Goal: Task Accomplishment & Management: Manage account settings

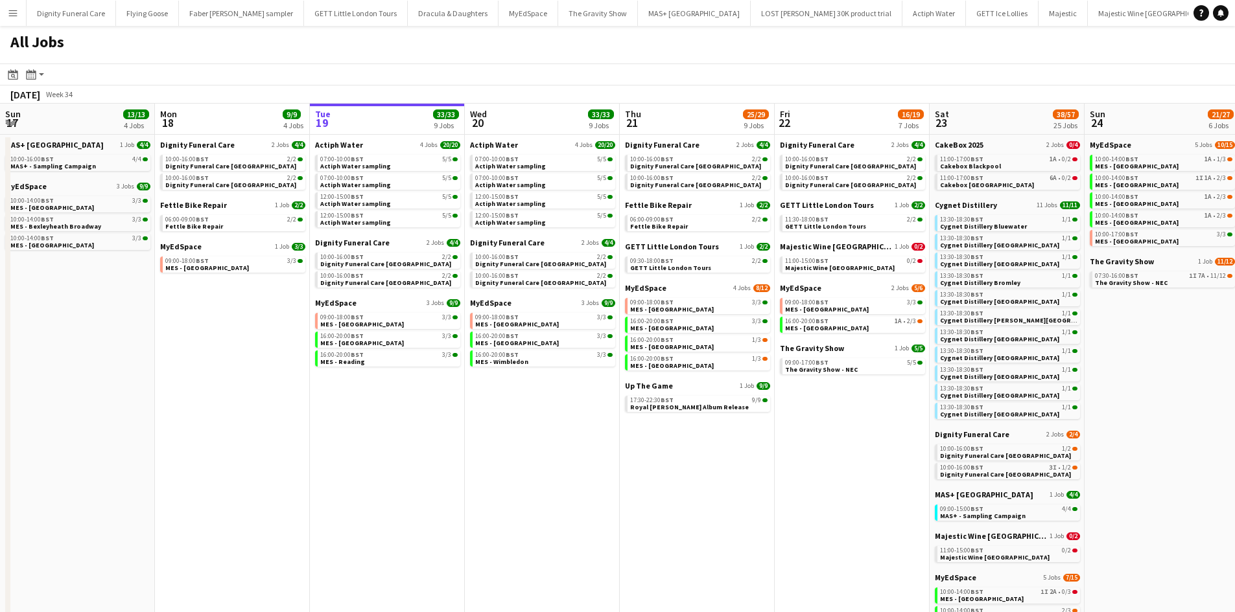
scroll to position [0, 271]
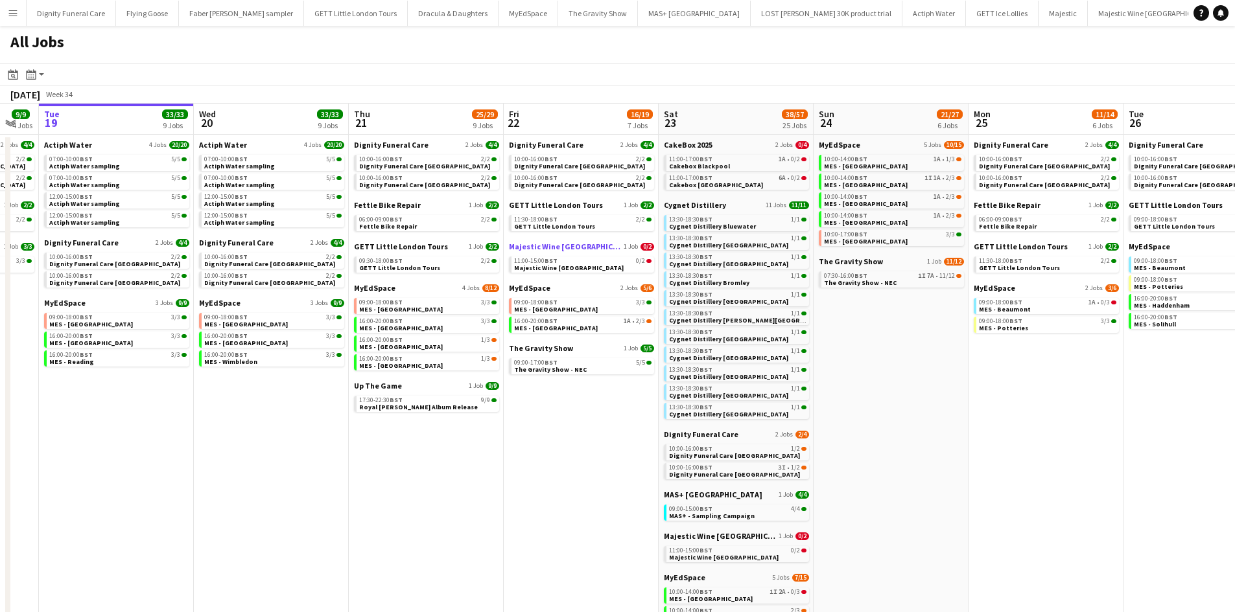
click at [549, 244] on span "Majestic Wine [GEOGRAPHIC_DATA]" at bounding box center [565, 247] width 112 height 10
drag, startPoint x: 301, startPoint y: 384, endPoint x: 495, endPoint y: 447, distance: 203.7
click at [322, 385] on app-calendar-viewport "Sun 17 13/13 4 Jobs Mon 18 9/9 4 Jobs Tue 19 33/33 9 Jobs Wed 20 33/33 9 Jobs T…" at bounding box center [617, 496] width 1235 height 784
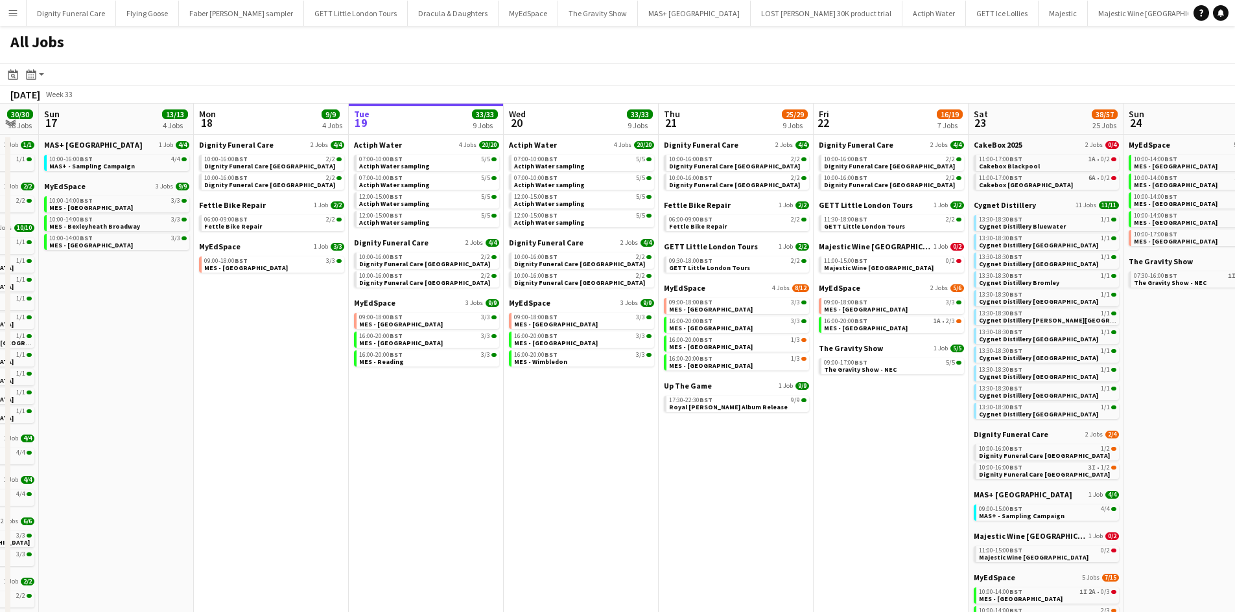
scroll to position [0, 417]
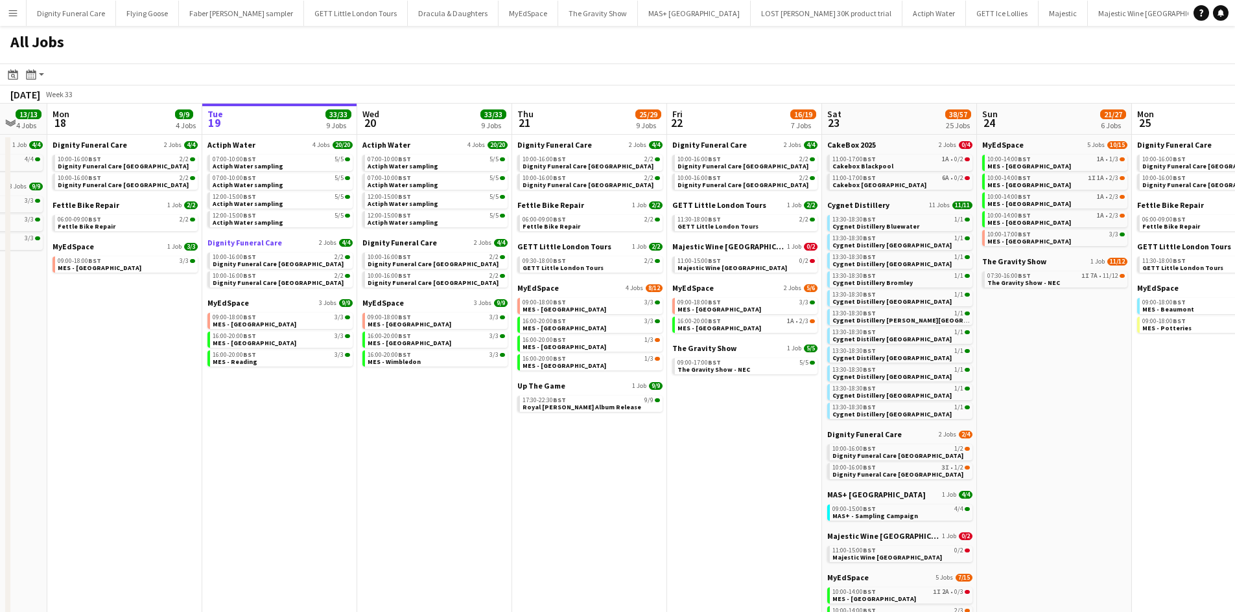
click at [251, 245] on span "Dignity Funeral Care" at bounding box center [244, 243] width 75 height 10
click at [259, 246] on span "Dignity Funeral Care" at bounding box center [244, 243] width 75 height 10
drag, startPoint x: 640, startPoint y: 365, endPoint x: 895, endPoint y: 388, distance: 255.7
click at [211, 364] on app-calendar-viewport "Fri 15 6/6 2 Jobs Sat 16 30/30 18 Jobs Sun 17 13/13 4 Jobs Mon 18 9/9 4 Jobs Tu…" at bounding box center [617, 496] width 1235 height 784
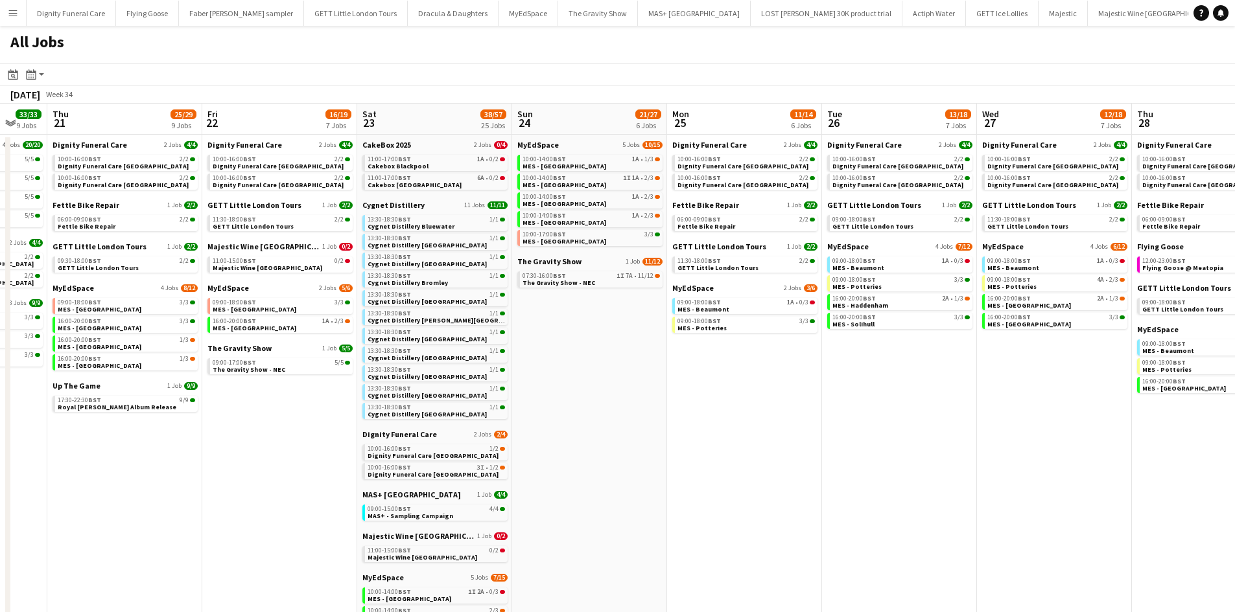
drag, startPoint x: 895, startPoint y: 388, endPoint x: 228, endPoint y: 369, distance: 667.1
click at [228, 369] on app-calendar-viewport "Mon 18 9/9 4 Jobs Tue 19 33/33 9 Jobs Wed 20 33/33 9 Jobs Thu 21 25/29 9 Jobs F…" at bounding box center [617, 496] width 1235 height 784
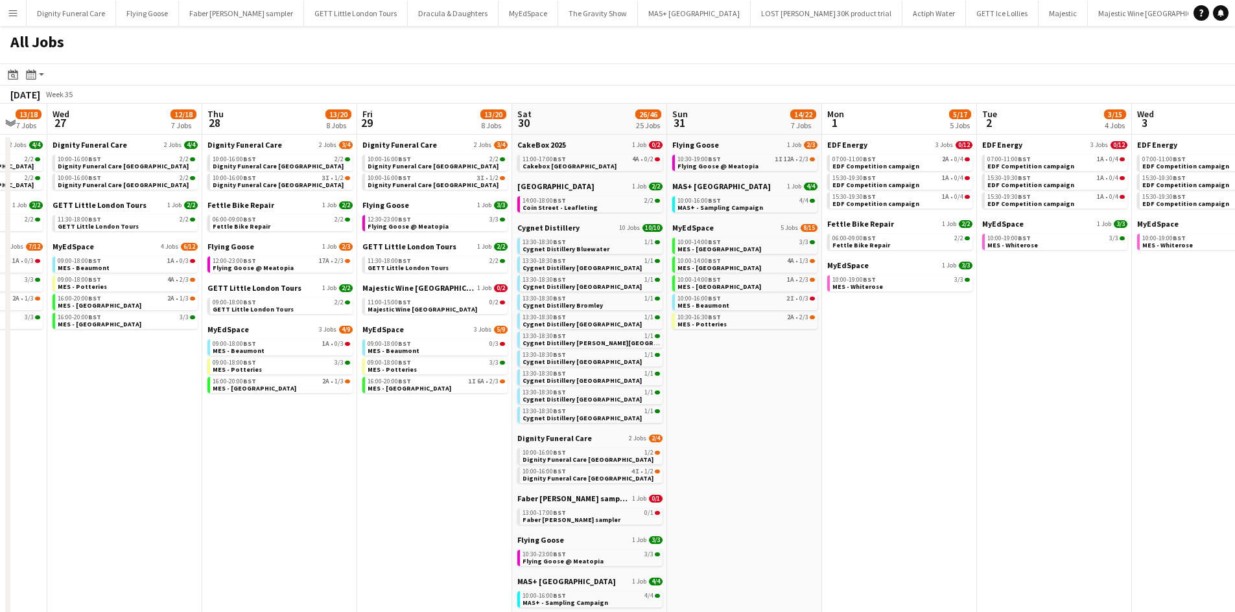
scroll to position [0, 472]
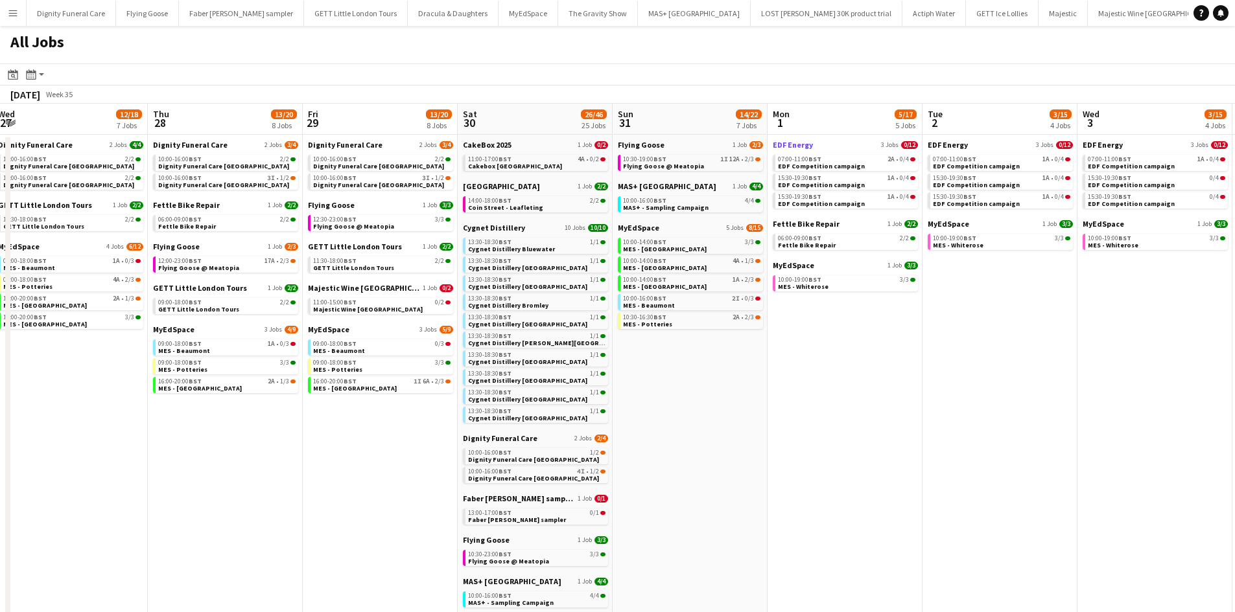
click at [794, 145] on span "EDF Energy" at bounding box center [792, 145] width 40 height 10
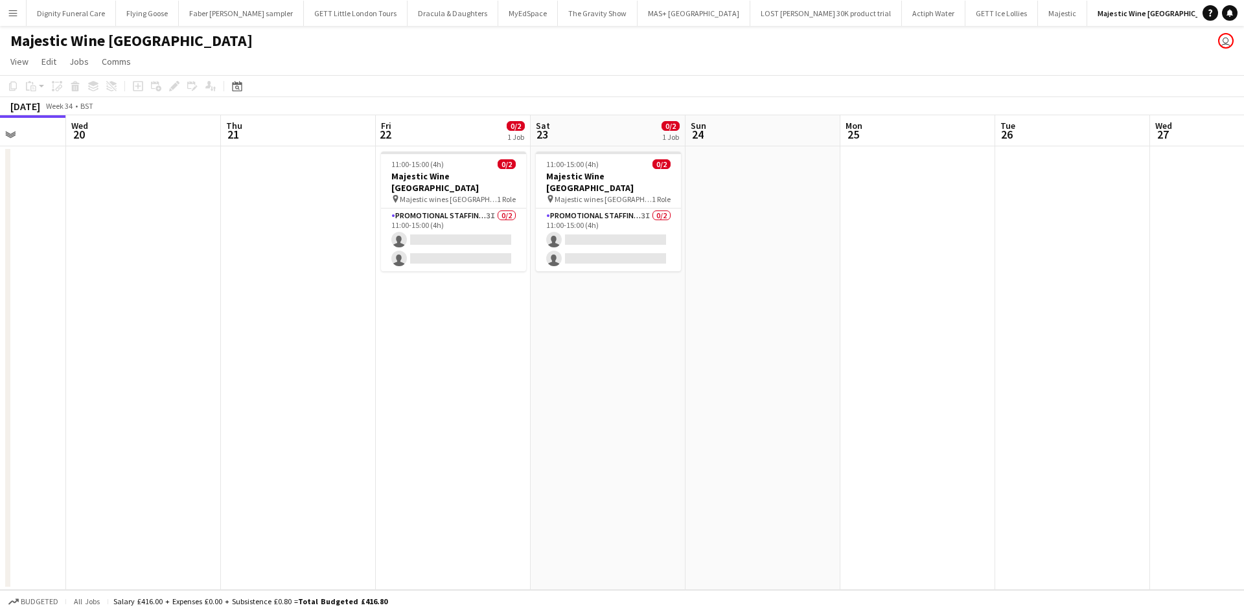
scroll to position [0, 377]
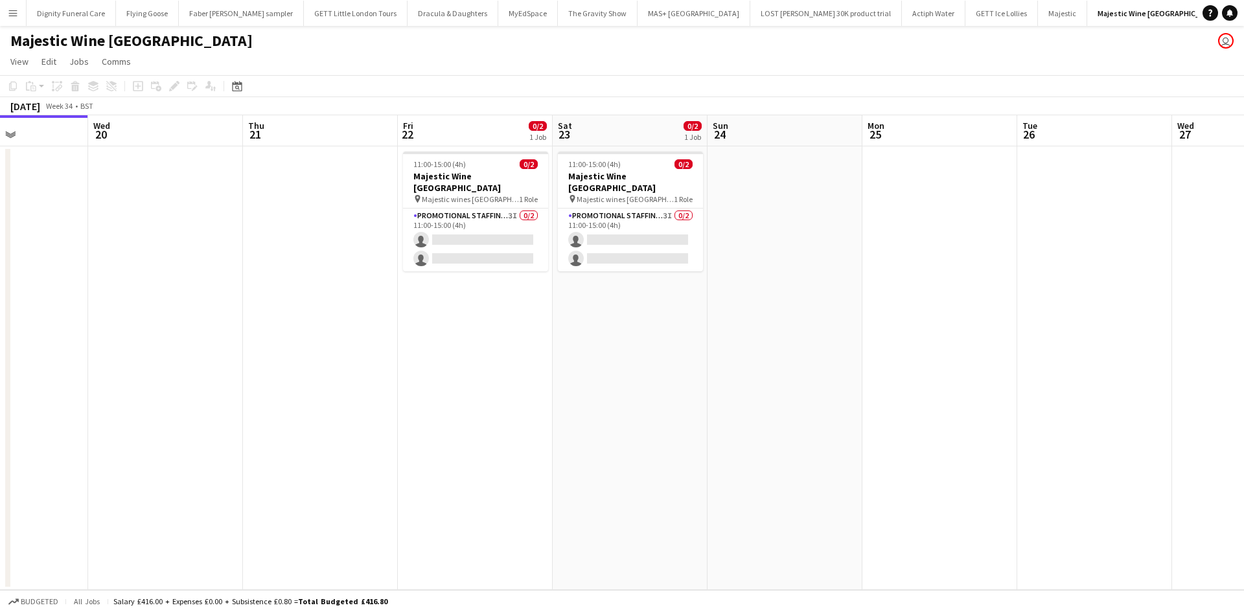
drag, startPoint x: 764, startPoint y: 275, endPoint x: 542, endPoint y: 266, distance: 221.8
click at [542, 266] on app-calendar-viewport "Sun 17 Mon 18 Tue 19 Wed 20 Thu 21 Fri 22 0/2 1 Job Sat 23 0/2 1 Job Sun 24 Mon…" at bounding box center [622, 352] width 1244 height 475
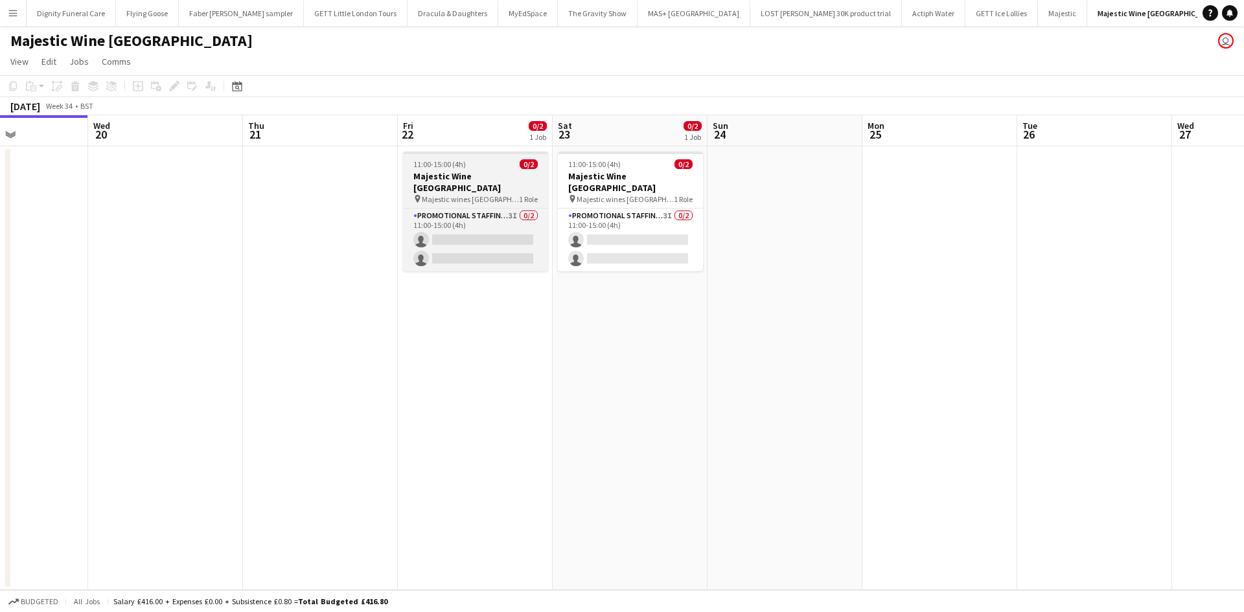
click at [454, 172] on h3 "Majestic Wine [GEOGRAPHIC_DATA]" at bounding box center [475, 181] width 145 height 23
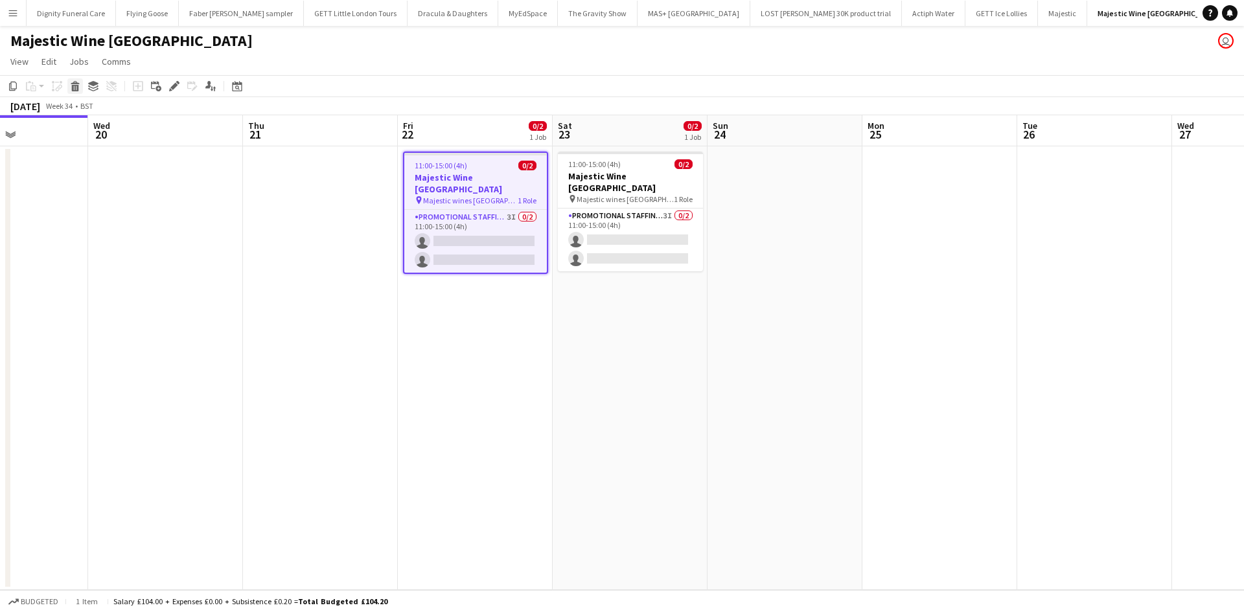
click at [77, 86] on icon at bounding box center [75, 88] width 7 height 6
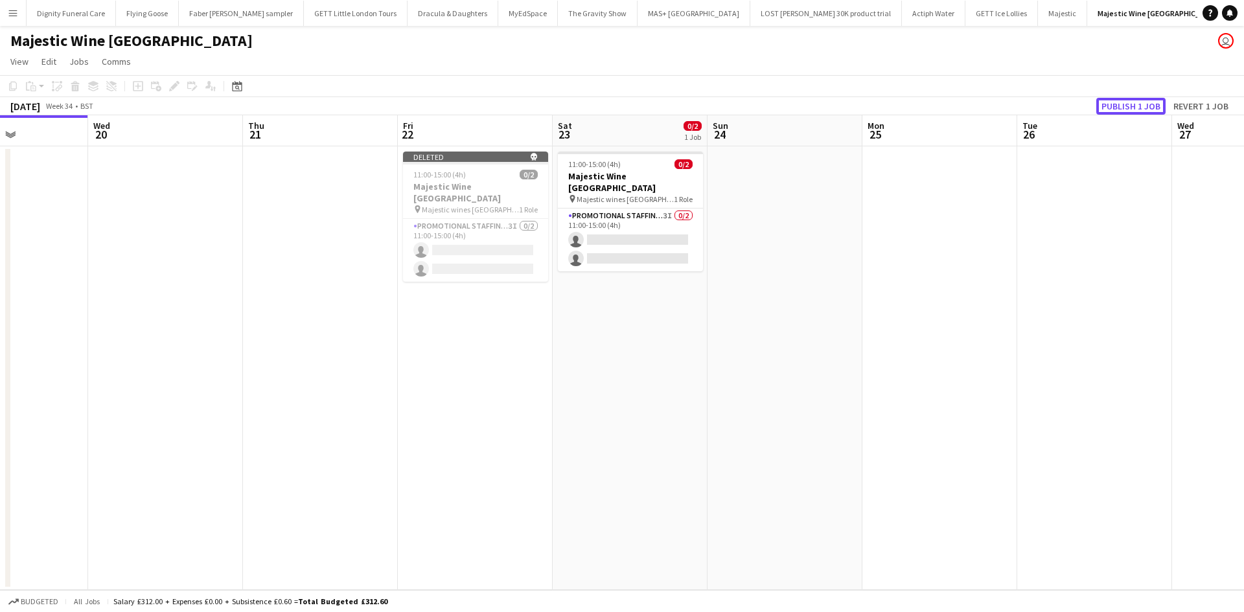
click at [1140, 100] on button "Publish 1 job" at bounding box center [1130, 106] width 69 height 17
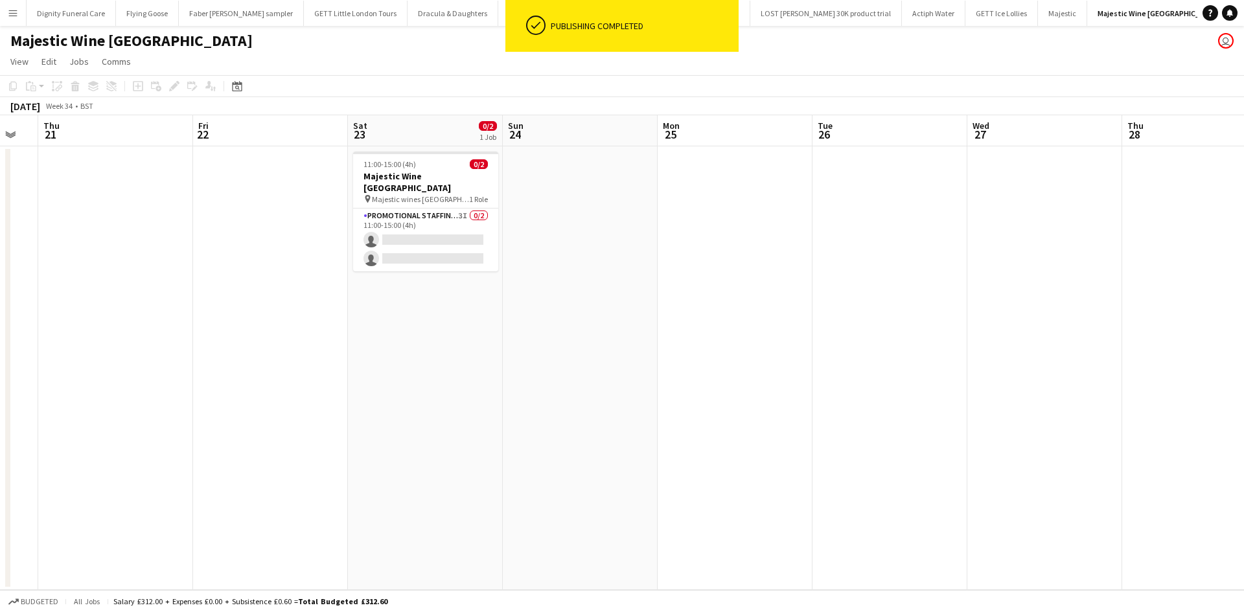
scroll to position [0, 585]
drag, startPoint x: 449, startPoint y: 360, endPoint x: 345, endPoint y: 364, distance: 104.4
click at [345, 364] on app-calendar-viewport "Sun 17 Mon 18 Tue 19 Wed 20 Thu 21 Fri 22 Sat 23 0/2 1 Job Sun 24 Mon 25 Tue 26…" at bounding box center [622, 352] width 1244 height 475
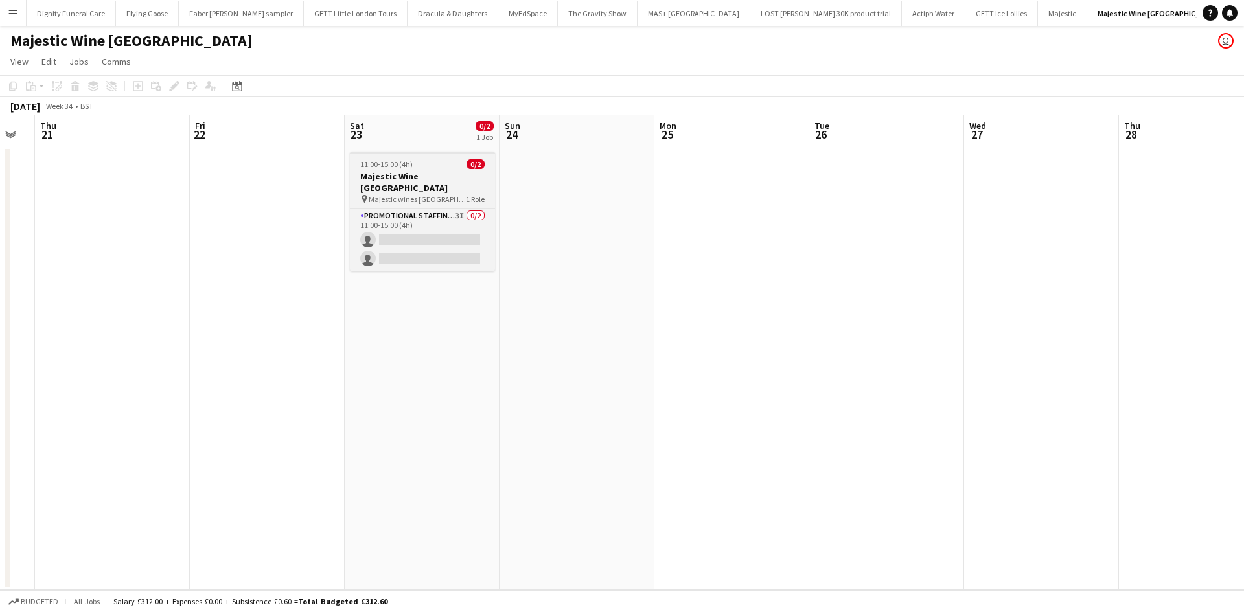
click at [401, 176] on h3 "Majestic Wine [GEOGRAPHIC_DATA]" at bounding box center [422, 181] width 145 height 23
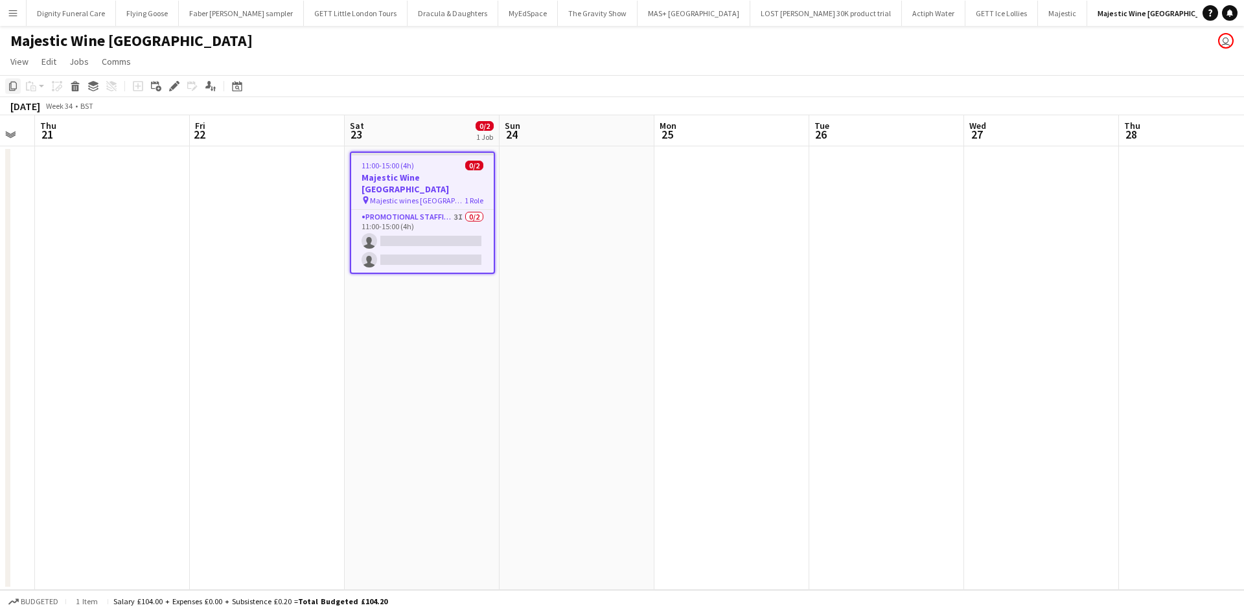
click at [13, 85] on icon "Copy" at bounding box center [13, 86] width 10 height 10
click at [540, 203] on app-date-cell at bounding box center [577, 368] width 155 height 444
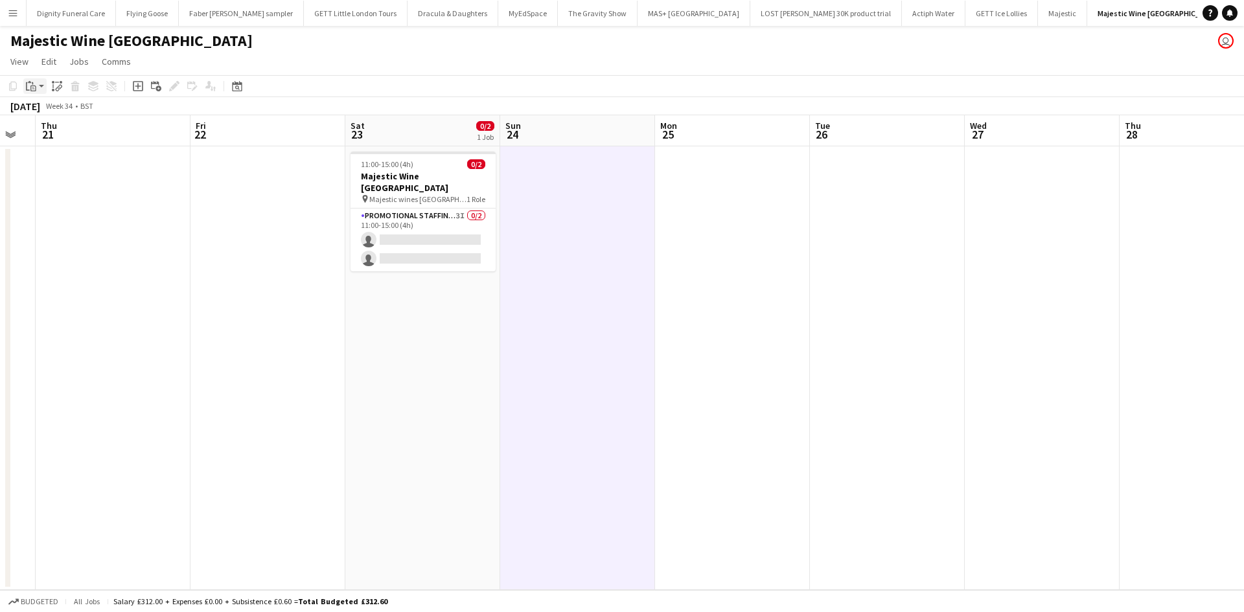
click at [32, 83] on icon at bounding box center [32, 83] width 1 height 3
click at [44, 112] on link "Paste Ctrl+V" at bounding box center [95, 111] width 122 height 12
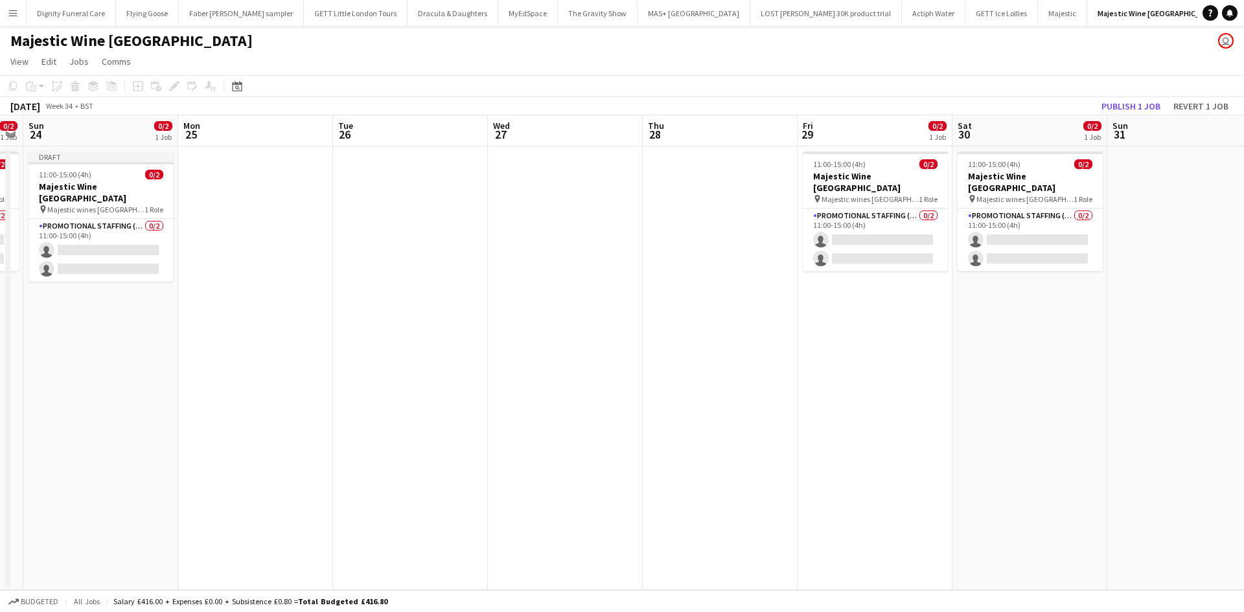
scroll to position [0, 451]
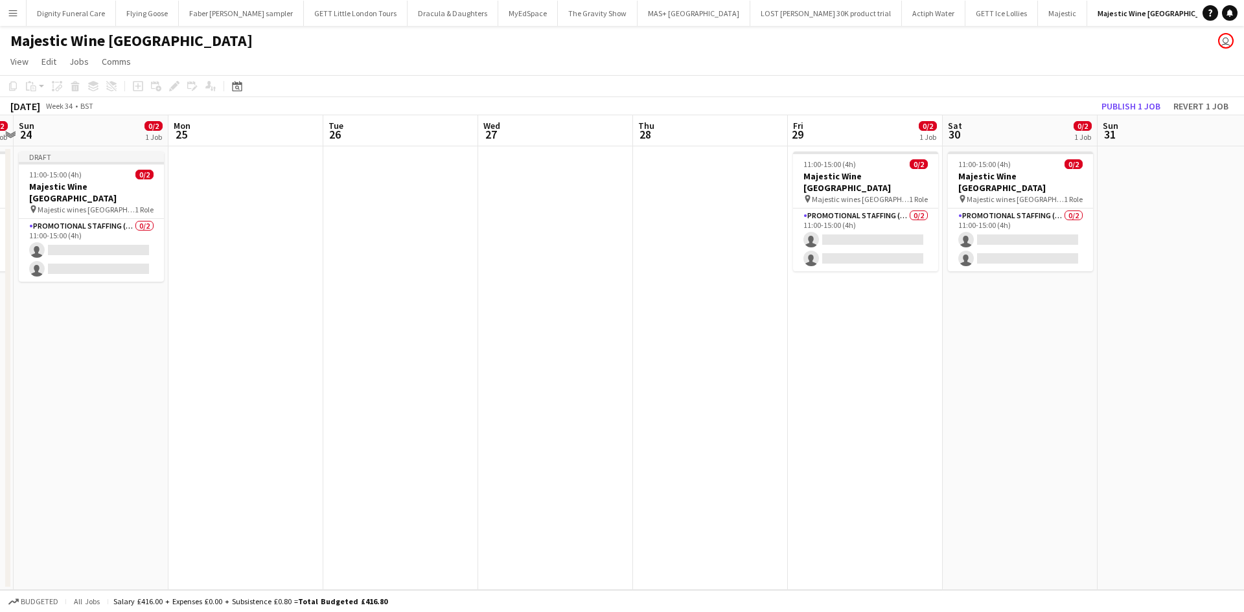
drag, startPoint x: 744, startPoint y: 296, endPoint x: 377, endPoint y: 294, distance: 366.8
click at [377, 294] on app-calendar-viewport "Thu 21 Fri 22 Sat 23 0/2 1 Job Sun 24 0/2 1 Job Mon 25 Tue 26 Wed 27 Thu 28 Fri…" at bounding box center [622, 352] width 1244 height 475
click at [1120, 107] on button "Publish 1 job" at bounding box center [1130, 106] width 69 height 17
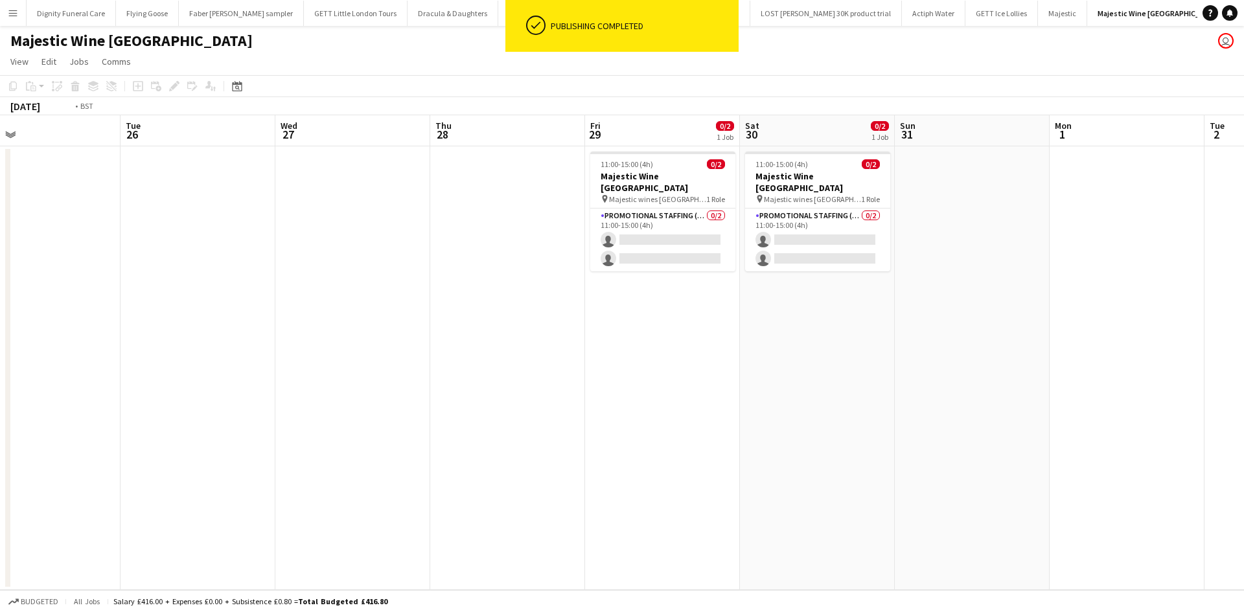
drag, startPoint x: 773, startPoint y: 424, endPoint x: 566, endPoint y: 428, distance: 207.4
click at [566, 428] on app-calendar-viewport "Thu 21 Fri 22 Sat 23 0/2 1 Job Sun 24 0/2 1 Job Mon 25 Tue 26 Wed 27 Thu 28 Fri…" at bounding box center [622, 352] width 1244 height 475
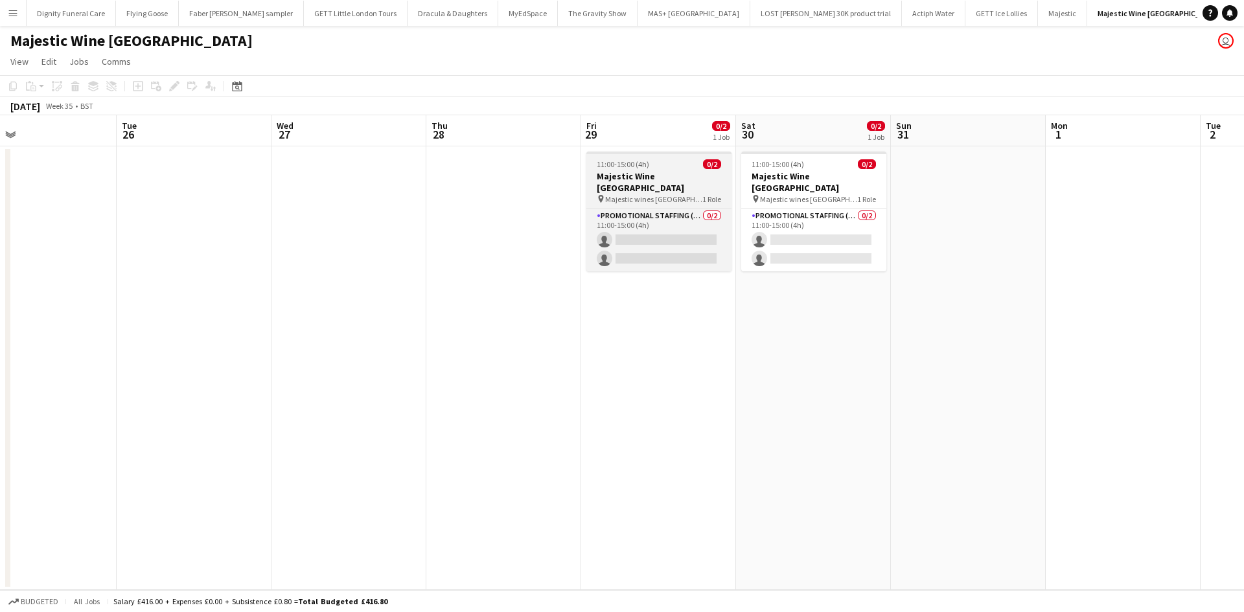
click at [637, 171] on h3 "Majestic Wine [GEOGRAPHIC_DATA]" at bounding box center [658, 181] width 145 height 23
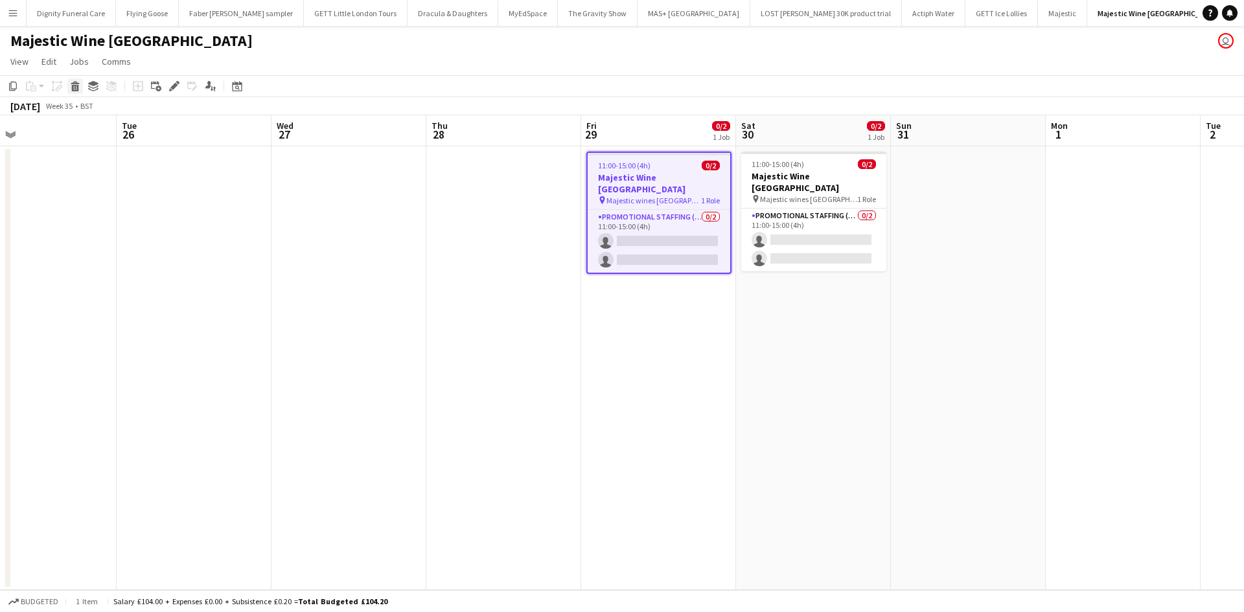
click at [73, 86] on icon at bounding box center [75, 88] width 7 height 6
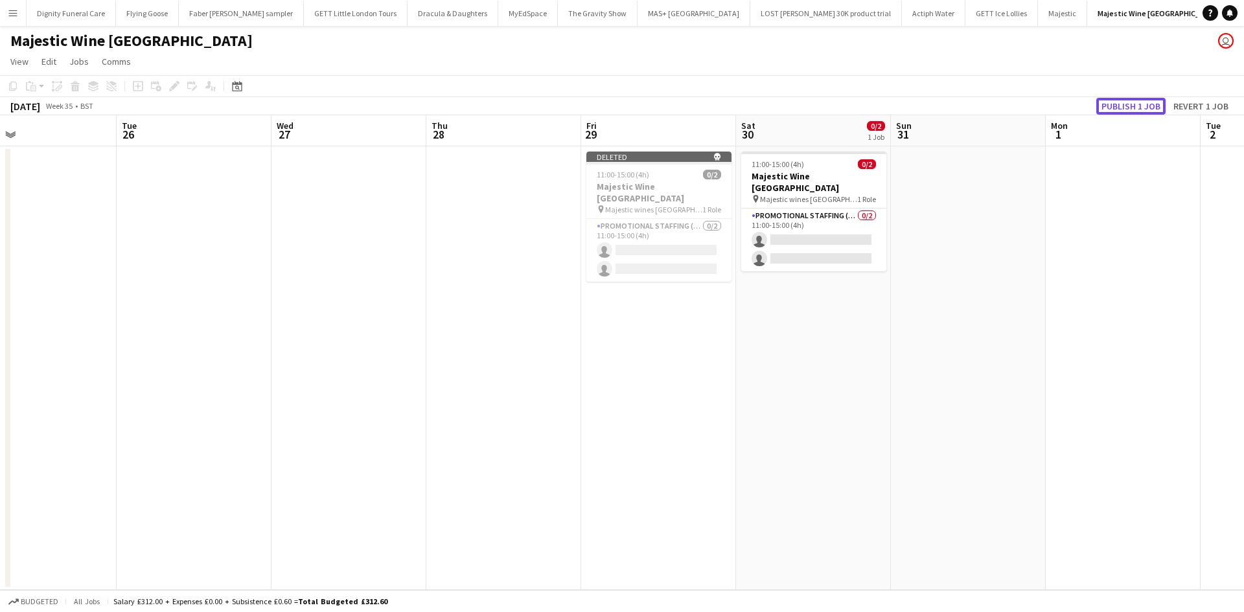
click at [1133, 107] on button "Publish 1 job" at bounding box center [1130, 106] width 69 height 17
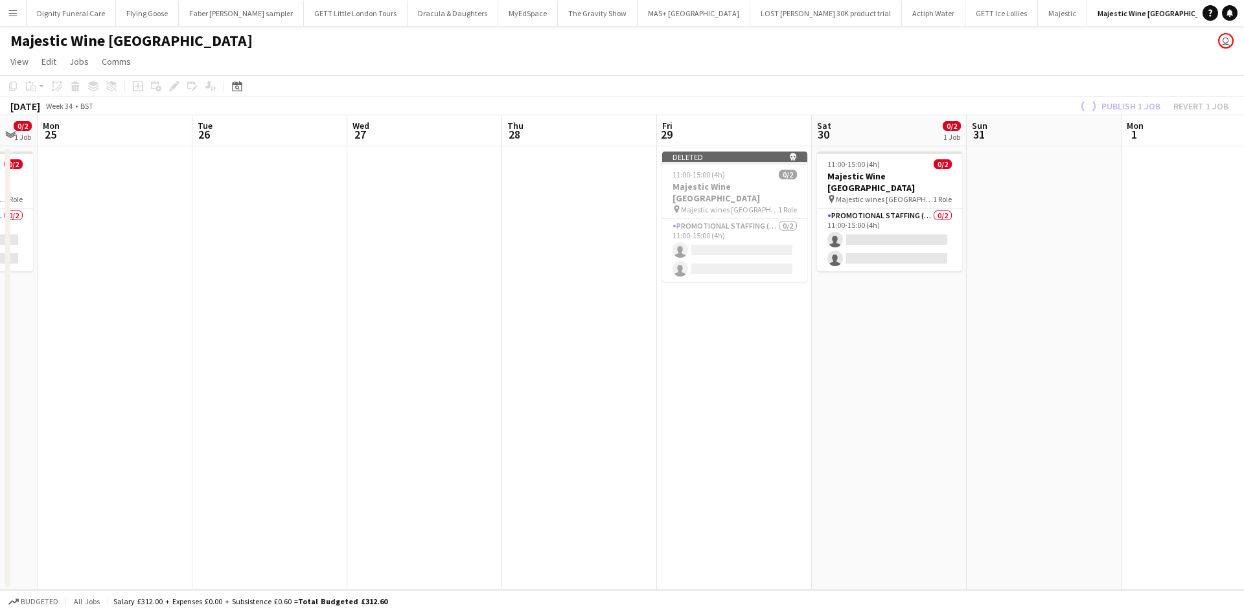
drag, startPoint x: 395, startPoint y: 320, endPoint x: 467, endPoint y: 271, distance: 86.6
click at [467, 270] on app-calendar-viewport "Fri 22 Sat 23 0/2 1 Job Sun 24 0/2 1 Job Mon 25 Tue 26 Wed 27 Thu 28 Fri 29 Sat…" at bounding box center [622, 352] width 1244 height 475
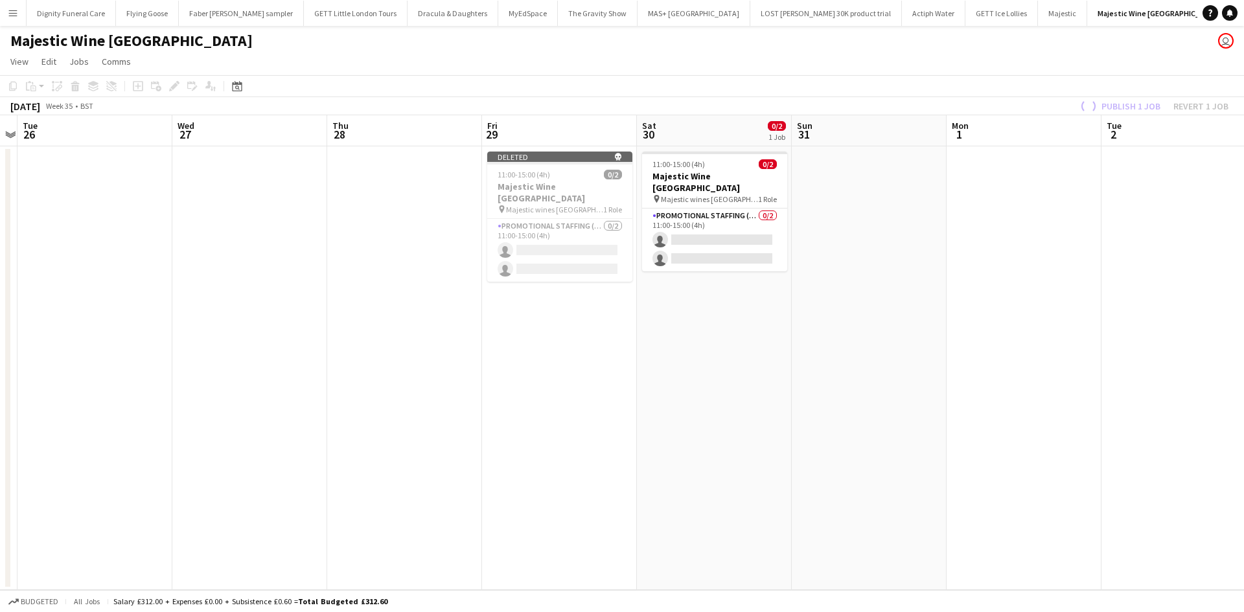
scroll to position [0, 605]
drag, startPoint x: 753, startPoint y: 306, endPoint x: 579, endPoint y: 296, distance: 174.0
click at [579, 296] on app-calendar-viewport "Fri 22 Sat 23 0/2 1 Job Sun 24 0/2 1 Job Mon 25 Tue 26 Wed 27 Thu 28 Fri 29 Sat…" at bounding box center [622, 352] width 1244 height 475
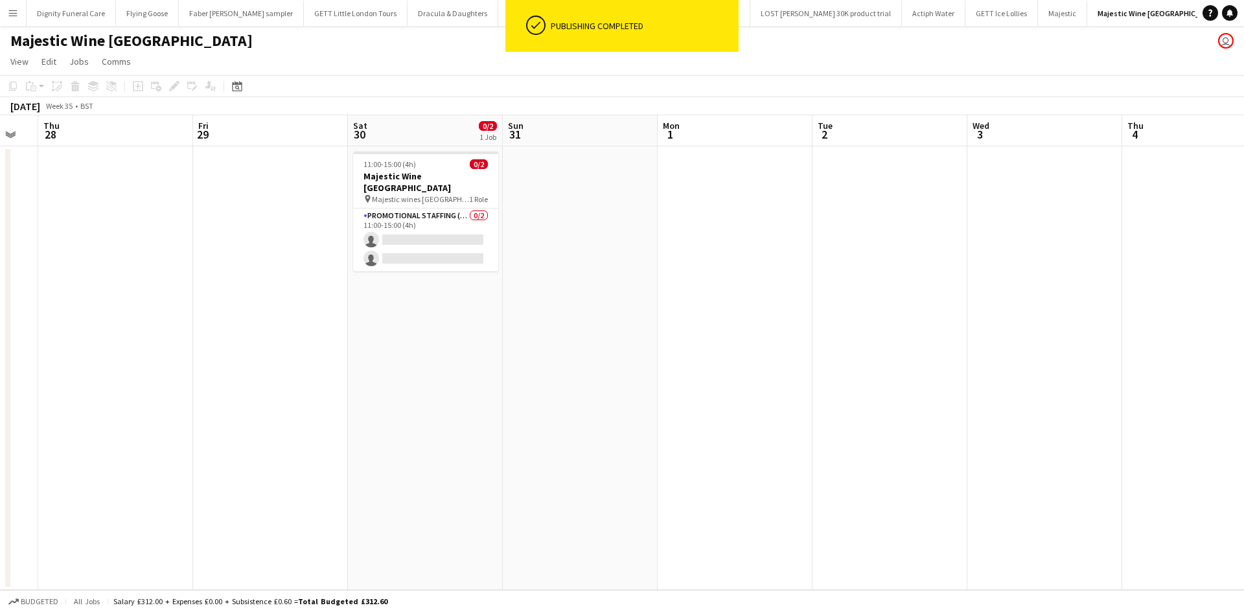
drag, startPoint x: 846, startPoint y: 339, endPoint x: 630, endPoint y: 327, distance: 216.1
click at [560, 338] on app-calendar-viewport "Sun 24 0/2 1 Job Mon 25 Tue 26 Wed 27 Thu 28 Fri 29 Sat 30 0/2 1 Job Sun 31 Mon…" at bounding box center [622, 352] width 1244 height 475
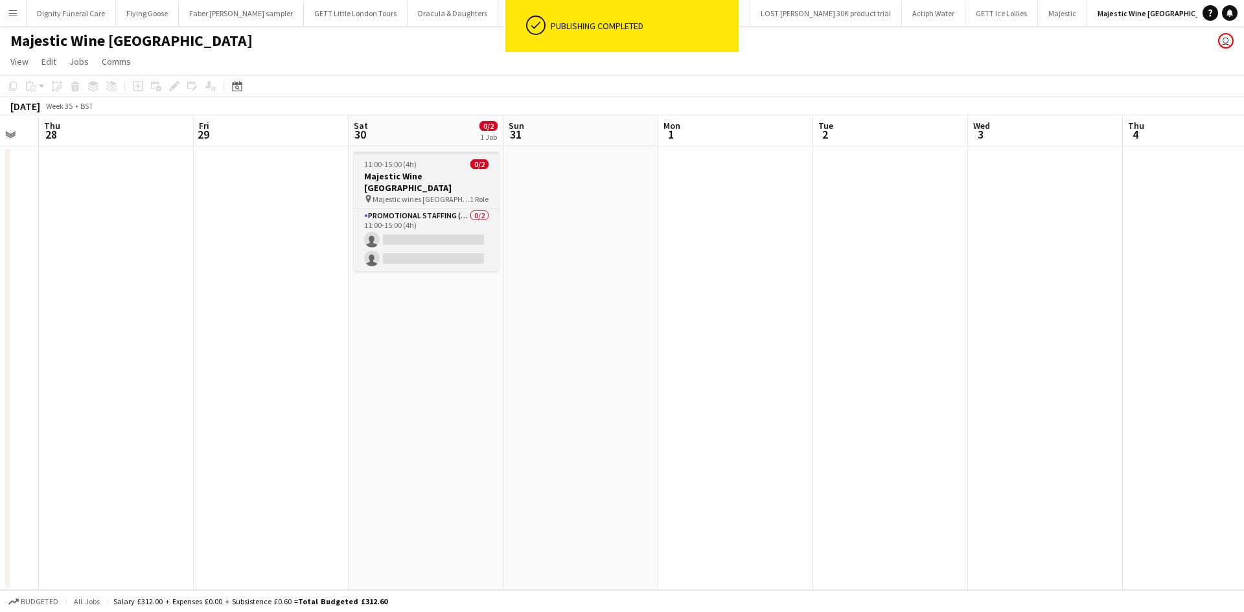
click at [403, 171] on h3 "Majestic Wine [GEOGRAPHIC_DATA]" at bounding box center [426, 181] width 145 height 23
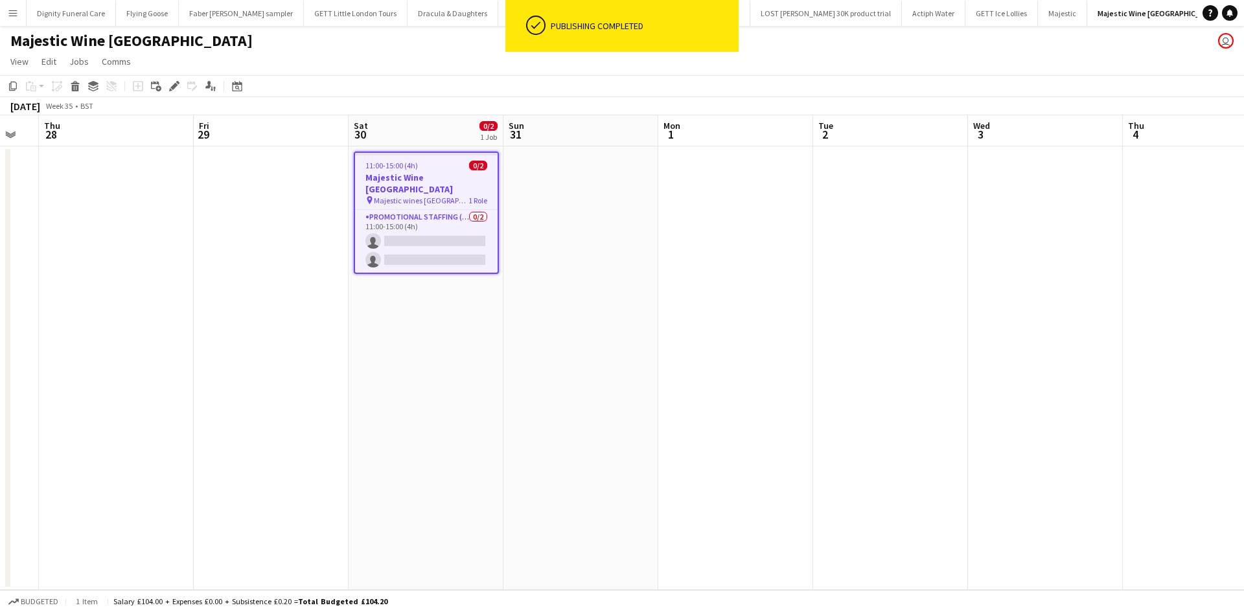
drag, startPoint x: 12, startPoint y: 82, endPoint x: 28, endPoint y: 87, distance: 17.2
click at [14, 82] on icon "Copy" at bounding box center [13, 86] width 10 height 10
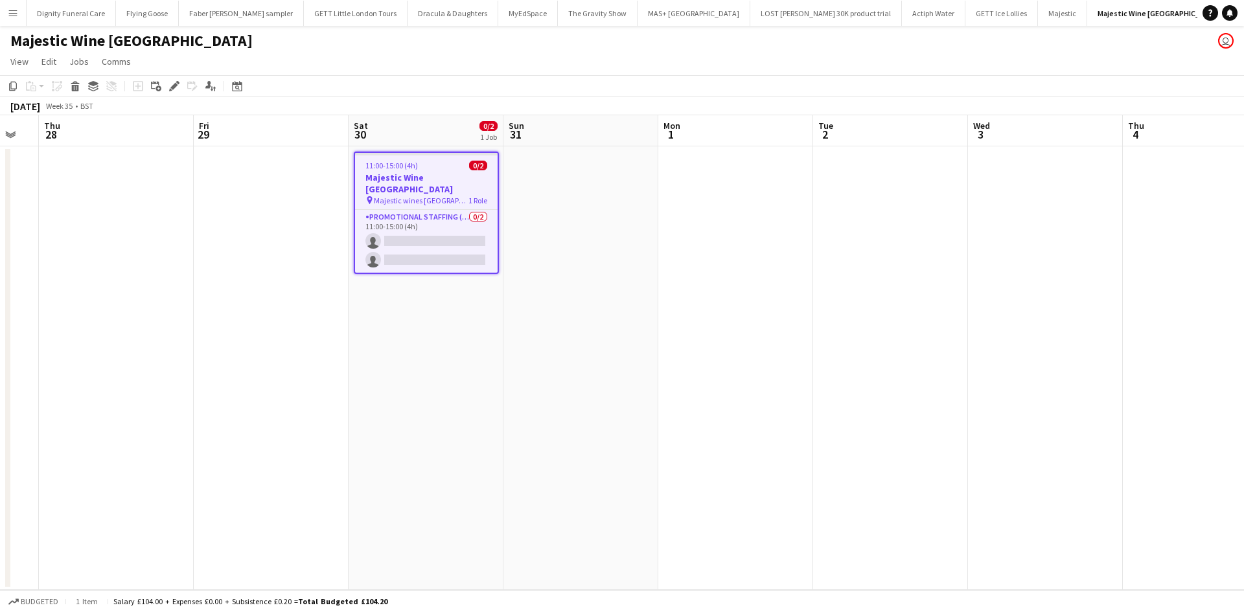
click at [743, 187] on app-date-cell at bounding box center [735, 368] width 155 height 444
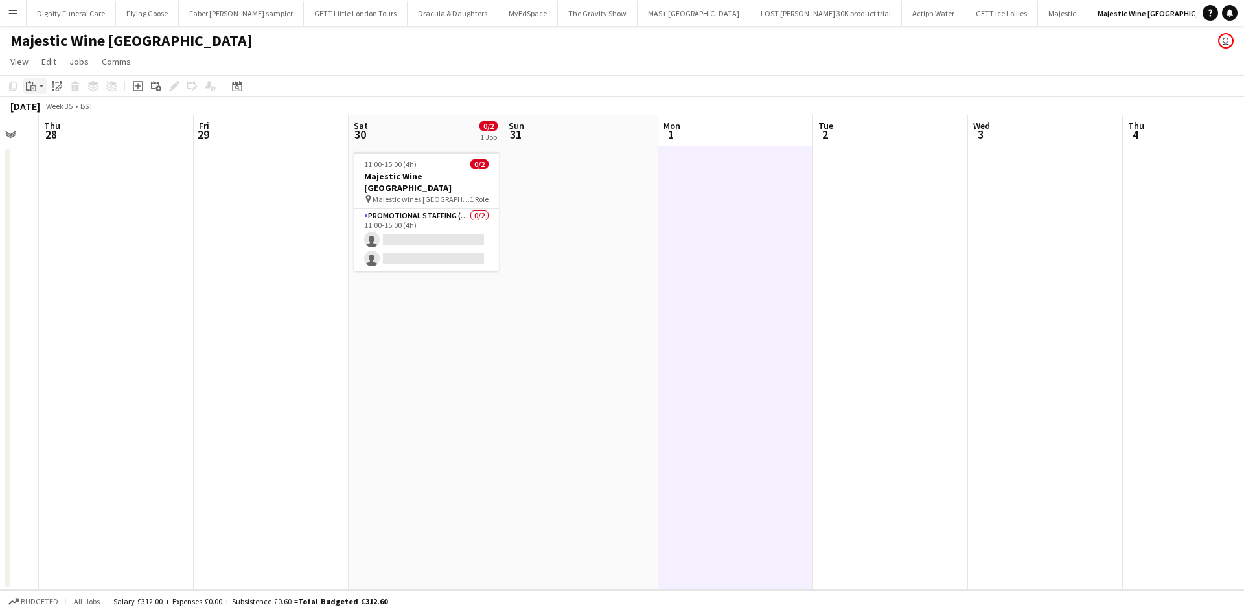
drag, startPoint x: 27, startPoint y: 83, endPoint x: 52, endPoint y: 91, distance: 25.8
click at [32, 84] on icon "Paste" at bounding box center [31, 86] width 10 height 10
click at [47, 110] on link "Paste Ctrl+V" at bounding box center [95, 111] width 122 height 12
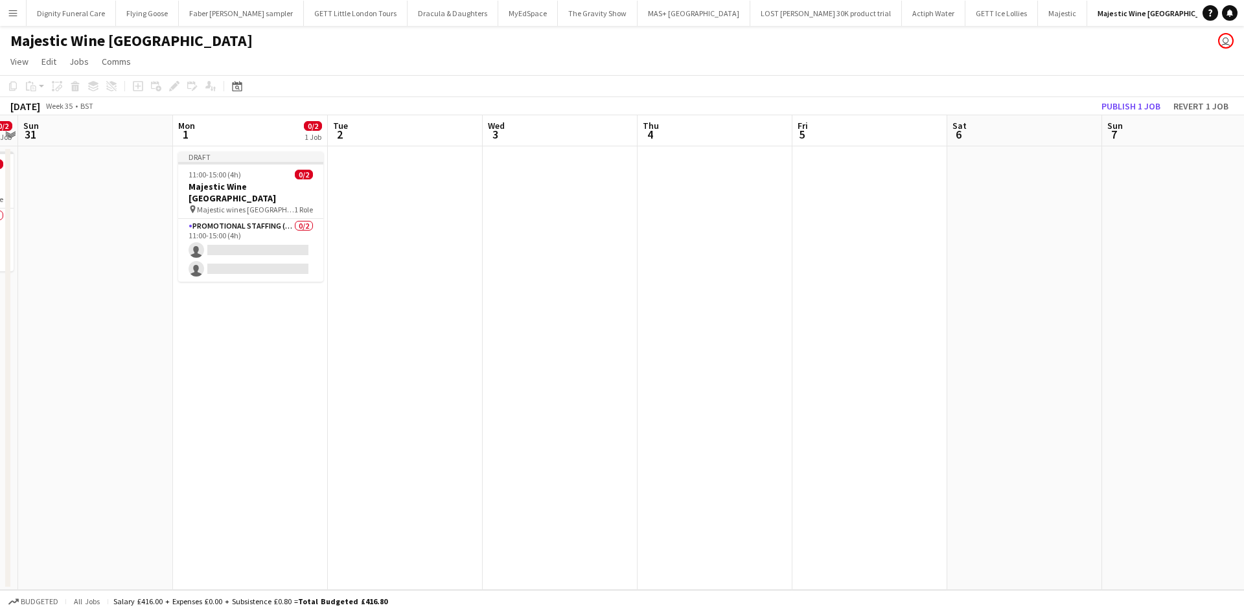
drag, startPoint x: 925, startPoint y: 314, endPoint x: 441, endPoint y: 314, distance: 483.4
click at [441, 314] on app-calendar-viewport "Thu 28 Fri 29 Sat 30 0/2 1 Job Sun 31 Mon 1 0/2 1 Job Tue 2 Wed 3 Thu 4 Fri 5 S…" at bounding box center [622, 352] width 1244 height 475
click at [996, 219] on app-date-cell at bounding box center [1026, 368] width 155 height 444
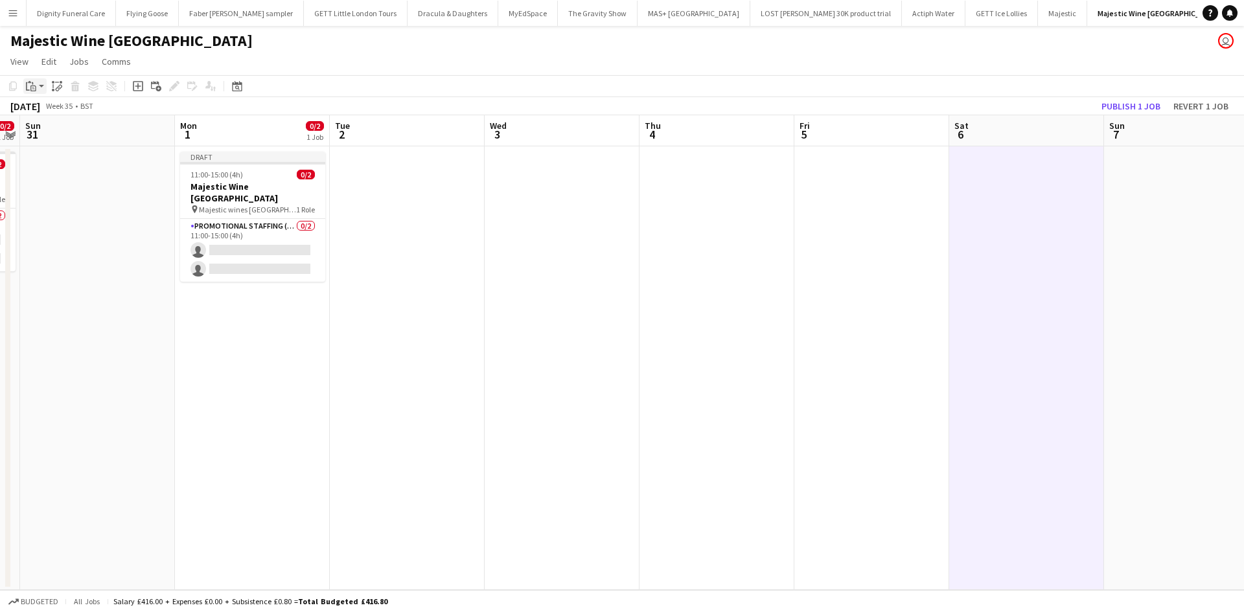
click at [32, 83] on icon at bounding box center [32, 83] width 1 height 3
click at [44, 111] on link "Paste Ctrl+V" at bounding box center [95, 111] width 122 height 12
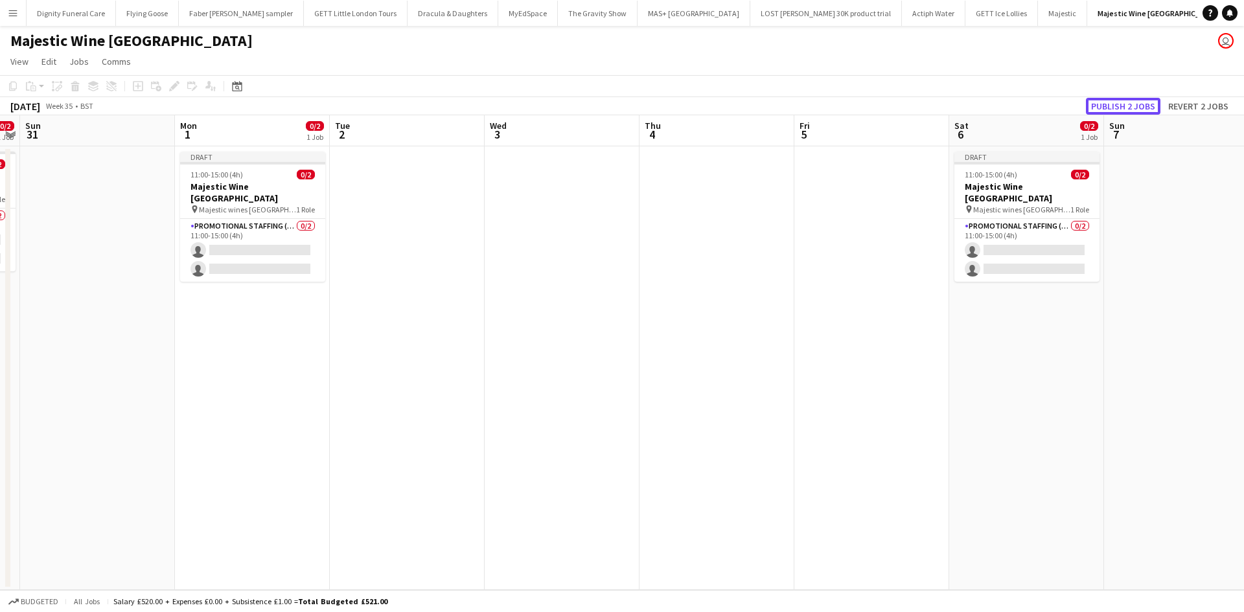
drag, startPoint x: 1123, startPoint y: 104, endPoint x: 1060, endPoint y: 130, distance: 68.6
click at [1124, 104] on button "Publish 2 jobs" at bounding box center [1123, 106] width 75 height 17
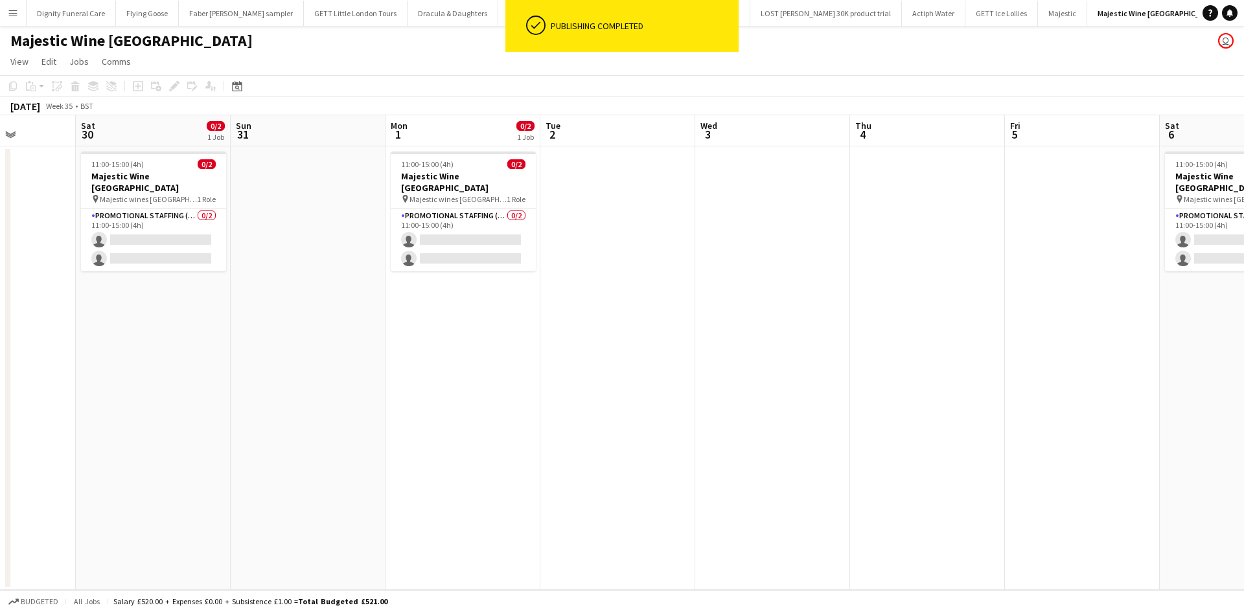
drag, startPoint x: 523, startPoint y: 289, endPoint x: 896, endPoint y: 256, distance: 374.1
click at [920, 246] on app-calendar-viewport "Wed 27 Thu 28 Fri 29 Sat 30 0/2 1 Job Sun 31 Mon 1 0/2 1 Job Tue 2 Wed 3 Thu 4 …" at bounding box center [622, 352] width 1244 height 475
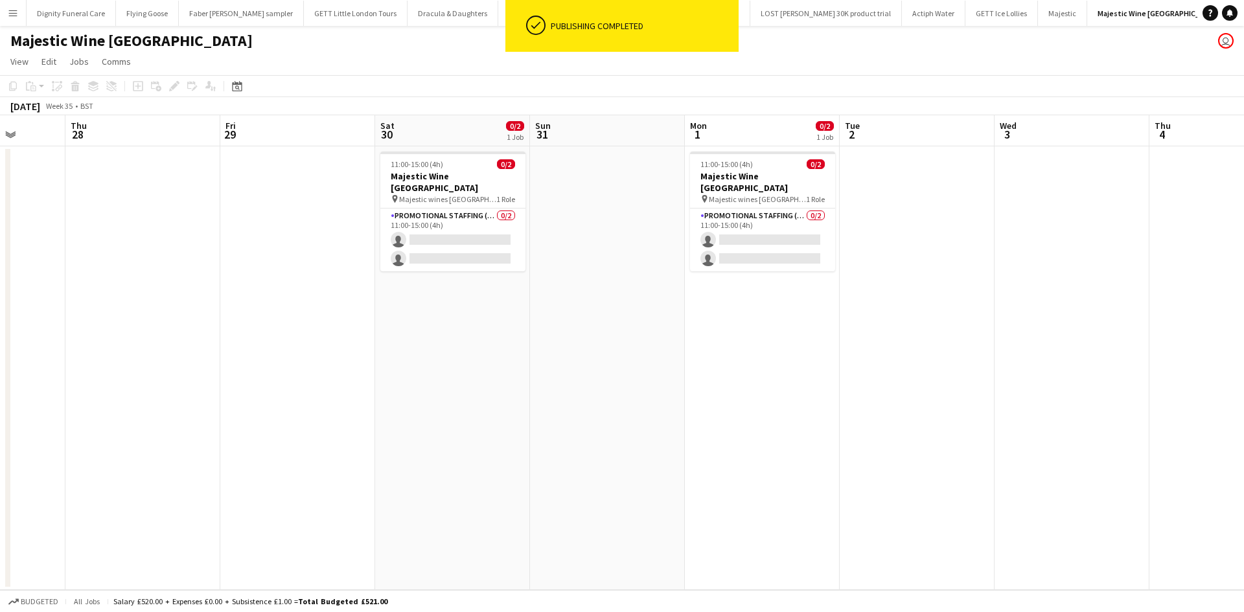
scroll to position [0, 362]
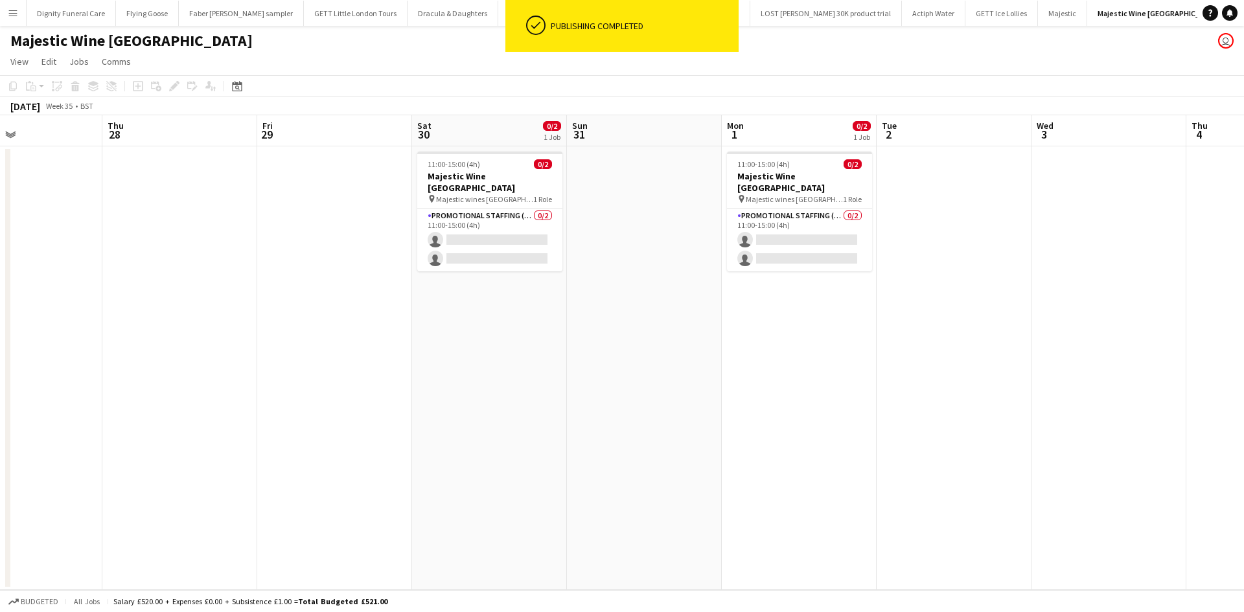
drag, startPoint x: 522, startPoint y: 377, endPoint x: 667, endPoint y: 351, distance: 147.3
click at [667, 351] on app-calendar-viewport "Mon 25 Tue 26 Wed 27 Thu 28 Fri 29 Sat 30 0/2 1 Job Sun 31 Mon 1 0/2 1 Job Tue …" at bounding box center [622, 352] width 1244 height 475
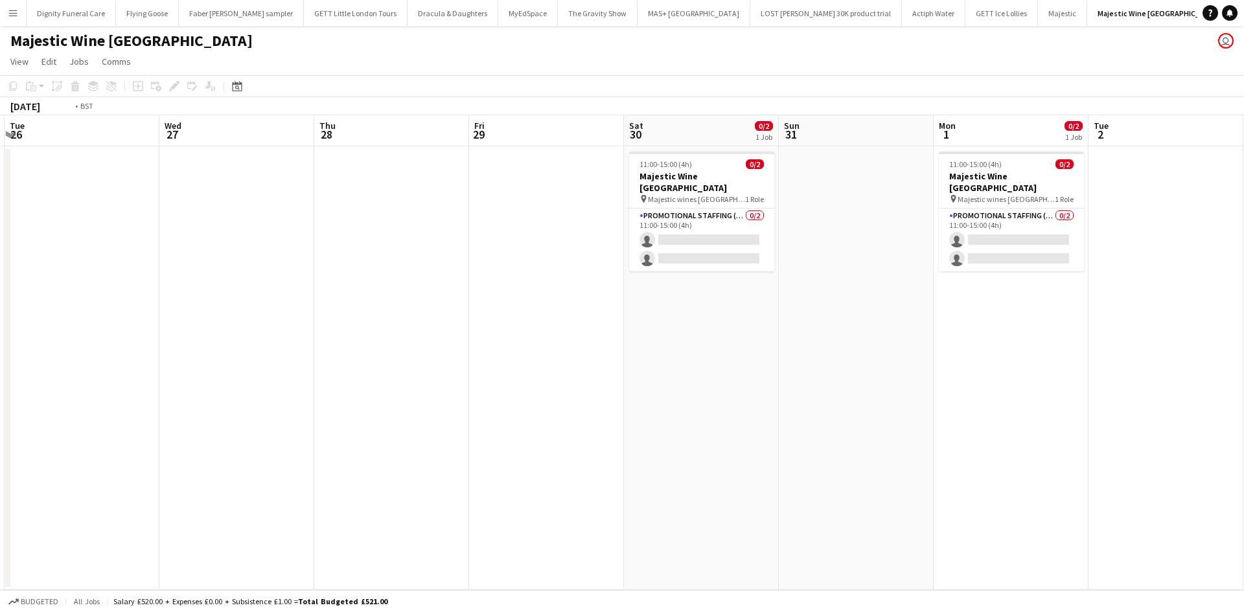
drag, startPoint x: 536, startPoint y: 334, endPoint x: 735, endPoint y: 325, distance: 199.2
click at [861, 323] on app-calendar-viewport "Sun 24 0/2 1 Job Mon 25 Tue 26 Wed 27 Thu 28 Fri 29 Sat 30 0/2 1 Job Sun 31 Mon…" at bounding box center [622, 352] width 1244 height 475
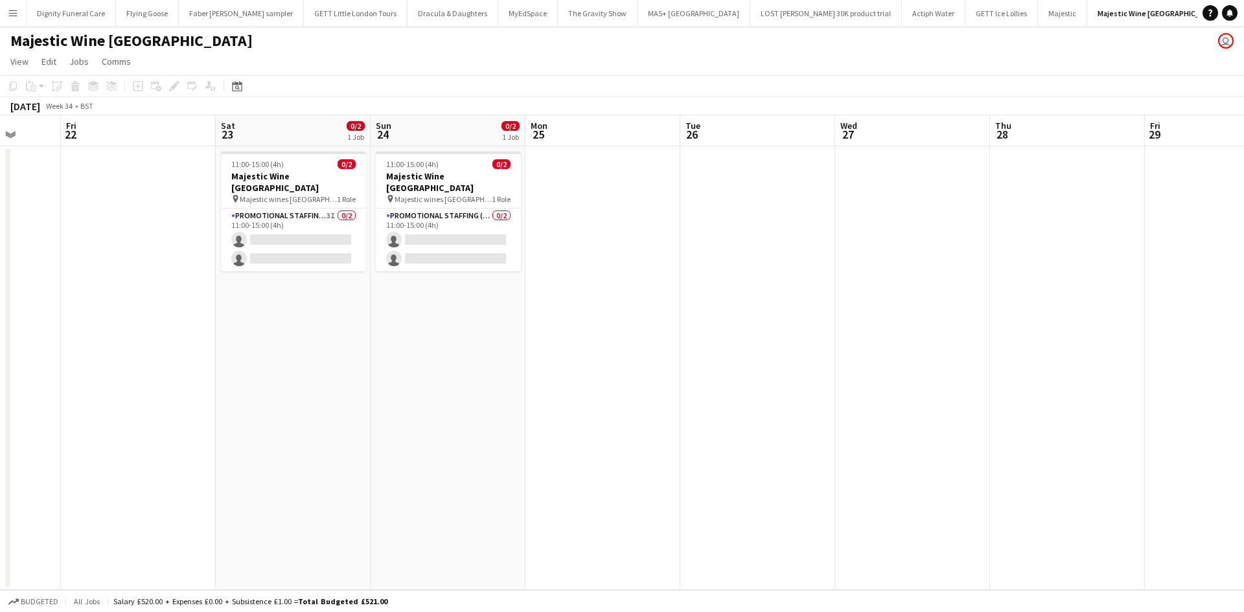
scroll to position [0, 393]
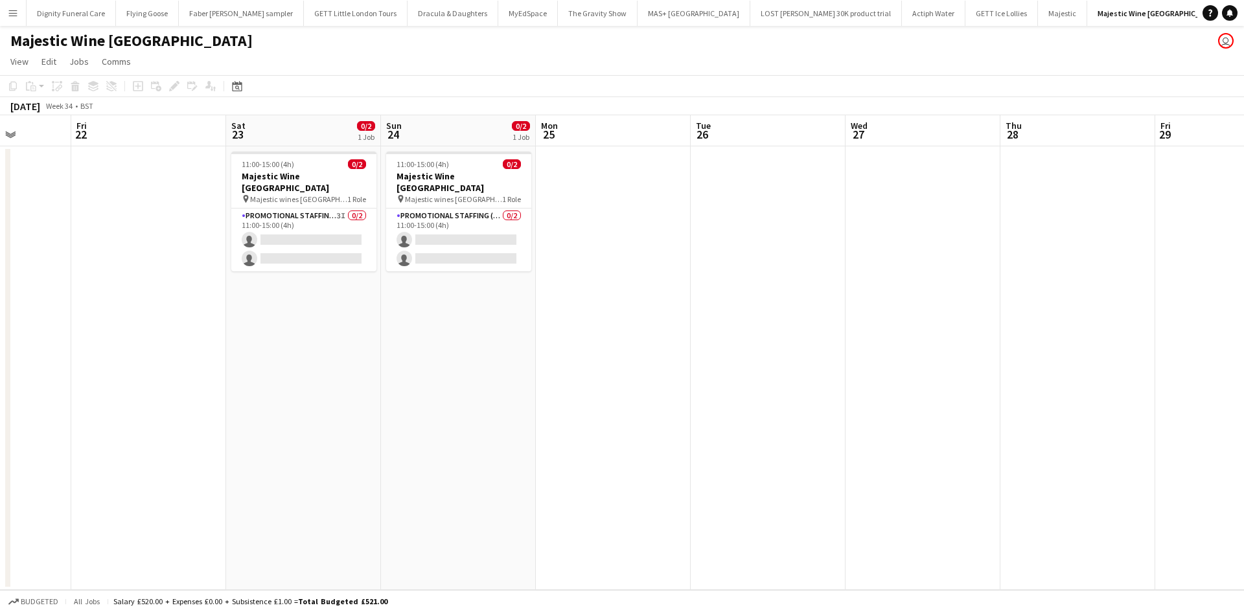
drag, startPoint x: 540, startPoint y: 340, endPoint x: 973, endPoint y: 305, distance: 433.7
click at [973, 305] on app-calendar-viewport "Tue 19 Wed 20 Thu 21 Fri 22 Sat 23 0/2 1 Job Sun 24 0/2 1 Job Mon 25 Tue 26 Wed…" at bounding box center [622, 352] width 1244 height 475
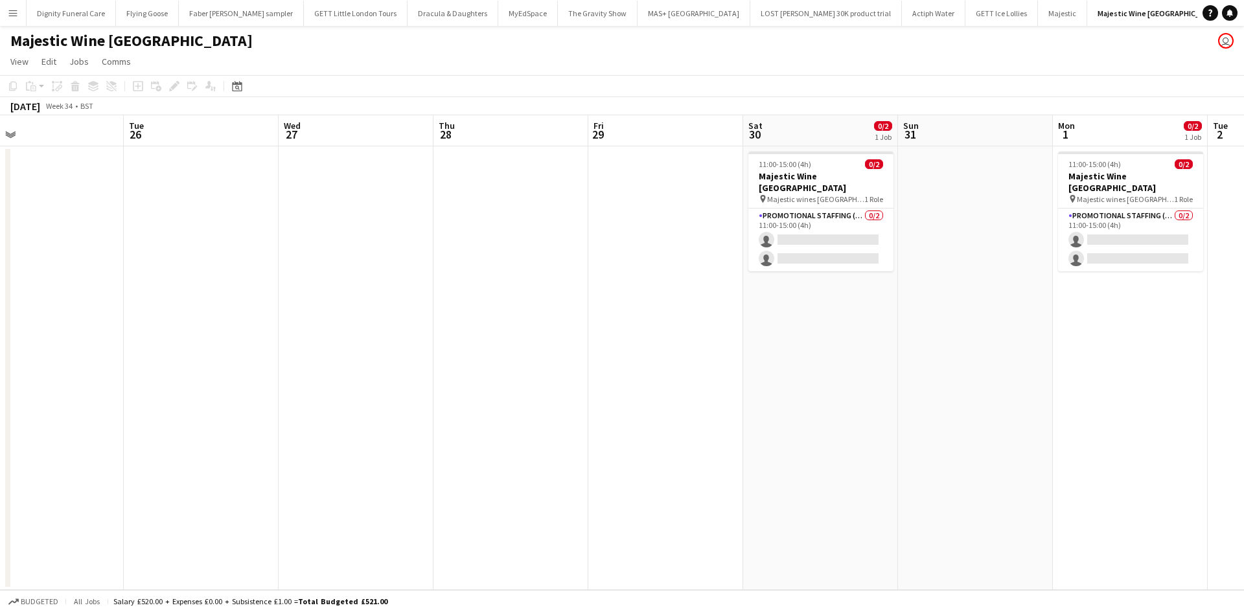
scroll to position [0, 546]
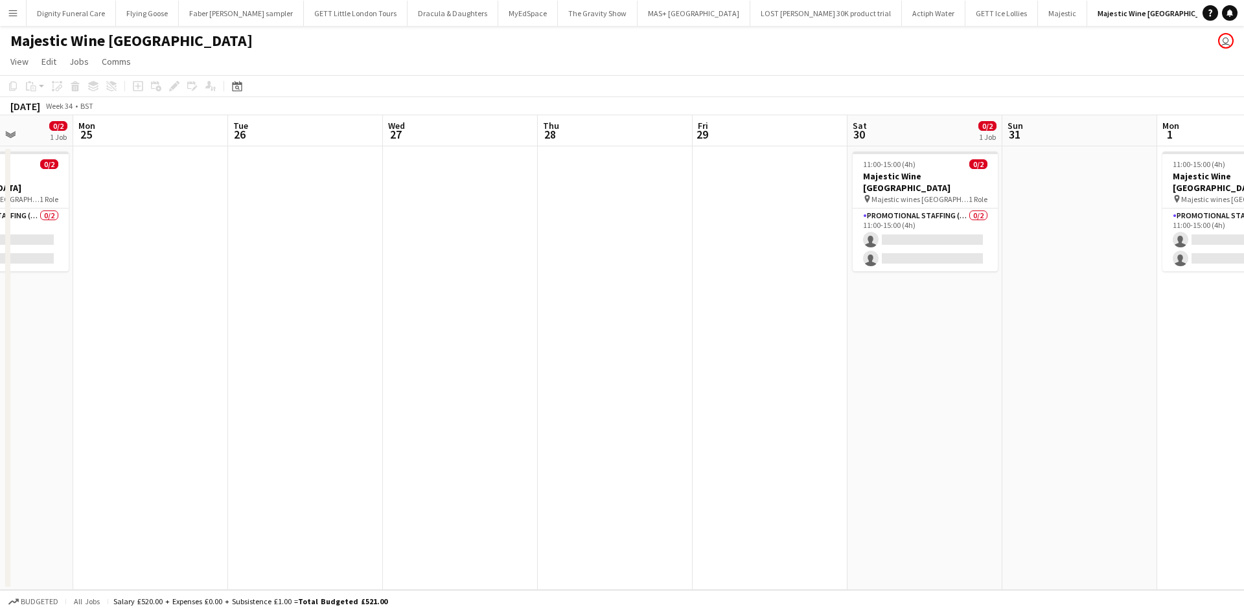
drag, startPoint x: 1002, startPoint y: 402, endPoint x: 539, endPoint y: 412, distance: 462.8
click at [539, 412] on app-calendar-viewport "Thu 21 Fri 22 Sat 23 0/2 1 Job Sun 24 0/2 1 Job Mon 25 Tue 26 Wed 27 Thu 28 Fri…" at bounding box center [622, 352] width 1244 height 475
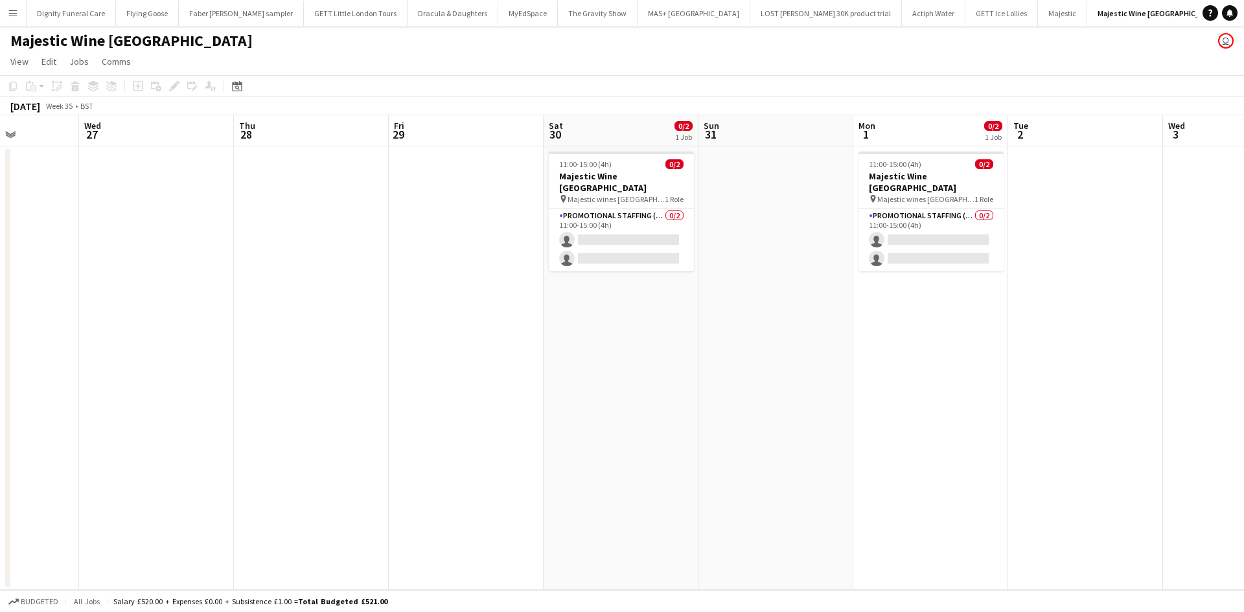
drag, startPoint x: 675, startPoint y: 340, endPoint x: 563, endPoint y: 339, distance: 112.1
click at [563, 339] on app-calendar-viewport "Sat 23 0/2 1 Job Sun 24 0/2 1 Job Mon 25 Tue 26 Wed 27 Thu 28 Fri 29 Sat 30 0/2…" at bounding box center [622, 352] width 1244 height 475
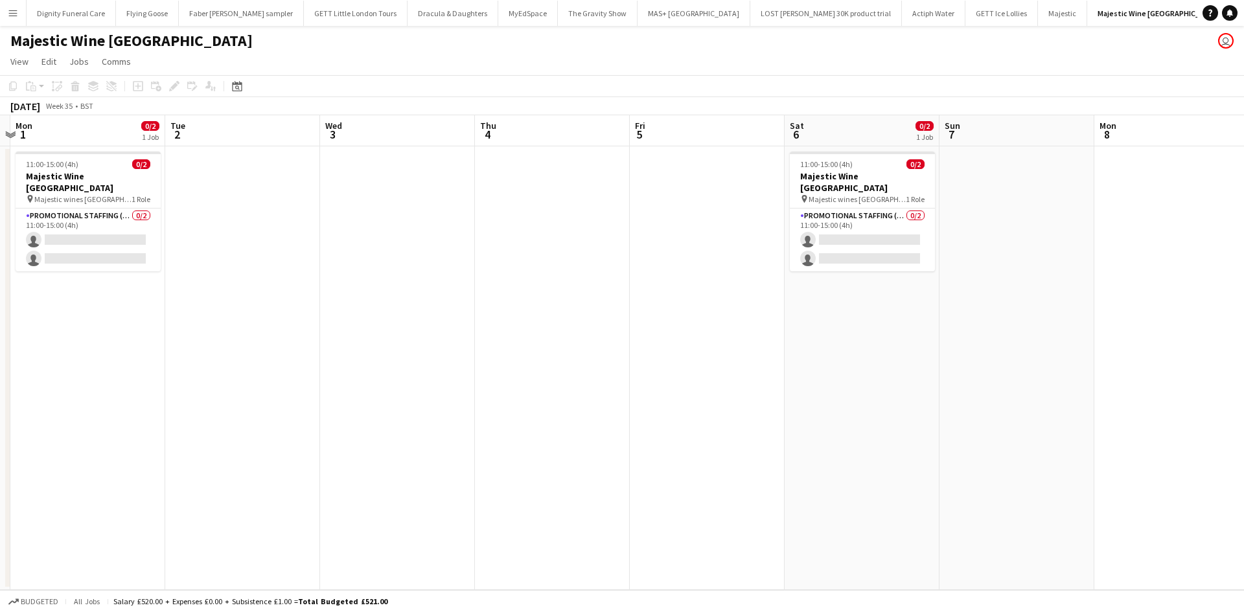
scroll to position [0, 492]
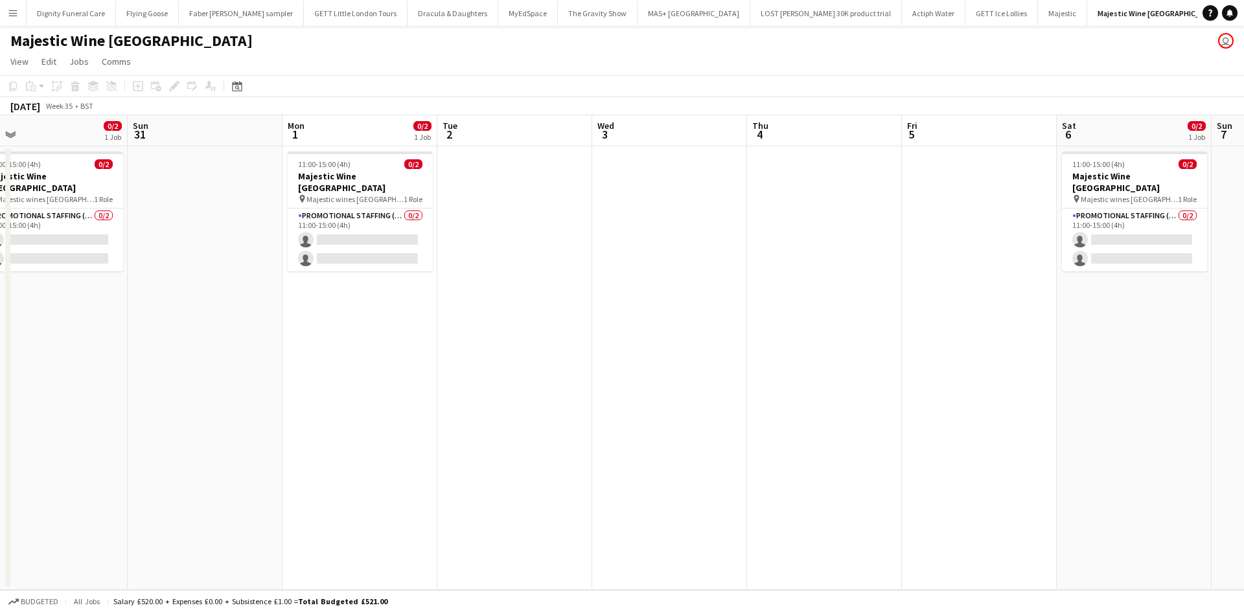
drag, startPoint x: 701, startPoint y: 283, endPoint x: 133, endPoint y: 282, distance: 568.3
click at [133, 282] on app-calendar-viewport "Wed 27 Thu 28 Fri 29 Sat 30 0/2 1 Job Sun 31 Mon 1 0/2 1 Job Tue 2 Wed 3 Thu 4 …" at bounding box center [622, 352] width 1244 height 475
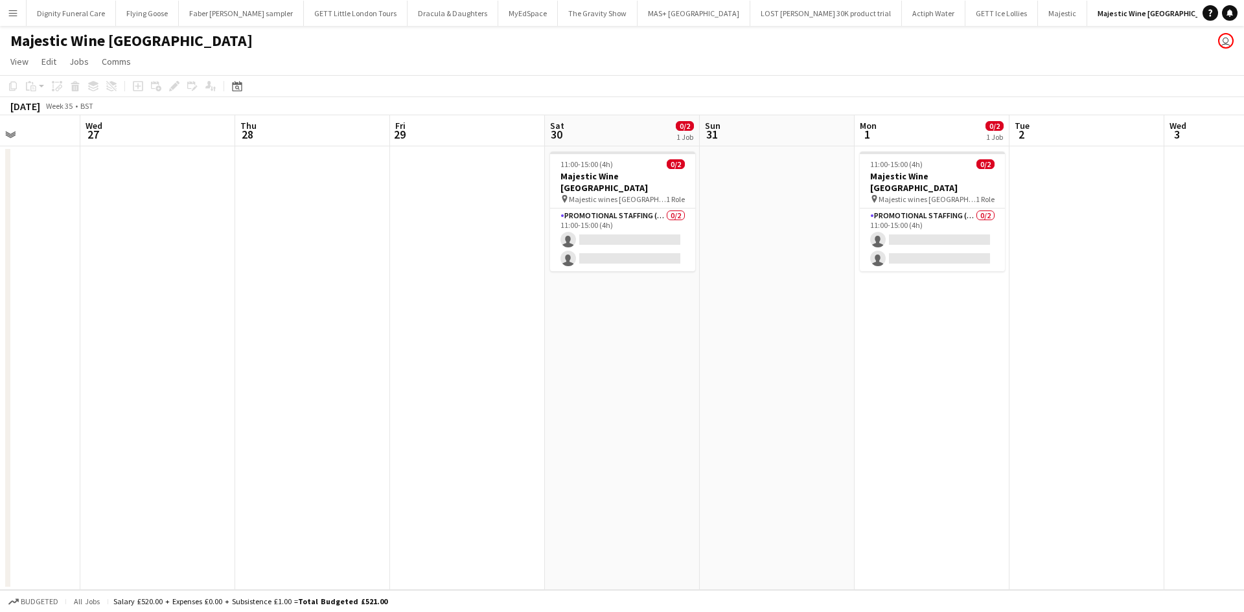
scroll to position [0, 306]
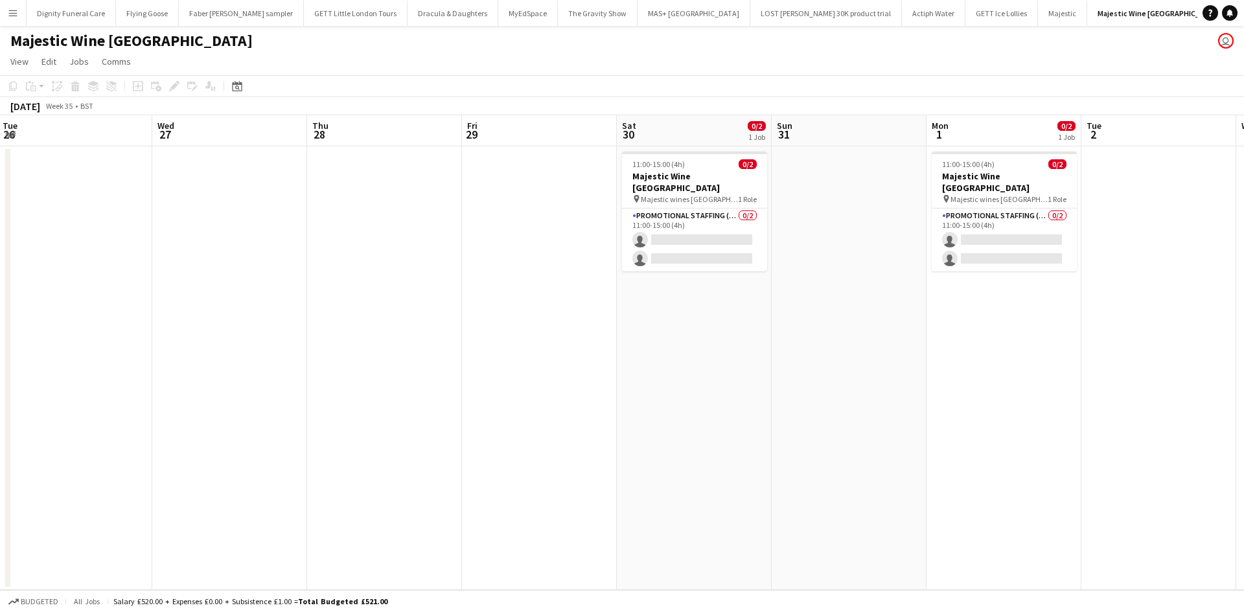
drag, startPoint x: 325, startPoint y: 373, endPoint x: 940, endPoint y: 347, distance: 616.2
click at [975, 347] on app-calendar-viewport "Sun 24 0/2 1 Job Mon 25 Tue 26 Wed 27 Thu 28 Fri 29 Sat 30 0/2 1 Job Sun 31 Mon…" at bounding box center [622, 352] width 1244 height 475
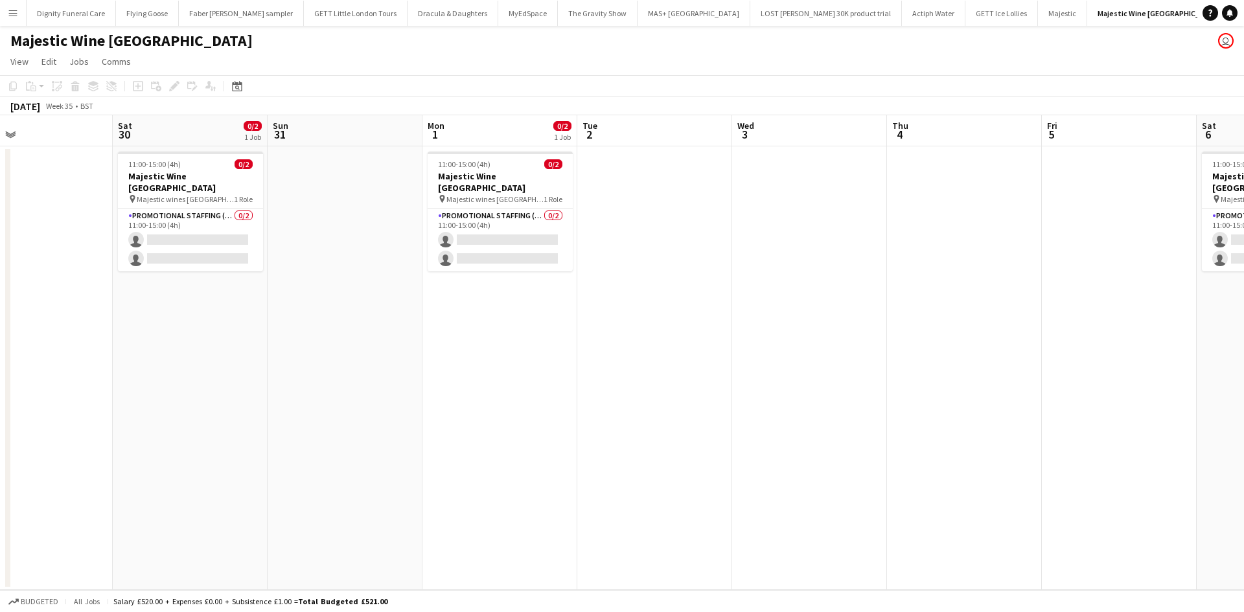
drag, startPoint x: 826, startPoint y: 367, endPoint x: 302, endPoint y: 367, distance: 524.3
click at [302, 367] on app-calendar-viewport "Tue 26 Wed 27 Thu 28 Fri 29 Sat 30 0/2 1 Job Sun 31 Mon 1 0/2 1 Job Tue 2 Wed 3…" at bounding box center [622, 352] width 1244 height 475
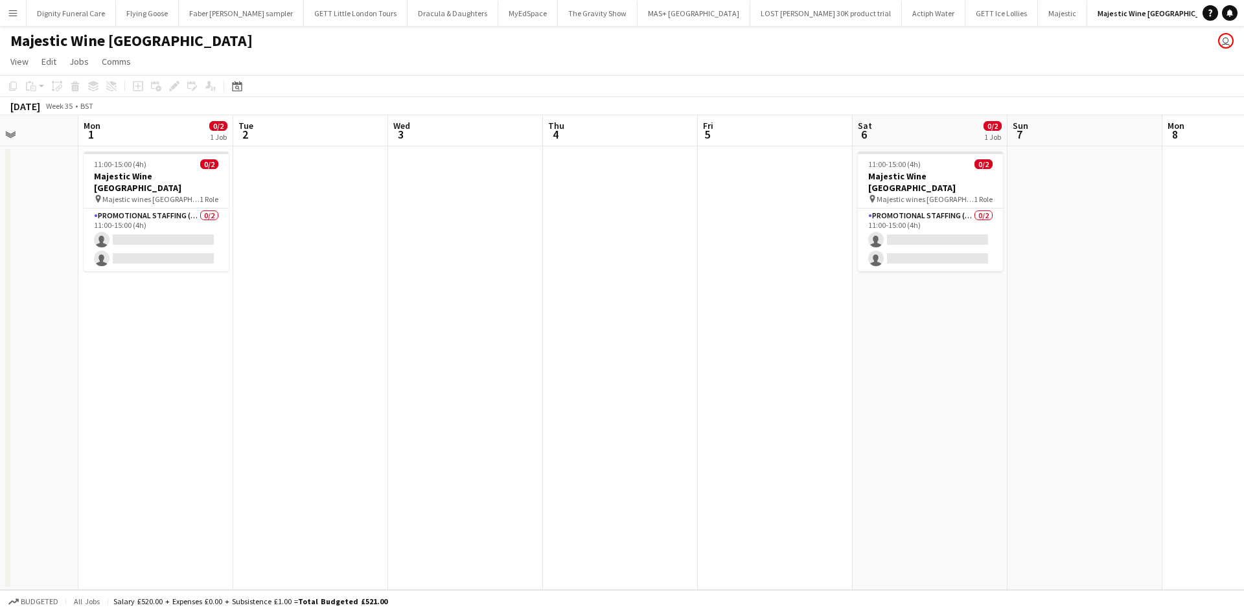
drag, startPoint x: 708, startPoint y: 365, endPoint x: 376, endPoint y: 367, distance: 332.5
click at [376, 367] on app-calendar-viewport "Thu 28 Fri 29 Sat 30 0/2 1 Job Sun 31 Mon 1 0/2 1 Job Tue 2 Wed 3 Thu 4 Fri 5 S…" at bounding box center [622, 352] width 1244 height 475
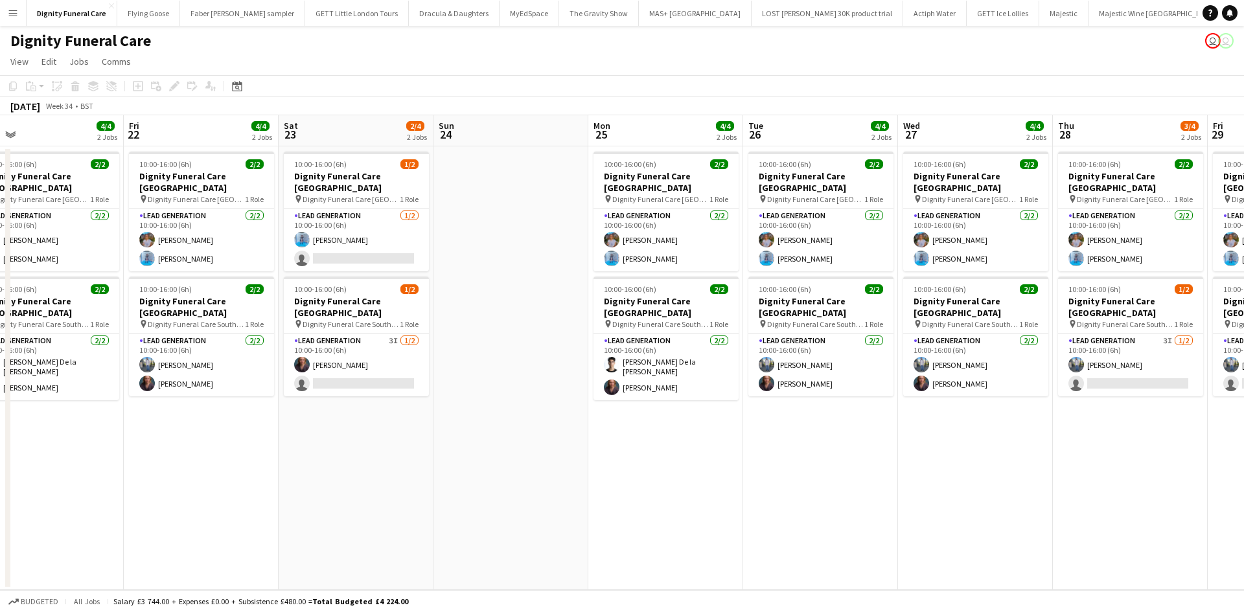
scroll to position [0, 448]
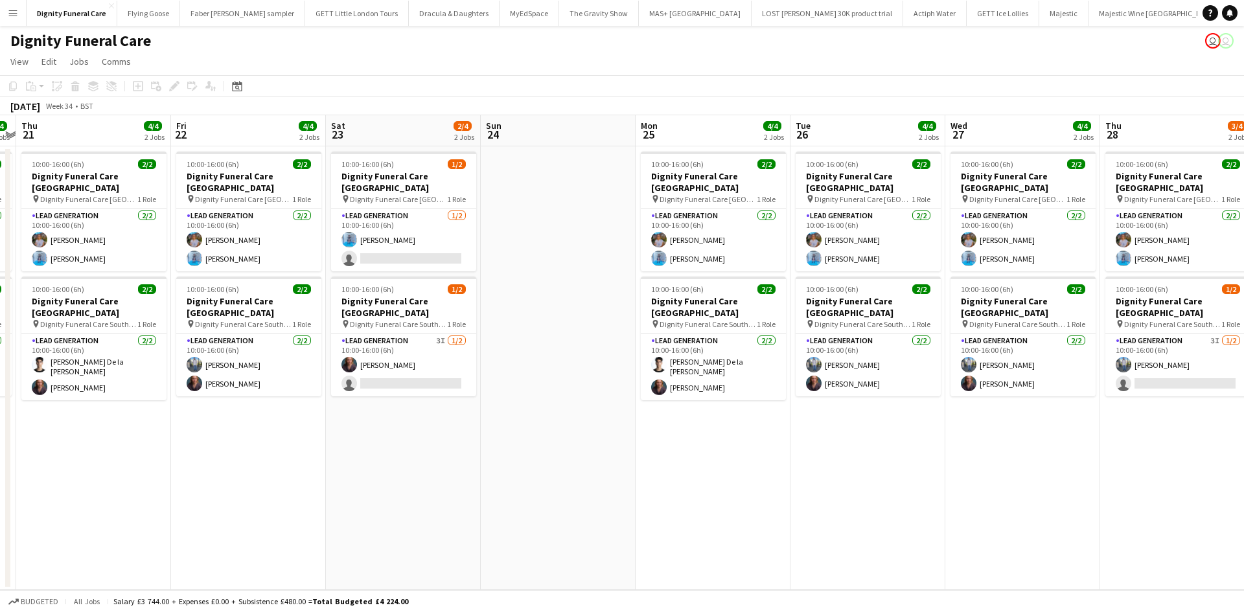
drag, startPoint x: 655, startPoint y: 440, endPoint x: 207, endPoint y: 440, distance: 448.4
click at [207, 440] on app-calendar-viewport "Mon 18 4/4 2 Jobs Tue 19 4/4 2 Jobs Wed 20 4/4 2 Jobs Thu 21 4/4 2 Jobs Fri 22 …" at bounding box center [622, 352] width 1244 height 475
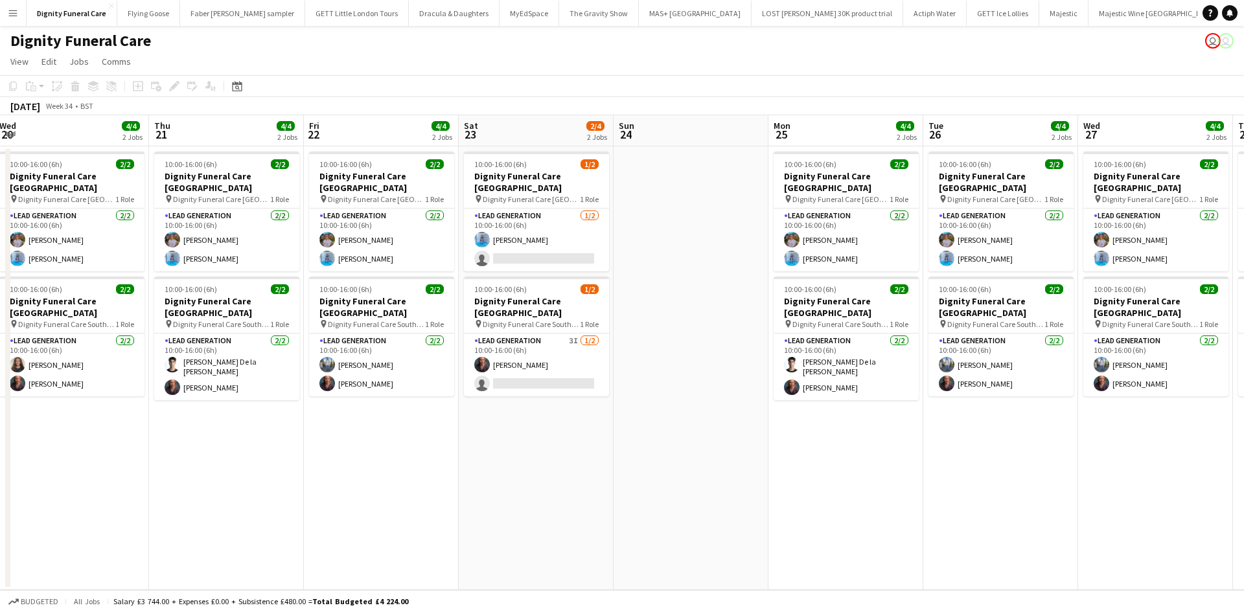
drag, startPoint x: 230, startPoint y: 445, endPoint x: 547, endPoint y: 427, distance: 317.4
click at [546, 427] on app-calendar-viewport "Mon 18 4/4 2 Jobs Tue 19 4/4 2 Jobs Wed 20 4/4 2 Jobs Thu 21 4/4 2 Jobs Fri 22 …" at bounding box center [622, 352] width 1244 height 475
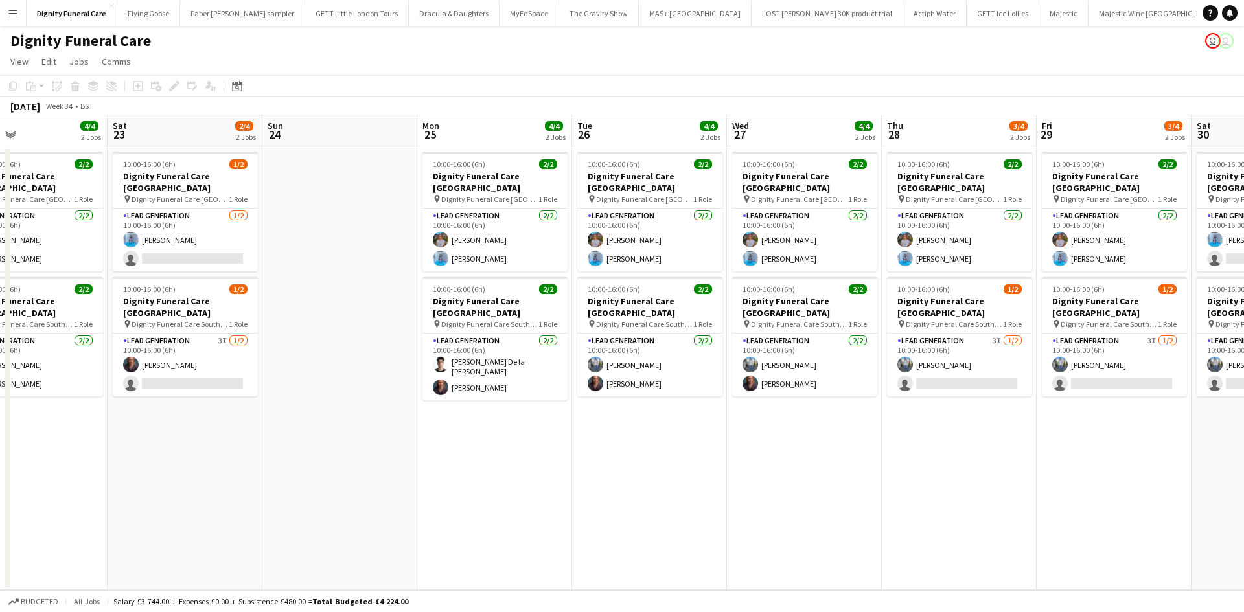
drag, startPoint x: 861, startPoint y: 467, endPoint x: 327, endPoint y: 445, distance: 535.1
click at [327, 445] on app-calendar-viewport "Tue 19 4/4 2 Jobs Wed 20 4/4 2 Jobs Thu 21 4/4 2 Jobs Fri 22 4/4 2 Jobs Sat 23 …" at bounding box center [622, 352] width 1244 height 475
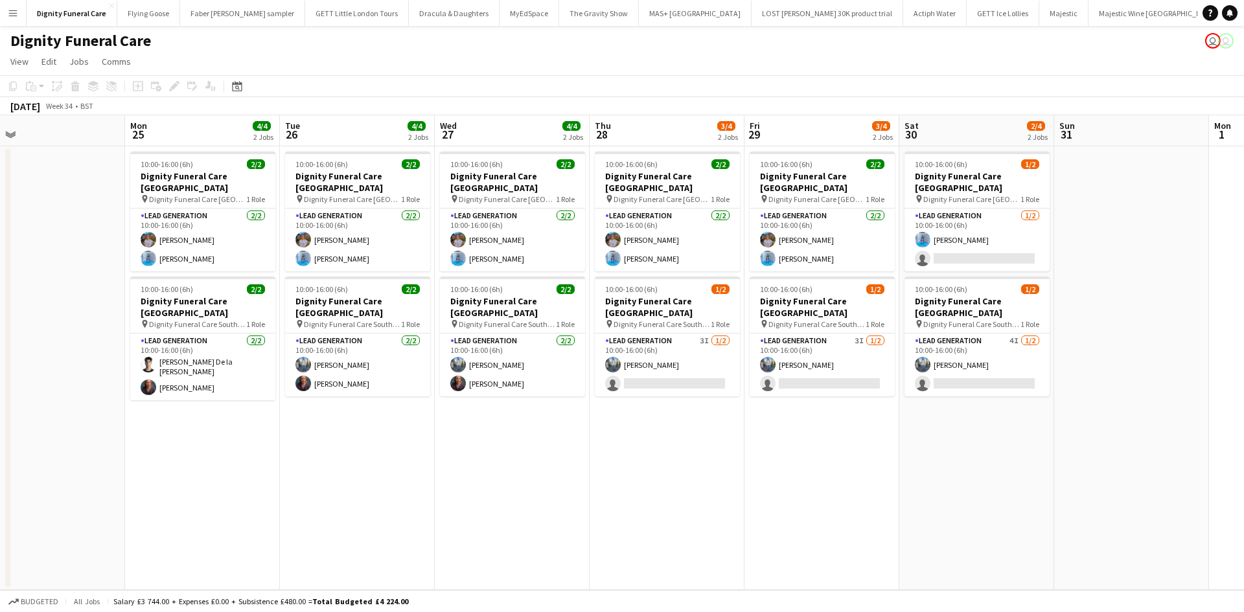
scroll to position [0, 569]
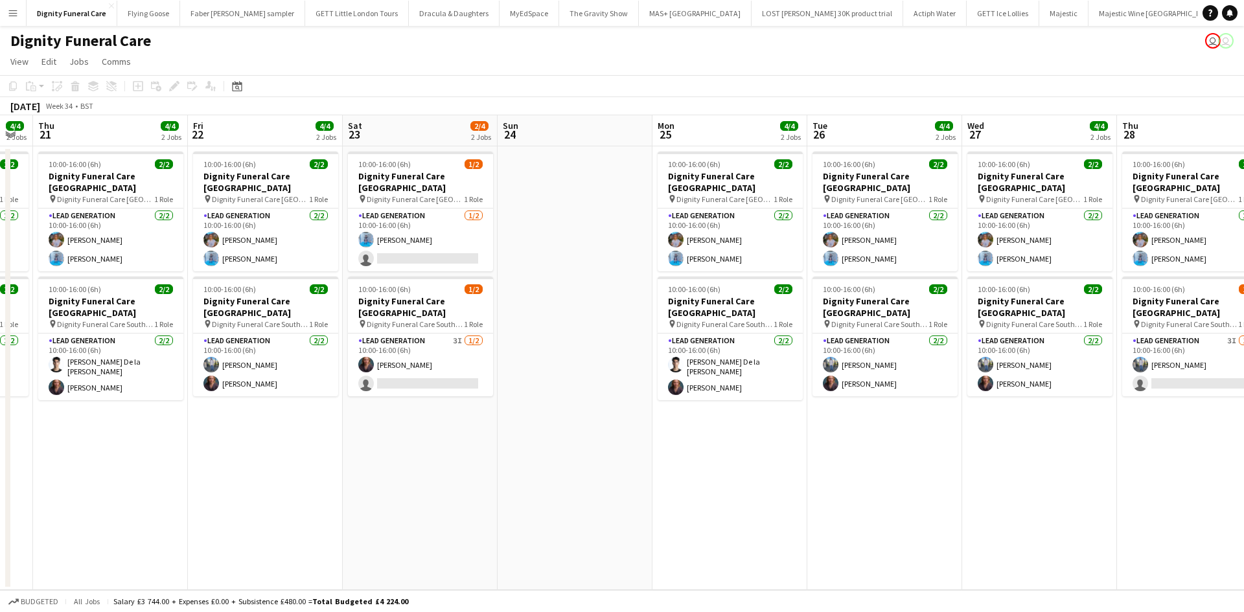
drag, startPoint x: 716, startPoint y: 502, endPoint x: 1244, endPoint y: 469, distance: 528.5
click at [1244, 469] on app-calendar-viewport "Mon 18 4/4 2 Jobs Tue 19 4/4 2 Jobs Wed 20 4/4 2 Jobs Thu 21 4/4 2 Jobs Fri 22 …" at bounding box center [622, 352] width 1244 height 475
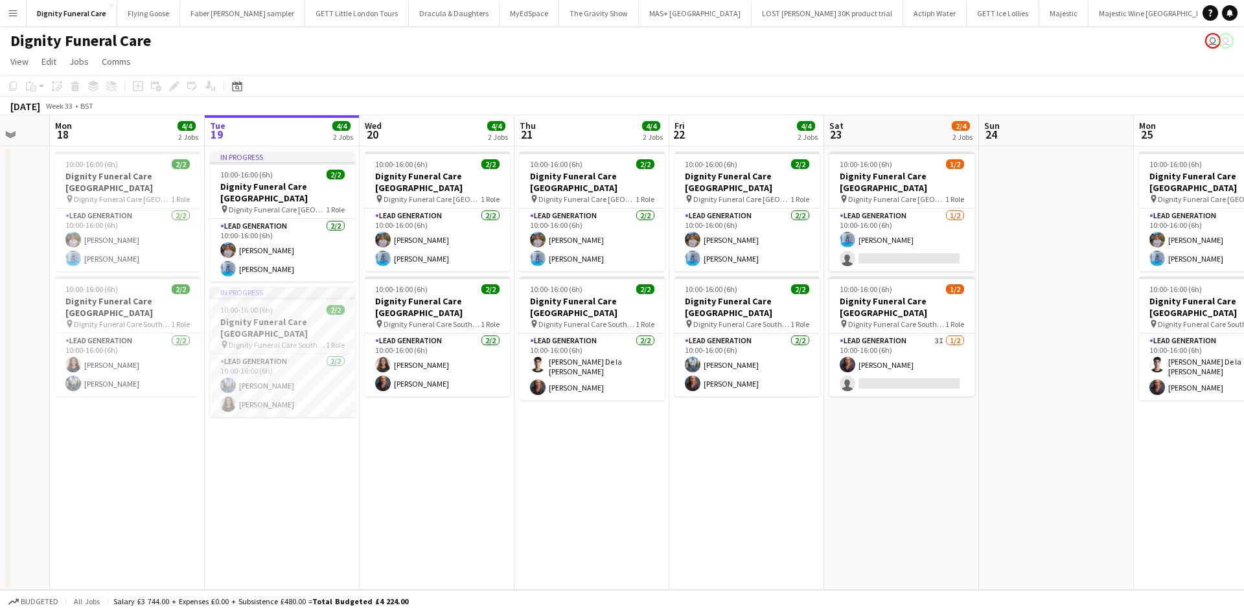
drag, startPoint x: 567, startPoint y: 466, endPoint x: 1049, endPoint y: 441, distance: 482.1
click at [1049, 441] on app-calendar-viewport "Sat 16 Sun 17 Mon 18 4/4 2 Jobs Tue 19 4/4 2 Jobs Wed 20 4/4 2 Jobs Thu 21 4/4 …" at bounding box center [622, 352] width 1244 height 475
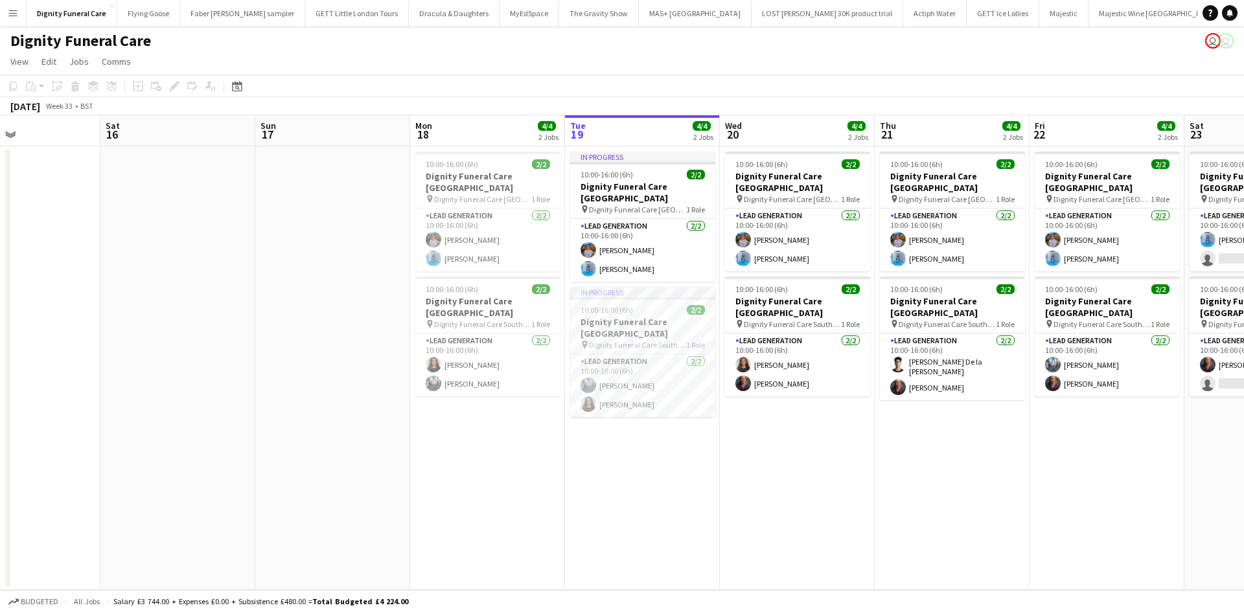
click at [927, 455] on app-calendar-viewport "Wed 13 Thu 14 Fri 15 Sat 16 Sun 17 Mon 18 4/4 2 Jobs Tue 19 4/4 2 Jobs Wed 20 4…" at bounding box center [622, 352] width 1244 height 475
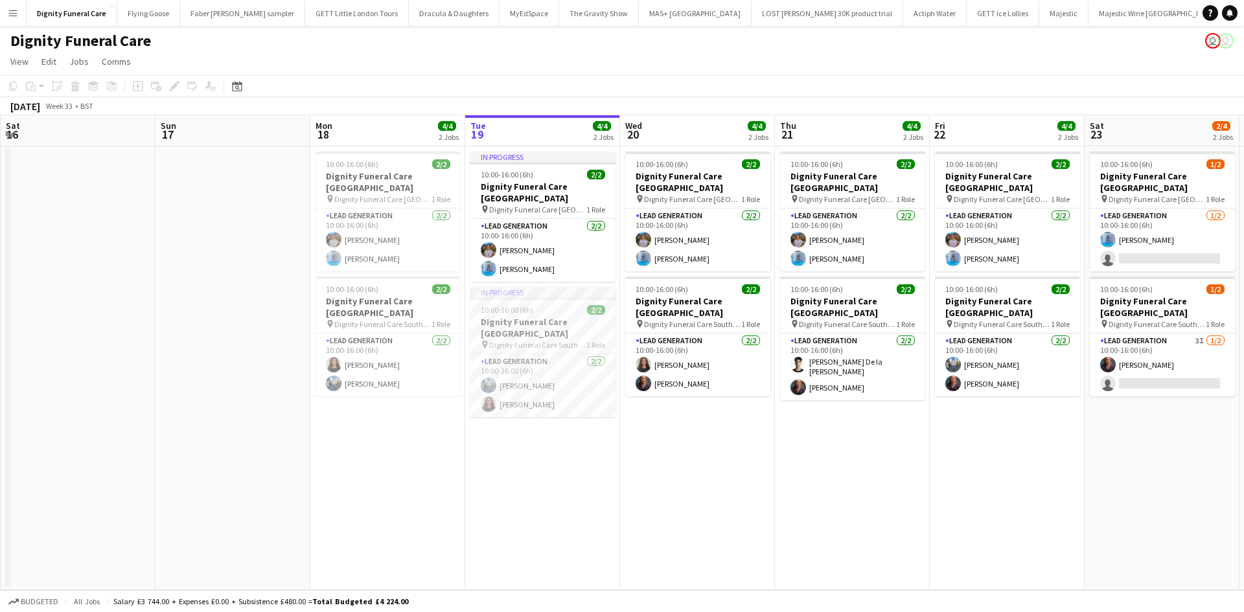
drag, startPoint x: 866, startPoint y: 463, endPoint x: 533, endPoint y: 459, distance: 333.8
click at [534, 459] on app-calendar-viewport "Wed 13 Thu 14 Fri 15 Sat 16 Sun 17 Mon 18 4/4 2 Jobs Tue 19 4/4 2 Jobs Wed 20 4…" at bounding box center [622, 352] width 1244 height 475
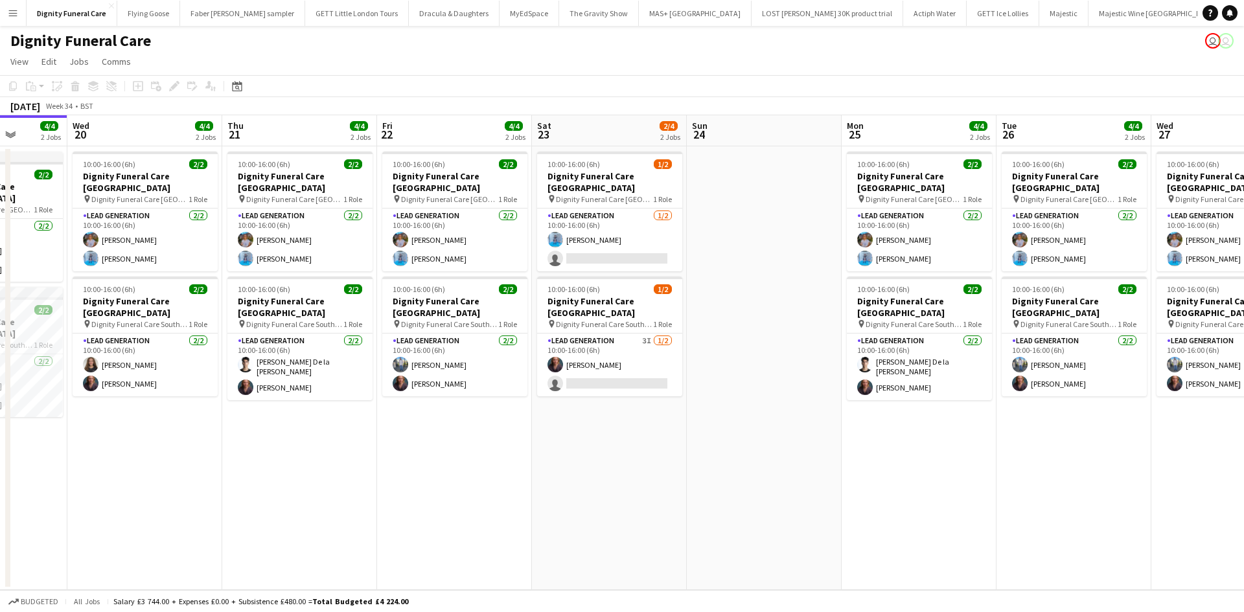
drag, startPoint x: 585, startPoint y: 419, endPoint x: 343, endPoint y: 439, distance: 241.9
click at [343, 439] on app-calendar-viewport "Sun 17 Mon 18 4/4 2 Jobs Tue 19 4/4 2 Jobs Wed 20 4/4 2 Jobs Thu 21 4/4 2 Jobs …" at bounding box center [622, 352] width 1244 height 475
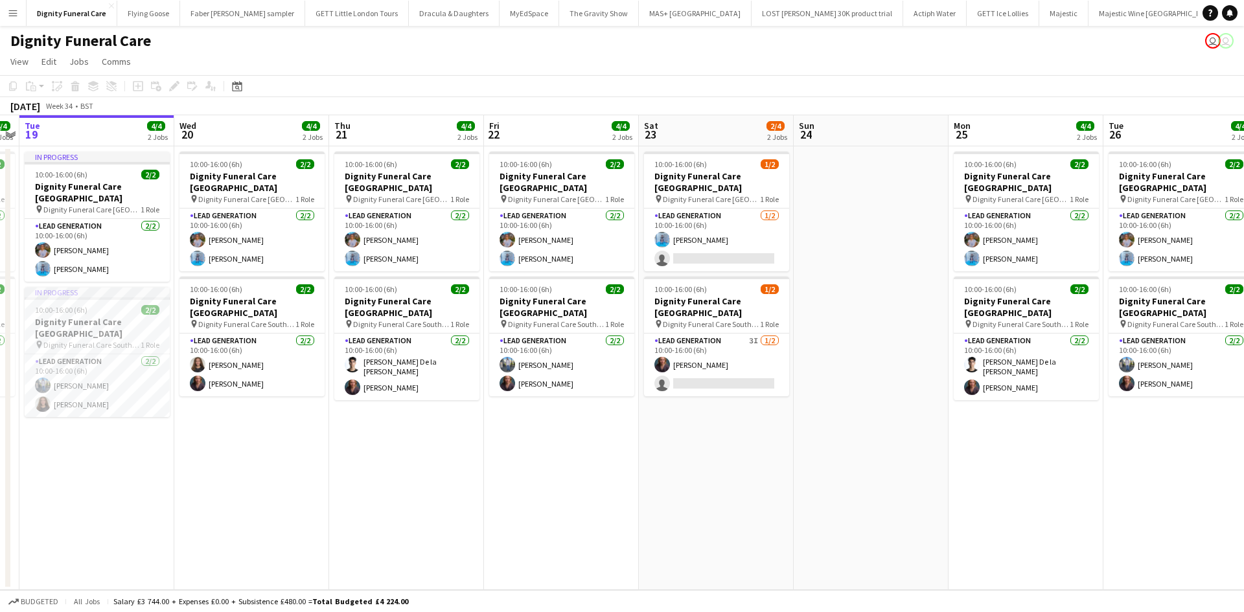
scroll to position [0, 411]
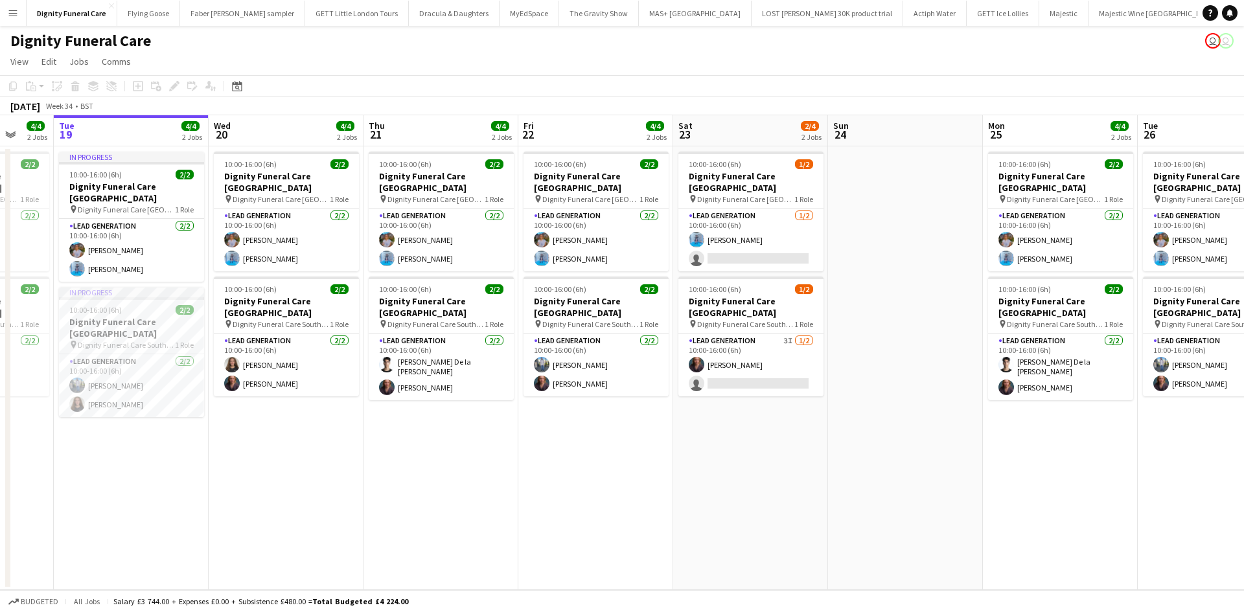
drag, startPoint x: 613, startPoint y: 447, endPoint x: 755, endPoint y: 436, distance: 142.3
click at [755, 436] on app-calendar-viewport "Sat 16 Sun 17 Mon 18 4/4 2 Jobs Tue 19 4/4 2 Jobs Wed 20 4/4 2 Jobs Thu 21 4/4 …" at bounding box center [622, 352] width 1244 height 475
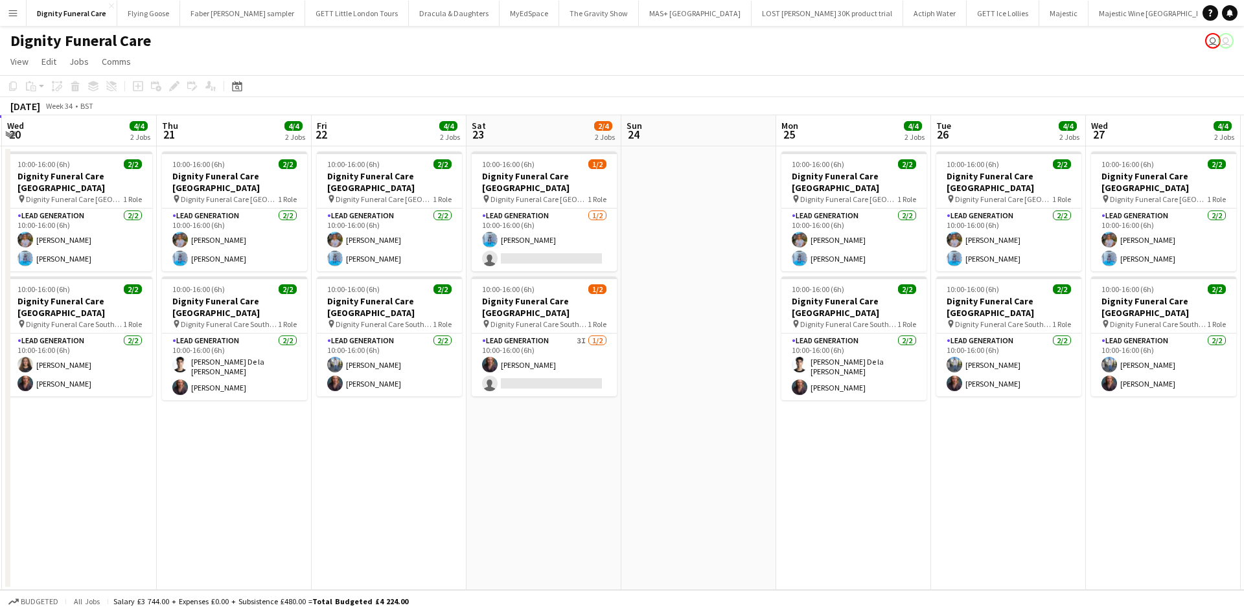
drag, startPoint x: 753, startPoint y: 440, endPoint x: 542, endPoint y: 445, distance: 210.7
click at [543, 446] on app-calendar-viewport "Sat 16 Sun 17 Mon 18 4/4 2 Jobs Tue 19 4/4 2 Jobs Wed 20 4/4 2 Jobs Thu 21 4/4 …" at bounding box center [622, 352] width 1244 height 475
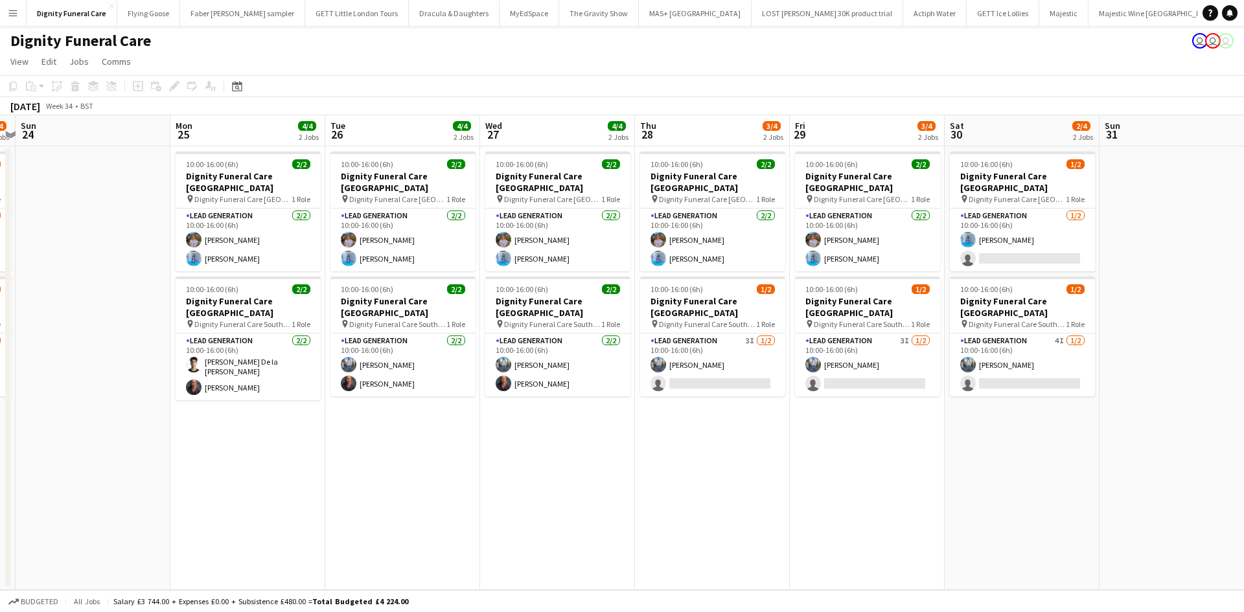
scroll to position [0, 607]
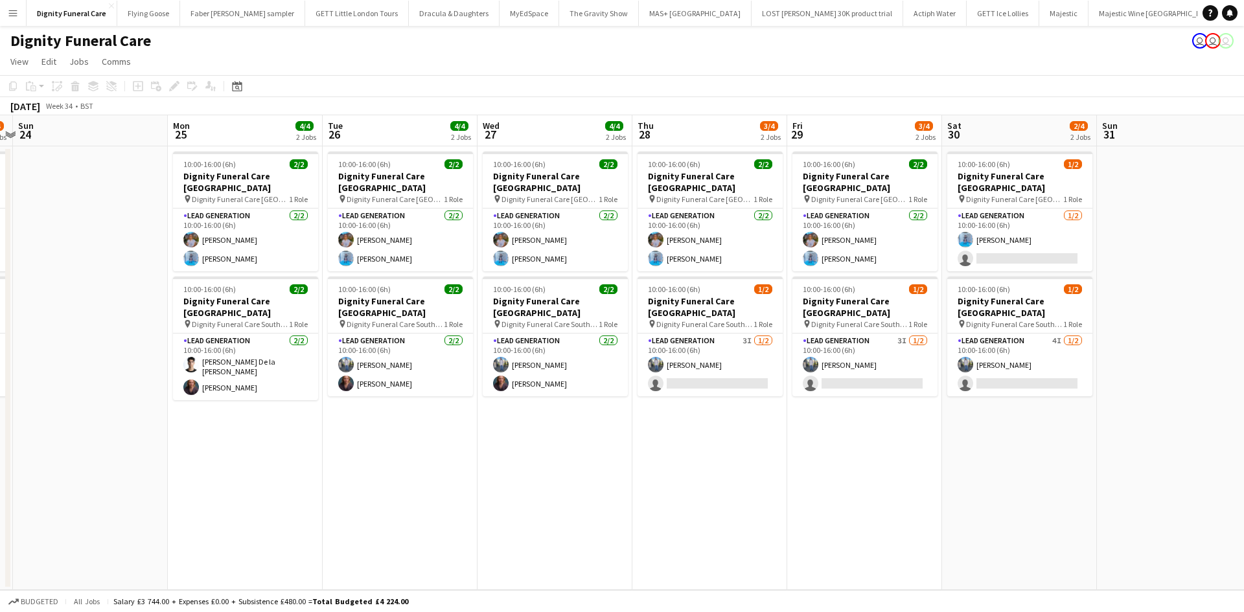
drag, startPoint x: 800, startPoint y: 454, endPoint x: 195, endPoint y: 439, distance: 605.5
click at [195, 439] on app-calendar-viewport "Wed 20 4/4 2 Jobs Thu 21 4/4 2 Jobs Fri 22 4/4 2 Jobs Sat 23 2/4 2 Jobs Sun 24 …" at bounding box center [622, 352] width 1244 height 475
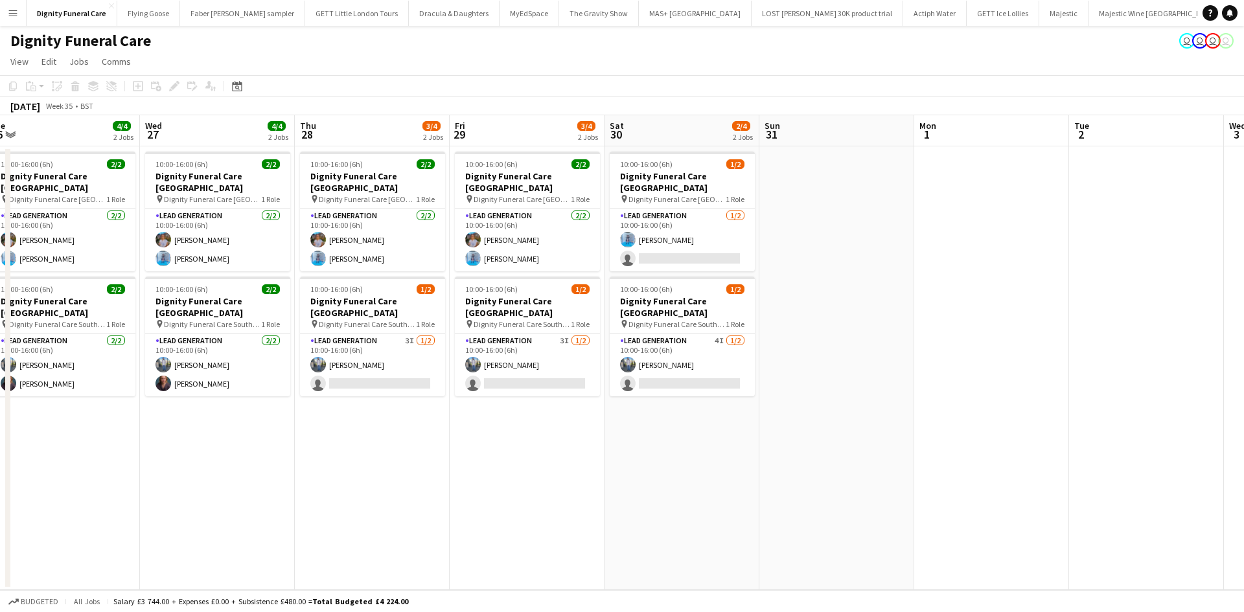
drag, startPoint x: 736, startPoint y: 453, endPoint x: 362, endPoint y: 456, distance: 373.3
click at [362, 456] on app-calendar-viewport "Fri 22 4/4 2 Jobs Sat 23 2/4 2 Jobs Sun 24 Mon 25 4/4 2 Jobs Tue 26 4/4 2 Jobs …" at bounding box center [622, 352] width 1244 height 475
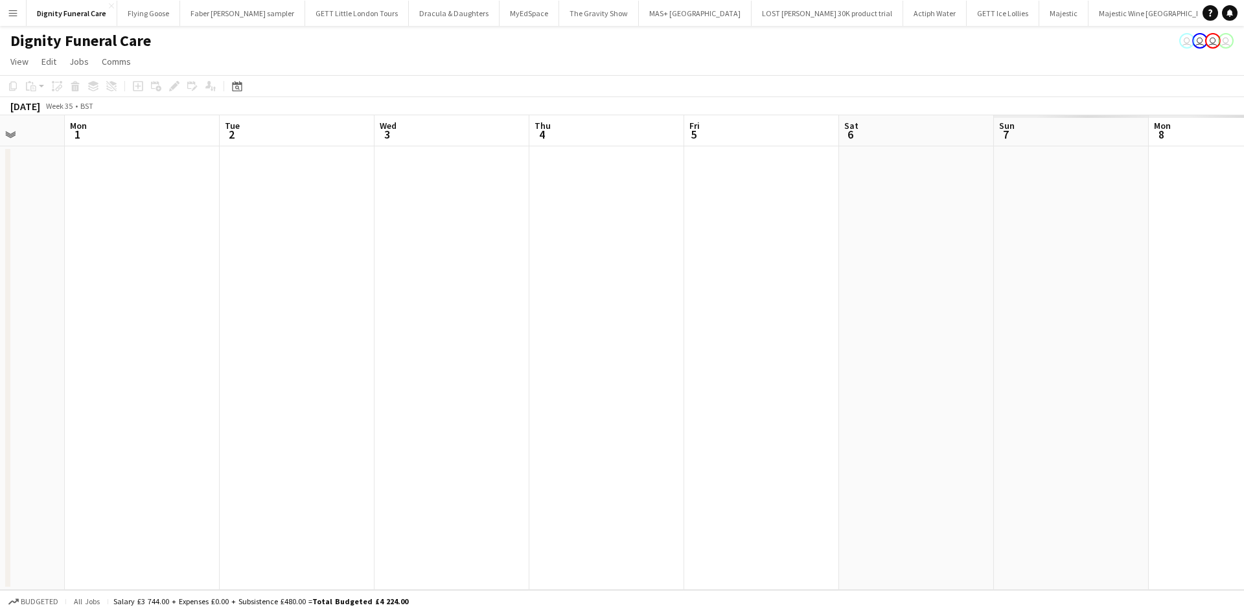
drag, startPoint x: 1006, startPoint y: 463, endPoint x: 187, endPoint y: 416, distance: 820.5
click at [187, 417] on app-calendar-viewport "Thu 28 3/4 2 Jobs Fri 29 3/4 2 Jobs Sat 30 2/4 2 Jobs Sun 31 Mon 1 Tue 2 Wed 3 …" at bounding box center [622, 352] width 1244 height 475
drag, startPoint x: 868, startPoint y: 405, endPoint x: 1203, endPoint y: 365, distance: 337.4
click at [1203, 365] on app-calendar-viewport "Sat 30 2/4 2 Jobs Sun 31 Mon 1 Tue 2 Wed 3 Thu 4 Fri 5 Sat 6 Sun 7 Mon 8 Tue 9 …" at bounding box center [622, 352] width 1244 height 475
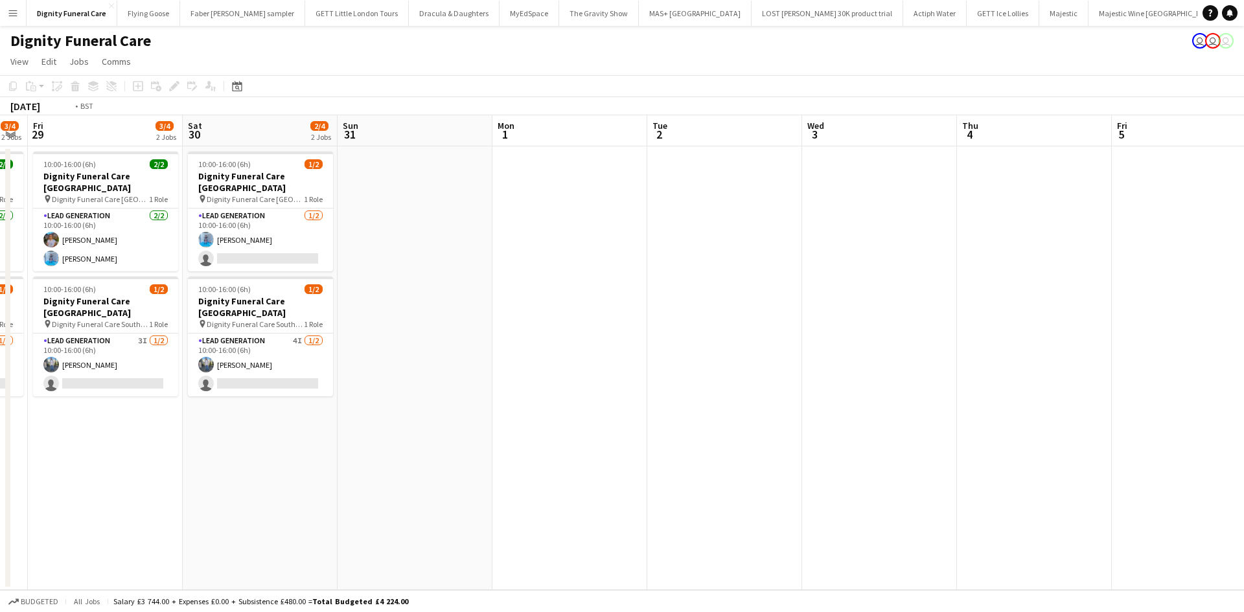
drag, startPoint x: 497, startPoint y: 394, endPoint x: 1230, endPoint y: 349, distance: 734.3
click at [1231, 349] on app-calendar-viewport "Wed 27 4/4 2 Jobs Thu 28 3/4 2 Jobs Fri 29 3/4 2 Jobs Sat 30 2/4 2 Jobs Sun 31 …" at bounding box center [622, 352] width 1244 height 475
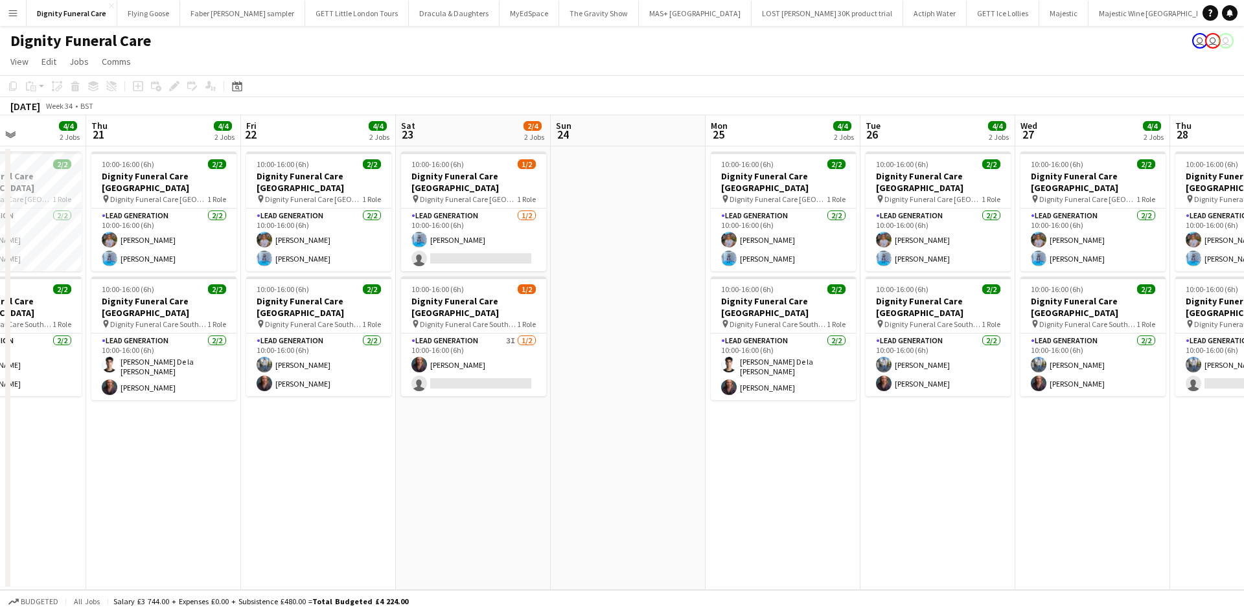
drag, startPoint x: 834, startPoint y: 373, endPoint x: 704, endPoint y: 428, distance: 141.1
click at [1193, 370] on app-calendar-viewport "Mon 18 4/4 2 Jobs Tue 19 4/4 2 Jobs Wed 20 4/4 2 Jobs Thu 21 4/4 2 Jobs Fri 22 …" at bounding box center [622, 352] width 1244 height 475
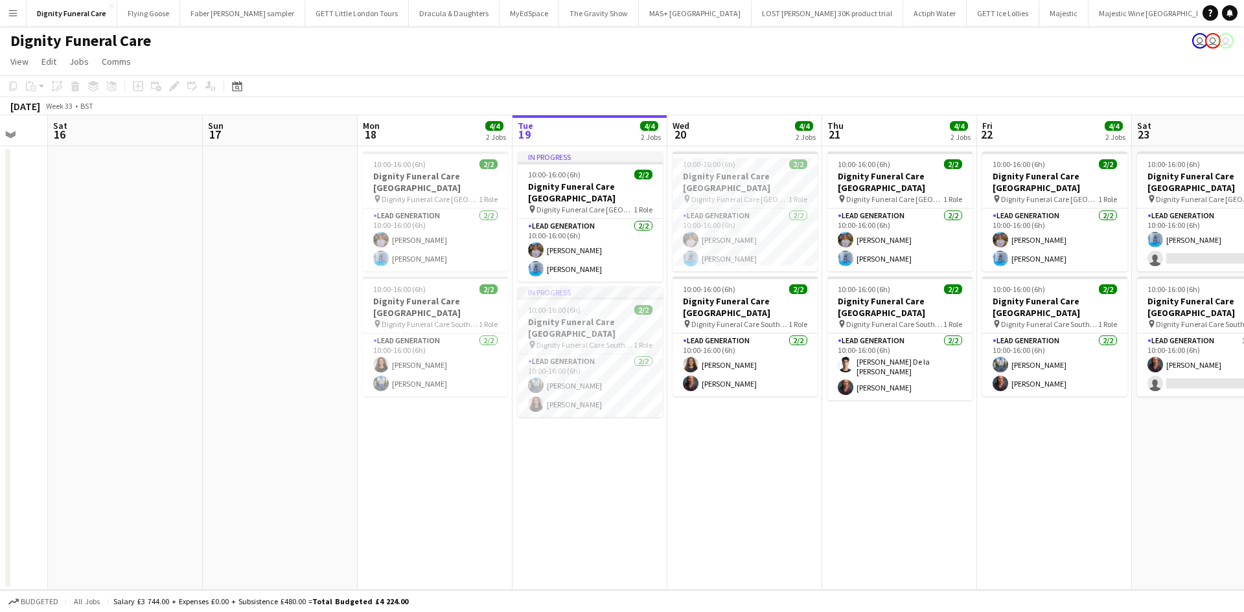
scroll to position [0, 261]
drag, startPoint x: 332, startPoint y: 484, endPoint x: 1071, endPoint y: 442, distance: 740.0
click at [1071, 442] on app-calendar-viewport "Thu 14 Fri 15 Sat 16 Sun 17 Mon 18 4/4 2 Jobs Tue 19 4/4 2 Jobs Wed 20 4/4 2 Jo…" at bounding box center [622, 352] width 1244 height 475
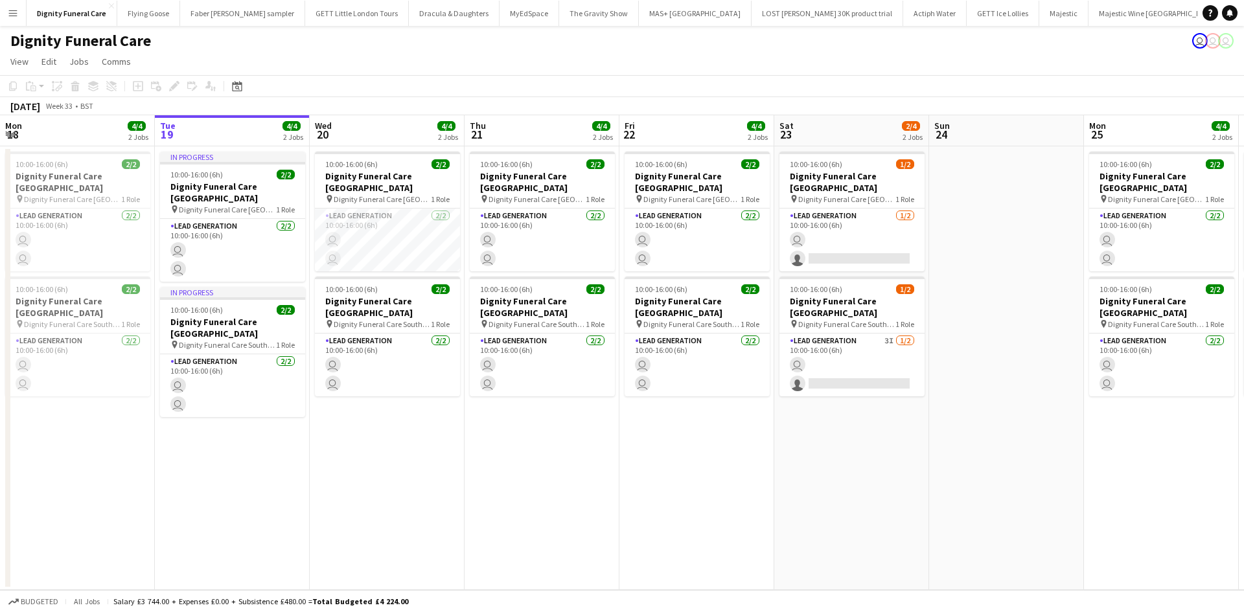
scroll to position [0, 353]
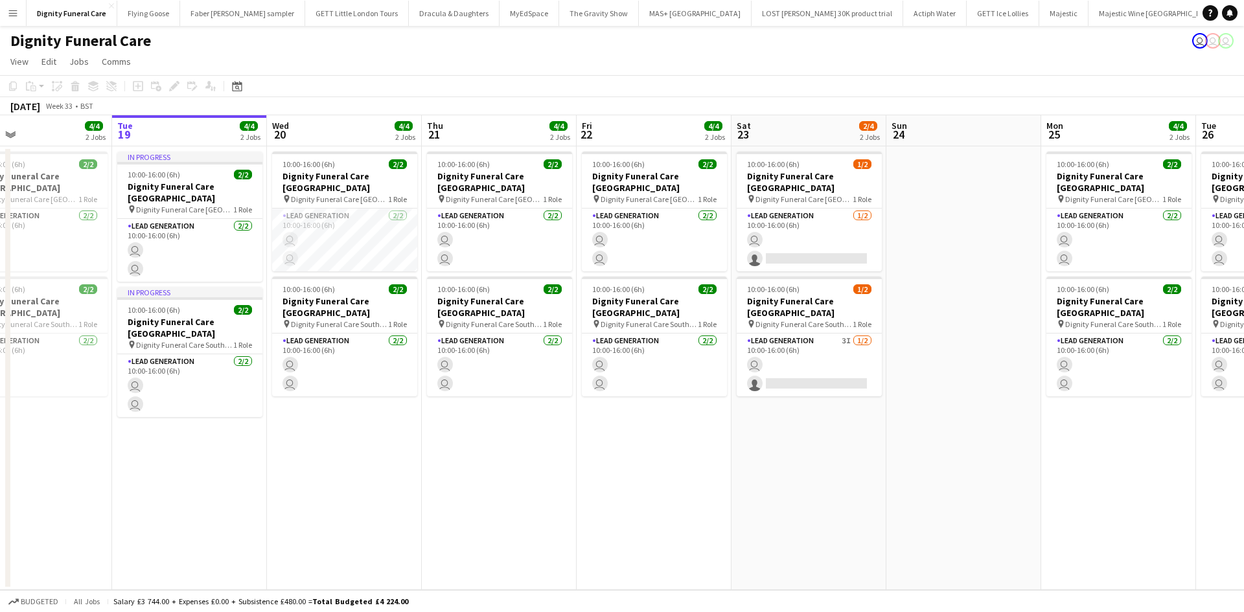
drag, startPoint x: 443, startPoint y: 439, endPoint x: 703, endPoint y: 429, distance: 260.0
click at [703, 429] on app-calendar-viewport "Sat 16 Sun 17 Mon 18 4/4 2 Jobs Tue 19 4/4 2 Jobs Wed 20 4/4 2 Jobs Thu 21 4/4 …" at bounding box center [622, 352] width 1244 height 475
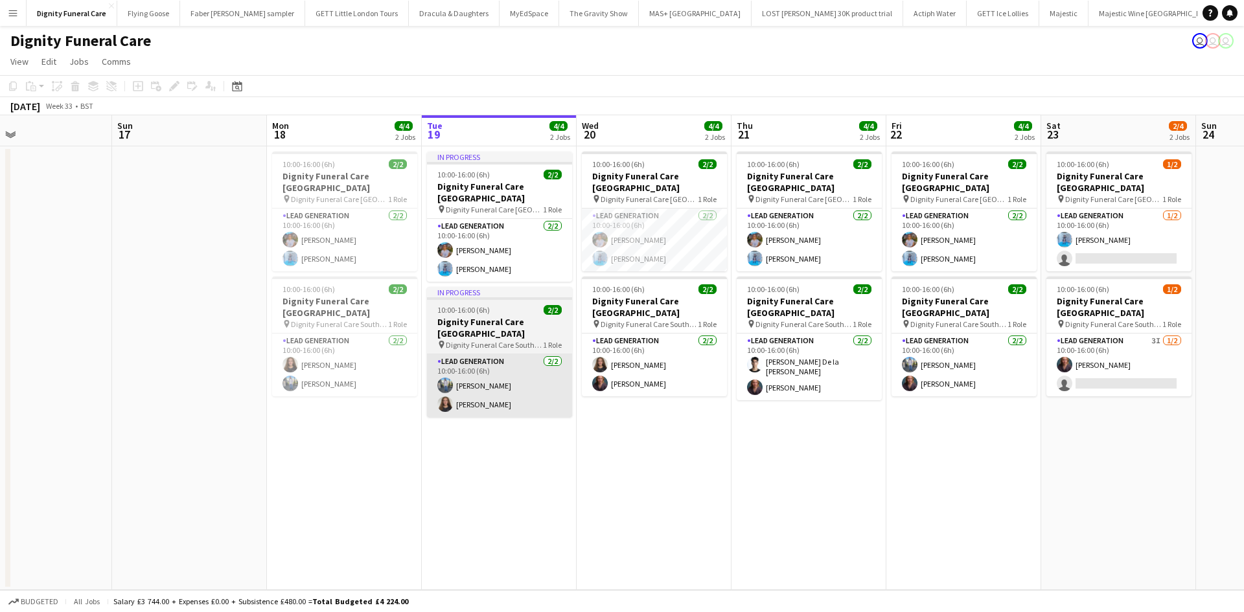
scroll to position [0, 0]
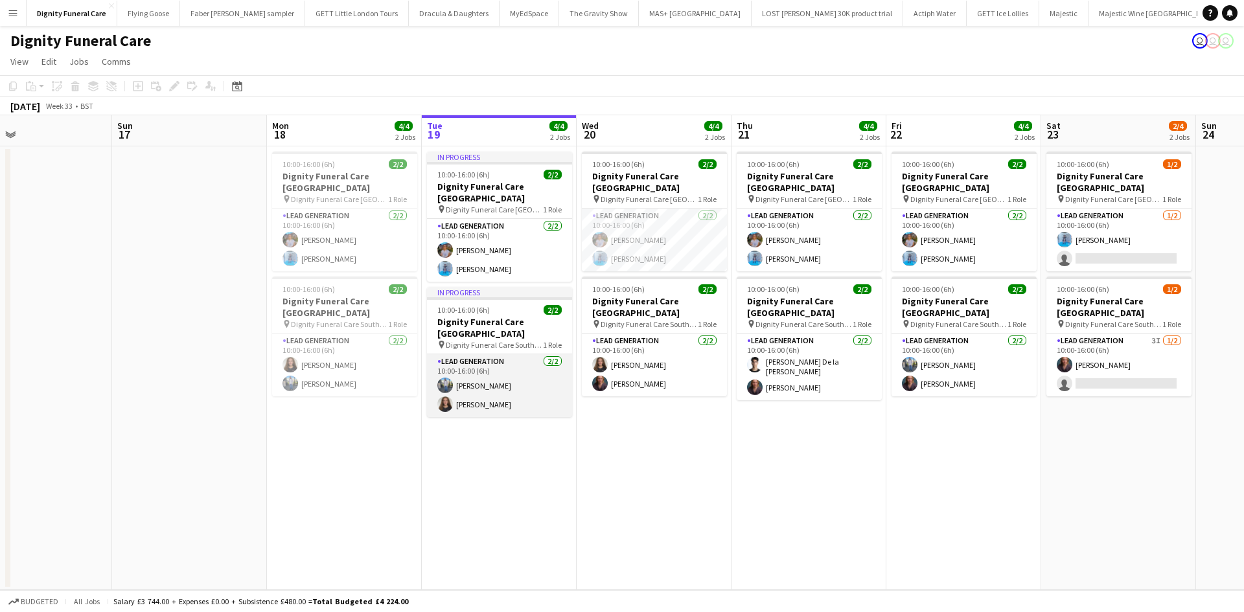
click at [494, 375] on app-card-role "Lead Generation [DATE] 10:00-16:00 (6h) [PERSON_NAME] [PERSON_NAME]" at bounding box center [499, 385] width 145 height 63
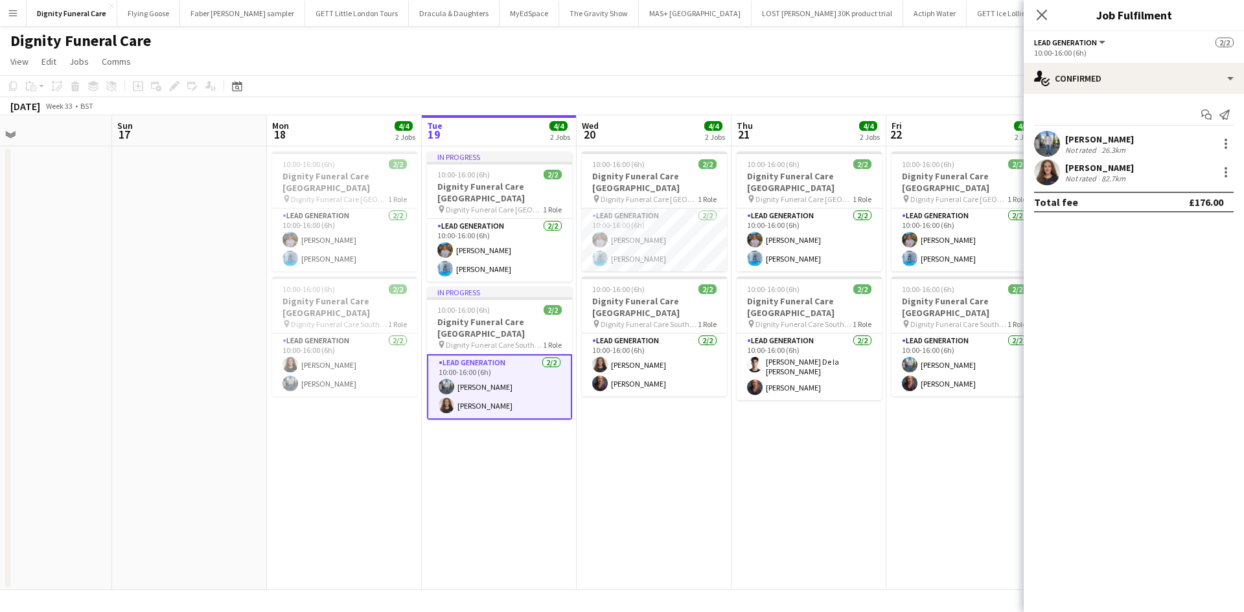
click at [1058, 141] on app-user-avatar at bounding box center [1047, 144] width 26 height 26
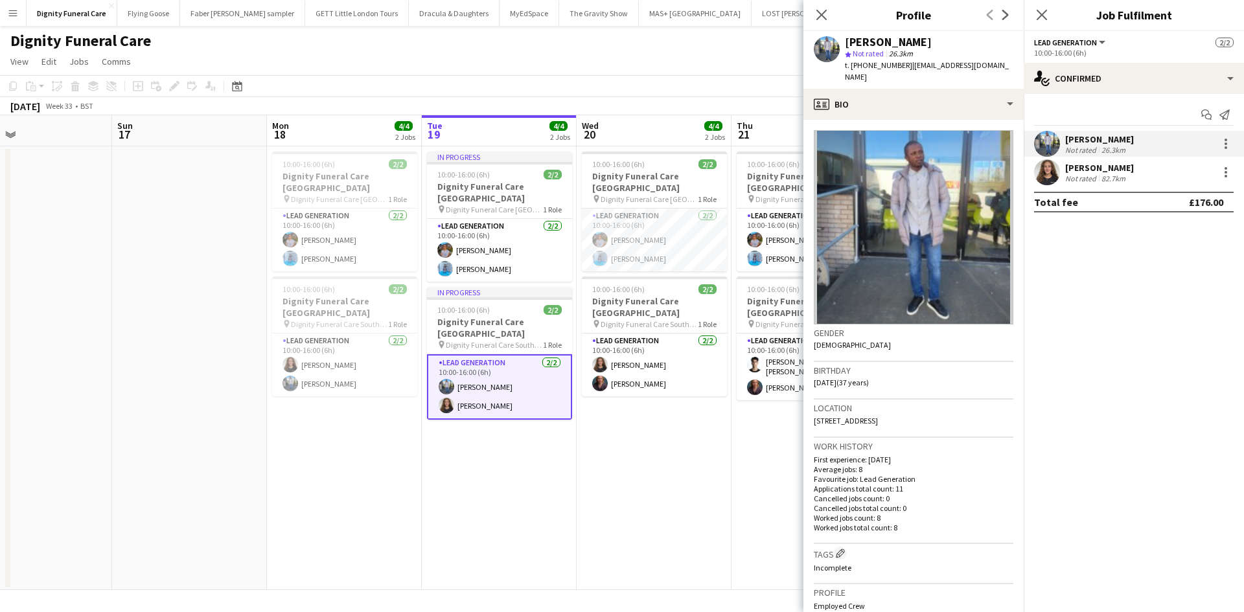
click at [768, 484] on app-date-cell "10:00-16:00 (6h) 2/2 Dignity Funeral Care [GEOGRAPHIC_DATA] pin Dignity Funeral…" at bounding box center [809, 368] width 155 height 444
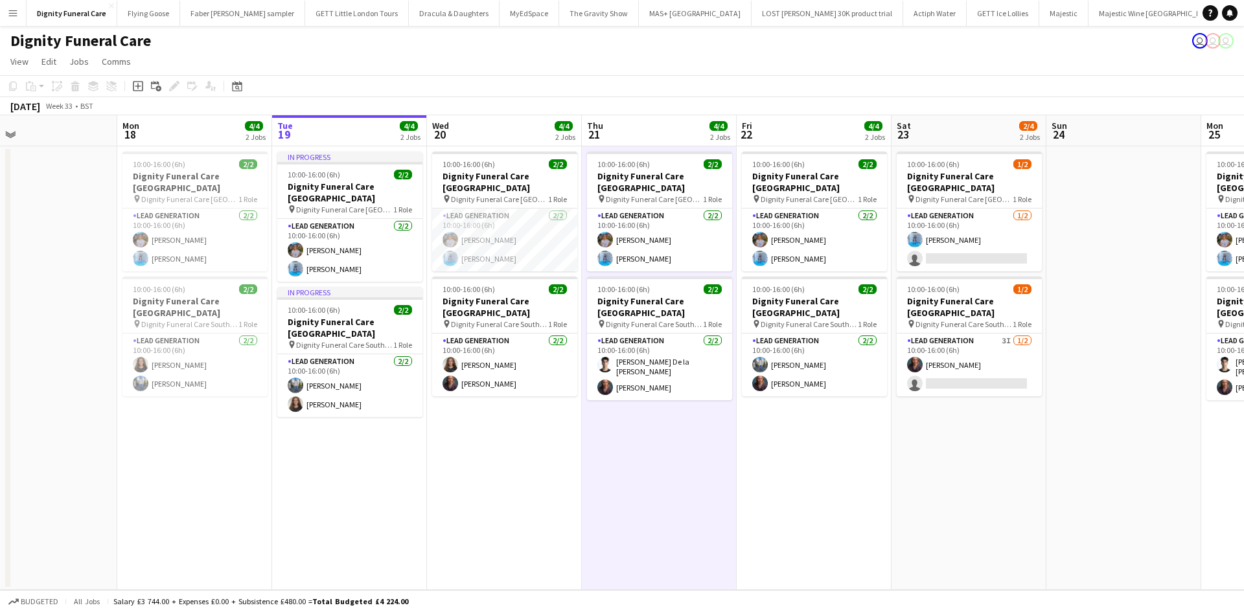
drag, startPoint x: 959, startPoint y: 472, endPoint x: 813, endPoint y: 454, distance: 147.6
click at [813, 454] on app-calendar-viewport "Thu 14 Fri 15 Sat 16 Sun 17 Mon 18 4/4 2 Jobs Tue 19 4/4 2 Jobs Wed 20 4/4 2 Jo…" at bounding box center [622, 352] width 1244 height 475
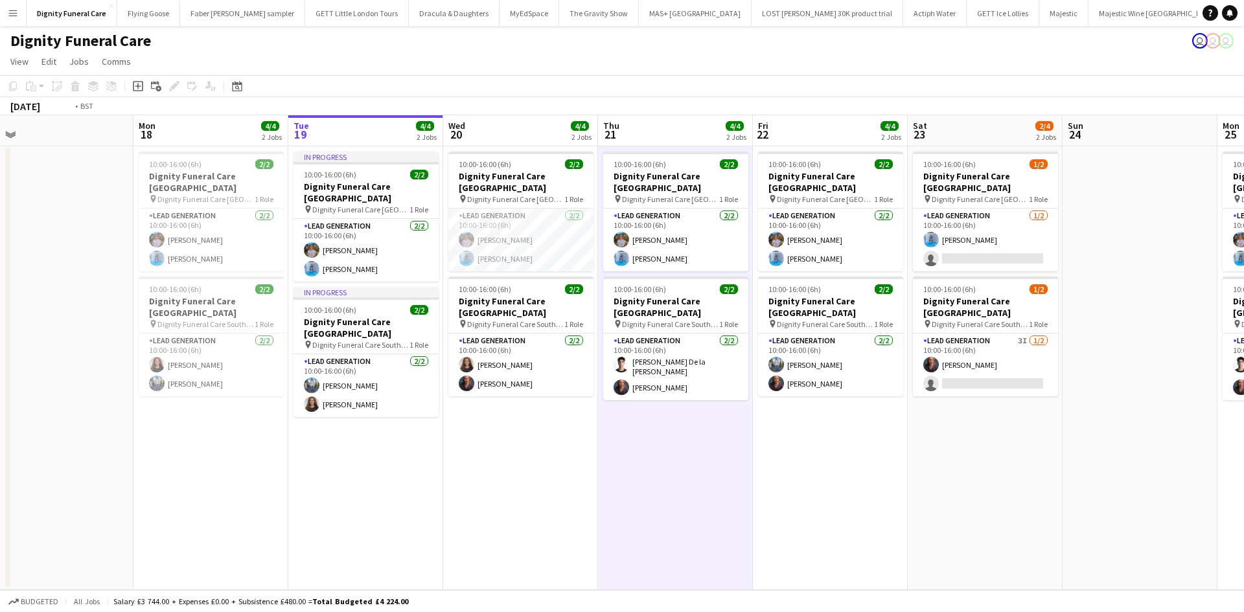
drag, startPoint x: 1222, startPoint y: 450, endPoint x: 772, endPoint y: 445, distance: 449.8
click at [772, 445] on app-calendar-viewport "Thu 14 Fri 15 Sat 16 Sun 17 Mon 18 4/4 2 Jobs Tue 19 4/4 2 Jobs Wed 20 4/4 2 Jo…" at bounding box center [622, 352] width 1244 height 475
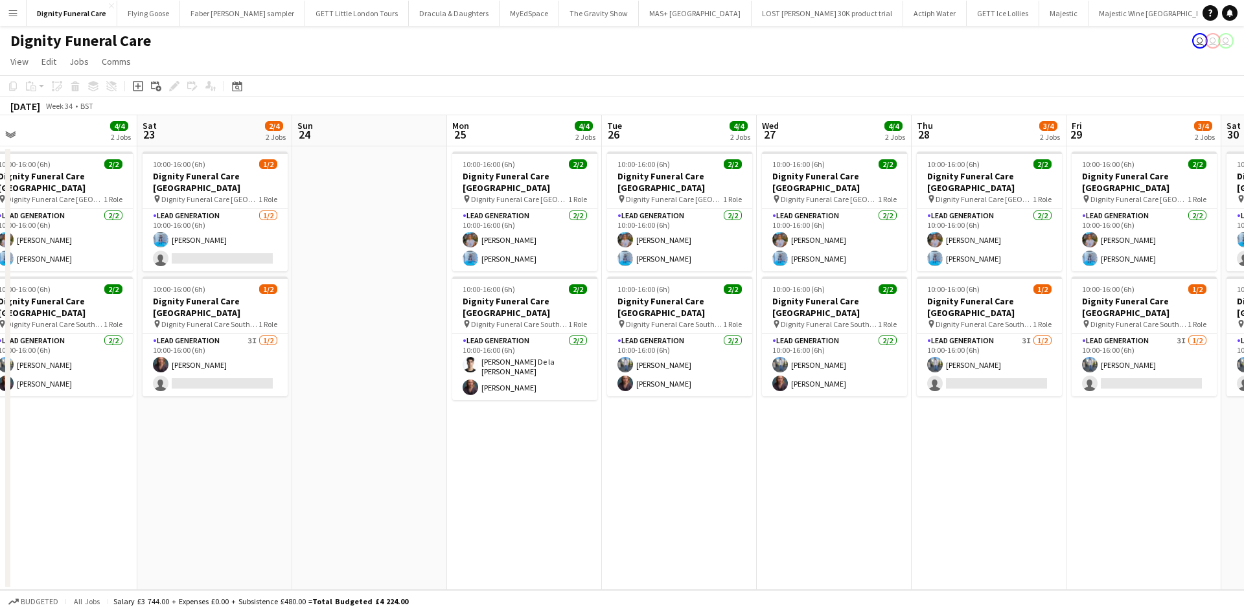
drag, startPoint x: 899, startPoint y: 457, endPoint x: 674, endPoint y: 456, distance: 225.5
click at [671, 458] on app-calendar-viewport "Tue 19 4/4 2 Jobs Wed 20 4/4 2 Jobs Thu 21 4/4 2 Jobs Fri 22 4/4 2 Jobs Sat 23 …" at bounding box center [622, 352] width 1244 height 475
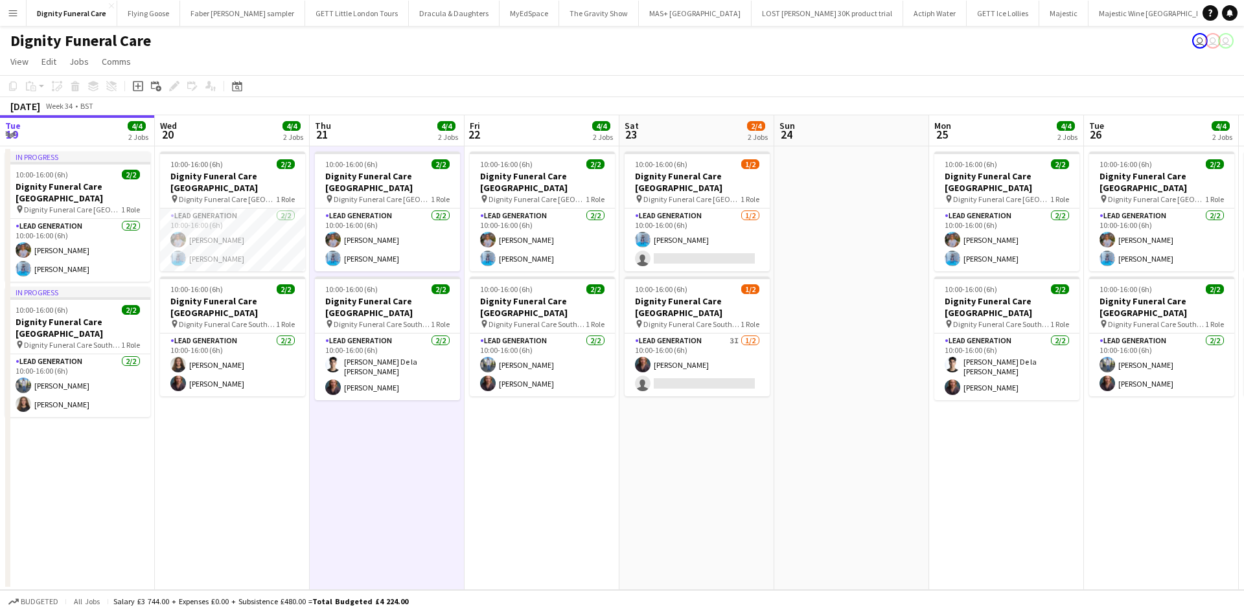
drag, startPoint x: 465, startPoint y: 461, endPoint x: 815, endPoint y: 470, distance: 350.1
click at [954, 470] on app-calendar-viewport "Sun 17 Mon 18 4/4 2 Jobs Tue 19 4/4 2 Jobs Wed 20 4/4 2 Jobs Thu 21 4/4 2 Jobs …" at bounding box center [622, 352] width 1244 height 475
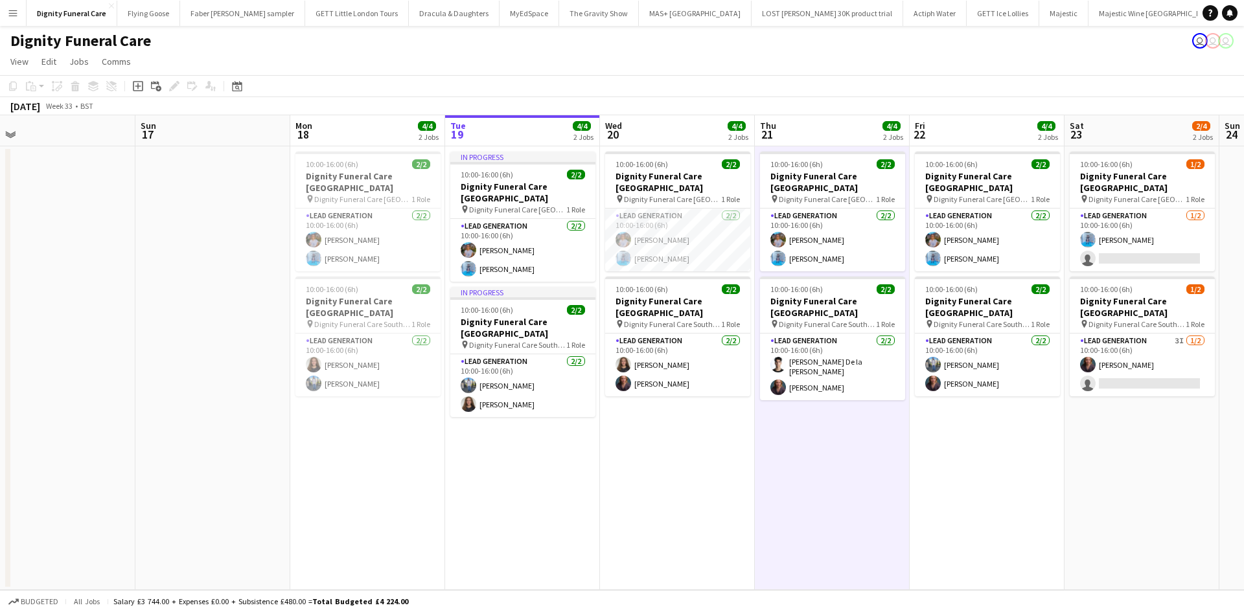
scroll to position [0, 359]
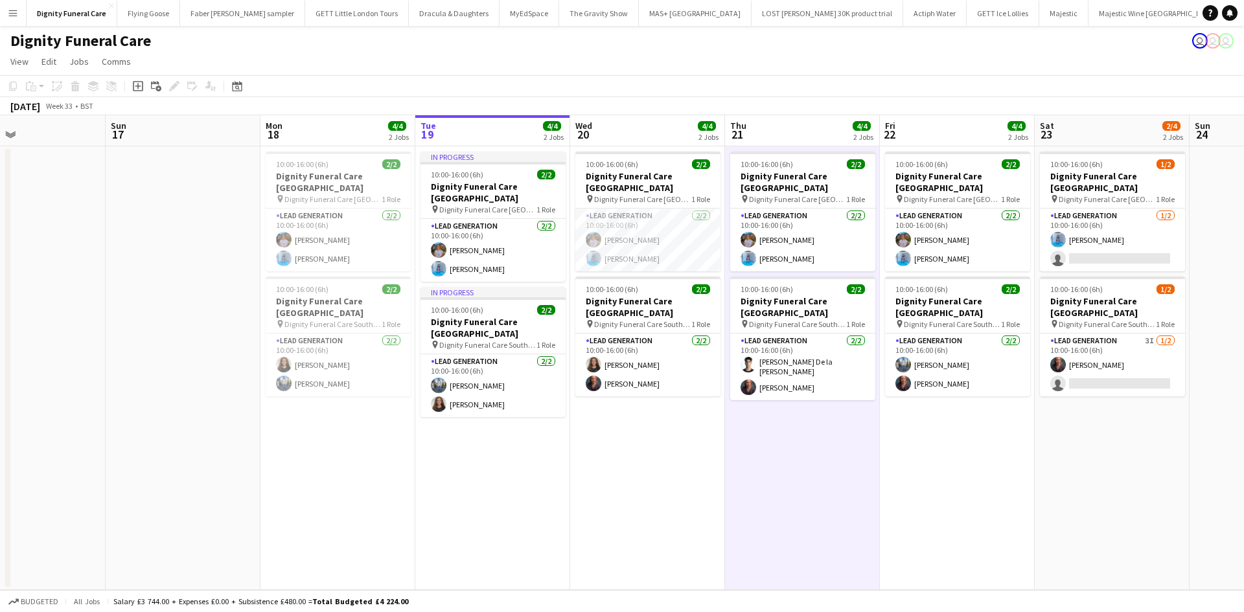
drag, startPoint x: 554, startPoint y: 470, endPoint x: 967, endPoint y: 463, distance: 412.9
click at [967, 463] on app-calendar-viewport "Thu 14 Fri 15 Sat 16 Sun 17 Mon 18 4/4 2 Jobs Tue 19 4/4 2 Jobs Wed 20 4/4 2 Jo…" at bounding box center [622, 352] width 1244 height 475
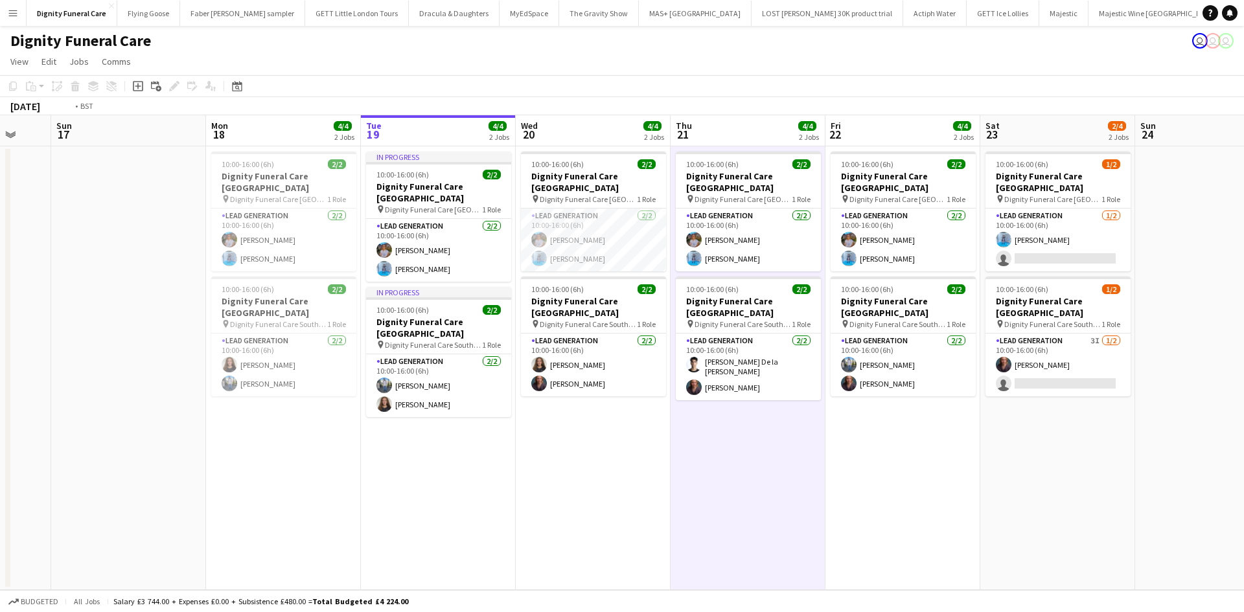
drag, startPoint x: 1128, startPoint y: 518, endPoint x: 629, endPoint y: 505, distance: 499.2
click at [629, 505] on app-calendar-viewport "Thu 14 Fri 15 Sat 16 Sun 17 Mon 18 4/4 2 Jobs Tue 19 4/4 2 Jobs Wed 20 4/4 2 Jo…" at bounding box center [622, 352] width 1244 height 475
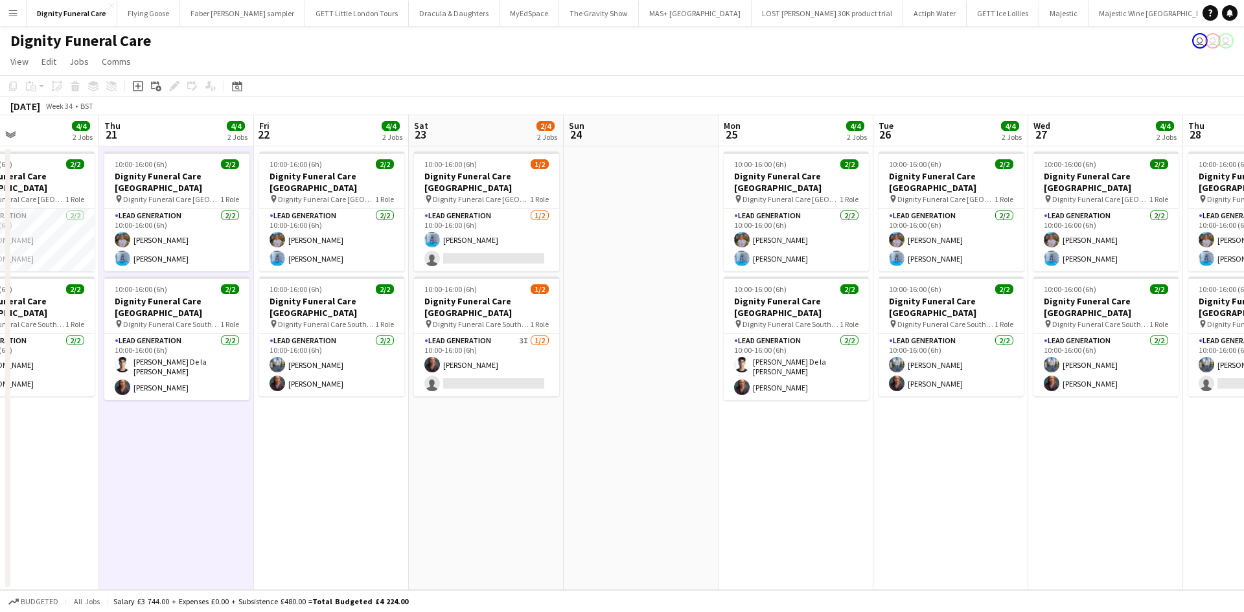
drag, startPoint x: 1043, startPoint y: 468, endPoint x: 669, endPoint y: 463, distance: 374.6
click at [612, 472] on app-calendar-viewport "Sun 17 Mon 18 4/4 2 Jobs Tue 19 4/4 2 Jobs Wed 20 4/4 2 Jobs Thu 21 4/4 2 Jobs …" at bounding box center [622, 352] width 1244 height 475
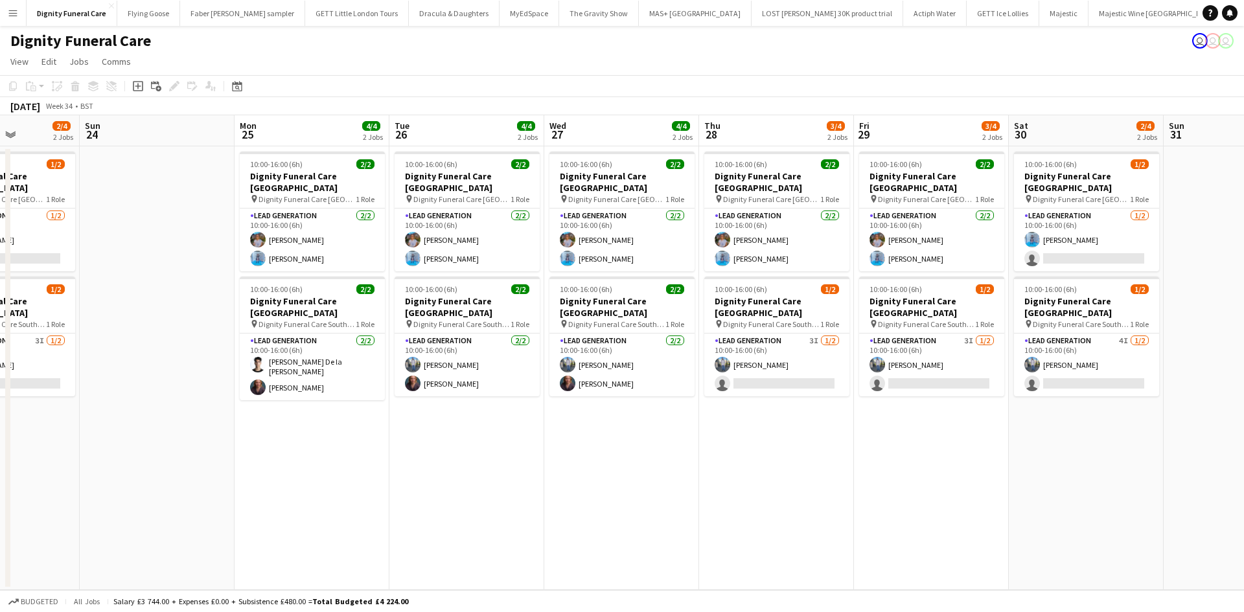
drag, startPoint x: 871, startPoint y: 469, endPoint x: 728, endPoint y: 467, distance: 143.2
click at [688, 478] on app-calendar-viewport "Thu 21 4/4 2 Jobs Fri 22 4/4 2 Jobs Sat 23 2/4 2 Jobs Sun 24 Mon 25 4/4 2 Jobs …" at bounding box center [622, 352] width 1244 height 475
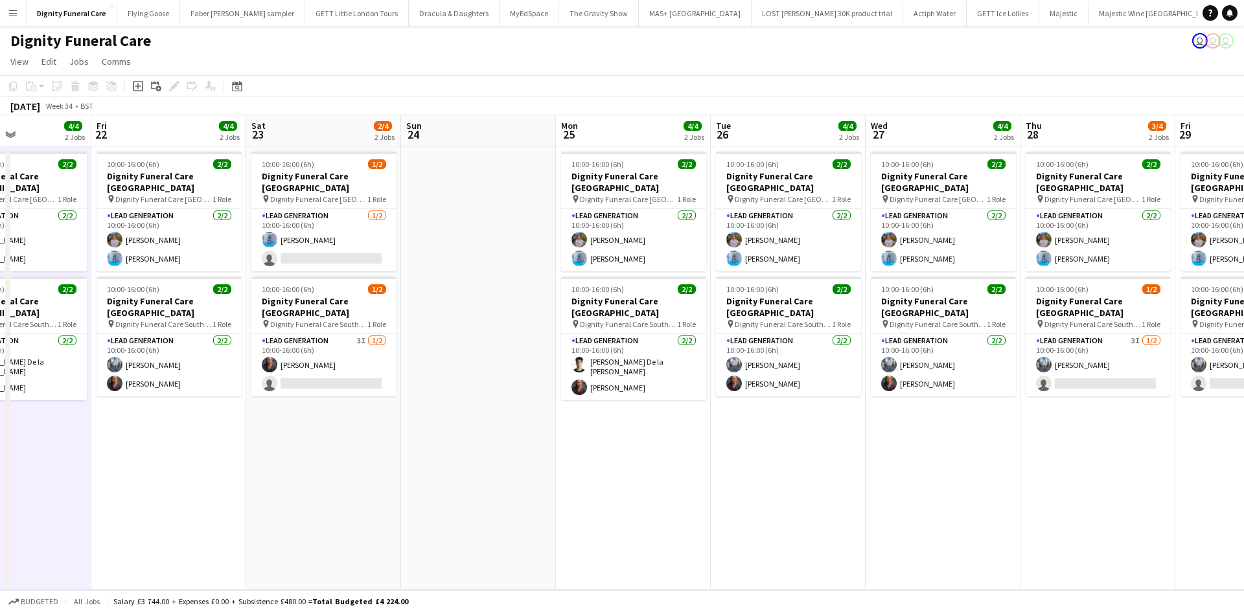
drag, startPoint x: 529, startPoint y: 435, endPoint x: 1190, endPoint y: 342, distance: 667.5
click at [1190, 342] on app-calendar-viewport "Tue 19 4/4 2 Jobs Wed 20 4/4 2 Jobs Thu 21 4/4 2 Jobs Fri 22 4/4 2 Jobs Sat 23 …" at bounding box center [622, 352] width 1244 height 475
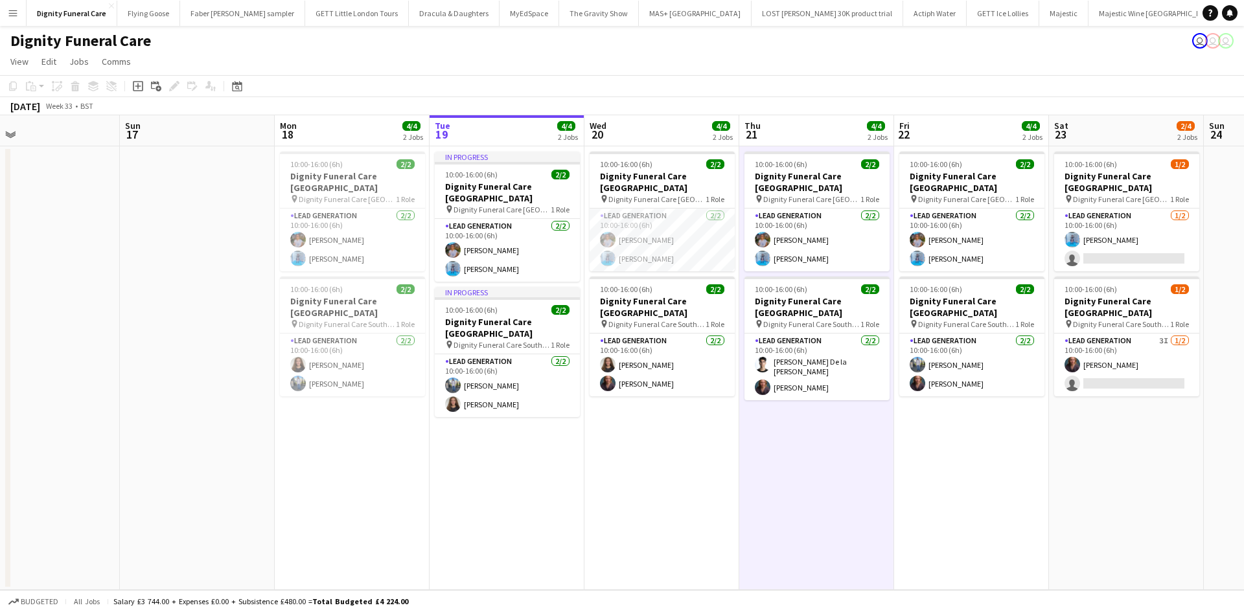
drag, startPoint x: 929, startPoint y: 368, endPoint x: 933, endPoint y: 398, distance: 30.2
click at [1126, 339] on app-calendar-viewport "Thu 14 Fri 15 Sat 16 Sun 17 Mon 18 4/4 2 Jobs Tue 19 4/4 2 Jobs Wed 20 4/4 2 Jo…" at bounding box center [622, 352] width 1244 height 475
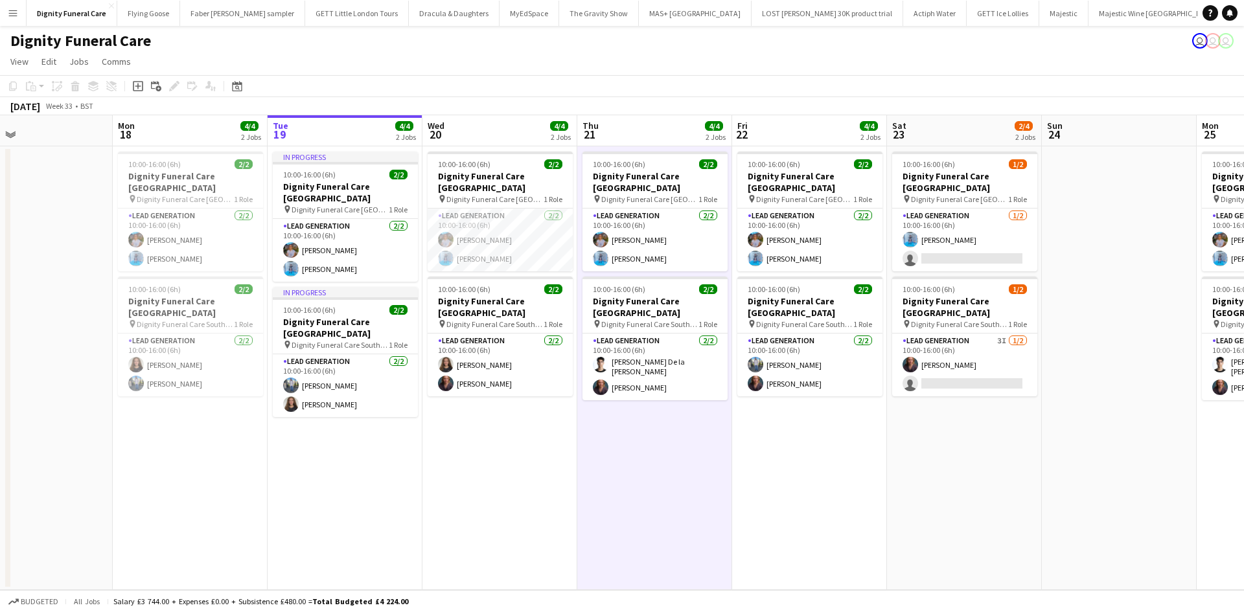
scroll to position [0, 520]
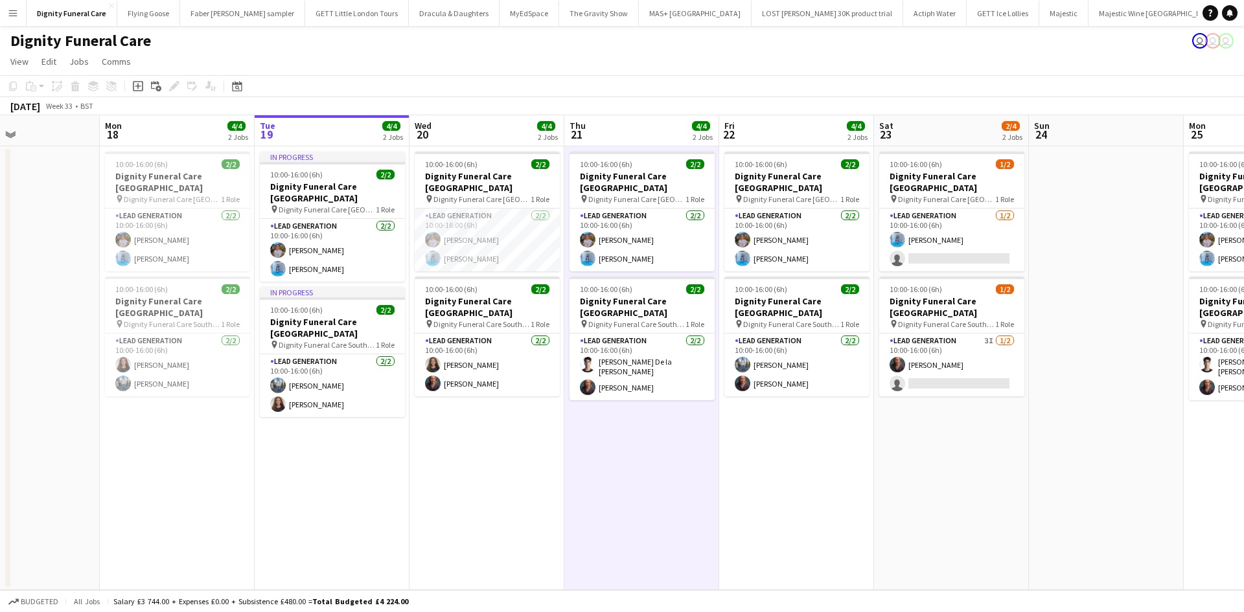
drag, startPoint x: 944, startPoint y: 418, endPoint x: 765, endPoint y: 432, distance: 179.4
click at [765, 432] on app-calendar-viewport "Thu 14 Fri 15 Sat 16 Sun 17 Mon 18 4/4 2 Jobs Tue 19 4/4 2 Jobs Wed 20 4/4 2 Jo…" at bounding box center [622, 352] width 1244 height 475
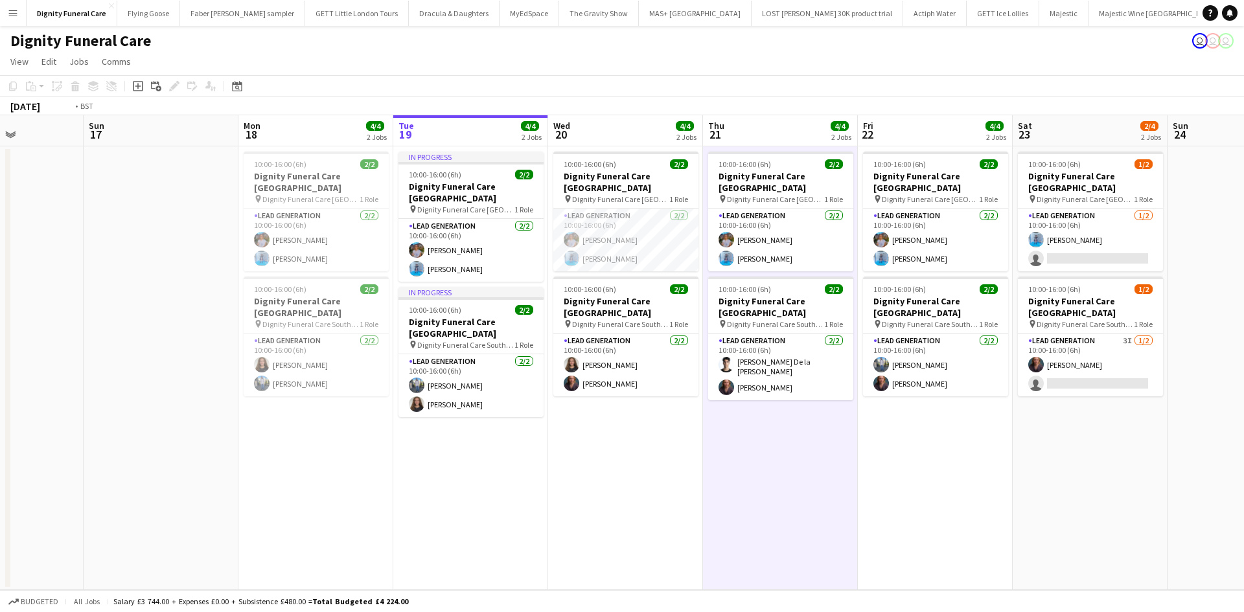
drag, startPoint x: 820, startPoint y: 437, endPoint x: 691, endPoint y: 424, distance: 129.6
click at [691, 426] on app-calendar-viewport "Thu 14 Fri 15 Sat 16 Sun 17 Mon 18 4/4 2 Jobs Tue 19 4/4 2 Jobs Wed 20 4/4 2 Jo…" at bounding box center [622, 352] width 1244 height 475
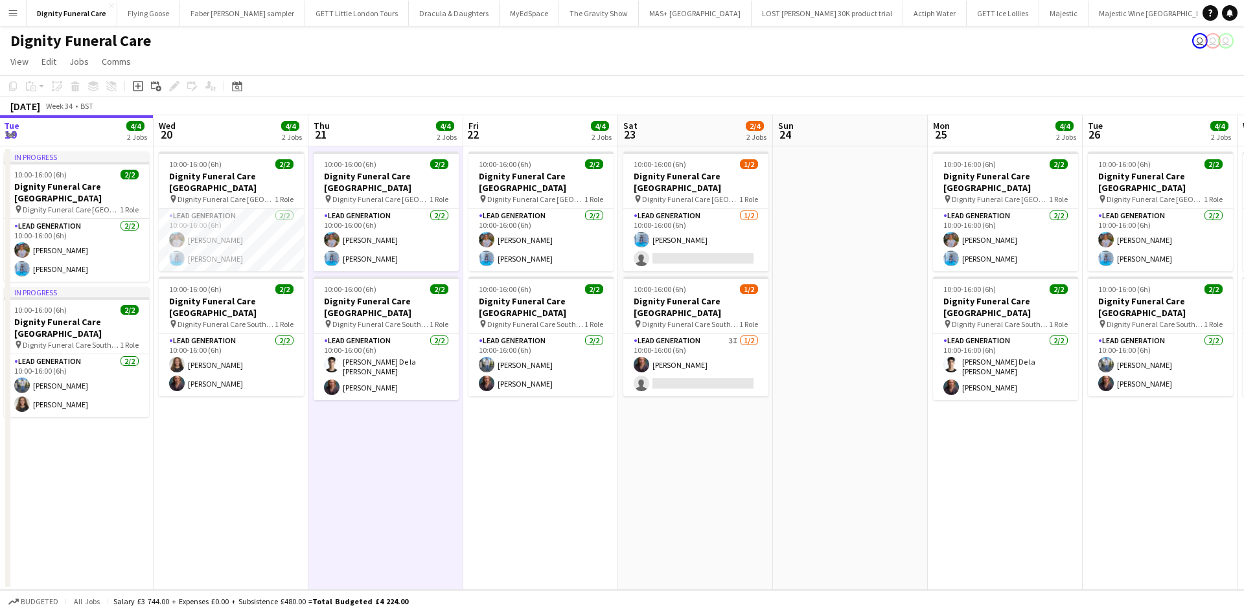
drag, startPoint x: 831, startPoint y: 414, endPoint x: 442, endPoint y: 421, distance: 388.9
click at [436, 423] on app-calendar-viewport "Sat 16 Sun 17 Mon 18 4/4 2 Jobs Tue 19 4/4 2 Jobs Wed 20 4/4 2 Jobs Thu 21 4/4 …" at bounding box center [622, 352] width 1244 height 475
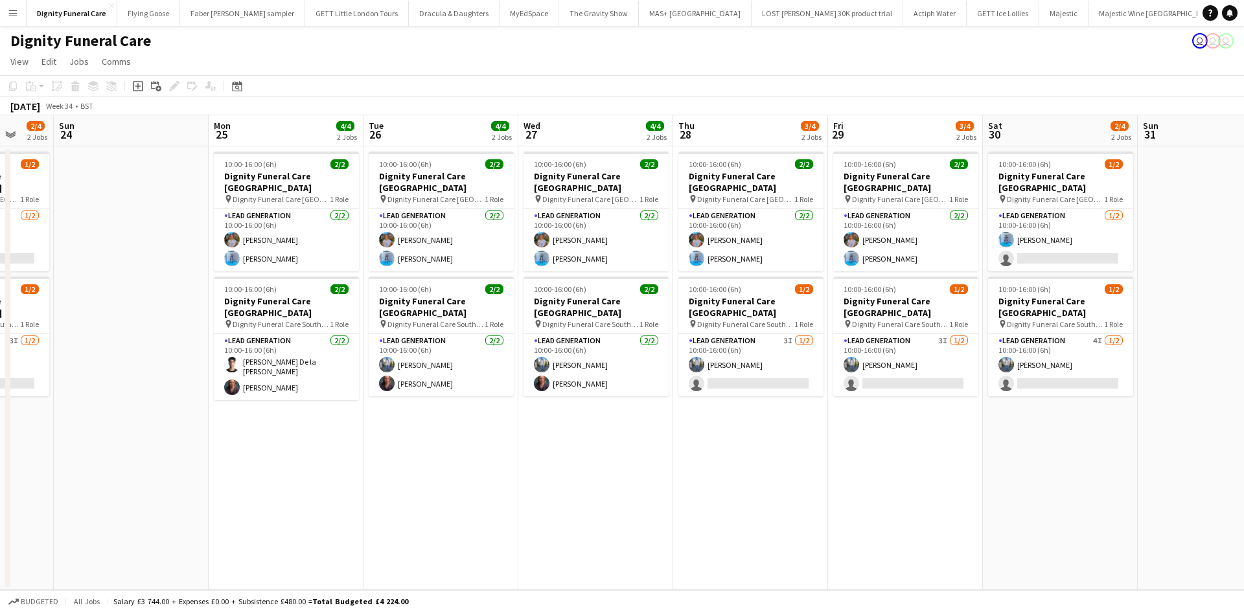
drag, startPoint x: 826, startPoint y: 447, endPoint x: 417, endPoint y: 430, distance: 408.6
click at [402, 445] on app-calendar-viewport "Wed 20 4/4 2 Jobs Thu 21 4/4 2 Jobs Fri 22 4/4 2 Jobs Sat 23 2/4 2 Jobs Sun 24 …" at bounding box center [622, 352] width 1244 height 475
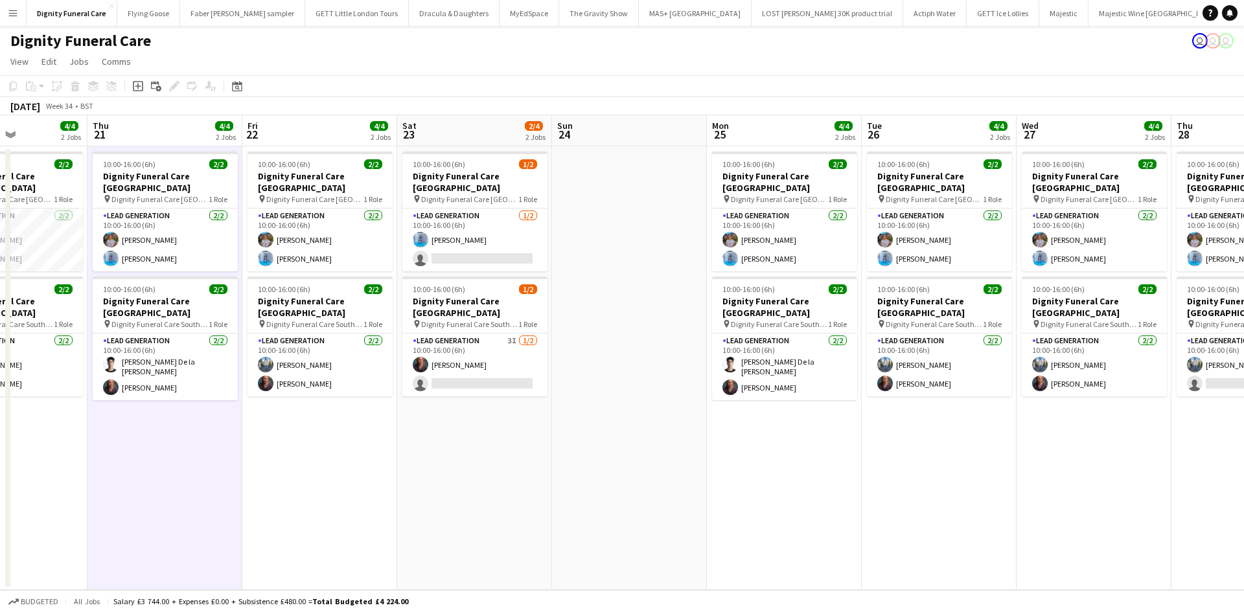
drag, startPoint x: 683, startPoint y: 540, endPoint x: 1196, endPoint y: 449, distance: 520.6
click at [1196, 449] on app-calendar-viewport "Mon 18 4/4 2 Jobs Tue 19 4/4 2 Jobs Wed 20 4/4 2 Jobs Thu 21 4/4 2 Jobs Fri 22 …" at bounding box center [622, 352] width 1244 height 475
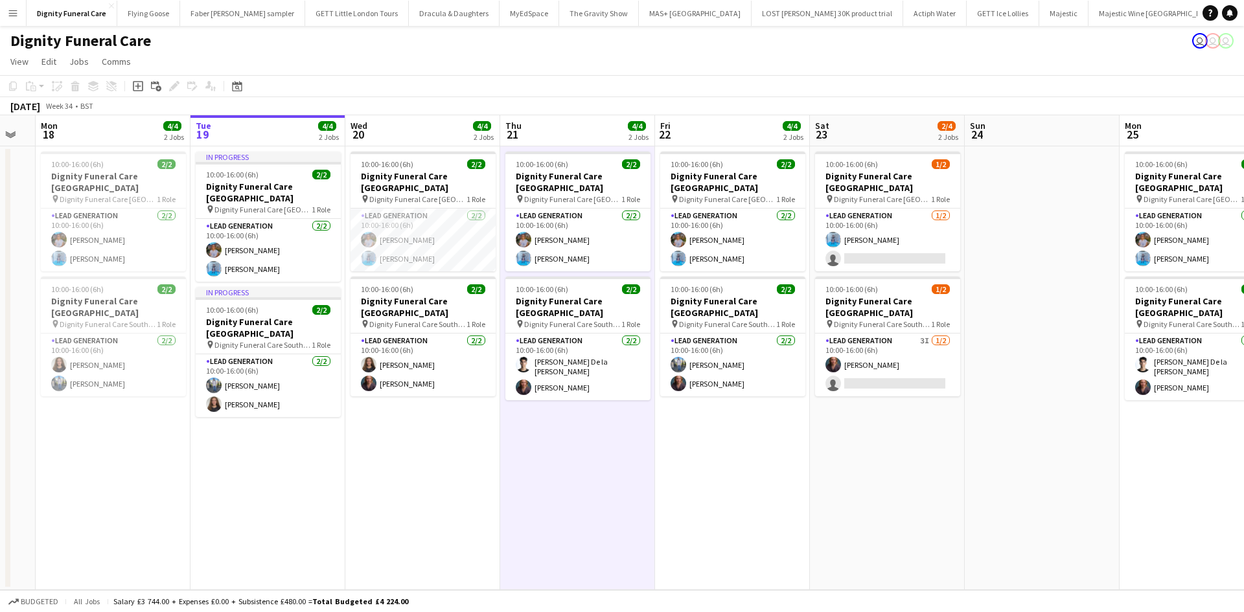
scroll to position [0, 310]
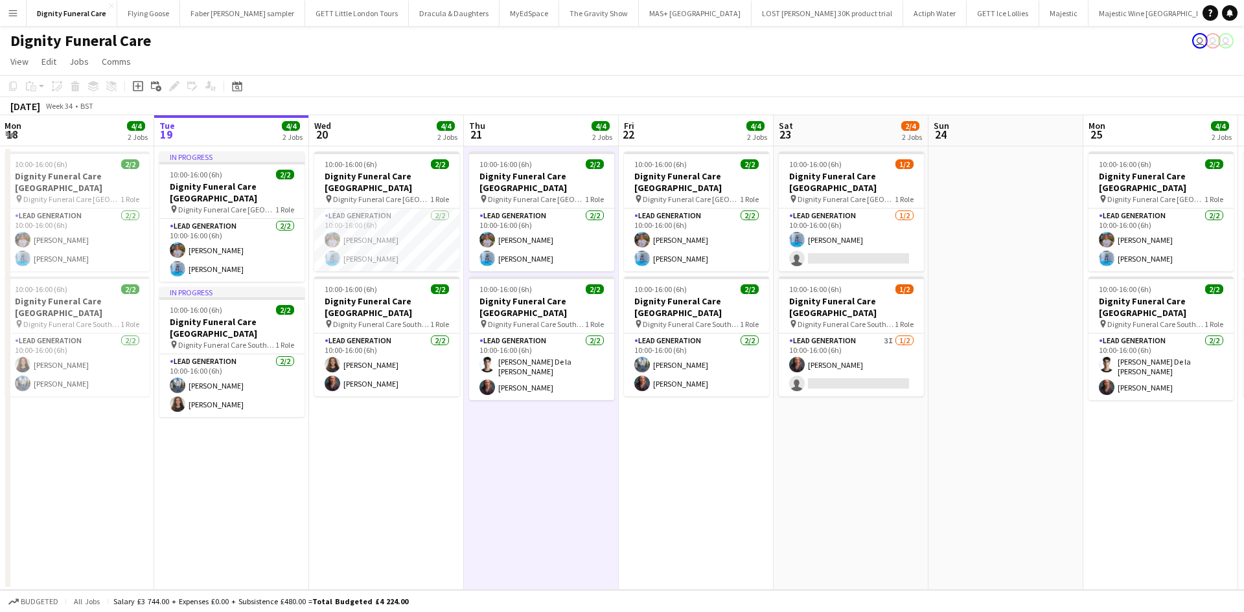
drag, startPoint x: 776, startPoint y: 454, endPoint x: 895, endPoint y: 438, distance: 119.7
click at [895, 438] on app-calendar-viewport "Sat 16 Sun 17 Mon 18 4/4 2 Jobs Tue 19 4/4 2 Jobs Wed 20 4/4 2 Jobs Thu 21 4/4 …" at bounding box center [622, 352] width 1244 height 475
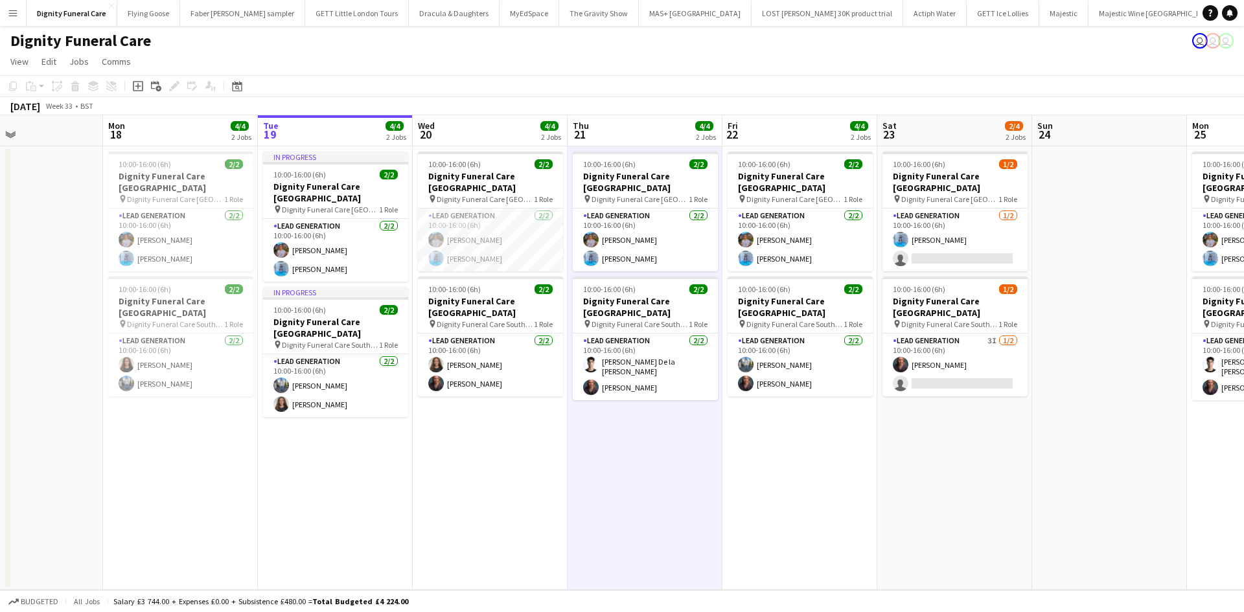
drag, startPoint x: 632, startPoint y: 417, endPoint x: 736, endPoint y: 405, distance: 103.7
click at [736, 405] on app-calendar-viewport "Fri 15 Sat 16 Sun 17 Mon 18 4/4 2 Jobs Tue 19 4/4 2 Jobs Wed 20 4/4 2 Jobs Thu …" at bounding box center [622, 352] width 1244 height 475
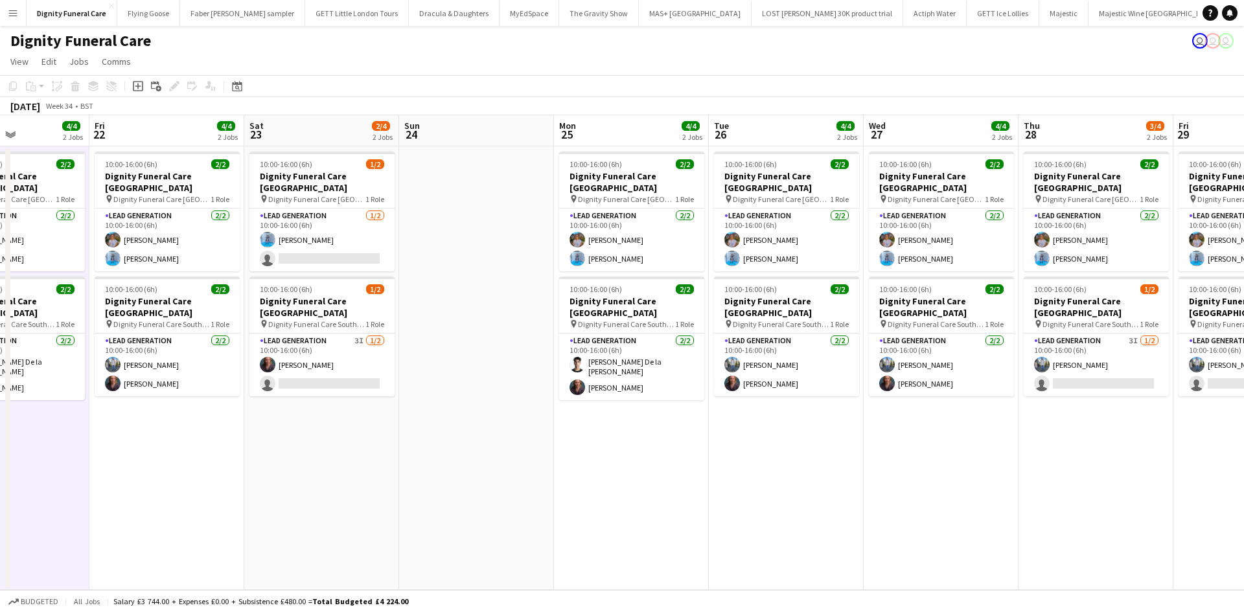
scroll to position [0, 376]
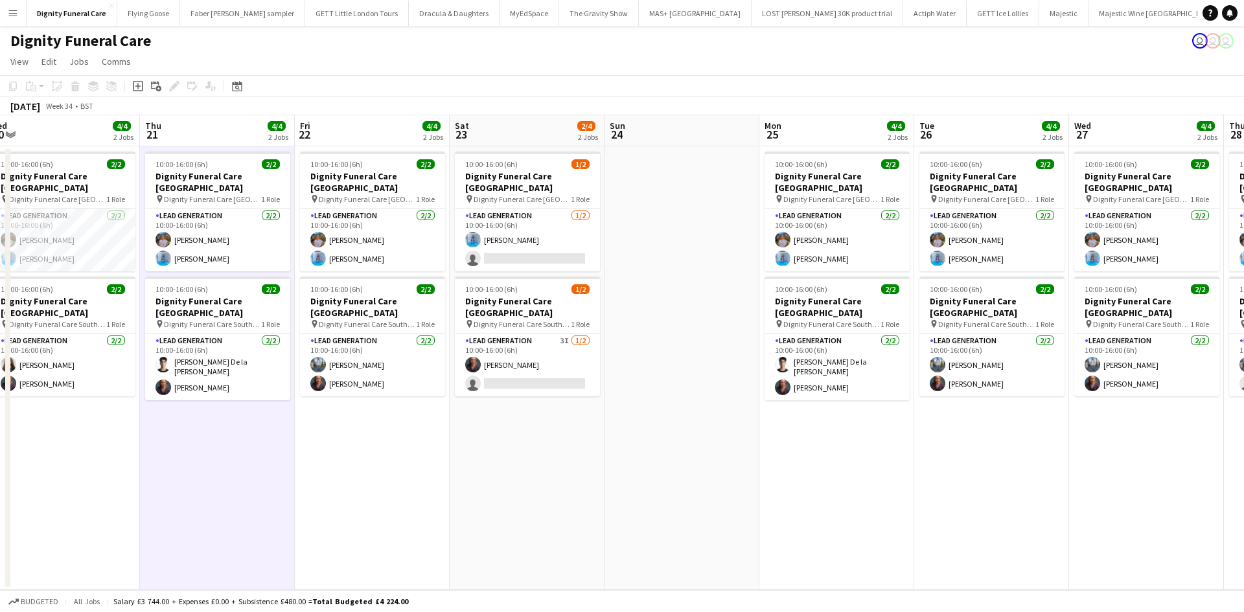
drag, startPoint x: 1051, startPoint y: 469, endPoint x: 621, endPoint y: 481, distance: 429.8
click at [621, 481] on app-calendar-viewport "Mon 18 4/4 2 Jobs Tue 19 4/4 2 Jobs Wed 20 4/4 2 Jobs Thu 21 4/4 2 Jobs Fri 22 …" at bounding box center [622, 352] width 1244 height 475
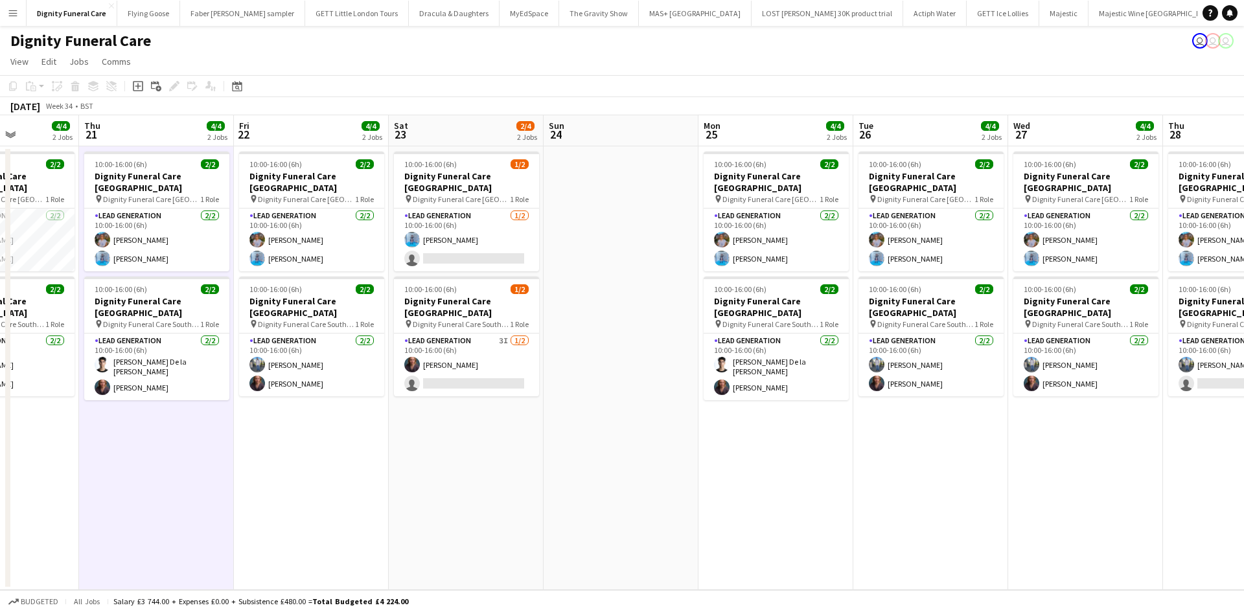
drag, startPoint x: 447, startPoint y: 452, endPoint x: 668, endPoint y: 433, distance: 222.4
click at [668, 433] on app-calendar-viewport "Mon 18 4/4 2 Jobs Tue 19 4/4 2 Jobs Wed 20 4/4 2 Jobs Thu 21 4/4 2 Jobs Fri 22 …" at bounding box center [622, 352] width 1244 height 475
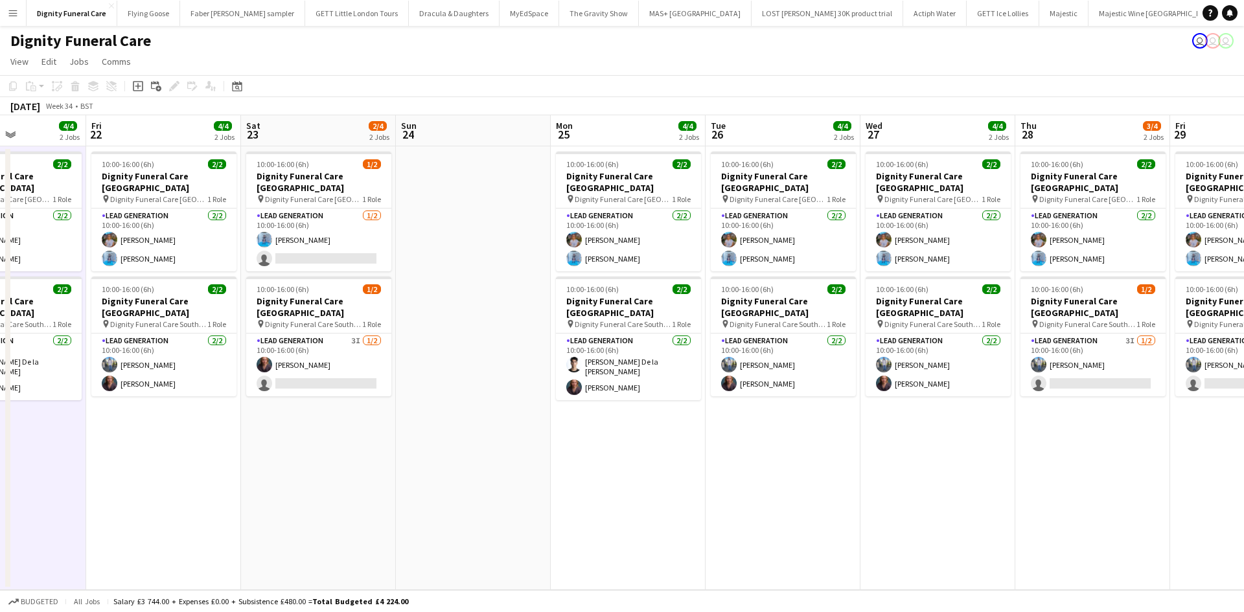
drag, startPoint x: 968, startPoint y: 403, endPoint x: 507, endPoint y: 467, distance: 465.2
click at [507, 467] on app-calendar-viewport "Mon 18 4/4 2 Jobs Tue 19 4/4 2 Jobs Wed 20 4/4 2 Jobs Thu 21 4/4 2 Jobs Fri 22 …" at bounding box center [622, 352] width 1244 height 475
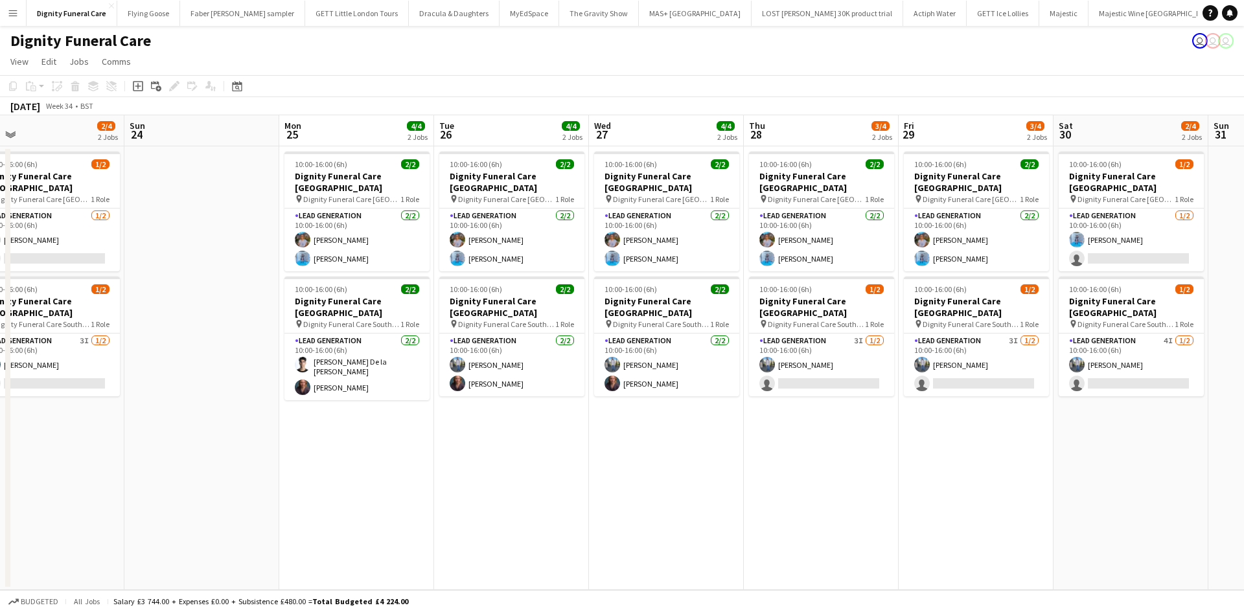
scroll to position [0, 647]
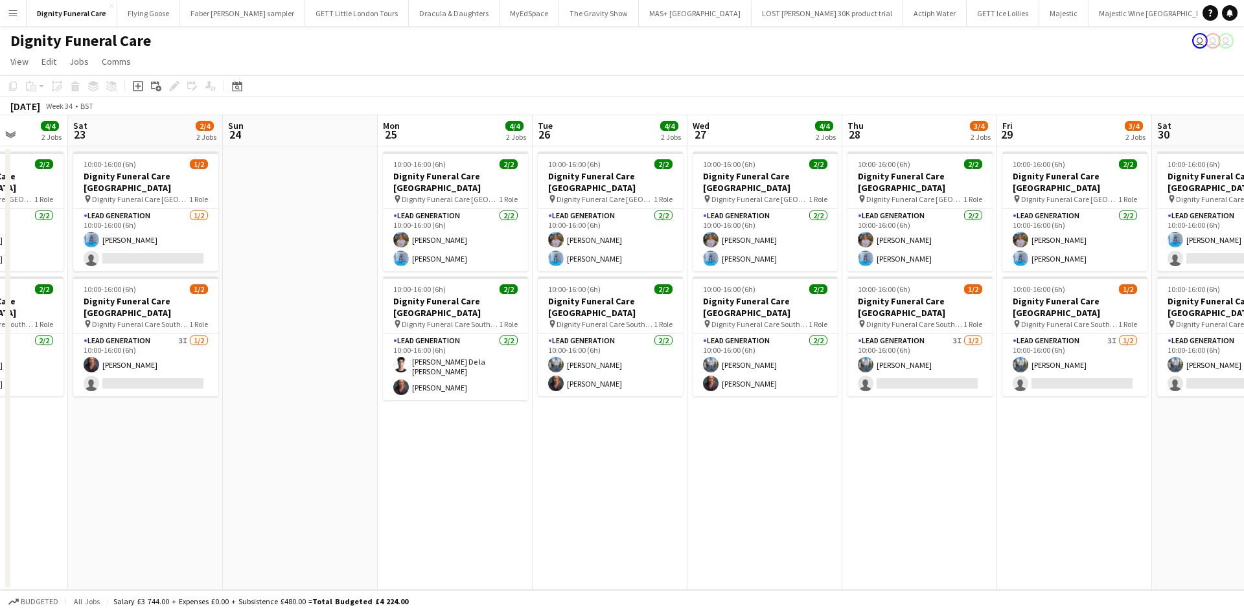
drag, startPoint x: 881, startPoint y: 437, endPoint x: 708, endPoint y: 443, distance: 173.1
click at [708, 443] on app-calendar-viewport "Wed 20 4/4 2 Jobs Thu 21 4/4 2 Jobs Fri 22 4/4 2 Jobs Sat 23 2/4 2 Jobs Sun 24 …" at bounding box center [622, 352] width 1244 height 475
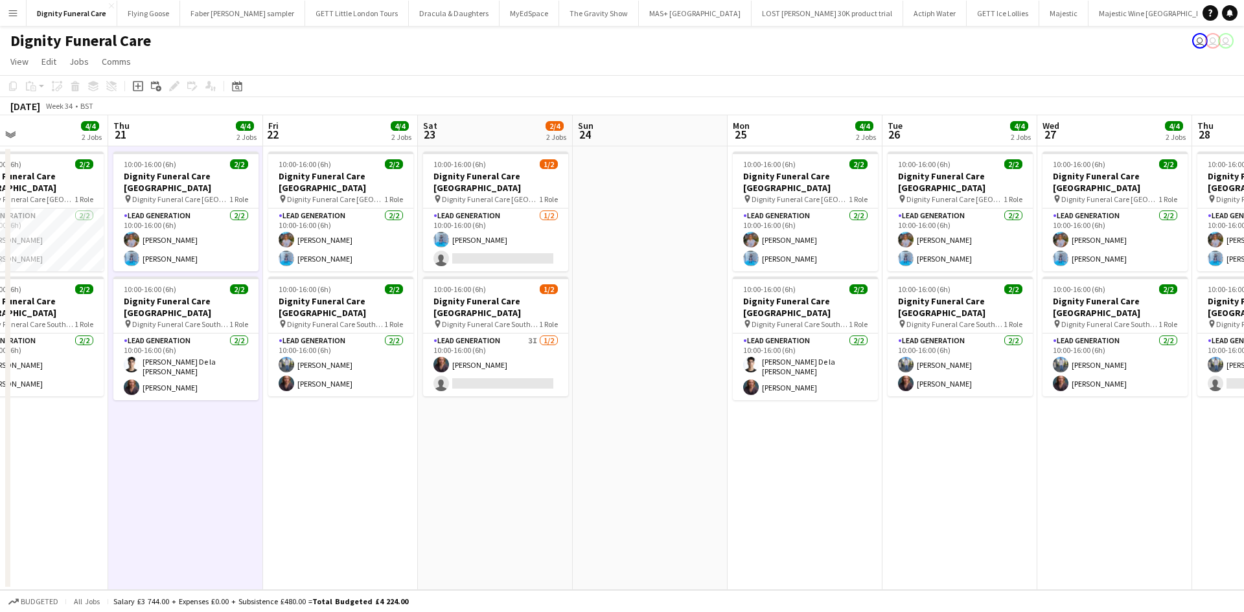
drag, startPoint x: 692, startPoint y: 413, endPoint x: 756, endPoint y: 407, distance: 63.8
click at [756, 407] on app-calendar-viewport "Mon 18 4/4 2 Jobs Tue 19 4/4 2 Jobs Wed 20 4/4 2 Jobs Thu 21 4/4 2 Jobs Fri 22 …" at bounding box center [622, 352] width 1244 height 475
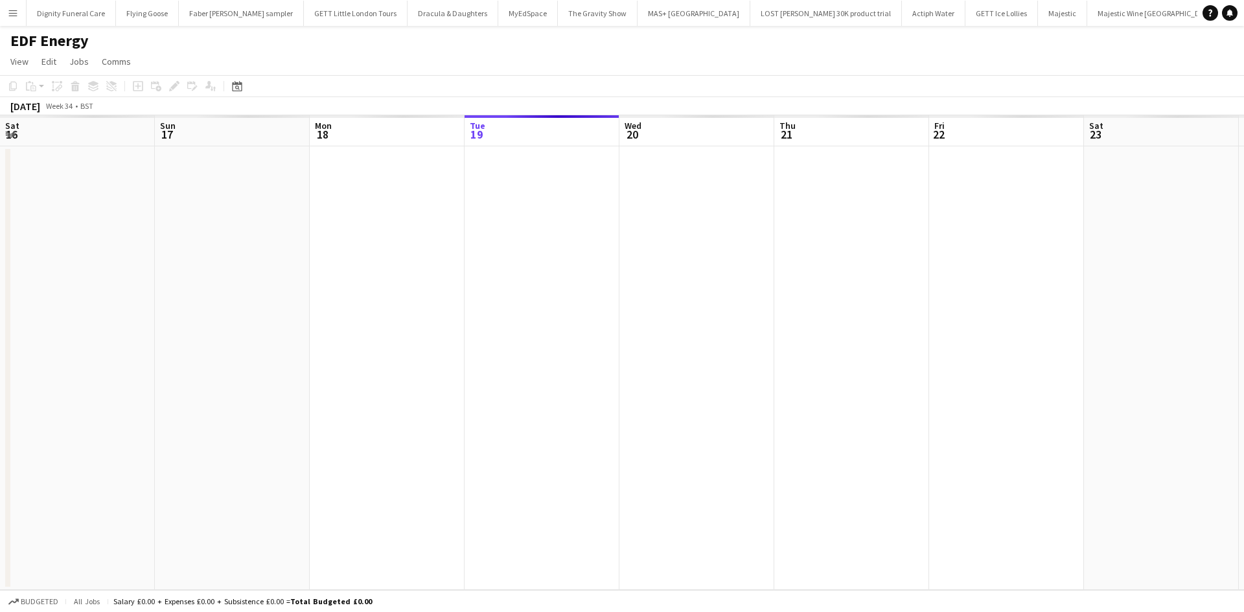
scroll to position [0, 310]
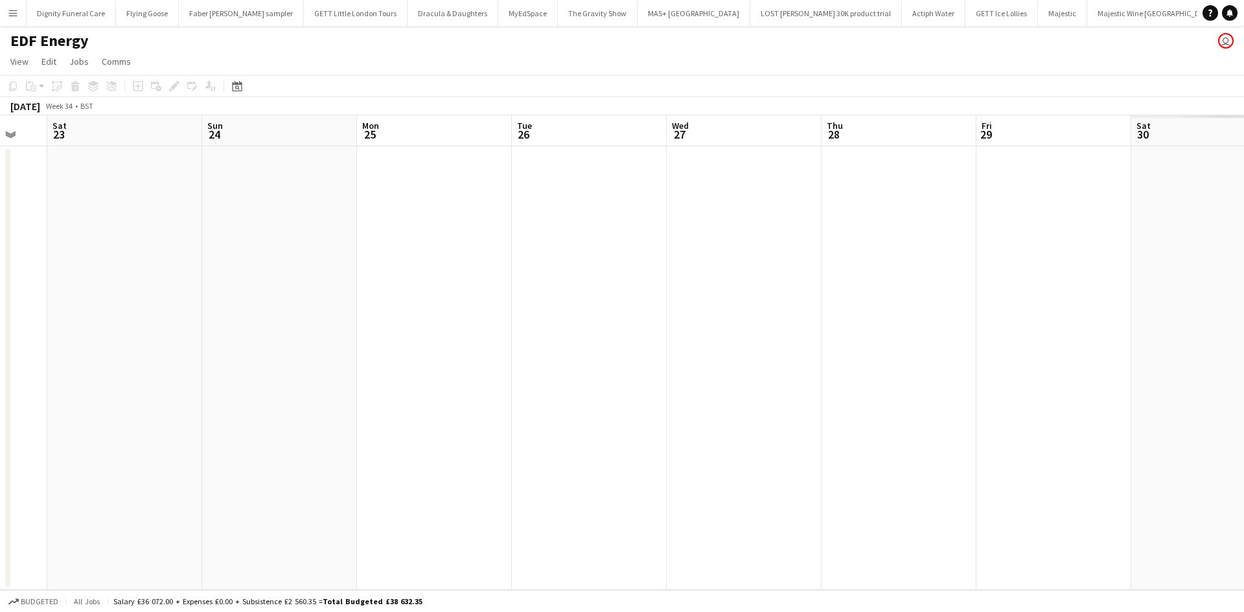
drag, startPoint x: 380, startPoint y: 286, endPoint x: 75, endPoint y: 286, distance: 305.2
click at [58, 286] on app-calendar-viewport "Tue 19 Wed 20 Thu 21 Fri 22 Sat 23 Sun 24 Mon 25 Tue 26 Wed 27 Thu 28 Fri 29 Sa…" at bounding box center [622, 352] width 1244 height 475
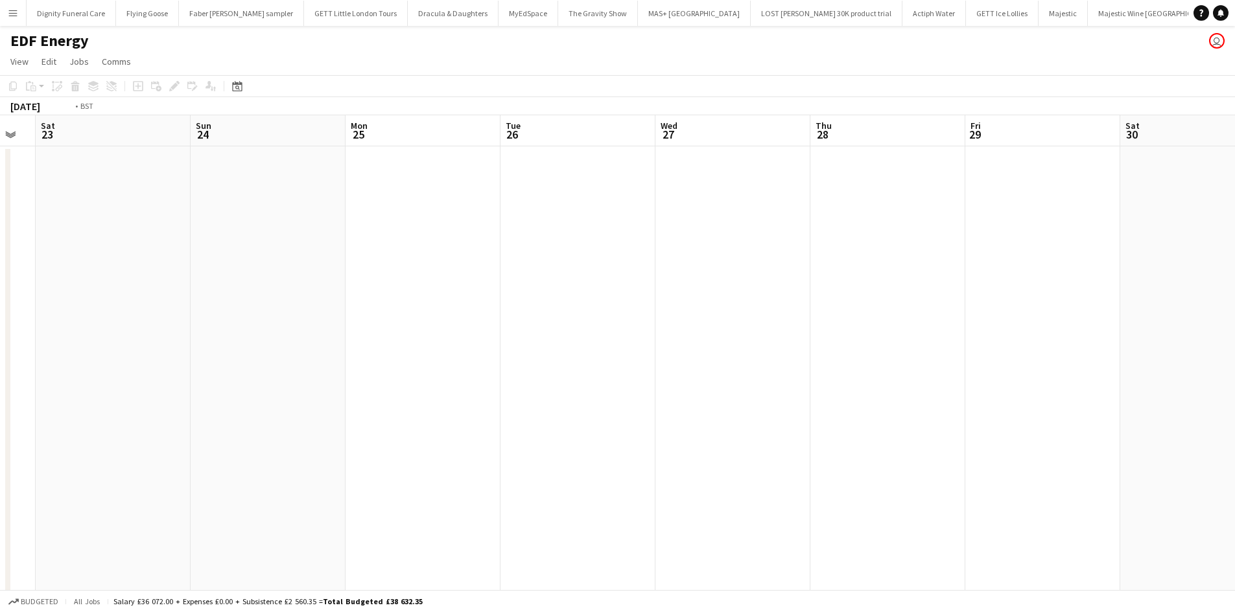
drag, startPoint x: 356, startPoint y: 268, endPoint x: 12, endPoint y: 264, distance: 343.5
click at [12, 264] on app-calendar-viewport "Tue 19 Wed 20 Thu 21 Fri 22 Sat 23 Sun 24 Mon 25 Tue 26 Wed 27 Thu 28 Fri 29 Sa…" at bounding box center [617, 427] width 1235 height 624
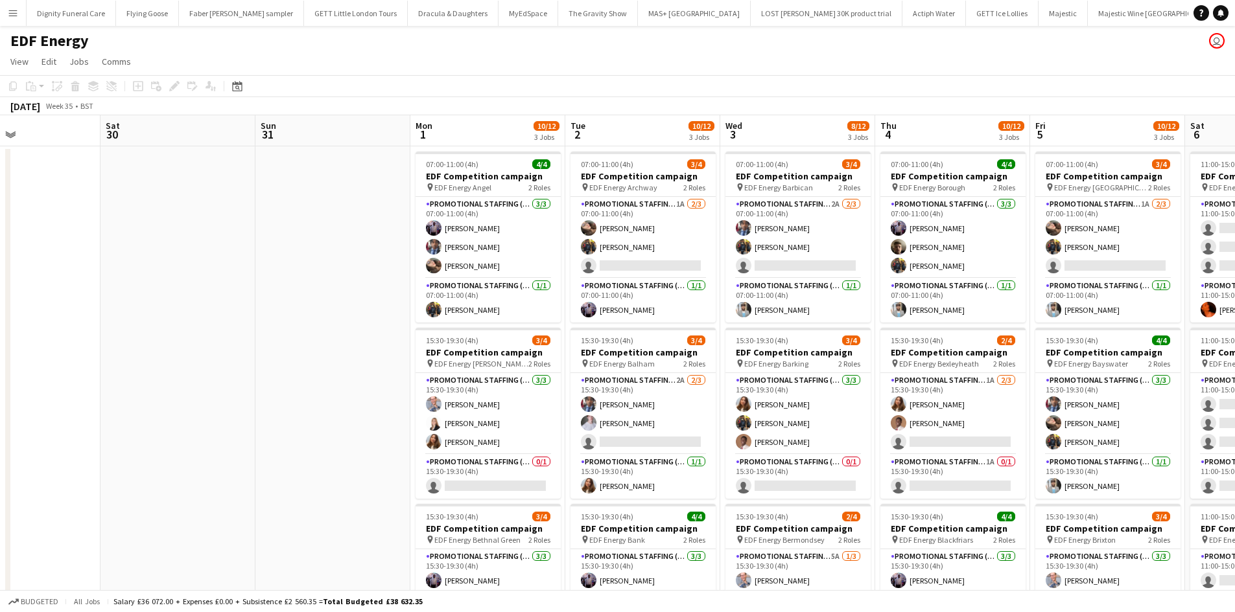
scroll to position [0, 414]
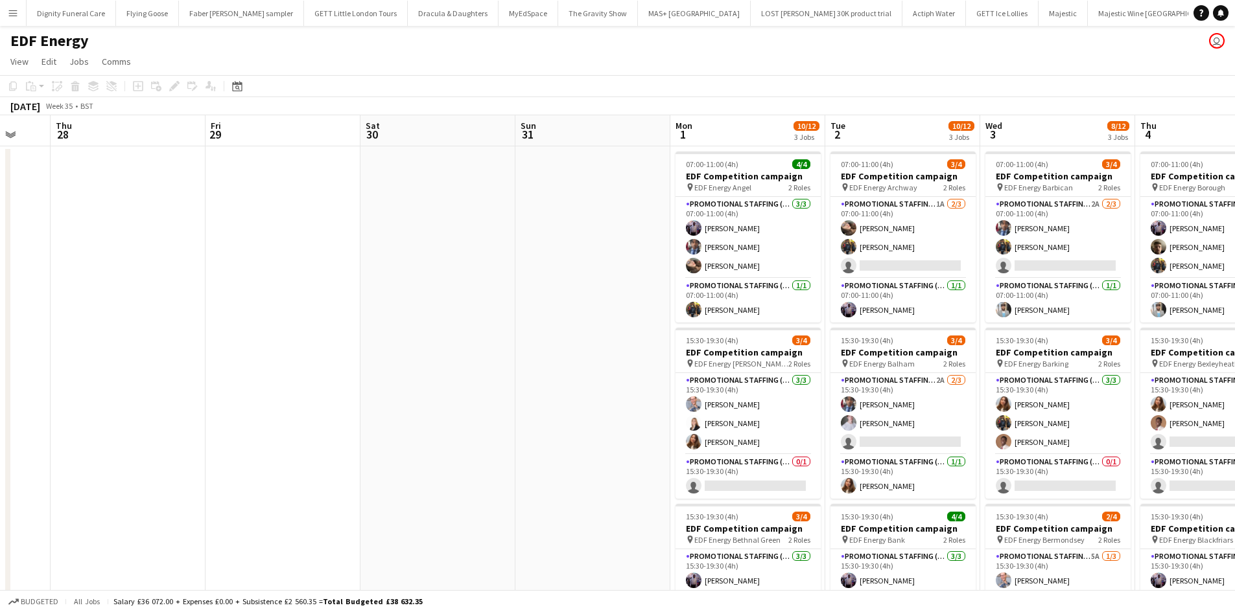
drag, startPoint x: 426, startPoint y: 327, endPoint x: 219, endPoint y: 310, distance: 207.5
click at [188, 300] on app-calendar-viewport "Mon 25 Tue 26 Wed 27 Thu 28 Fri 29 Sat 30 Sun 31 Mon 1 10/12 3 Jobs Tue 2 10/12…" at bounding box center [617, 427] width 1235 height 624
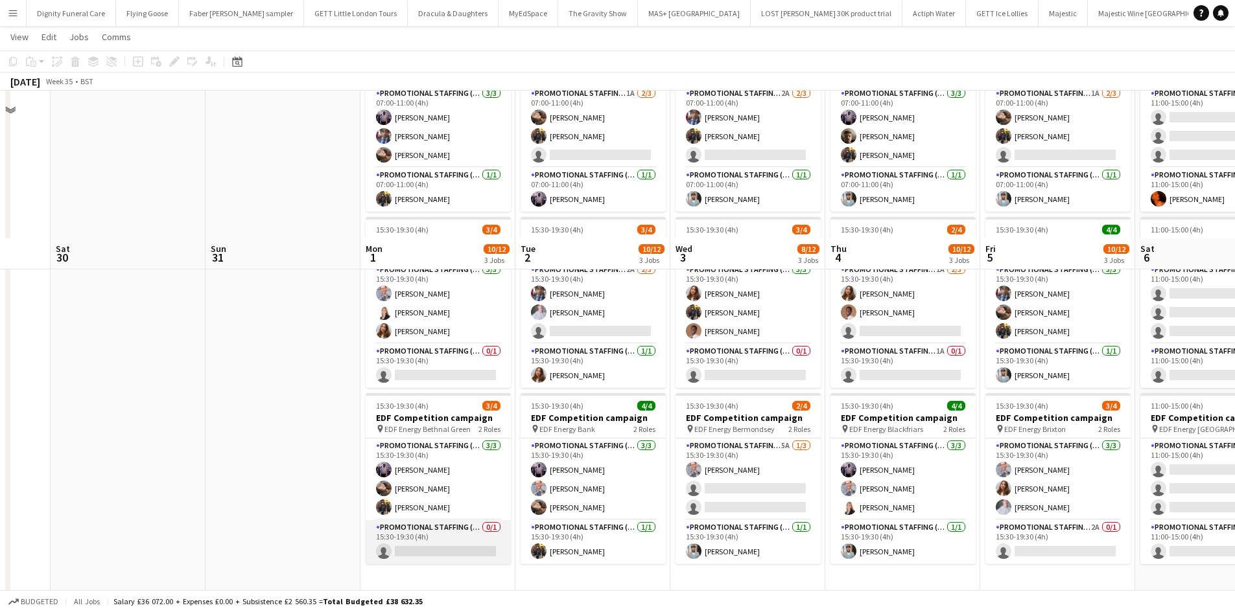
scroll to position [259, 0]
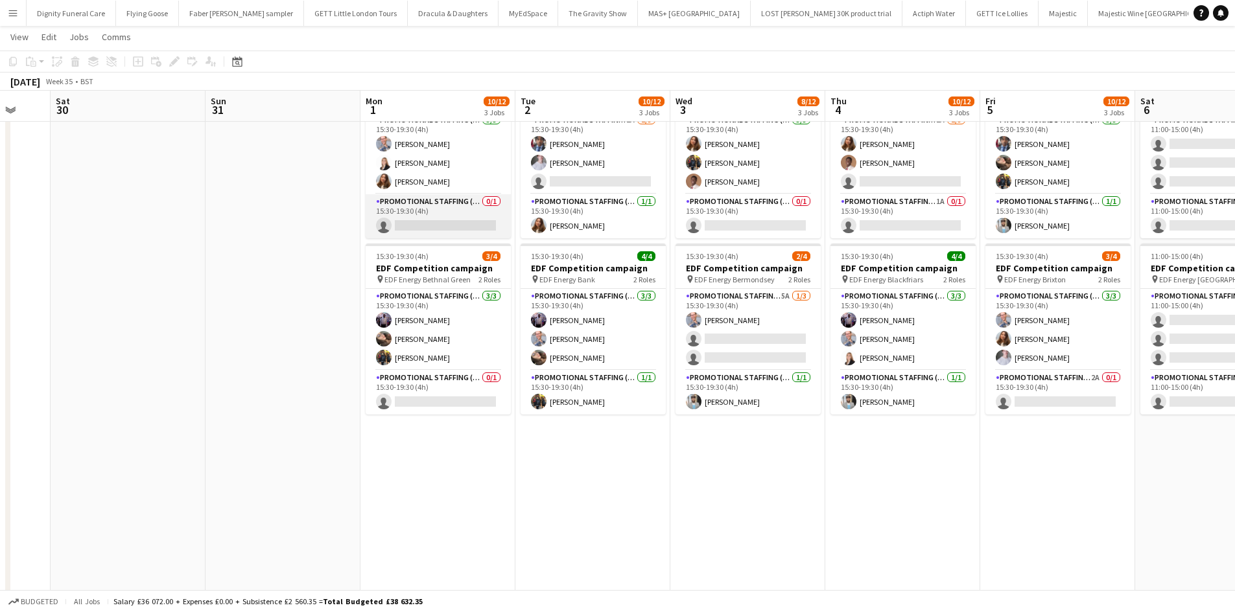
click at [454, 221] on app-card-role "Promotional Staffing (Team Leader) 0/1 15:30-19:30 (4h) single-neutral-actions" at bounding box center [437, 216] width 145 height 44
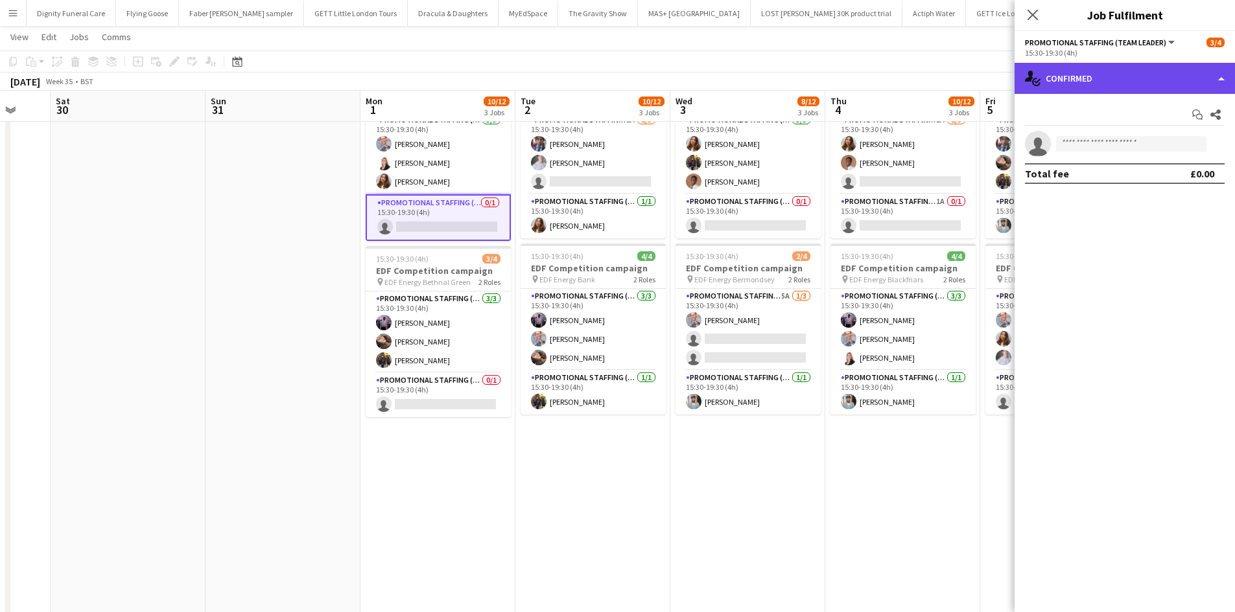
click at [1126, 80] on div "single-neutral-actions-check-2 Confirmed" at bounding box center [1124, 78] width 220 height 31
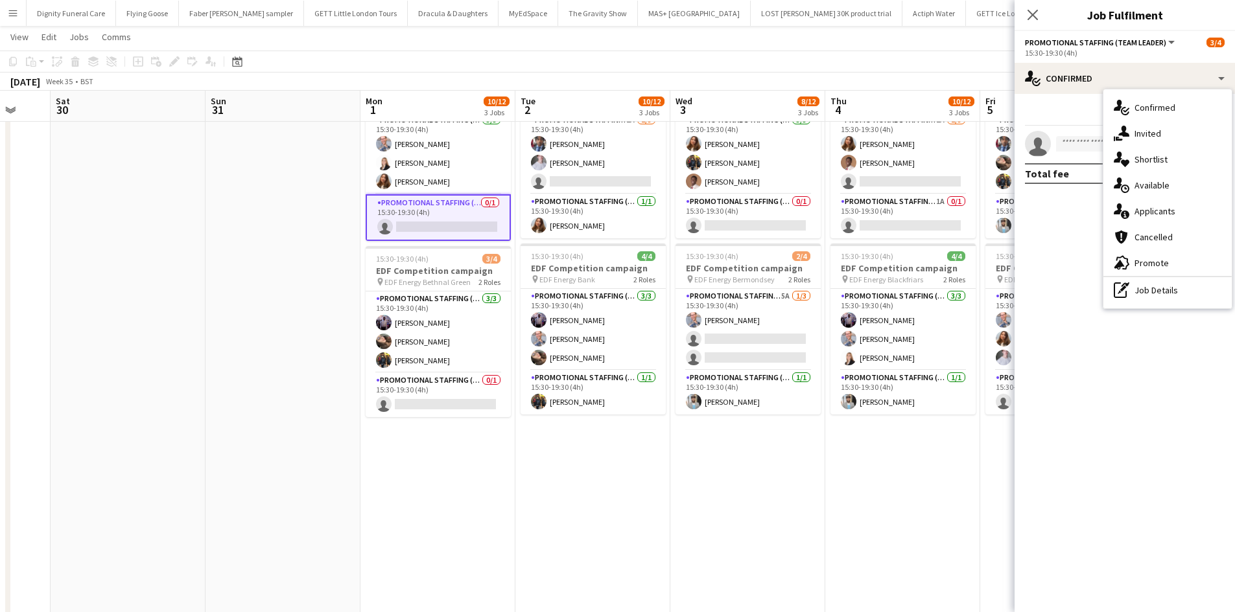
click at [1158, 209] on div "single-neutral-actions-information Applicants" at bounding box center [1167, 211] width 128 height 26
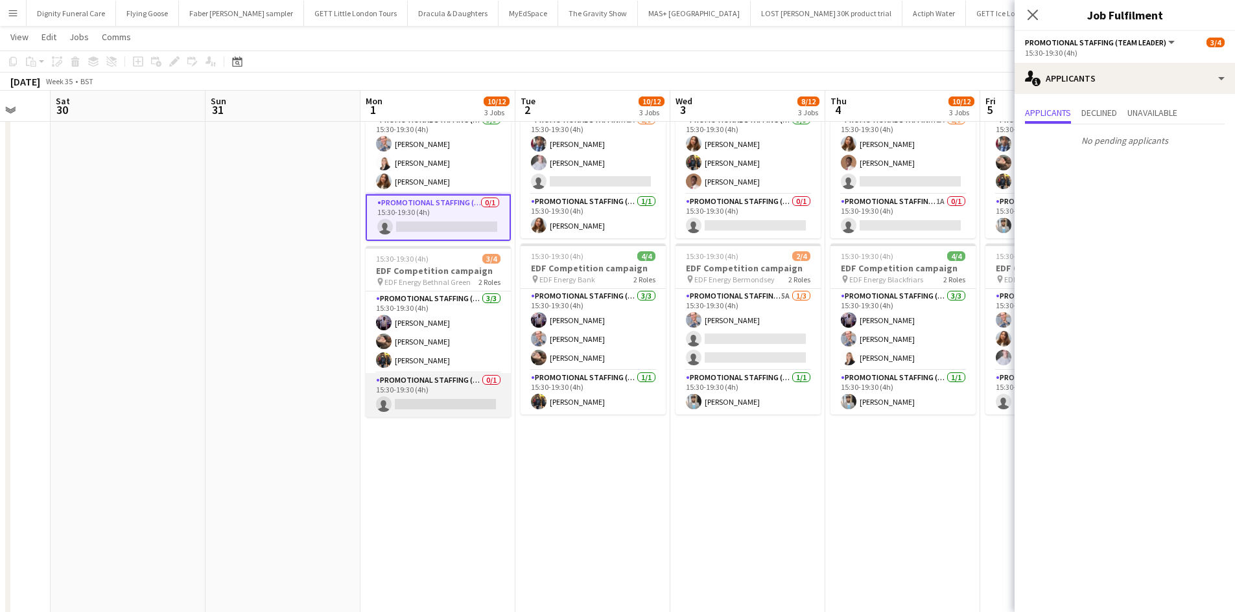
click at [426, 400] on app-card-role "Promotional Staffing (Team Leader) 0/1 15:30-19:30 (4h) single-neutral-actions" at bounding box center [437, 395] width 145 height 44
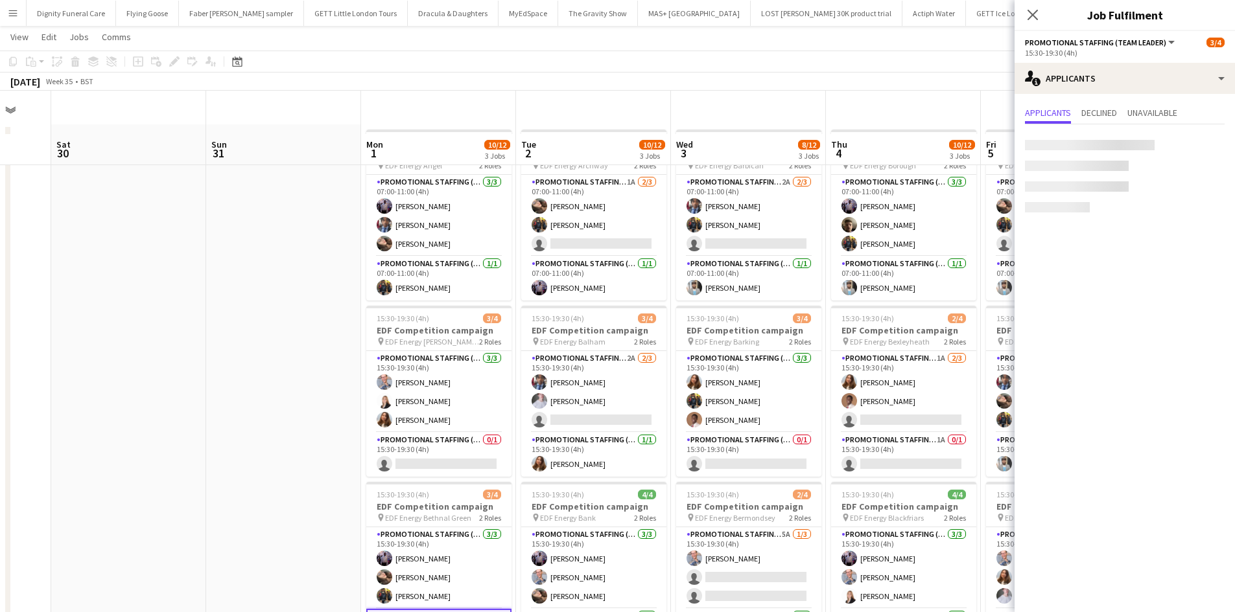
scroll to position [0, 0]
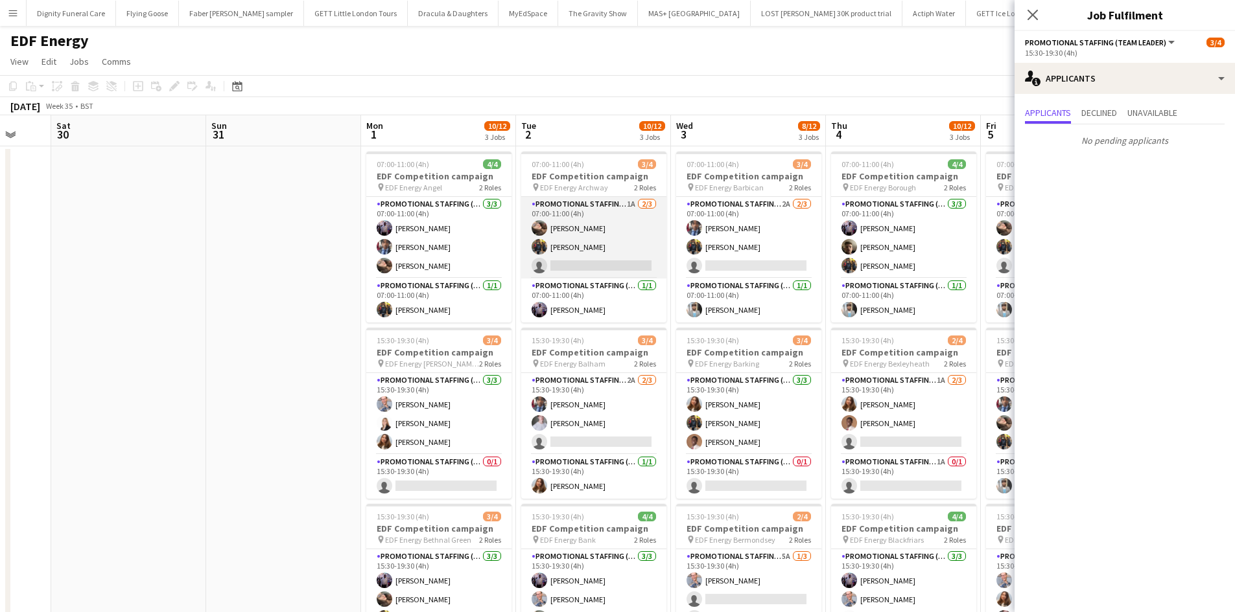
click at [563, 271] on app-card-role "Promotional Staffing (Flyering Staff) 1A [DATE] 07:00-11:00 (4h) [PERSON_NAME] …" at bounding box center [593, 238] width 145 height 82
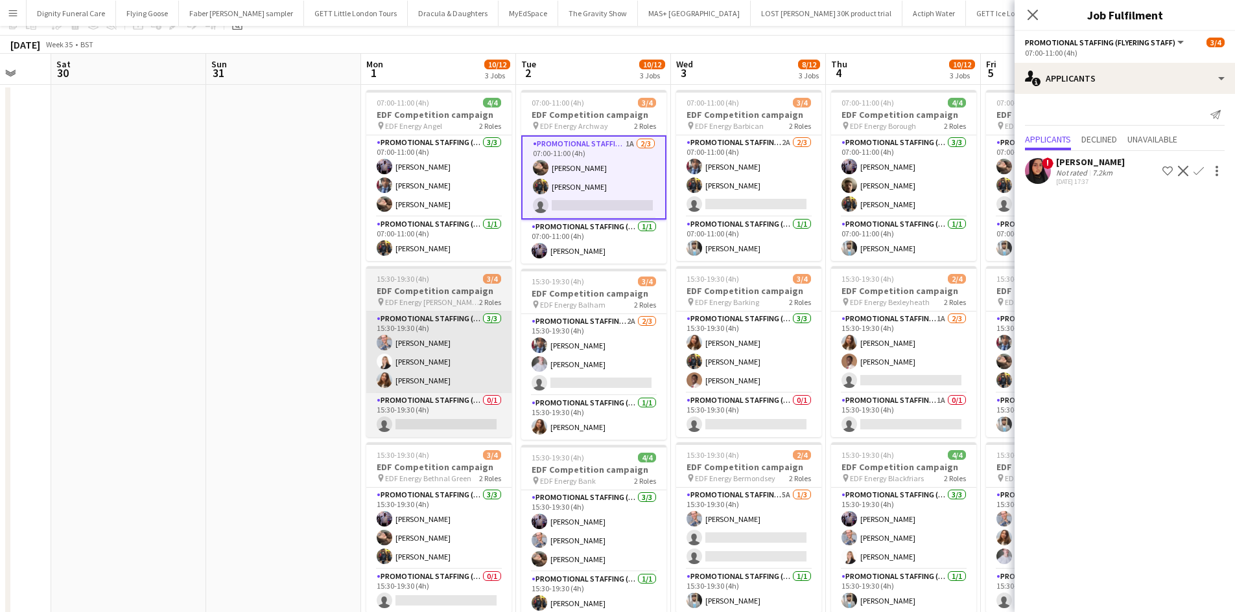
scroll to position [130, 0]
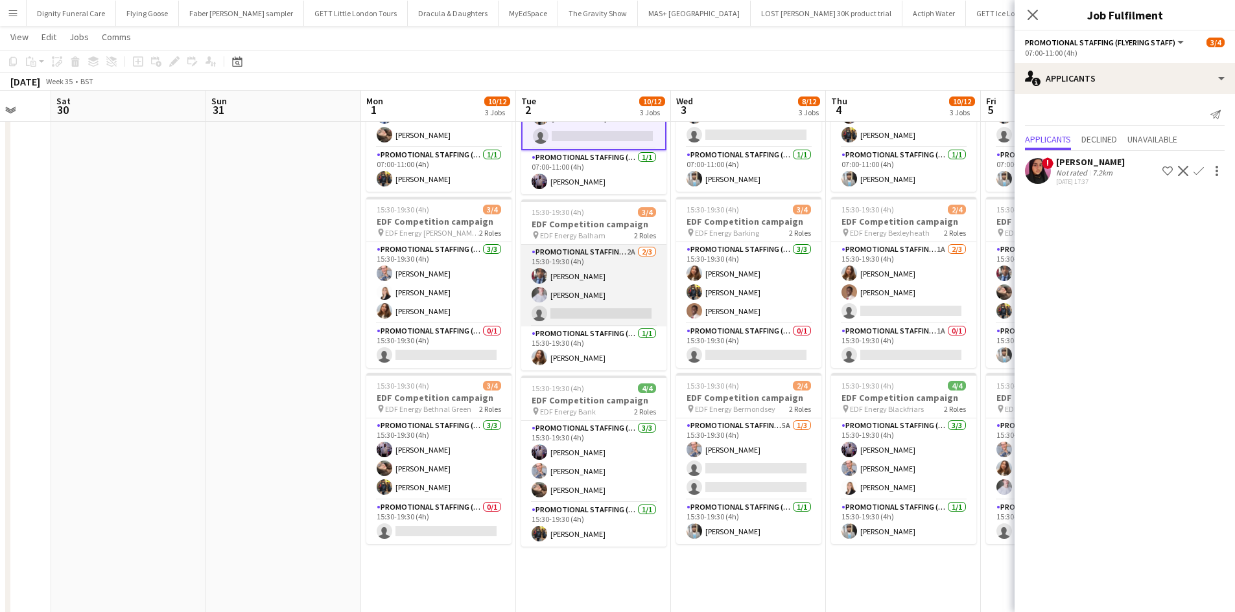
click at [623, 309] on app-card-role "Promotional Staffing (Flyering Staff) 2A [DATE] 15:30-19:30 (4h) [PERSON_NAME] …" at bounding box center [593, 286] width 145 height 82
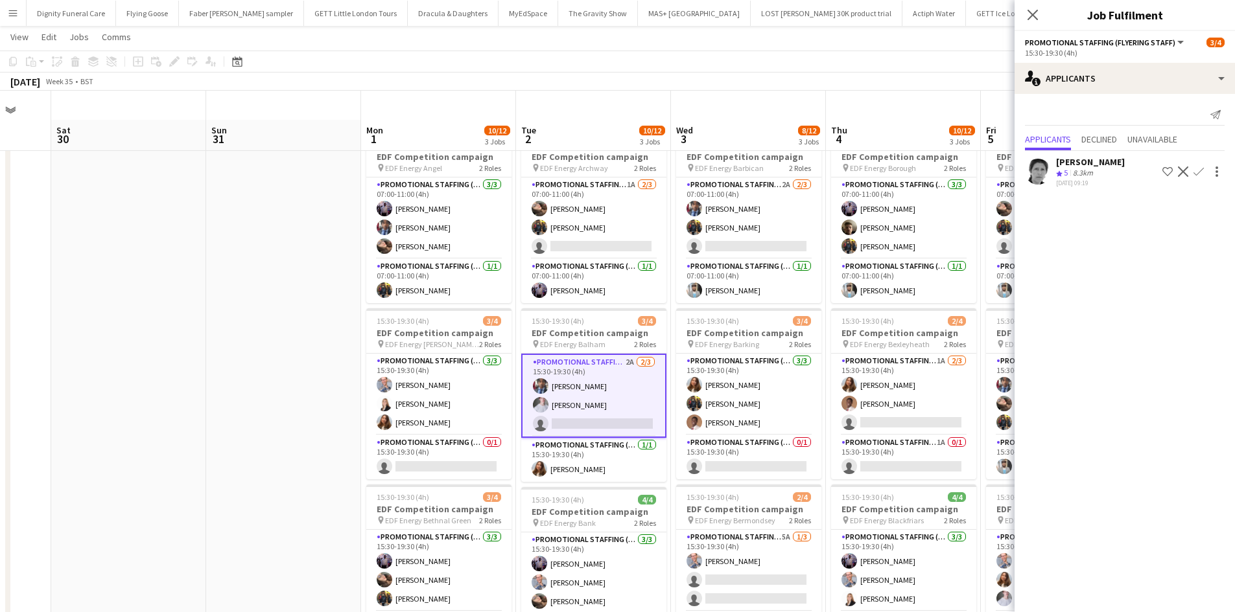
scroll to position [0, 0]
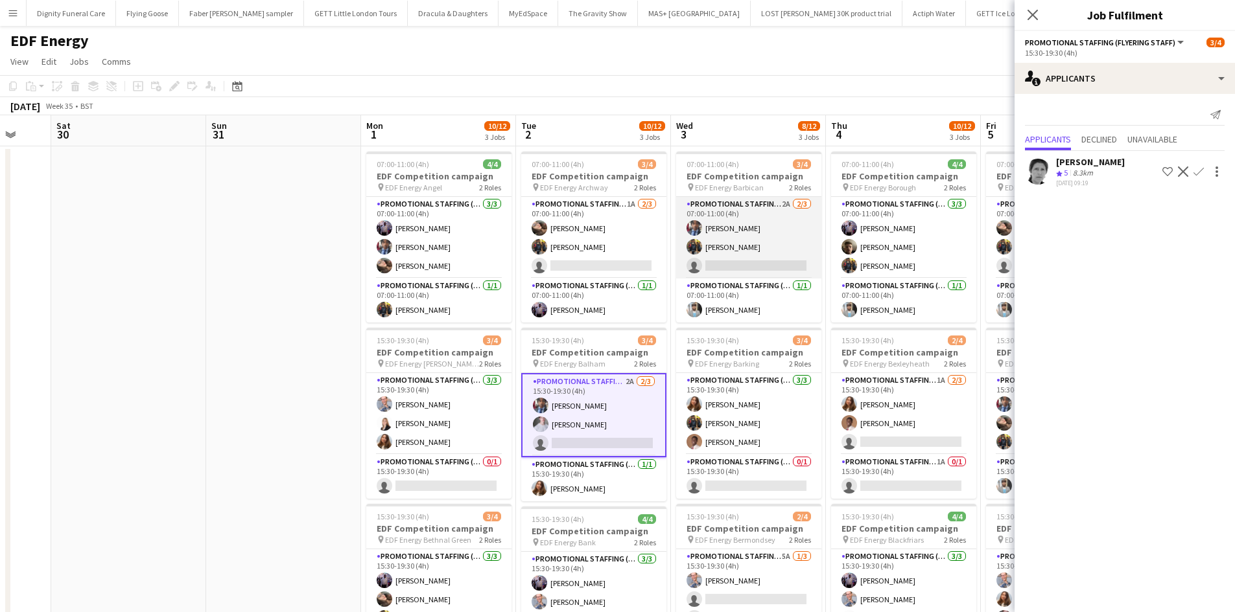
click at [764, 264] on app-card-role "Promotional Staffing (Flyering Staff) 2A [DATE] 07:00-11:00 (4h) [PERSON_NAME] …" at bounding box center [748, 238] width 145 height 82
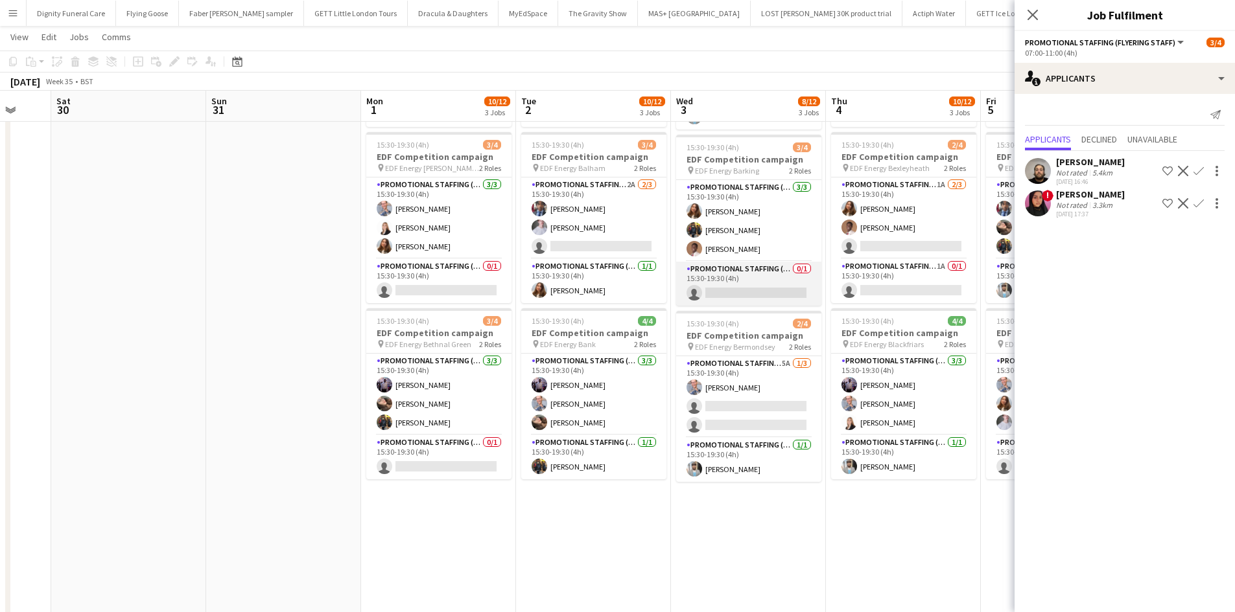
scroll to position [0, 413]
click at [758, 295] on app-card-role "Promotional Staffing (Team Leader) 0/1 15:30-19:30 (4h) single-neutral-actions" at bounding box center [749, 284] width 145 height 44
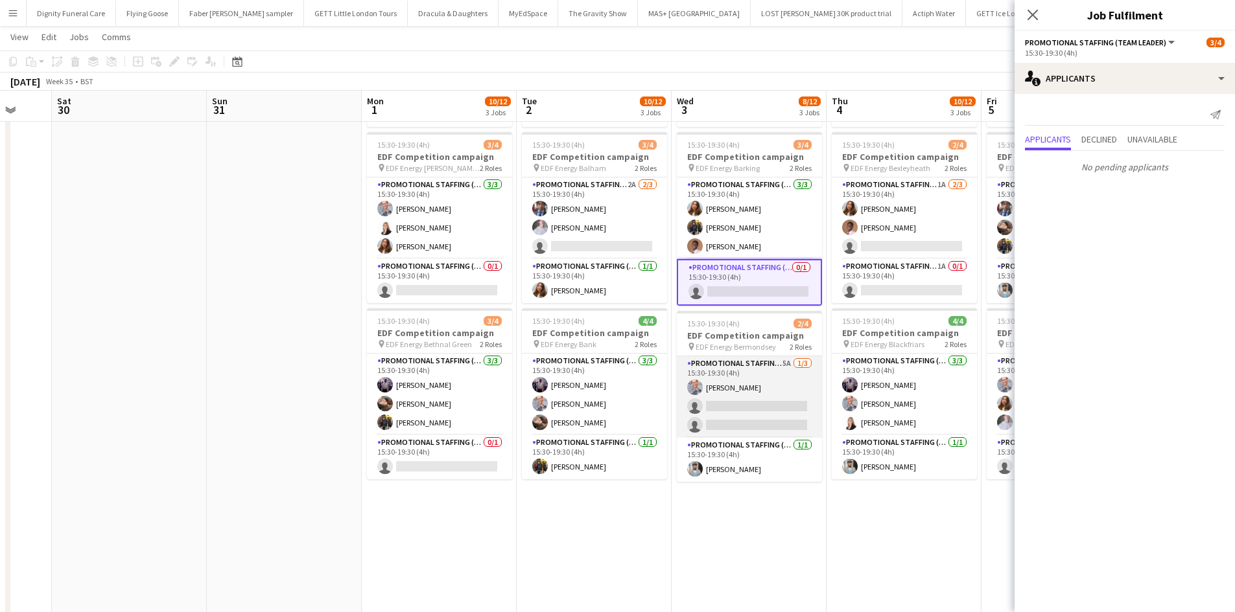
click at [752, 419] on app-card-role "Promotional Staffing (Flyering Staff) 5A [DATE] 15:30-19:30 (4h) [PERSON_NAME] …" at bounding box center [749, 397] width 145 height 82
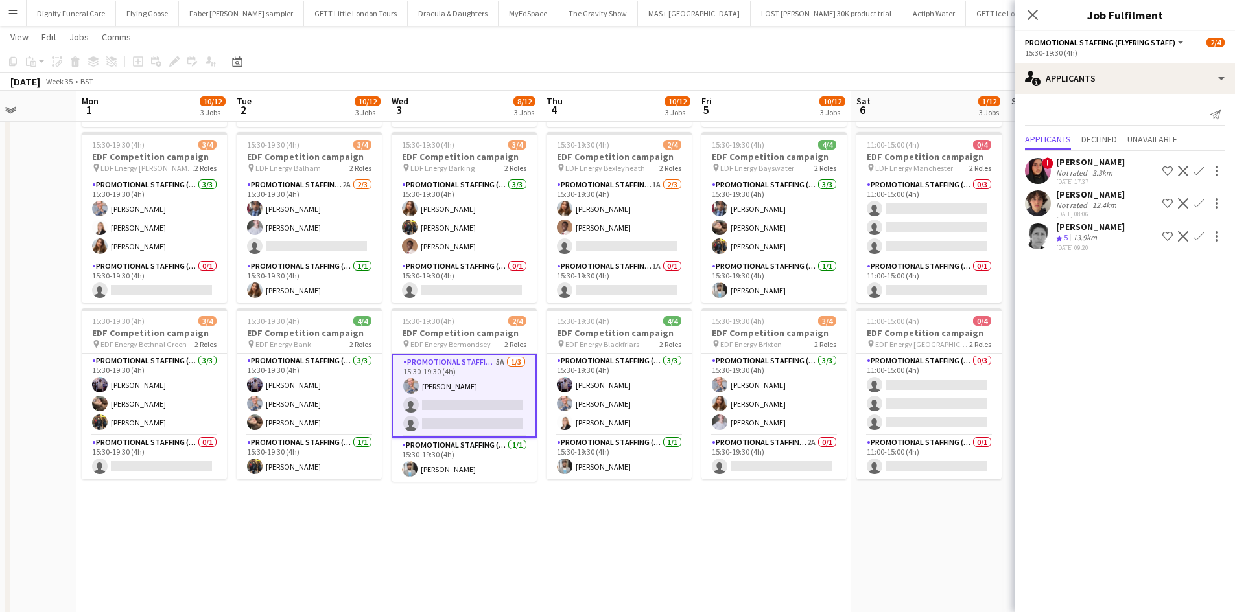
scroll to position [0, 390]
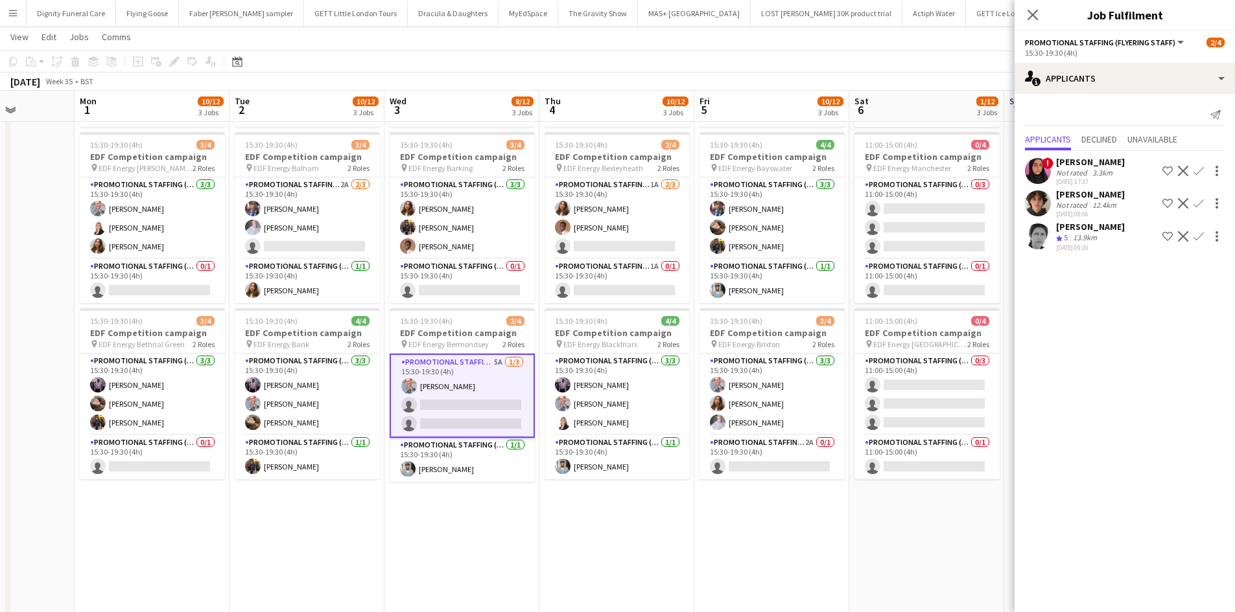
drag, startPoint x: 783, startPoint y: 481, endPoint x: 522, endPoint y: 465, distance: 261.0
click at [522, 465] on app-calendar-viewport "Fri 29 Sat 30 Sun 31 Mon 1 10/12 3 Jobs Tue 2 10/12 3 Jobs Wed 3 8/12 3 Jobs Th…" at bounding box center [617, 294] width 1235 height 876
click at [629, 290] on app-card-role "Promotional Staffing (Team Leader) 1A 0/1 15:30-19:30 (4h) single-neutral-actio…" at bounding box center [616, 281] width 145 height 44
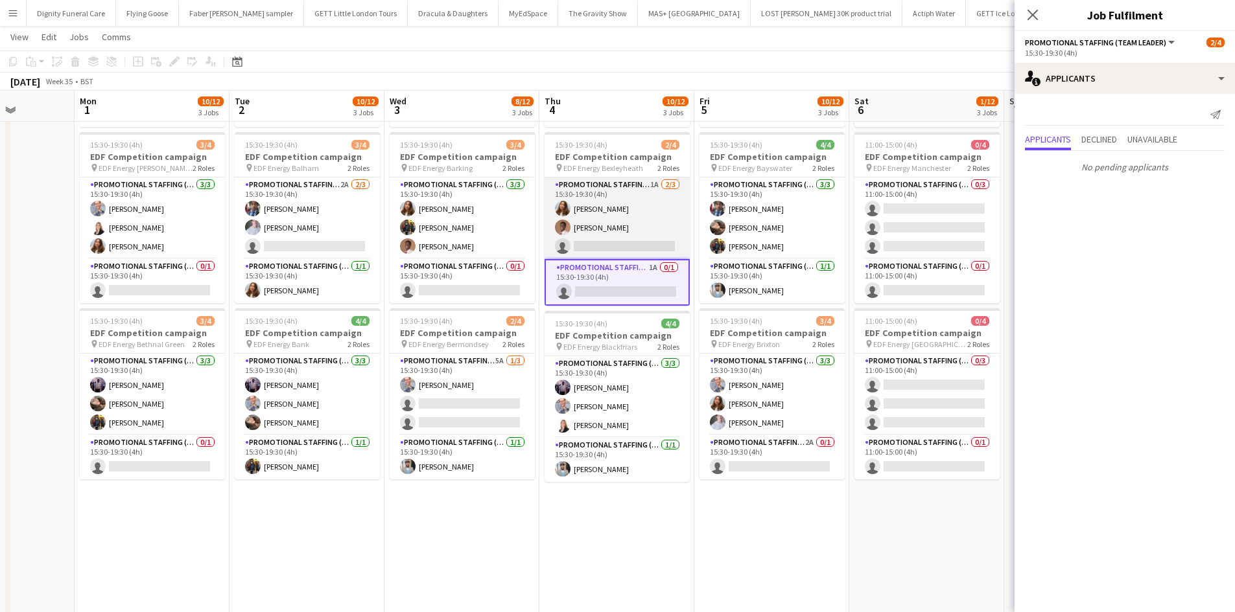
click at [612, 246] on app-card-role "Promotional Staffing (Flyering Staff) 1A [DATE] 15:30-19:30 (4h) [PERSON_NAME] …" at bounding box center [616, 219] width 145 height 82
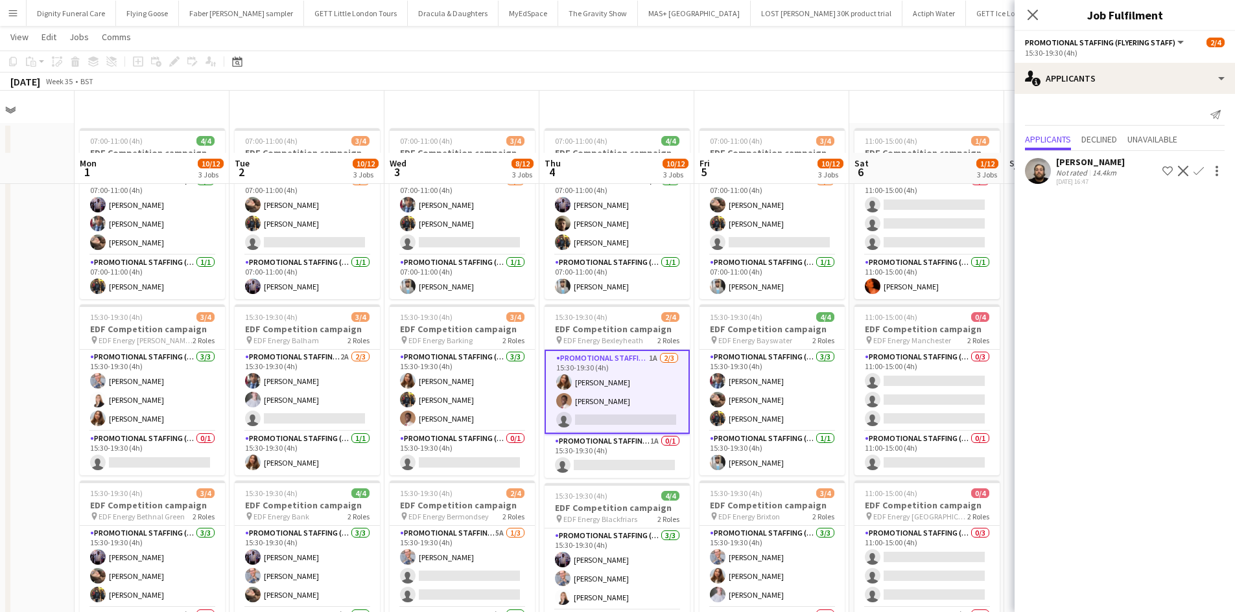
scroll to position [0, 0]
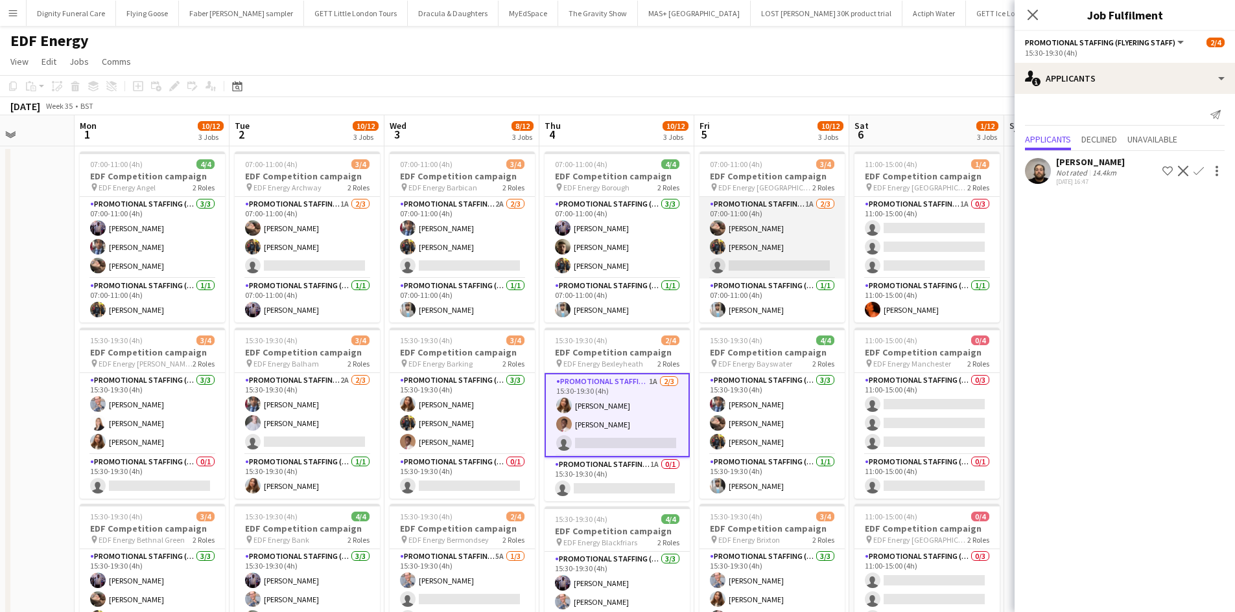
click at [789, 263] on app-card-role "Promotional Staffing (Flyering Staff) 1A [DATE] 07:00-11:00 (4h) [PERSON_NAME] …" at bounding box center [771, 238] width 145 height 82
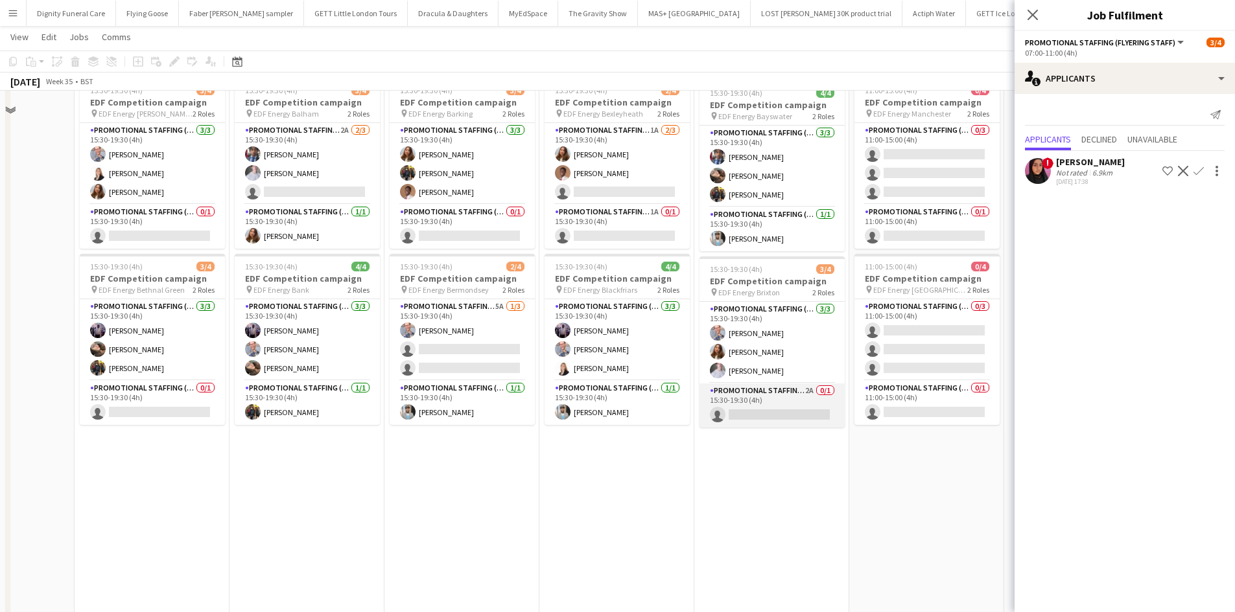
scroll to position [259, 0]
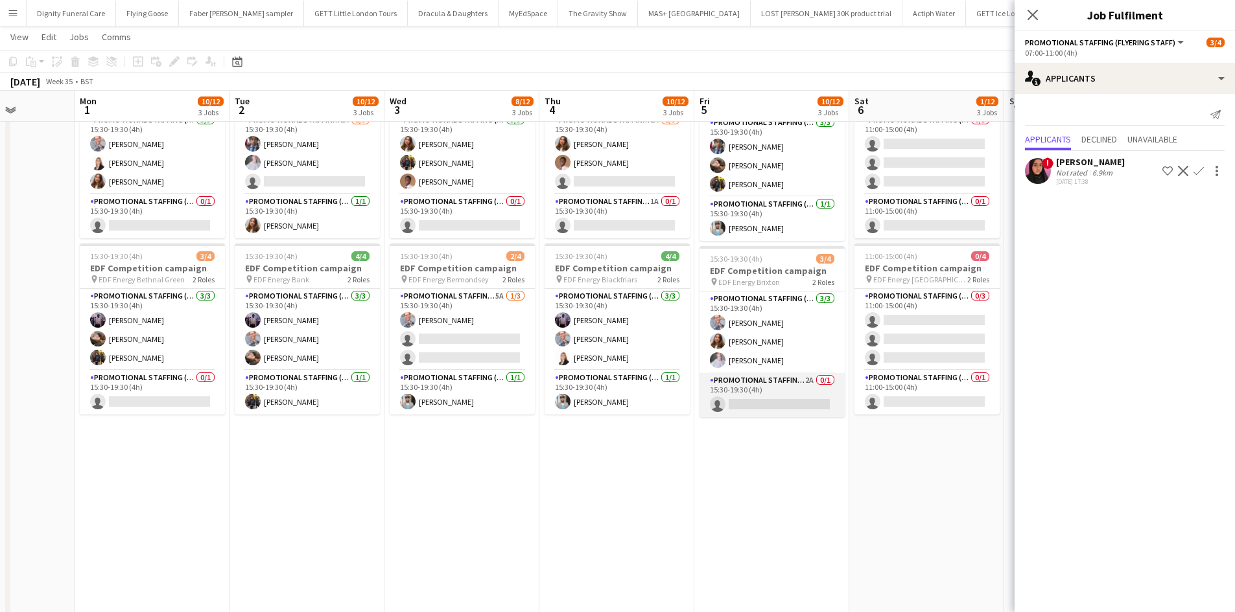
click at [773, 402] on app-card-role "Promotional Staffing (Team Leader) 2A 0/1 15:30-19:30 (4h) single-neutral-actio…" at bounding box center [771, 395] width 145 height 44
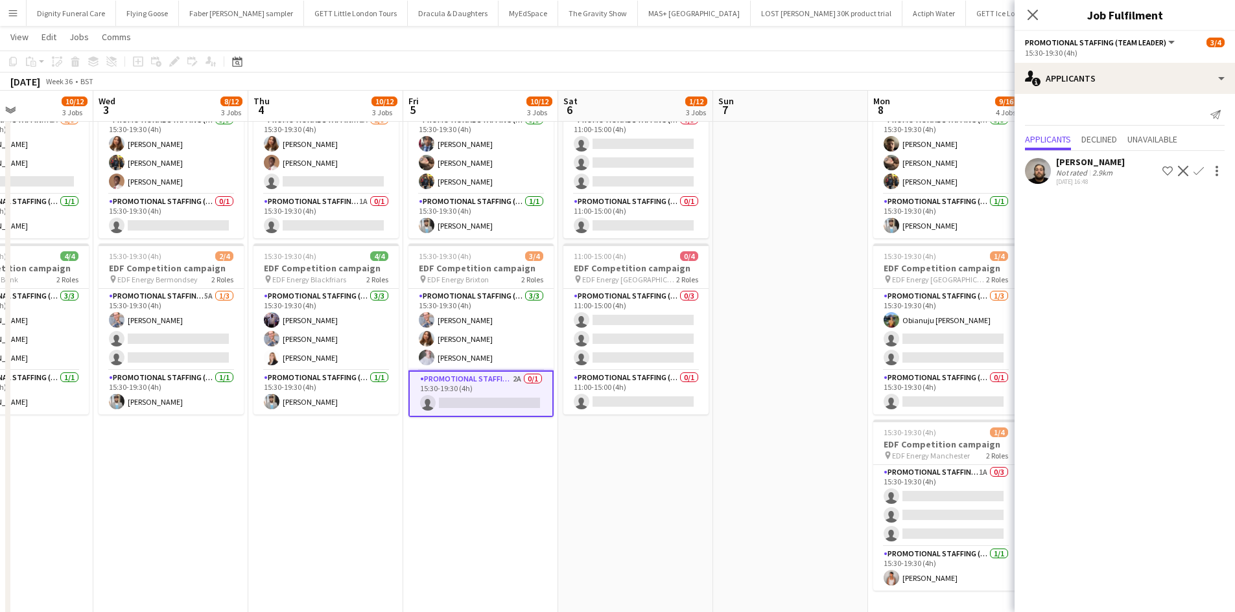
scroll to position [0, 443]
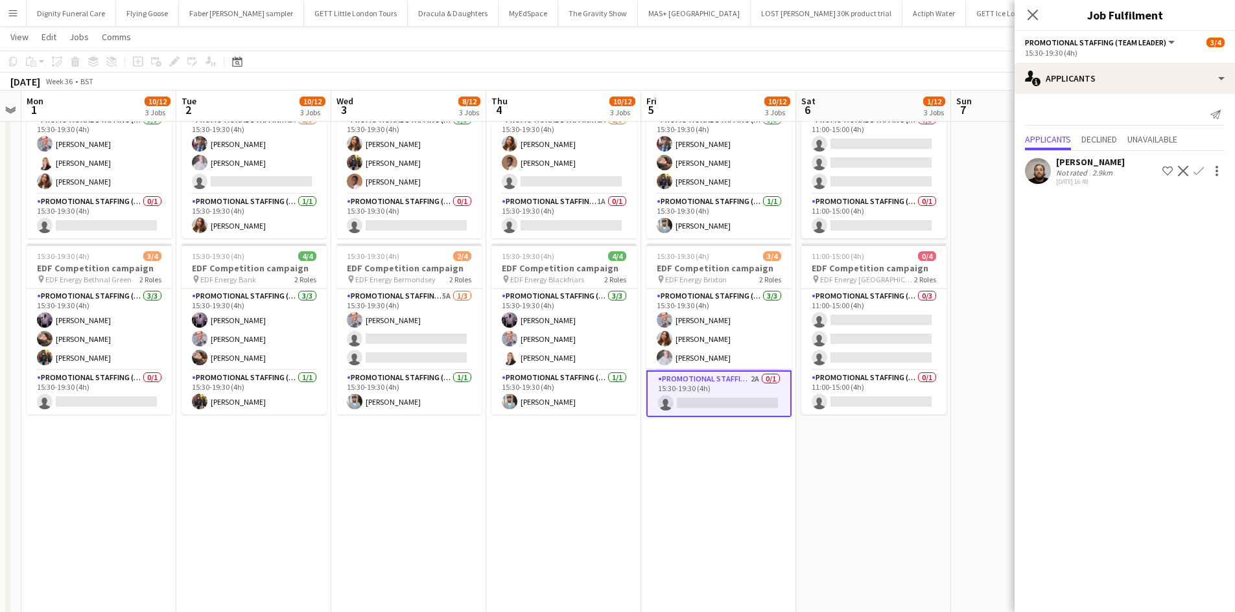
drag, startPoint x: 848, startPoint y: 458, endPoint x: 485, endPoint y: 436, distance: 363.6
click at [485, 436] on app-calendar-viewport "Fri 29 Sat 30 Sun 31 Mon 1 10/12 3 Jobs Tue 2 10/12 3 Jobs Wed 3 8/12 3 Jobs Th…" at bounding box center [617, 229] width 1235 height 876
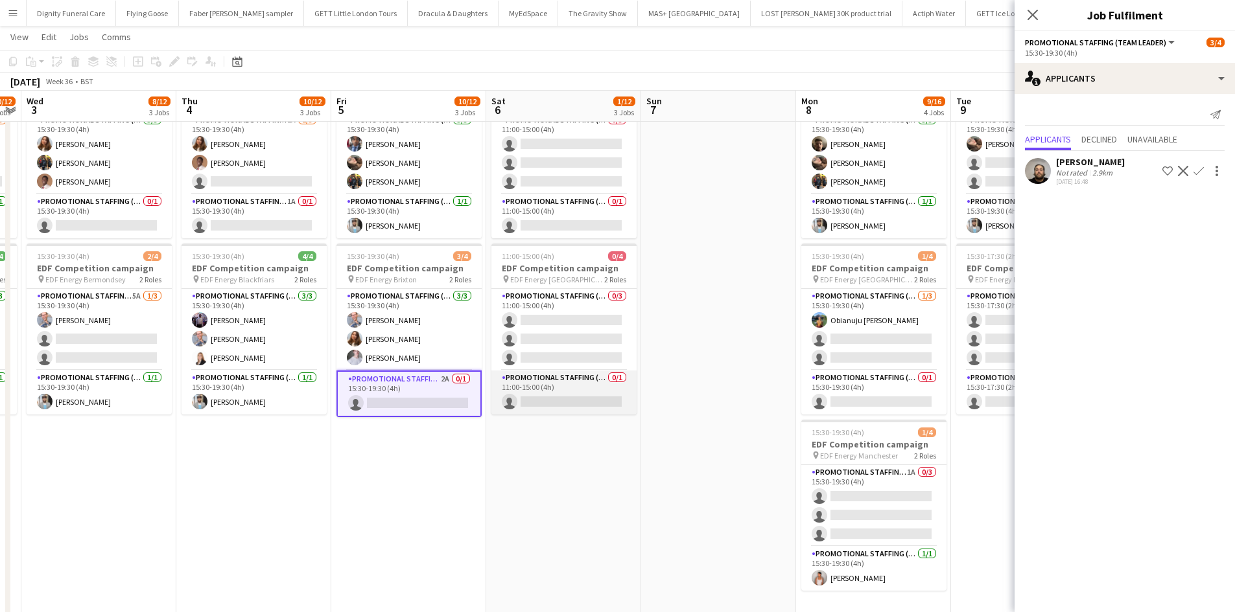
click at [583, 388] on app-card-role "Promotional Staffing (Team Leader) 0/1 11:00-15:00 (4h) single-neutral-actions" at bounding box center [563, 393] width 145 height 44
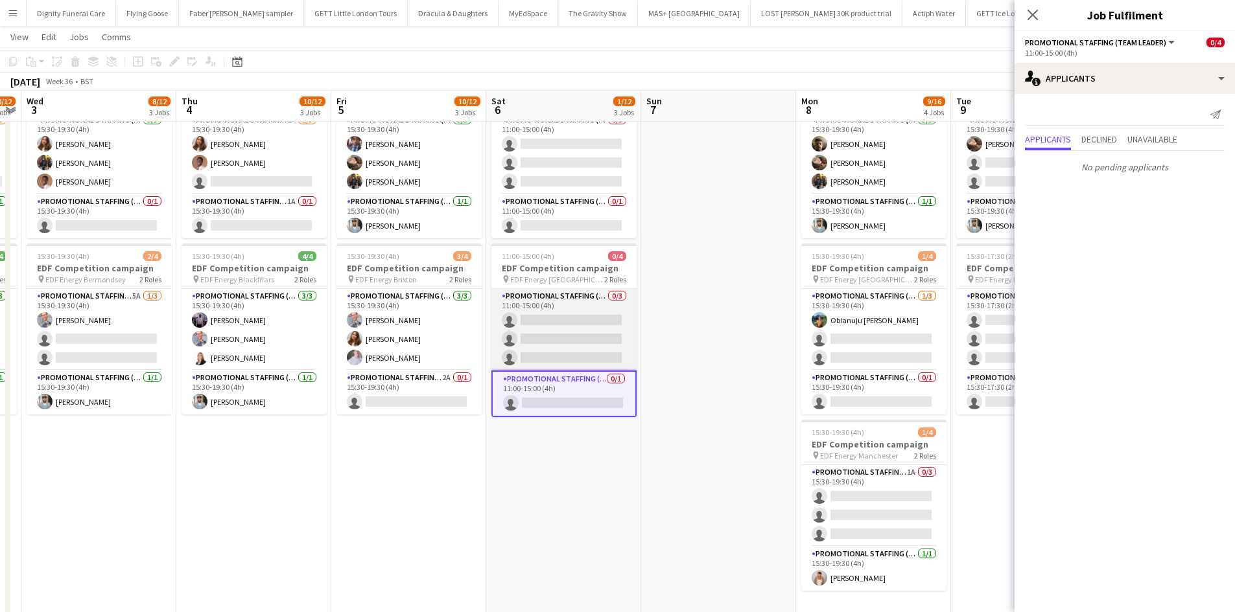
click at [598, 324] on app-card-role "Promotional Staffing (Flyering Staff) 0/3 11:00-15:00 (4h) single-neutral-actio…" at bounding box center [563, 330] width 145 height 82
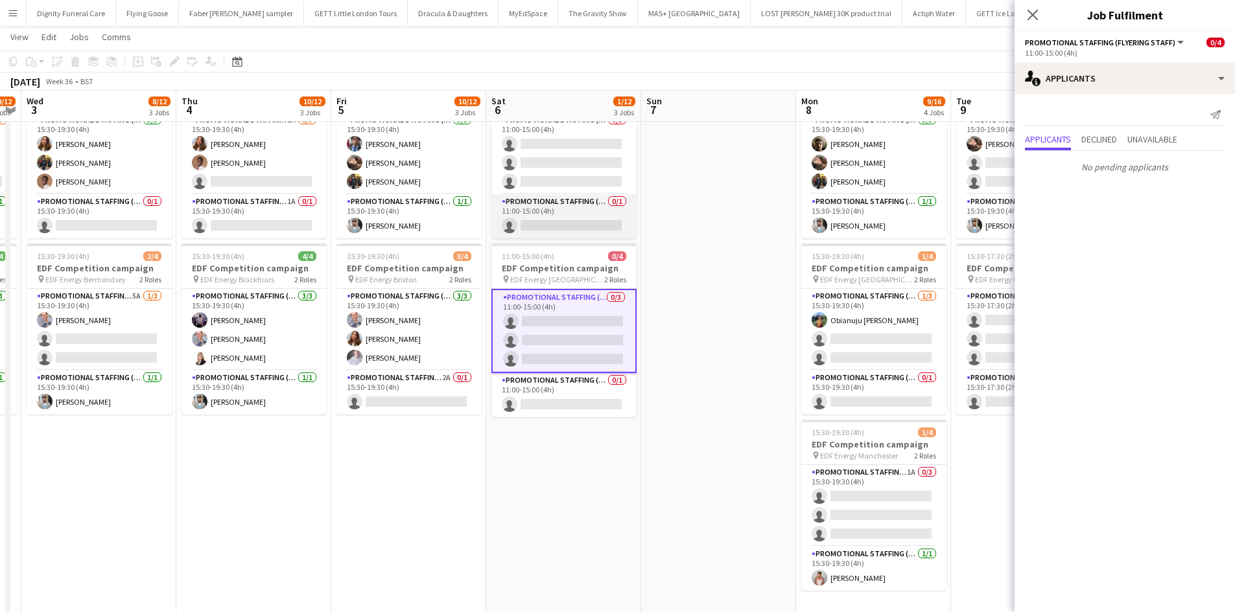
click at [561, 220] on app-card-role "Promotional Staffing (Team Leader) 0/1 11:00-15:00 (4h) single-neutral-actions" at bounding box center [563, 216] width 145 height 44
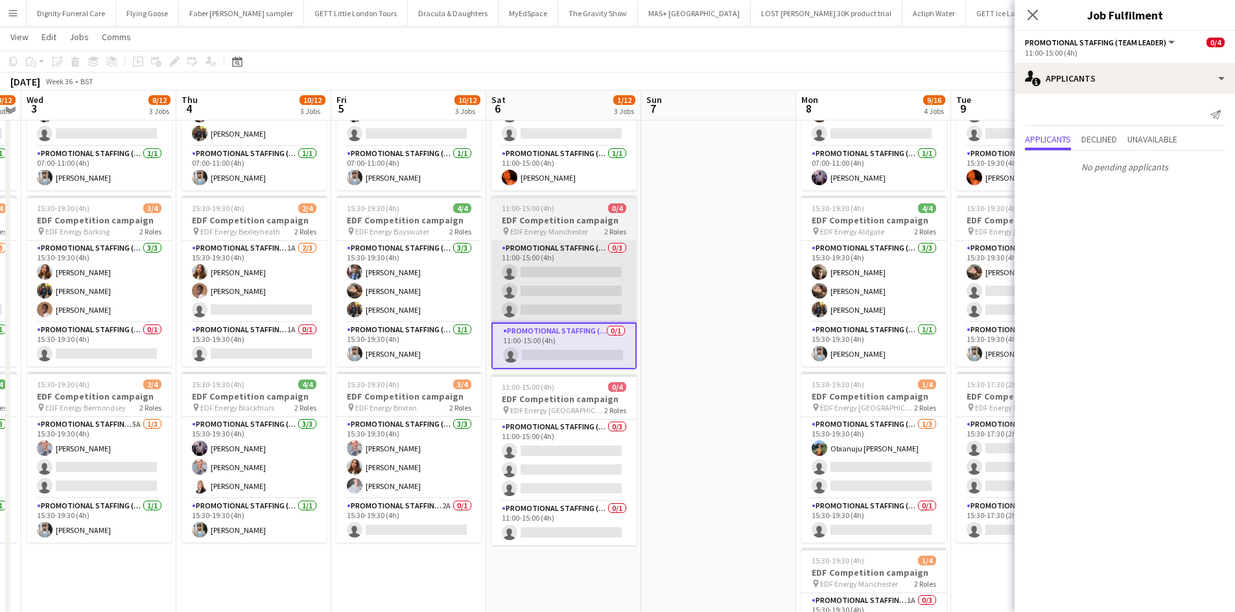
scroll to position [130, 0]
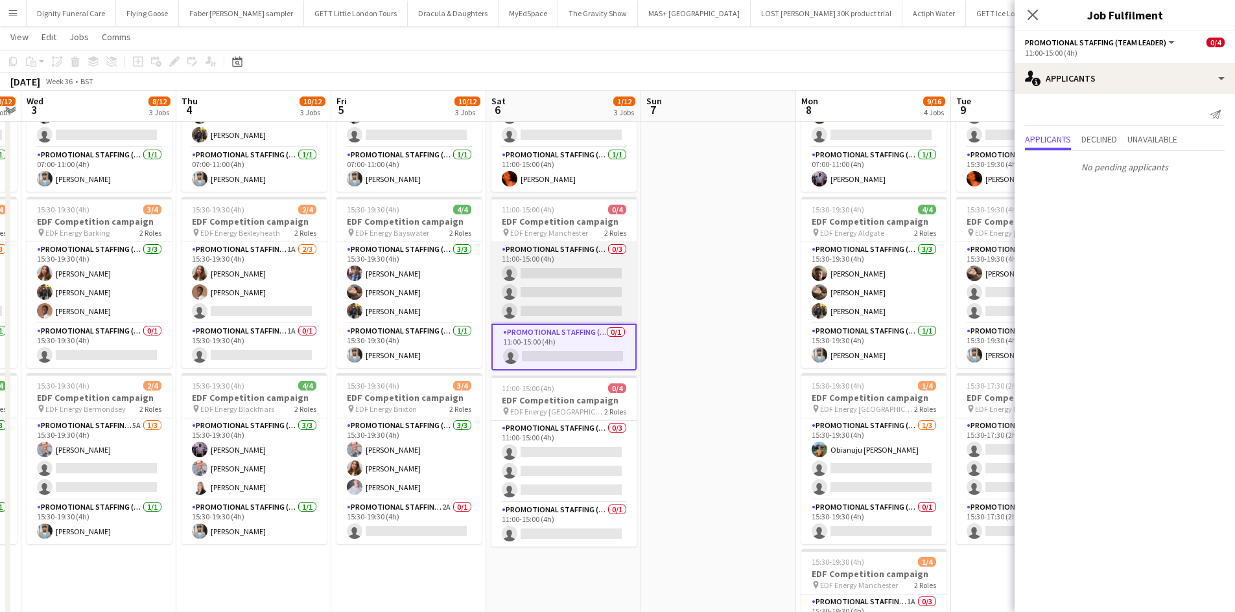
click at [564, 288] on app-card-role "Promotional Staffing (Flyering Staff) 0/3 11:00-15:00 (4h) single-neutral-actio…" at bounding box center [563, 283] width 145 height 82
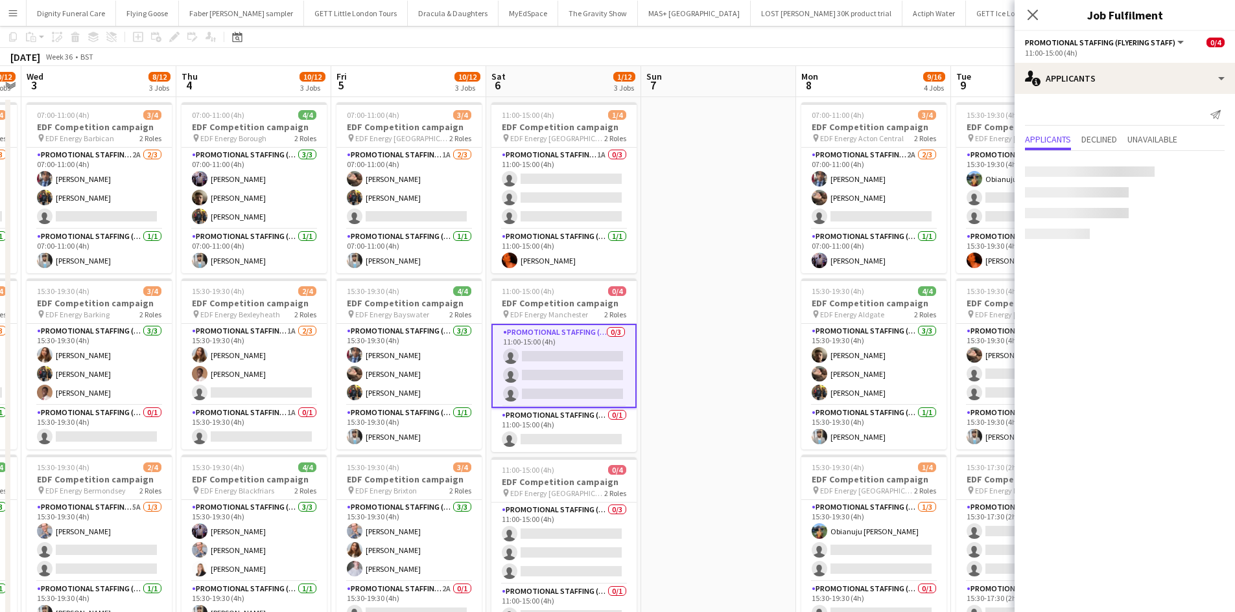
scroll to position [0, 0]
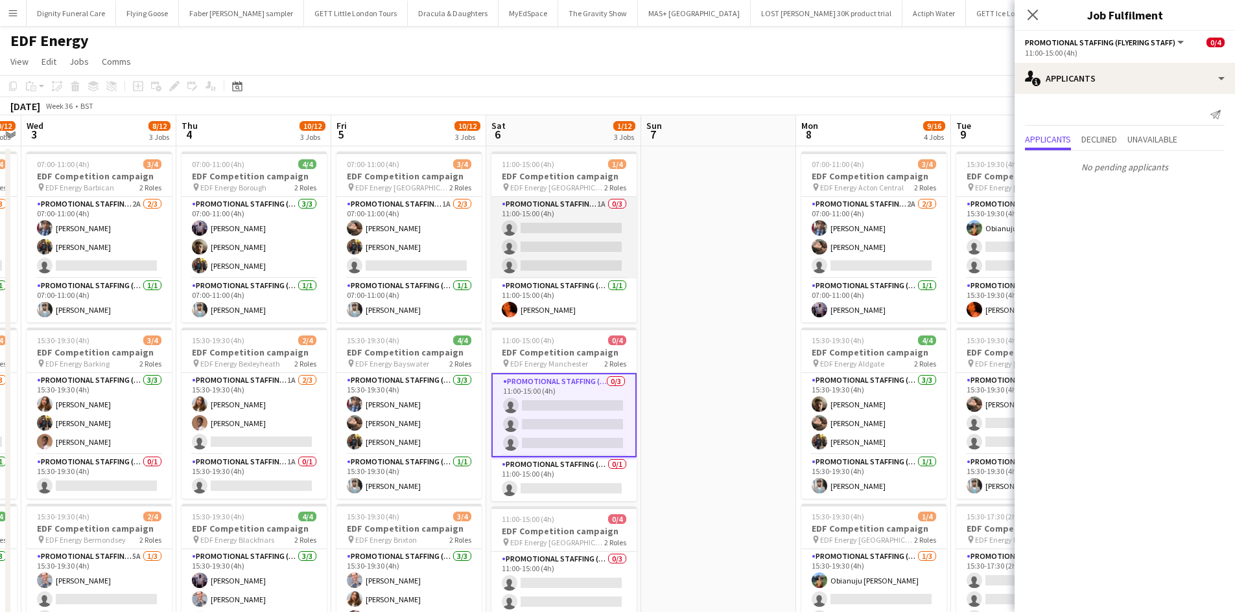
click at [577, 246] on app-card-role "Promotional Staffing (Flyering Staff) 1A 0/3 11:00-15:00 (4h) single-neutral-ac…" at bounding box center [563, 238] width 145 height 82
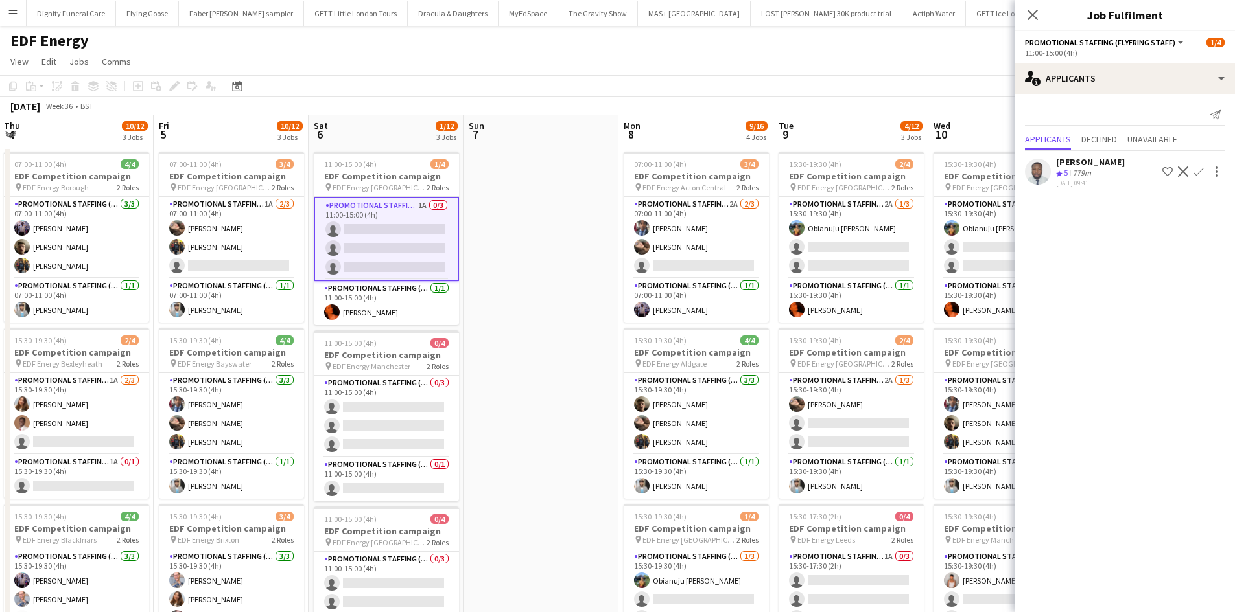
drag, startPoint x: 619, startPoint y: 366, endPoint x: 513, endPoint y: 362, distance: 105.7
click at [474, 372] on app-calendar-viewport "Sun 31 Mon 1 10/12 3 Jobs Tue 2 10/12 3 Jobs Wed 3 8/12 3 Jobs Thu 4 10/12 3 Jo…" at bounding box center [617, 521] width 1235 height 813
click at [715, 266] on app-card-role "Promotional Staffing (Flyering Staff) 2A 2/3 07:00-11:00 (4h) Seyi Ogunyemi Ana…" at bounding box center [696, 238] width 145 height 82
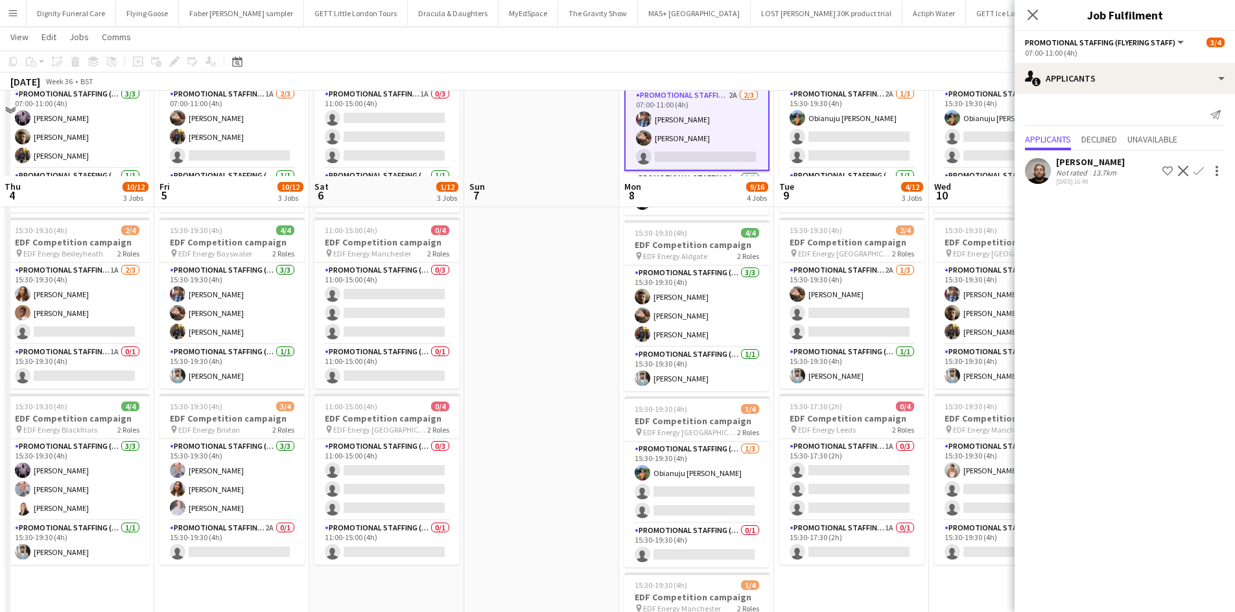
scroll to position [194, 0]
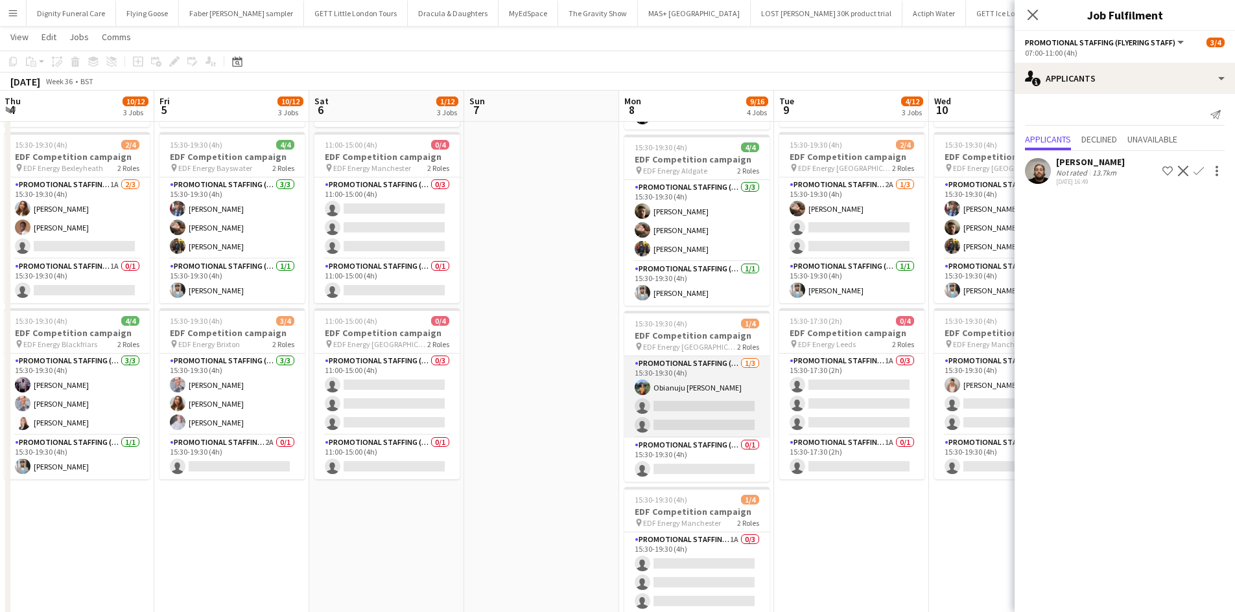
click at [708, 423] on app-card-role "Promotional Staffing (Flyering Staff) 1/3 15:30-19:30 (4h) Obianuju Rosemary Of…" at bounding box center [696, 397] width 145 height 82
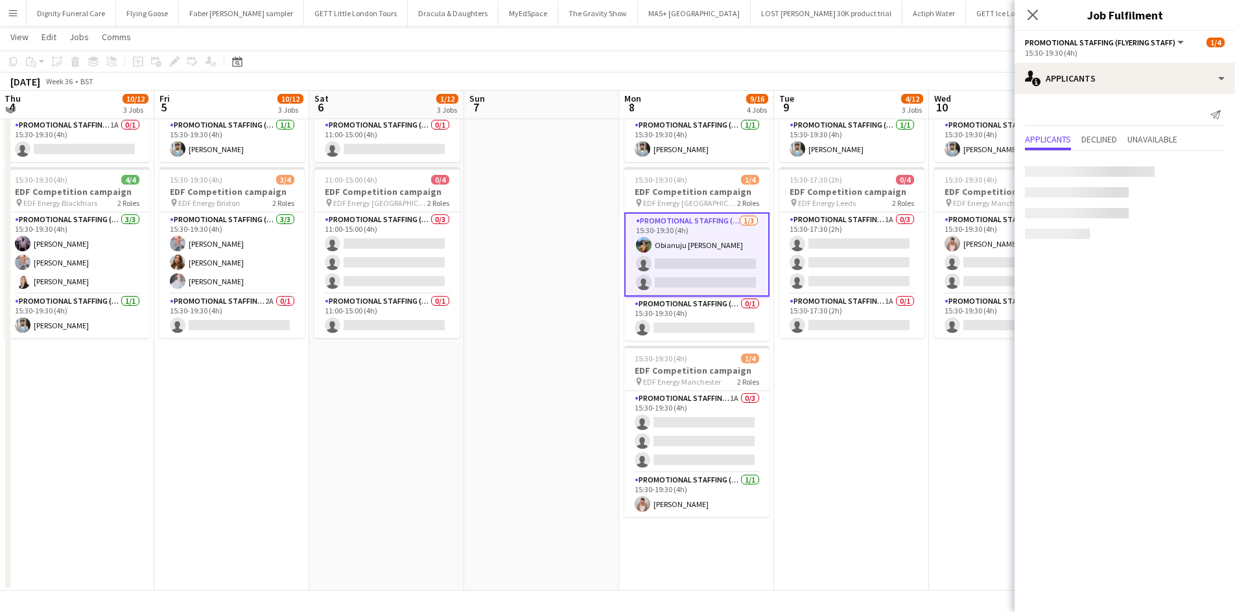
scroll to position [336, 0]
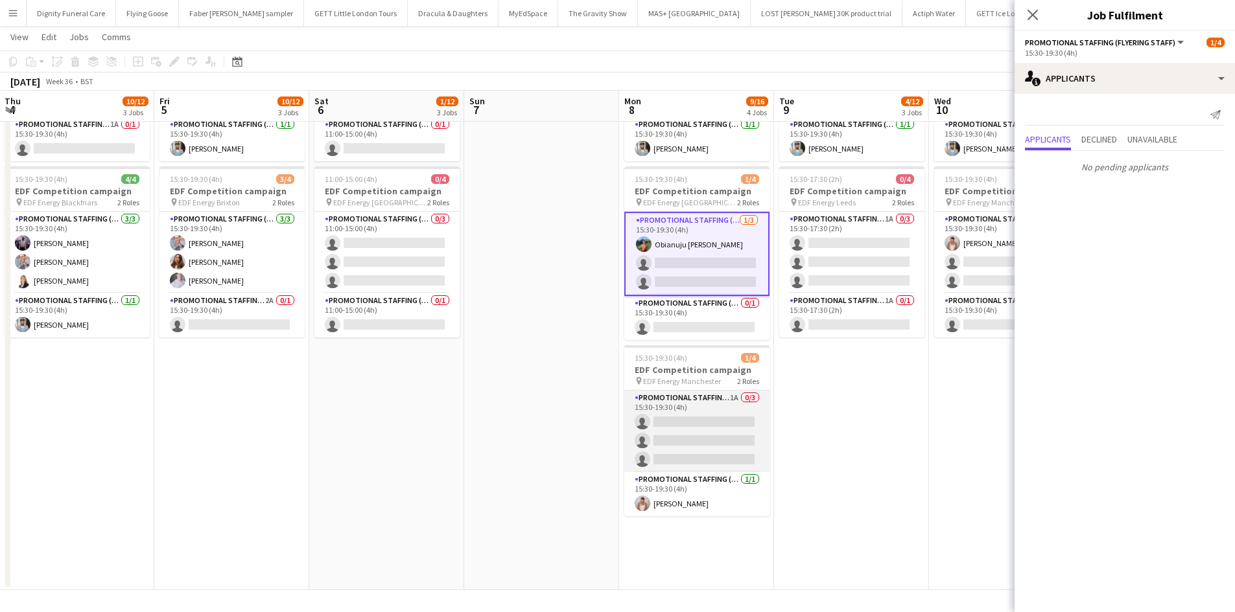
click at [715, 417] on app-card-role "Promotional Staffing (Flyering Staff) 1A 0/3 15:30-19:30 (4h) single-neutral-ac…" at bounding box center [696, 432] width 145 height 82
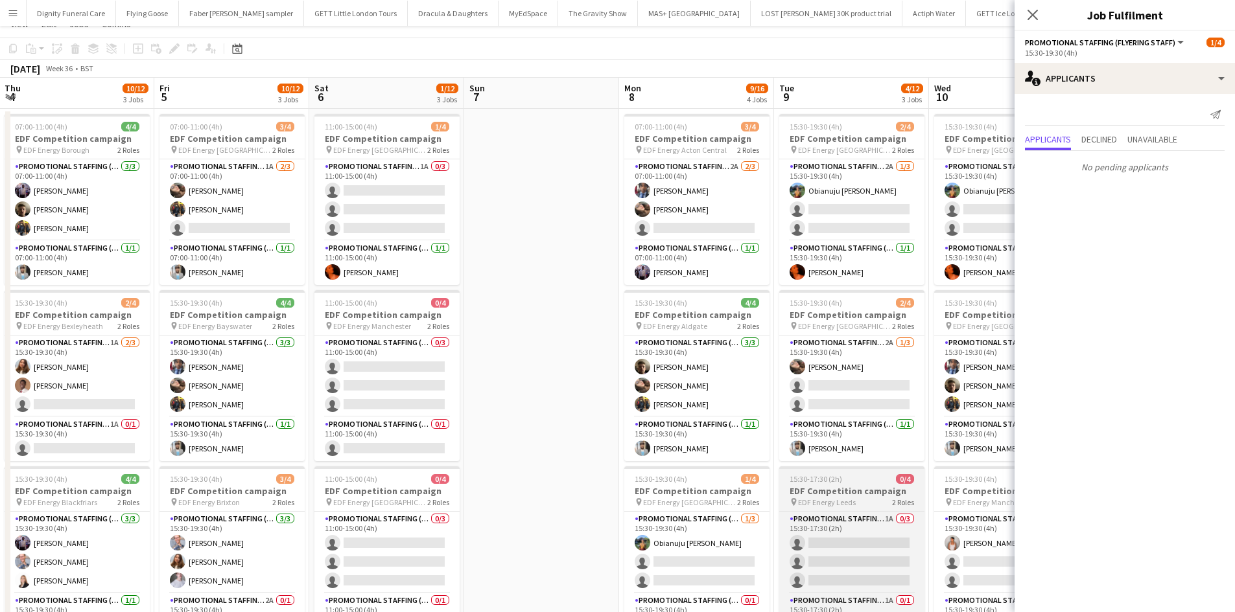
scroll to position [0, 0]
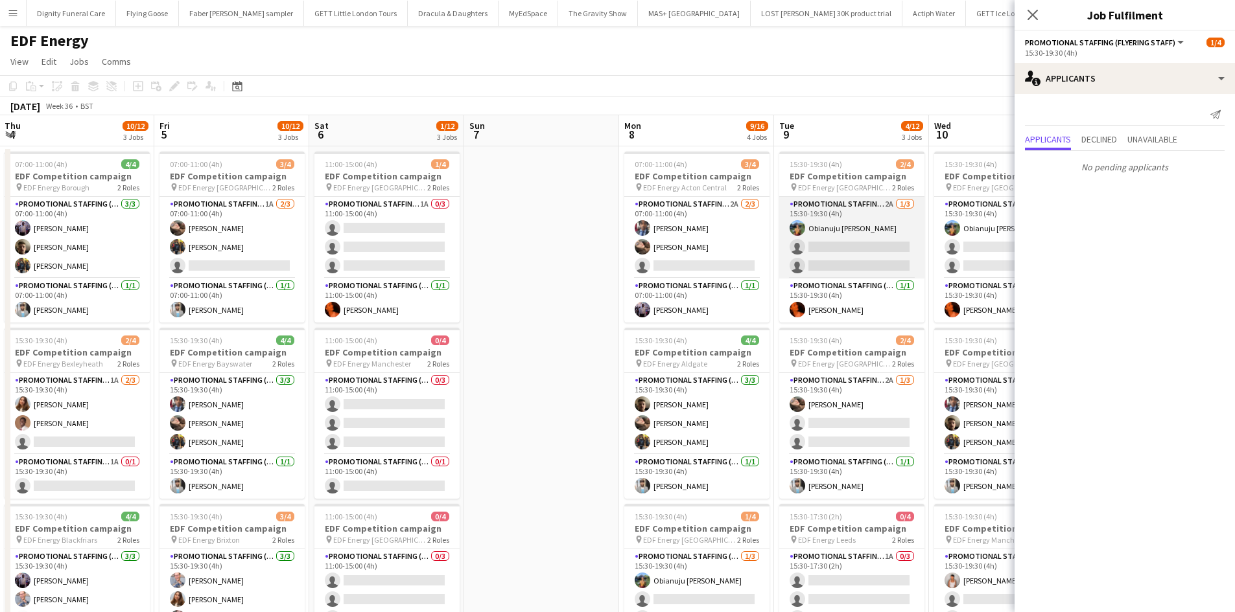
click at [859, 253] on app-card-role "Promotional Staffing (Flyering Staff) 2A 1/3 15:30-19:30 (4h) Obianuju Rosemary…" at bounding box center [851, 238] width 145 height 82
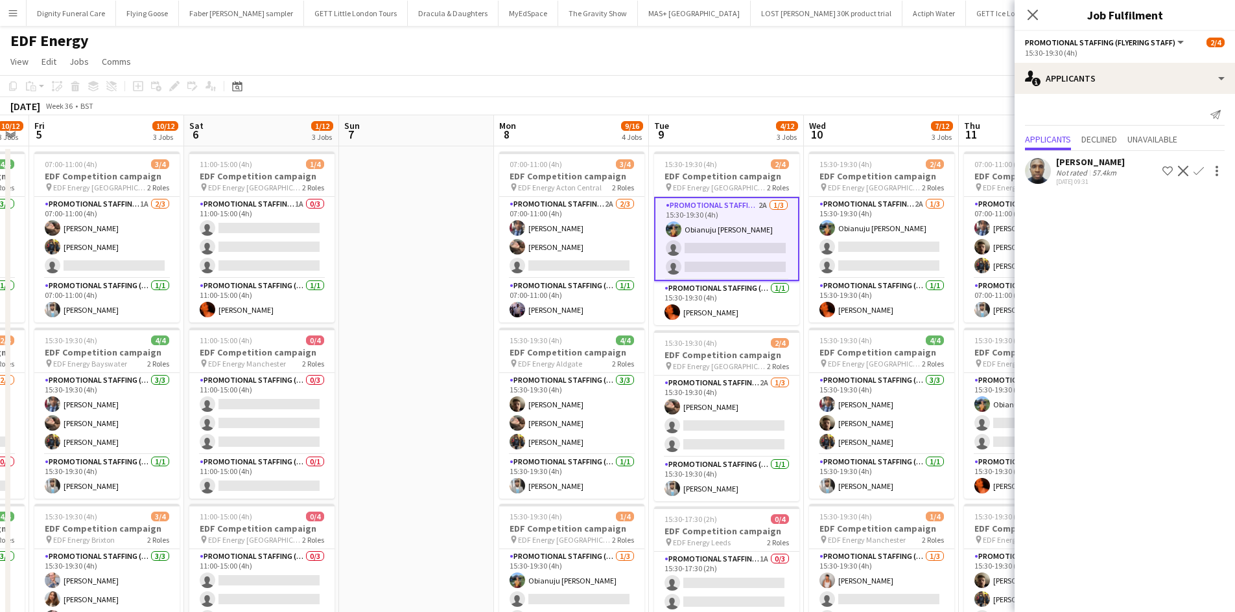
scroll to position [0, 476]
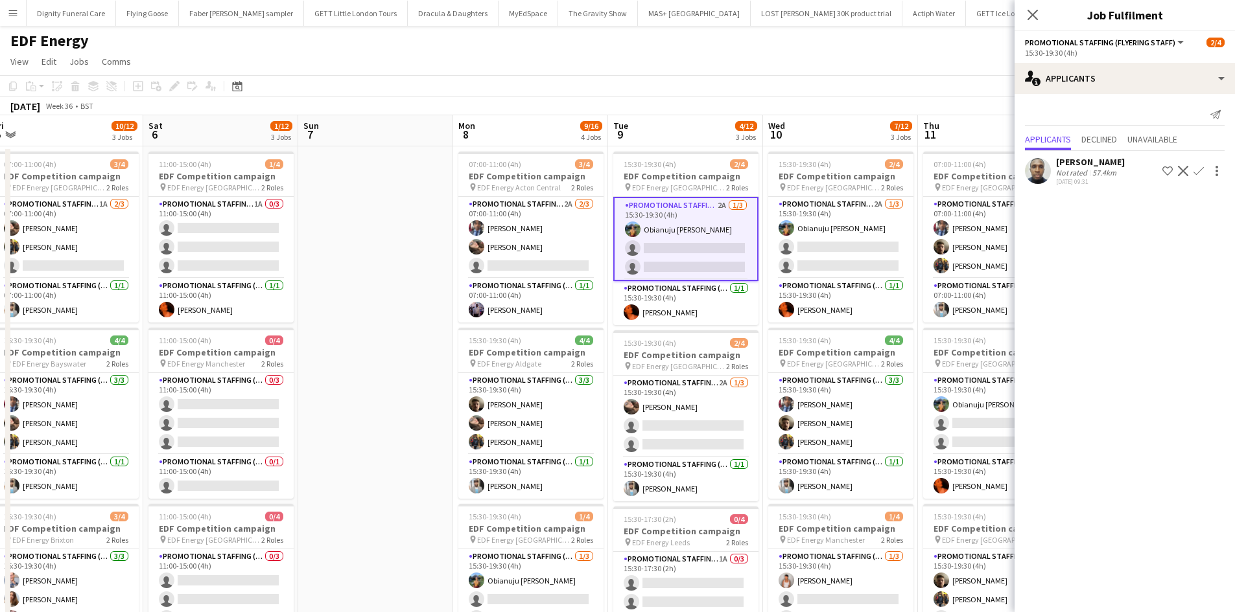
drag, startPoint x: 557, startPoint y: 323, endPoint x: 393, endPoint y: 321, distance: 164.0
click at [391, 321] on app-calendar-viewport "Tue 2 10/12 3 Jobs Wed 3 8/12 3 Jobs Thu 4 10/12 3 Jobs Fri 5 10/12 3 Jobs Sat …" at bounding box center [617, 521] width 1235 height 813
click at [1196, 168] on app-icon "Confirm" at bounding box center [1198, 171] width 10 height 10
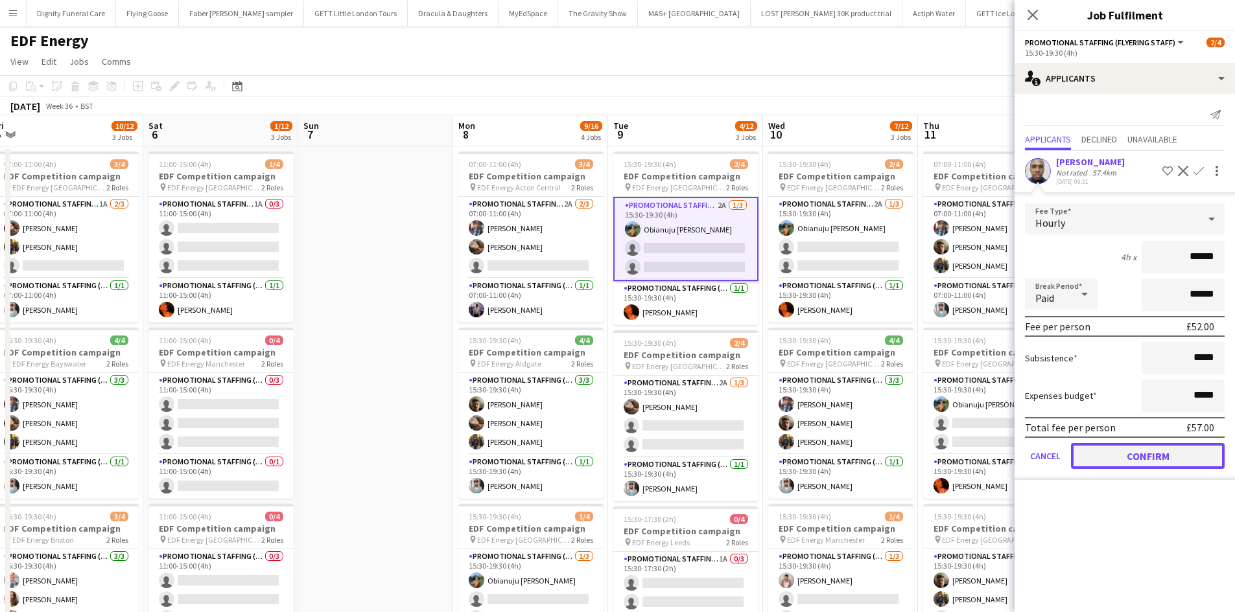
click at [1143, 445] on button "Confirm" at bounding box center [1148, 456] width 154 height 26
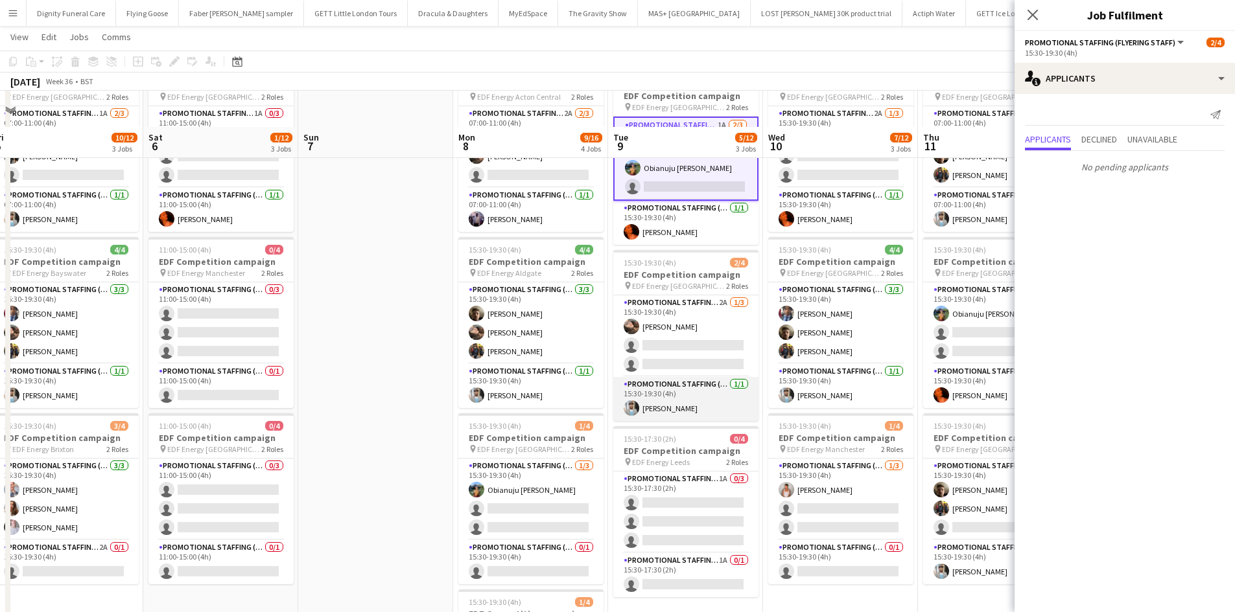
scroll to position [130, 0]
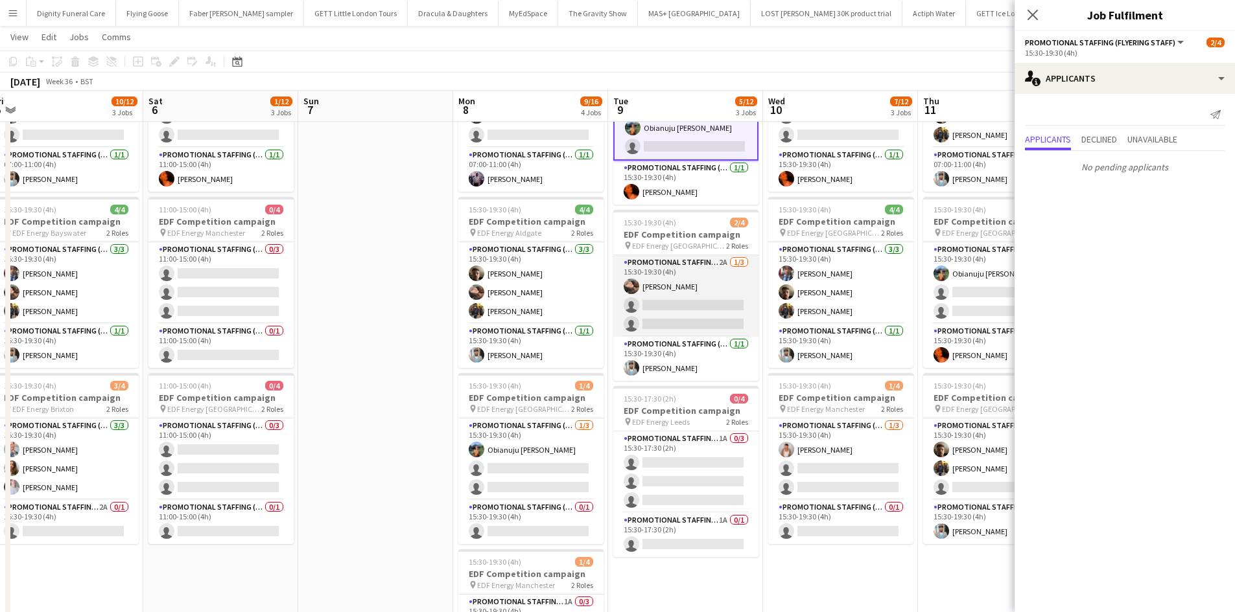
click at [676, 310] on app-card-role "Promotional Staffing (Flyering Staff) 2A 1/3 15:30-19:30 (4h) Anastasiia Melesh…" at bounding box center [685, 296] width 145 height 82
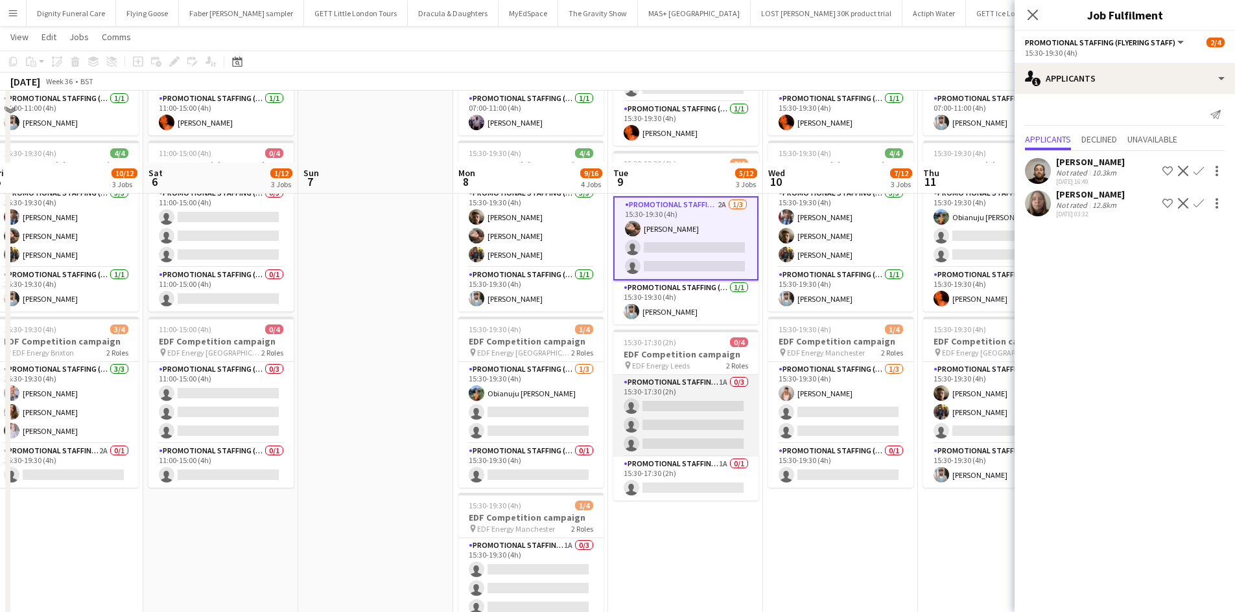
scroll to position [259, 0]
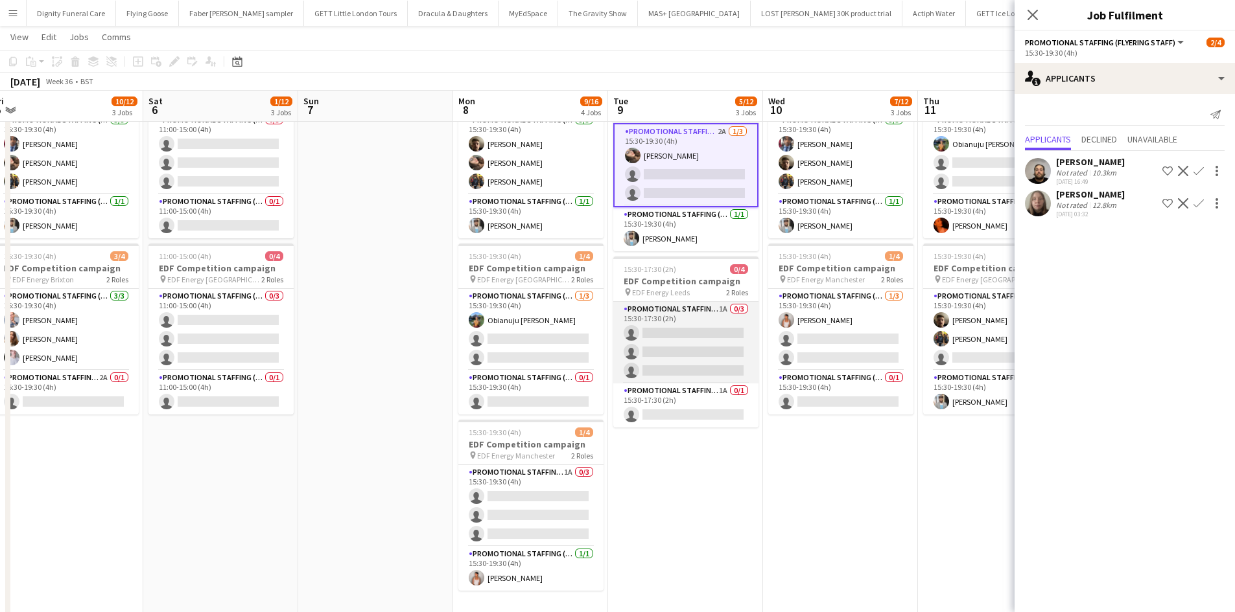
click at [679, 336] on app-card-role "Promotional Staffing (Flyering Staff) 1A 0/3 15:30-17:30 (2h) single-neutral-ac…" at bounding box center [685, 343] width 145 height 82
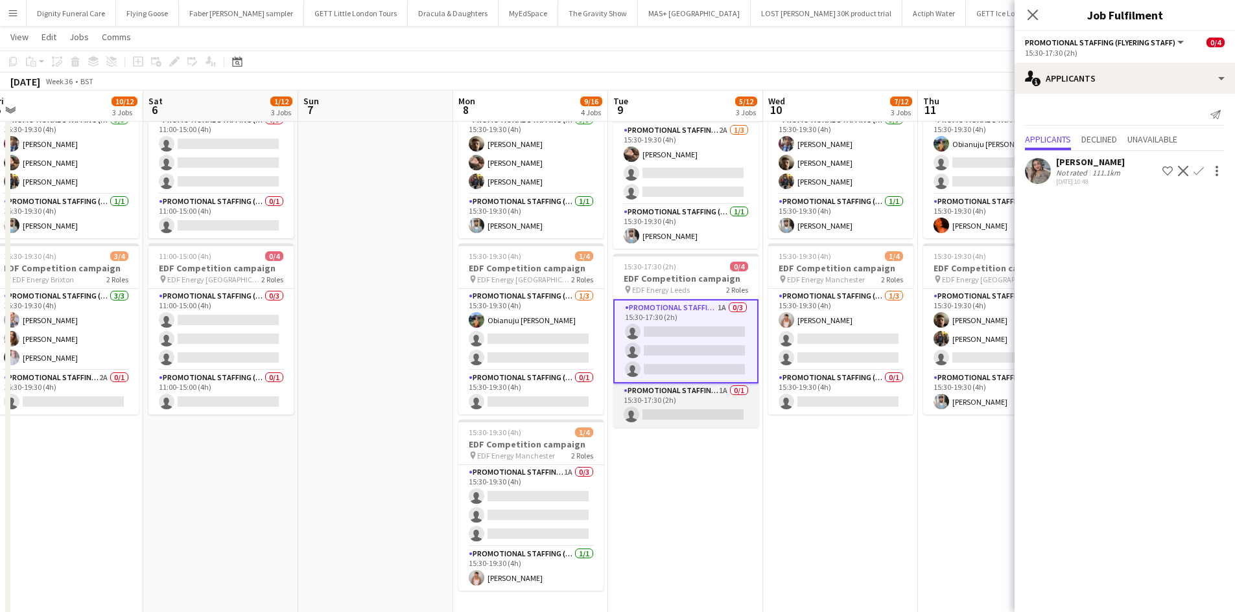
click at [719, 408] on app-card-role "Promotional Staffing (Team Leader) 1A 0/1 15:30-17:30 (2h) single-neutral-actio…" at bounding box center [685, 406] width 145 height 44
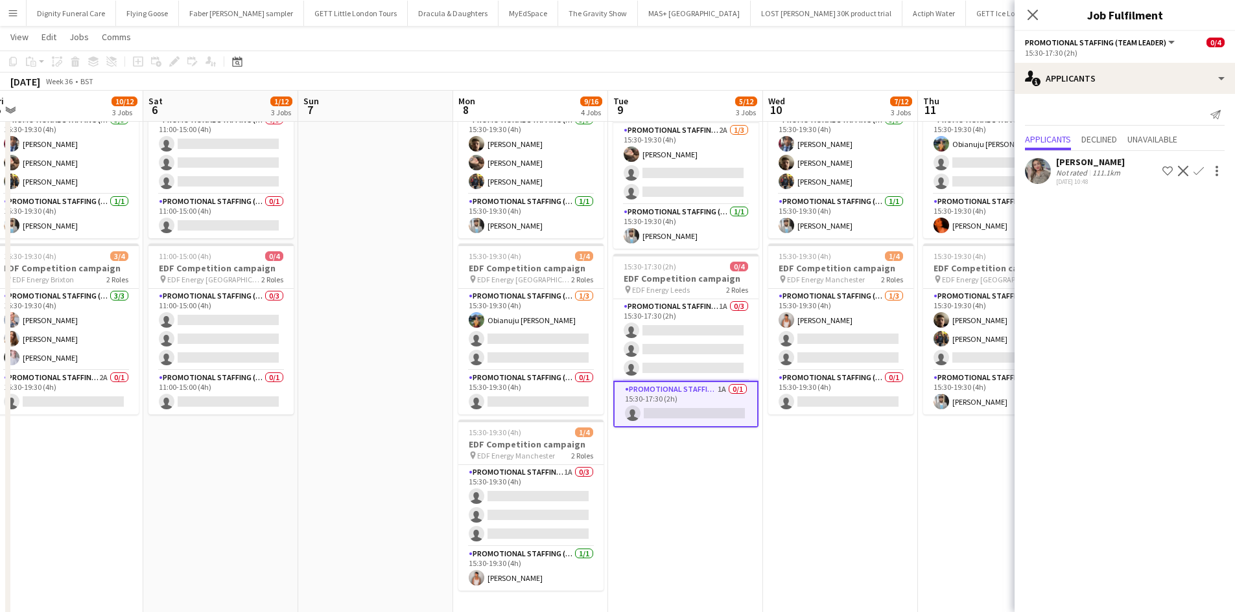
click at [1075, 165] on div "Eima Karim" at bounding box center [1090, 162] width 69 height 12
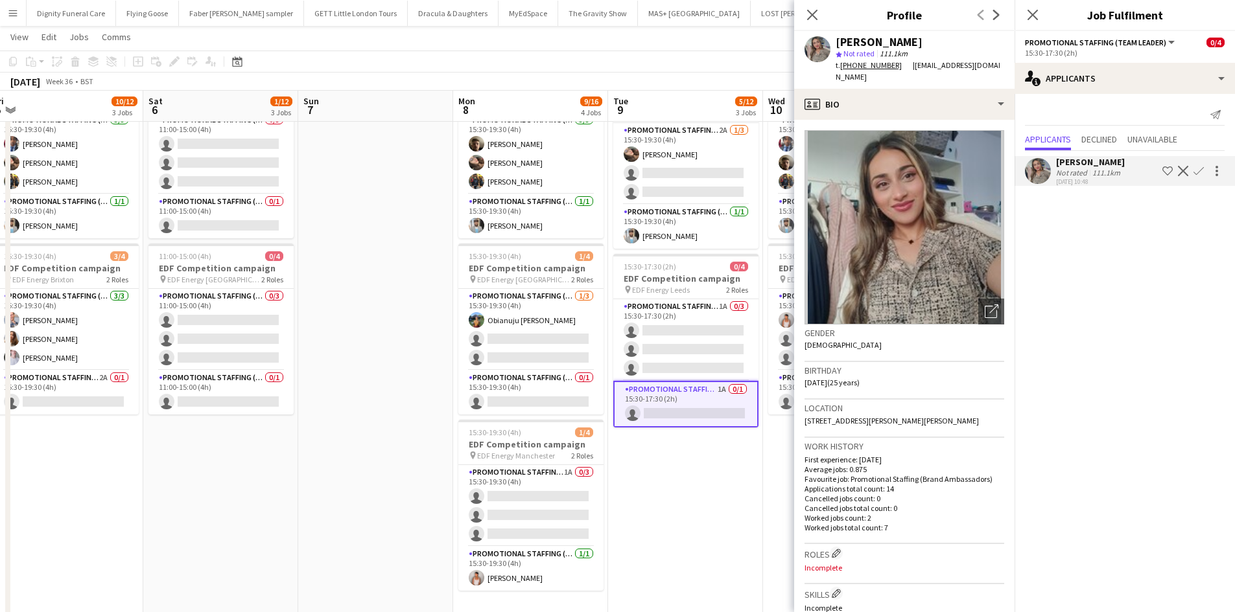
drag, startPoint x: 1198, startPoint y: 167, endPoint x: 1205, endPoint y: 168, distance: 6.6
click at [1200, 167] on app-icon "Confirm" at bounding box center [1198, 171] width 10 height 10
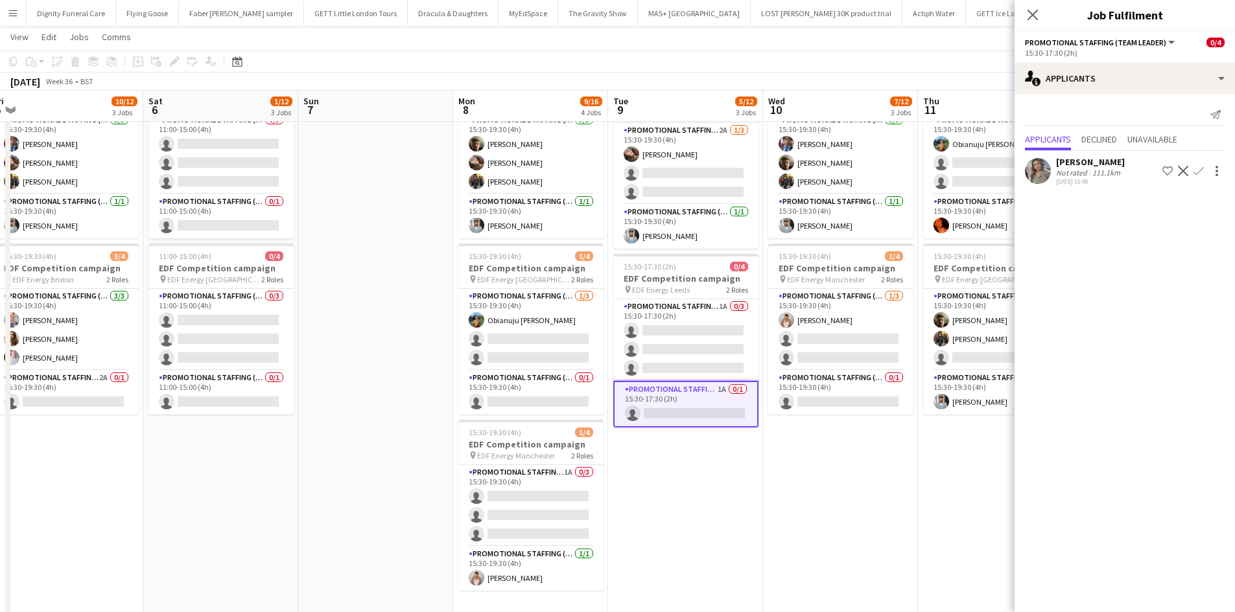
click at [1200, 170] on app-icon "Confirm" at bounding box center [1198, 171] width 10 height 10
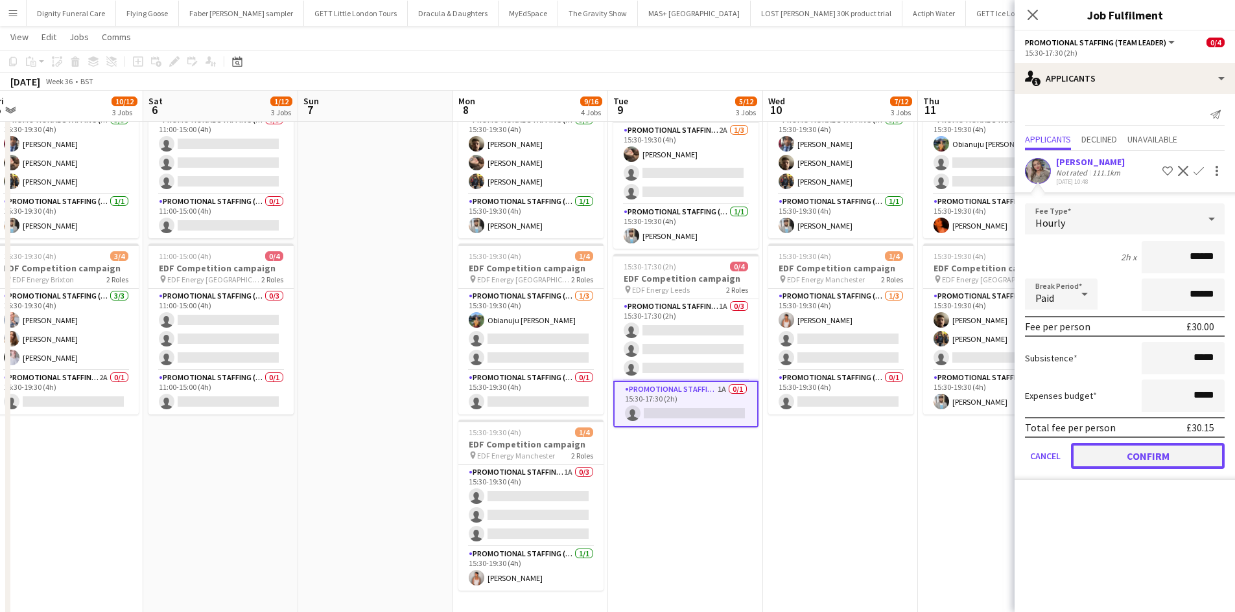
click at [1170, 452] on button "Confirm" at bounding box center [1148, 456] width 154 height 26
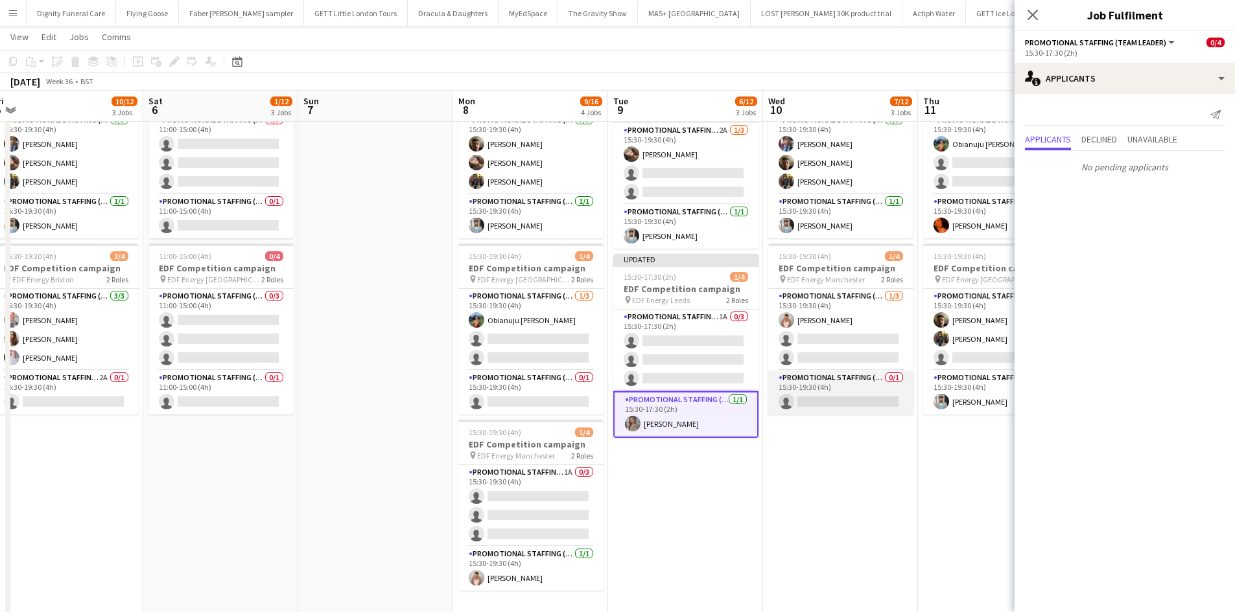
click at [852, 402] on app-card-role "Promotional Staffing (Team Leader) 0/1 15:30-19:30 (4h) single-neutral-actions" at bounding box center [840, 393] width 145 height 44
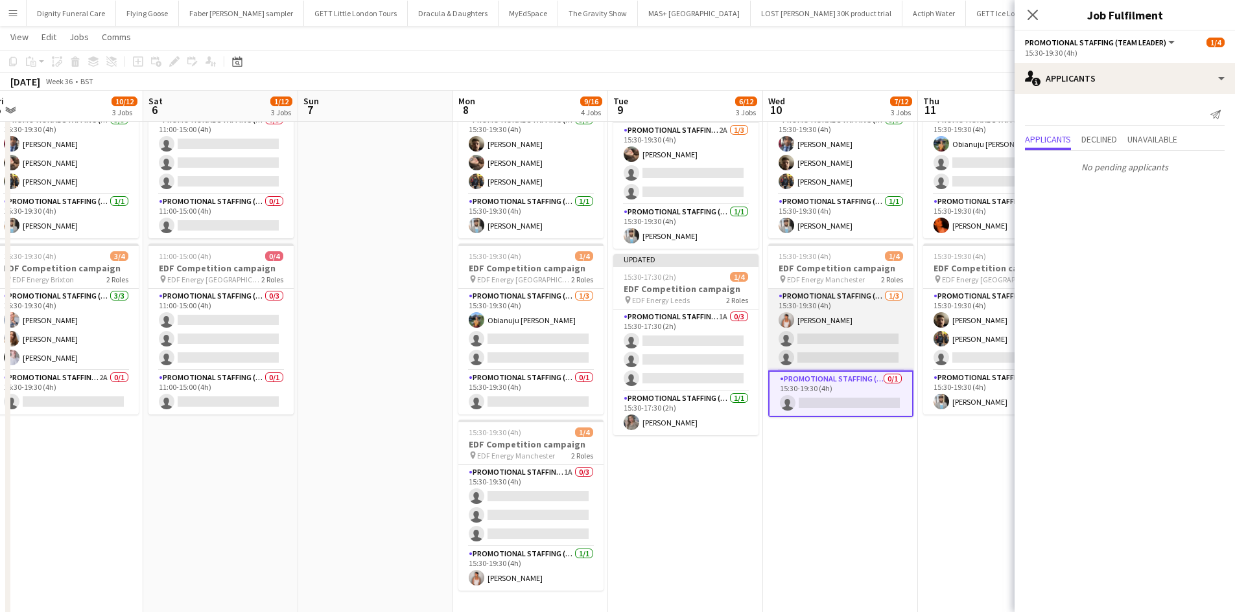
click at [861, 347] on app-card-role "Promotional Staffing (Flyering Staff) 1/3 15:30-19:30 (4h) Jessica Montogmery s…" at bounding box center [840, 330] width 145 height 82
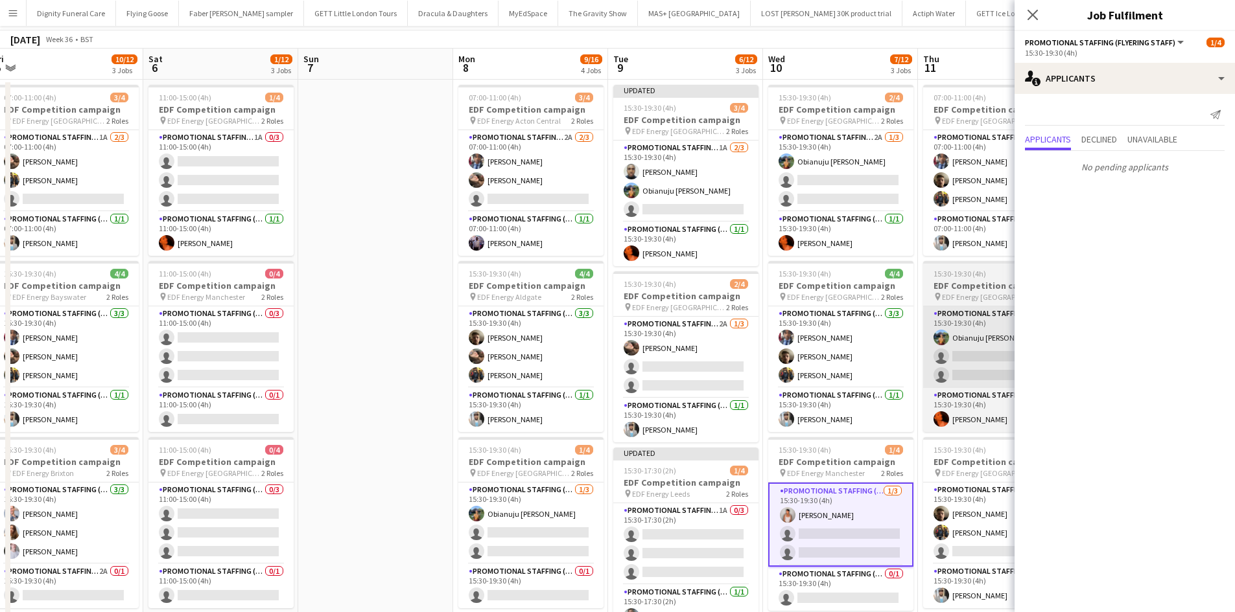
scroll to position [0, 0]
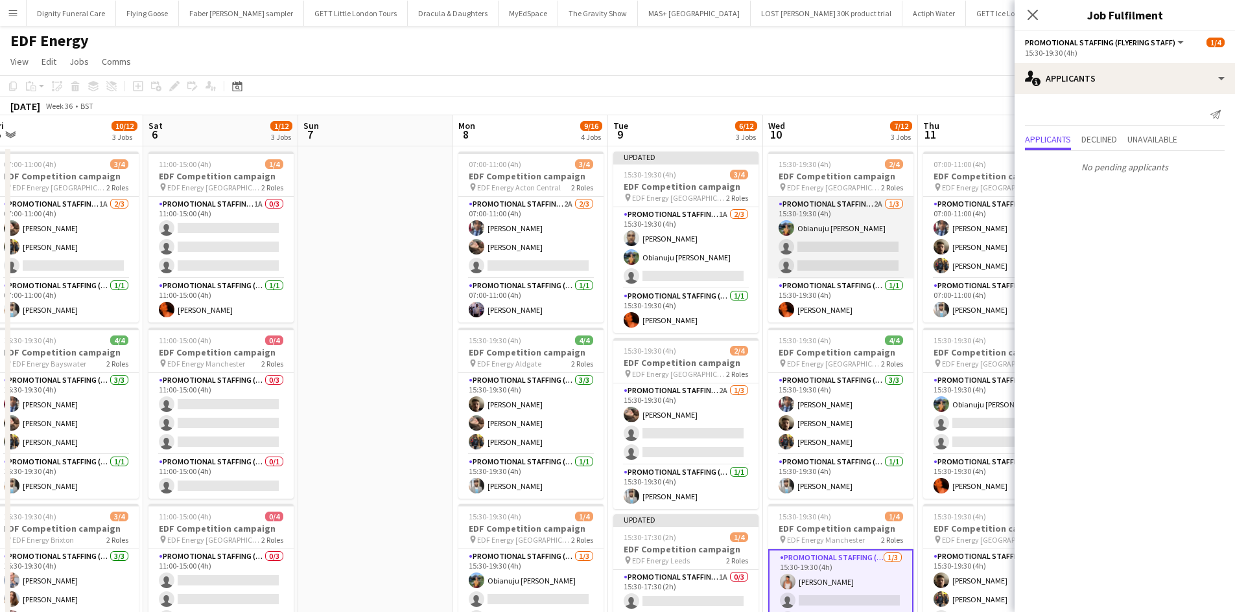
click at [853, 255] on app-card-role "Promotional Staffing (Flyering Staff) 2A 1/3 15:30-19:30 (4h) Obianuju Rosemary…" at bounding box center [840, 238] width 145 height 82
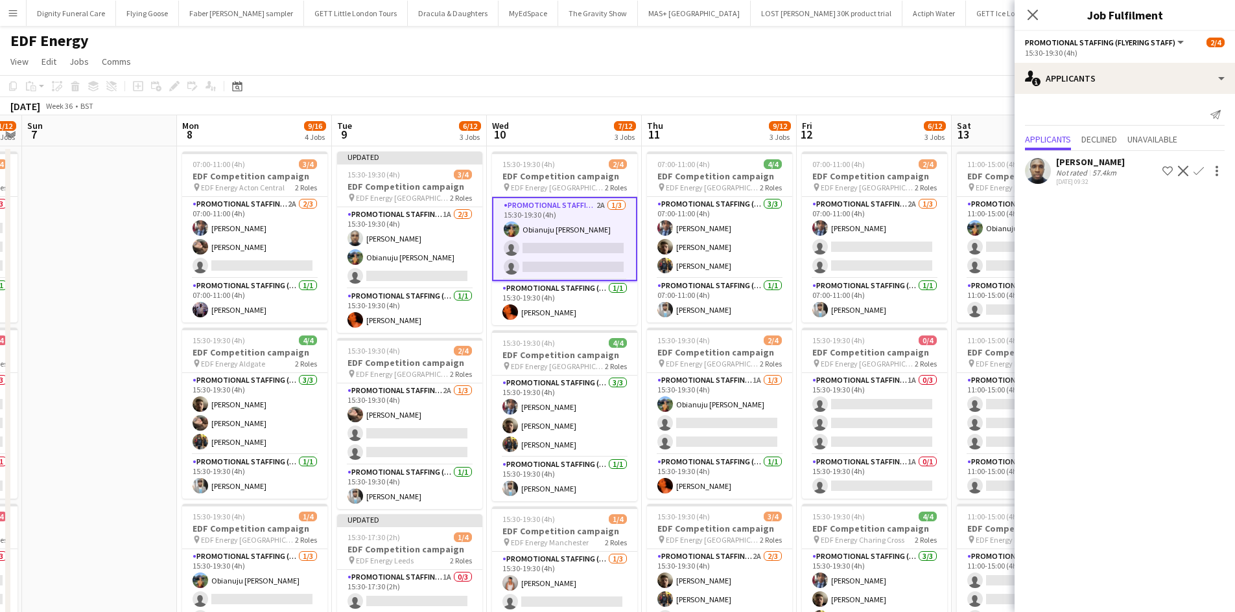
drag, startPoint x: 820, startPoint y: 130, endPoint x: 542, endPoint y: 132, distance: 278.7
click at [542, 132] on app-calendar-viewport "Thu 4 10/12 3 Jobs Fri 5 10/12 3 Jobs Sat 6 1/12 3 Jobs Sun 7 Mon 8 9/16 4 Jobs…" at bounding box center [617, 521] width 1235 height 813
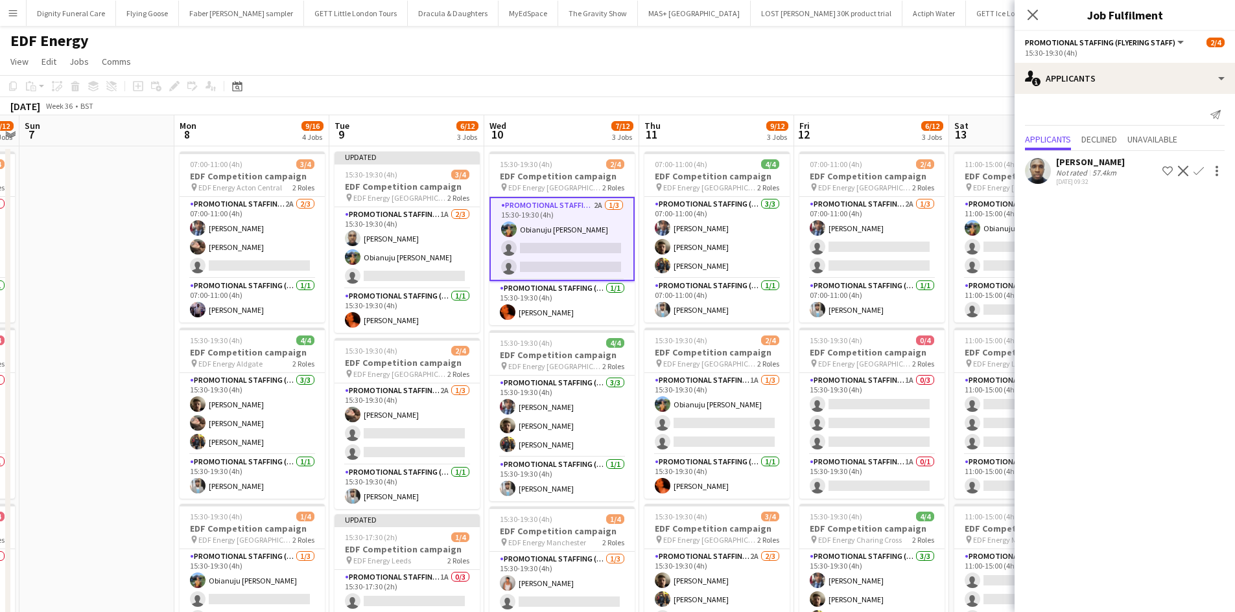
click at [1199, 170] on app-icon "Confirm" at bounding box center [1198, 171] width 10 height 10
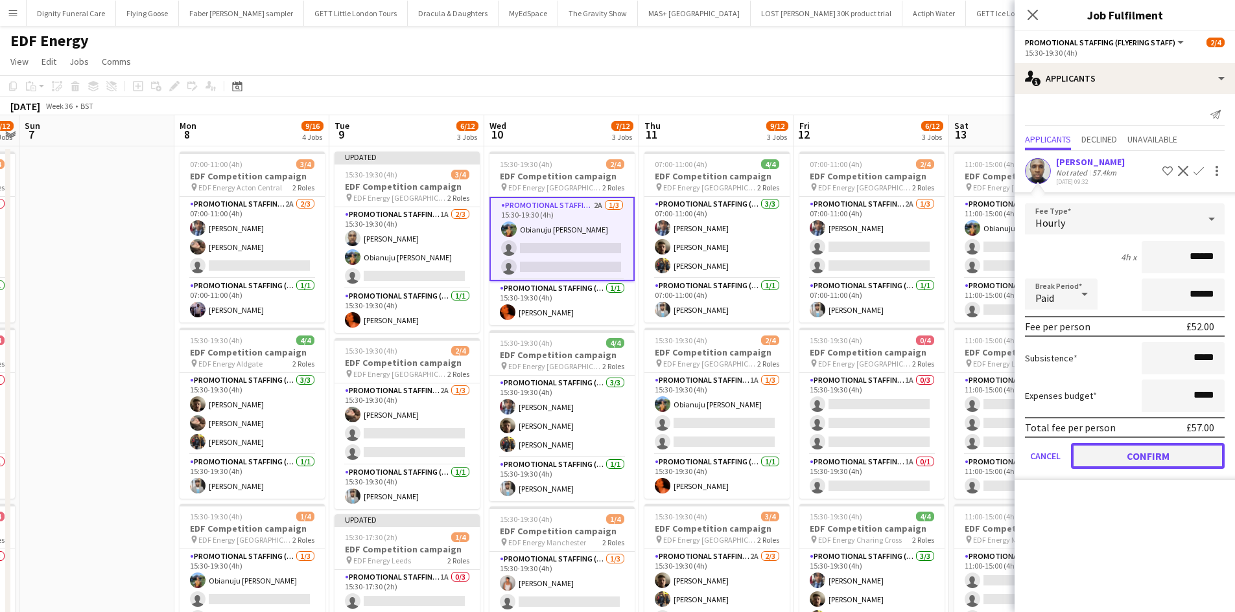
click at [1153, 451] on button "Confirm" at bounding box center [1148, 456] width 154 height 26
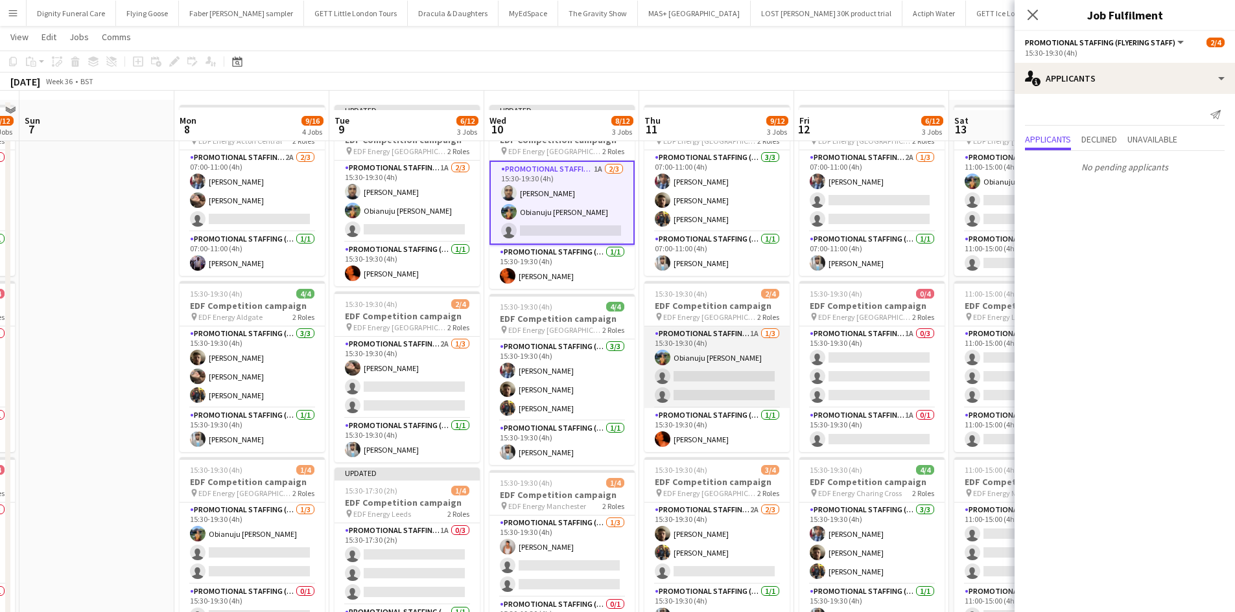
scroll to position [65, 0]
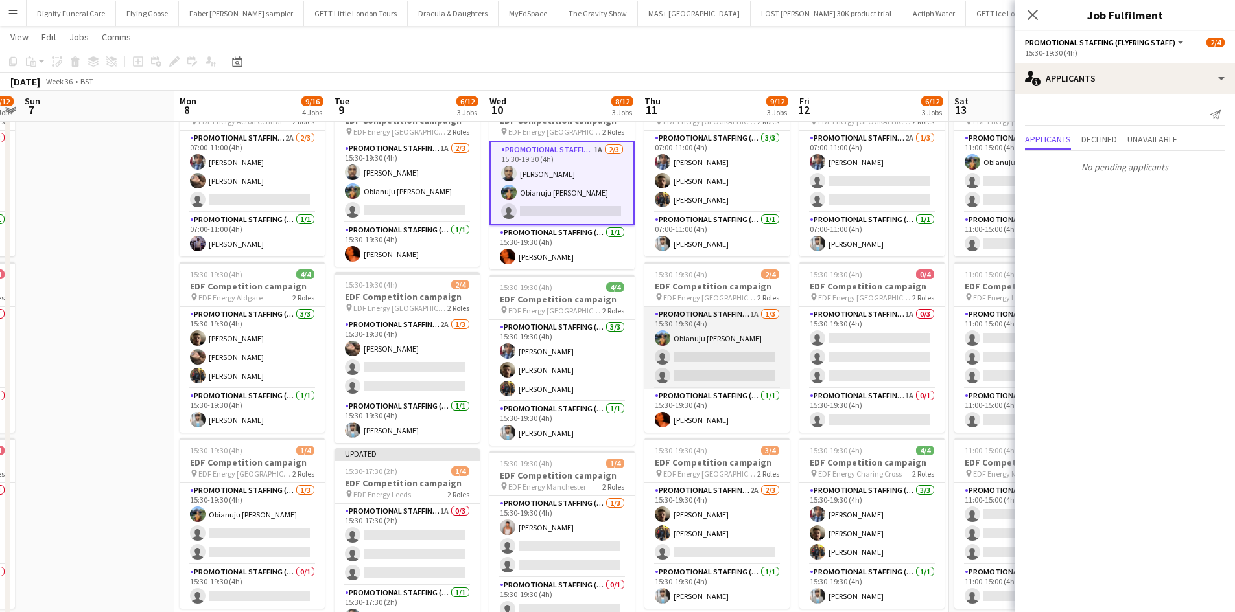
click at [721, 364] on app-card-role "Promotional Staffing (Flyering Staff) 1A 1/3 15:30-19:30 (4h) Obianuju Rosemary…" at bounding box center [716, 348] width 145 height 82
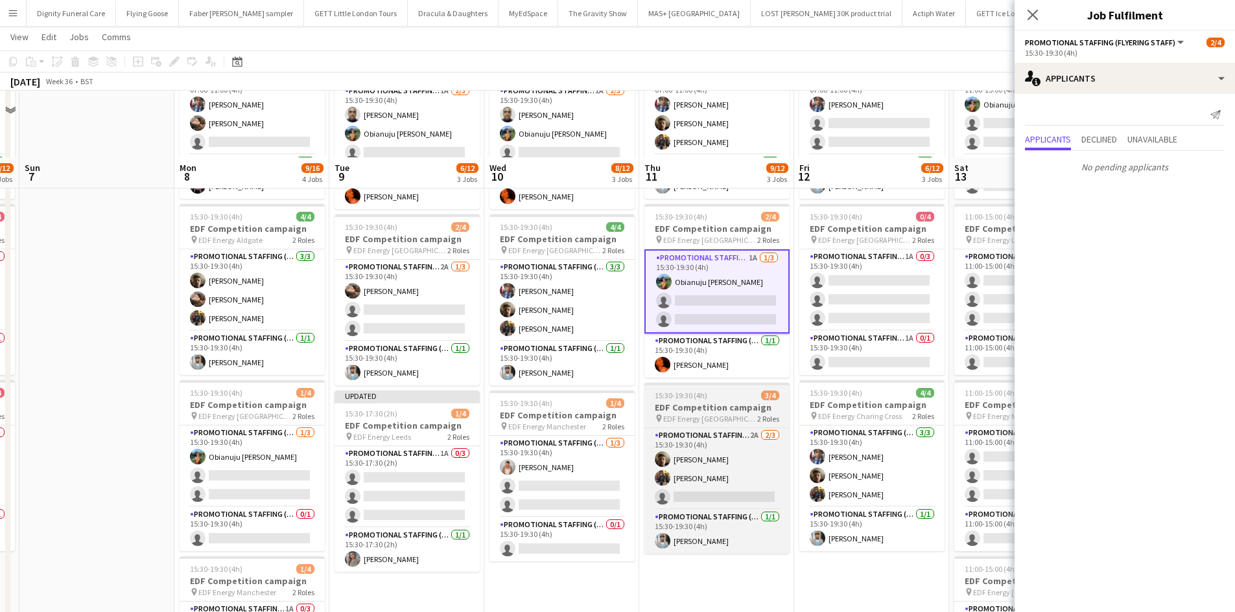
scroll to position [194, 0]
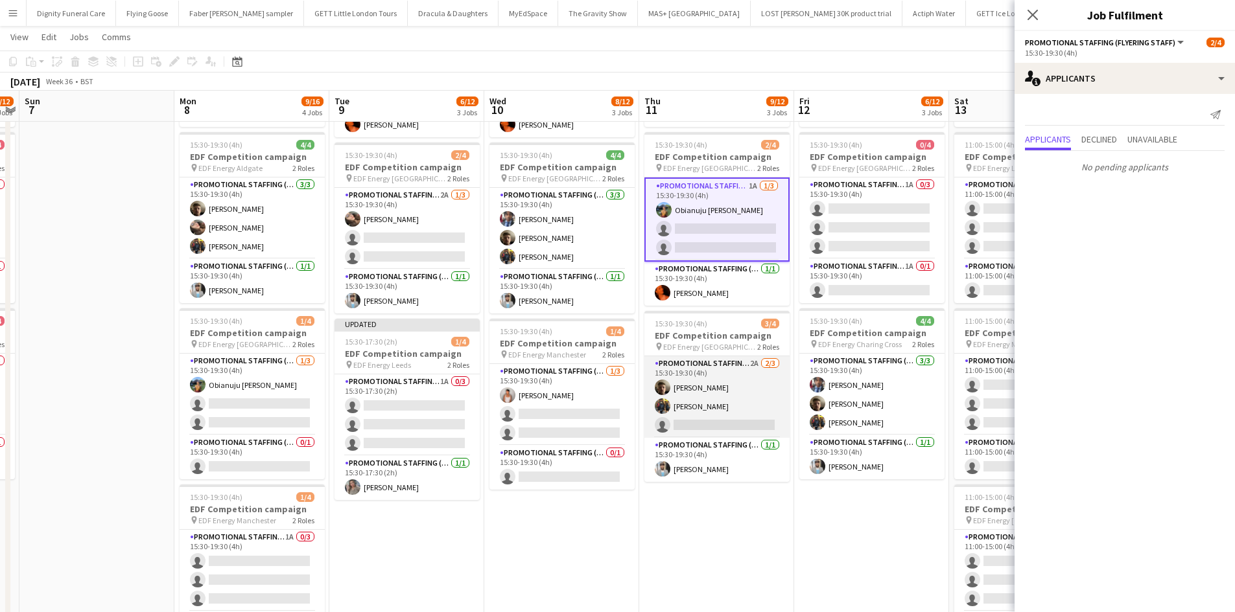
click at [734, 424] on app-card-role "Promotional Staffing (Flyering Staff) 2A 2/3 15:30-19:30 (4h) Alex Jackson-Kemp…" at bounding box center [716, 397] width 145 height 82
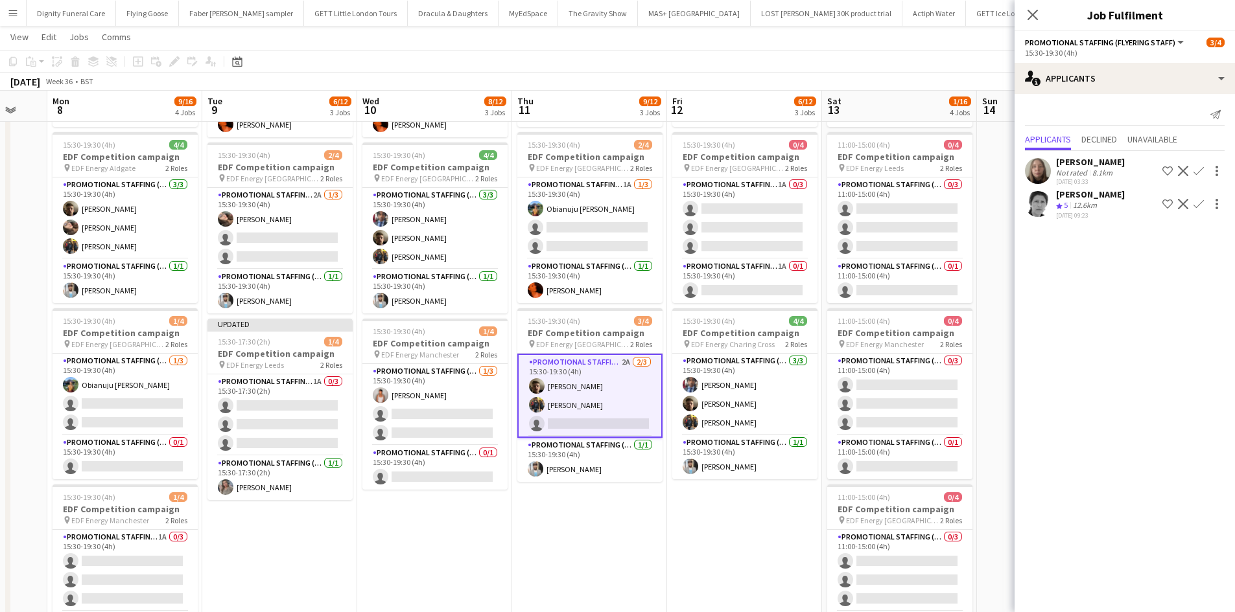
scroll to position [0, 616]
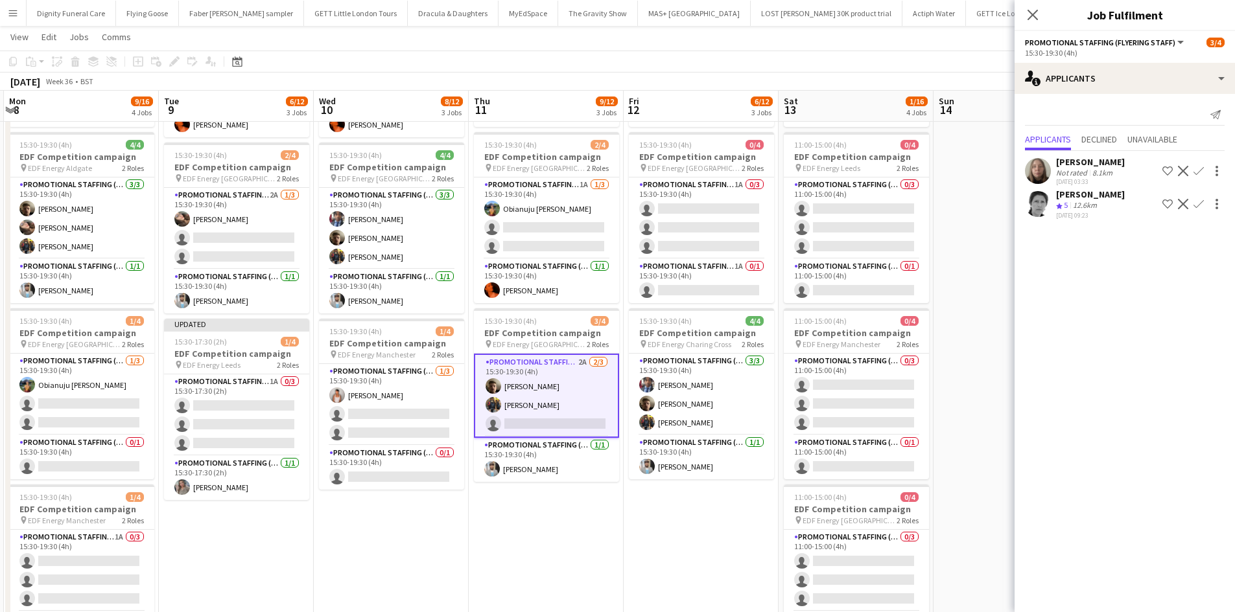
drag, startPoint x: 792, startPoint y: 545, endPoint x: 621, endPoint y: 533, distance: 170.8
click at [621, 533] on app-calendar-viewport "Thu 4 10/12 3 Jobs Fri 5 10/12 3 Jobs Sat 6 1/12 3 Jobs Sun 7 Mon 8 9/16 4 Jobs…" at bounding box center [617, 294] width 1235 height 876
click at [697, 290] on app-card-role "Promotional Staffing (Team Leader) 1A 0/1 15:30-19:30 (4h) single-neutral-actio…" at bounding box center [701, 281] width 145 height 44
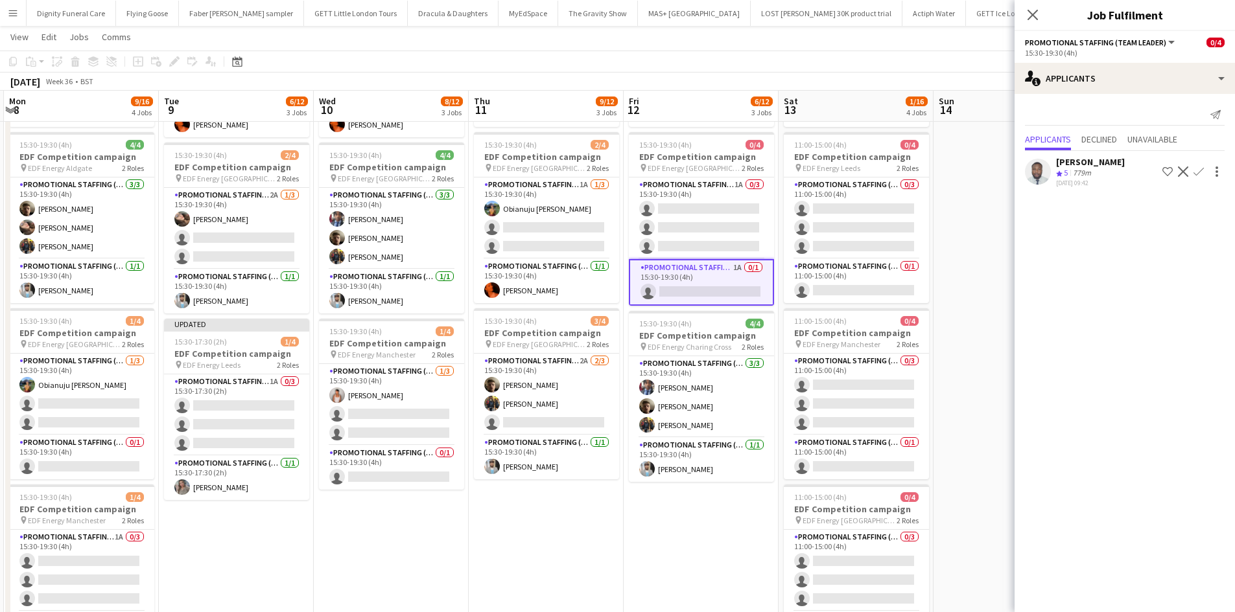
click at [1082, 160] on div "Hammed Yakub" at bounding box center [1090, 162] width 69 height 12
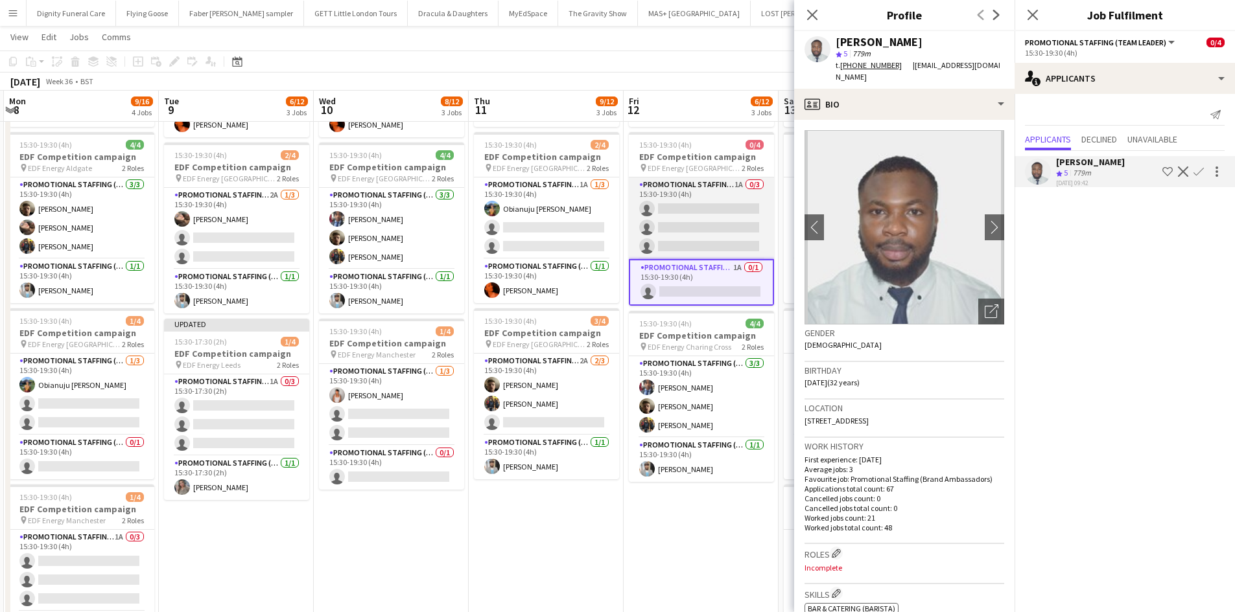
click at [707, 235] on app-card-role "Promotional Staffing (Flyering Staff) 1A 0/3 15:30-19:30 (4h) single-neutral-ac…" at bounding box center [701, 219] width 145 height 82
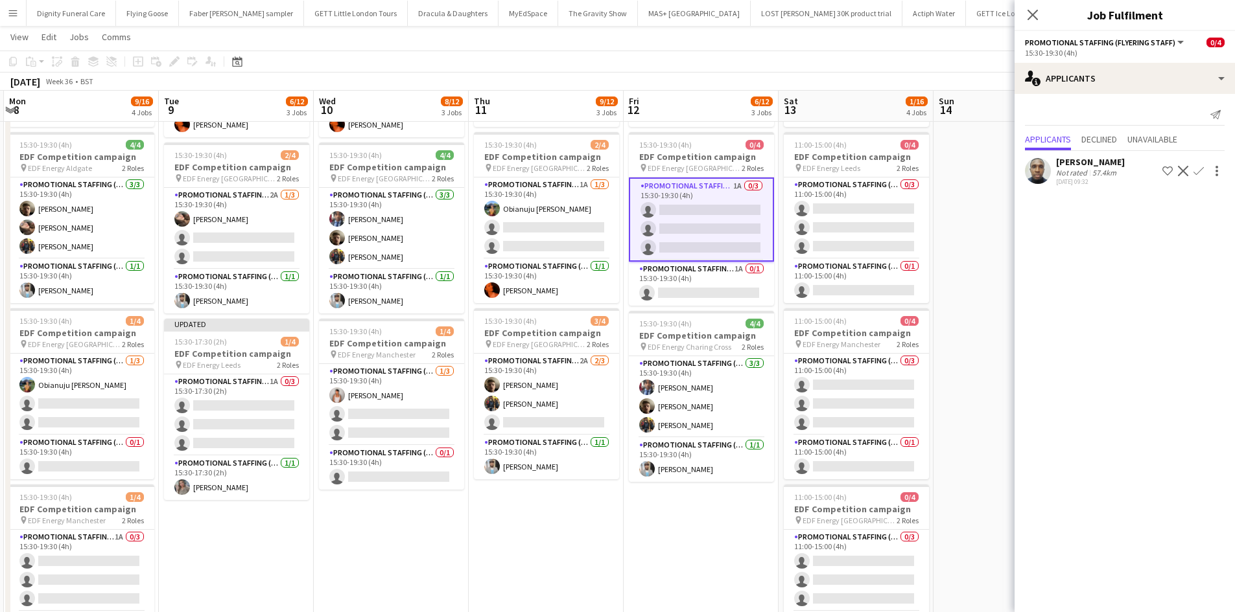
click at [1197, 167] on app-icon "Confirm" at bounding box center [1198, 171] width 10 height 10
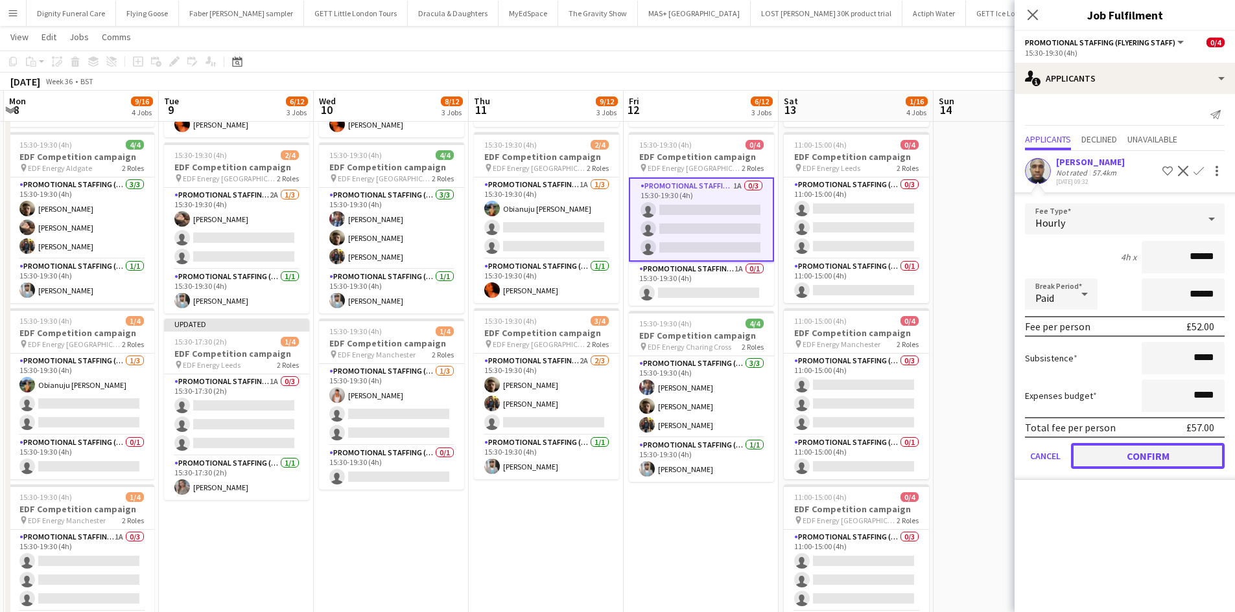
click at [1152, 454] on button "Confirm" at bounding box center [1148, 456] width 154 height 26
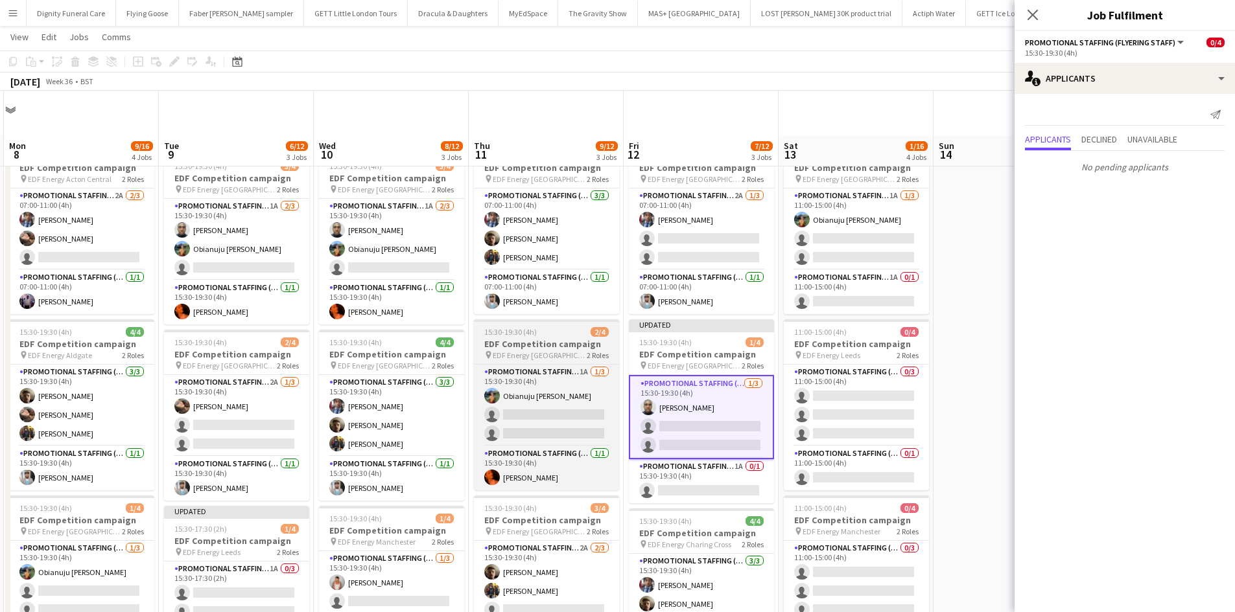
scroll to position [0, 0]
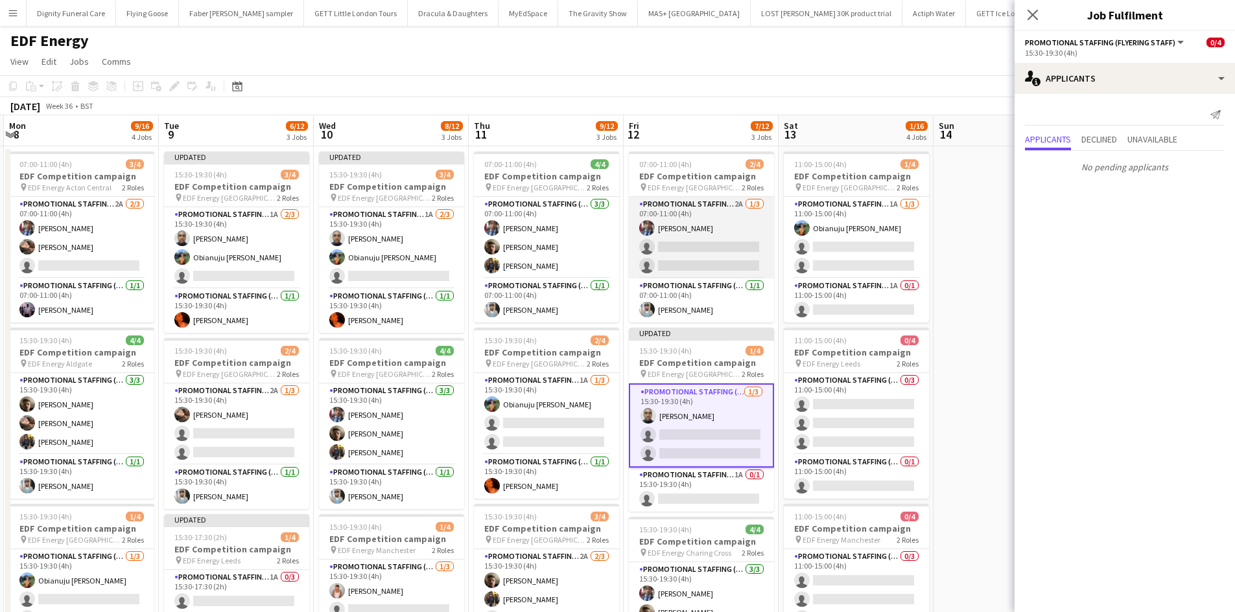
click at [681, 255] on app-card-role "Promotional Staffing (Flyering Staff) 2A 1/3 07:00-11:00 (4h) Seyi Ogunyemi sin…" at bounding box center [701, 238] width 145 height 82
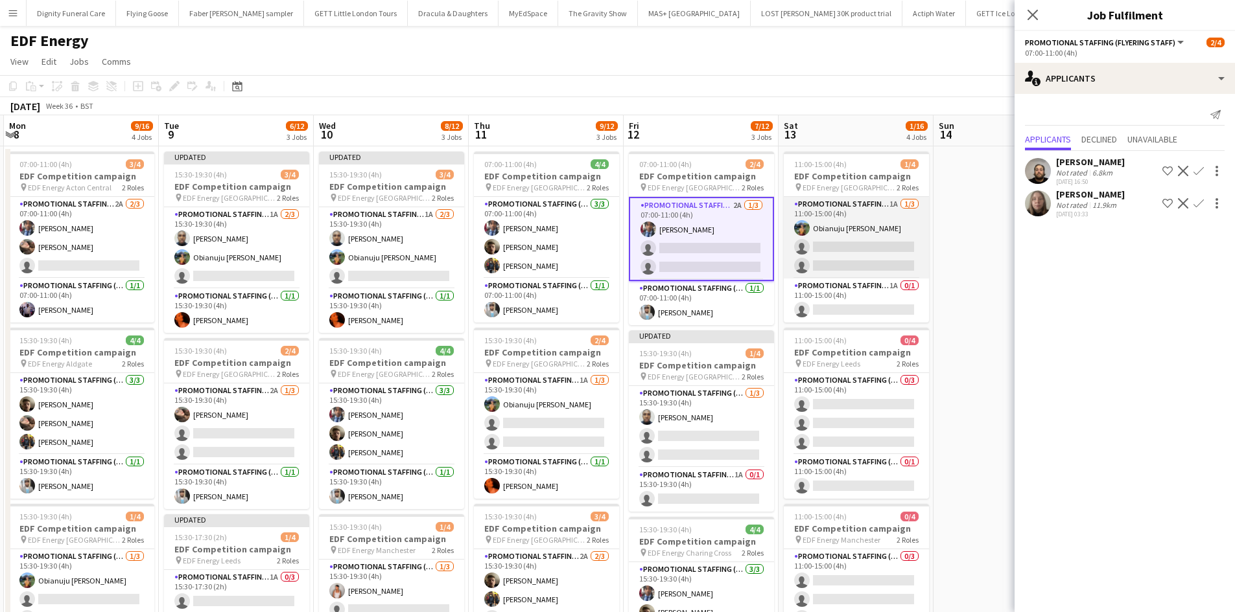
click at [849, 255] on app-card-role "Promotional Staffing (Flyering Staff) 1A 1/3 11:00-15:00 (4h) Obianuju Rosemary…" at bounding box center [855, 238] width 145 height 82
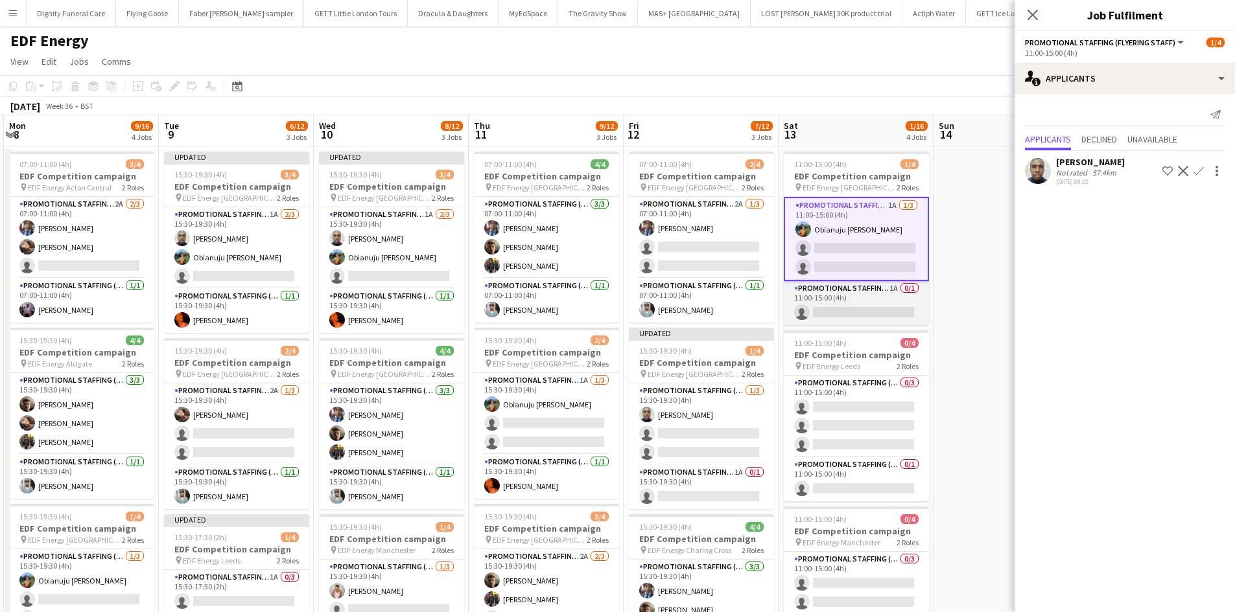
click at [876, 303] on app-card-role "Promotional Staffing (Team Leader) 1A 0/1 11:00-15:00 (4h) single-neutral-actio…" at bounding box center [855, 303] width 145 height 44
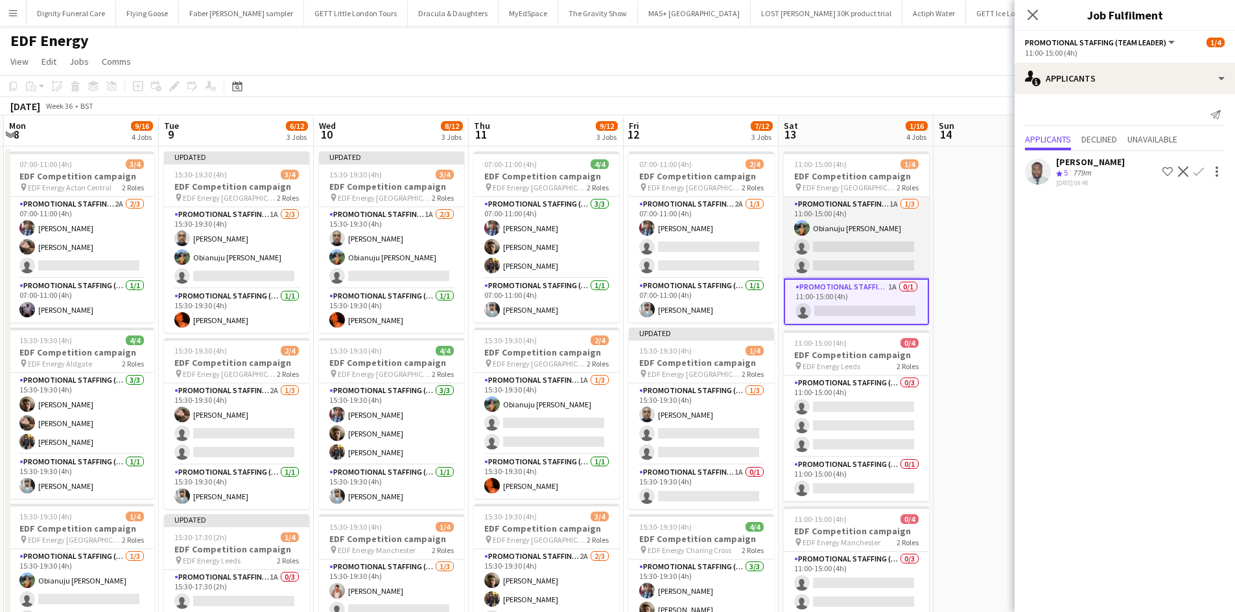
click at [861, 248] on app-card-role "Promotional Staffing (Flyering Staff) 1A 1/3 11:00-15:00 (4h) Obianuju Rosemary…" at bounding box center [855, 238] width 145 height 82
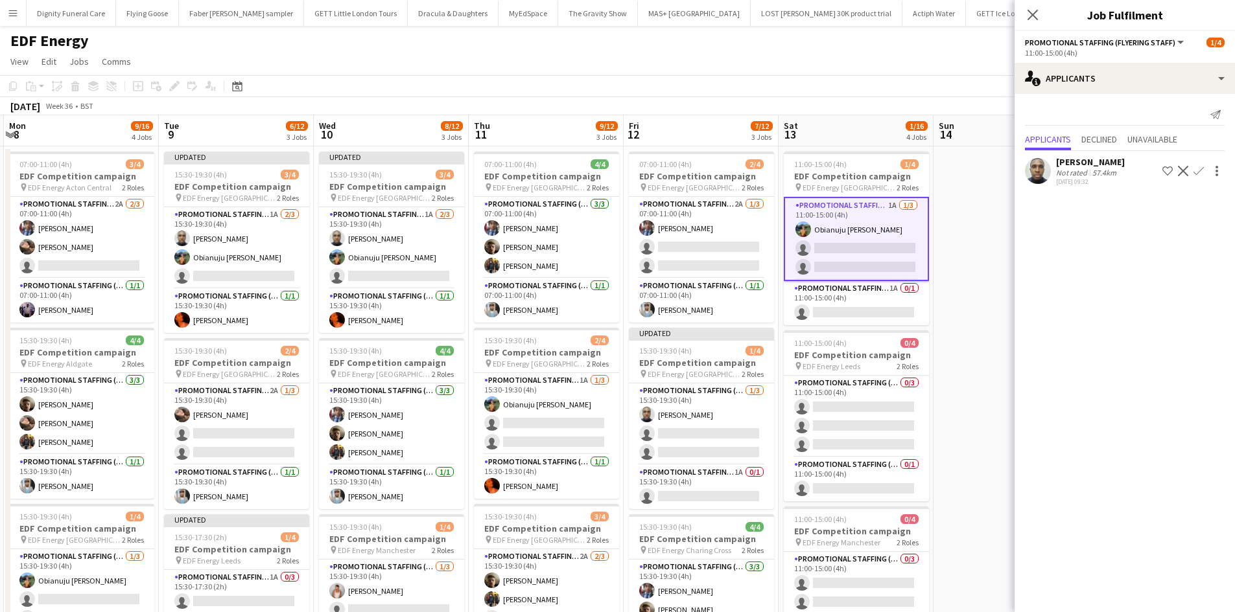
click at [1195, 168] on app-icon "Confirm" at bounding box center [1198, 171] width 10 height 10
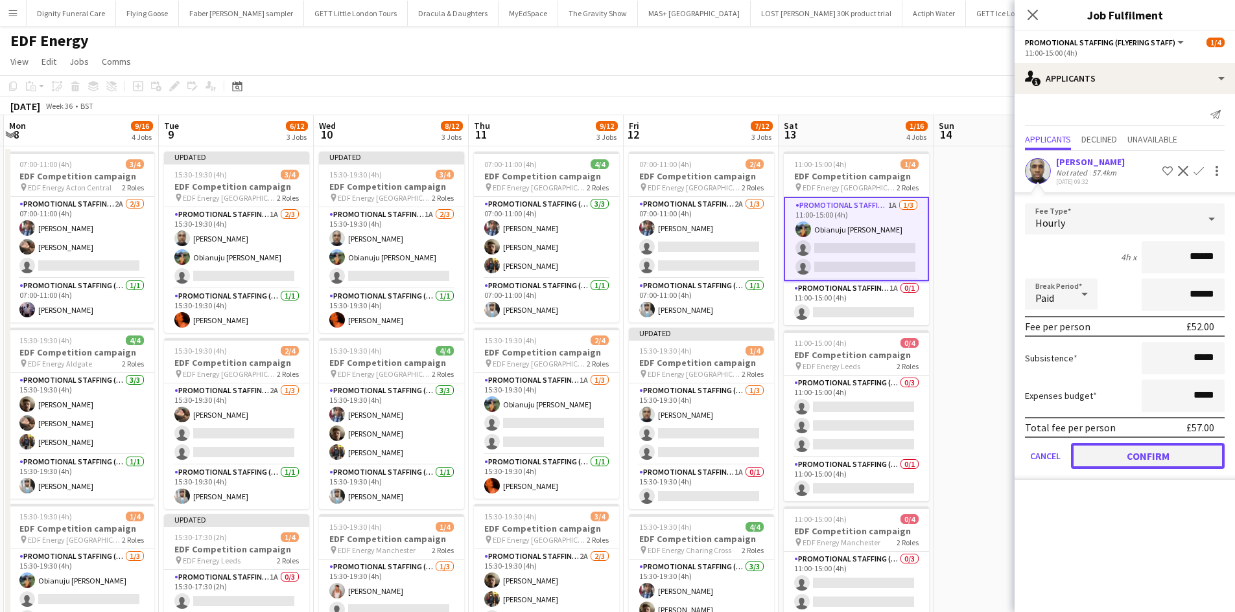
click at [1153, 449] on button "Confirm" at bounding box center [1148, 456] width 154 height 26
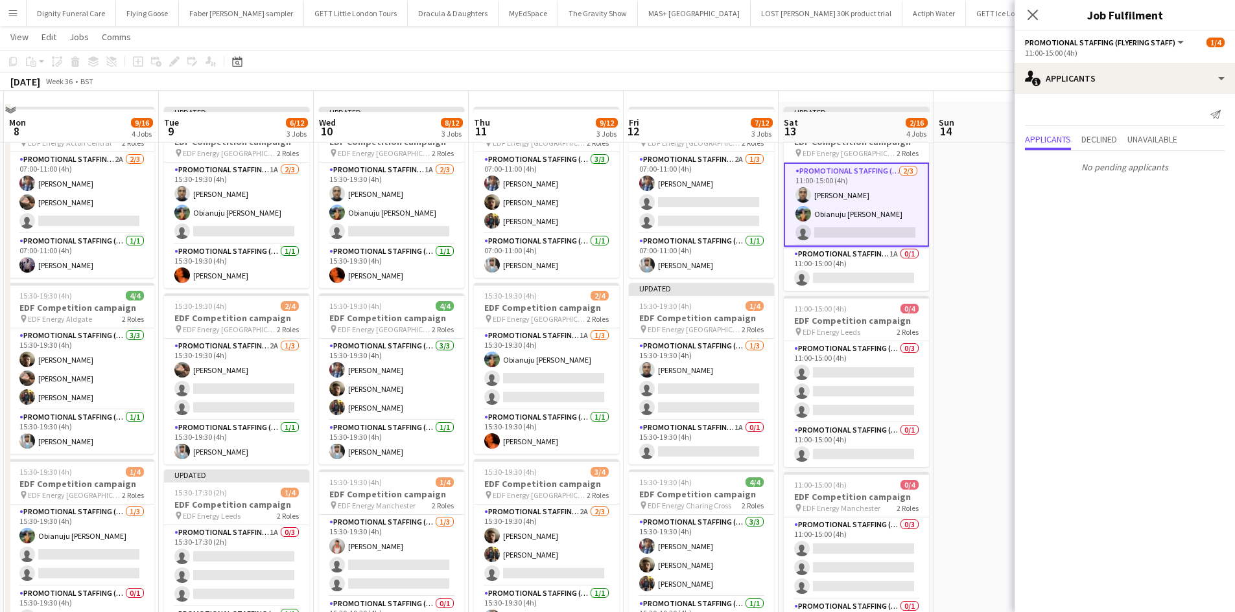
scroll to position [65, 0]
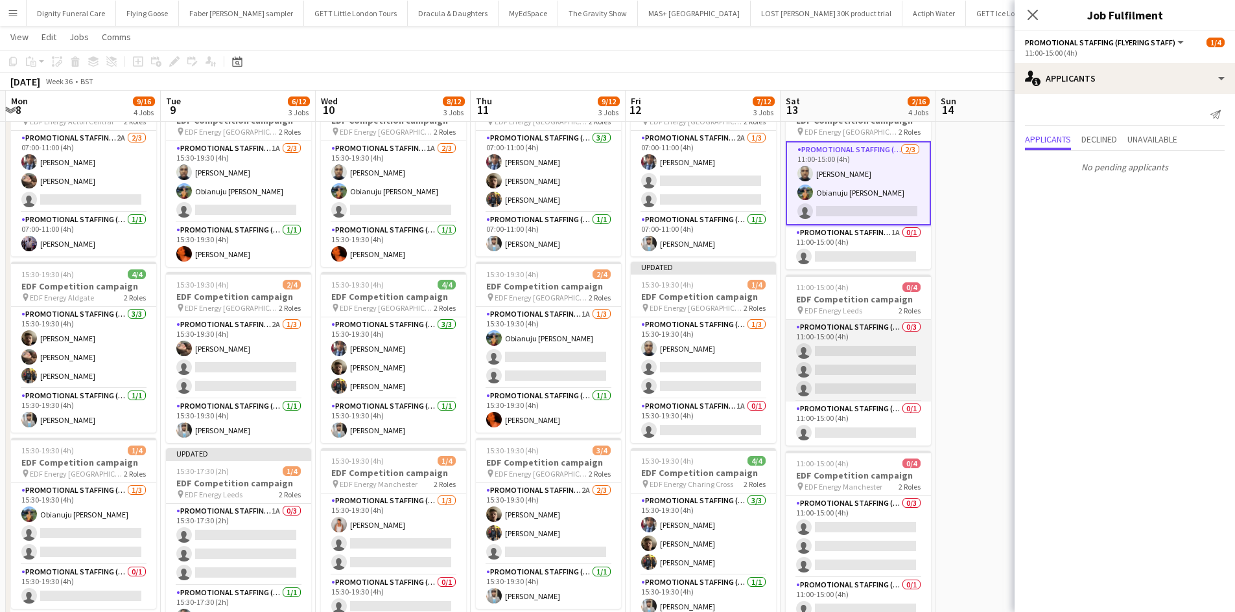
click at [859, 351] on app-card-role "Promotional Staffing (Flyering Staff) 0/3 11:00-15:00 (4h) single-neutral-actio…" at bounding box center [857, 361] width 145 height 82
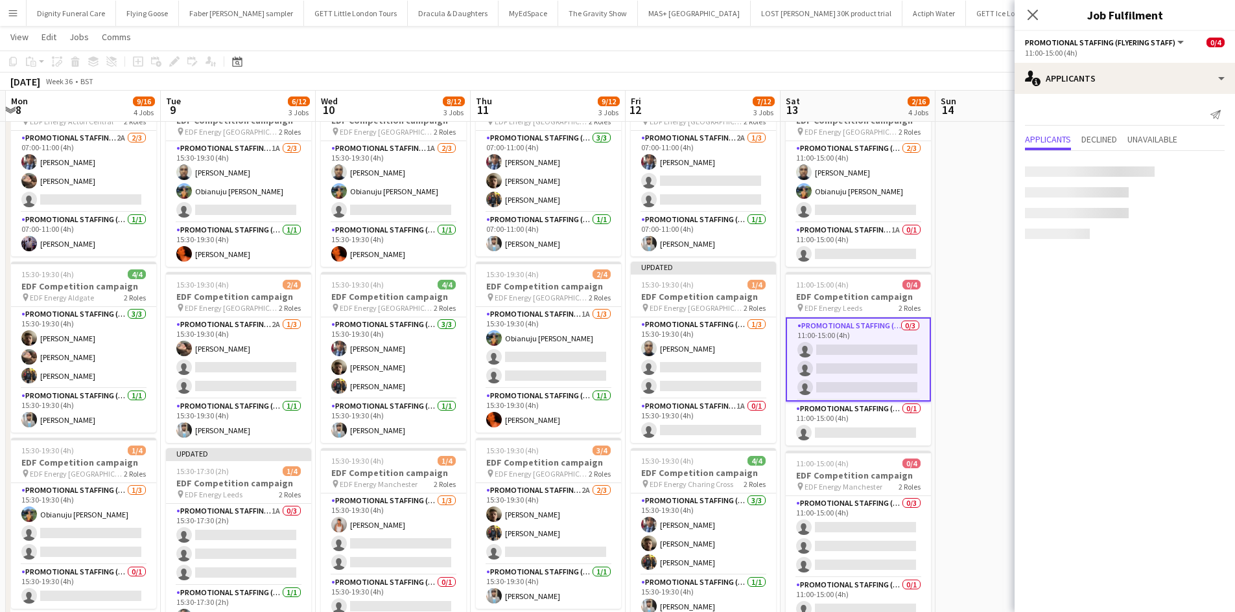
scroll to position [0, 613]
click at [885, 432] on app-card-role "Promotional Staffing (Team Leader) 0/1 11:00-15:00 (4h) single-neutral-actions" at bounding box center [858, 424] width 145 height 44
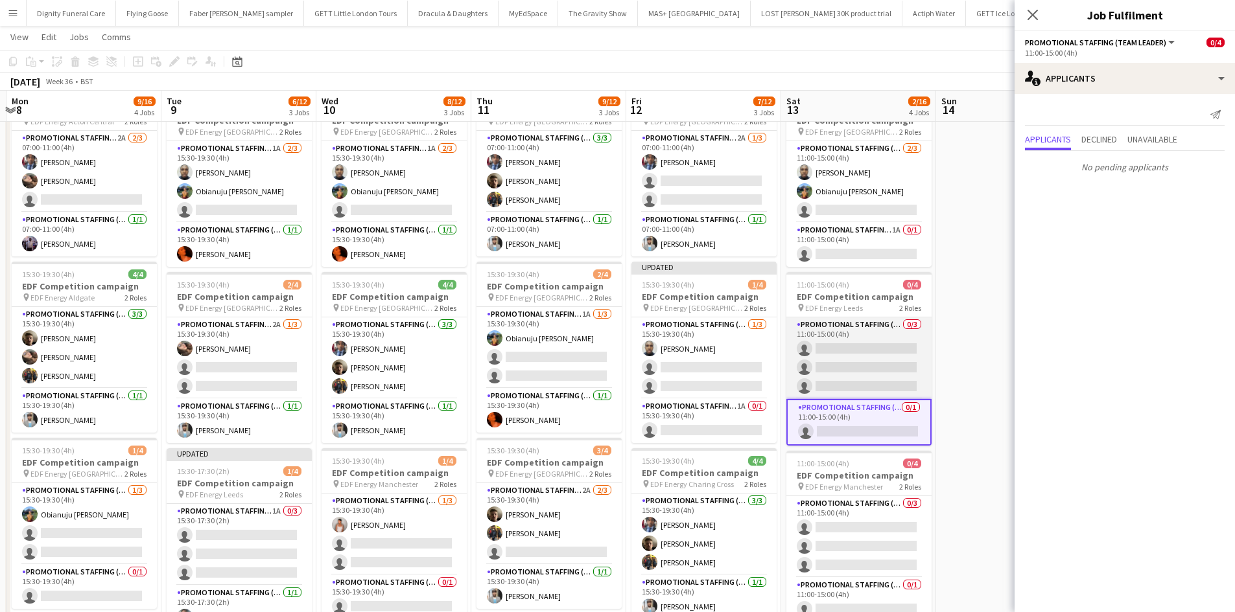
click at [861, 370] on app-card-role "Promotional Staffing (Flyering Staff) 0/3 11:00-15:00 (4h) single-neutral-actio…" at bounding box center [858, 359] width 145 height 82
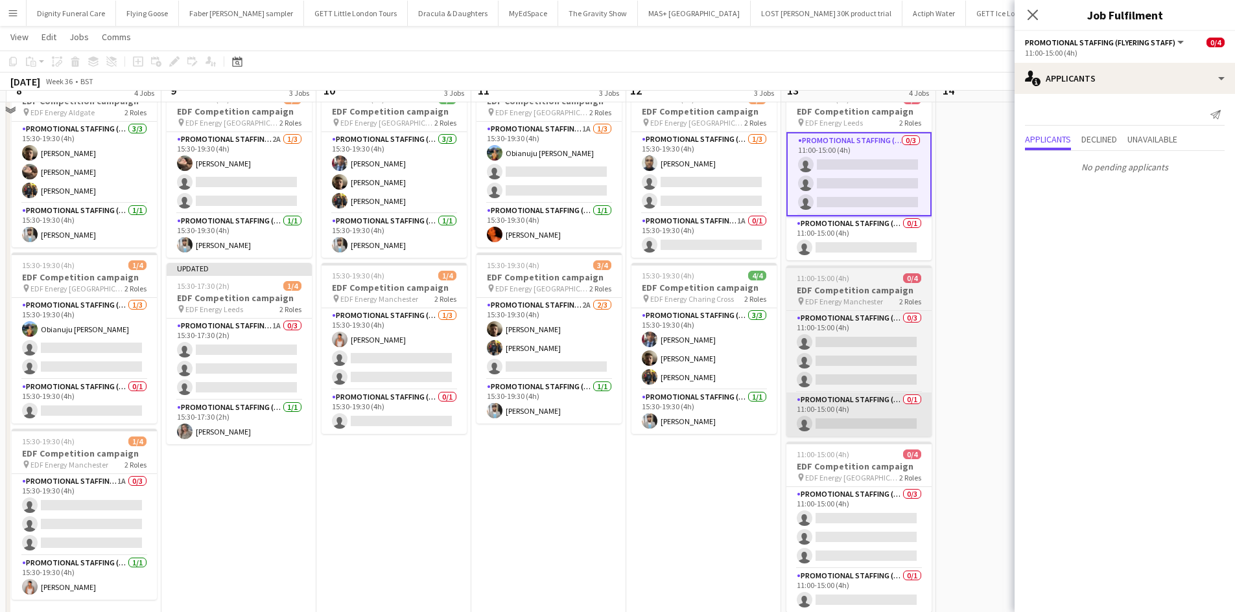
scroll to position [259, 0]
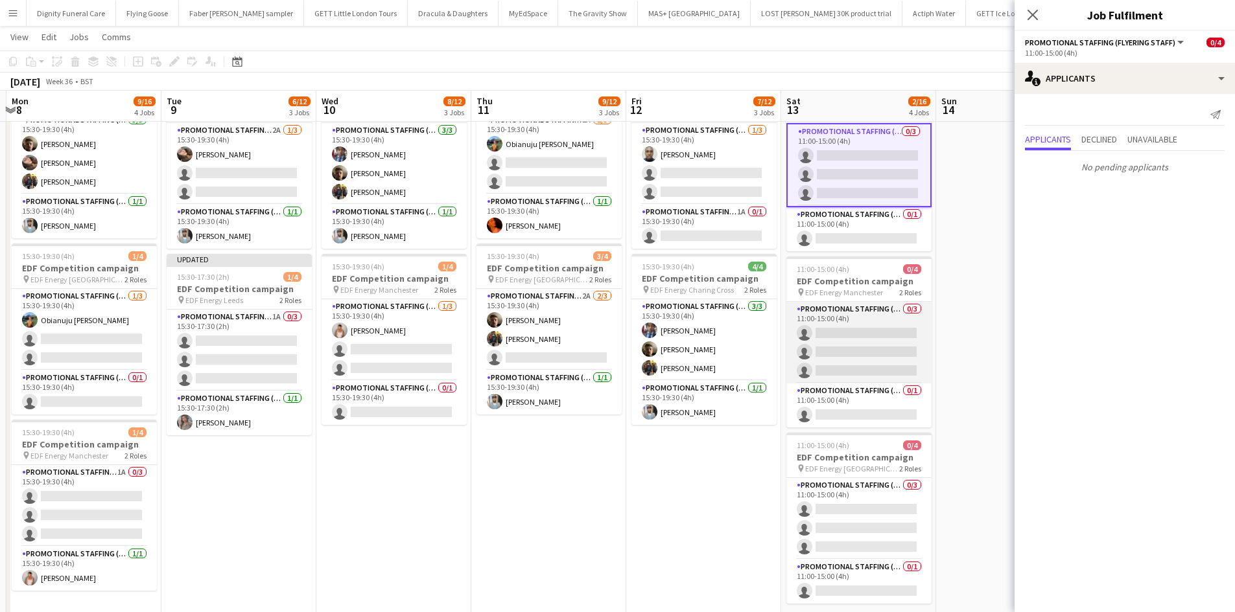
click at [872, 345] on app-card-role "Promotional Staffing (Flyering Staff) 0/3 11:00-15:00 (4h) single-neutral-actio…" at bounding box center [858, 343] width 145 height 82
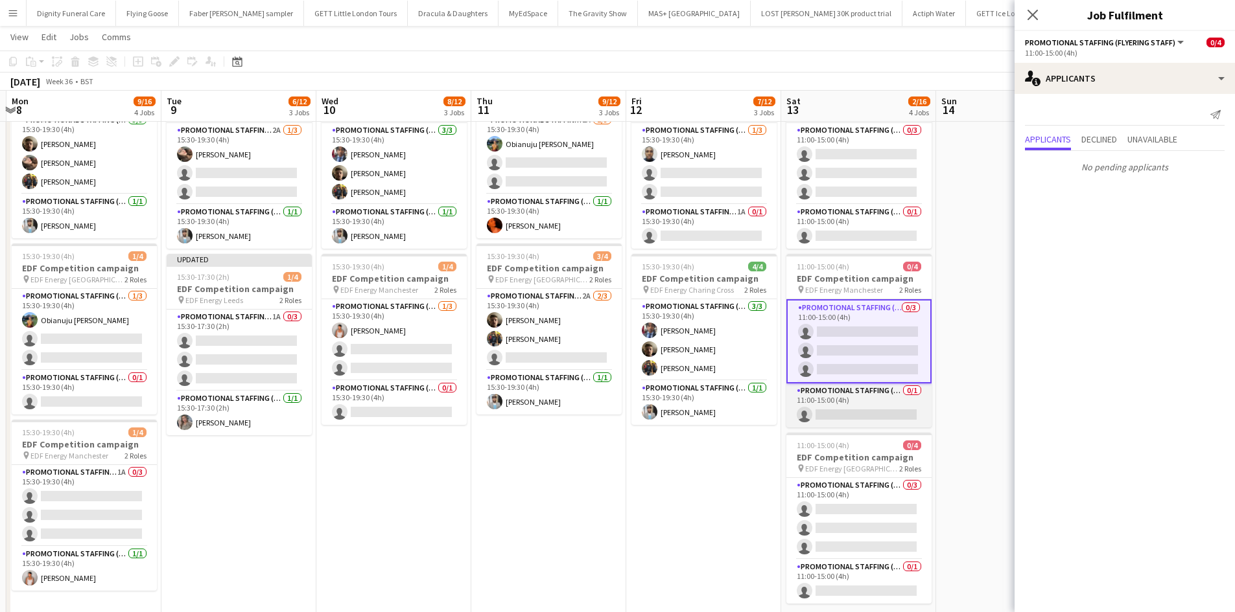
click at [865, 415] on app-card-role "Promotional Staffing (Team Leader) 0/1 11:00-15:00 (4h) single-neutral-actions" at bounding box center [858, 406] width 145 height 44
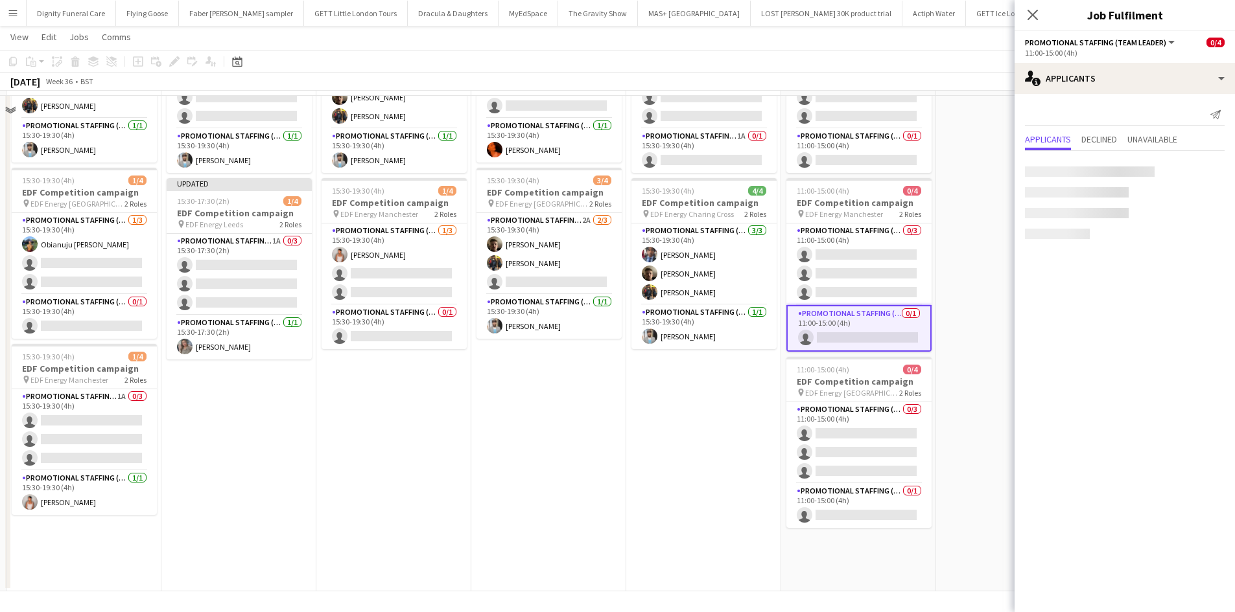
scroll to position [336, 0]
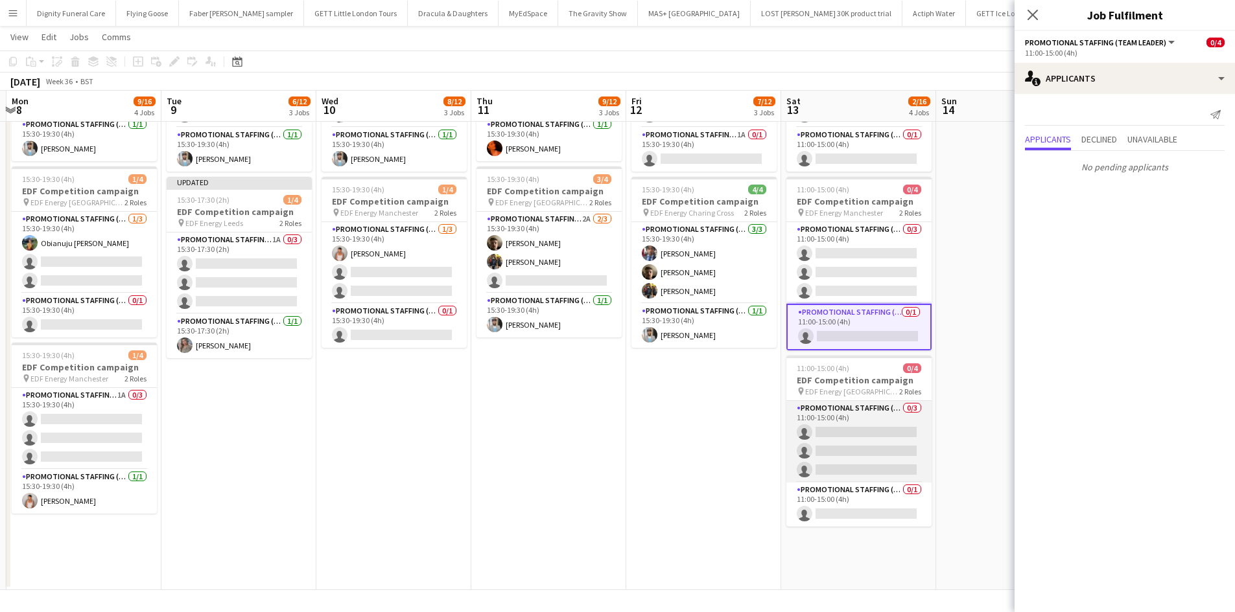
click at [863, 450] on app-card-role "Promotional Staffing (Flyering Staff) 0/3 11:00-15:00 (4h) single-neutral-actio…" at bounding box center [858, 442] width 145 height 82
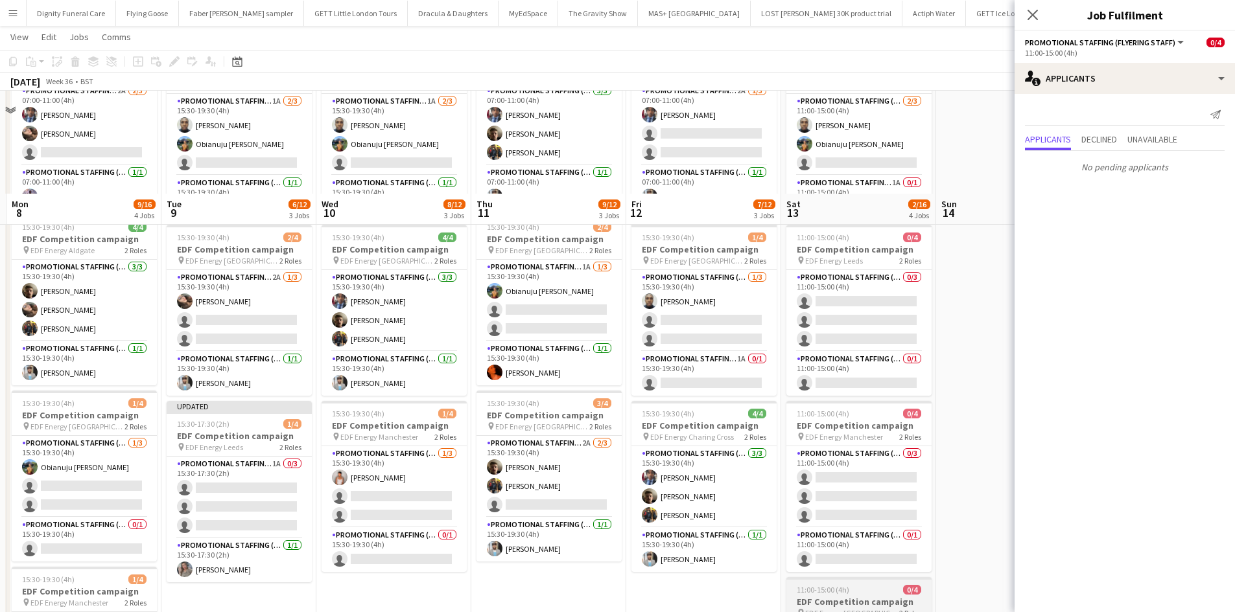
scroll to position [259, 0]
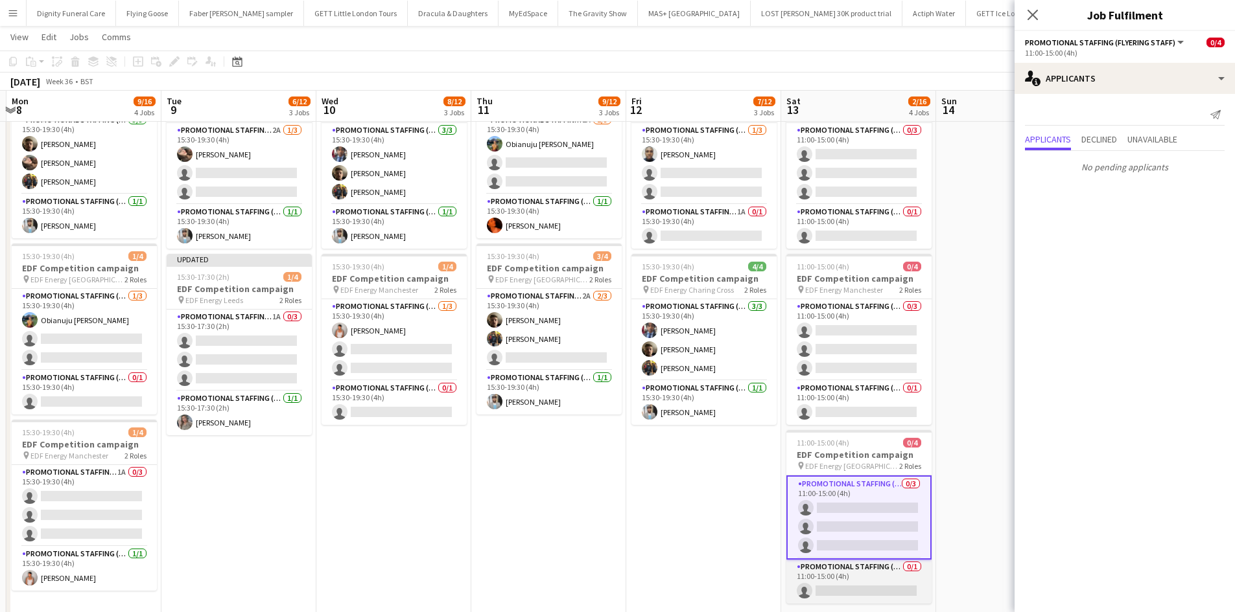
click at [875, 586] on app-card-role "Promotional Staffing (Team Leader) 0/1 11:00-15:00 (4h) single-neutral-actions" at bounding box center [858, 582] width 145 height 44
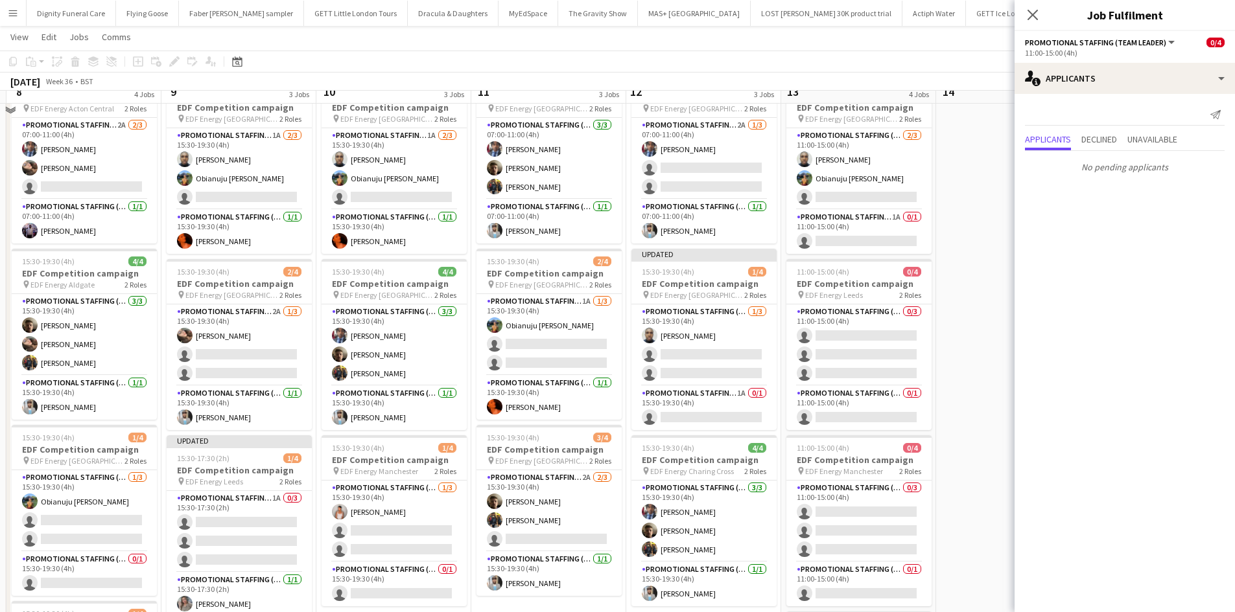
scroll to position [0, 0]
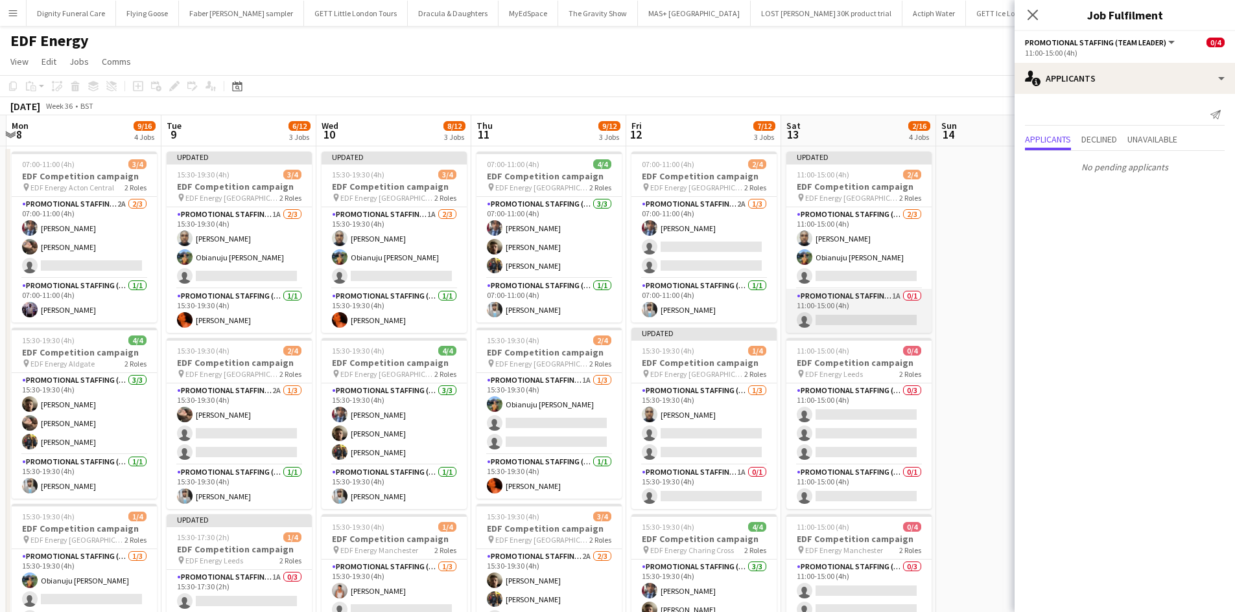
click at [868, 314] on app-card-role "Promotional Staffing (Team Leader) 1A 0/1 11:00-15:00 (4h) single-neutral-actio…" at bounding box center [858, 311] width 145 height 44
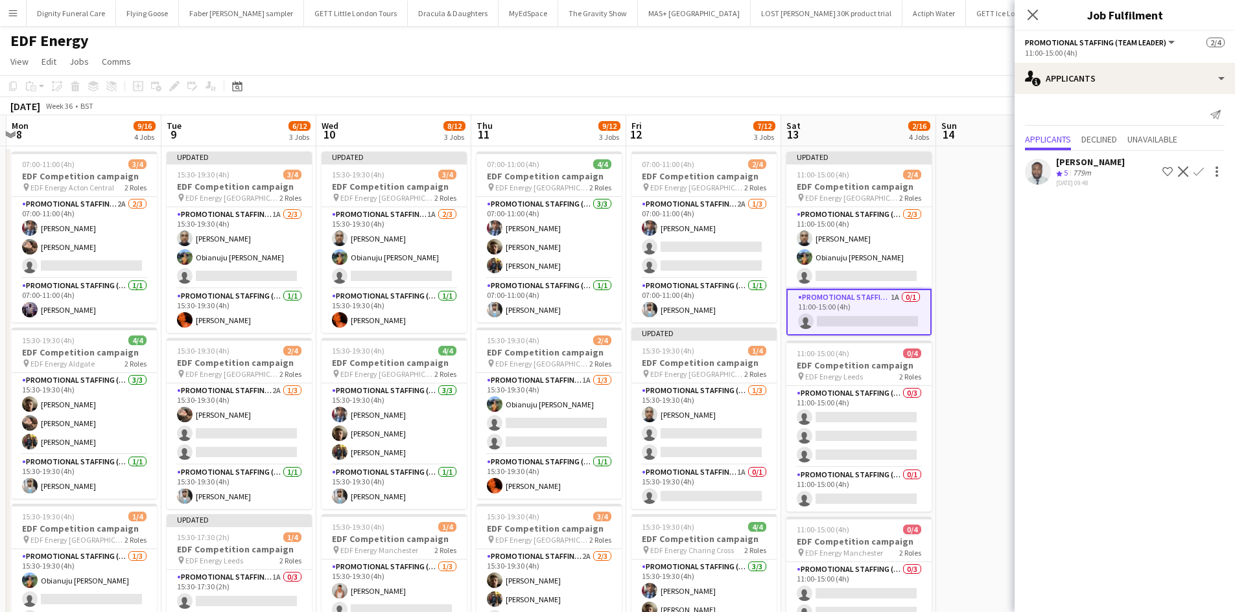
click at [1197, 169] on app-icon "Confirm" at bounding box center [1198, 172] width 10 height 10
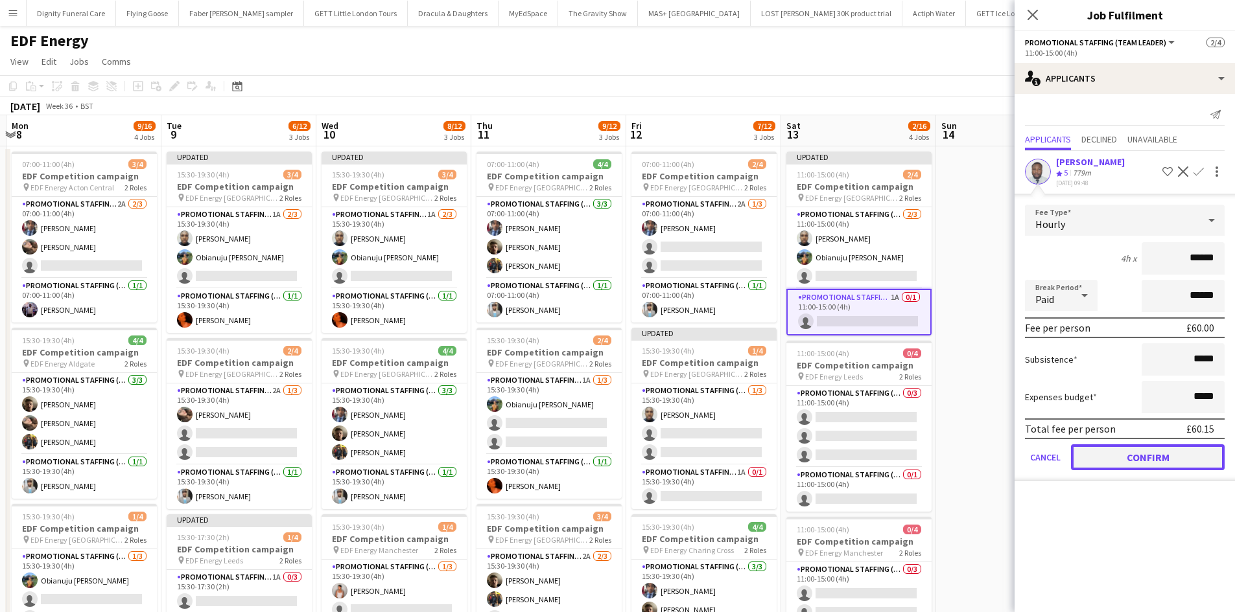
click at [1160, 453] on button "Confirm" at bounding box center [1148, 458] width 154 height 26
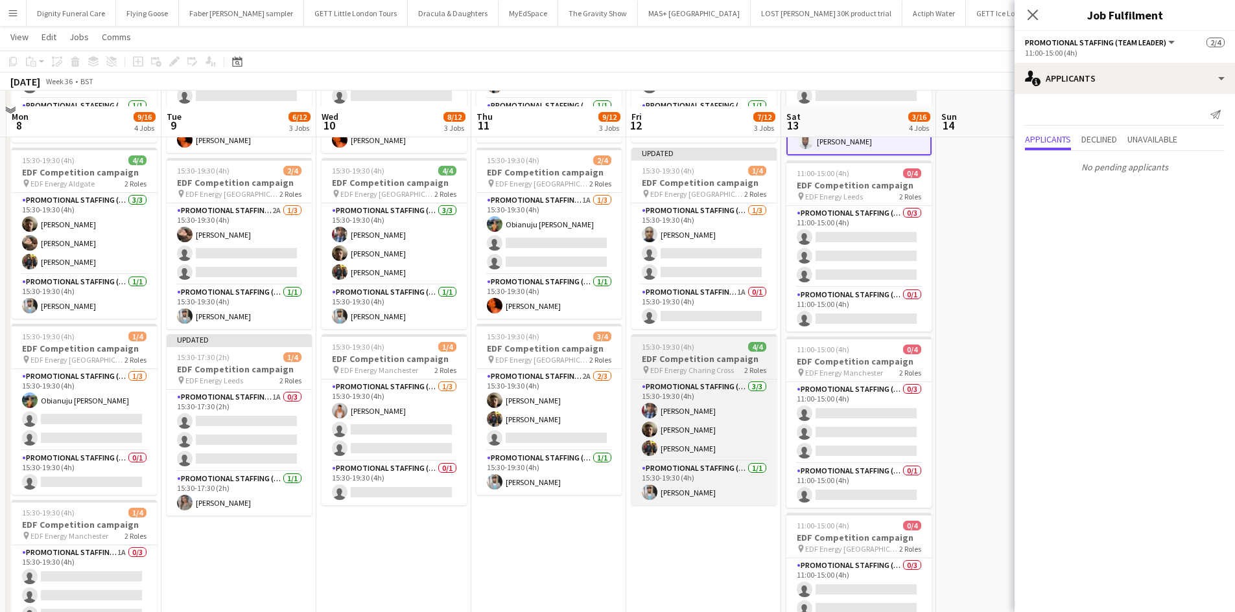
scroll to position [194, 0]
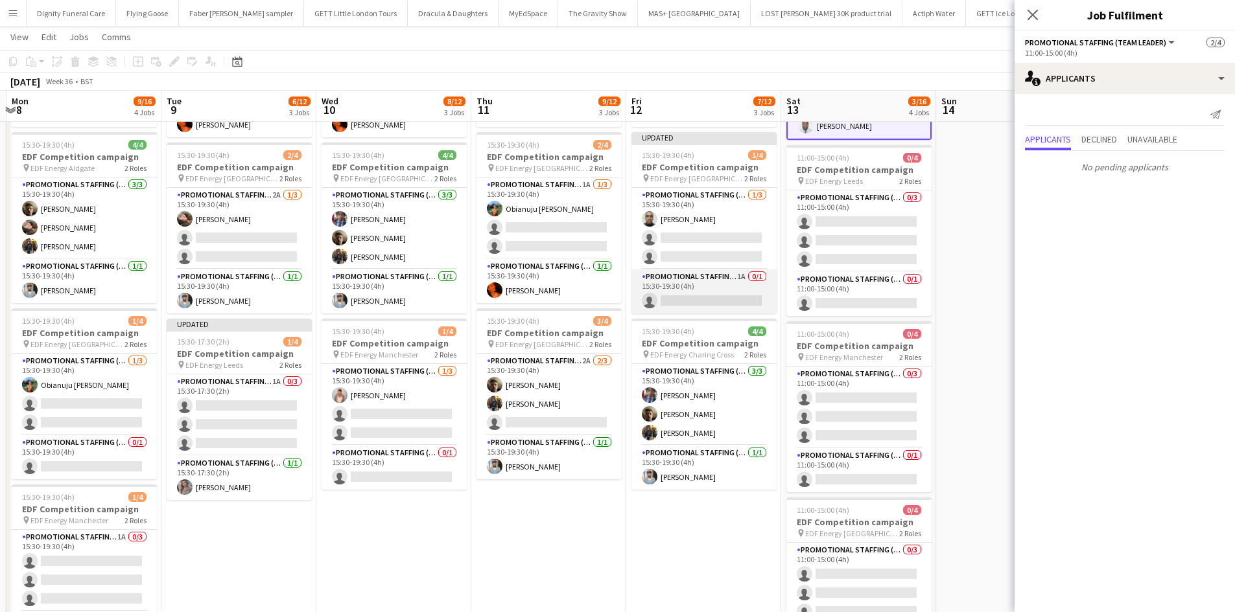
click at [726, 300] on app-card-role "Promotional Staffing (Team Leader) 1A 0/1 15:30-19:30 (4h) single-neutral-actio…" at bounding box center [703, 292] width 145 height 44
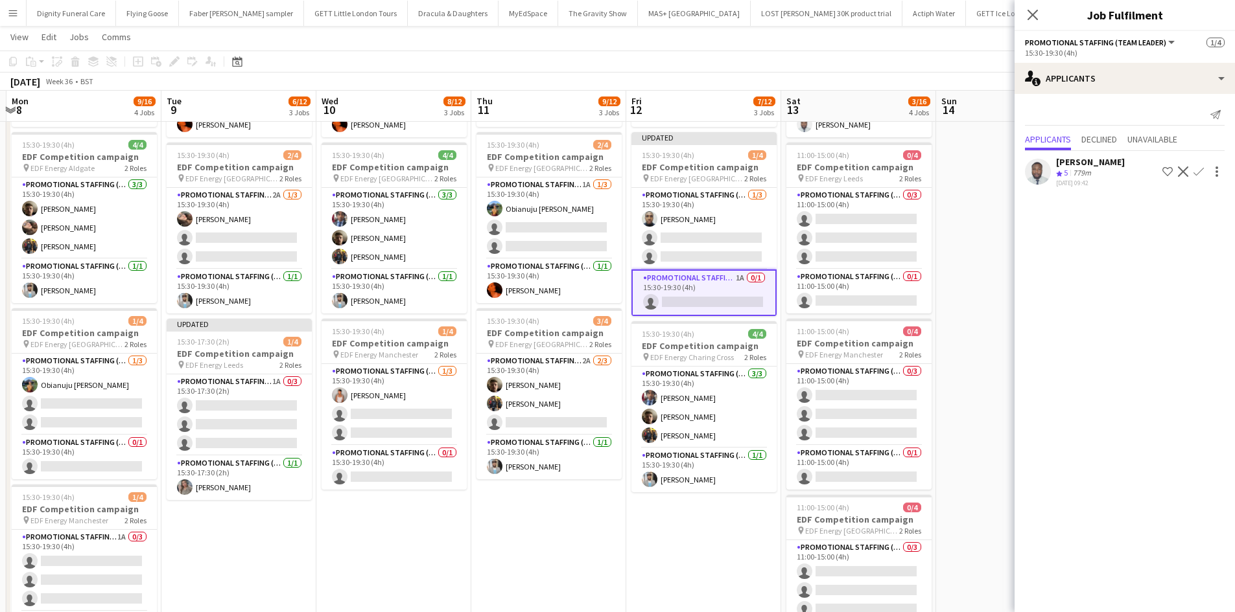
click at [1200, 169] on app-icon "Confirm" at bounding box center [1198, 172] width 10 height 10
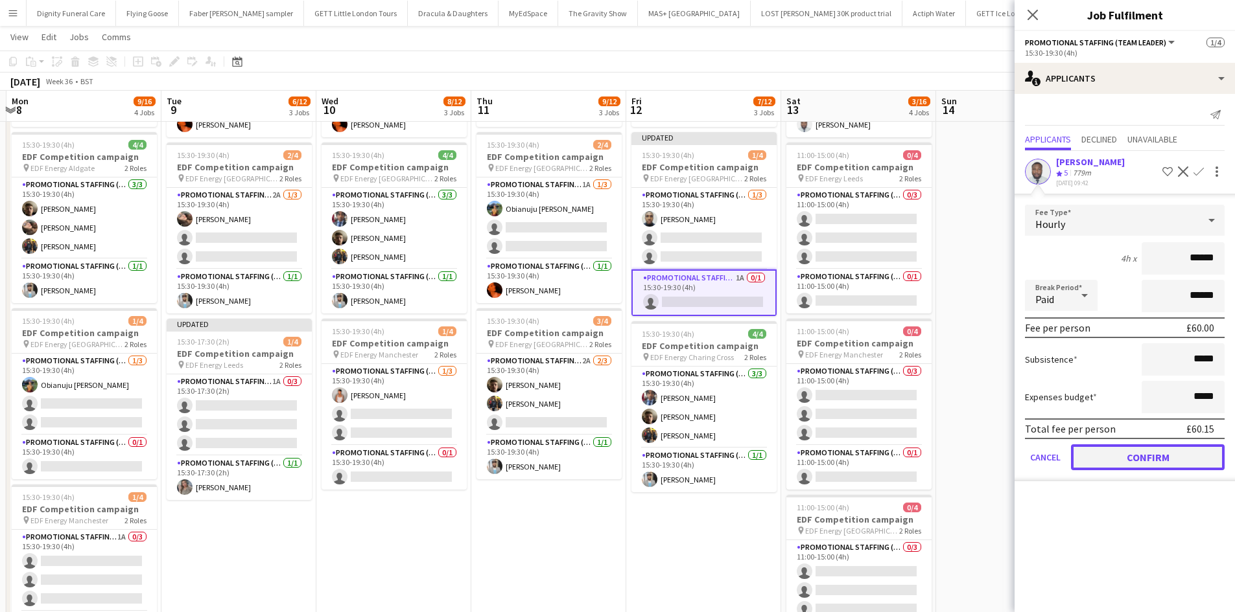
drag, startPoint x: 1149, startPoint y: 450, endPoint x: 1083, endPoint y: 430, distance: 69.3
click at [1149, 451] on button "Confirm" at bounding box center [1148, 458] width 154 height 26
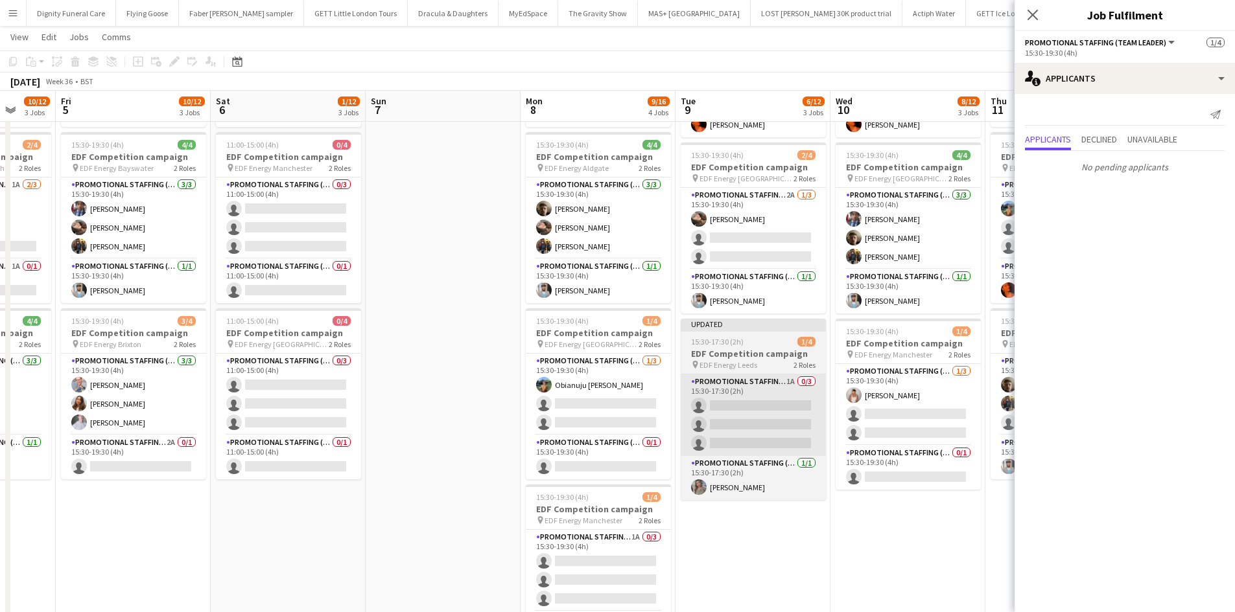
drag, startPoint x: 392, startPoint y: 485, endPoint x: 928, endPoint y: 450, distance: 537.0
click at [1020, 458] on body "Menu Boards Boards Boards All jobs Status Workforce Workforce My Workforce Recr…" at bounding box center [617, 280] width 1235 height 949
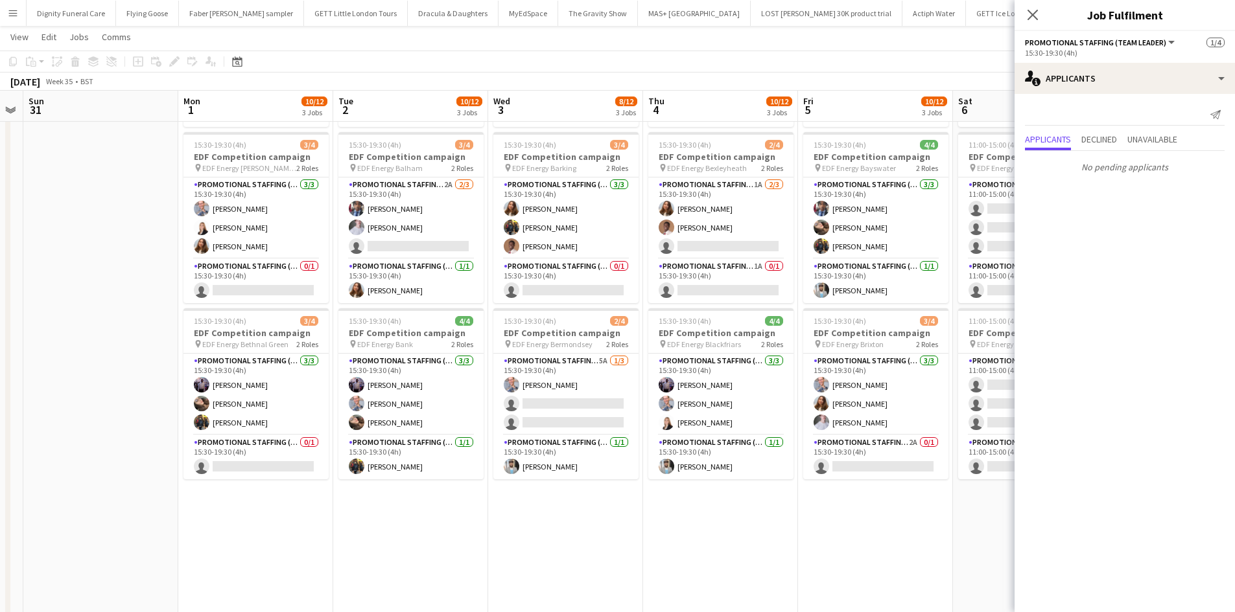
scroll to position [0, 278]
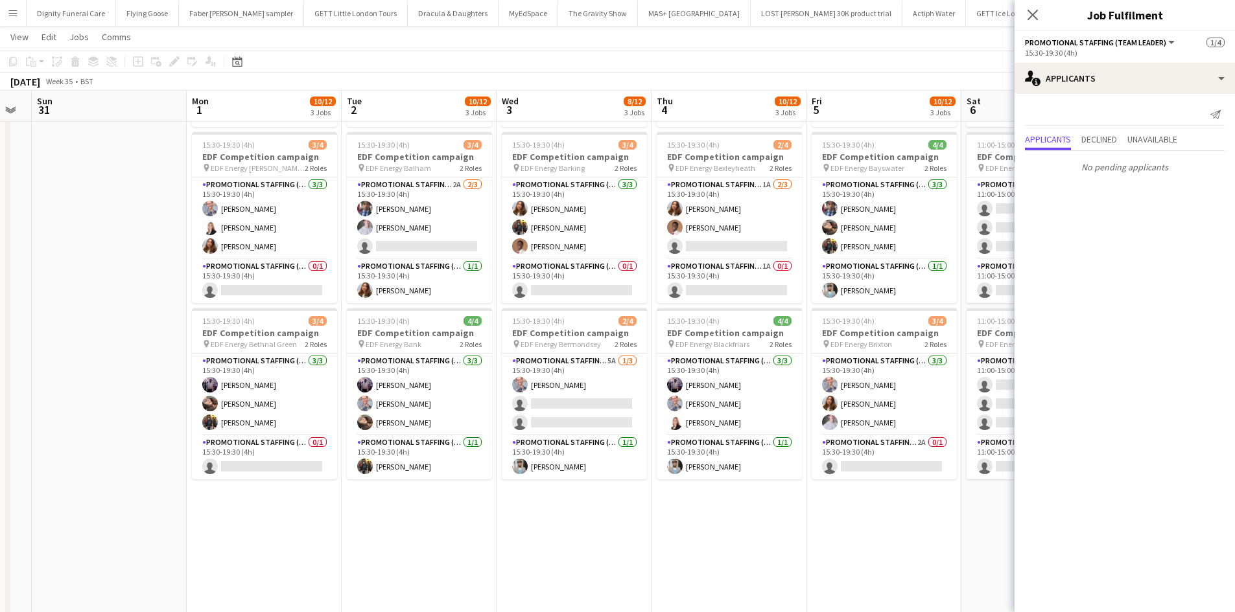
drag, startPoint x: 520, startPoint y: 472, endPoint x: 985, endPoint y: 430, distance: 466.5
click at [985, 430] on app-calendar-viewport "Fri 29 Sat 30 Sun 31 Mon 1 10/12 3 Jobs Tue 2 10/12 3 Jobs Wed 3 8/12 3 Jobs Th…" at bounding box center [617, 294] width 1235 height 876
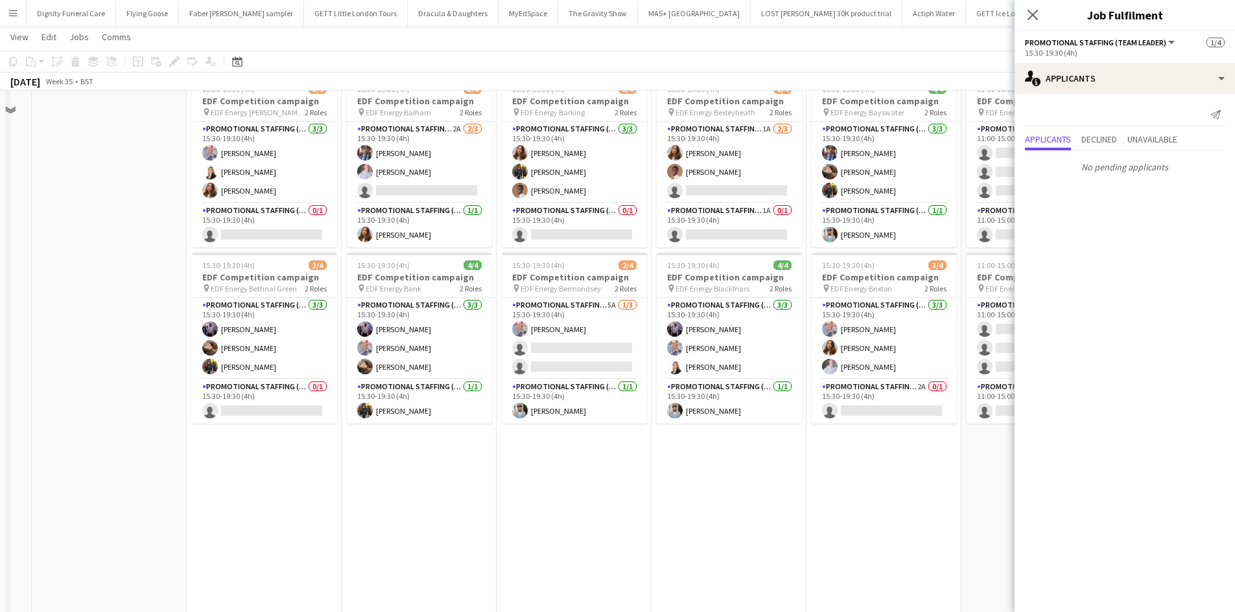
scroll to position [259, 0]
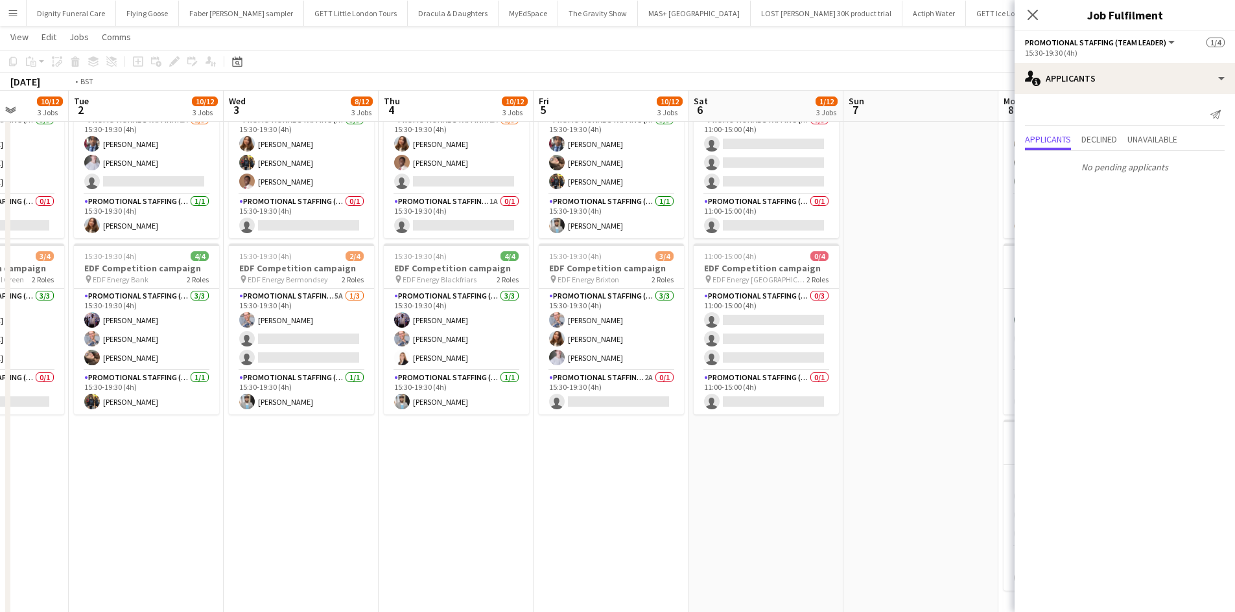
drag, startPoint x: 612, startPoint y: 476, endPoint x: 399, endPoint y: 443, distance: 216.4
click at [403, 445] on app-calendar-viewport "Fri 29 Sat 30 Sun 31 Mon 1 10/12 3 Jobs Tue 2 10/12 3 Jobs Wed 3 8/12 3 Jobs Th…" at bounding box center [617, 229] width 1235 height 876
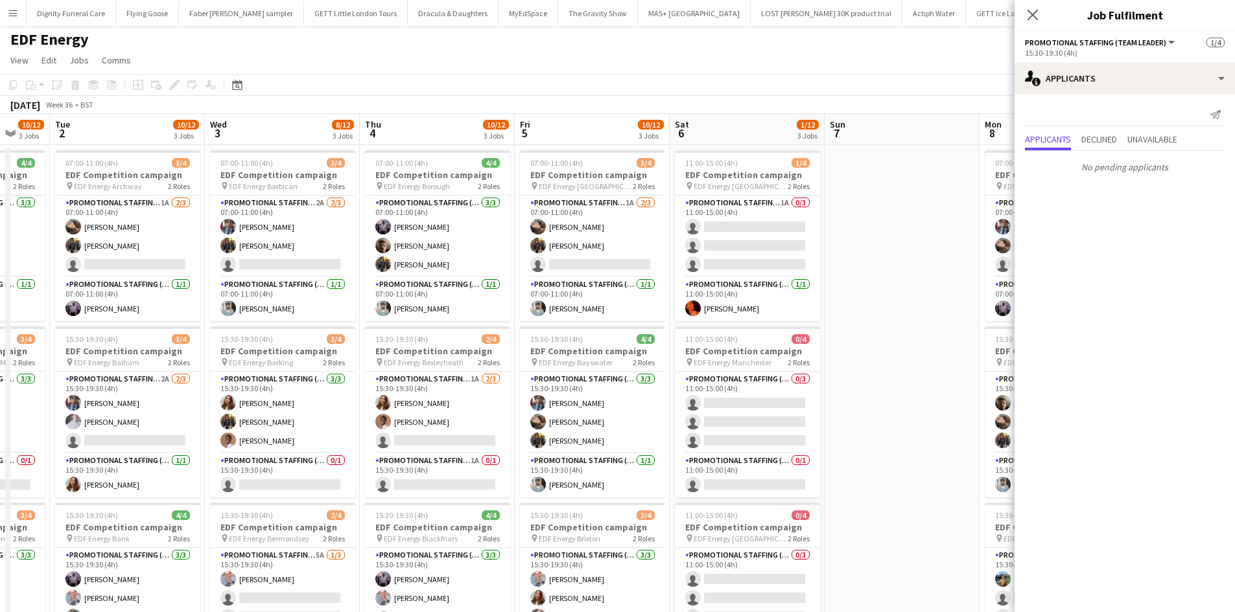
scroll to position [0, 0]
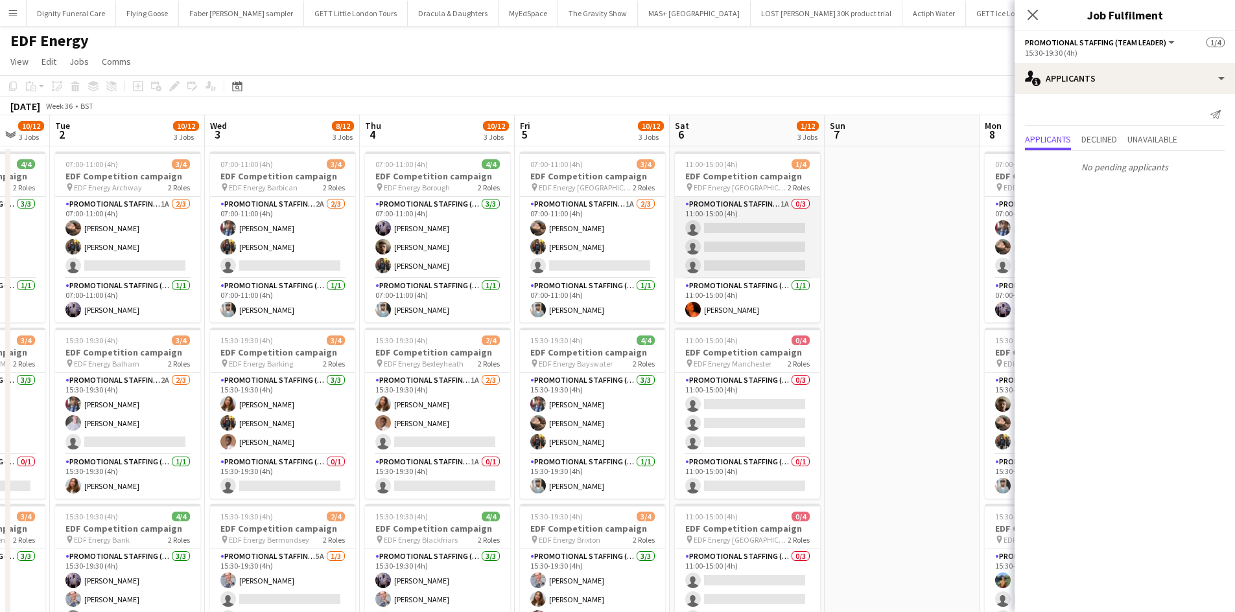
click at [738, 239] on app-card-role "Promotional Staffing (Flyering Staff) 1A 0/3 11:00-15:00 (4h) single-neutral-ac…" at bounding box center [747, 238] width 145 height 82
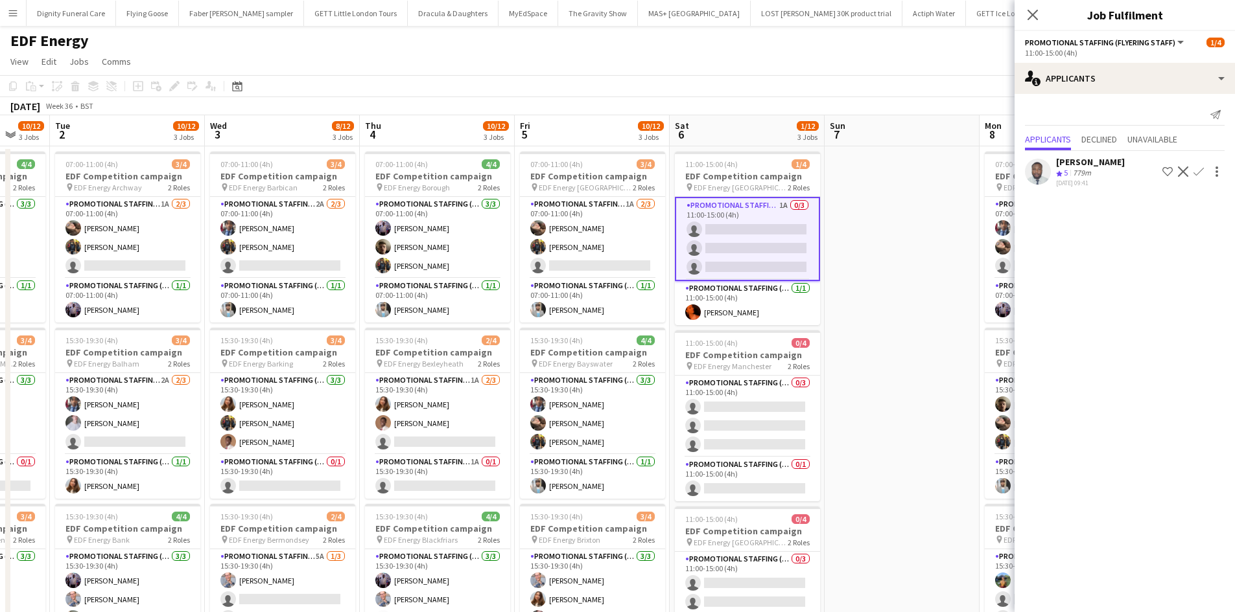
click at [1199, 168] on app-icon "Confirm" at bounding box center [1198, 172] width 10 height 10
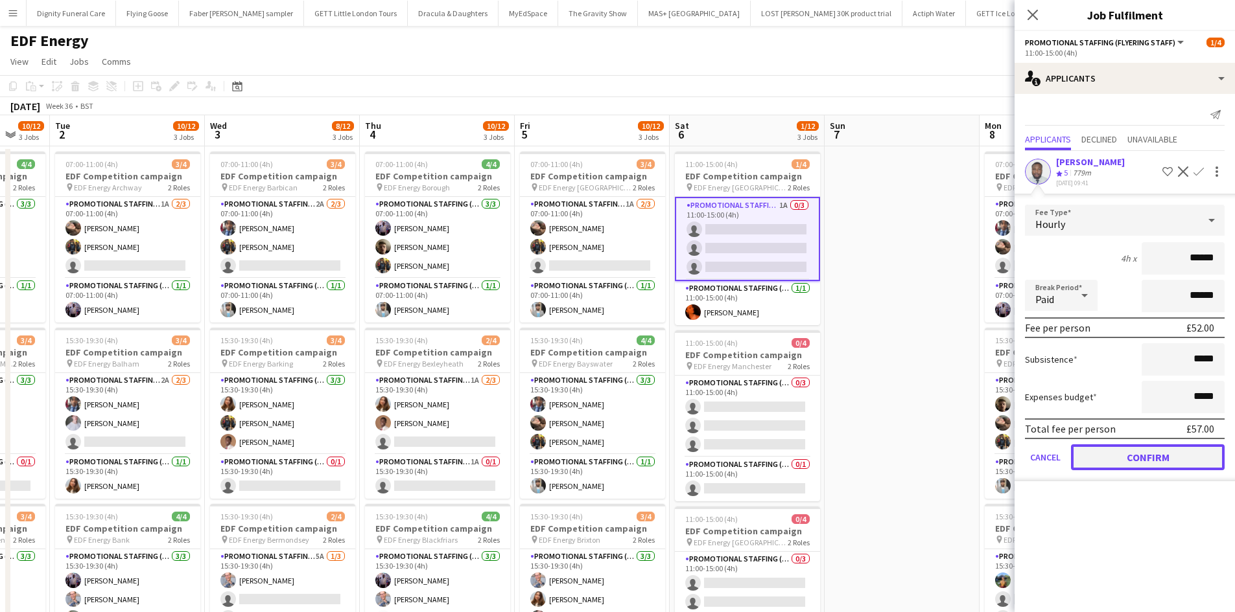
click at [1144, 460] on button "Confirm" at bounding box center [1148, 458] width 154 height 26
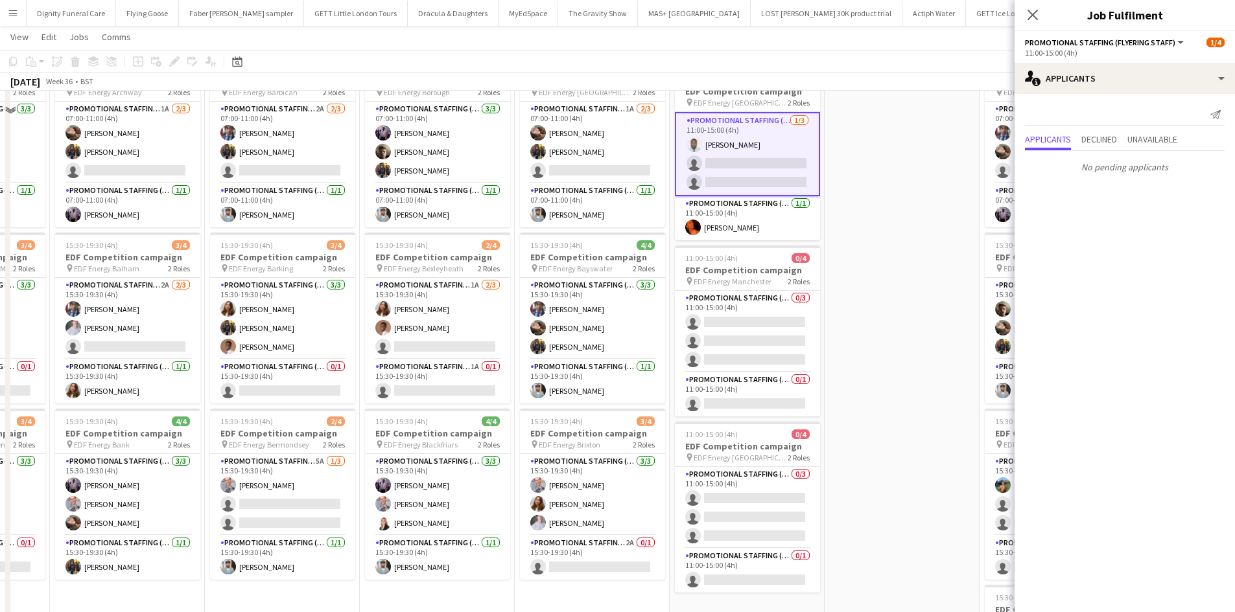
scroll to position [130, 0]
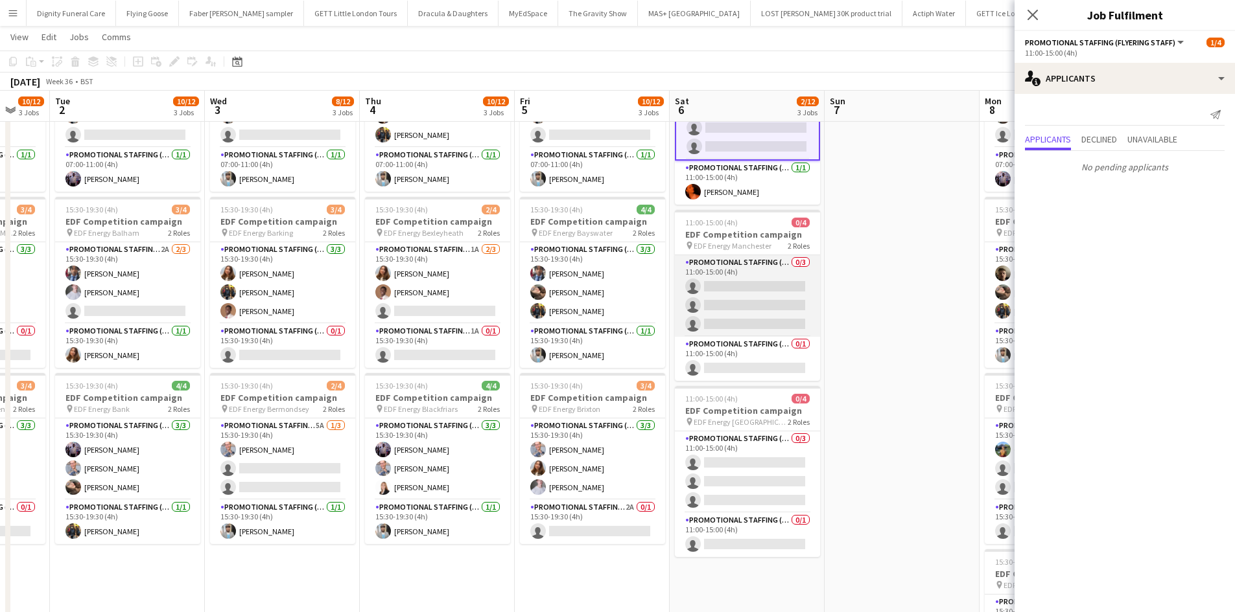
click at [747, 305] on app-card-role "Promotional Staffing (Flyering Staff) 0/3 11:00-15:00 (4h) single-neutral-actio…" at bounding box center [747, 296] width 145 height 82
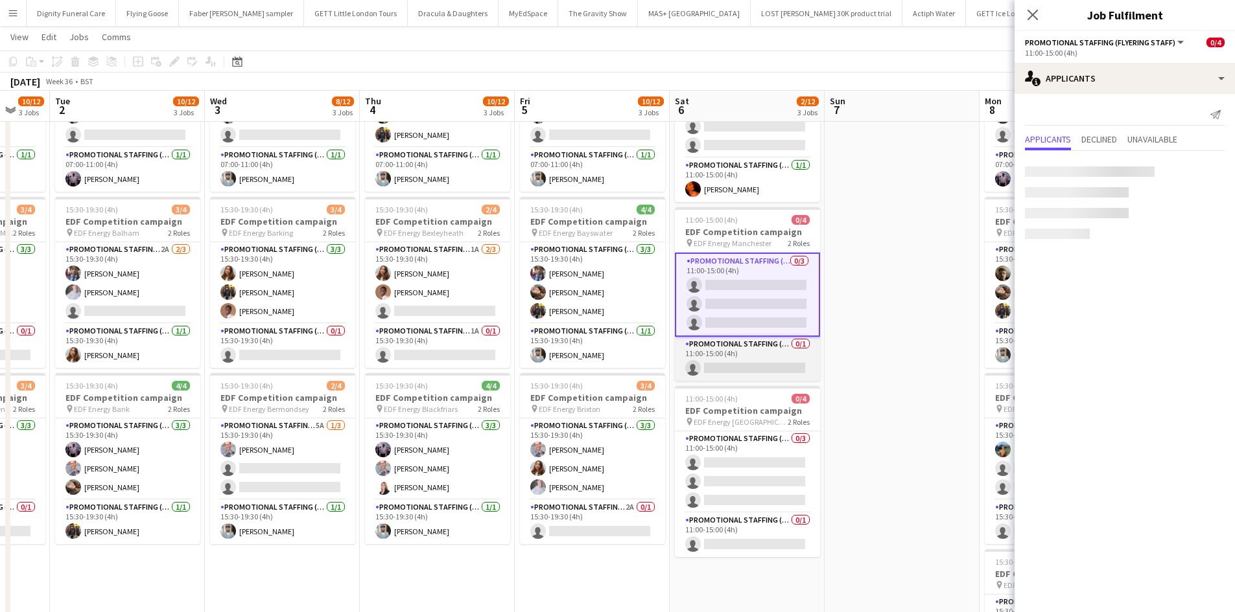
click at [739, 367] on app-card-role "Promotional Staffing (Team Leader) 0/1 11:00-15:00 (4h) single-neutral-actions" at bounding box center [747, 359] width 145 height 44
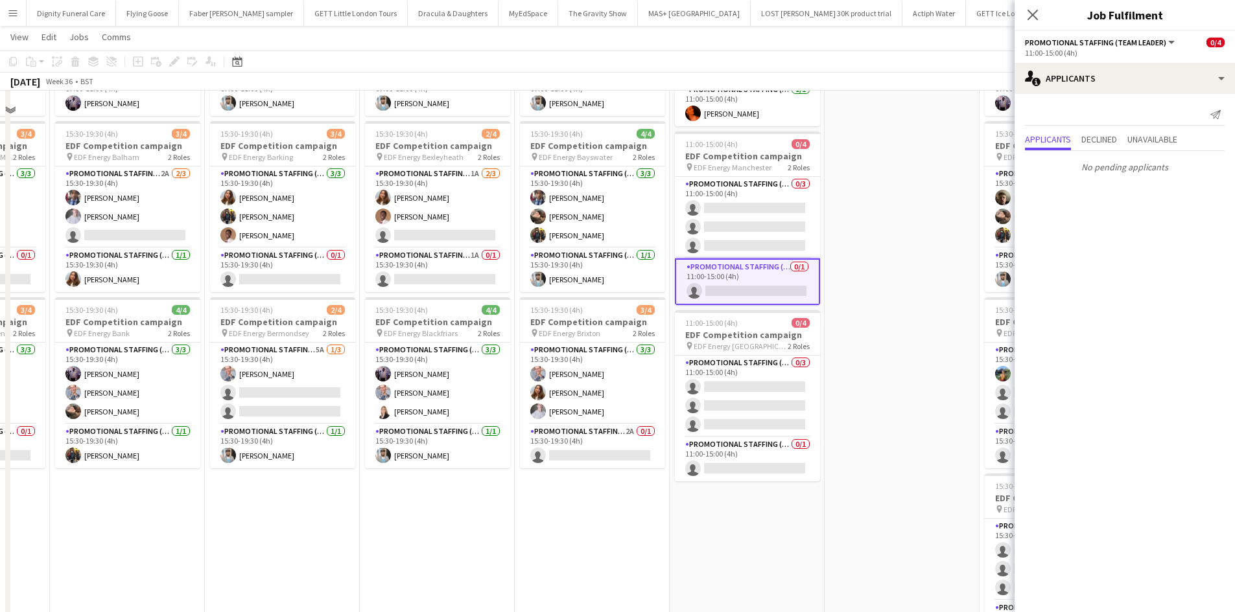
scroll to position [259, 0]
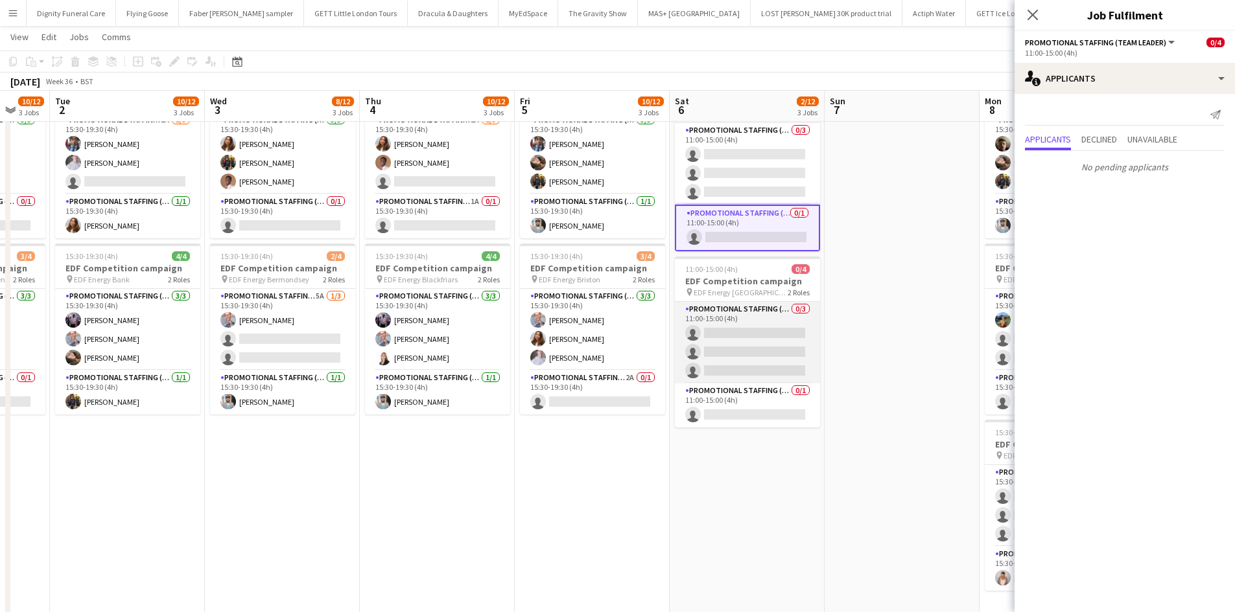
click at [743, 340] on app-card-role "Promotional Staffing (Flyering Staff) 0/3 11:00-15:00 (4h) single-neutral-actio…" at bounding box center [747, 343] width 145 height 82
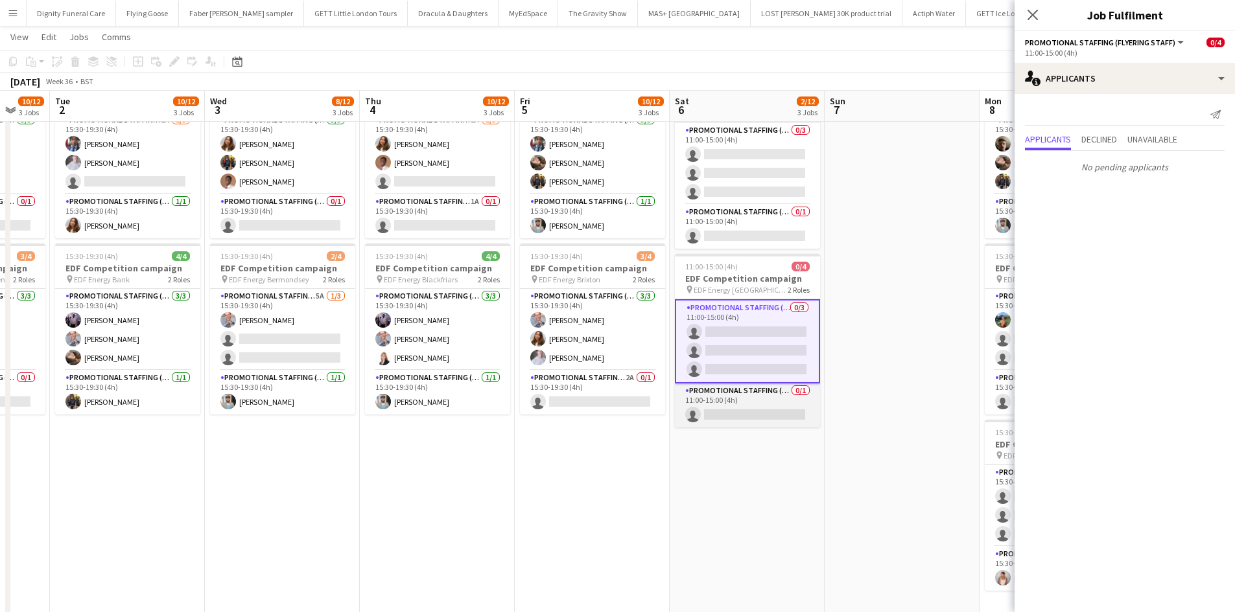
click at [760, 412] on app-card-role "Promotional Staffing (Team Leader) 0/1 11:00-15:00 (4h) single-neutral-actions" at bounding box center [747, 406] width 145 height 44
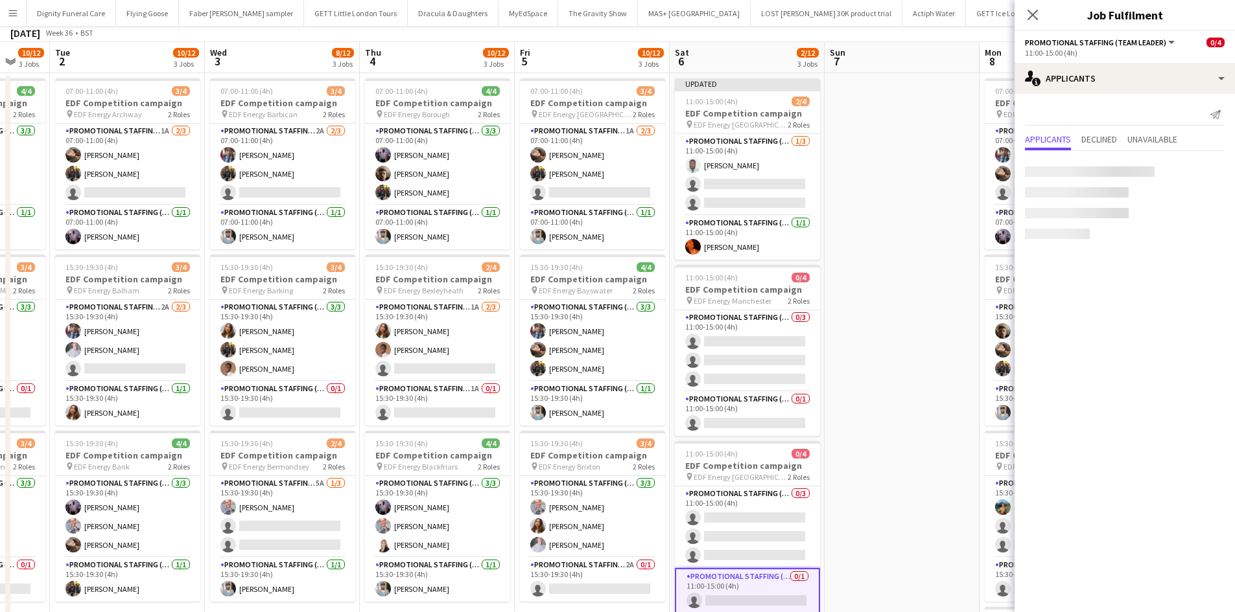
scroll to position [0, 0]
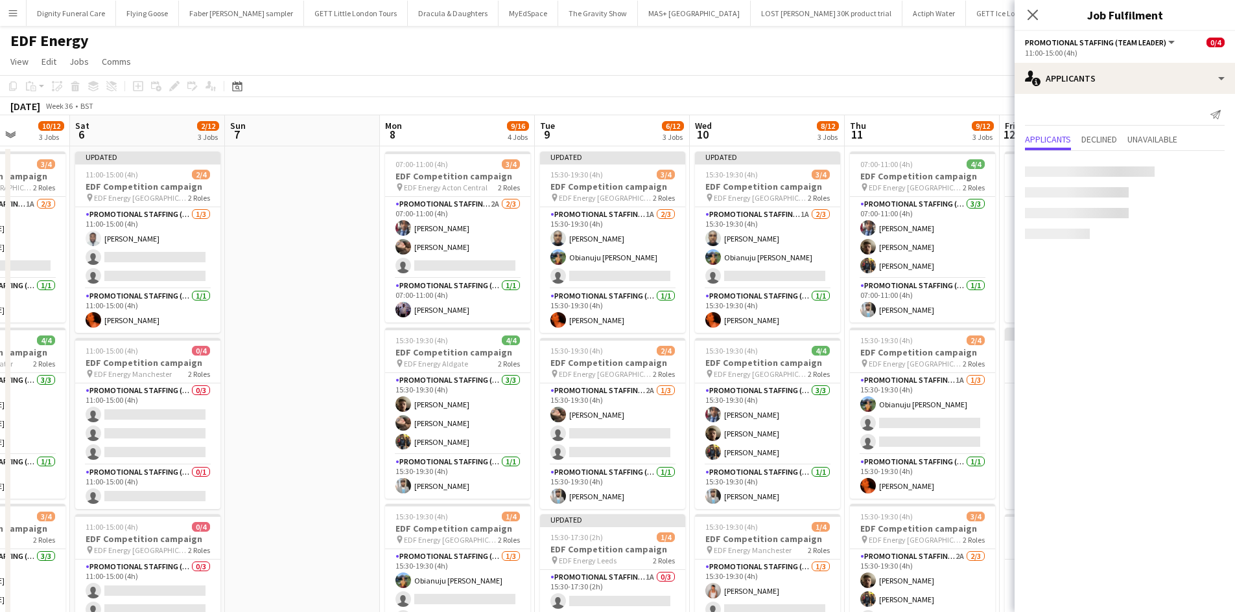
drag, startPoint x: 912, startPoint y: 360, endPoint x: 320, endPoint y: 288, distance: 596.7
click at [320, 288] on app-calendar-viewport "Tue 2 10/12 3 Jobs Wed 3 8/12 3 Jobs Thu 4 10/12 3 Jobs Fri 5 10/12 3 Jobs Sat …" at bounding box center [617, 521] width 1235 height 813
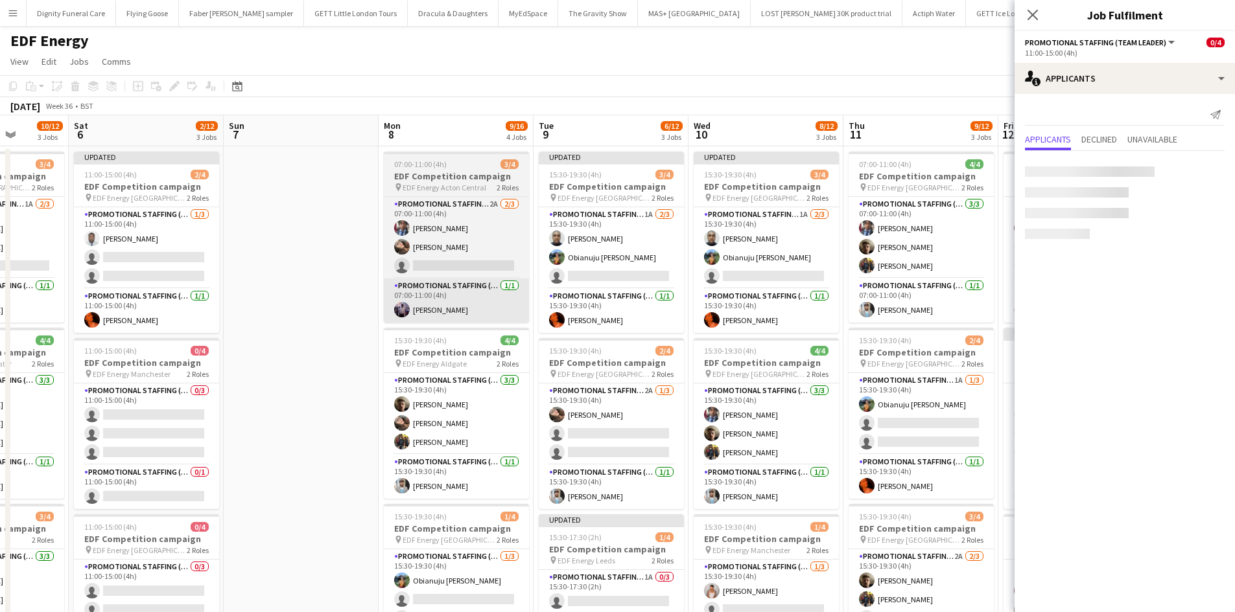
drag, startPoint x: 349, startPoint y: 306, endPoint x: 409, endPoint y: 280, distance: 65.0
click at [350, 305] on app-date-cell at bounding box center [301, 537] width 155 height 782
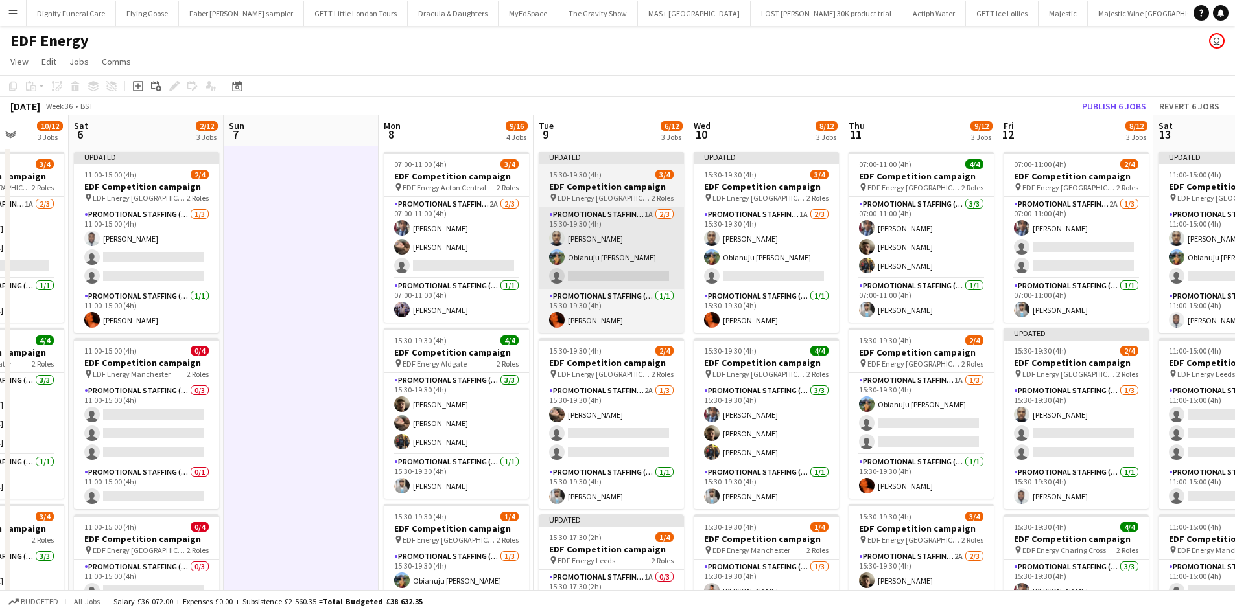
scroll to position [0, 550]
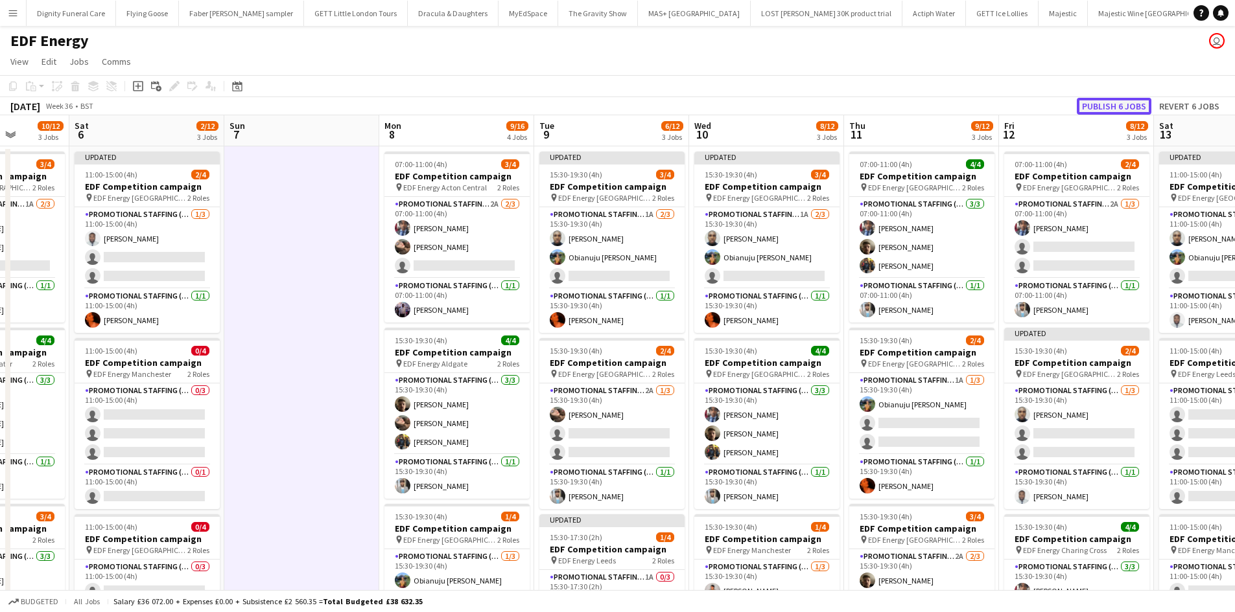
click at [1126, 99] on button "Publish 6 jobs" at bounding box center [1113, 106] width 75 height 17
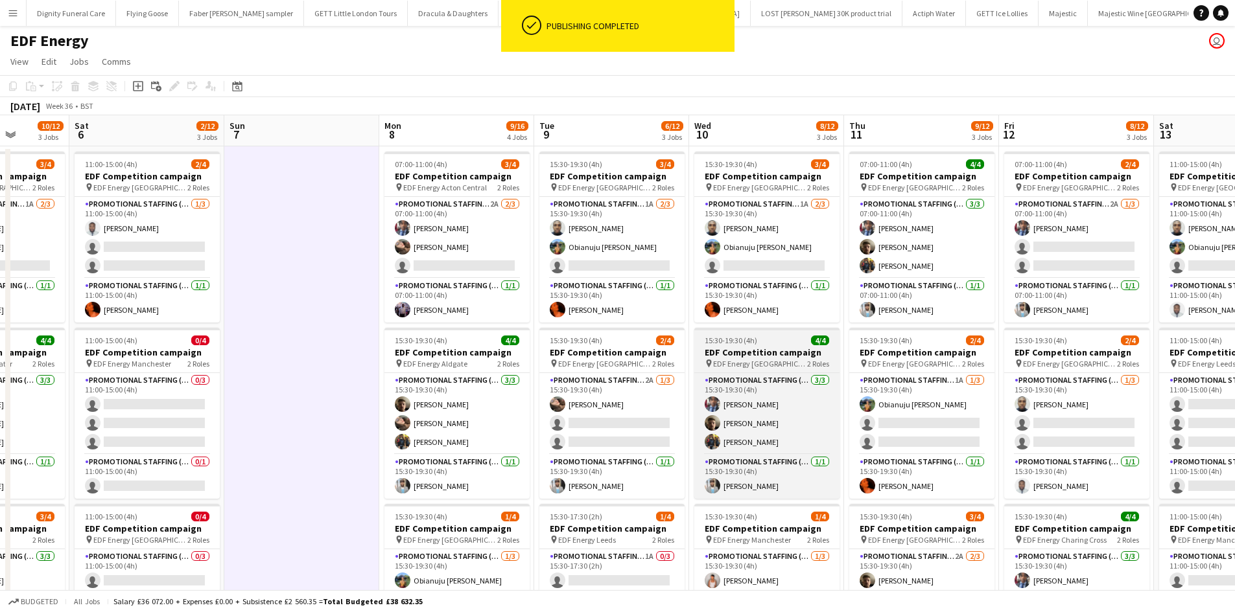
scroll to position [65, 0]
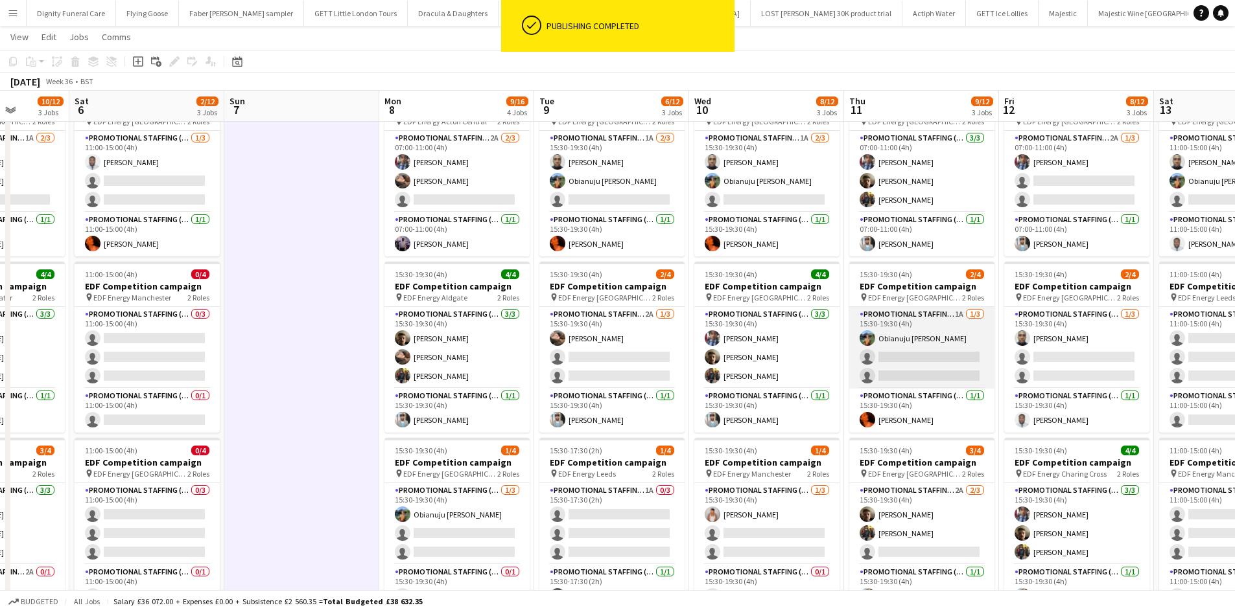
click at [909, 365] on app-card-role "Promotional Staffing (Flyering Staff) 1A 1/3 15:30-19:30 (4h) Obianuju Rosemary…" at bounding box center [921, 348] width 145 height 82
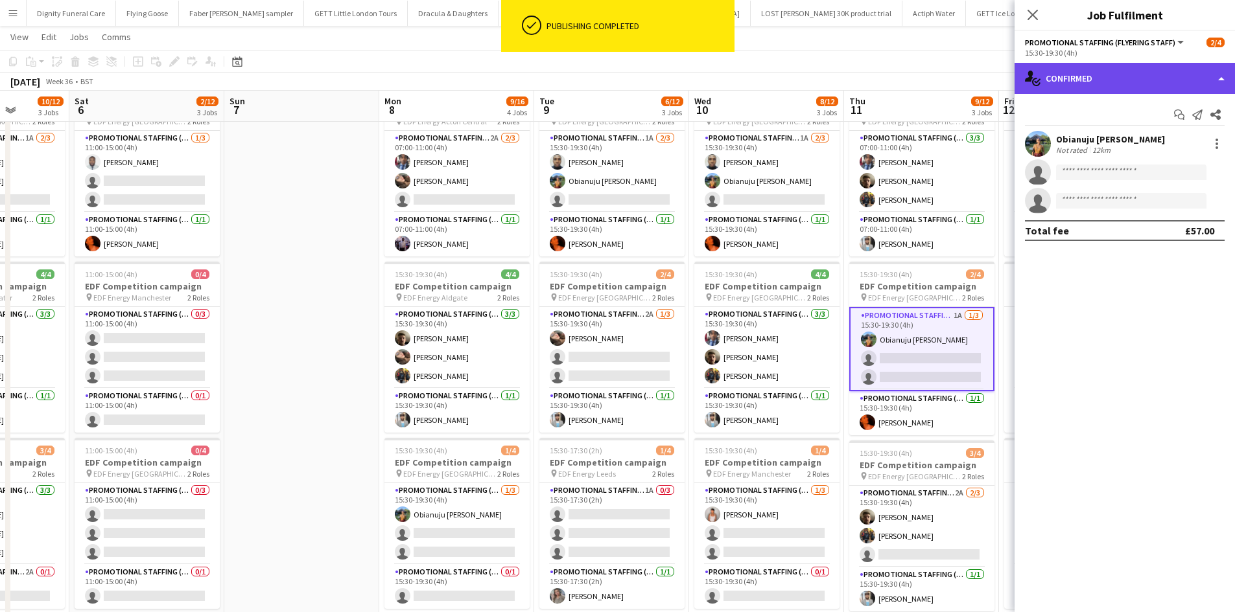
click at [1099, 78] on div "single-neutral-actions-check-2 Confirmed" at bounding box center [1124, 78] width 220 height 31
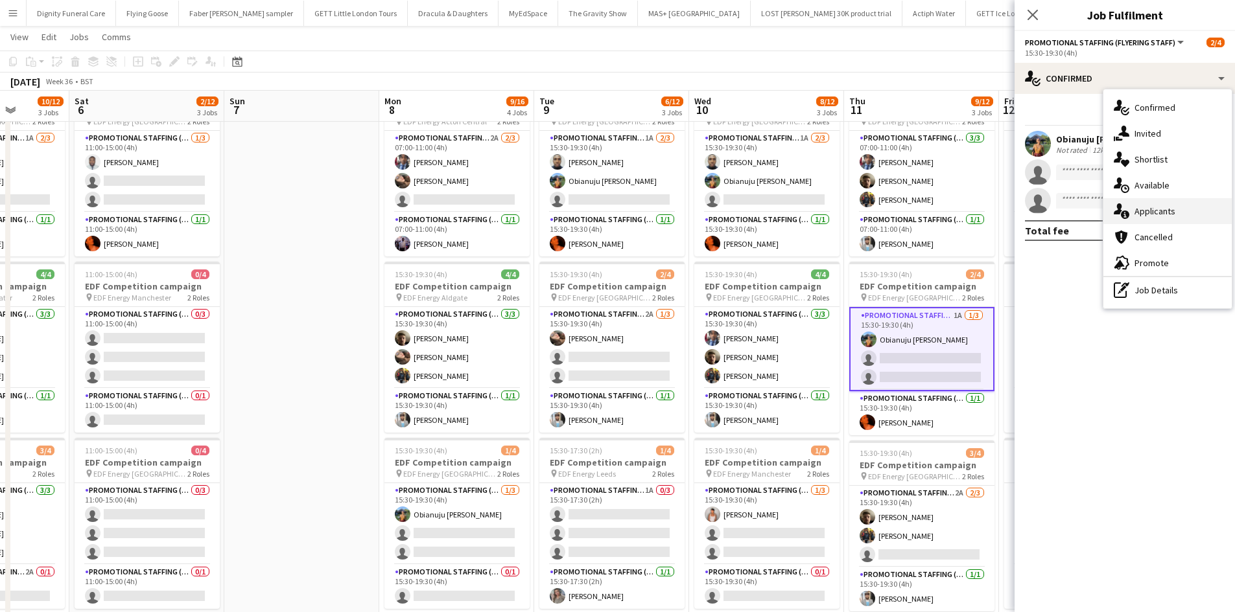
click at [1148, 208] on div "single-neutral-actions-information Applicants" at bounding box center [1167, 211] width 128 height 26
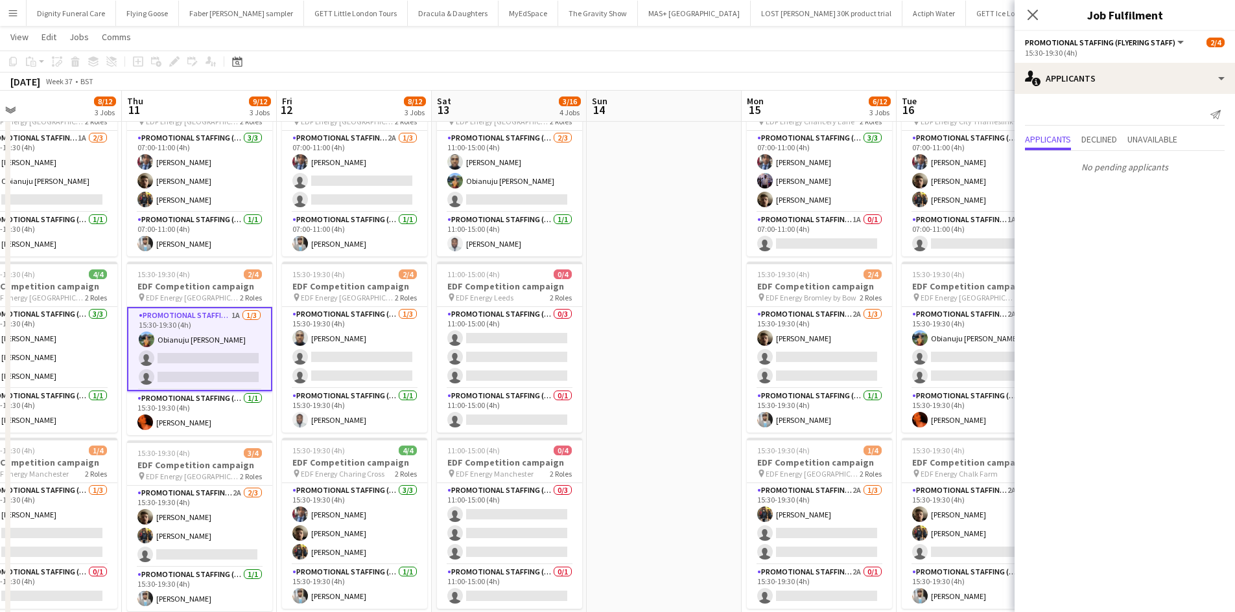
drag, startPoint x: 792, startPoint y: 101, endPoint x: 364, endPoint y: 114, distance: 428.6
click at [364, 114] on app-calendar-viewport "Sat 6 2/12 3 Jobs Sun 7 Mon 8 9/16 4 Jobs Tue 9 6/12 3 Jobs Wed 10 8/12 3 Jobs …" at bounding box center [617, 424] width 1235 height 876
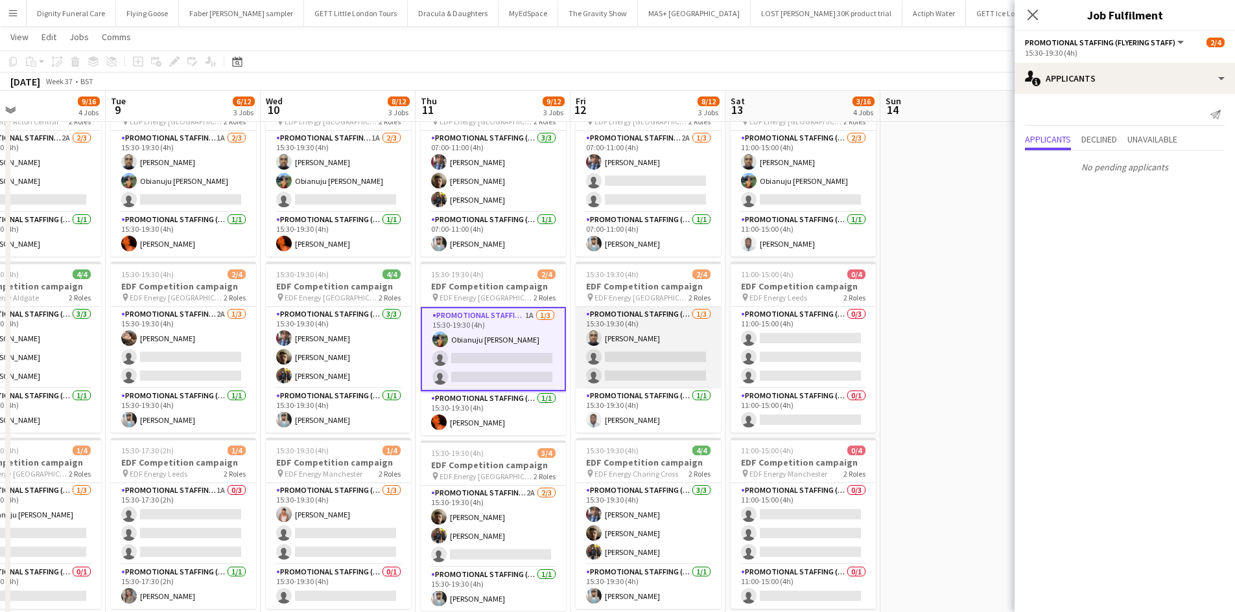
click at [646, 356] on app-card-role "Promotional Staffing (Flyering Staff) 1/3 15:30-19:30 (4h) Ayomipo Adegeye sing…" at bounding box center [647, 348] width 145 height 82
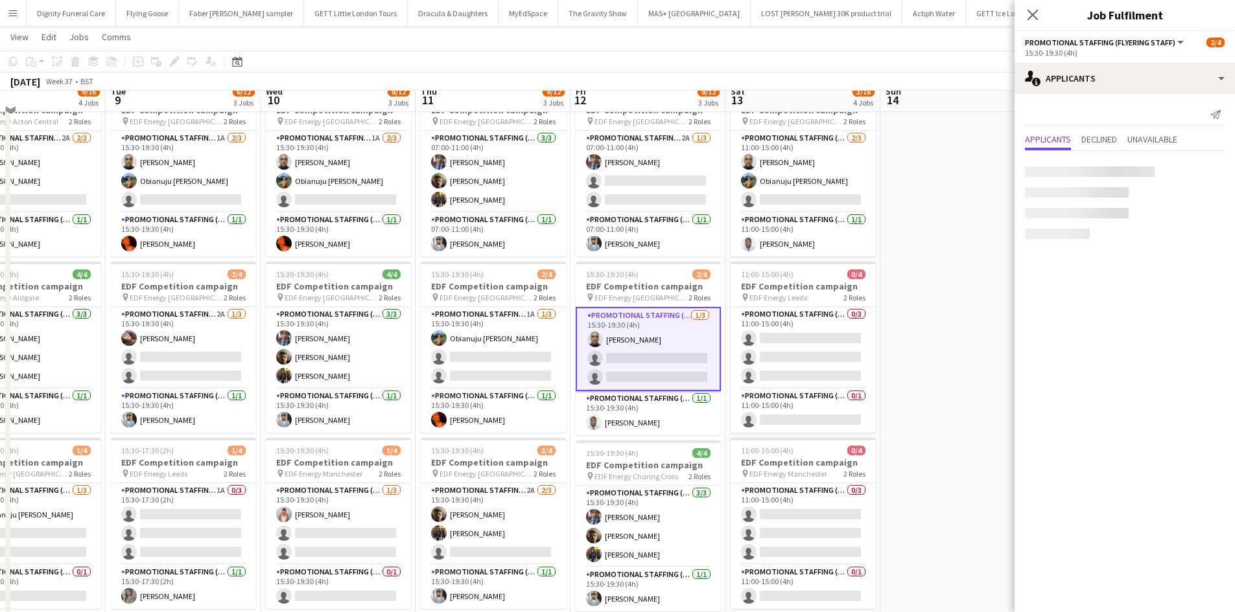
scroll to position [0, 0]
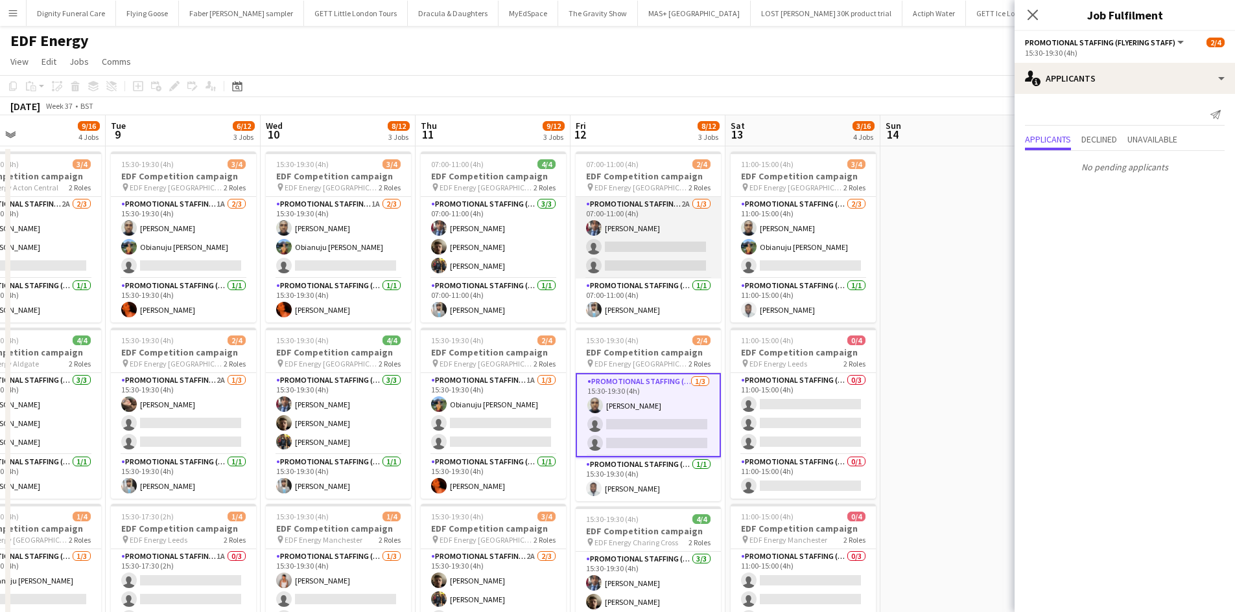
click at [617, 263] on app-card-role "Promotional Staffing (Flyering Staff) 2A 1/3 07:00-11:00 (4h) Seyi Ogunyemi sin…" at bounding box center [647, 238] width 145 height 82
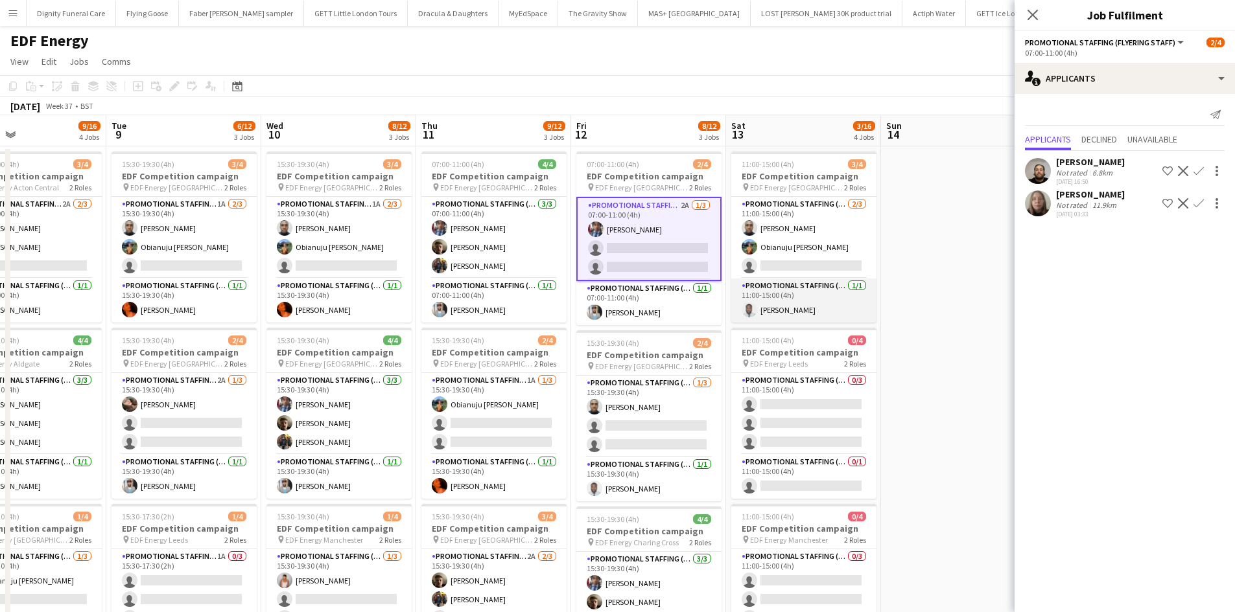
drag, startPoint x: 796, startPoint y: 265, endPoint x: 842, endPoint y: 292, distance: 54.0
click at [797, 265] on app-card-role "Promotional Staffing (Flyering Staff) 2/3 11:00-15:00 (4h) Ayomipo Adegeye Obia…" at bounding box center [803, 238] width 145 height 82
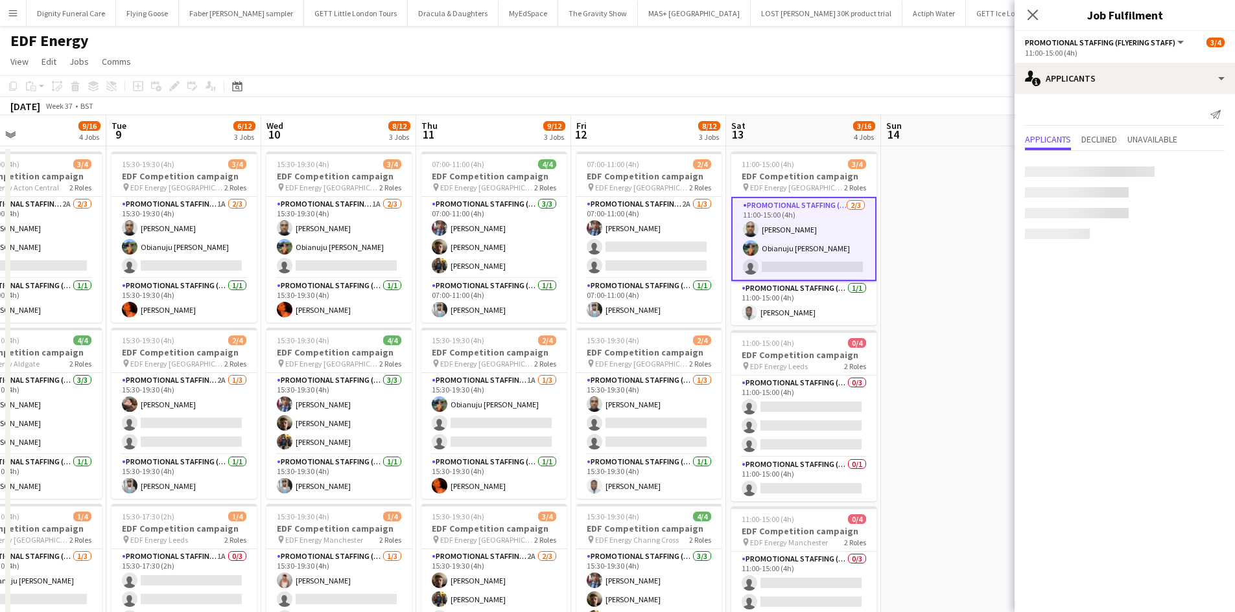
scroll to position [0, 357]
drag, startPoint x: 828, startPoint y: 419, endPoint x: 998, endPoint y: 333, distance: 190.4
click at [831, 417] on app-card-role "Promotional Staffing (Flyering Staff) 0/3 11:00-15:00 (4h) single-neutral-actio…" at bounding box center [804, 417] width 145 height 82
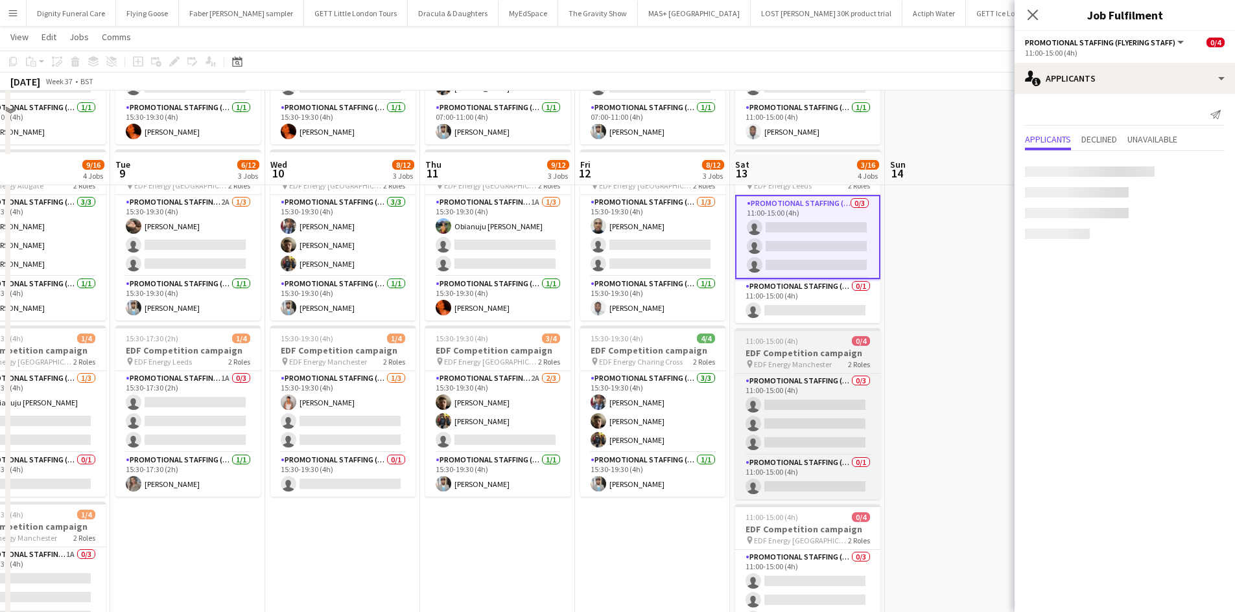
scroll to position [259, 0]
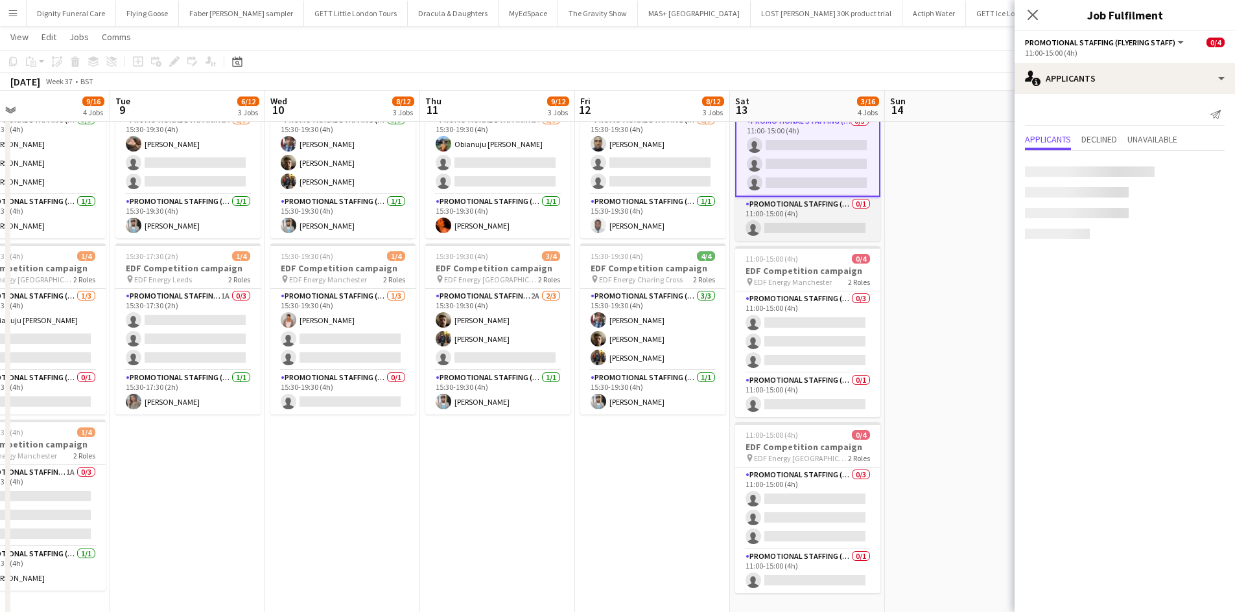
click at [828, 234] on app-card-role "Promotional Staffing (Team Leader) 0/1 11:00-15:00 (4h) single-neutral-actions" at bounding box center [807, 219] width 145 height 44
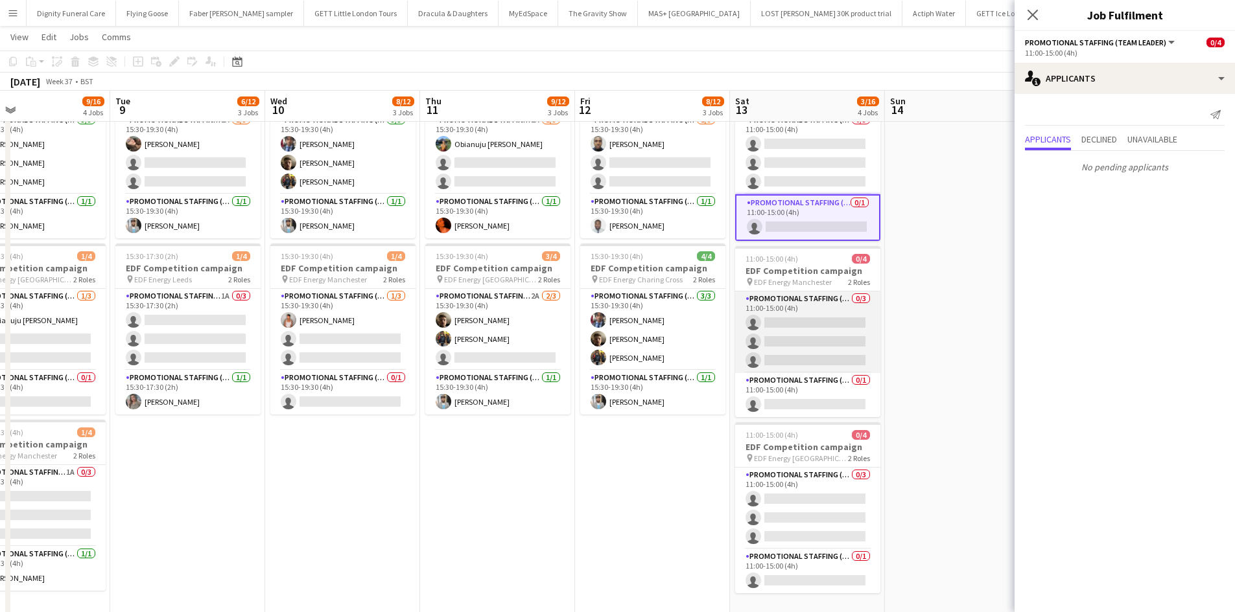
click at [804, 336] on app-card-role "Promotional Staffing (Flyering Staff) 0/3 11:00-15:00 (4h) single-neutral-actio…" at bounding box center [807, 333] width 145 height 82
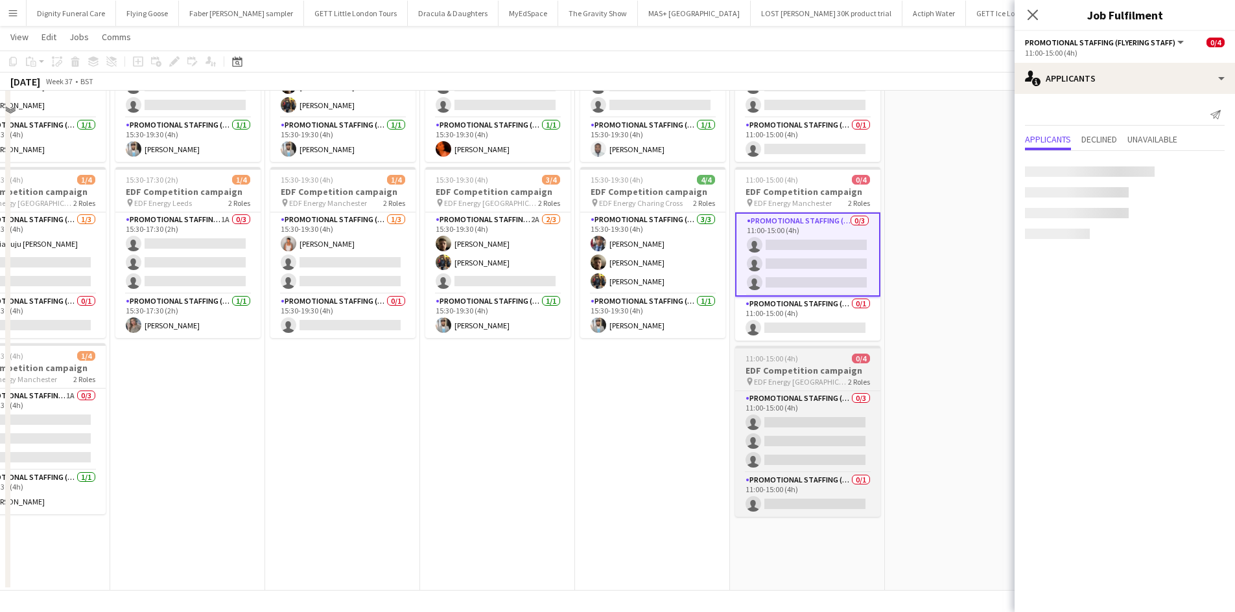
scroll to position [336, 0]
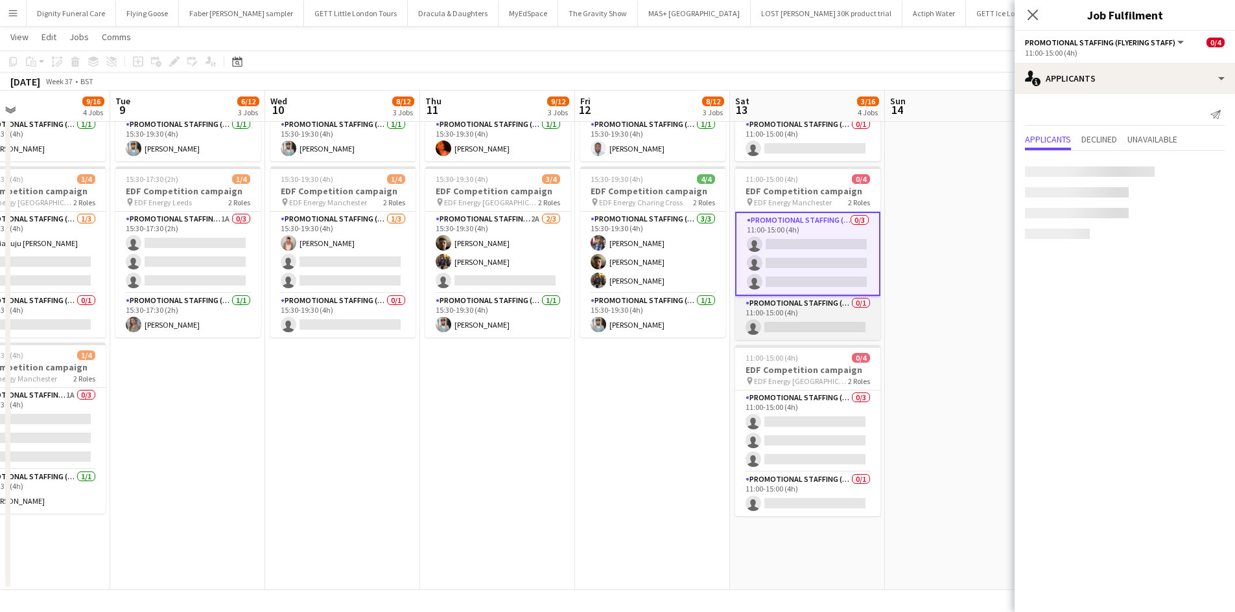
click at [802, 323] on app-card-role "Promotional Staffing (Team Leader) 0/1 11:00-15:00 (4h) single-neutral-actions" at bounding box center [807, 318] width 145 height 44
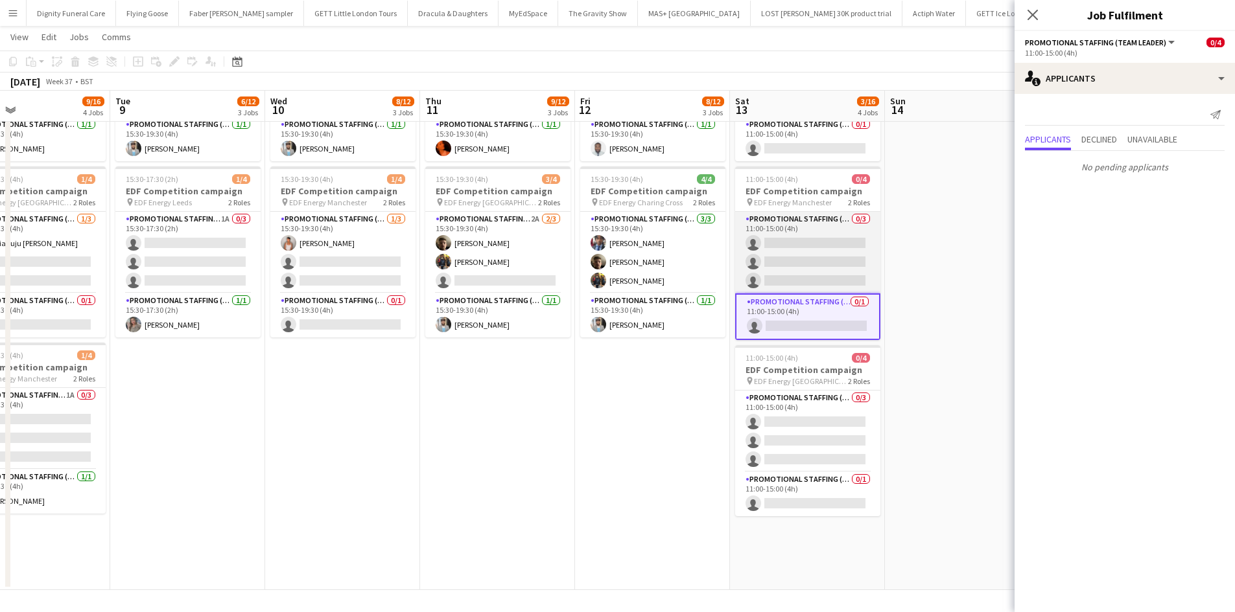
click at [829, 259] on app-card-role "Promotional Staffing (Flyering Staff) 0/3 11:00-15:00 (4h) single-neutral-actio…" at bounding box center [807, 253] width 145 height 82
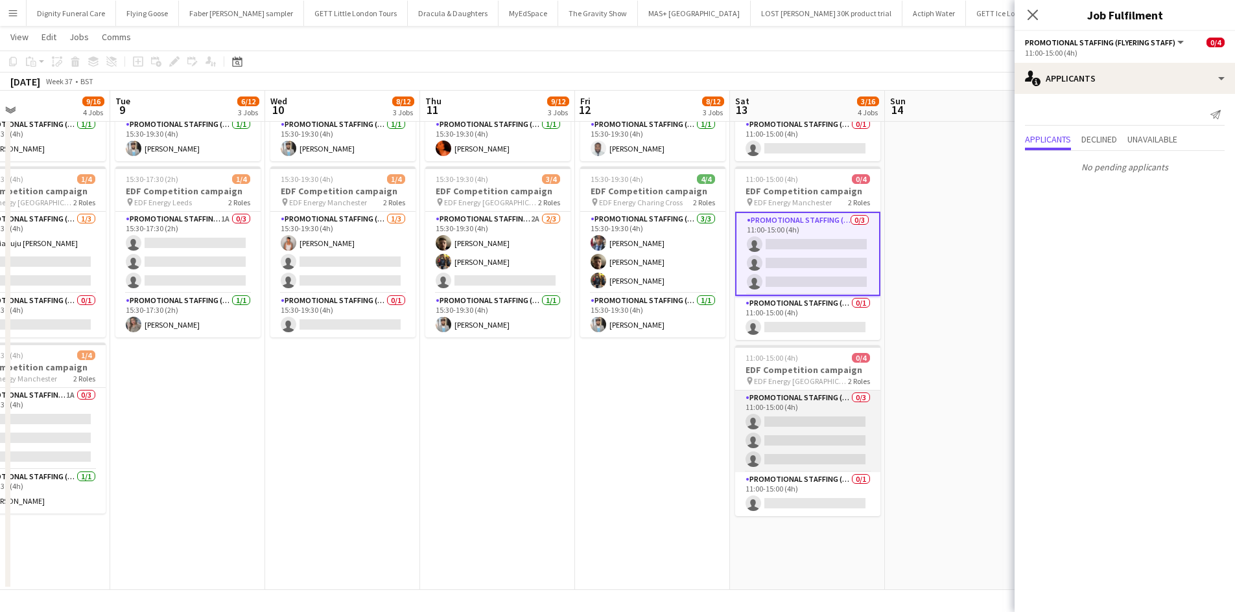
click at [802, 442] on app-card-role "Promotional Staffing (Flyering Staff) 0/3 11:00-15:00 (4h) single-neutral-actio…" at bounding box center [807, 432] width 145 height 82
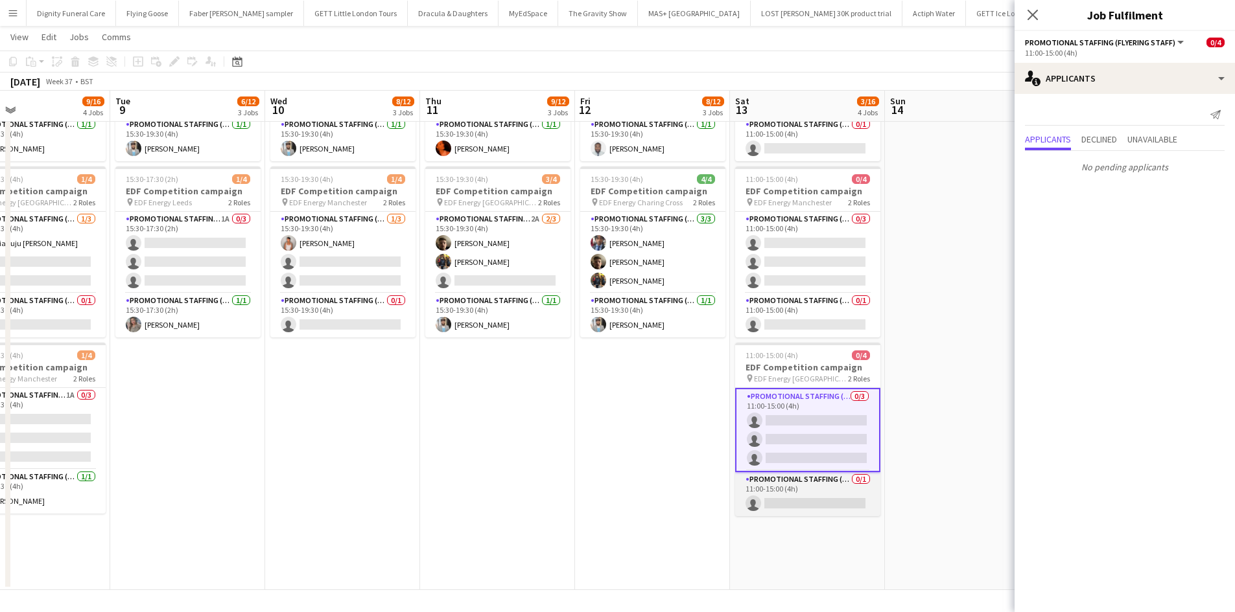
drag, startPoint x: 817, startPoint y: 498, endPoint x: 842, endPoint y: 497, distance: 25.3
click at [818, 498] on app-card-role "Promotional Staffing (Team Leader) 0/1 11:00-15:00 (4h) single-neutral-actions" at bounding box center [807, 494] width 145 height 44
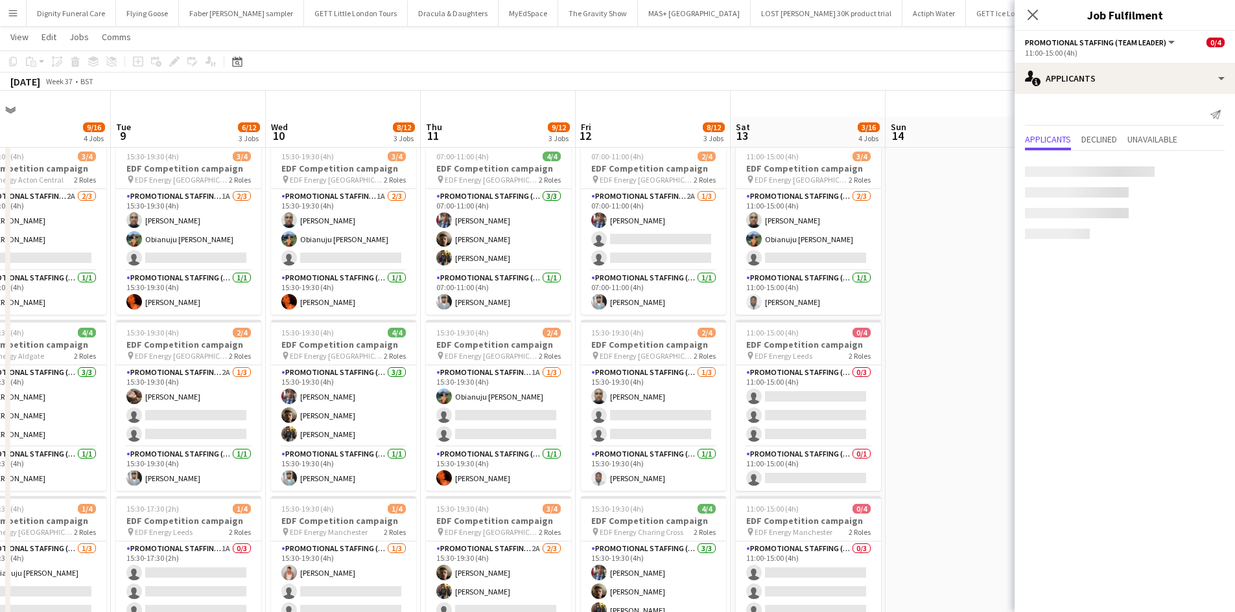
scroll to position [0, 0]
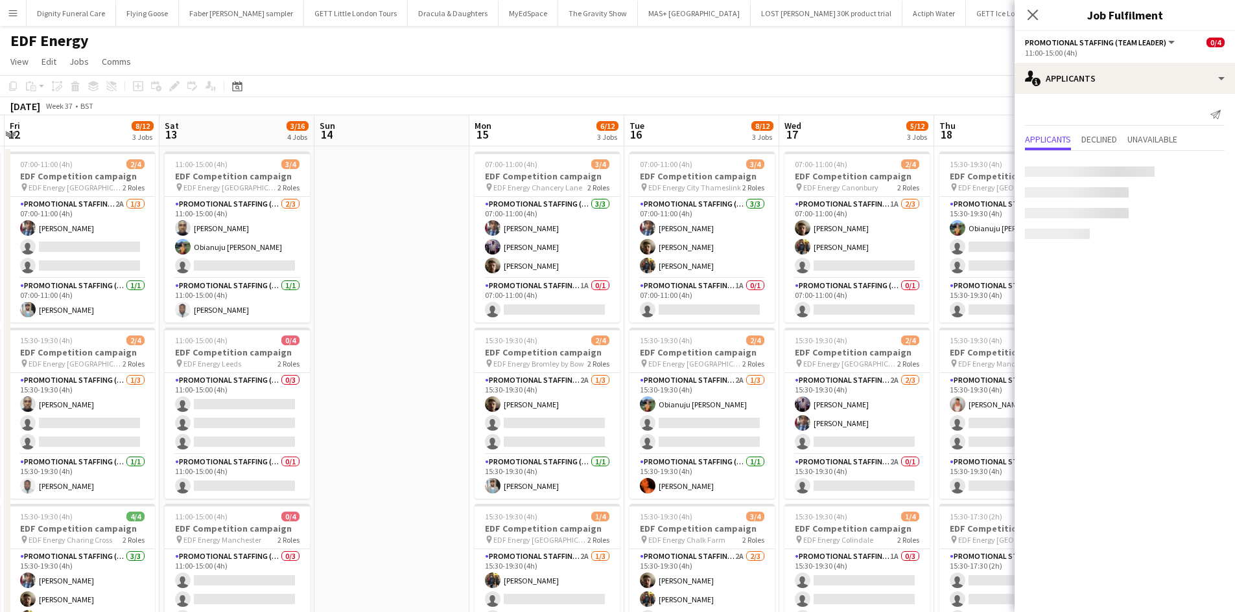
drag, startPoint x: 920, startPoint y: 332, endPoint x: 348, endPoint y: 300, distance: 573.1
click at [348, 300] on app-calendar-viewport "Mon 8 9/16 4 Jobs Tue 9 6/12 3 Jobs Wed 10 8/12 3 Jobs Thu 11 9/12 3 Jobs Fri 1…" at bounding box center [617, 521] width 1235 height 813
click at [572, 305] on app-card-role "Promotional Staffing (Team Leader) 1A 0/1 07:00-11:00 (4h) single-neutral-actio…" at bounding box center [545, 301] width 145 height 44
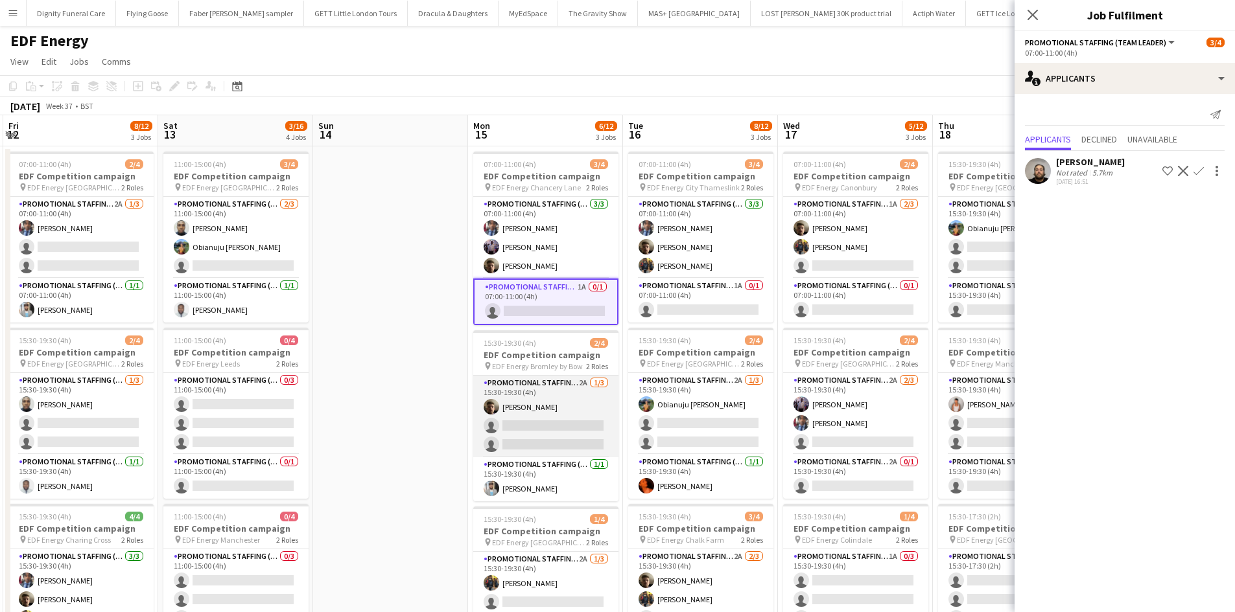
click at [551, 426] on app-card-role "Promotional Staffing (Flyering Staff) 2A 1/3 15:30-19:30 (4h) Alex Jackson-Kemp…" at bounding box center [545, 417] width 145 height 82
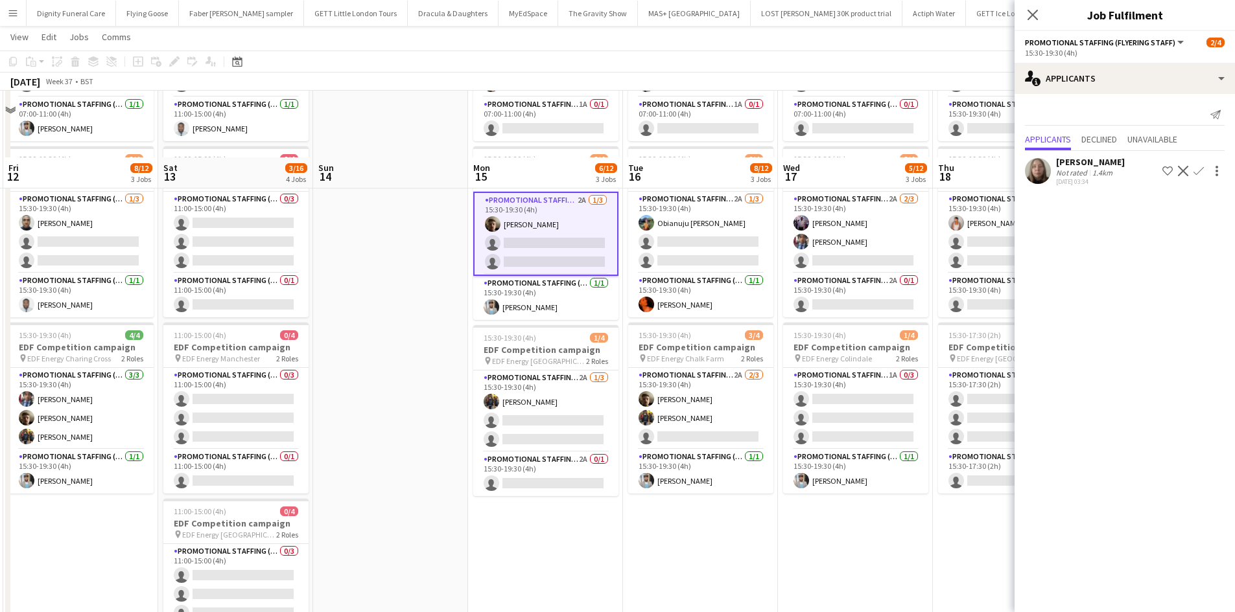
scroll to position [259, 0]
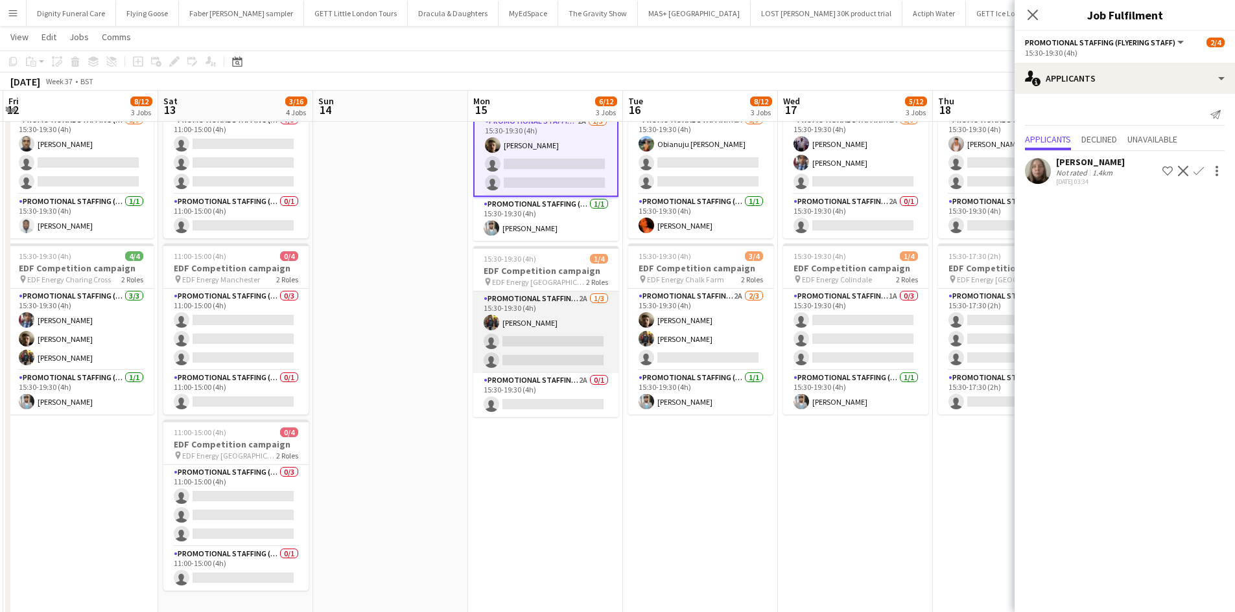
click at [558, 341] on app-card-role "Promotional Staffing (Flyering Staff) 2A 1/3 15:30-19:30 (4h) Martin Brady sing…" at bounding box center [545, 333] width 145 height 82
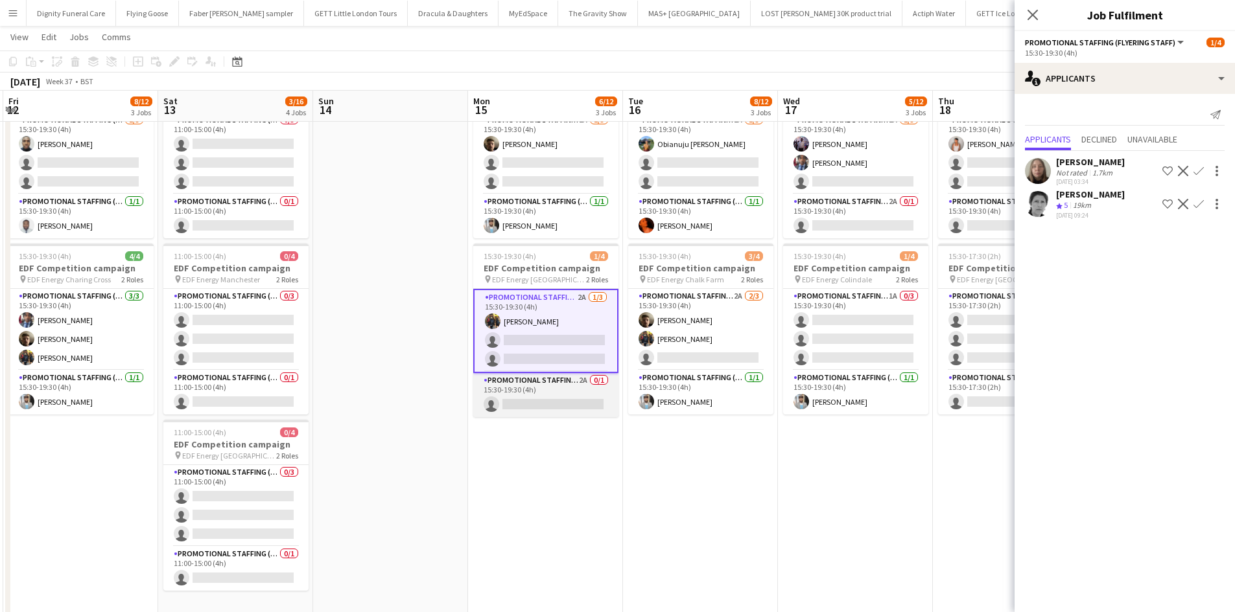
click at [548, 401] on app-card-role "Promotional Staffing (Team Leader) 2A 0/1 15:30-19:30 (4h) single-neutral-actio…" at bounding box center [545, 395] width 145 height 44
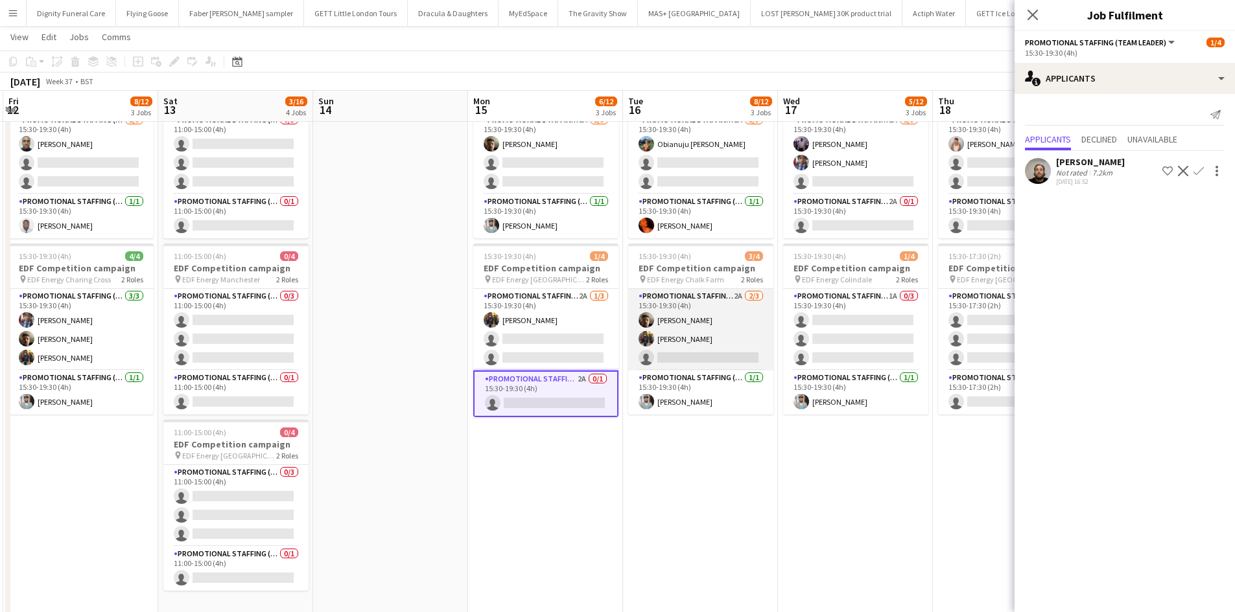
click at [701, 353] on app-card-role "Promotional Staffing (Flyering Staff) 2A 2/3 15:30-19:30 (4h) Alex Jackson-Kemp…" at bounding box center [700, 330] width 145 height 82
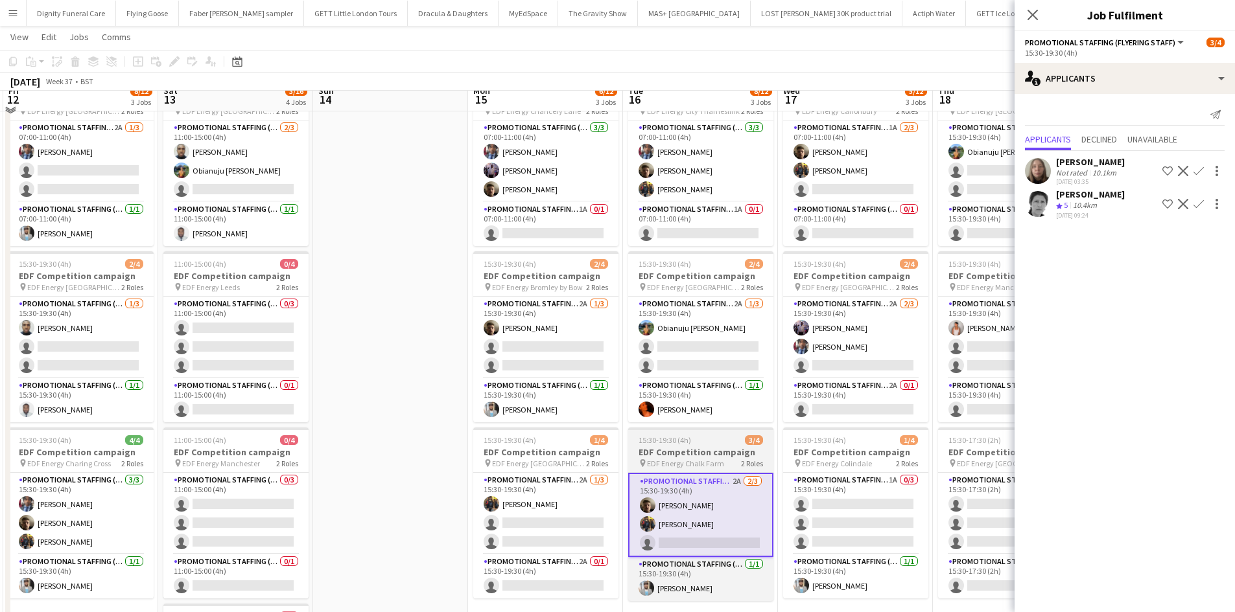
scroll to position [65, 0]
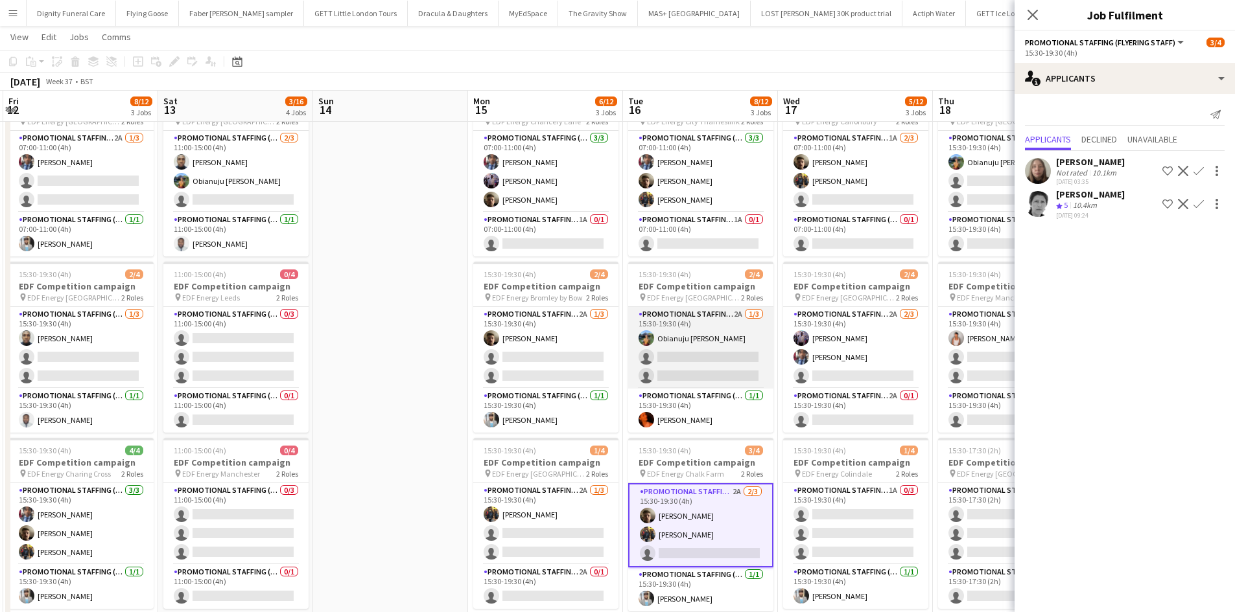
click at [680, 356] on app-card-role "Promotional Staffing (Flyering Staff) 2A 1/3 15:30-19:30 (4h) Obianuju Rosemary…" at bounding box center [700, 348] width 145 height 82
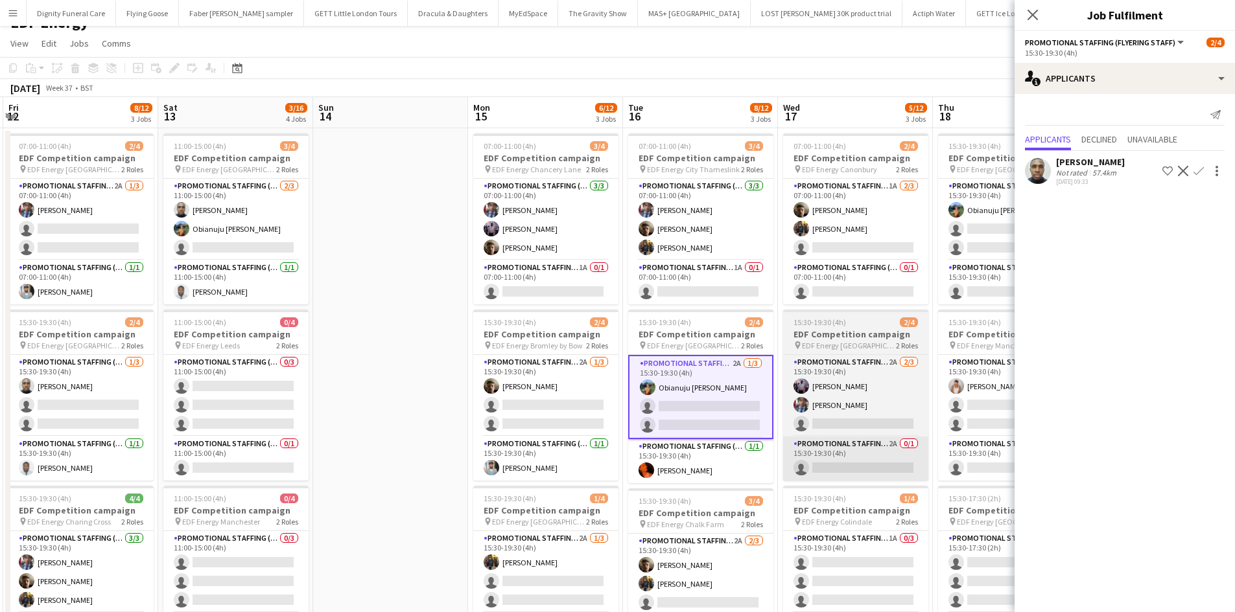
scroll to position [0, 0]
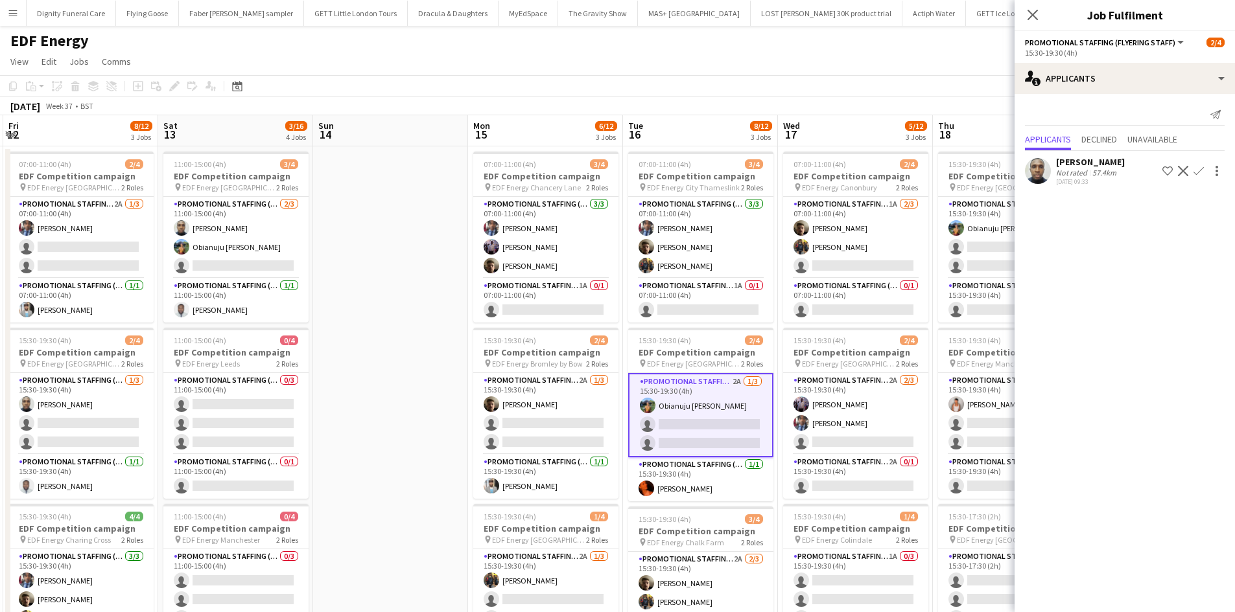
click at [1199, 167] on app-icon "Confirm" at bounding box center [1198, 171] width 10 height 10
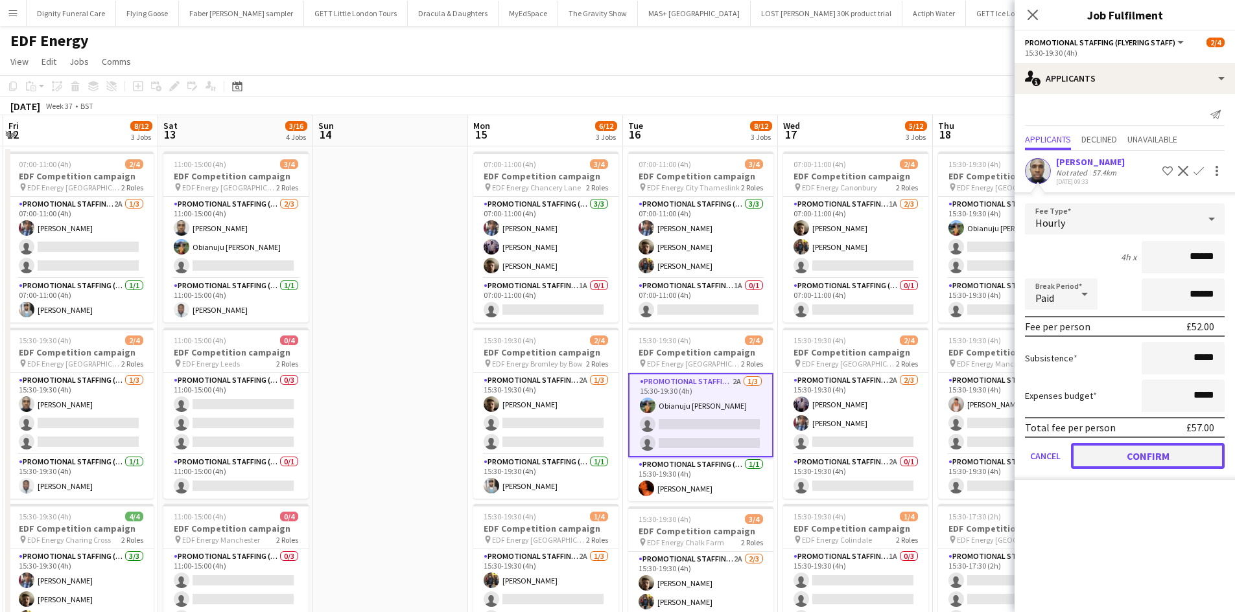
click at [1146, 451] on button "Confirm" at bounding box center [1148, 456] width 154 height 26
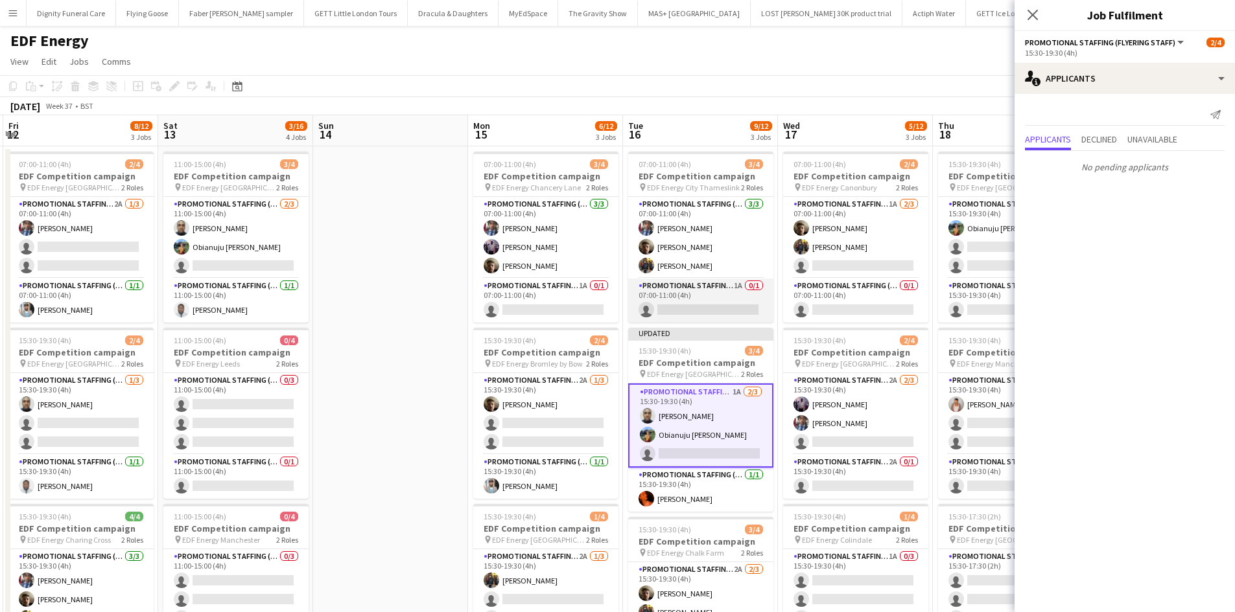
click at [726, 305] on app-card-role "Promotional Staffing (Team Leader) 1A 0/1 07:00-11:00 (4h) single-neutral-actio…" at bounding box center [700, 301] width 145 height 44
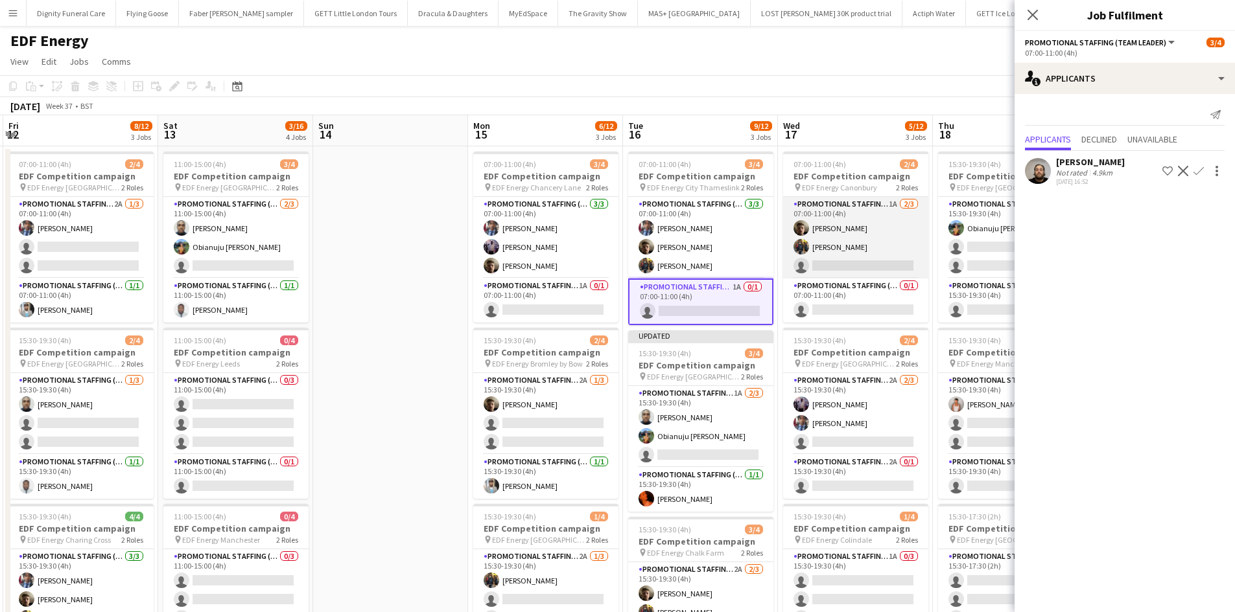
click at [872, 267] on app-card-role "Promotional Staffing (Flyering Staff) 1A 2/3 07:00-11:00 (4h) Alex Jackson-Kemp…" at bounding box center [855, 238] width 145 height 82
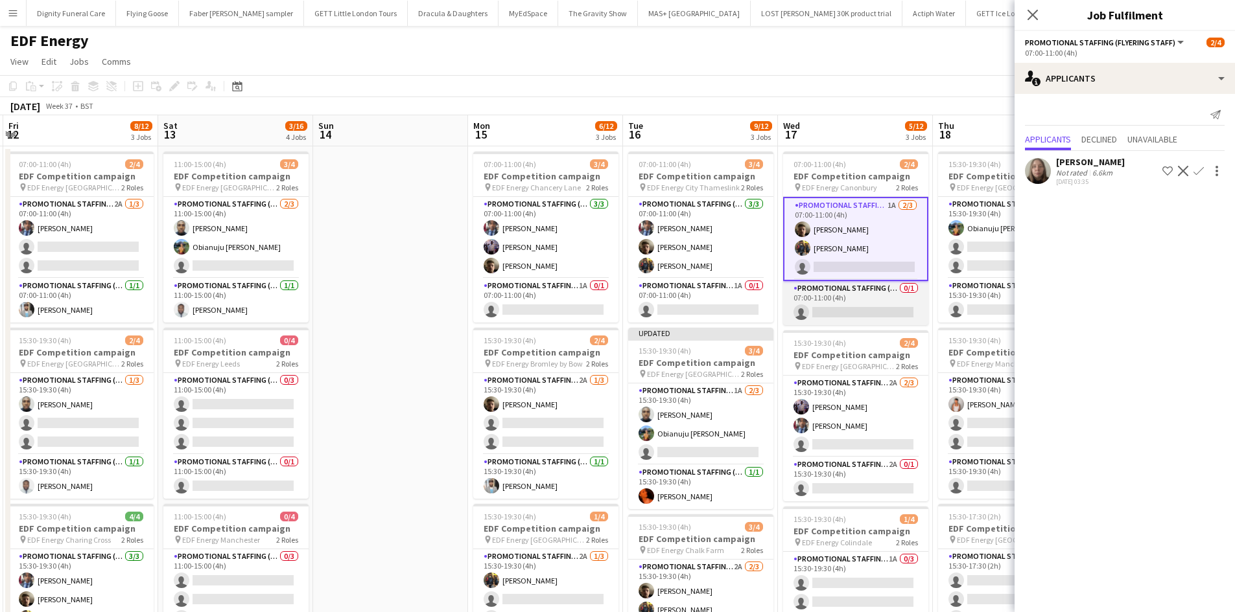
click at [887, 310] on app-card-role "Promotional Staffing (Team Leader) 0/1 07:00-11:00 (4h) single-neutral-actions" at bounding box center [855, 303] width 145 height 44
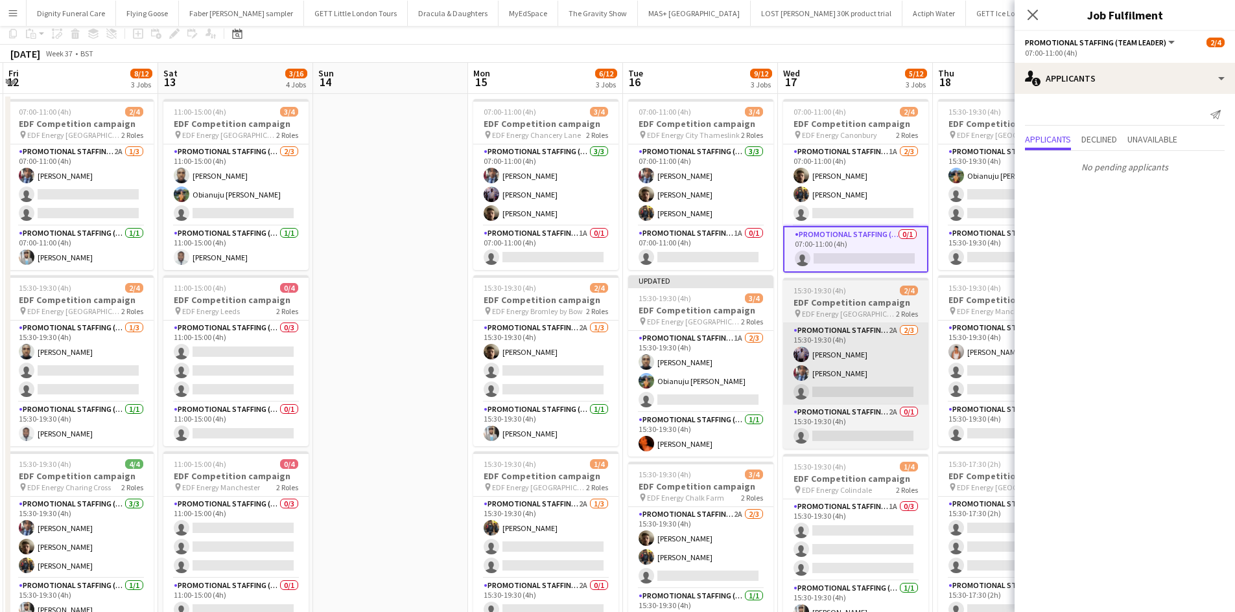
scroll to position [65, 0]
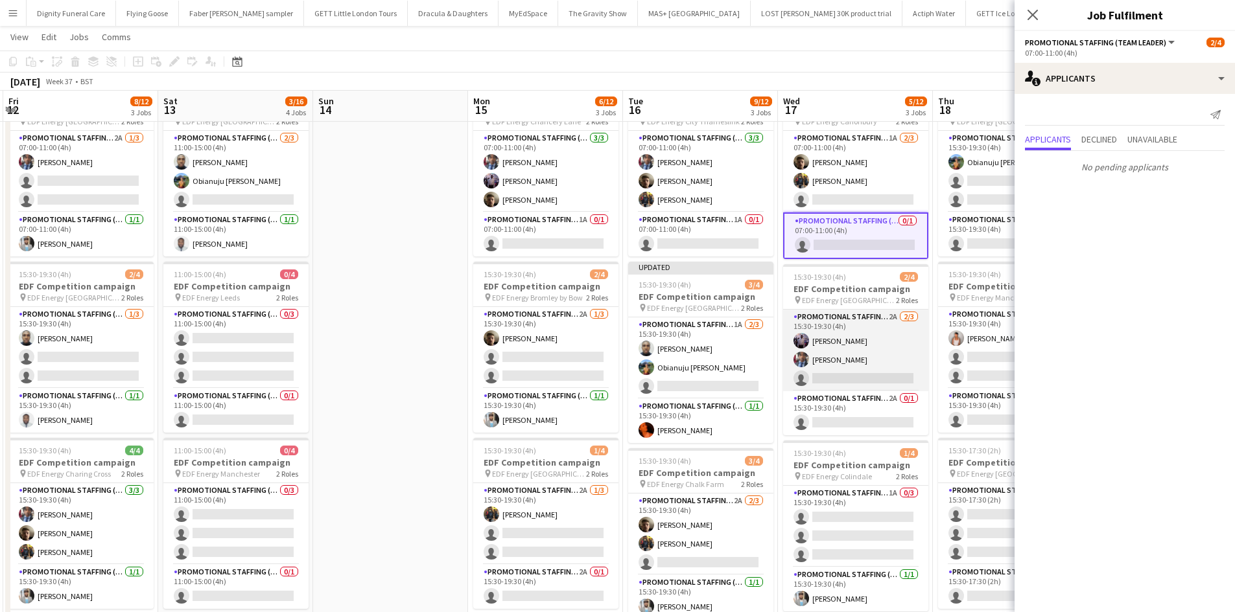
click at [871, 373] on app-card-role "Promotional Staffing (Flyering Staff) 2A 2/3 15:30-19:30 (4h) osahon ogunyemi S…" at bounding box center [855, 351] width 145 height 82
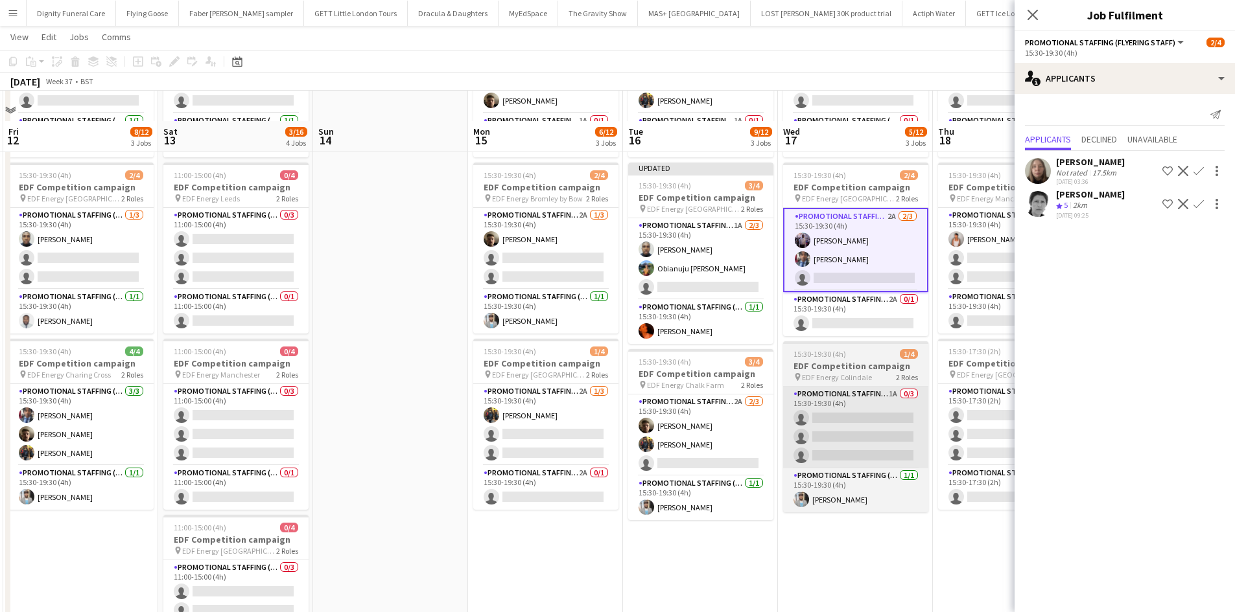
scroll to position [194, 0]
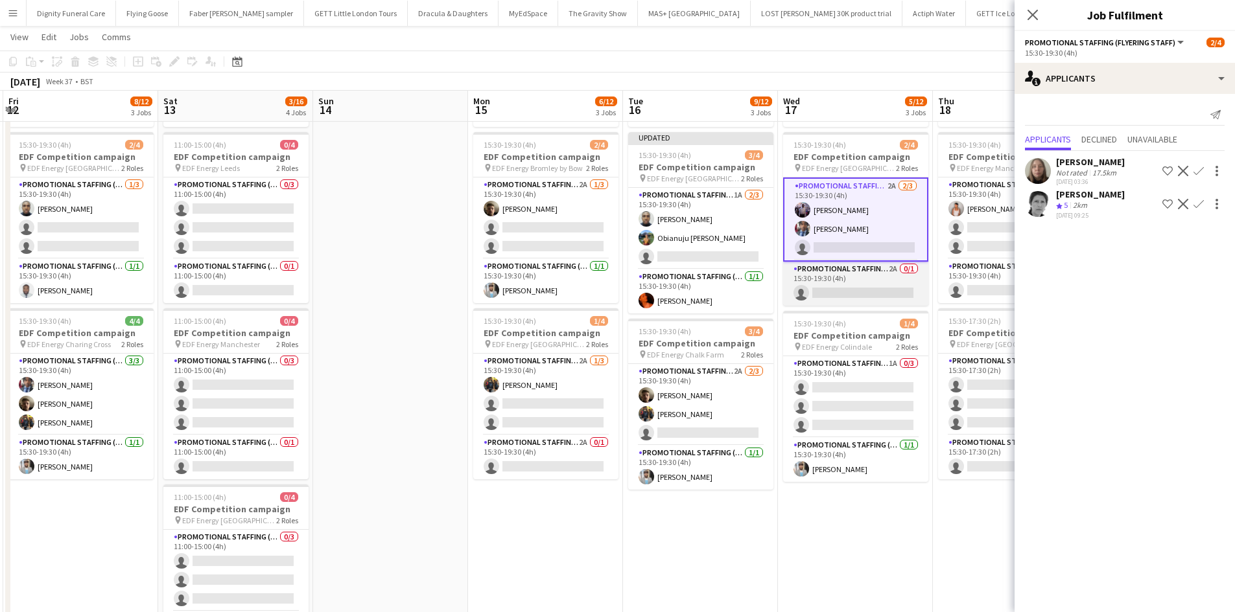
click at [852, 289] on app-card-role "Promotional Staffing (Team Leader) 2A 0/1 15:30-19:30 (4h) single-neutral-actio…" at bounding box center [855, 284] width 145 height 44
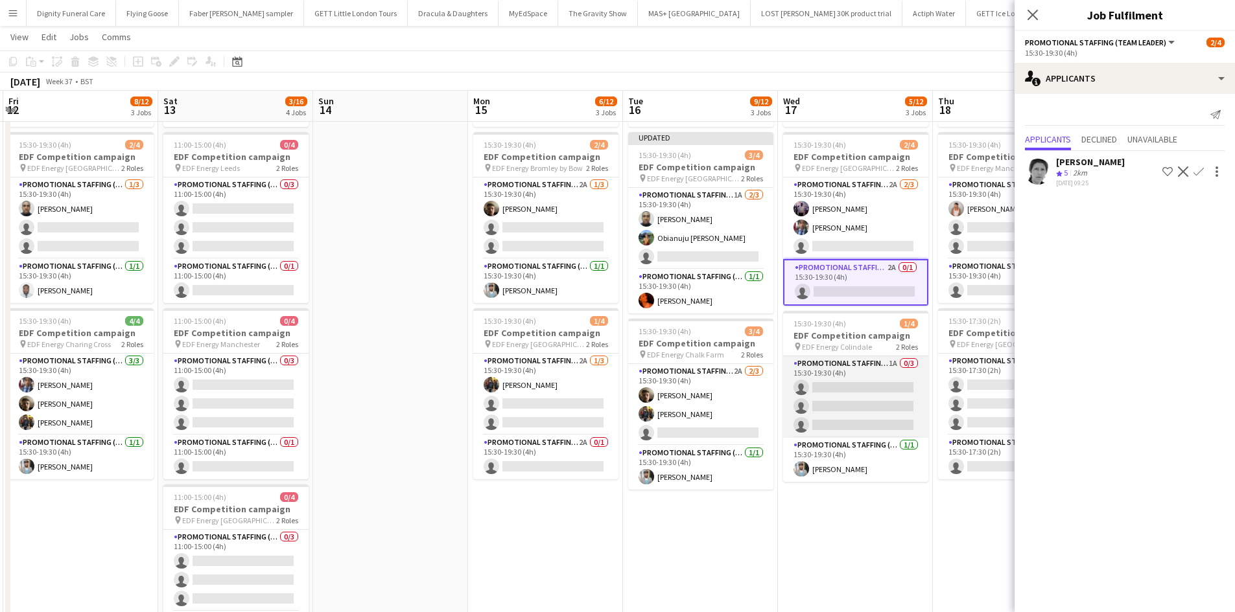
click at [873, 405] on app-card-role "Promotional Staffing (Flyering Staff) 1A 0/3 15:30-19:30 (4h) single-neutral-ac…" at bounding box center [855, 397] width 145 height 82
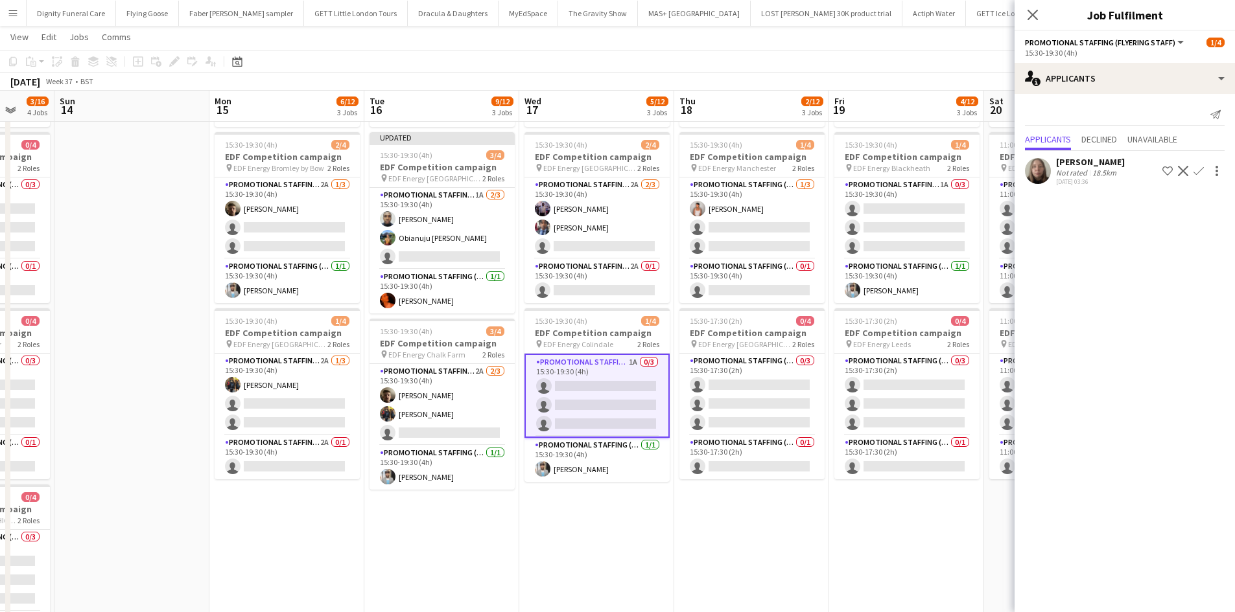
scroll to position [0, 577]
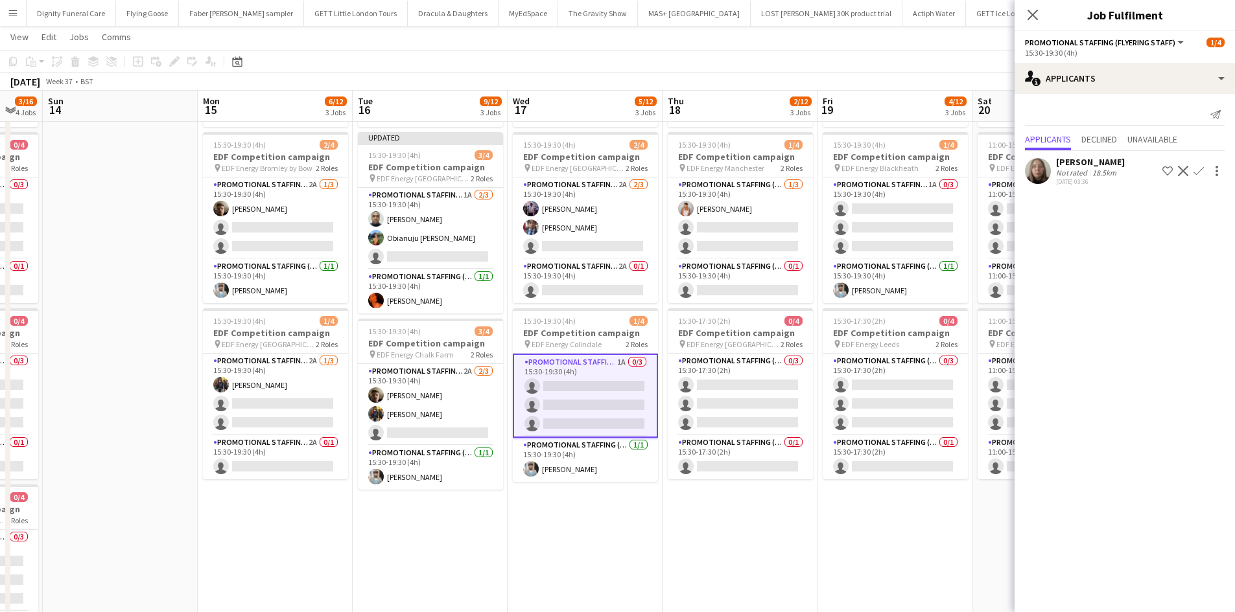
drag, startPoint x: 904, startPoint y: 555, endPoint x: 634, endPoint y: 535, distance: 271.0
click at [634, 535] on app-calendar-viewport "Wed 10 8/12 3 Jobs Thu 11 9/12 3 Jobs Fri 12 8/12 3 Jobs Sat 13 3/16 4 Jobs Sun…" at bounding box center [617, 294] width 1235 height 876
click at [738, 463] on app-card-role "Promotional Staffing (Team Leader) 0/1 15:30-17:30 (2h) single-neutral-actions" at bounding box center [739, 457] width 145 height 44
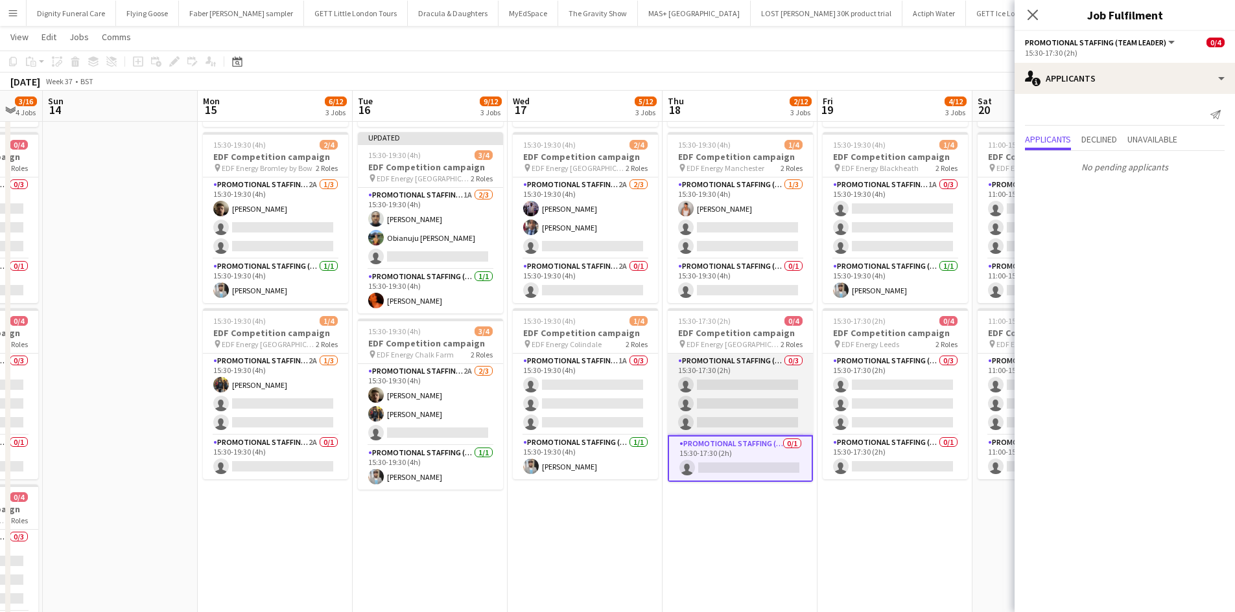
click at [734, 388] on app-card-role "Promotional Staffing (Flyering Staff) 0/3 15:30-17:30 (2h) single-neutral-actio…" at bounding box center [739, 395] width 145 height 82
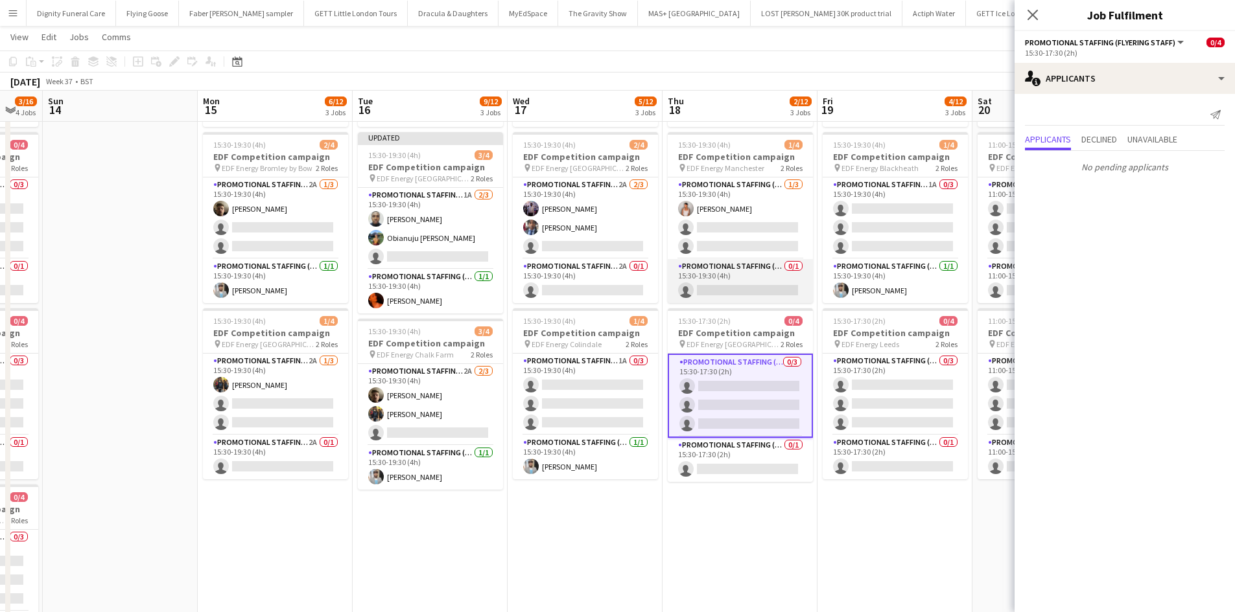
click at [743, 275] on app-card-role "Promotional Staffing (Team Leader) 0/1 15:30-19:30 (4h) single-neutral-actions" at bounding box center [739, 281] width 145 height 44
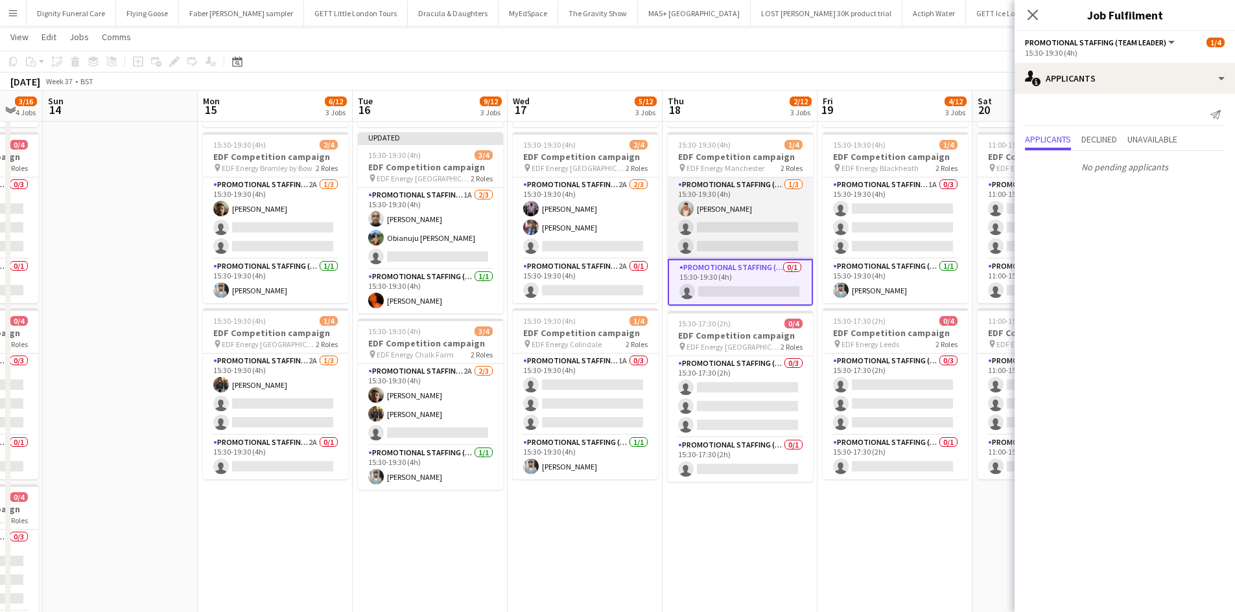
click at [769, 232] on app-card-role "Promotional Staffing (Flyering Staff) 1/3 15:30-19:30 (4h) Jessica Montogmery s…" at bounding box center [739, 219] width 145 height 82
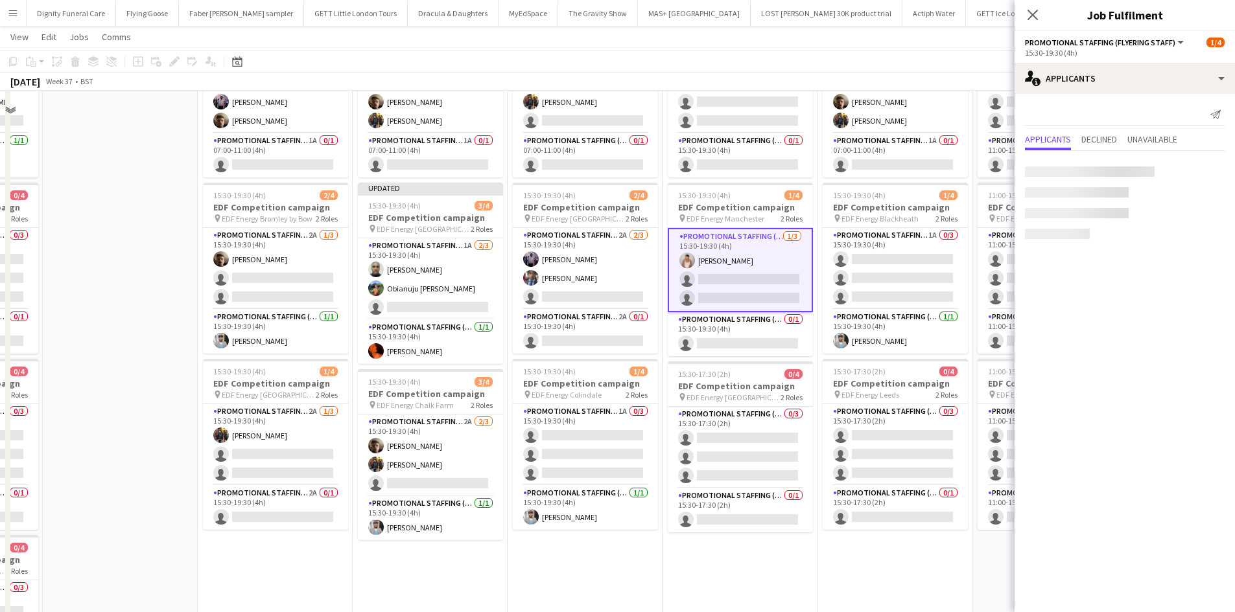
scroll to position [0, 0]
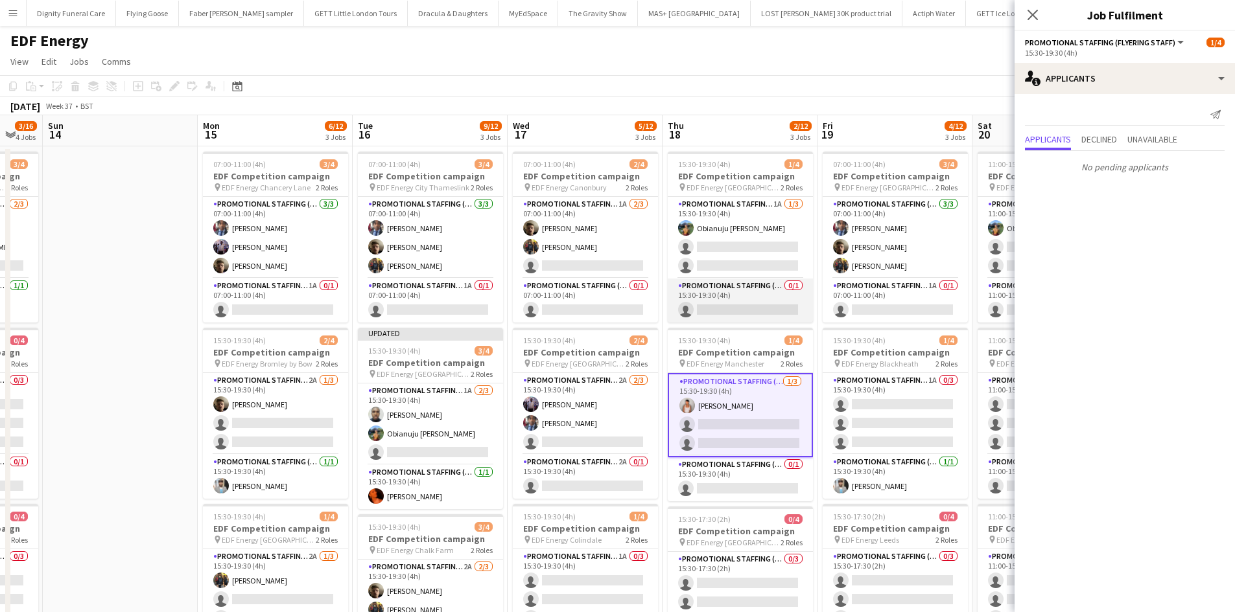
click at [748, 308] on app-card-role "Promotional Staffing (Team Leader) 0/1 15:30-19:30 (4h) single-neutral-actions" at bounding box center [739, 301] width 145 height 44
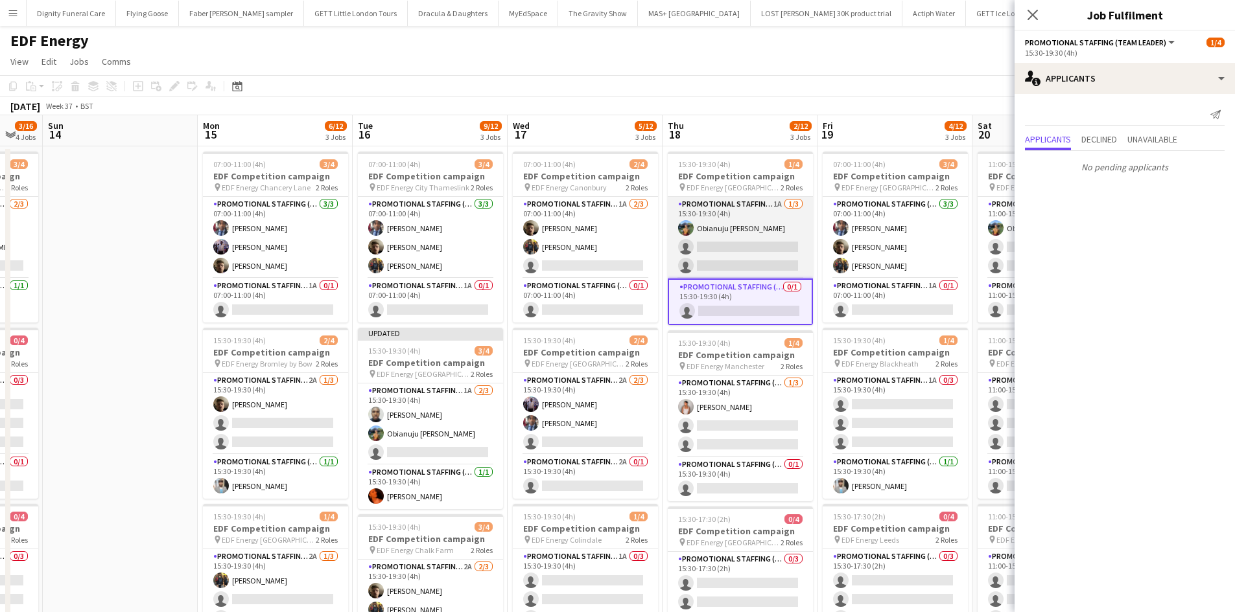
click at [752, 256] on app-card-role "Promotional Staffing (Flyering Staff) 1A 1/3 15:30-19:30 (4h) Obianuju Rosemary…" at bounding box center [739, 238] width 145 height 82
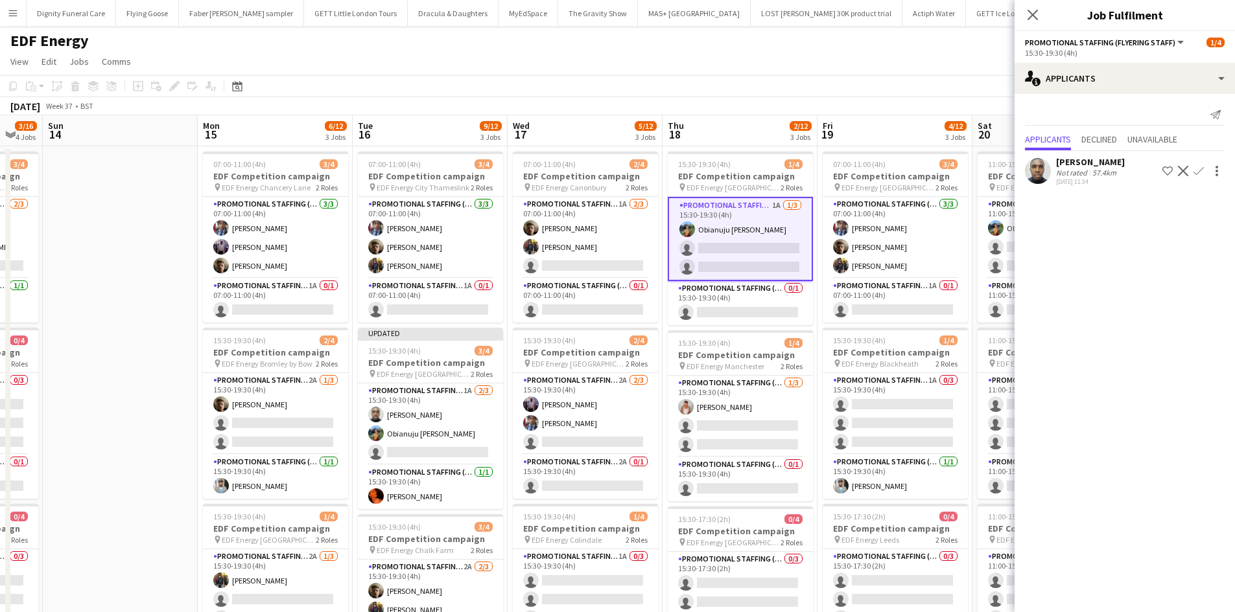
click at [1198, 168] on app-icon "Confirm" at bounding box center [1198, 171] width 10 height 10
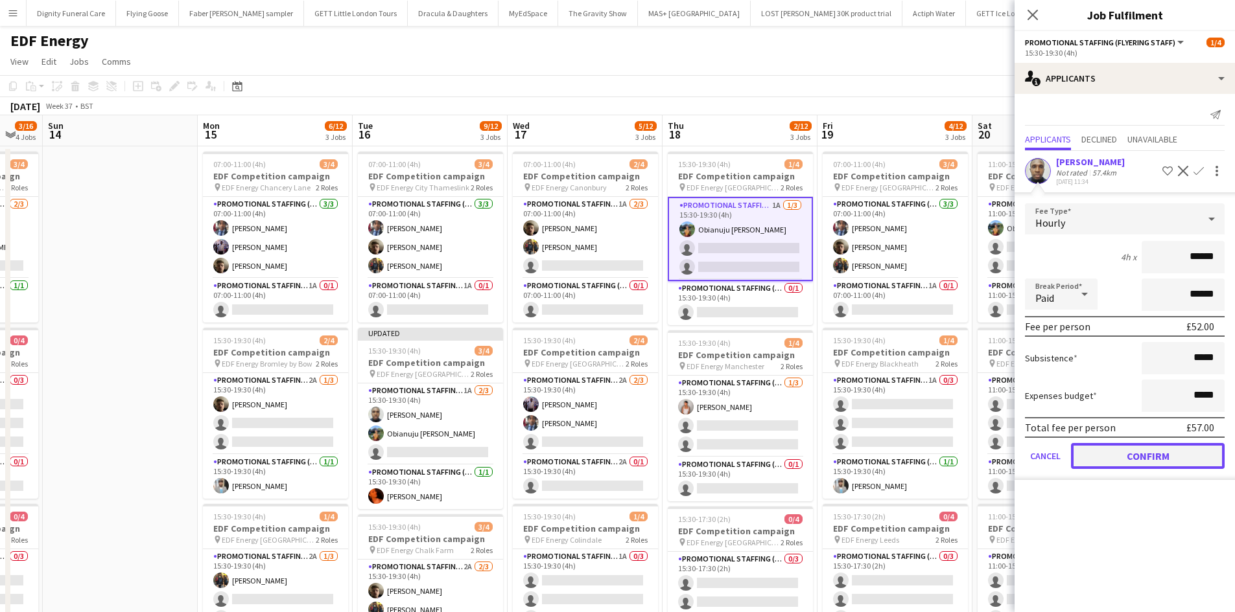
click at [1174, 457] on button "Confirm" at bounding box center [1148, 456] width 154 height 26
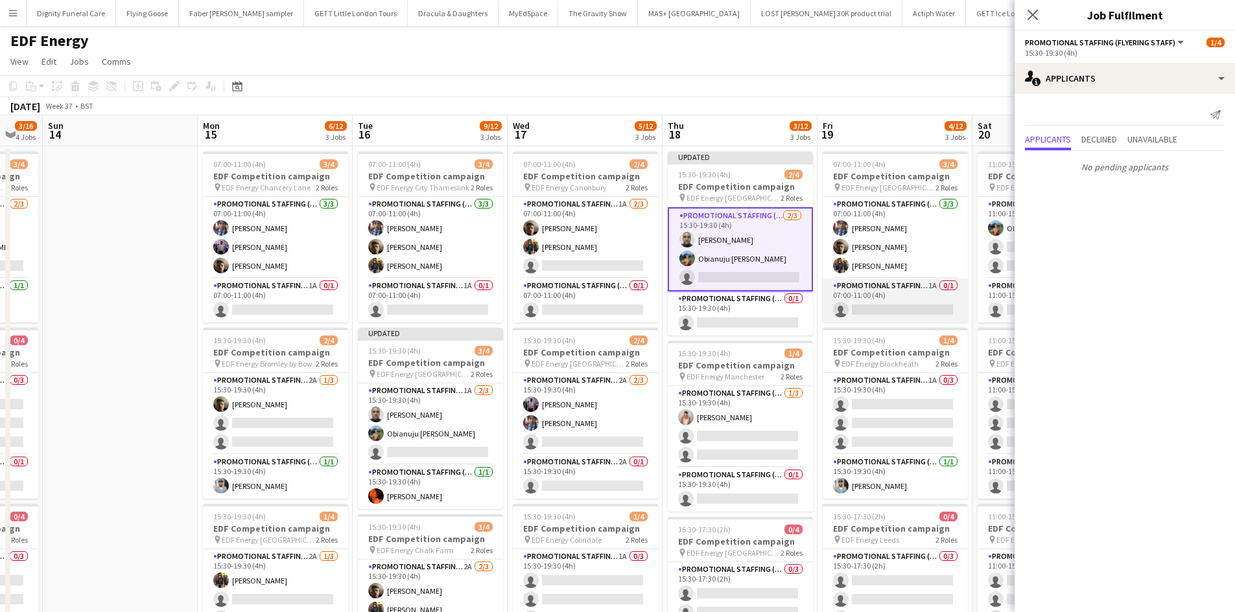
click at [886, 307] on app-card-role "Promotional Staffing (Team Leader) 1A 0/1 07:00-11:00 (4h) single-neutral-actio…" at bounding box center [894, 301] width 145 height 44
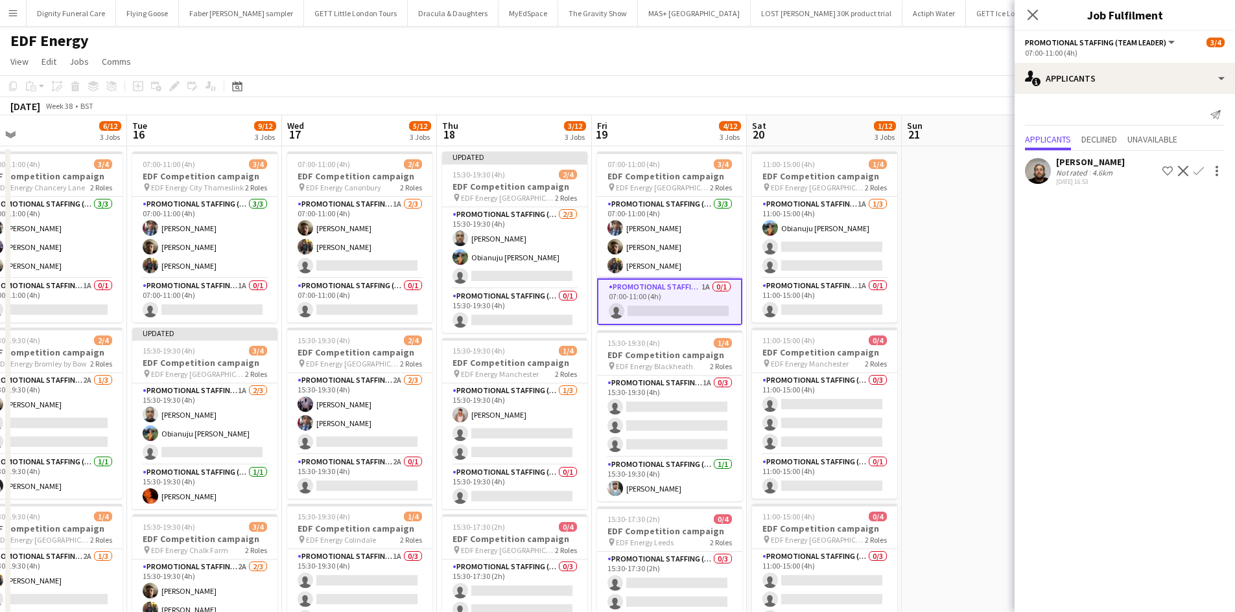
drag, startPoint x: 736, startPoint y: 365, endPoint x: 666, endPoint y: 361, distance: 69.4
click at [666, 361] on app-calendar-viewport "Fri 12 8/12 3 Jobs Sat 13 3/16 4 Jobs Sun 14 Mon 15 6/12 3 Jobs Tue 16 9/12 3 J…" at bounding box center [617, 521] width 1235 height 813
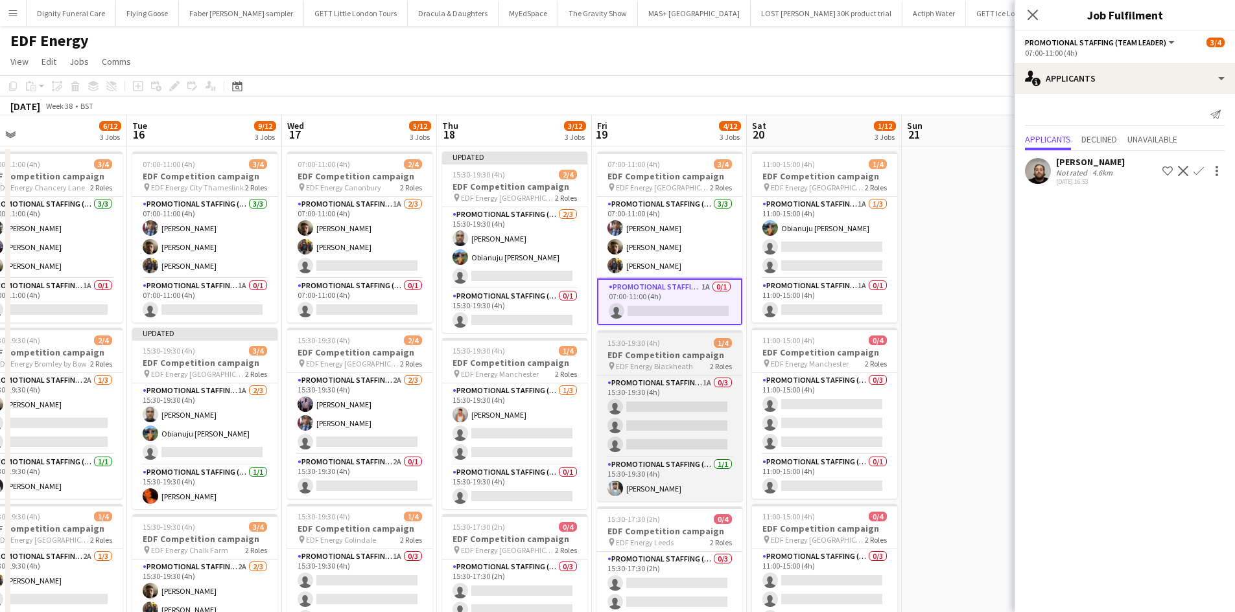
scroll to position [0, 493]
click at [660, 424] on app-card-role "Promotional Staffing (Flyering Staff) 1A 0/3 15:30-19:30 (4h) single-neutral-ac…" at bounding box center [668, 417] width 145 height 82
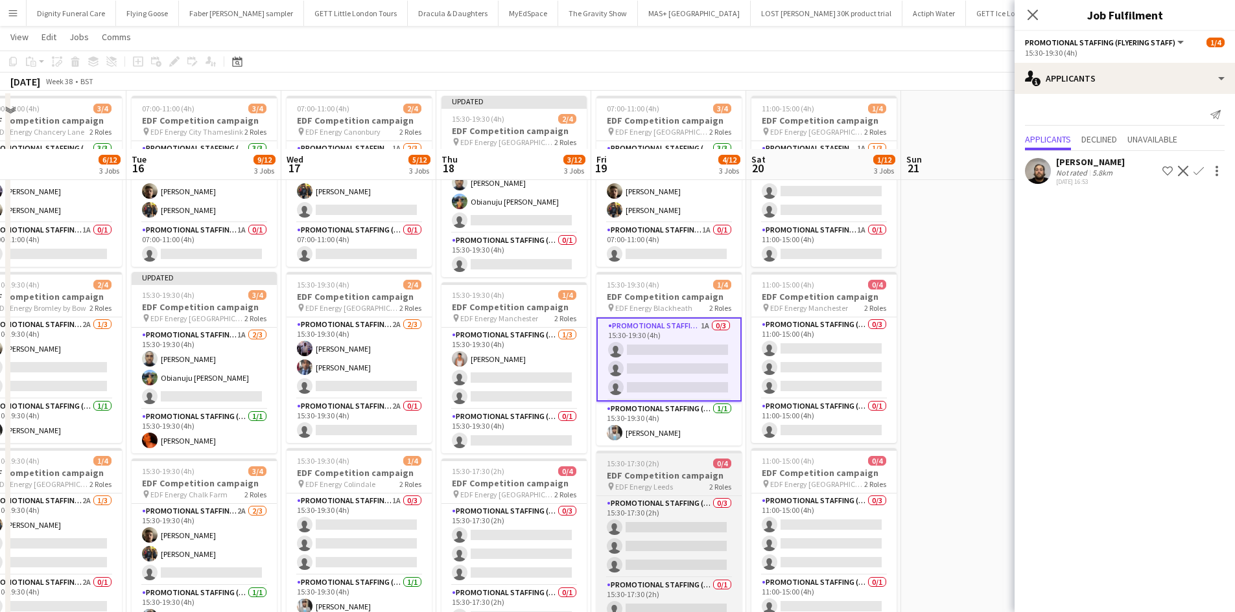
scroll to position [130, 0]
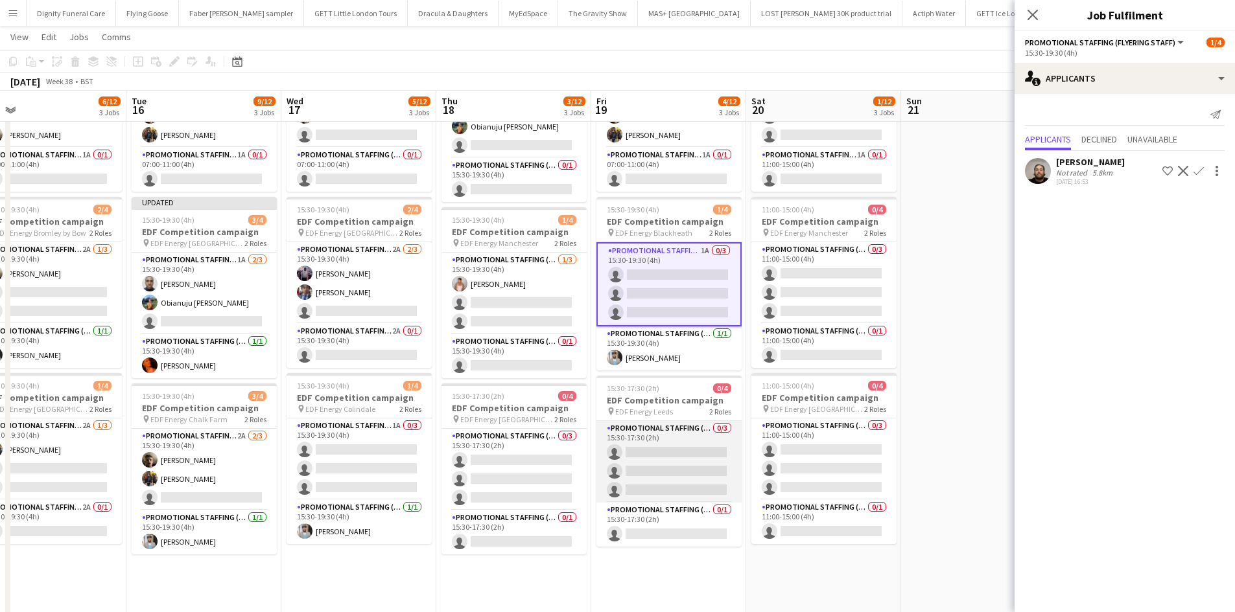
click at [662, 452] on app-card-role "Promotional Staffing (Flyering Staff) 0/3 15:30-17:30 (2h) single-neutral-actio…" at bounding box center [668, 462] width 145 height 82
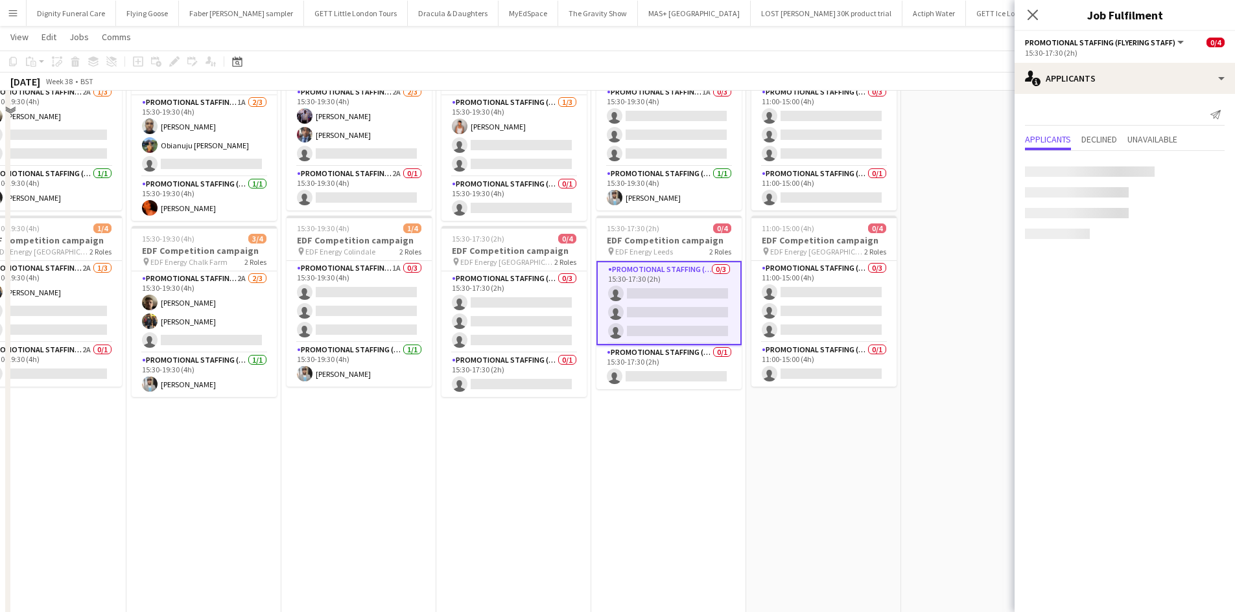
scroll to position [324, 0]
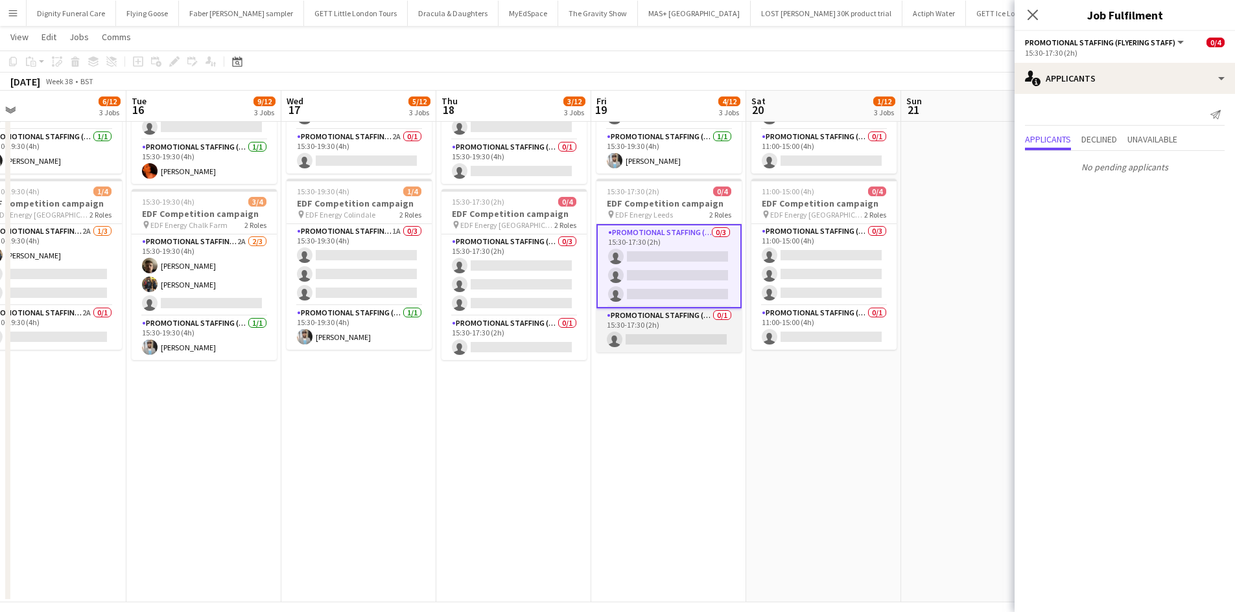
click at [669, 337] on app-card-role "Promotional Staffing (Team Leader) 0/1 15:30-17:30 (2h) single-neutral-actions" at bounding box center [668, 330] width 145 height 44
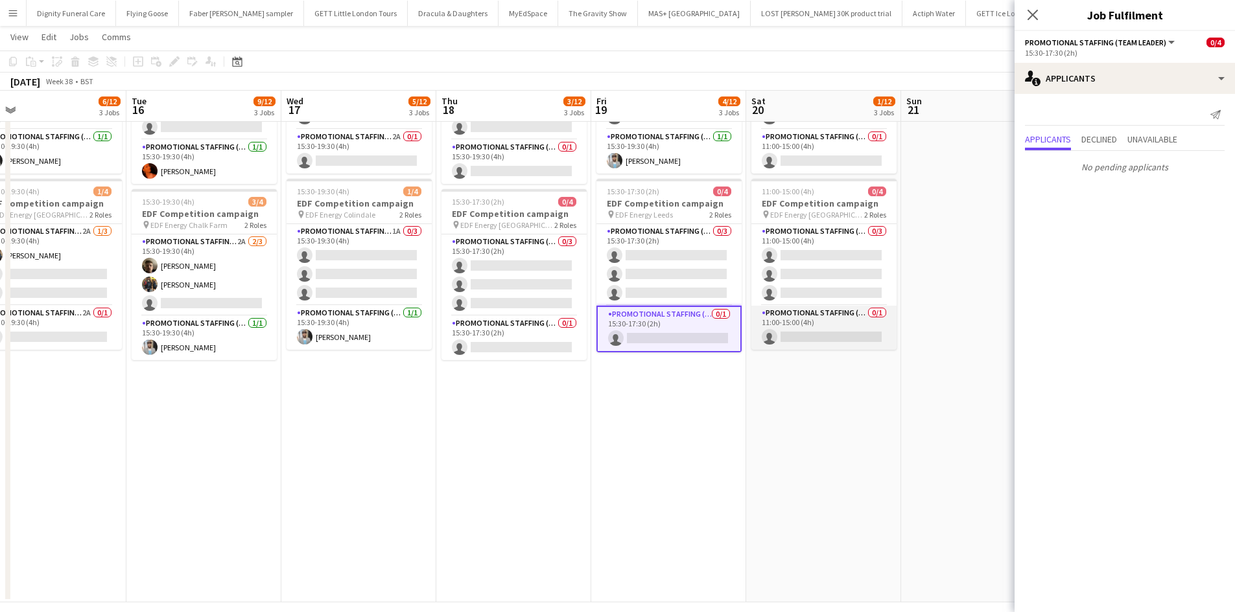
click at [829, 332] on app-card-role "Promotional Staffing (Team Leader) 0/1 11:00-15:00 (4h) single-neutral-actions" at bounding box center [823, 328] width 145 height 44
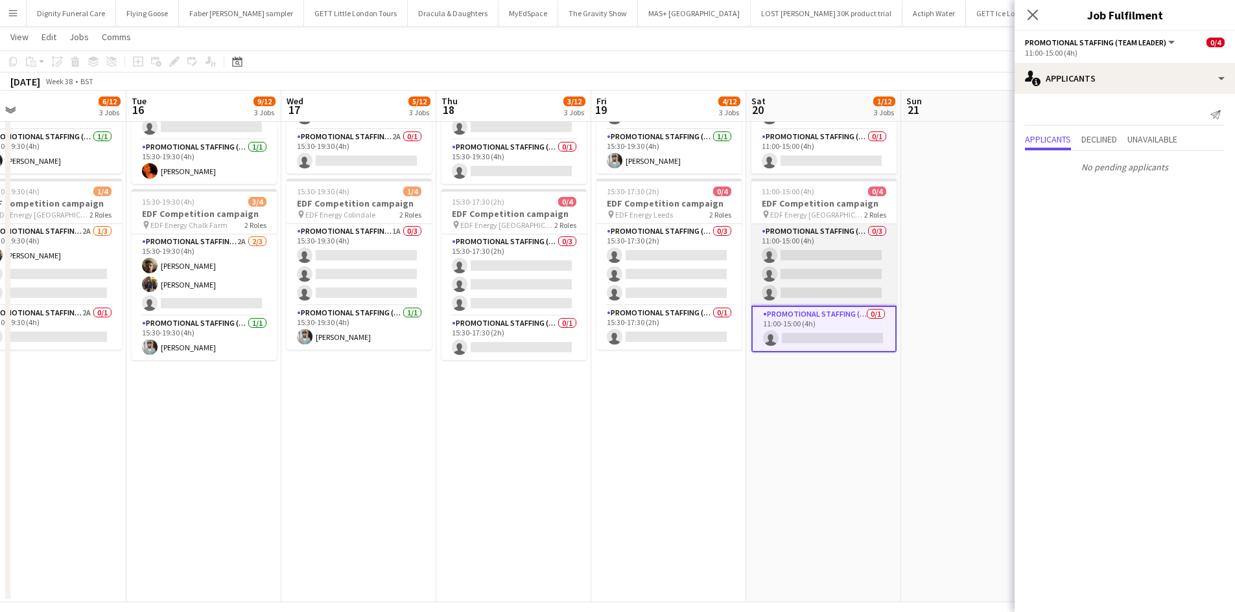
click at [844, 271] on app-card-role "Promotional Staffing (Flyering Staff) 0/3 11:00-15:00 (4h) single-neutral-actio…" at bounding box center [823, 265] width 145 height 82
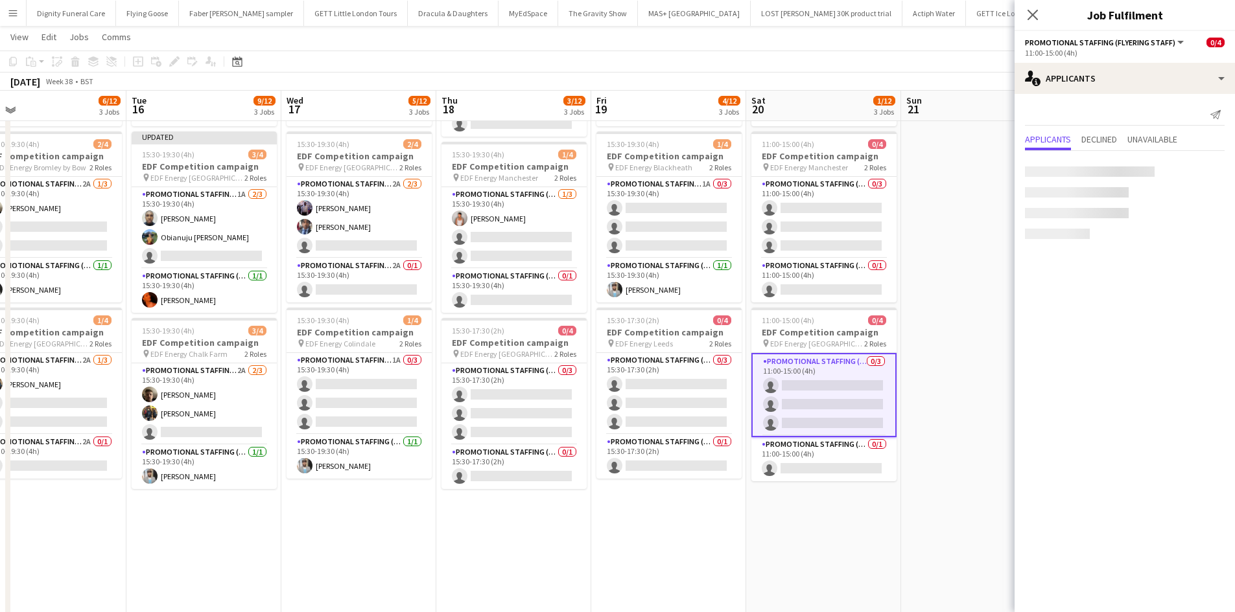
scroll to position [194, 0]
click at [814, 288] on app-card-role "Promotional Staffing (Team Leader) 0/1 11:00-15:00 (4h) single-neutral-actions" at bounding box center [823, 281] width 145 height 44
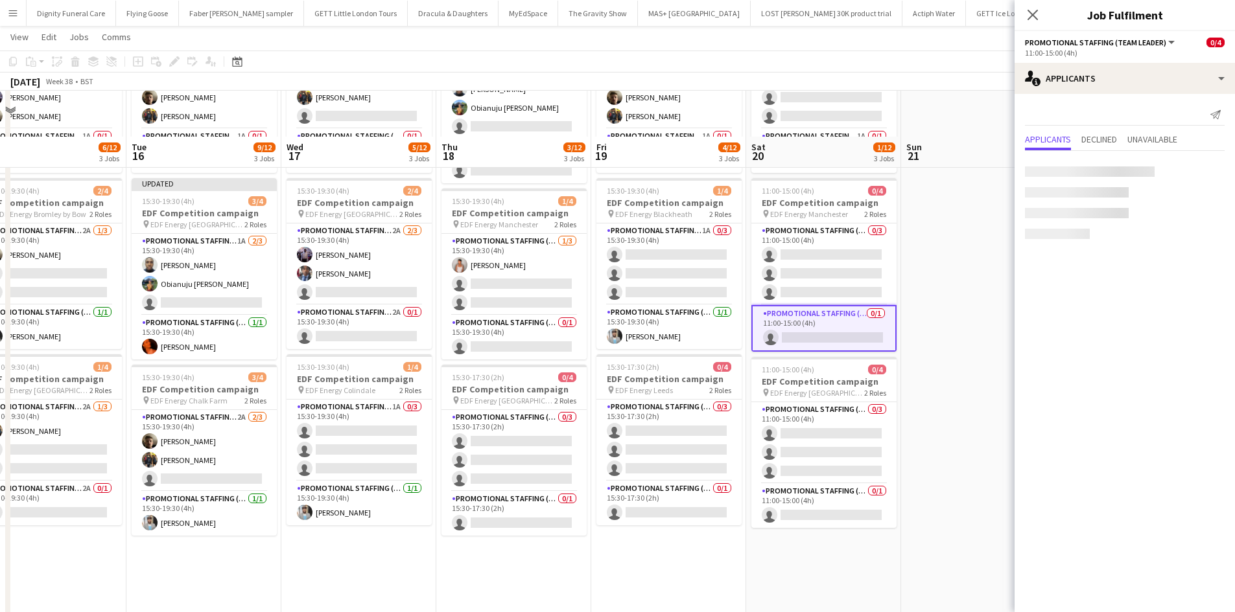
scroll to position [130, 0]
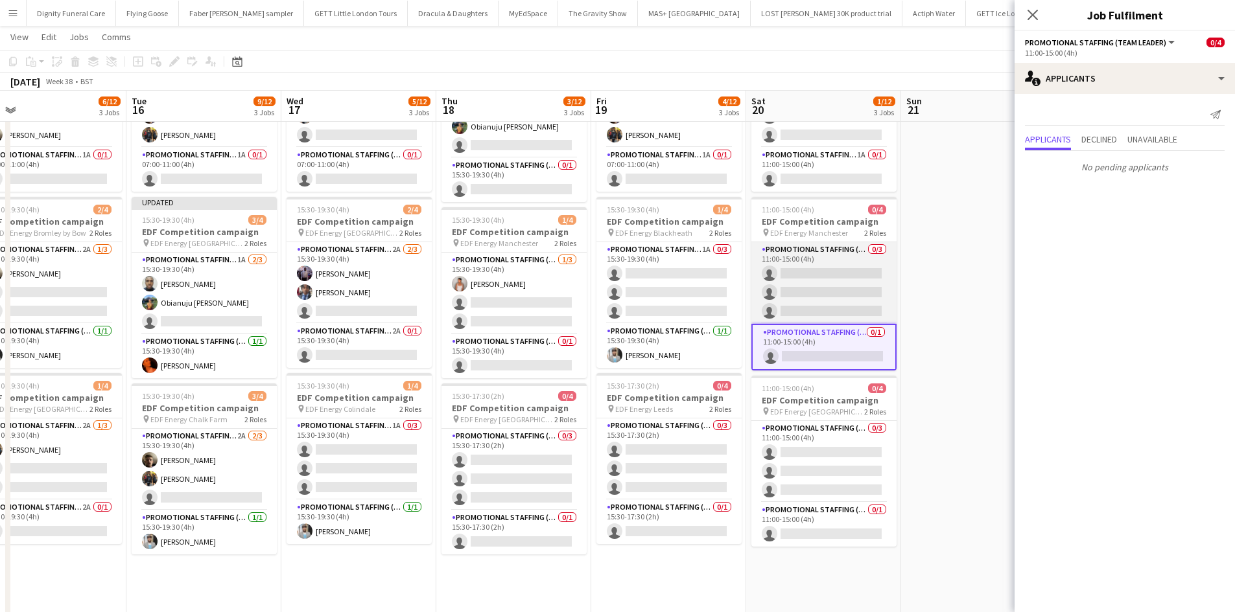
click at [870, 301] on app-card-role "Promotional Staffing (Flyering Staff) 0/3 11:00-15:00 (4h) single-neutral-actio…" at bounding box center [823, 283] width 145 height 82
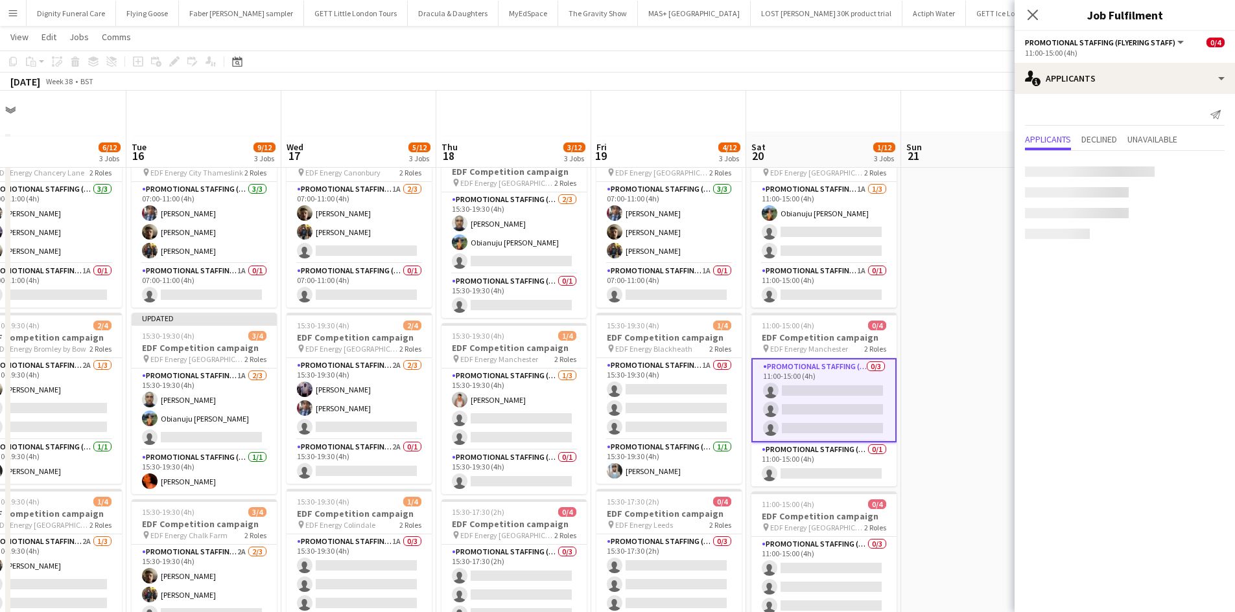
scroll to position [0, 0]
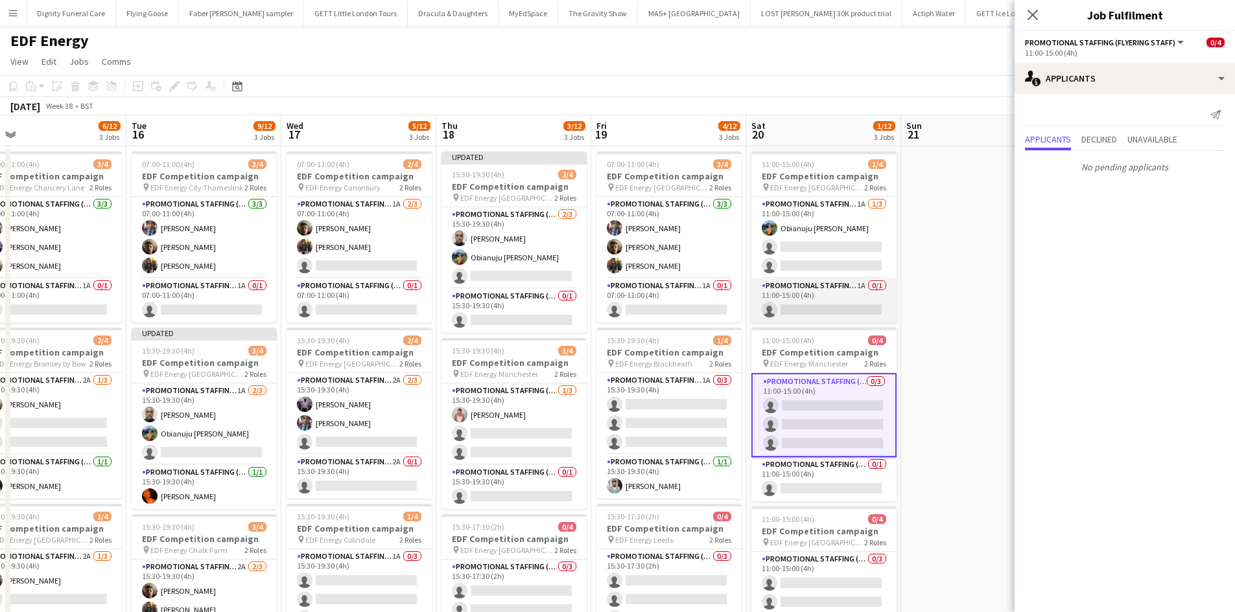
click at [846, 308] on app-card-role "Promotional Staffing (Team Leader) 1A 0/1 11:00-15:00 (4h) single-neutral-actio…" at bounding box center [823, 301] width 145 height 44
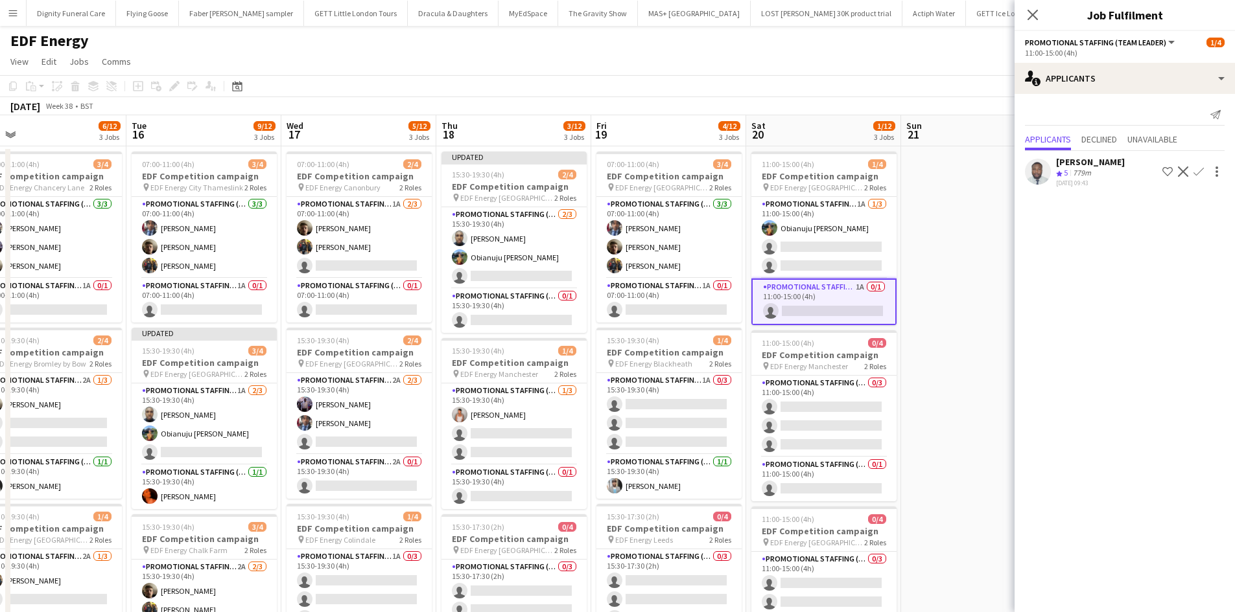
click at [1198, 172] on app-icon "Confirm" at bounding box center [1198, 172] width 10 height 10
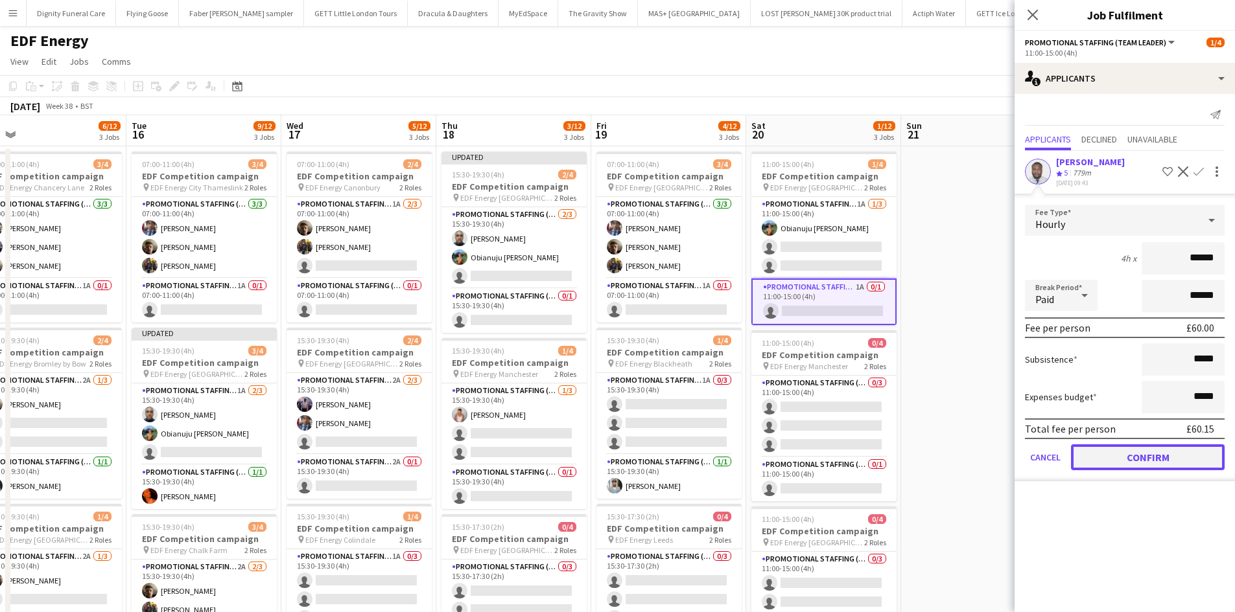
click at [1187, 454] on button "Confirm" at bounding box center [1148, 458] width 154 height 26
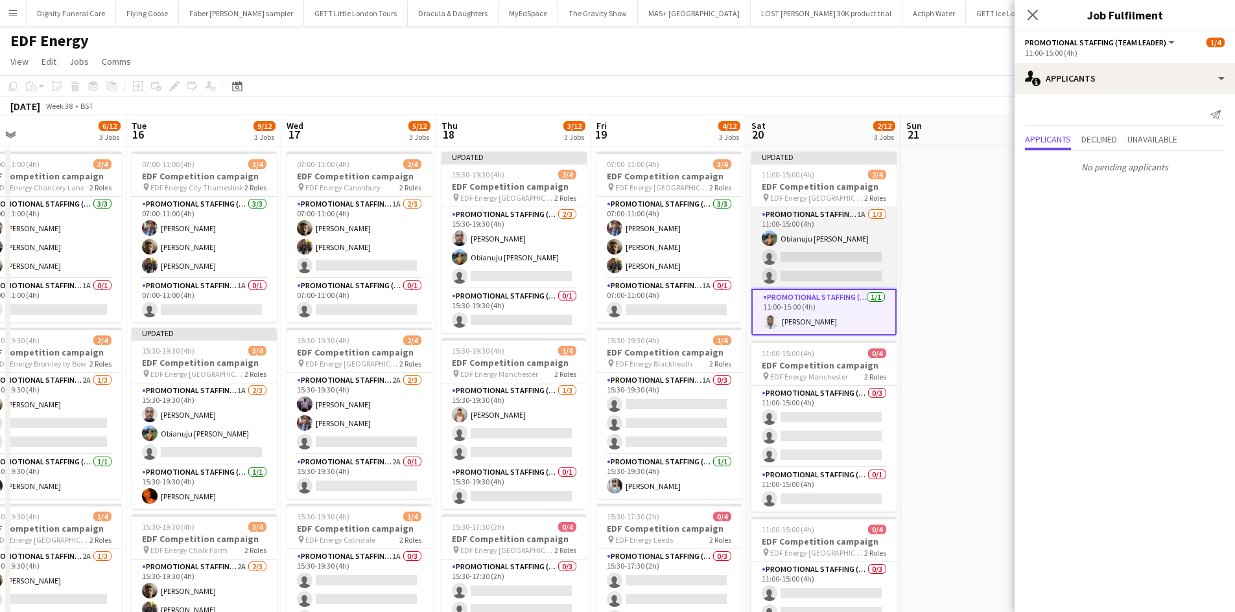
click at [832, 260] on app-card-role "Promotional Staffing (Flyering Staff) 1A 1/3 11:00-15:00 (4h) Obianuju Rosemary…" at bounding box center [823, 248] width 145 height 82
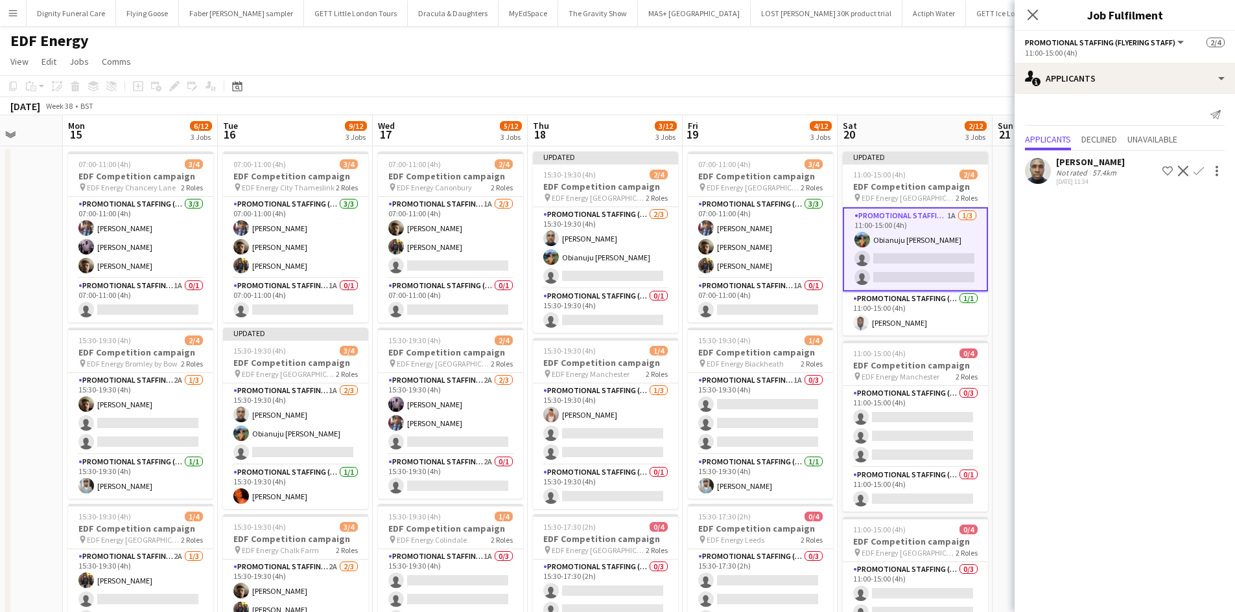
drag, startPoint x: 954, startPoint y: 305, endPoint x: 730, endPoint y: 312, distance: 224.3
click at [730, 312] on app-calendar-viewport "Fri 12 8/12 3 Jobs Sat 13 3/16 4 Jobs Sun 14 Mon 15 6/12 3 Jobs Tue 16 9/12 3 J…" at bounding box center [617, 521] width 1235 height 813
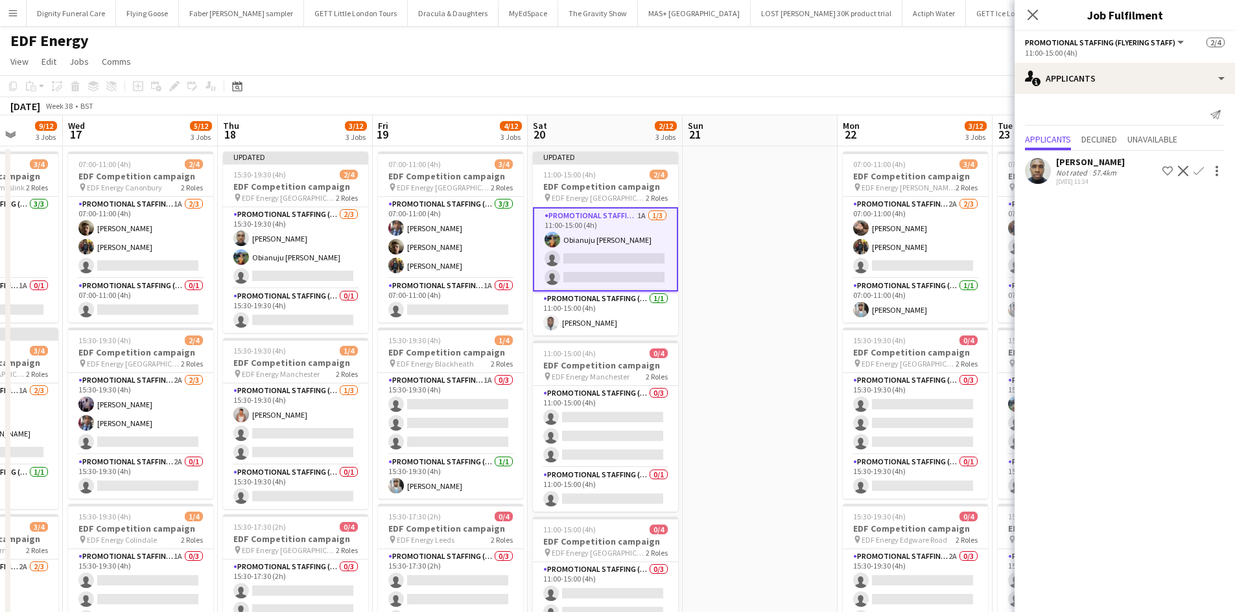
scroll to position [0, 408]
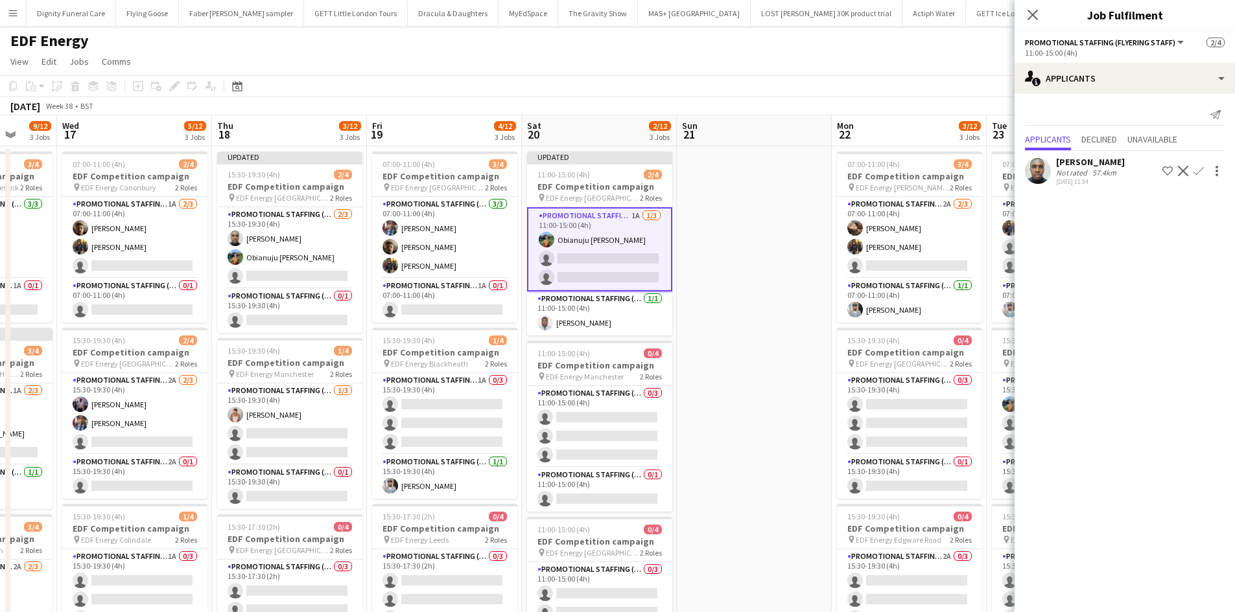
click at [1198, 170] on app-icon "Confirm" at bounding box center [1198, 171] width 10 height 10
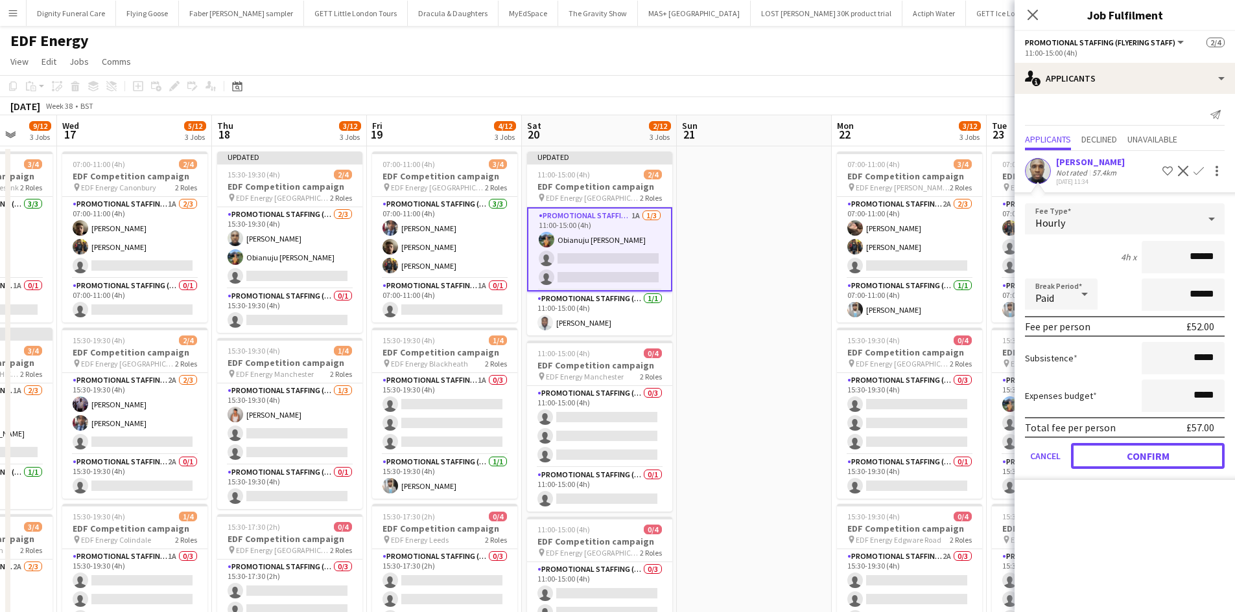
drag, startPoint x: 1146, startPoint y: 449, endPoint x: 1136, endPoint y: 445, distance: 11.3
click at [1147, 449] on button "Confirm" at bounding box center [1148, 456] width 154 height 26
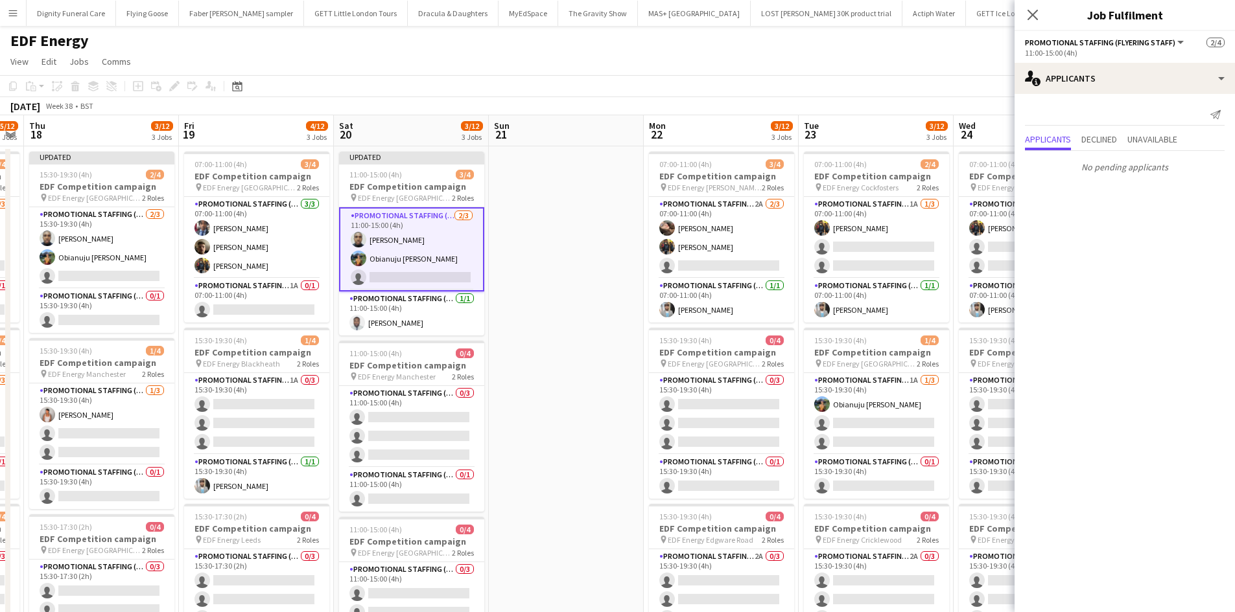
drag, startPoint x: 641, startPoint y: 341, endPoint x: 556, endPoint y: 338, distance: 85.0
click at [559, 340] on app-calendar-viewport "Sun 14 Mon 15 6/12 3 Jobs Tue 16 9/12 3 Jobs Wed 17 5/12 3 Jobs Thu 18 3/12 3 J…" at bounding box center [617, 521] width 1235 height 813
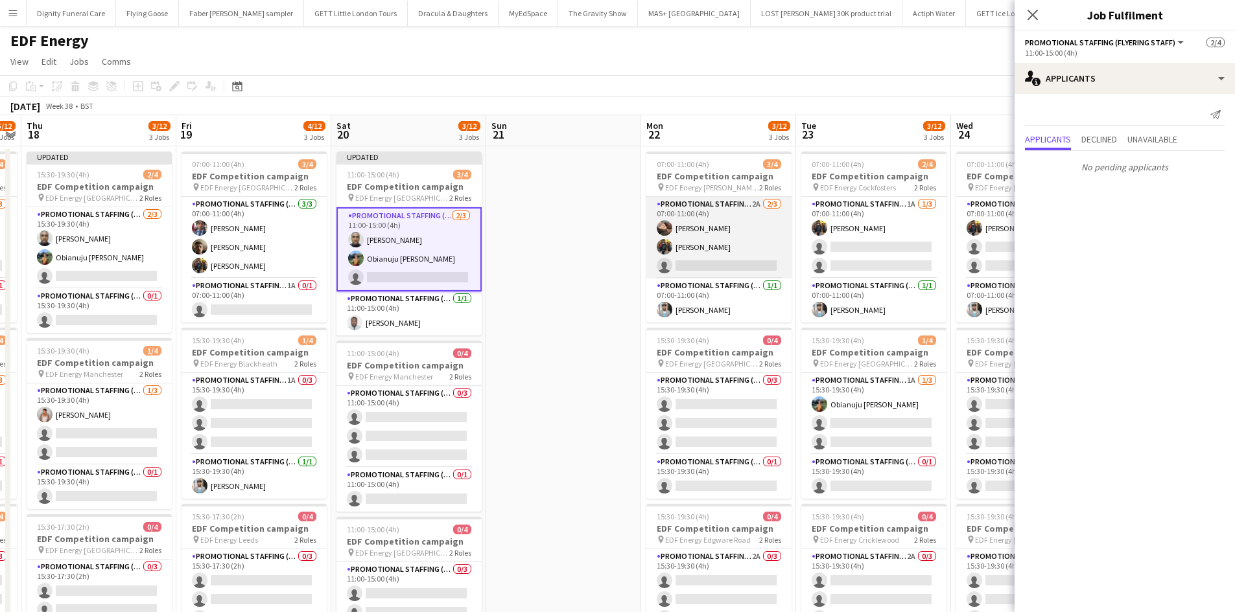
click at [735, 270] on app-card-role "Promotional Staffing (Flyering Staff) 2A 2/3 07:00-11:00 (4h) Anastasiia Melesh…" at bounding box center [718, 238] width 145 height 82
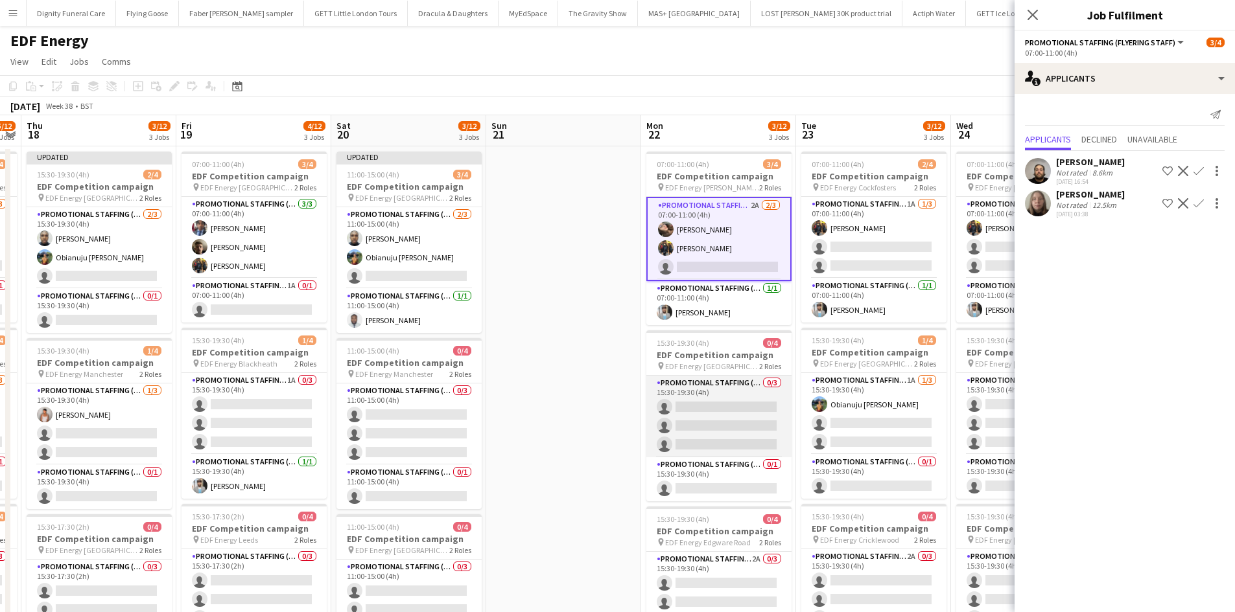
drag, startPoint x: 726, startPoint y: 415, endPoint x: 682, endPoint y: 388, distance: 52.3
click at [725, 415] on app-card-role "Promotional Staffing (Flyering Staff) 0/3 15:30-19:30 (4h) single-neutral-actio…" at bounding box center [718, 417] width 145 height 82
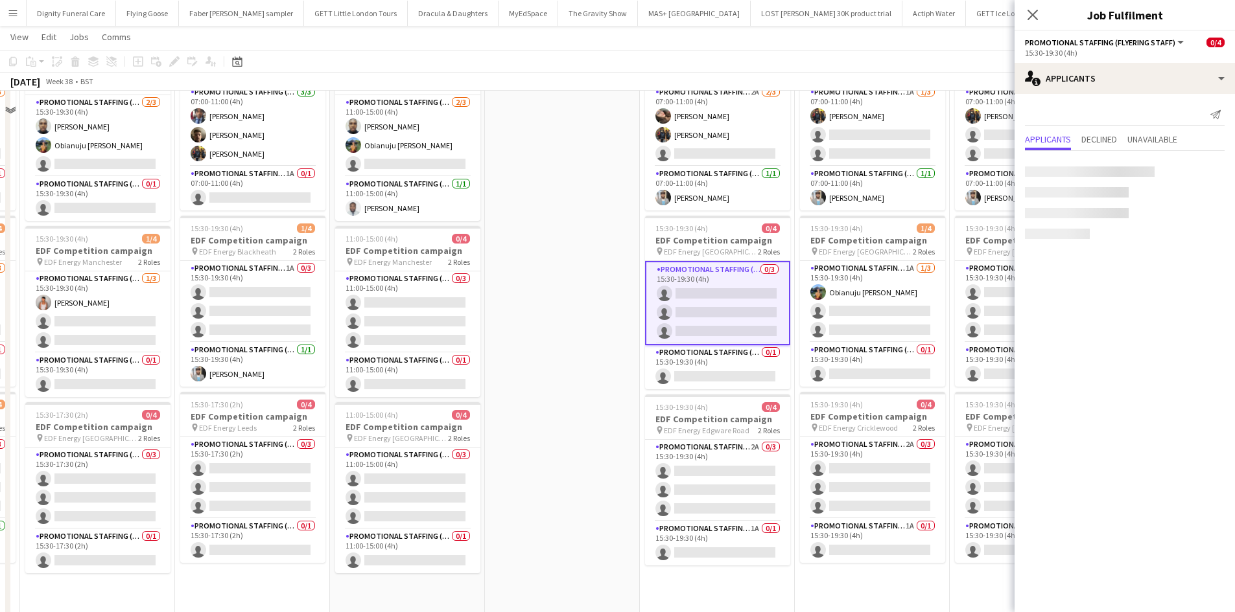
scroll to position [130, 0]
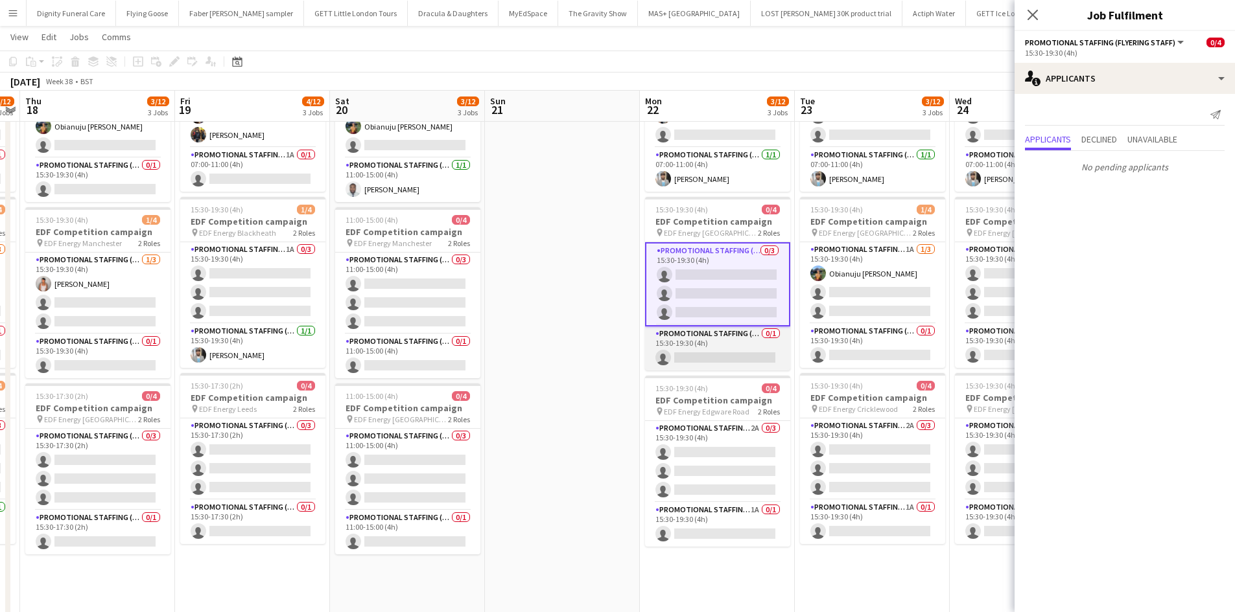
click at [729, 352] on app-card-role "Promotional Staffing (Team Leader) 0/1 15:30-19:30 (4h) single-neutral-actions" at bounding box center [717, 349] width 145 height 44
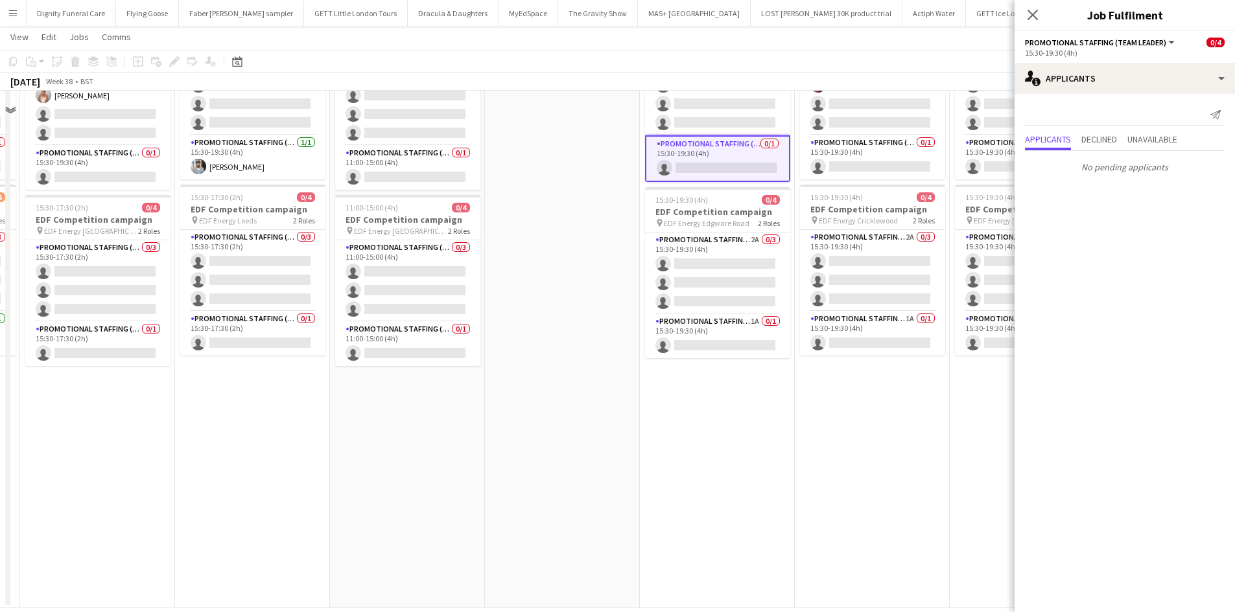
scroll to position [324, 0]
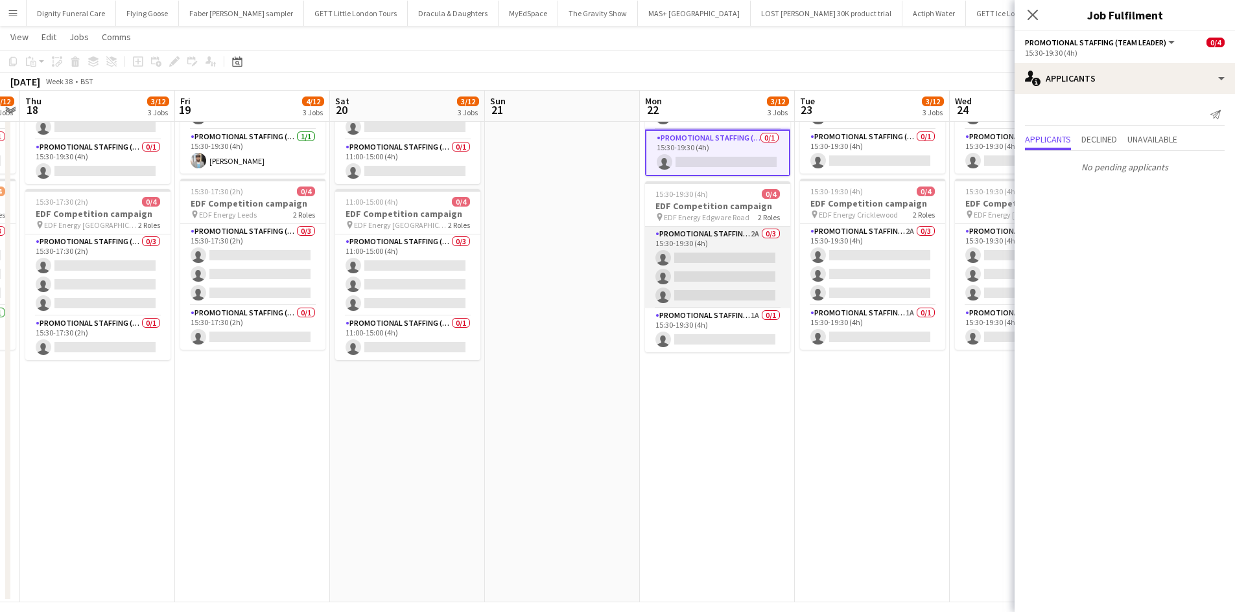
click at [727, 286] on app-card-role "Promotional Staffing (Flyering Staff) 2A 0/3 15:30-19:30 (4h) single-neutral-ac…" at bounding box center [717, 268] width 145 height 82
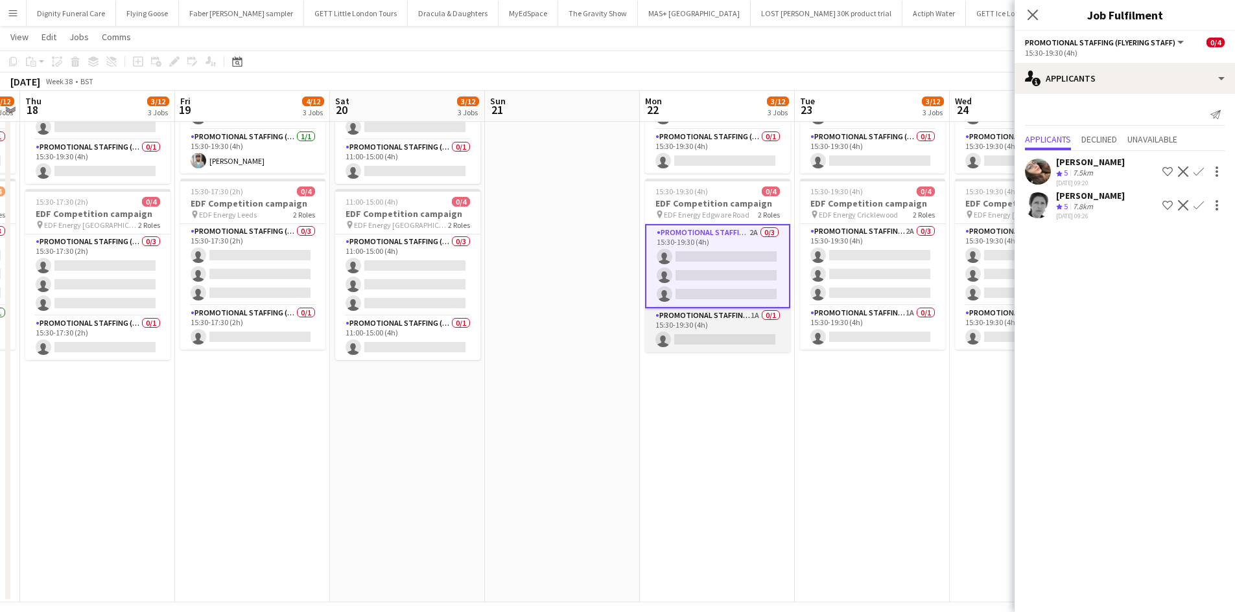
click at [723, 341] on app-card-role "Promotional Staffing (Team Leader) 1A 0/1 15:30-19:30 (4h) single-neutral-actio…" at bounding box center [717, 330] width 145 height 44
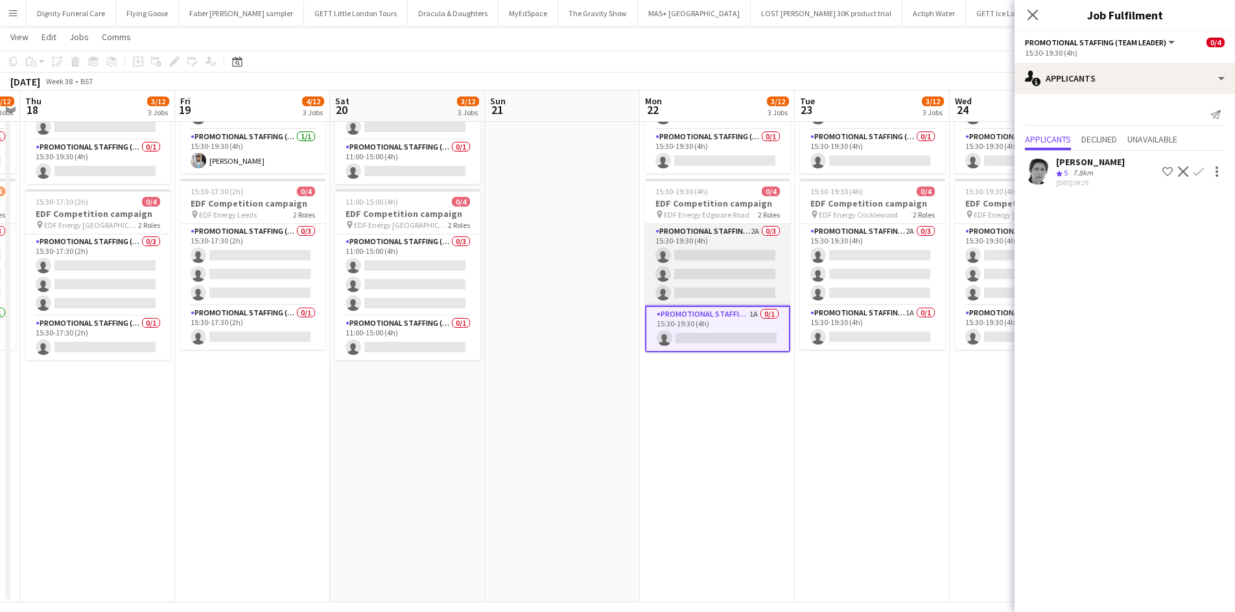
click at [737, 259] on app-card-role "Promotional Staffing (Flyering Staff) 2A 0/3 15:30-19:30 (4h) single-neutral-ac…" at bounding box center [717, 265] width 145 height 82
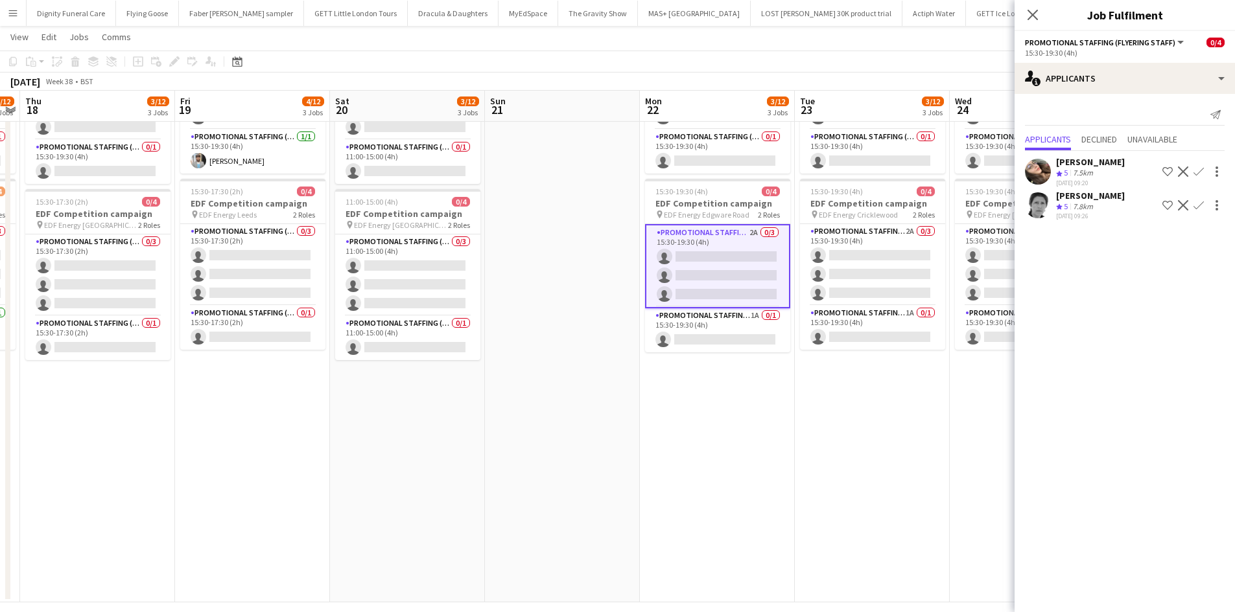
click at [1202, 167] on app-icon "Confirm" at bounding box center [1198, 172] width 10 height 10
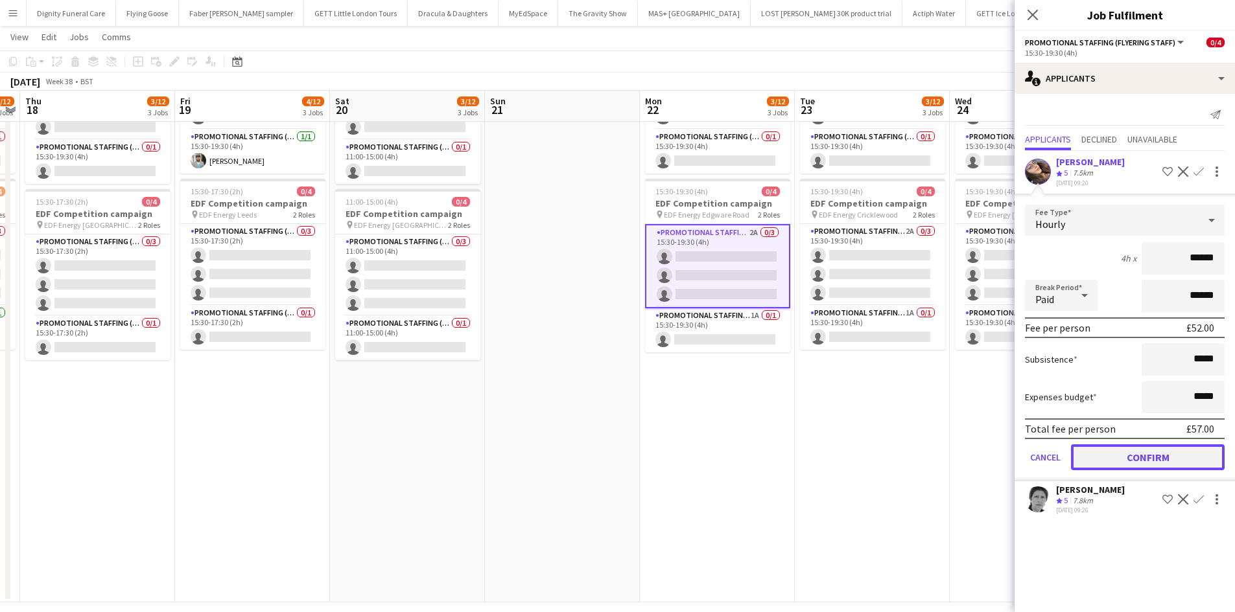
click at [1174, 456] on button "Confirm" at bounding box center [1148, 458] width 154 height 26
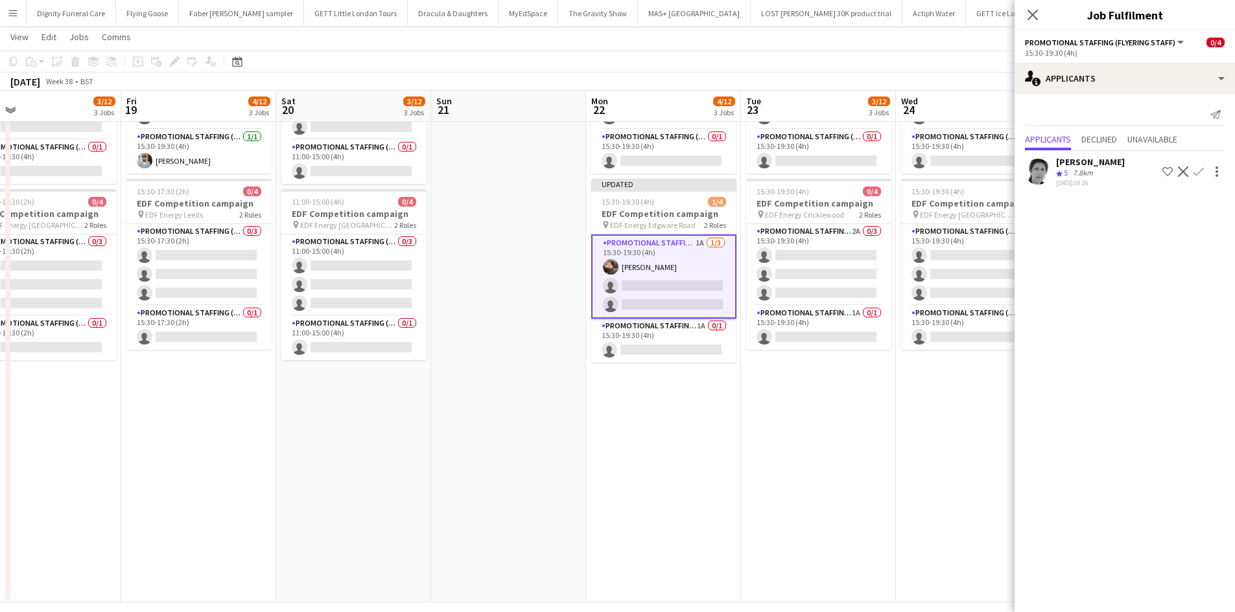
scroll to position [0, 397]
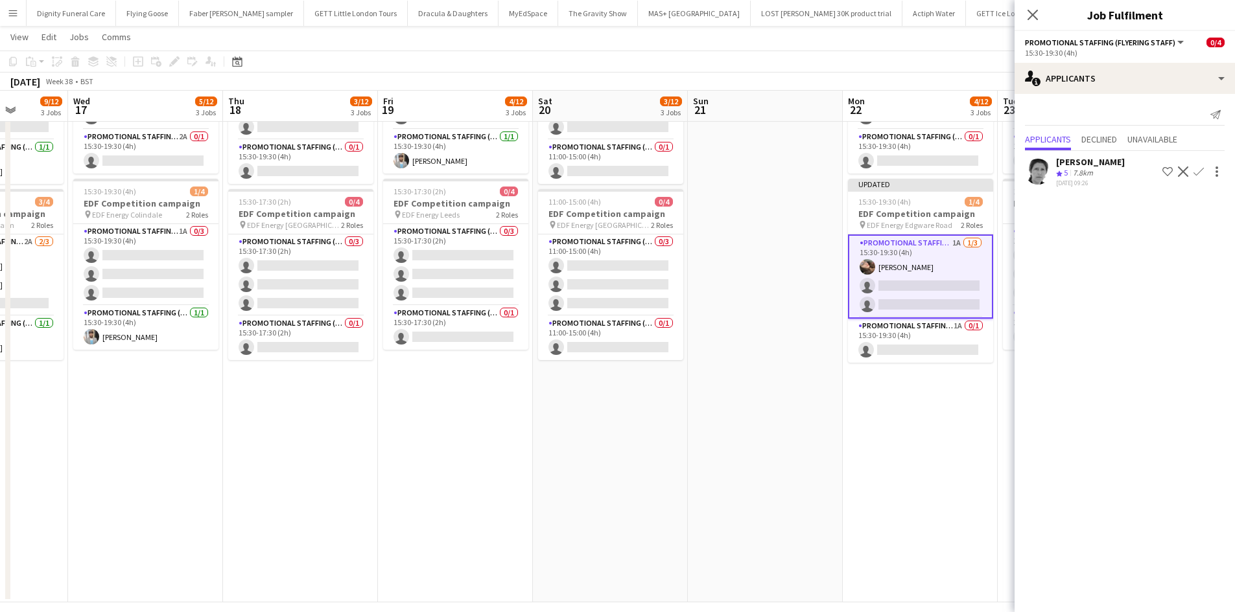
drag, startPoint x: 820, startPoint y: 382, endPoint x: 748, endPoint y: 382, distance: 71.9
click at [748, 382] on app-calendar-viewport "Sun 14 Mon 15 6/12 3 Jobs Tue 16 9/12 3 Jobs Wed 17 5/12 3 Jobs Thu 18 3/12 3 J…" at bounding box center [617, 165] width 1235 height 876
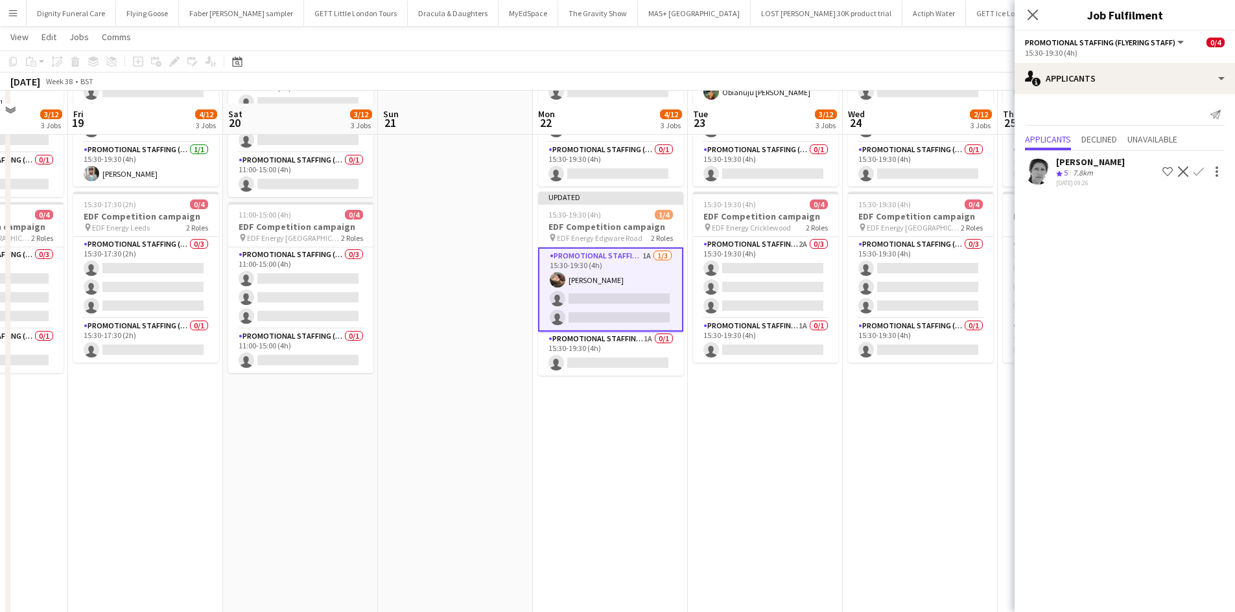
scroll to position [0, 0]
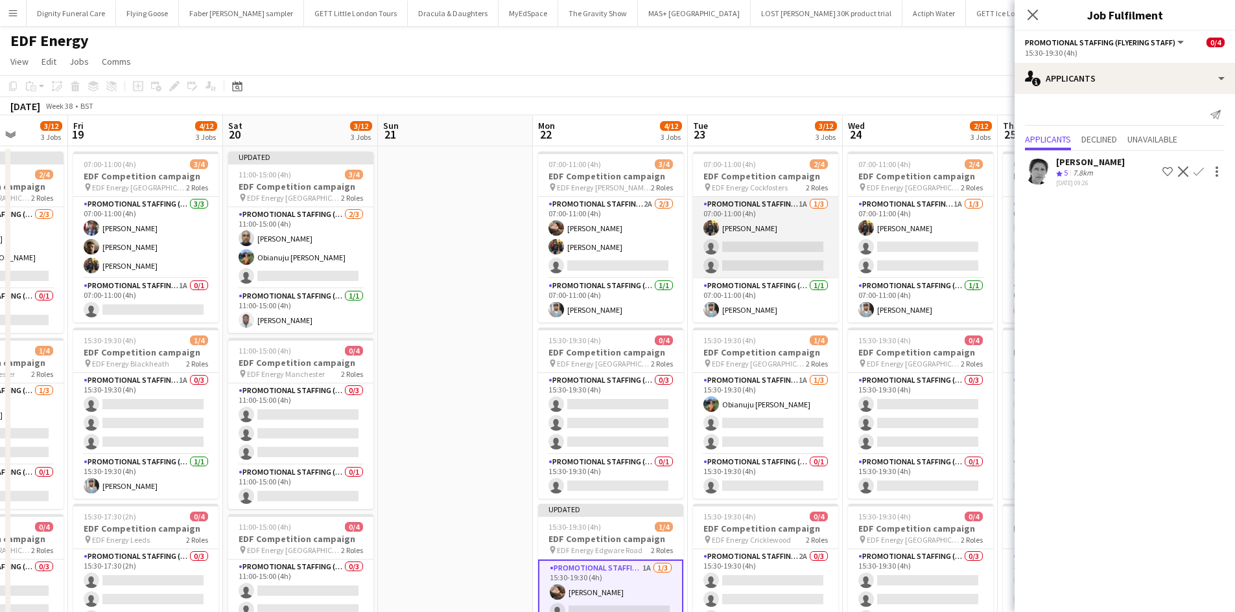
click at [758, 264] on app-card-role "Promotional Staffing (Flyering Staff) 1A 1/3 07:00-11:00 (4h) Martin Brady sing…" at bounding box center [765, 238] width 145 height 82
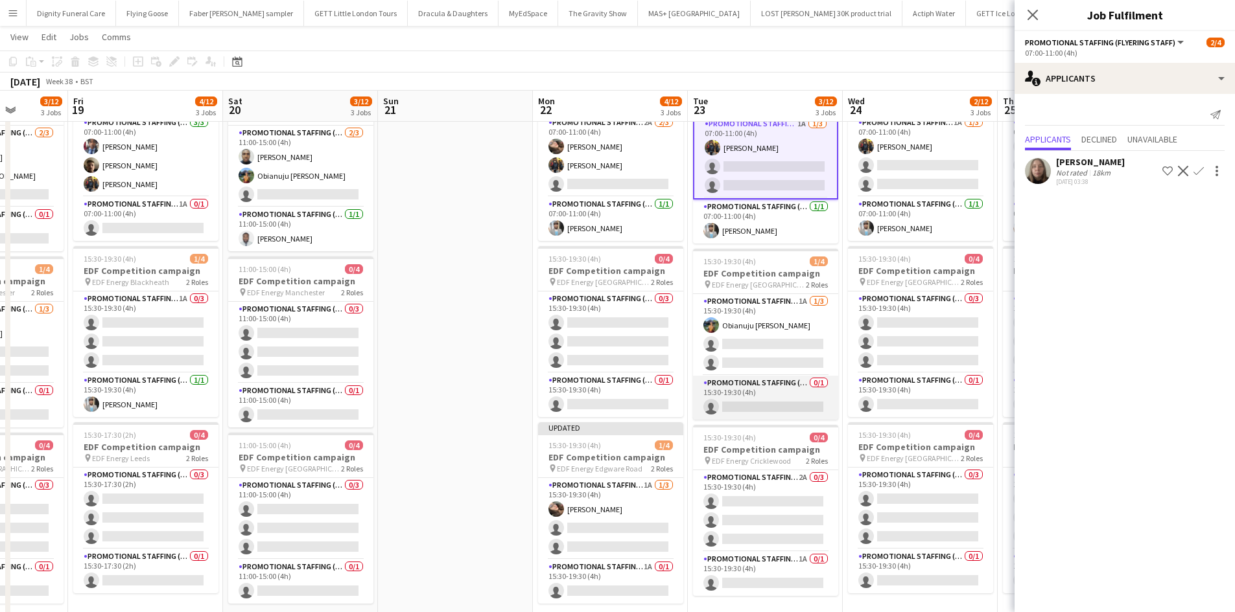
scroll to position [130, 0]
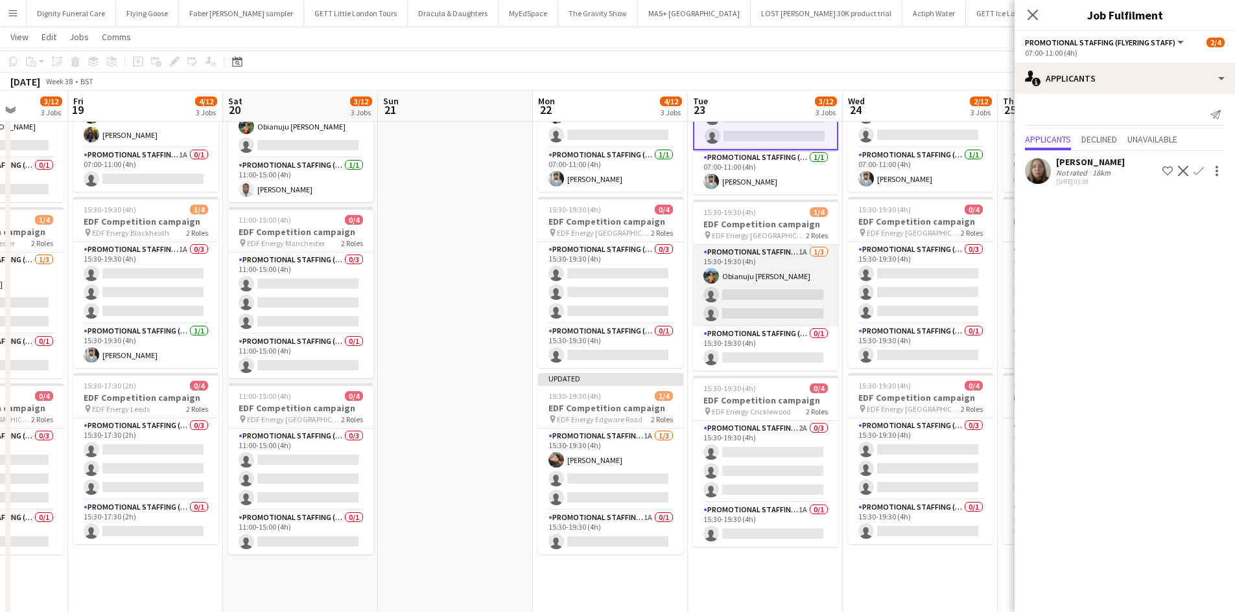
click at [776, 302] on app-card-role "Promotional Staffing (Flyering Staff) 1A 1/3 15:30-19:30 (4h) Obianuju Rosemary…" at bounding box center [765, 286] width 145 height 82
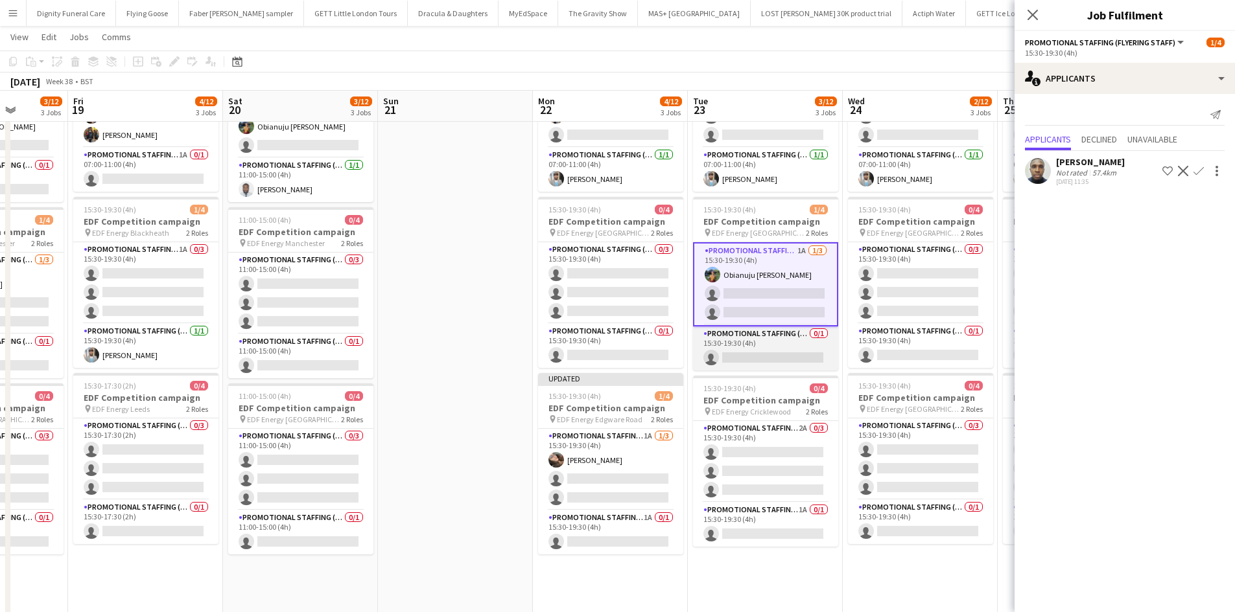
click at [780, 358] on app-card-role "Promotional Staffing (Team Leader) 0/1 15:30-19:30 (4h) single-neutral-actions" at bounding box center [765, 349] width 145 height 44
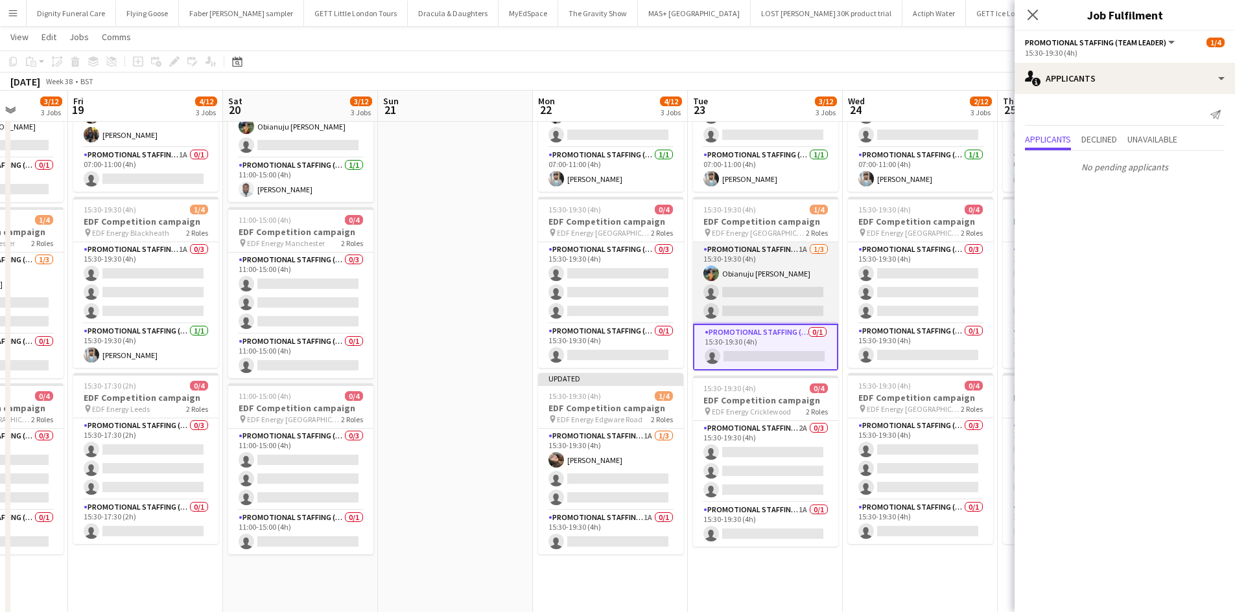
click at [776, 303] on app-card-role "Promotional Staffing (Flyering Staff) 1A 1/3 15:30-19:30 (4h) Obianuju Rosemary…" at bounding box center [765, 283] width 145 height 82
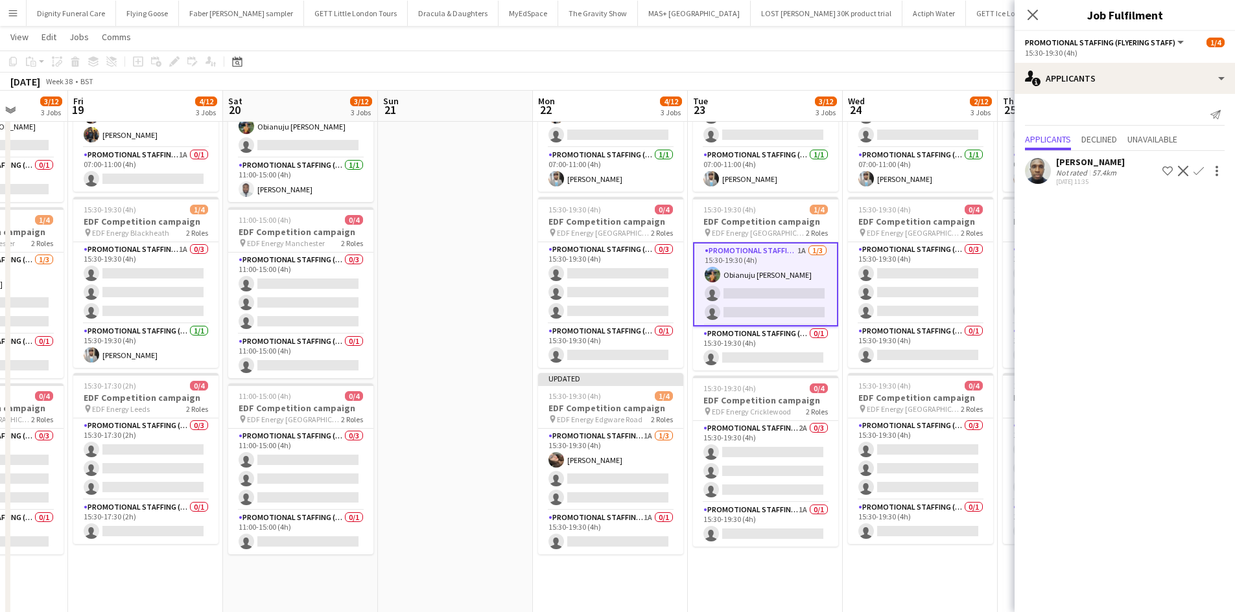
click at [1199, 170] on app-icon "Confirm" at bounding box center [1198, 171] width 10 height 10
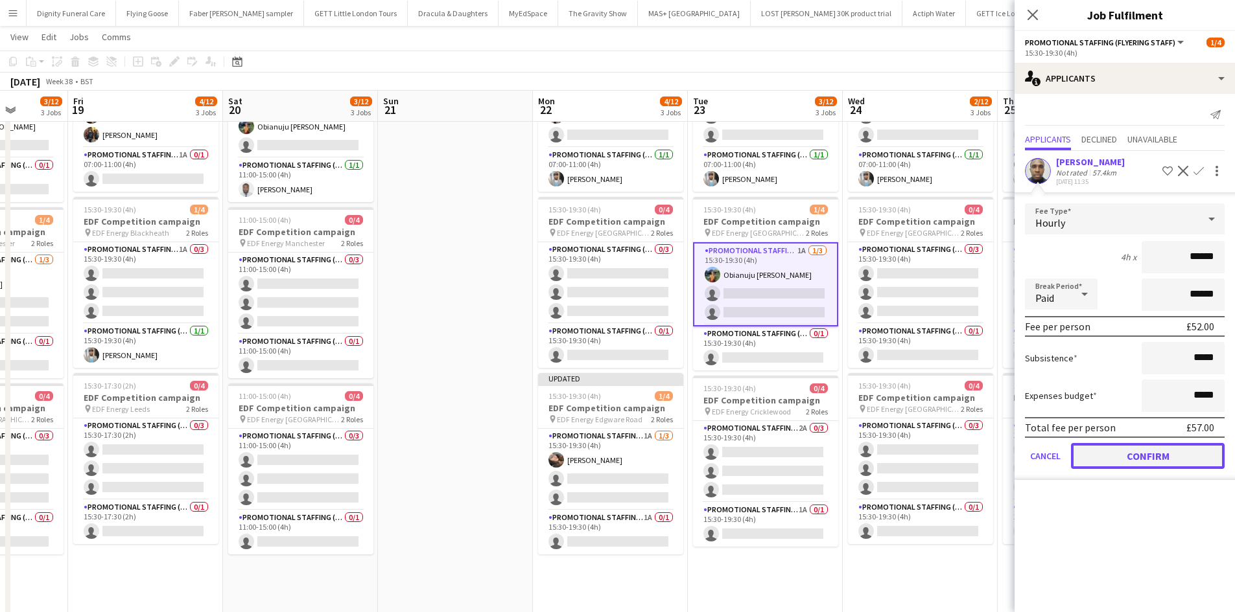
click at [1185, 453] on button "Confirm" at bounding box center [1148, 456] width 154 height 26
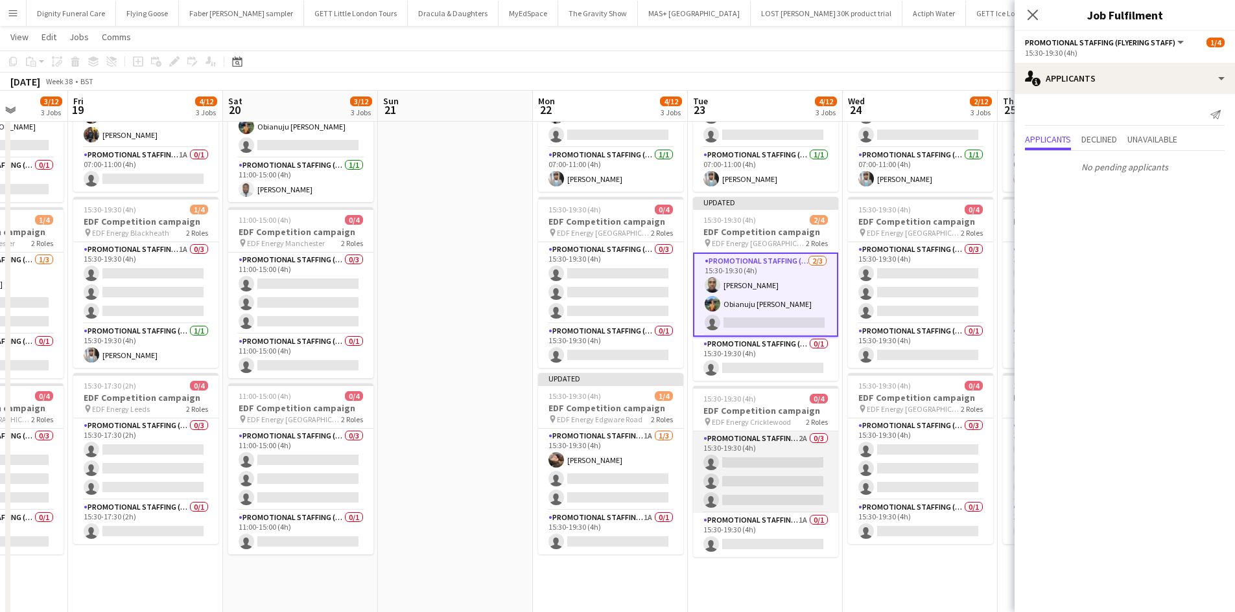
click at [748, 460] on app-card-role "Promotional Staffing (Flyering Staff) 2A 0/3 15:30-19:30 (4h) single-neutral-ac…" at bounding box center [765, 473] width 145 height 82
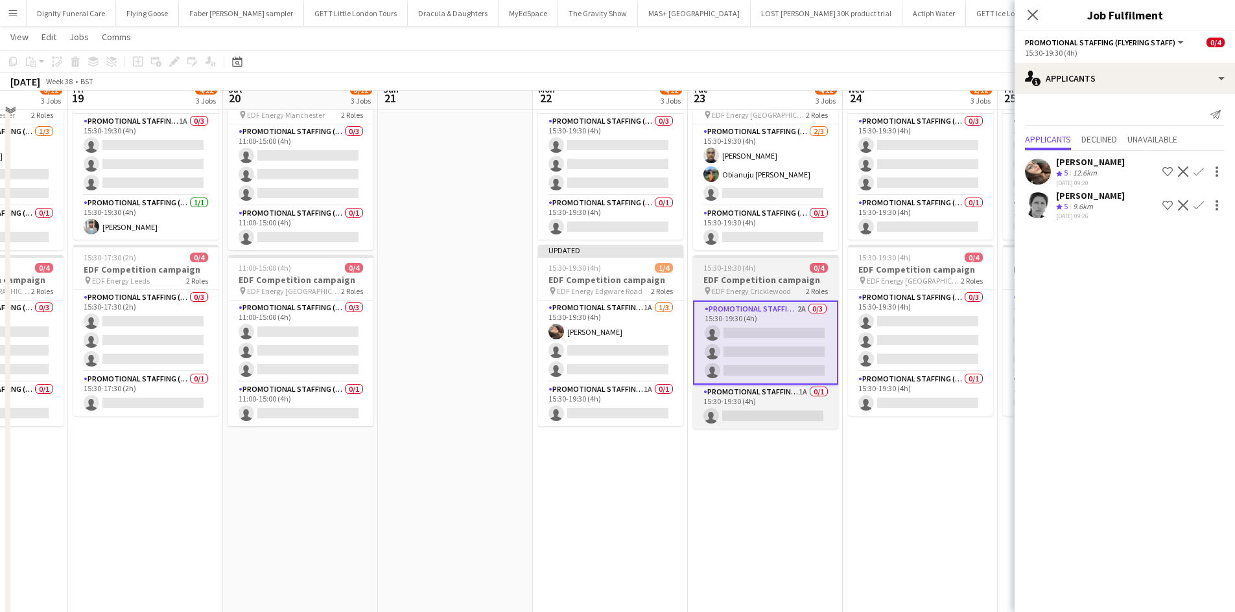
scroll to position [259, 0]
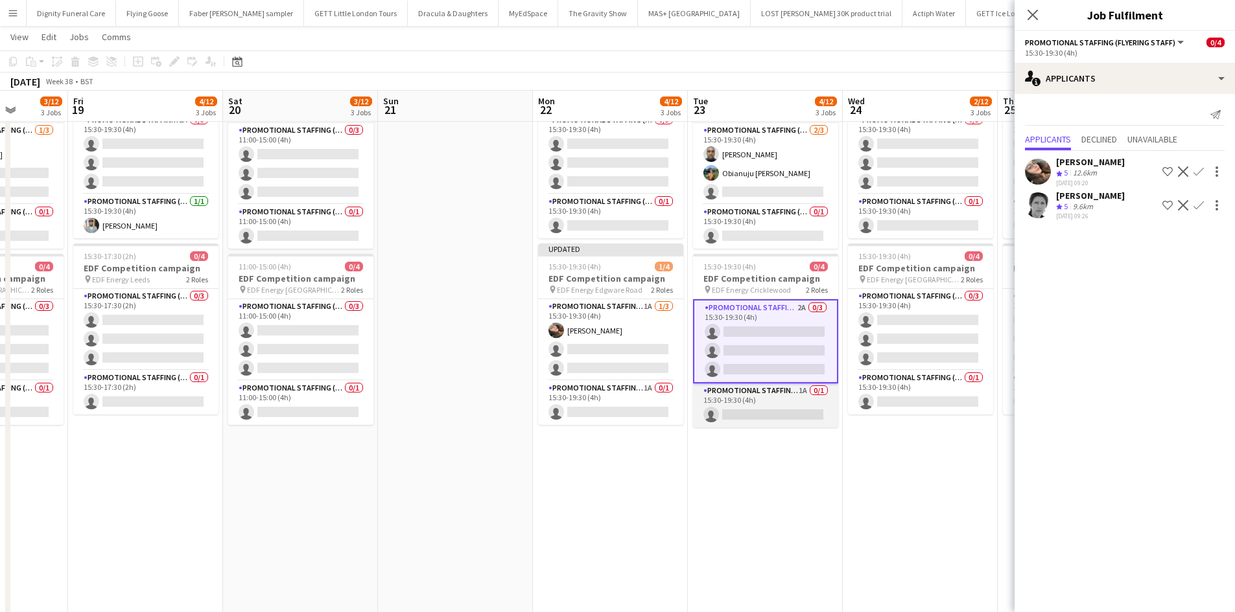
click at [788, 421] on app-card-role "Promotional Staffing (Team Leader) 1A 0/1 15:30-19:30 (4h) single-neutral-actio…" at bounding box center [765, 406] width 145 height 44
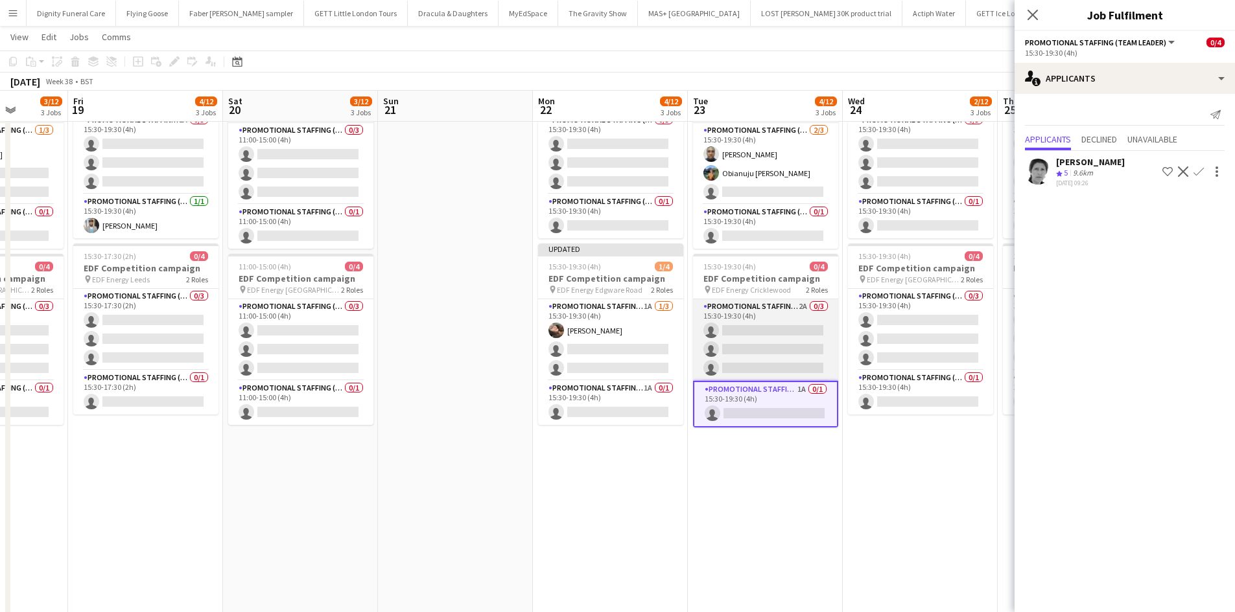
click at [767, 336] on app-card-role "Promotional Staffing (Flyering Staff) 2A 0/3 15:30-19:30 (4h) single-neutral-ac…" at bounding box center [765, 340] width 145 height 82
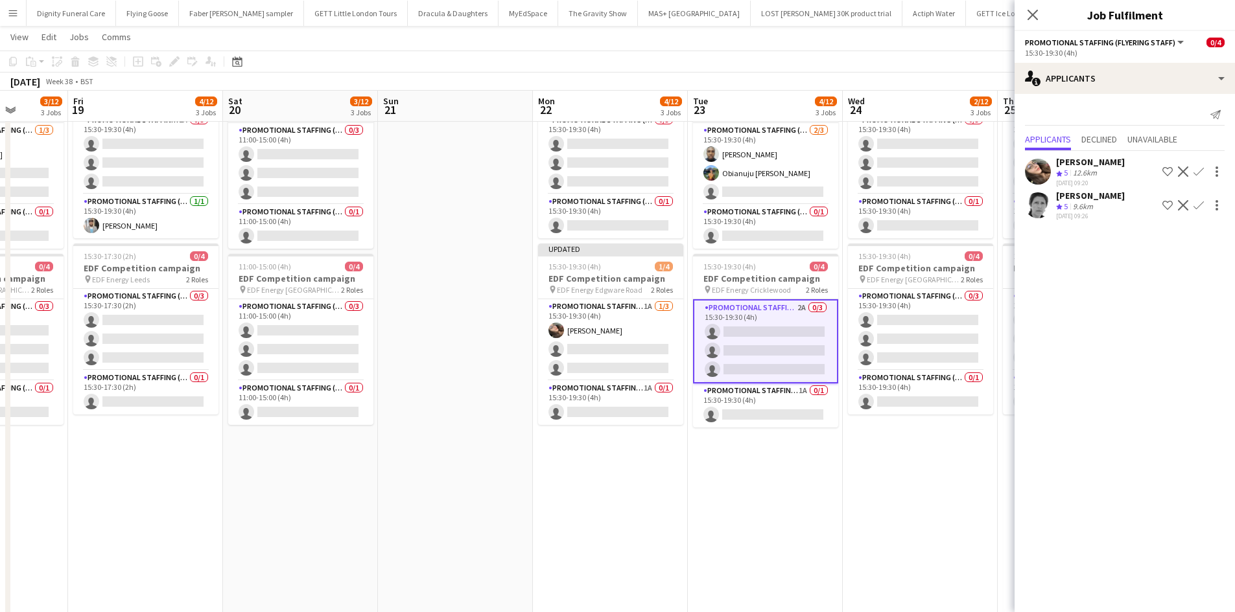
click at [1199, 168] on app-icon "Confirm" at bounding box center [1198, 172] width 10 height 10
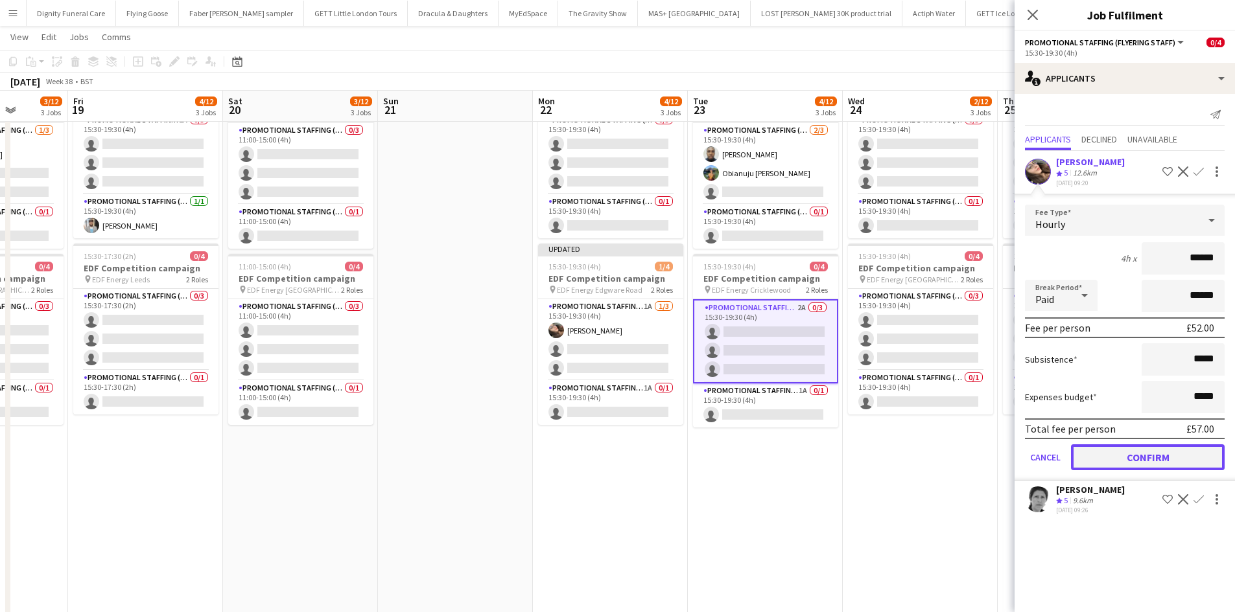
click at [1159, 462] on button "Confirm" at bounding box center [1148, 458] width 154 height 26
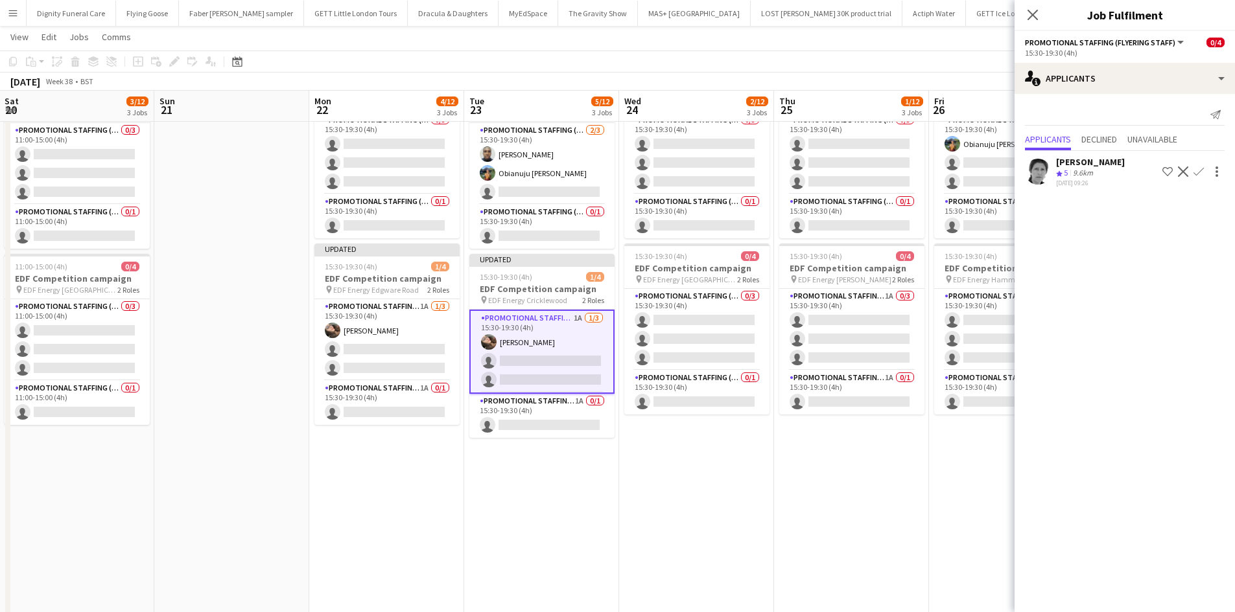
drag, startPoint x: 818, startPoint y: 485, endPoint x: 591, endPoint y: 487, distance: 226.8
click at [591, 487] on app-calendar-viewport "Tue 16 9/12 3 Jobs Wed 17 5/12 3 Jobs Thu 18 3/12 3 Jobs Fri 19 4/12 3 Jobs Sat…" at bounding box center [617, 229] width 1235 height 876
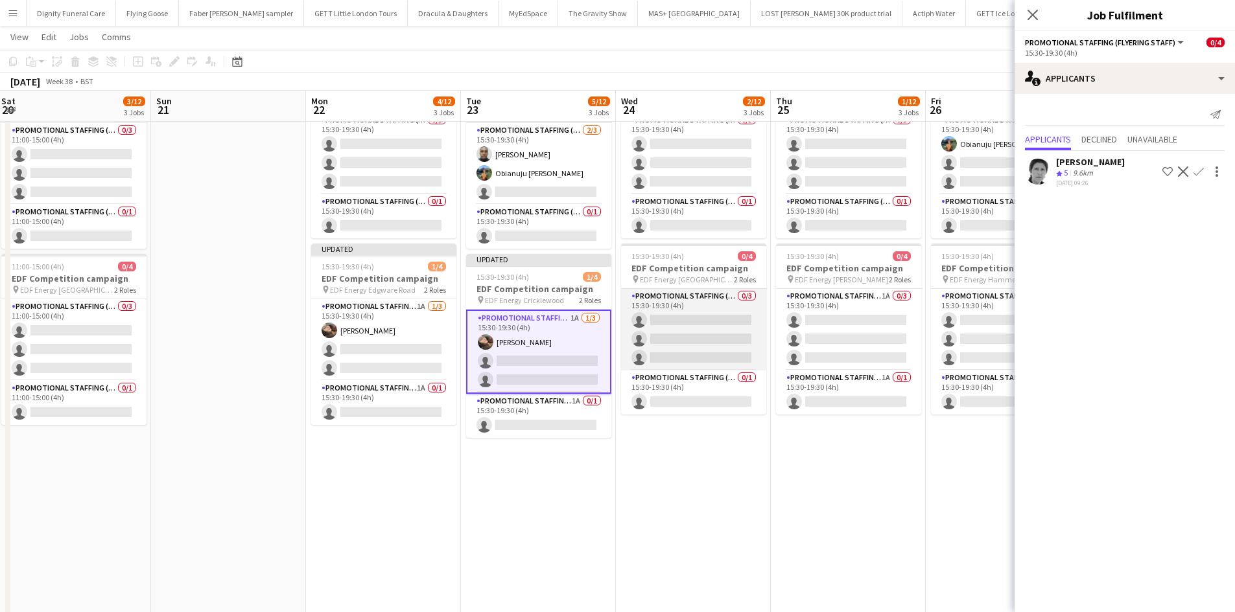
click at [692, 343] on app-card-role "Promotional Staffing (Flyering Staff) 0/3 15:30-19:30 (4h) single-neutral-actio…" at bounding box center [693, 330] width 145 height 82
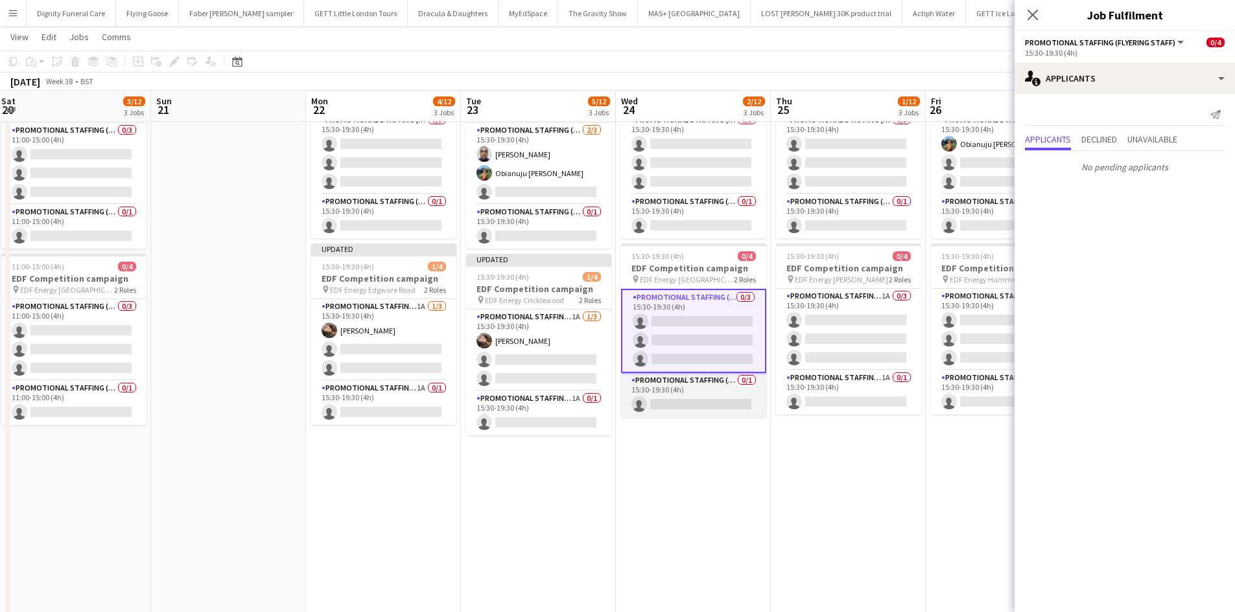
click at [680, 407] on app-card-role "Promotional Staffing (Team Leader) 0/1 15:30-19:30 (4h) single-neutral-actions" at bounding box center [693, 395] width 145 height 44
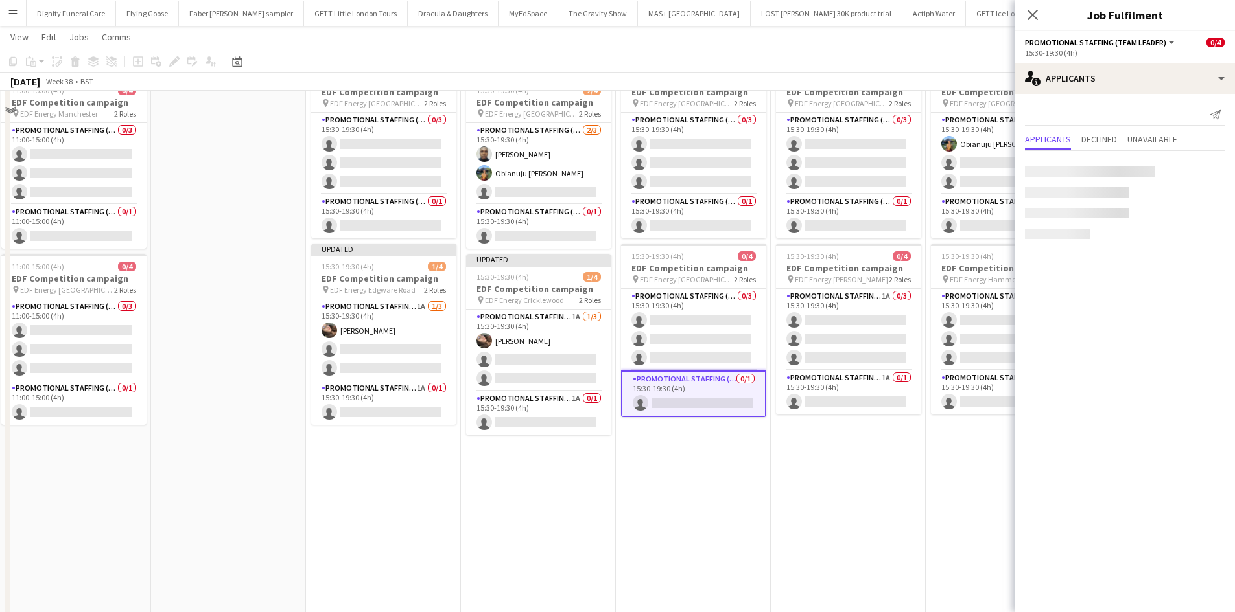
scroll to position [130, 0]
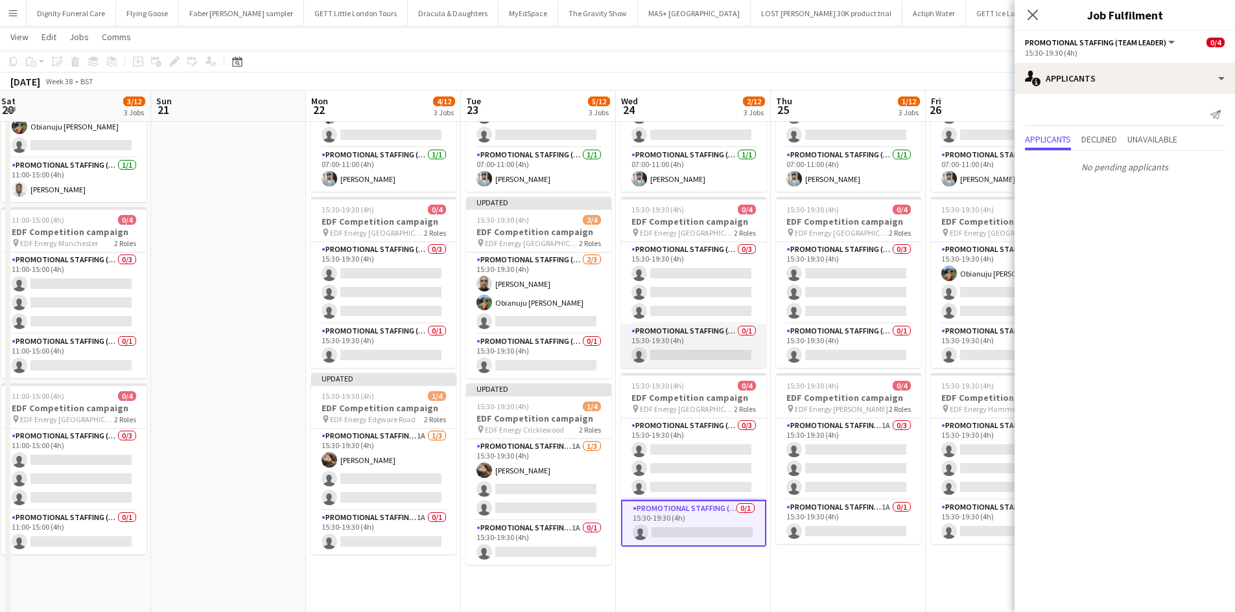
click at [729, 347] on app-card-role "Promotional Staffing (Team Leader) 0/1 15:30-19:30 (4h) single-neutral-actions" at bounding box center [693, 346] width 145 height 44
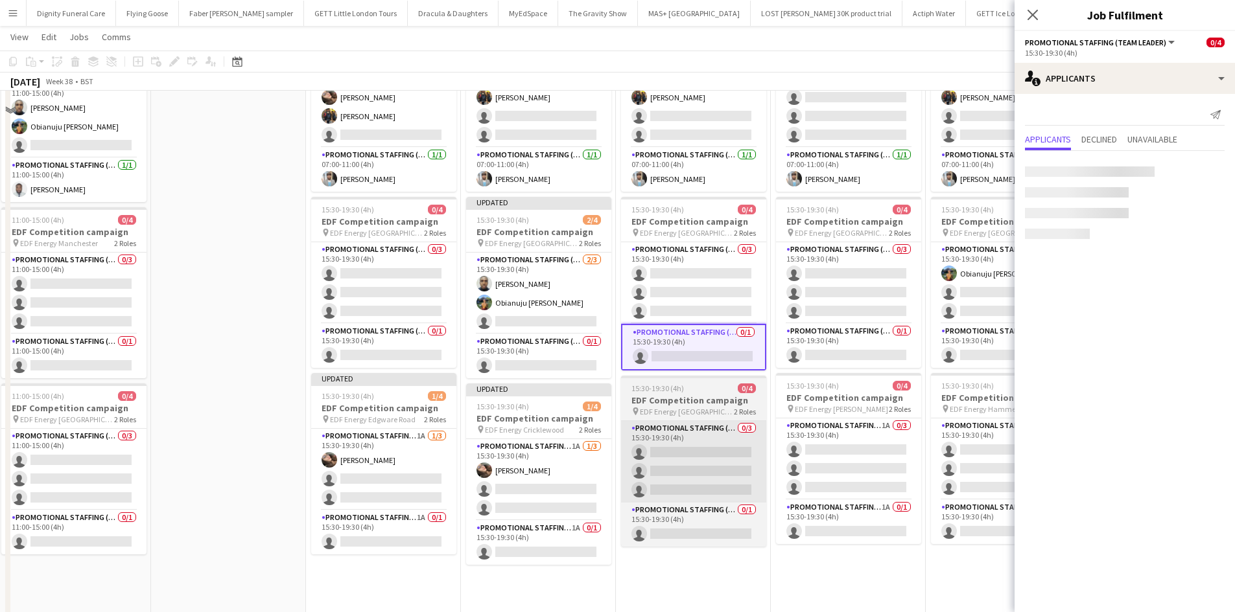
scroll to position [65, 0]
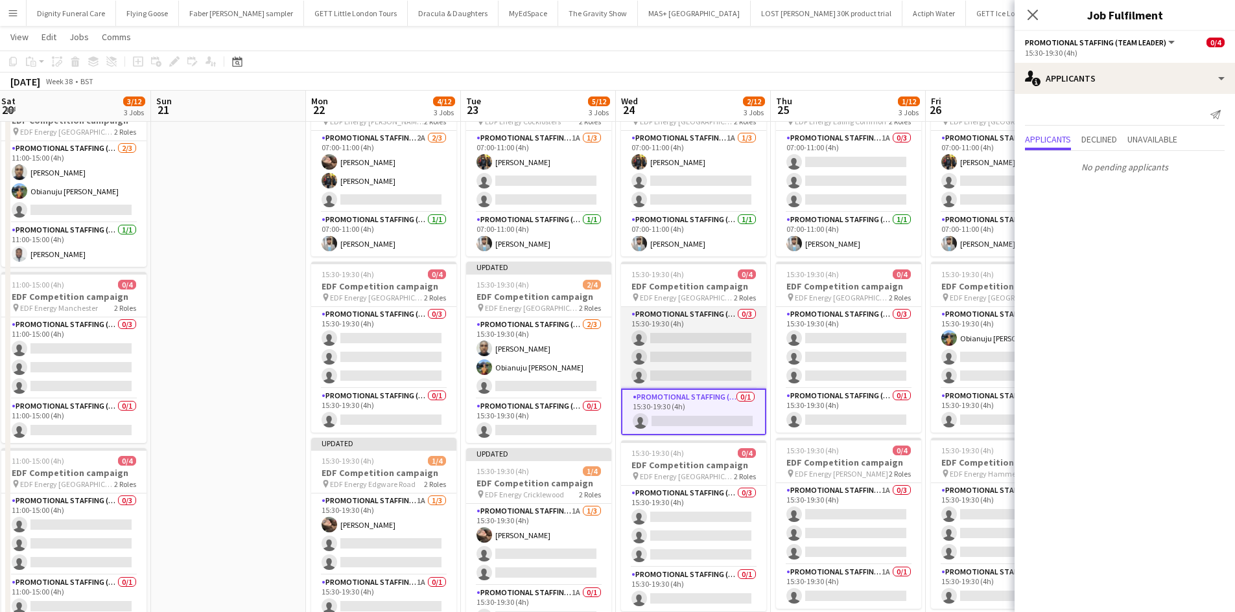
click at [684, 355] on app-card-role "Promotional Staffing (Flyering Staff) 0/3 15:30-19:30 (4h) single-neutral-actio…" at bounding box center [693, 348] width 145 height 82
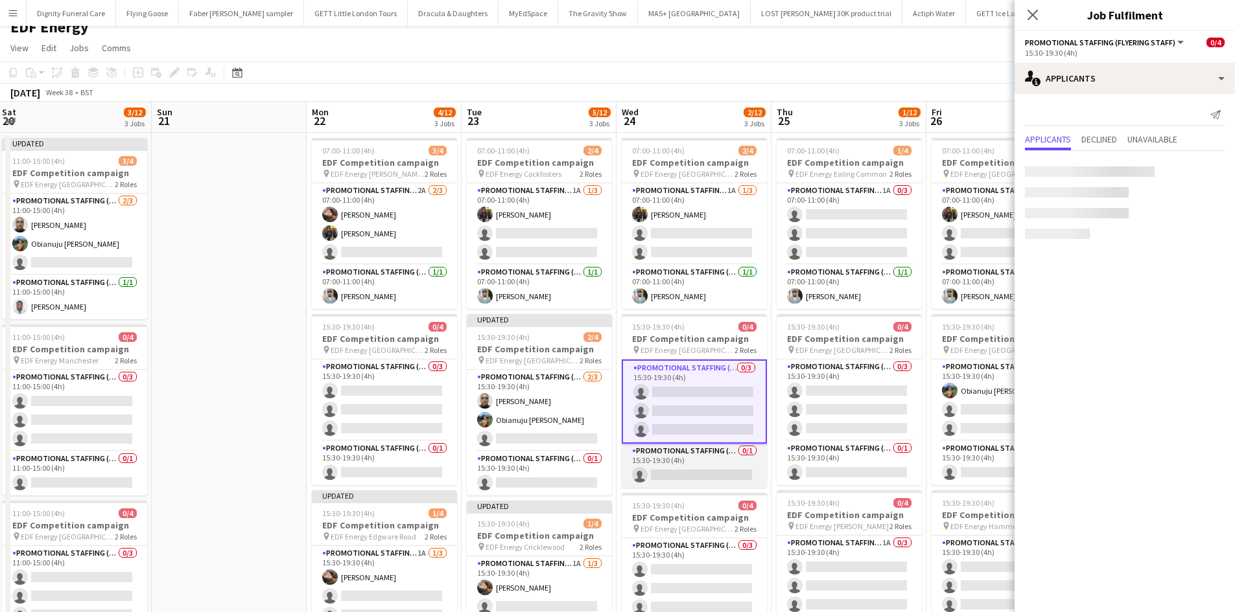
scroll to position [0, 0]
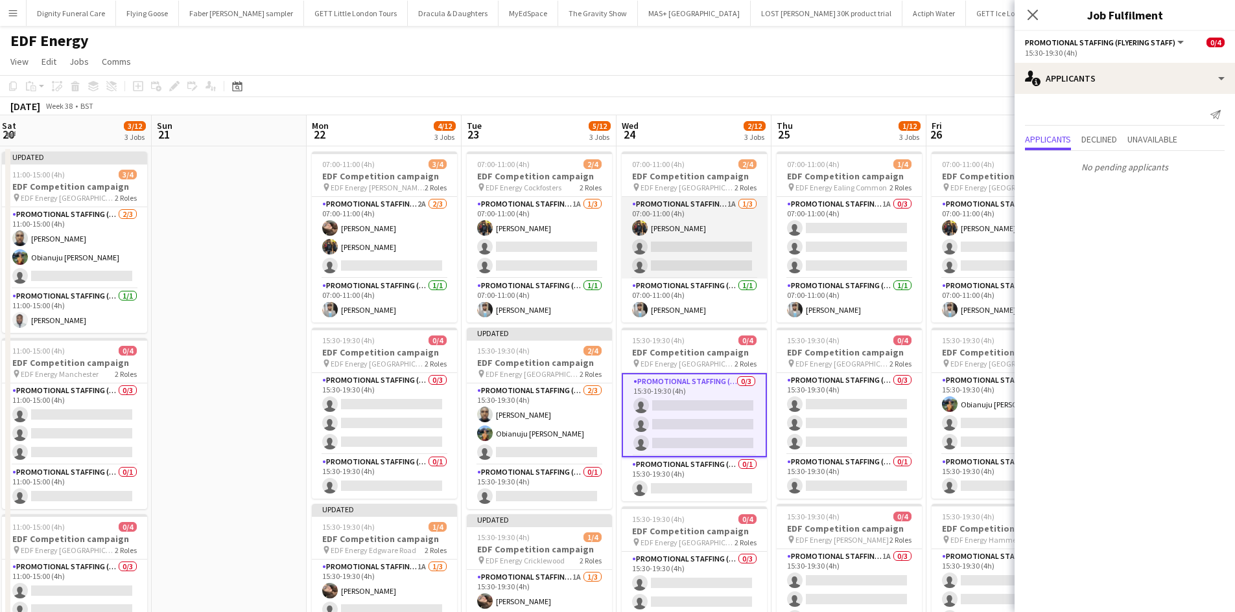
click at [688, 249] on app-card-role "Promotional Staffing (Flyering Staff) 1A 1/3 07:00-11:00 (4h) Martin Brady sing…" at bounding box center [693, 238] width 145 height 82
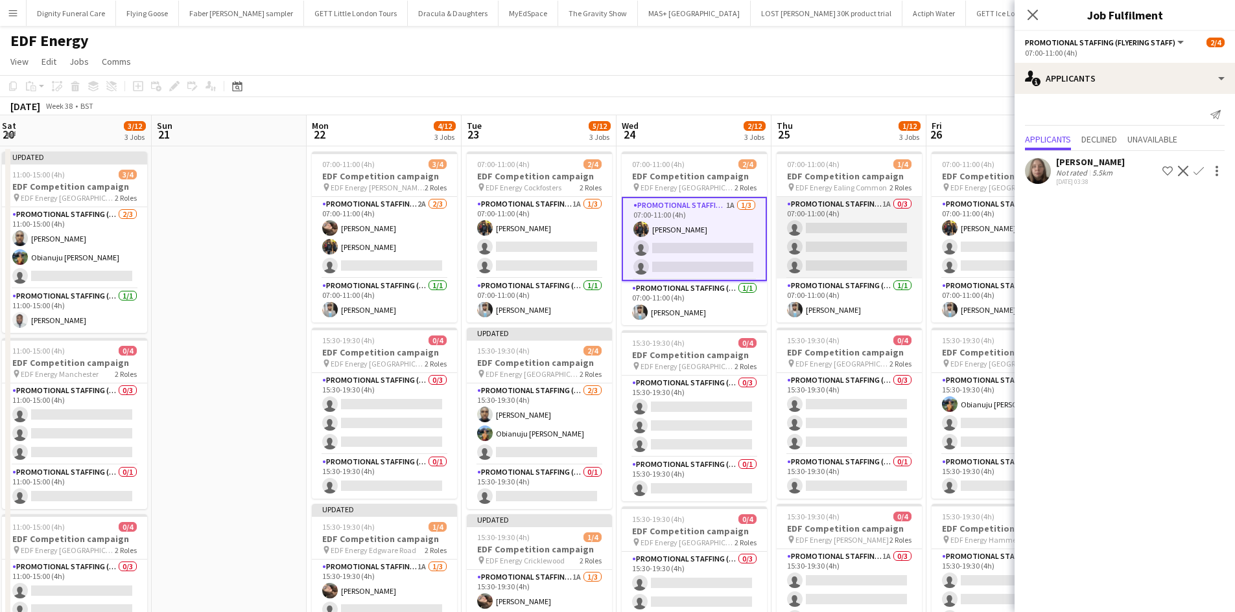
click at [839, 253] on app-card-role "Promotional Staffing (Flyering Staff) 1A 0/3 07:00-11:00 (4h) single-neutral-ac…" at bounding box center [848, 238] width 145 height 82
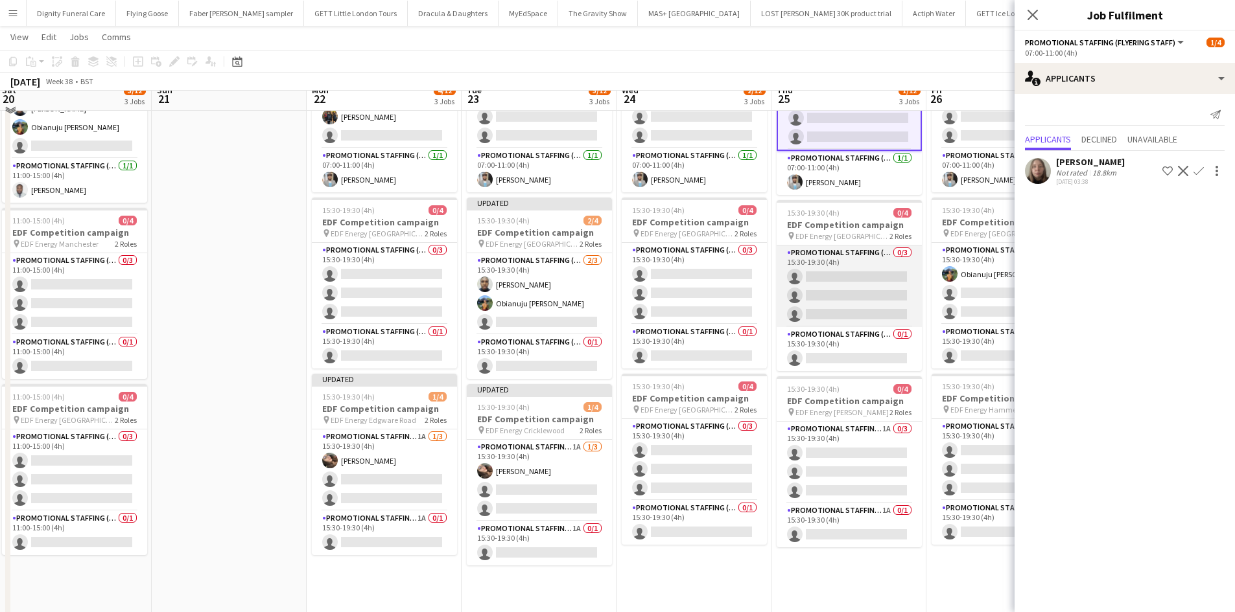
scroll to position [130, 0]
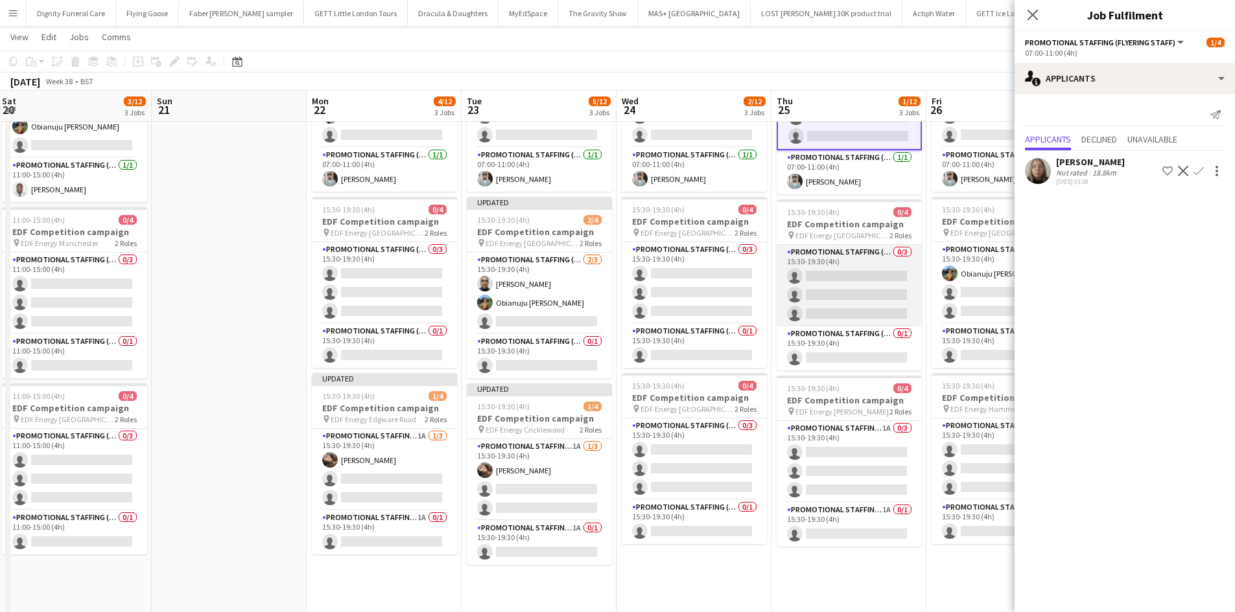
click at [839, 301] on app-card-role "Promotional Staffing (Flyering Staff) 0/3 15:30-19:30 (4h) single-neutral-actio…" at bounding box center [848, 286] width 145 height 82
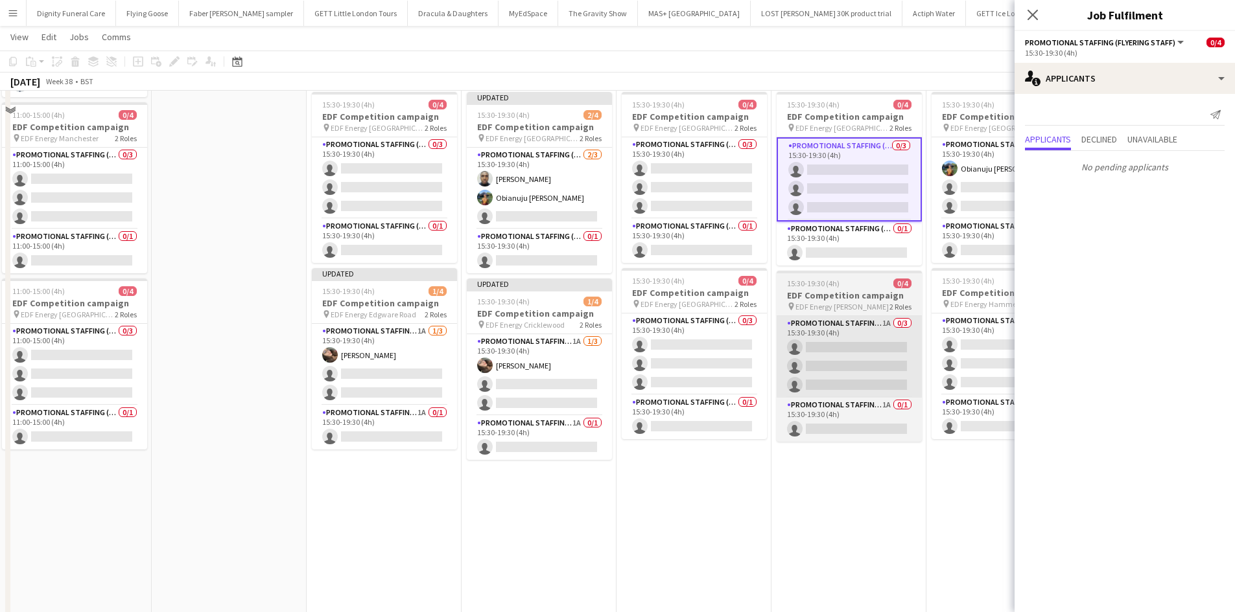
scroll to position [259, 0]
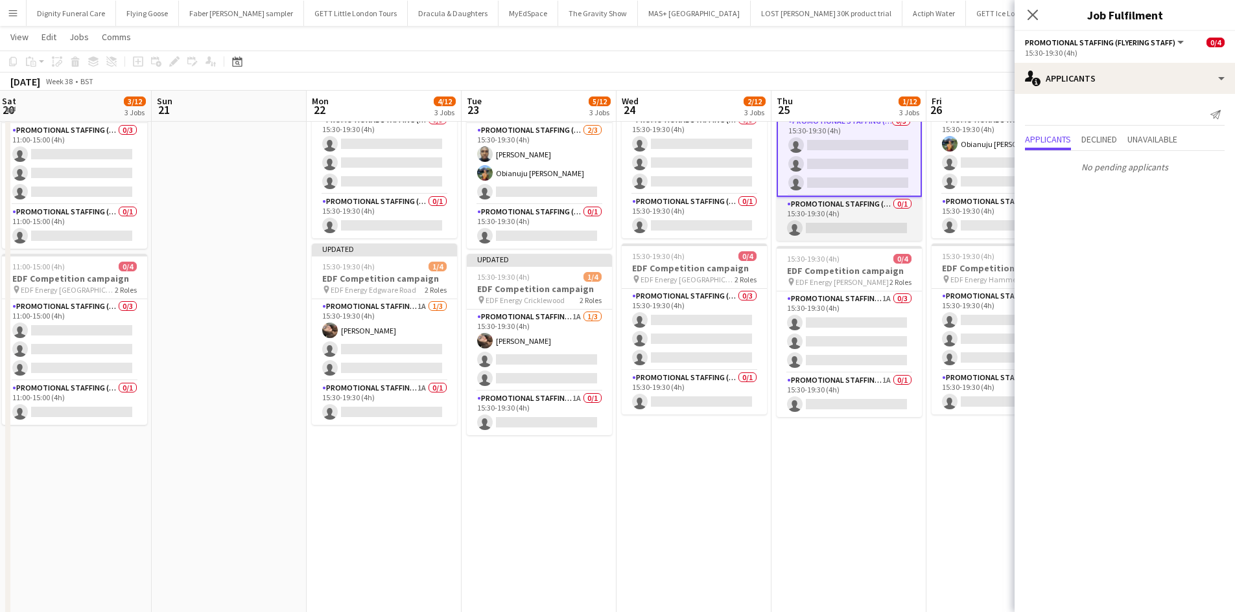
click at [842, 237] on app-card-role "Promotional Staffing (Team Leader) 0/1 15:30-19:30 (4h) single-neutral-actions" at bounding box center [848, 219] width 145 height 44
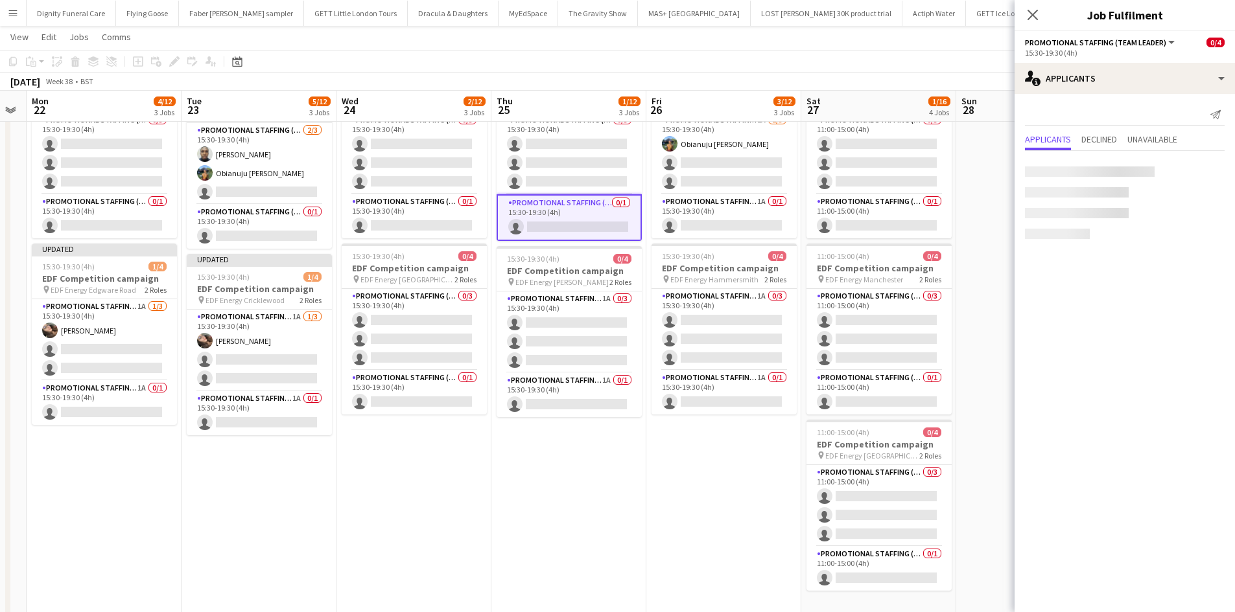
scroll to position [0, 608]
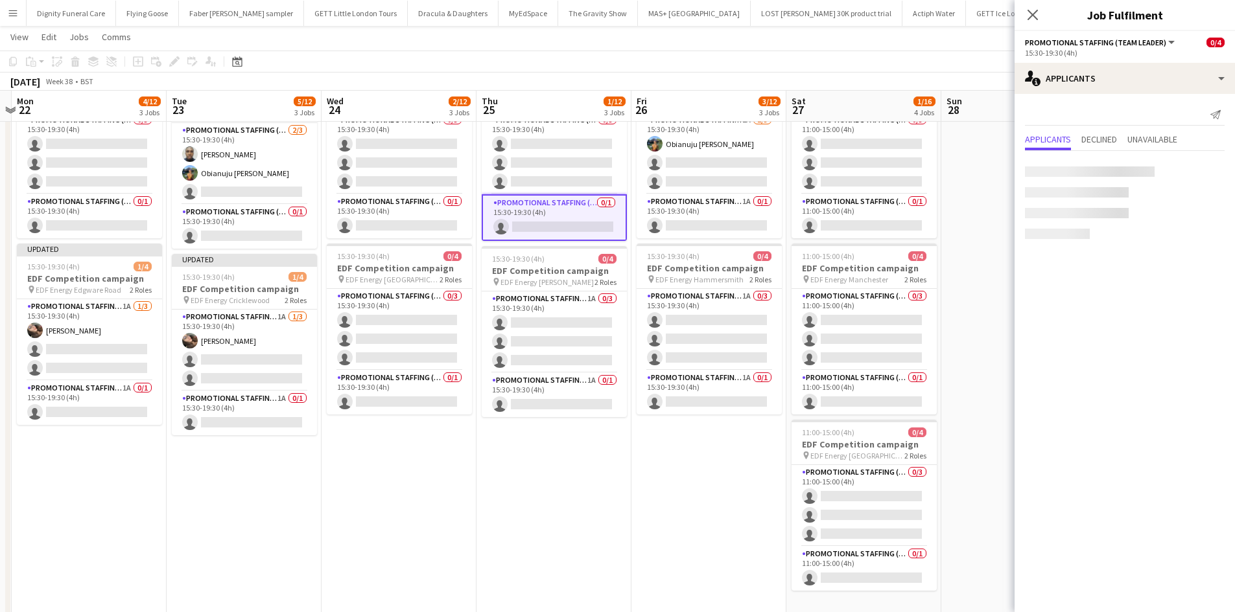
drag, startPoint x: 811, startPoint y: 469, endPoint x: 516, endPoint y: 447, distance: 295.7
click at [516, 447] on app-calendar-viewport "Thu 18 3/12 3 Jobs Fri 19 4/12 3 Jobs Sat 20 3/12 3 Jobs Sun 21 Mon 22 4/12 3 J…" at bounding box center [617, 229] width 1235 height 876
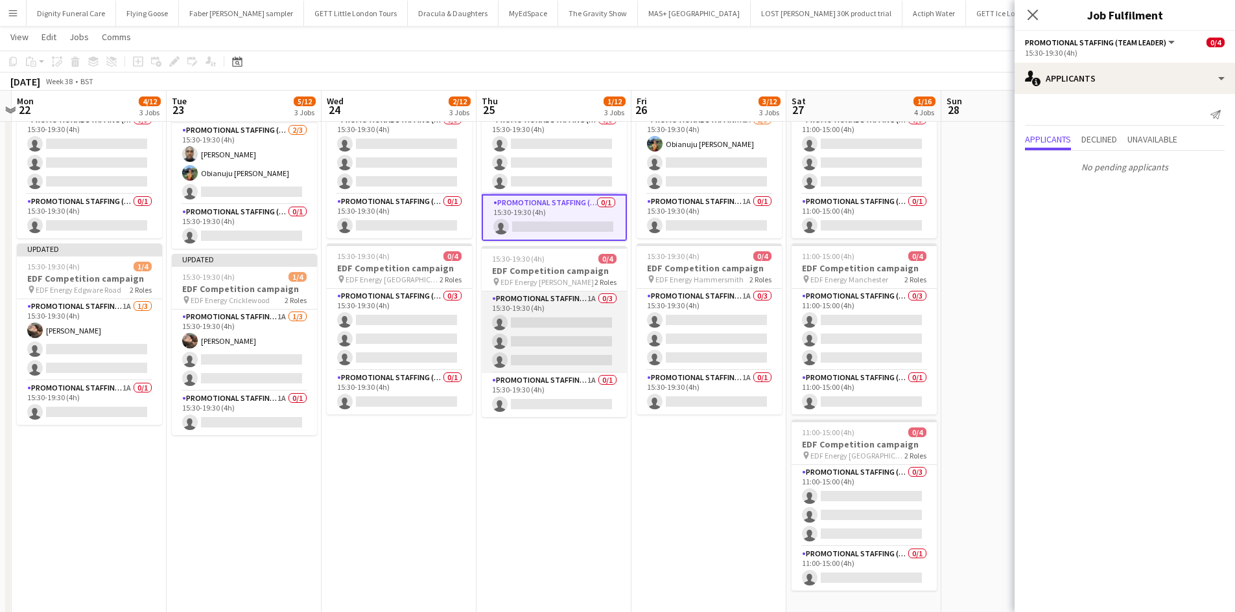
click at [564, 322] on app-card-role "Promotional Staffing (Flyering Staff) 1A 0/3 15:30-19:30 (4h) single-neutral-ac…" at bounding box center [553, 333] width 145 height 82
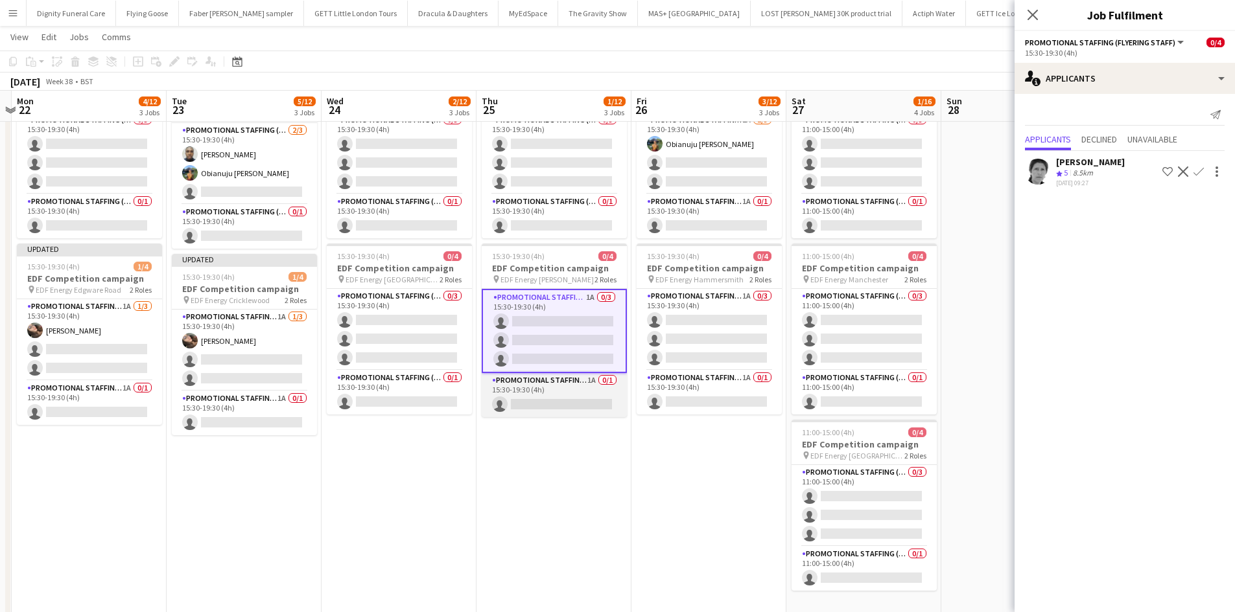
click at [565, 399] on app-card-role "Promotional Staffing (Team Leader) 1A 0/1 15:30-19:30 (4h) single-neutral-actio…" at bounding box center [553, 395] width 145 height 44
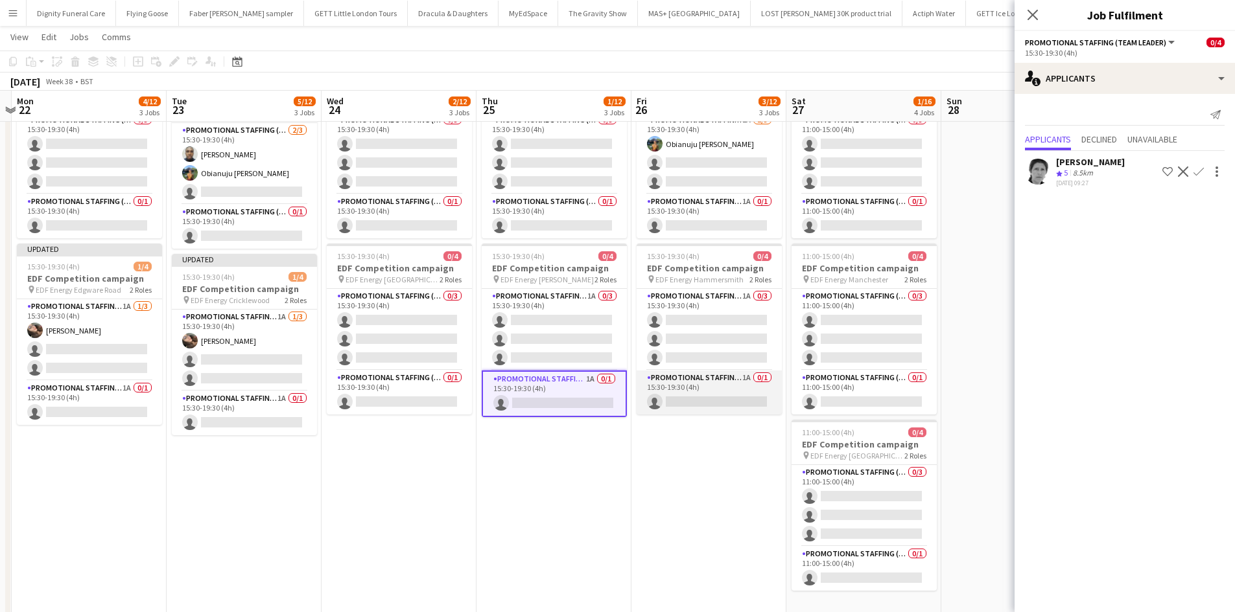
click at [718, 396] on app-card-role "Promotional Staffing (Team Leader) 1A 0/1 15:30-19:30 (4h) single-neutral-actio…" at bounding box center [708, 393] width 145 height 44
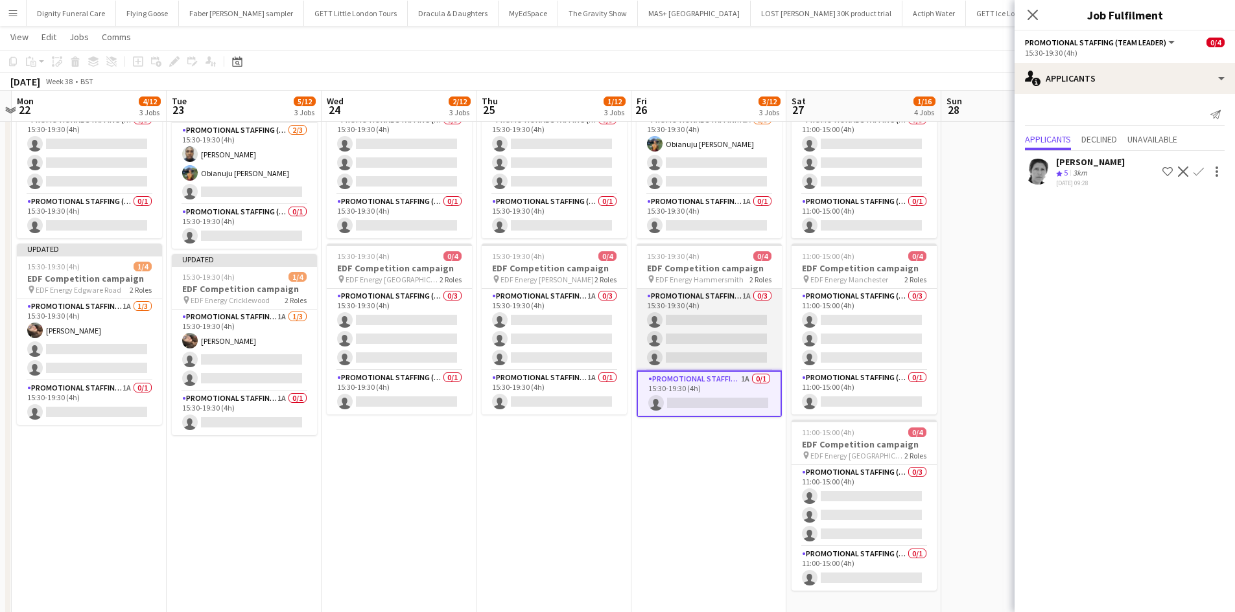
click at [719, 331] on app-card-role "Promotional Staffing (Flyering Staff) 1A 0/3 15:30-19:30 (4h) single-neutral-ac…" at bounding box center [708, 330] width 145 height 82
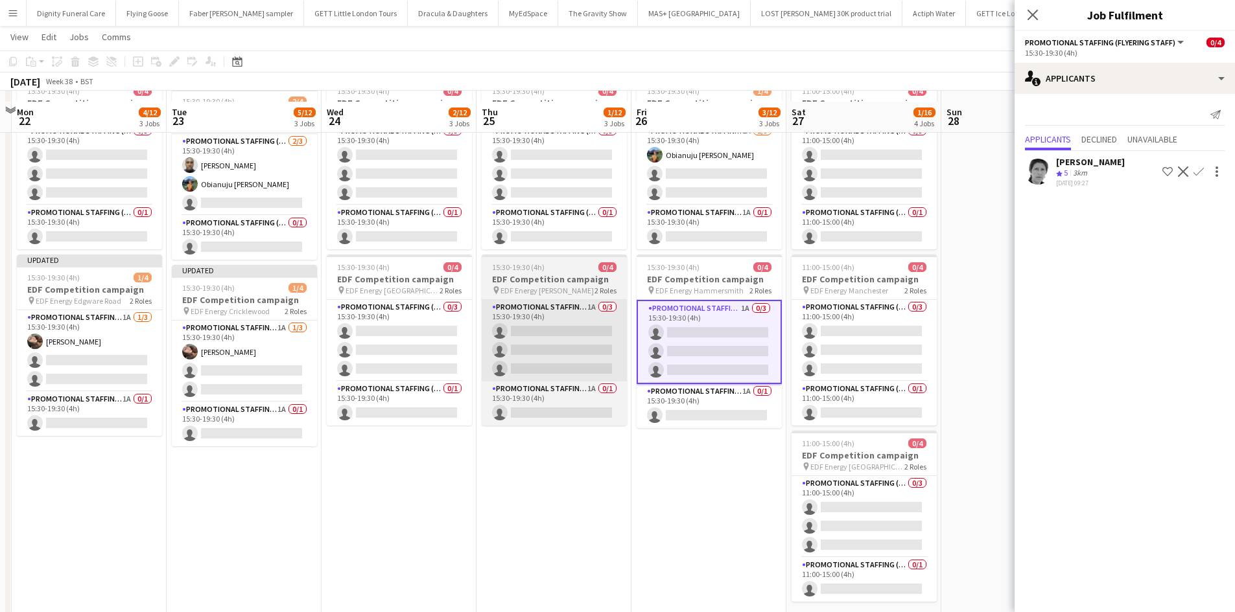
scroll to position [65, 0]
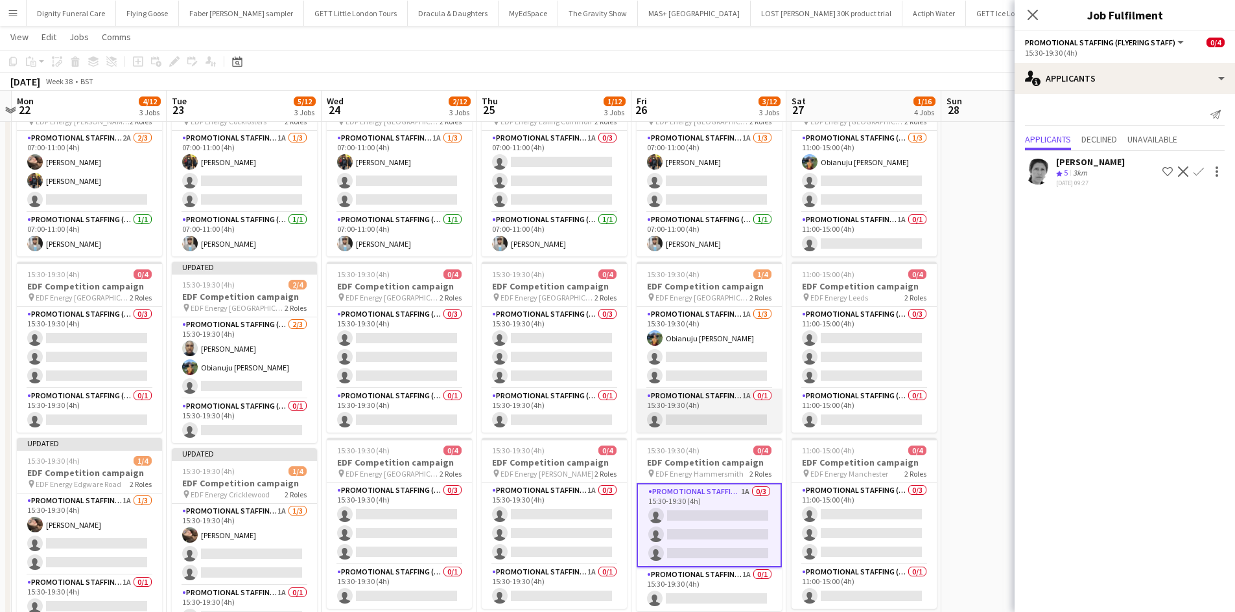
click at [723, 416] on app-card-role "Promotional Staffing (Team Leader) 1A 0/1 15:30-19:30 (4h) single-neutral-actio…" at bounding box center [708, 411] width 145 height 44
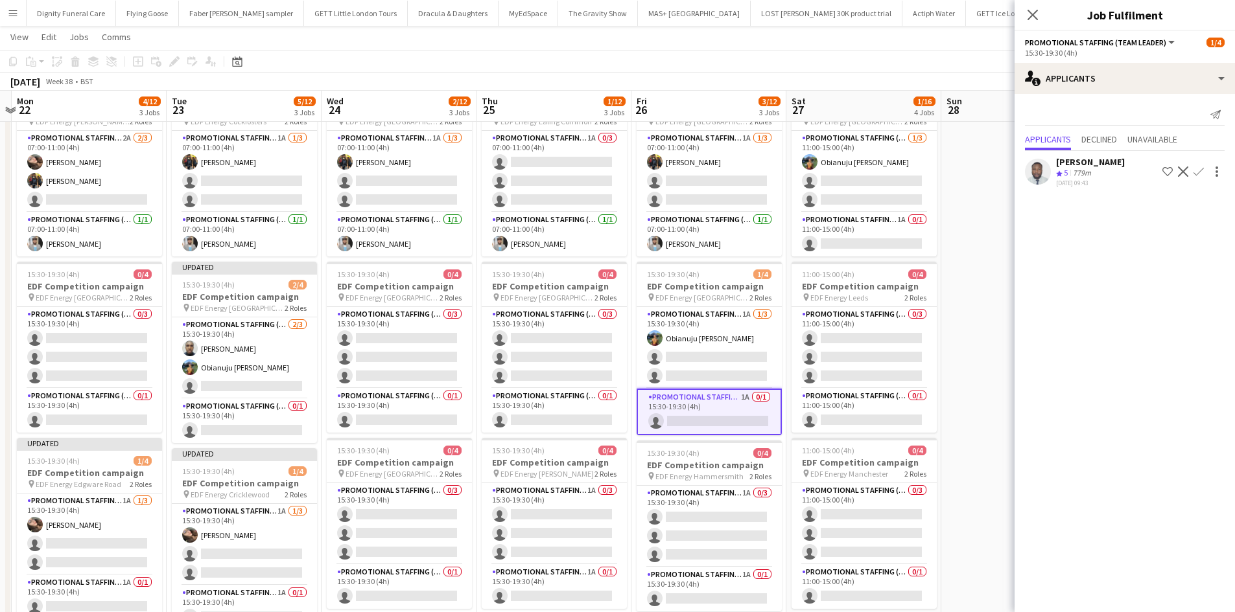
drag, startPoint x: 1200, startPoint y: 165, endPoint x: 1200, endPoint y: 191, distance: 25.3
click at [1200, 167] on app-icon "Confirm" at bounding box center [1198, 172] width 10 height 10
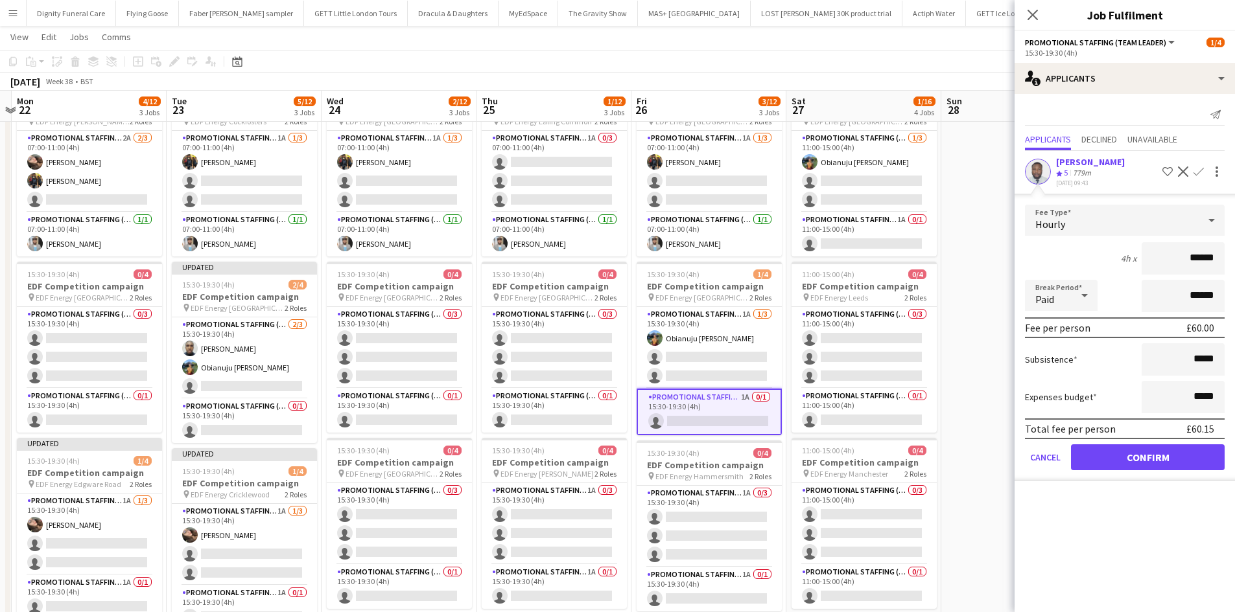
click at [1143, 441] on form "Fee Type Hourly 4h x ****** Break Period Paid ****** Fee per person £60.00 Subs…" at bounding box center [1124, 343] width 220 height 277
click at [1148, 455] on button "Confirm" at bounding box center [1148, 458] width 154 height 26
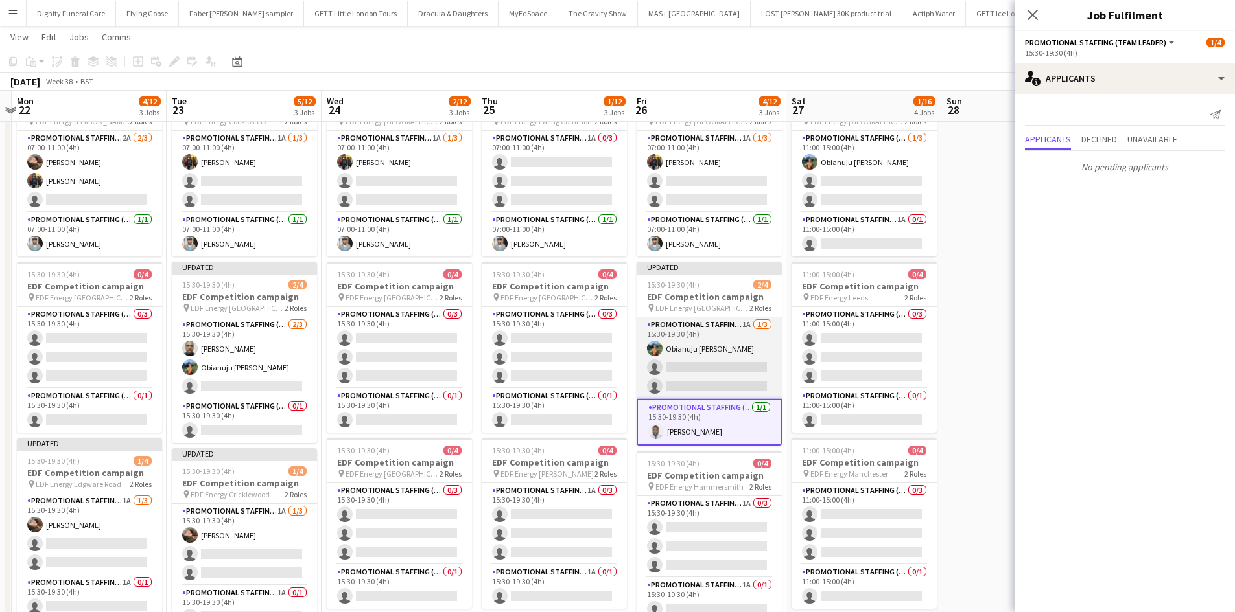
click at [689, 373] on app-card-role "Promotional Staffing (Flyering Staff) 1A 1/3 15:30-19:30 (4h) Obianuju Rosemary…" at bounding box center [708, 359] width 145 height 82
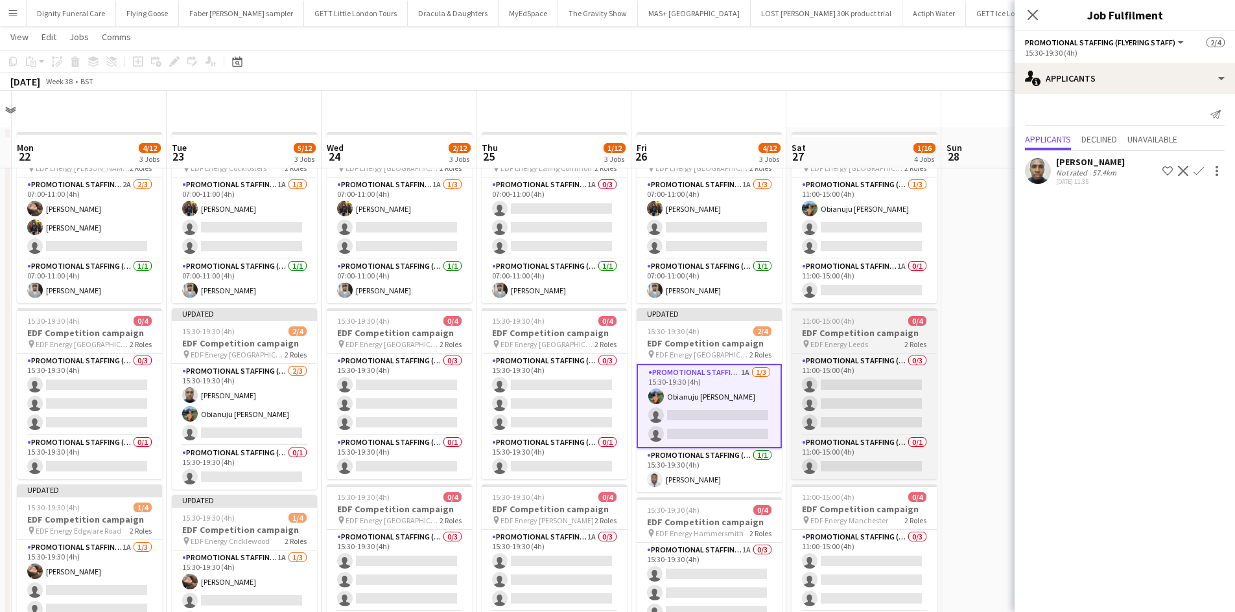
scroll to position [0, 0]
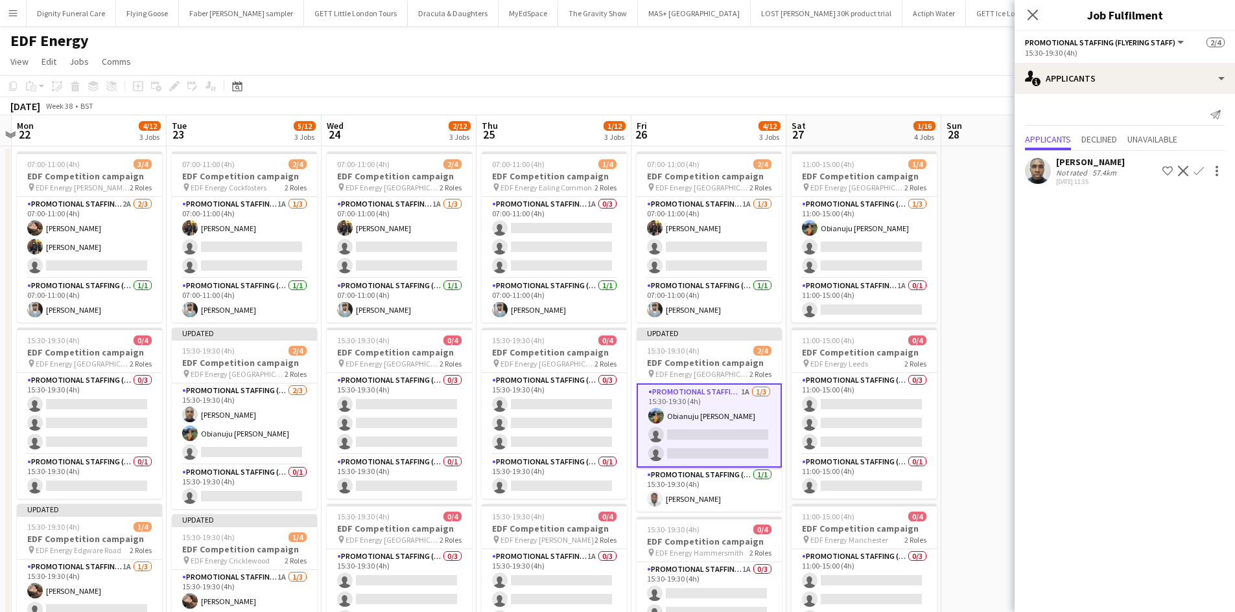
click at [1201, 167] on app-icon "Confirm" at bounding box center [1198, 171] width 10 height 10
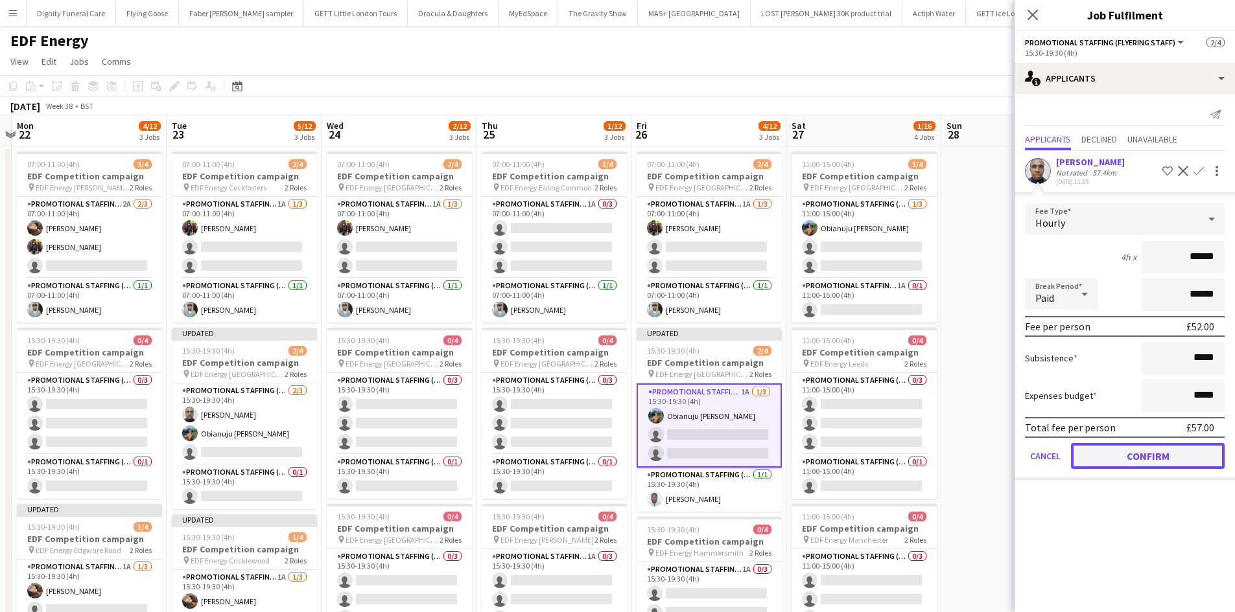
click at [1159, 443] on button "Confirm" at bounding box center [1148, 456] width 154 height 26
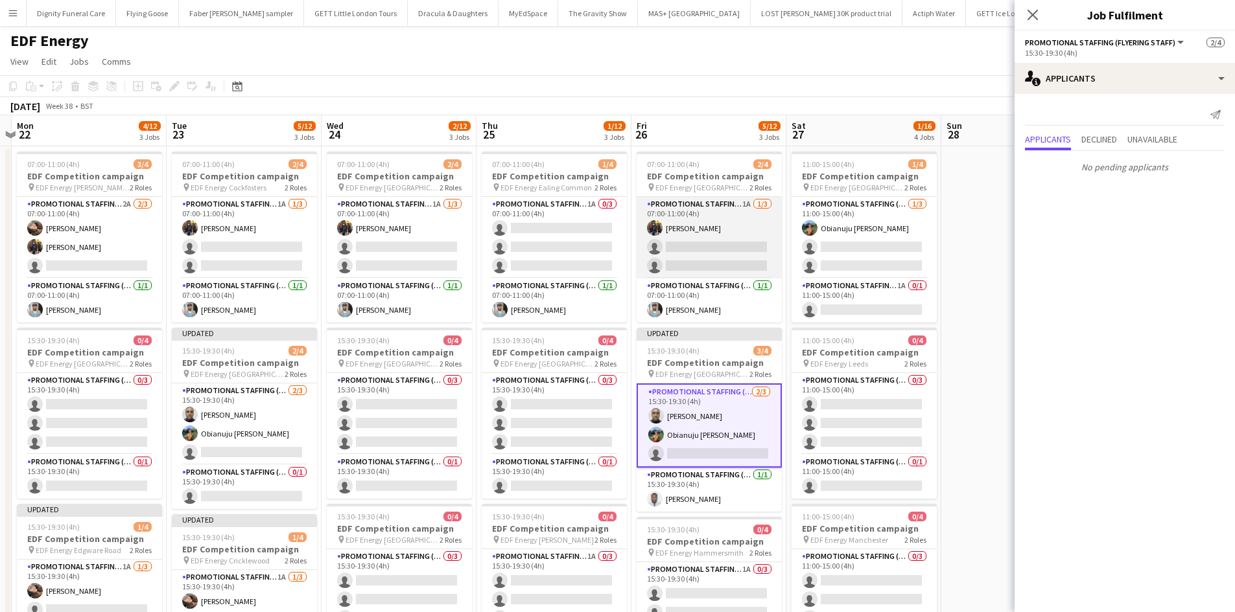
click at [697, 253] on app-card-role "Promotional Staffing (Flyering Staff) 1A 1/3 07:00-11:00 (4h) Martin Brady sing…" at bounding box center [708, 238] width 145 height 82
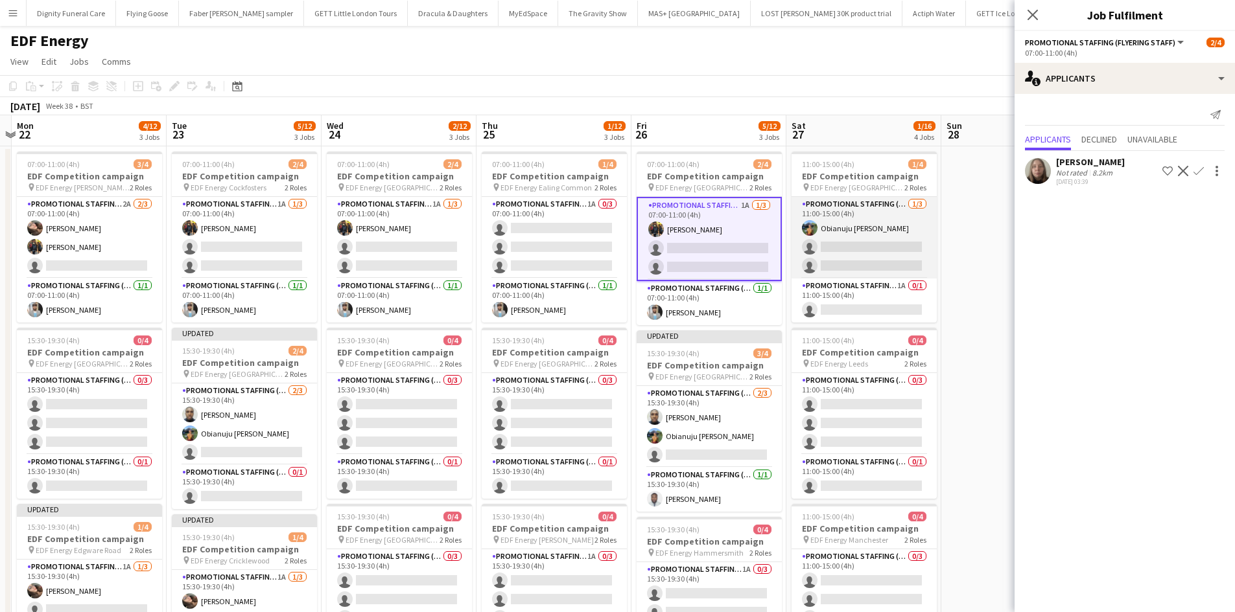
drag, startPoint x: 868, startPoint y: 252, endPoint x: 934, endPoint y: 277, distance: 71.4
click at [868, 252] on app-card-role "Promotional Staffing (Flyering Staff) 1/3 11:00-15:00 (4h) Obianuju Rosemary Of…" at bounding box center [863, 238] width 145 height 82
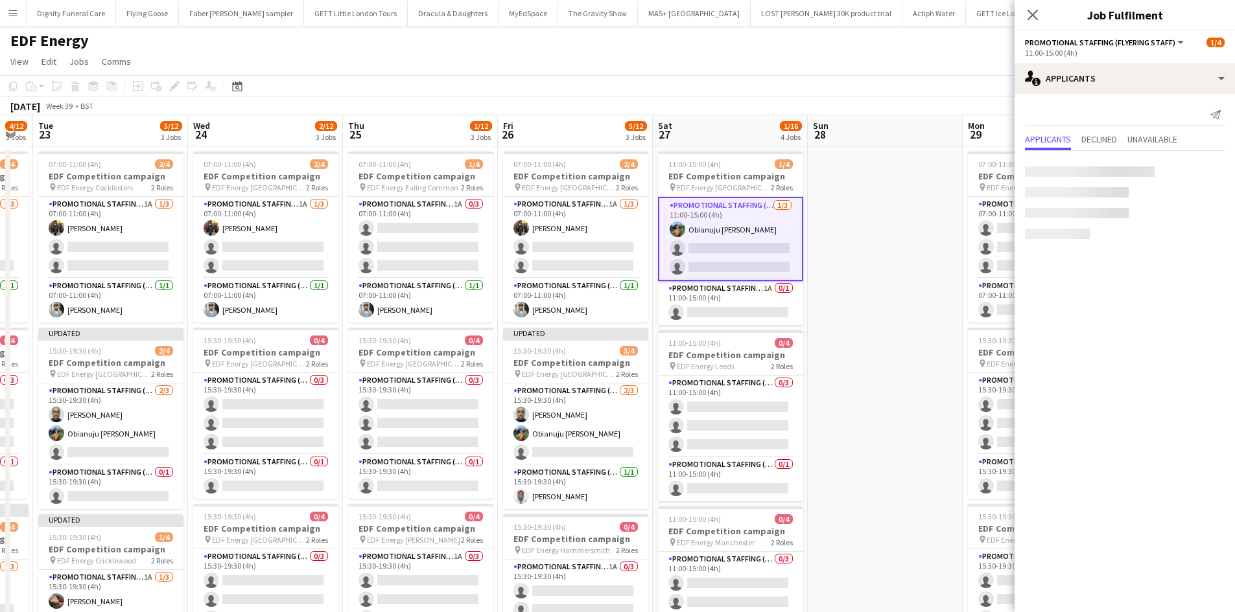
drag, startPoint x: 997, startPoint y: 290, endPoint x: 857, endPoint y: 356, distance: 154.5
click at [858, 355] on app-calendar-viewport "Sat 20 3/12 3 Jobs Sun 21 Mon 22 4/12 3 Jobs Tue 23 5/12 3 Jobs Wed 24 2/12 3 J…" at bounding box center [617, 521] width 1235 height 813
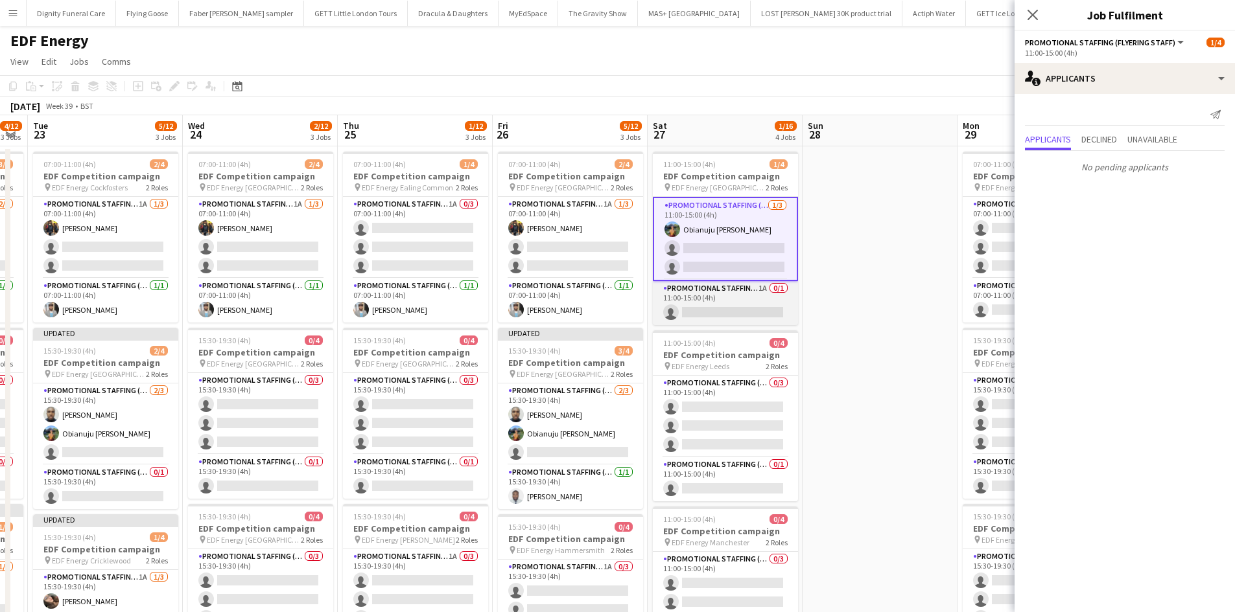
click at [716, 316] on app-card-role "Promotional Staffing (Team Leader) 1A 0/1 11:00-15:00 (4h) single-neutral-actio…" at bounding box center [725, 303] width 145 height 44
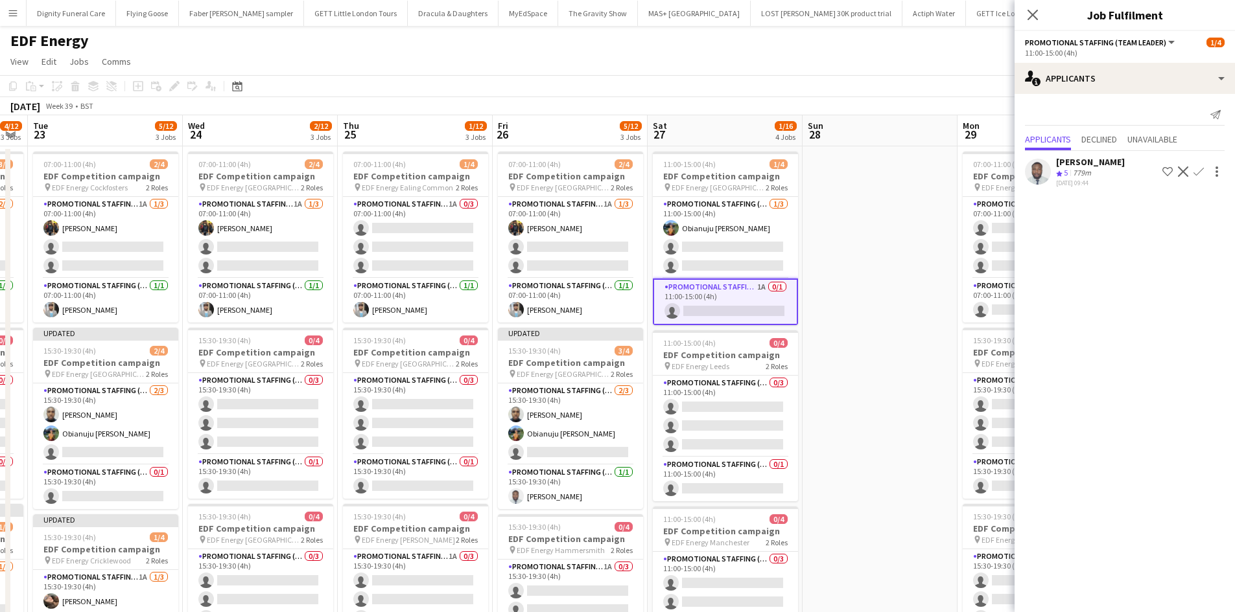
click at [1201, 168] on app-icon "Confirm" at bounding box center [1198, 172] width 10 height 10
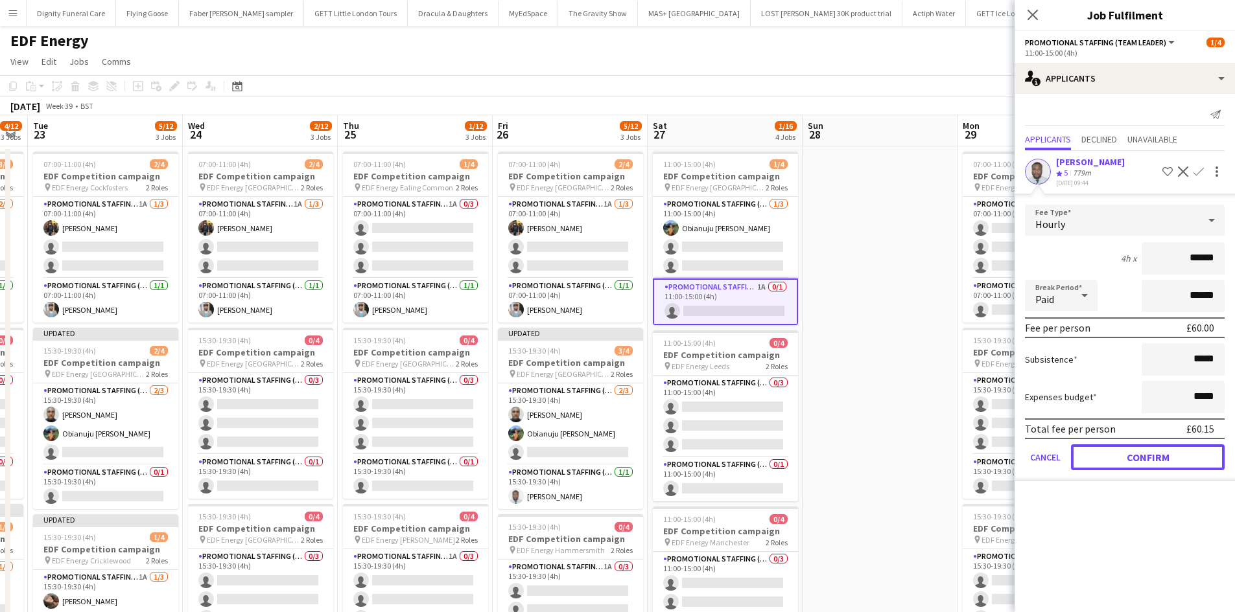
drag, startPoint x: 1167, startPoint y: 457, endPoint x: 1141, endPoint y: 458, distance: 26.6
click at [1167, 456] on button "Confirm" at bounding box center [1148, 458] width 154 height 26
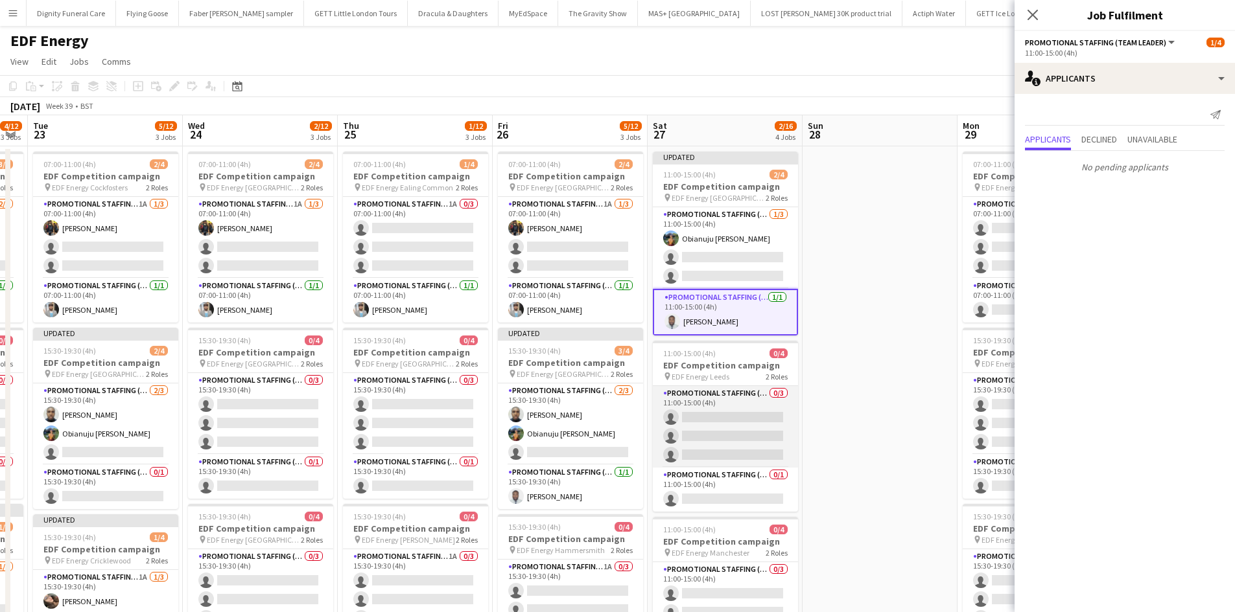
click at [726, 426] on app-card-role "Promotional Staffing (Flyering Staff) 0/3 11:00-15:00 (4h) single-neutral-actio…" at bounding box center [725, 427] width 145 height 82
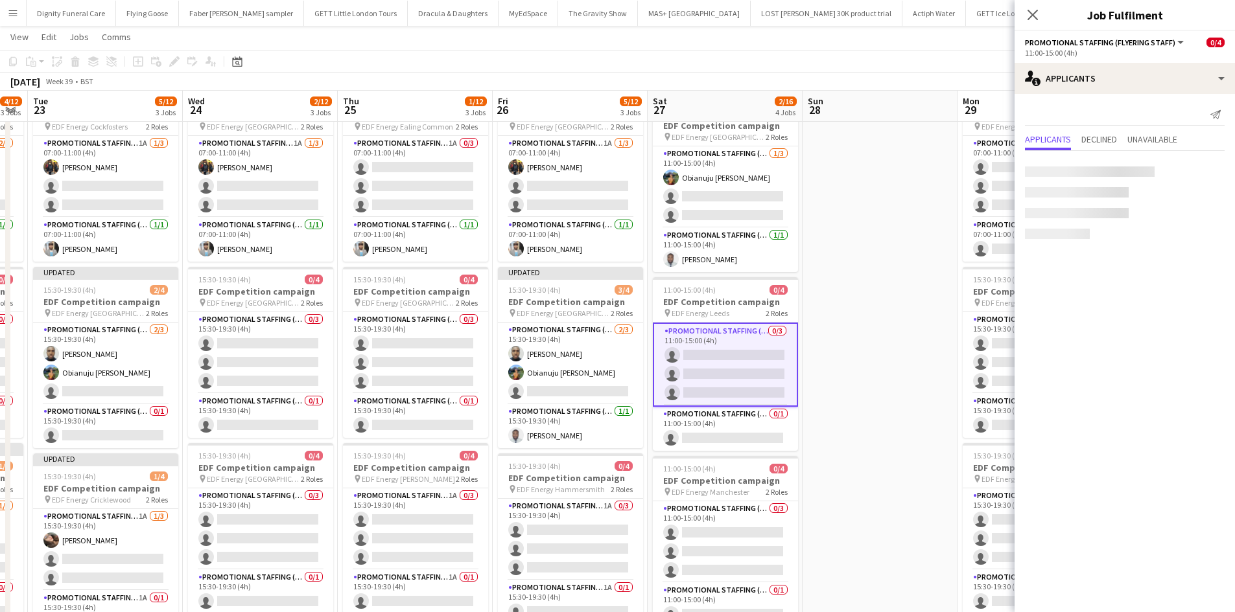
scroll to position [130, 0]
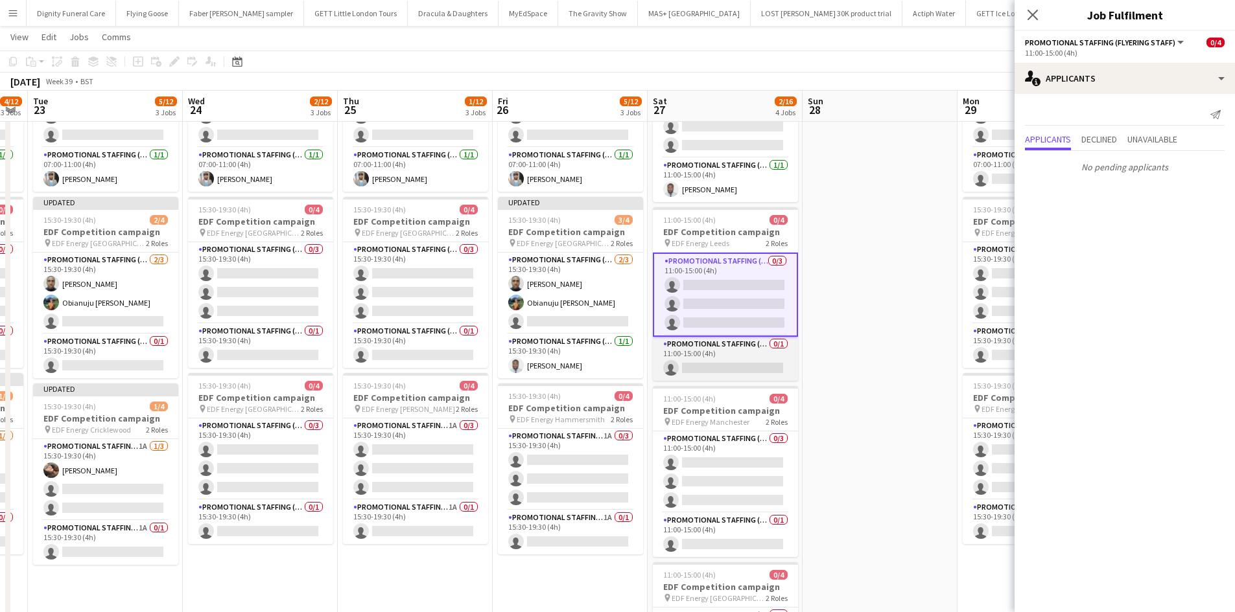
click at [732, 363] on app-card-role "Promotional Staffing (Team Leader) 0/1 11:00-15:00 (4h) single-neutral-actions" at bounding box center [725, 359] width 145 height 44
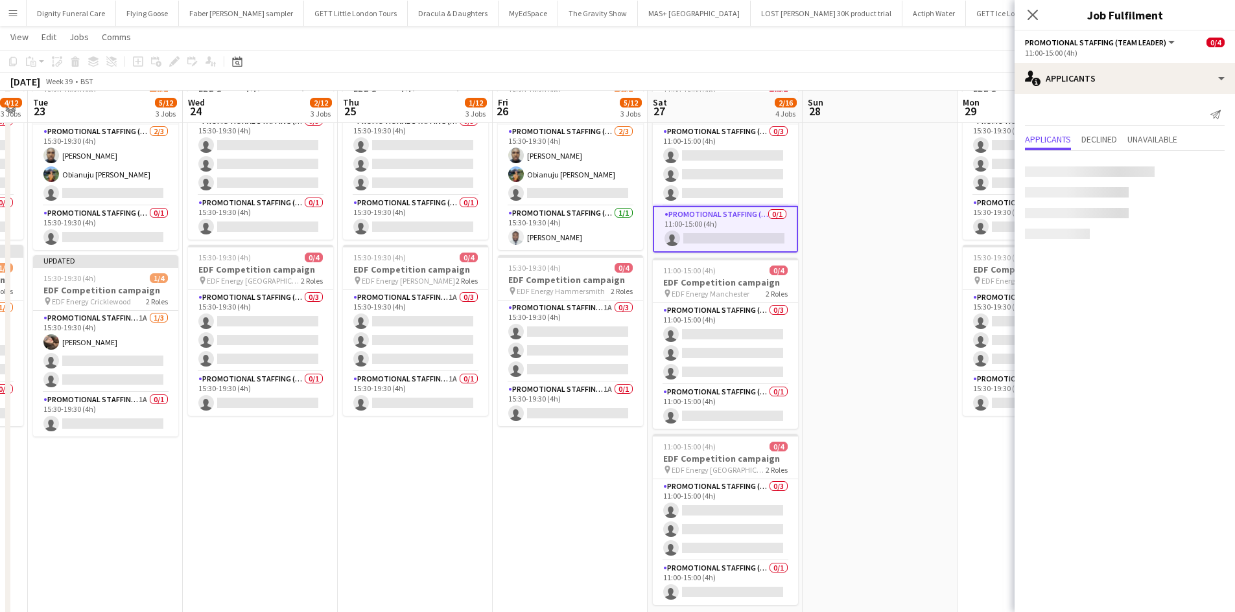
scroll to position [259, 0]
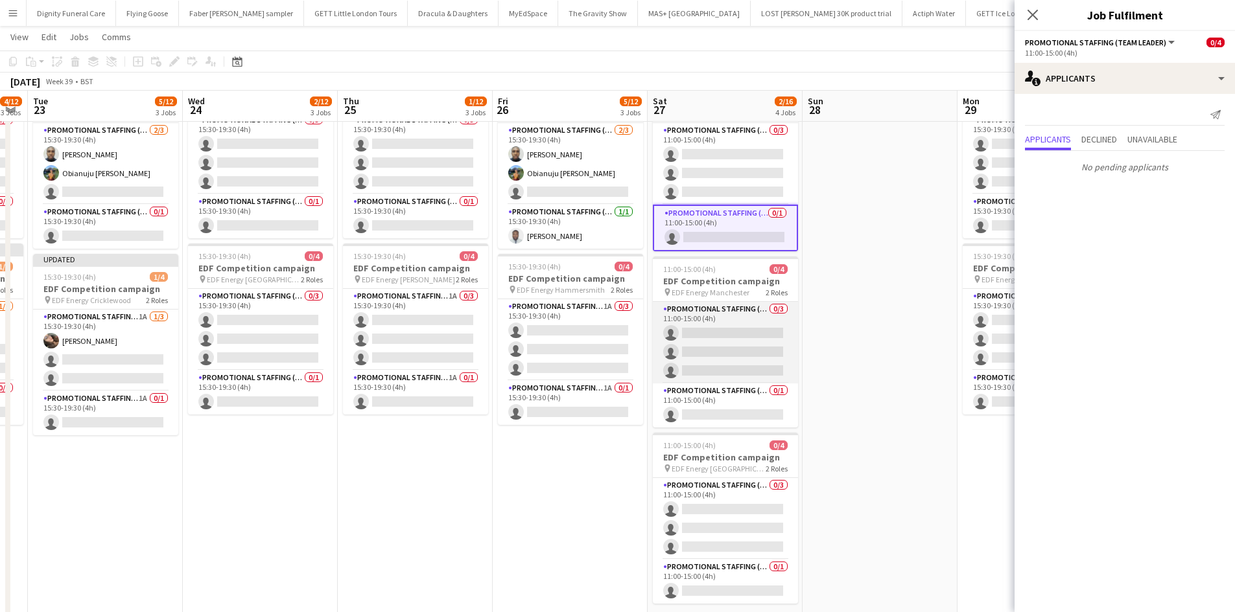
click at [749, 348] on app-card-role "Promotional Staffing (Flyering Staff) 0/3 11:00-15:00 (4h) single-neutral-actio…" at bounding box center [725, 343] width 145 height 82
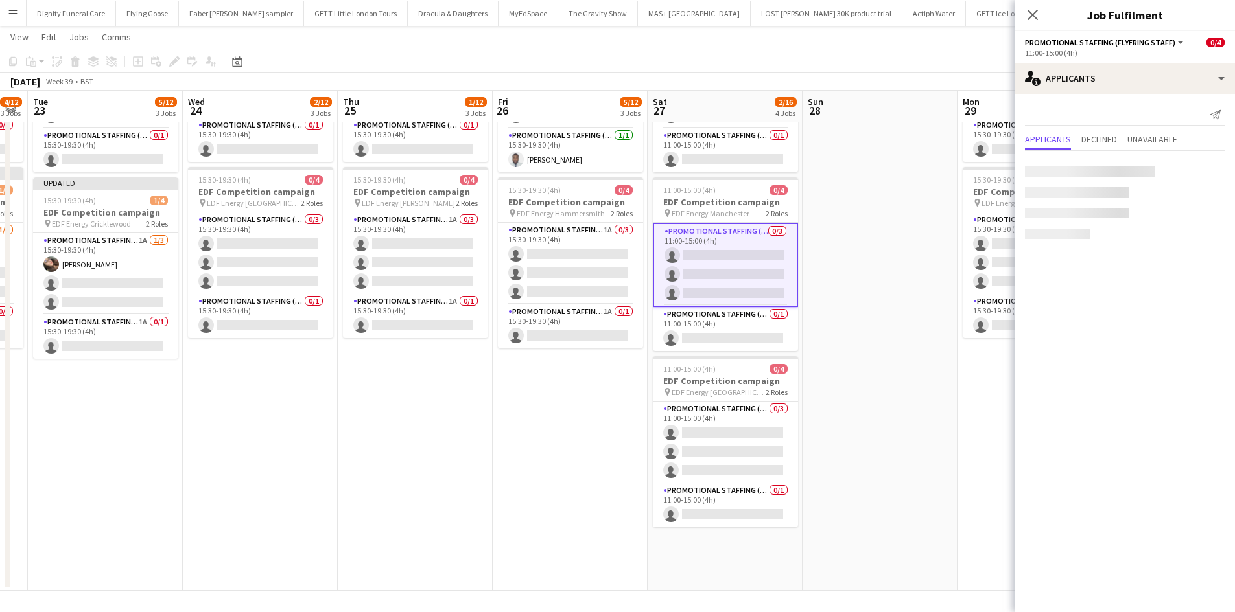
scroll to position [336, 0]
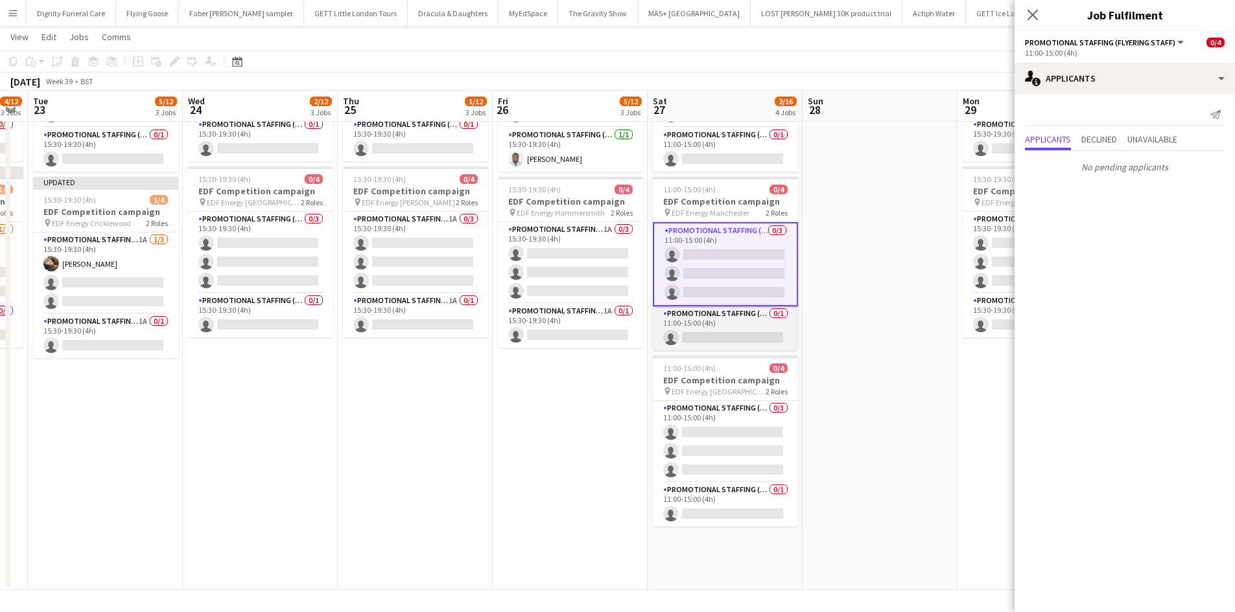
click at [741, 336] on app-card-role "Promotional Staffing (Team Leader) 0/1 11:00-15:00 (4h) single-neutral-actions" at bounding box center [725, 329] width 145 height 44
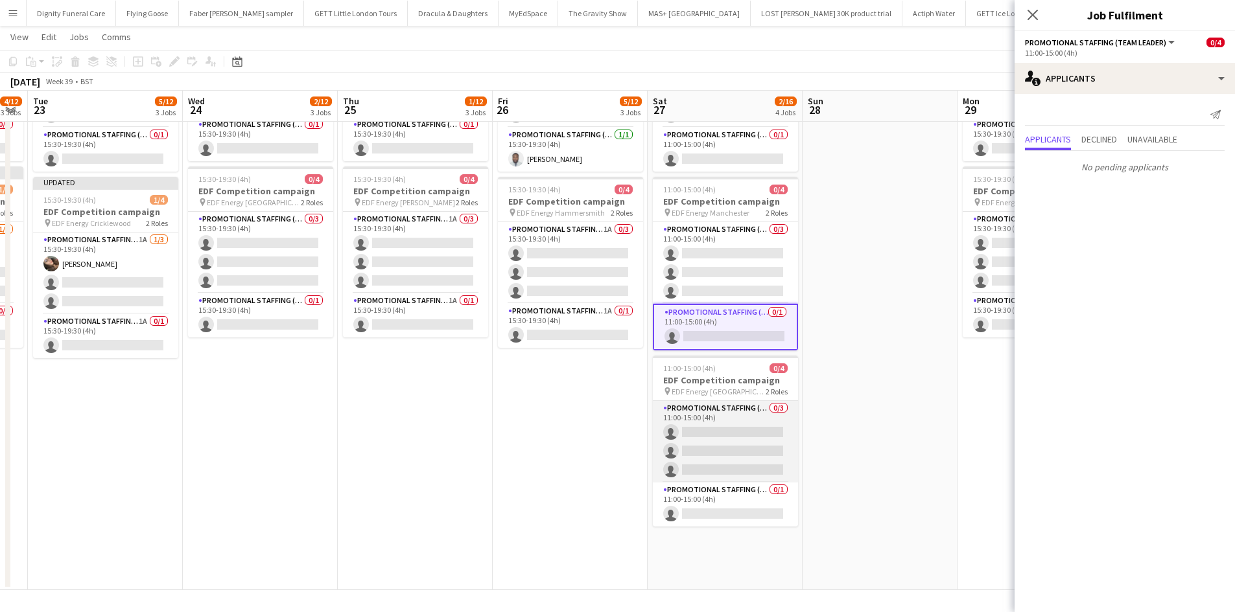
click at [761, 444] on app-card-role "Promotional Staffing (Flyering Staff) 0/3 11:00-15:00 (4h) single-neutral-actio…" at bounding box center [725, 442] width 145 height 82
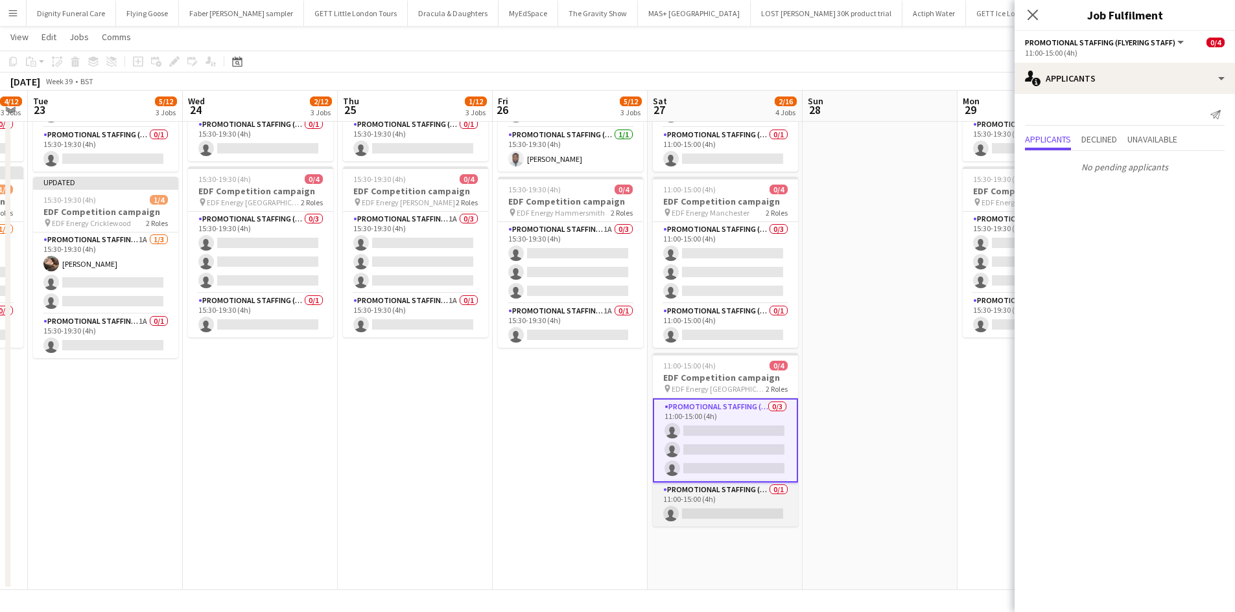
drag, startPoint x: 749, startPoint y: 512, endPoint x: 759, endPoint y: 515, distance: 10.2
click at [749, 511] on app-card-role "Promotional Staffing (Team Leader) 0/1 11:00-15:00 (4h) single-neutral-actions" at bounding box center [725, 505] width 145 height 44
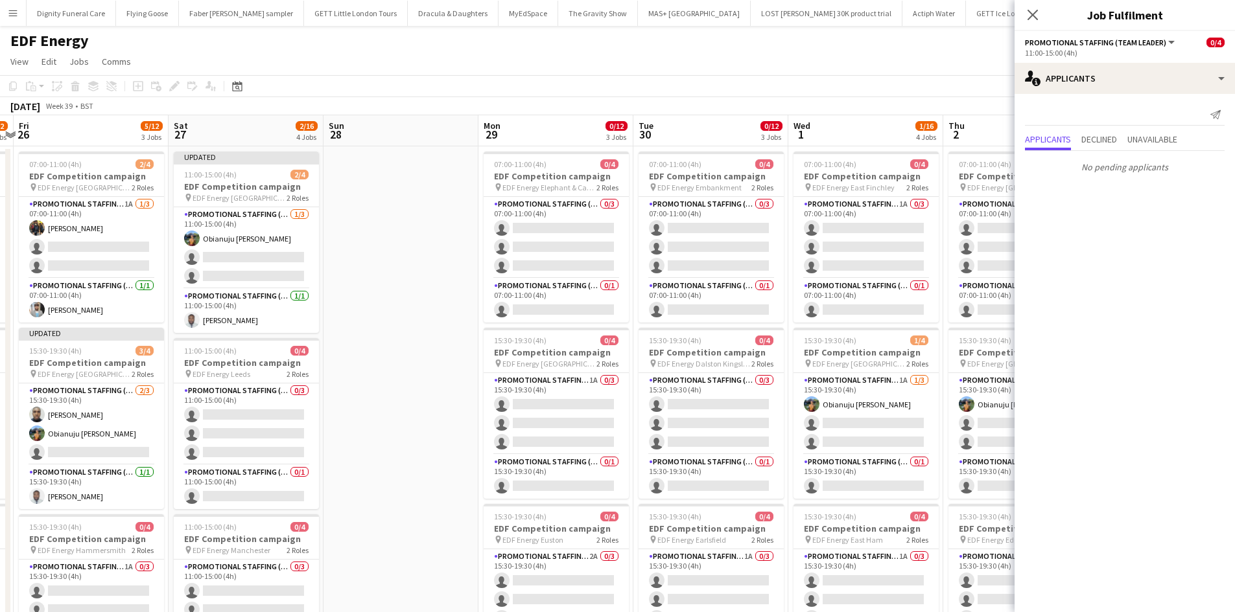
scroll to position [0, 456]
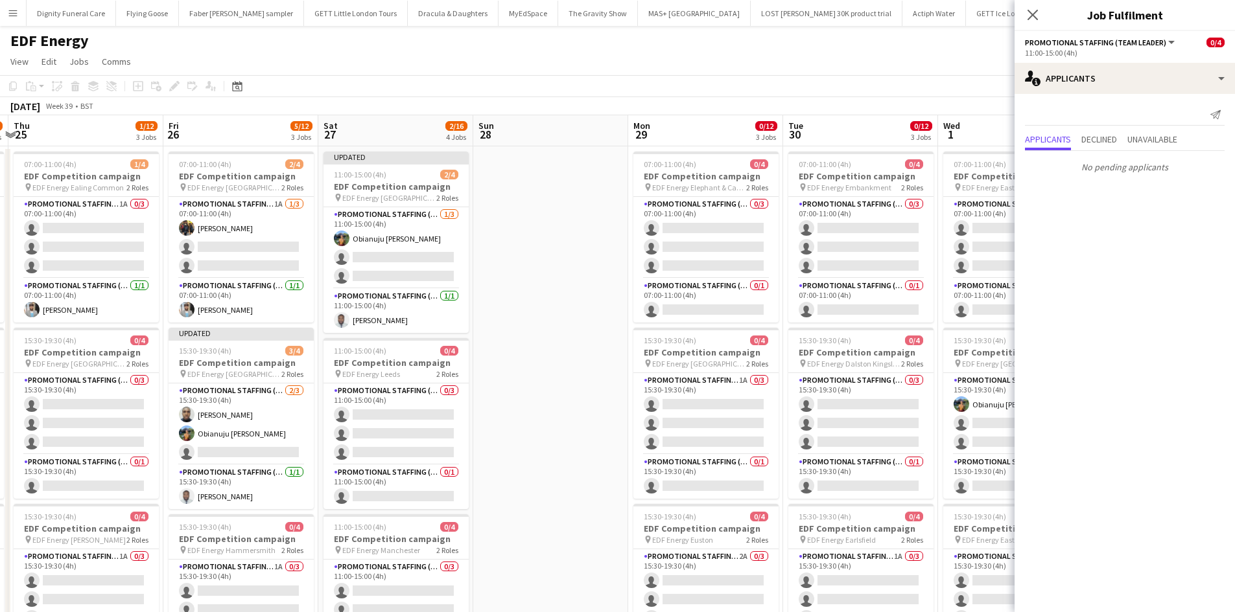
drag, startPoint x: 899, startPoint y: 384, endPoint x: 577, endPoint y: 398, distance: 321.7
click at [570, 391] on app-calendar-viewport "Mon 22 4/12 3 Jobs Tue 23 5/12 3 Jobs Wed 24 2/12 3 Jobs Thu 25 1/12 3 Jobs Fri…" at bounding box center [617, 521] width 1235 height 813
click at [706, 237] on app-card-role "Promotional Staffing (Flyering Staff) 0/3 07:00-11:00 (4h) single-neutral-actio…" at bounding box center [705, 238] width 145 height 82
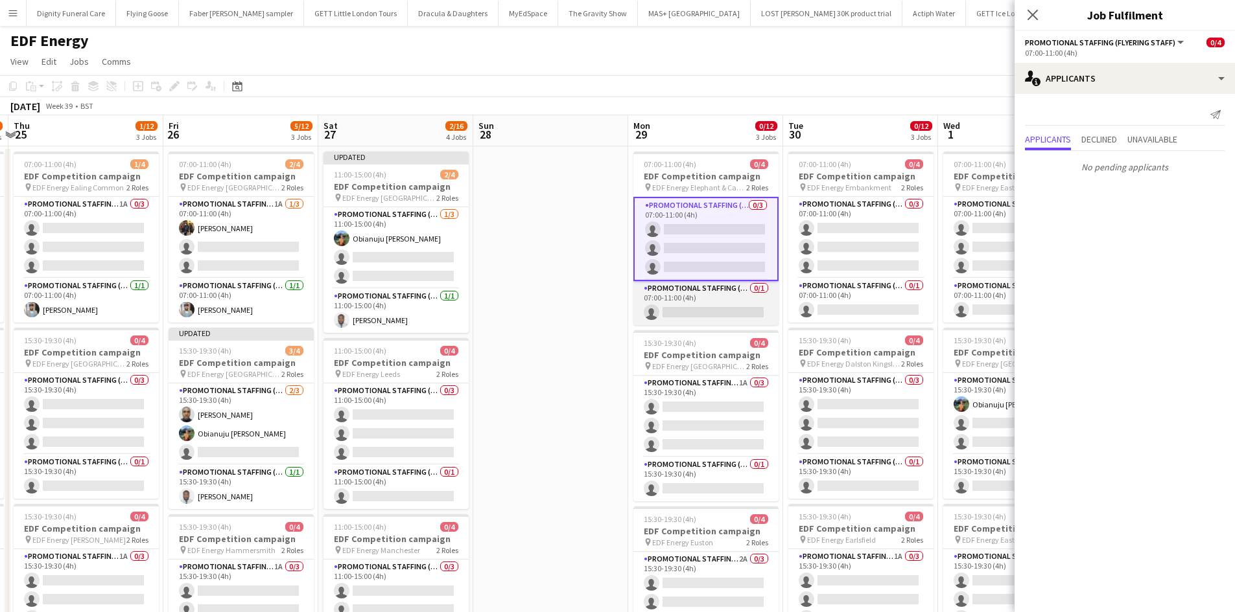
click at [736, 312] on app-card-role "Promotional Staffing (Team Leader) 0/1 07:00-11:00 (4h) single-neutral-actions" at bounding box center [705, 303] width 145 height 44
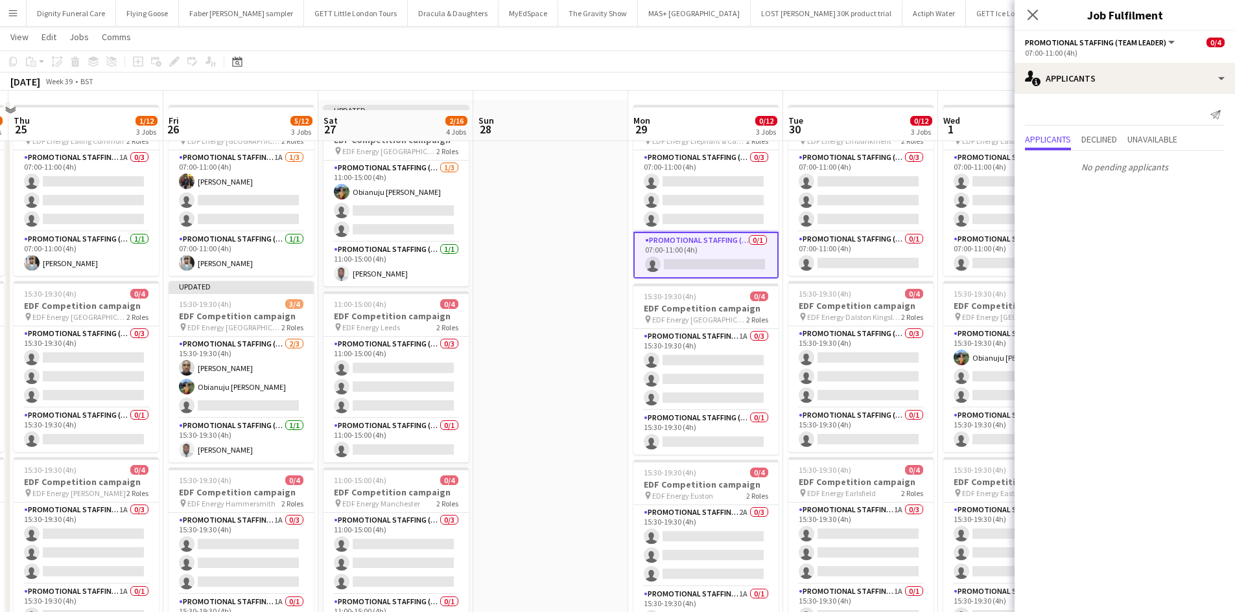
scroll to position [65, 0]
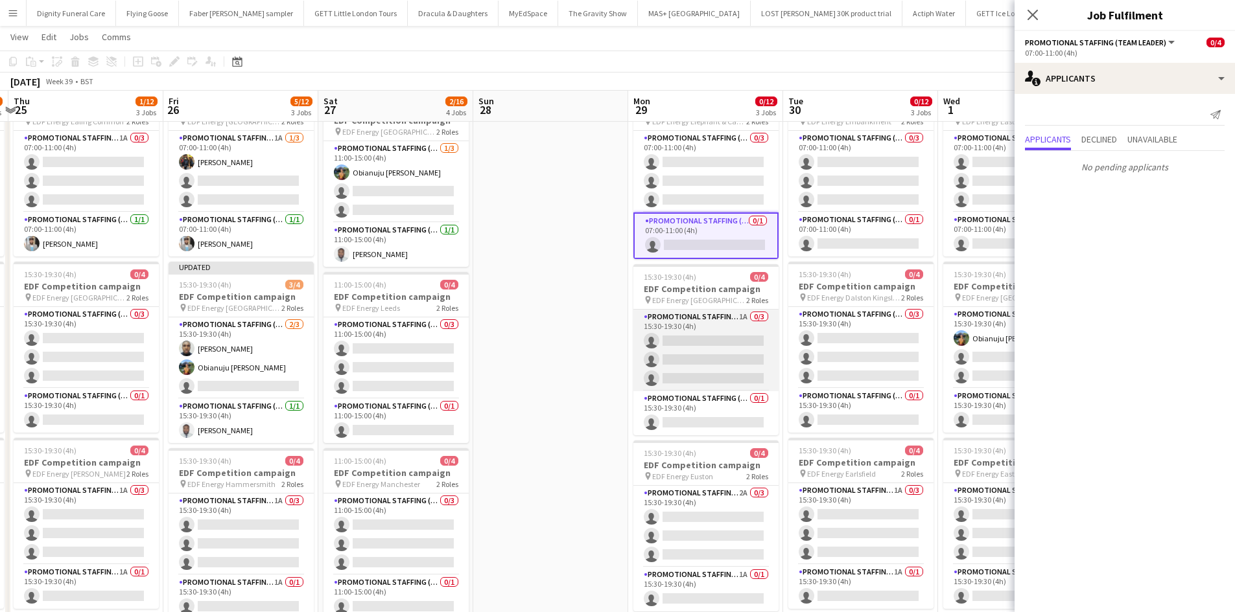
click at [687, 347] on app-card-role "Promotional Staffing (Flyering Staff) 1A 0/3 15:30-19:30 (4h) single-neutral-ac…" at bounding box center [705, 351] width 145 height 82
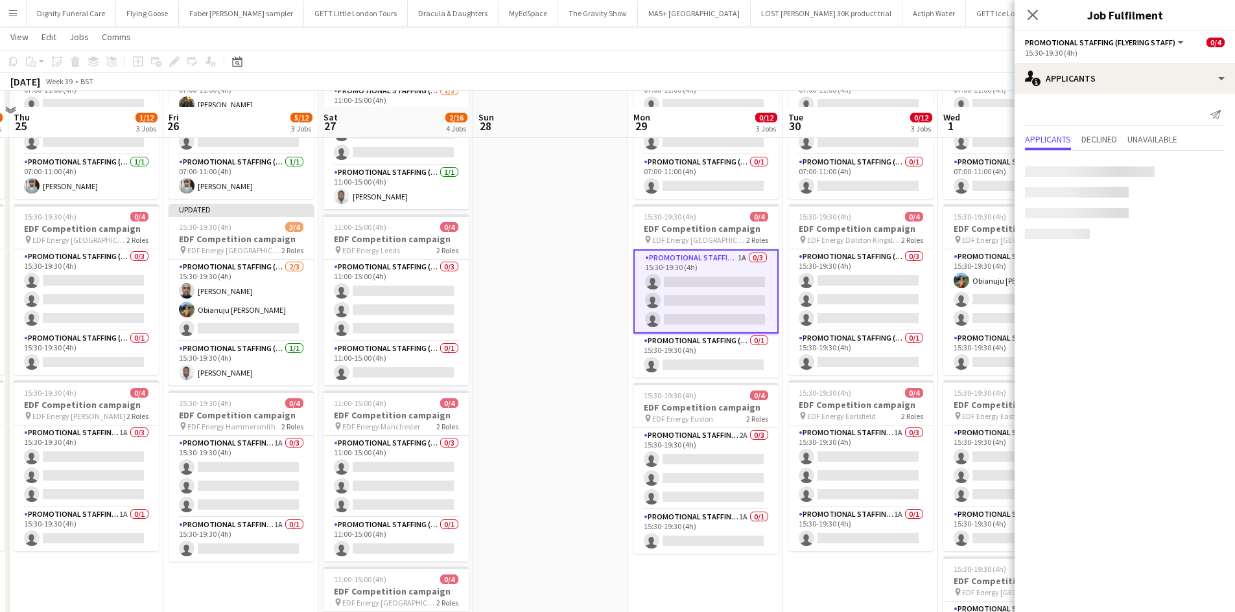
scroll to position [194, 0]
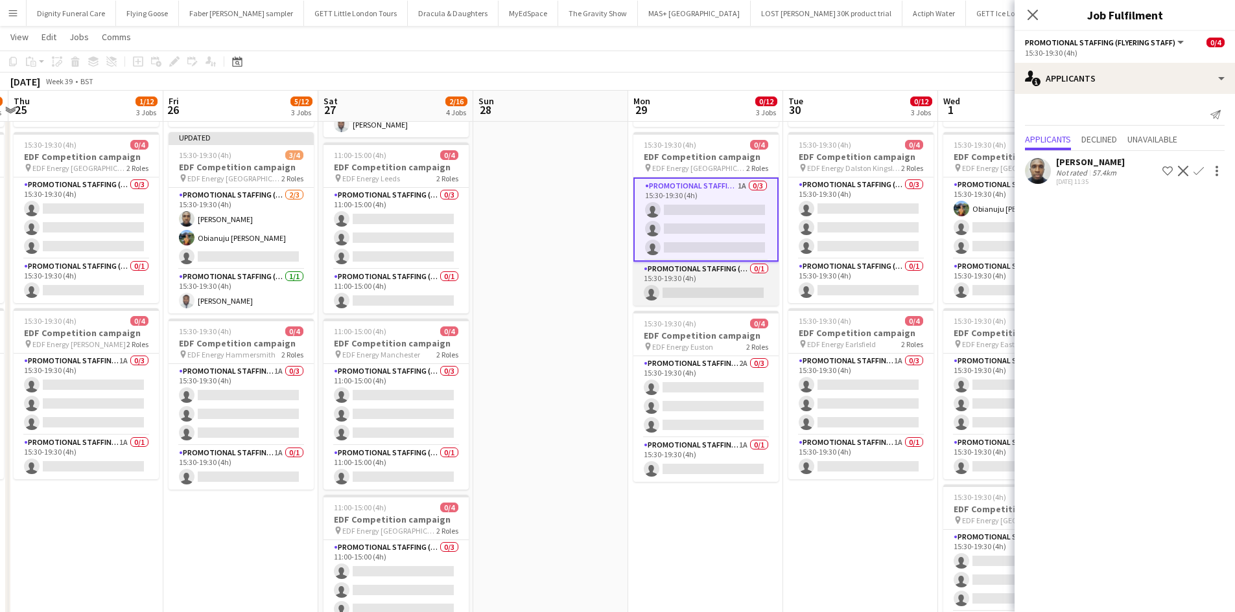
click at [735, 296] on app-card-role "Promotional Staffing (Team Leader) 0/1 15:30-19:30 (4h) single-neutral-actions" at bounding box center [705, 284] width 145 height 44
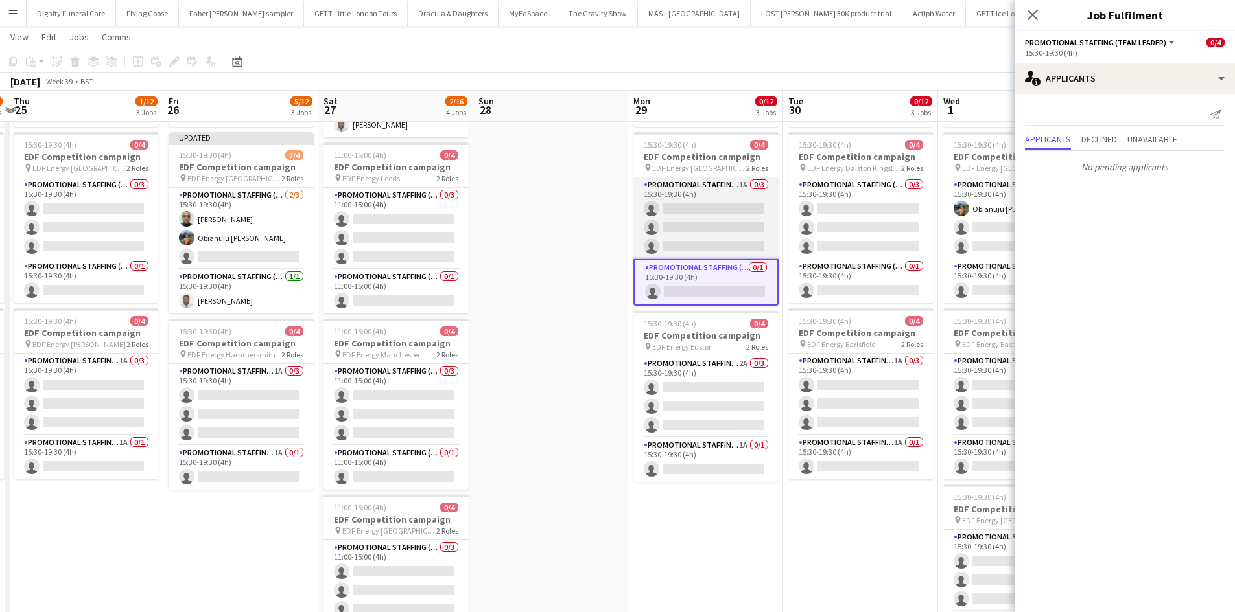
click at [729, 215] on app-card-role "Promotional Staffing (Flyering Staff) 1A 0/3 15:30-19:30 (4h) single-neutral-ac…" at bounding box center [705, 219] width 145 height 82
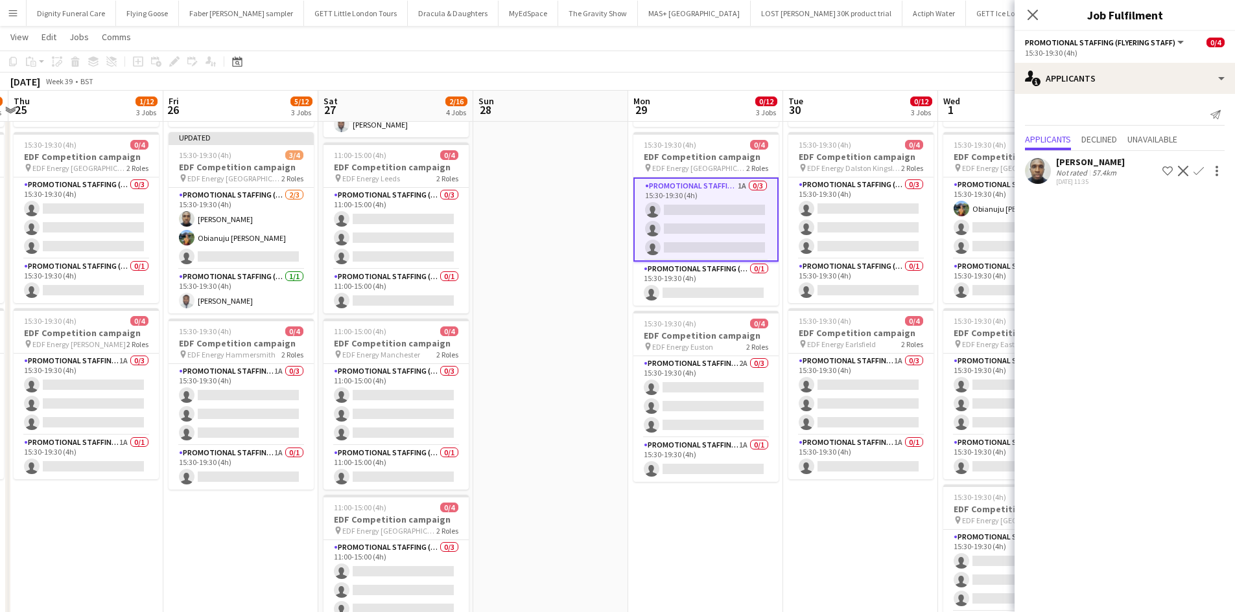
click at [1201, 167] on app-icon "Confirm" at bounding box center [1198, 171] width 10 height 10
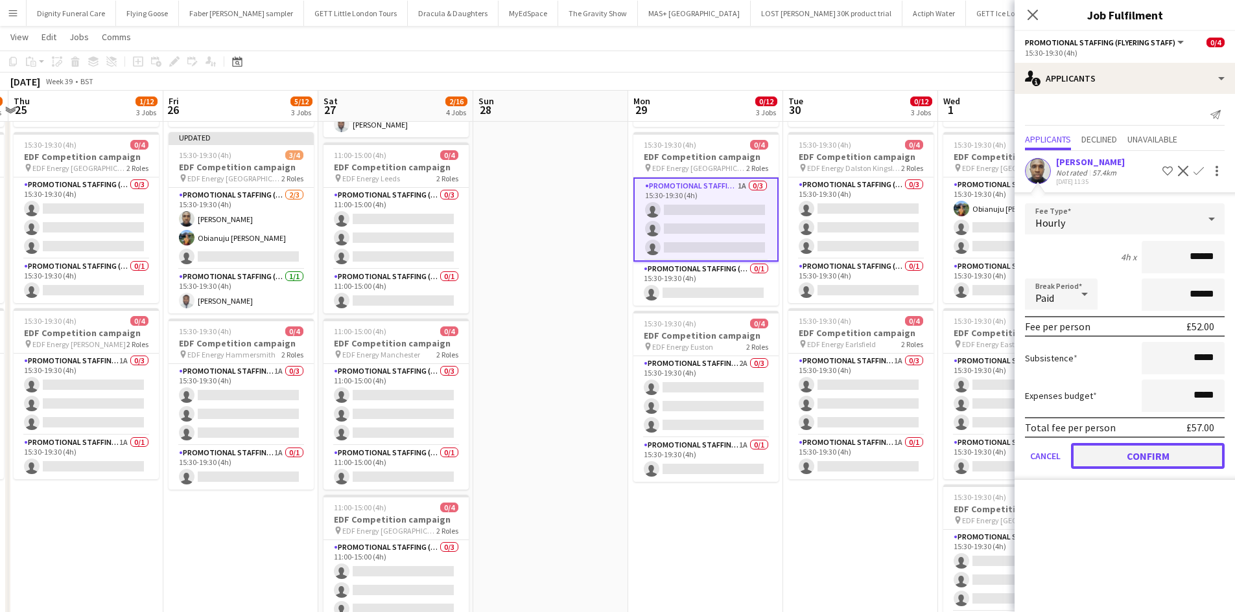
click at [1154, 454] on button "Confirm" at bounding box center [1148, 456] width 154 height 26
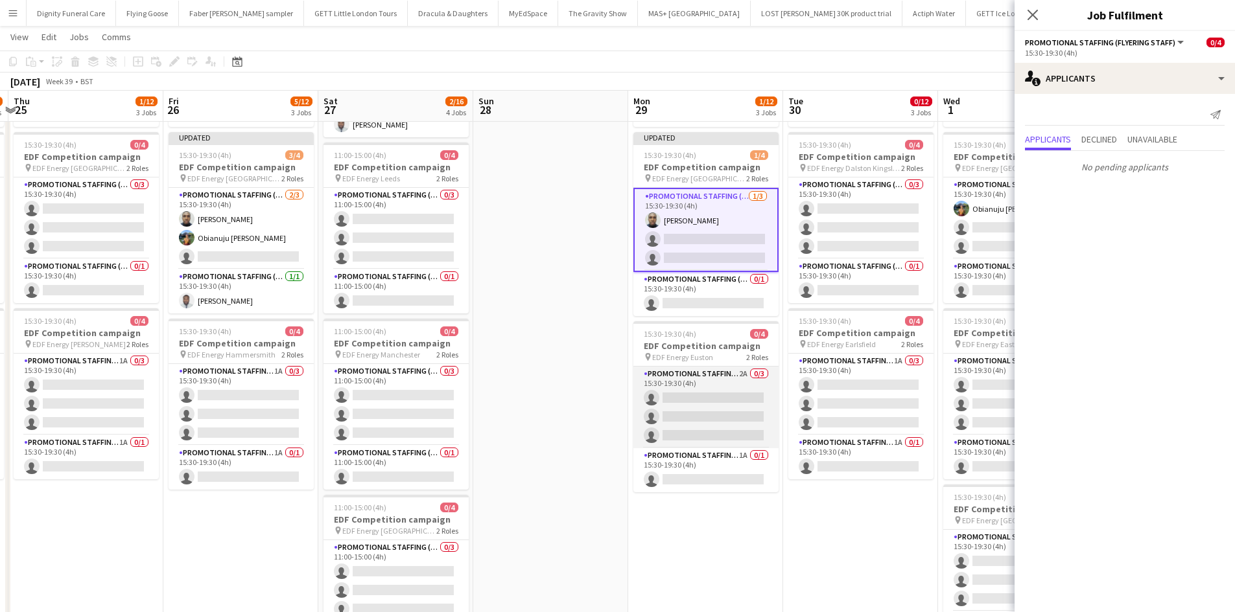
click at [684, 394] on app-card-role "Promotional Staffing (Flyering Staff) 2A 0/3 15:30-19:30 (4h) single-neutral-ac…" at bounding box center [705, 408] width 145 height 82
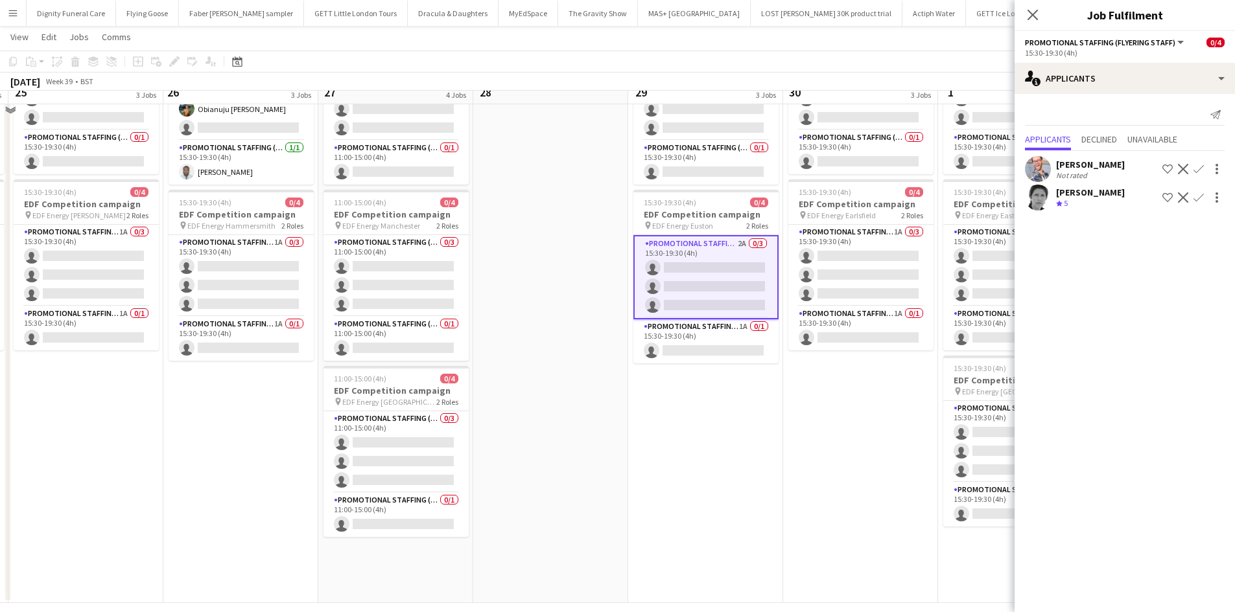
scroll to position [324, 0]
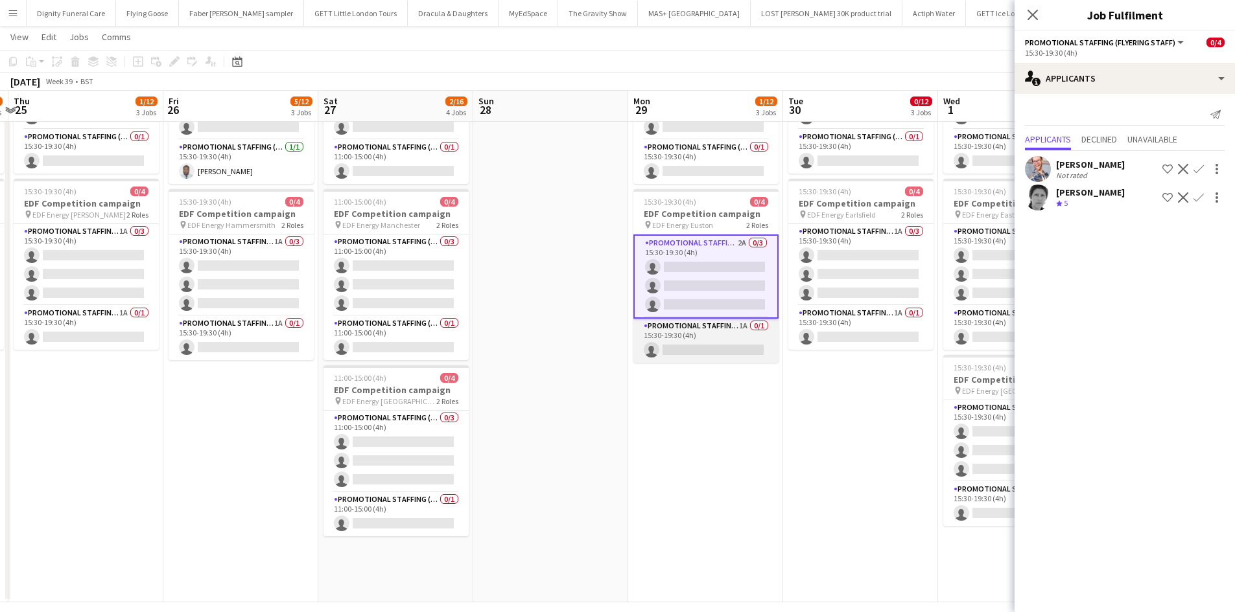
click at [739, 348] on app-card-role "Promotional Staffing (Team Leader) 1A 0/1 15:30-19:30 (4h) single-neutral-actio…" at bounding box center [705, 341] width 145 height 44
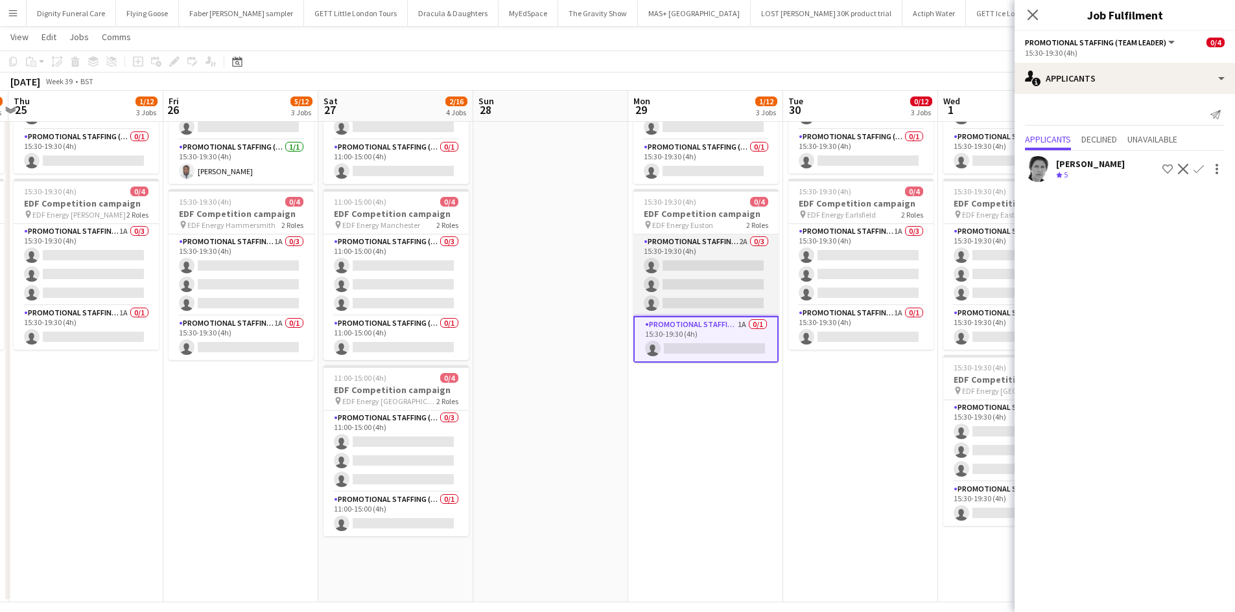
click at [737, 274] on app-card-role "Promotional Staffing (Flyering Staff) 2A 0/3 15:30-19:30 (4h) single-neutral-ac…" at bounding box center [705, 276] width 145 height 82
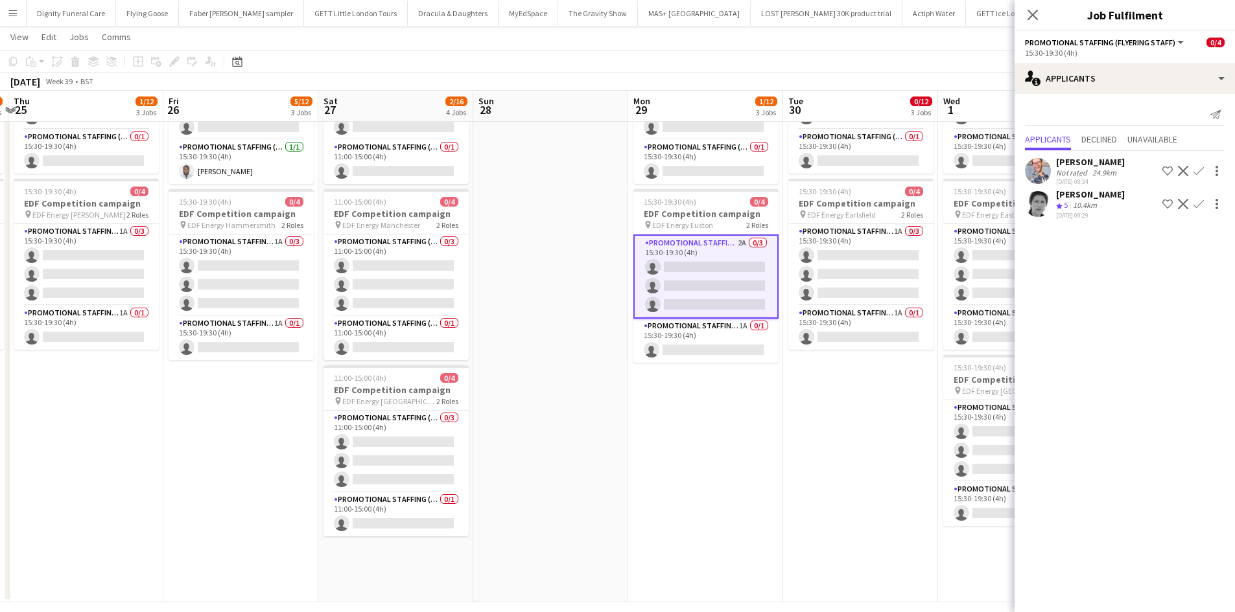
click at [1201, 167] on app-icon "Confirm" at bounding box center [1198, 171] width 10 height 10
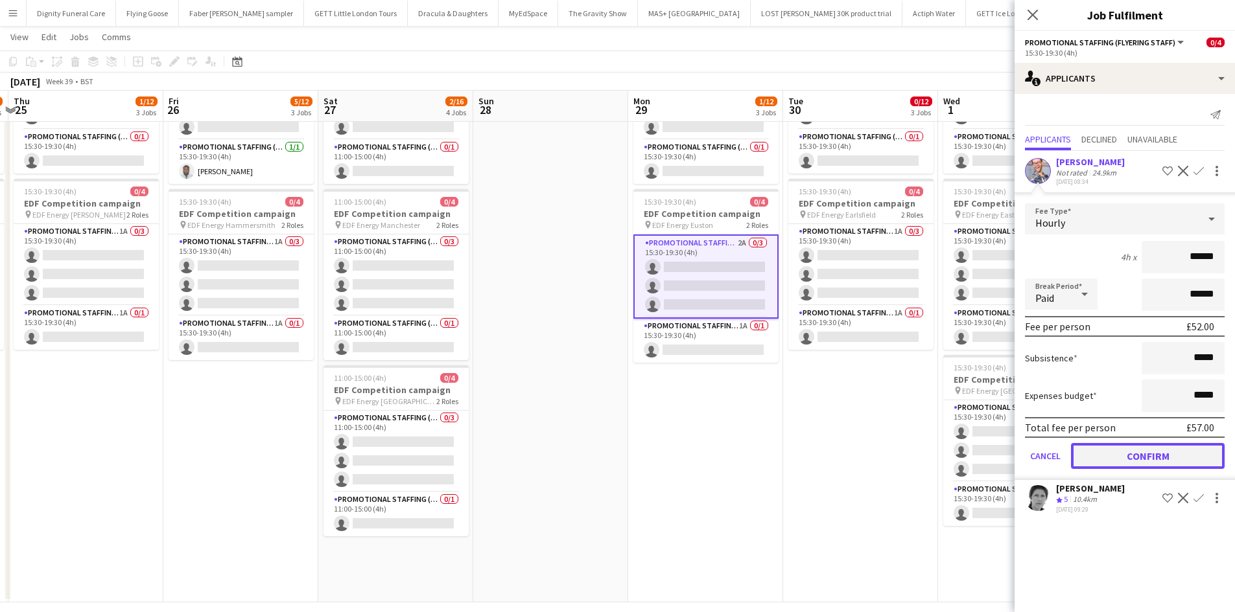
click at [1162, 450] on button "Confirm" at bounding box center [1148, 456] width 154 height 26
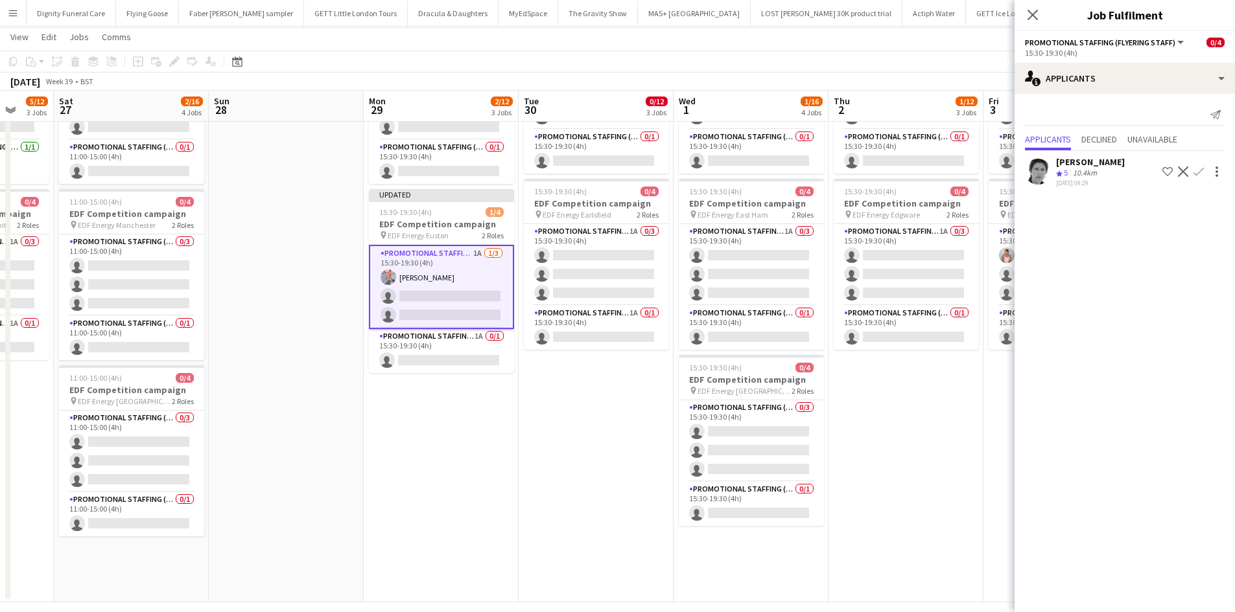
drag, startPoint x: 851, startPoint y: 446, endPoint x: 585, endPoint y: 428, distance: 267.0
click at [585, 428] on app-calendar-viewport "Wed 24 2/12 3 Jobs Thu 25 1/12 3 Jobs Fri 26 5/12 3 Jobs Sat 27 2/16 4 Jobs Sun…" at bounding box center [617, 165] width 1235 height 876
click at [626, 326] on app-card-role "Promotional Staffing (Team Leader) 1A 0/1 15:30-19:30 (4h) single-neutral-actio…" at bounding box center [594, 328] width 145 height 44
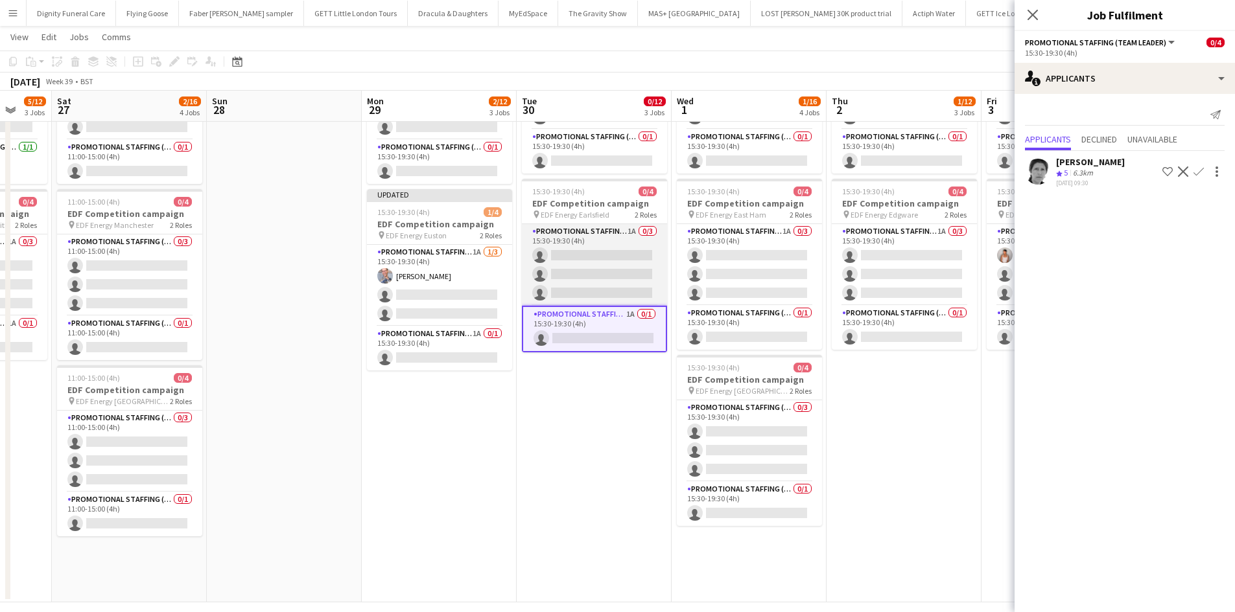
click at [603, 260] on app-card-role "Promotional Staffing (Flyering Staff) 1A 0/3 15:30-19:30 (4h) single-neutral-ac…" at bounding box center [594, 265] width 145 height 82
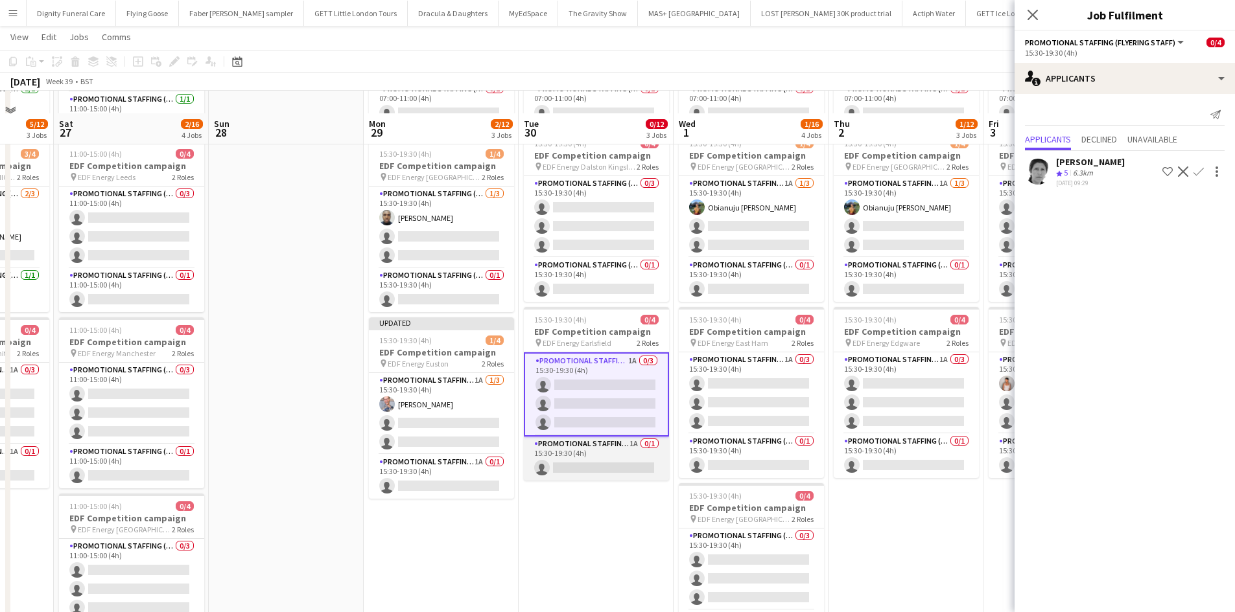
scroll to position [194, 0]
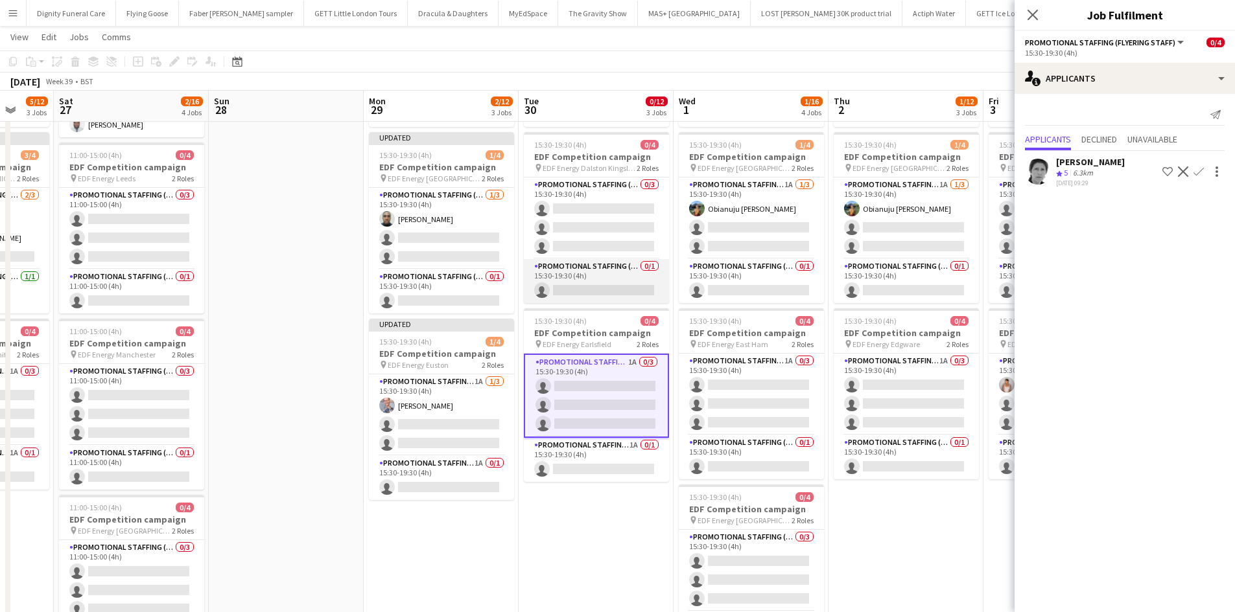
click at [619, 292] on app-card-role "Promotional Staffing (Team Leader) 0/1 15:30-19:30 (4h) single-neutral-actions" at bounding box center [596, 281] width 145 height 44
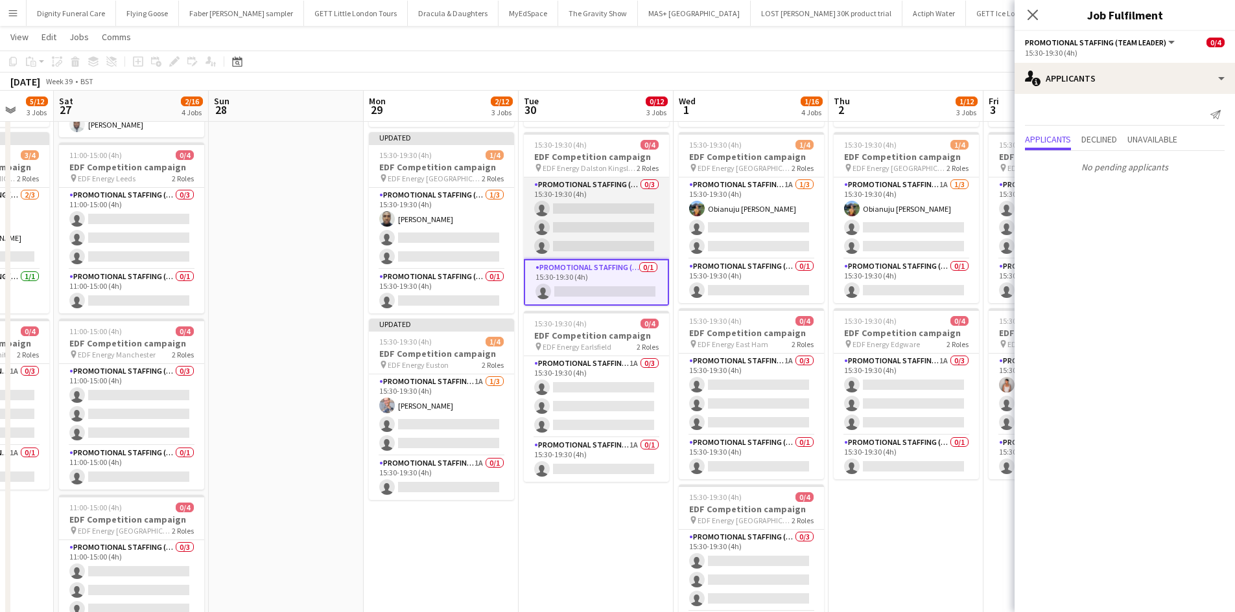
click at [607, 222] on app-card-role "Promotional Staffing (Flyering Staff) 0/3 15:30-19:30 (4h) single-neutral-actio…" at bounding box center [596, 219] width 145 height 82
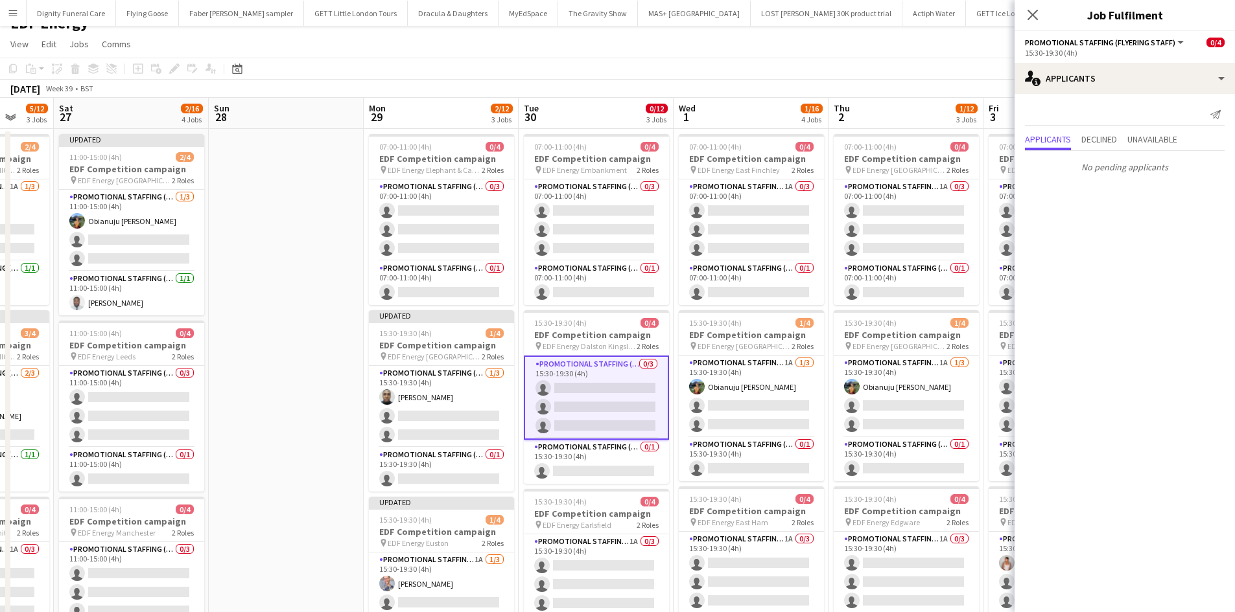
scroll to position [0, 0]
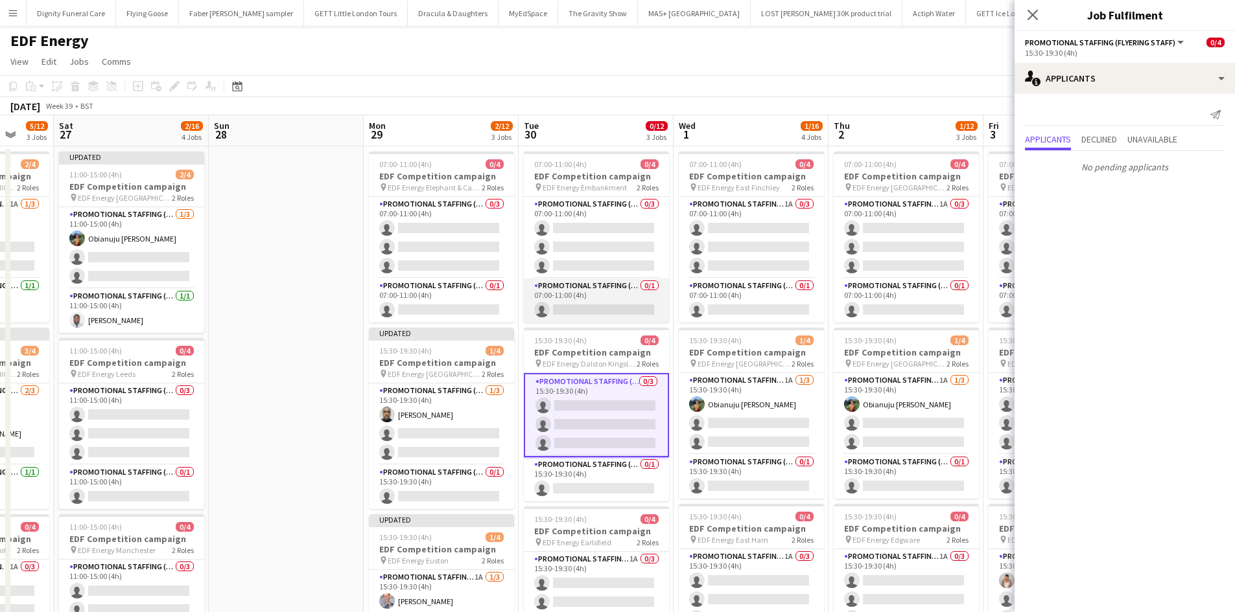
click at [612, 309] on app-card-role "Promotional Staffing (Team Leader) 0/1 07:00-11:00 (4h) single-neutral-actions" at bounding box center [596, 301] width 145 height 44
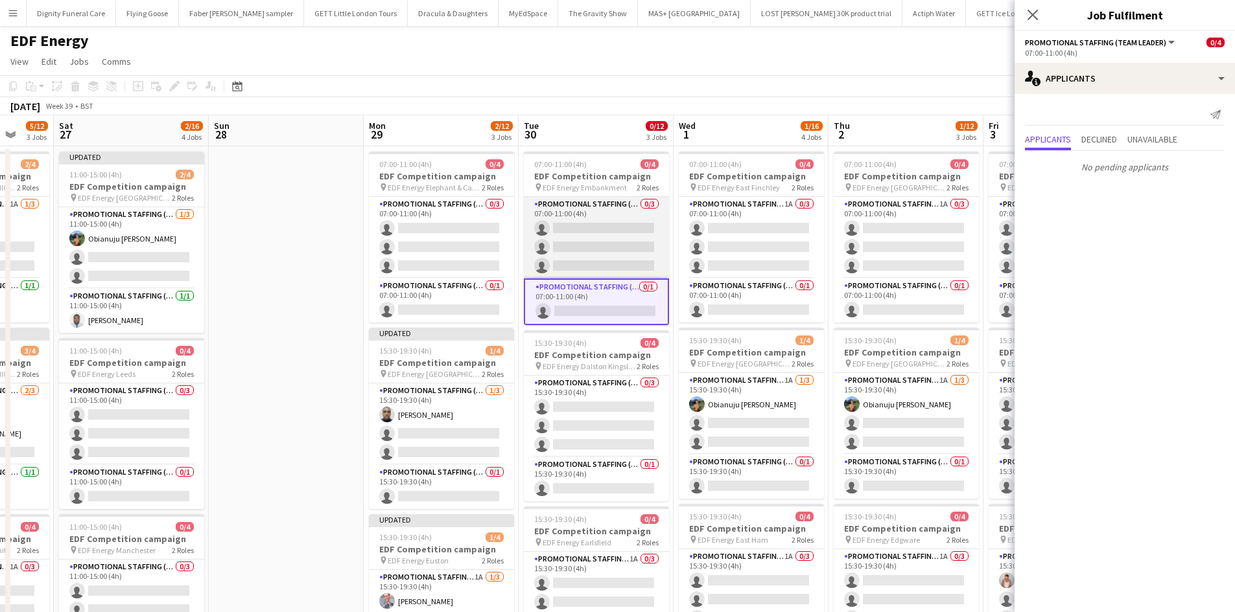
click at [604, 223] on app-card-role "Promotional Staffing (Flyering Staff) 0/3 07:00-11:00 (4h) single-neutral-actio…" at bounding box center [596, 238] width 145 height 82
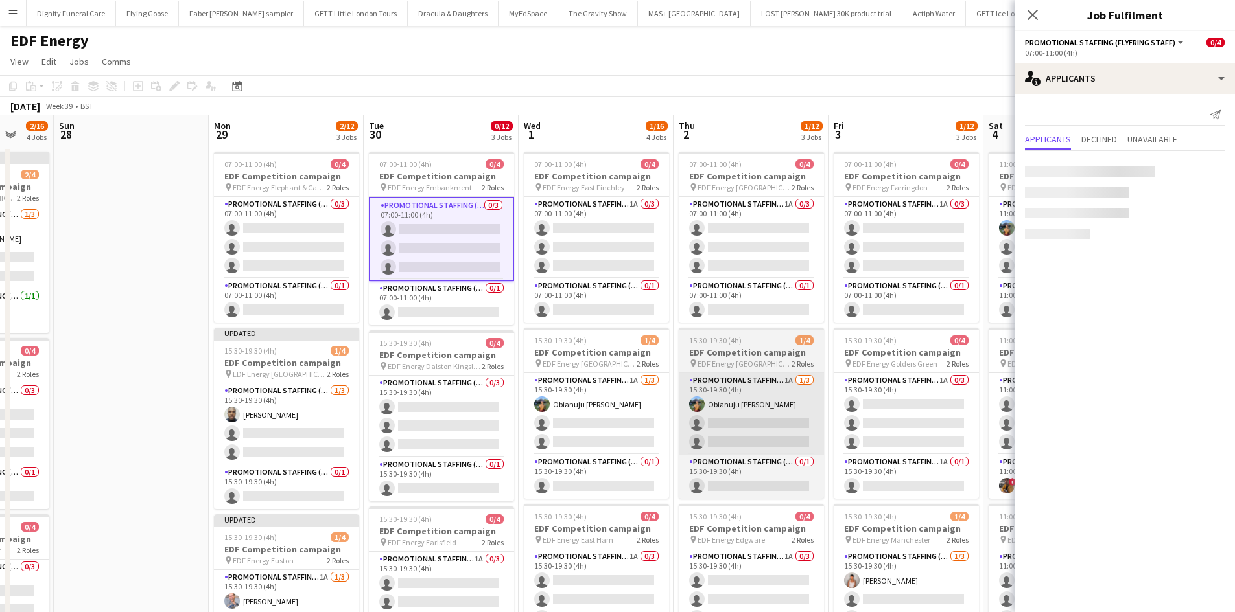
drag, startPoint x: 789, startPoint y: 380, endPoint x: 682, endPoint y: 394, distance: 108.4
click at [671, 382] on app-calendar-viewport "Wed 24 2/12 3 Jobs Thu 25 1/12 3 Jobs Fri 26 5/12 3 Jobs Sat 27 2/16 4 Jobs Sun…" at bounding box center [617, 521] width 1235 height 813
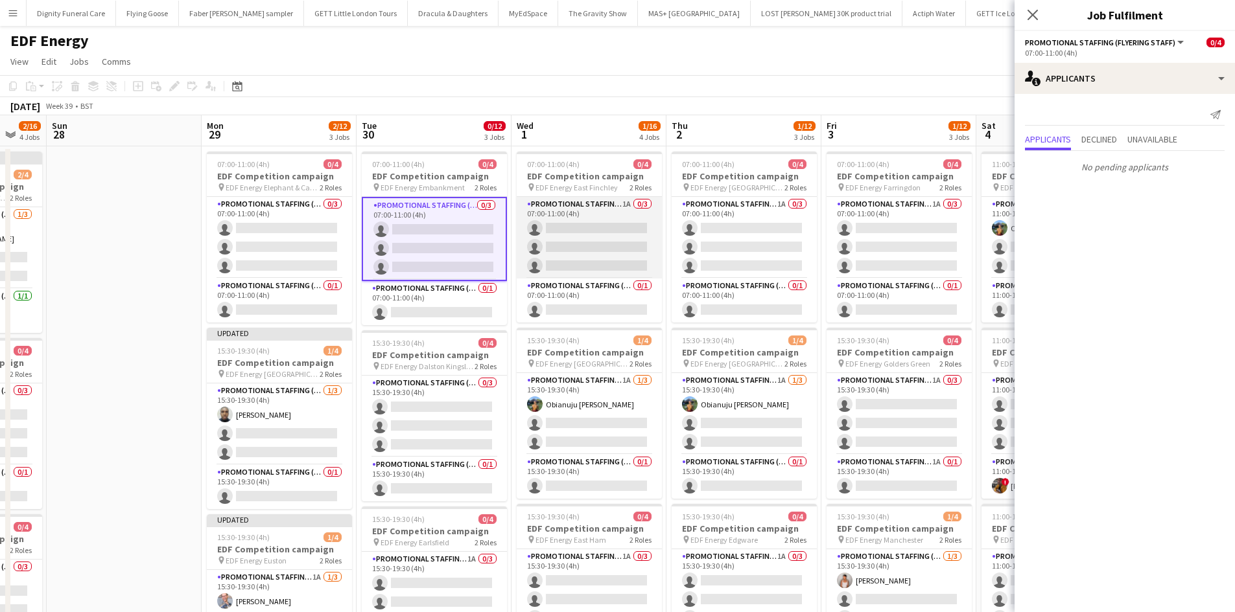
click at [605, 233] on app-card-role "Promotional Staffing (Flyering Staff) 1A 0/3 07:00-11:00 (4h) single-neutral-ac…" at bounding box center [588, 238] width 145 height 82
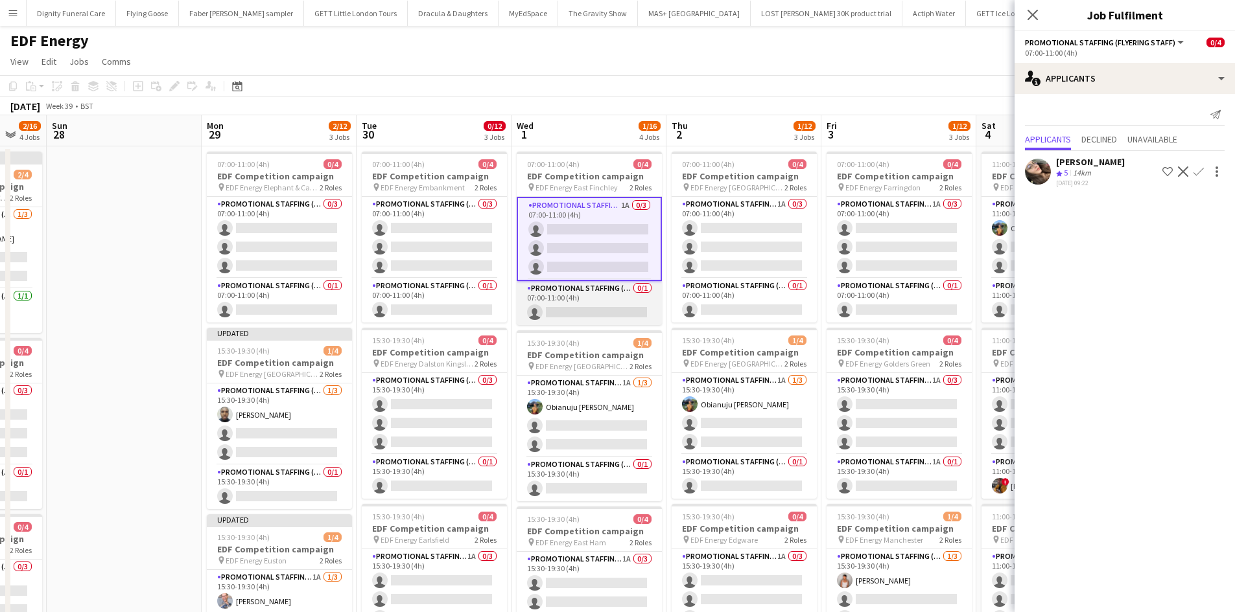
click at [605, 311] on app-card-role "Promotional Staffing (Team Leader) 0/1 07:00-11:00 (4h) single-neutral-actions" at bounding box center [588, 303] width 145 height 44
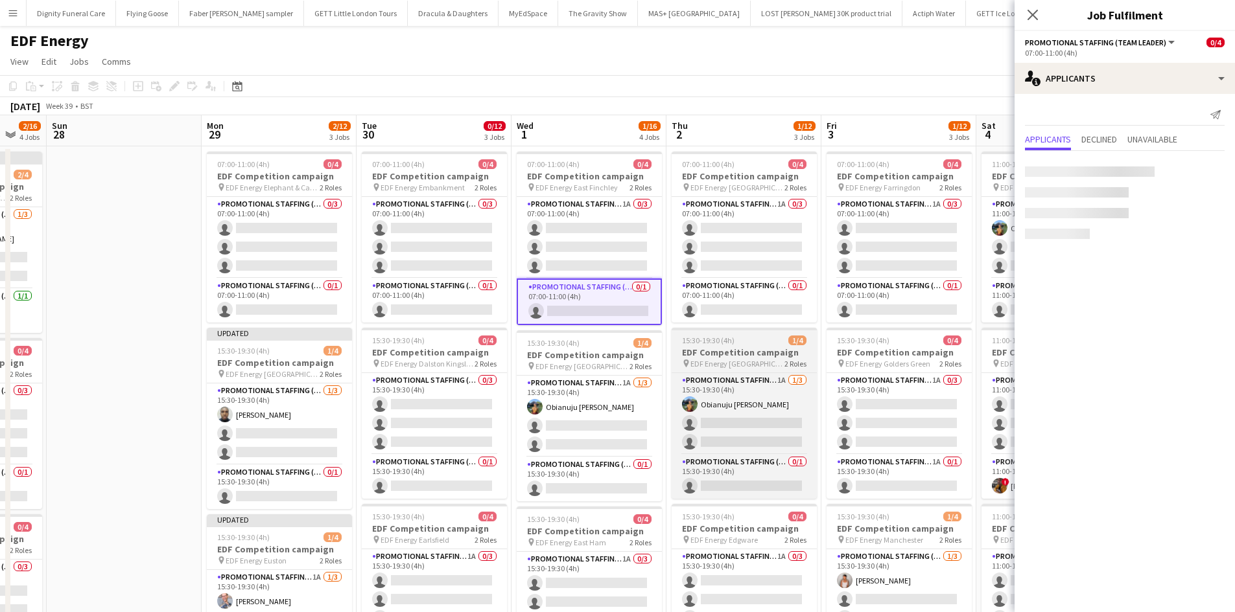
scroll to position [0, 572]
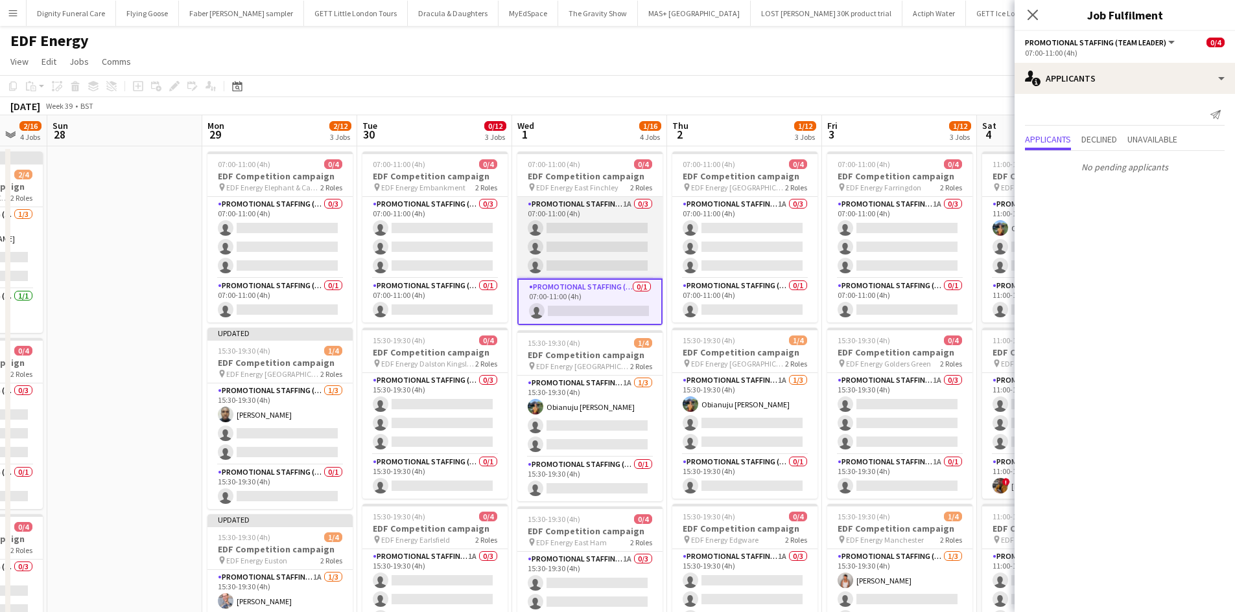
click at [597, 244] on app-card-role "Promotional Staffing (Flyering Staff) 1A 0/3 07:00-11:00 (4h) single-neutral-ac…" at bounding box center [589, 238] width 145 height 82
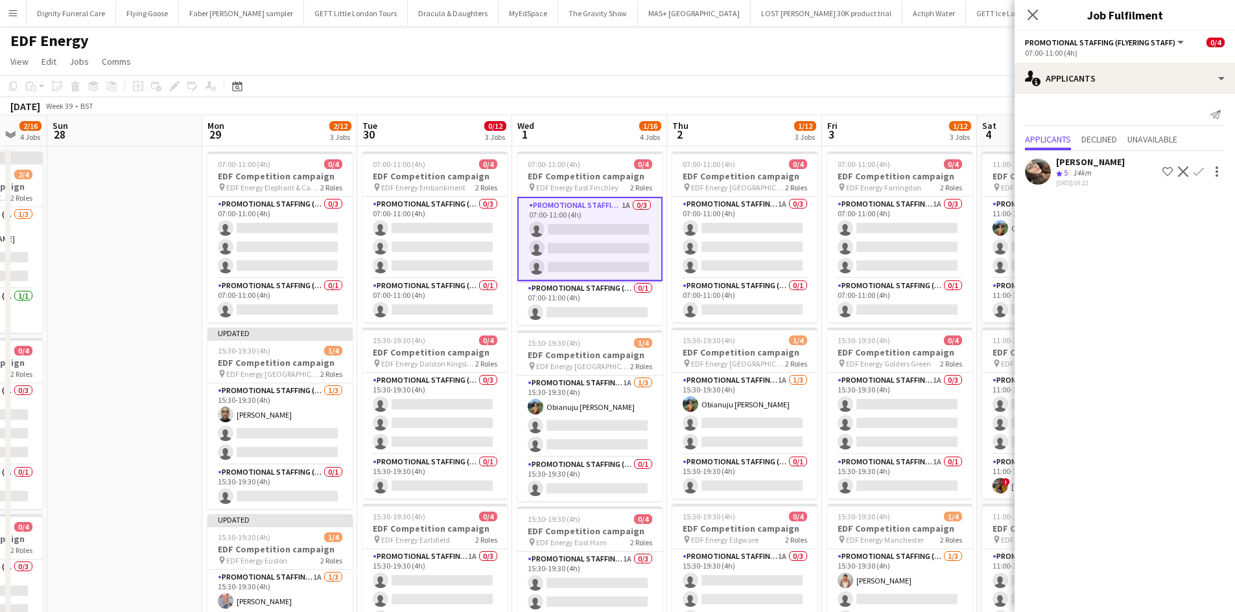
click at [1197, 168] on app-icon "Confirm" at bounding box center [1198, 172] width 10 height 10
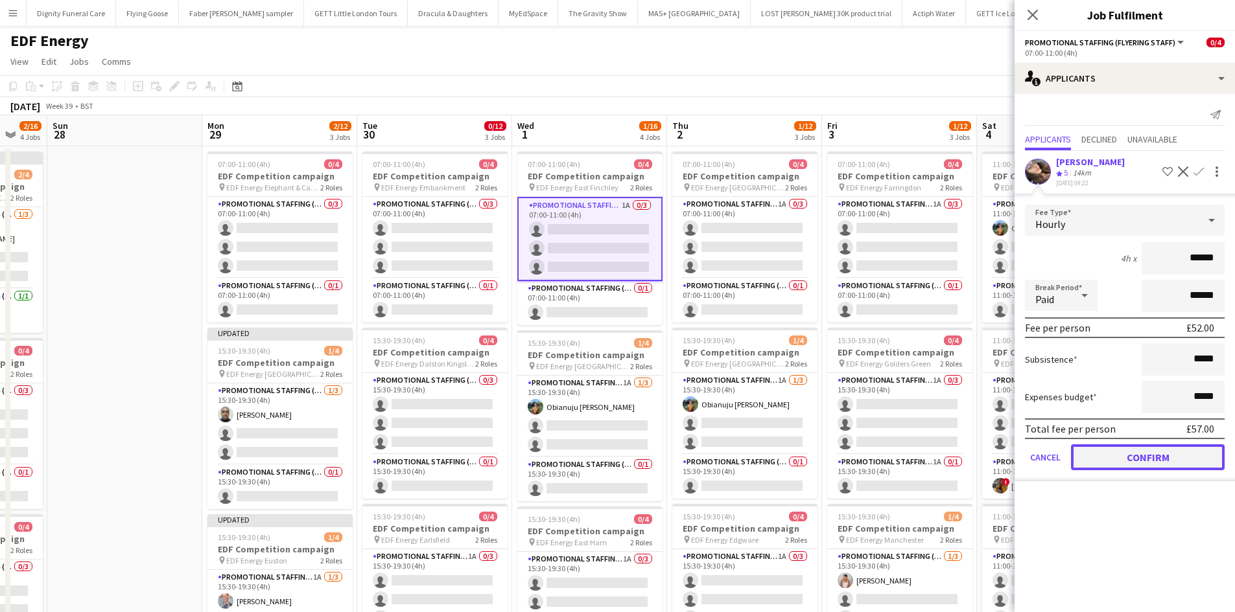
click at [1155, 448] on button "Confirm" at bounding box center [1148, 458] width 154 height 26
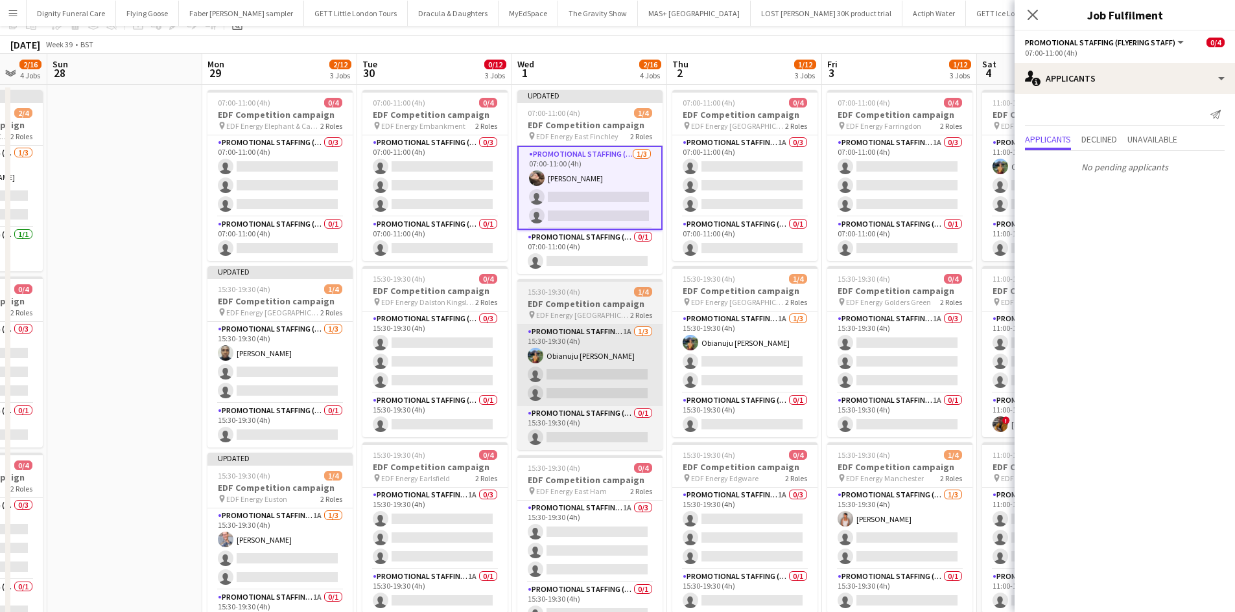
scroll to position [130, 0]
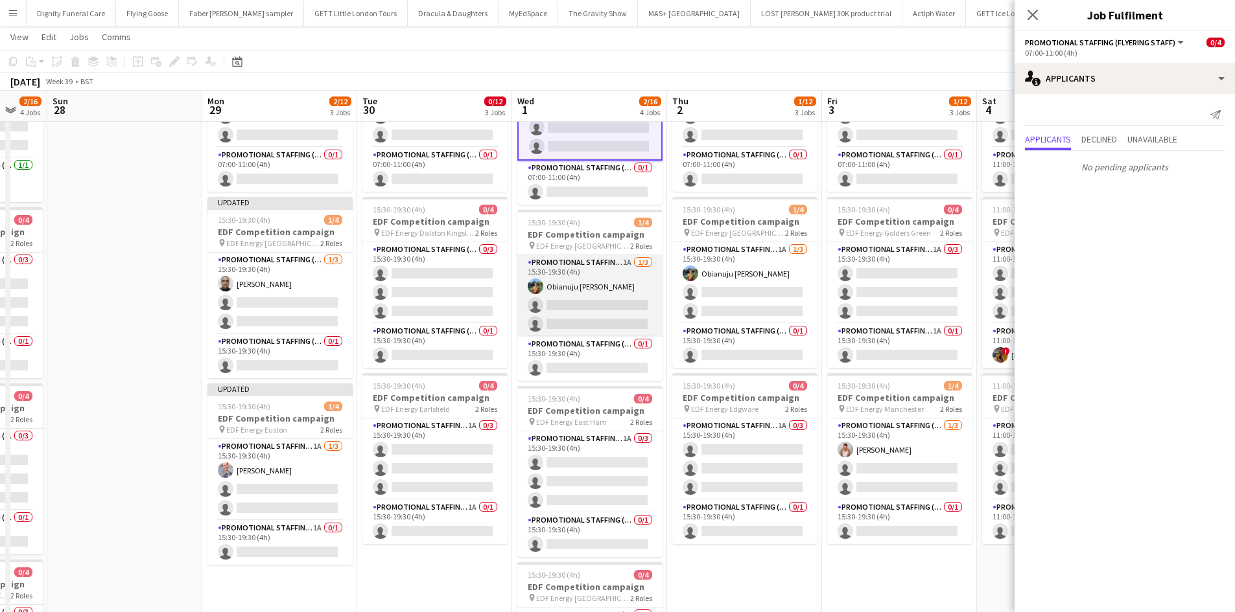
click at [600, 302] on app-card-role "Promotional Staffing (Flyering Staff) 1A 1/3 15:30-19:30 (4h) Obianuju Rosemary…" at bounding box center [589, 296] width 145 height 82
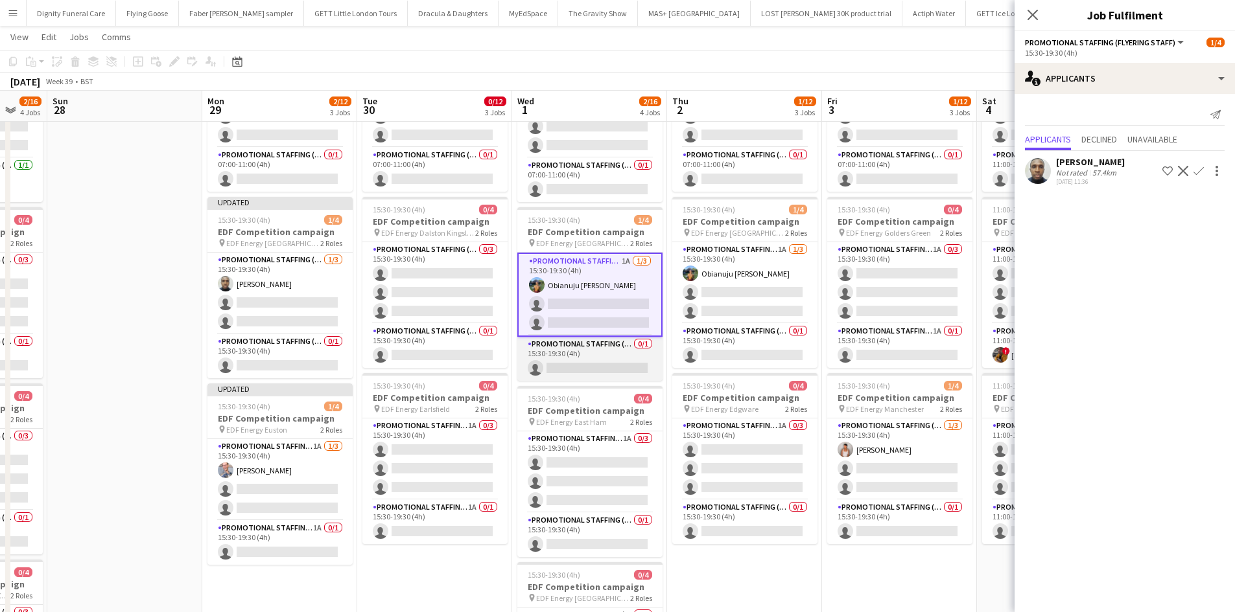
click at [588, 365] on app-card-role "Promotional Staffing (Team Leader) 0/1 15:30-19:30 (4h) single-neutral-actions" at bounding box center [589, 359] width 145 height 44
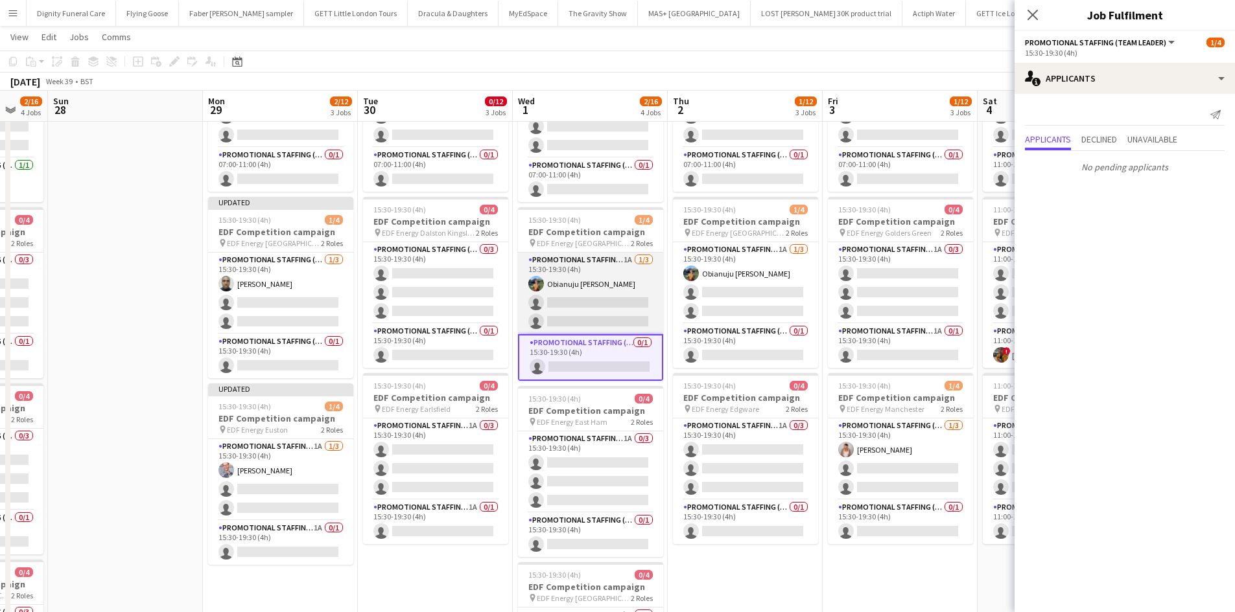
click at [591, 308] on app-card-role "Promotional Staffing (Flyering Staff) 1A 1/3 15:30-19:30 (4h) Obianuju Rosemary…" at bounding box center [590, 294] width 145 height 82
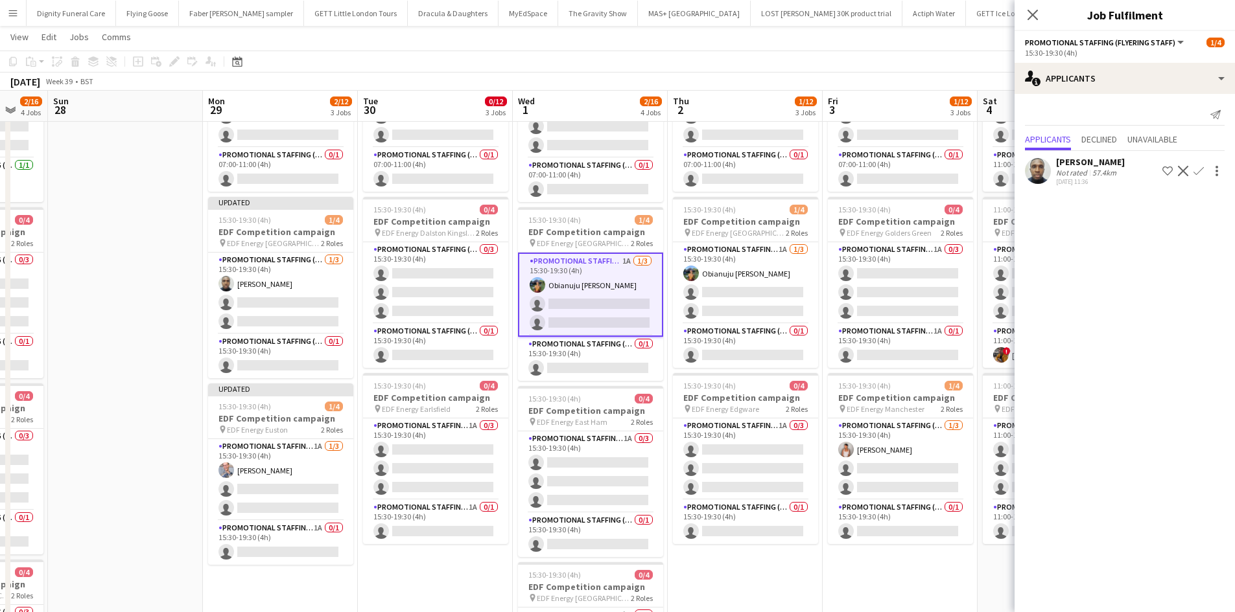
click at [1195, 167] on app-icon "Confirm" at bounding box center [1198, 171] width 10 height 10
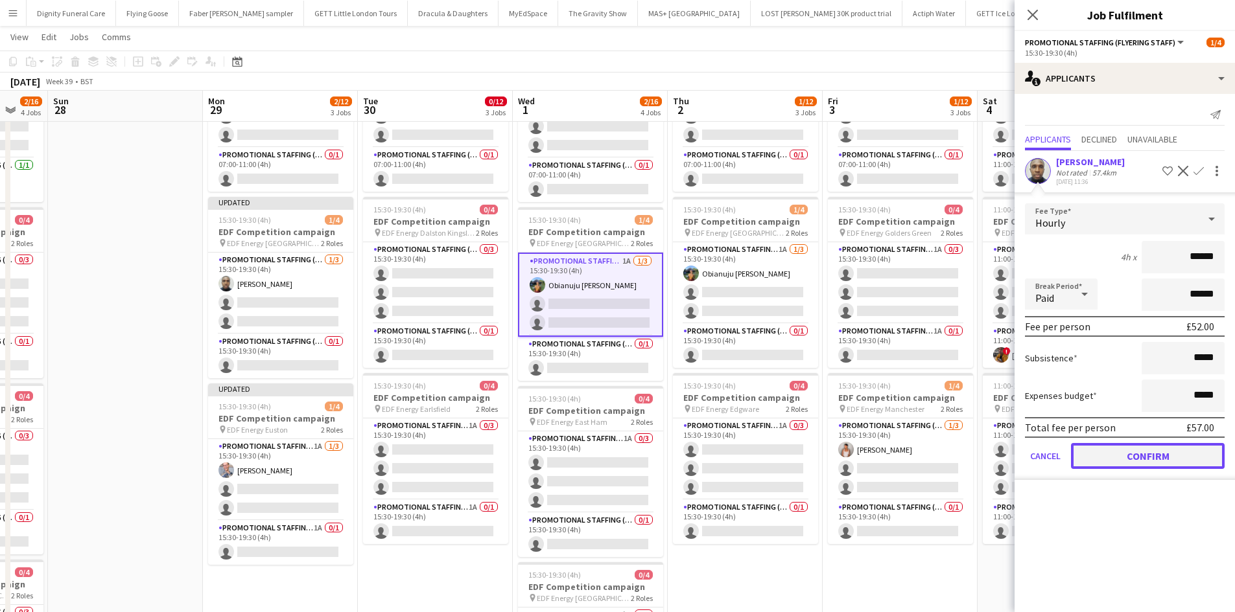
click at [1163, 454] on button "Confirm" at bounding box center [1148, 456] width 154 height 26
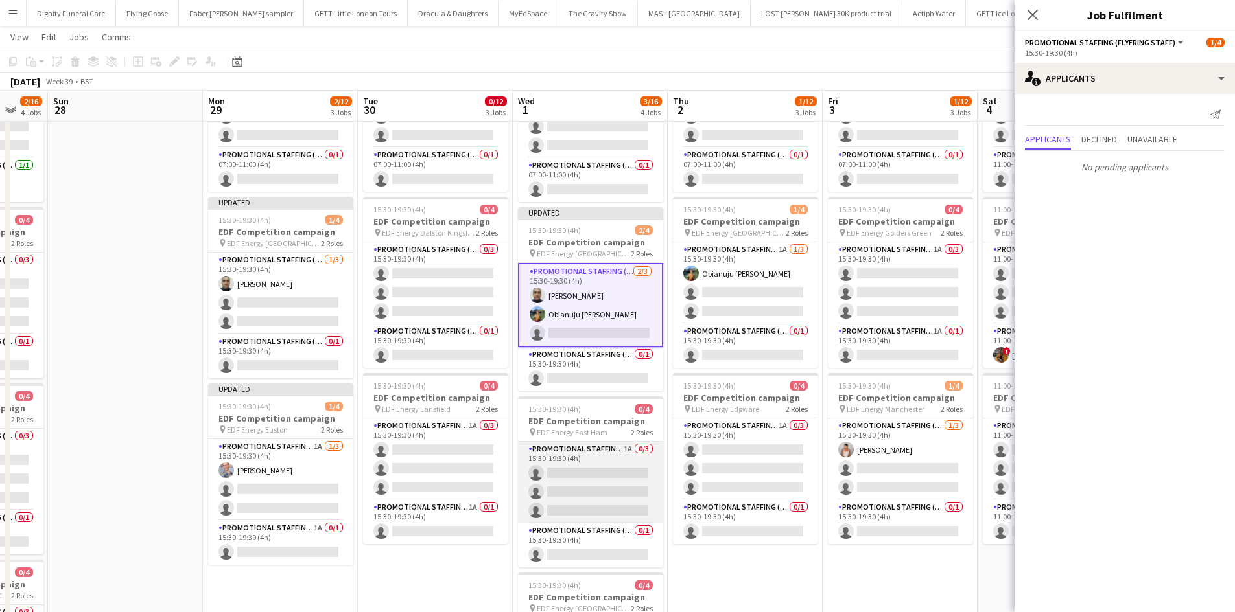
drag, startPoint x: 576, startPoint y: 485, endPoint x: 586, endPoint y: 472, distance: 16.2
click at [575, 485] on app-card-role "Promotional Staffing (Flyering Staff) 1A 0/3 15:30-19:30 (4h) single-neutral-ac…" at bounding box center [590, 483] width 145 height 82
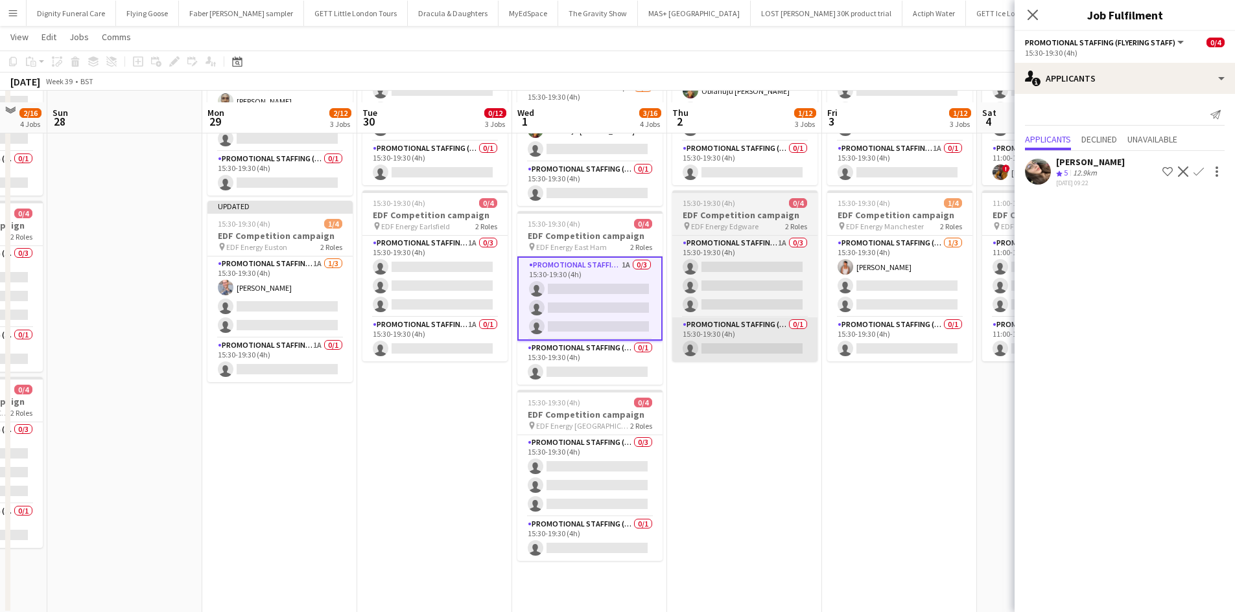
scroll to position [324, 0]
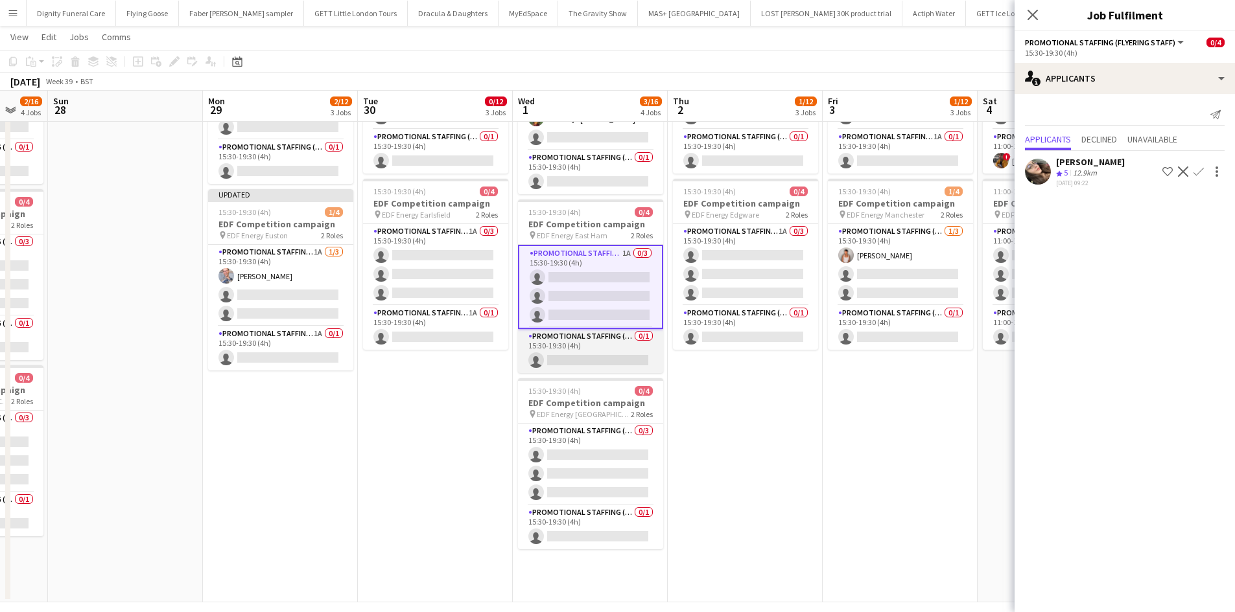
click at [593, 362] on app-card-role "Promotional Staffing (Team Leader) 0/1 15:30-19:30 (4h) single-neutral-actions" at bounding box center [590, 351] width 145 height 44
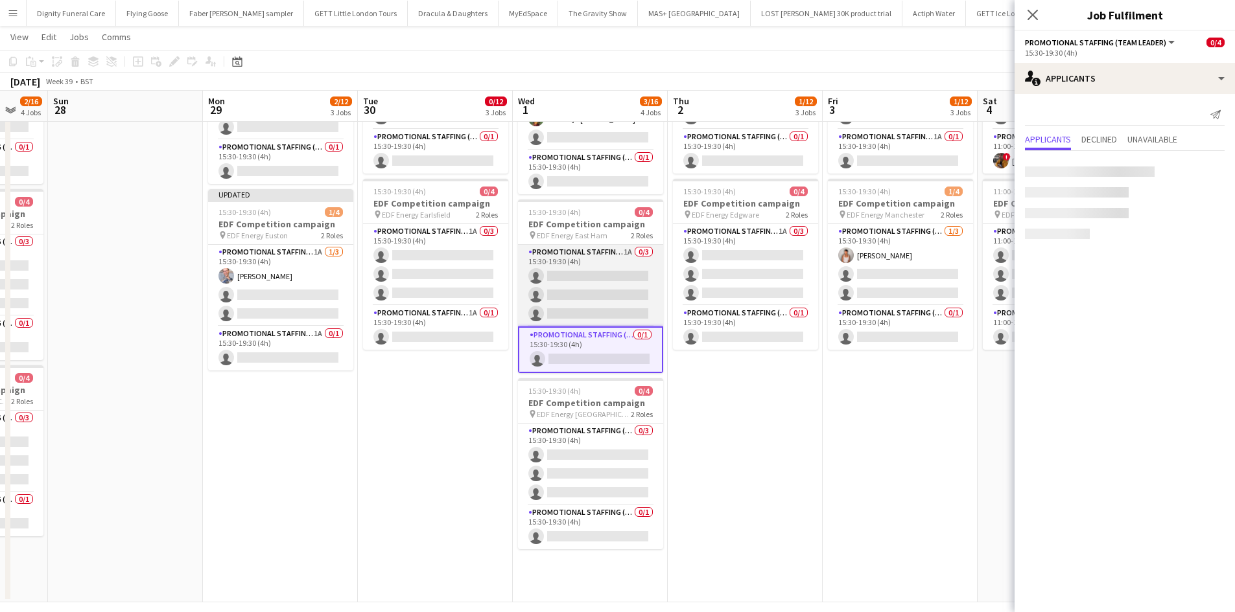
drag, startPoint x: 624, startPoint y: 289, endPoint x: 641, endPoint y: 277, distance: 20.9
click at [625, 289] on app-card-role "Promotional Staffing (Flyering Staff) 1A 0/3 15:30-19:30 (4h) single-neutral-ac…" at bounding box center [590, 286] width 145 height 82
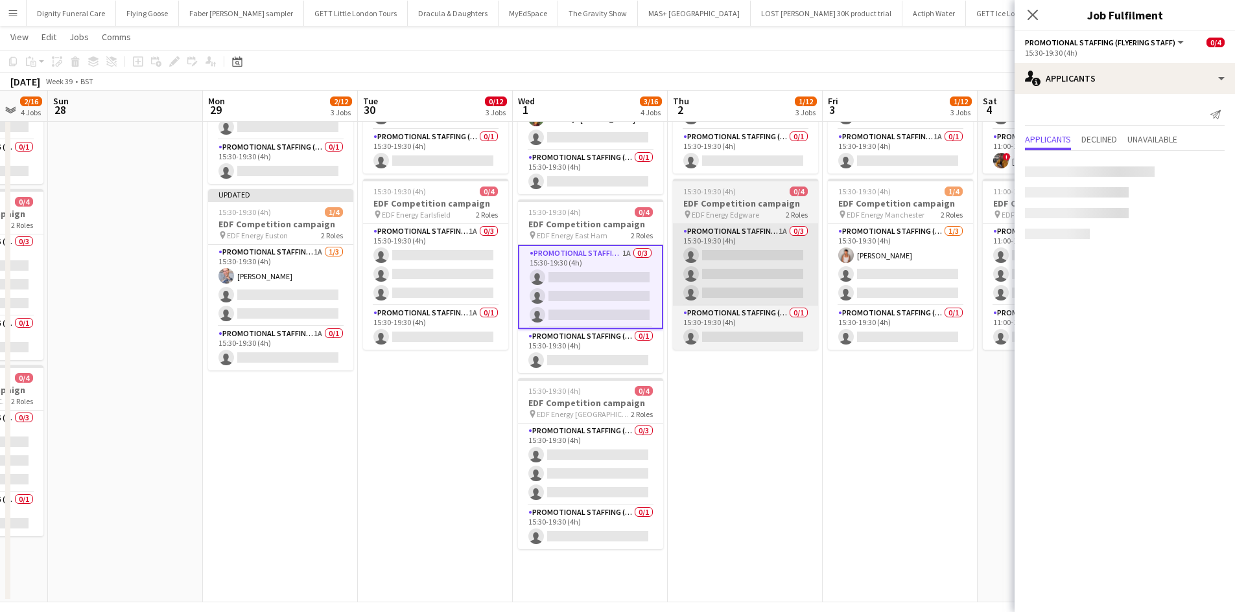
scroll to position [0, 571]
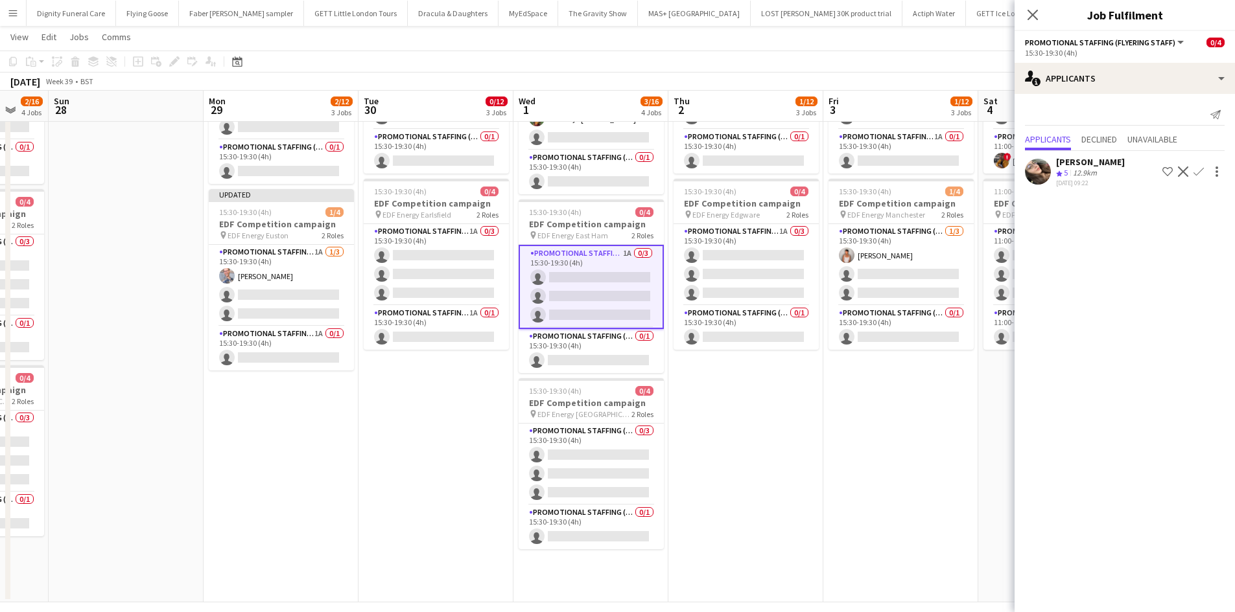
click at [1198, 167] on app-icon "Confirm" at bounding box center [1198, 172] width 10 height 10
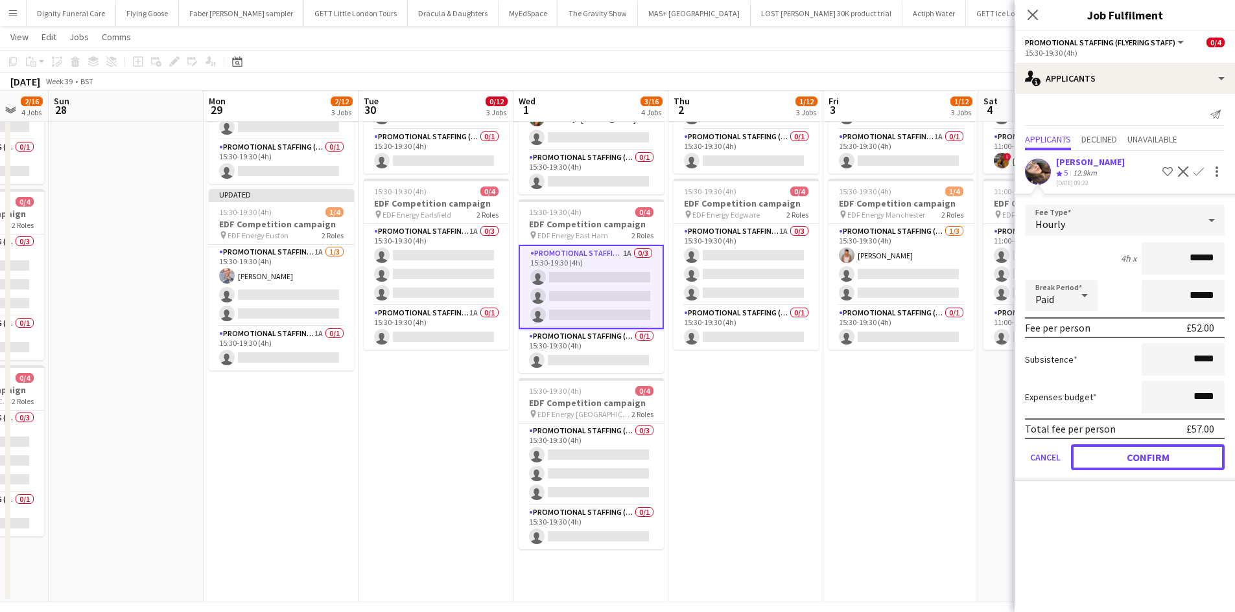
drag, startPoint x: 1158, startPoint y: 448, endPoint x: 1100, endPoint y: 444, distance: 58.5
click at [1159, 448] on button "Confirm" at bounding box center [1148, 458] width 154 height 26
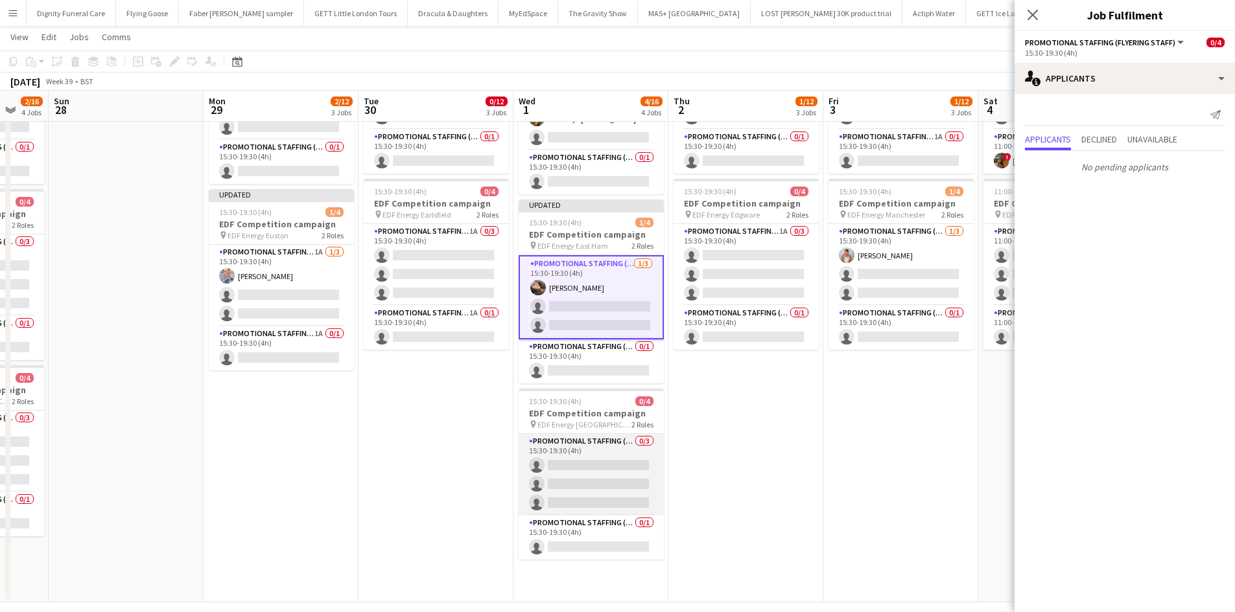
click at [605, 474] on app-card-role "Promotional Staffing (Flyering Staff) 0/3 15:30-19:30 (4h) single-neutral-actio…" at bounding box center [590, 475] width 145 height 82
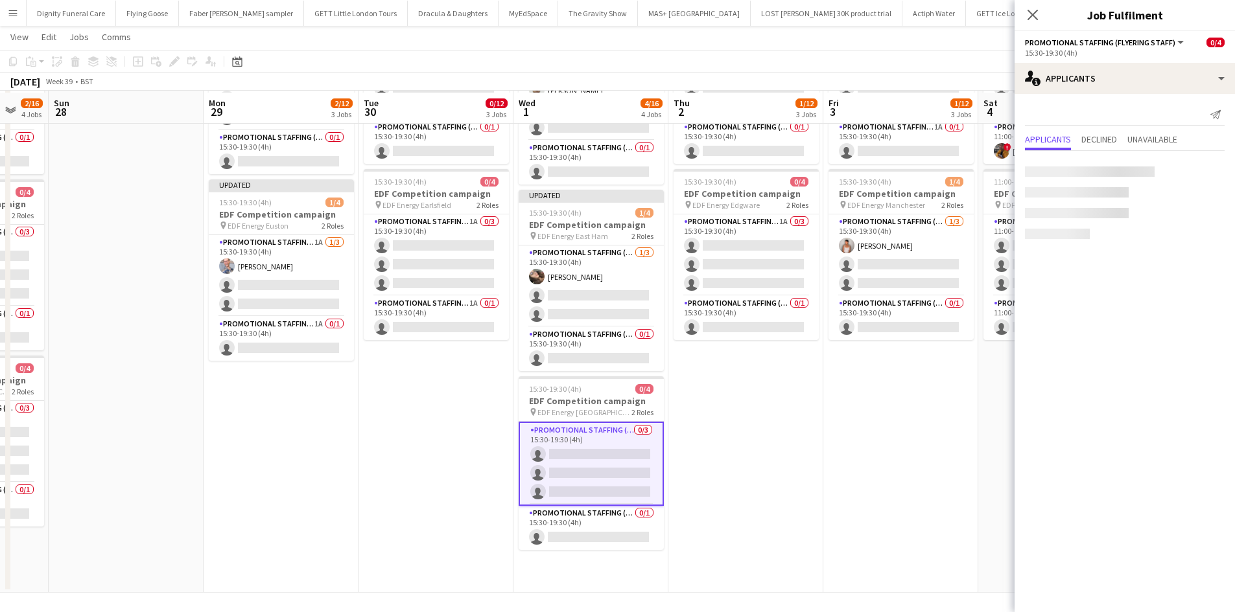
scroll to position [336, 0]
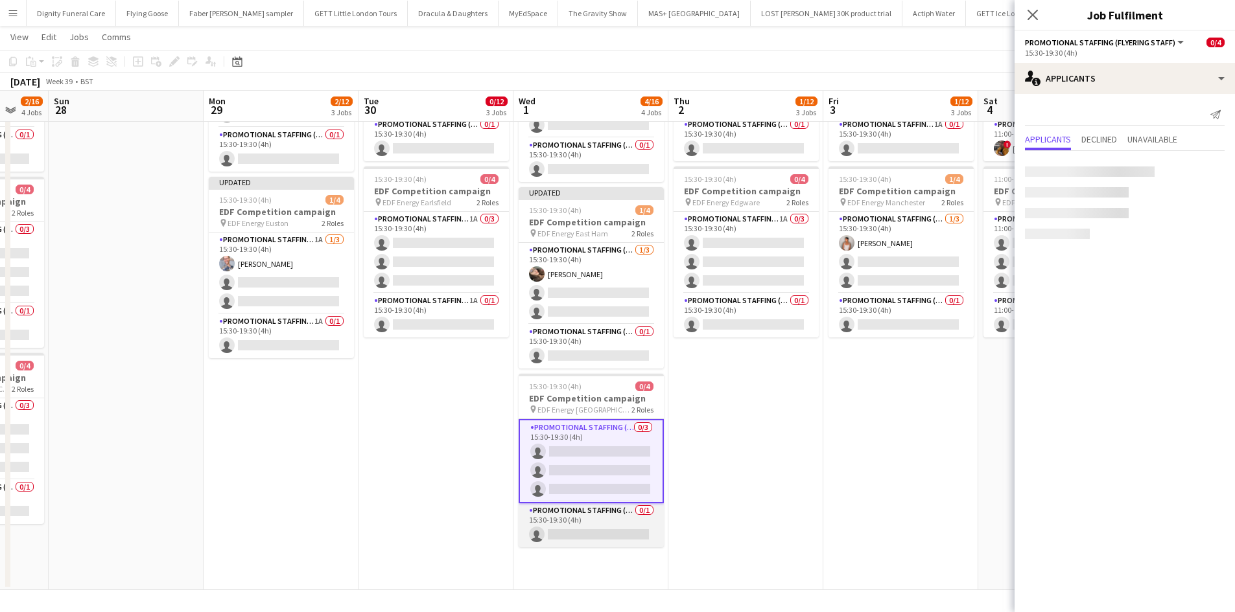
click at [597, 537] on app-card-role "Promotional Staffing (Team Leader) 0/1 15:30-19:30 (4h) single-neutral-actions" at bounding box center [590, 526] width 145 height 44
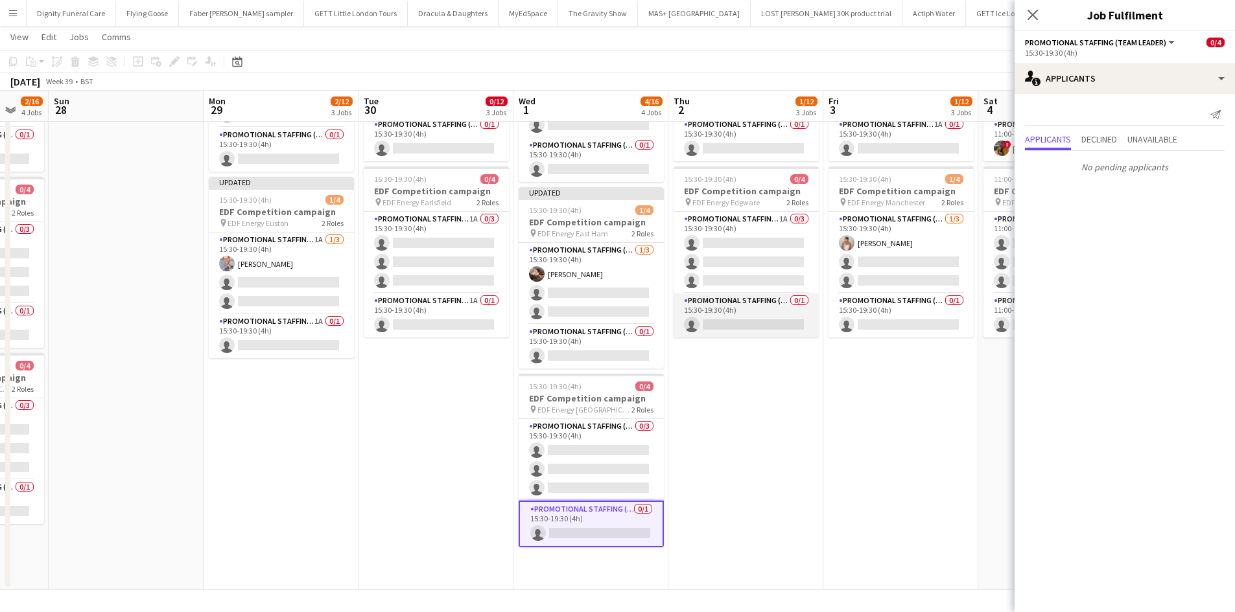
click at [765, 323] on app-card-role "Promotional Staffing (Team Leader) 0/1 15:30-19:30 (4h) single-neutral-actions" at bounding box center [745, 316] width 145 height 44
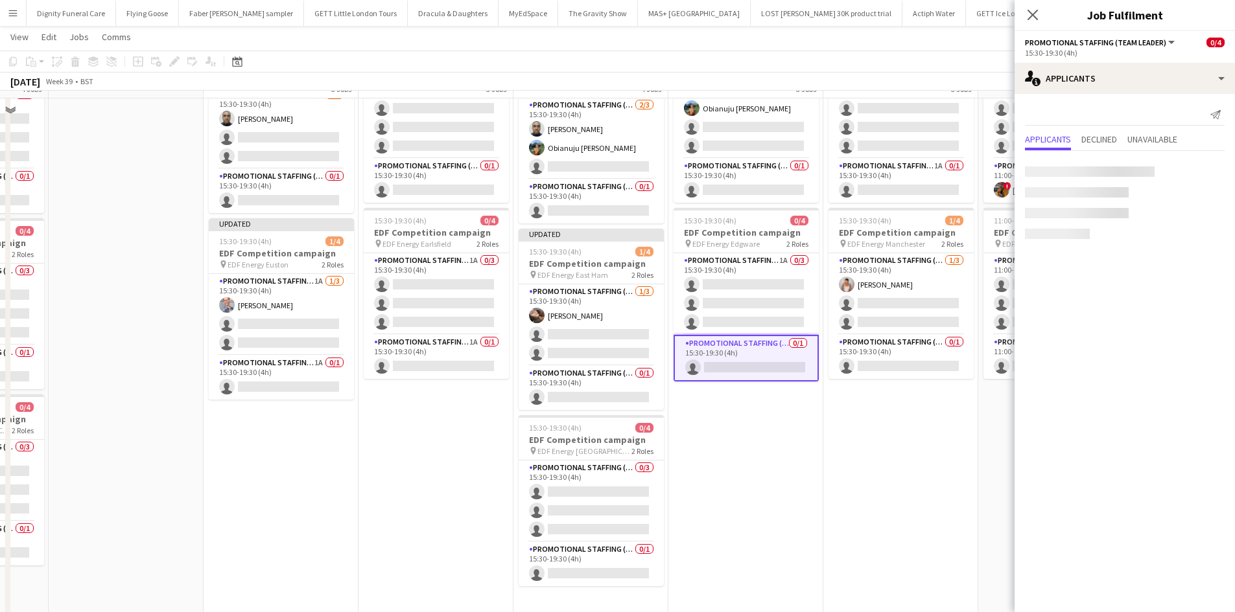
scroll to position [272, 0]
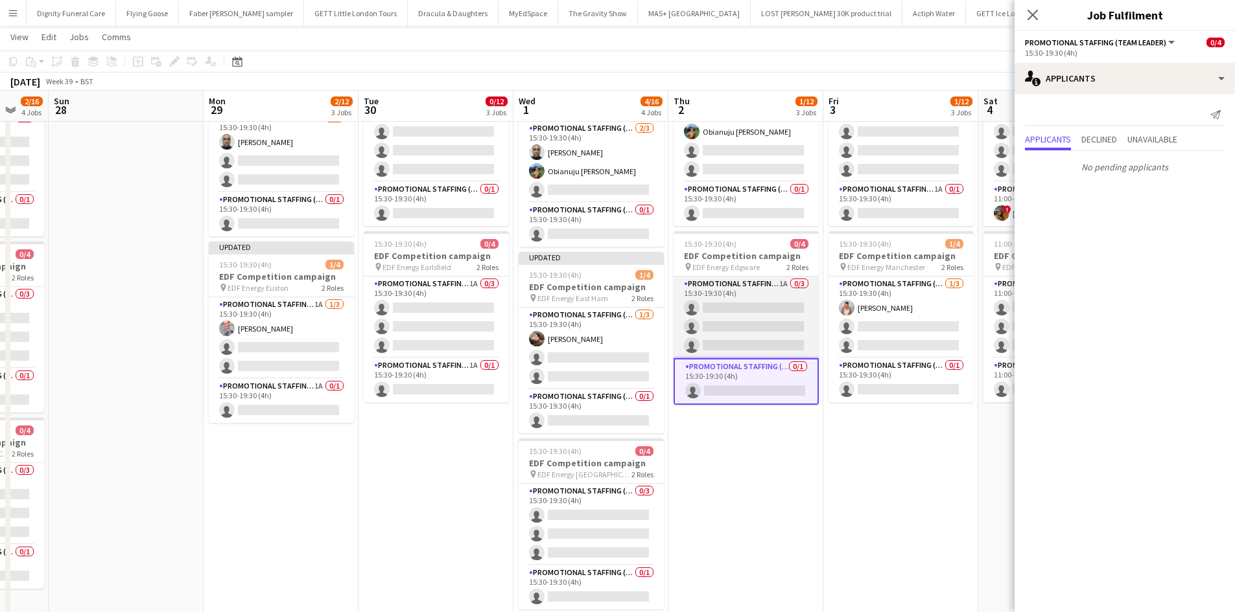
click at [767, 332] on app-card-role "Promotional Staffing (Flyering Staff) 1A 0/3 15:30-19:30 (4h) single-neutral-ac…" at bounding box center [745, 318] width 145 height 82
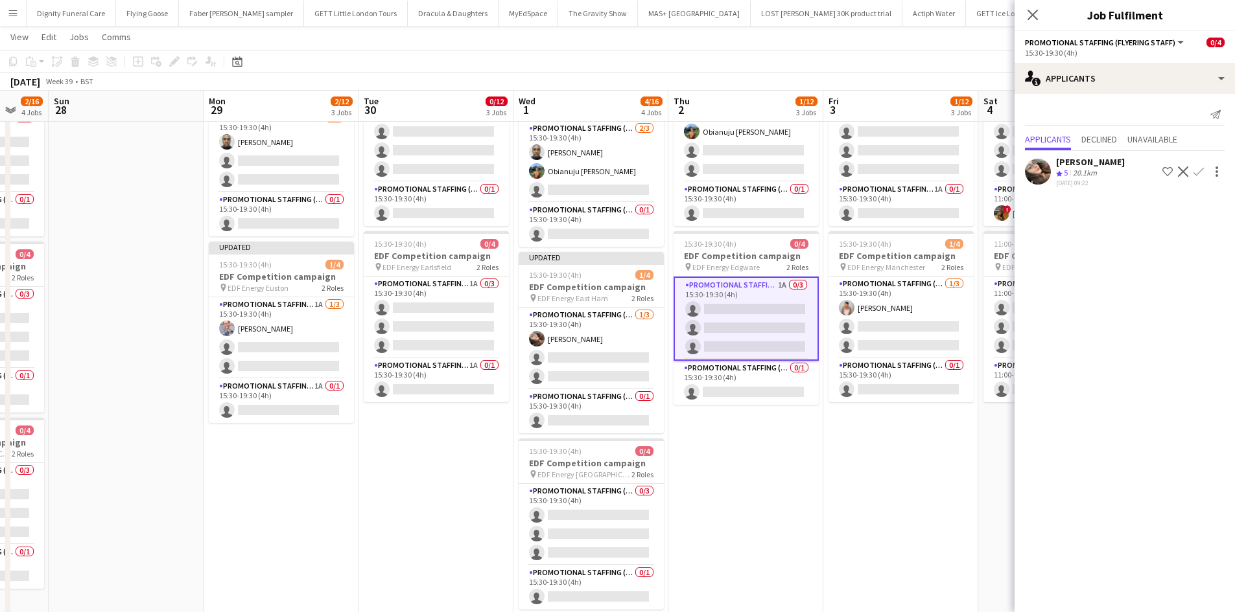
click at [1200, 169] on app-icon "Confirm" at bounding box center [1198, 172] width 10 height 10
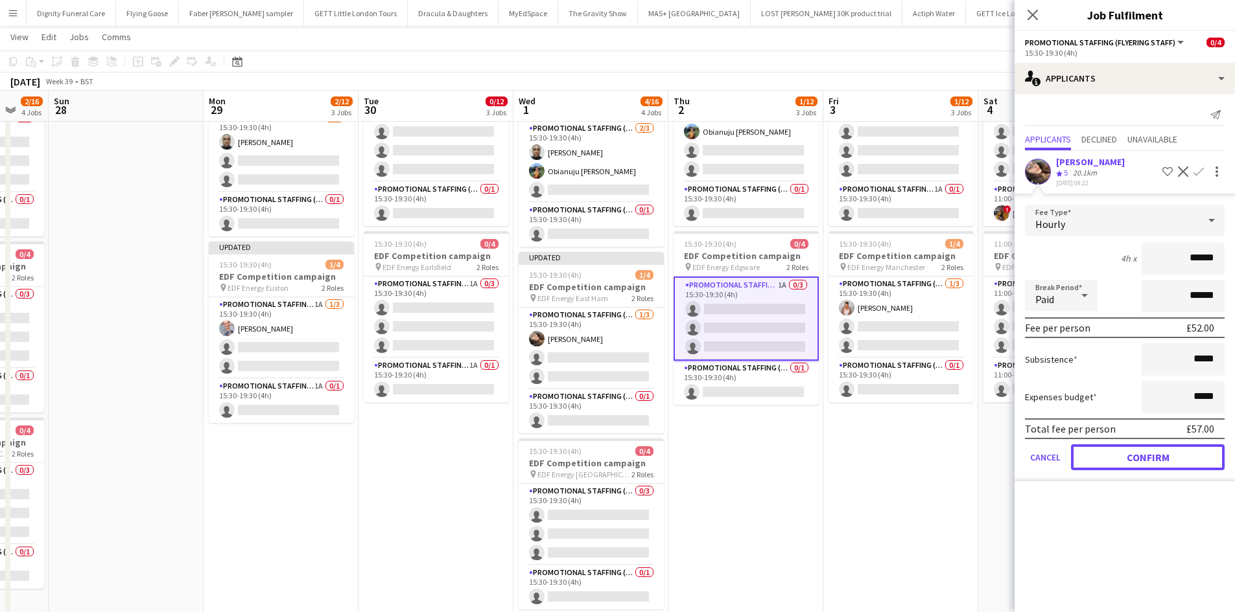
drag, startPoint x: 1171, startPoint y: 454, endPoint x: 1060, endPoint y: 435, distance: 112.9
click at [1166, 453] on button "Confirm" at bounding box center [1148, 458] width 154 height 26
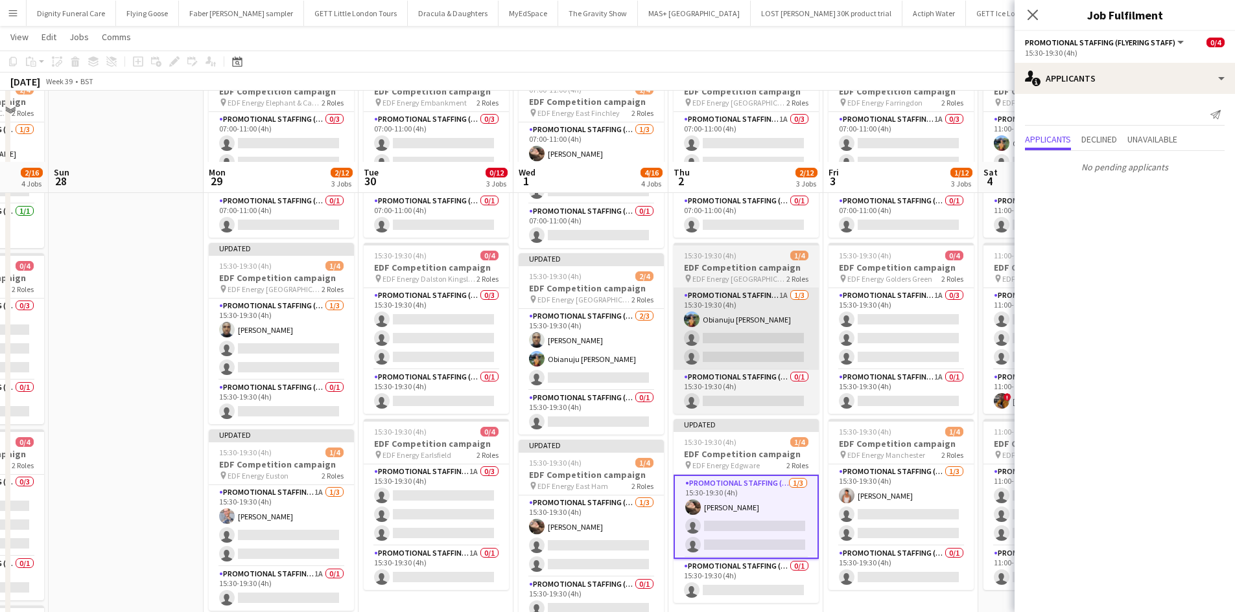
scroll to position [77, 0]
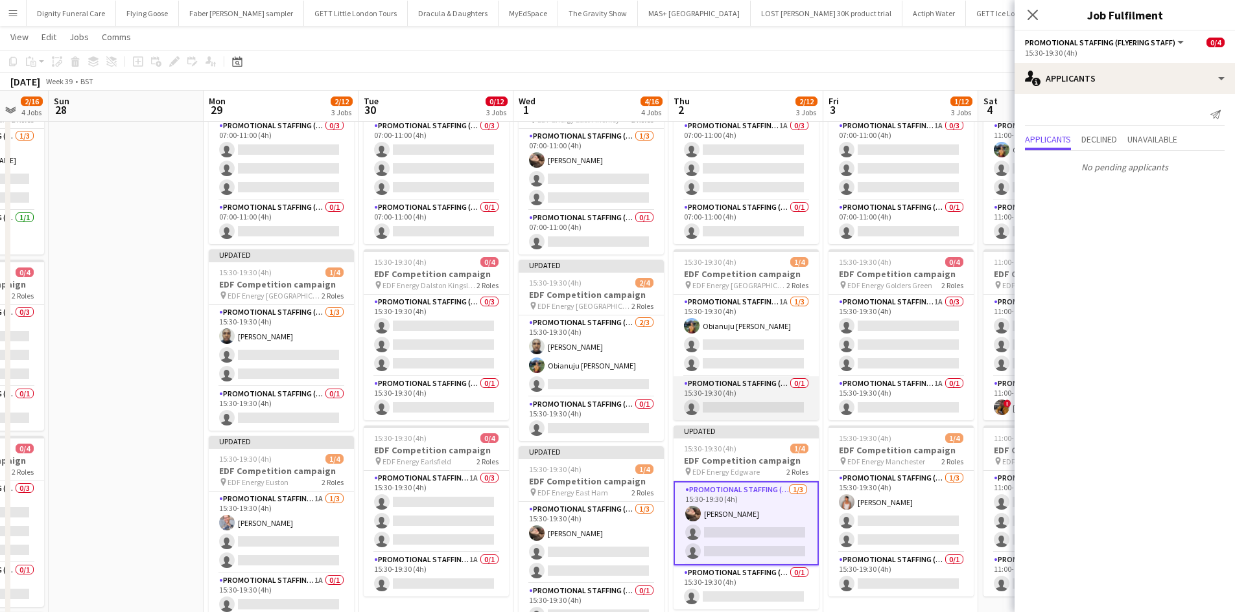
click at [747, 409] on app-card-role "Promotional Staffing (Team Leader) 0/1 15:30-19:30 (4h) single-neutral-actions" at bounding box center [745, 399] width 145 height 44
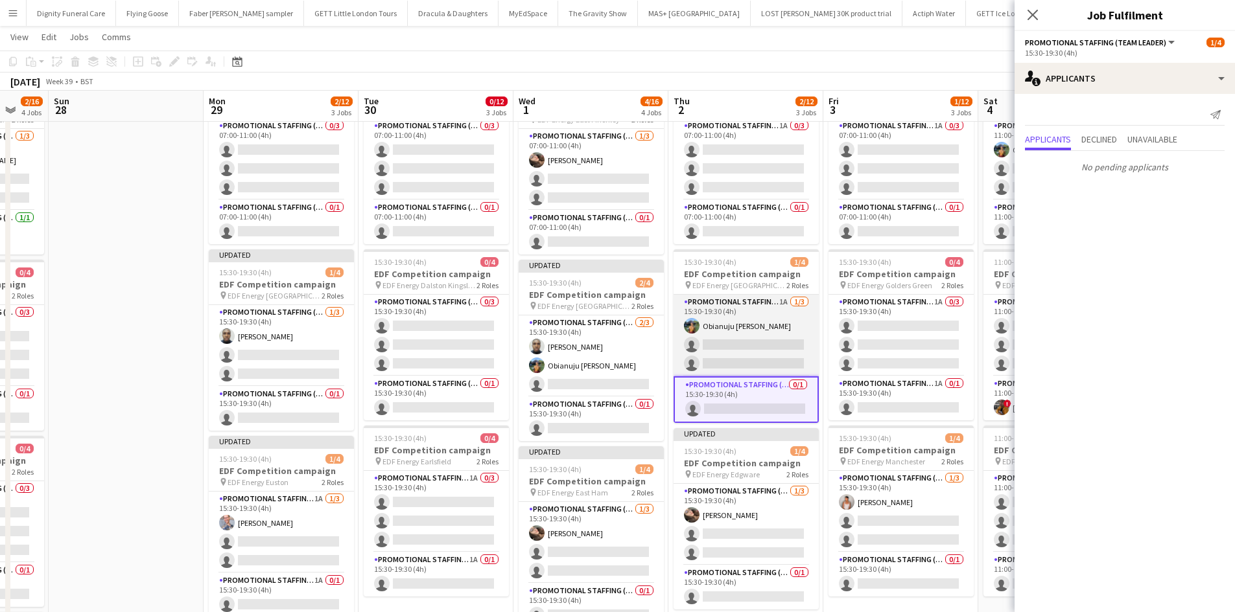
click at [770, 354] on app-card-role "Promotional Staffing (Flyering Staff) 1A 1/3 15:30-19:30 (4h) Obianuju Rosemary…" at bounding box center [745, 336] width 145 height 82
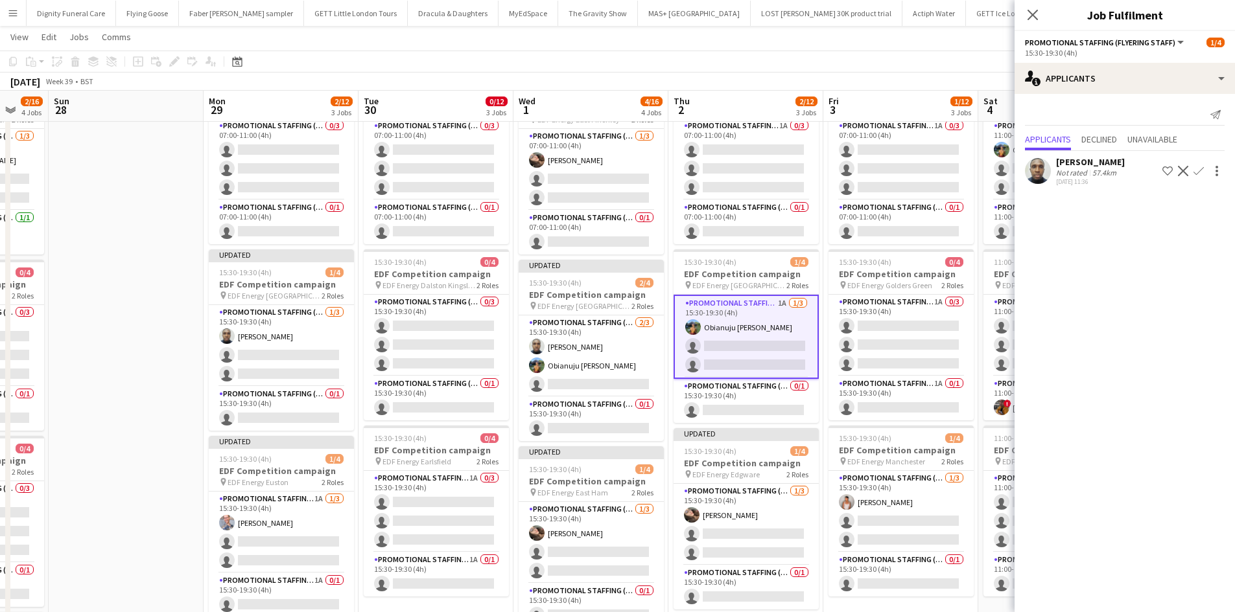
click at [1197, 163] on button "Confirm" at bounding box center [1198, 171] width 16 height 16
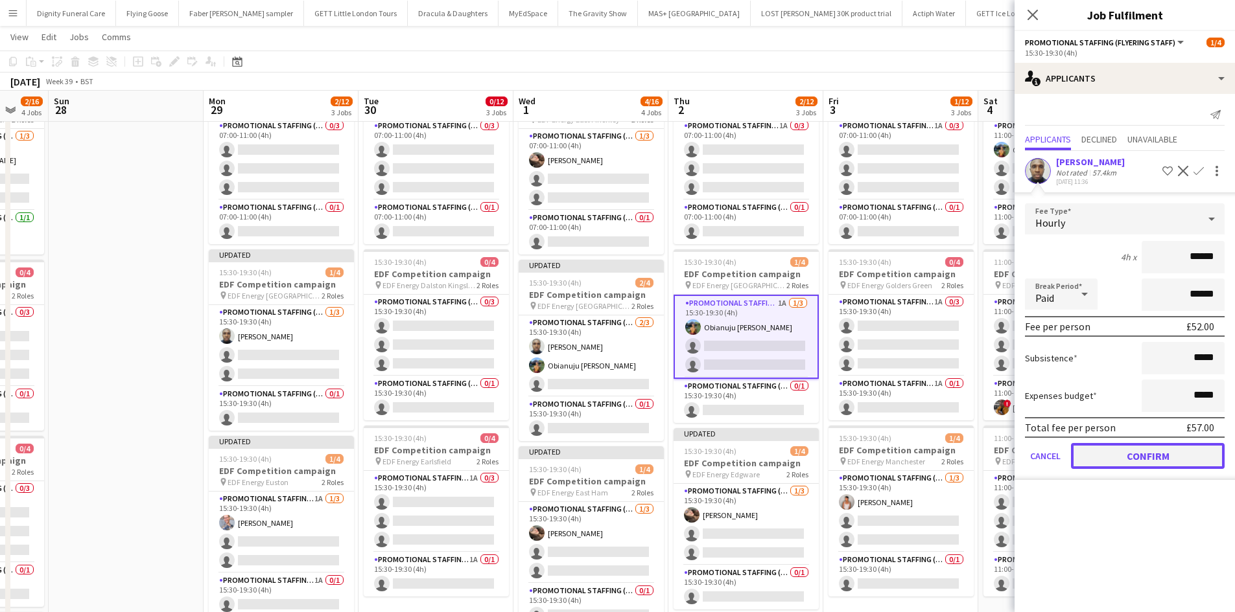
click at [1165, 447] on button "Confirm" at bounding box center [1148, 456] width 154 height 26
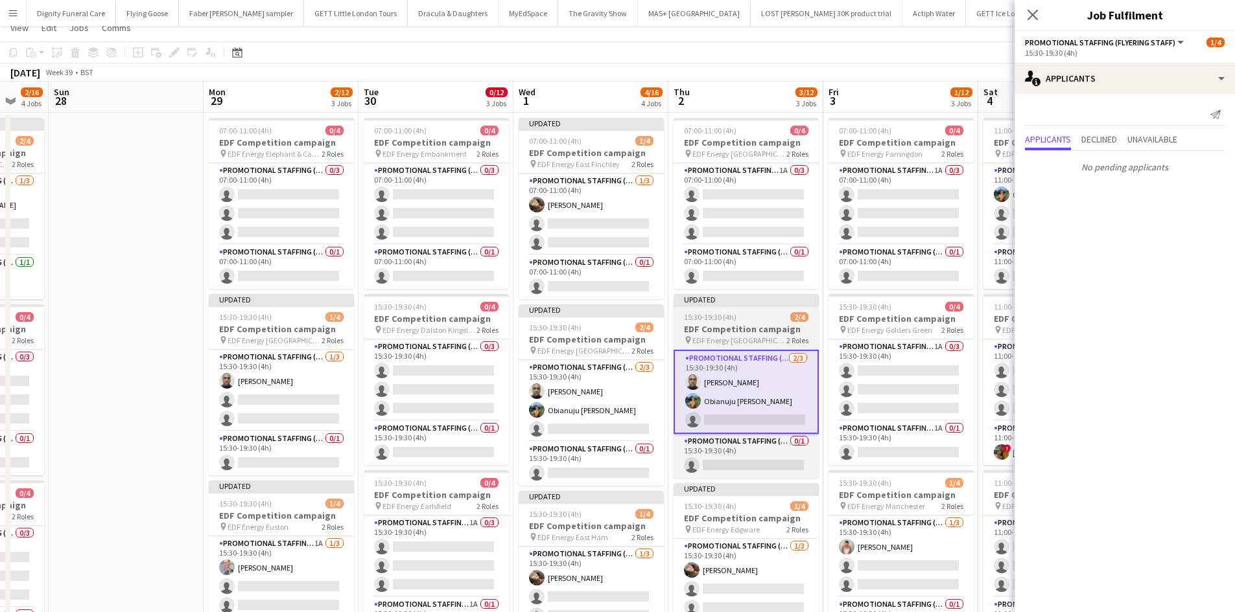
scroll to position [0, 0]
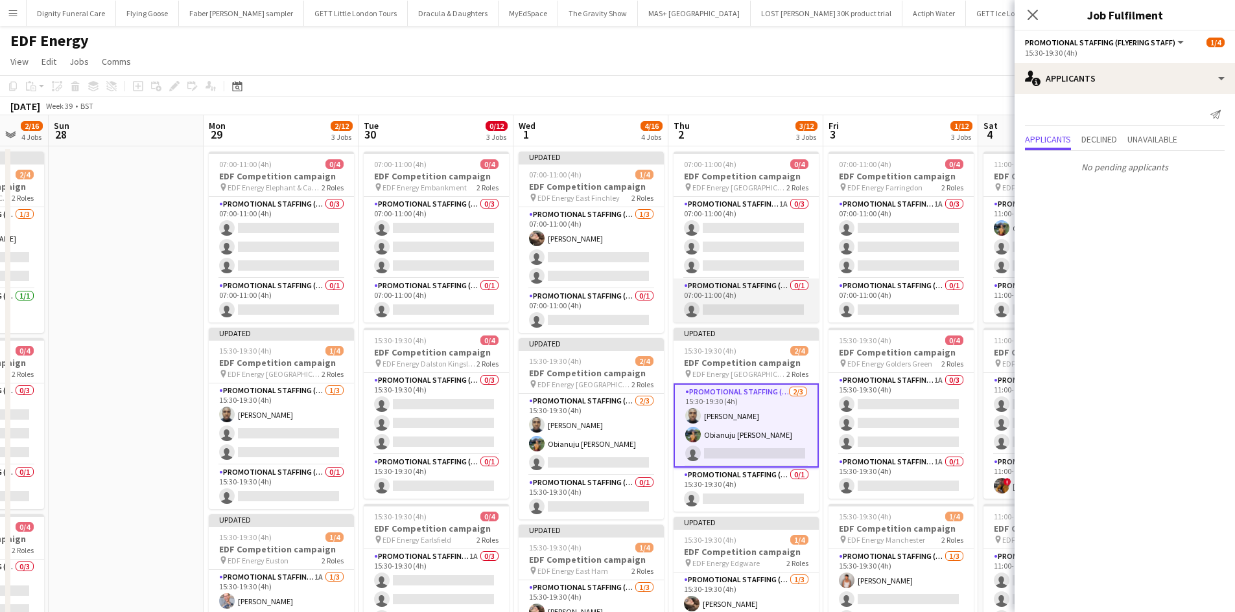
click at [742, 305] on app-card-role "Promotional Staffing (Team Leader) 0/1 07:00-11:00 (4h) single-neutral-actions" at bounding box center [745, 301] width 145 height 44
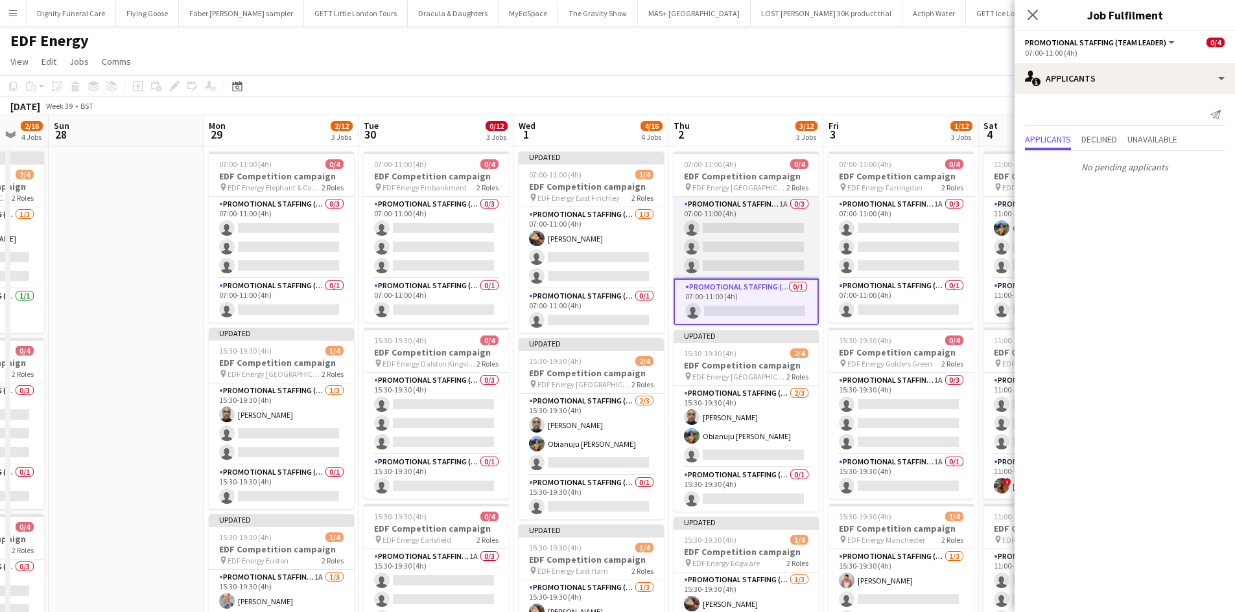
click at [771, 256] on app-card-role "Promotional Staffing (Flyering Staff) 1A 0/3 07:00-11:00 (4h) single-neutral-ac…" at bounding box center [745, 238] width 145 height 82
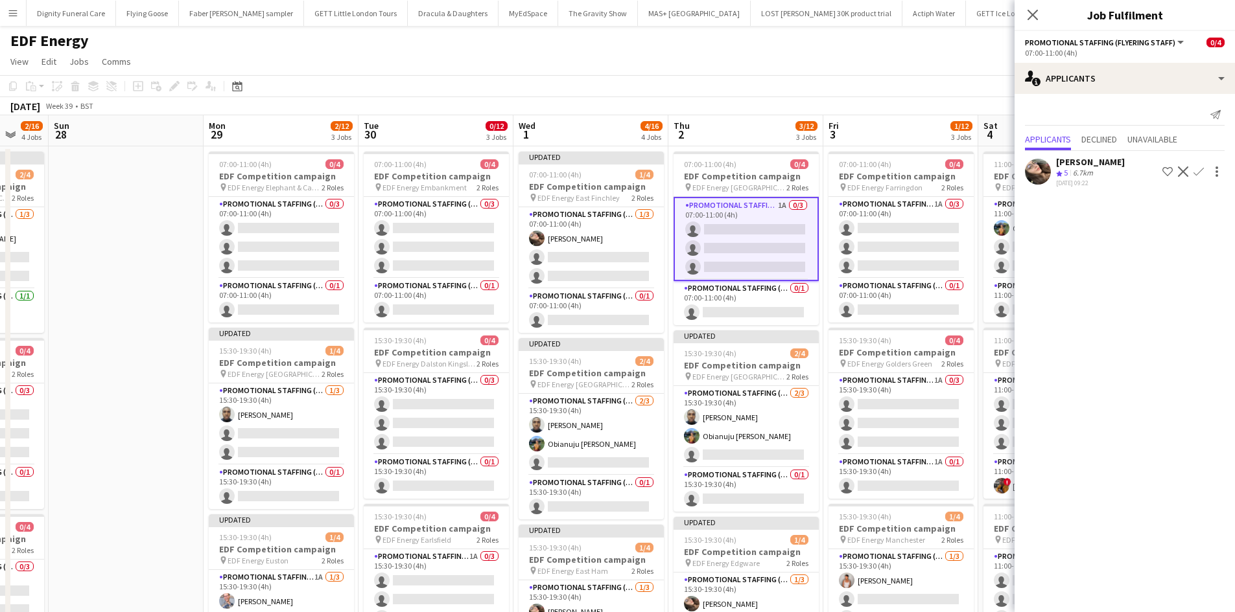
click at [1199, 170] on app-icon "Confirm" at bounding box center [1198, 172] width 10 height 10
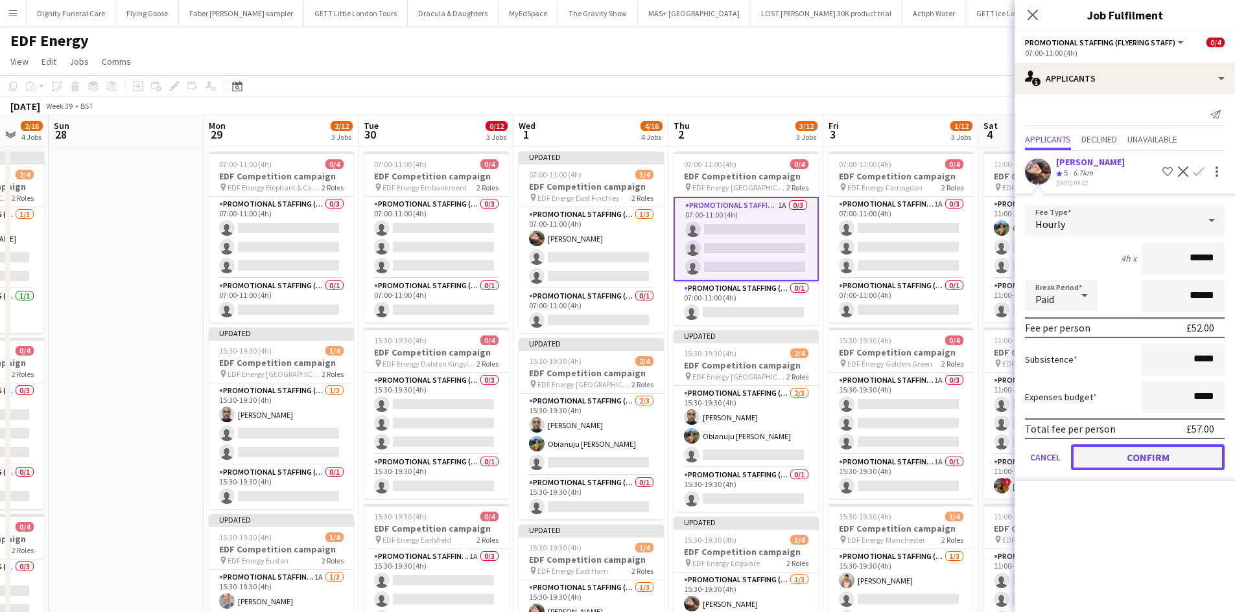
click at [1169, 462] on button "Confirm" at bounding box center [1148, 458] width 154 height 26
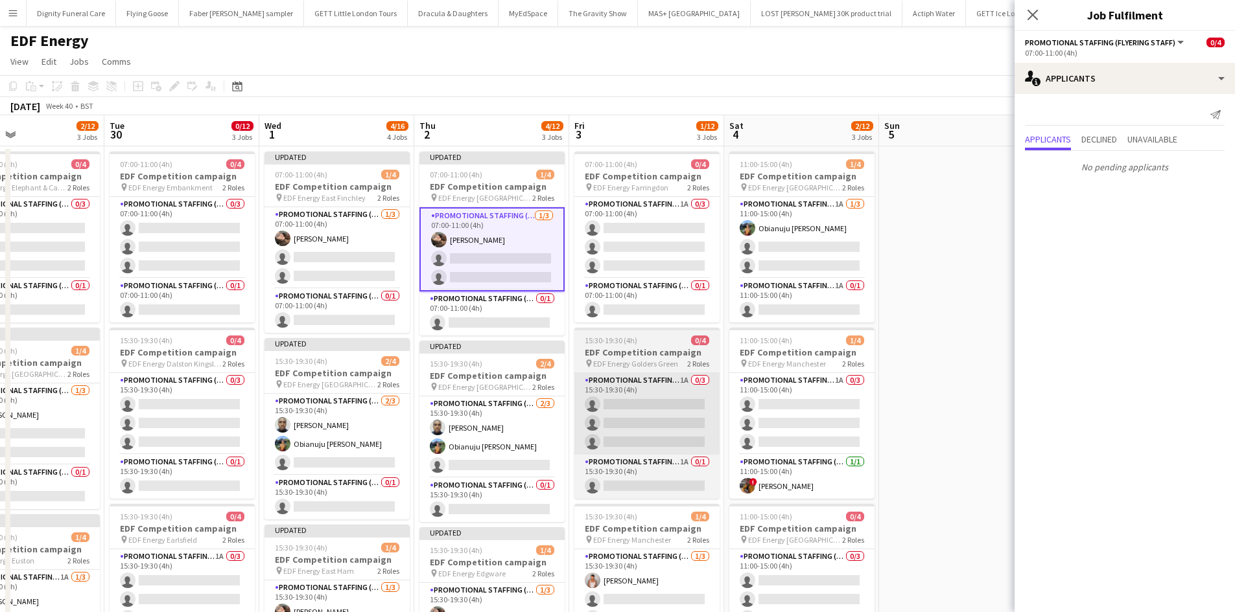
drag, startPoint x: 909, startPoint y: 461, endPoint x: 640, endPoint y: 429, distance: 270.2
click at [642, 440] on app-calendar-viewport "Fri 26 5/12 3 Jobs Sat 27 2/16 4 Jobs Sun 28 Mon 29 2/12 3 Jobs Tue 30 0/12 3 J…" at bounding box center [617, 521] width 1235 height 813
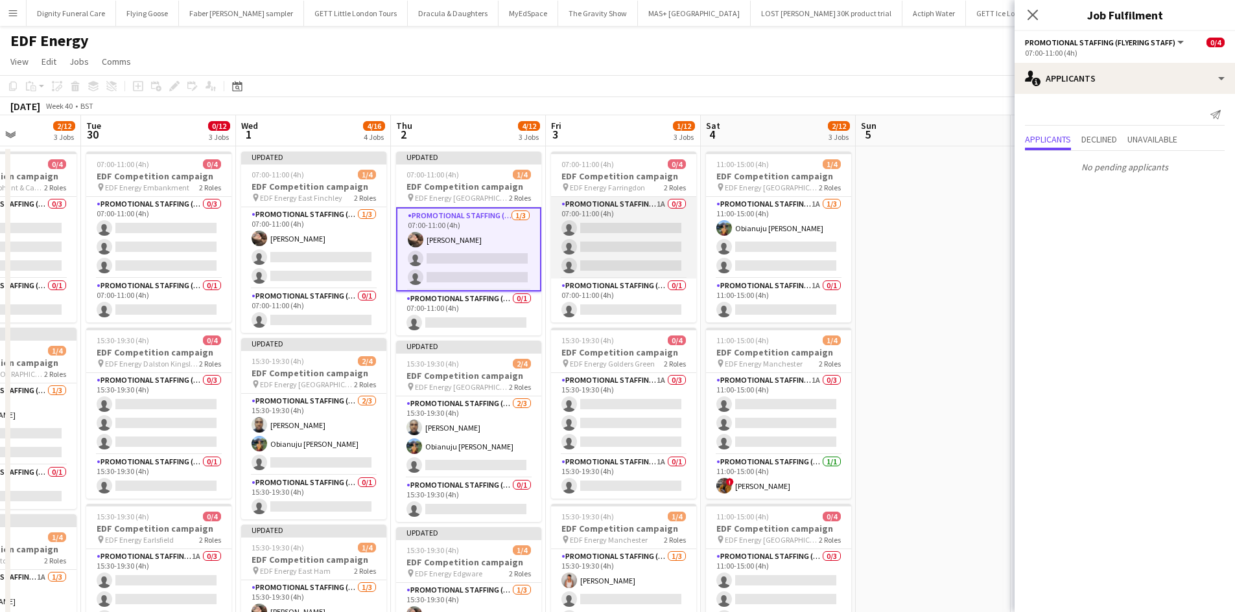
click at [626, 248] on app-card-role "Promotional Staffing (Flyering Staff) 1A 0/3 07:00-11:00 (4h) single-neutral-ac…" at bounding box center [623, 238] width 145 height 82
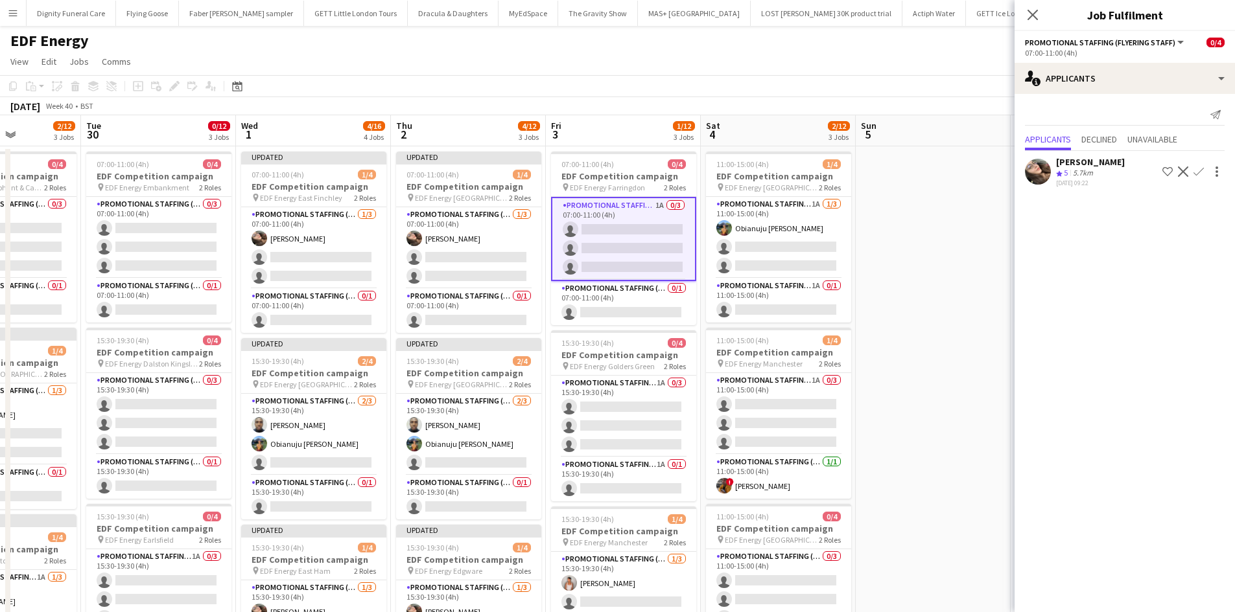
drag, startPoint x: 1198, startPoint y: 167, endPoint x: 1244, endPoint y: 280, distance: 122.4
click at [1199, 167] on app-icon "Confirm" at bounding box center [1198, 172] width 10 height 10
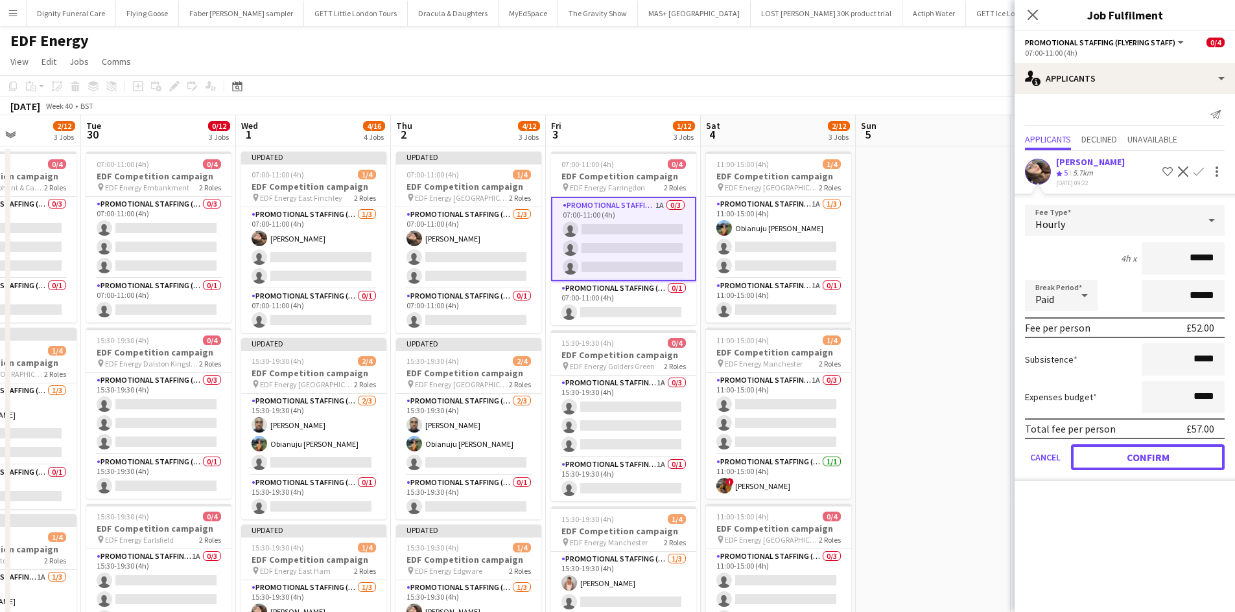
click at [1152, 456] on button "Confirm" at bounding box center [1148, 458] width 154 height 26
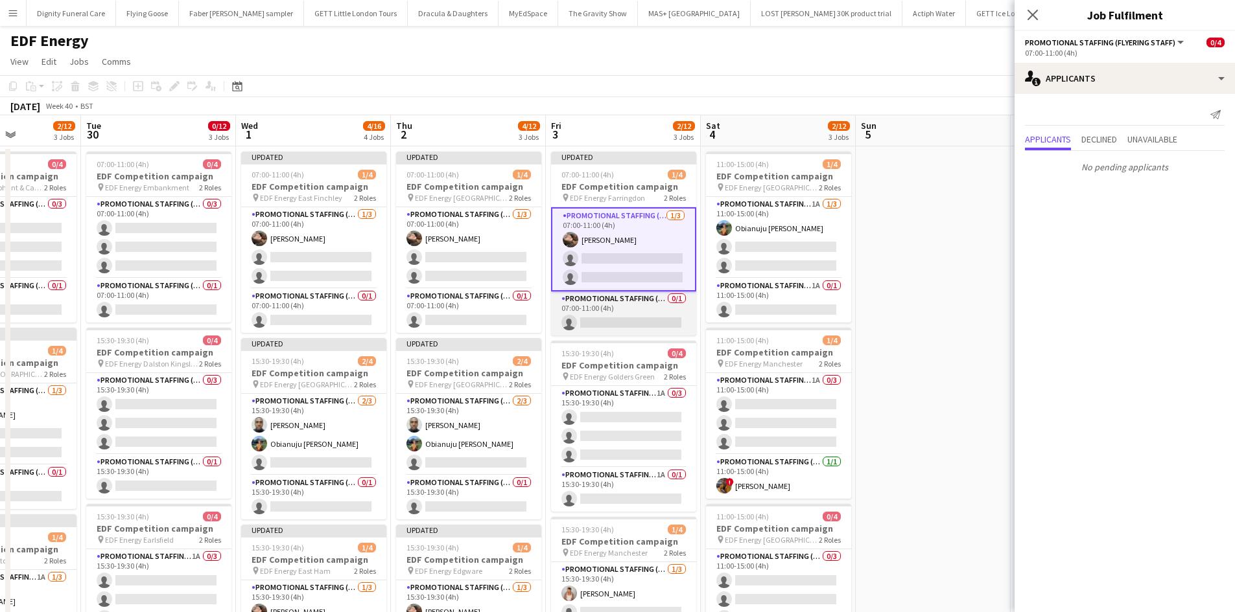
click at [640, 319] on app-card-role "Promotional Staffing (Team Leader) 0/1 07:00-11:00 (4h) single-neutral-actions" at bounding box center [623, 314] width 145 height 44
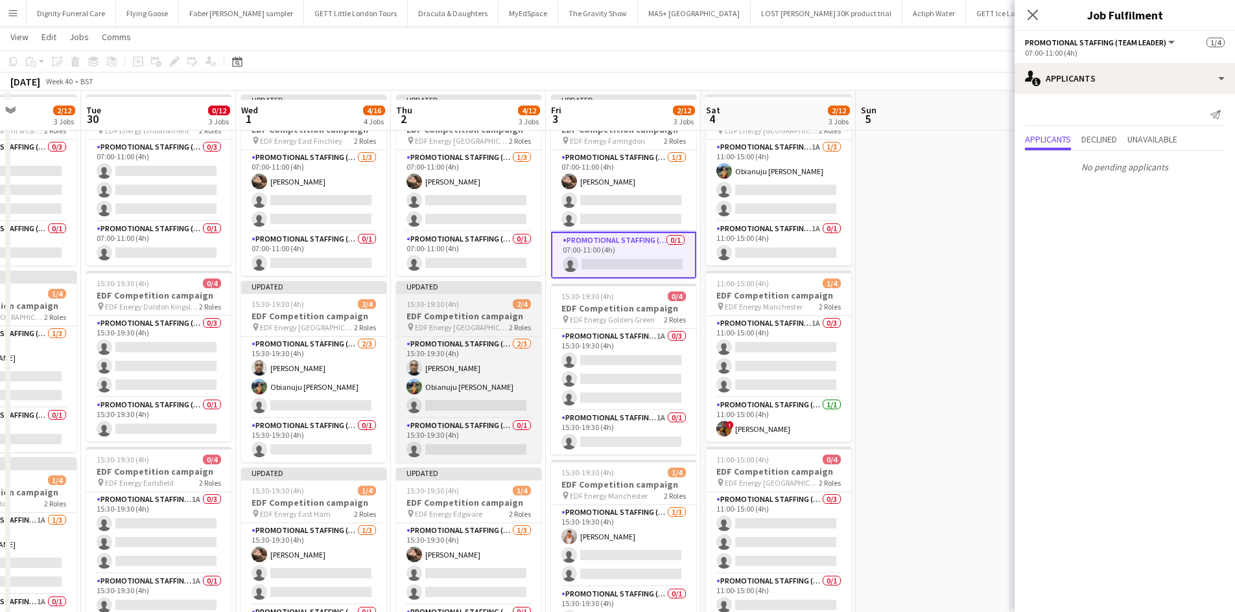
scroll to position [65, 0]
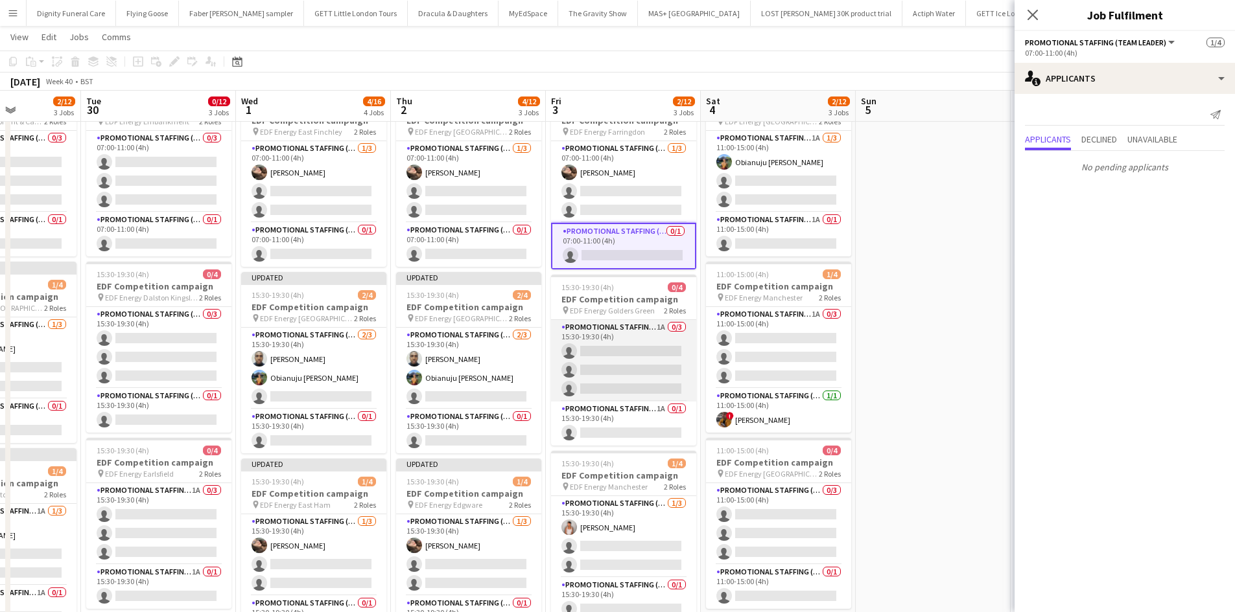
click at [654, 358] on app-card-role "Promotional Staffing (Flyering Staff) 1A 0/3 15:30-19:30 (4h) single-neutral-ac…" at bounding box center [623, 361] width 145 height 82
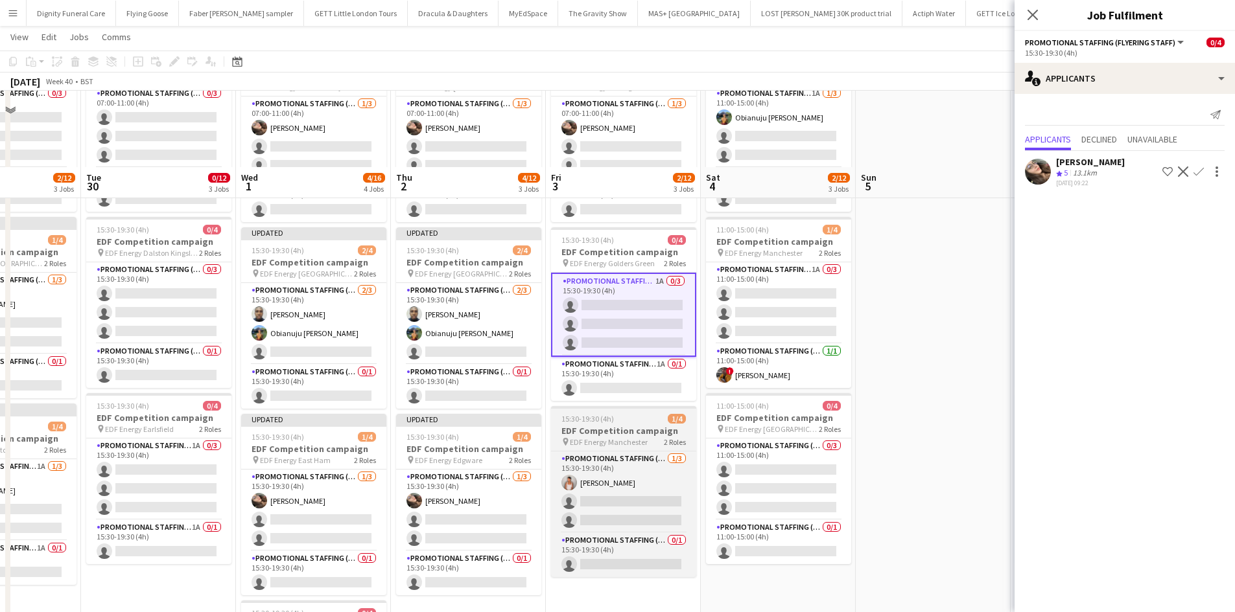
scroll to position [194, 0]
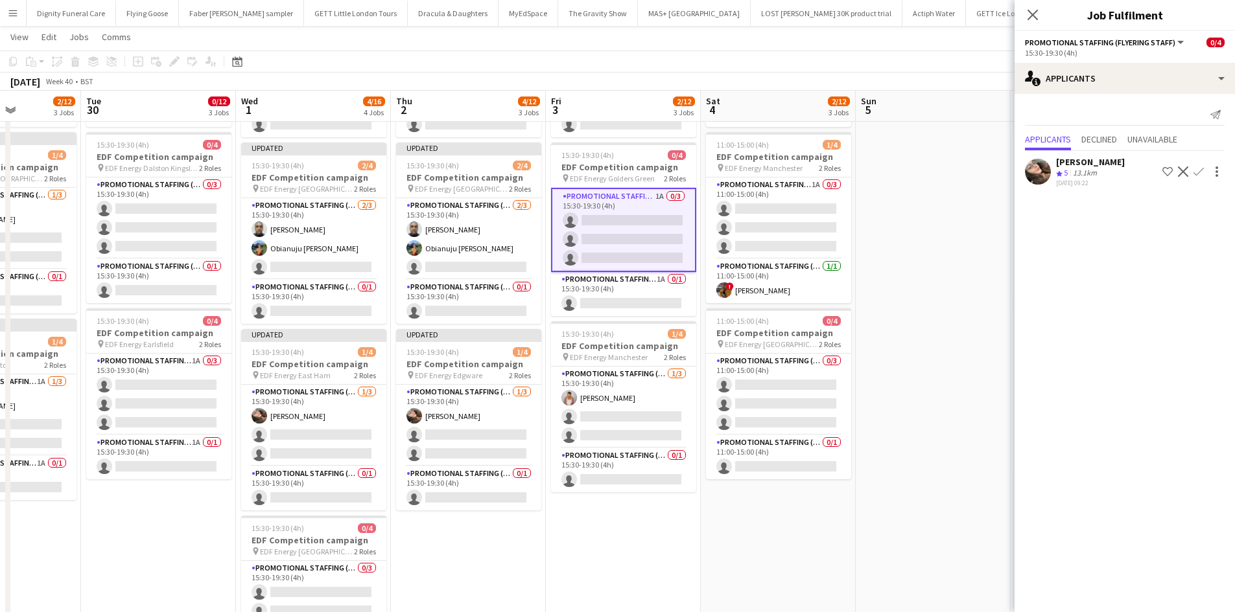
click at [1201, 168] on app-icon "Confirm" at bounding box center [1198, 172] width 10 height 10
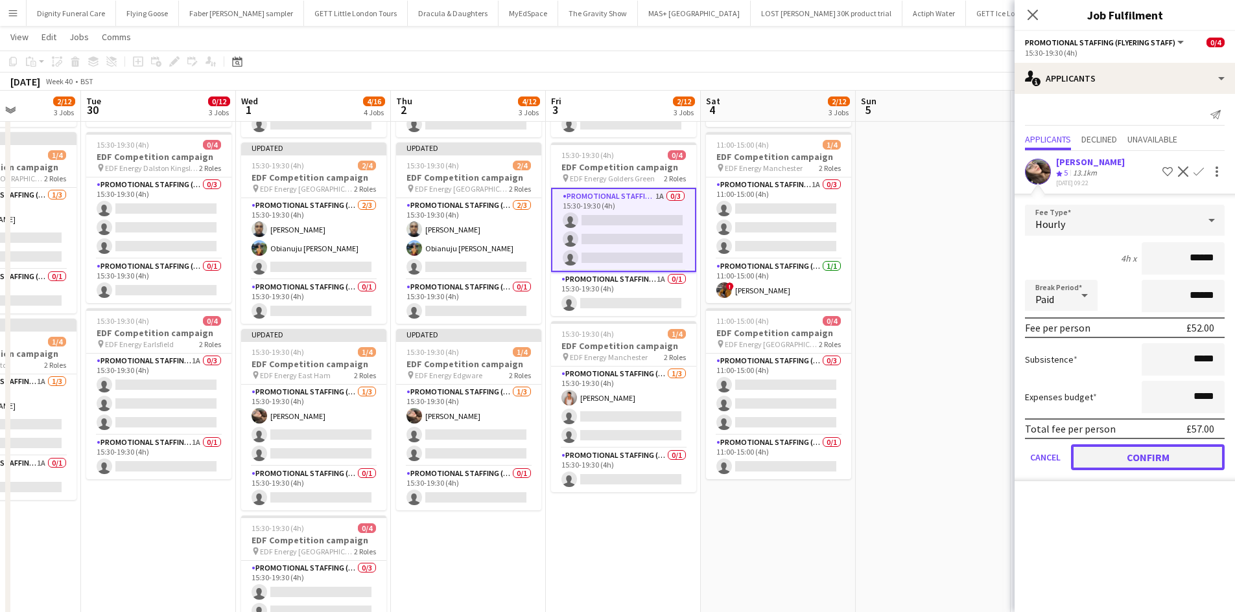
click at [1173, 459] on button "Confirm" at bounding box center [1148, 458] width 154 height 26
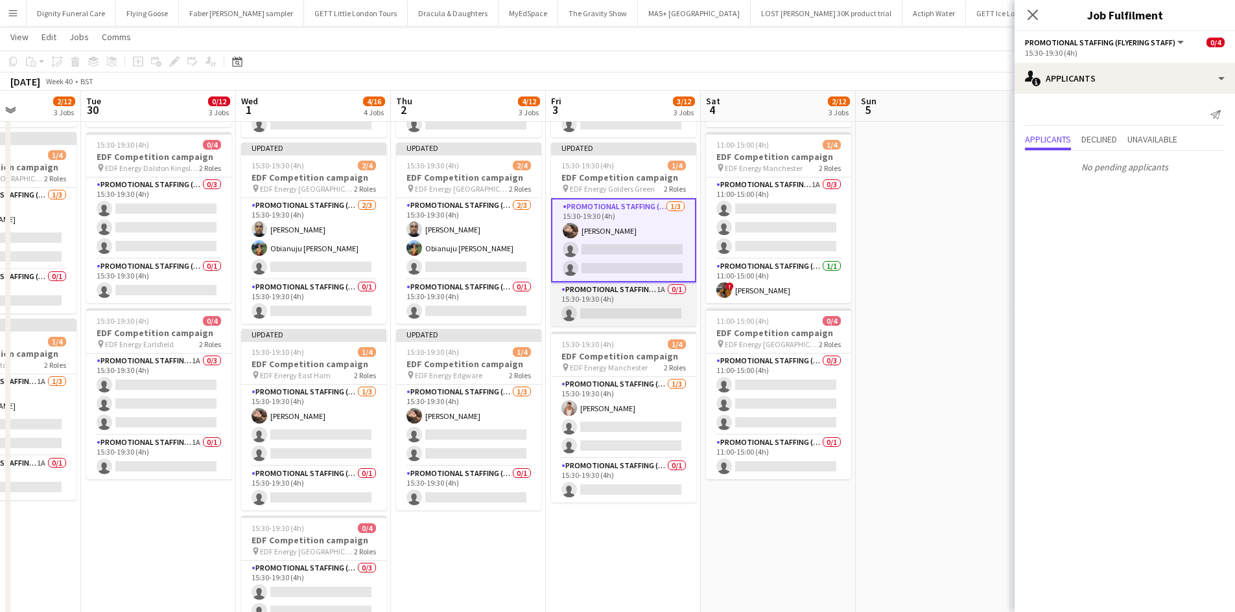
click at [640, 311] on app-card-role "Promotional Staffing (Team Leader) 1A 0/1 15:30-19:30 (4h) single-neutral-actio…" at bounding box center [623, 305] width 145 height 44
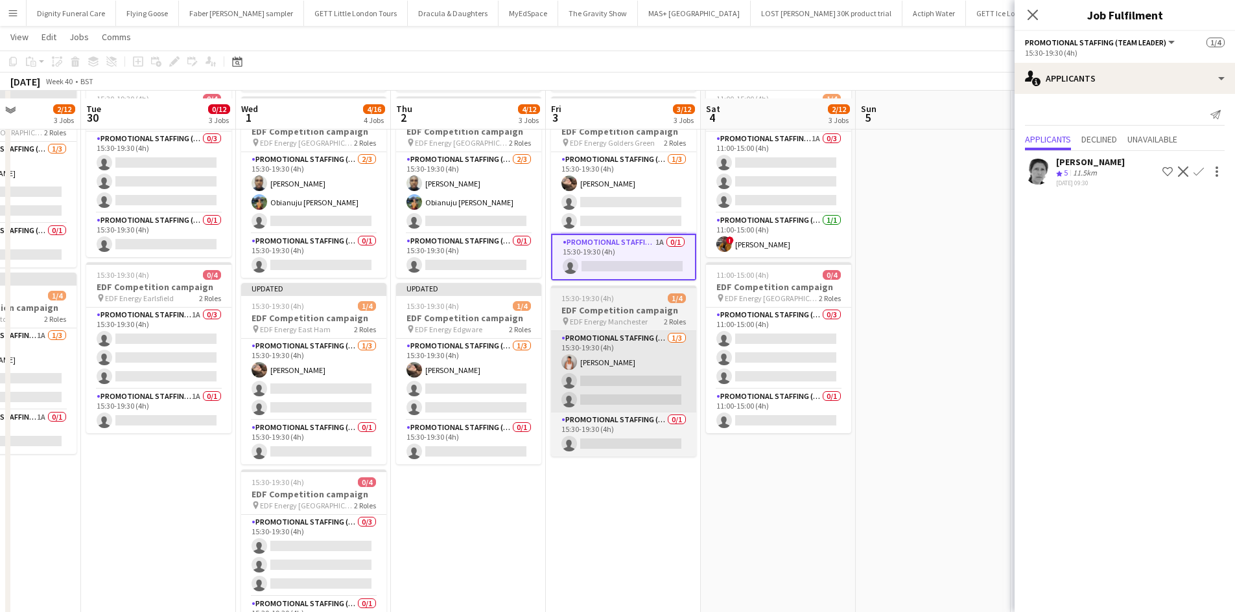
scroll to position [259, 0]
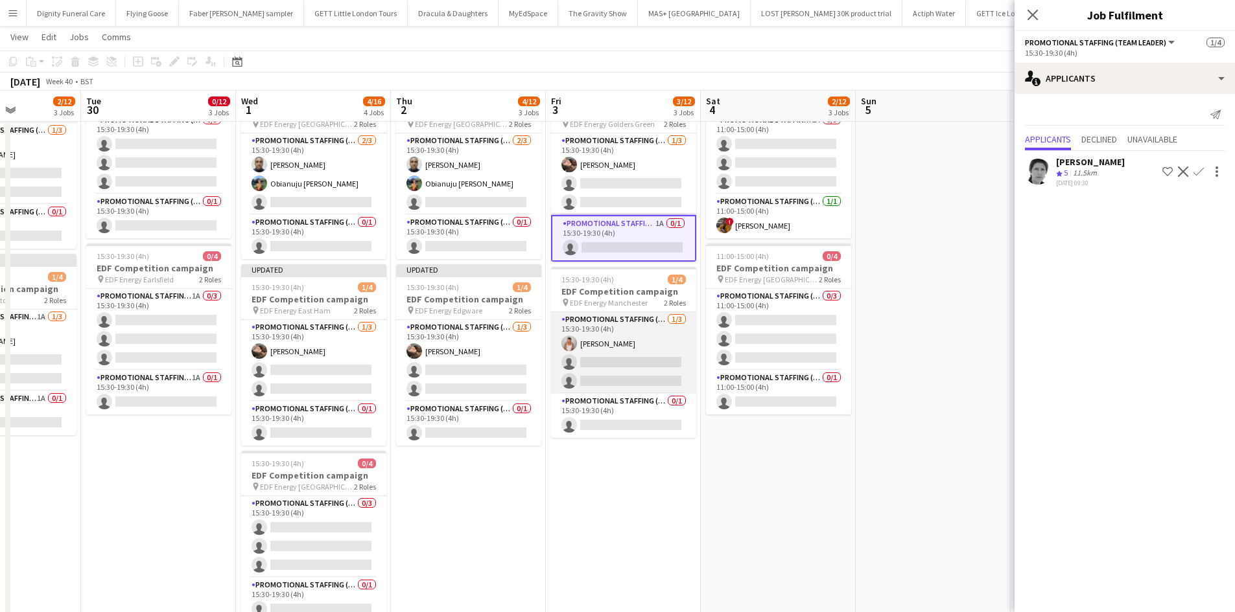
click at [621, 362] on app-card-role "Promotional Staffing (Flyering Staff) 1/3 15:30-19:30 (4h) Jessica Montogmery s…" at bounding box center [623, 353] width 145 height 82
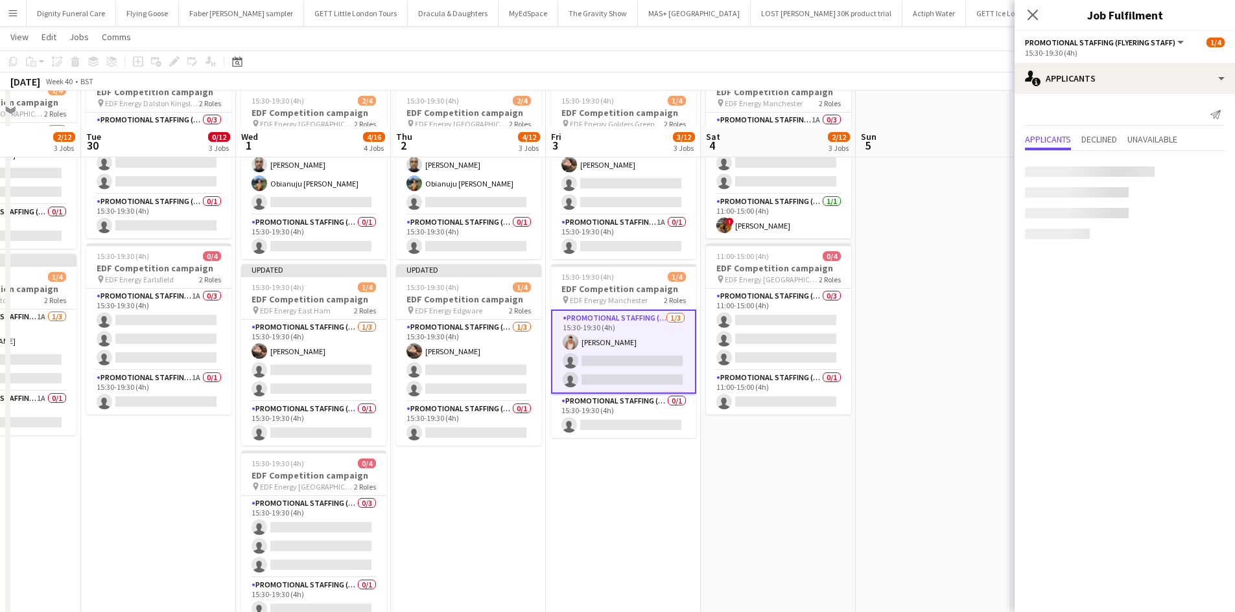
scroll to position [336, 0]
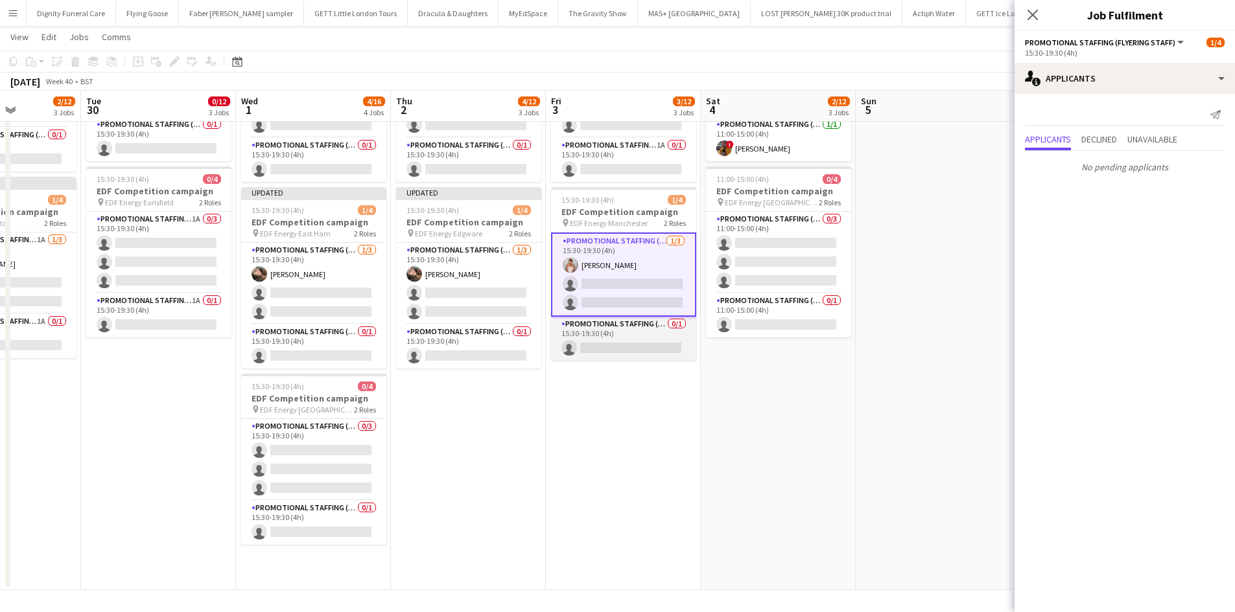
click at [655, 351] on app-card-role "Promotional Staffing (Team Leader) 0/1 15:30-19:30 (4h) single-neutral-actions" at bounding box center [623, 339] width 145 height 44
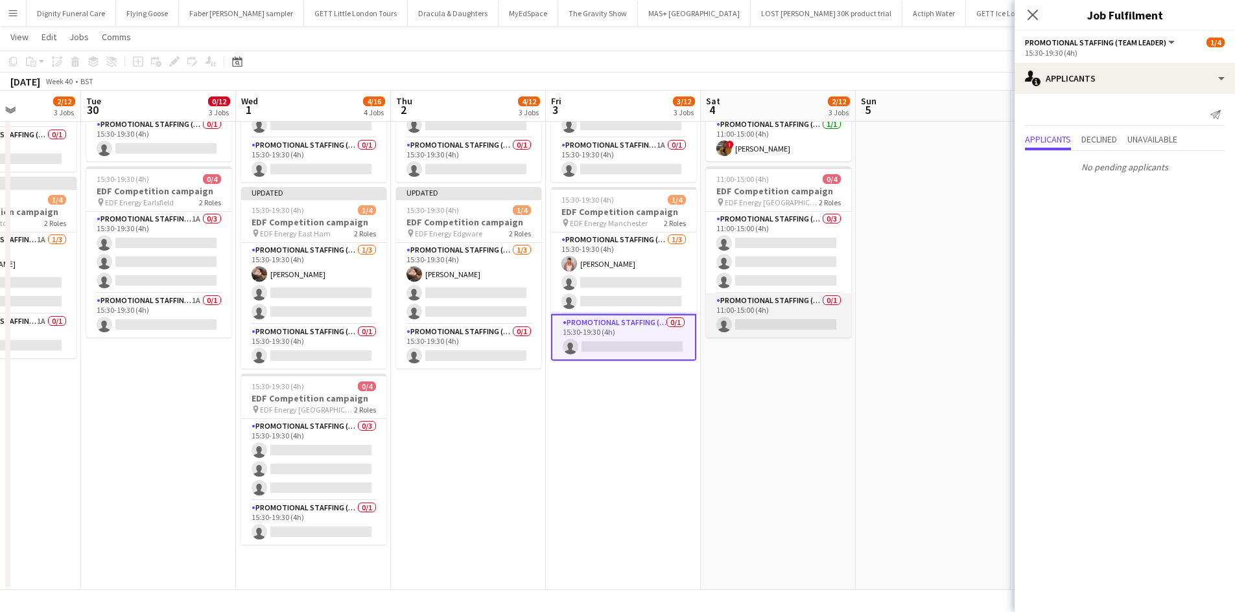
click at [765, 320] on app-card-role "Promotional Staffing (Team Leader) 0/1 11:00-15:00 (4h) single-neutral-actions" at bounding box center [778, 316] width 145 height 44
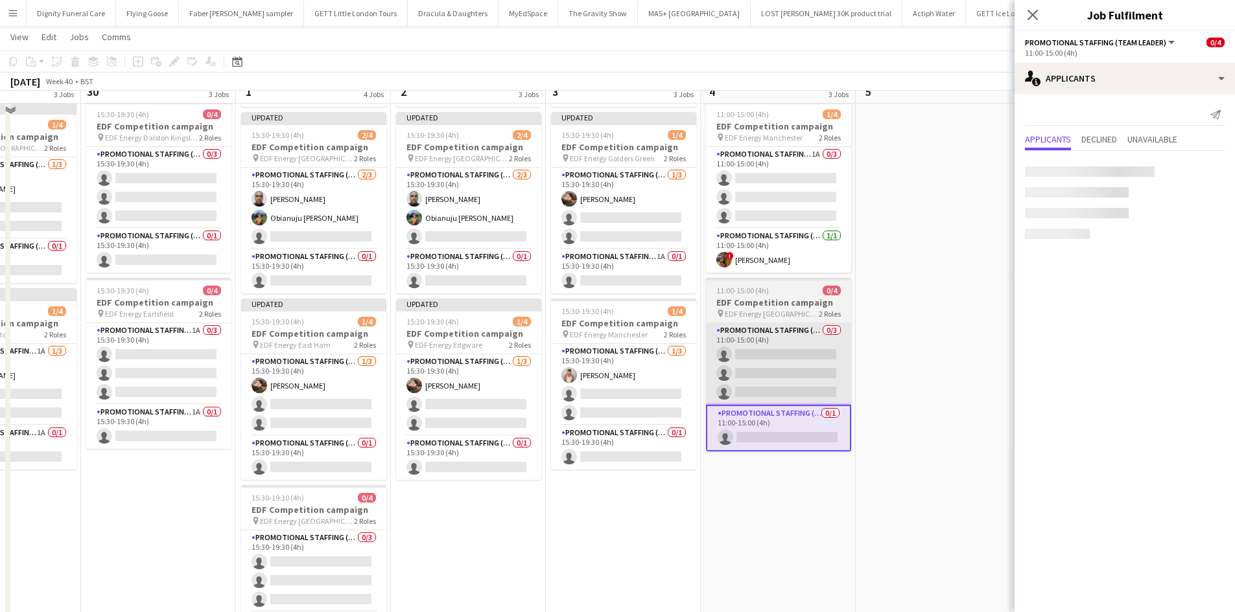
scroll to position [207, 0]
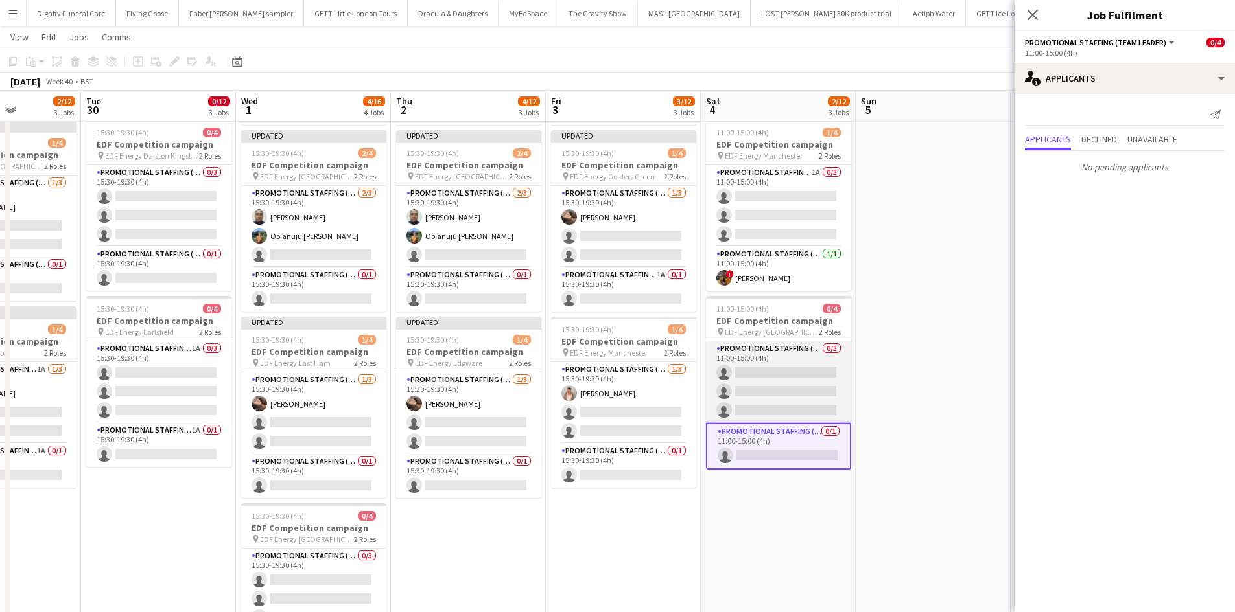
click at [791, 370] on app-card-role "Promotional Staffing (Flyering Staff) 0/3 11:00-15:00 (4h) single-neutral-actio…" at bounding box center [778, 383] width 145 height 82
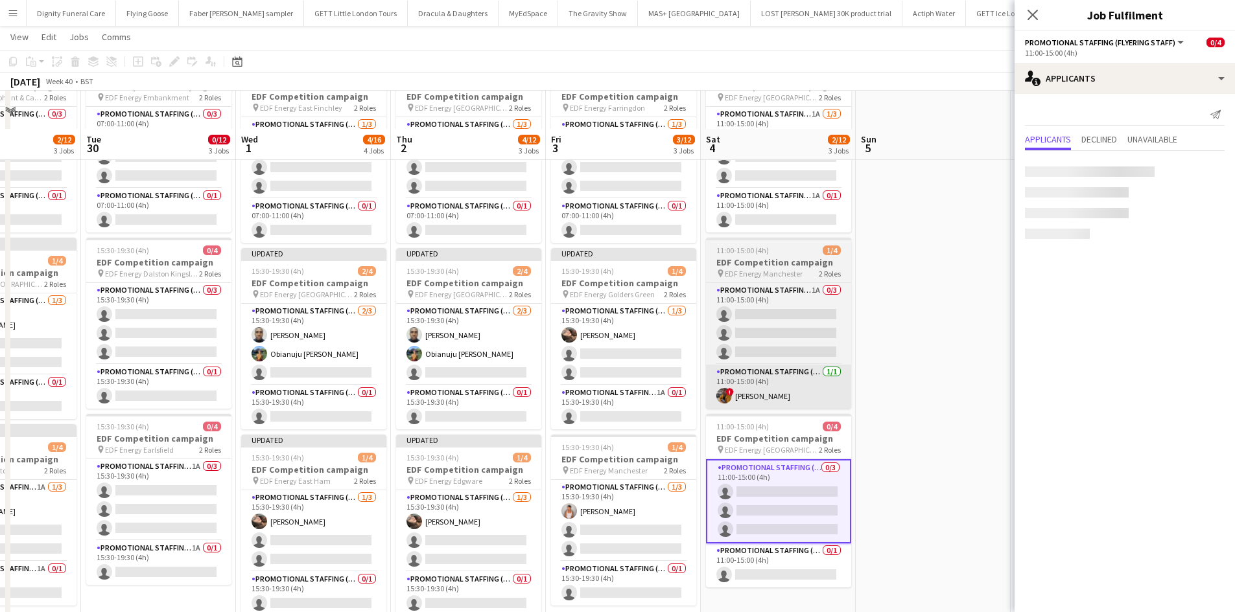
scroll to position [77, 0]
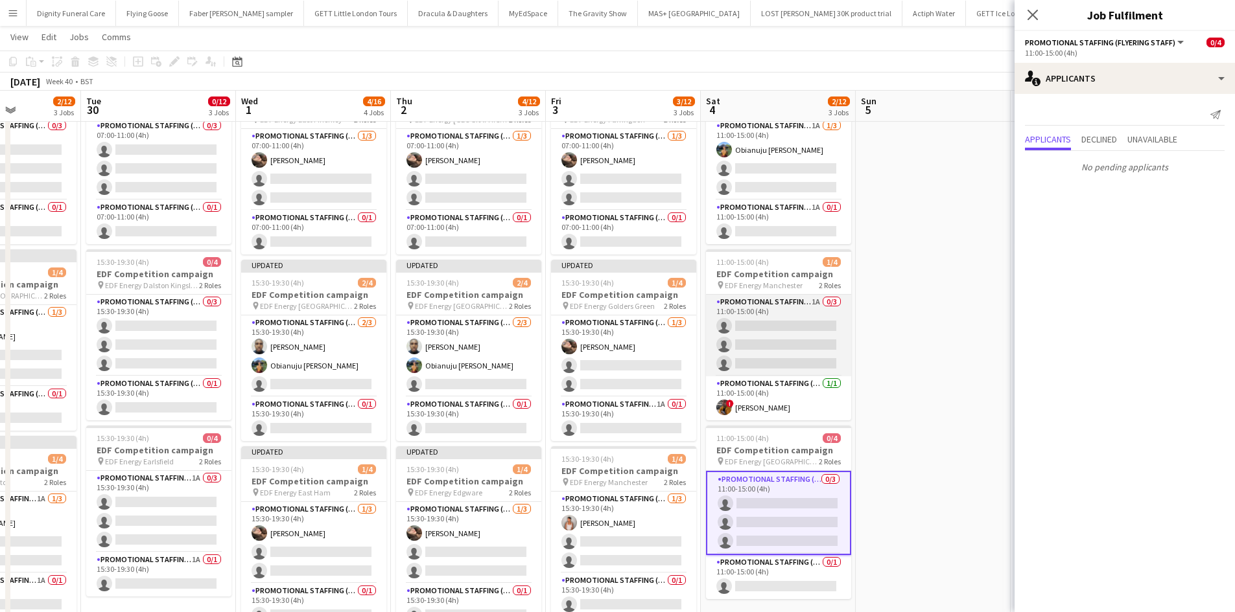
click at [807, 346] on app-card-role "Promotional Staffing (Flyering Staff) 1A 0/3 11:00-15:00 (4h) single-neutral-ac…" at bounding box center [778, 336] width 145 height 82
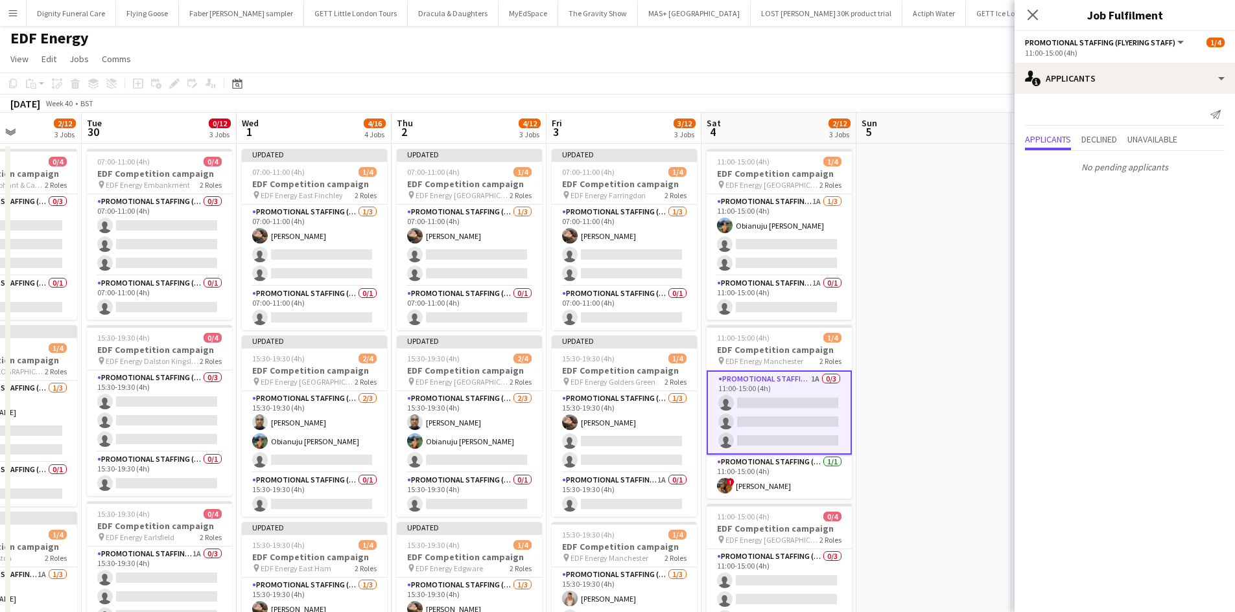
scroll to position [0, 0]
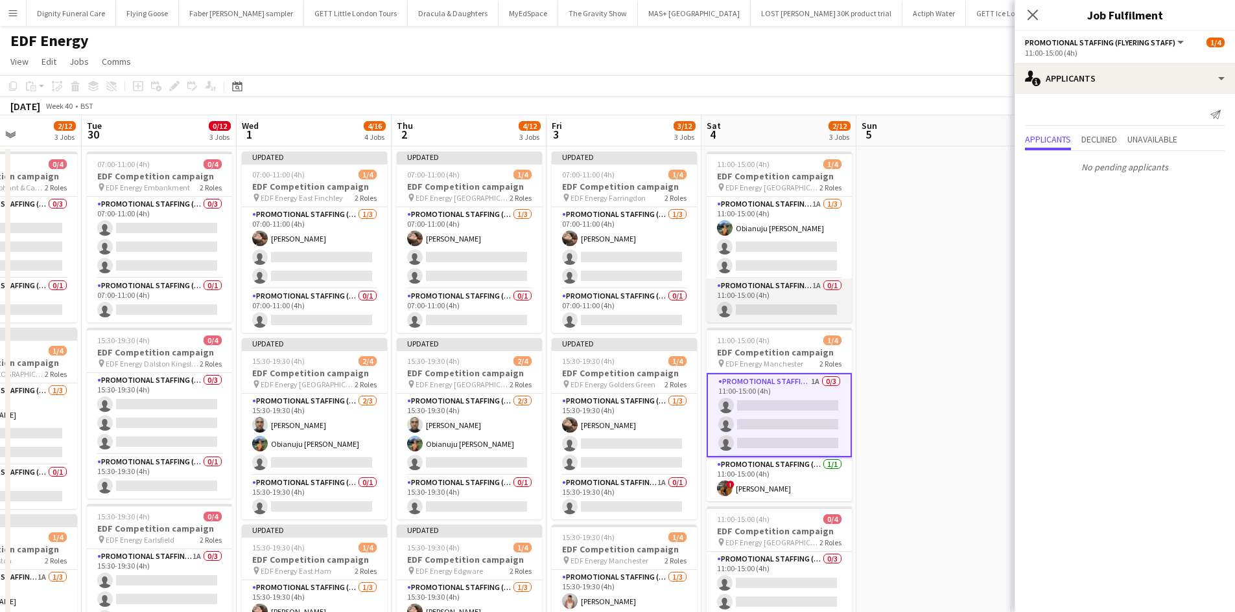
click at [809, 312] on app-card-role "Promotional Staffing (Team Leader) 1A 0/1 11:00-15:00 (4h) single-neutral-actio…" at bounding box center [778, 301] width 145 height 44
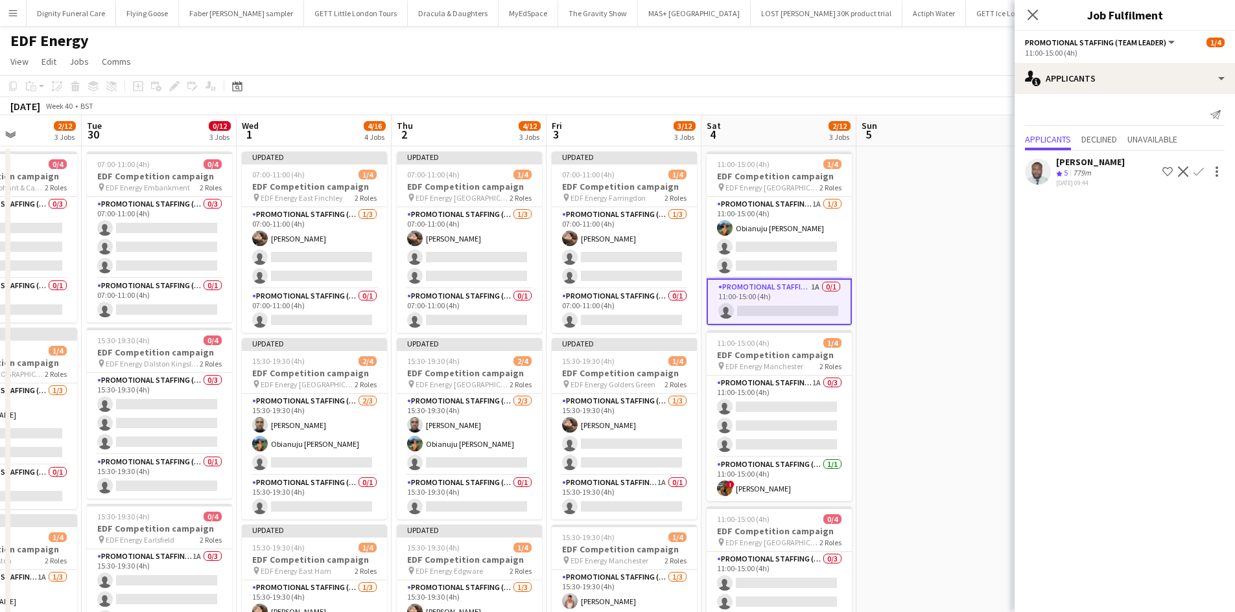
click at [1193, 169] on app-icon "Confirm" at bounding box center [1198, 172] width 10 height 10
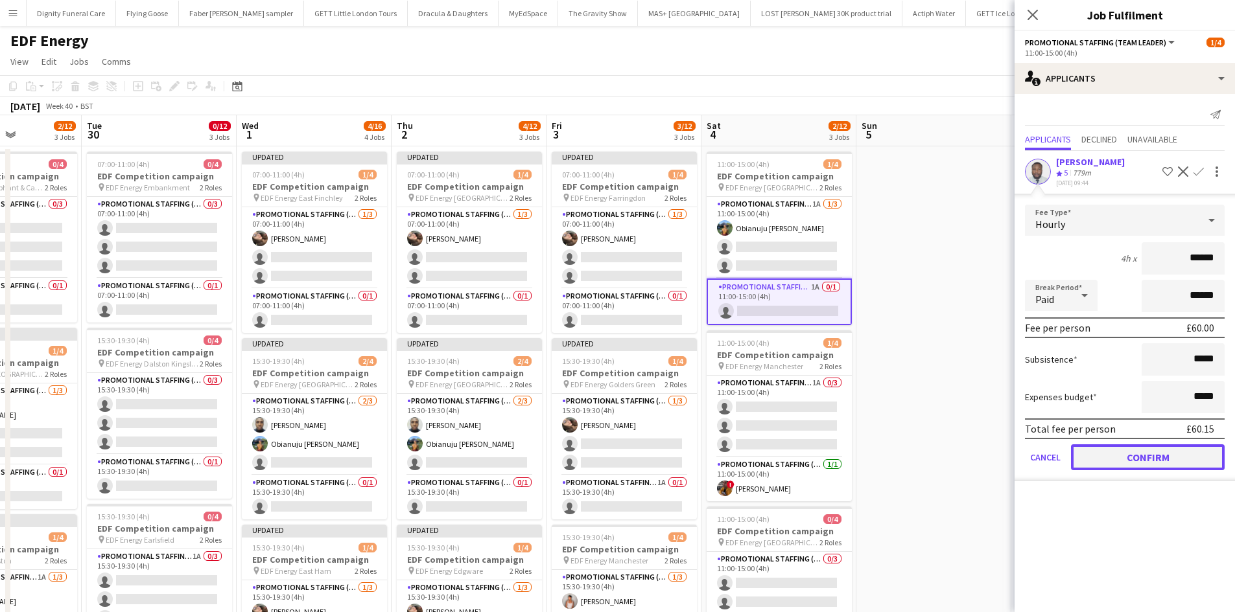
click at [1148, 455] on button "Confirm" at bounding box center [1148, 458] width 154 height 26
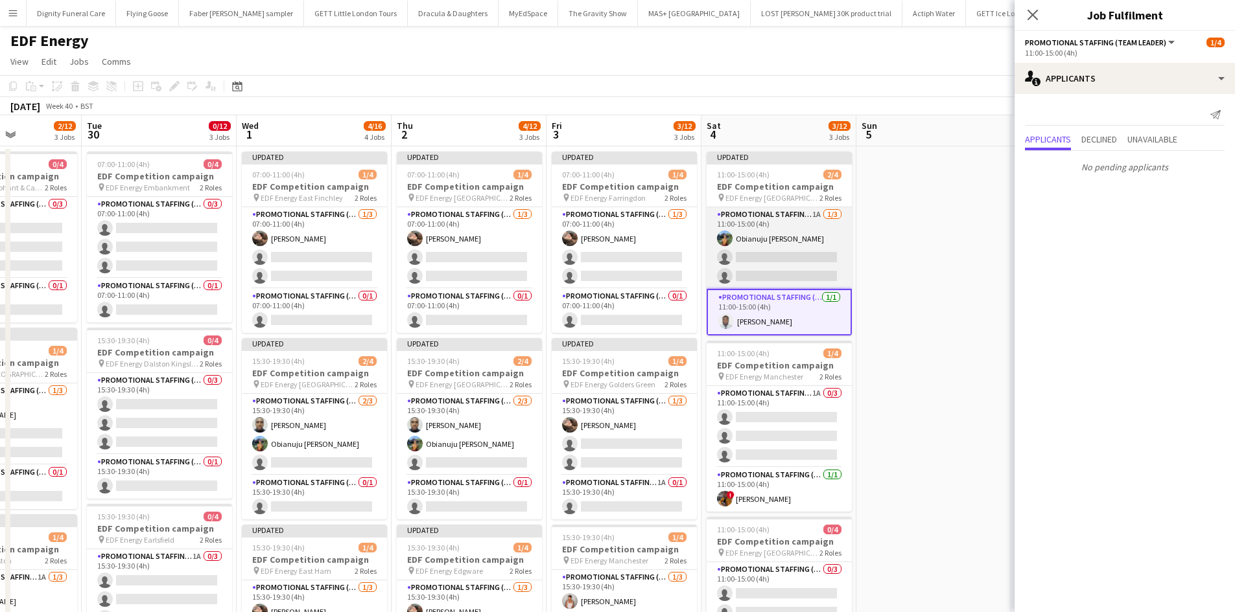
click at [787, 268] on app-card-role "Promotional Staffing (Flyering Staff) 1A 1/3 11:00-15:00 (4h) Obianuju Rosemary…" at bounding box center [778, 248] width 145 height 82
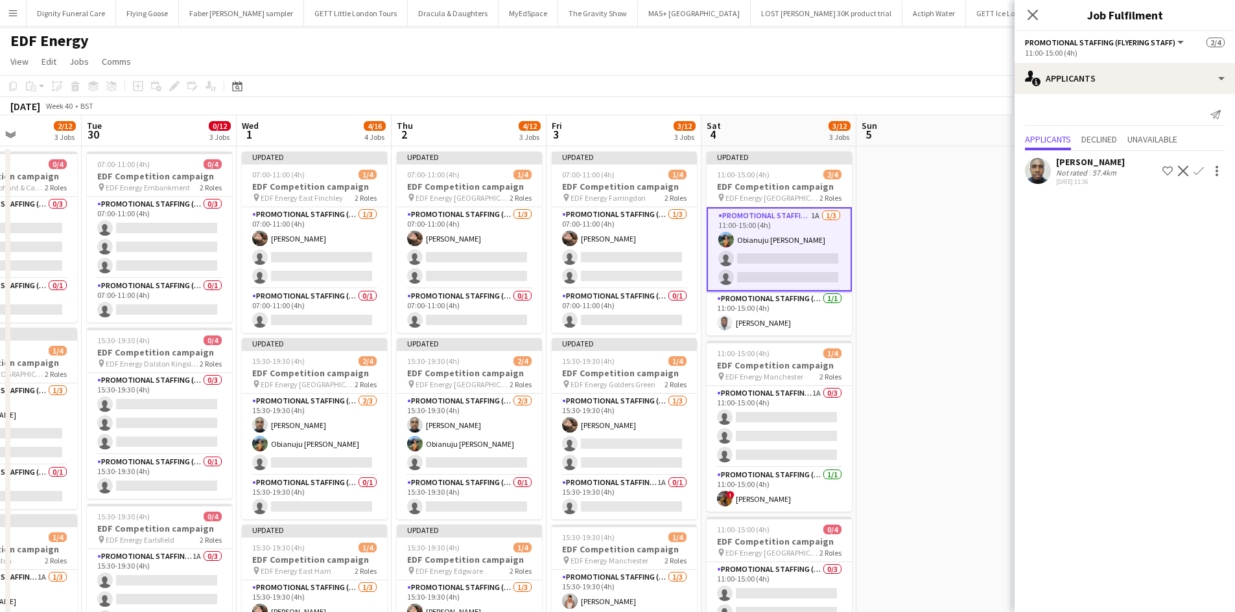
click at [1197, 165] on button "Confirm" at bounding box center [1198, 171] width 16 height 16
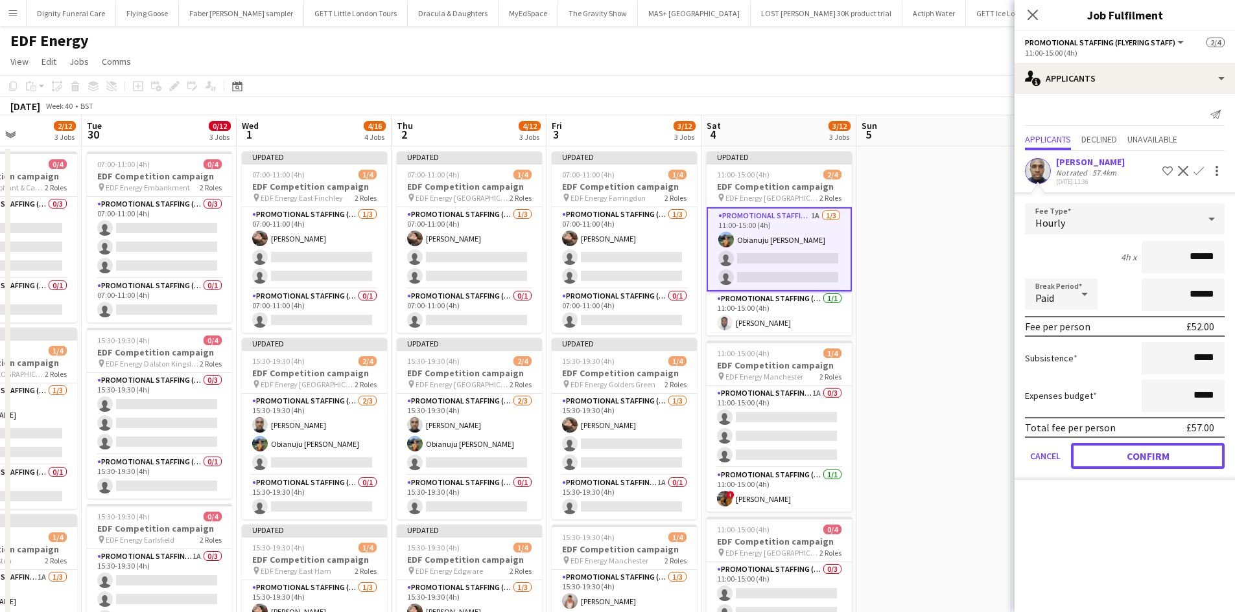
click at [1172, 447] on button "Confirm" at bounding box center [1148, 456] width 154 height 26
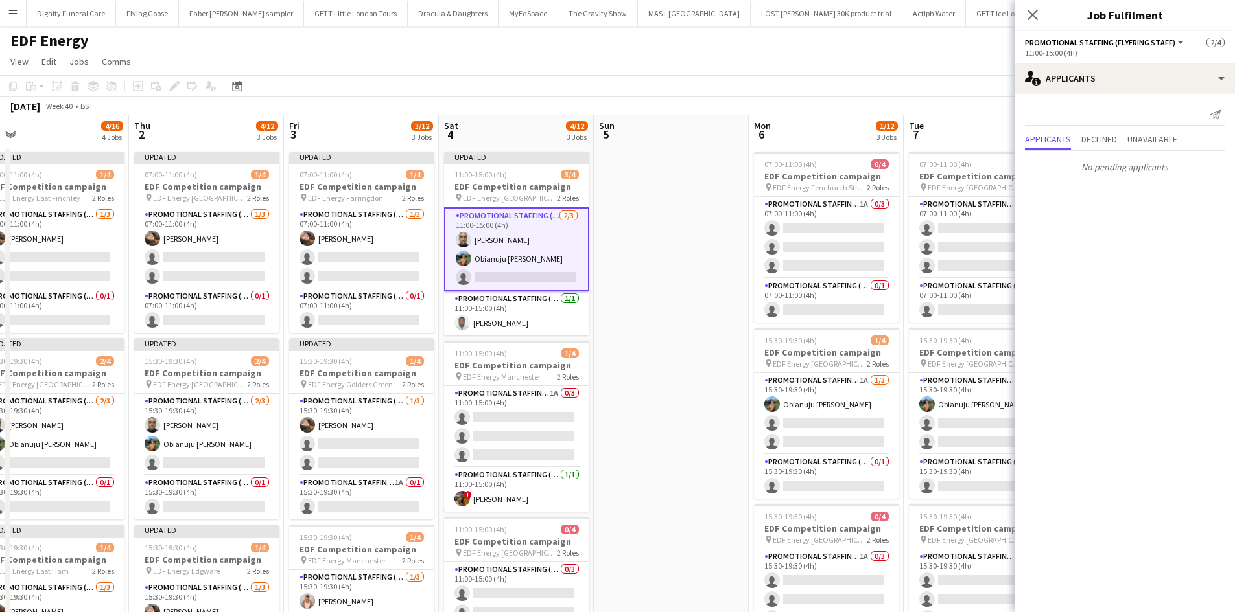
scroll to position [0, 649]
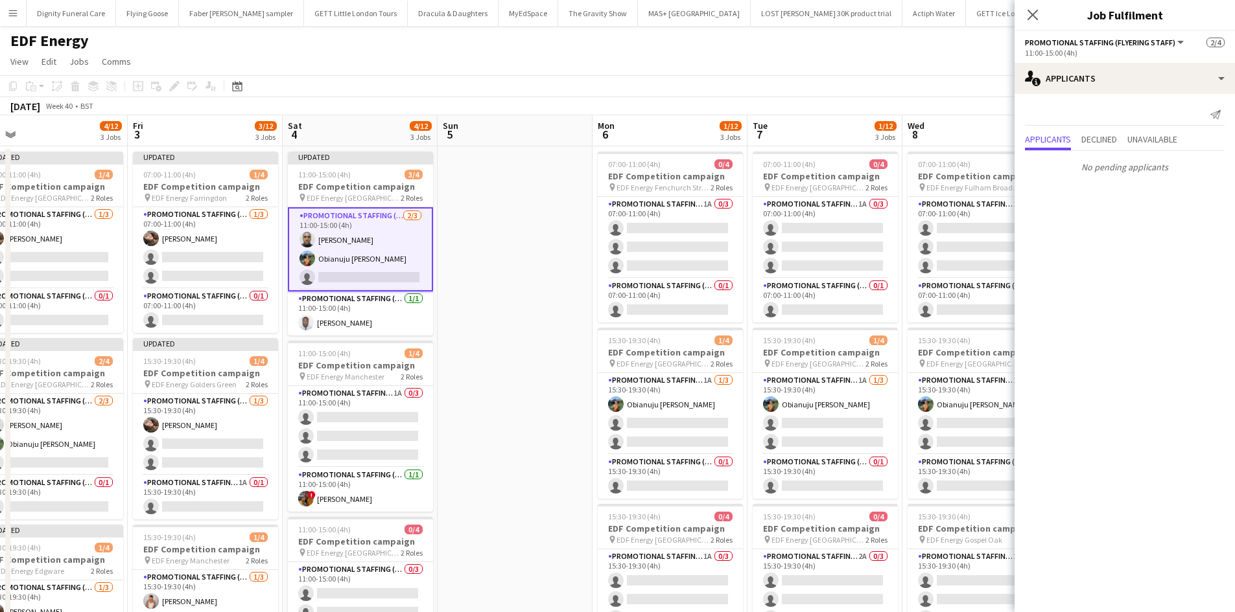
drag, startPoint x: 856, startPoint y: 377, endPoint x: 459, endPoint y: 369, distance: 397.3
click at [434, 366] on app-calendar-viewport "Sun 28 Mon 29 2/12 3 Jobs Tue 30 0/12 3 Jobs Wed 1 4/16 4 Jobs Thu 2 4/12 3 Job…" at bounding box center [617, 521] width 1235 height 813
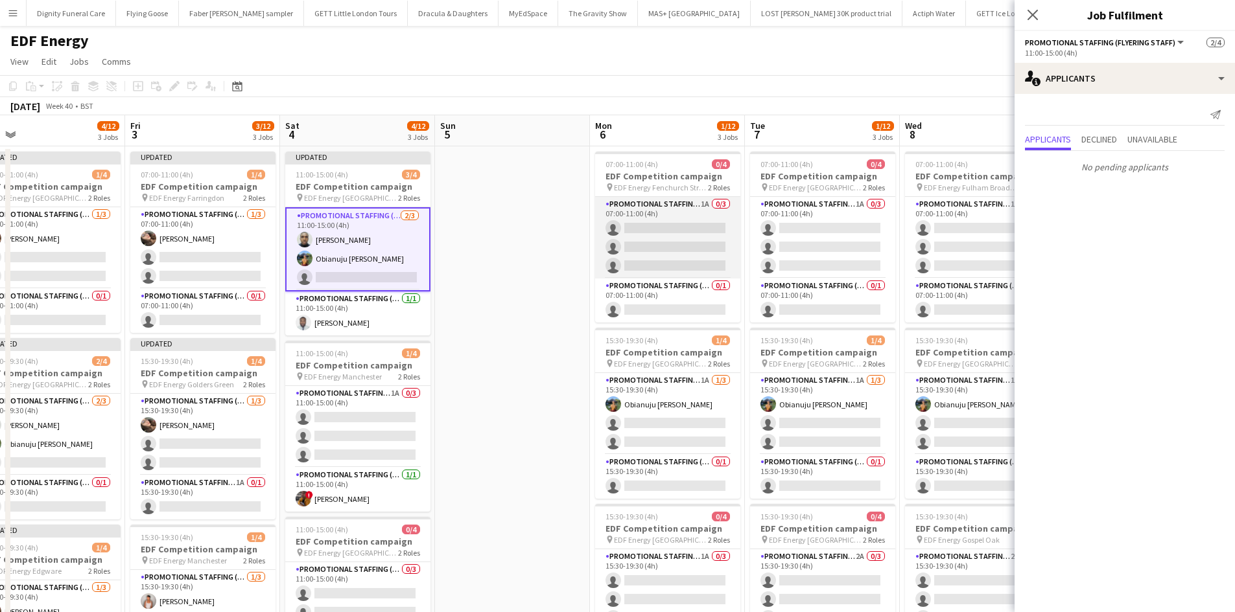
click at [675, 243] on app-card-role "Promotional Staffing (Flyering Staff) 1A 0/3 07:00-11:00 (4h) single-neutral-ac…" at bounding box center [667, 238] width 145 height 82
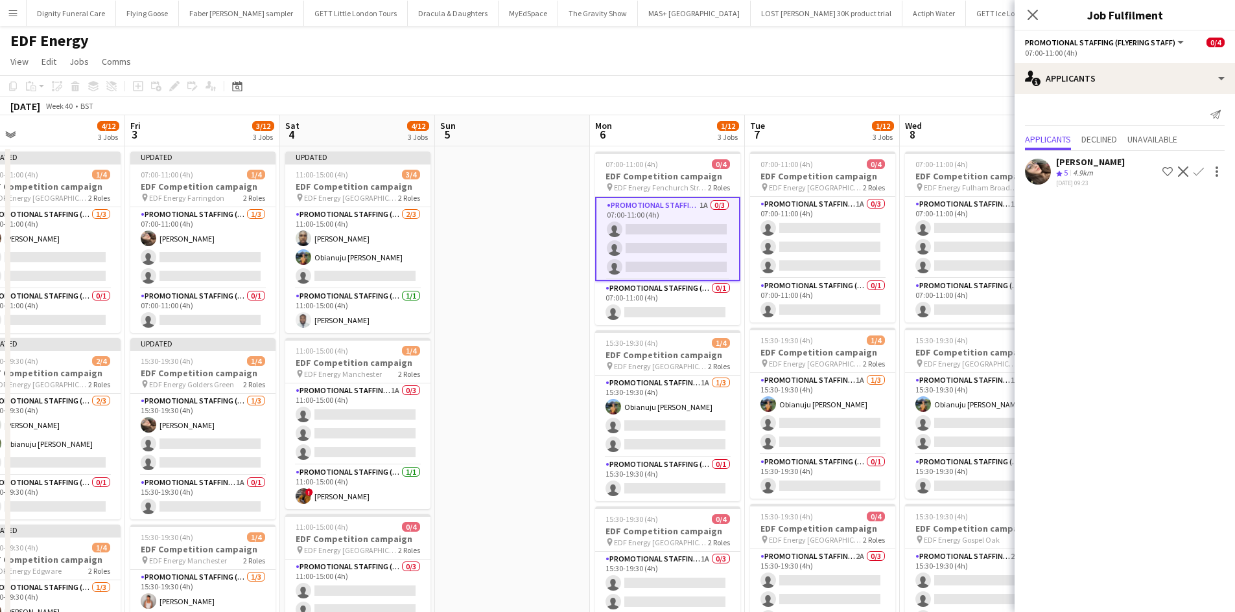
click at [1200, 165] on button "Confirm" at bounding box center [1198, 172] width 16 height 16
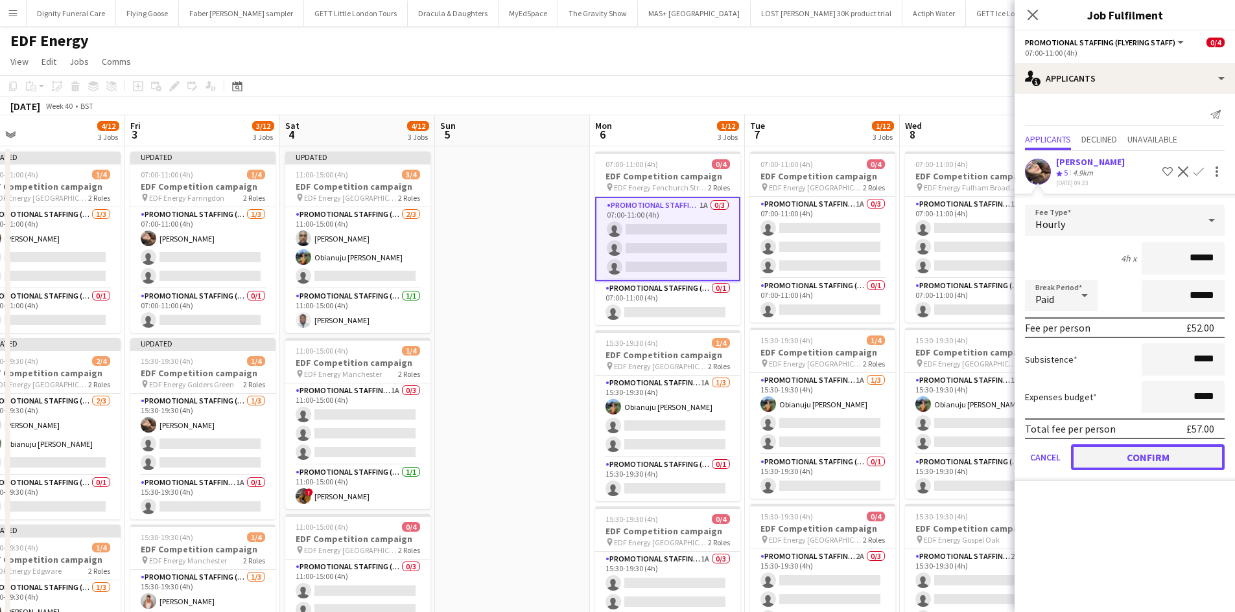
click at [1165, 461] on button "Confirm" at bounding box center [1148, 458] width 154 height 26
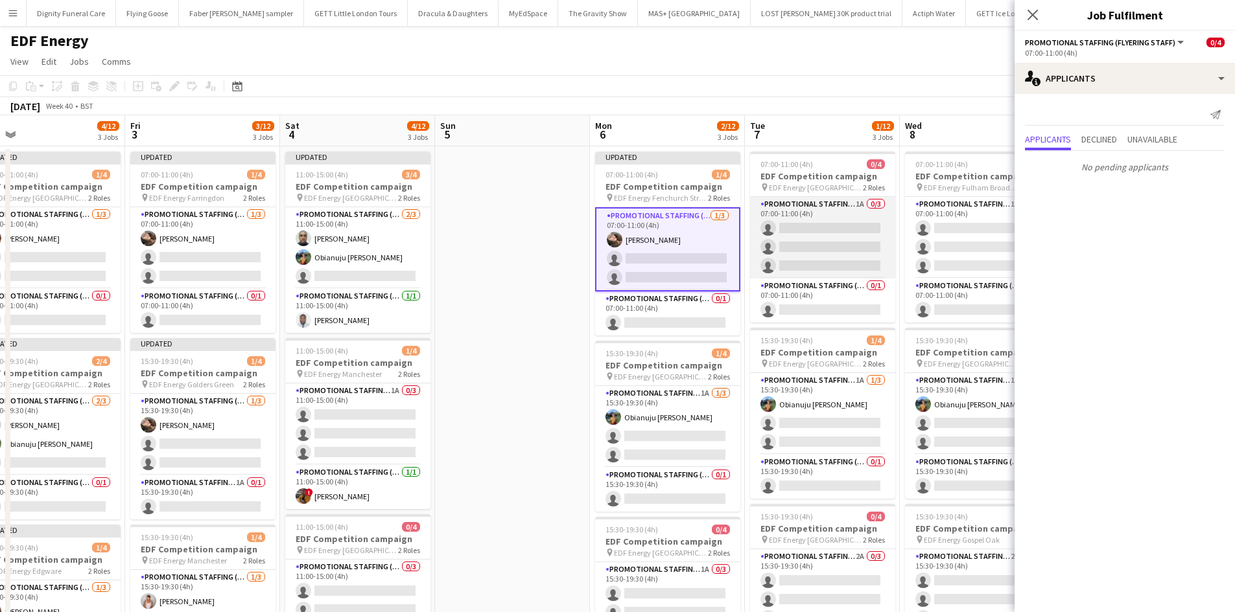
click at [807, 235] on app-card-role "Promotional Staffing (Flyering Staff) 1A 0/3 07:00-11:00 (4h) single-neutral-ac…" at bounding box center [822, 238] width 145 height 82
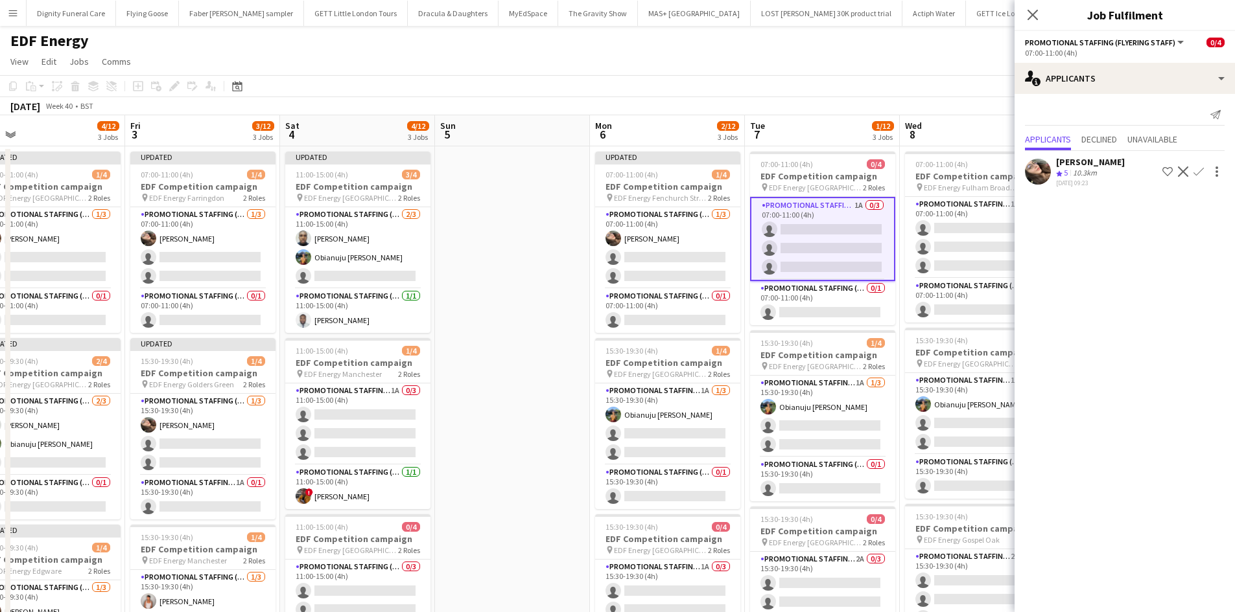
click at [1200, 169] on app-icon "Confirm" at bounding box center [1198, 172] width 10 height 10
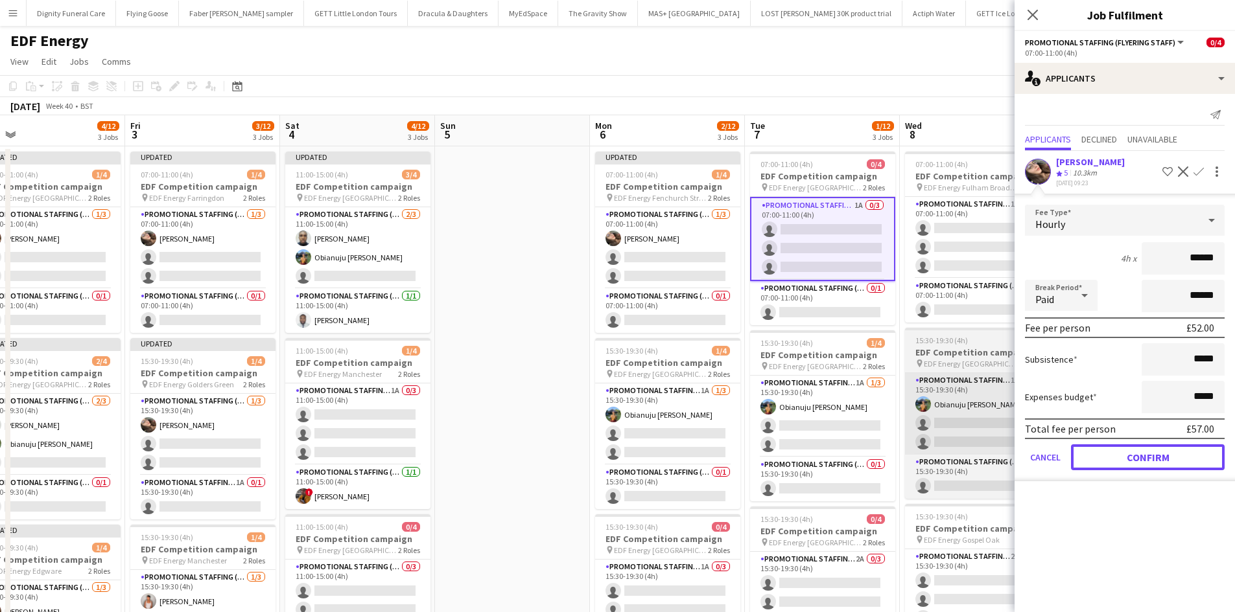
drag, startPoint x: 1189, startPoint y: 454, endPoint x: 999, endPoint y: 415, distance: 193.1
click at [1187, 454] on button "Confirm" at bounding box center [1148, 458] width 154 height 26
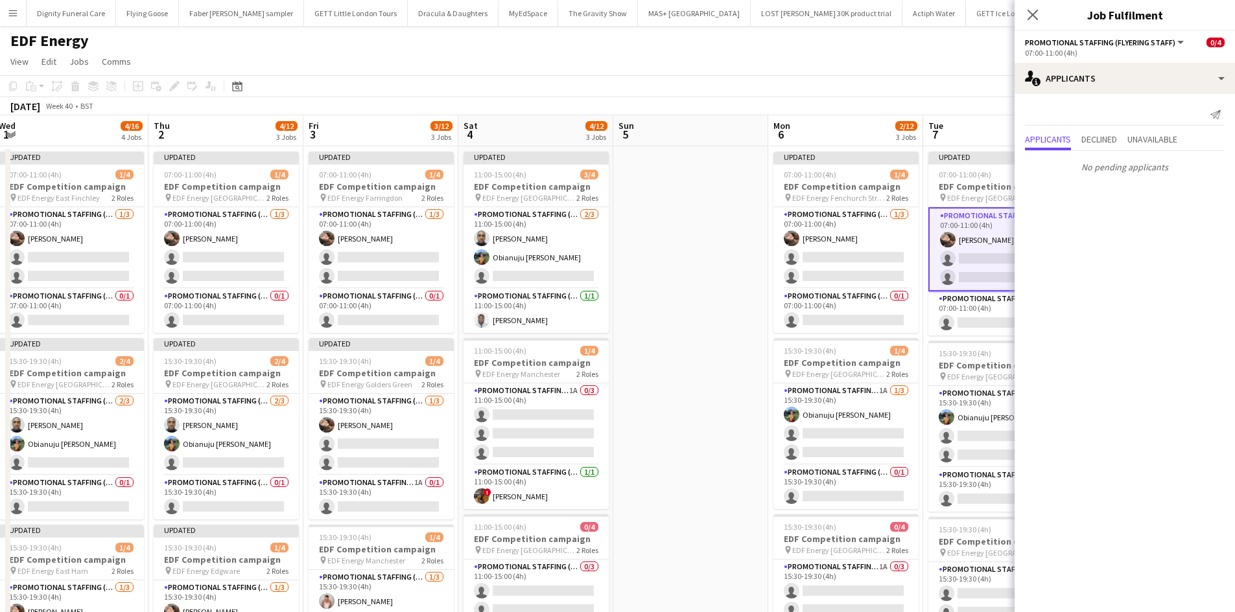
drag, startPoint x: 834, startPoint y: 392, endPoint x: 636, endPoint y: 371, distance: 198.8
click at [636, 373] on app-calendar-viewport "Sun 28 Mon 29 2/12 3 Jobs Tue 30 0/12 3 Jobs Wed 1 4/16 4 Jobs Thu 2 4/12 3 Job…" at bounding box center [617, 521] width 1235 height 813
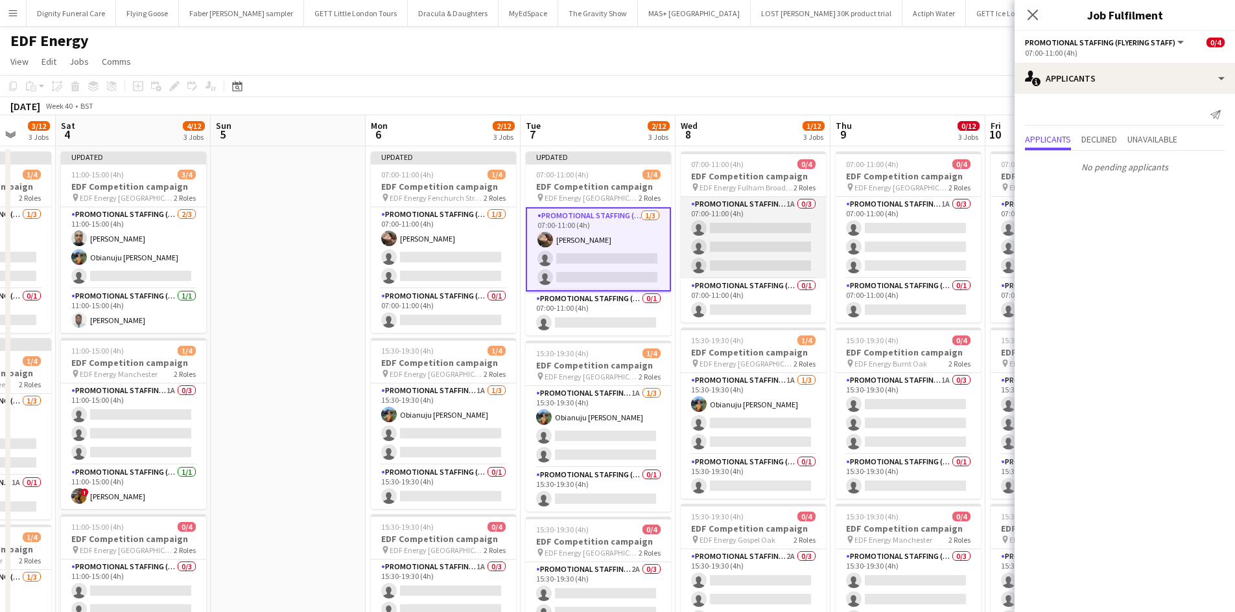
click at [771, 241] on app-card-role "Promotional Staffing (Flyering Staff) 1A 0/3 07:00-11:00 (4h) single-neutral-ac…" at bounding box center [752, 238] width 145 height 82
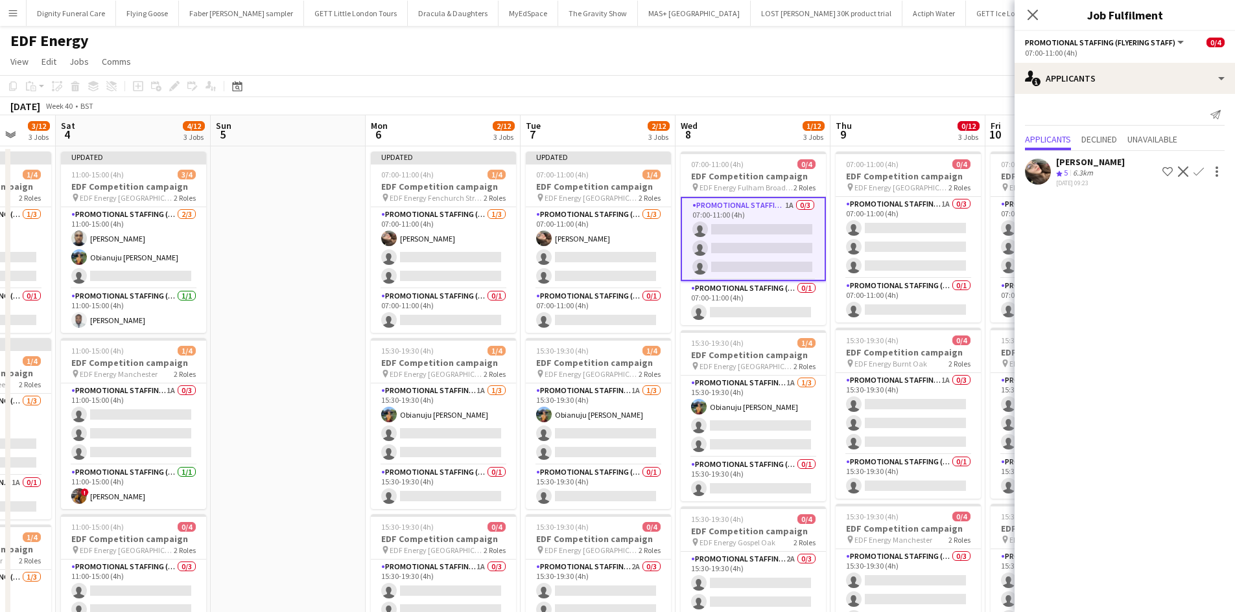
drag, startPoint x: 1200, startPoint y: 168, endPoint x: 1194, endPoint y: 173, distance: 7.4
click at [1199, 168] on app-icon "Confirm" at bounding box center [1198, 172] width 10 height 10
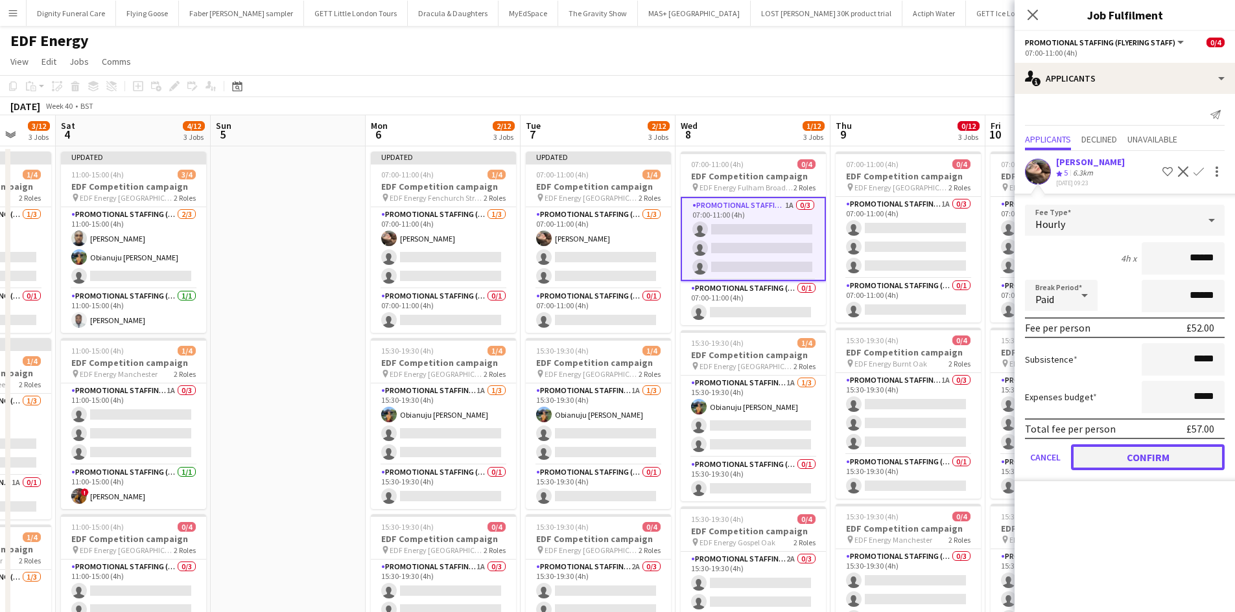
click at [1145, 453] on button "Confirm" at bounding box center [1148, 458] width 154 height 26
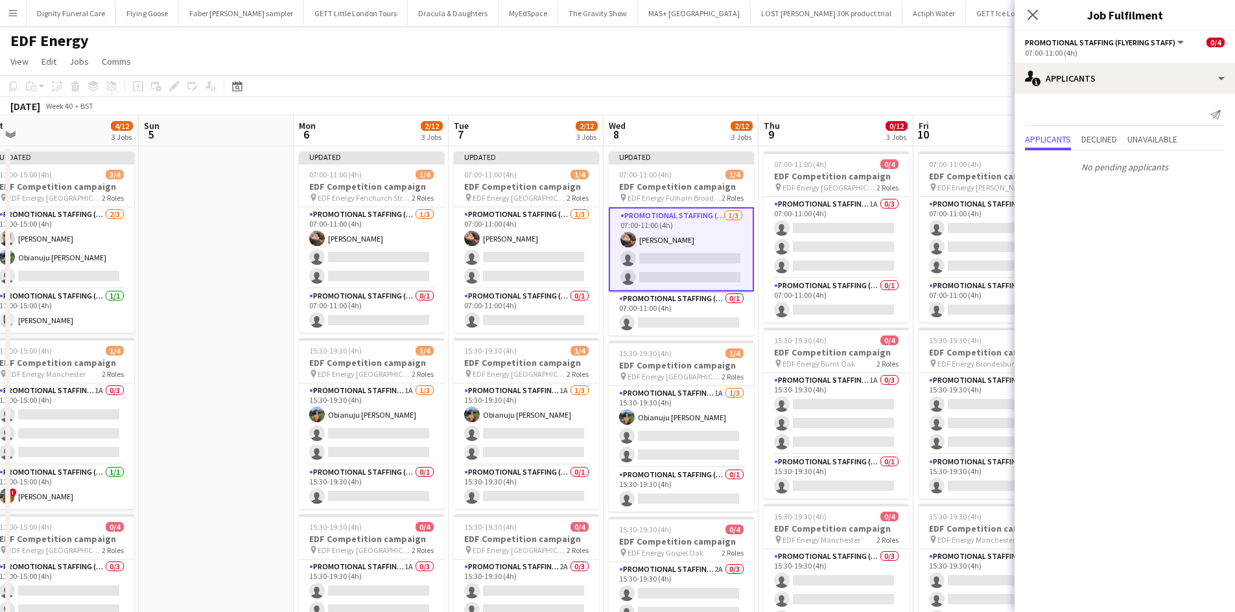
drag, startPoint x: 874, startPoint y: 339, endPoint x: 745, endPoint y: 333, distance: 129.7
click at [745, 333] on app-calendar-viewport "Tue 30 0/12 3 Jobs Wed 1 4/16 4 Jobs Thu 2 4/12 3 Jobs Fri 3 3/12 3 Jobs Sat 4 …" at bounding box center [617, 521] width 1235 height 813
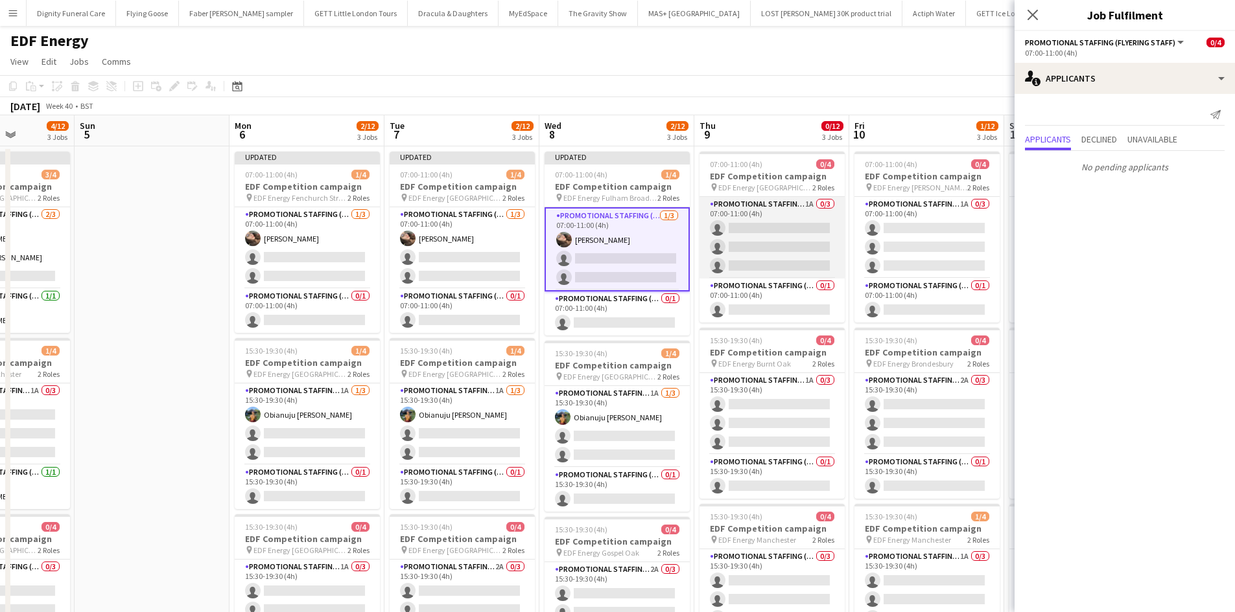
click at [768, 251] on app-card-role "Promotional Staffing (Flyering Staff) 1A 0/3 07:00-11:00 (4h) single-neutral-ac…" at bounding box center [771, 238] width 145 height 82
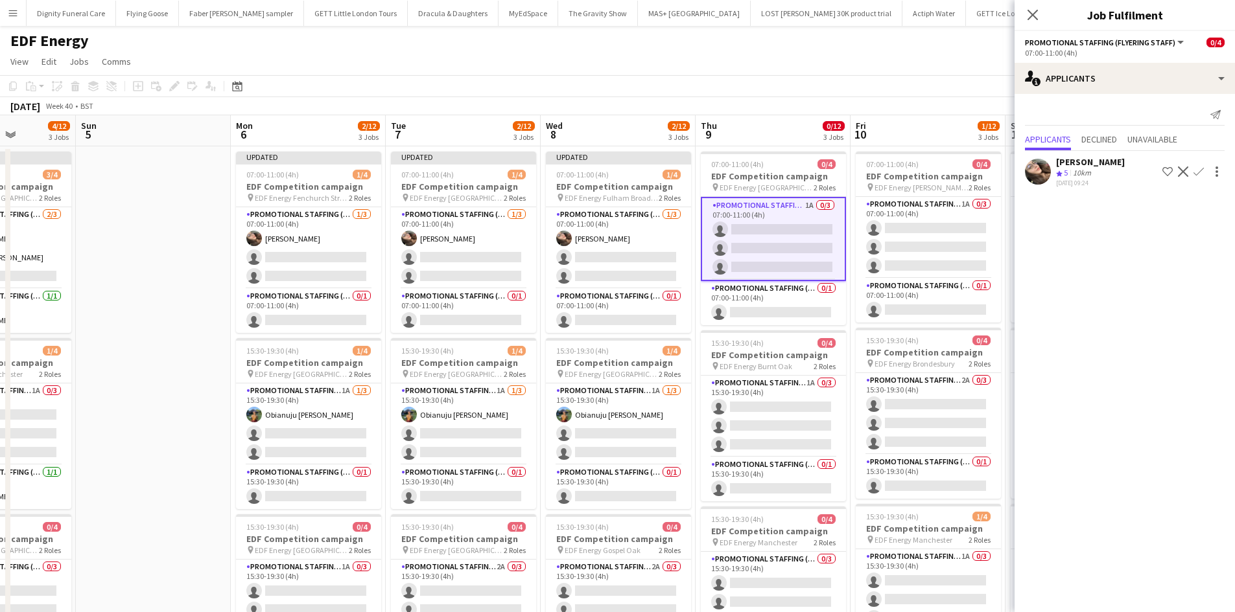
click at [1197, 168] on app-icon "Confirm" at bounding box center [1198, 172] width 10 height 10
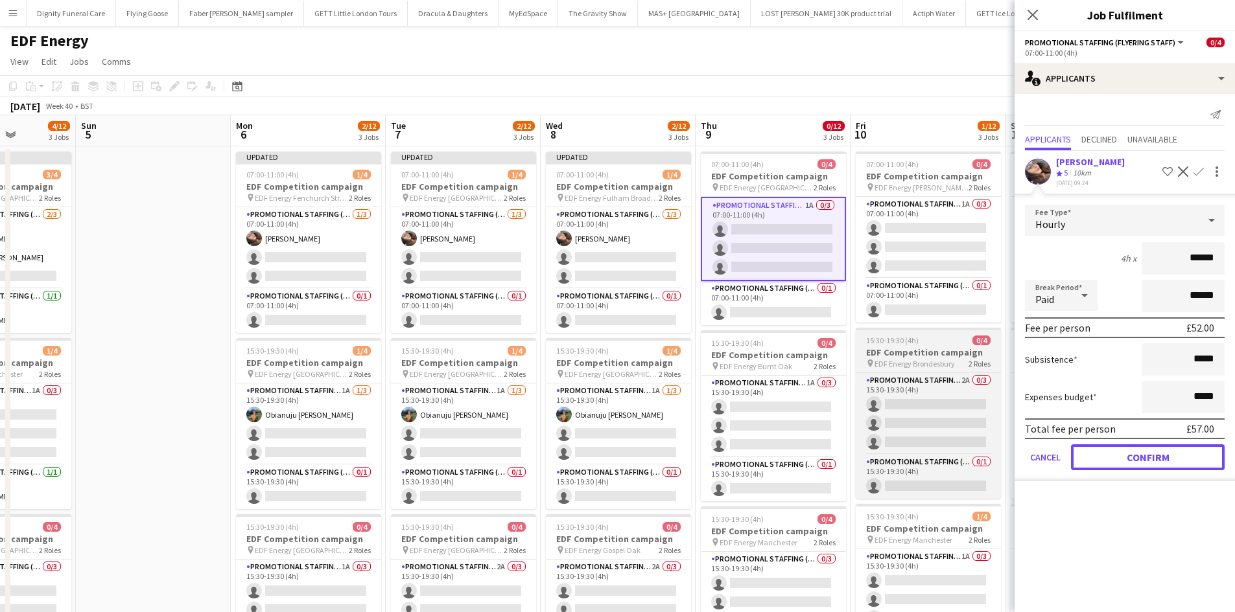
drag, startPoint x: 1170, startPoint y: 455, endPoint x: 899, endPoint y: 367, distance: 284.9
click at [1167, 455] on button "Confirm" at bounding box center [1148, 458] width 154 height 26
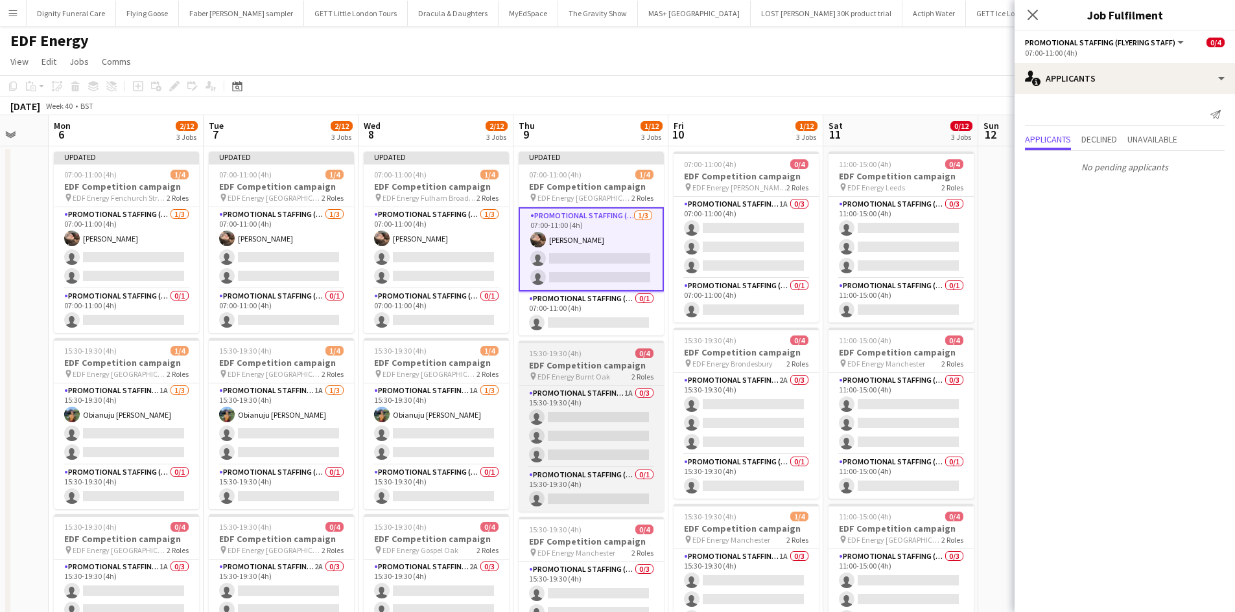
drag, startPoint x: 834, startPoint y: 356, endPoint x: 636, endPoint y: 342, distance: 198.1
click at [631, 342] on app-calendar-viewport "Thu 2 4/12 3 Jobs Fri 3 3/12 3 Jobs Sat 4 4/12 3 Jobs Sun 5 Mon 6 2/12 3 Jobs T…" at bounding box center [617, 521] width 1235 height 813
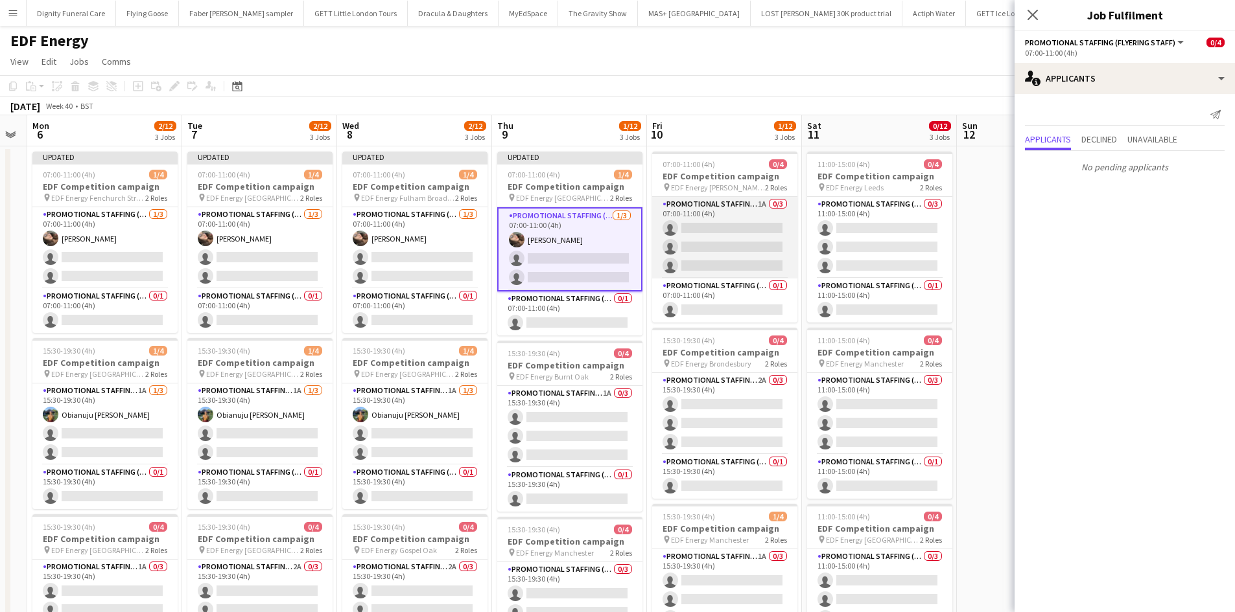
click at [730, 229] on app-card-role "Promotional Staffing (Flyering Staff) 1A 0/3 07:00-11:00 (4h) single-neutral-ac…" at bounding box center [724, 238] width 145 height 82
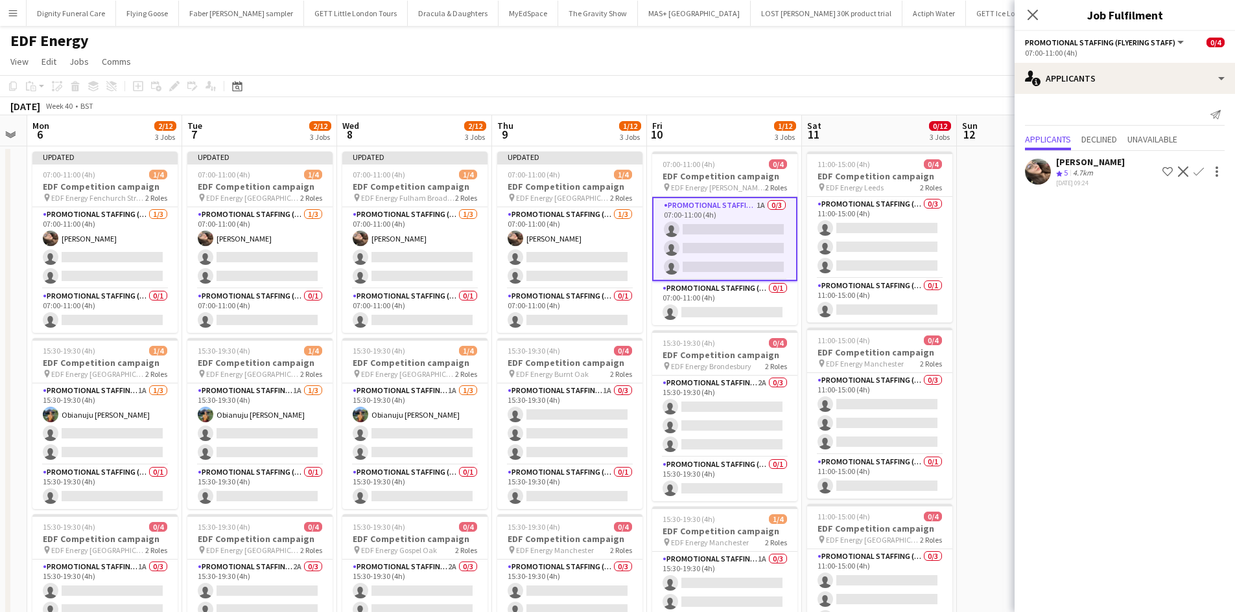
click at [1200, 167] on app-icon "Confirm" at bounding box center [1198, 172] width 10 height 10
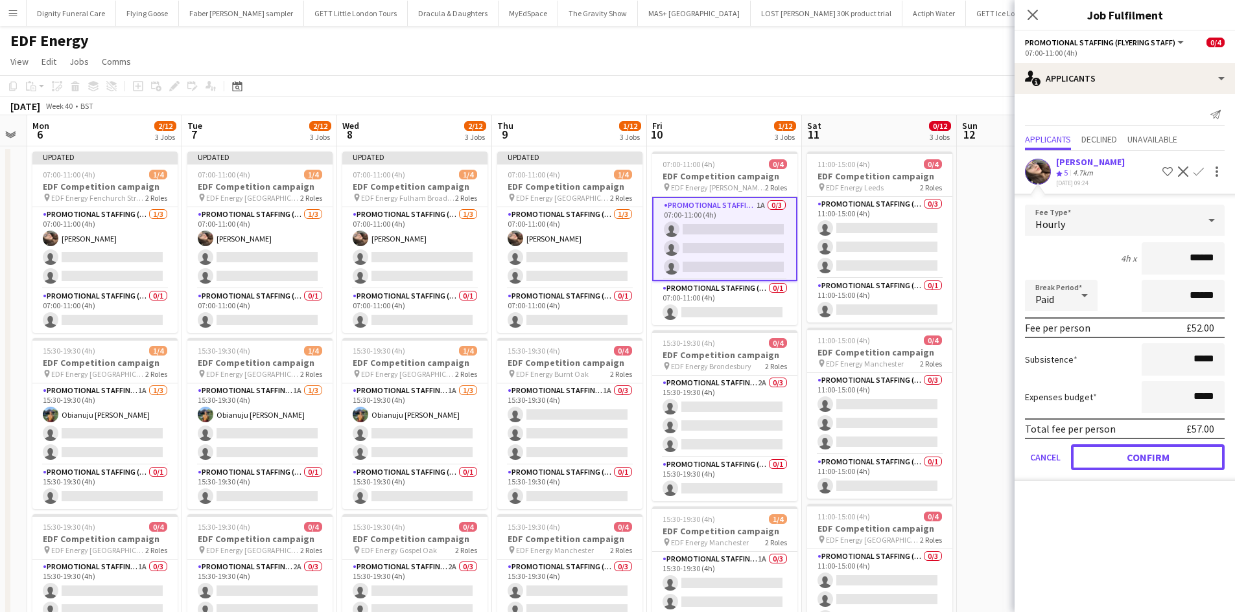
click at [1165, 456] on button "Confirm" at bounding box center [1148, 458] width 154 height 26
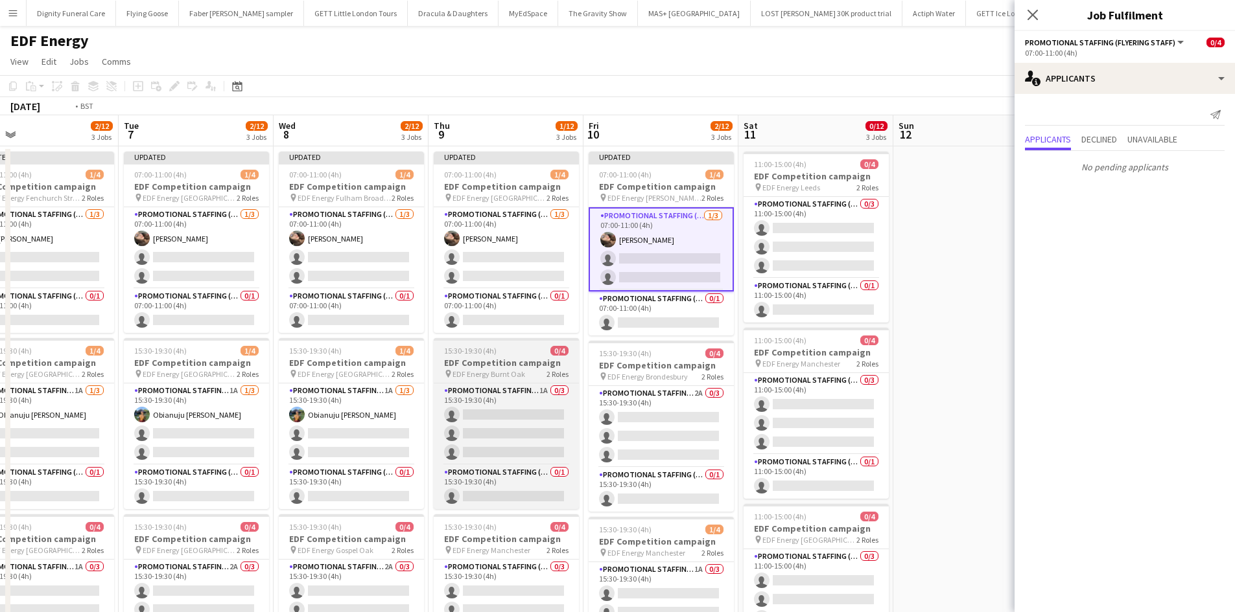
drag, startPoint x: 681, startPoint y: 412, endPoint x: 881, endPoint y: 382, distance: 202.4
click at [980, 391] on app-calendar-viewport "Sat 4 4/12 3 Jobs Sun 5 Mon 6 2/12 3 Jobs Tue 7 2/12 3 Jobs Wed 8 2/12 3 Jobs T…" at bounding box center [617, 521] width 1235 height 813
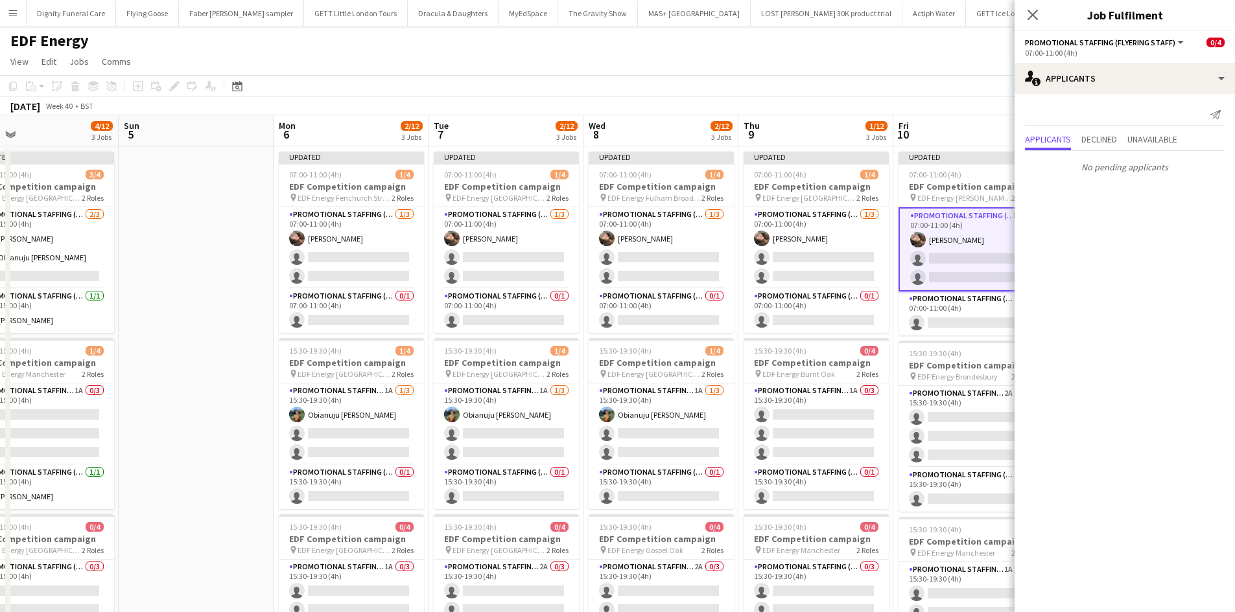
scroll to position [0, 349]
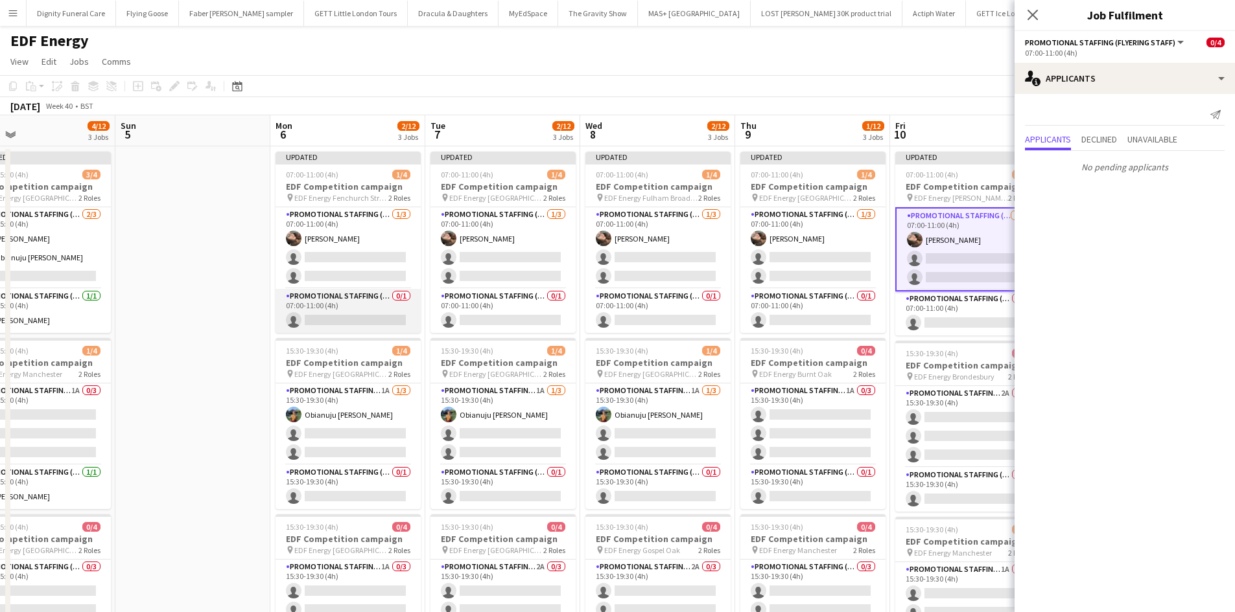
click at [360, 319] on app-card-role "Promotional Staffing (Team Leader) 0/1 07:00-11:00 (4h) single-neutral-actions" at bounding box center [347, 311] width 145 height 44
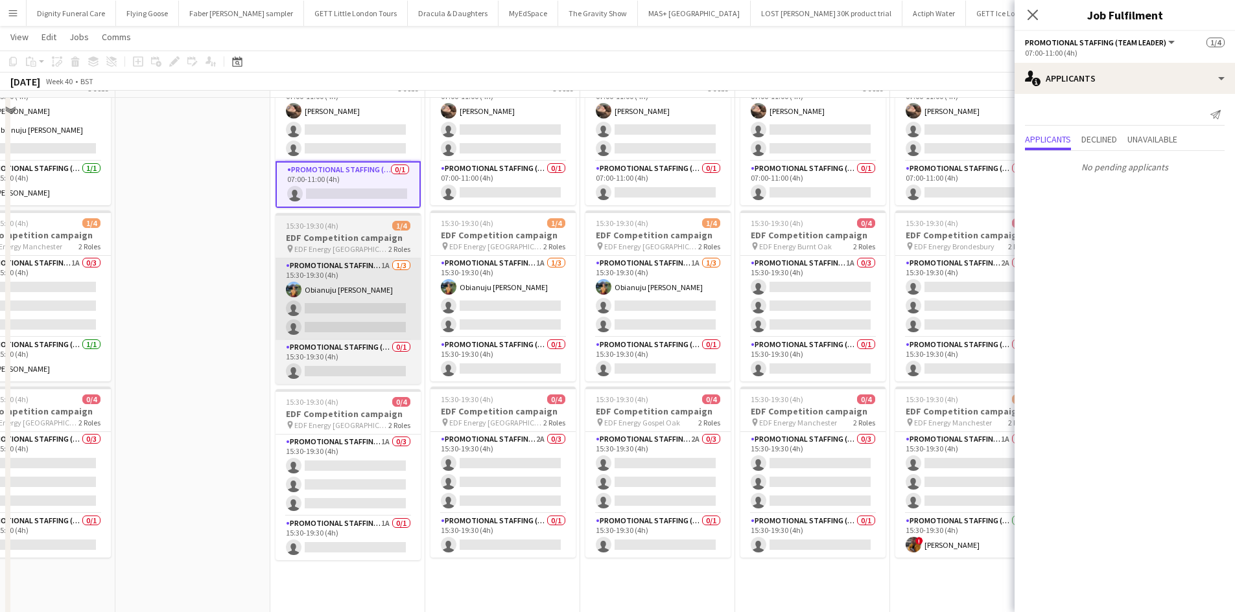
scroll to position [130, 0]
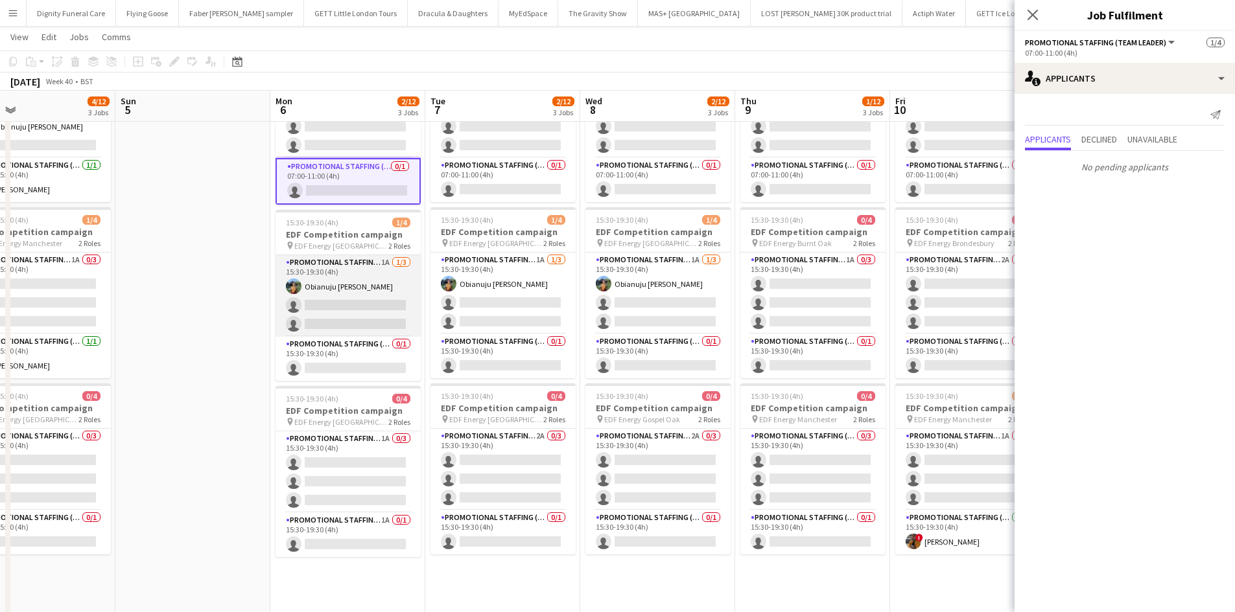
click at [335, 307] on app-card-role "Promotional Staffing (Flyering Staff) 1A 1/3 15:30-19:30 (4h) Obianuju Rosemary…" at bounding box center [347, 296] width 145 height 82
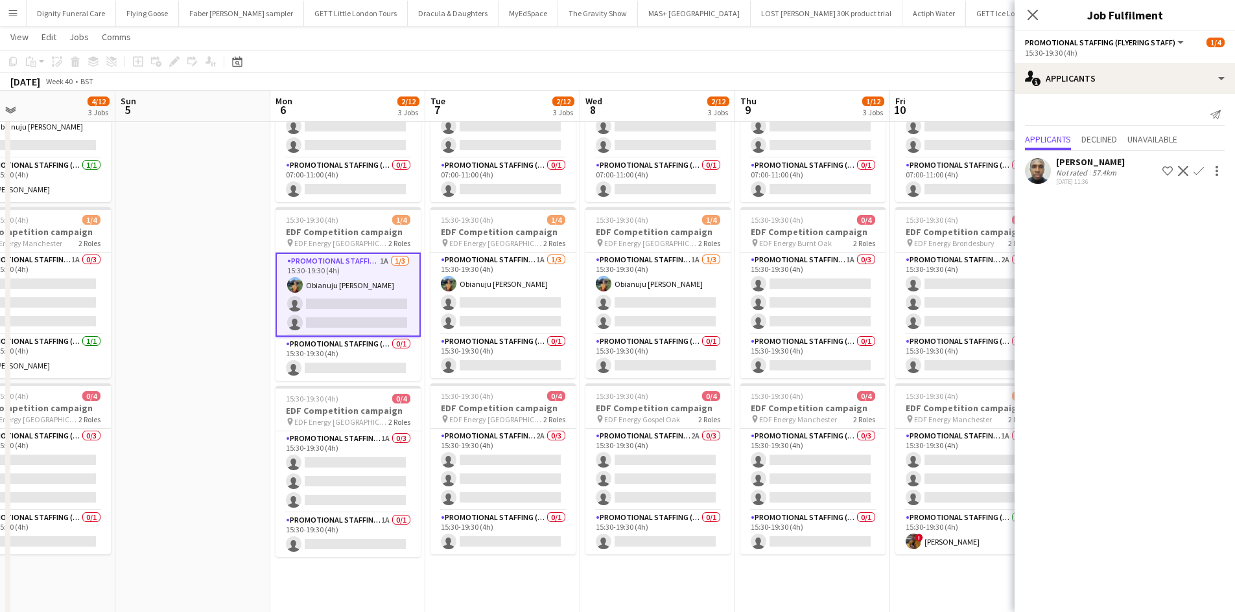
click at [1200, 167] on app-icon "Confirm" at bounding box center [1198, 171] width 10 height 10
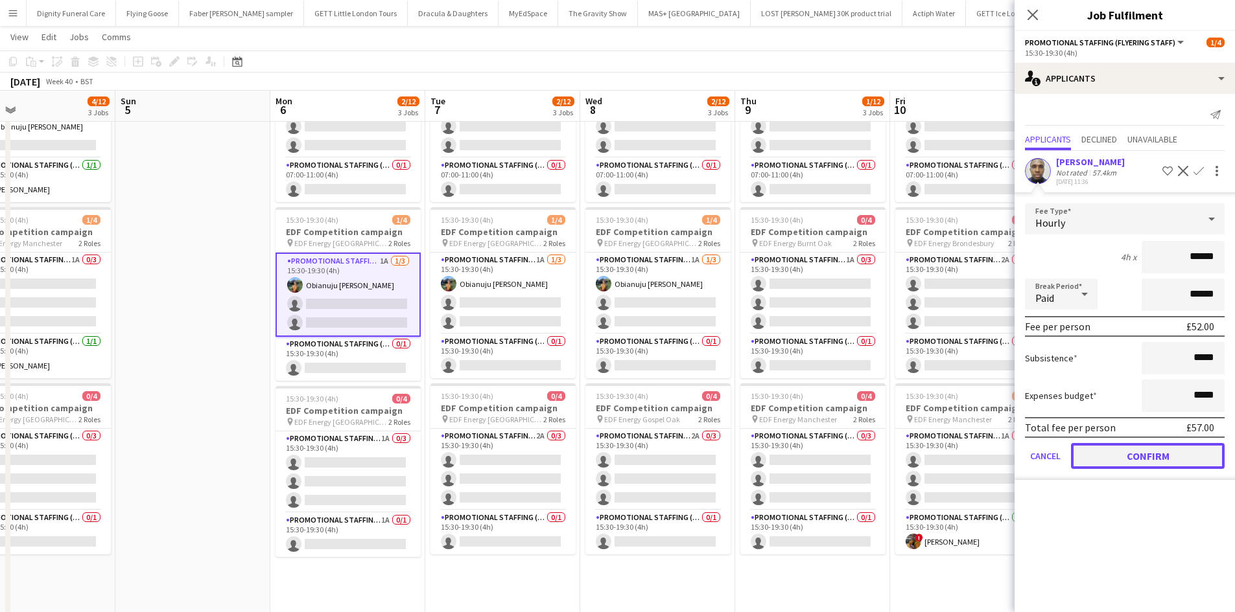
click at [1190, 452] on button "Confirm" at bounding box center [1148, 456] width 154 height 26
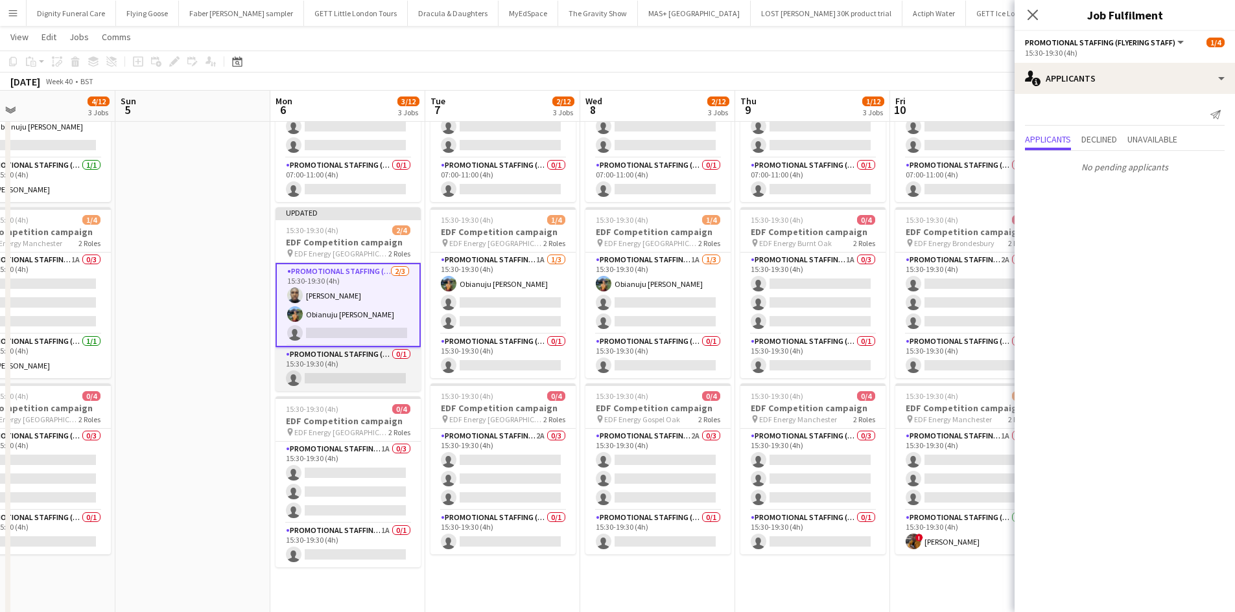
click at [329, 377] on app-card-role "Promotional Staffing (Team Leader) 0/1 15:30-19:30 (4h) single-neutral-actions" at bounding box center [347, 369] width 145 height 44
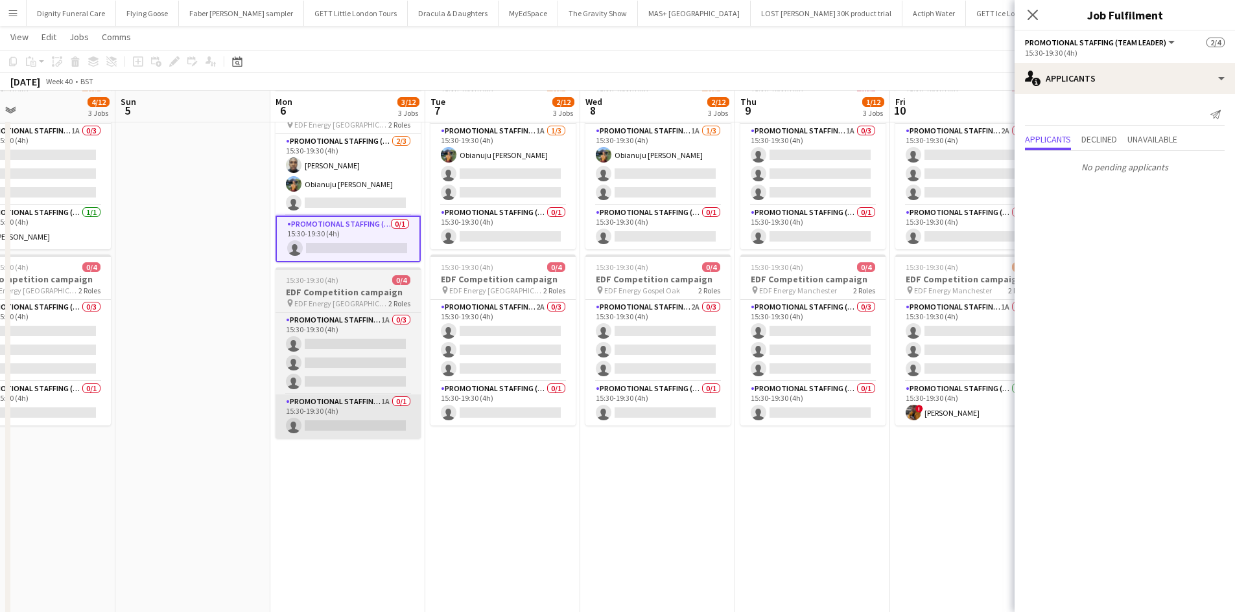
scroll to position [259, 0]
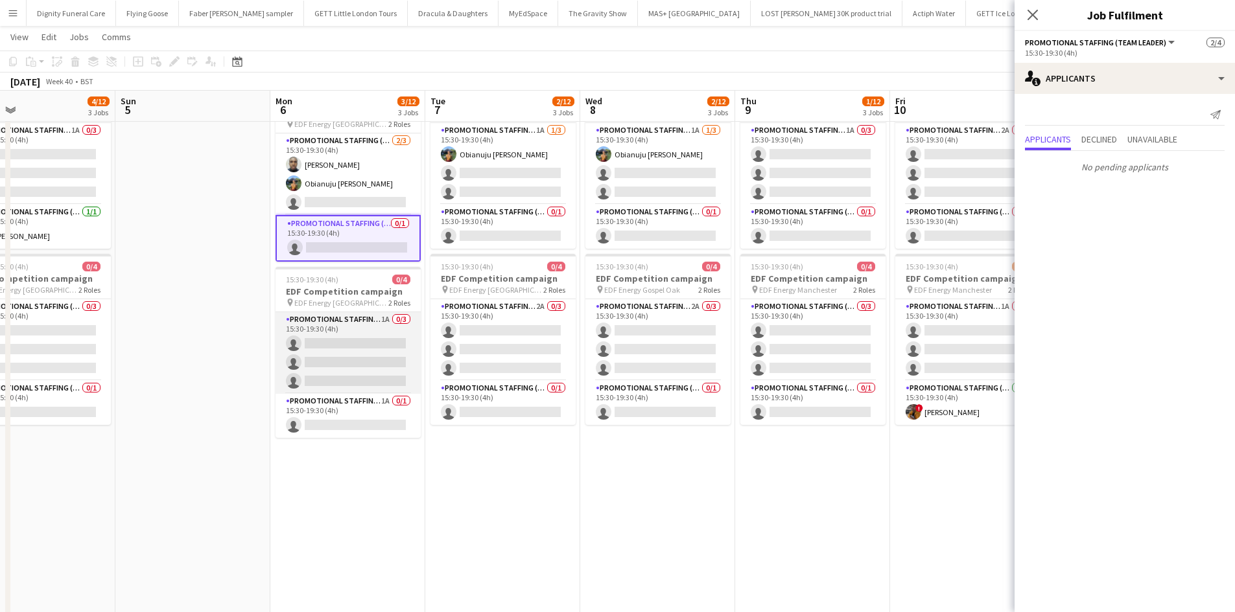
click at [351, 358] on app-card-role "Promotional Staffing (Flyering Staff) 1A 0/3 15:30-19:30 (4h) single-neutral-ac…" at bounding box center [347, 353] width 145 height 82
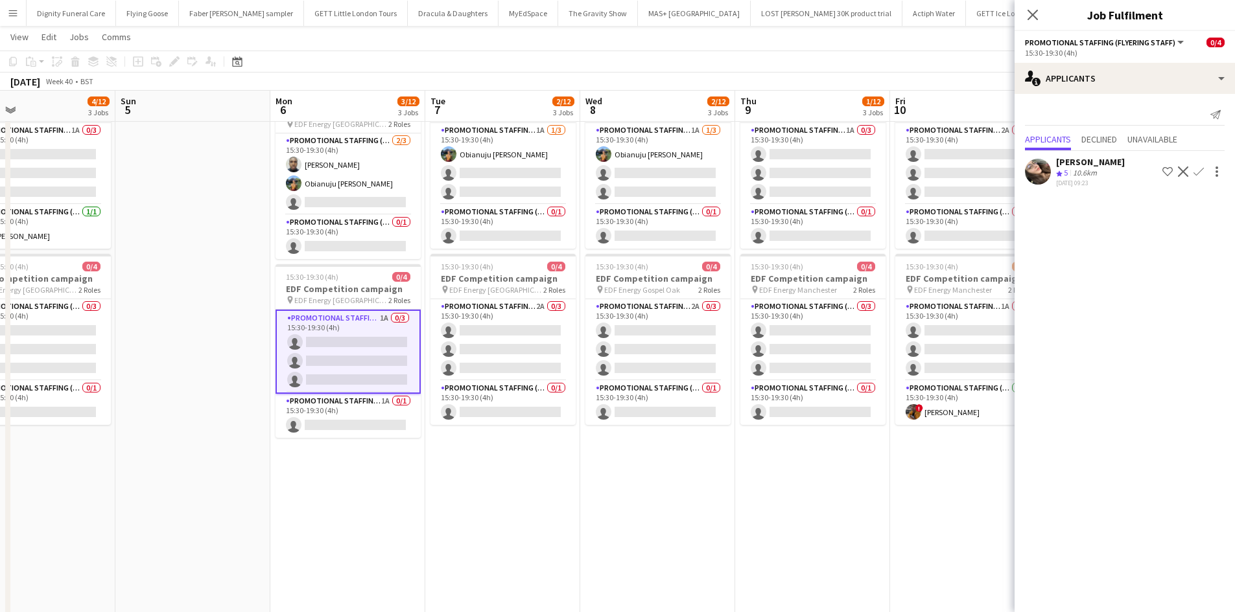
click at [1198, 169] on app-icon "Confirm" at bounding box center [1198, 172] width 10 height 10
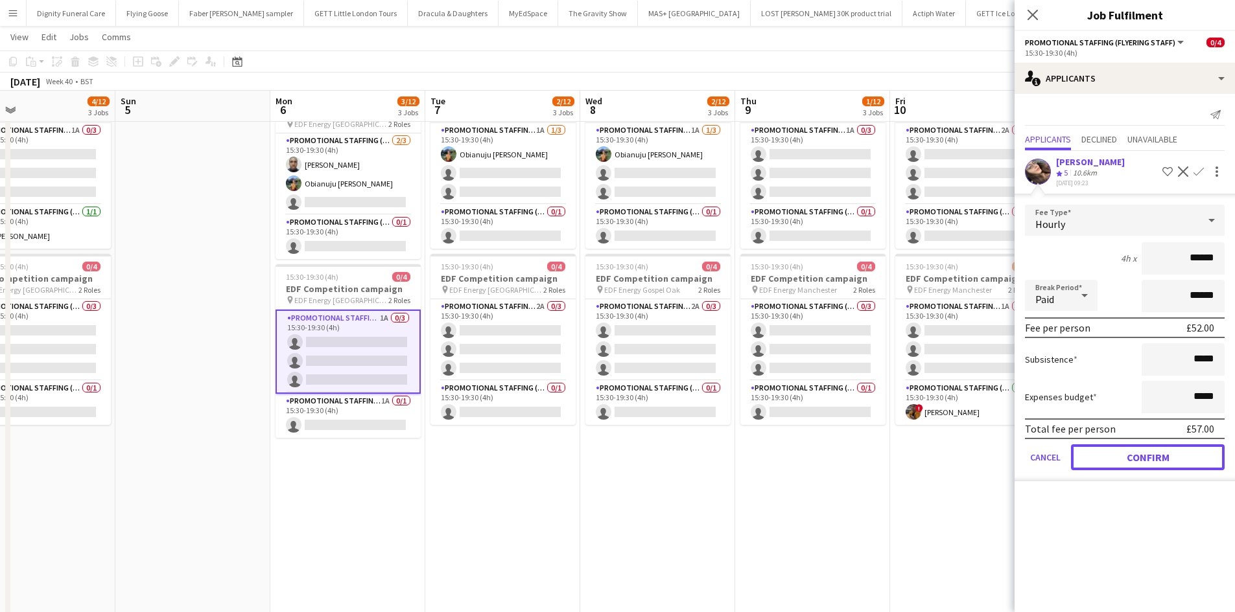
click at [1170, 454] on button "Confirm" at bounding box center [1148, 458] width 154 height 26
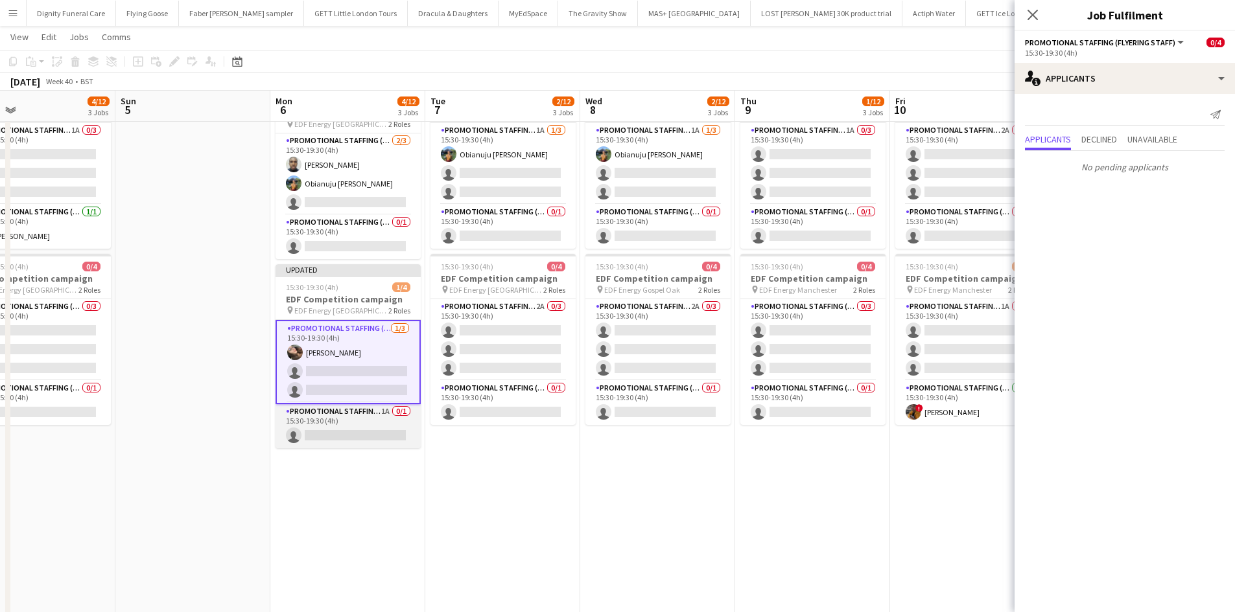
click at [386, 437] on app-card-role "Promotional Staffing (Team Leader) 1A 0/1 15:30-19:30 (4h) single-neutral-actio…" at bounding box center [347, 426] width 145 height 44
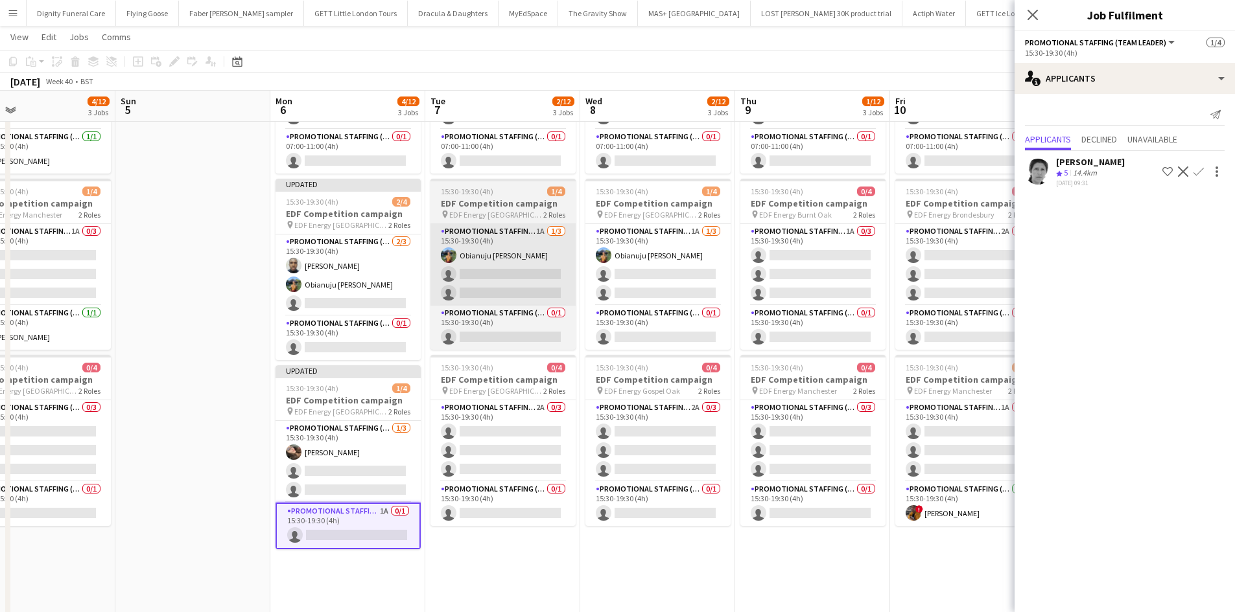
scroll to position [0, 0]
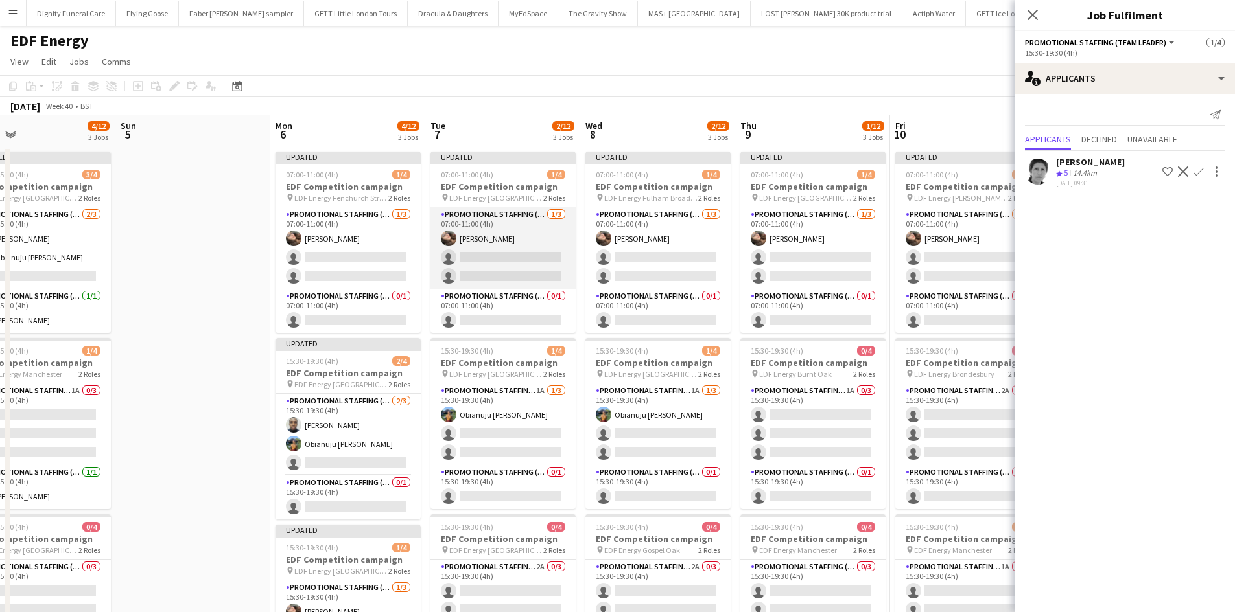
click at [495, 252] on app-card-role "Promotional Staffing (Flyering Staff) 1/3 07:00-11:00 (4h) Anastasiia Meleshko …" at bounding box center [502, 248] width 145 height 82
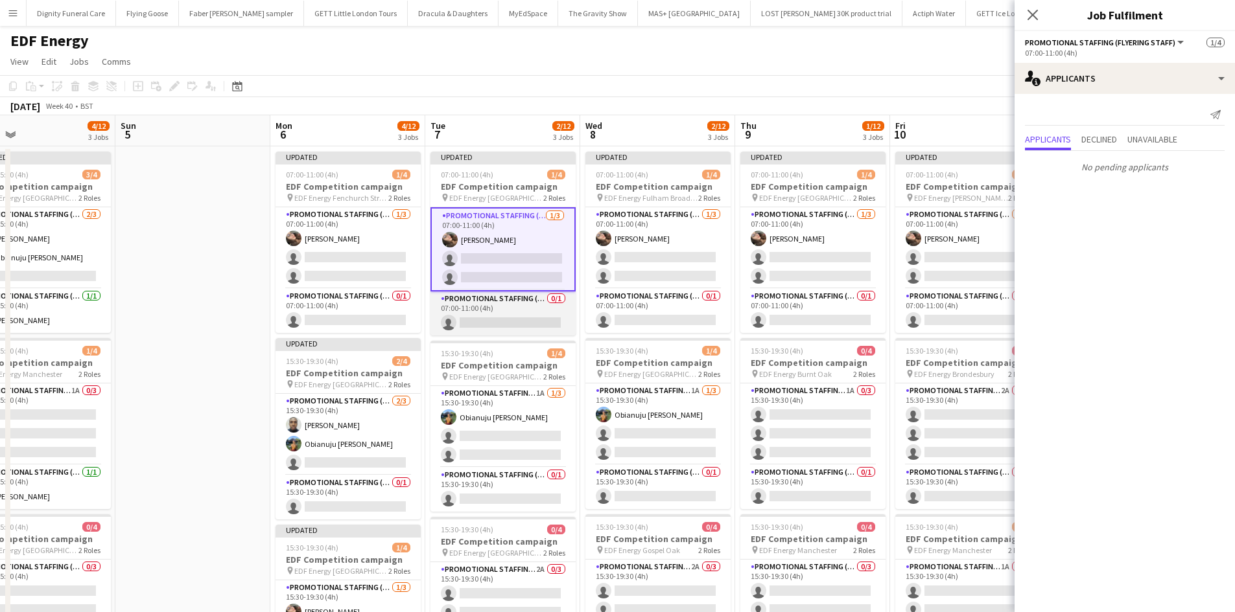
click at [520, 318] on app-card-role "Promotional Staffing (Team Leader) 0/1 07:00-11:00 (4h) single-neutral-actions" at bounding box center [502, 314] width 145 height 44
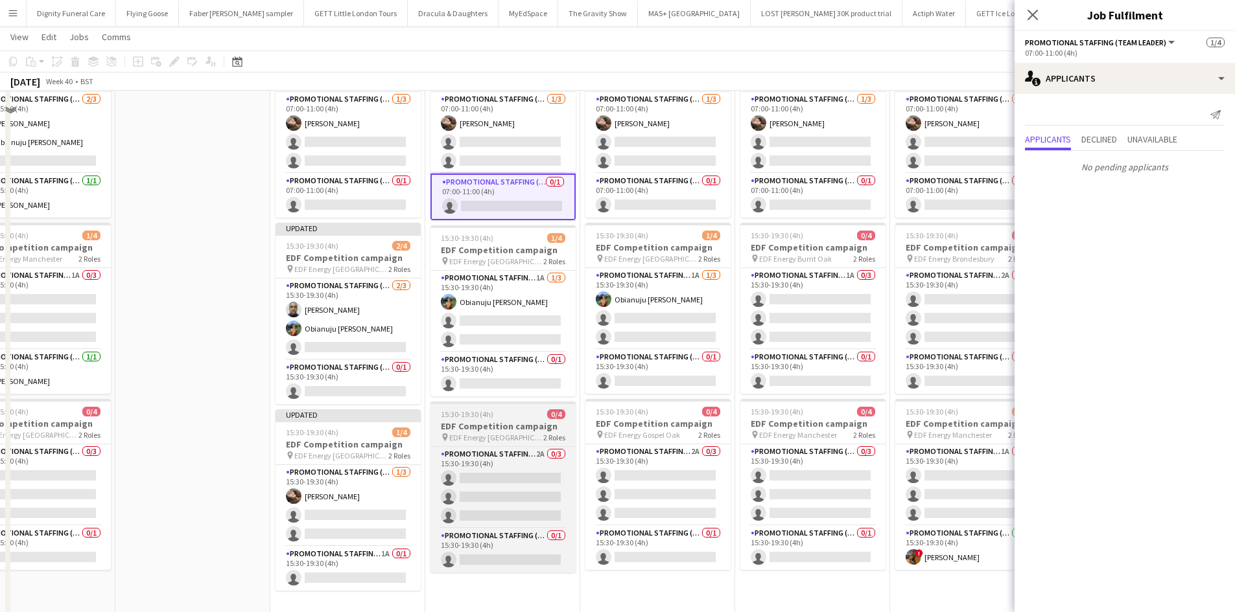
scroll to position [130, 0]
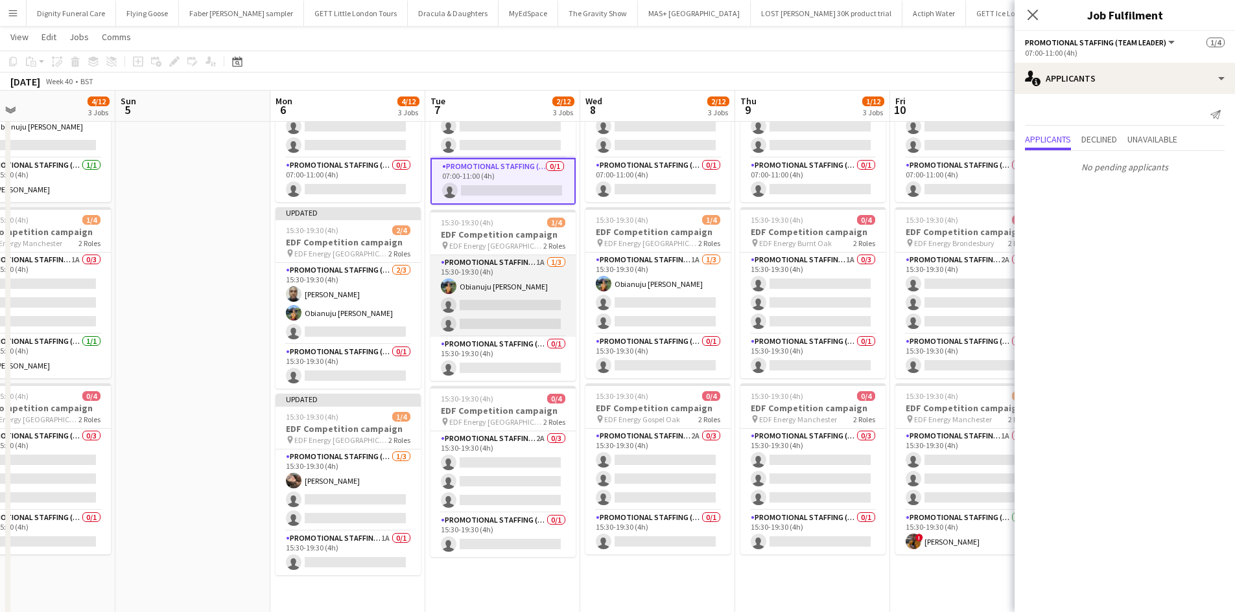
click at [552, 321] on app-card-role "Promotional Staffing (Flyering Staff) 1A 1/3 15:30-19:30 (4h) Obianuju Rosemary…" at bounding box center [502, 296] width 145 height 82
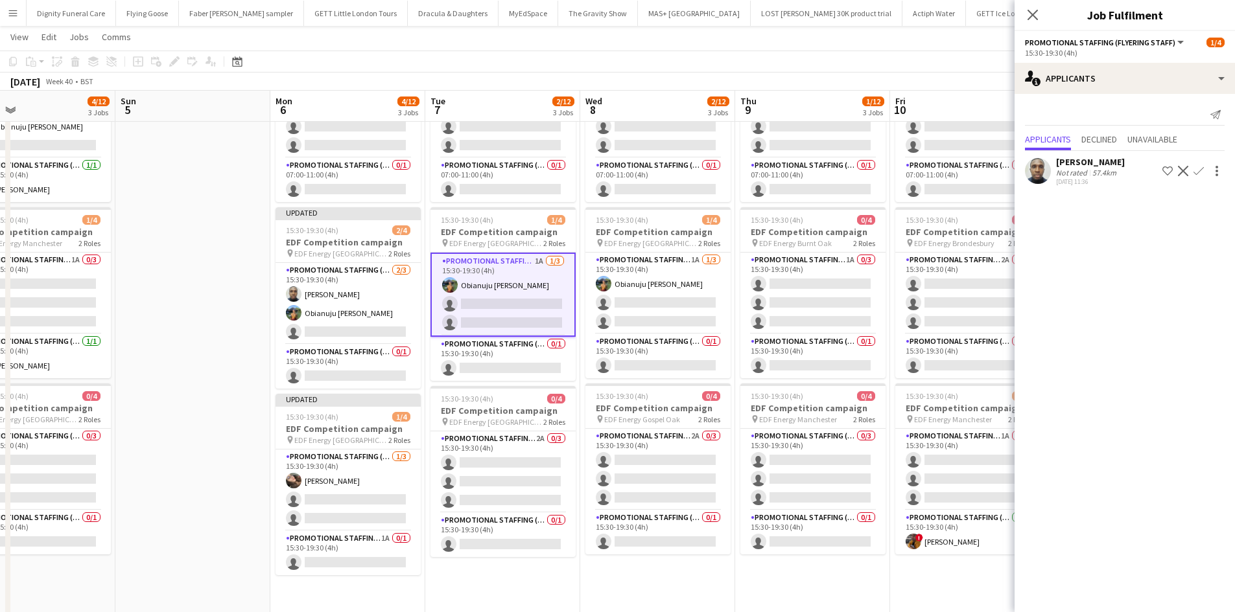
click at [1201, 168] on app-icon "Confirm" at bounding box center [1198, 171] width 10 height 10
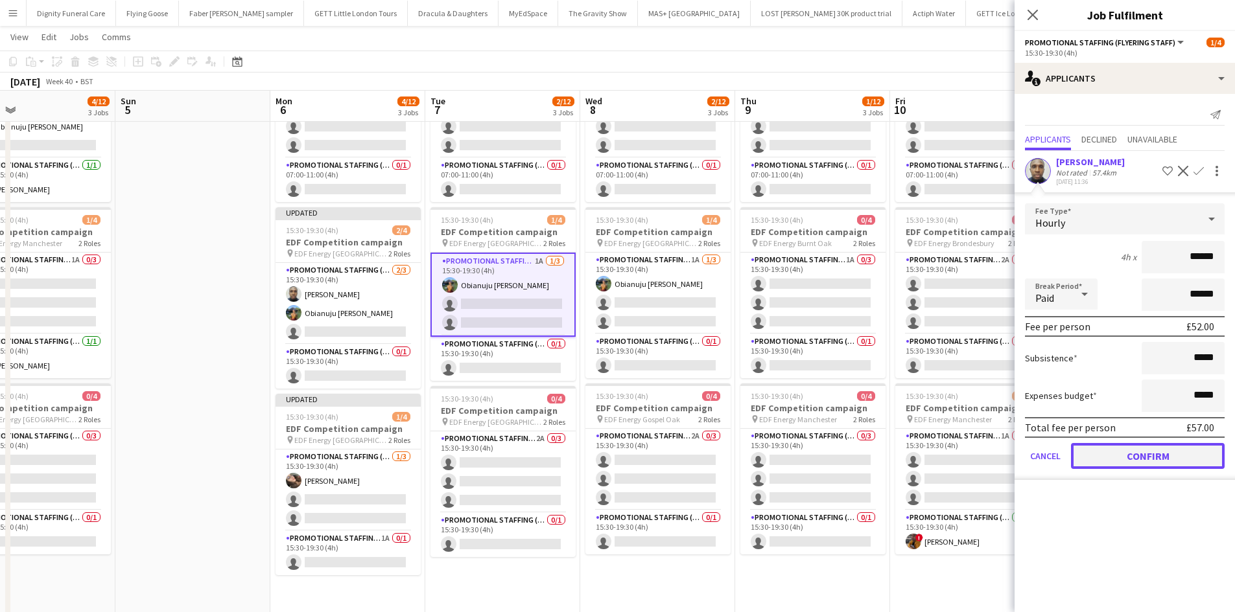
click at [1165, 454] on button "Confirm" at bounding box center [1148, 456] width 154 height 26
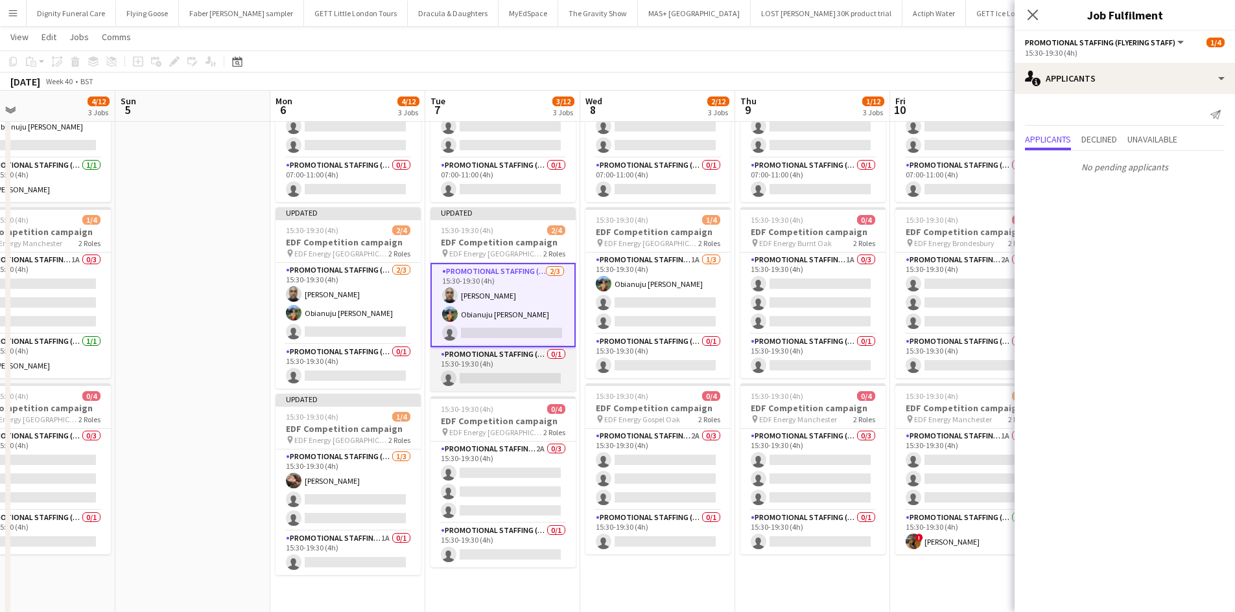
click at [523, 376] on app-card-role "Promotional Staffing (Team Leader) 0/1 15:30-19:30 (4h) single-neutral-actions" at bounding box center [502, 369] width 145 height 44
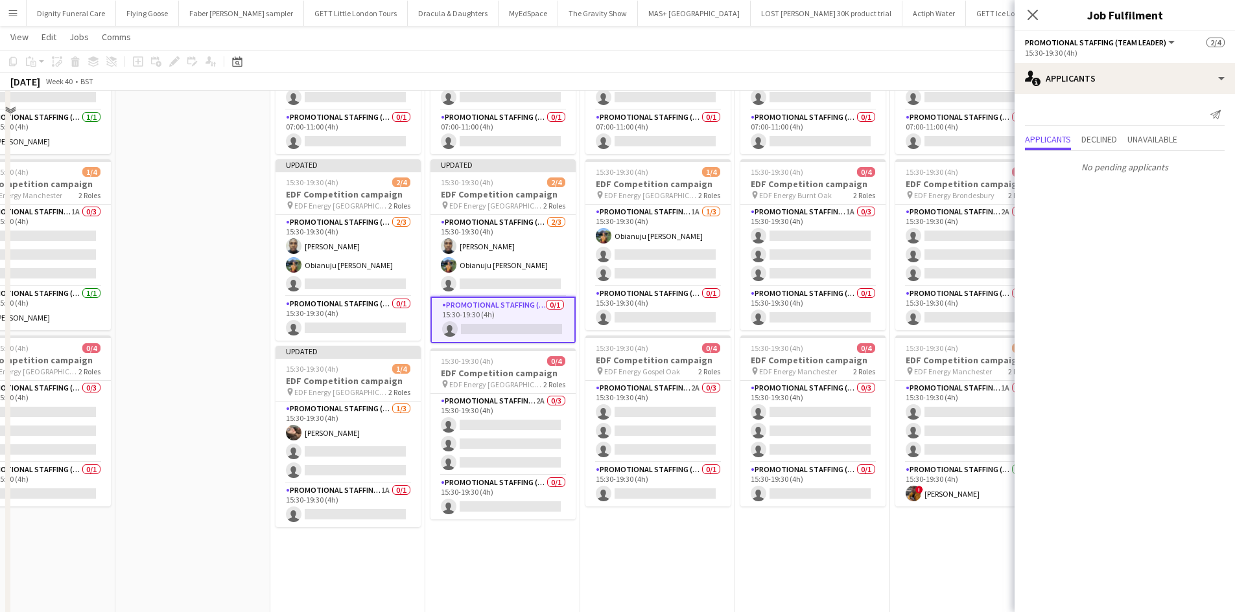
scroll to position [194, 0]
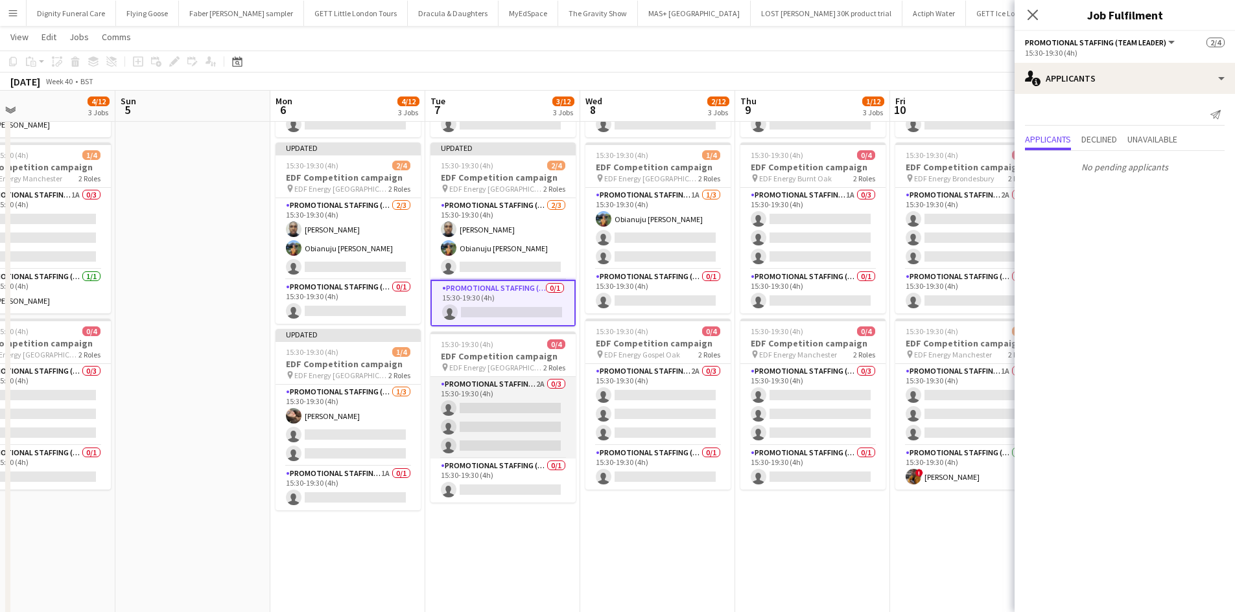
click at [490, 413] on app-card-role "Promotional Staffing (Flyering Staff) 2A 0/3 15:30-19:30 (4h) single-neutral-ac…" at bounding box center [502, 418] width 145 height 82
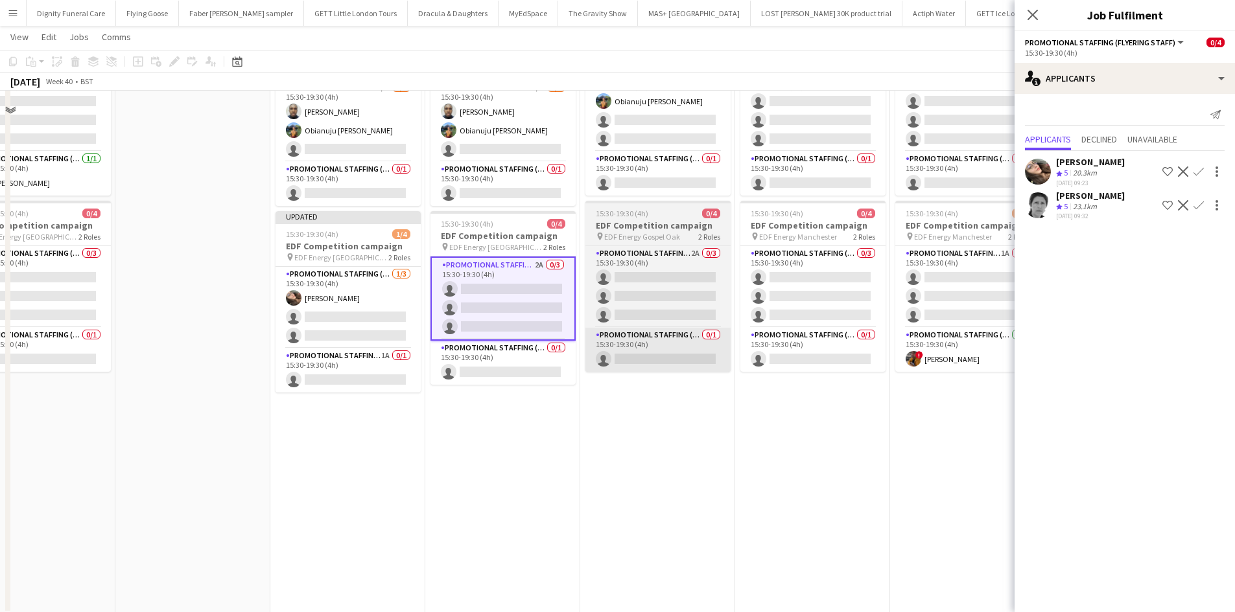
scroll to position [324, 0]
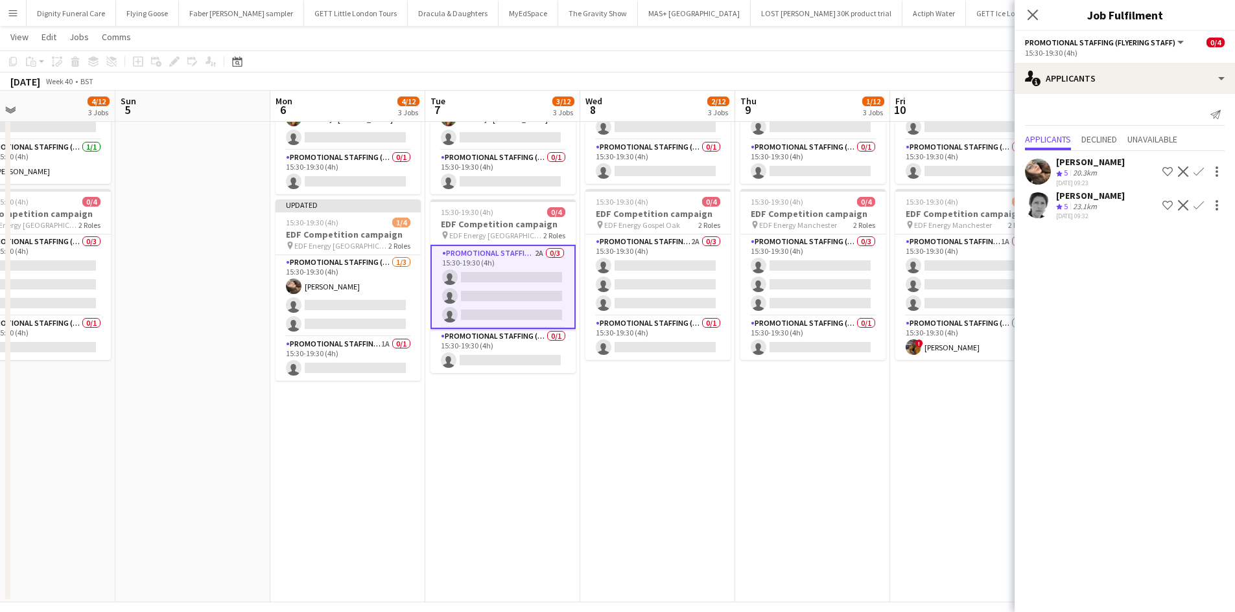
click at [1199, 170] on app-icon "Confirm" at bounding box center [1198, 172] width 10 height 10
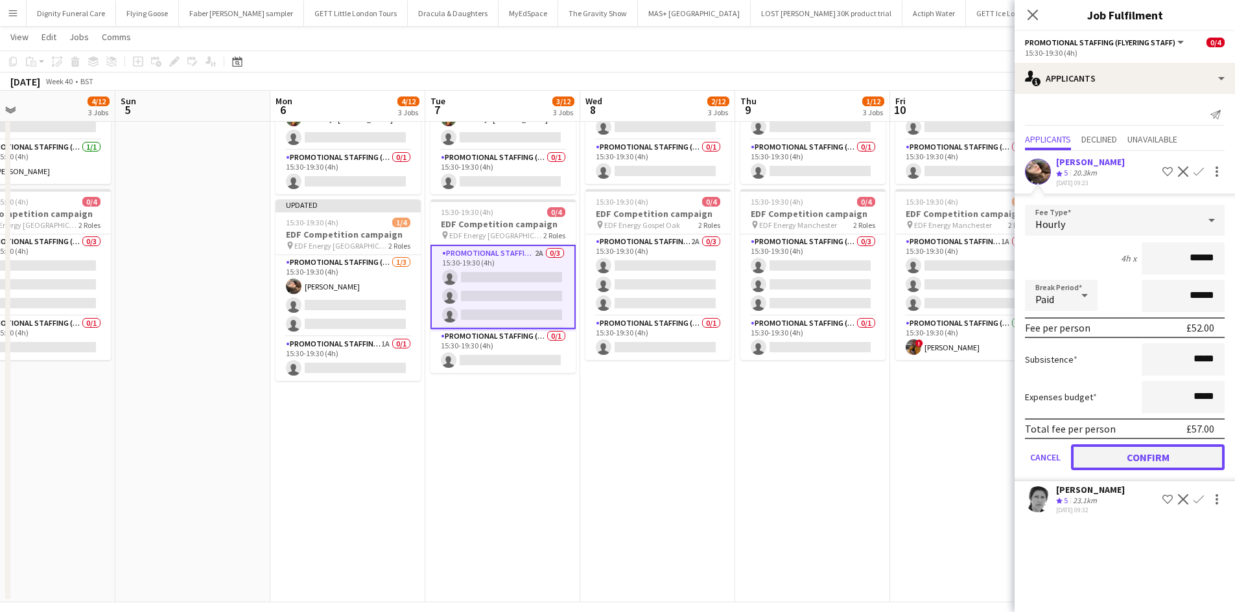
click at [1155, 456] on button "Confirm" at bounding box center [1148, 458] width 154 height 26
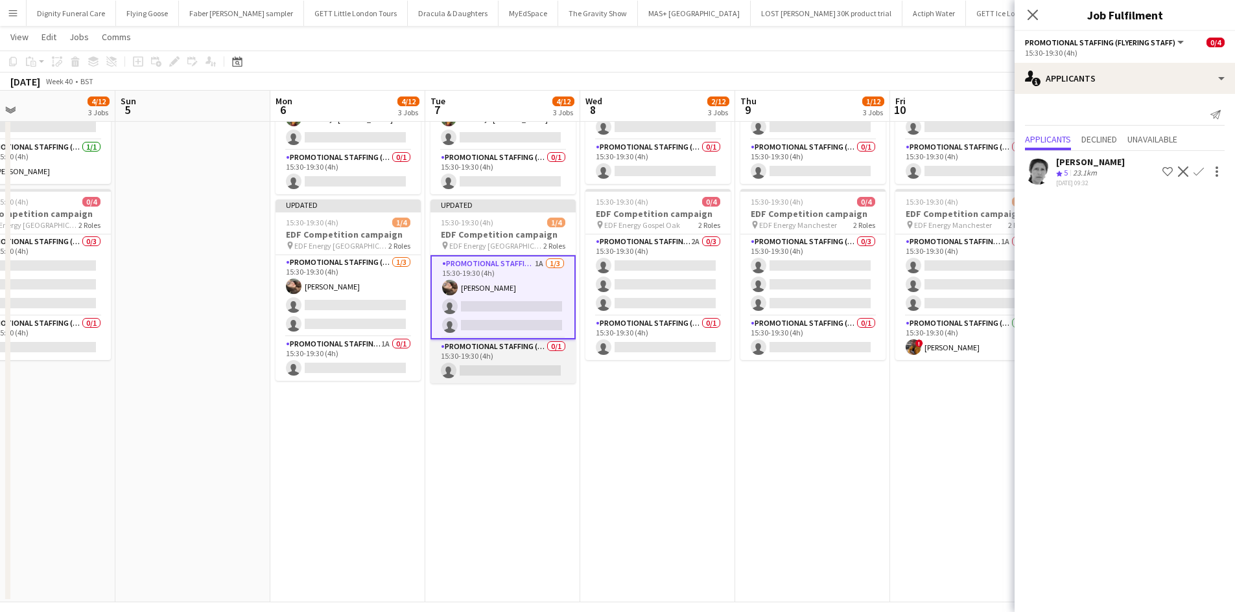
click at [513, 363] on app-card-role "Promotional Staffing (Team Leader) 0/1 15:30-19:30 (4h) single-neutral-actions" at bounding box center [502, 362] width 145 height 44
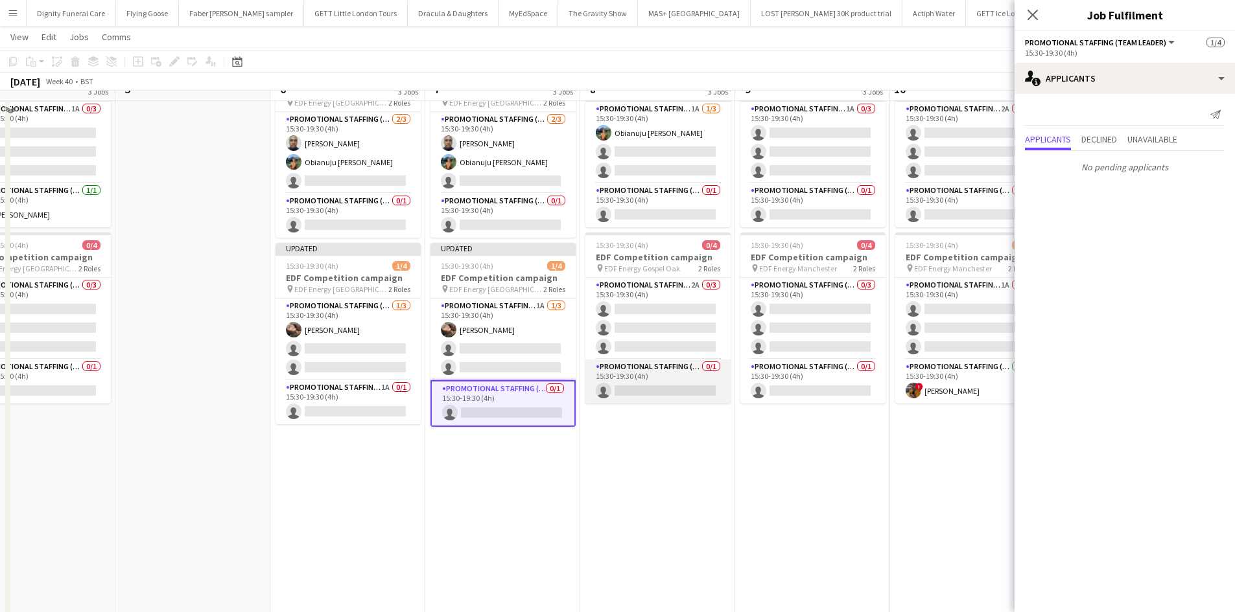
scroll to position [259, 0]
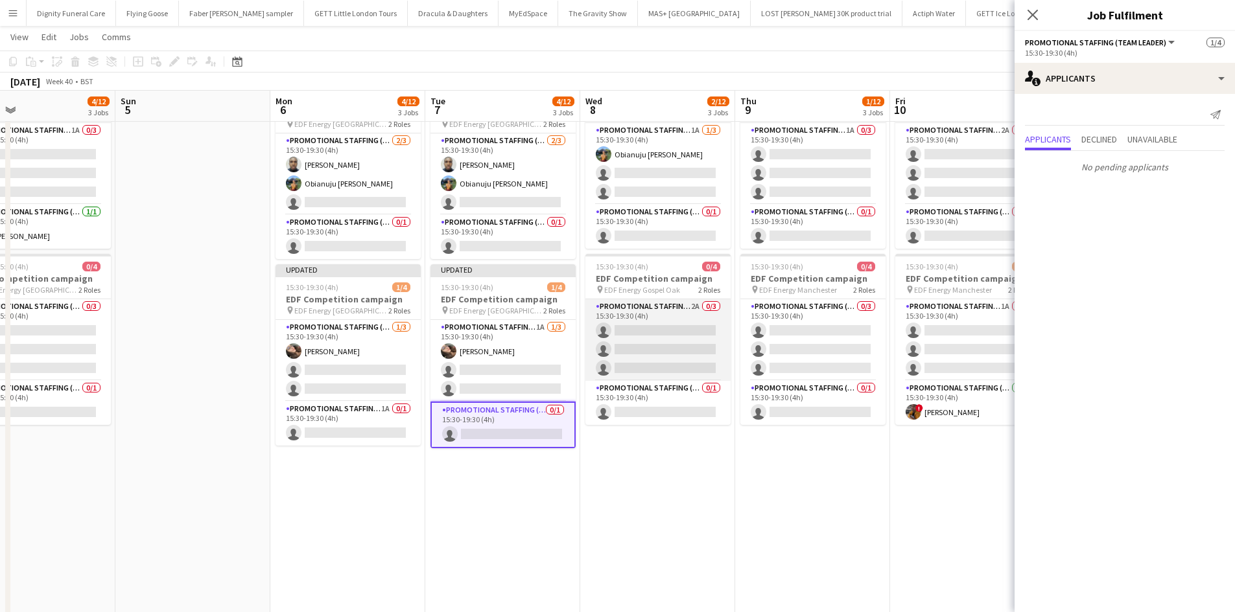
click at [669, 351] on app-card-role "Promotional Staffing (Flyering Staff) 2A 0/3 15:30-19:30 (4h) single-neutral-ac…" at bounding box center [657, 340] width 145 height 82
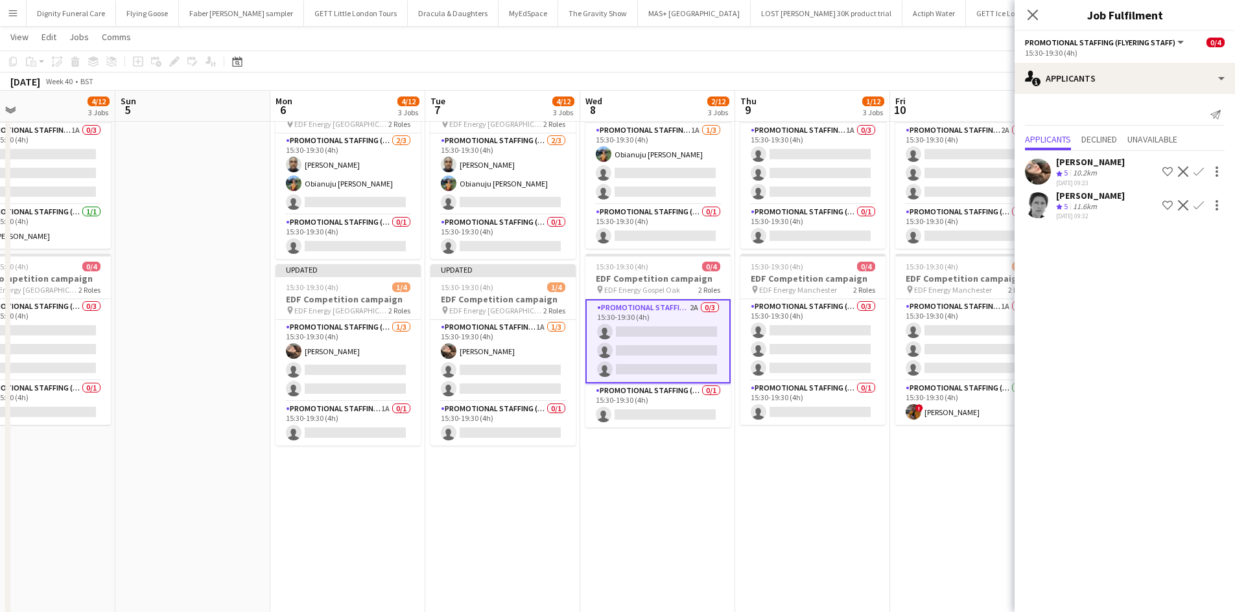
click at [1200, 167] on app-icon "Confirm" at bounding box center [1198, 172] width 10 height 10
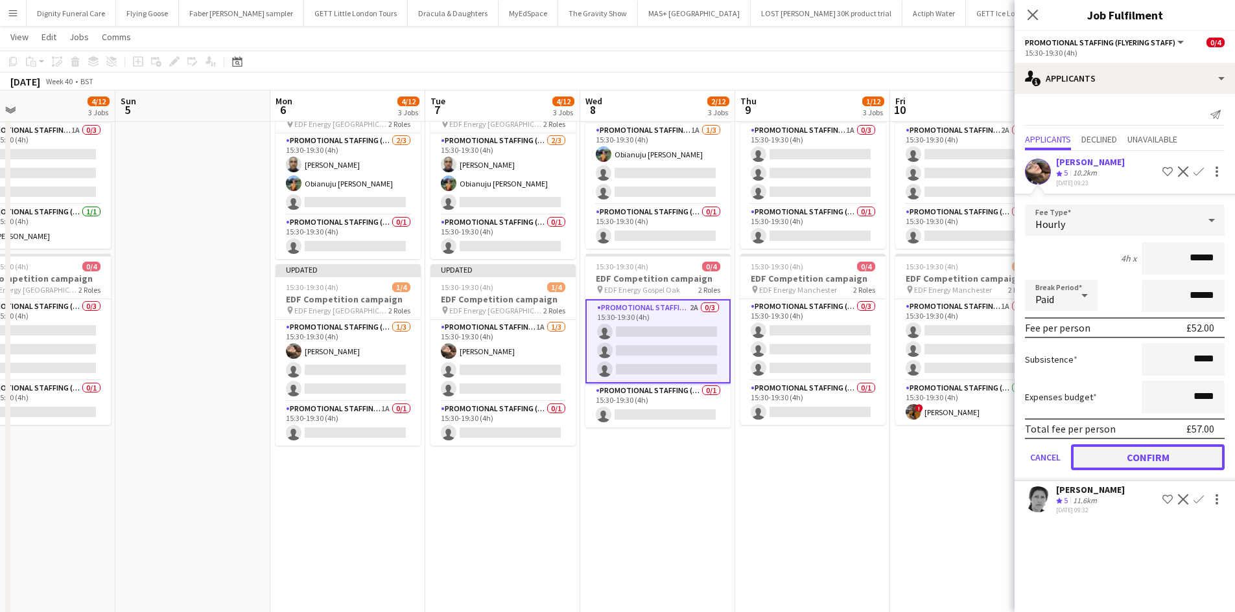
click at [1155, 445] on button "Confirm" at bounding box center [1148, 458] width 154 height 26
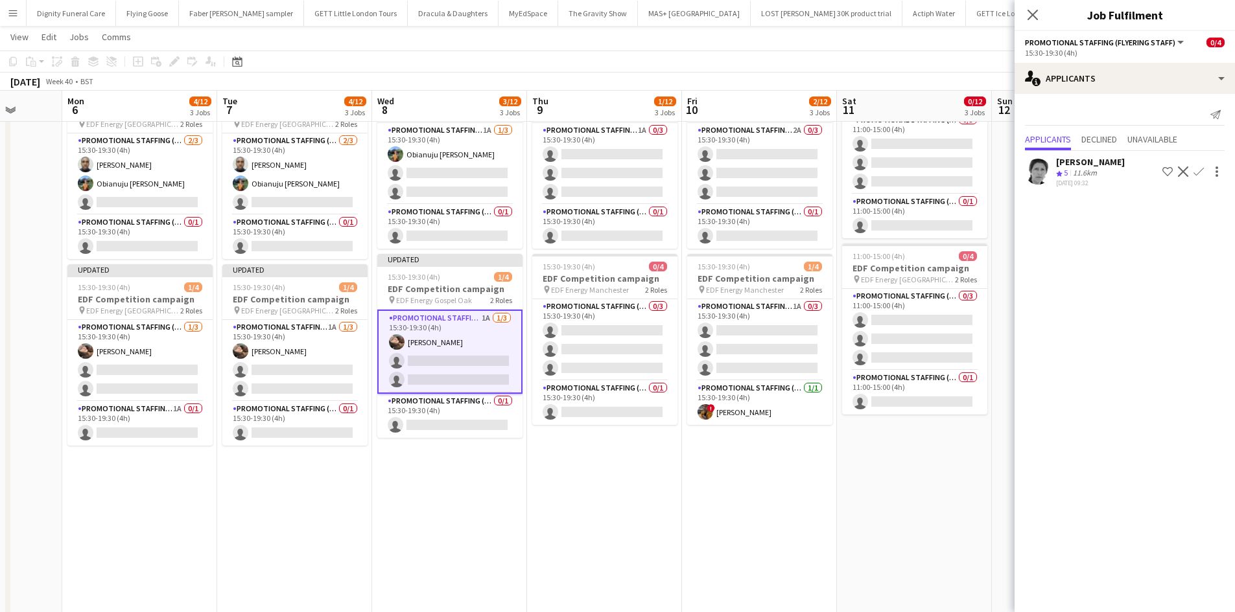
drag, startPoint x: 780, startPoint y: 484, endPoint x: 550, endPoint y: 465, distance: 231.5
click at [556, 465] on app-calendar-viewport "Thu 2 4/12 3 Jobs Fri 3 3/12 3 Jobs Sat 4 4/12 3 Jobs Sun 5 Mon 6 4/12 3 Jobs T…" at bounding box center [617, 229] width 1235 height 876
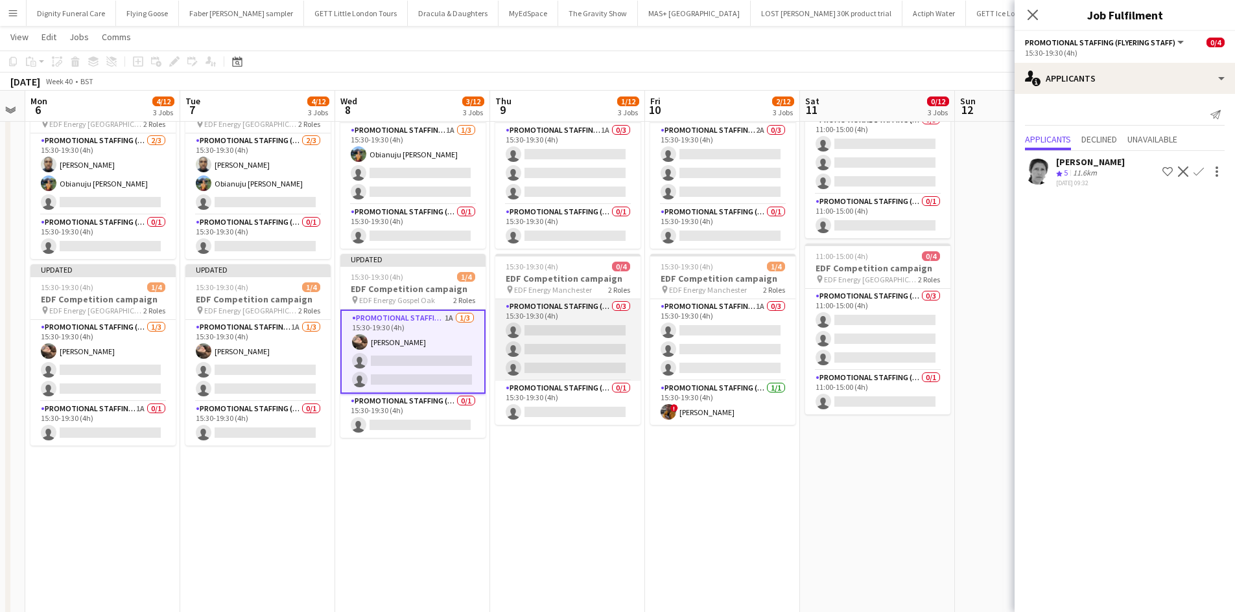
click at [559, 333] on app-card-role "Promotional Staffing (Flyering Staff) 0/3 15:30-19:30 (4h) single-neutral-actio…" at bounding box center [567, 340] width 145 height 82
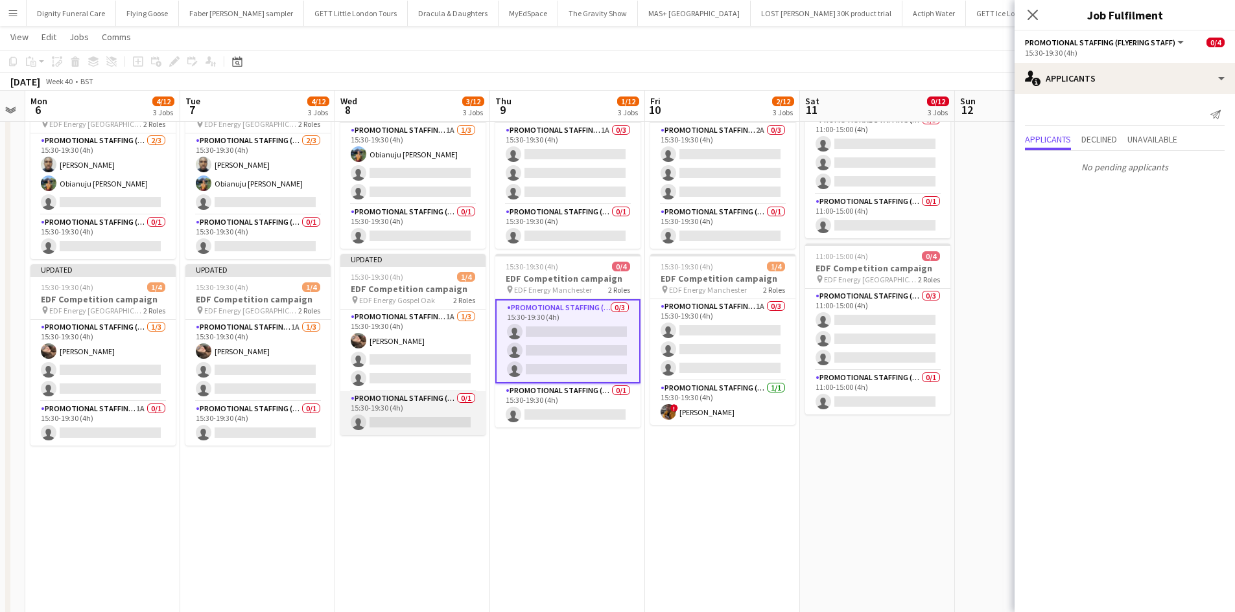
click at [429, 415] on app-card-role "Promotional Staffing (Team Leader) 0/1 15:30-19:30 (4h) single-neutral-actions" at bounding box center [412, 413] width 145 height 44
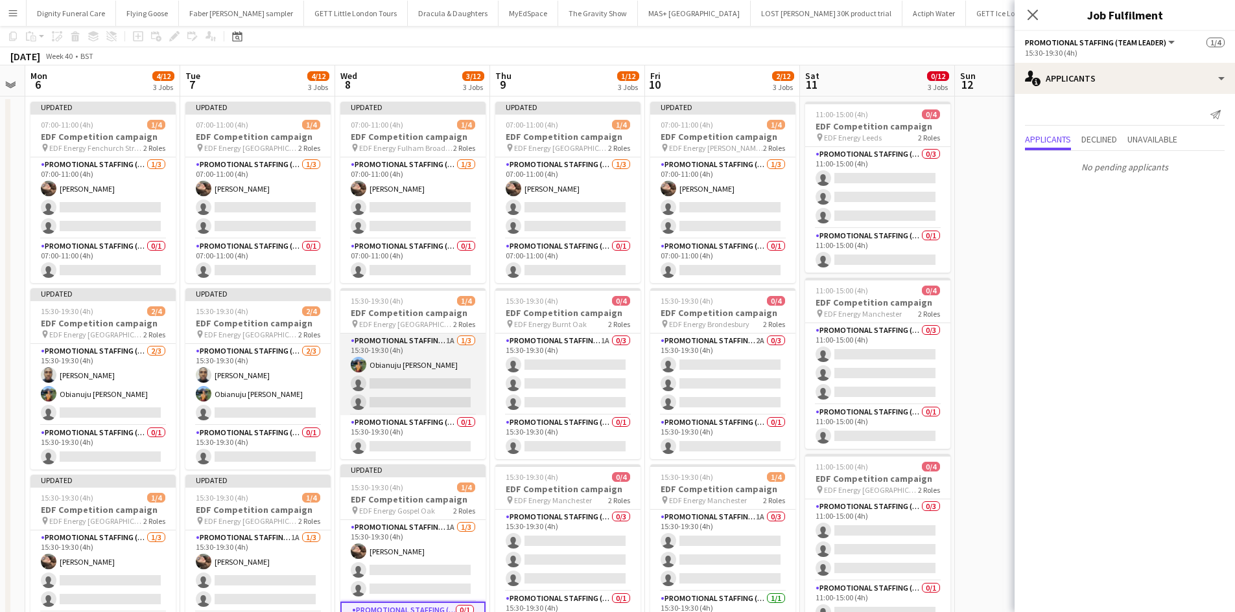
scroll to position [0, 0]
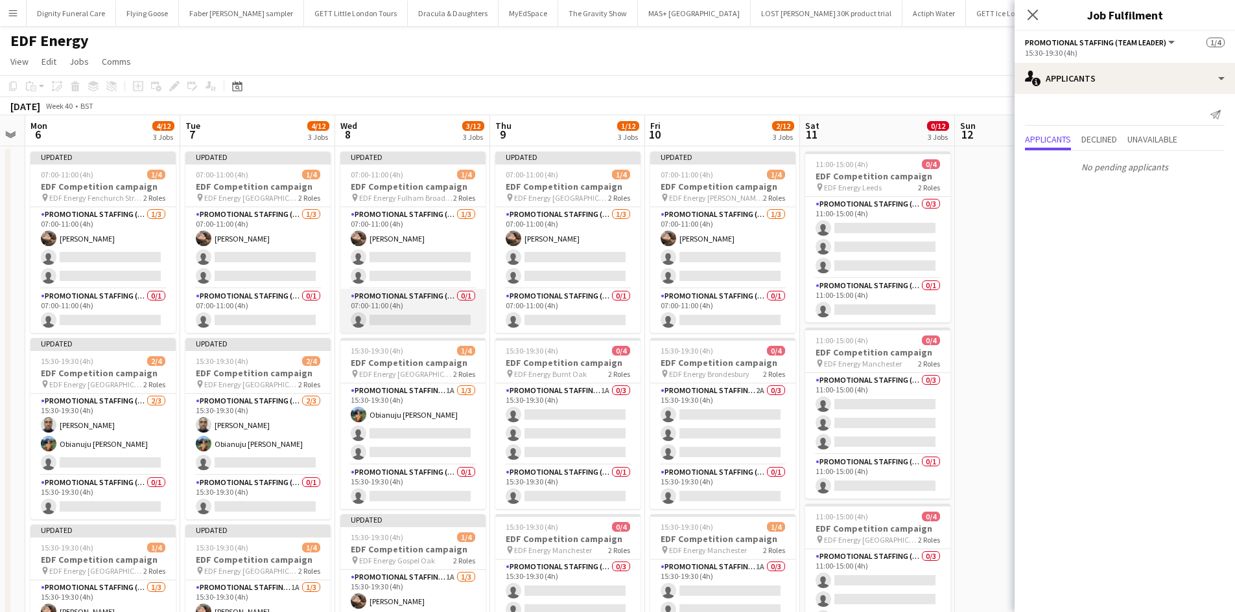
click at [398, 313] on app-card-role "Promotional Staffing (Team Leader) 0/1 07:00-11:00 (4h) single-neutral-actions" at bounding box center [412, 311] width 145 height 44
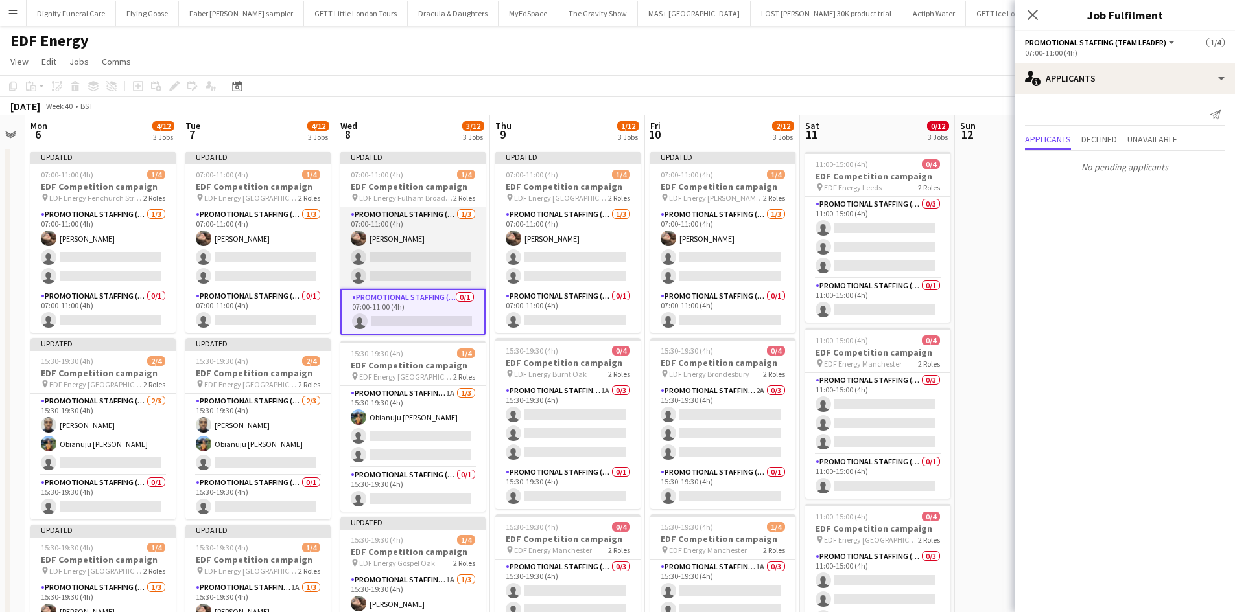
click at [441, 270] on app-card-role "Promotional Staffing (Flyering Staff) 1/3 07:00-11:00 (4h) Anastasiia Meleshko …" at bounding box center [412, 248] width 145 height 82
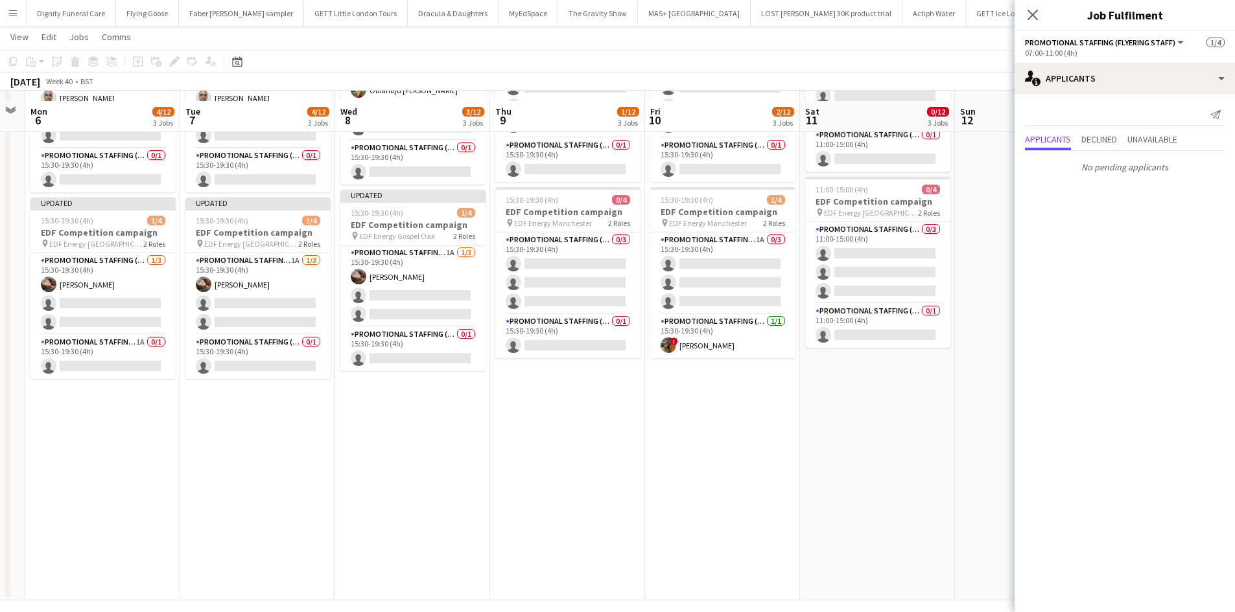
scroll to position [336, 0]
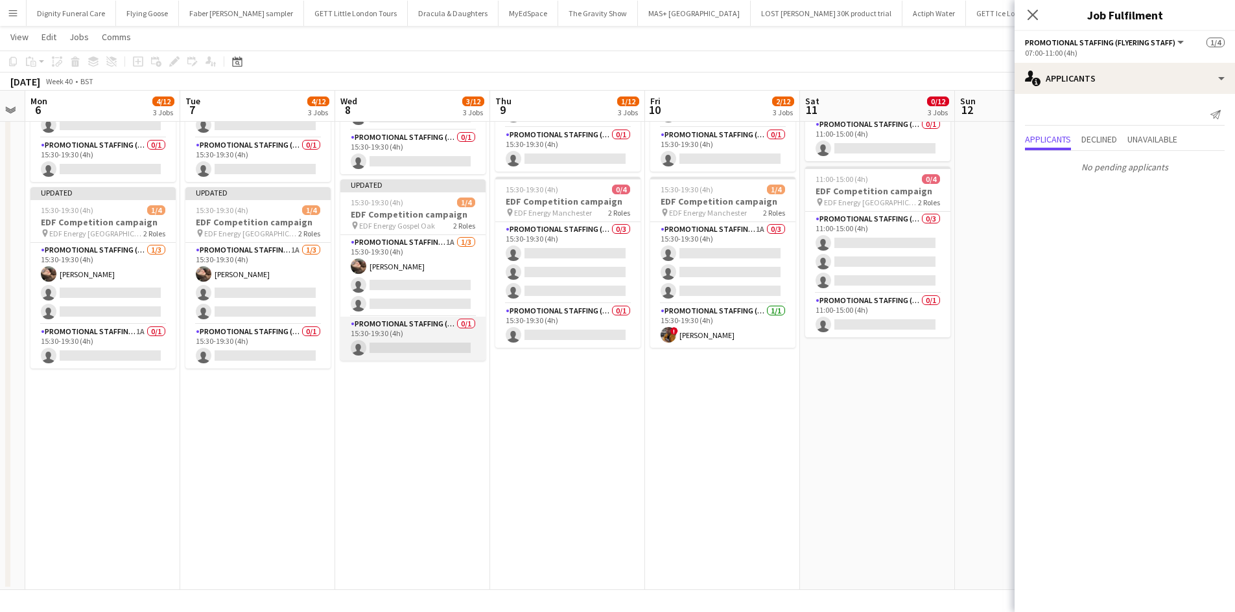
click at [445, 347] on app-card-role "Promotional Staffing (Team Leader) 0/1 15:30-19:30 (4h) single-neutral-actions" at bounding box center [412, 339] width 145 height 44
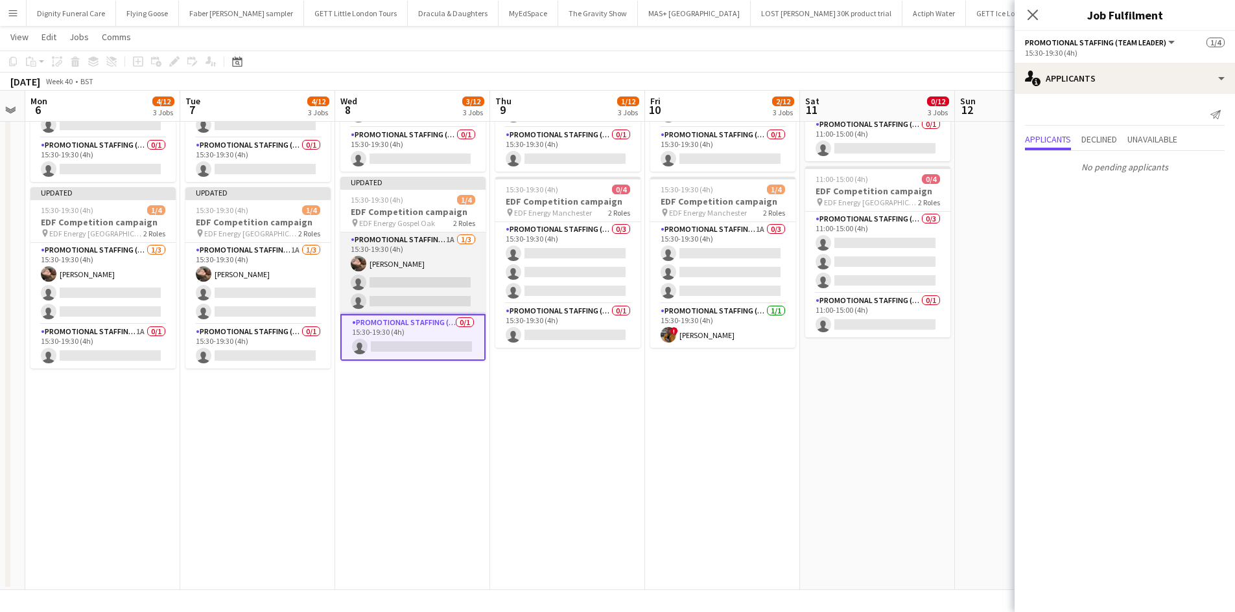
click at [413, 279] on app-card-role "Promotional Staffing (Flyering Staff) 1A 1/3 15:30-19:30 (4h) Anastasiia Melesh…" at bounding box center [412, 274] width 145 height 82
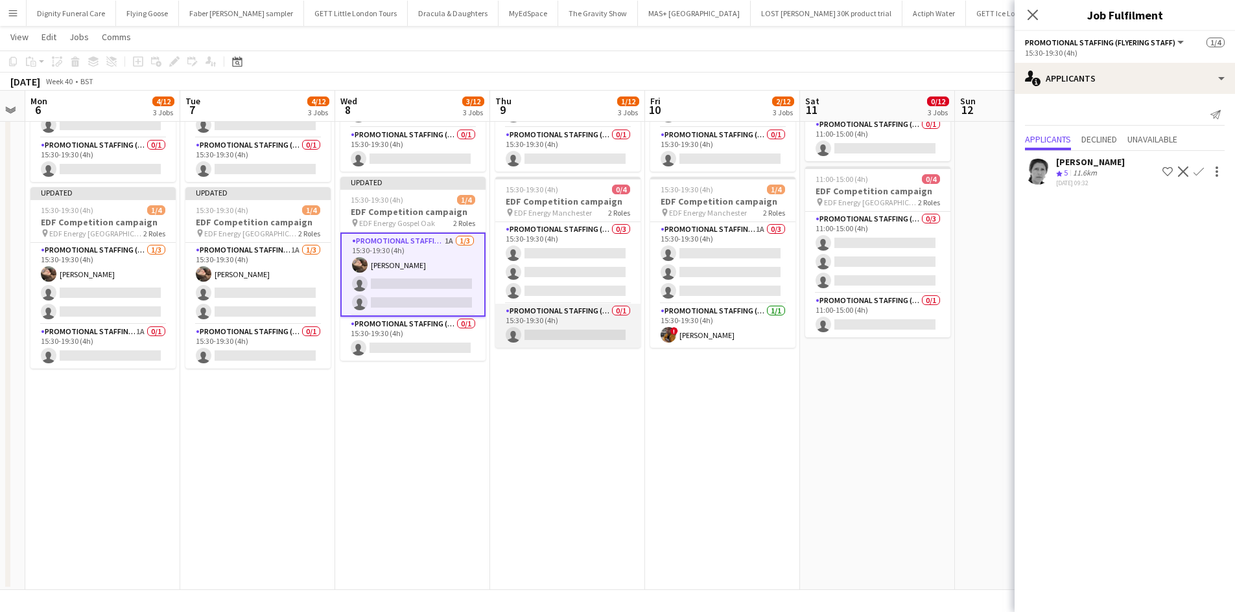
click at [577, 336] on app-card-role "Promotional Staffing (Team Leader) 0/1 15:30-19:30 (4h) single-neutral-actions" at bounding box center [567, 326] width 145 height 44
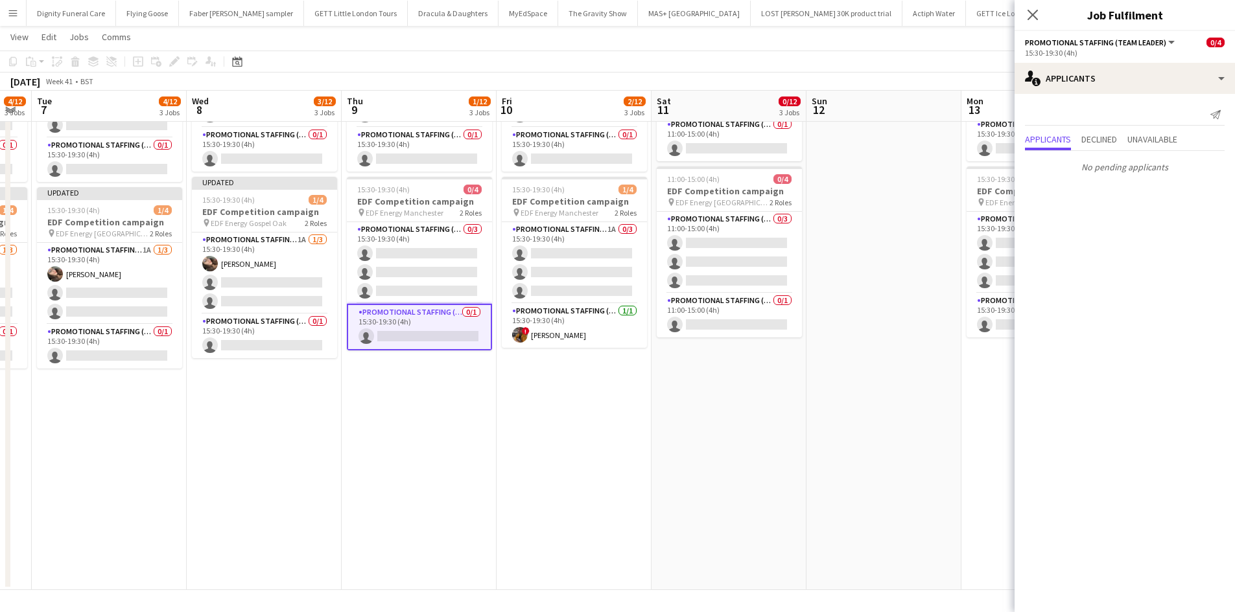
scroll to position [0, 448]
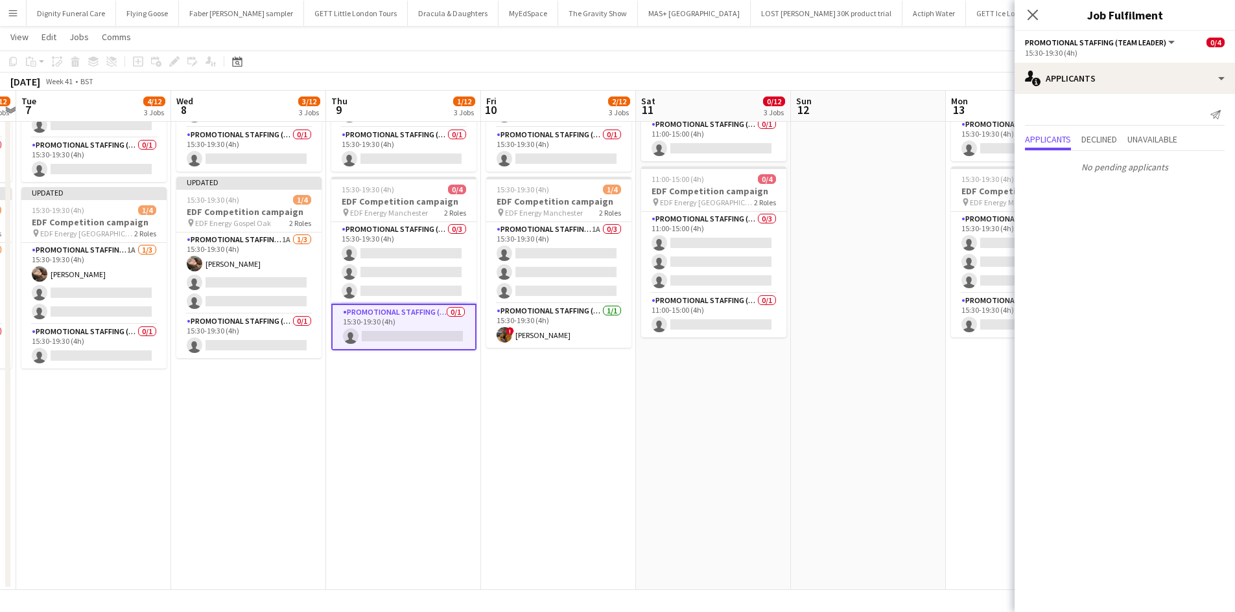
drag, startPoint x: 603, startPoint y: 432, endPoint x: 441, endPoint y: 426, distance: 162.1
click at [459, 435] on app-calendar-viewport "Sat 4 4/12 3 Jobs Sun 5 Mon 6 4/12 3 Jobs Tue 7 4/12 3 Jobs Wed 8 3/12 3 Jobs T…" at bounding box center [617, 152] width 1235 height 876
click at [445, 272] on app-card-role "Promotional Staffing (Flyering Staff) 0/3 15:30-19:30 (4h) single-neutral-actio…" at bounding box center [403, 263] width 145 height 82
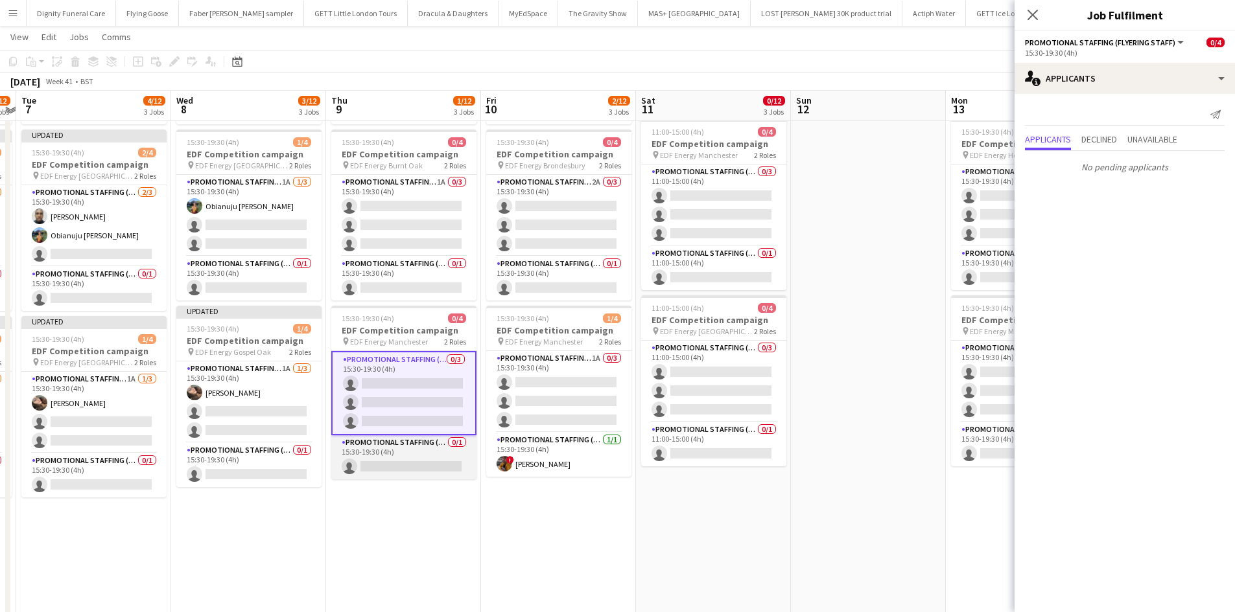
scroll to position [207, 0]
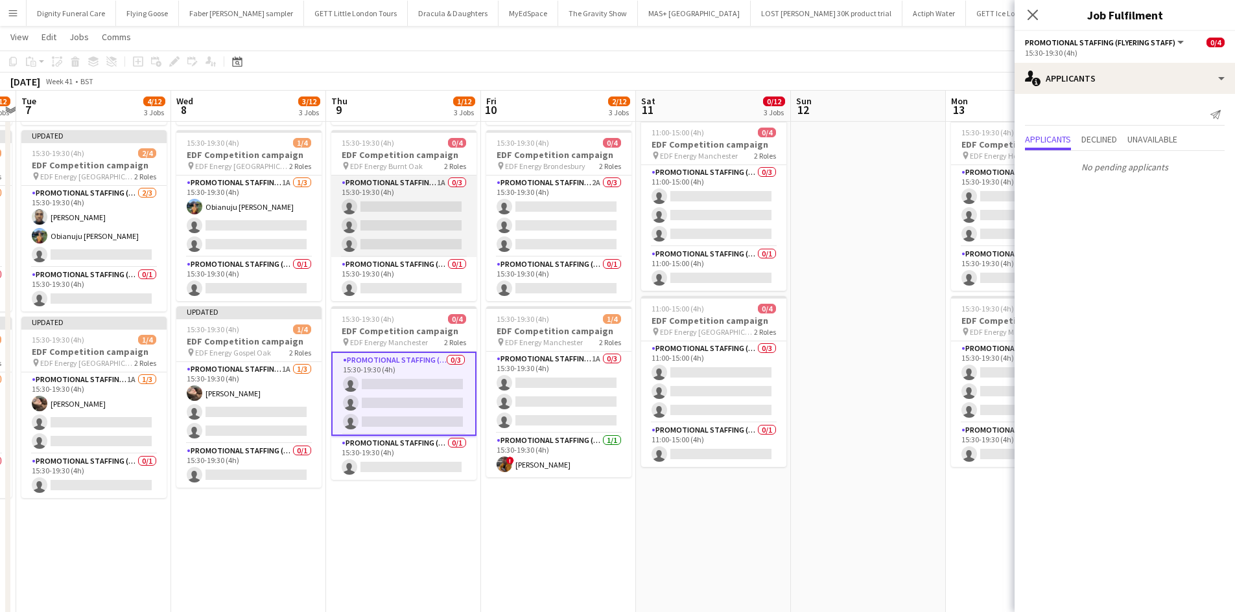
click at [395, 242] on app-card-role "Promotional Staffing (Flyering Staff) 1A 0/3 15:30-19:30 (4h) single-neutral-ac…" at bounding box center [403, 217] width 145 height 82
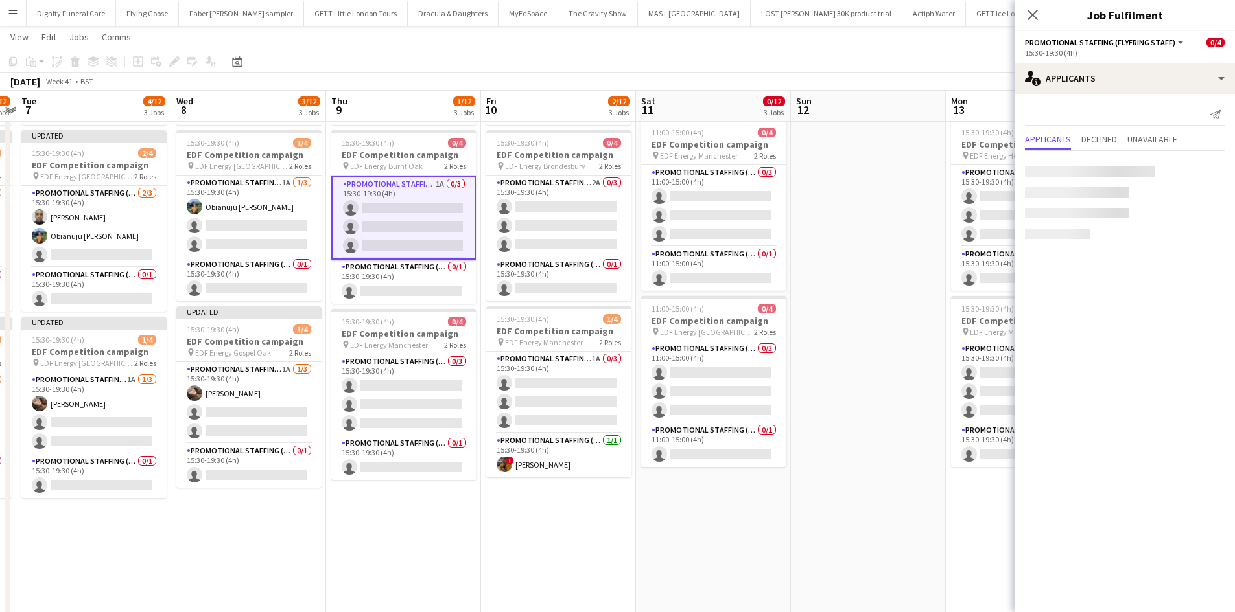
scroll to position [0, 448]
click at [1197, 170] on app-icon "Confirm" at bounding box center [1198, 172] width 10 height 10
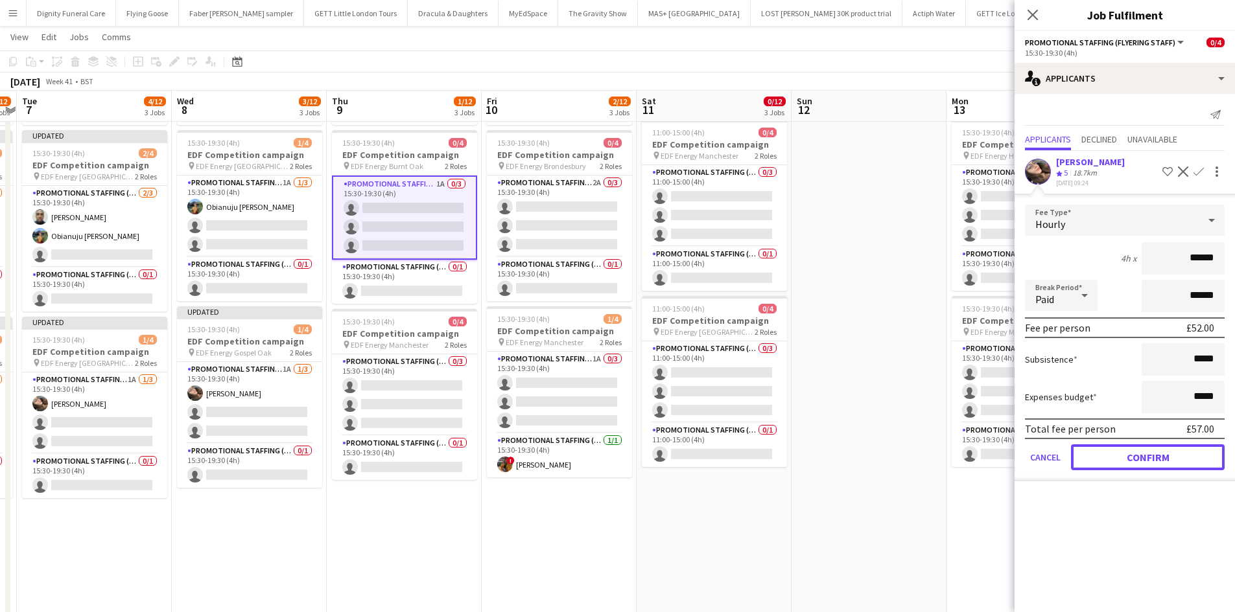
click at [1157, 456] on button "Confirm" at bounding box center [1148, 458] width 154 height 26
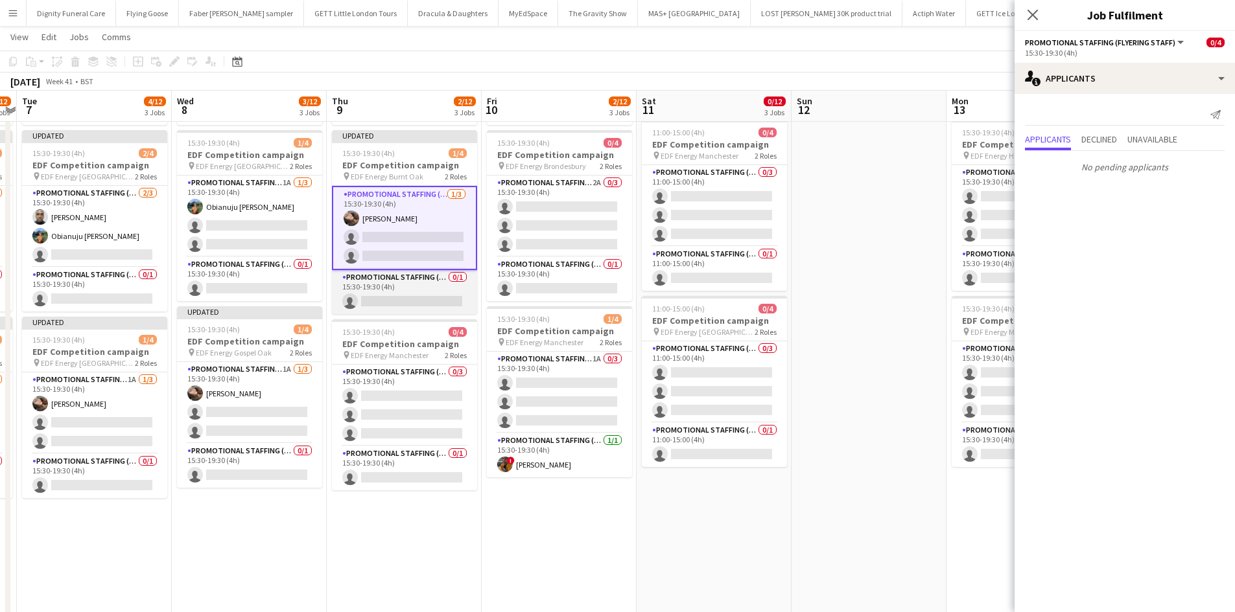
click at [369, 301] on app-card-role "Promotional Staffing (Team Leader) 0/1 15:30-19:30 (4h) single-neutral-actions" at bounding box center [404, 292] width 145 height 44
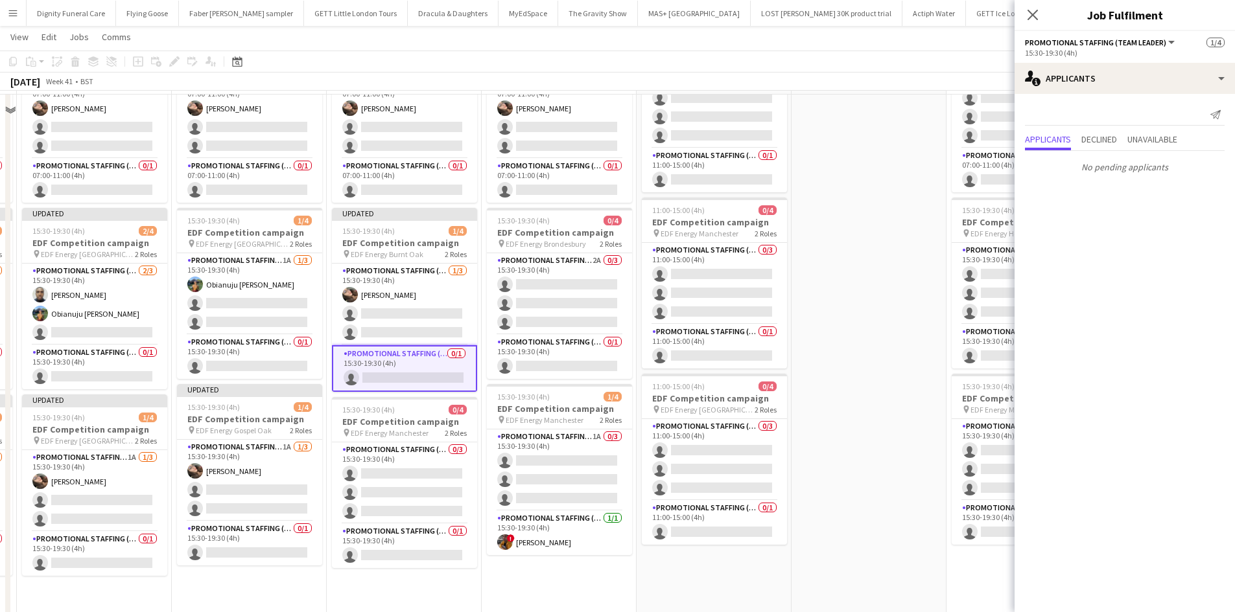
scroll to position [130, 0]
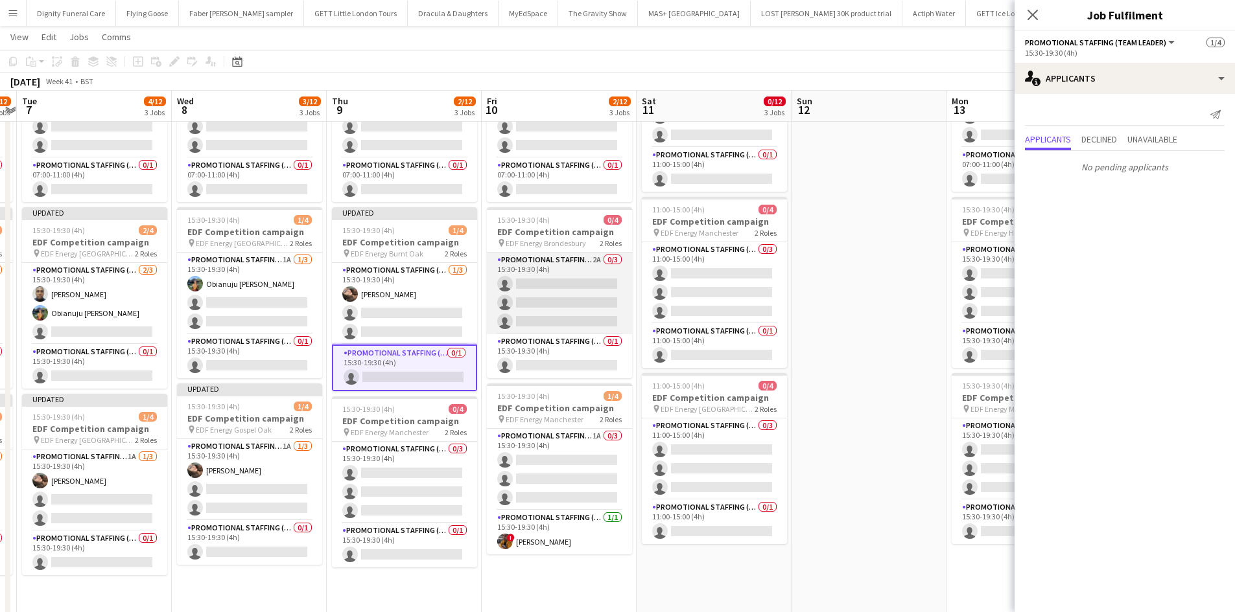
click at [573, 306] on app-card-role "Promotional Staffing (Flyering Staff) 2A 0/3 15:30-19:30 (4h) single-neutral-ac…" at bounding box center [559, 294] width 145 height 82
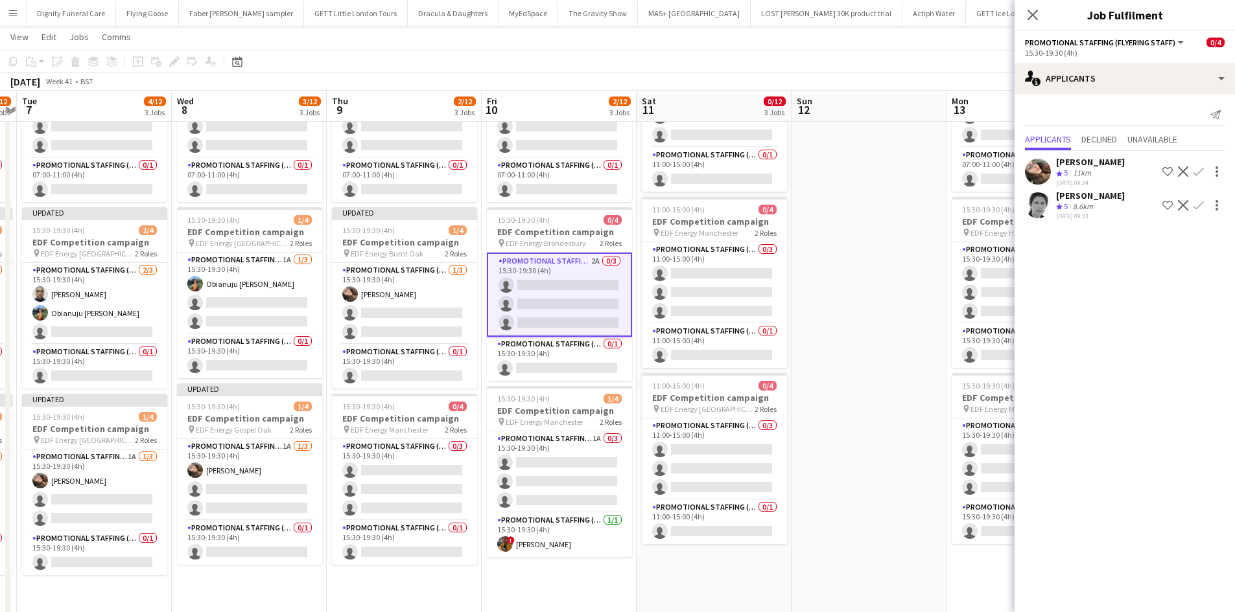
click at [1200, 170] on app-icon "Confirm" at bounding box center [1198, 172] width 10 height 10
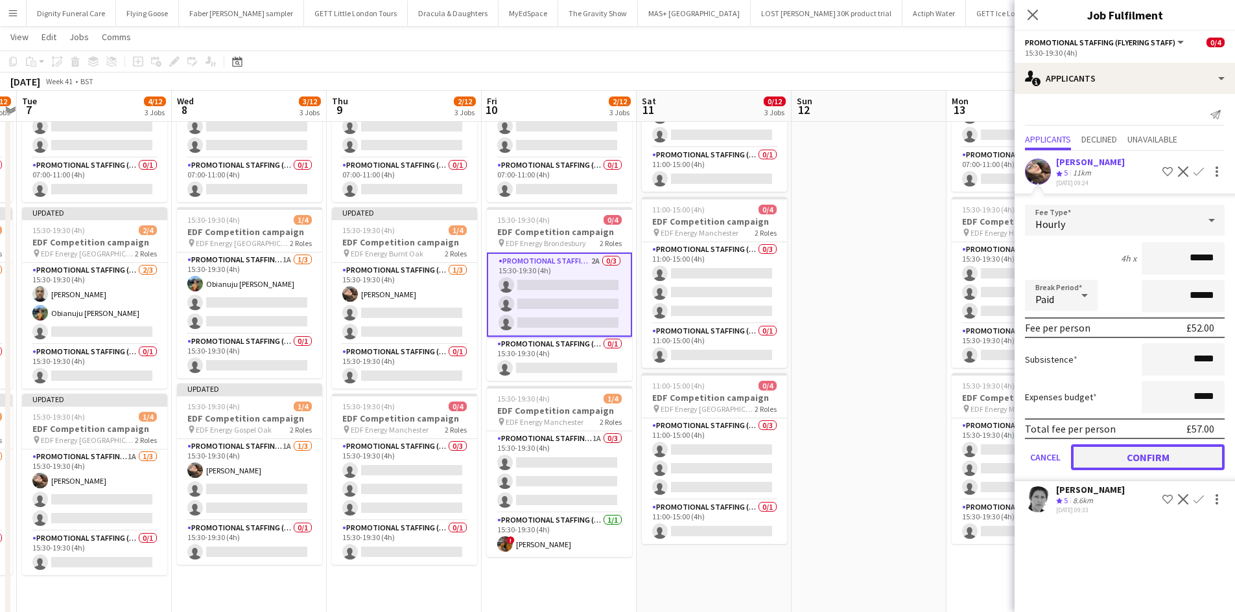
drag, startPoint x: 1174, startPoint y: 452, endPoint x: 734, endPoint y: 386, distance: 445.0
click at [1174, 452] on button "Confirm" at bounding box center [1148, 458] width 154 height 26
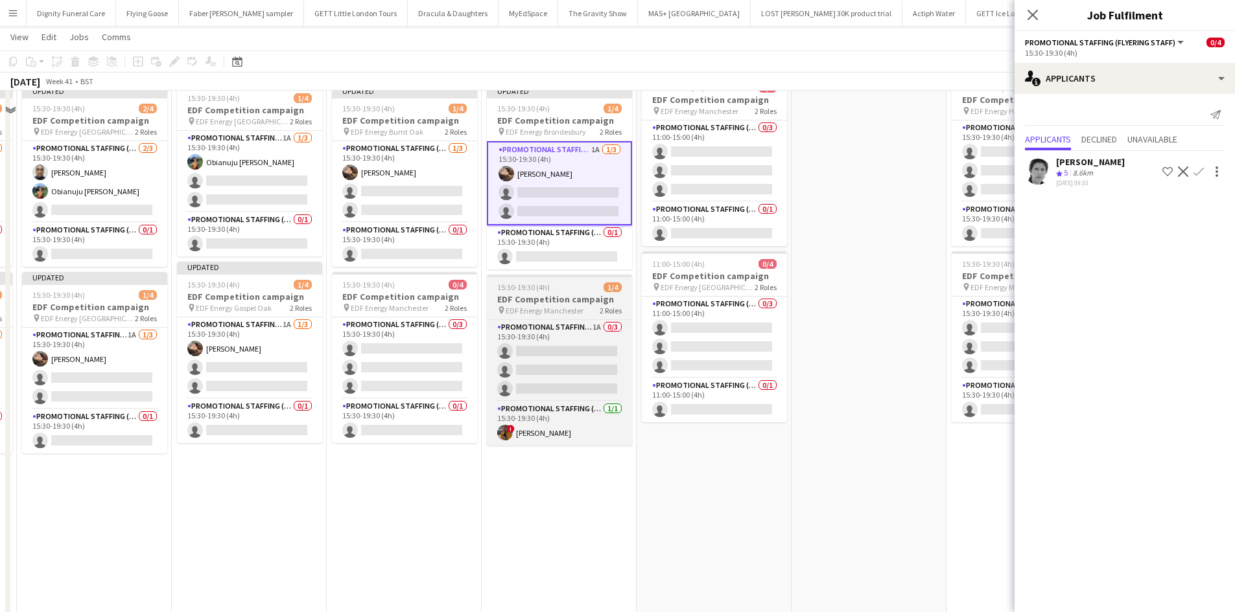
scroll to position [259, 0]
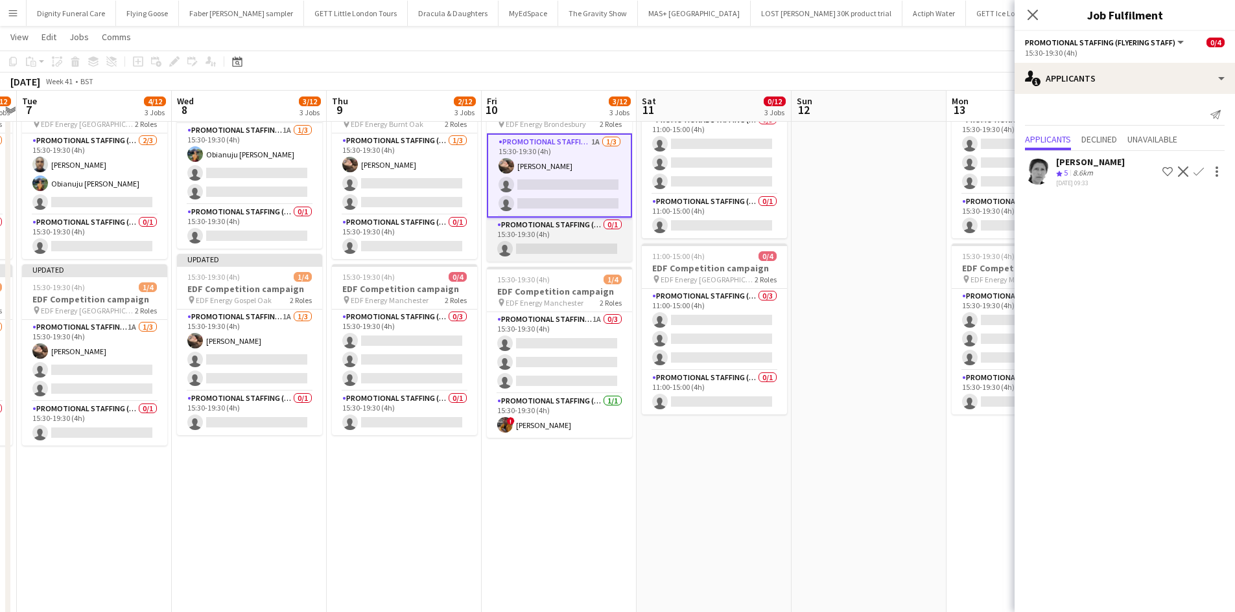
click at [550, 244] on app-card-role "Promotional Staffing (Team Leader) 0/1 15:30-19:30 (4h) single-neutral-actions" at bounding box center [559, 240] width 145 height 44
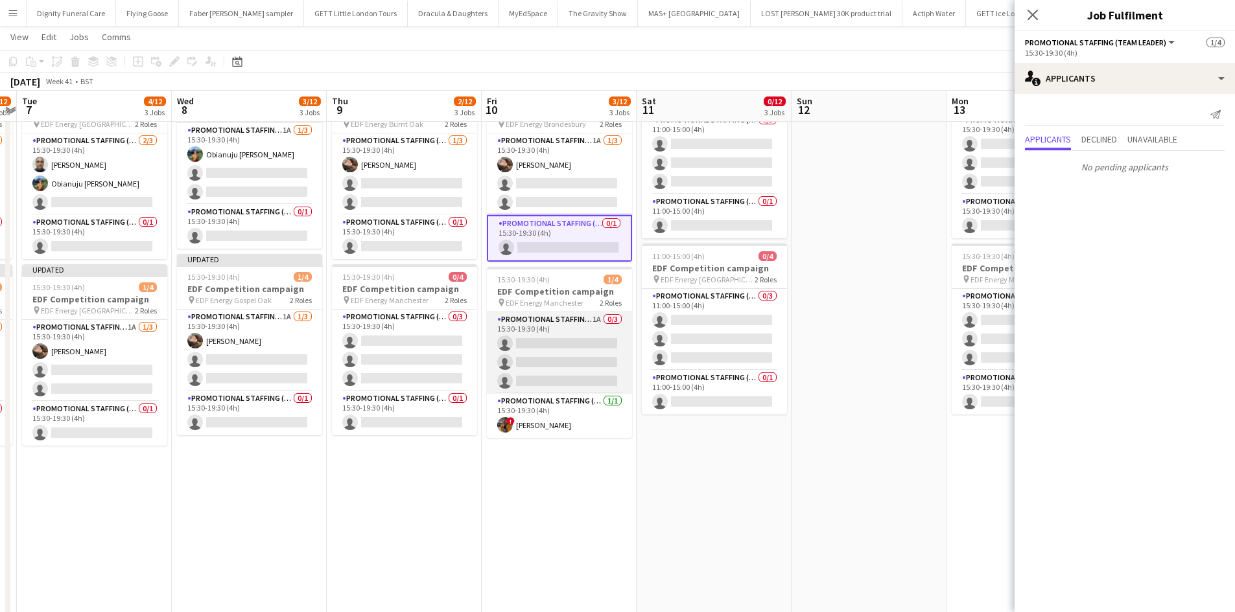
click at [581, 346] on app-card-role "Promotional Staffing (Flyering Staff) 1A 0/3 15:30-19:30 (4h) single-neutral-ac…" at bounding box center [559, 353] width 145 height 82
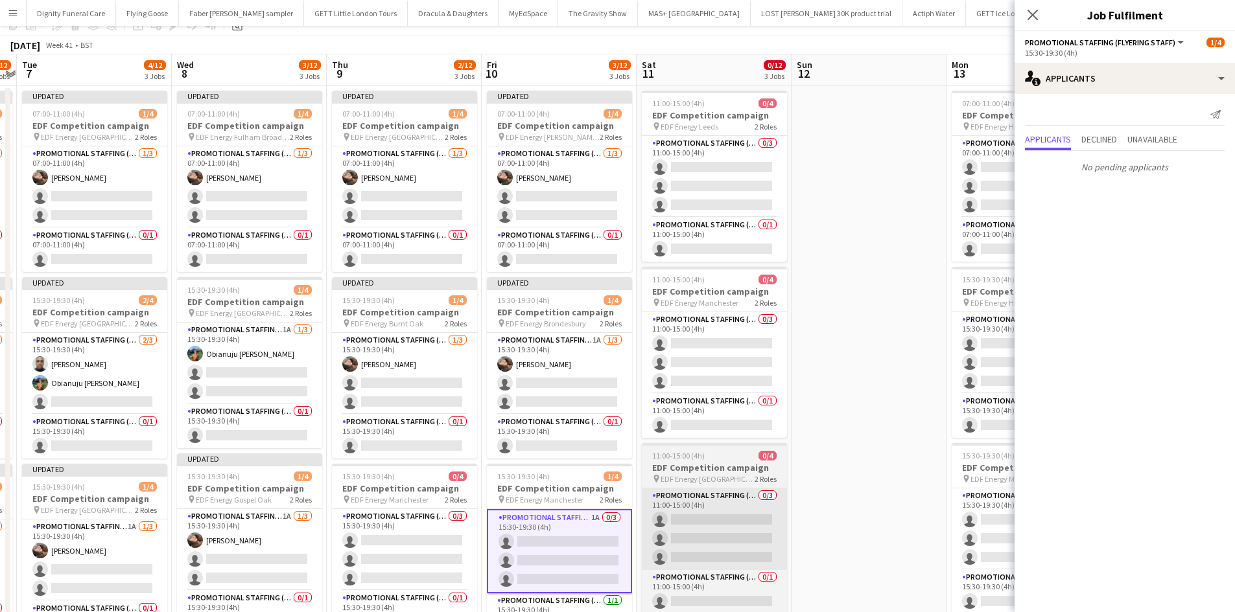
scroll to position [0, 0]
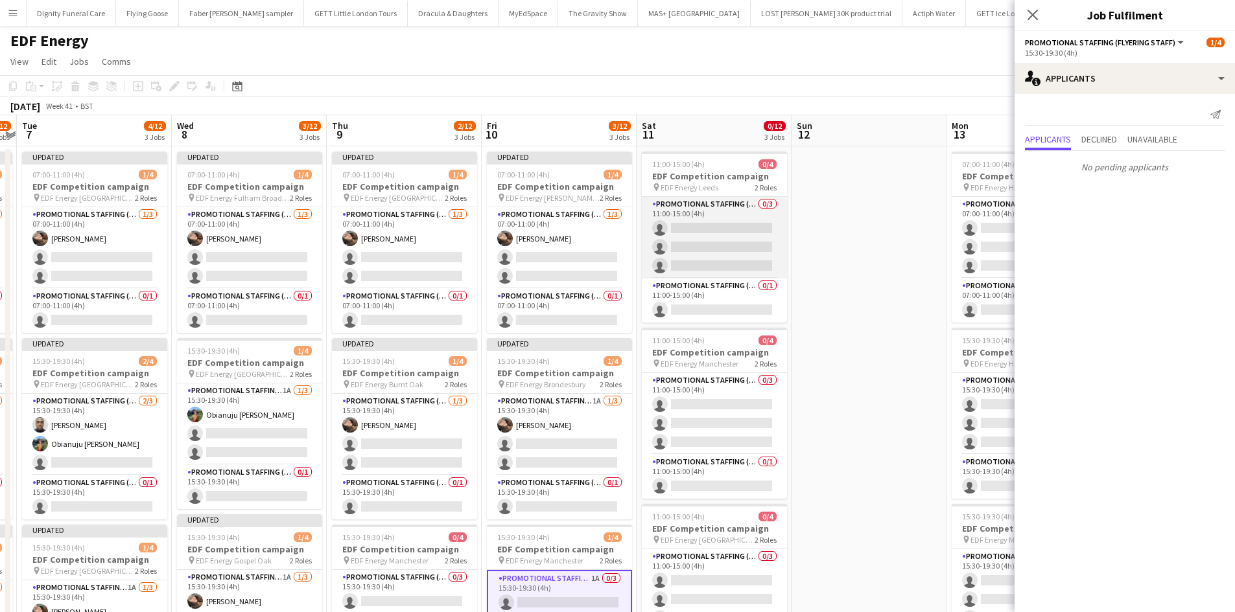
click at [701, 218] on app-card-role "Promotional Staffing (Flyering Staff) 0/3 11:00-15:00 (4h) single-neutral-actio…" at bounding box center [714, 238] width 145 height 82
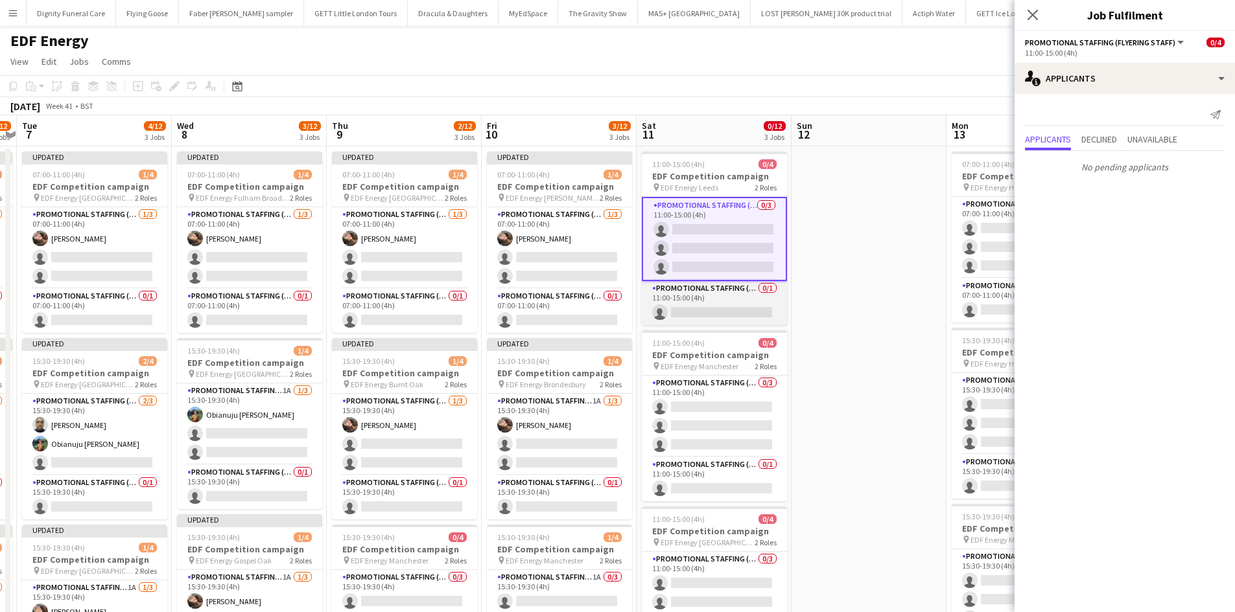
click at [730, 310] on app-card-role "Promotional Staffing (Team Leader) 0/1 11:00-15:00 (4h) single-neutral-actions" at bounding box center [714, 303] width 145 height 44
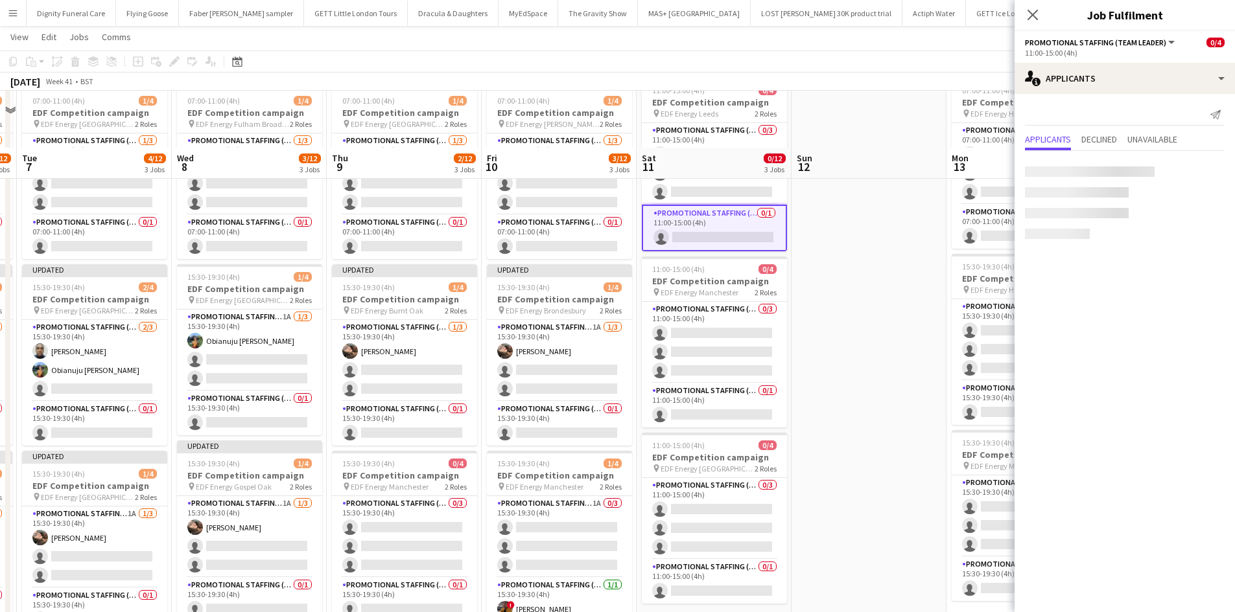
scroll to position [130, 0]
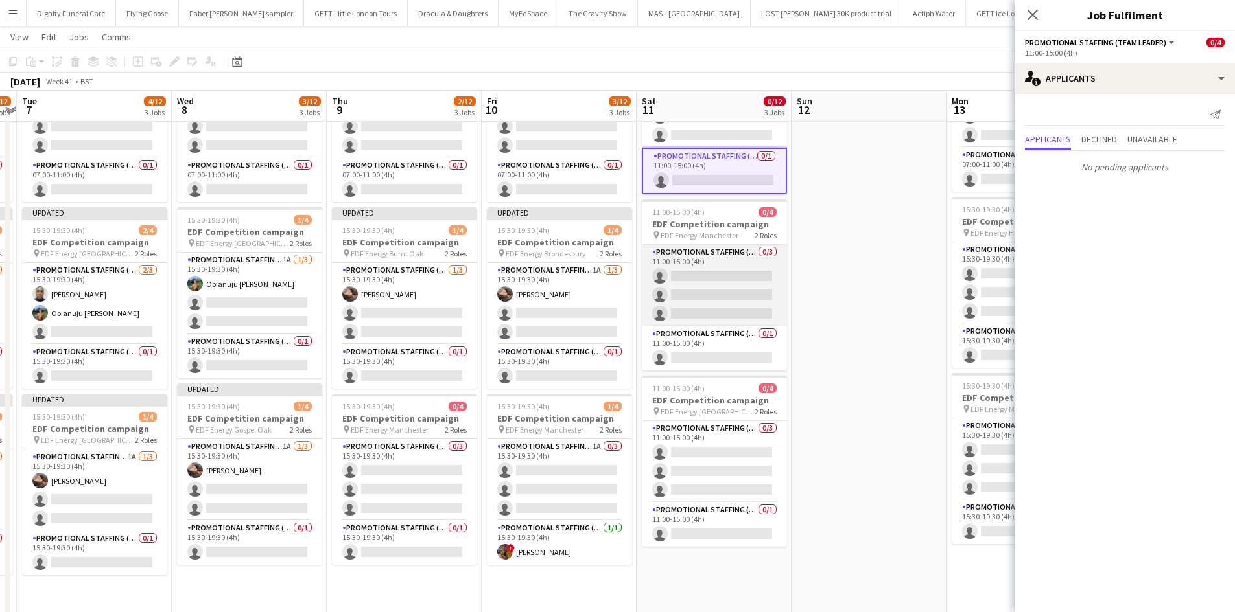
drag, startPoint x: 726, startPoint y: 289, endPoint x: 739, endPoint y: 286, distance: 13.2
click at [726, 288] on app-card-role "Promotional Staffing (Flyering Staff) 0/3 11:00-15:00 (4h) single-neutral-actio…" at bounding box center [714, 286] width 145 height 82
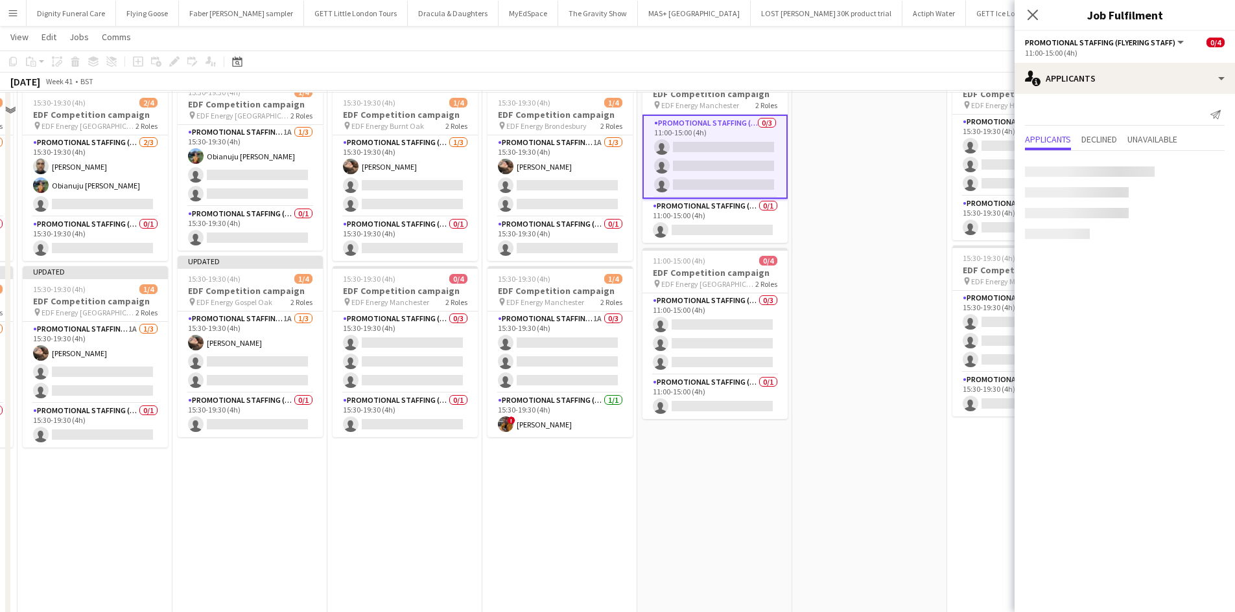
scroll to position [259, 0]
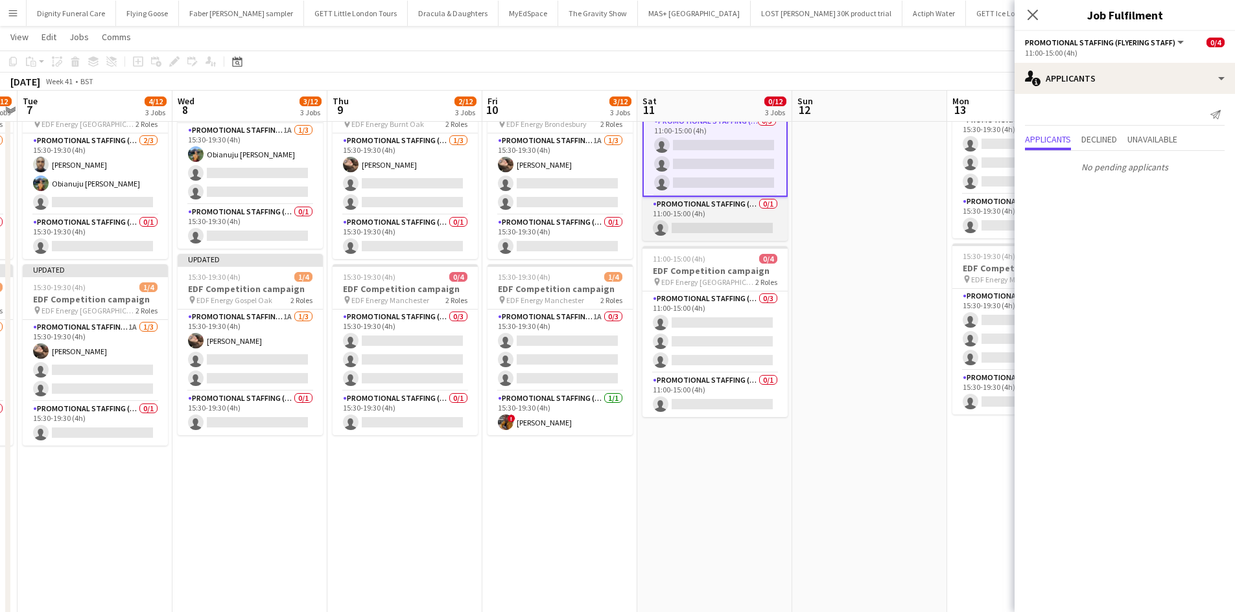
click at [738, 224] on app-card-role "Promotional Staffing (Team Leader) 0/1 11:00-15:00 (4h) single-neutral-actions" at bounding box center [714, 219] width 145 height 44
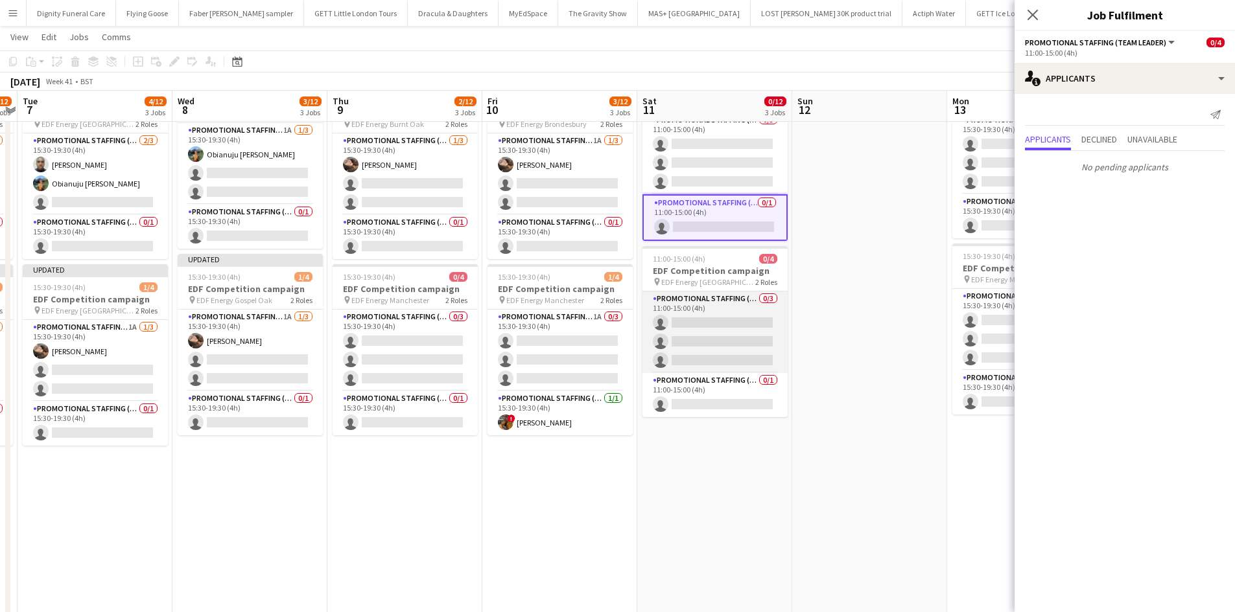
click at [720, 330] on app-card-role "Promotional Staffing (Flyering Staff) 0/3 11:00-15:00 (4h) single-neutral-actio…" at bounding box center [714, 333] width 145 height 82
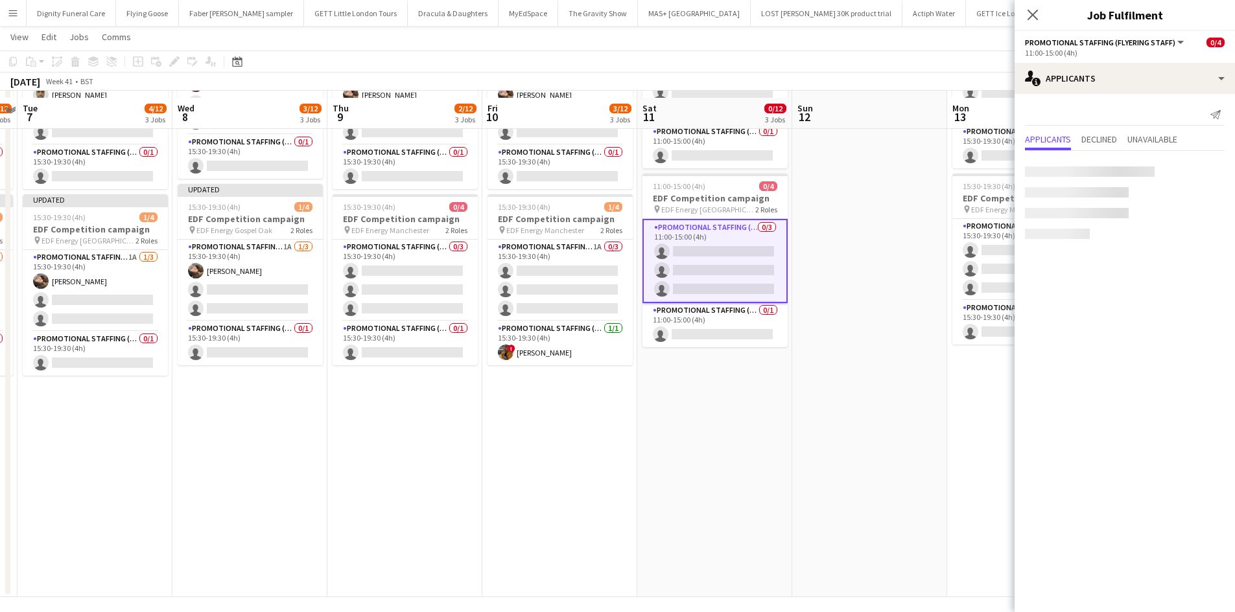
scroll to position [336, 0]
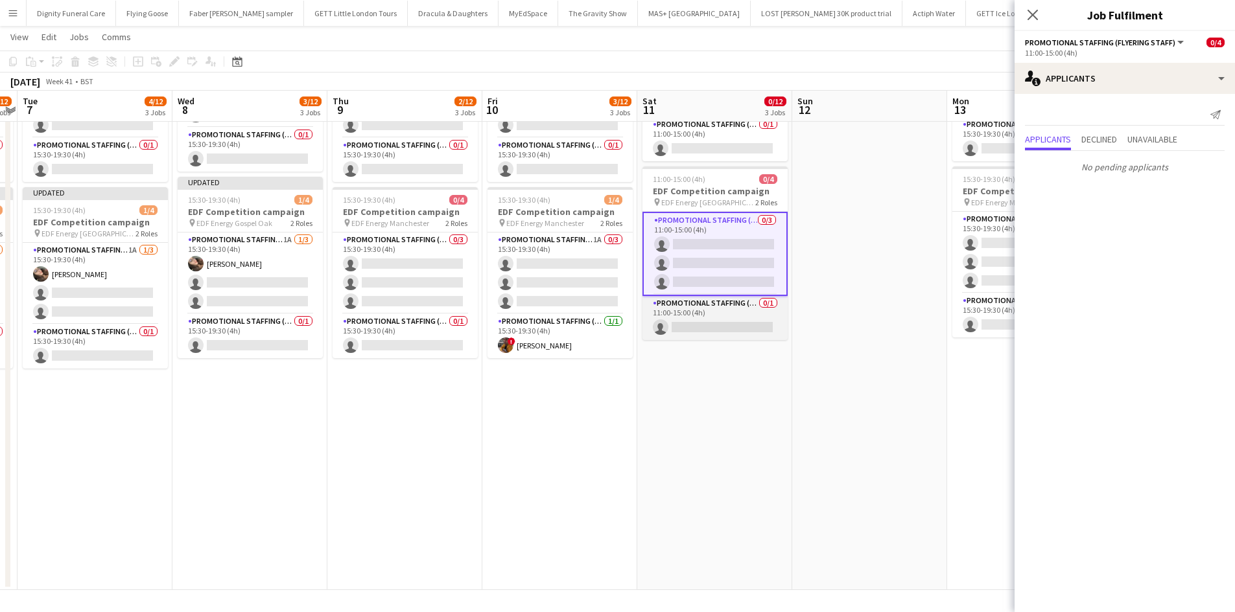
click at [716, 325] on app-card-role "Promotional Staffing (Team Leader) 0/1 11:00-15:00 (4h) single-neutral-actions" at bounding box center [714, 318] width 145 height 44
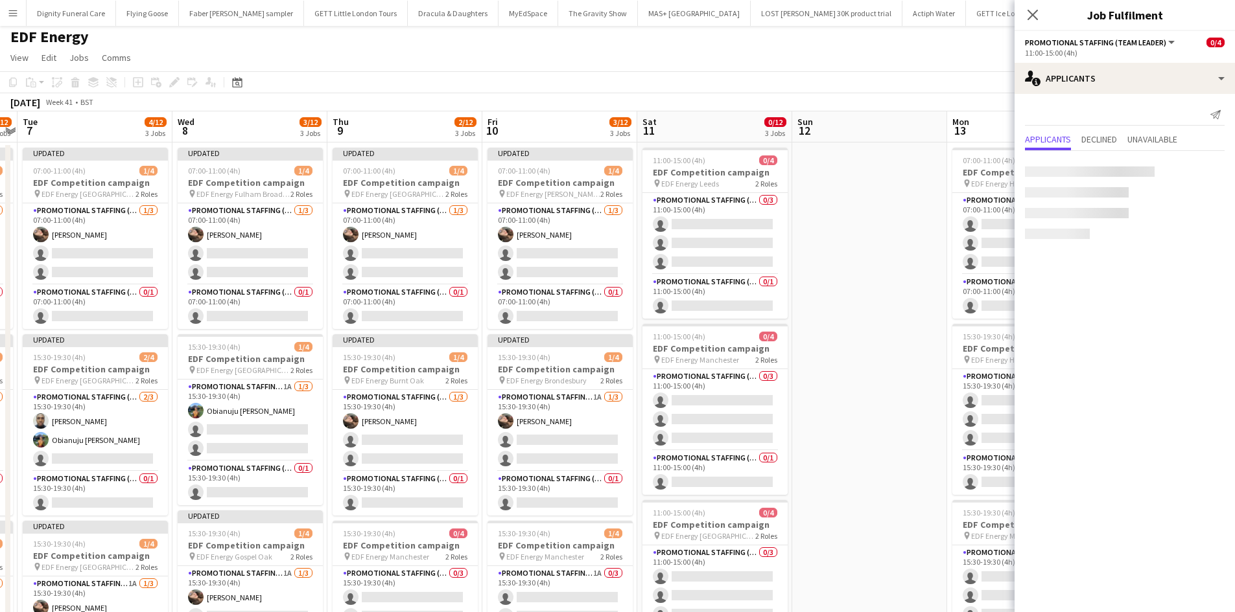
scroll to position [0, 0]
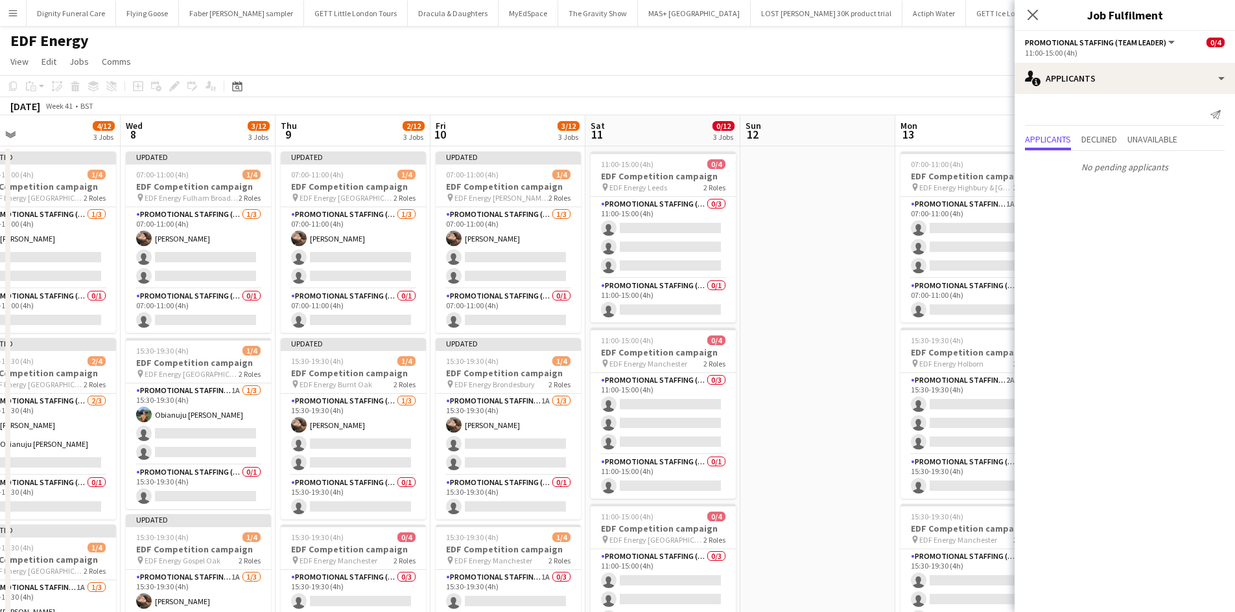
drag, startPoint x: 833, startPoint y: 293, endPoint x: 521, endPoint y: 307, distance: 312.7
click at [522, 307] on app-calendar-viewport "Sat 4 4/12 3 Jobs Sun 5 Mon 6 4/12 3 Jobs Tue 7 4/12 3 Jobs Wed 8 3/12 3 Jobs T…" at bounding box center [617, 521] width 1235 height 813
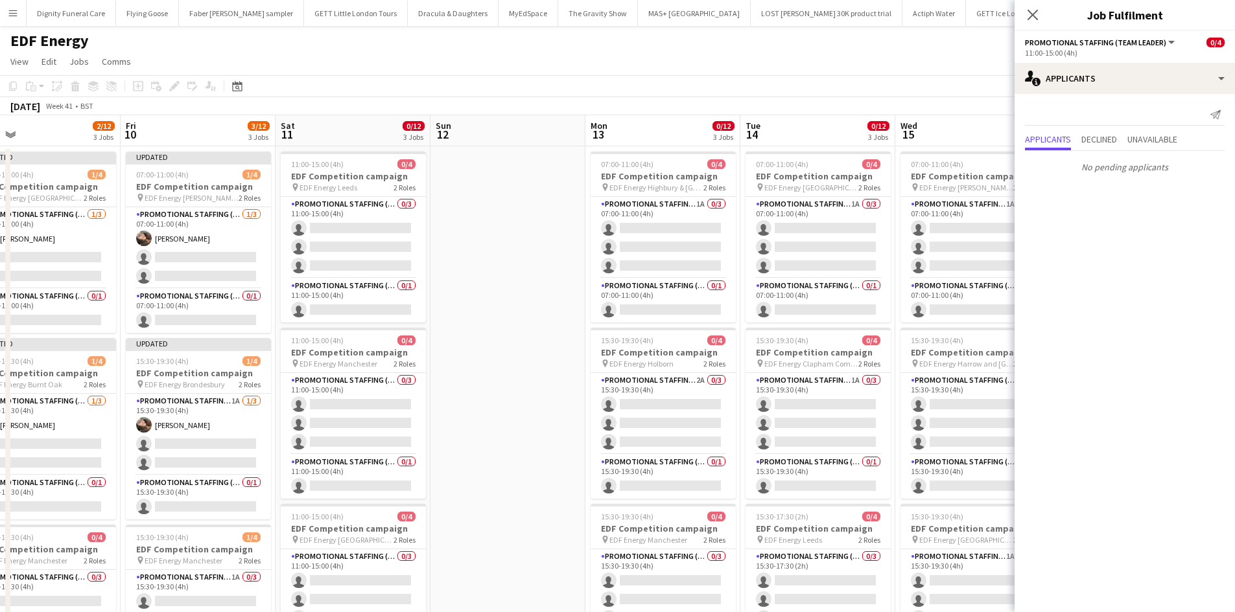
scroll to position [0, 506]
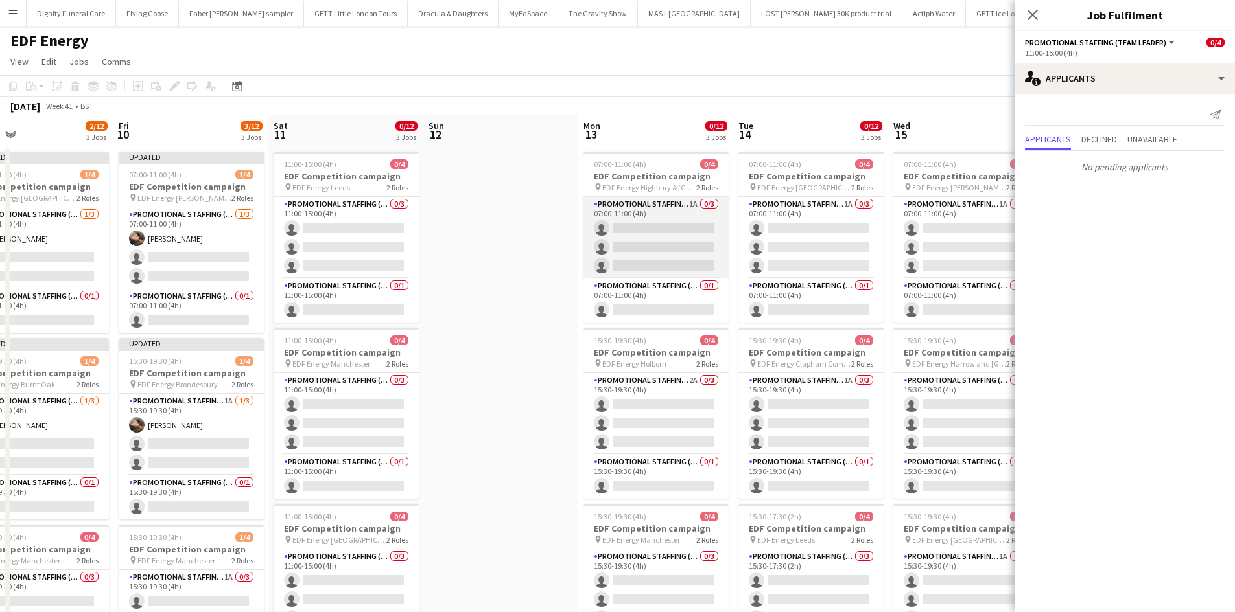
click at [627, 240] on app-card-role "Promotional Staffing (Flyering Staff) 1A 0/3 07:00-11:00 (4h) single-neutral-ac…" at bounding box center [655, 238] width 145 height 82
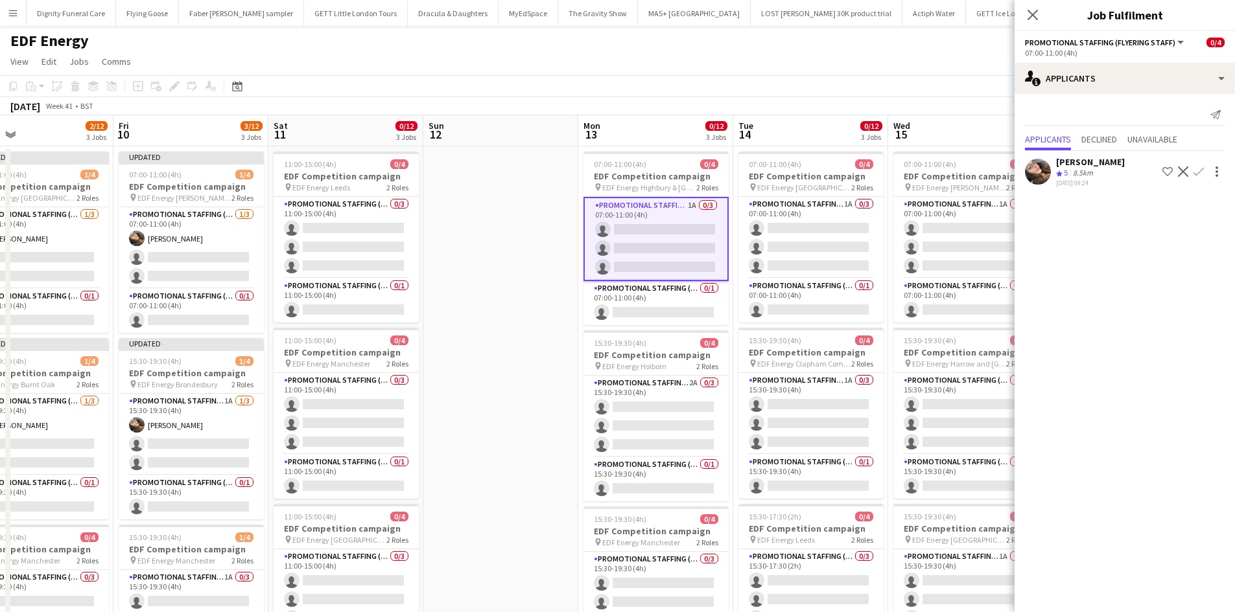
click at [1198, 171] on app-icon "Confirm" at bounding box center [1198, 172] width 10 height 10
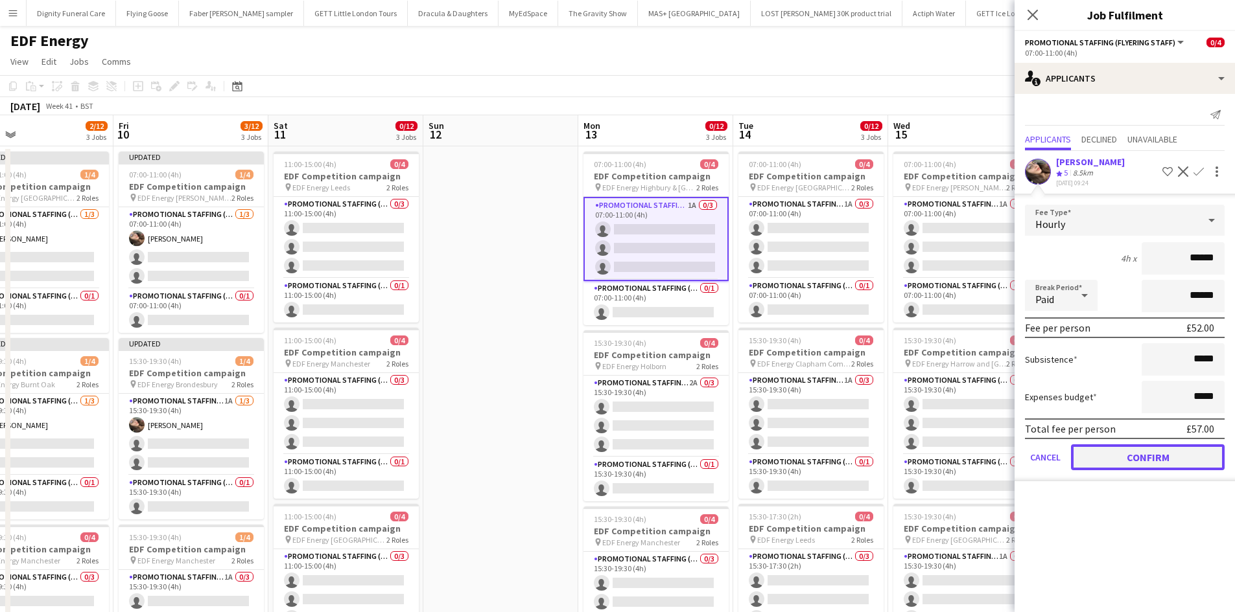
click at [1179, 468] on button "Confirm" at bounding box center [1148, 458] width 154 height 26
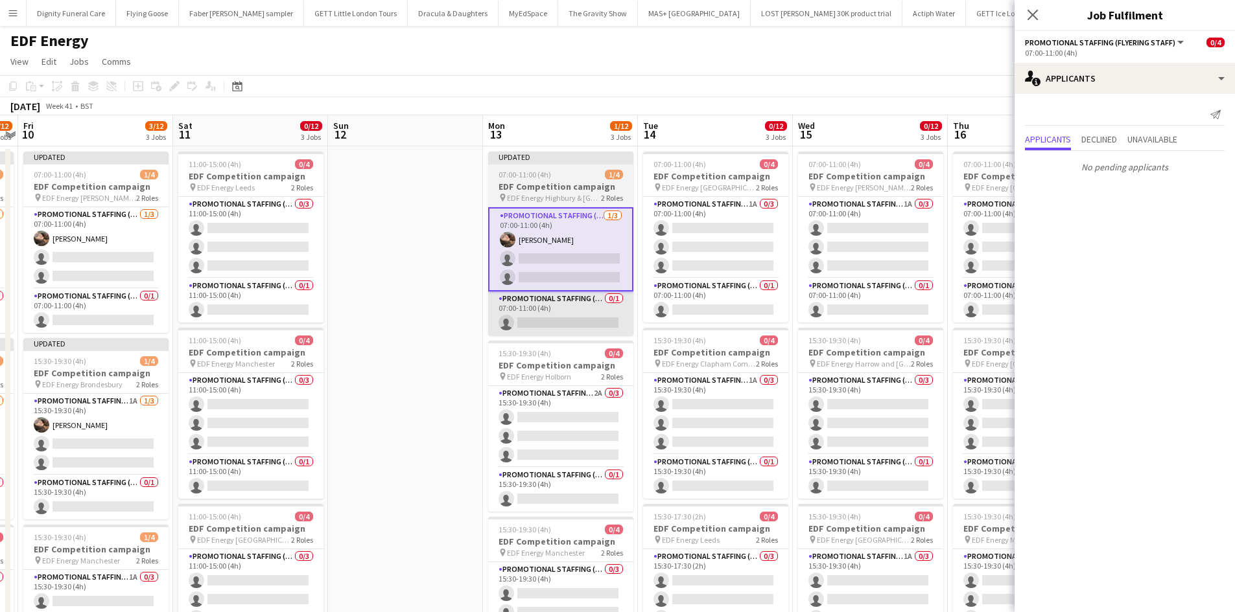
scroll to position [0, 660]
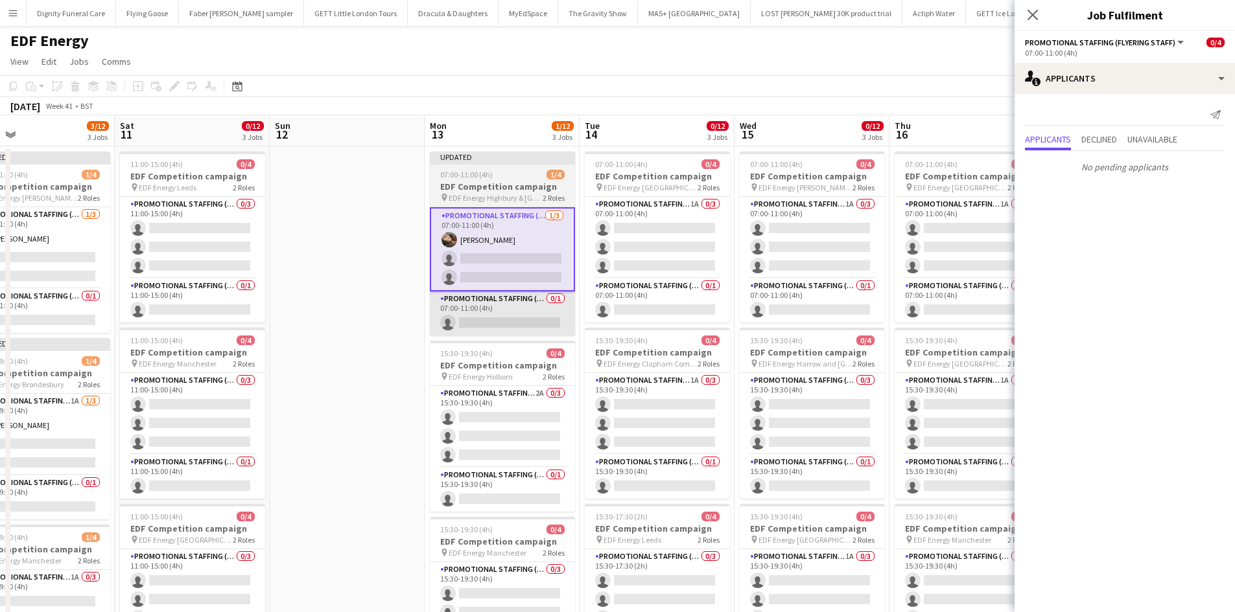
drag, startPoint x: 456, startPoint y: 331, endPoint x: 553, endPoint y: 309, distance: 100.3
click at [360, 322] on app-calendar-viewport "Mon 6 4/12 3 Jobs Tue 7 4/12 3 Jobs Wed 8 3/12 3 Jobs Thu 9 2/12 3 Jobs Fri 10 …" at bounding box center [617, 521] width 1235 height 813
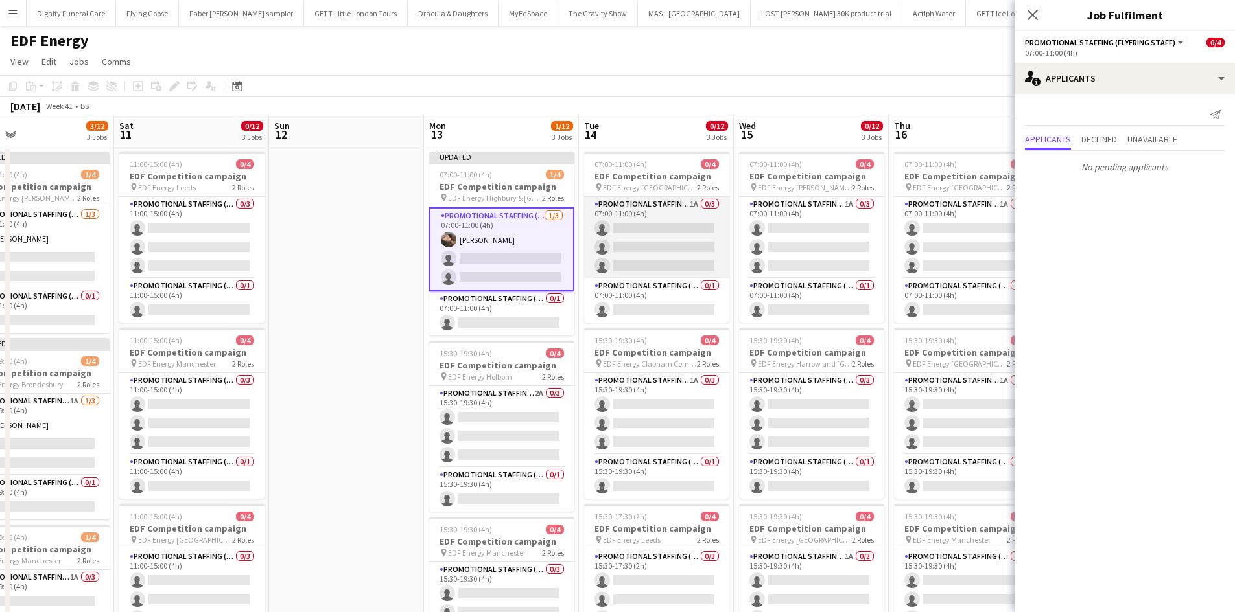
click at [653, 247] on app-card-role "Promotional Staffing (Flyering Staff) 1A 0/3 07:00-11:00 (4h) single-neutral-ac…" at bounding box center [656, 238] width 145 height 82
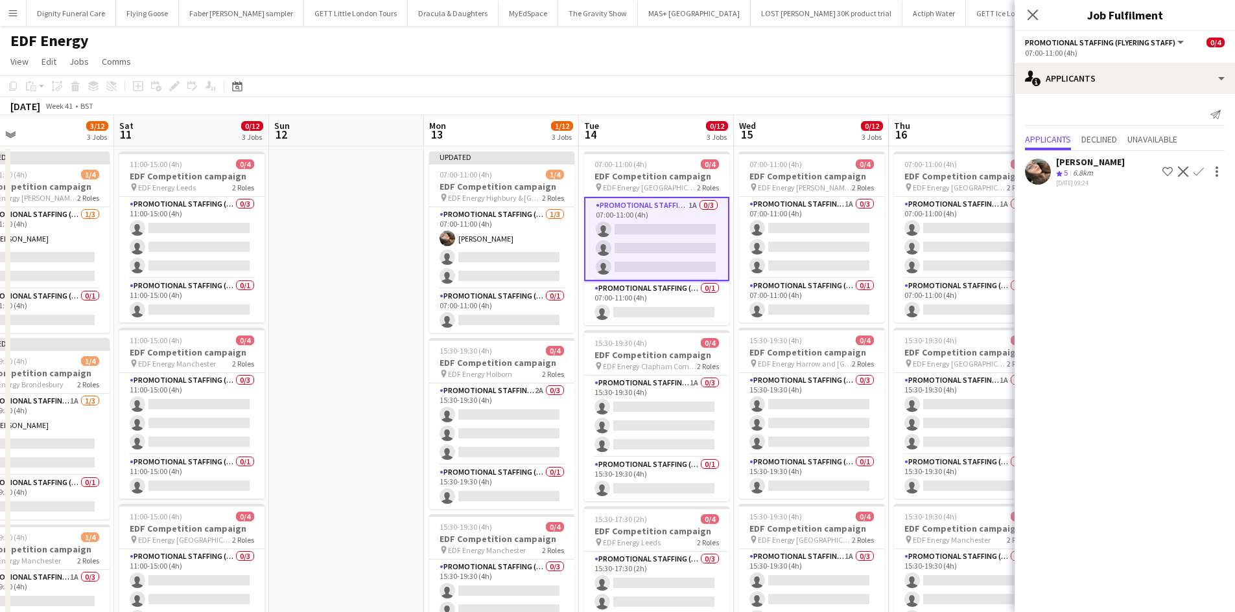
click at [1202, 167] on app-icon "Confirm" at bounding box center [1198, 172] width 10 height 10
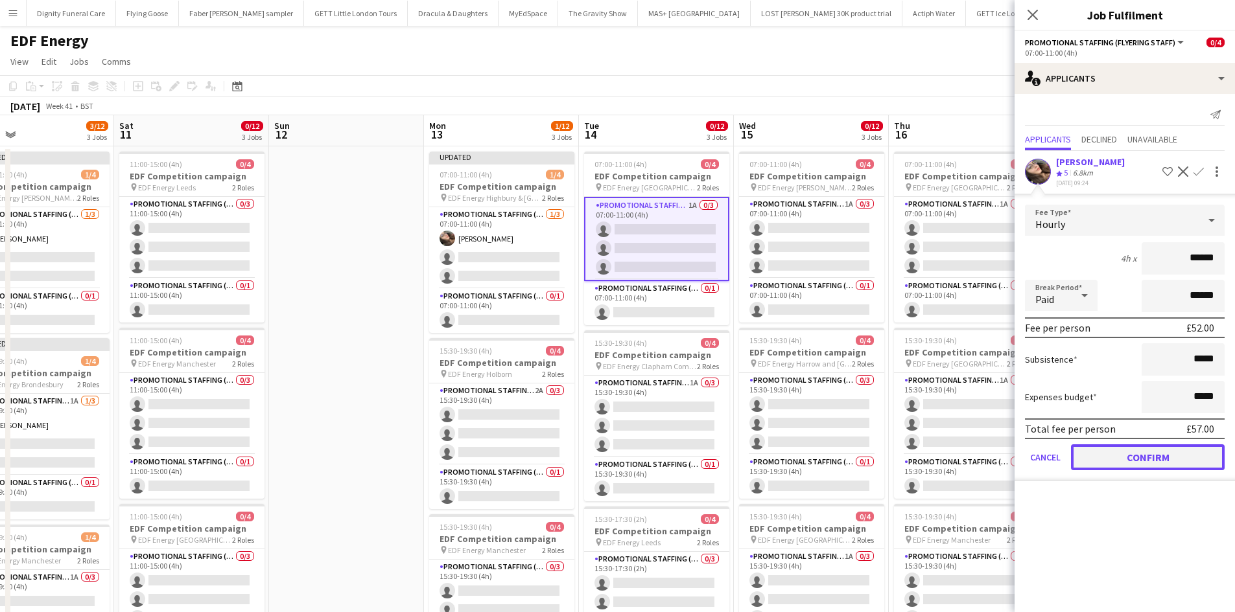
click at [1148, 456] on button "Confirm" at bounding box center [1148, 458] width 154 height 26
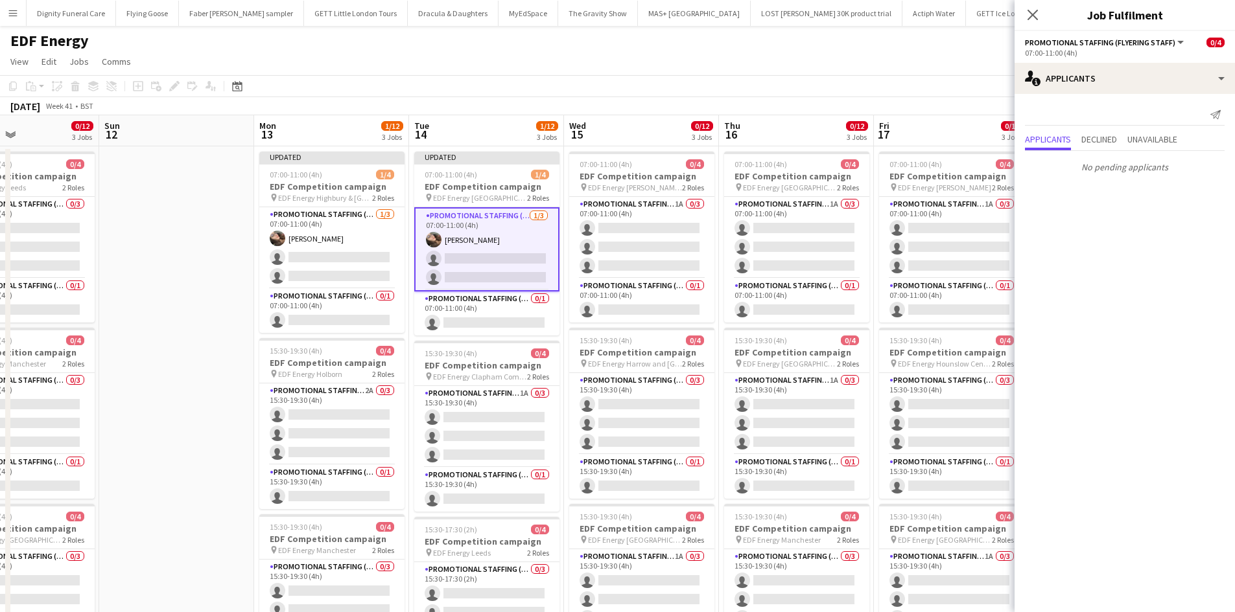
scroll to position [0, 572]
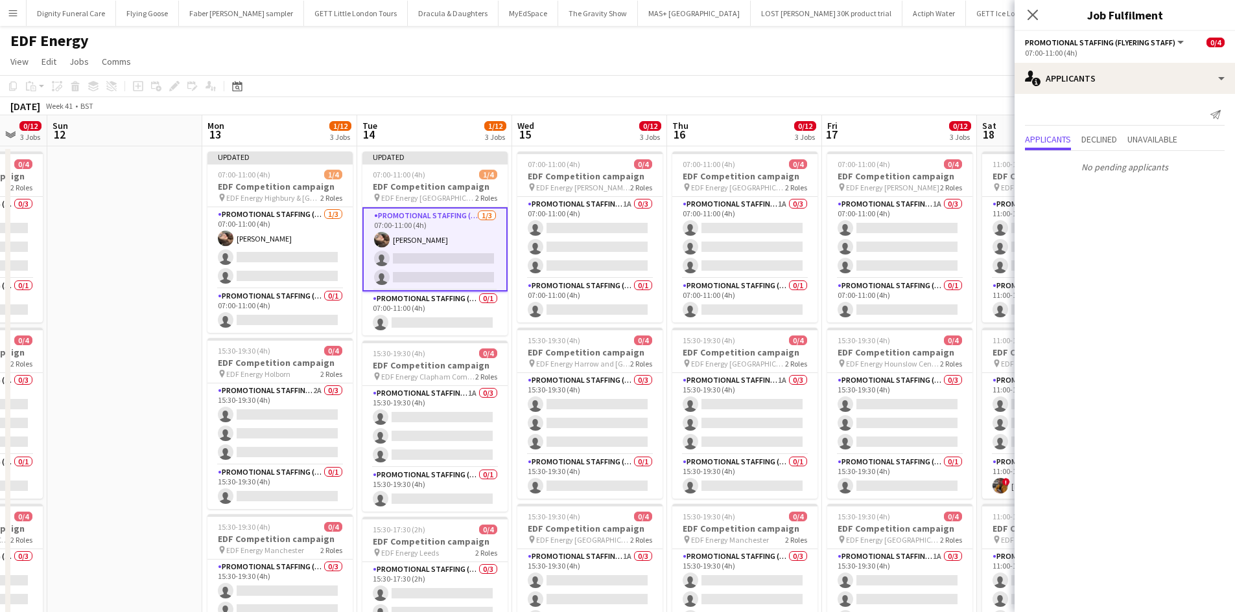
drag, startPoint x: 689, startPoint y: 400, endPoint x: 467, endPoint y: 392, distance: 221.8
click at [467, 392] on app-calendar-viewport "Wed 8 3/12 3 Jobs Thu 9 2/12 3 Jobs Fri 10 3/12 3 Jobs Sat 11 0/12 3 Jobs Sun 1…" at bounding box center [617, 521] width 1235 height 813
click at [624, 244] on app-card-role "Promotional Staffing (Flyering Staff) 1A 0/3 07:00-11:00 (4h) single-neutral-ac…" at bounding box center [589, 238] width 145 height 82
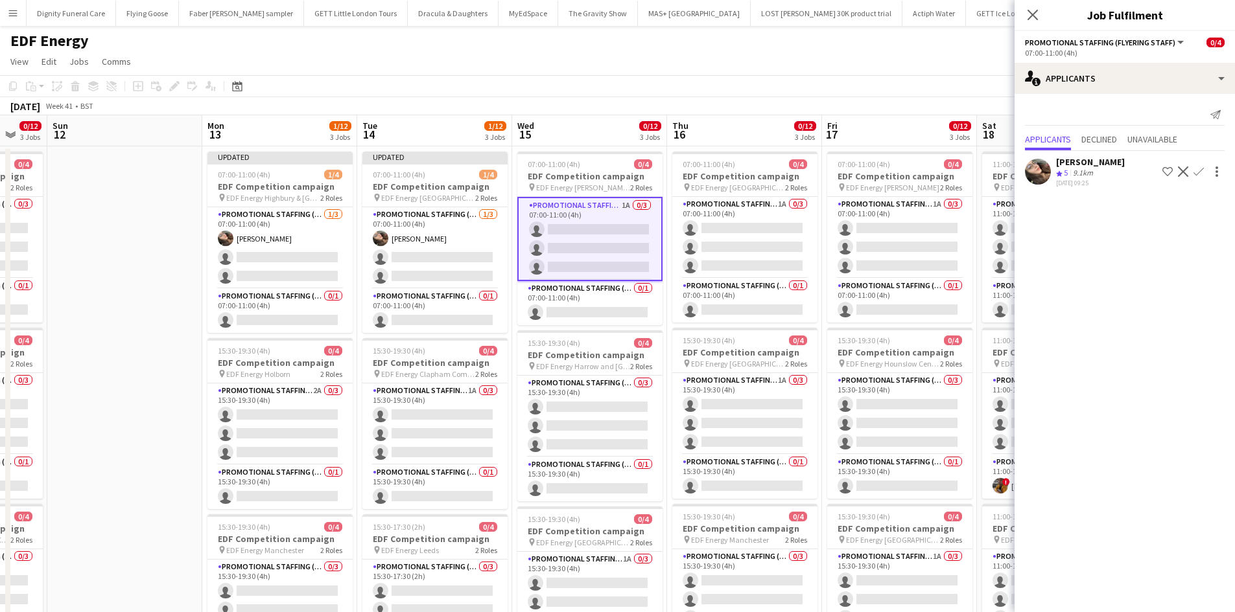
click at [1200, 167] on app-icon "Confirm" at bounding box center [1198, 172] width 10 height 10
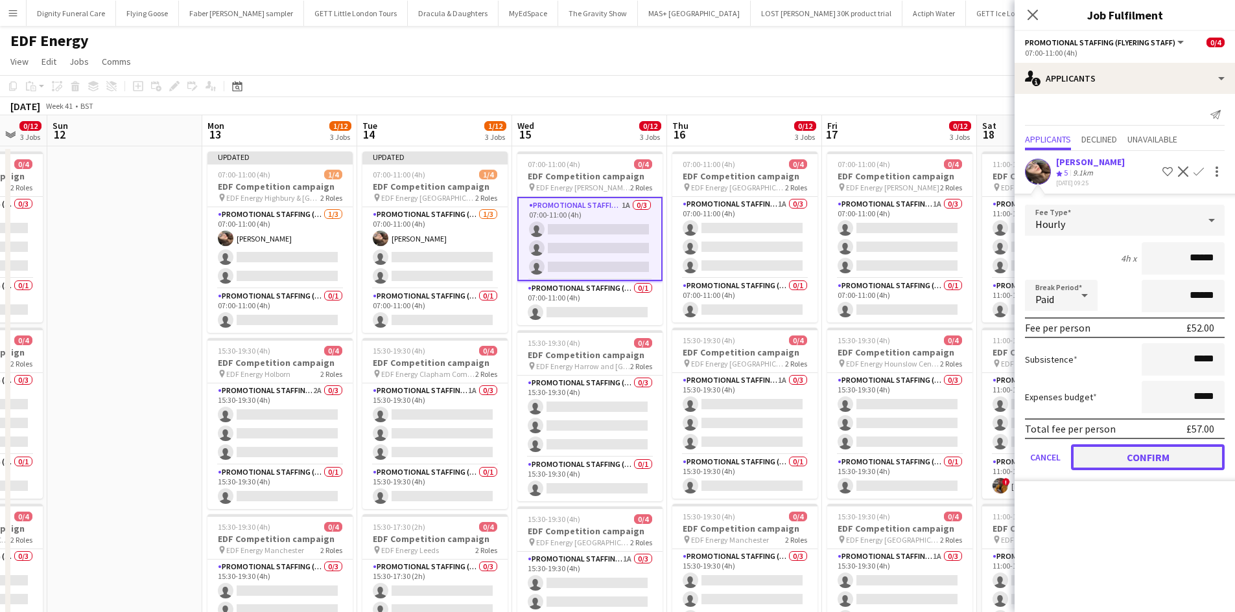
click at [1152, 457] on button "Confirm" at bounding box center [1148, 458] width 154 height 26
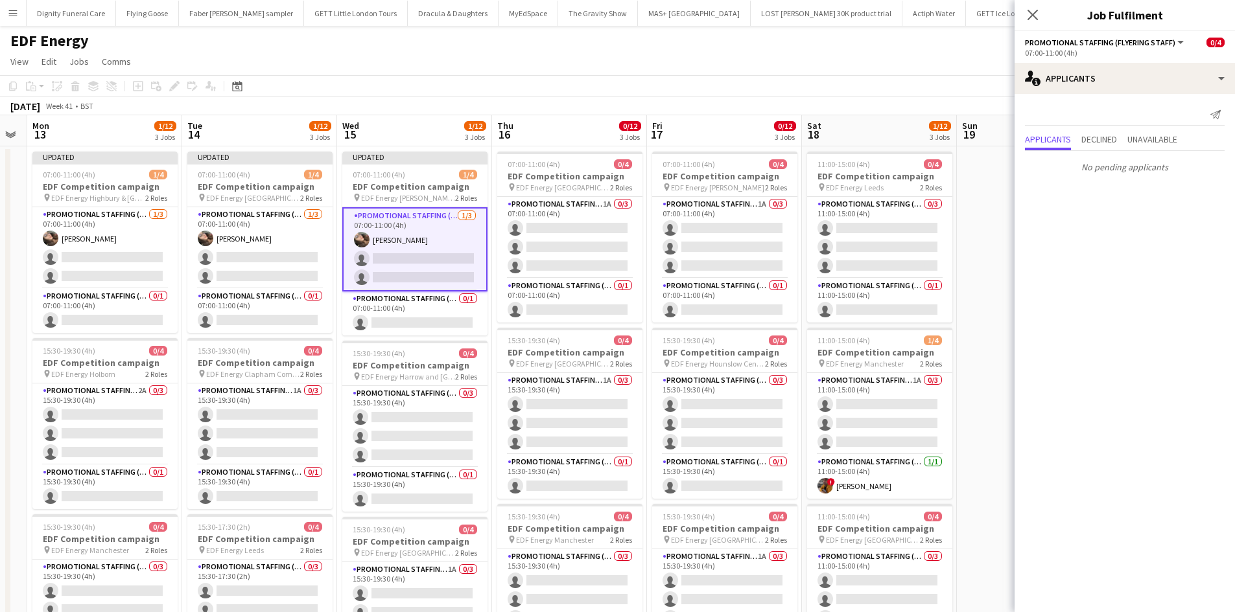
drag, startPoint x: 644, startPoint y: 393, endPoint x: 518, endPoint y: 323, distance: 143.9
click at [489, 382] on app-calendar-viewport "Fri 10 3/12 3 Jobs Sat 11 0/12 3 Jobs Sun 12 Mon 13 1/12 3 Jobs Tue 14 1/12 3 J…" at bounding box center [617, 521] width 1235 height 813
click at [585, 225] on app-card-role "Promotional Staffing (Flyering Staff) 1A 0/3 07:00-11:00 (4h) single-neutral-ac…" at bounding box center [568, 238] width 145 height 82
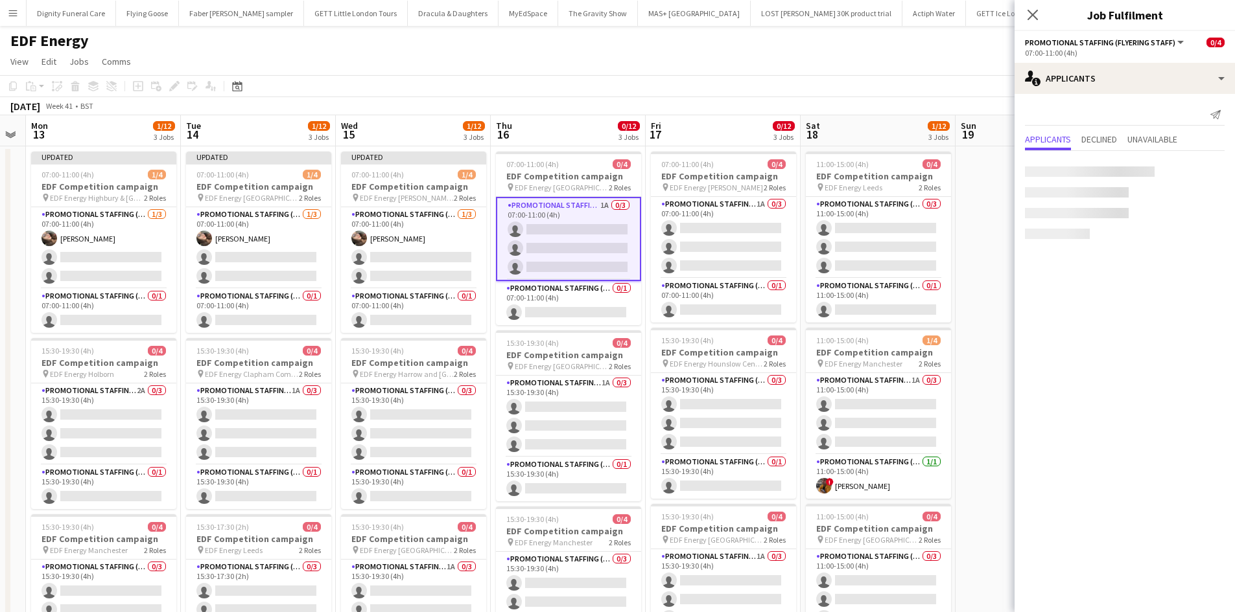
scroll to position [0, 438]
click at [1194, 167] on app-icon "Confirm" at bounding box center [1198, 172] width 10 height 10
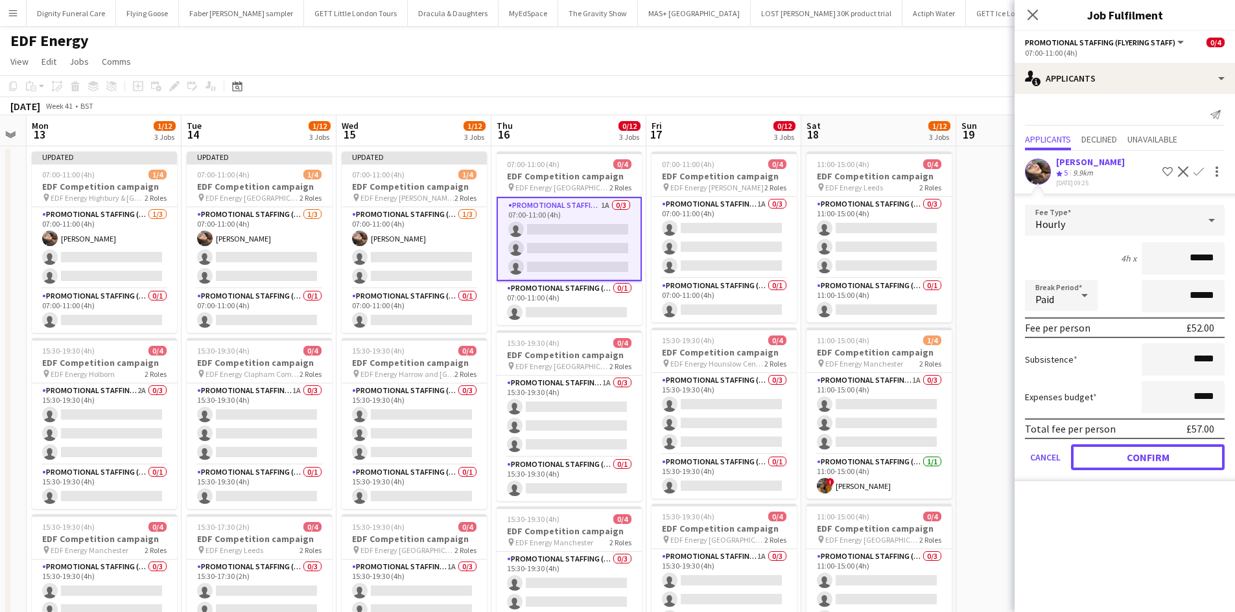
drag, startPoint x: 1152, startPoint y: 455, endPoint x: 998, endPoint y: 423, distance: 156.8
click at [1152, 455] on button "Confirm" at bounding box center [1148, 458] width 154 height 26
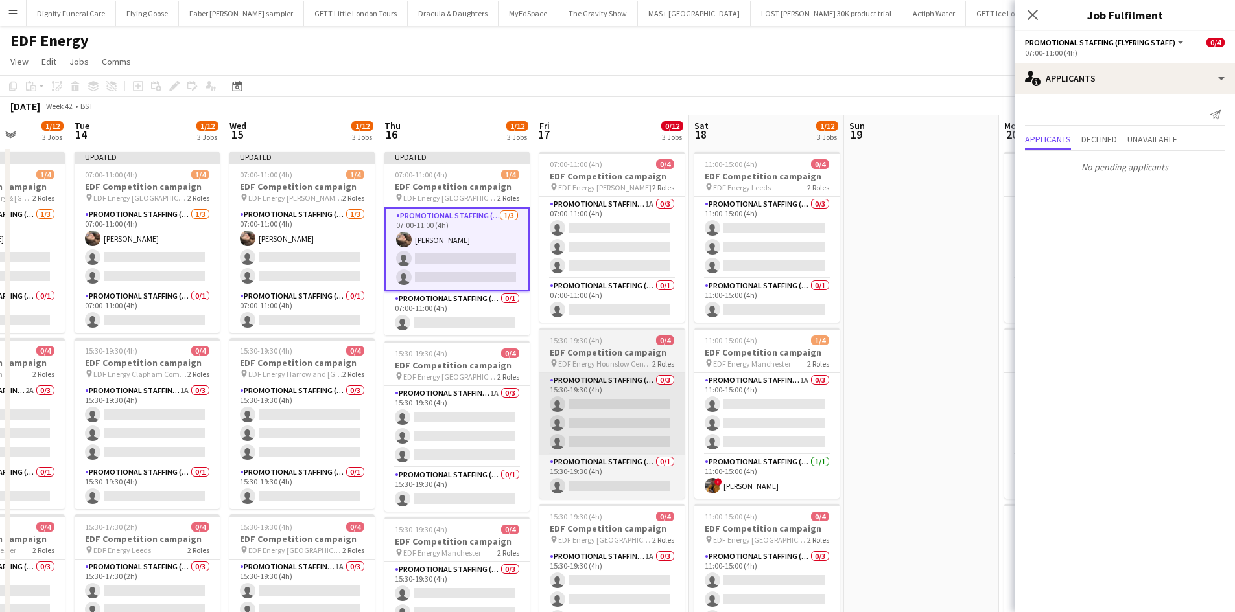
drag, startPoint x: 677, startPoint y: 401, endPoint x: 565, endPoint y: 393, distance: 112.4
click at [564, 397] on app-calendar-viewport "Fri 10 3/12 3 Jobs Sat 11 0/12 3 Jobs Sun 12 Mon 13 1/12 3 Jobs Tue 14 1/12 3 J…" at bounding box center [617, 521] width 1235 height 813
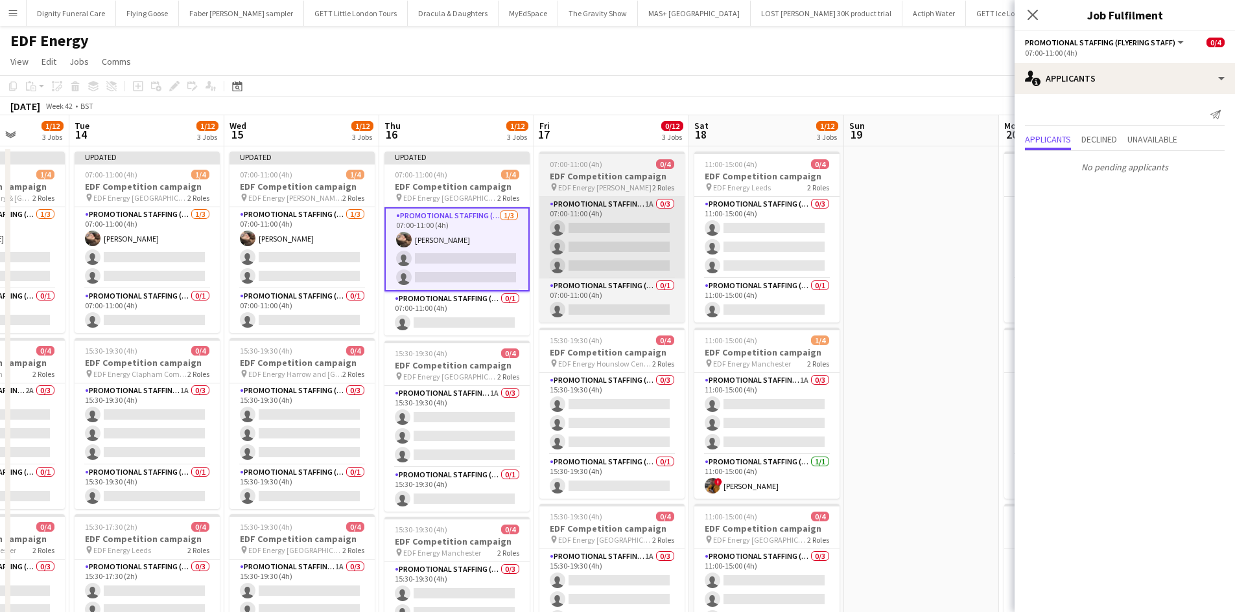
scroll to position [0, 551]
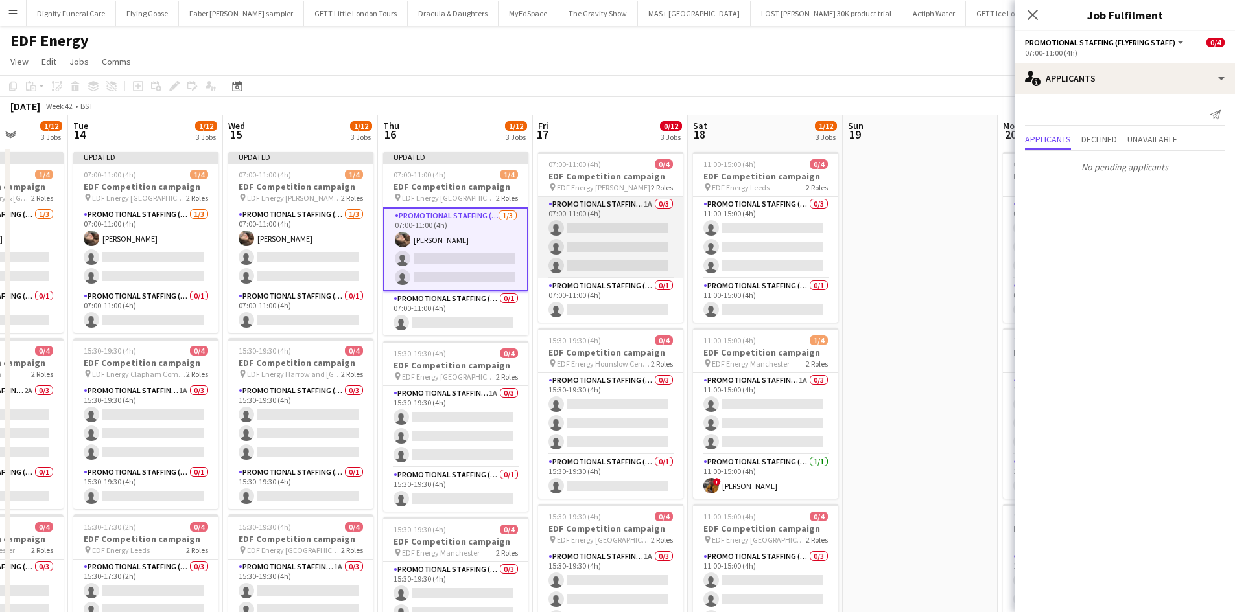
click at [604, 233] on app-card-role "Promotional Staffing (Flyering Staff) 1A 0/3 07:00-11:00 (4h) single-neutral-ac…" at bounding box center [610, 238] width 145 height 82
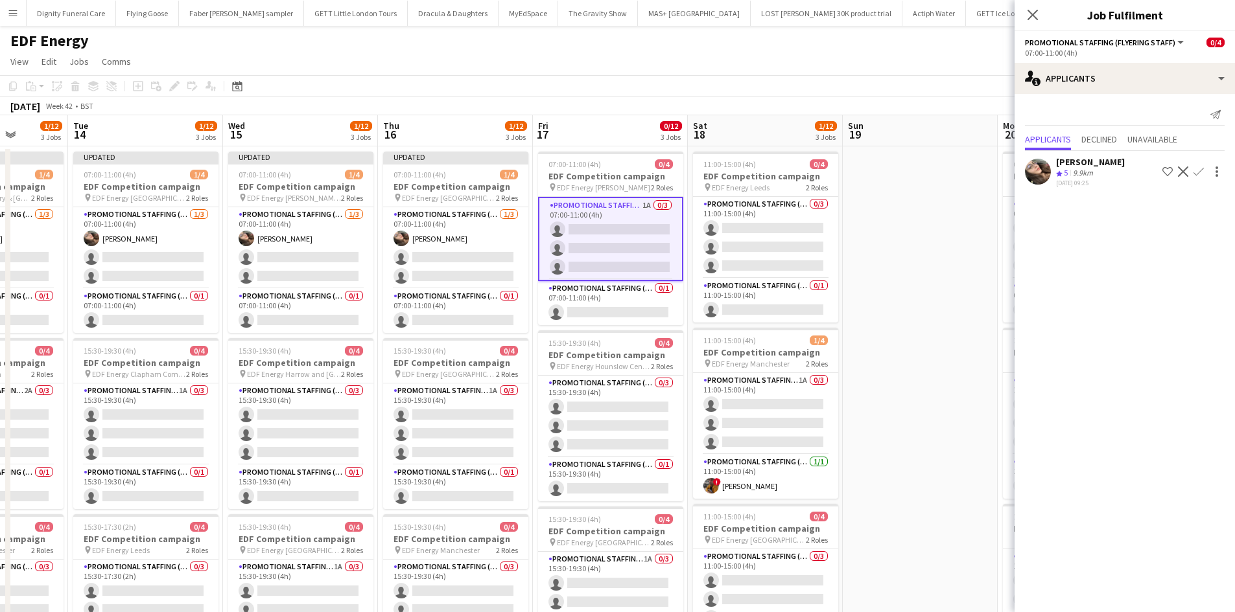
click at [1199, 170] on app-icon "Confirm" at bounding box center [1198, 172] width 10 height 10
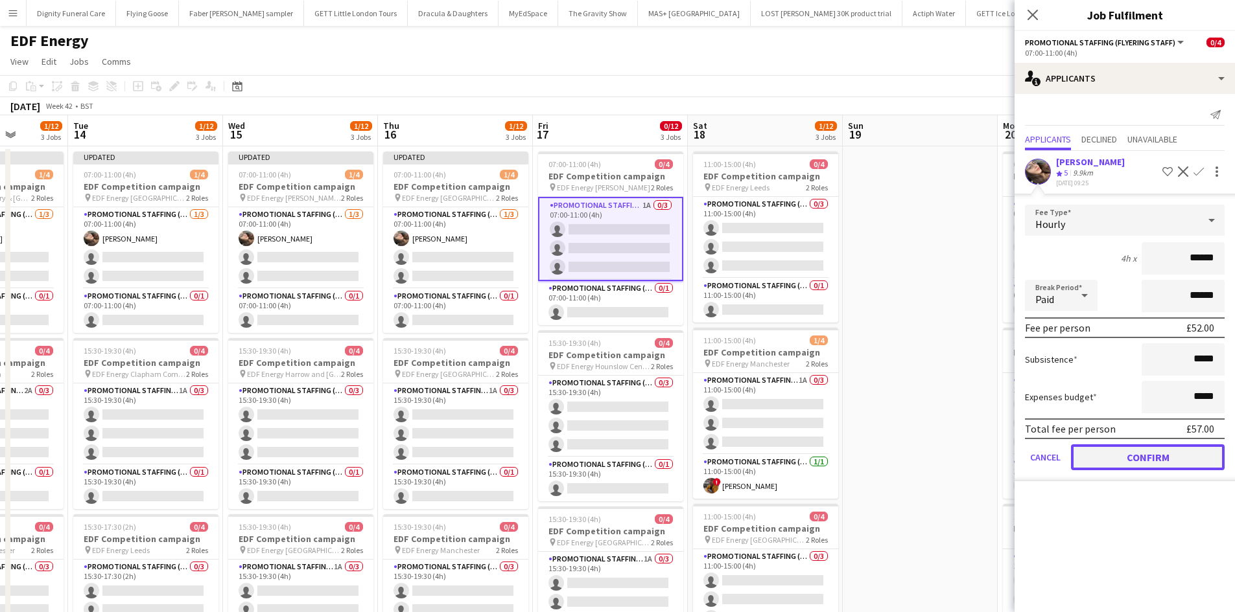
click at [1161, 458] on button "Confirm" at bounding box center [1148, 458] width 154 height 26
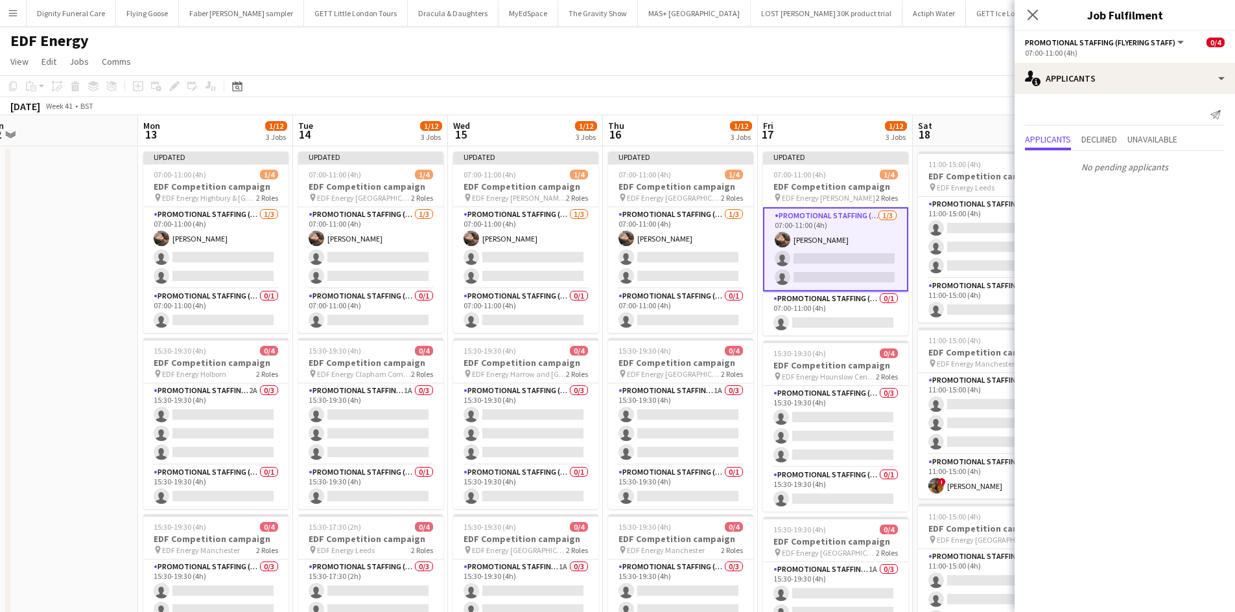
scroll to position [0, 297]
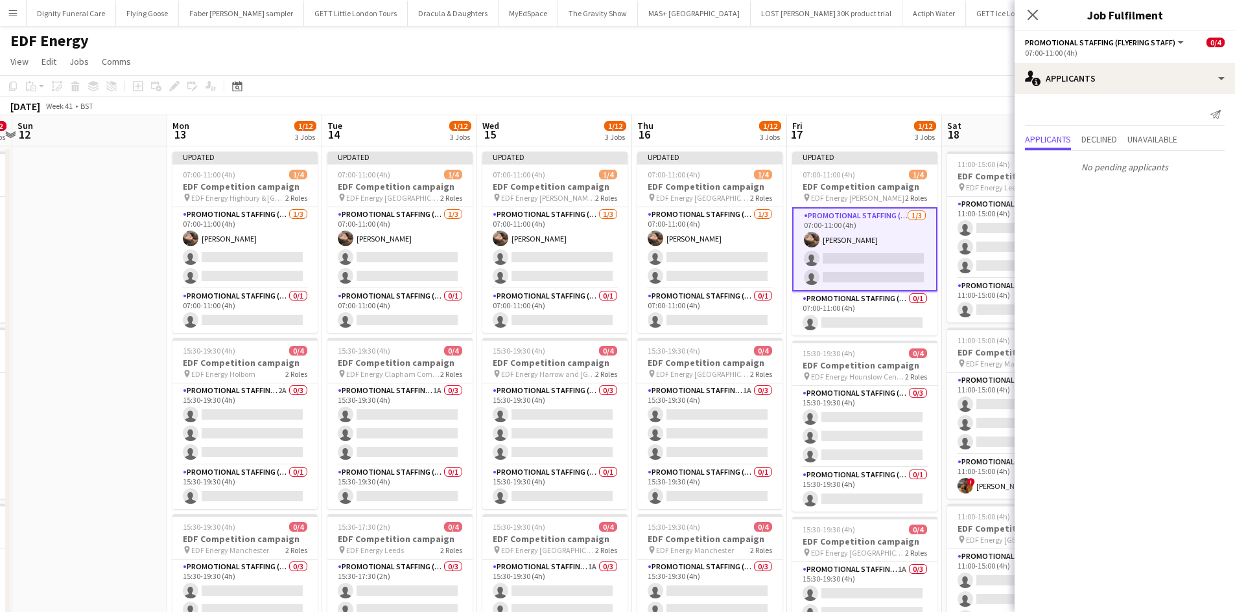
drag, startPoint x: 499, startPoint y: 391, endPoint x: 907, endPoint y: 353, distance: 410.0
click at [909, 353] on app-calendar-viewport "Fri 10 3/12 3 Jobs Sat 11 0/12 3 Jobs Sun 12 Mon 13 1/12 3 Jobs Tue 14 1/12 3 J…" at bounding box center [617, 521] width 1235 height 813
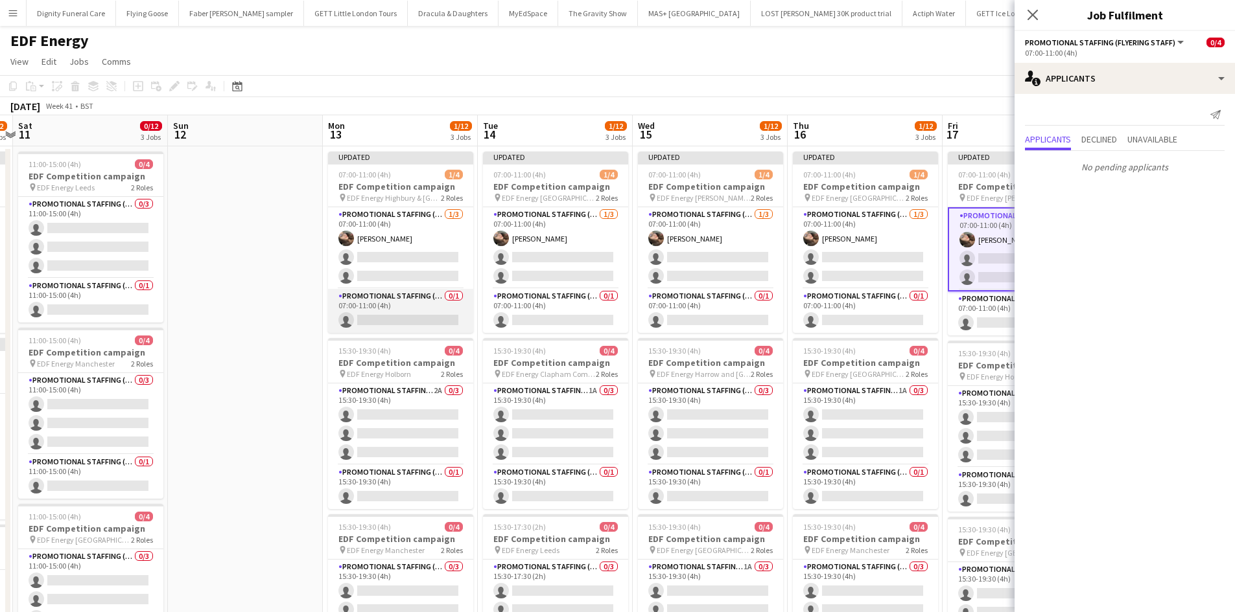
click at [411, 314] on app-card-role "Promotional Staffing (Team Leader) 0/1 07:00-11:00 (4h) single-neutral-actions" at bounding box center [400, 311] width 145 height 44
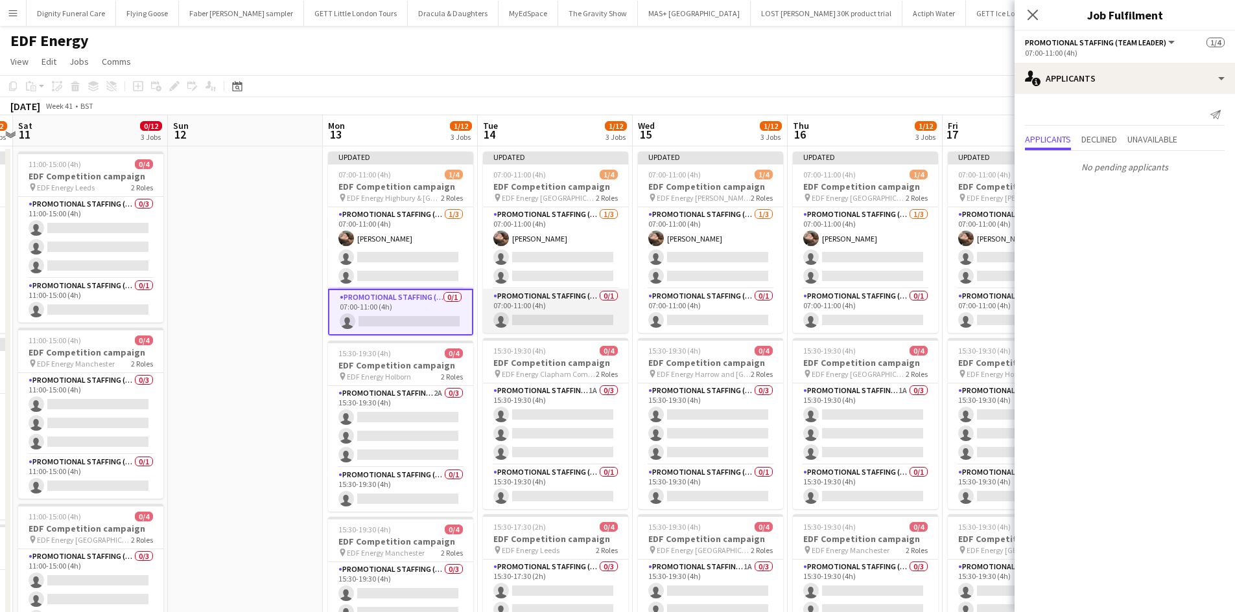
click at [572, 321] on app-card-role "Promotional Staffing (Team Leader) 0/1 07:00-11:00 (4h) single-neutral-actions" at bounding box center [555, 311] width 145 height 44
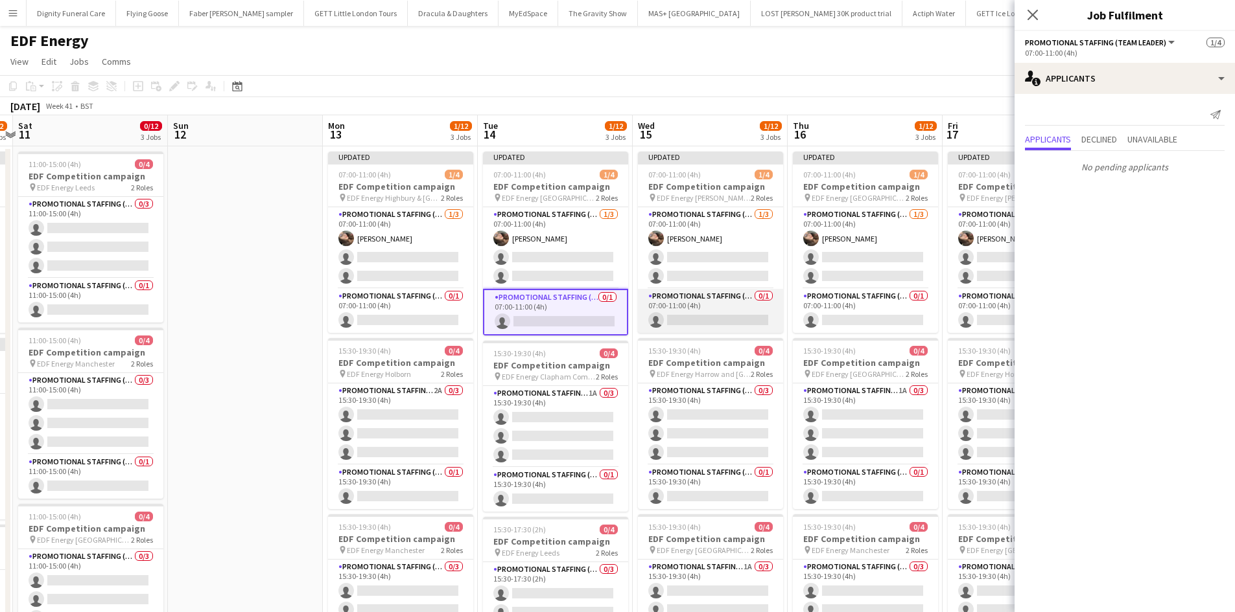
click at [734, 325] on app-card-role "Promotional Staffing (Team Leader) 0/1 07:00-11:00 (4h) single-neutral-actions" at bounding box center [710, 311] width 145 height 44
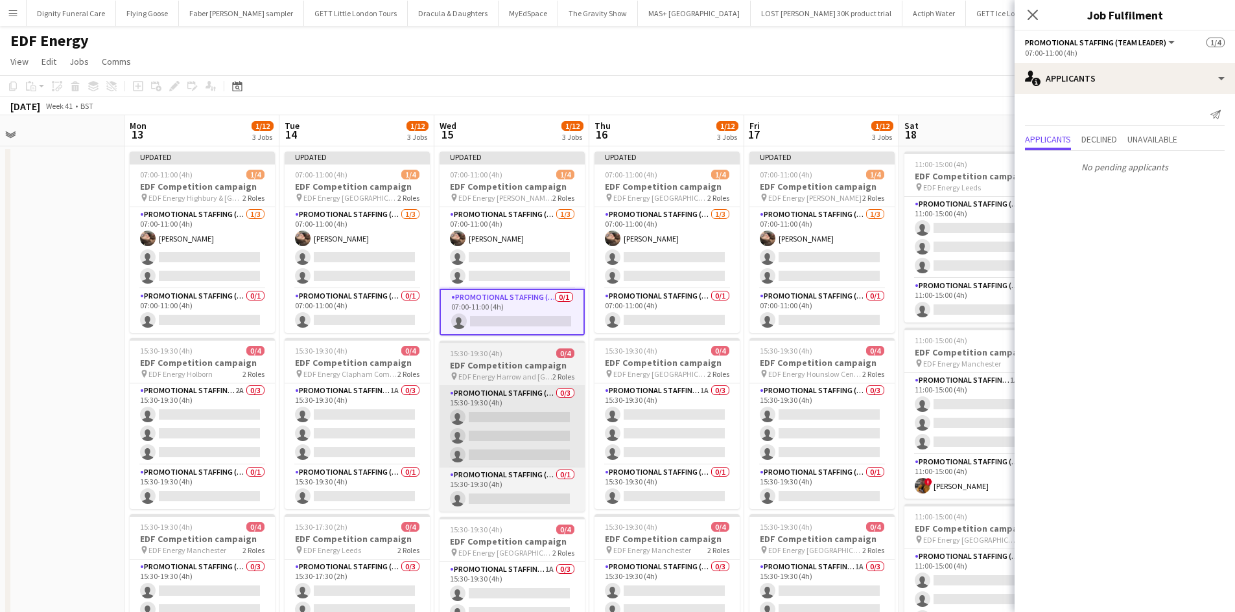
drag, startPoint x: 784, startPoint y: 432, endPoint x: 550, endPoint y: 435, distance: 234.0
click at [552, 430] on app-calendar-viewport "Thu 9 2/12 3 Jobs Fri 10 3/12 3 Jobs Sat 11 0/12 3 Jobs Sun 12 Mon 13 1/12 3 Jo…" at bounding box center [617, 521] width 1235 height 813
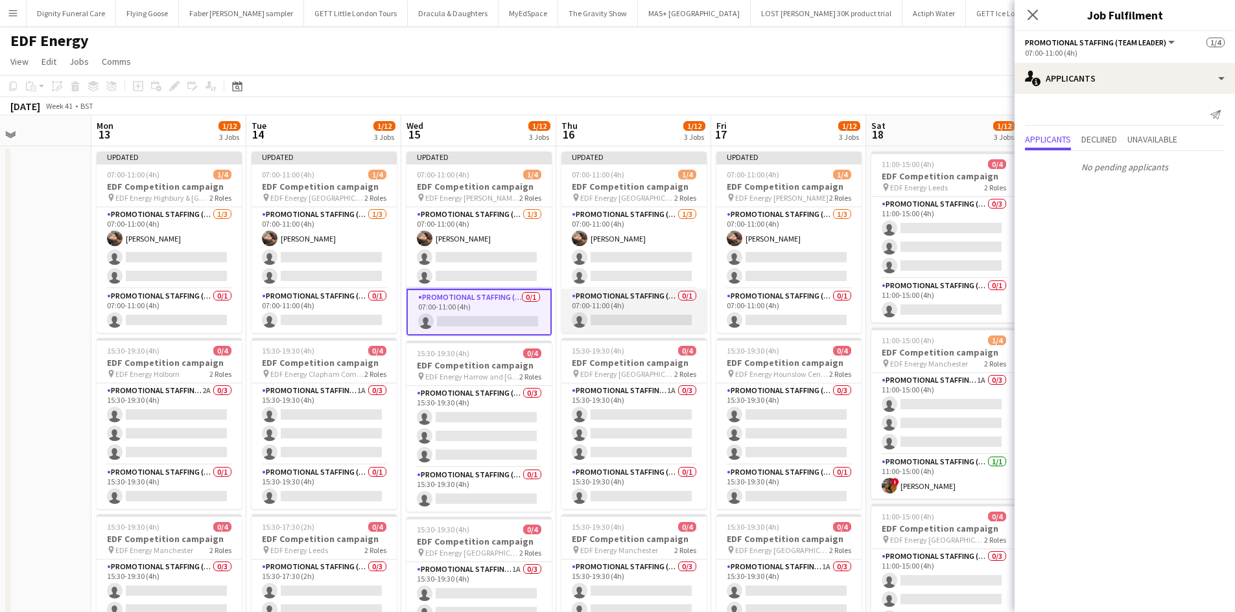
click at [640, 318] on app-card-role "Promotional Staffing (Team Leader) 0/1 07:00-11:00 (4h) single-neutral-actions" at bounding box center [633, 311] width 145 height 44
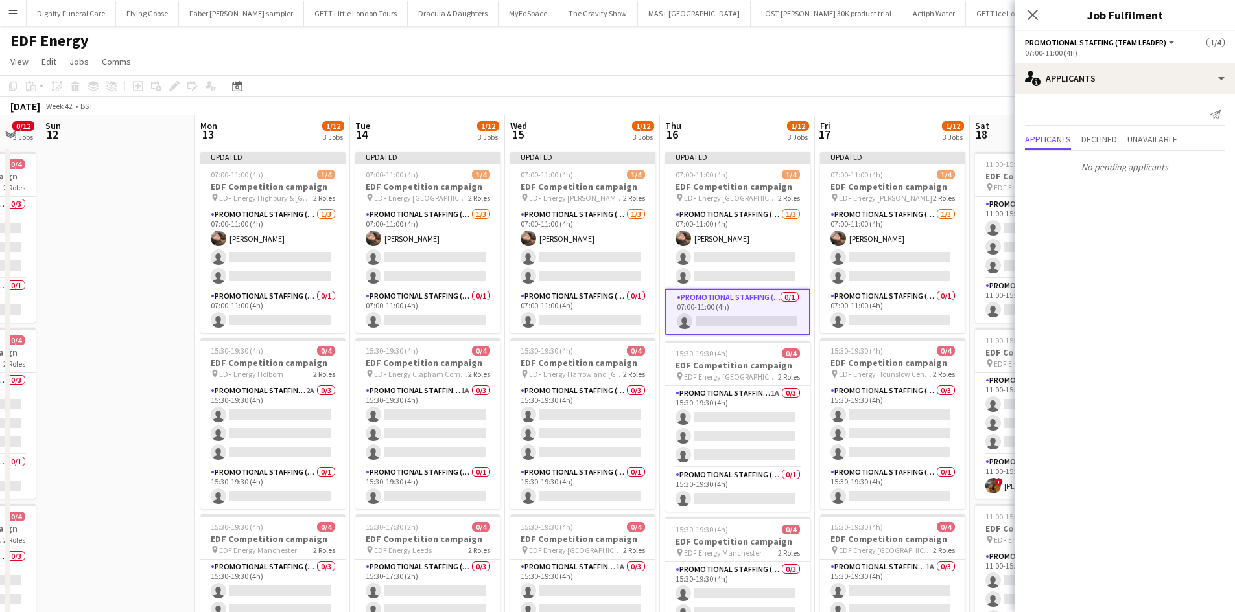
drag, startPoint x: 722, startPoint y: 396, endPoint x: 544, endPoint y: 400, distance: 178.3
click at [544, 400] on app-calendar-viewport "Thu 9 2/12 3 Jobs Fri 10 3/12 3 Jobs Sat 11 0/12 3 Jobs Sun 12 Mon 13 1/12 3 Jo…" at bounding box center [617, 521] width 1235 height 813
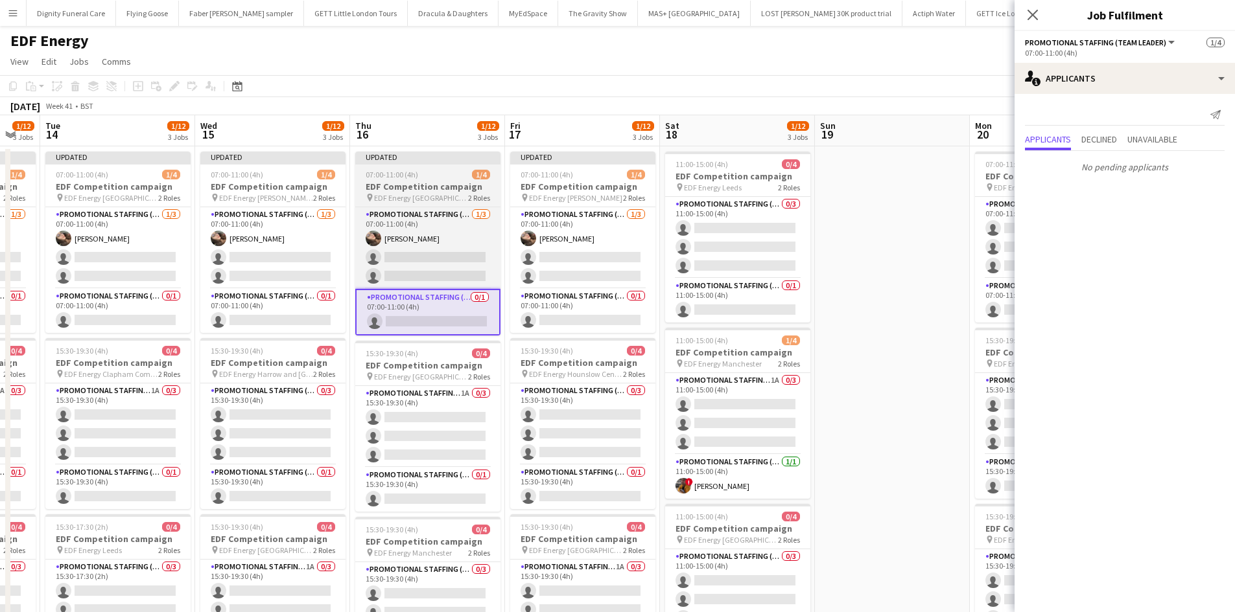
scroll to position [0, 425]
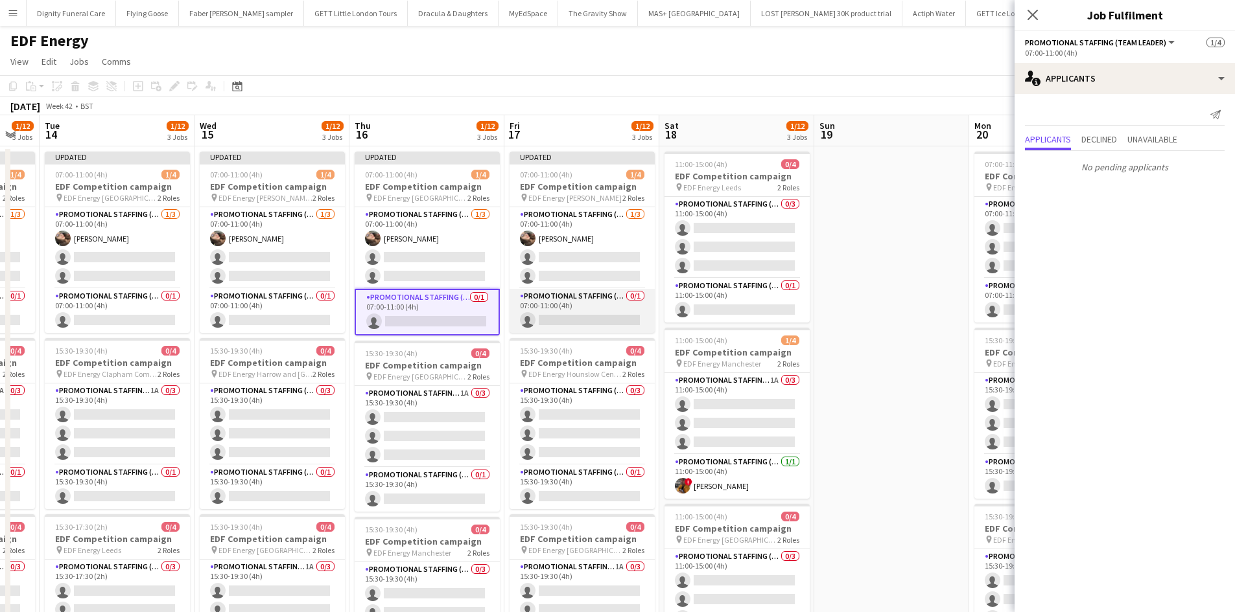
click at [591, 316] on app-card-role "Promotional Staffing (Team Leader) 0/1 07:00-11:00 (4h) single-neutral-actions" at bounding box center [581, 311] width 145 height 44
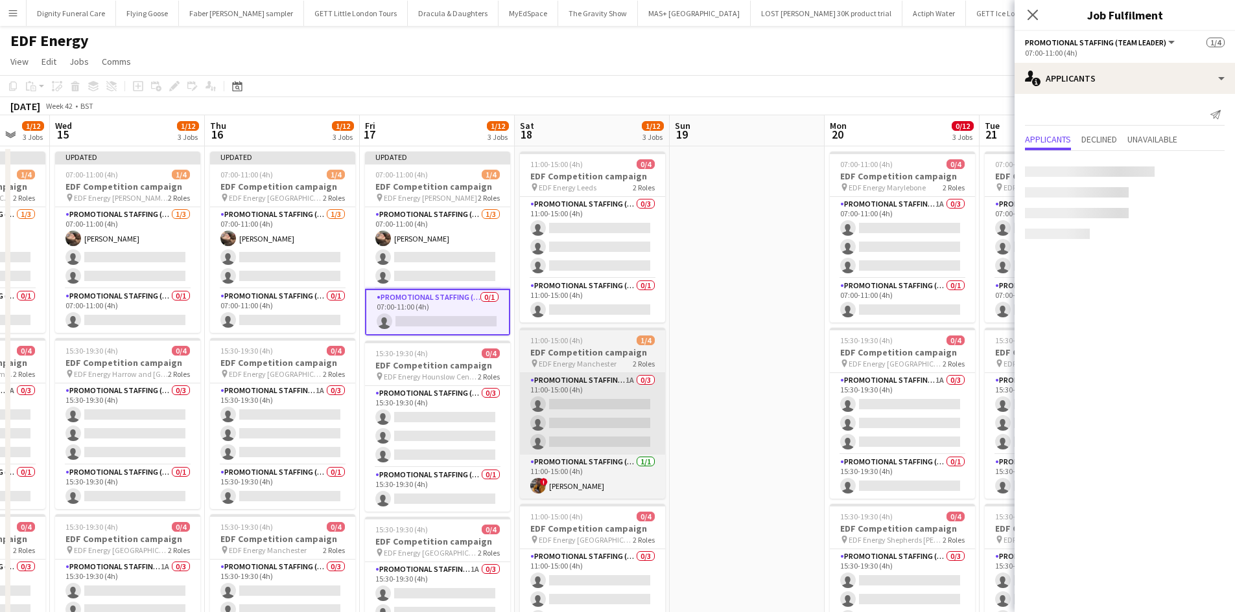
scroll to position [0, 614]
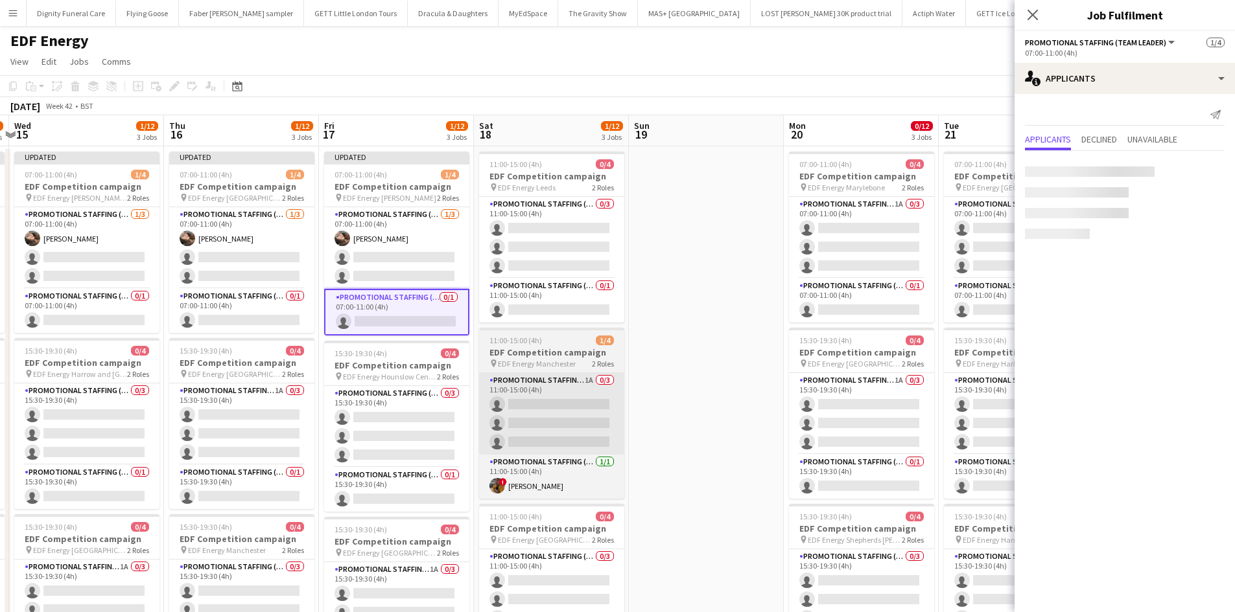
drag, startPoint x: 743, startPoint y: 395, endPoint x: 531, endPoint y: 412, distance: 211.9
click at [554, 400] on app-calendar-viewport "Sat 11 0/12 3 Jobs Sun 12 Mon 13 1/12 3 Jobs Tue 14 1/12 3 Jobs Wed 15 1/12 3 J…" at bounding box center [617, 521] width 1235 height 813
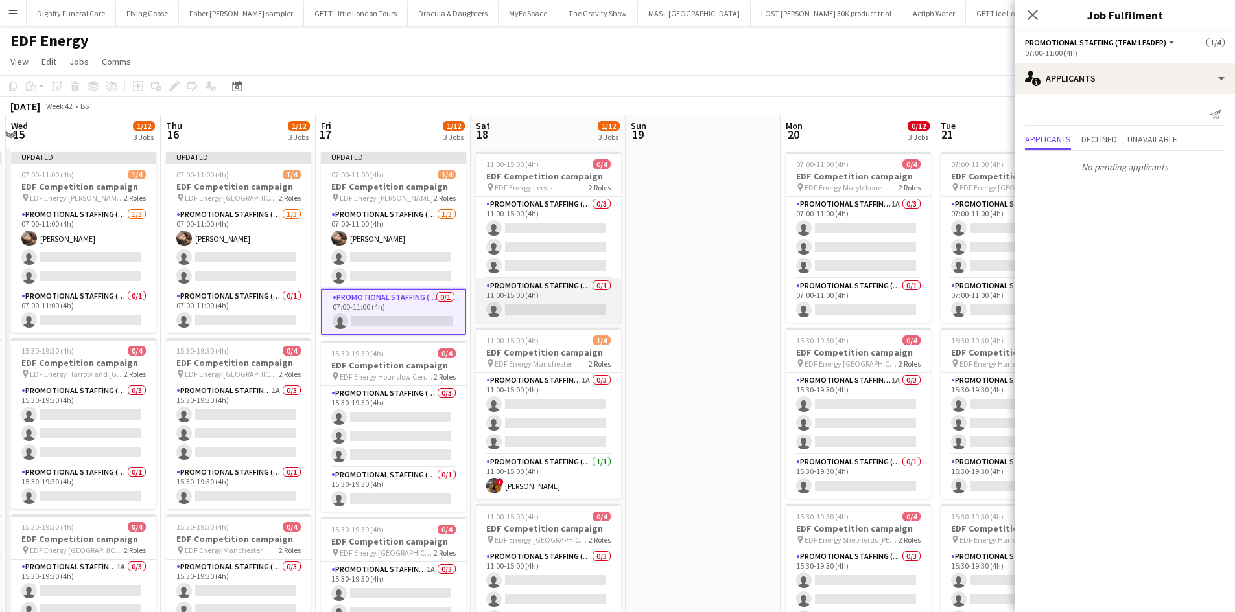
click at [555, 317] on app-card-role "Promotional Staffing (Team Leader) 0/1 11:00-15:00 (4h) single-neutral-actions" at bounding box center [548, 301] width 145 height 44
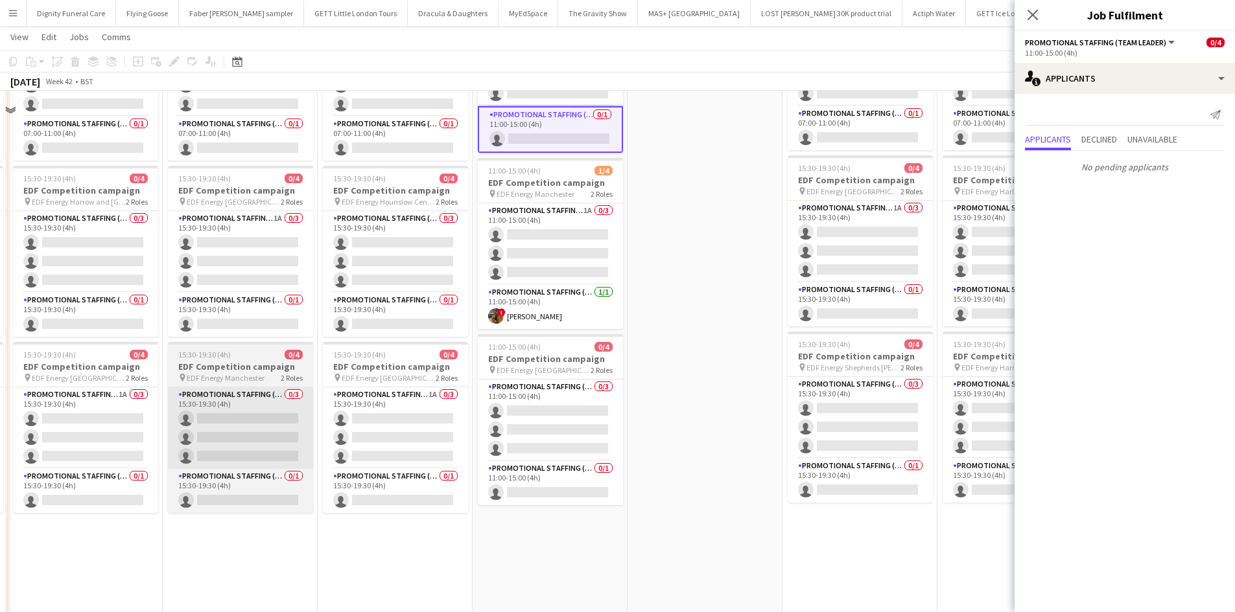
scroll to position [194, 0]
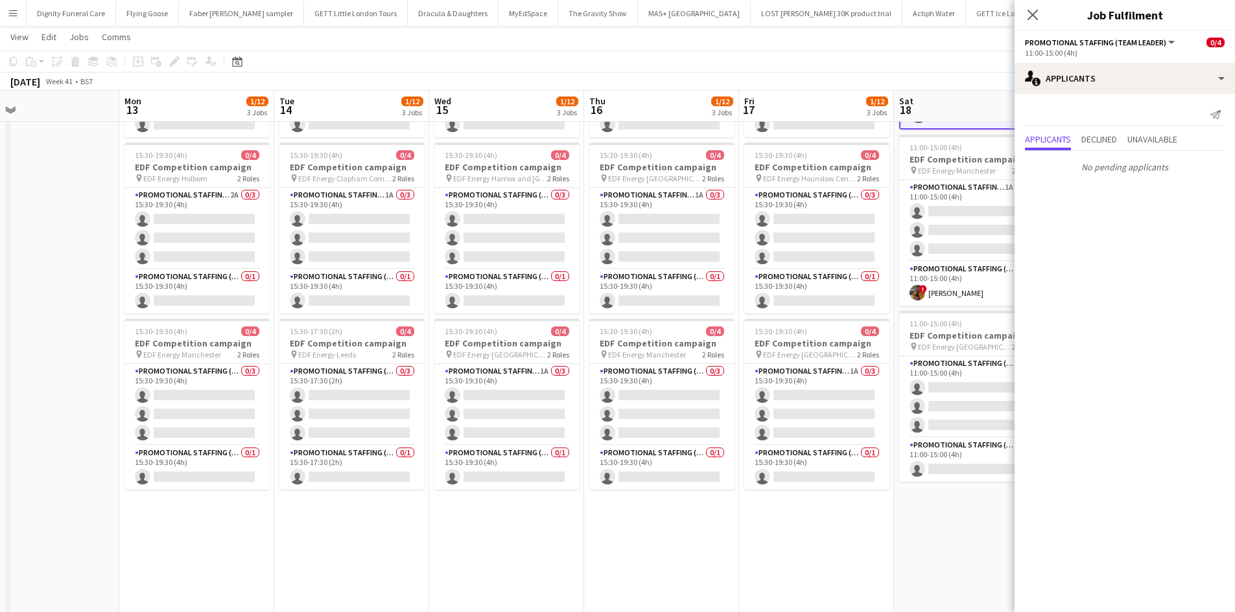
drag, startPoint x: 307, startPoint y: 526, endPoint x: 614, endPoint y: 526, distance: 307.8
click at [620, 535] on app-calendar-viewport "Fri 10 3/12 3 Jobs Sat 11 0/12 3 Jobs Sun 12 Mon 13 1/12 3 Jobs Tue 14 1/12 3 J…" at bounding box center [617, 294] width 1235 height 876
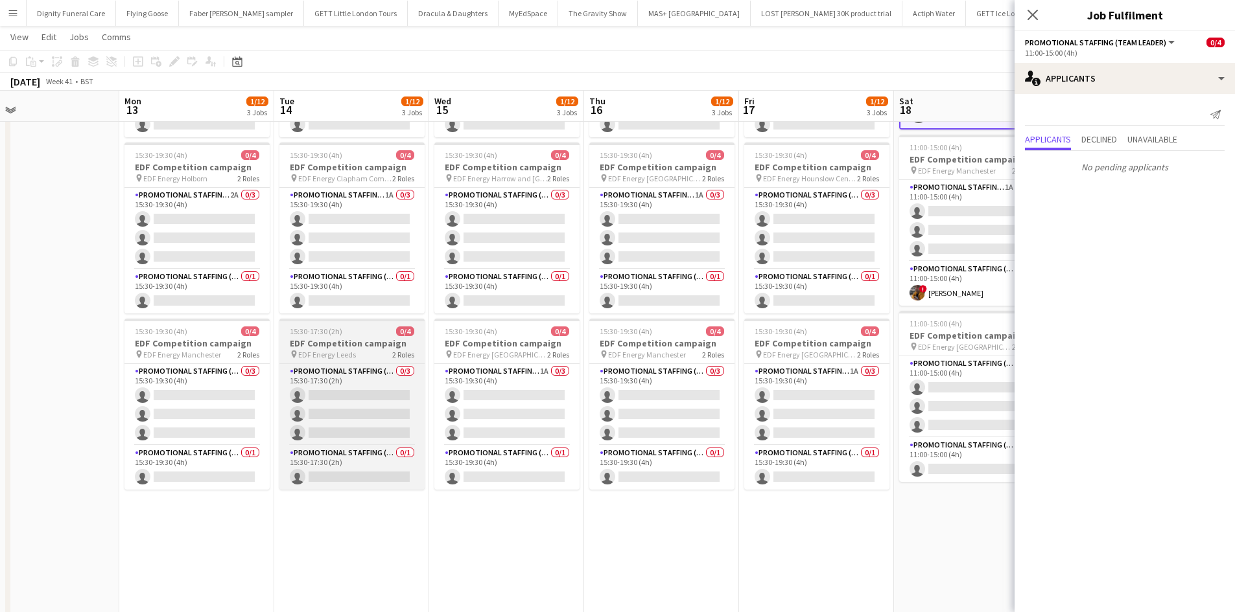
scroll to position [0, 345]
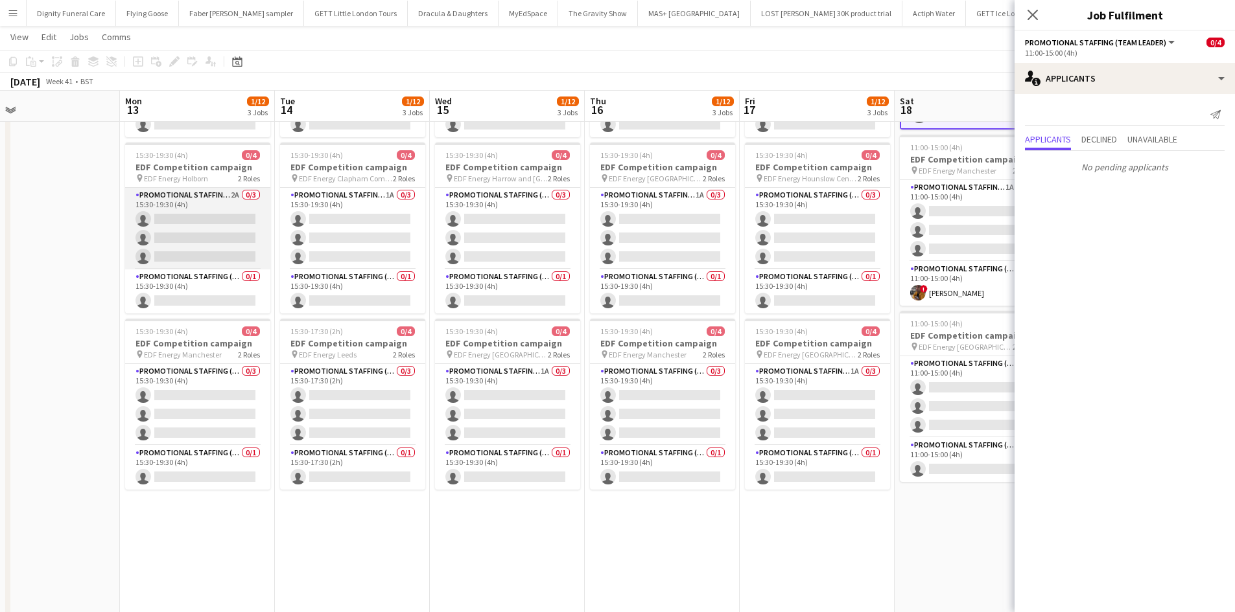
click at [227, 237] on app-card-role "Promotional Staffing (Flyering Staff) 2A 0/3 15:30-19:30 (4h) single-neutral-ac…" at bounding box center [197, 229] width 145 height 82
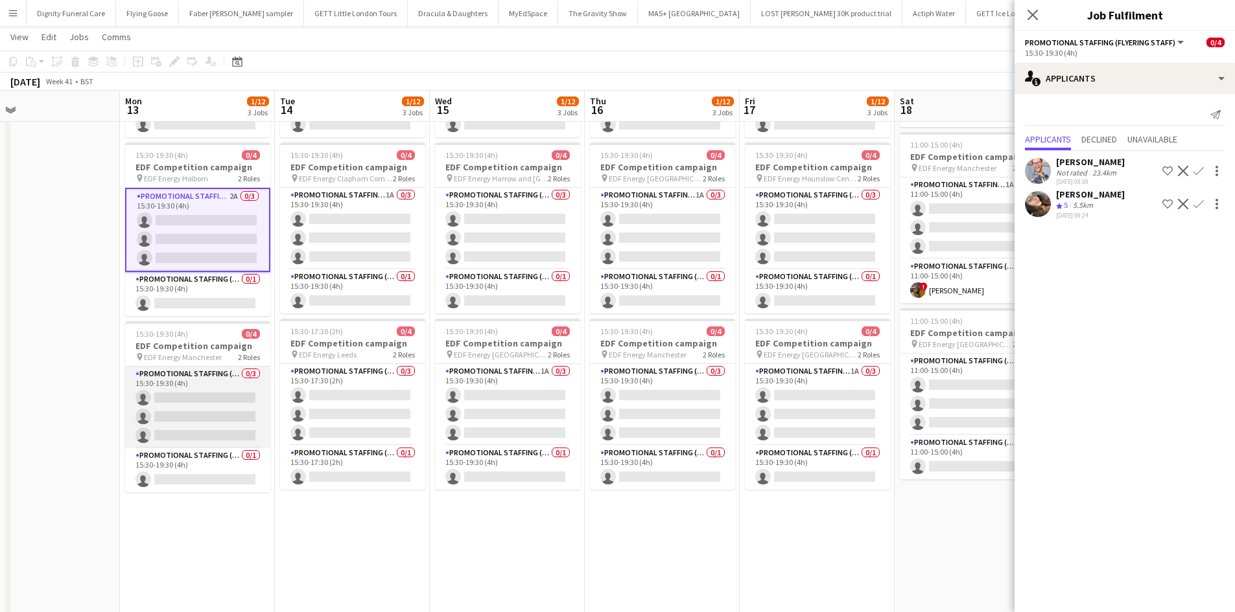
click at [181, 410] on app-card-role "Promotional Staffing (Flyering Staff) 0/3 15:30-19:30 (4h) single-neutral-actio…" at bounding box center [197, 408] width 145 height 82
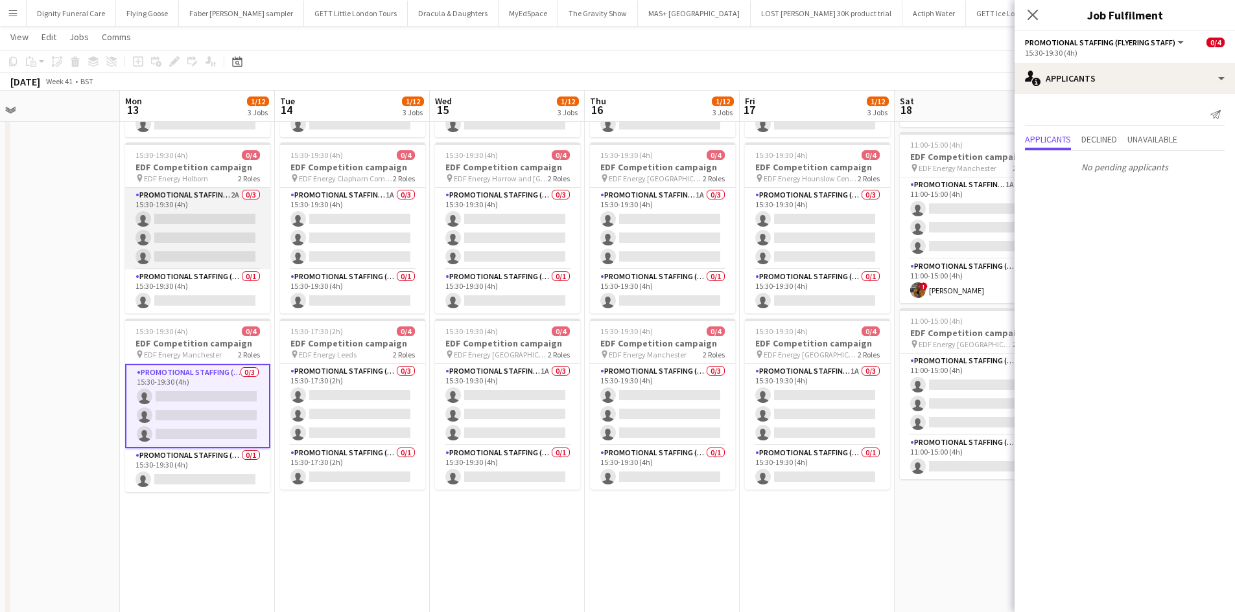
click at [202, 232] on app-card-role "Promotional Staffing (Flyering Staff) 2A 0/3 15:30-19:30 (4h) single-neutral-ac…" at bounding box center [197, 229] width 145 height 82
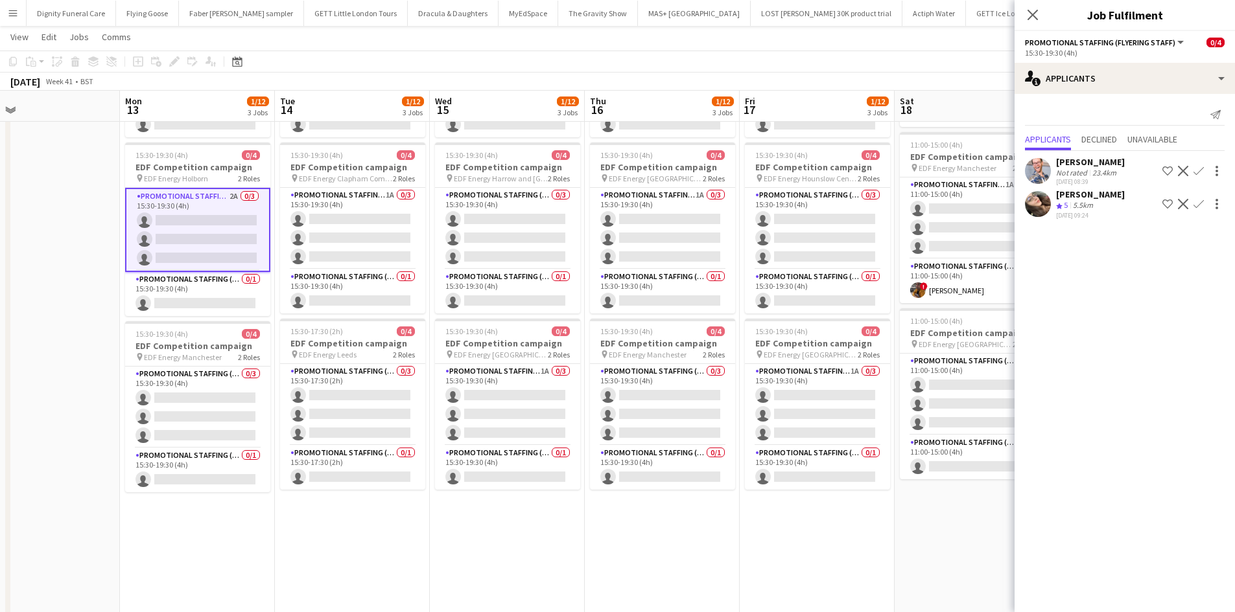
click at [1198, 168] on app-icon "Confirm" at bounding box center [1198, 171] width 10 height 10
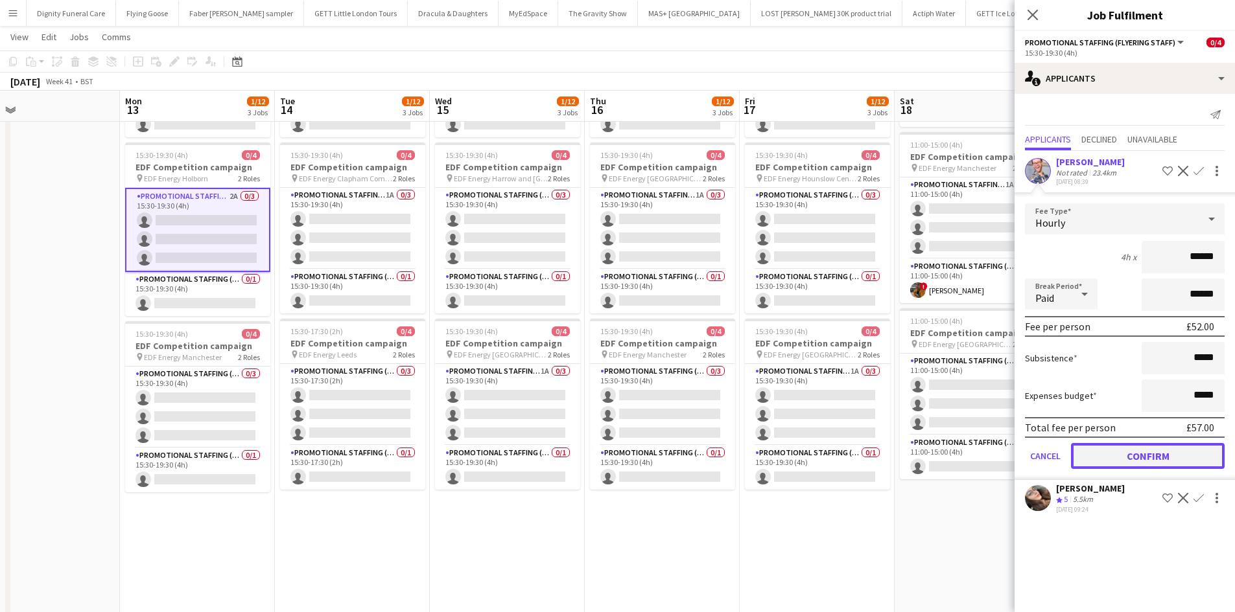
click at [1145, 452] on button "Confirm" at bounding box center [1148, 456] width 154 height 26
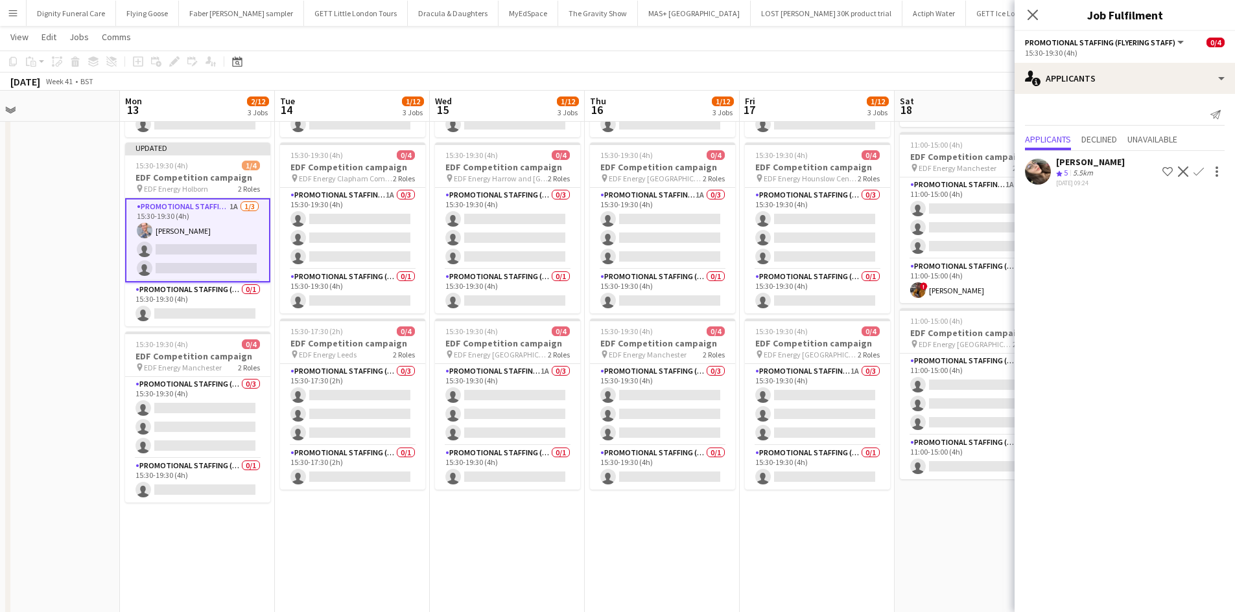
click at [1201, 168] on app-icon "Confirm" at bounding box center [1198, 172] width 10 height 10
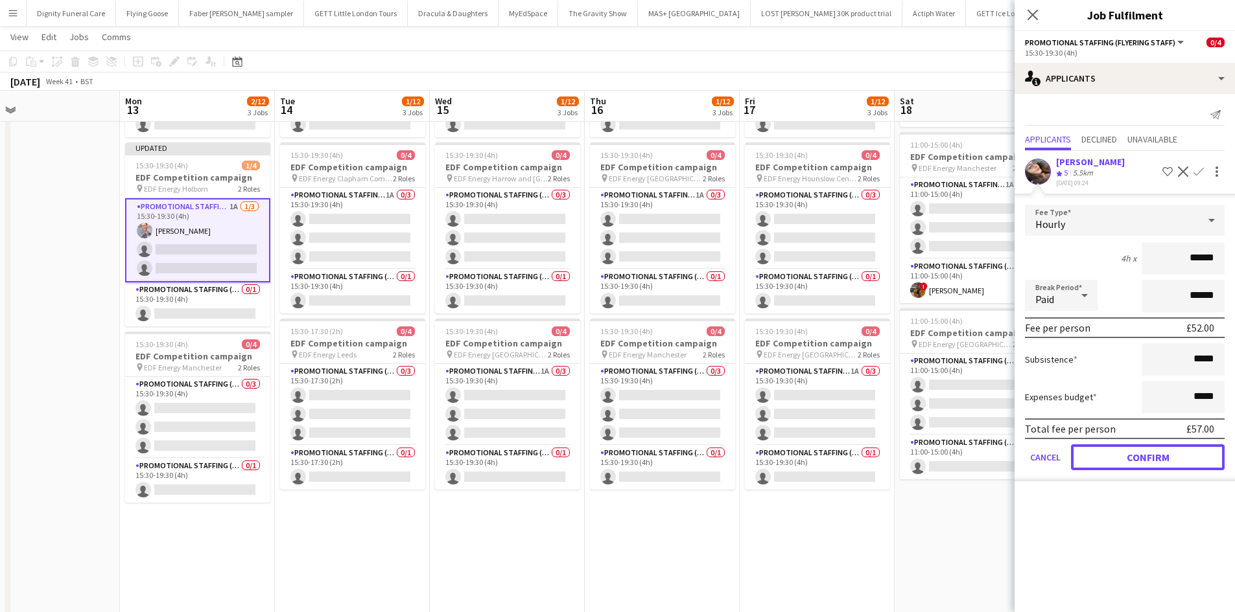
click at [1148, 459] on button "Confirm" at bounding box center [1148, 458] width 154 height 26
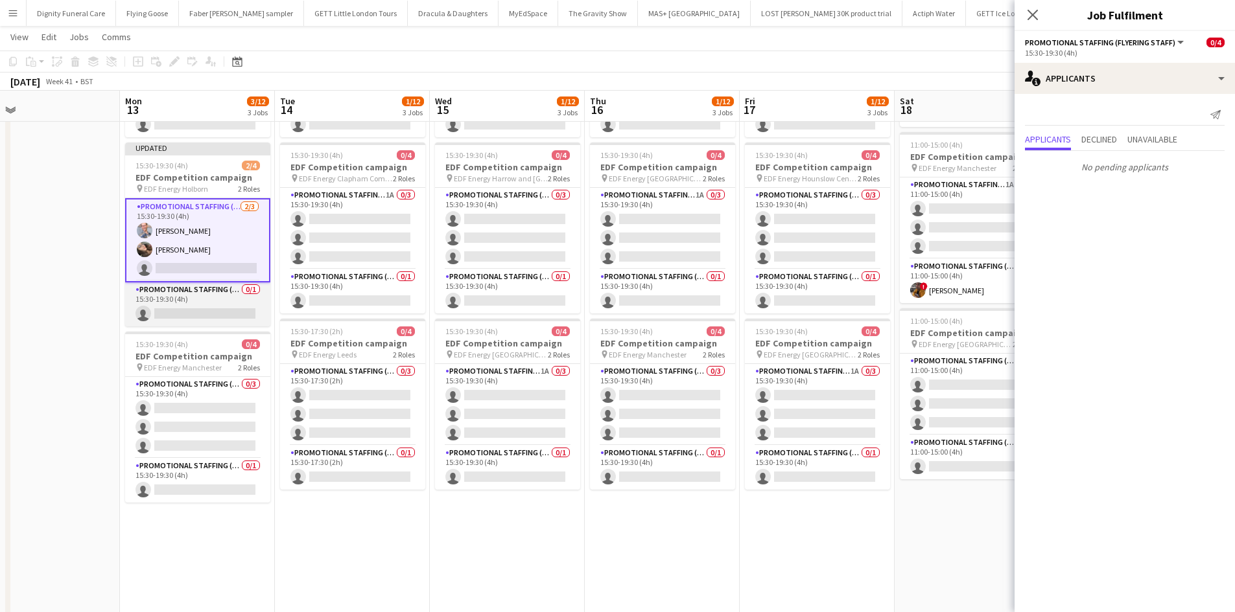
click at [193, 307] on app-card-role "Promotional Staffing (Team Leader) 0/1 15:30-19:30 (4h) single-neutral-actions" at bounding box center [197, 305] width 145 height 44
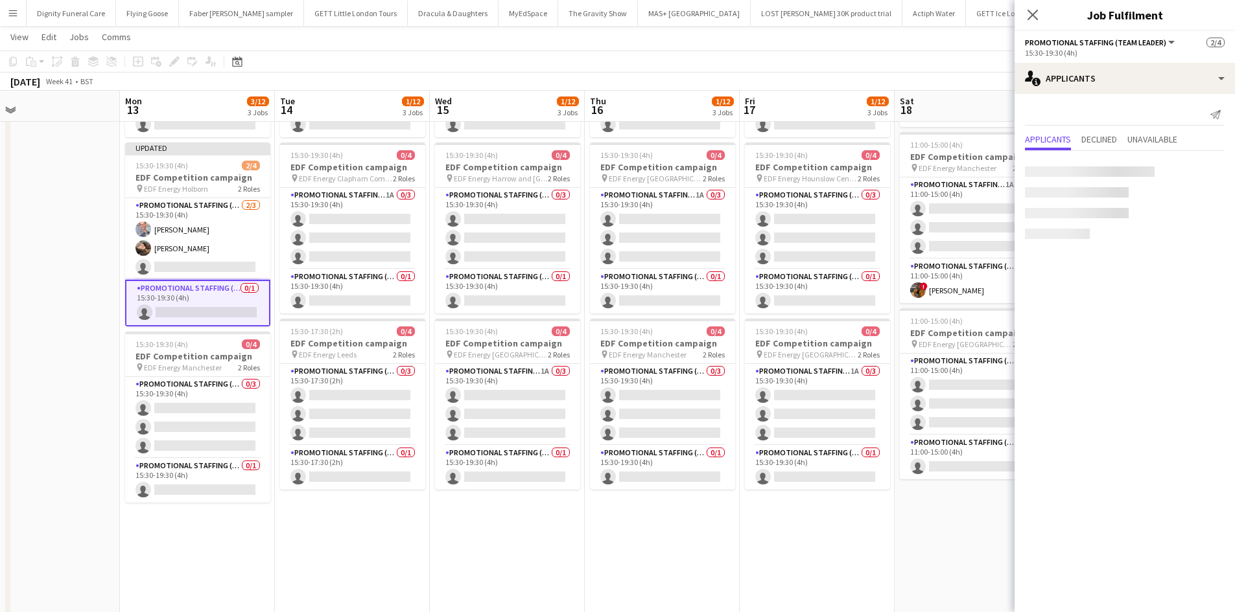
scroll to position [0, 344]
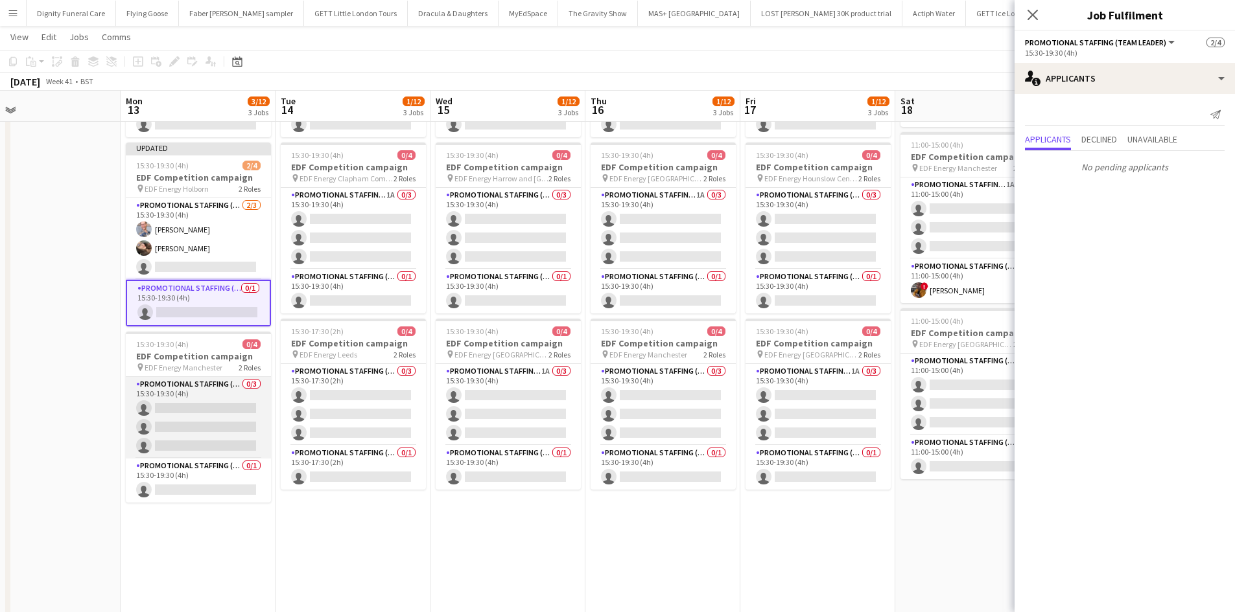
click at [198, 430] on app-card-role "Promotional Staffing (Flyering Staff) 0/3 15:30-19:30 (4h) single-neutral-actio…" at bounding box center [198, 418] width 145 height 82
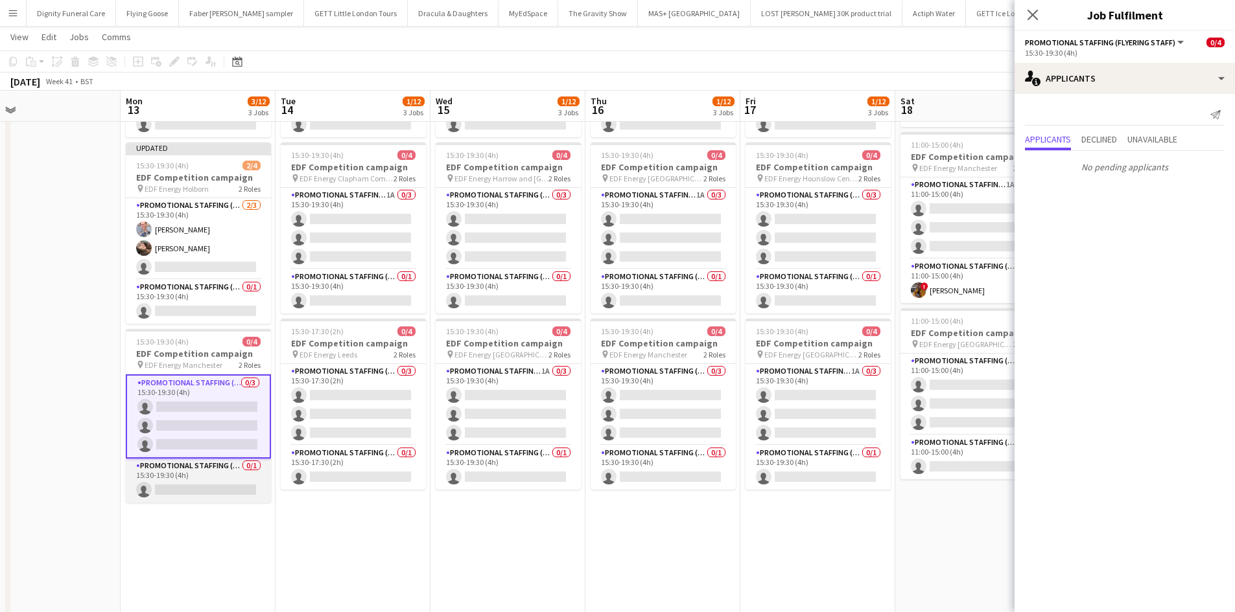
click at [225, 488] on app-card-role "Promotional Staffing (Team Leader) 0/1 15:30-19:30 (4h) single-neutral-actions" at bounding box center [198, 481] width 145 height 44
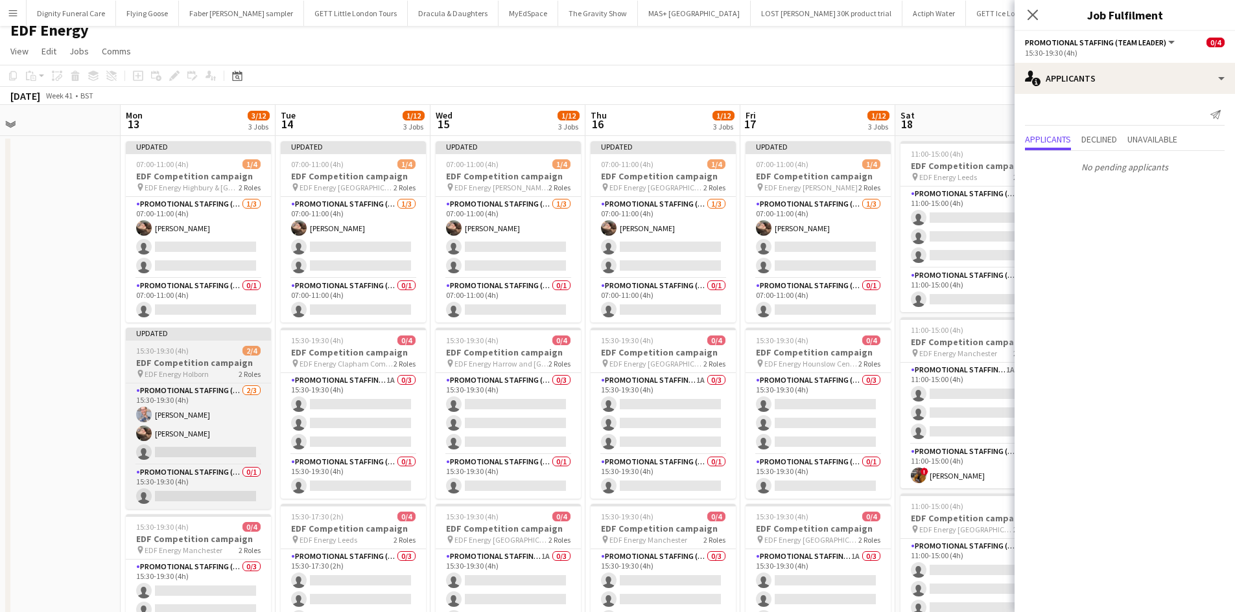
scroll to position [0, 0]
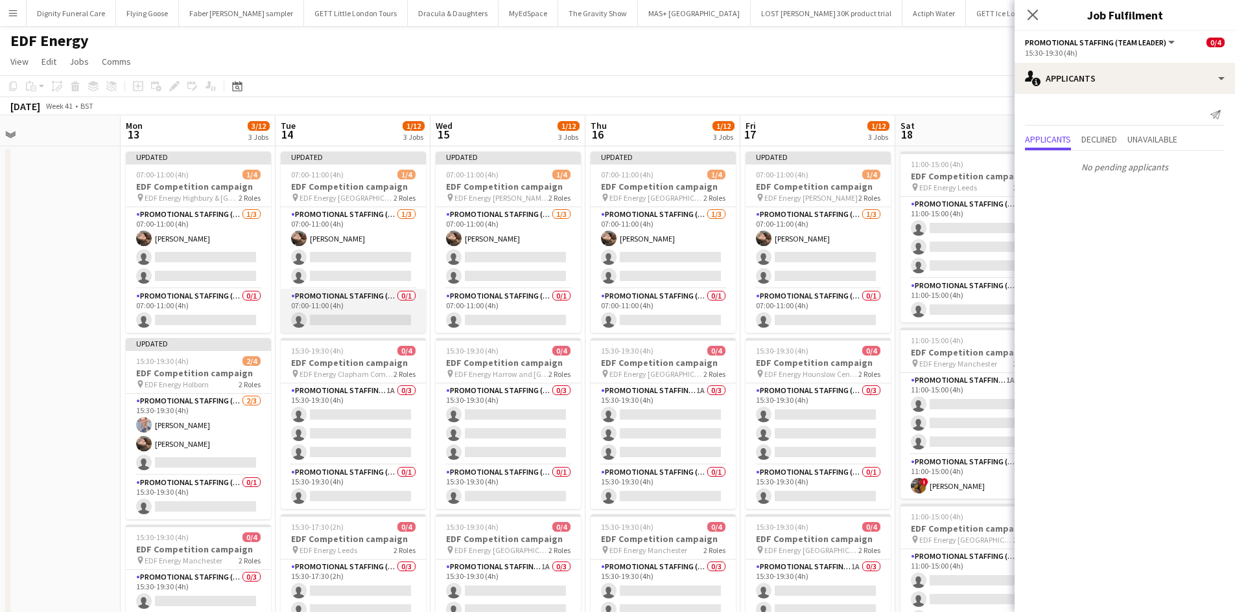
click at [370, 323] on app-card-role "Promotional Staffing (Team Leader) 0/1 07:00-11:00 (4h) single-neutral-actions" at bounding box center [353, 311] width 145 height 44
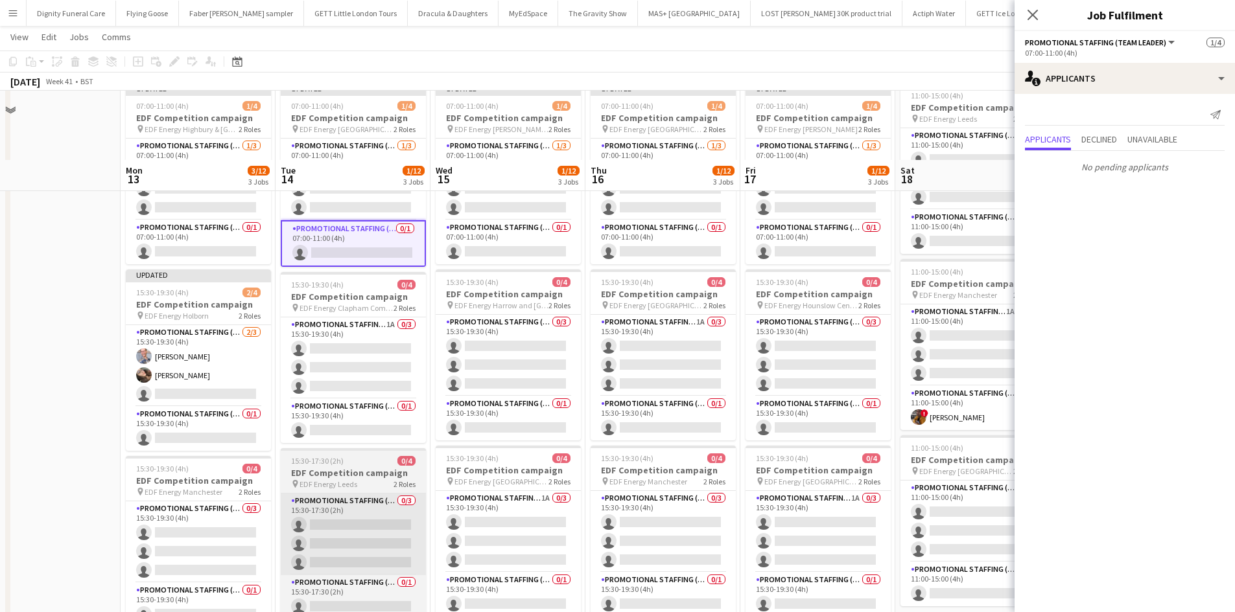
scroll to position [194, 0]
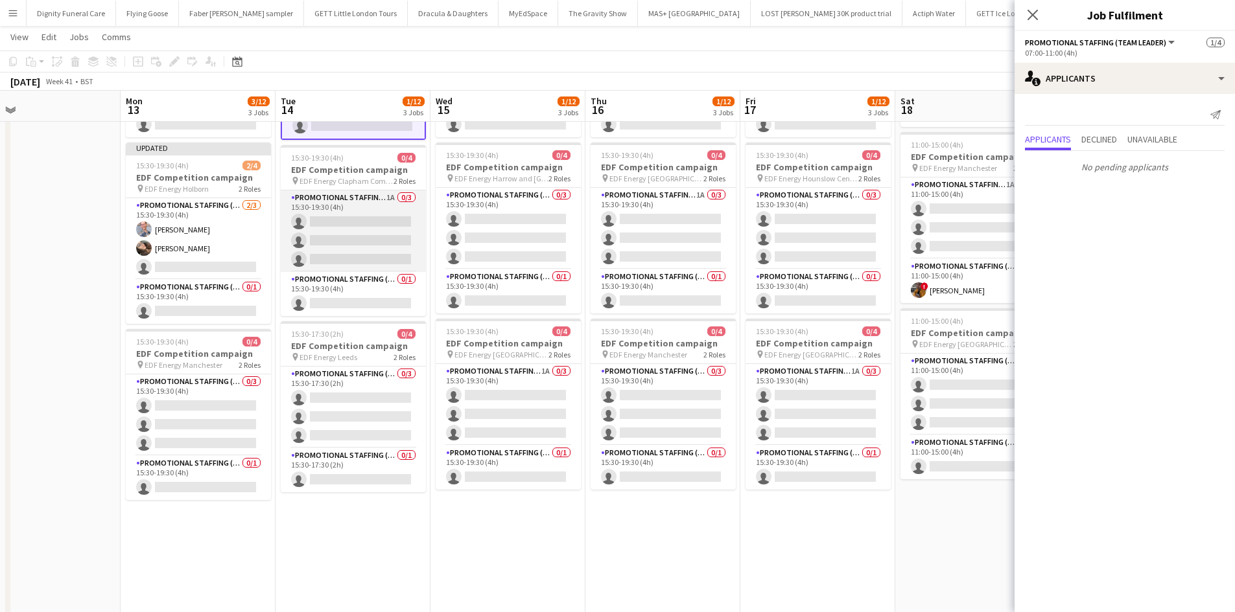
click at [361, 232] on app-card-role "Promotional Staffing (Flyering Staff) 1A 0/3 15:30-19:30 (4h) single-neutral-ac…" at bounding box center [353, 232] width 145 height 82
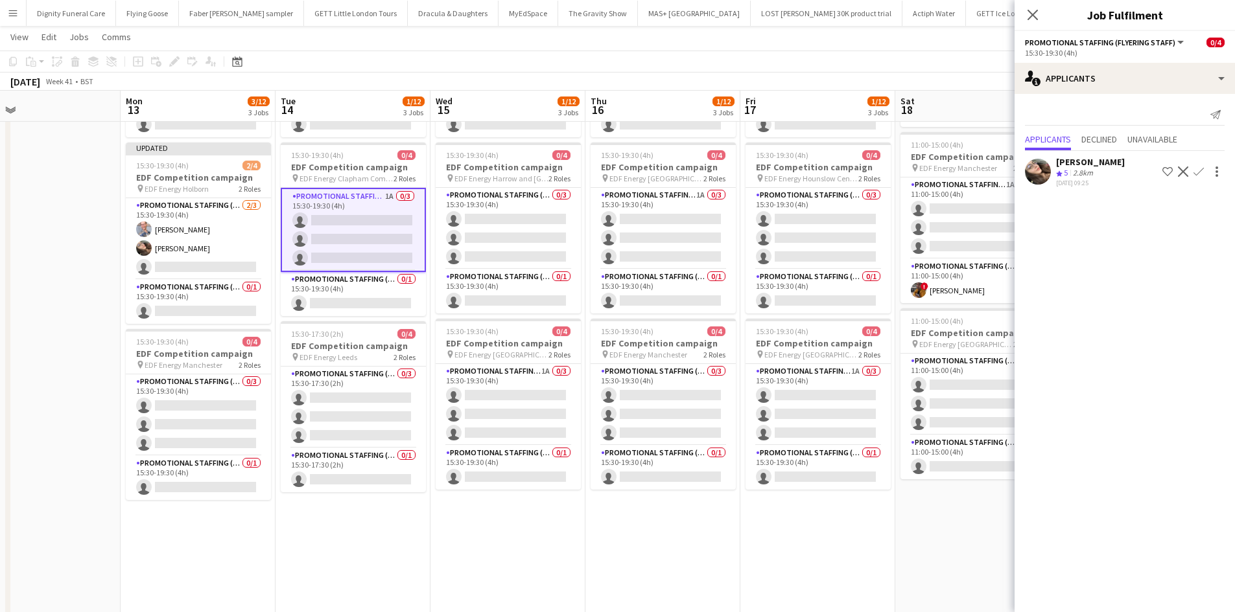
click at [1201, 170] on app-icon "Confirm" at bounding box center [1198, 172] width 10 height 10
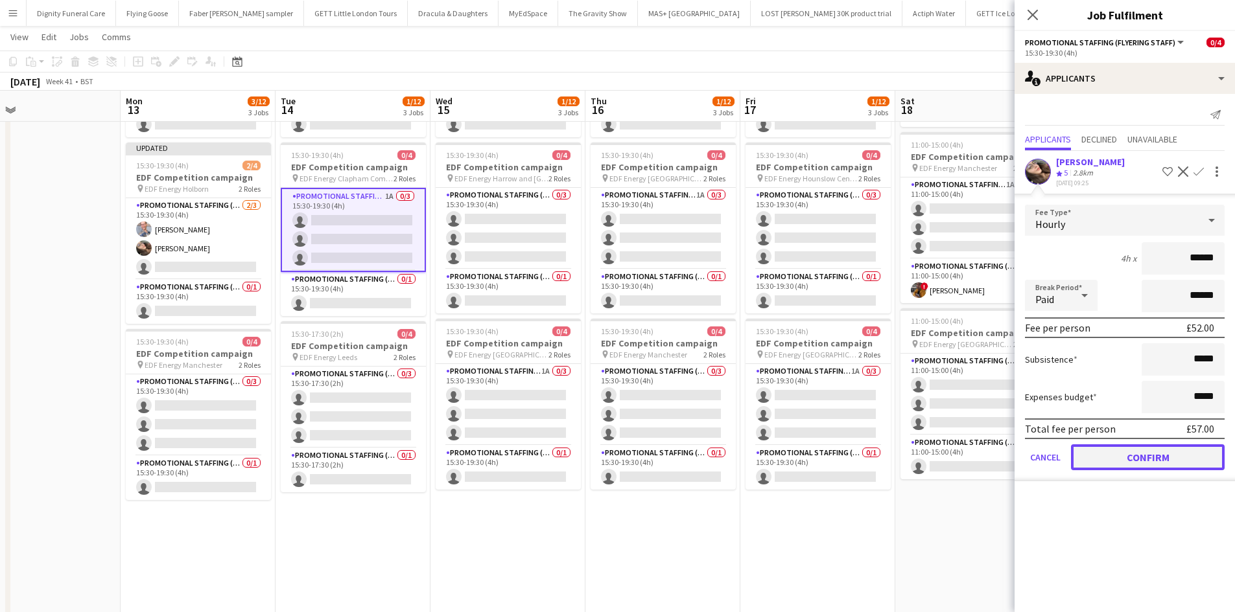
click at [1161, 454] on button "Confirm" at bounding box center [1148, 458] width 154 height 26
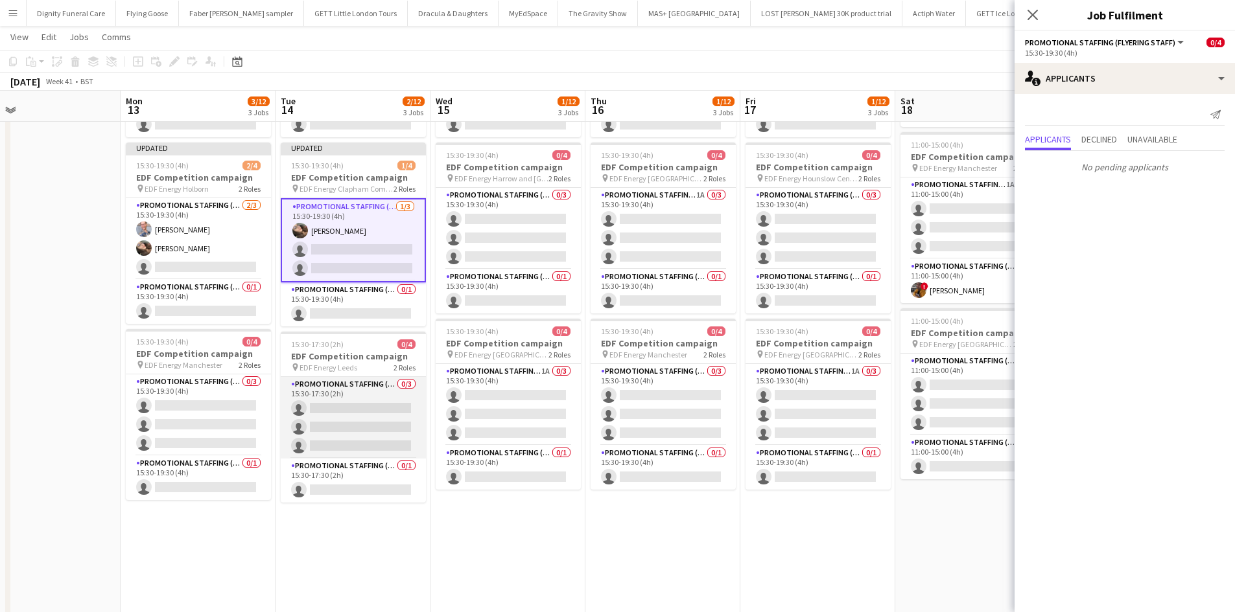
click at [382, 416] on app-card-role "Promotional Staffing (Flyering Staff) 0/3 15:30-17:30 (2h) single-neutral-actio…" at bounding box center [353, 418] width 145 height 82
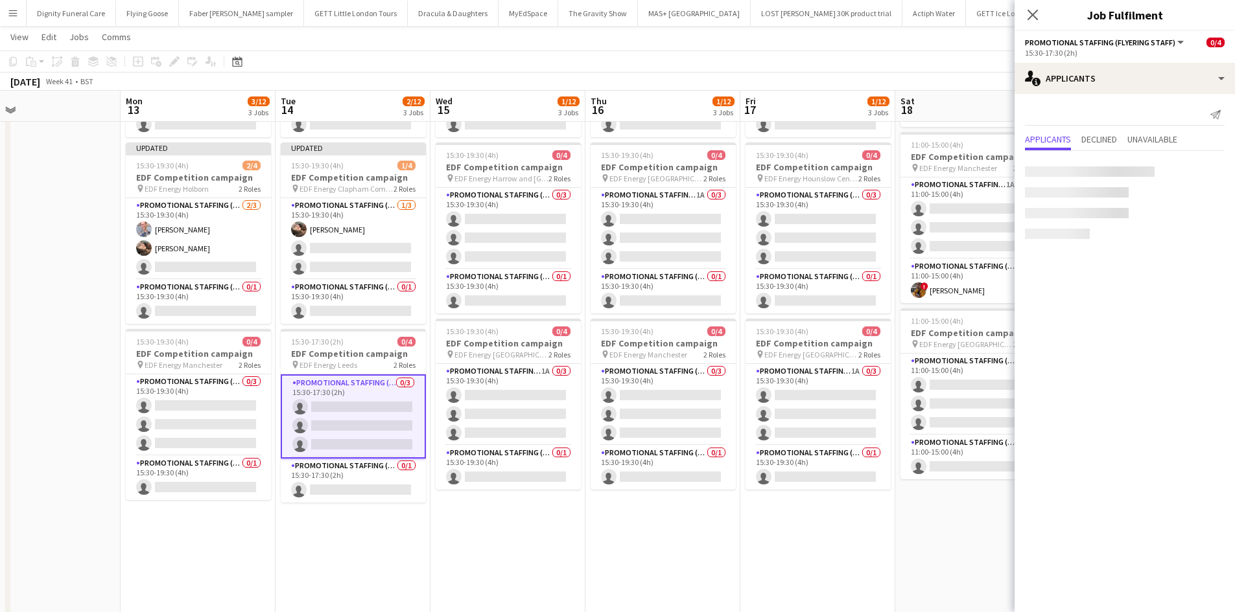
scroll to position [0, 343]
click at [387, 484] on app-card-role "Promotional Staffing (Team Leader) 0/1 15:30-17:30 (2h) single-neutral-actions" at bounding box center [354, 481] width 145 height 44
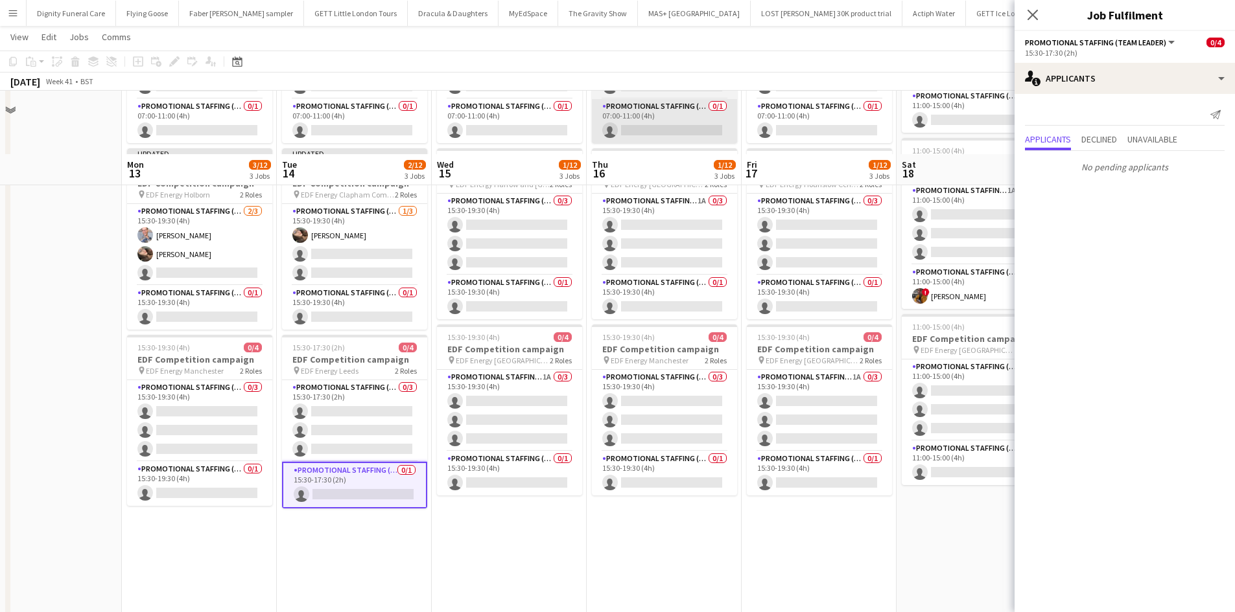
scroll to position [0, 0]
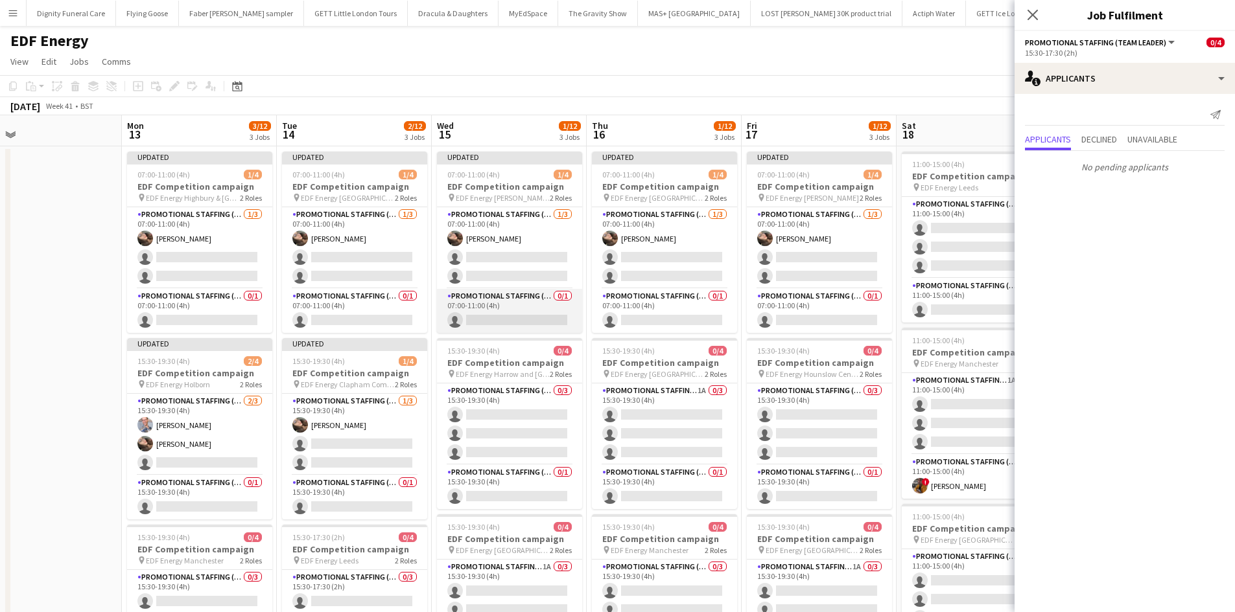
click at [526, 322] on app-card-role "Promotional Staffing (Team Leader) 0/1 07:00-11:00 (4h) single-neutral-actions" at bounding box center [509, 311] width 145 height 44
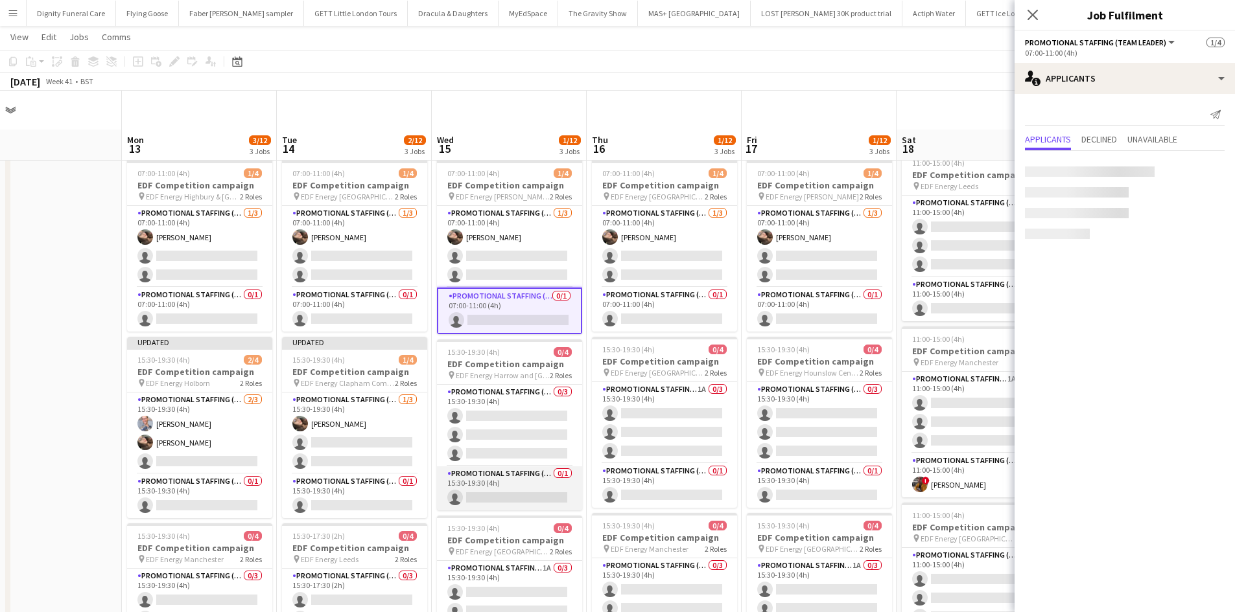
scroll to position [65, 0]
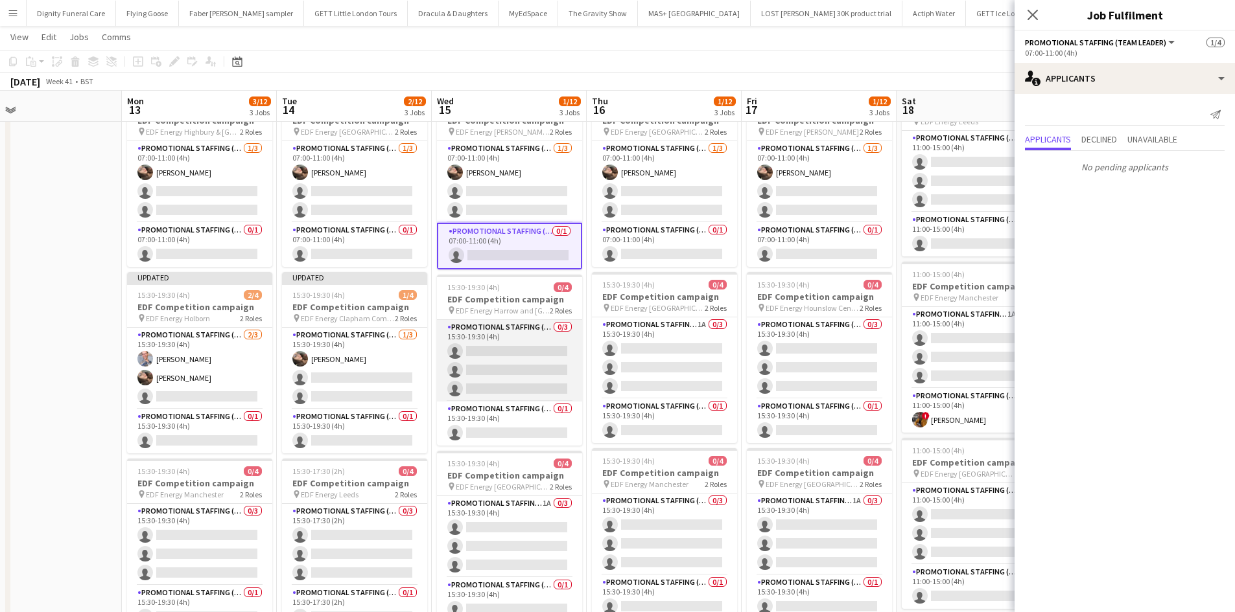
click at [529, 349] on app-card-role "Promotional Staffing (Flyering Staff) 0/3 15:30-19:30 (4h) single-neutral-actio…" at bounding box center [509, 361] width 145 height 82
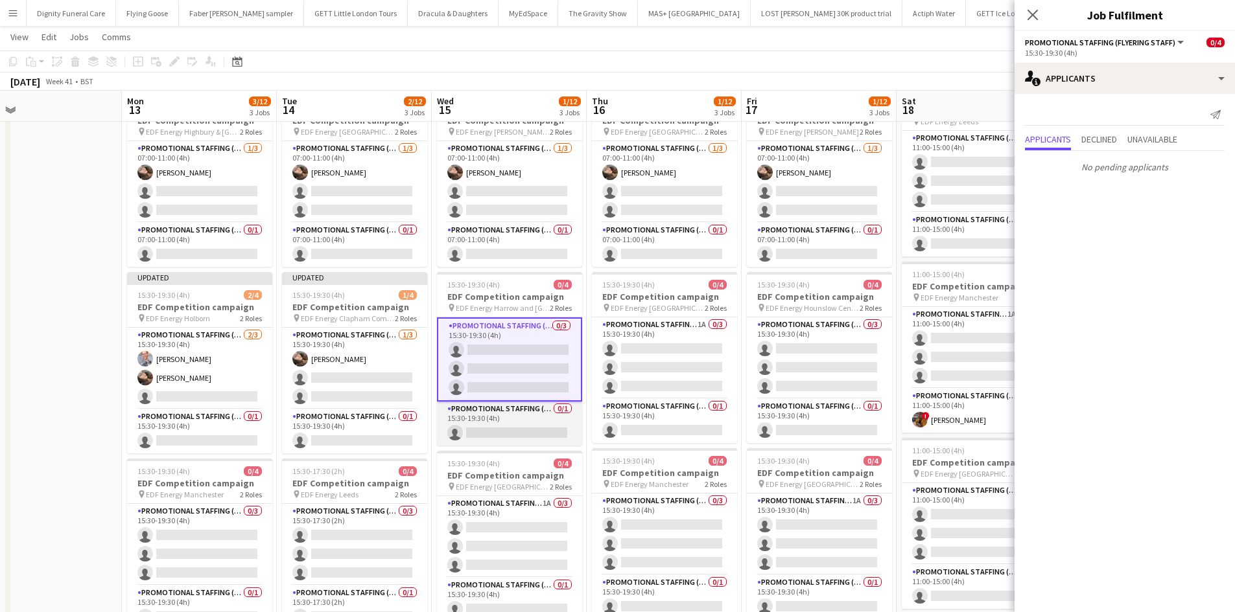
click at [543, 420] on app-card-role "Promotional Staffing (Team Leader) 0/1 15:30-19:30 (4h) single-neutral-actions" at bounding box center [509, 424] width 145 height 44
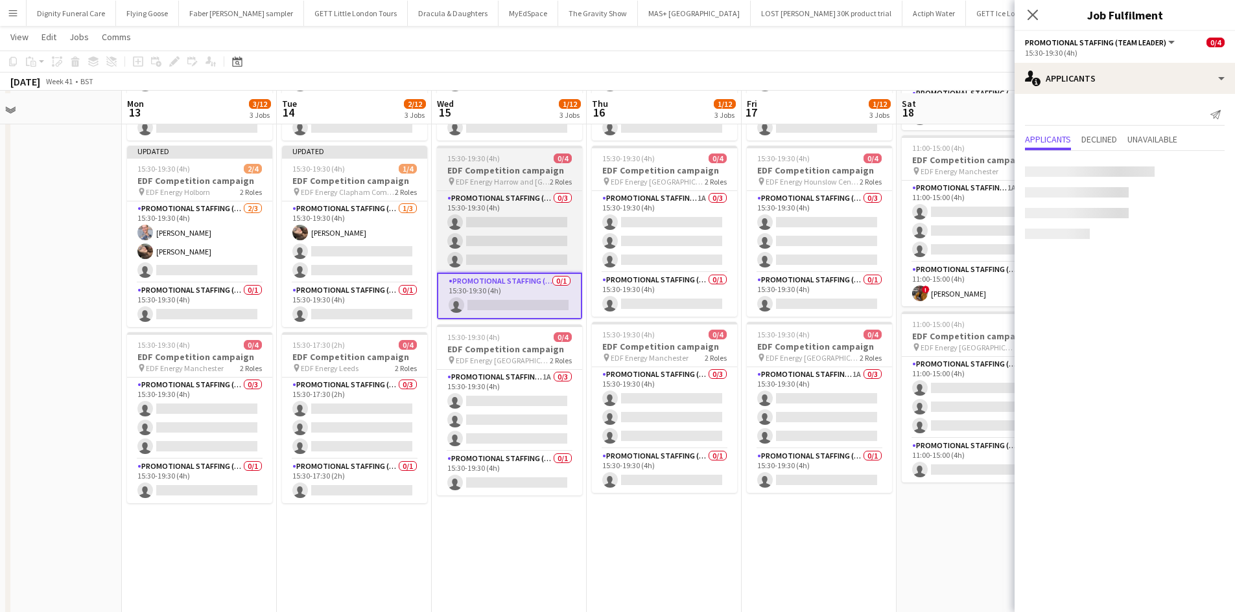
scroll to position [194, 0]
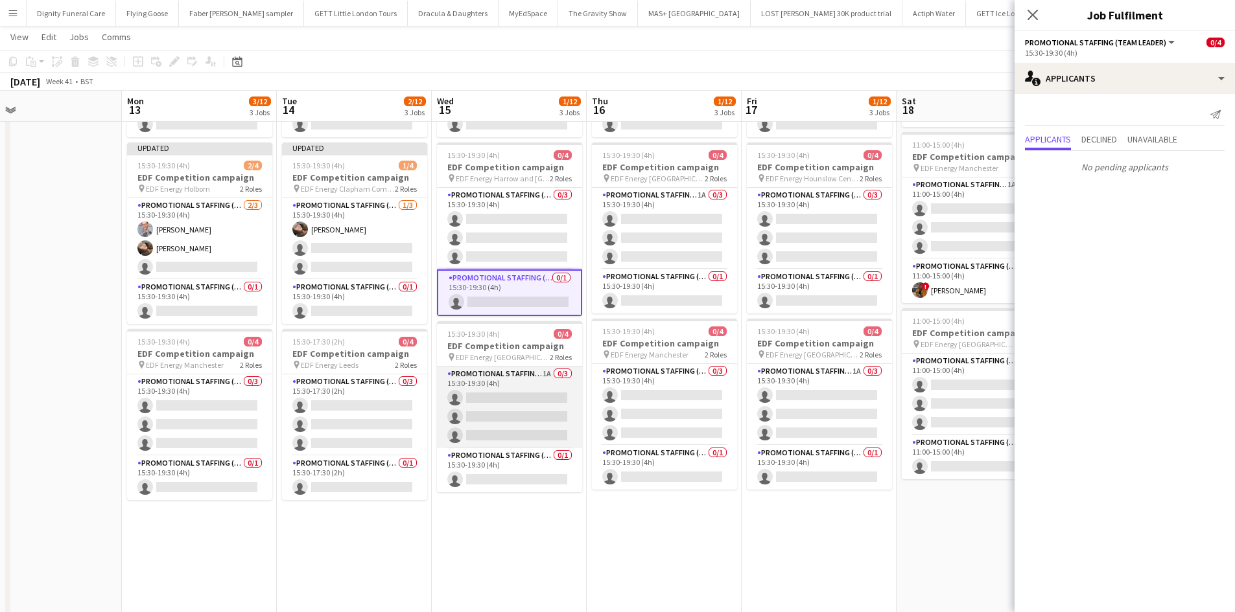
click at [502, 402] on app-card-role "Promotional Staffing (Flyering Staff) 1A 0/3 15:30-19:30 (4h) single-neutral-ac…" at bounding box center [509, 408] width 145 height 82
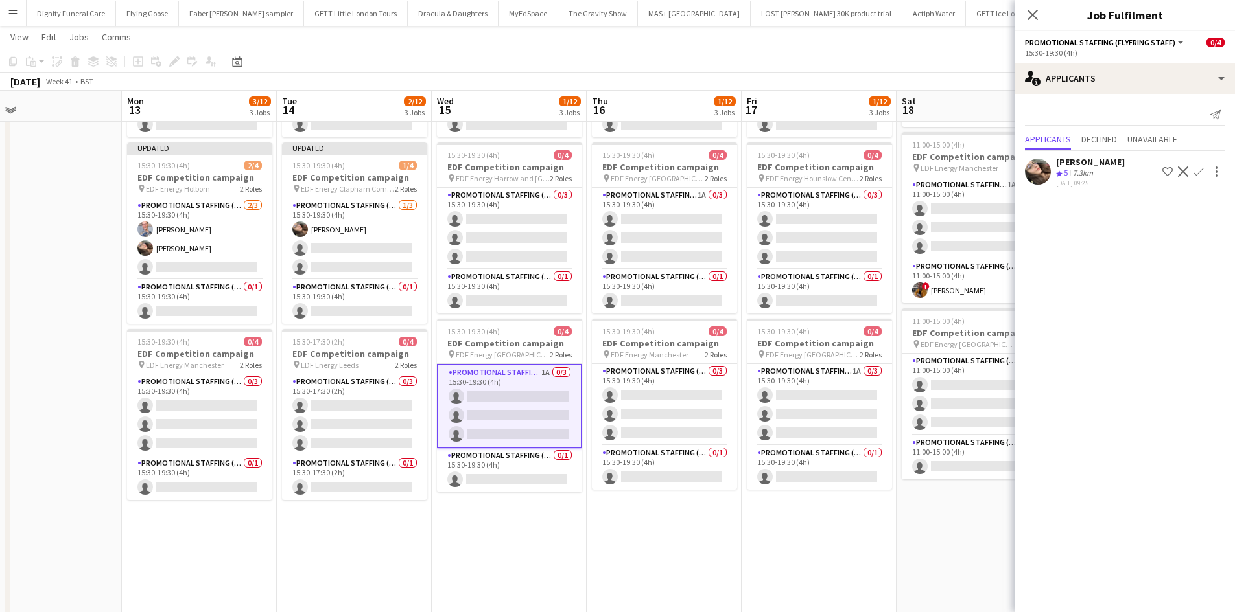
click at [1203, 168] on app-icon "Confirm" at bounding box center [1198, 172] width 10 height 10
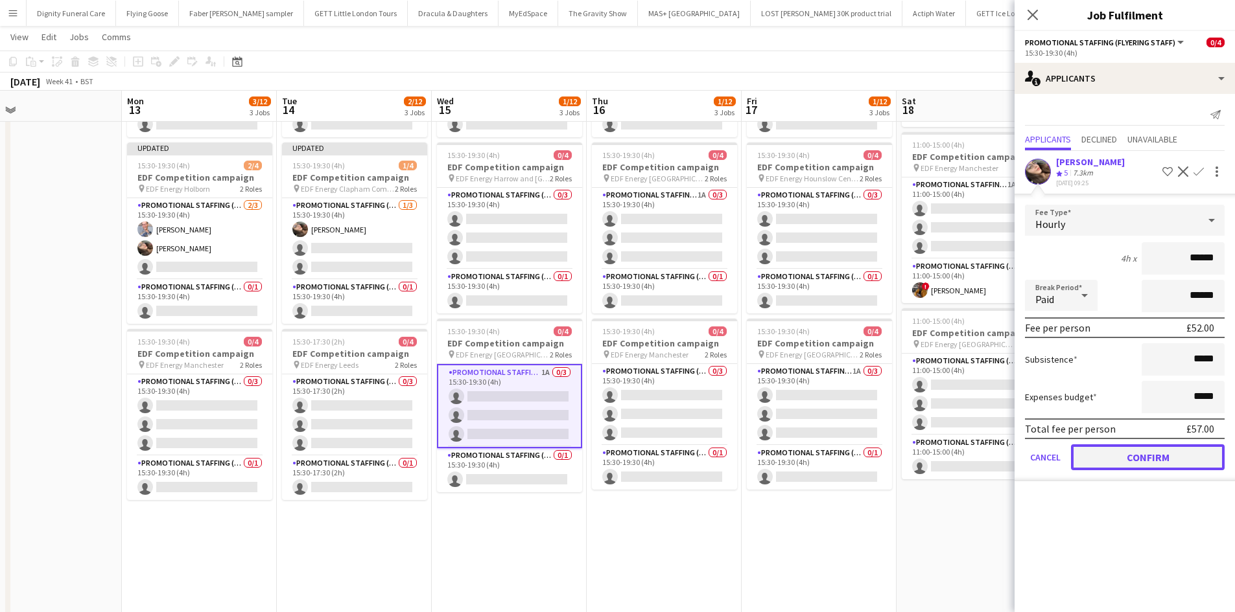
click at [1191, 450] on button "Confirm" at bounding box center [1148, 458] width 154 height 26
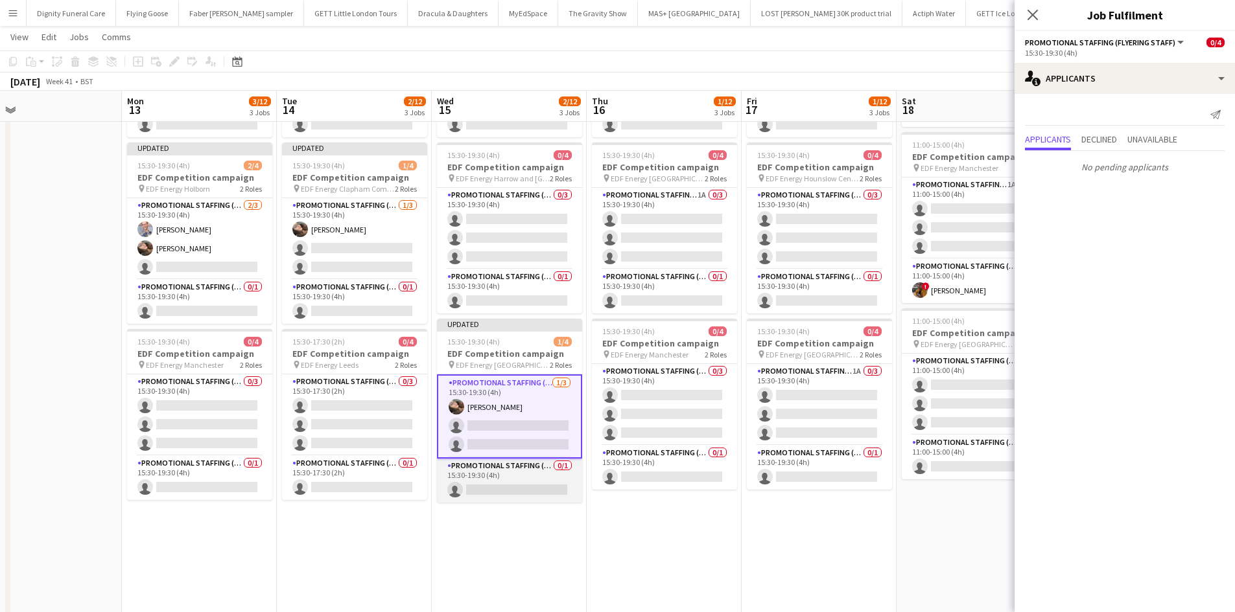
click at [513, 483] on app-card-role "Promotional Staffing (Team Leader) 0/1 15:30-19:30 (4h) single-neutral-actions" at bounding box center [509, 481] width 145 height 44
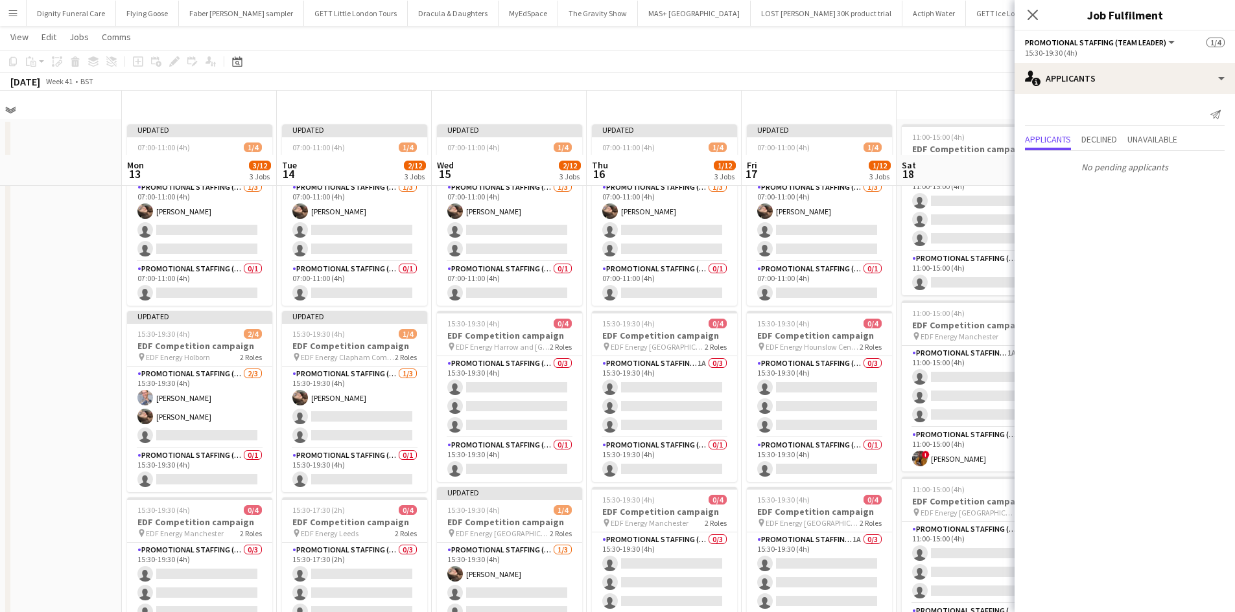
scroll to position [0, 0]
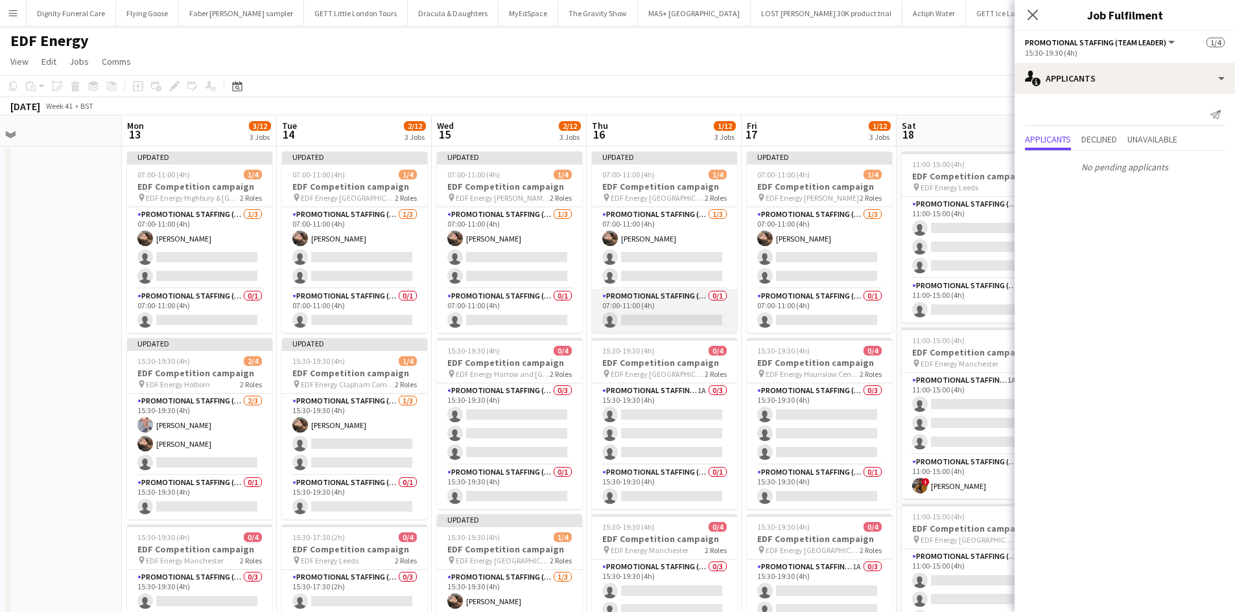
click at [680, 314] on app-card-role "Promotional Staffing (Team Leader) 0/1 07:00-11:00 (4h) single-neutral-actions" at bounding box center [664, 311] width 145 height 44
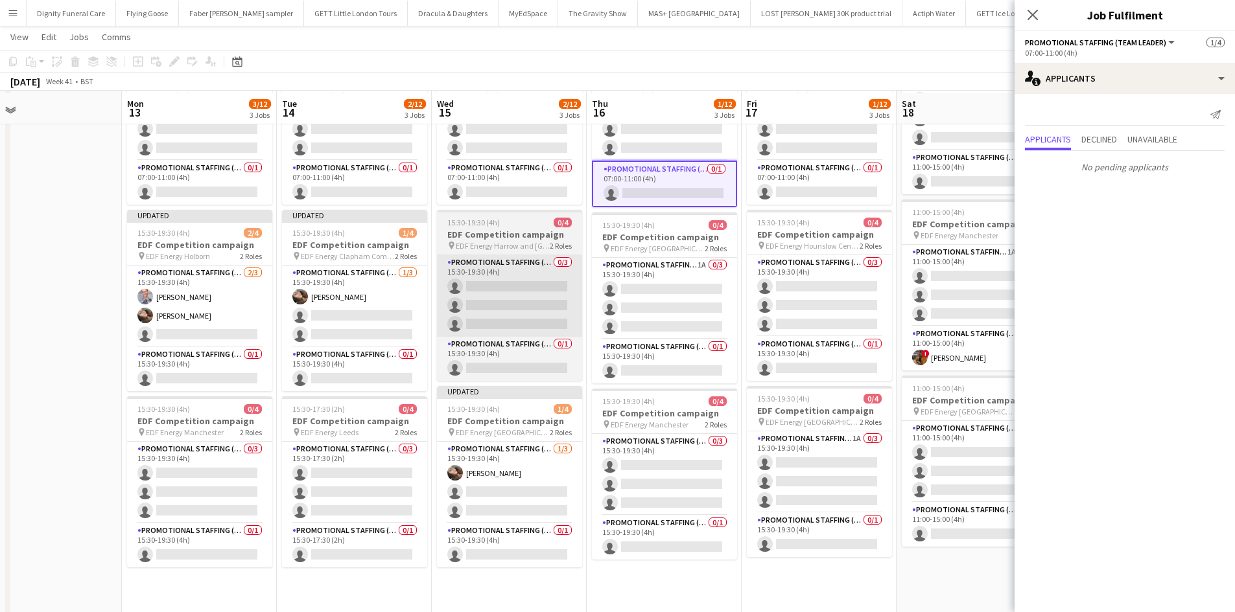
scroll to position [130, 0]
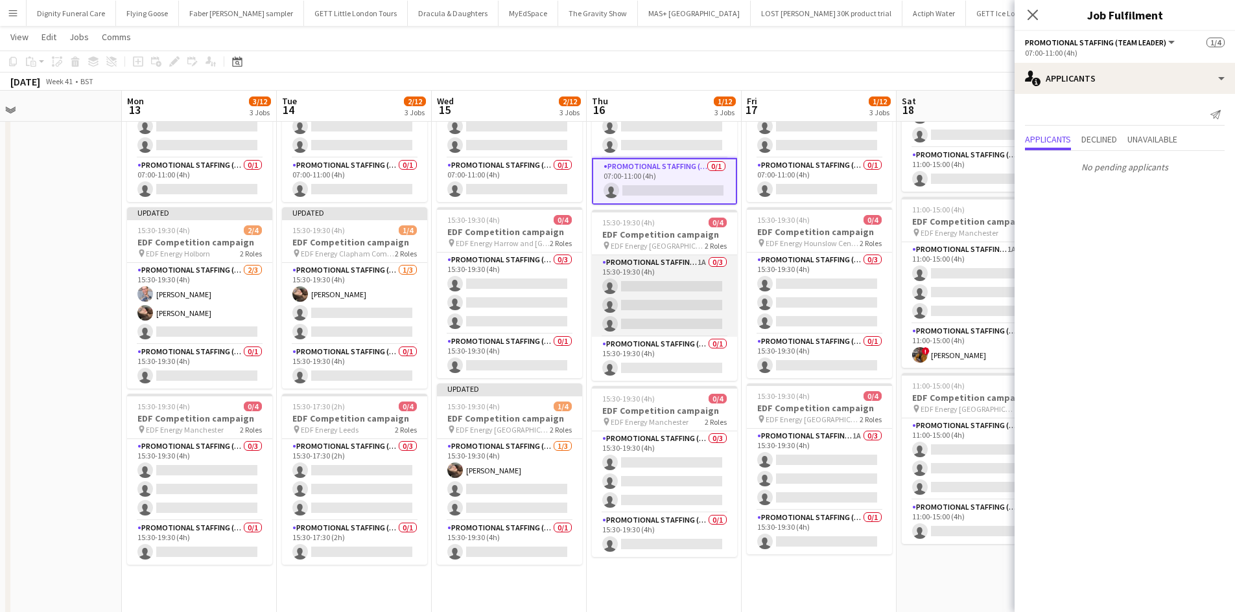
click at [656, 293] on app-card-role "Promotional Staffing (Flyering Staff) 1A 0/3 15:30-19:30 (4h) single-neutral-ac…" at bounding box center [664, 296] width 145 height 82
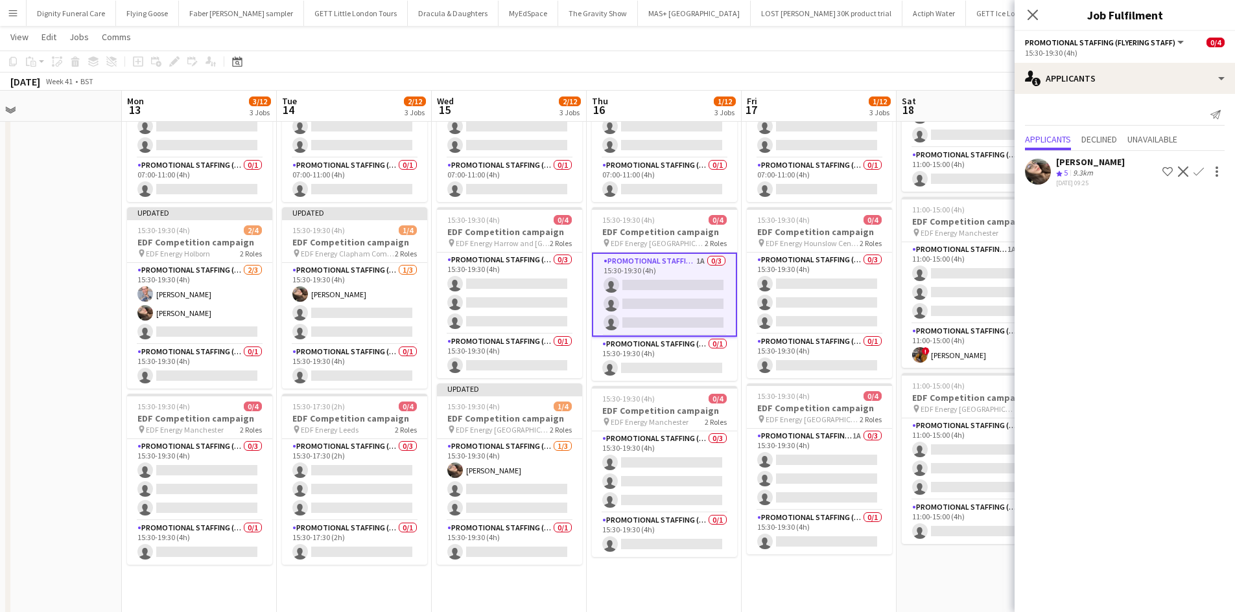
drag, startPoint x: 1200, startPoint y: 169, endPoint x: 1203, endPoint y: 179, distance: 10.5
click at [1200, 170] on app-icon "Confirm" at bounding box center [1198, 172] width 10 height 10
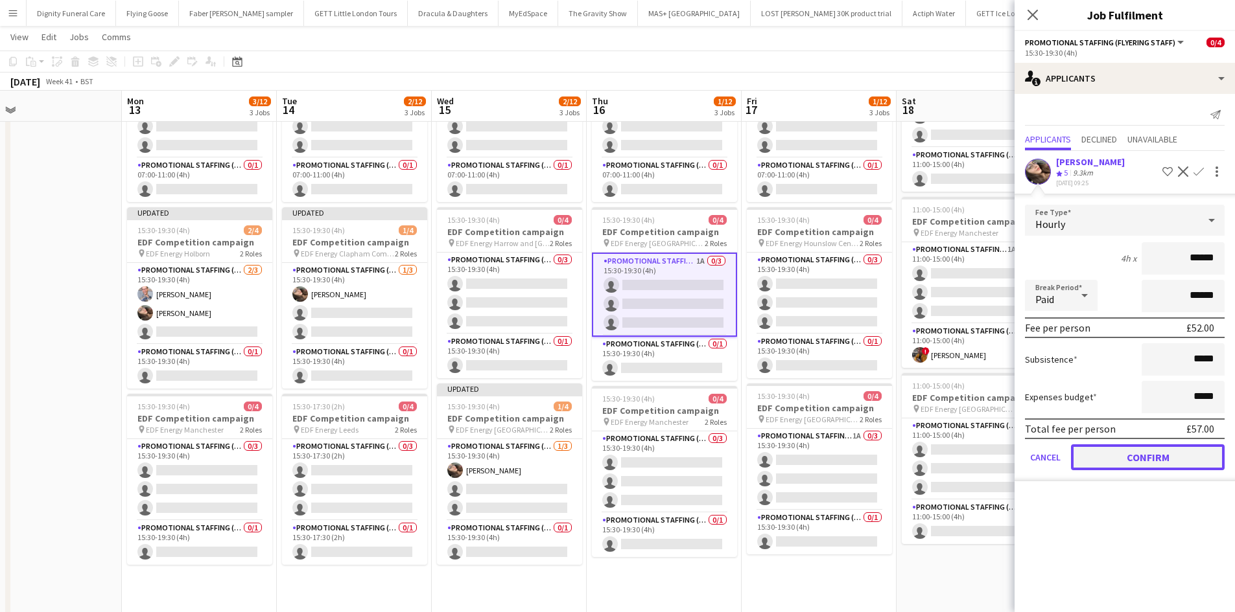
click at [1172, 450] on button "Confirm" at bounding box center [1148, 458] width 154 height 26
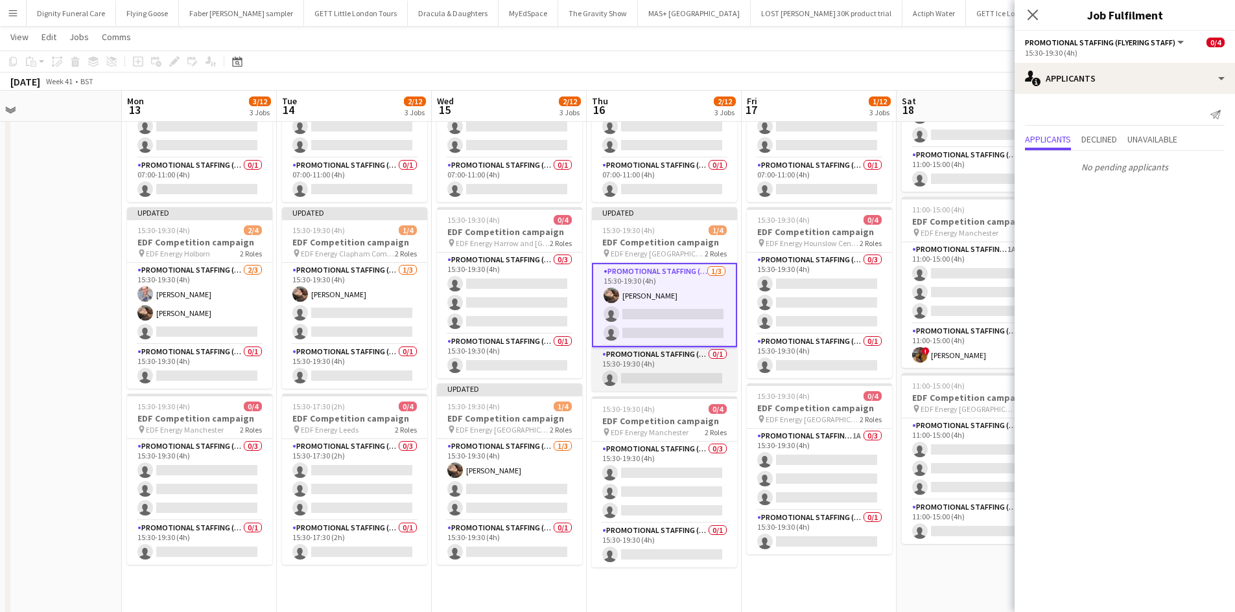
click at [663, 375] on app-card-role "Promotional Staffing (Team Leader) 0/1 15:30-19:30 (4h) single-neutral-actions" at bounding box center [664, 369] width 145 height 44
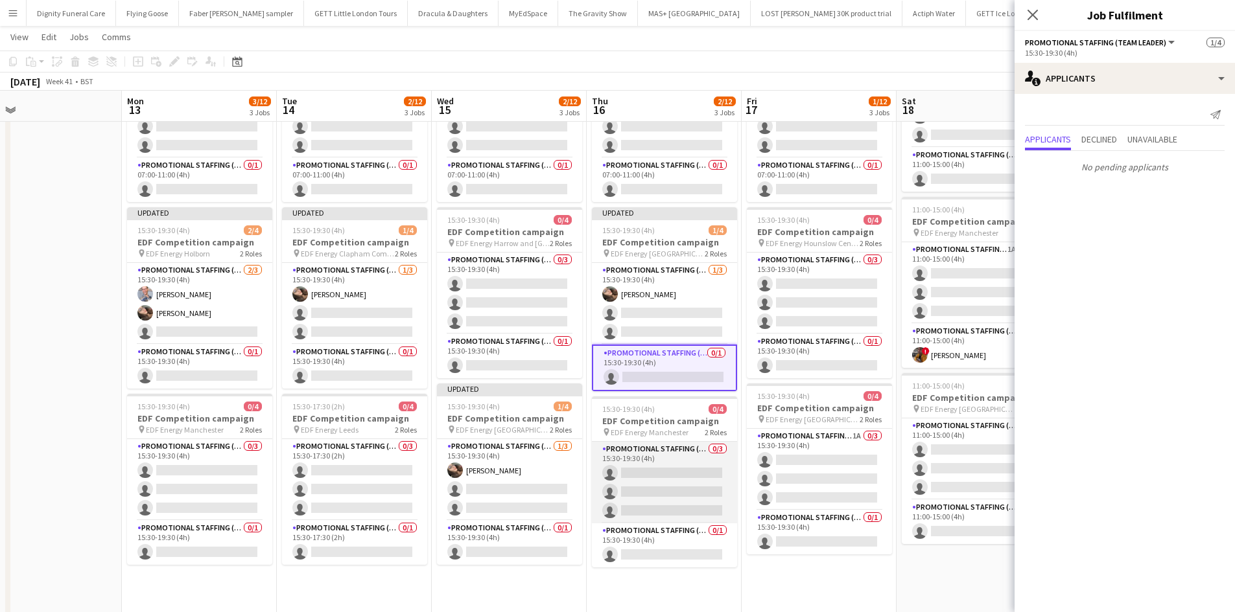
scroll to position [0, 342]
click at [669, 487] on app-card-role "Promotional Staffing (Flyering Staff) 0/3 15:30-19:30 (4h) single-neutral-actio…" at bounding box center [664, 483] width 145 height 82
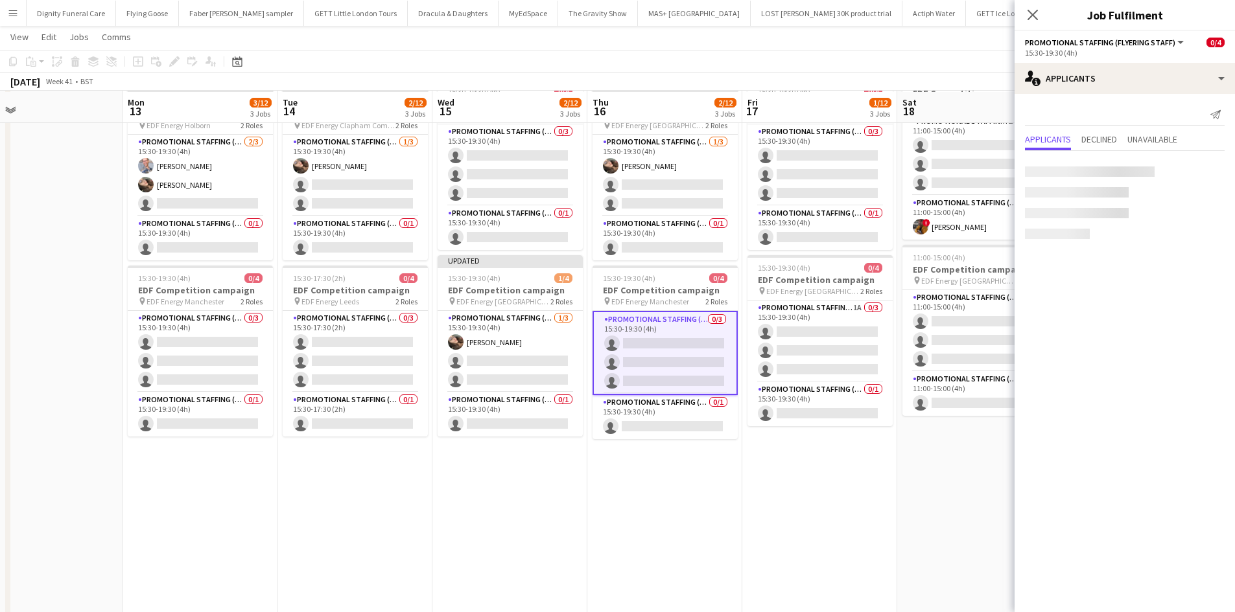
scroll to position [259, 0]
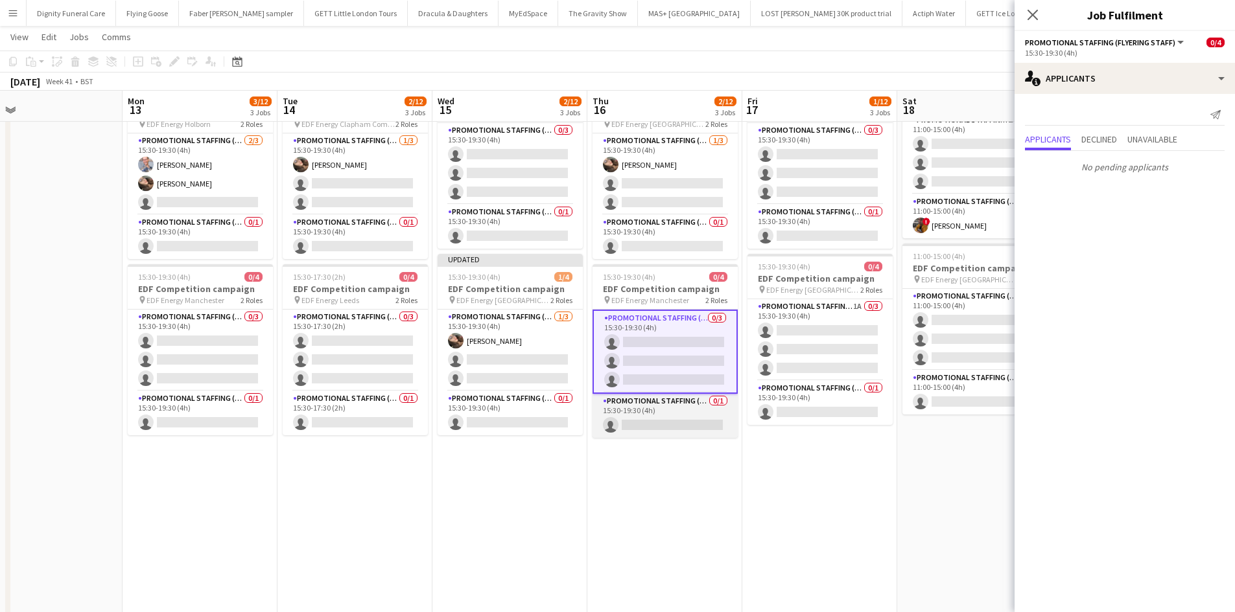
click at [665, 424] on app-card-role "Promotional Staffing (Team Leader) 0/1 15:30-19:30 (4h) single-neutral-actions" at bounding box center [664, 416] width 145 height 44
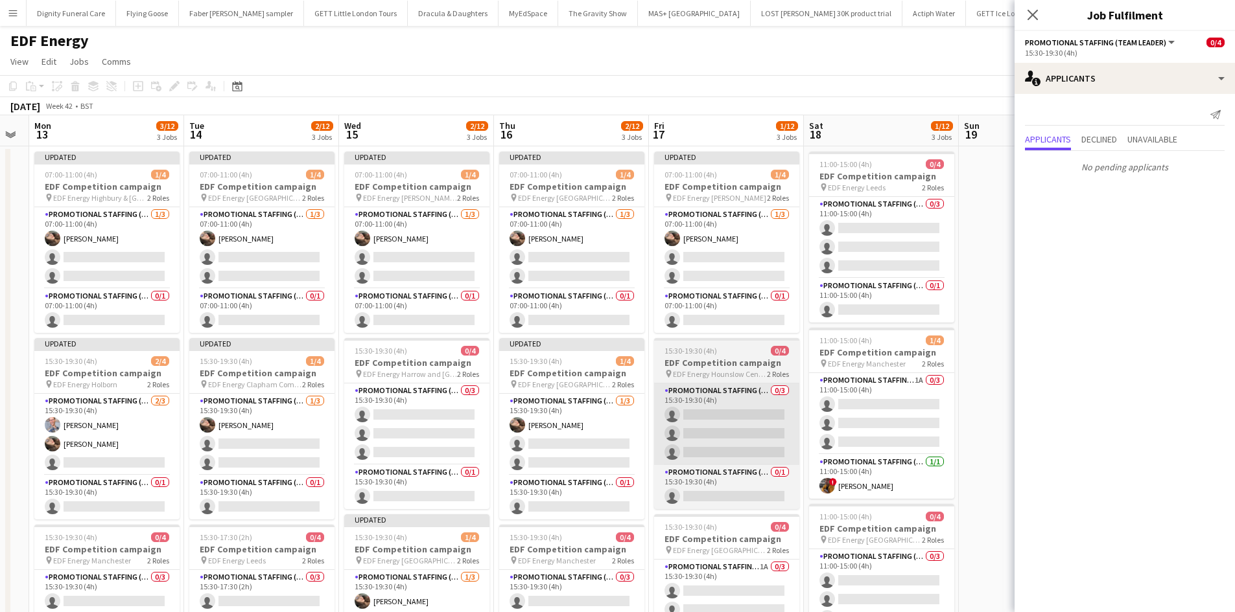
scroll to position [0, 555]
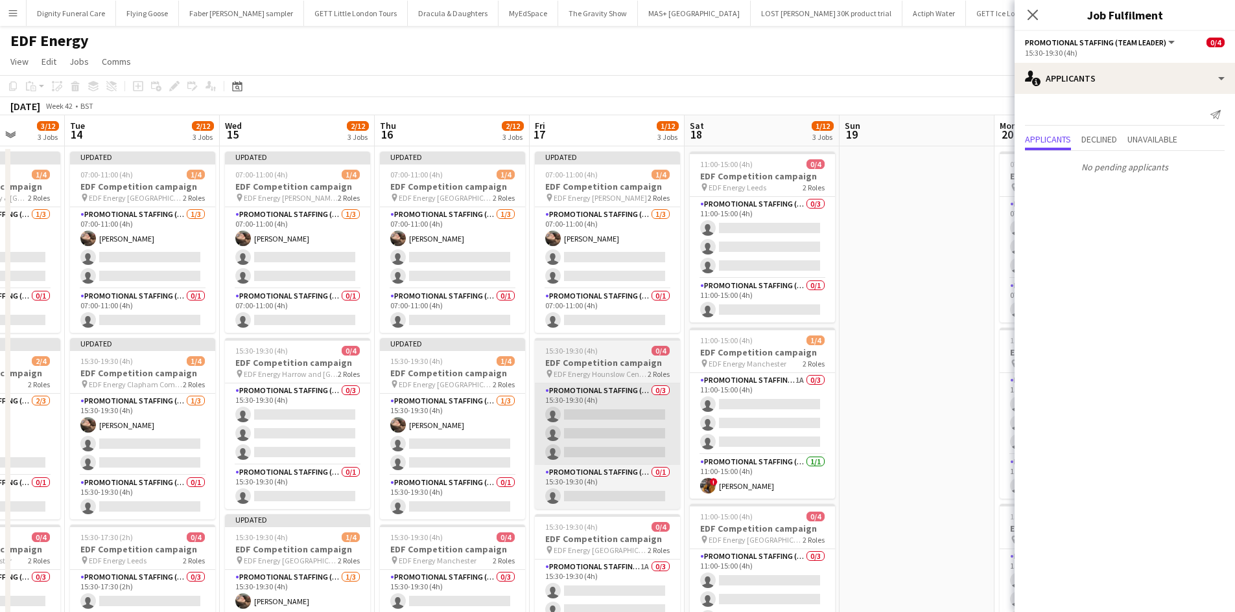
drag, startPoint x: 798, startPoint y: 439, endPoint x: 584, endPoint y: 456, distance: 214.5
click at [585, 446] on app-calendar-viewport "Fri 10 3/12 3 Jobs Sat 11 0/12 3 Jobs Sun 12 Mon 13 3/12 3 Jobs Tue 14 2/12 3 J…" at bounding box center [617, 521] width 1235 height 813
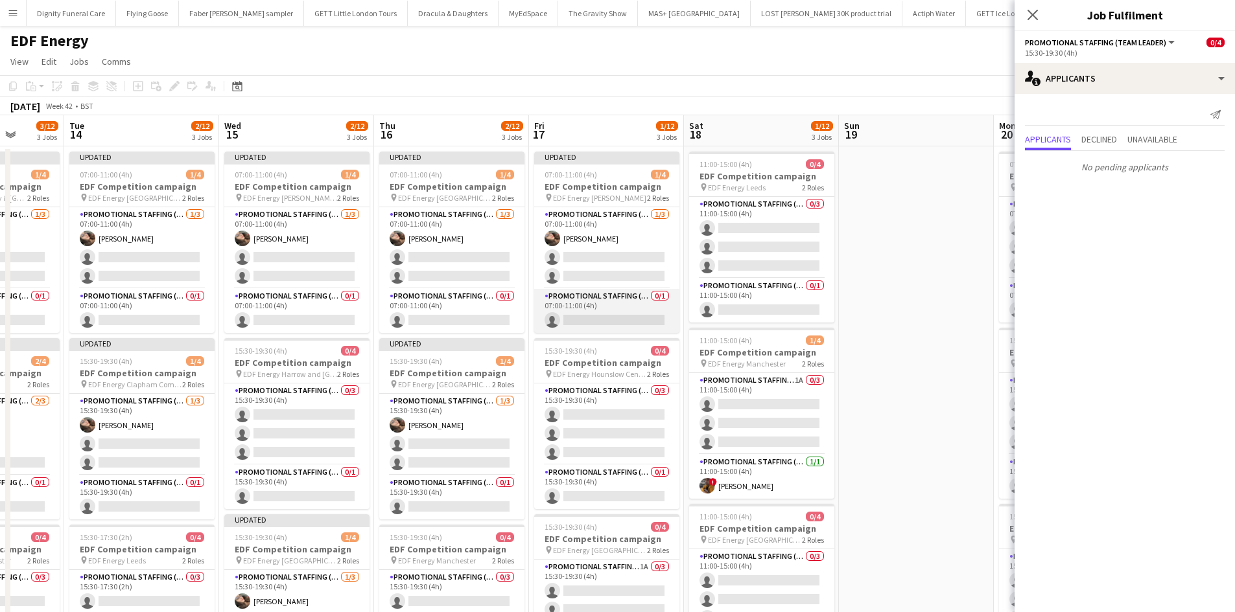
click at [622, 322] on app-card-role "Promotional Staffing (Team Leader) 0/1 07:00-11:00 (4h) single-neutral-actions" at bounding box center [606, 311] width 145 height 44
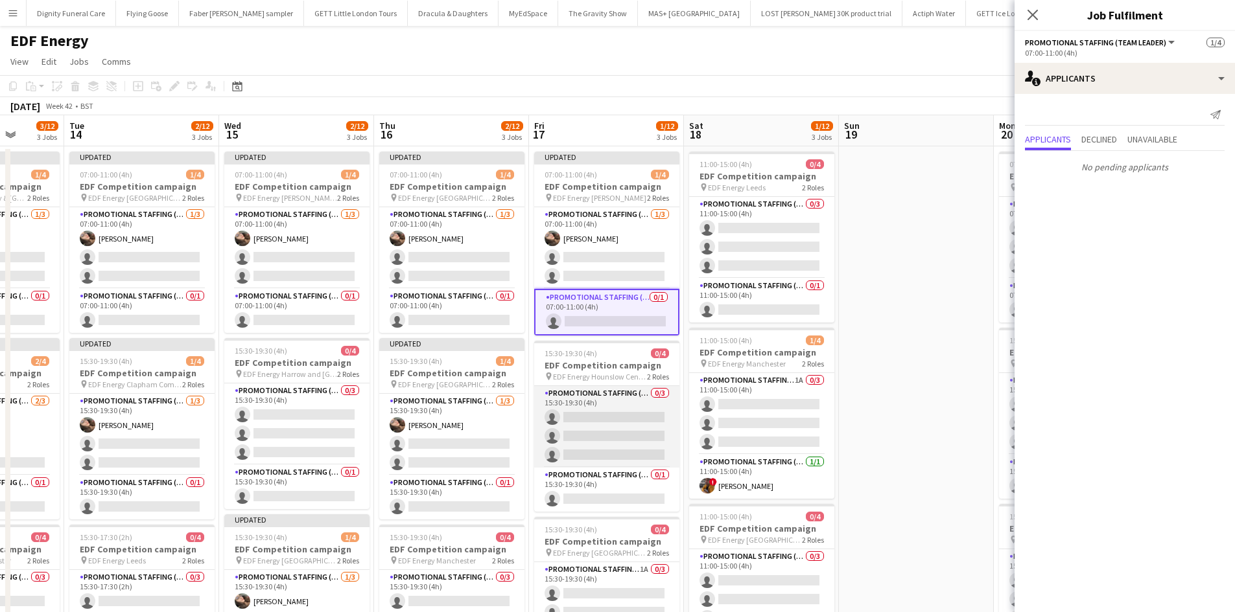
click at [618, 417] on app-card-role "Promotional Staffing (Flyering Staff) 0/3 15:30-19:30 (4h) single-neutral-actio…" at bounding box center [606, 427] width 145 height 82
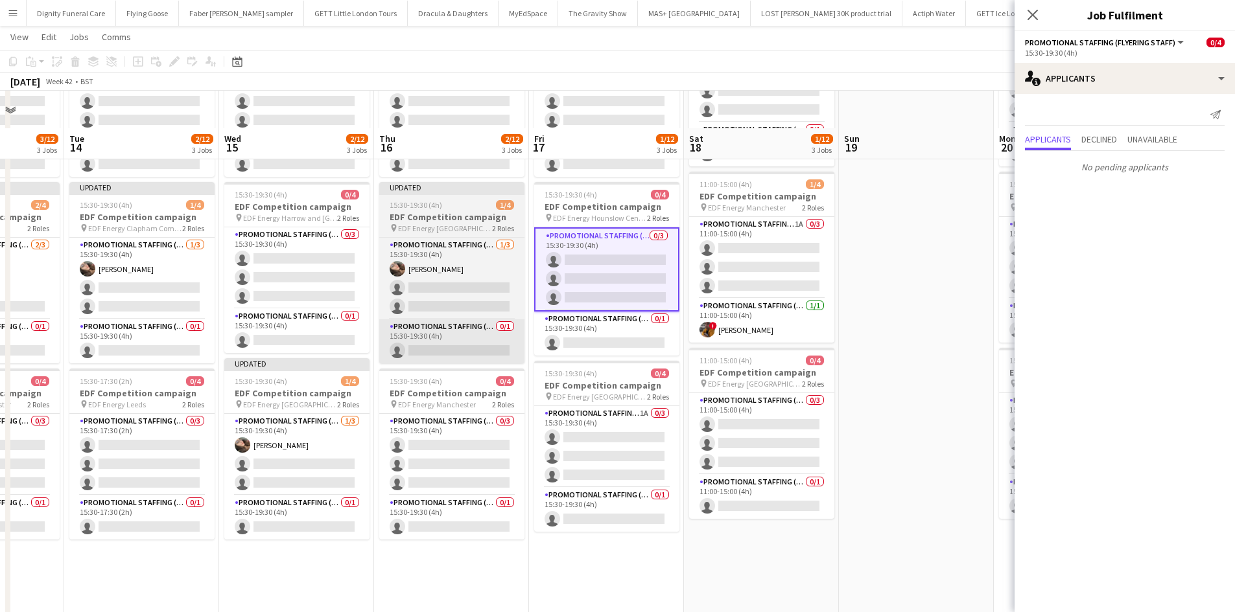
scroll to position [194, 0]
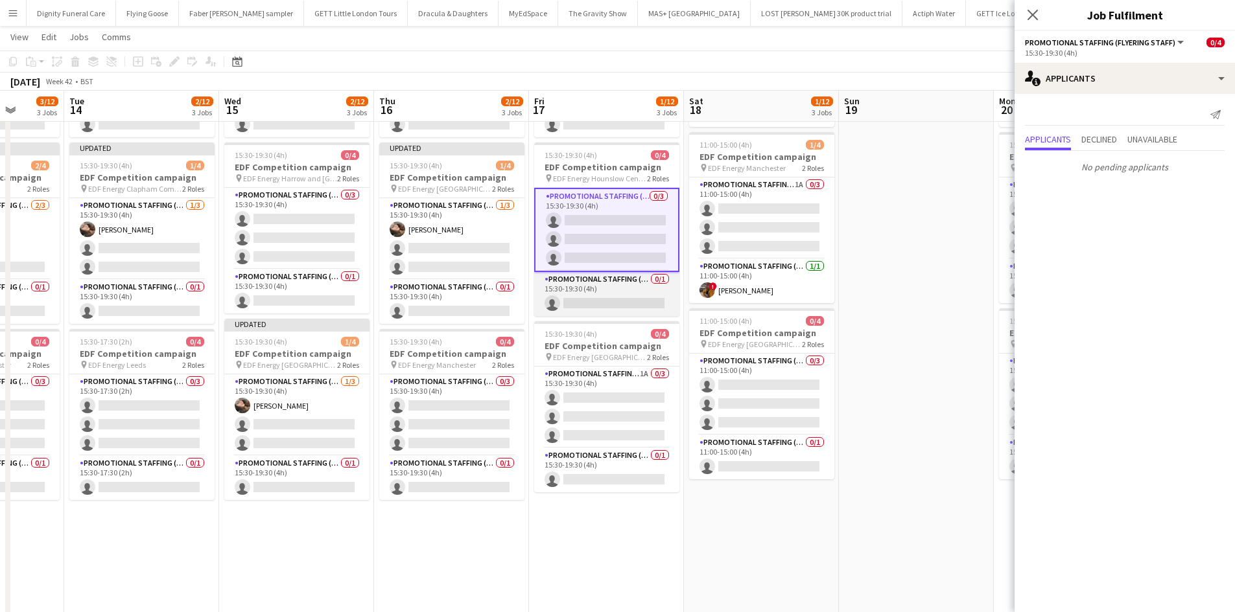
click at [616, 305] on app-card-role "Promotional Staffing (Team Leader) 0/1 15:30-19:30 (4h) single-neutral-actions" at bounding box center [606, 294] width 145 height 44
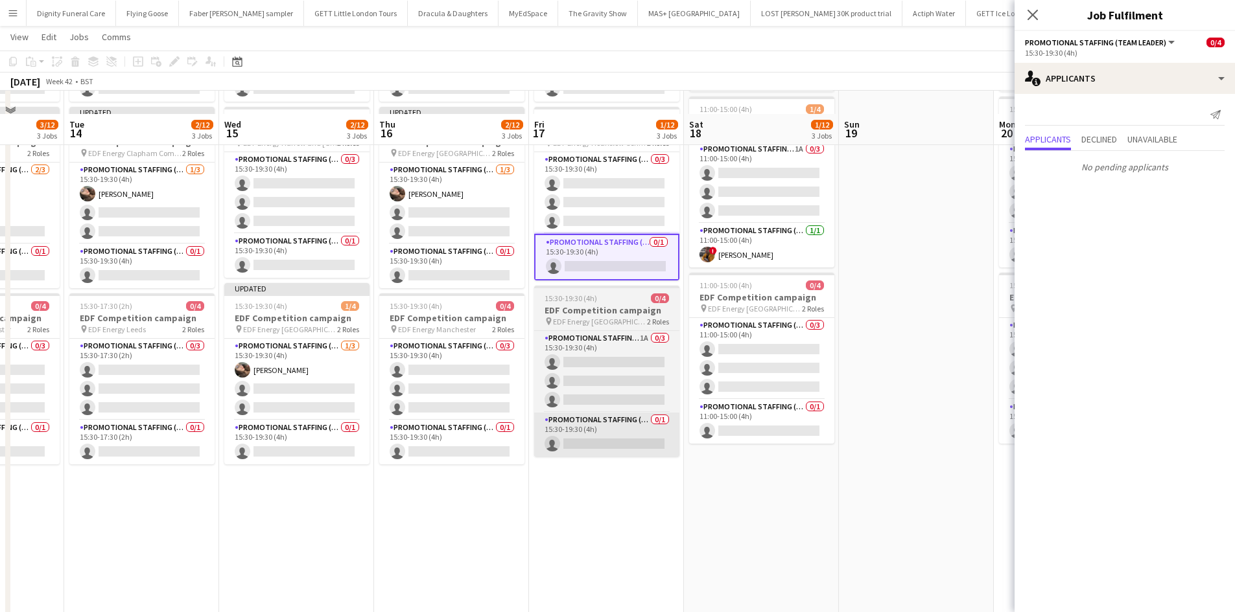
scroll to position [259, 0]
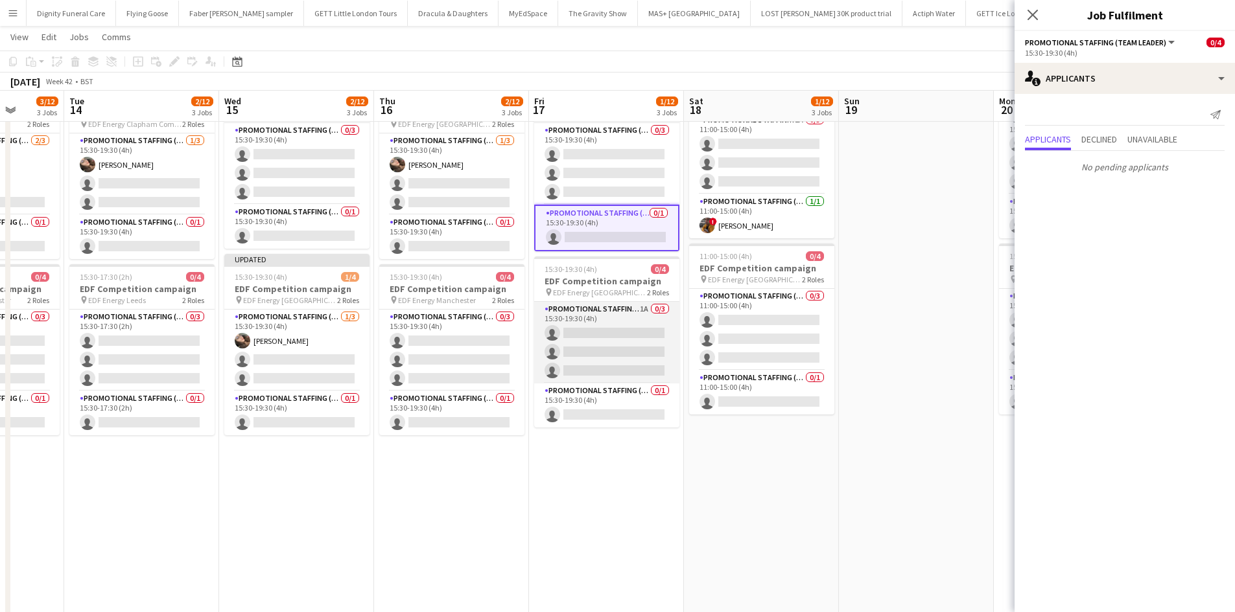
click at [616, 334] on app-card-role "Promotional Staffing (Flyering Staff) 1A 0/3 15:30-19:30 (4h) single-neutral-ac…" at bounding box center [606, 343] width 145 height 82
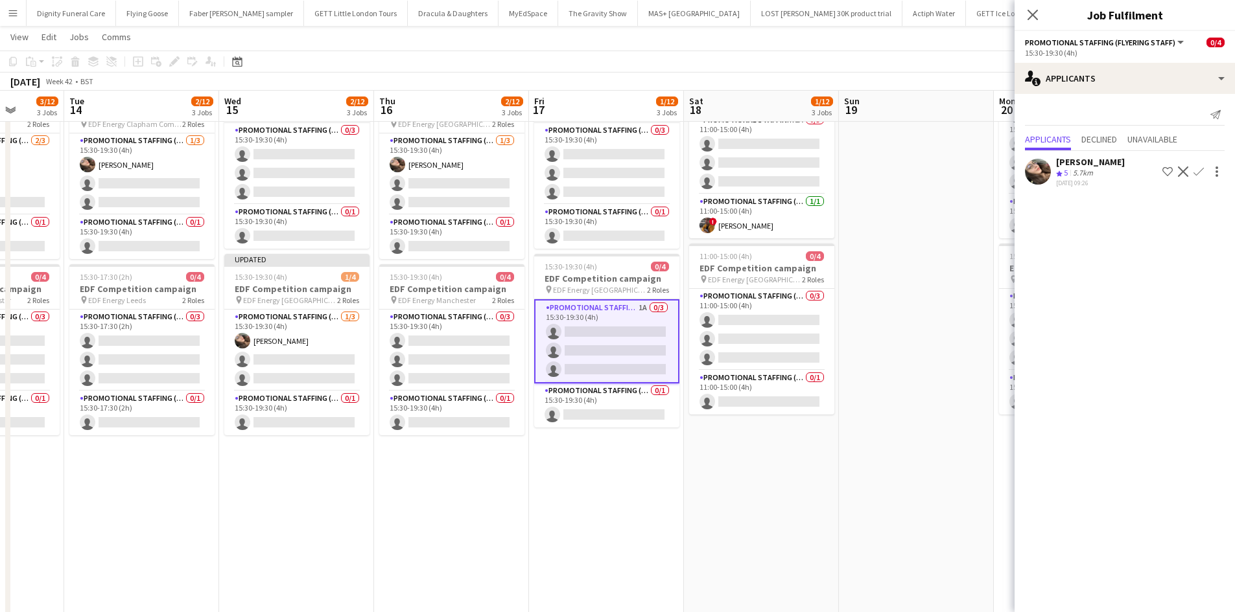
click at [1201, 168] on app-icon "Confirm" at bounding box center [1198, 172] width 10 height 10
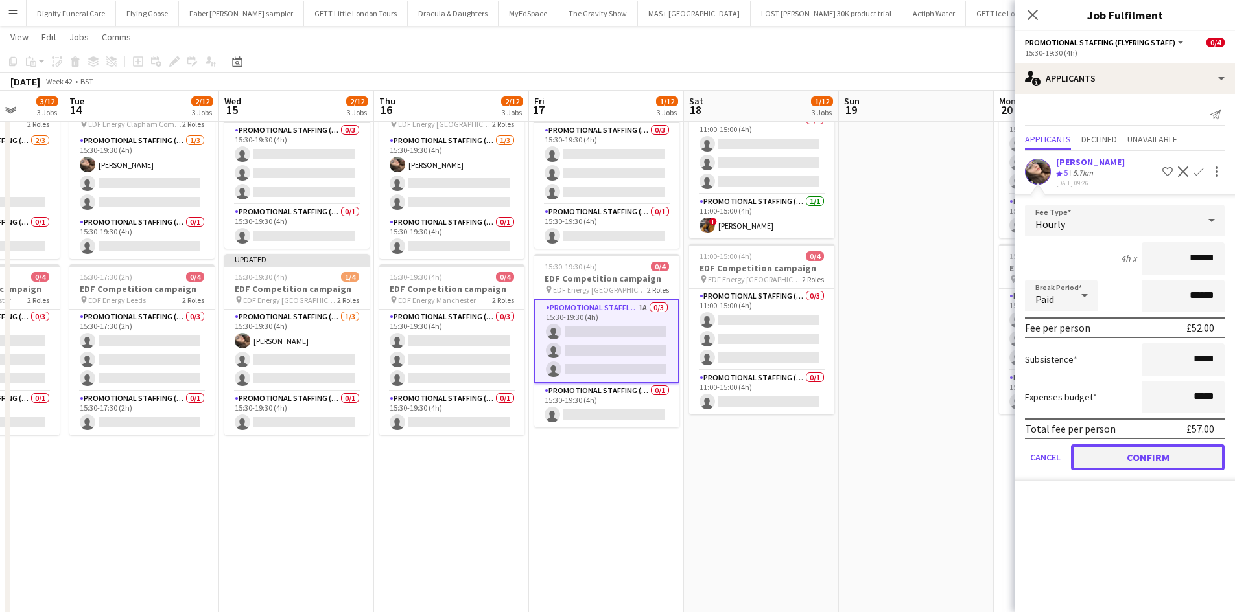
click at [1174, 461] on button "Confirm" at bounding box center [1148, 458] width 154 height 26
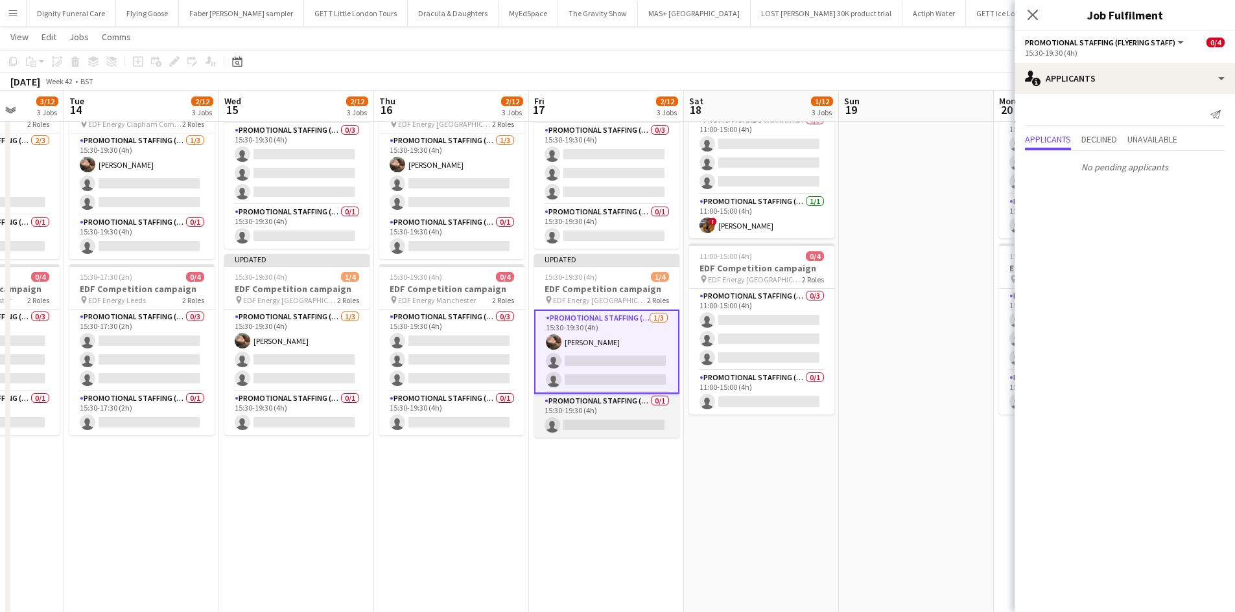
click at [629, 426] on app-card-role "Promotional Staffing (Team Leader) 0/1 15:30-19:30 (4h) single-neutral-actions" at bounding box center [606, 416] width 145 height 44
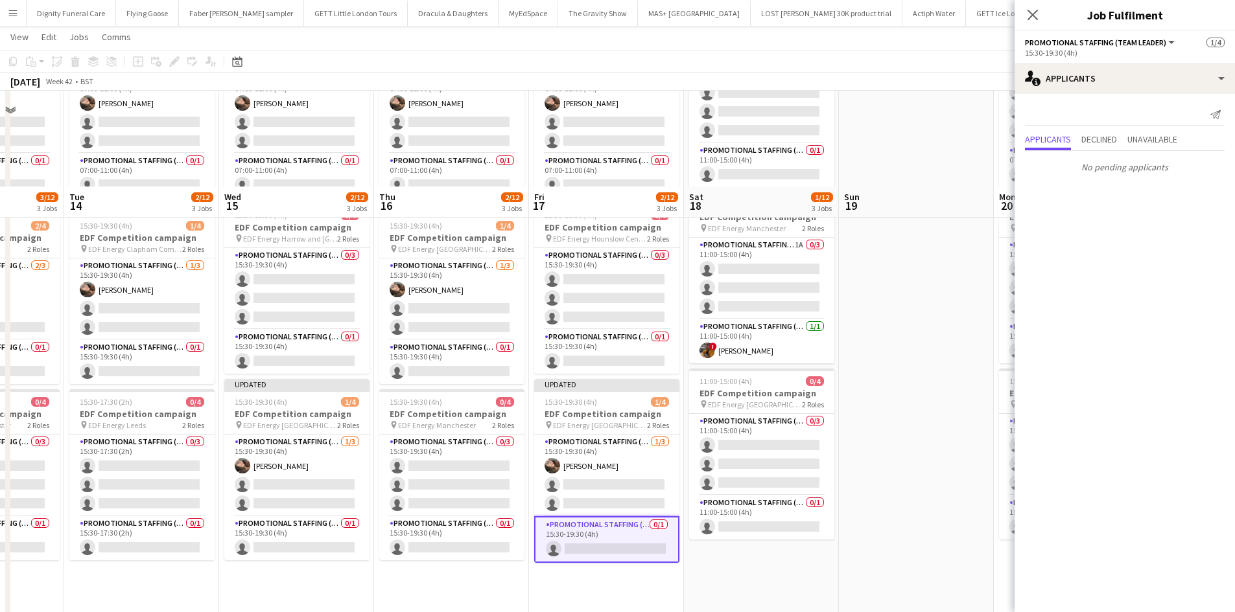
scroll to position [0, 0]
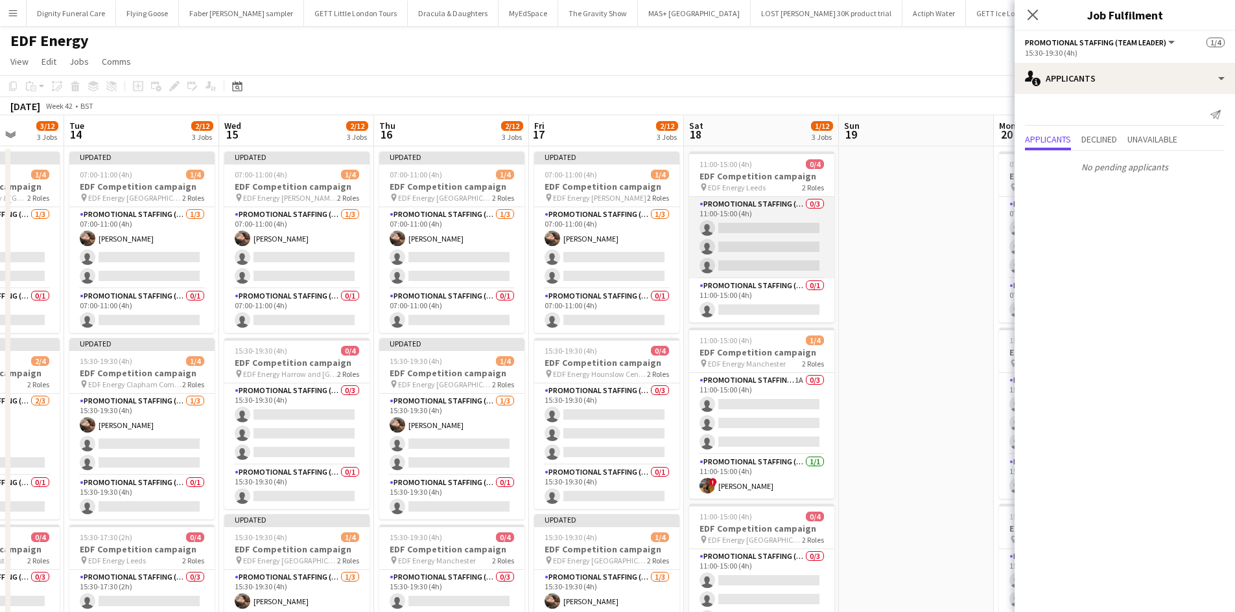
click at [725, 230] on app-card-role "Promotional Staffing (Flyering Staff) 0/3 11:00-15:00 (4h) single-neutral-actio…" at bounding box center [761, 238] width 145 height 82
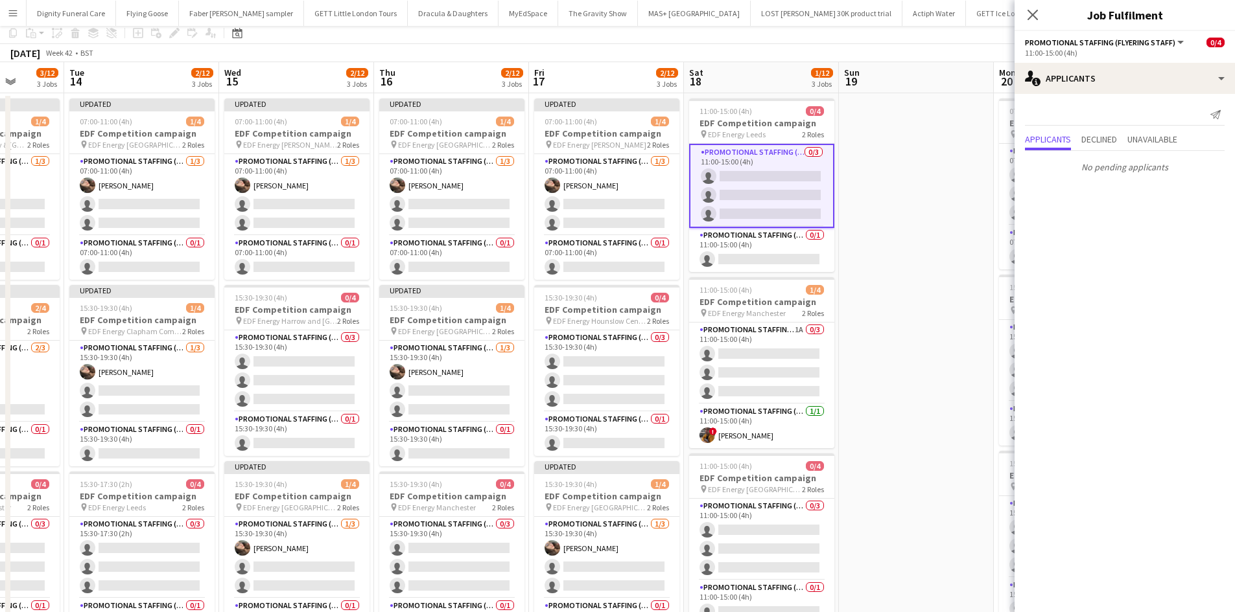
scroll to position [130, 0]
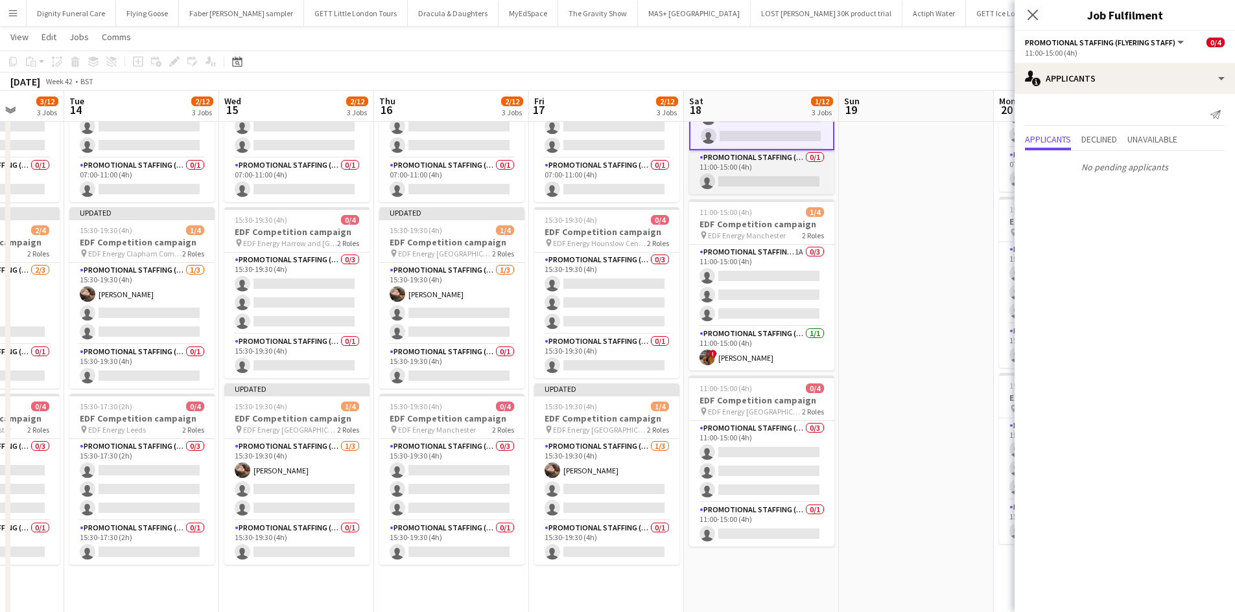
click at [774, 178] on app-card-role "Promotional Staffing (Team Leader) 0/1 11:00-15:00 (4h) single-neutral-actions" at bounding box center [761, 172] width 145 height 44
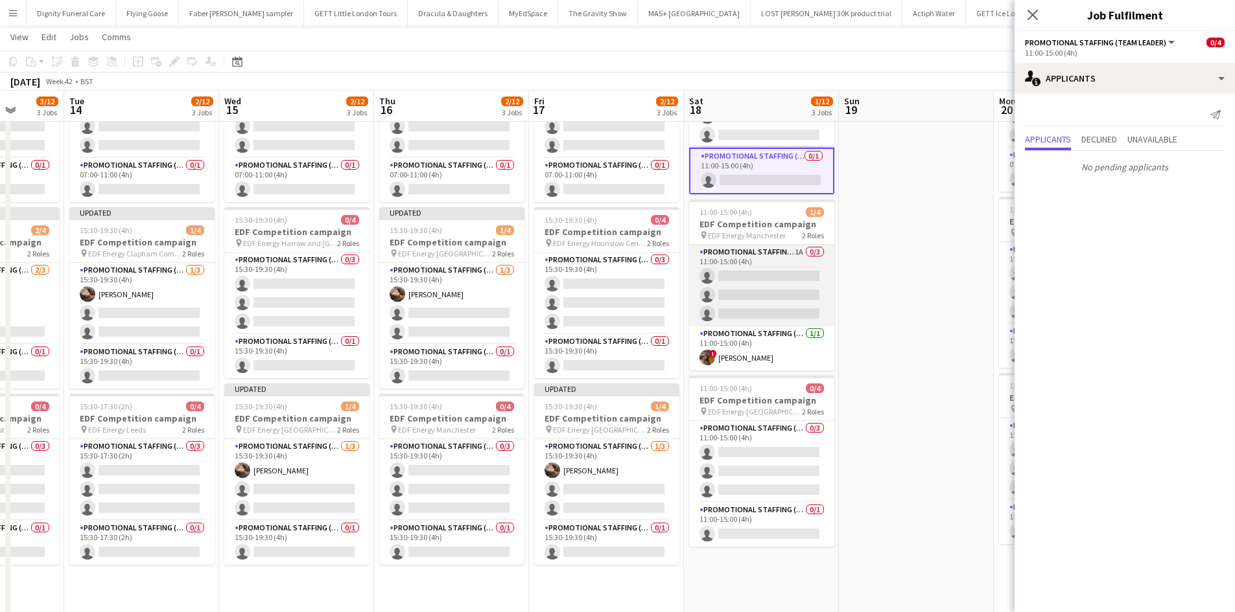
click at [769, 275] on app-card-role "Promotional Staffing (Flyering Staff) 1A 0/3 11:00-15:00 (4h) single-neutral-ac…" at bounding box center [761, 286] width 145 height 82
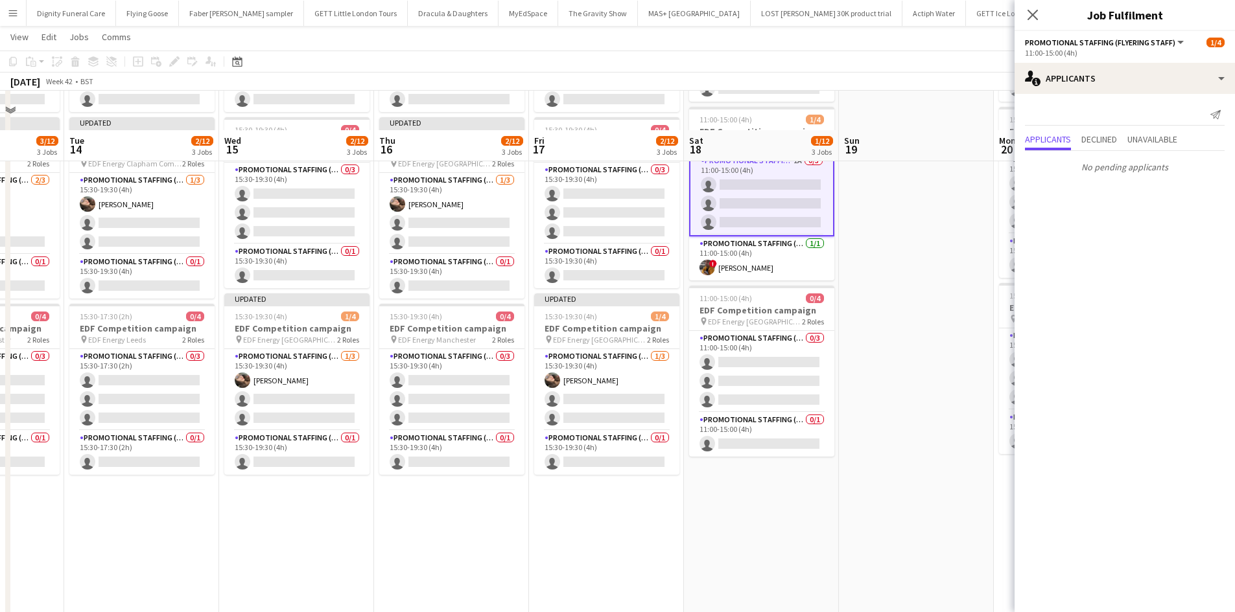
scroll to position [259, 0]
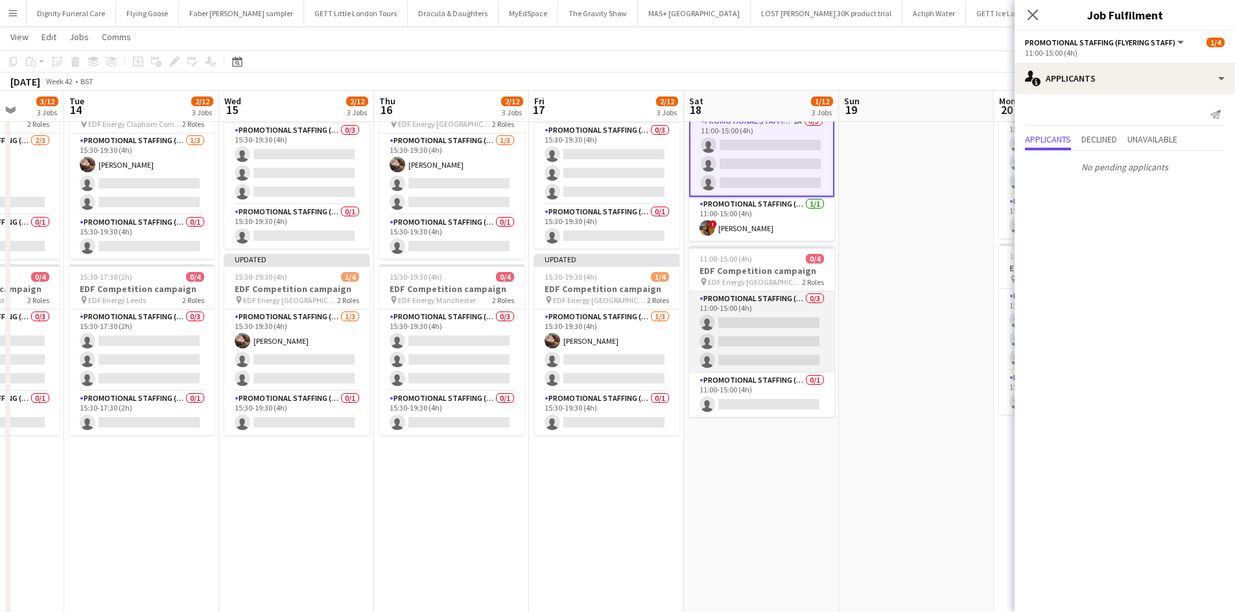
click at [783, 325] on app-card-role "Promotional Staffing (Flyering Staff) 0/3 11:00-15:00 (4h) single-neutral-actio…" at bounding box center [761, 333] width 145 height 82
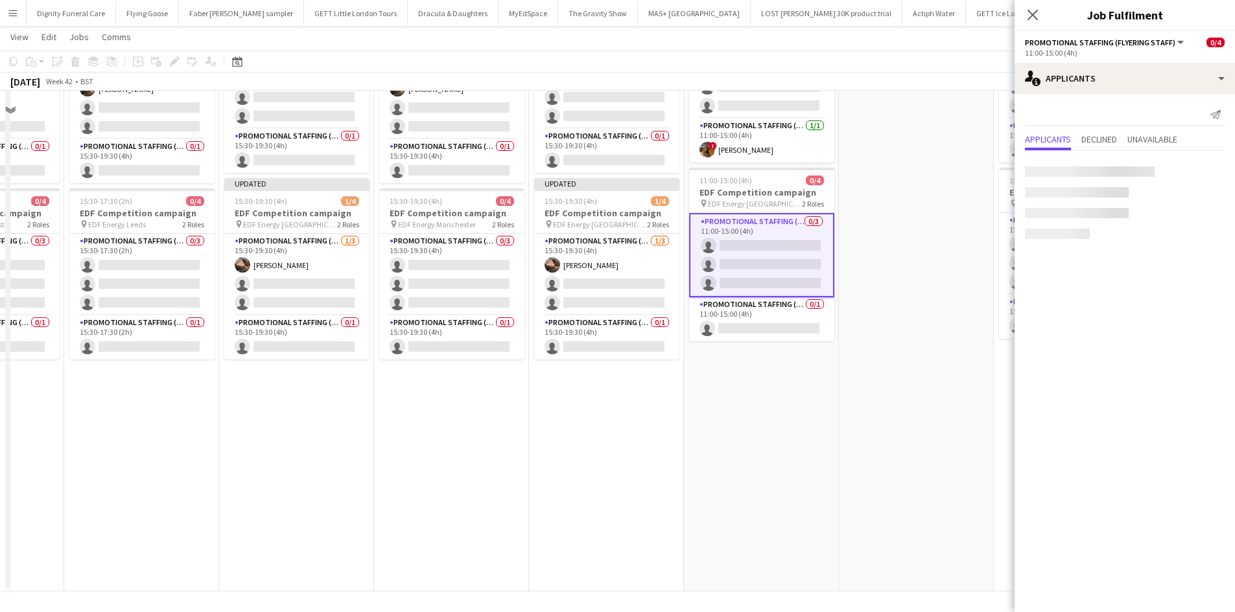
scroll to position [336, 0]
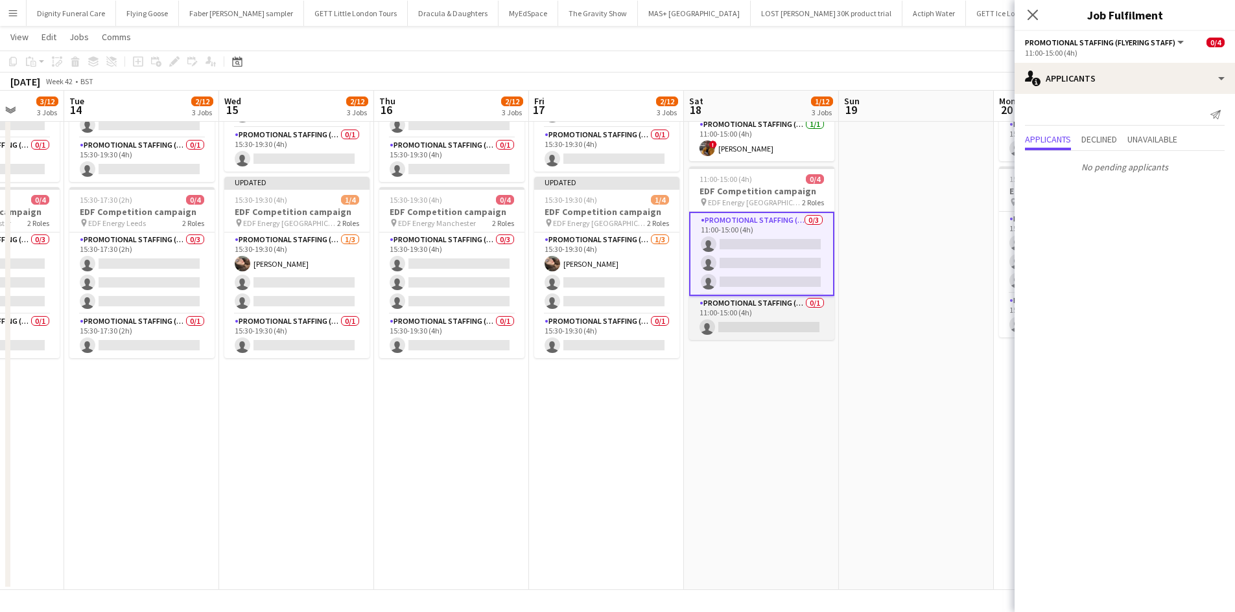
click at [767, 329] on app-card-role "Promotional Staffing (Team Leader) 0/1 11:00-15:00 (4h) single-neutral-actions" at bounding box center [761, 318] width 145 height 44
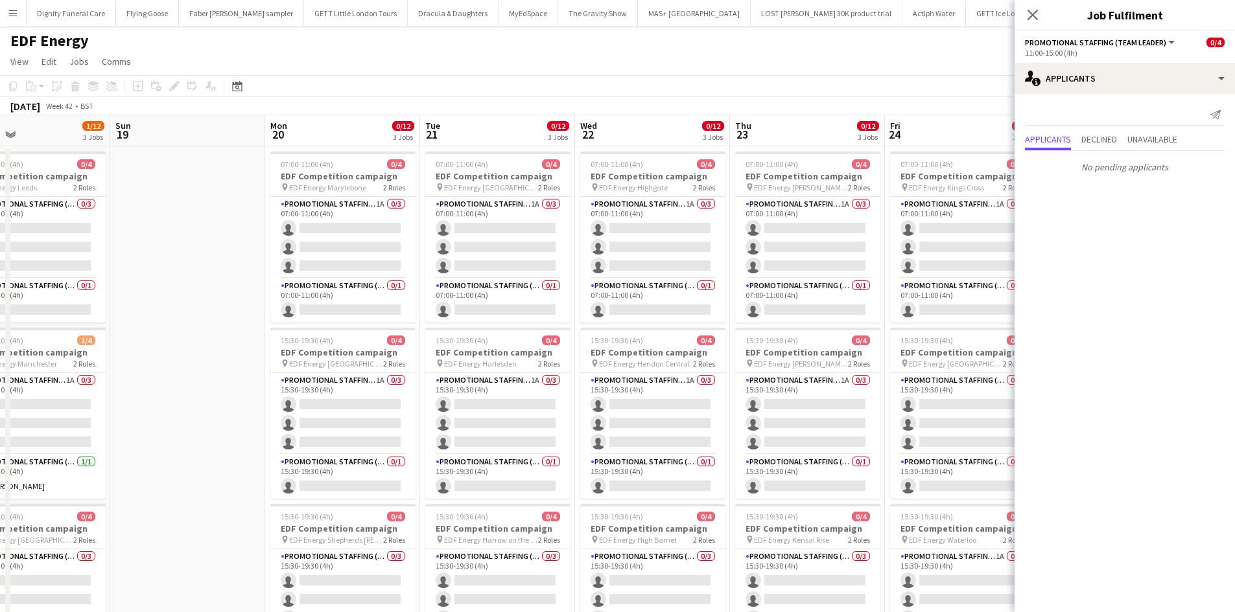
scroll to position [0, 373]
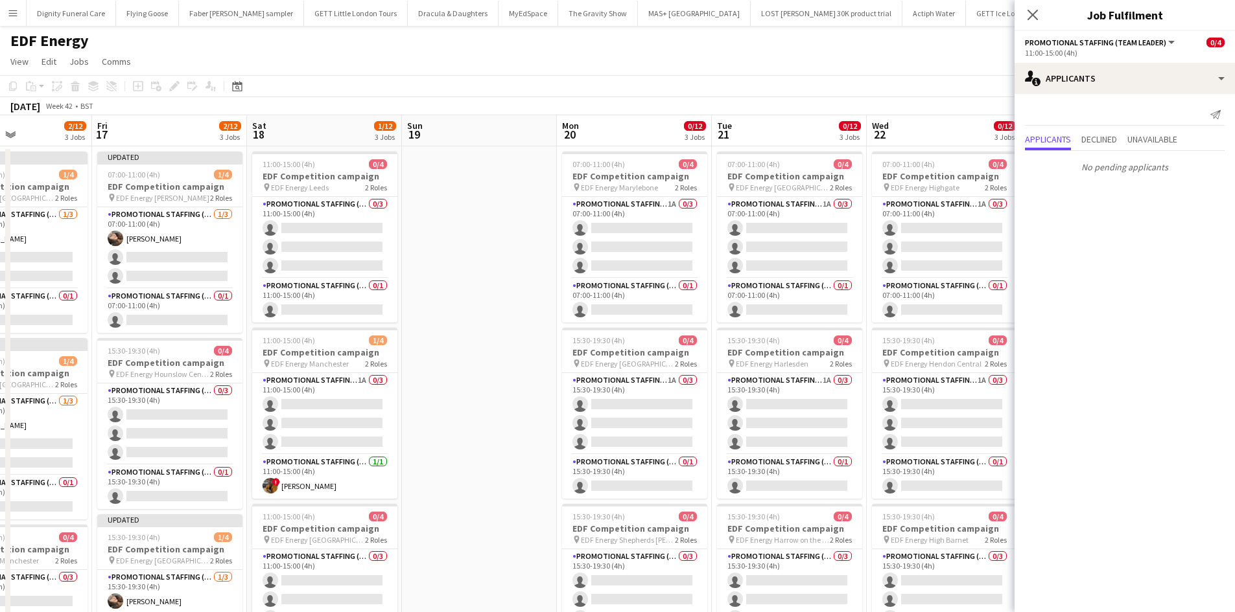
drag, startPoint x: 940, startPoint y: 330, endPoint x: 504, endPoint y: 330, distance: 436.8
click at [504, 330] on app-calendar-viewport "Tue 14 2/12 3 Jobs Wed 15 2/12 3 Jobs Thu 16 2/12 3 Jobs Fri 17 2/12 3 Jobs Sat…" at bounding box center [617, 521] width 1235 height 813
click at [874, 64] on app-page-menu "View Day view expanded Day view collapsed Month view Date picker Jump to today …" at bounding box center [617, 63] width 1235 height 25
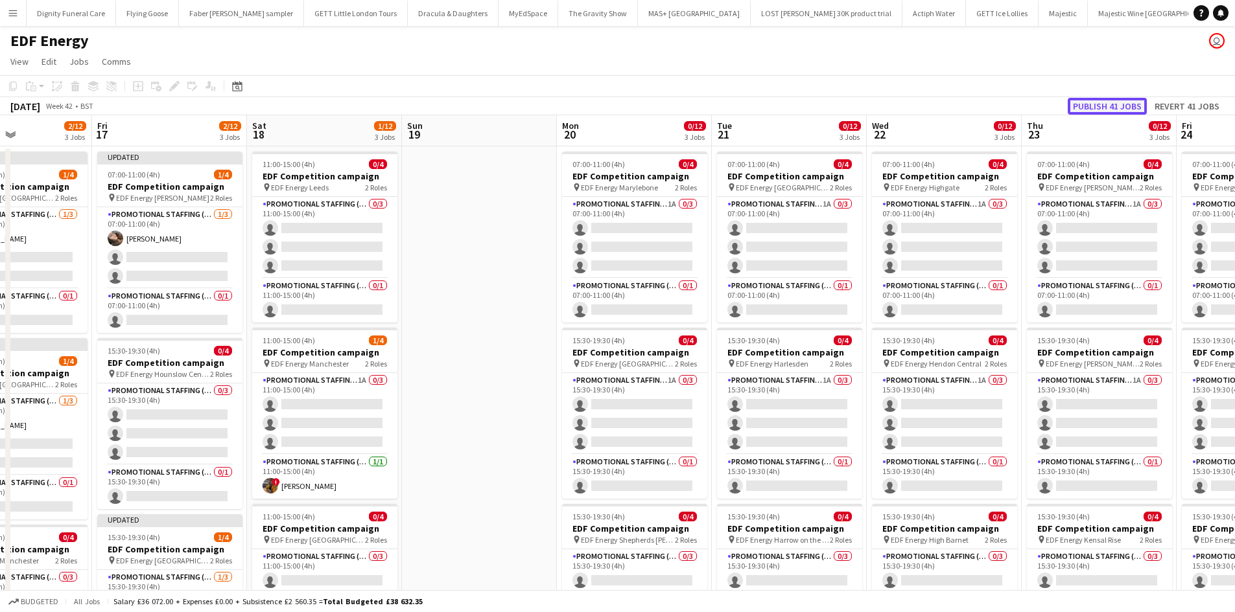
click at [1121, 109] on button "Publish 41 jobs" at bounding box center [1106, 106] width 79 height 17
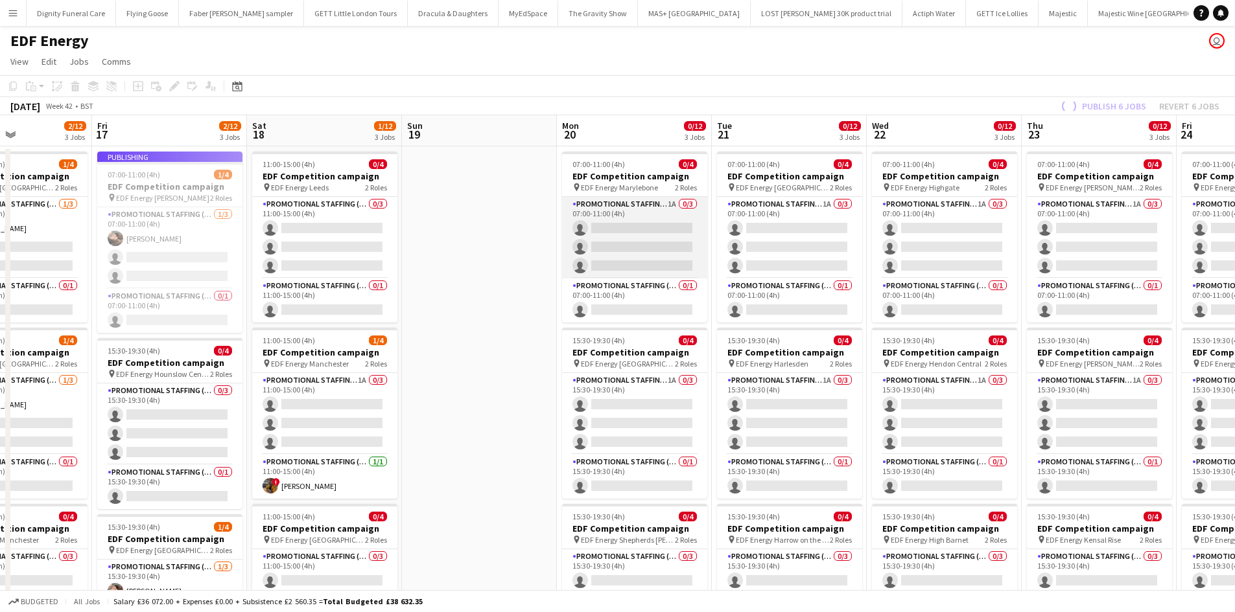
click at [626, 242] on app-card-role "Promotional Staffing (Flyering Staff) 1A 0/3 07:00-11:00 (4h) single-neutral-ac…" at bounding box center [634, 238] width 145 height 82
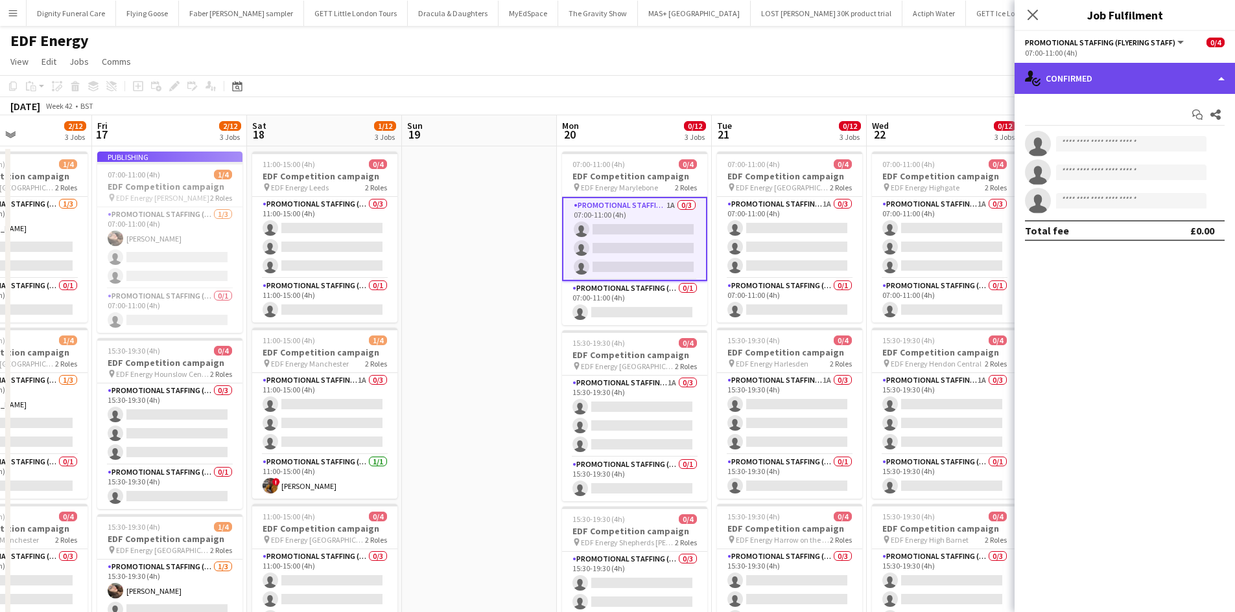
click at [1098, 86] on div "single-neutral-actions-check-2 Confirmed" at bounding box center [1124, 78] width 220 height 31
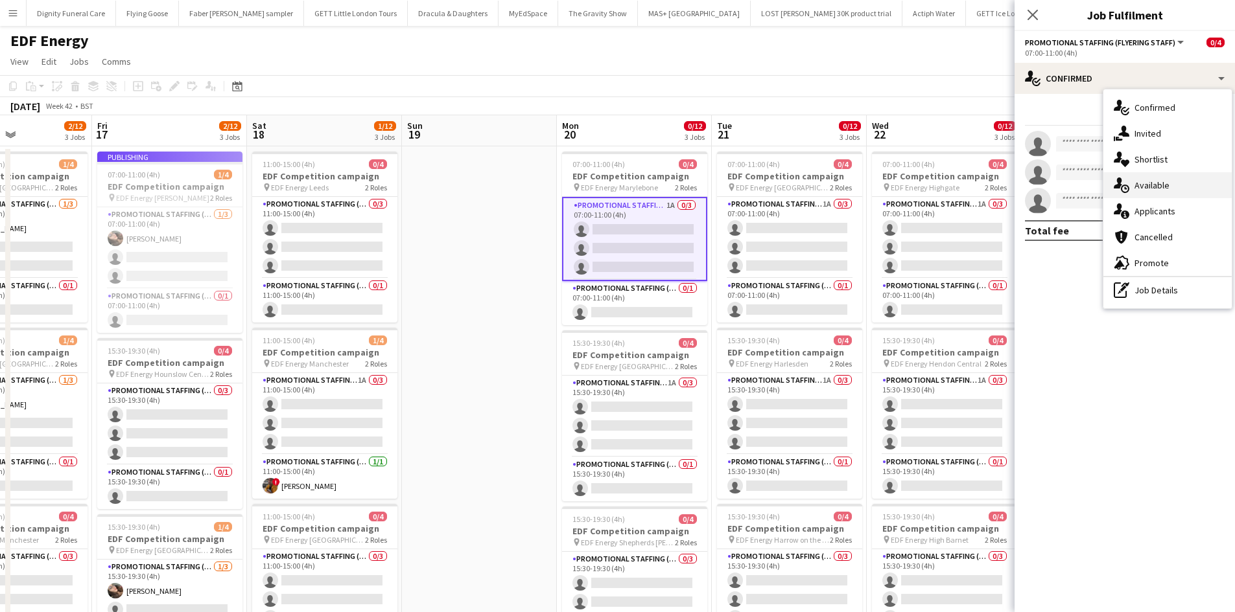
click at [1146, 185] on div "single-neutral-actions-upload Available" at bounding box center [1167, 185] width 128 height 26
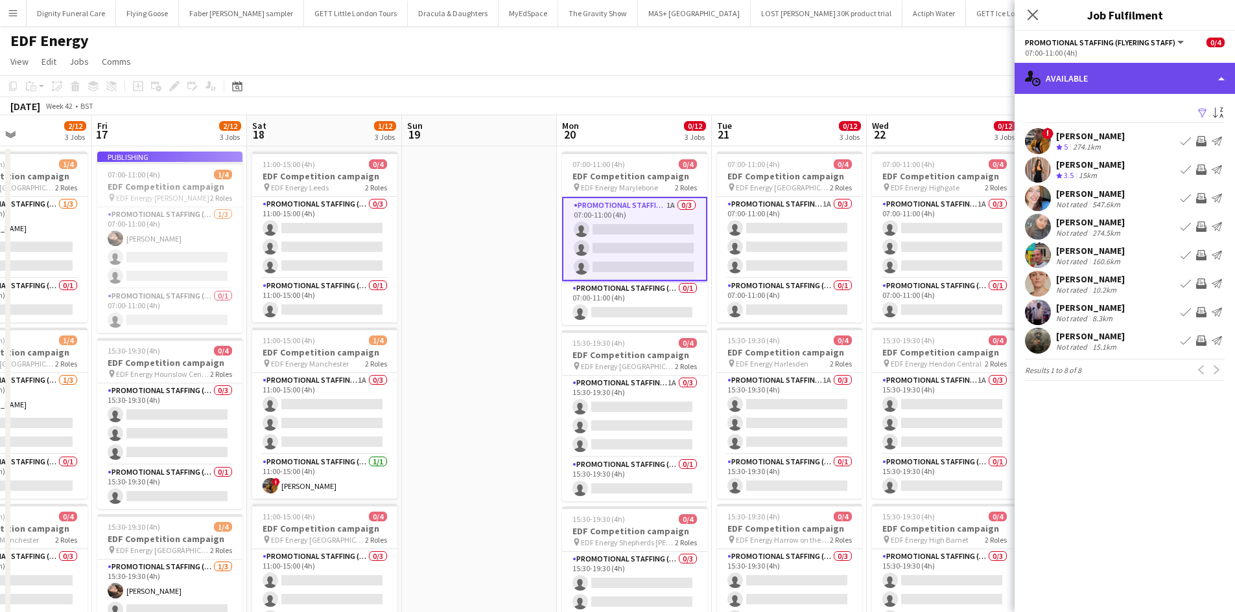
click at [1121, 77] on div "single-neutral-actions-upload Available" at bounding box center [1124, 78] width 220 height 31
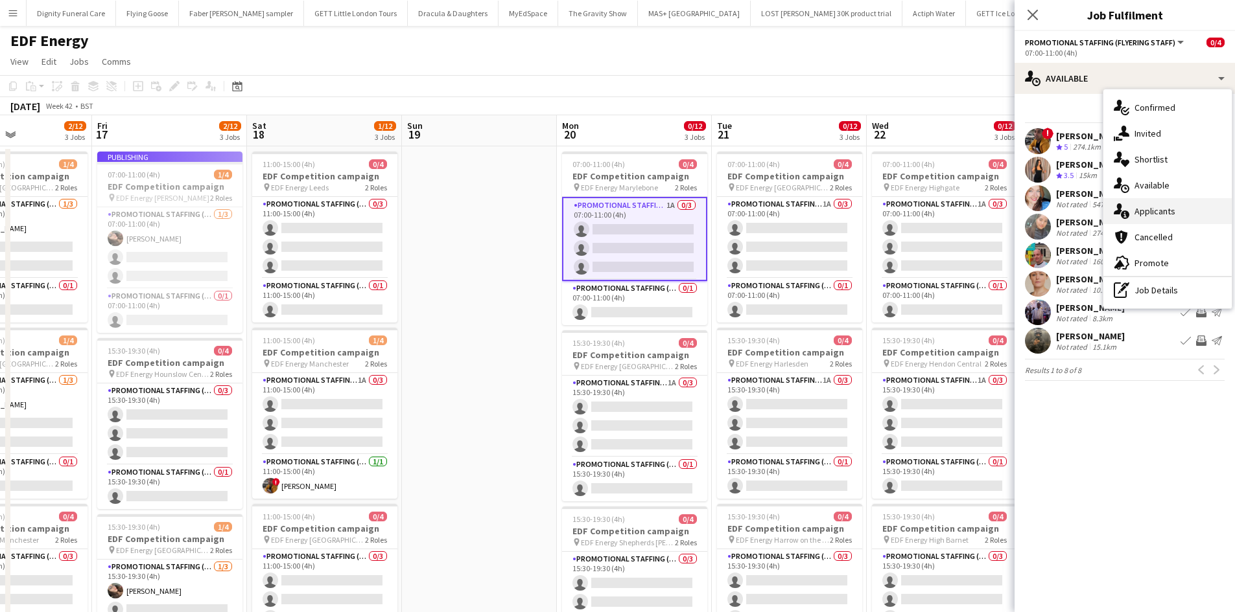
click at [1154, 209] on div "single-neutral-actions-information Applicants" at bounding box center [1167, 211] width 128 height 26
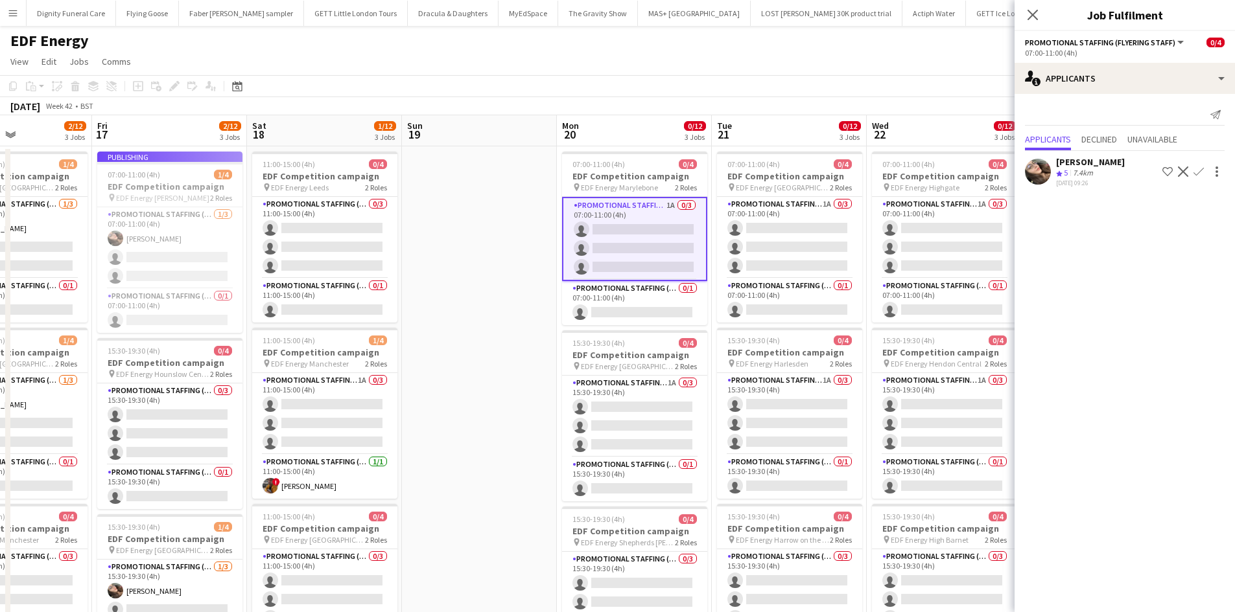
click at [1199, 170] on app-icon "Confirm" at bounding box center [1198, 172] width 10 height 10
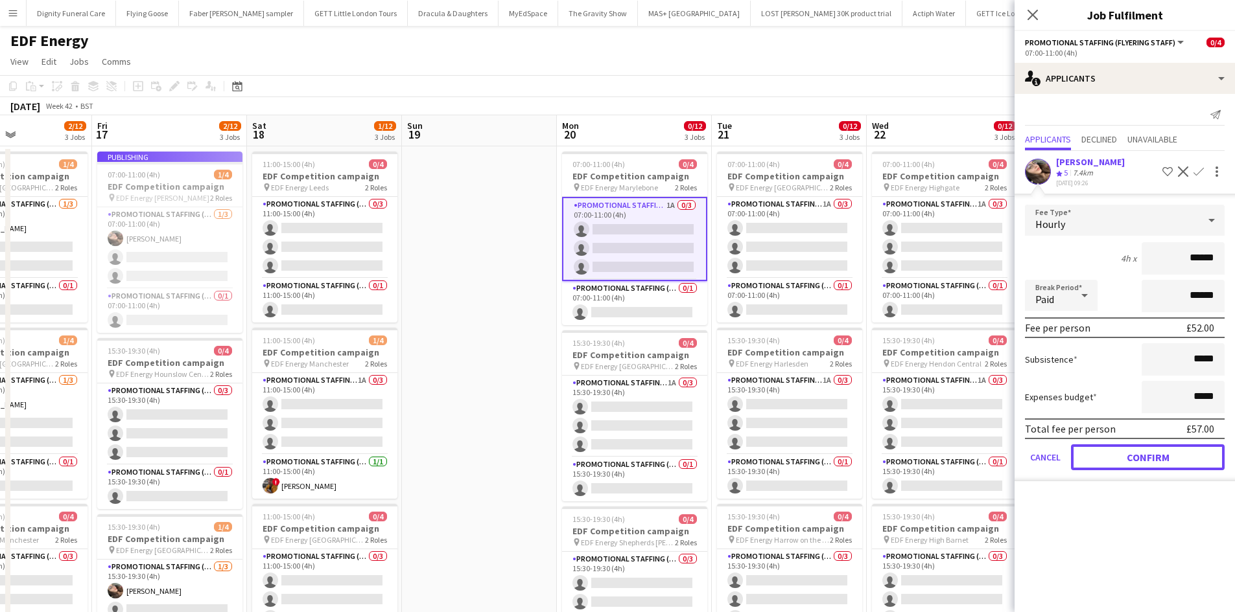
click at [1161, 454] on button "Confirm" at bounding box center [1148, 458] width 154 height 26
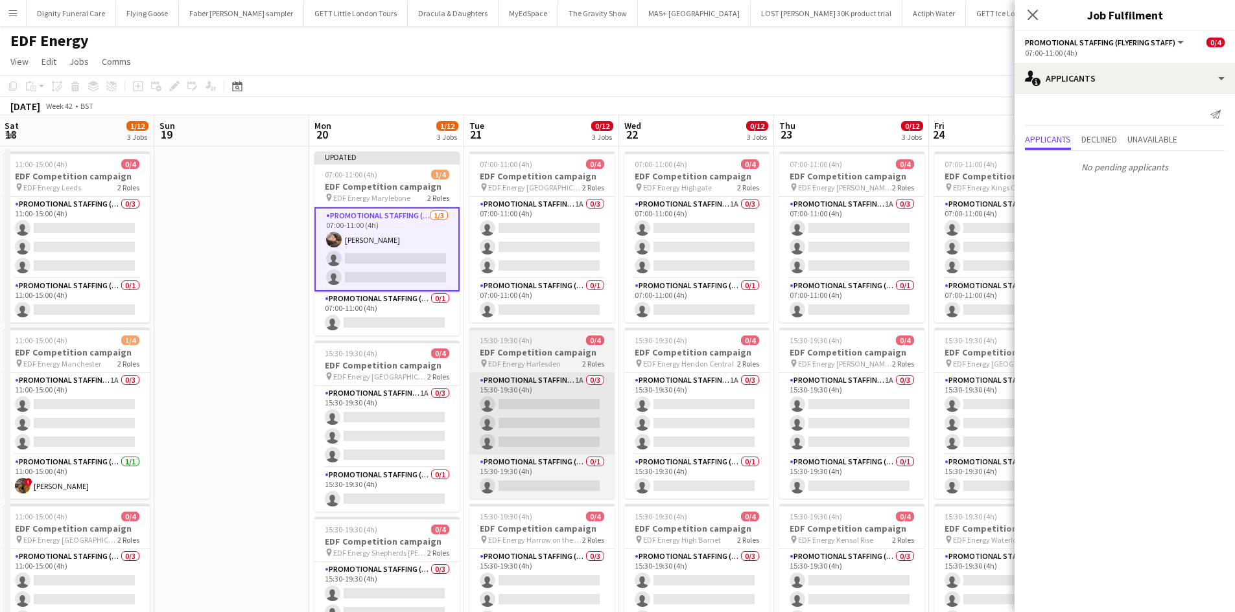
drag, startPoint x: 740, startPoint y: 422, endPoint x: 491, endPoint y: 400, distance: 249.8
click at [491, 412] on app-calendar-viewport "Tue 14 2/12 3 Jobs Wed 15 2/12 3 Jobs Thu 16 2/12 3 Jobs Fri 17 2/12 3 Jobs Sat…" at bounding box center [617, 521] width 1235 height 813
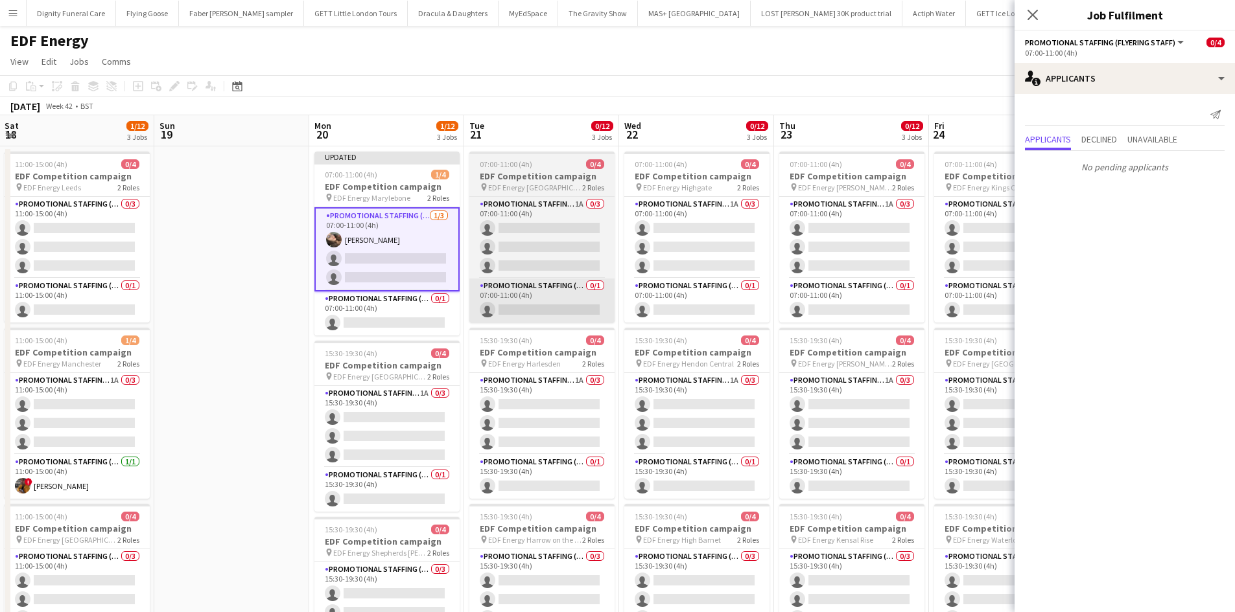
scroll to position [0, 621]
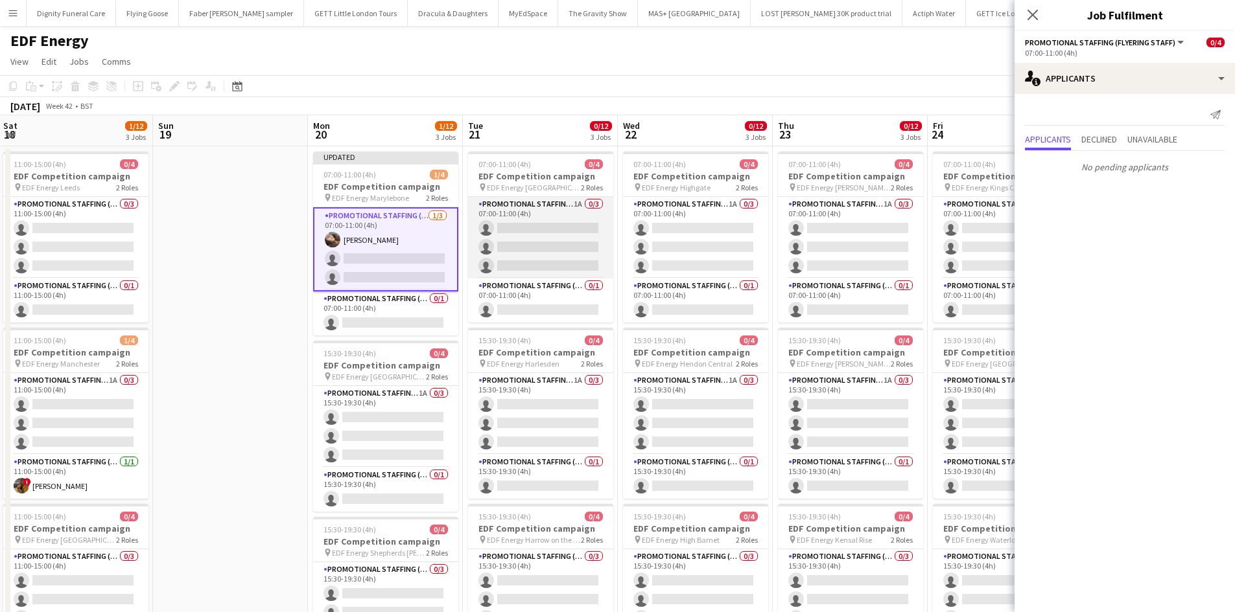
click at [555, 248] on app-card-role "Promotional Staffing (Flyering Staff) 1A 0/3 07:00-11:00 (4h) single-neutral-ac…" at bounding box center [540, 238] width 145 height 82
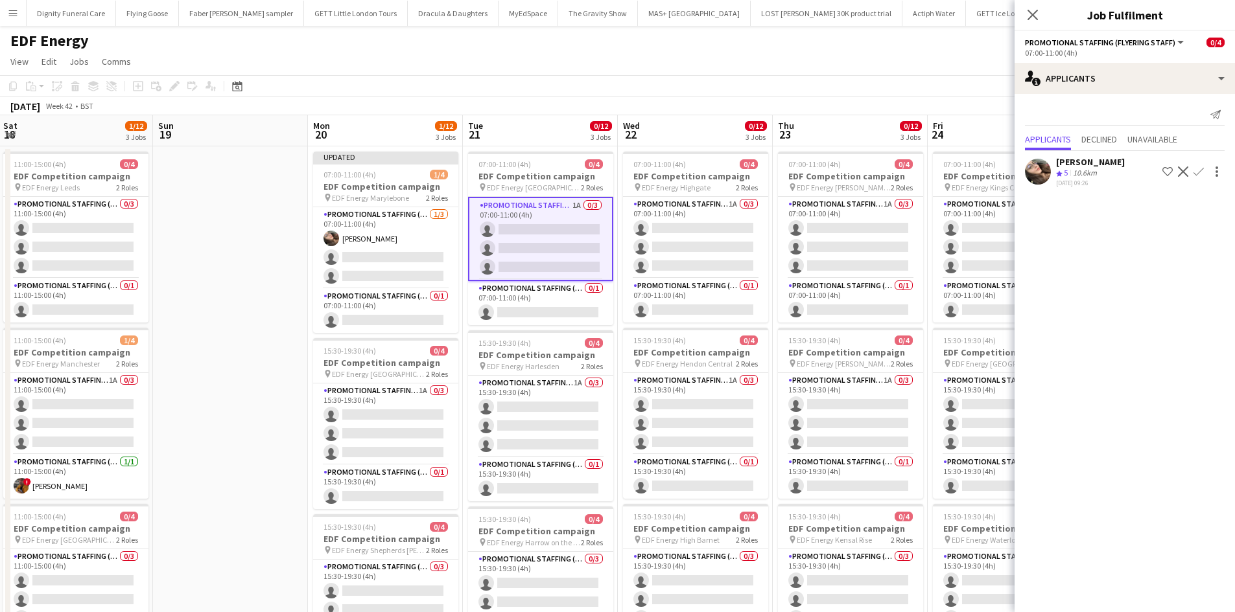
click at [1198, 170] on app-icon "Confirm" at bounding box center [1198, 172] width 10 height 10
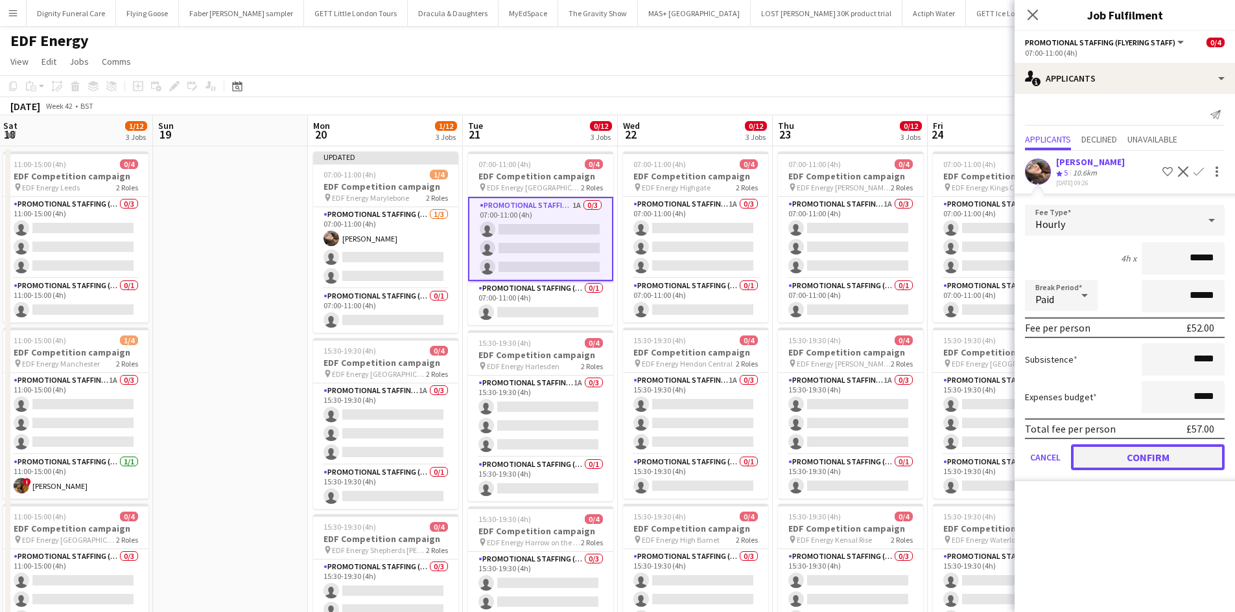
click at [1133, 450] on button "Confirm" at bounding box center [1148, 458] width 154 height 26
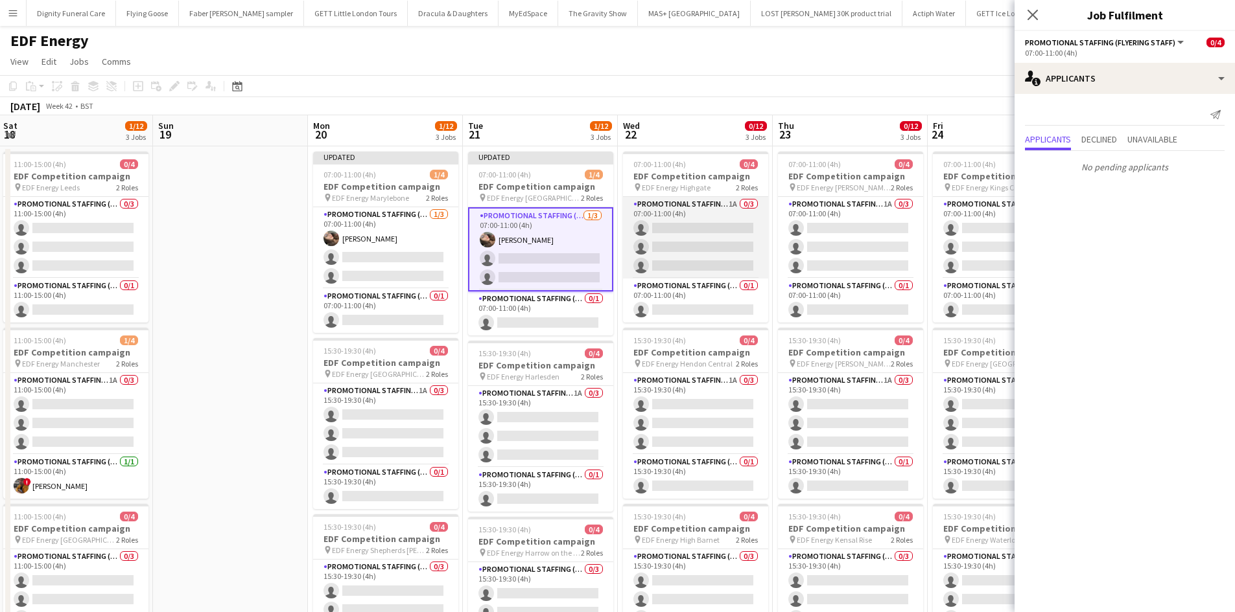
click at [702, 233] on app-card-role "Promotional Staffing (Flyering Staff) 1A 0/3 07:00-11:00 (4h) single-neutral-ac…" at bounding box center [695, 238] width 145 height 82
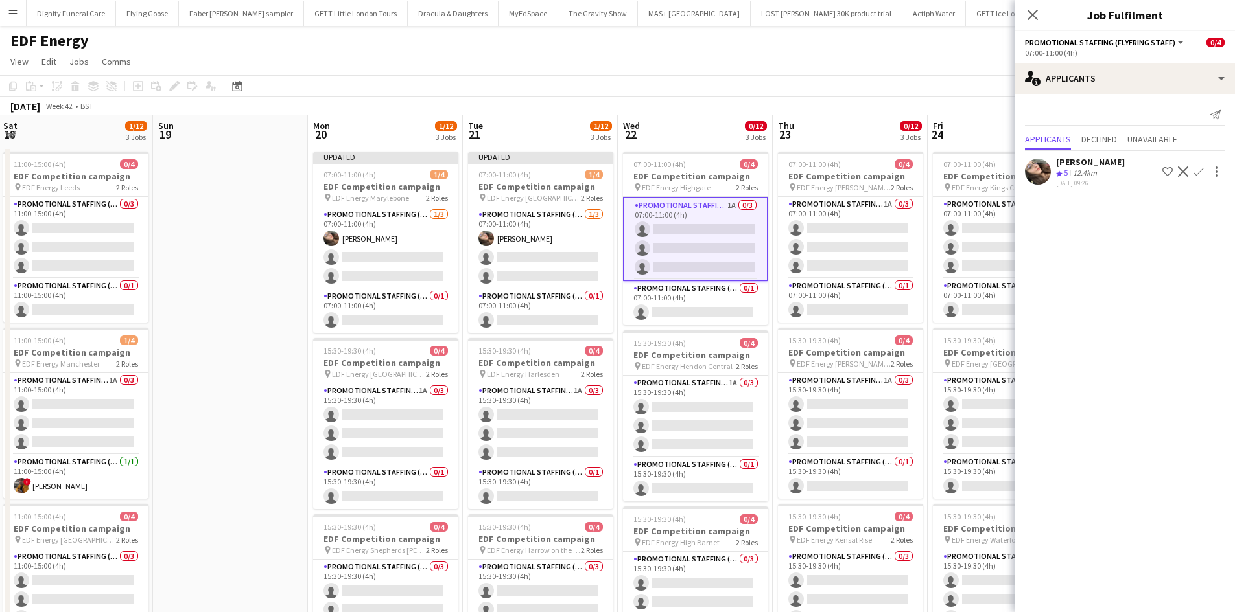
click at [1200, 168] on app-icon "Confirm" at bounding box center [1198, 172] width 10 height 10
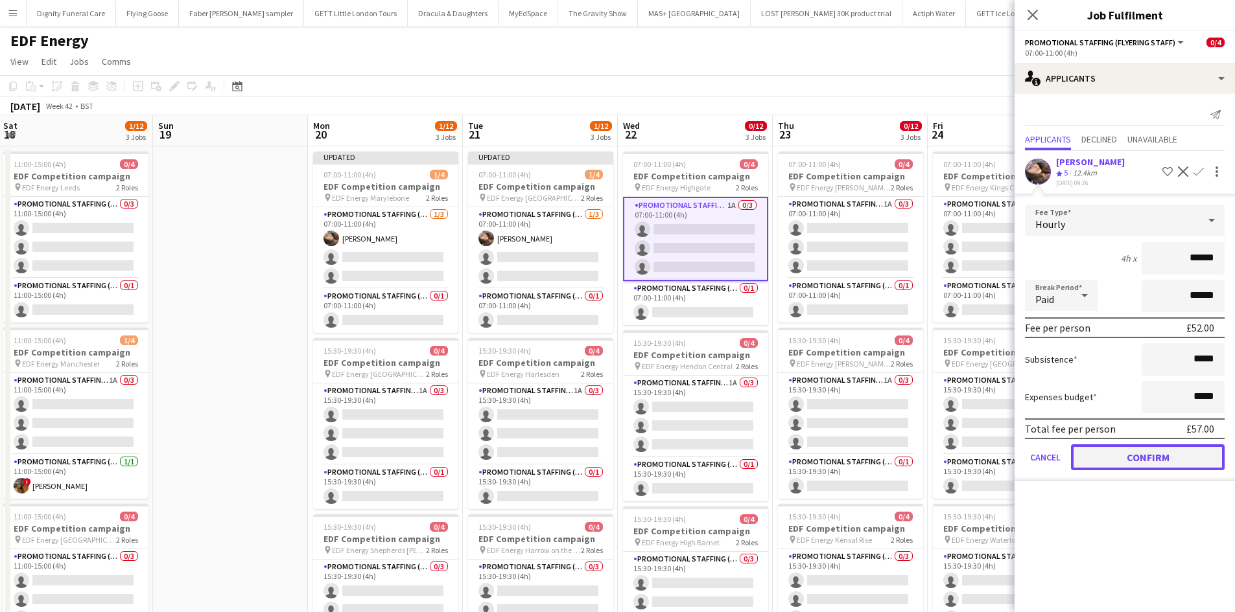
click at [1126, 461] on button "Confirm" at bounding box center [1148, 458] width 154 height 26
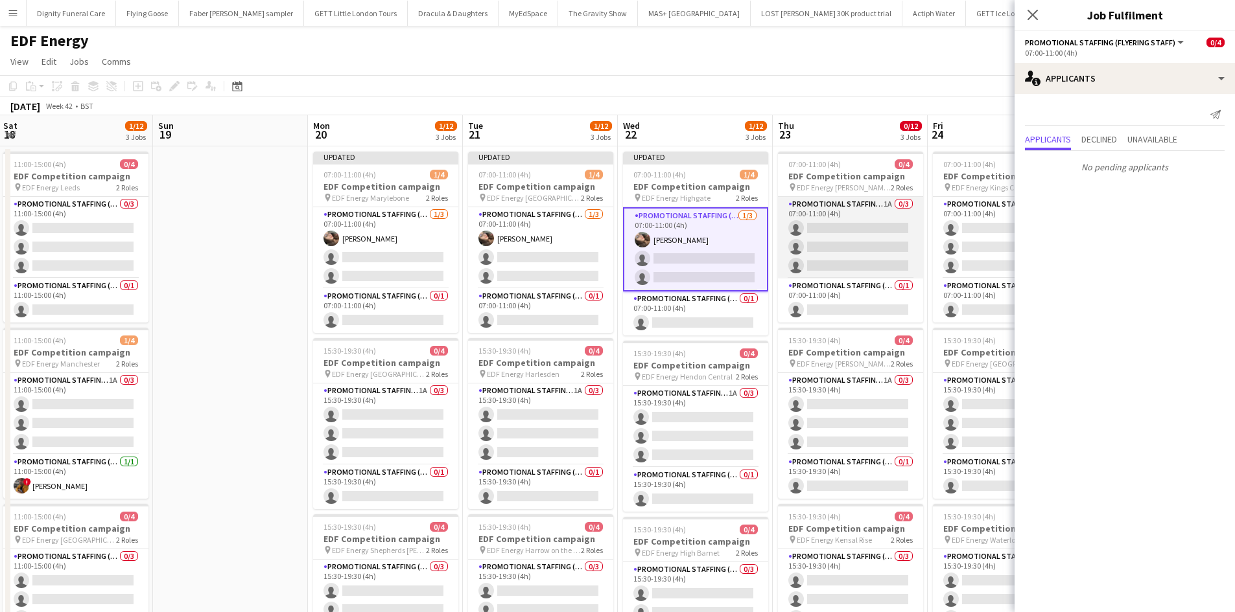
click at [861, 235] on app-card-role "Promotional Staffing (Flyering Staff) 1A 0/3 07:00-11:00 (4h) single-neutral-ac…" at bounding box center [850, 238] width 145 height 82
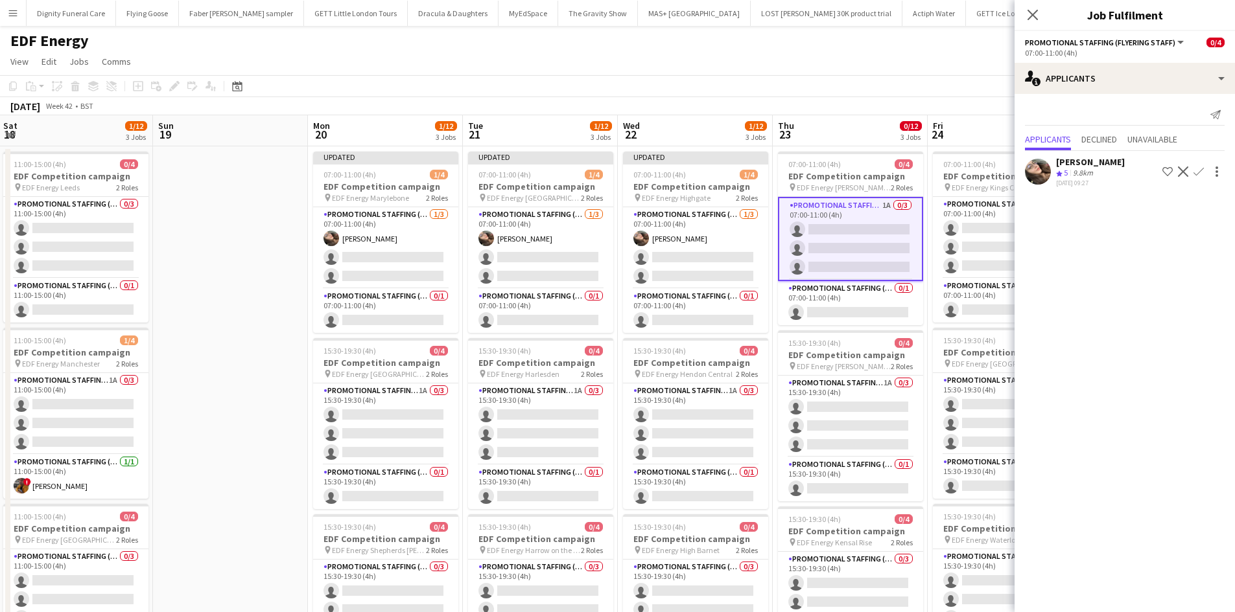
click at [1198, 167] on app-icon "Confirm" at bounding box center [1198, 172] width 10 height 10
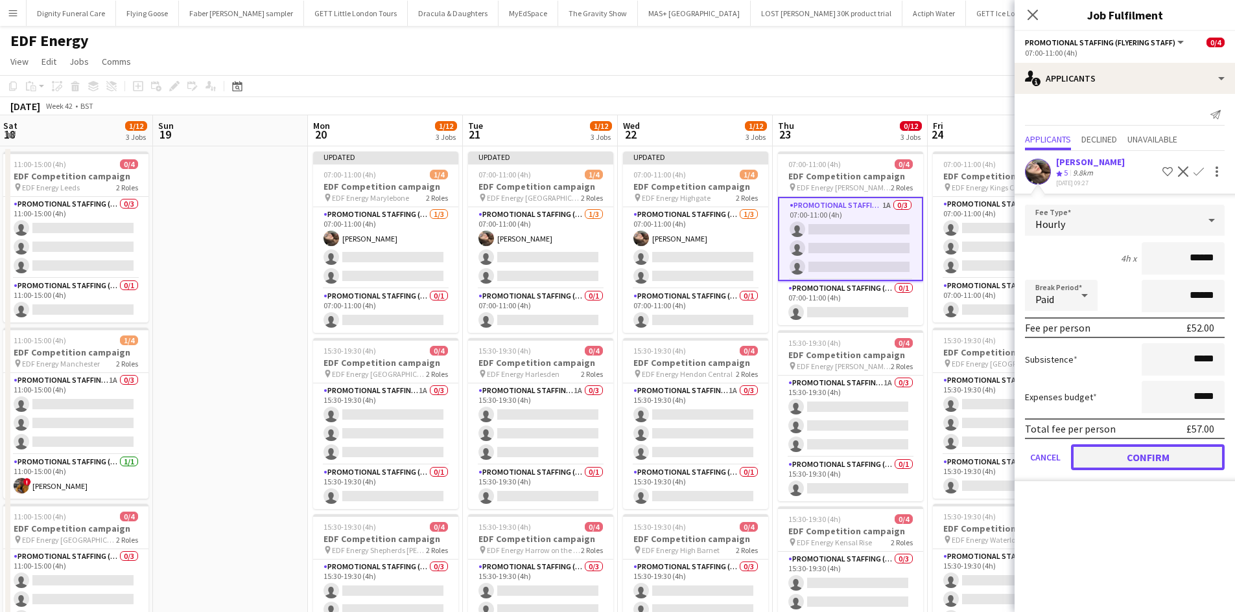
click at [1168, 460] on button "Confirm" at bounding box center [1148, 458] width 154 height 26
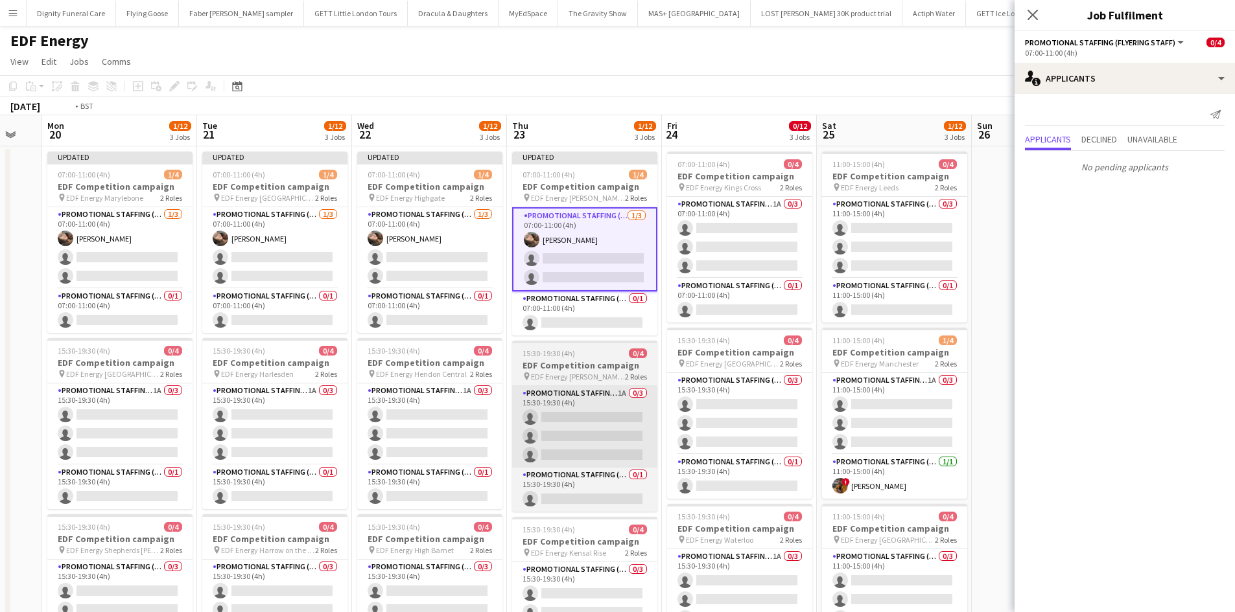
drag, startPoint x: 818, startPoint y: 428, endPoint x: 502, endPoint y: 392, distance: 317.7
click at [480, 407] on app-calendar-viewport "Thu 16 2/12 3 Jobs Fri 17 2/12 3 Jobs Sat 18 1/12 3 Jobs Sun 19 Mon 20 1/12 3 J…" at bounding box center [617, 521] width 1235 height 813
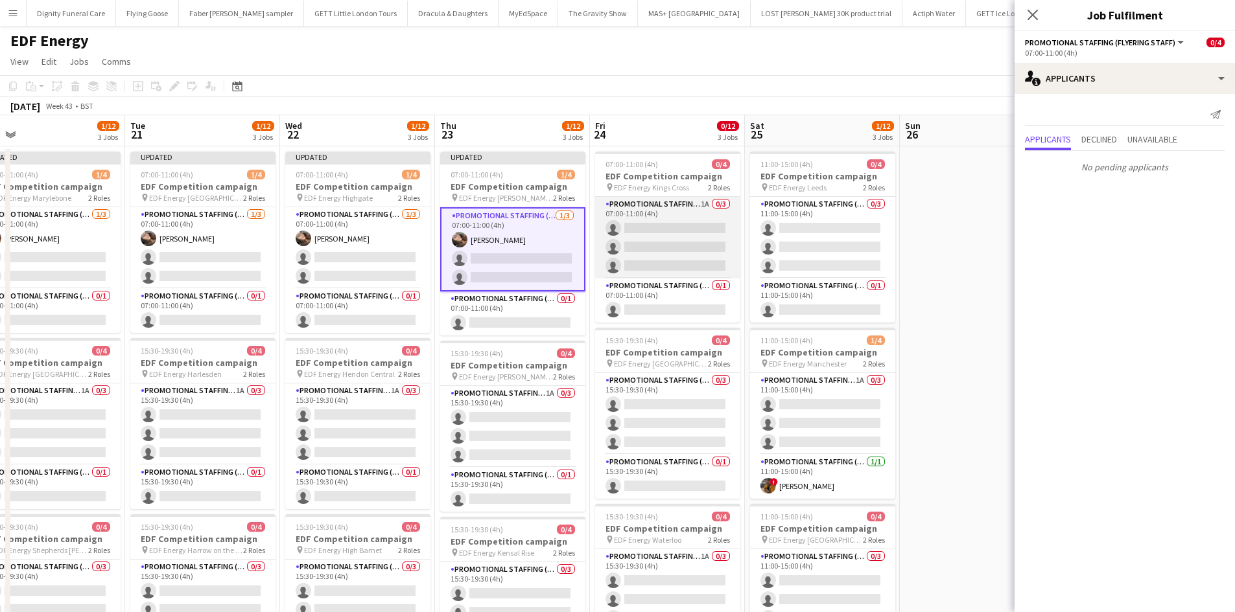
click at [676, 254] on app-card-role "Promotional Staffing (Flyering Staff) 1A 0/3 07:00-11:00 (4h) single-neutral-ac…" at bounding box center [667, 238] width 145 height 82
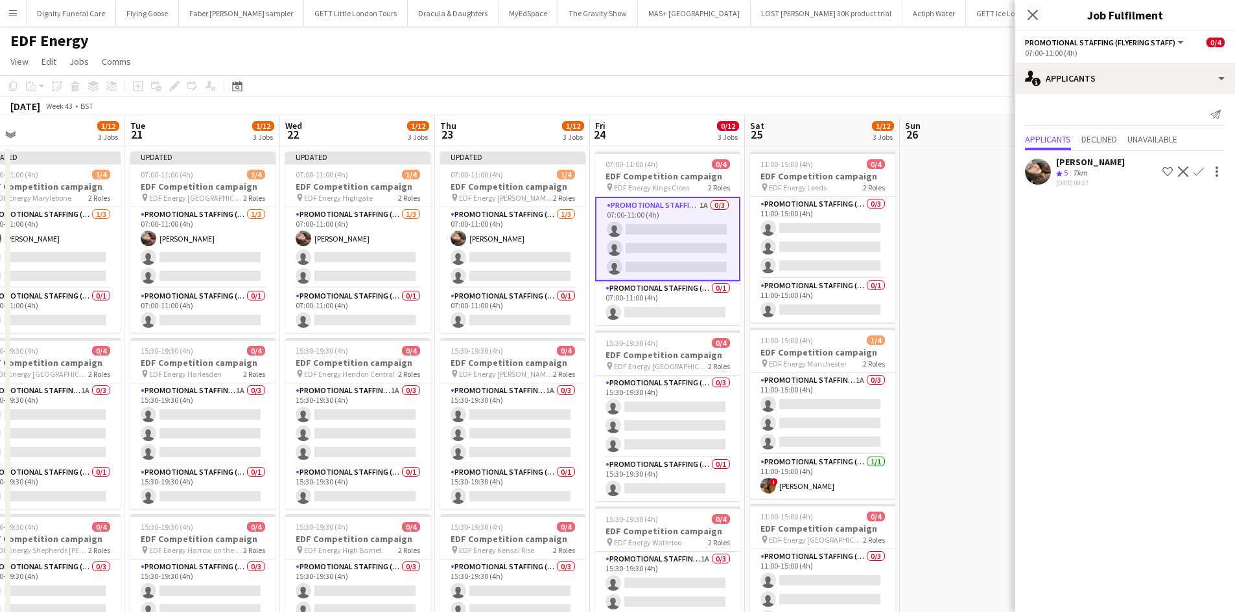
click at [1201, 167] on app-icon "Confirm" at bounding box center [1198, 172] width 10 height 10
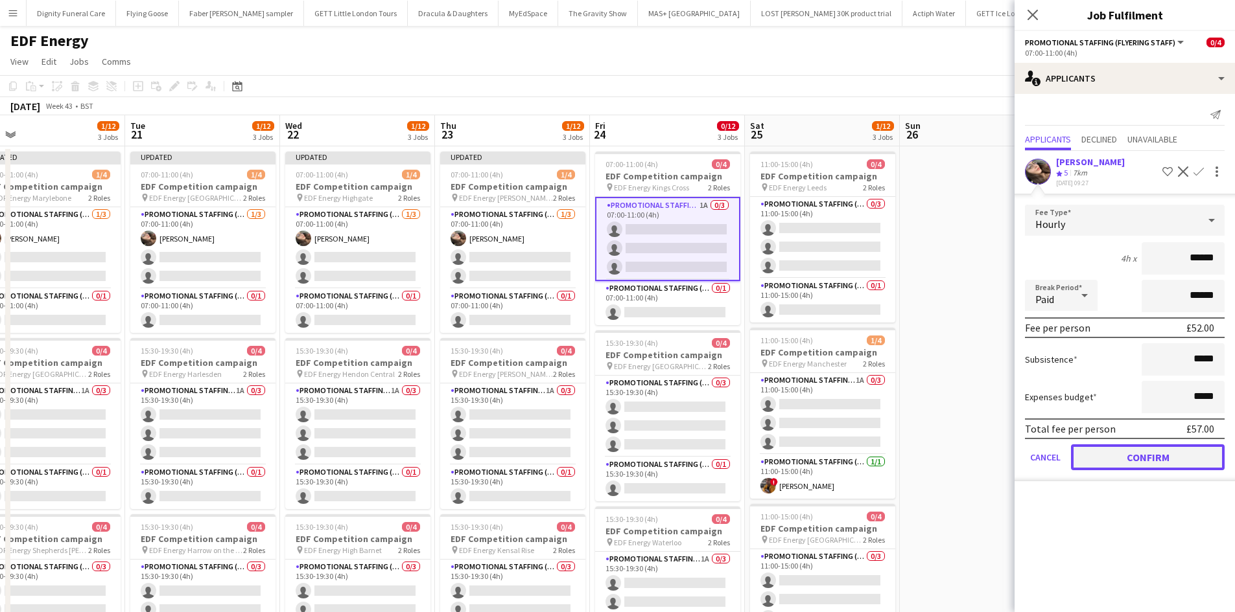
click at [1142, 455] on button "Confirm" at bounding box center [1148, 458] width 154 height 26
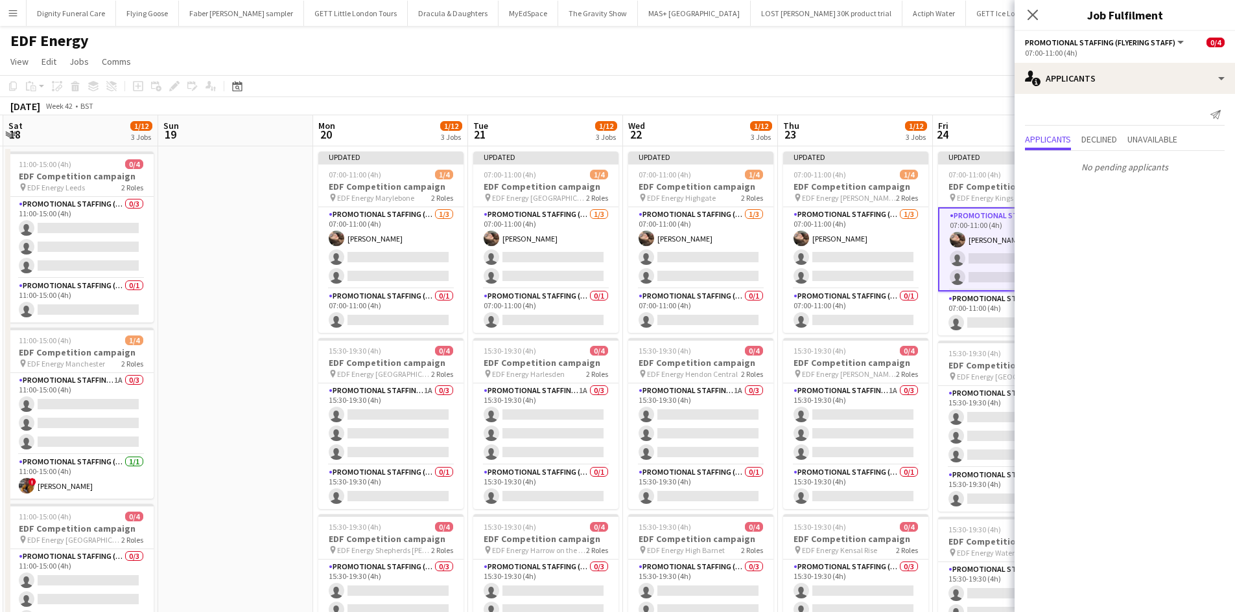
drag, startPoint x: 550, startPoint y: 343, endPoint x: 748, endPoint y: 338, distance: 197.7
click at [748, 338] on app-calendar-viewport "Thu 16 2/12 3 Jobs Fri 17 2/12 3 Jobs Sat 18 1/12 3 Jobs Sun 19 Mon 20 1/12 3 J…" at bounding box center [617, 521] width 1235 height 813
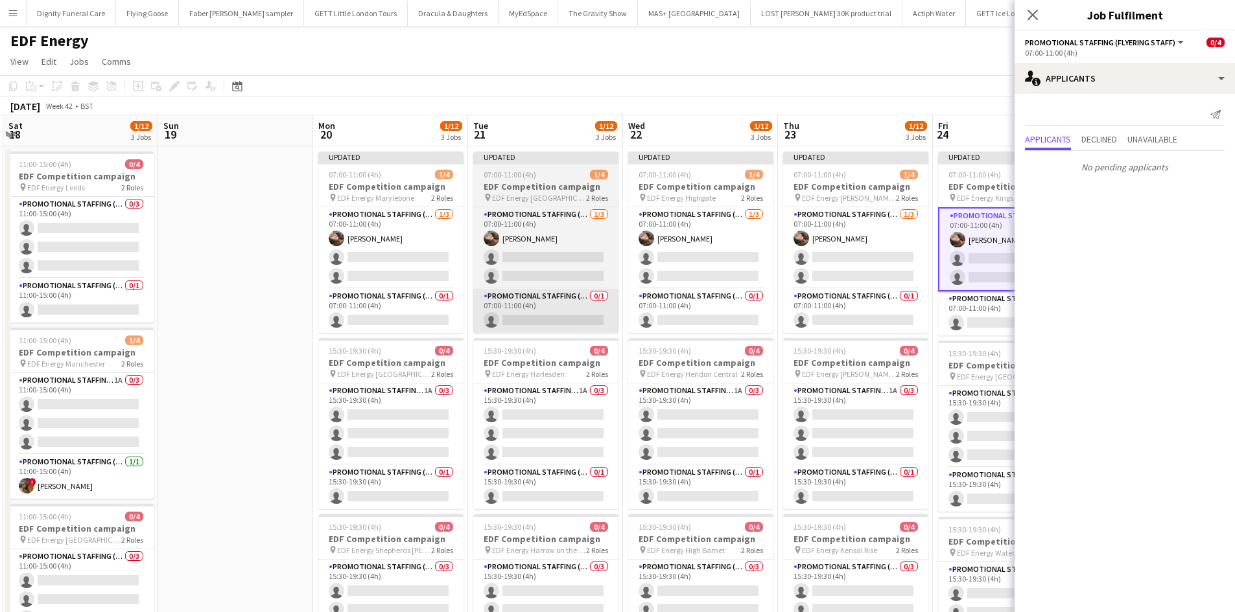
scroll to position [0, 395]
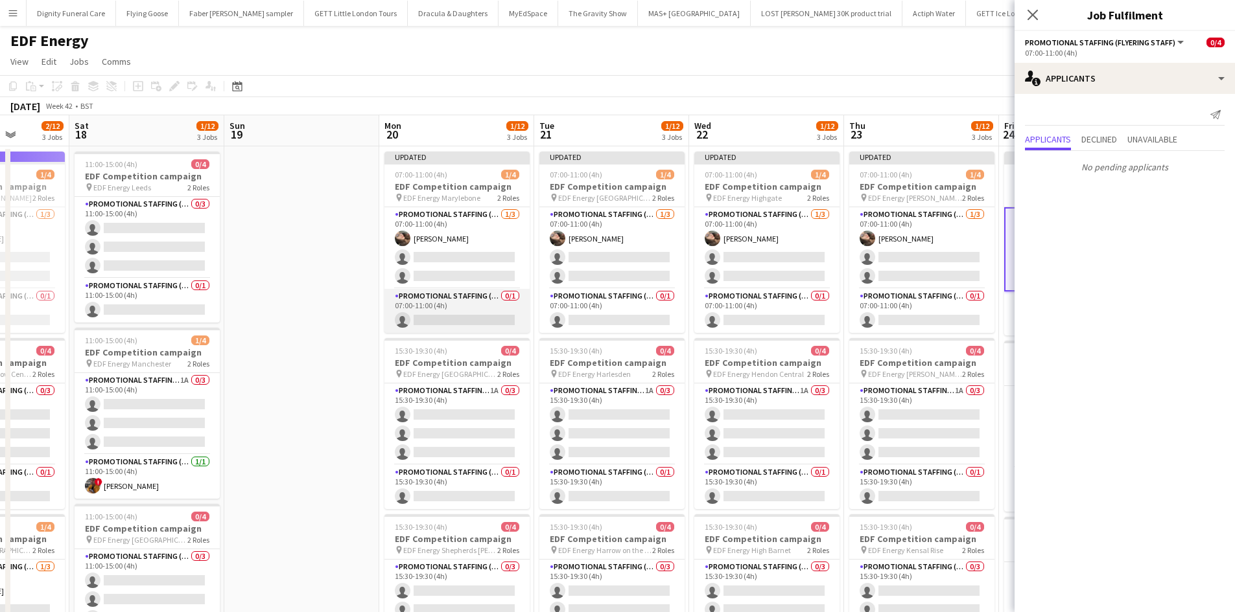
click at [460, 312] on app-card-role "Promotional Staffing (Team Leader) 0/1 07:00-11:00 (4h) single-neutral-actions" at bounding box center [456, 311] width 145 height 44
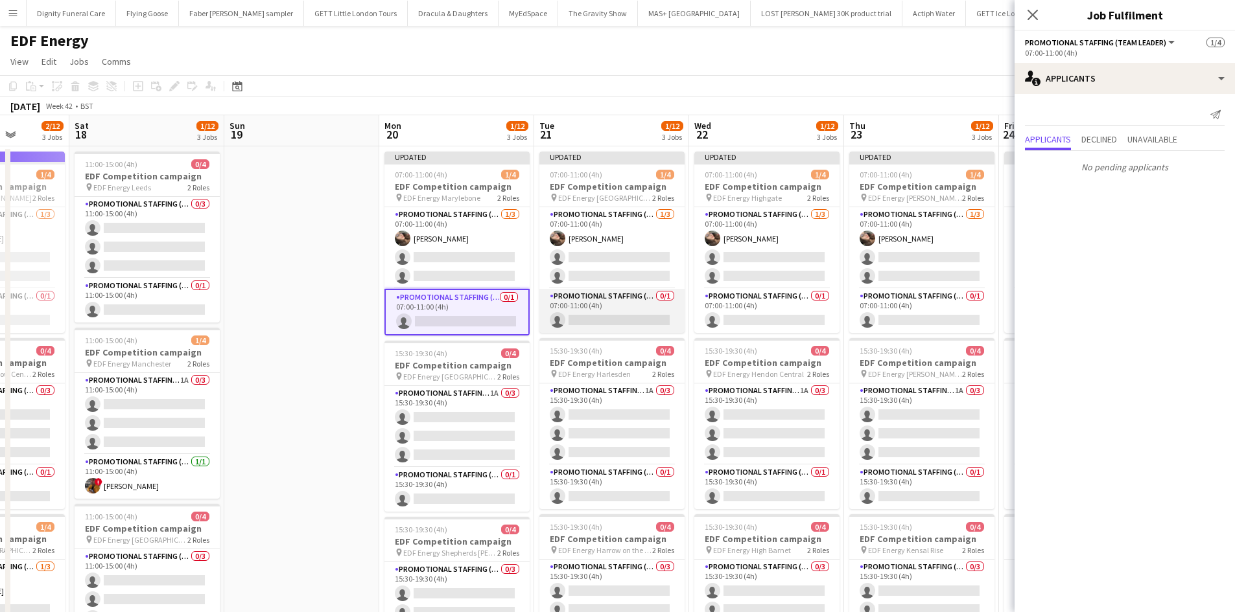
click at [635, 317] on app-card-role "Promotional Staffing (Team Leader) 0/1 07:00-11:00 (4h) single-neutral-actions" at bounding box center [611, 311] width 145 height 44
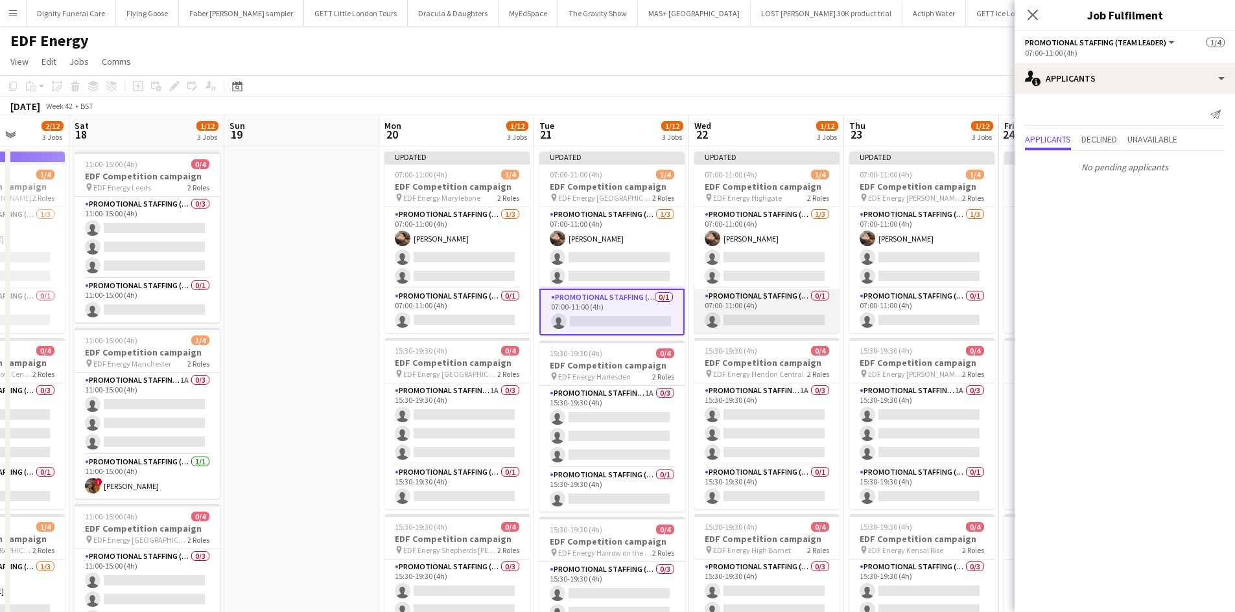
click at [787, 317] on app-card-role "Promotional Staffing (Team Leader) 0/1 07:00-11:00 (4h) single-neutral-actions" at bounding box center [766, 311] width 145 height 44
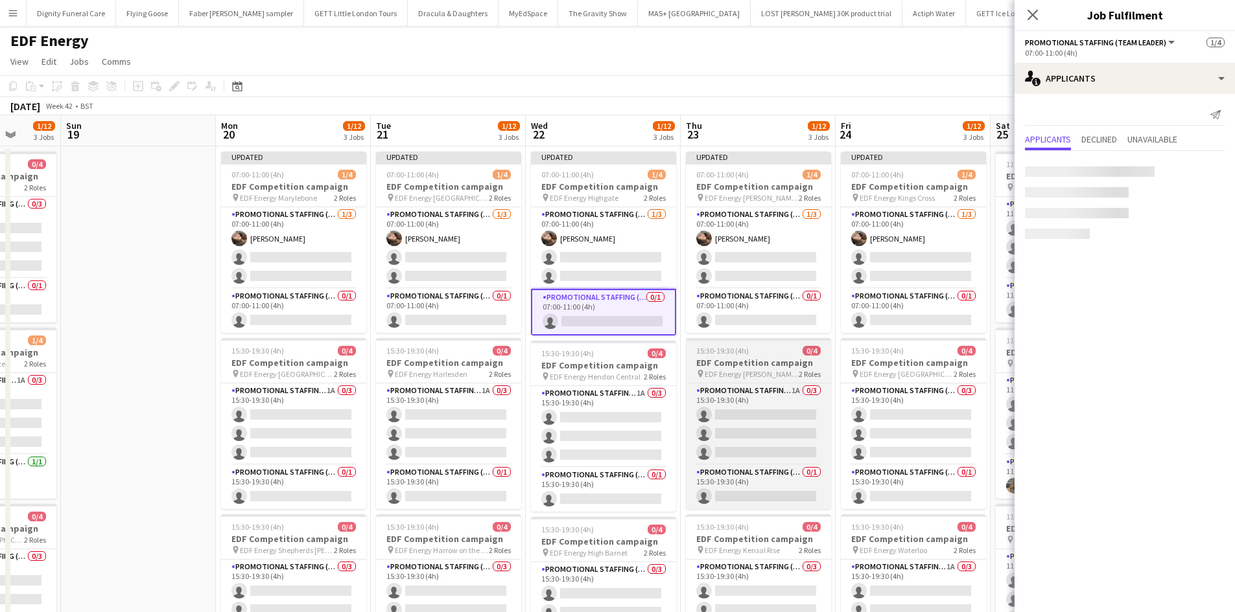
scroll to position [0, 613]
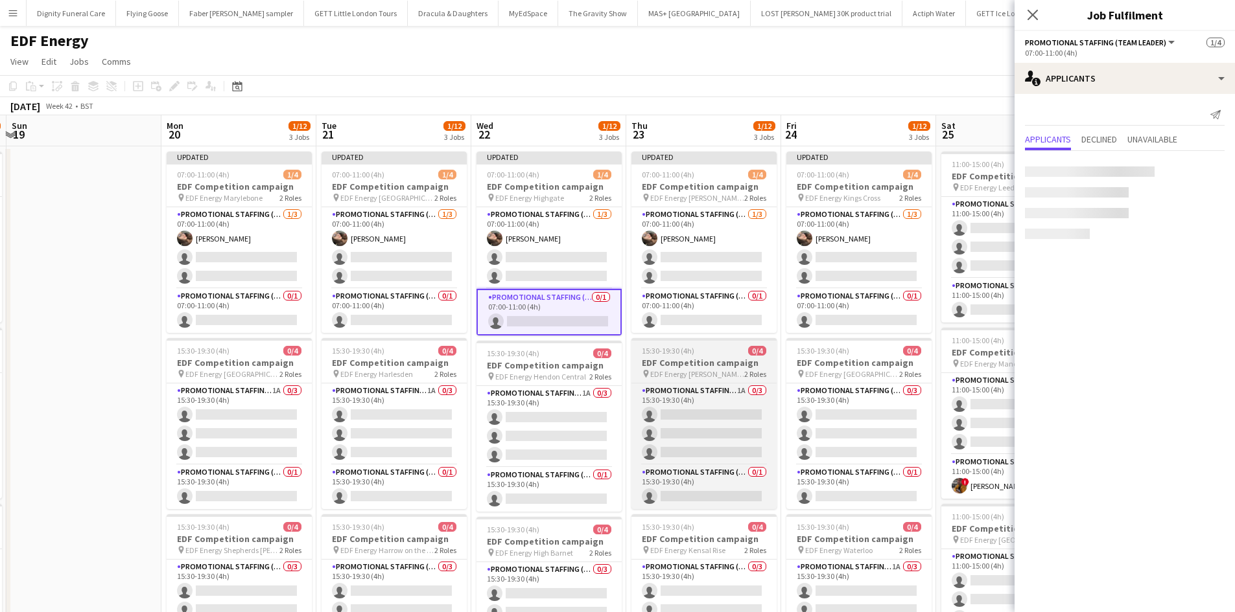
drag, startPoint x: 857, startPoint y: 379, endPoint x: 639, endPoint y: 376, distance: 217.8
click at [639, 377] on app-calendar-viewport "Wed 15 2/12 3 Jobs Thu 16 2/12 3 Jobs Fri 17 2/12 3 Jobs Sat 18 1/12 3 Jobs Sun…" at bounding box center [617, 521] width 1235 height 813
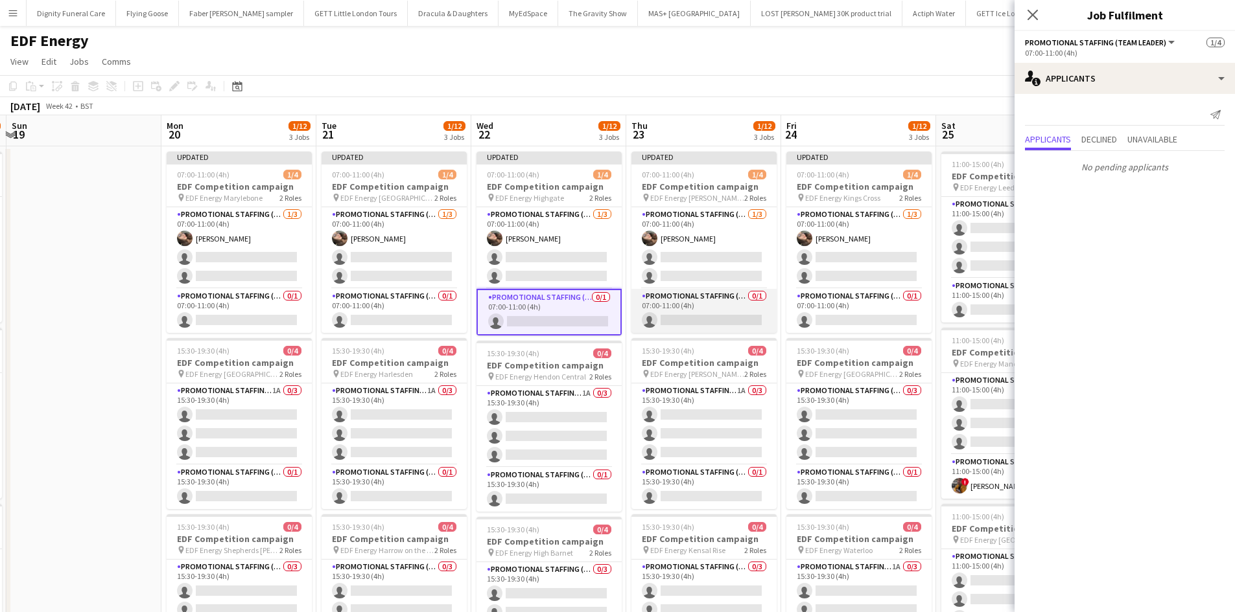
click at [715, 318] on app-card-role "Promotional Staffing (Team Leader) 0/1 07:00-11:00 (4h) single-neutral-actions" at bounding box center [703, 311] width 145 height 44
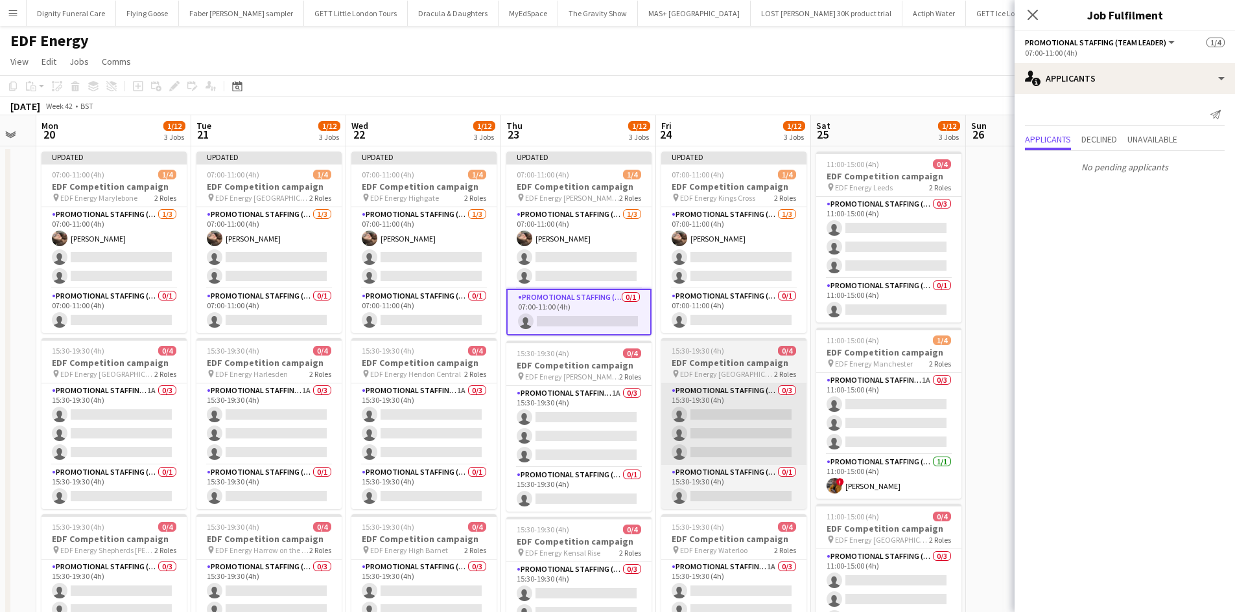
drag, startPoint x: 791, startPoint y: 395, endPoint x: 687, endPoint y: 393, distance: 104.4
click at [678, 396] on app-calendar-viewport "Fri 17 2/12 3 Jobs Sat 18 1/12 3 Jobs Sun 19 Mon 20 1/12 3 Jobs Tue 21 1/12 3 J…" at bounding box center [617, 521] width 1235 height 813
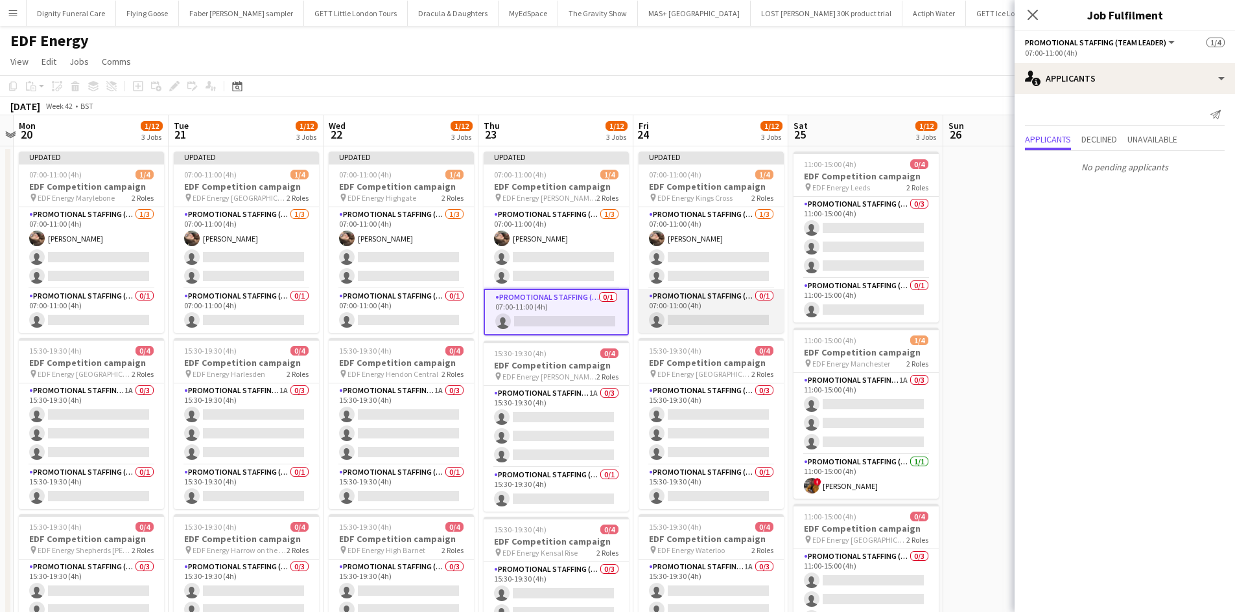
click at [726, 319] on app-card-role "Promotional Staffing (Team Leader) 0/1 07:00-11:00 (4h) single-neutral-actions" at bounding box center [710, 311] width 145 height 44
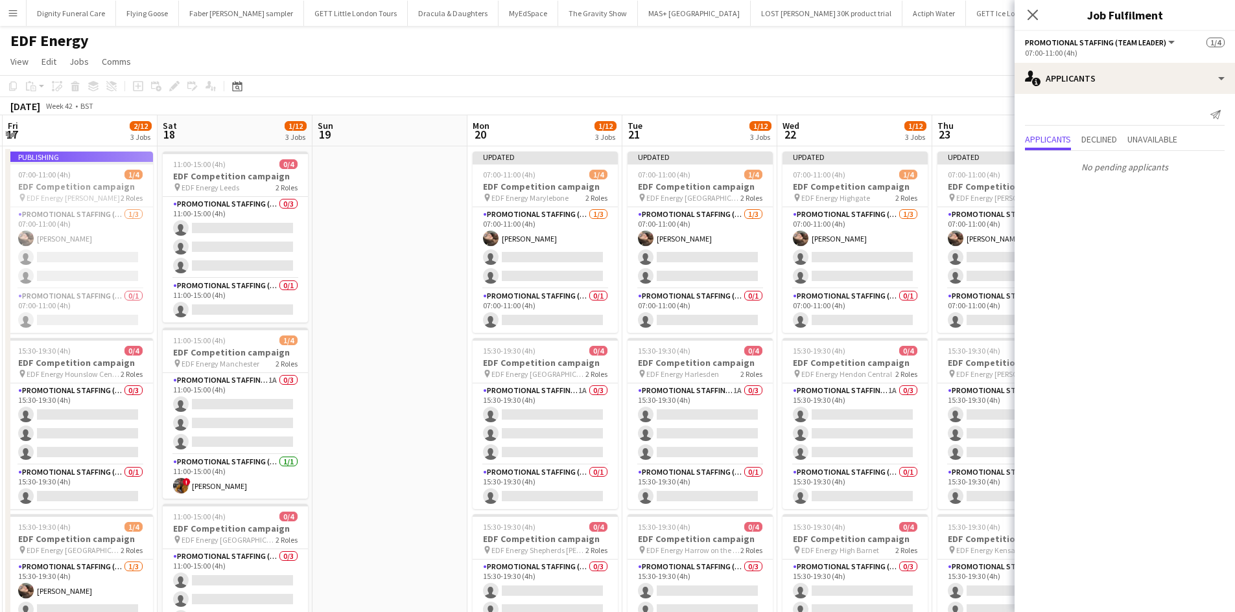
scroll to position [0, 296]
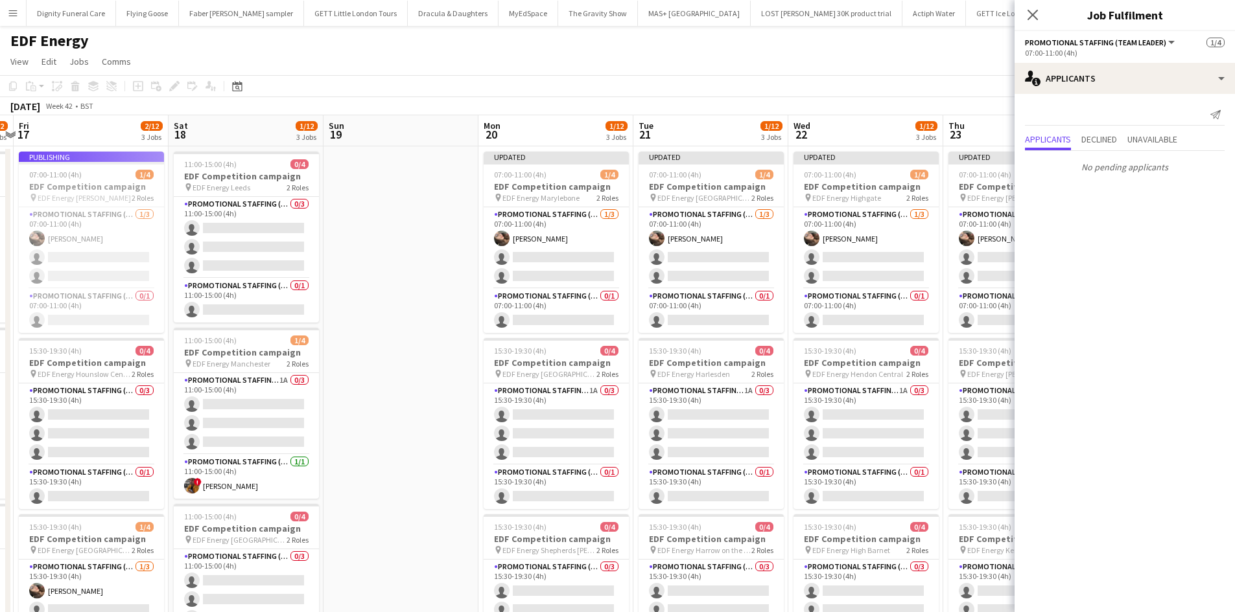
drag, startPoint x: 534, startPoint y: 395, endPoint x: 999, endPoint y: 391, distance: 464.7
click at [999, 391] on app-calendar-viewport "Wed 15 2/12 3 Jobs Thu 16 2/12 3 Jobs Fri 17 2/12 3 Jobs Sat 18 1/12 3 Jobs Sun…" at bounding box center [617, 521] width 1235 height 813
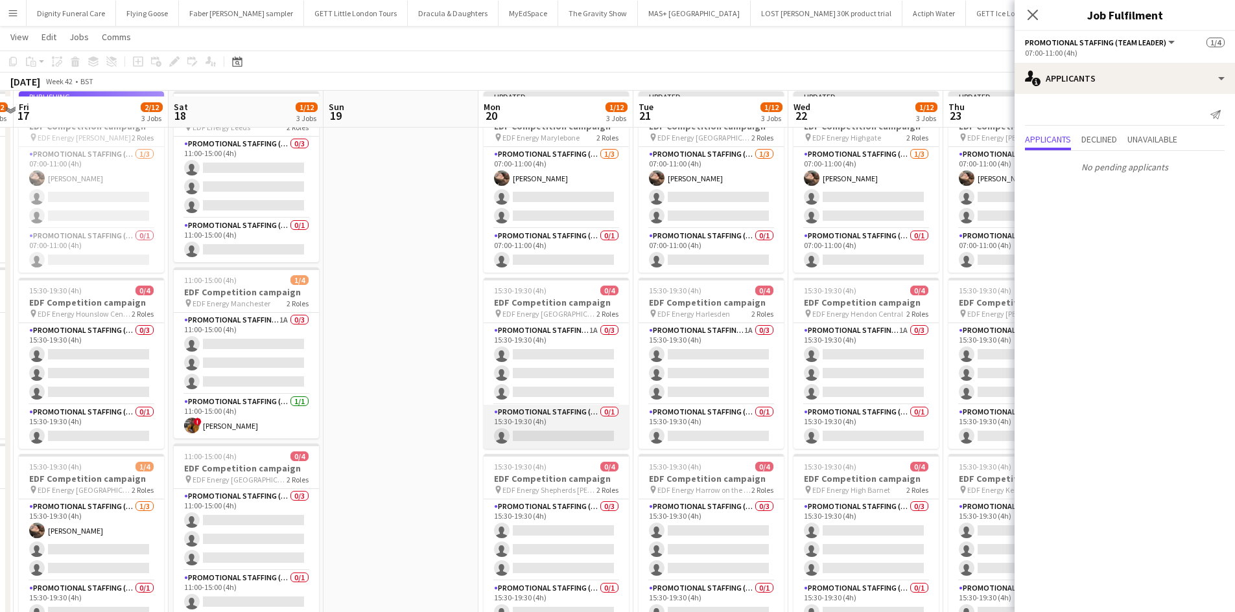
scroll to position [65, 0]
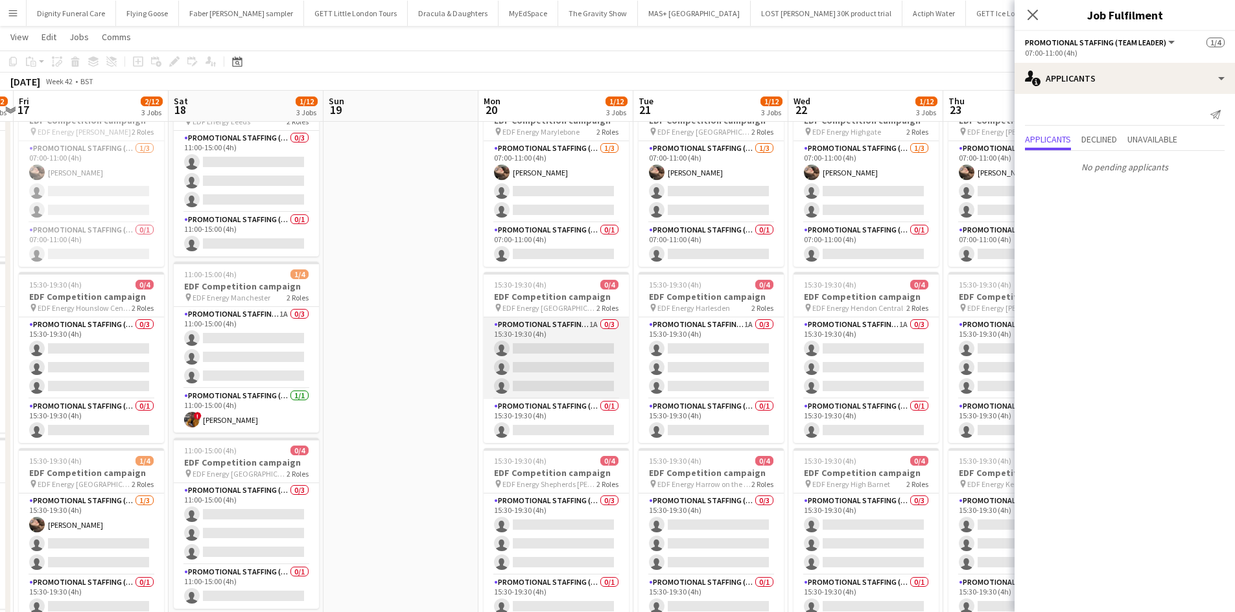
click at [565, 372] on app-card-role "Promotional Staffing (Flyering Staff) 1A 0/3 15:30-19:30 (4h) single-neutral-ac…" at bounding box center [555, 359] width 145 height 82
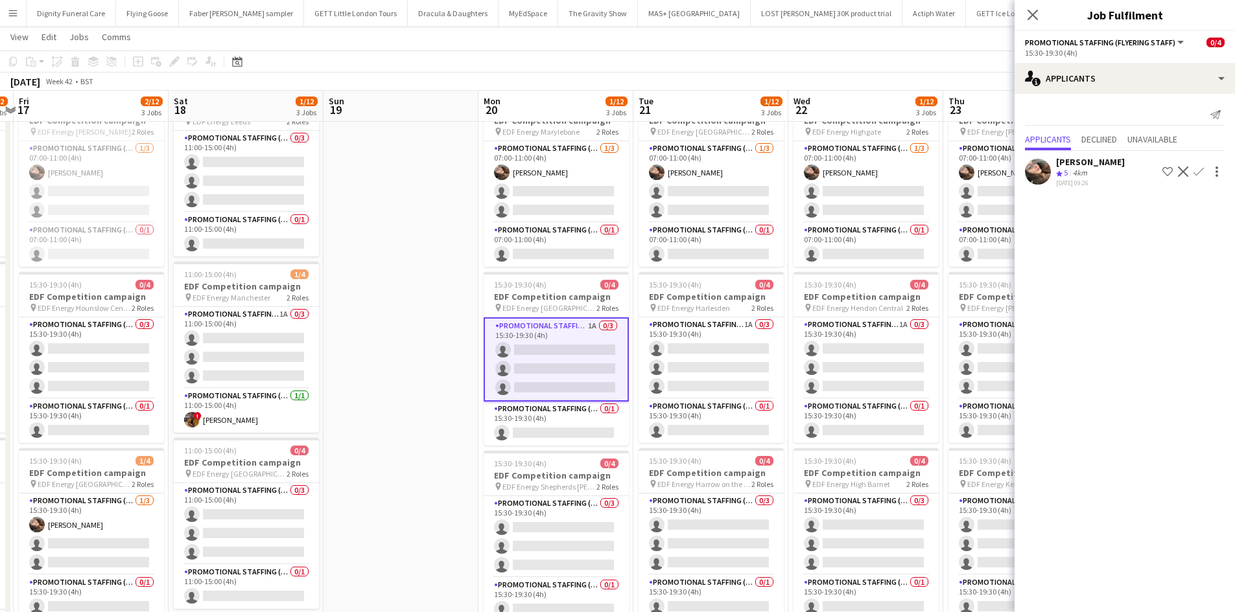
click at [1201, 173] on app-icon "Confirm" at bounding box center [1198, 172] width 10 height 10
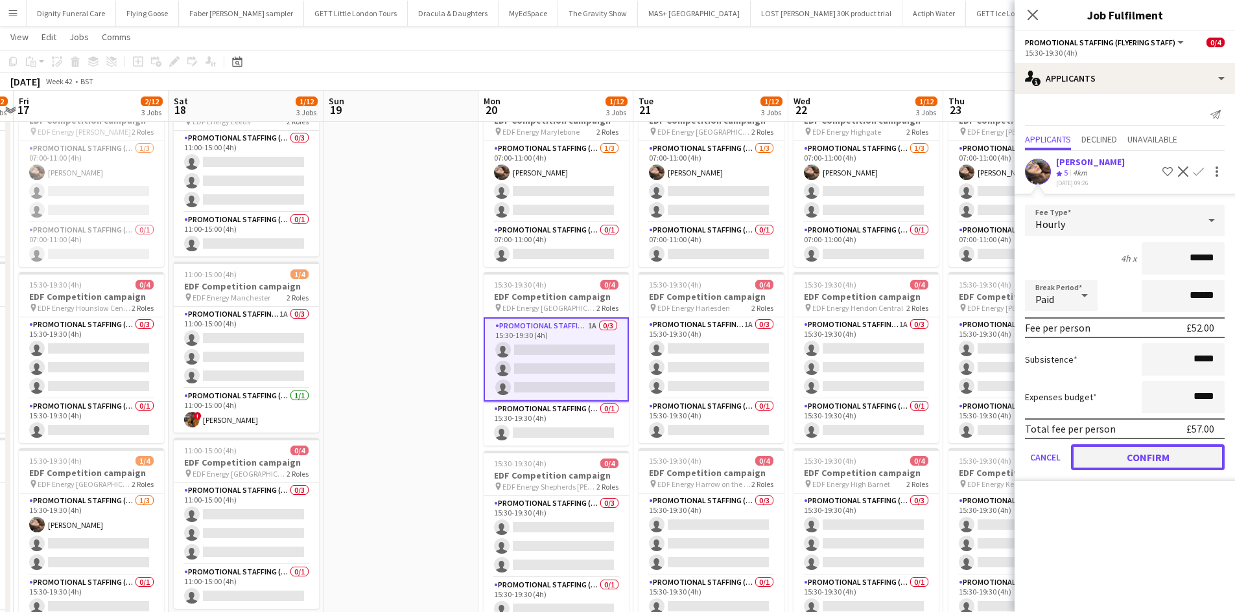
click at [1205, 446] on button "Confirm" at bounding box center [1148, 458] width 154 height 26
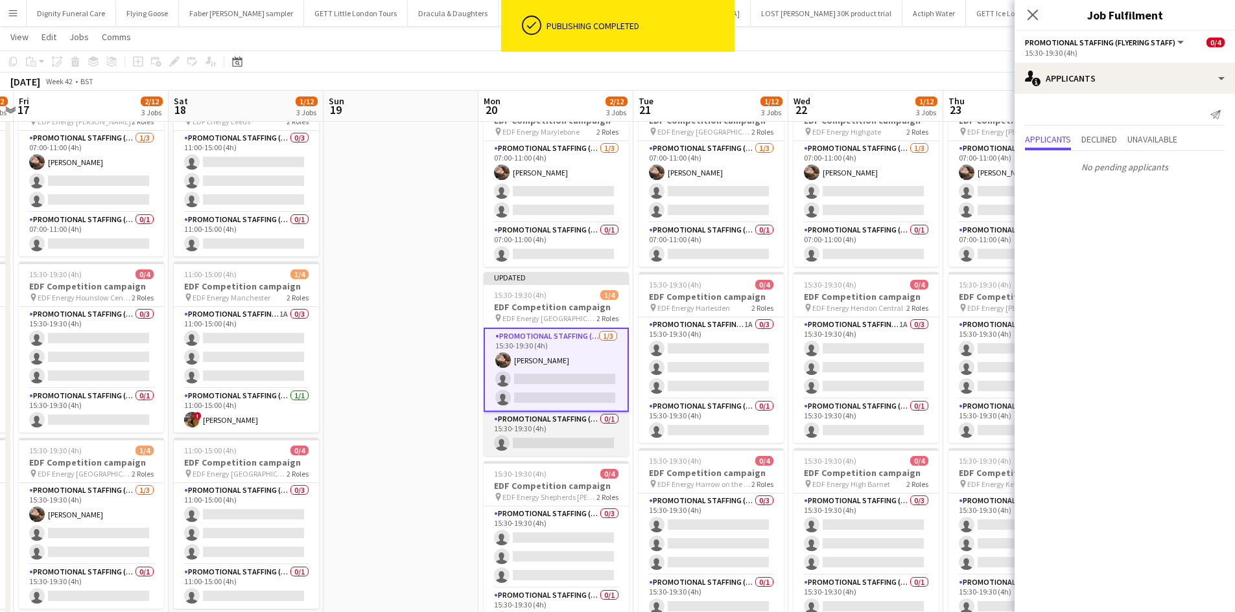
click at [579, 441] on app-card-role "Promotional Staffing (Team Leader) 0/1 15:30-19:30 (4h) single-neutral-actions" at bounding box center [555, 434] width 145 height 44
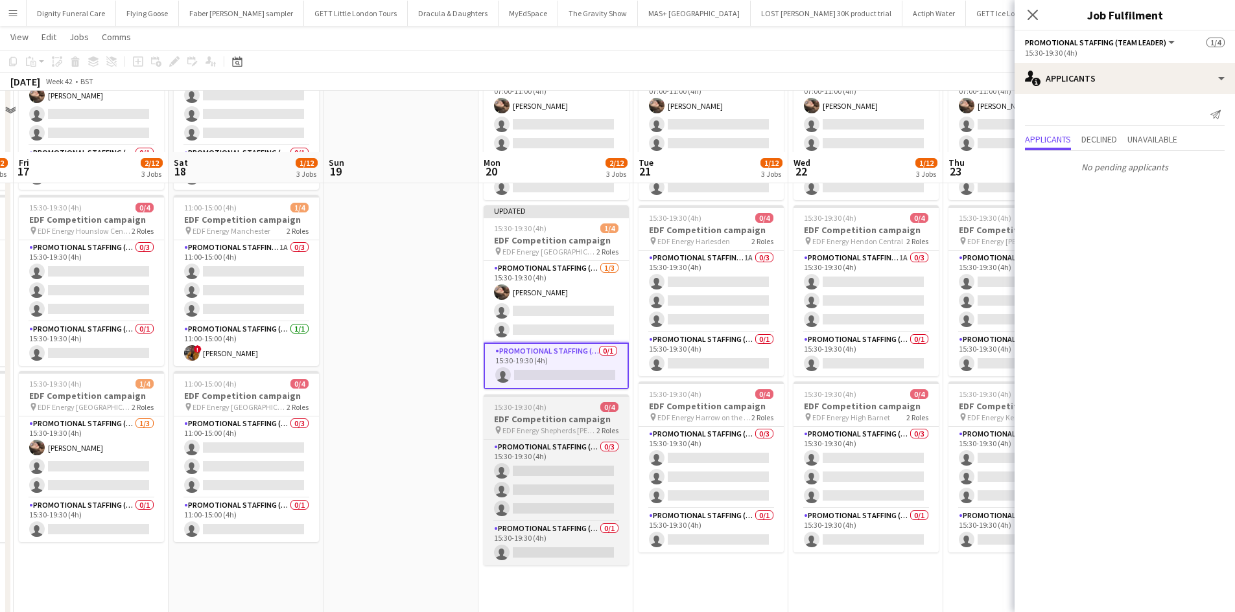
scroll to position [194, 0]
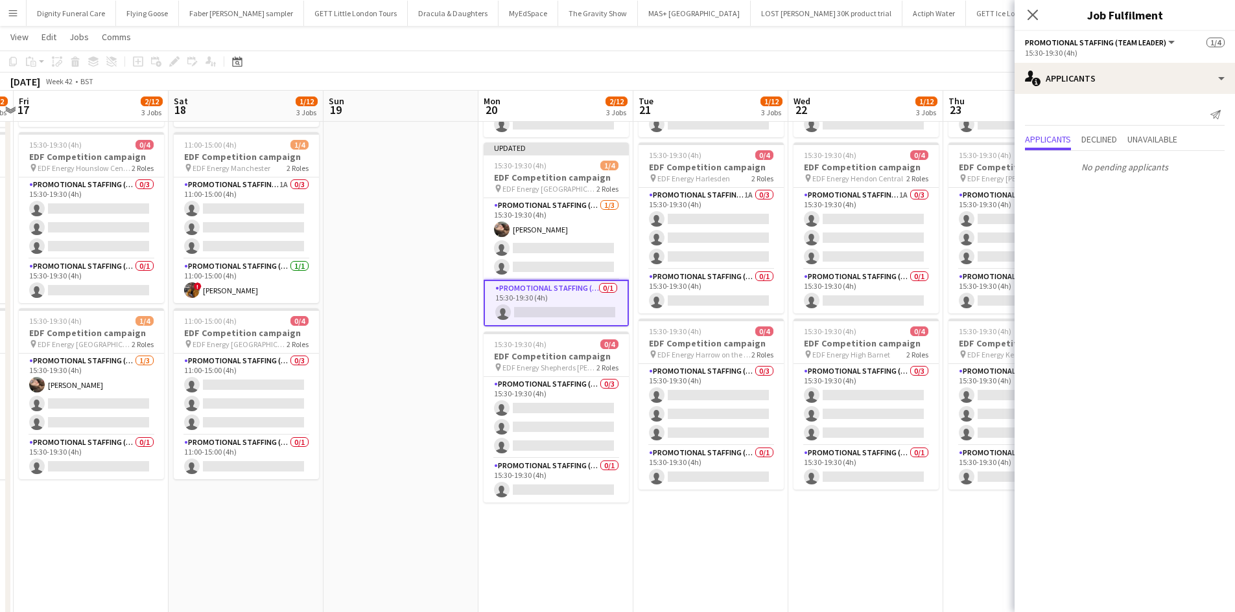
click at [568, 315] on app-card-role "Promotional Staffing (Team Leader) 0/1 15:30-19:30 (4h) single-neutral-actions" at bounding box center [555, 303] width 145 height 47
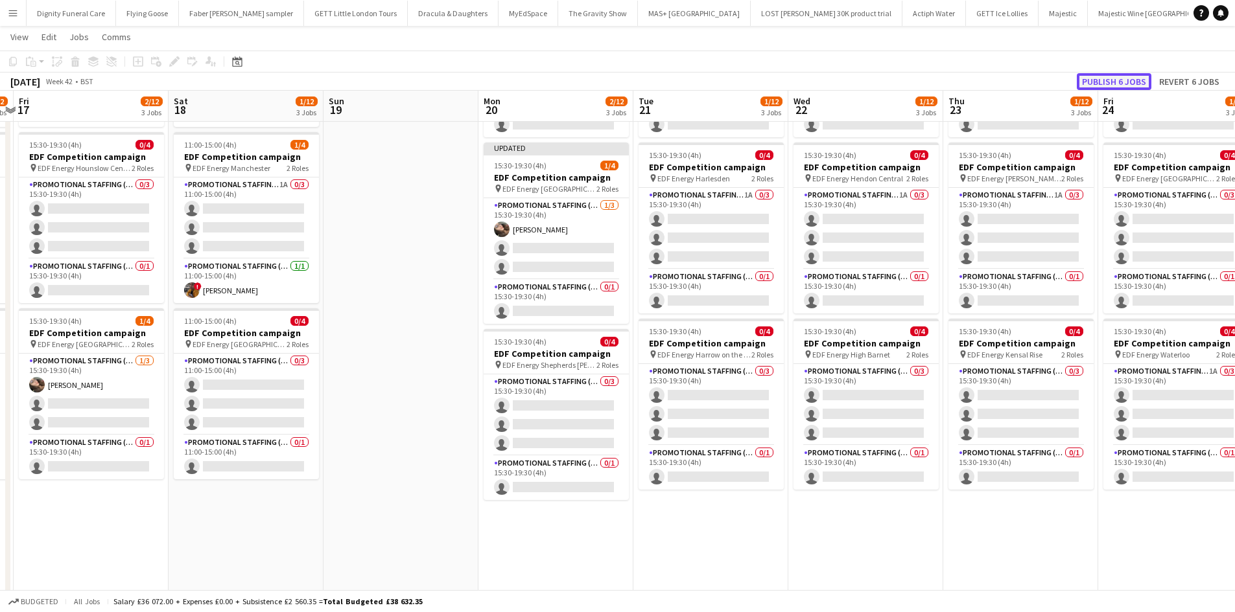
click at [1139, 82] on button "Publish 6 jobs" at bounding box center [1113, 81] width 75 height 17
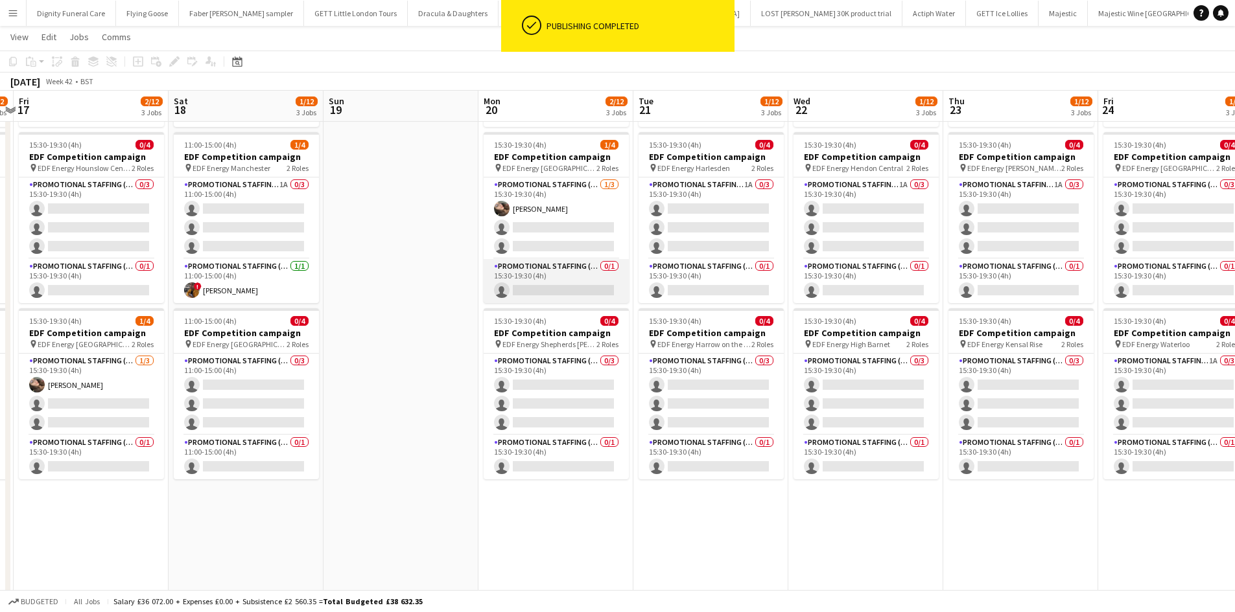
click at [567, 286] on app-card-role "Promotional Staffing (Team Leader) 0/1 15:30-19:30 (4h) single-neutral-actions" at bounding box center [555, 281] width 145 height 44
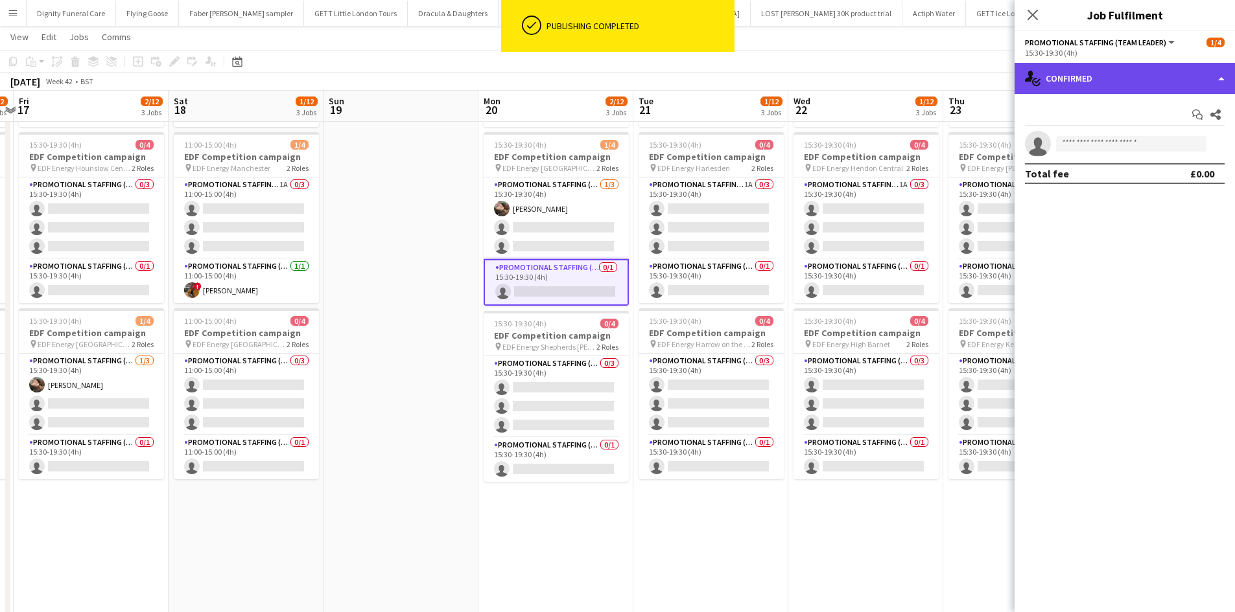
click at [1135, 83] on div "single-neutral-actions-check-2 Confirmed" at bounding box center [1124, 78] width 220 height 31
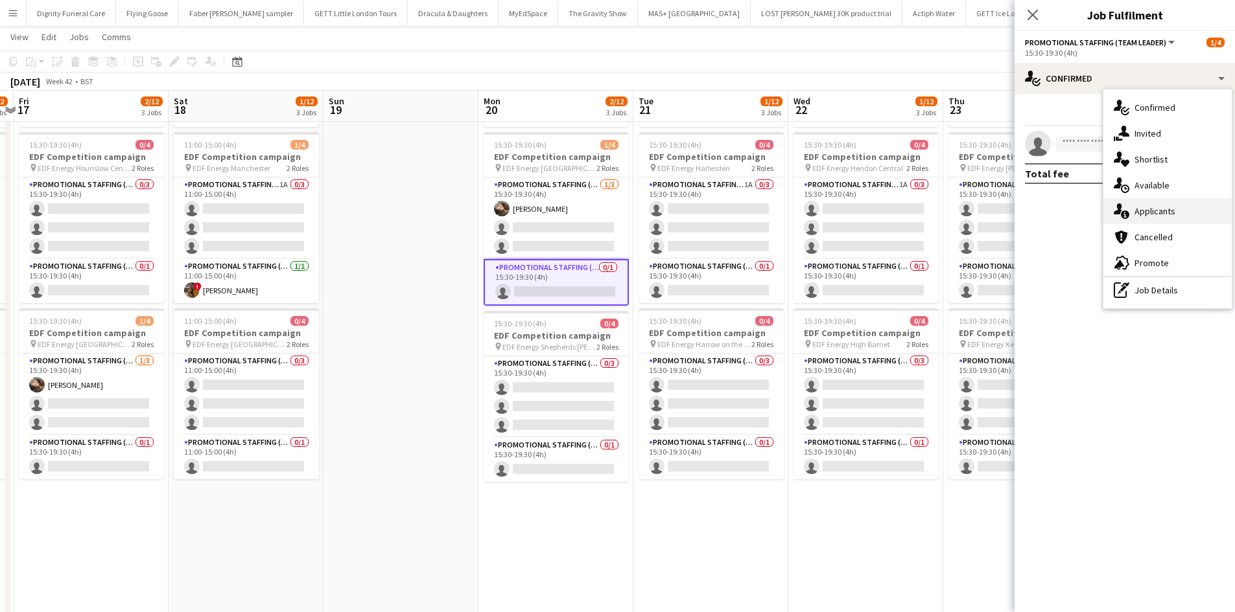
click at [1154, 207] on div "single-neutral-actions-information Applicants" at bounding box center [1167, 211] width 128 height 26
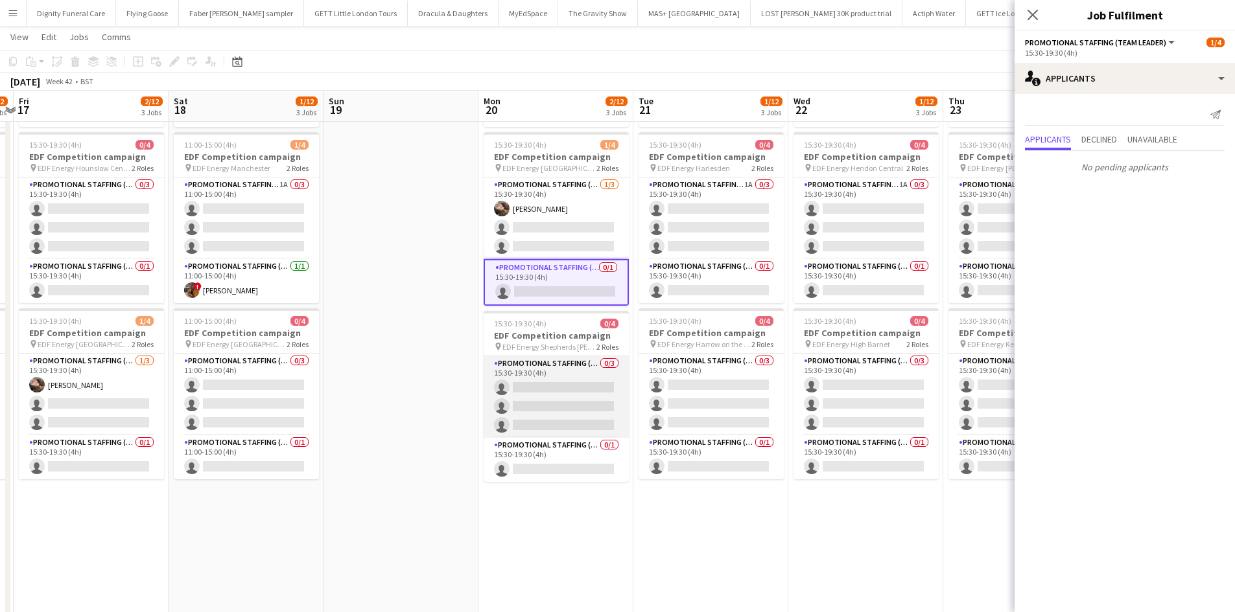
click at [560, 396] on app-card-role "Promotional Staffing (Flyering Staff) 0/3 15:30-19:30 (4h) single-neutral-actio…" at bounding box center [555, 397] width 145 height 82
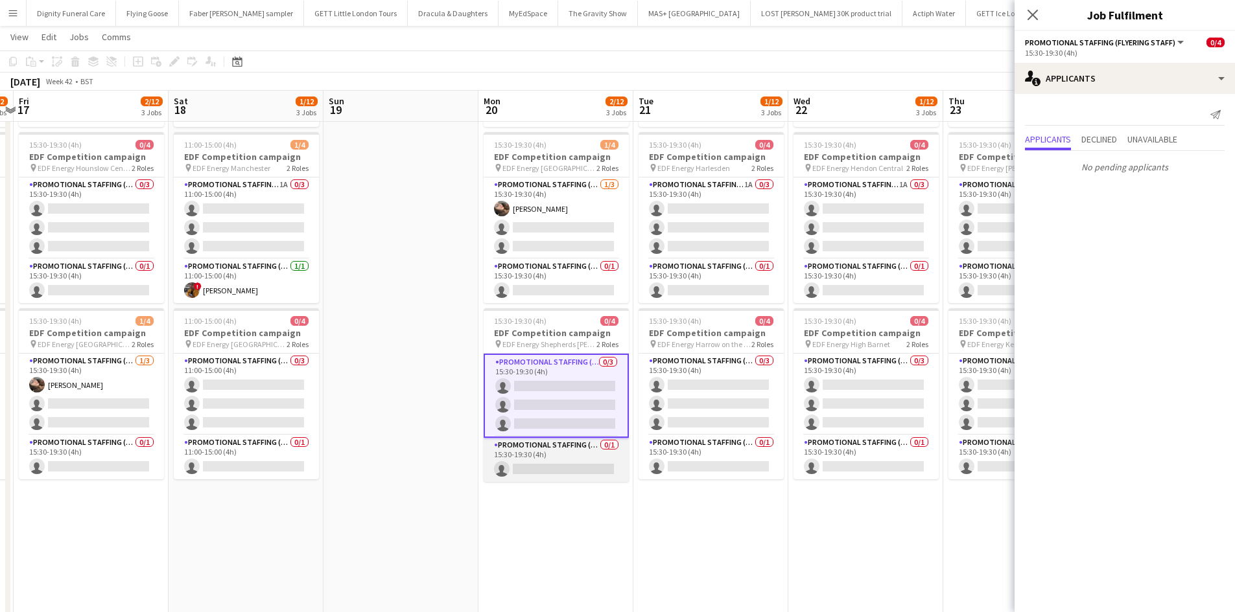
click at [557, 461] on app-card-role "Promotional Staffing (Team Leader) 0/1 15:30-19:30 (4h) single-neutral-actions" at bounding box center [555, 460] width 145 height 44
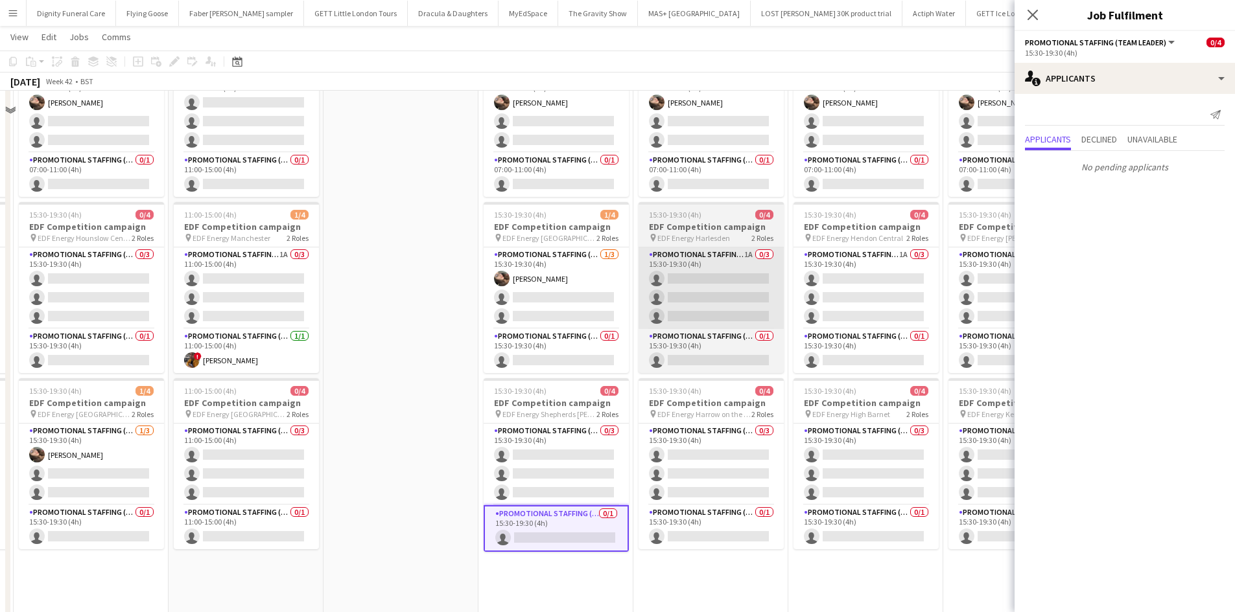
scroll to position [130, 0]
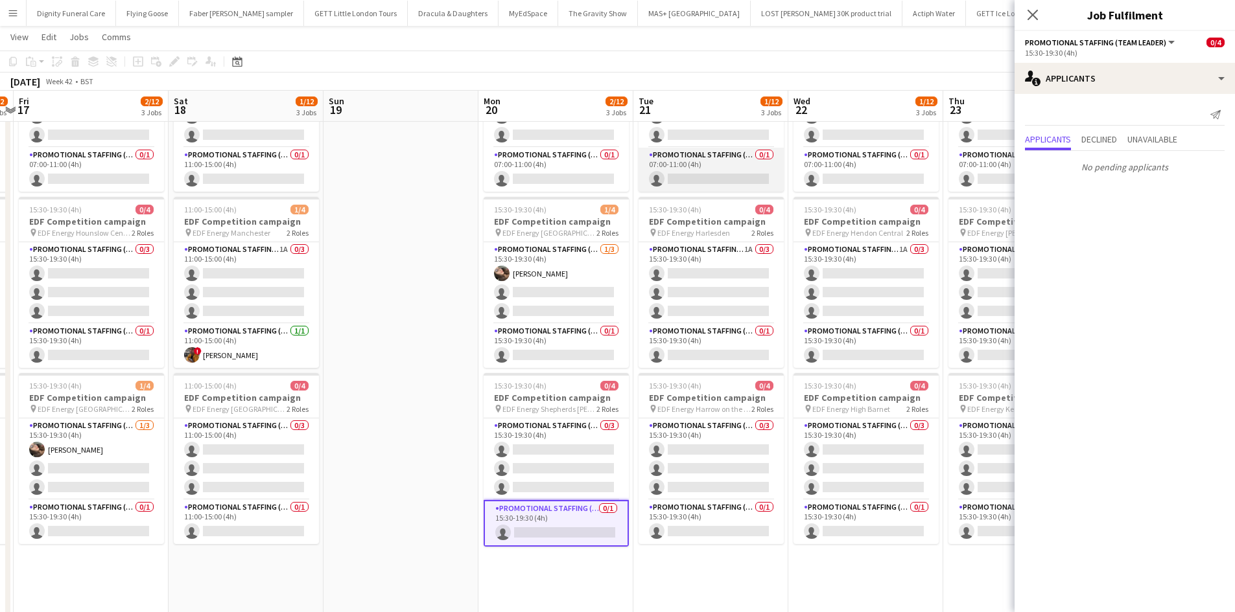
click at [717, 178] on app-card-role "Promotional Staffing (Team Leader) 0/1 07:00-11:00 (4h) single-neutral-actions" at bounding box center [710, 170] width 145 height 44
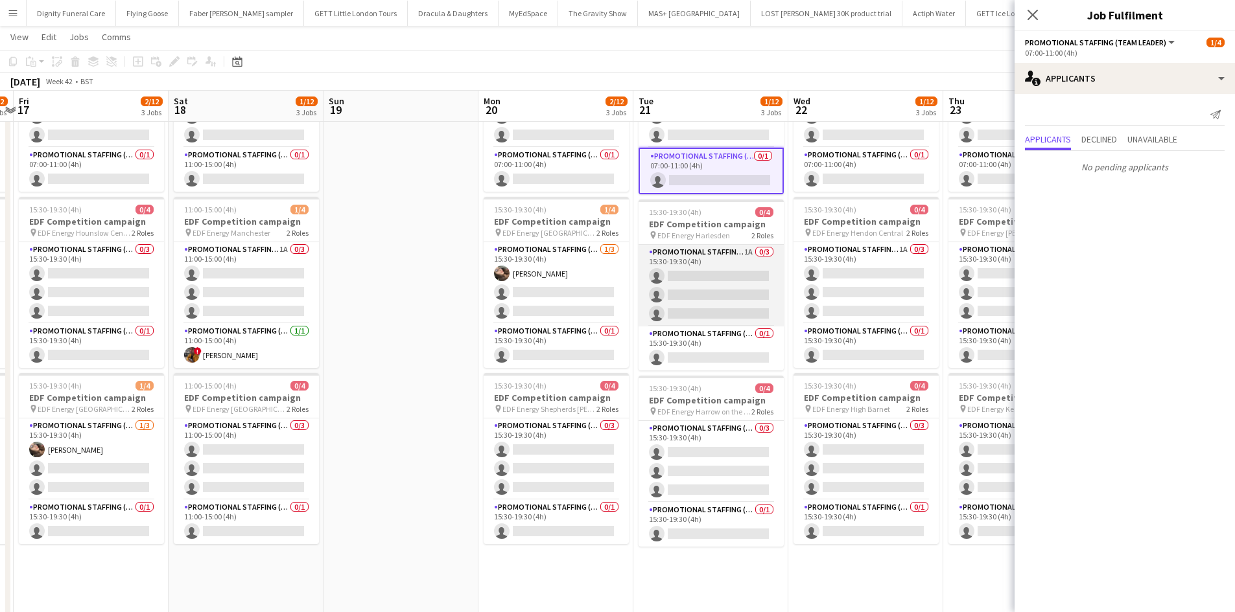
click at [733, 286] on app-card-role "Promotional Staffing (Flyering Staff) 1A 0/3 15:30-19:30 (4h) single-neutral-ac…" at bounding box center [710, 286] width 145 height 82
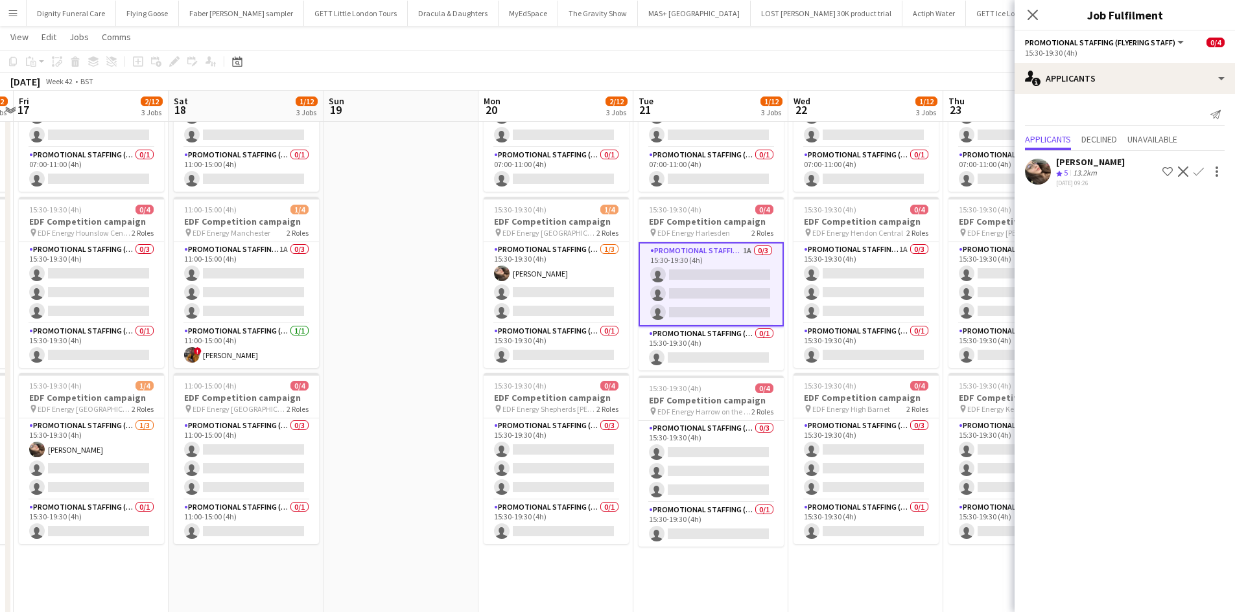
click at [1194, 168] on app-icon "Confirm" at bounding box center [1198, 172] width 10 height 10
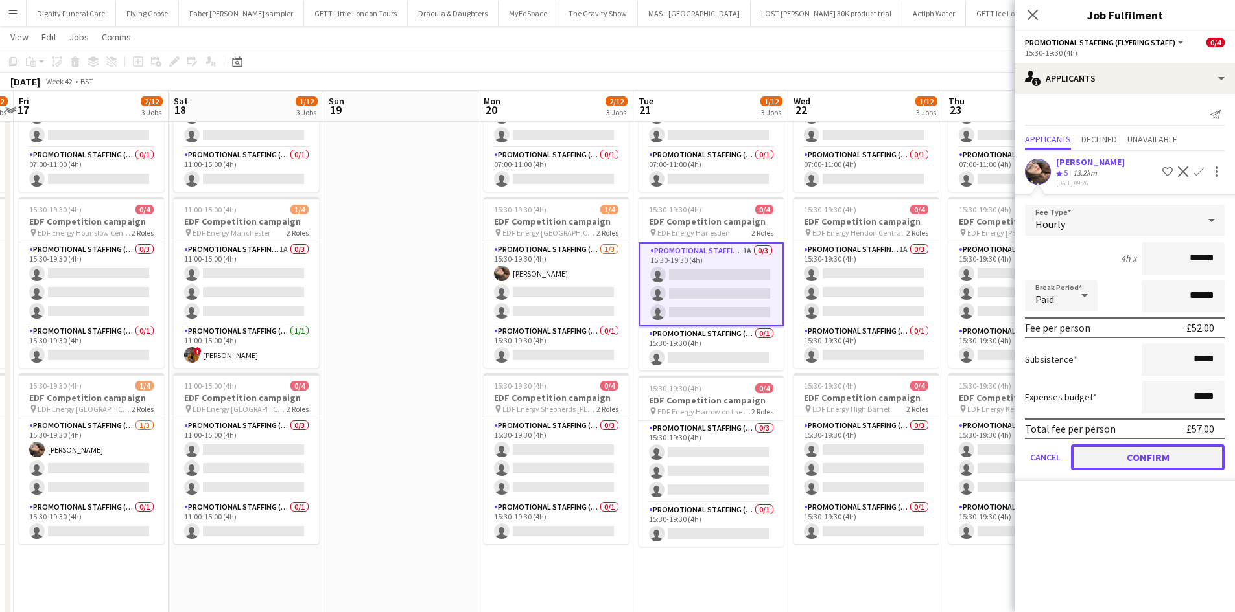
click at [1159, 448] on button "Confirm" at bounding box center [1148, 458] width 154 height 26
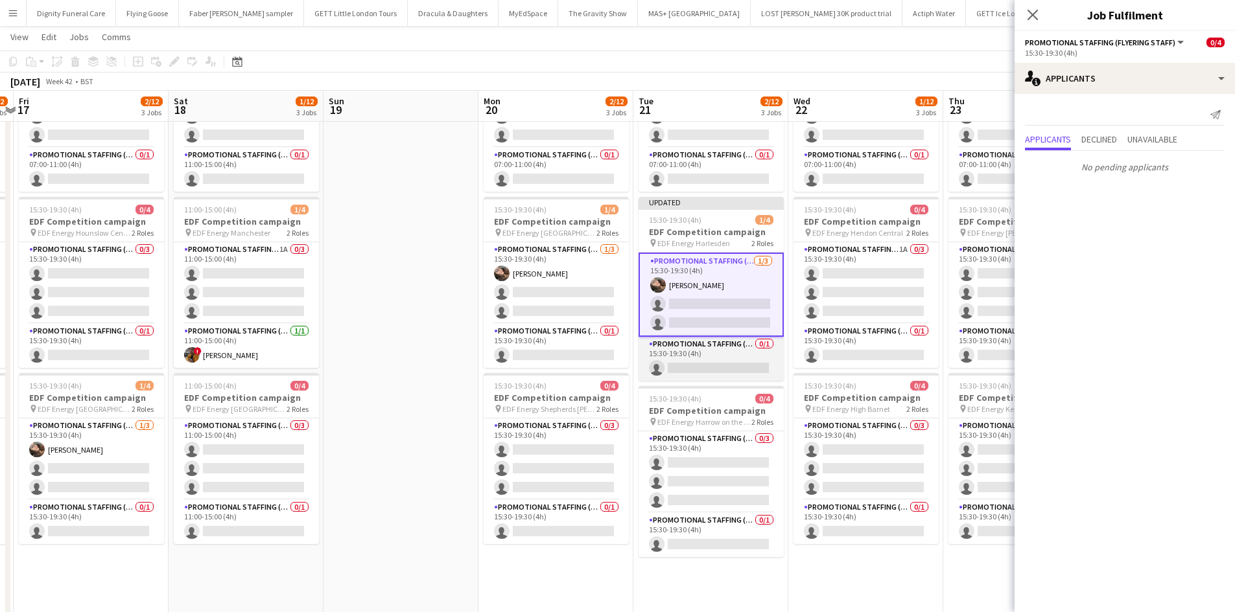
click at [725, 366] on app-card-role "Promotional Staffing (Team Leader) 0/1 15:30-19:30 (4h) single-neutral-actions" at bounding box center [710, 359] width 145 height 44
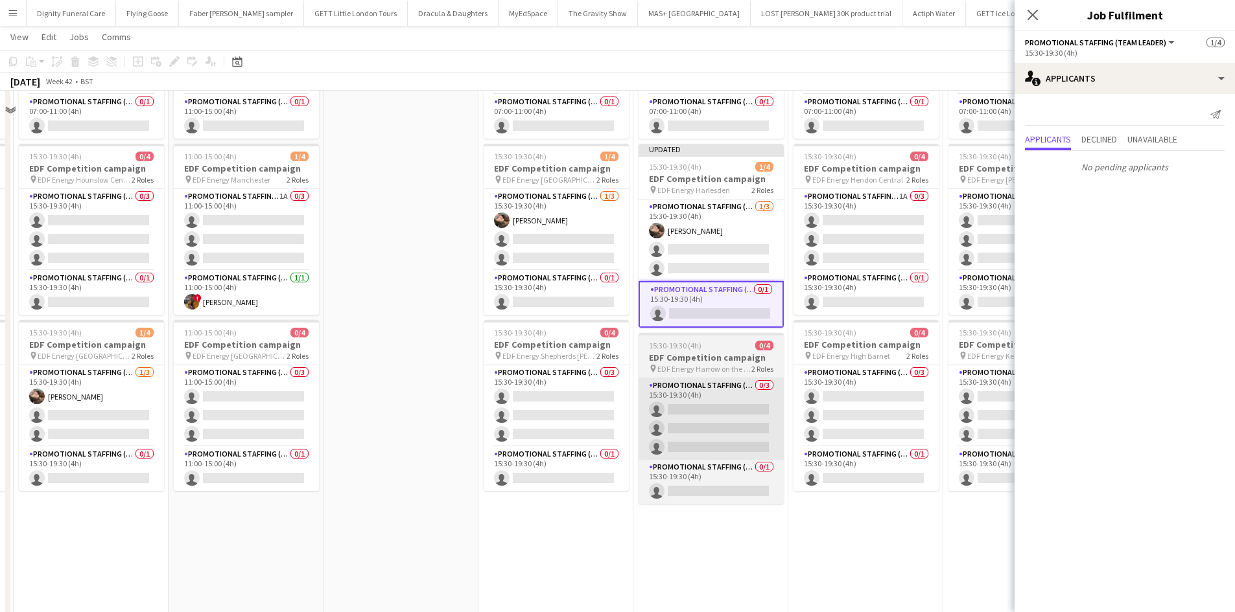
scroll to position [259, 0]
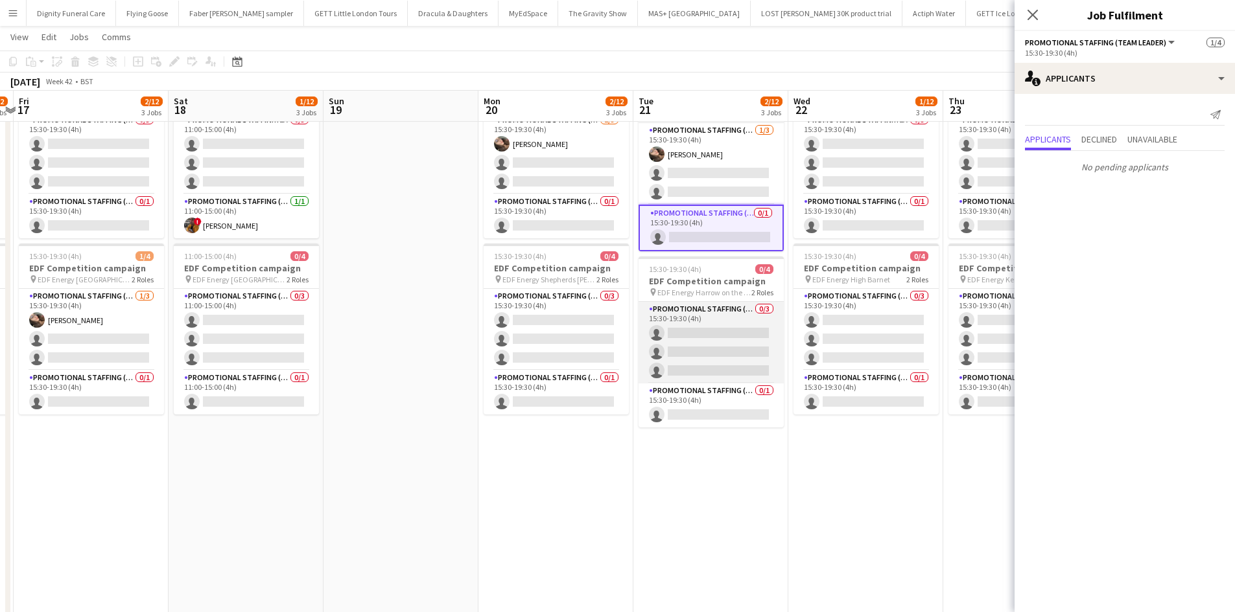
click at [741, 349] on app-card-role "Promotional Staffing (Flyering Staff) 0/3 15:30-19:30 (4h) single-neutral-actio…" at bounding box center [710, 343] width 145 height 82
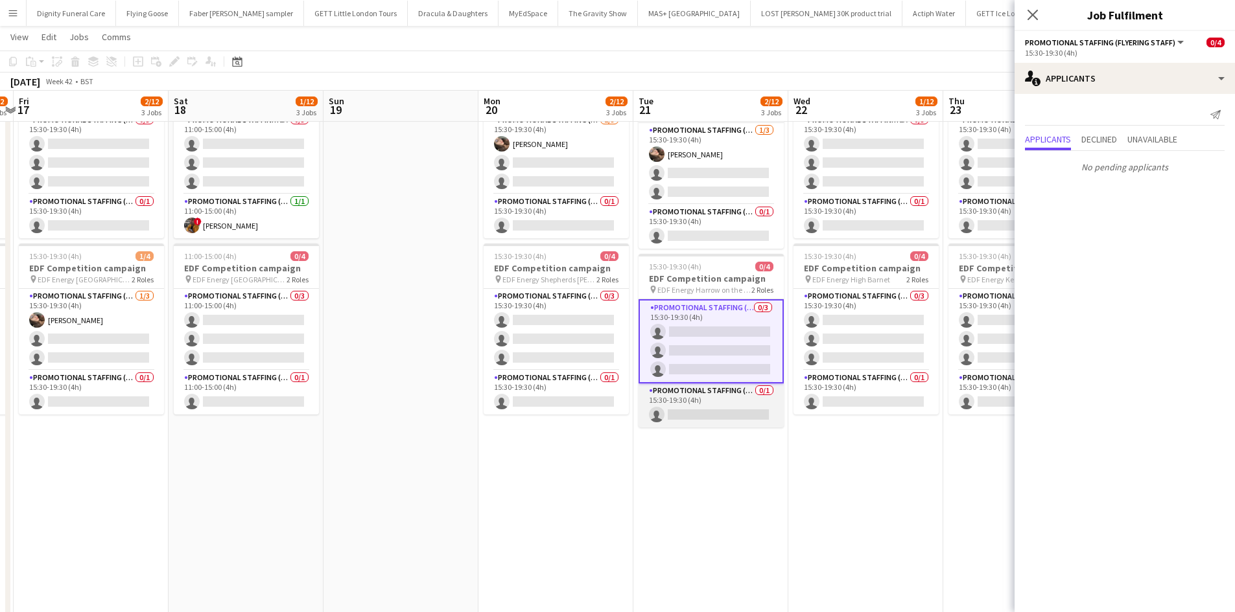
click at [715, 418] on app-card-role "Promotional Staffing (Team Leader) 0/1 15:30-19:30 (4h) single-neutral-actions" at bounding box center [710, 406] width 145 height 44
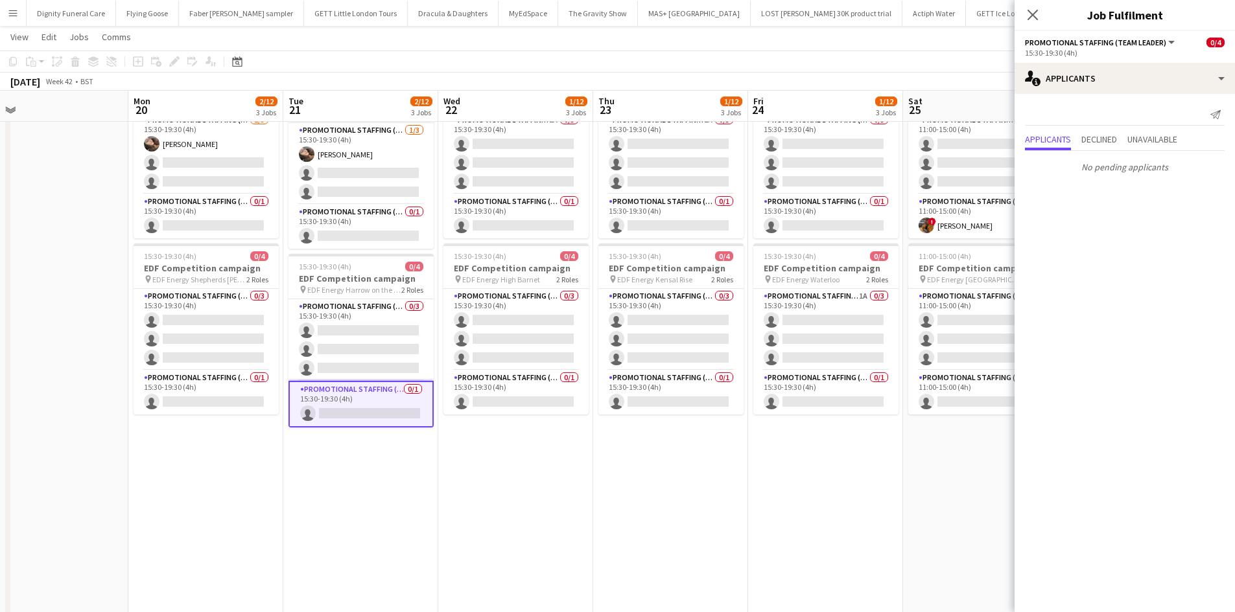
scroll to position [0, 356]
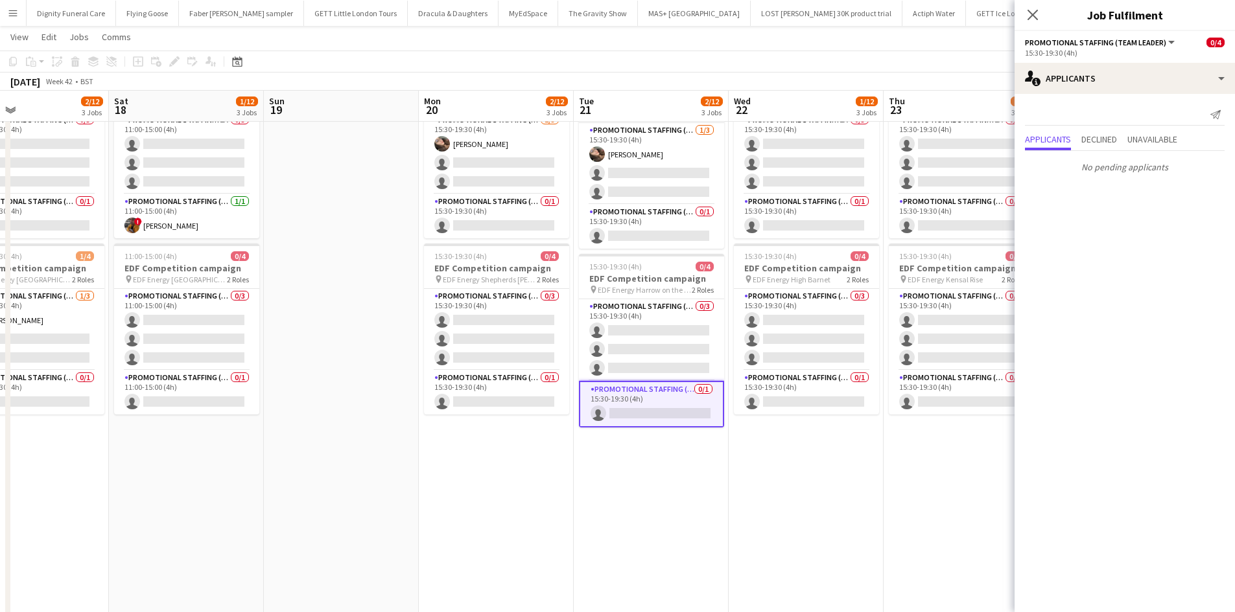
drag, startPoint x: 899, startPoint y: 553, endPoint x: 530, endPoint y: 551, distance: 369.4
click at [530, 551] on app-calendar-viewport "Wed 15 2/12 3 Jobs Thu 16 2/12 3 Jobs Fri 17 2/12 3 Jobs Sat 18 1/12 3 Jobs Sun…" at bounding box center [617, 229] width 1235 height 876
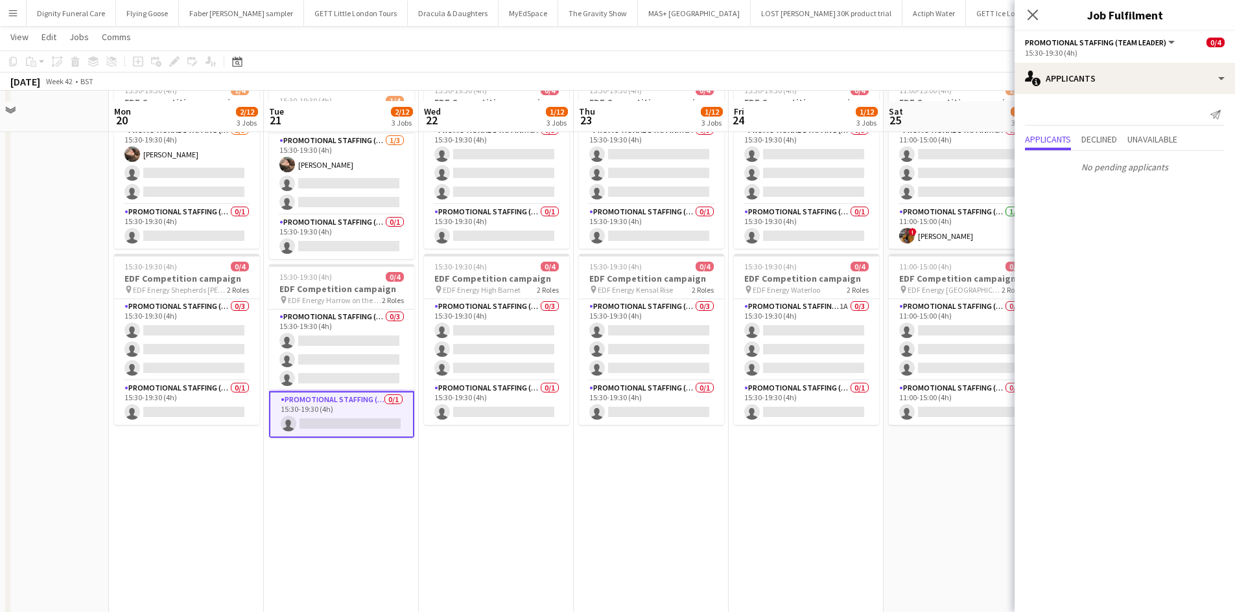
scroll to position [0, 0]
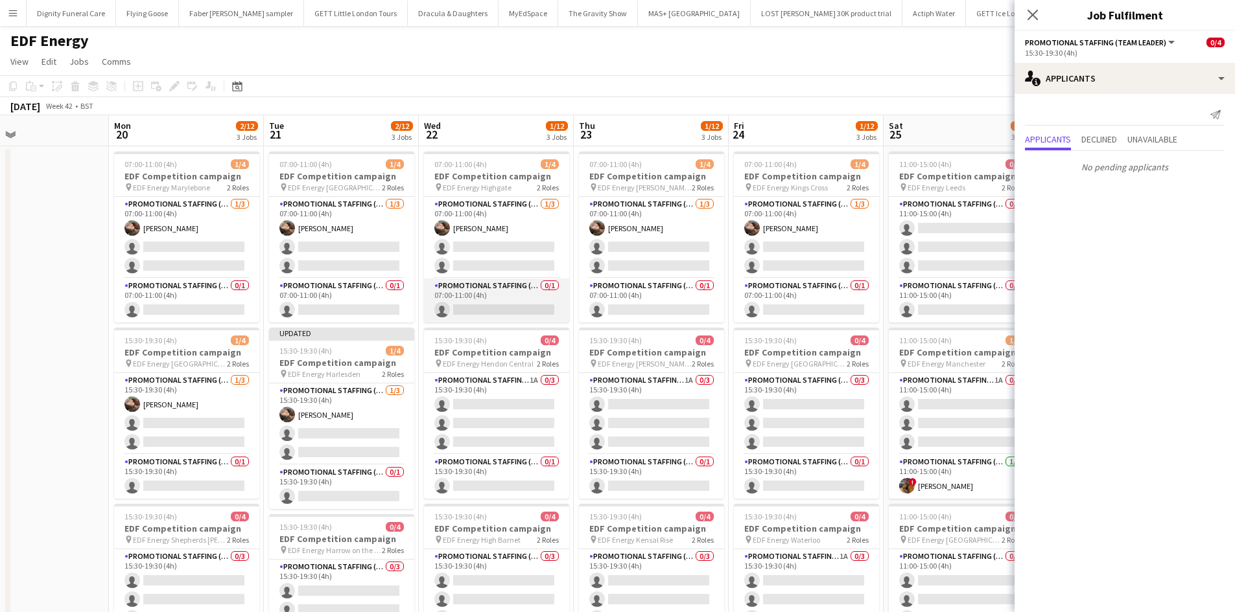
click at [485, 307] on app-card-role "Promotional Staffing (Team Leader) 0/1 07:00-11:00 (4h) single-neutral-actions" at bounding box center [496, 301] width 145 height 44
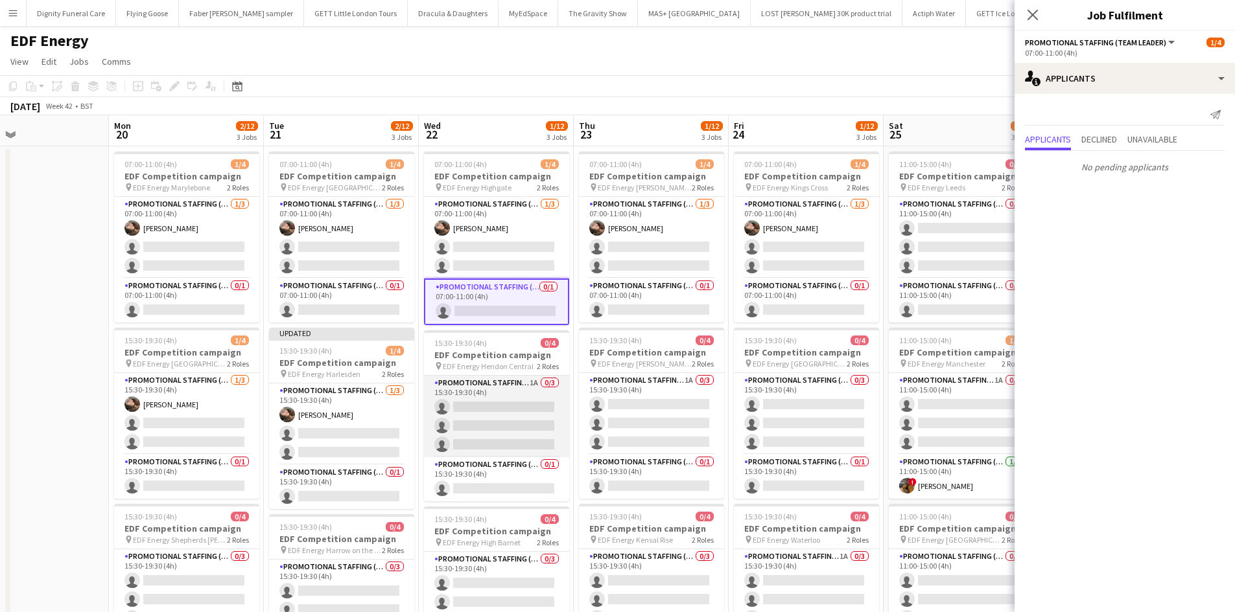
click at [493, 404] on app-card-role "Promotional Staffing (Flyering Staff) 1A 0/3 15:30-19:30 (4h) single-neutral-ac…" at bounding box center [496, 417] width 145 height 82
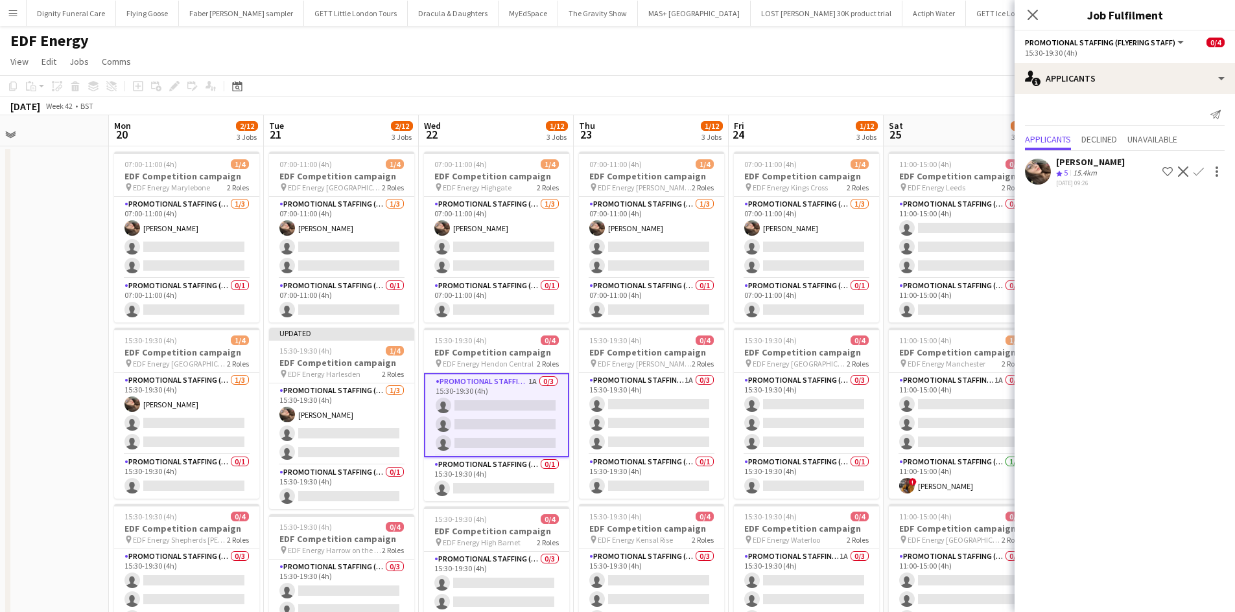
click at [1203, 168] on app-icon "Confirm" at bounding box center [1198, 172] width 10 height 10
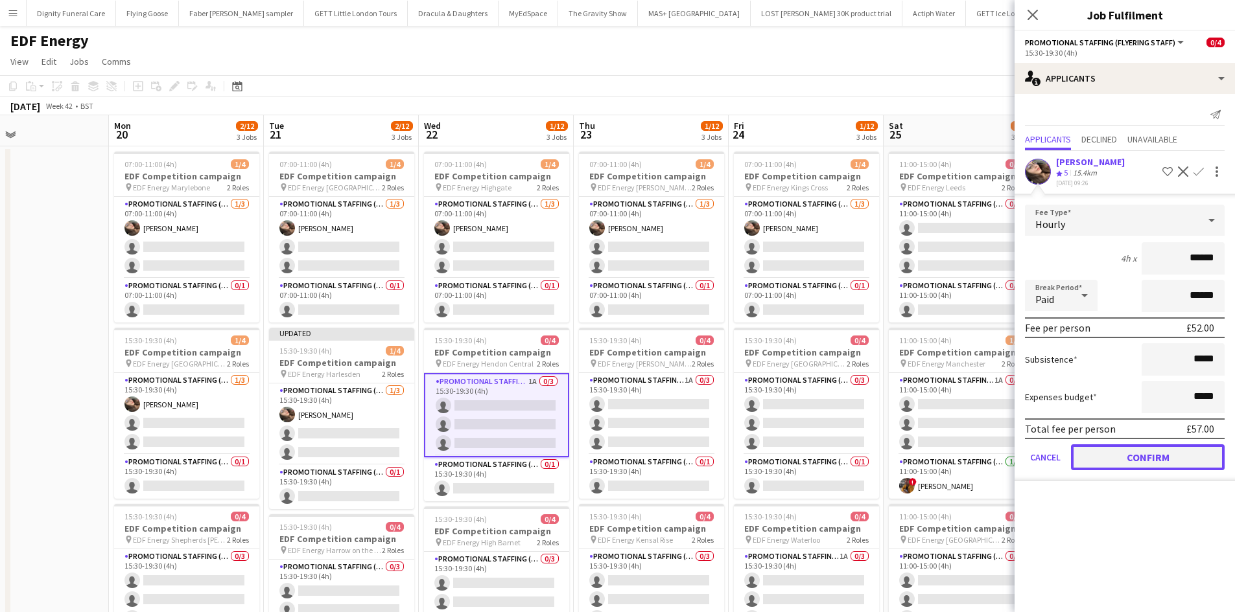
click at [1161, 455] on button "Confirm" at bounding box center [1148, 458] width 154 height 26
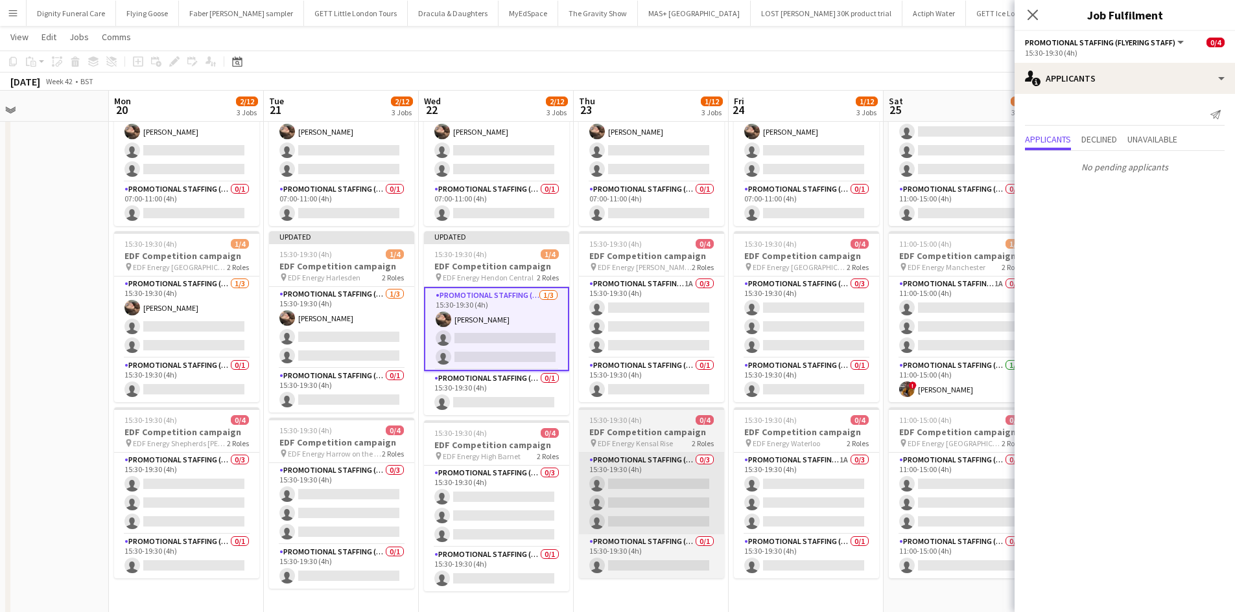
scroll to position [130, 0]
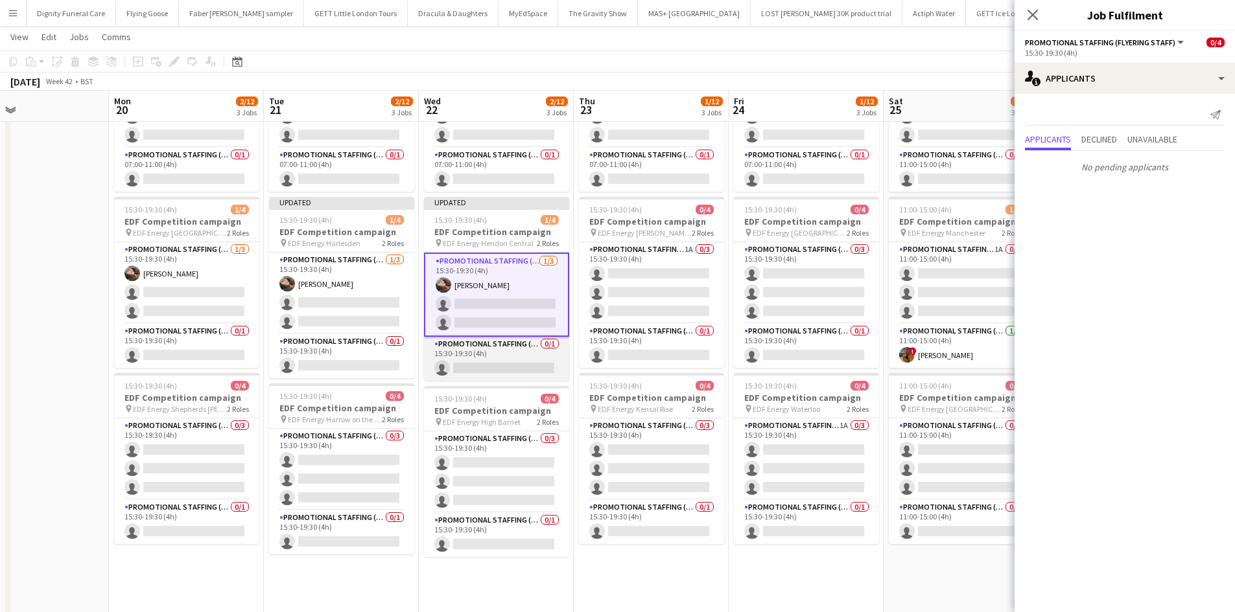
click at [521, 354] on app-card-role "Promotional Staffing (Team Leader) 0/1 15:30-19:30 (4h) single-neutral-actions" at bounding box center [496, 359] width 145 height 44
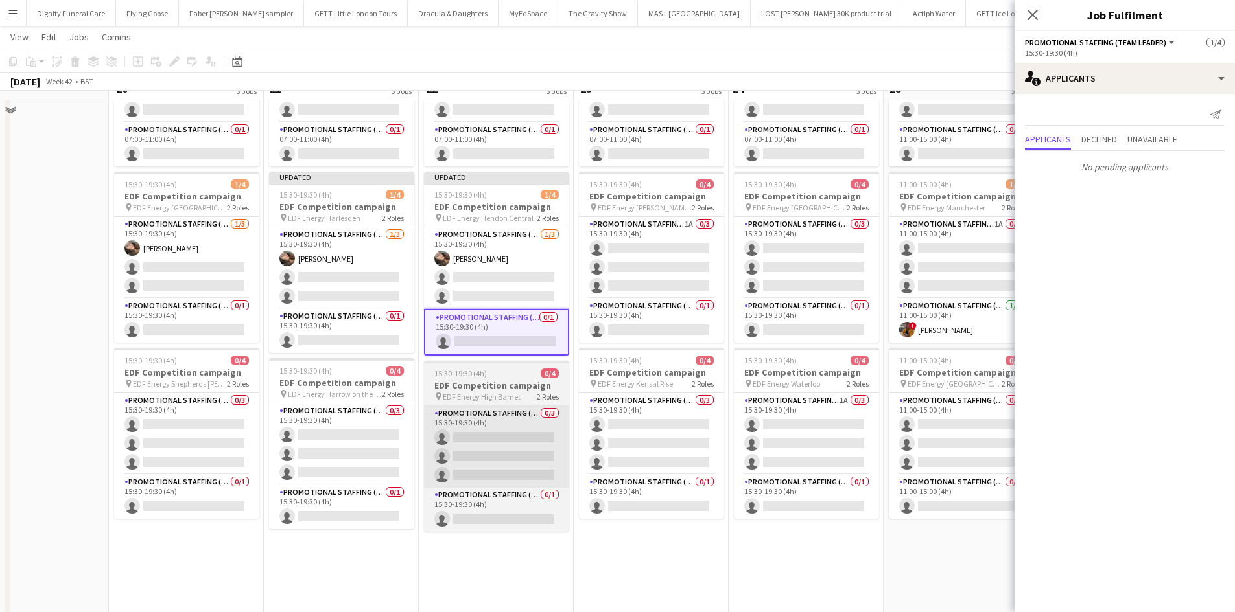
scroll to position [194, 0]
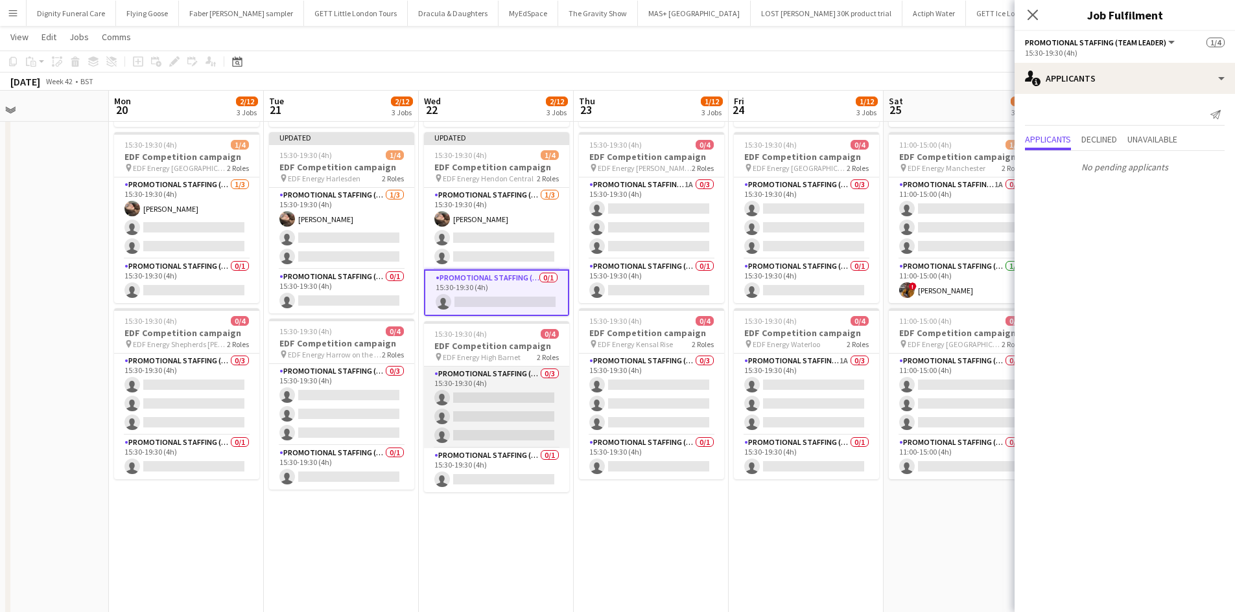
click at [510, 400] on app-card-role "Promotional Staffing (Flyering Staff) 0/3 15:30-19:30 (4h) single-neutral-actio…" at bounding box center [496, 408] width 145 height 82
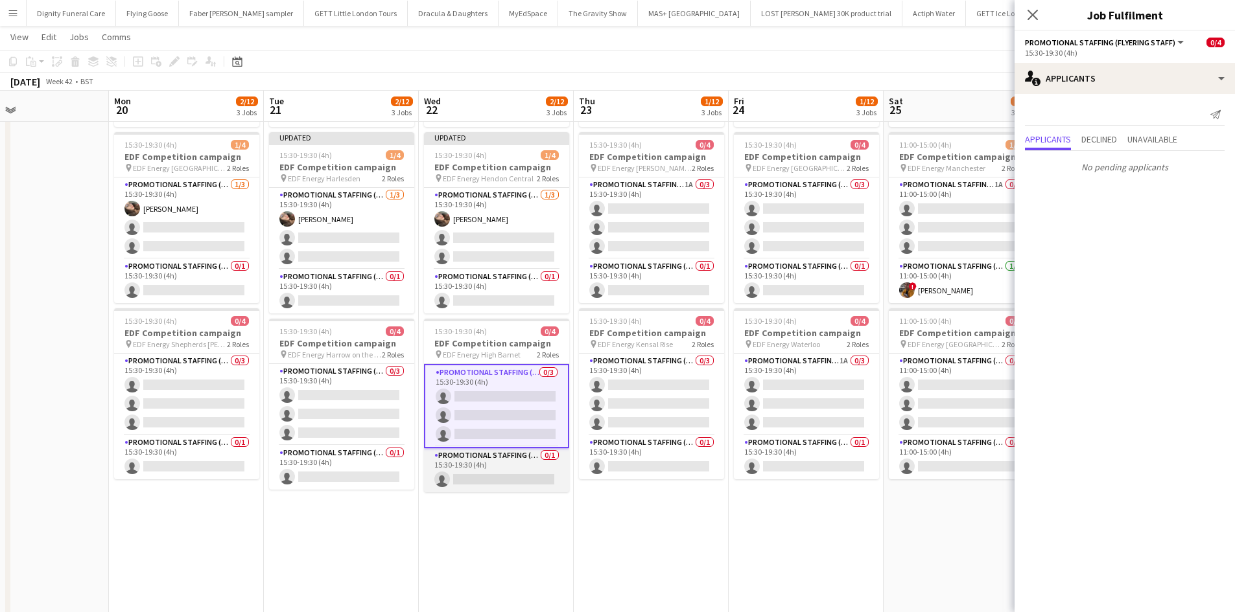
click at [478, 471] on app-card-role "Promotional Staffing (Team Leader) 0/1 15:30-19:30 (4h) single-neutral-actions" at bounding box center [496, 470] width 145 height 44
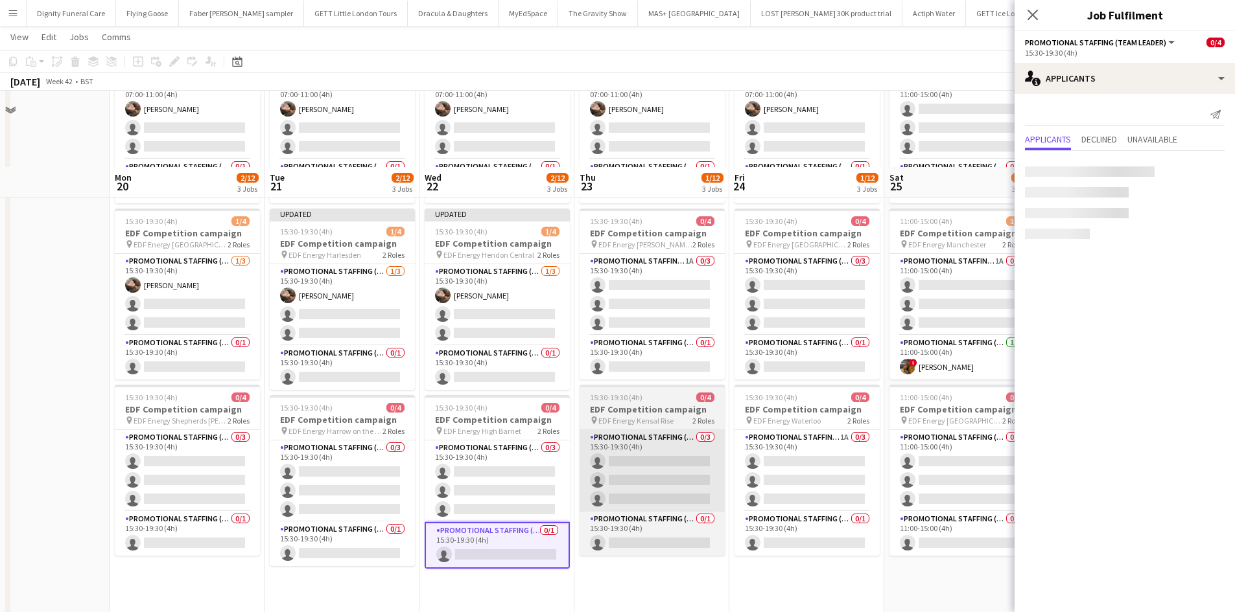
scroll to position [0, 0]
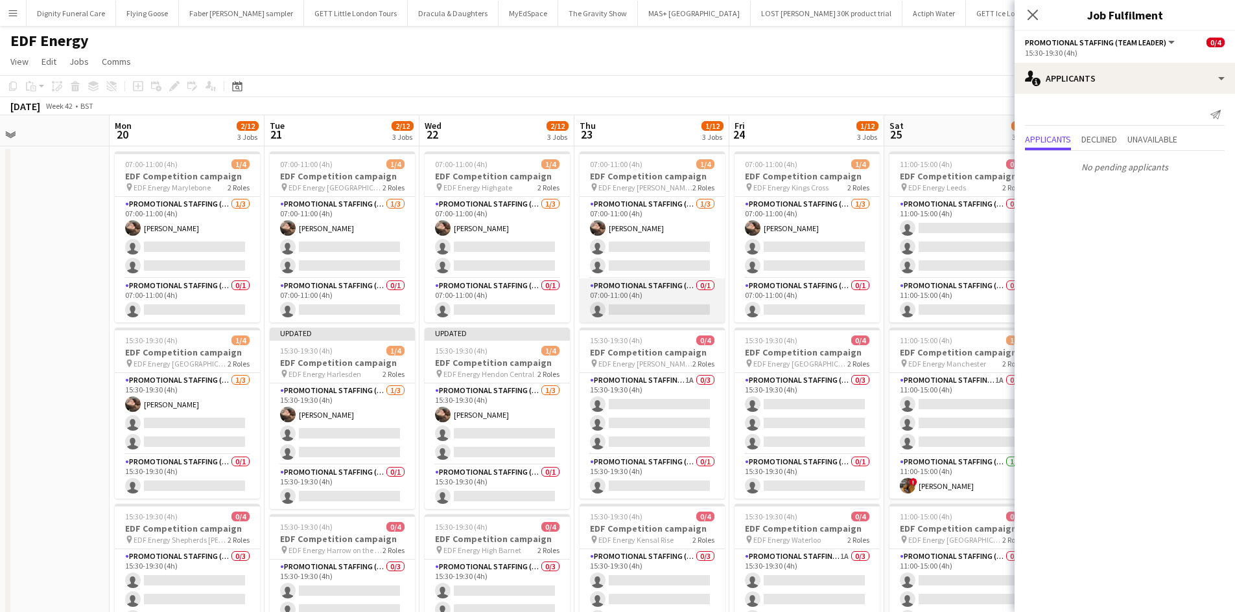
click at [662, 316] on app-card-role "Promotional Staffing (Team Leader) 0/1 07:00-11:00 (4h) single-neutral-actions" at bounding box center [651, 301] width 145 height 44
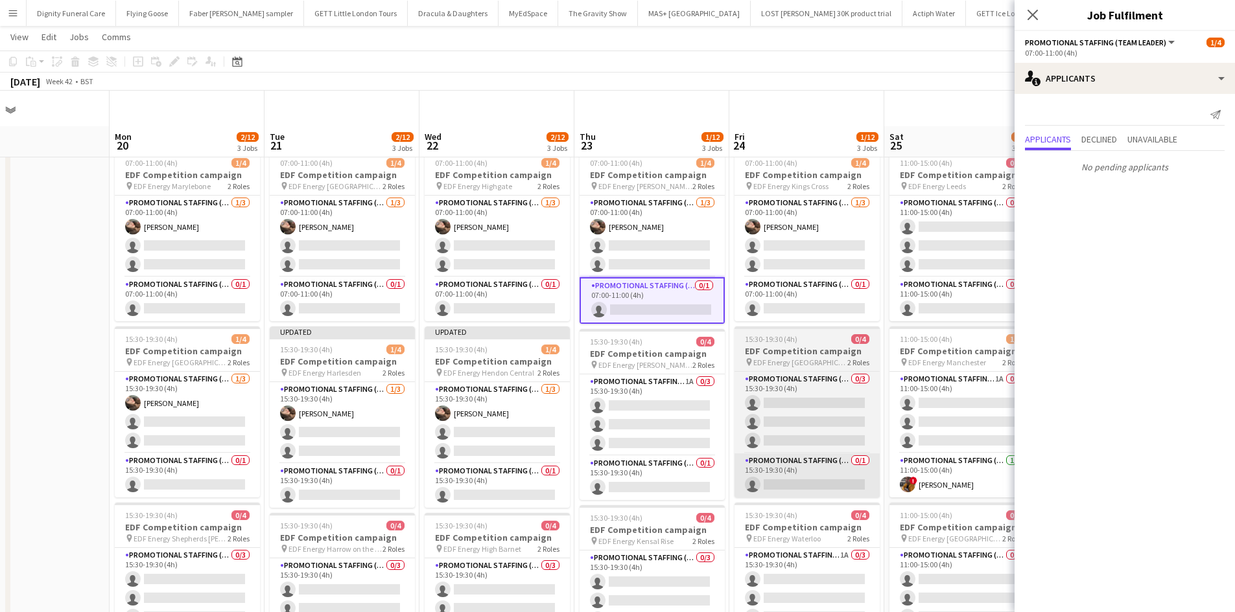
scroll to position [65, 0]
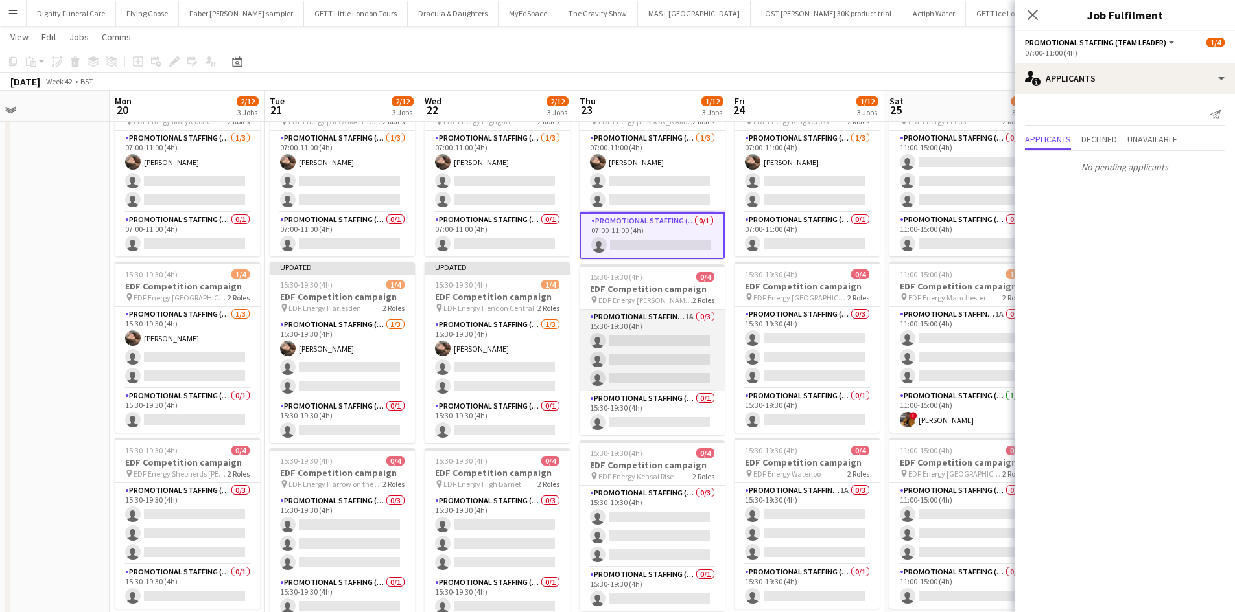
click at [670, 343] on app-card-role "Promotional Staffing (Flyering Staff) 1A 0/3 15:30-19:30 (4h) single-neutral-ac…" at bounding box center [651, 351] width 145 height 82
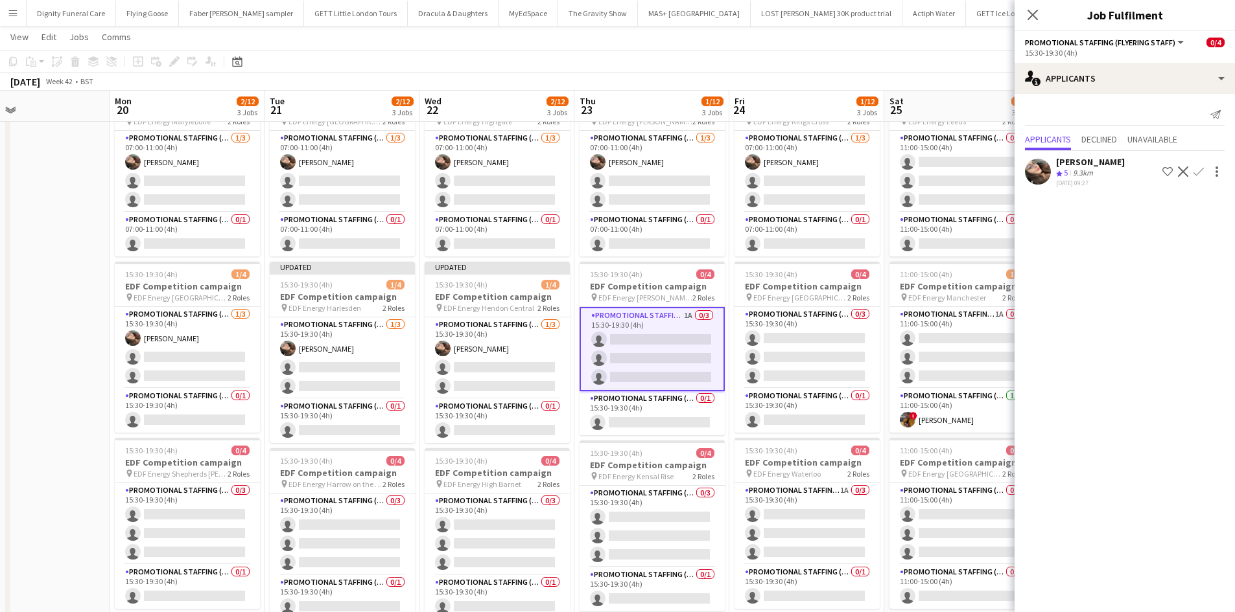
click at [1202, 167] on app-icon "Confirm" at bounding box center [1198, 172] width 10 height 10
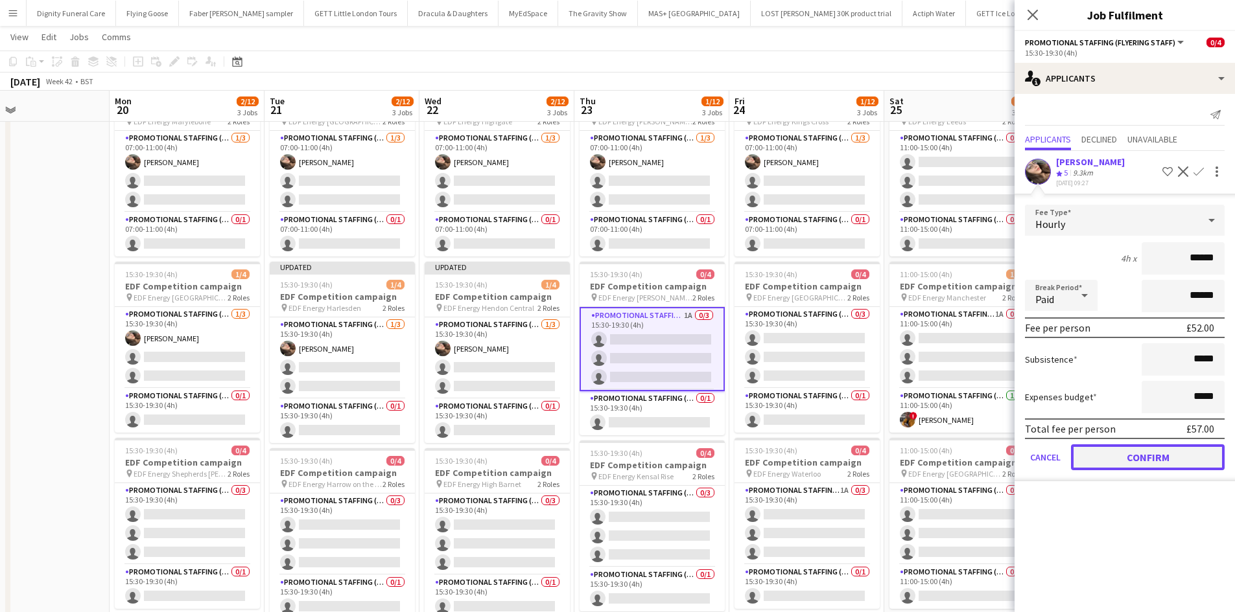
click at [1159, 458] on button "Confirm" at bounding box center [1148, 458] width 154 height 26
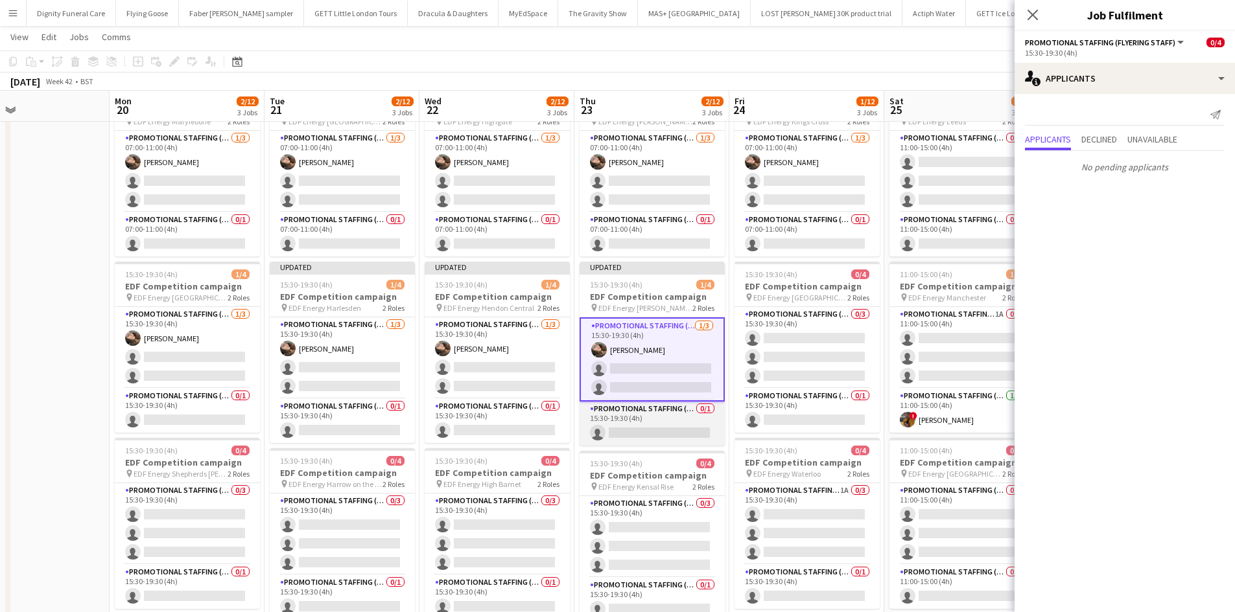
click at [651, 419] on app-card-role "Promotional Staffing (Team Leader) 0/1 15:30-19:30 (4h) single-neutral-actions" at bounding box center [651, 424] width 145 height 44
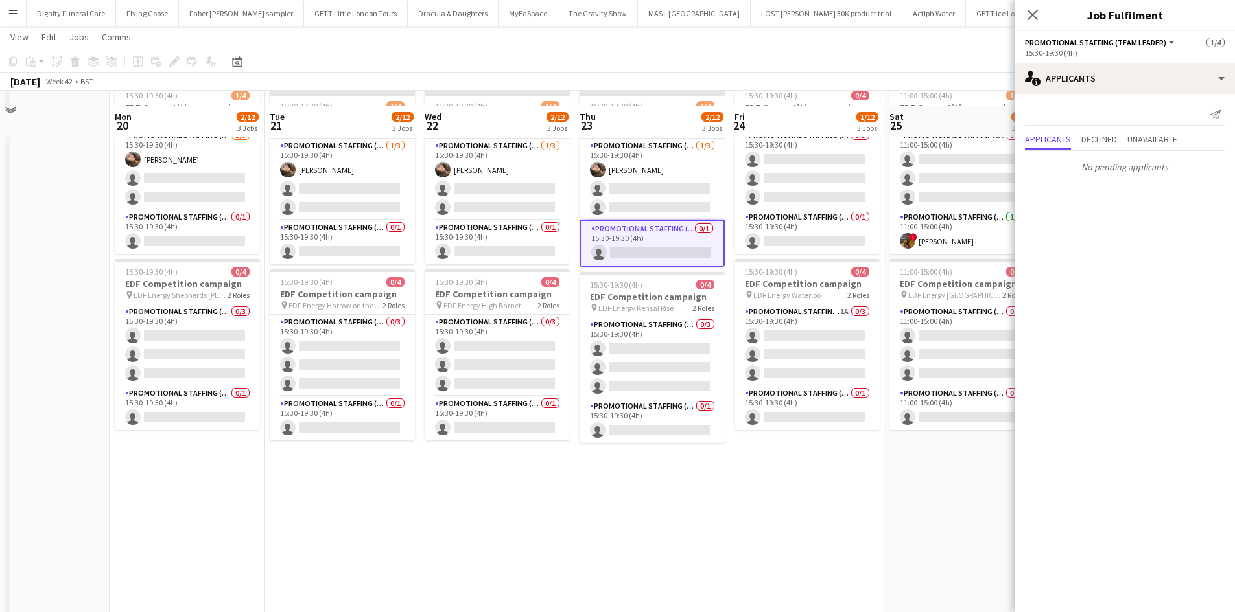
scroll to position [259, 0]
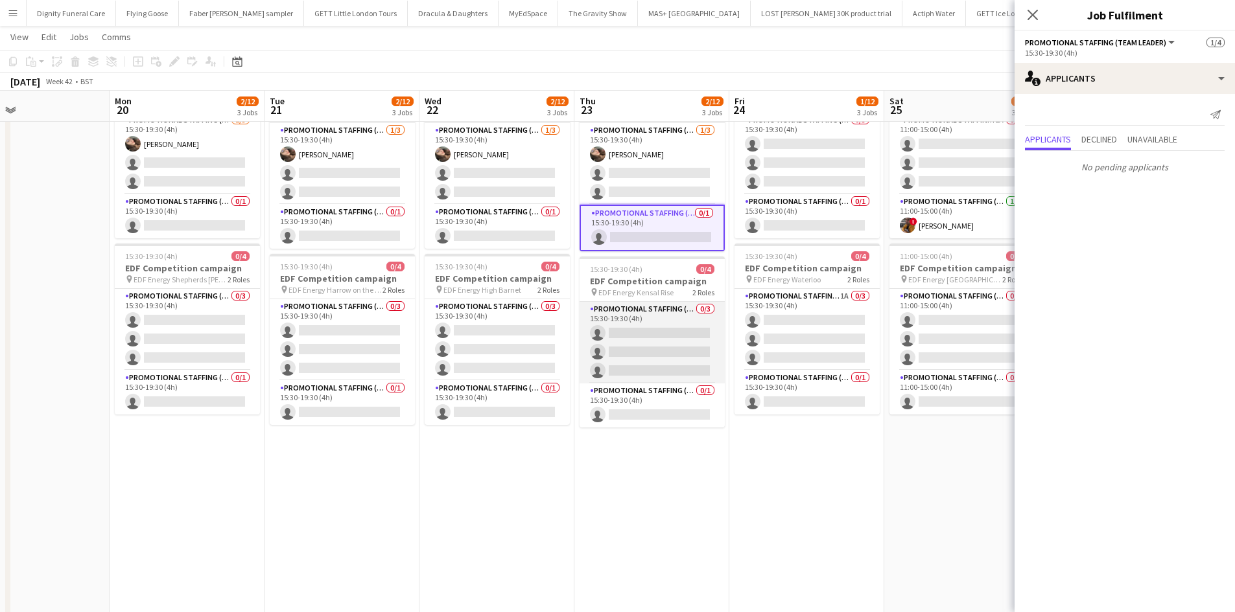
click at [666, 354] on app-card-role "Promotional Staffing (Flyering Staff) 0/3 15:30-19:30 (4h) single-neutral-actio…" at bounding box center [651, 343] width 145 height 82
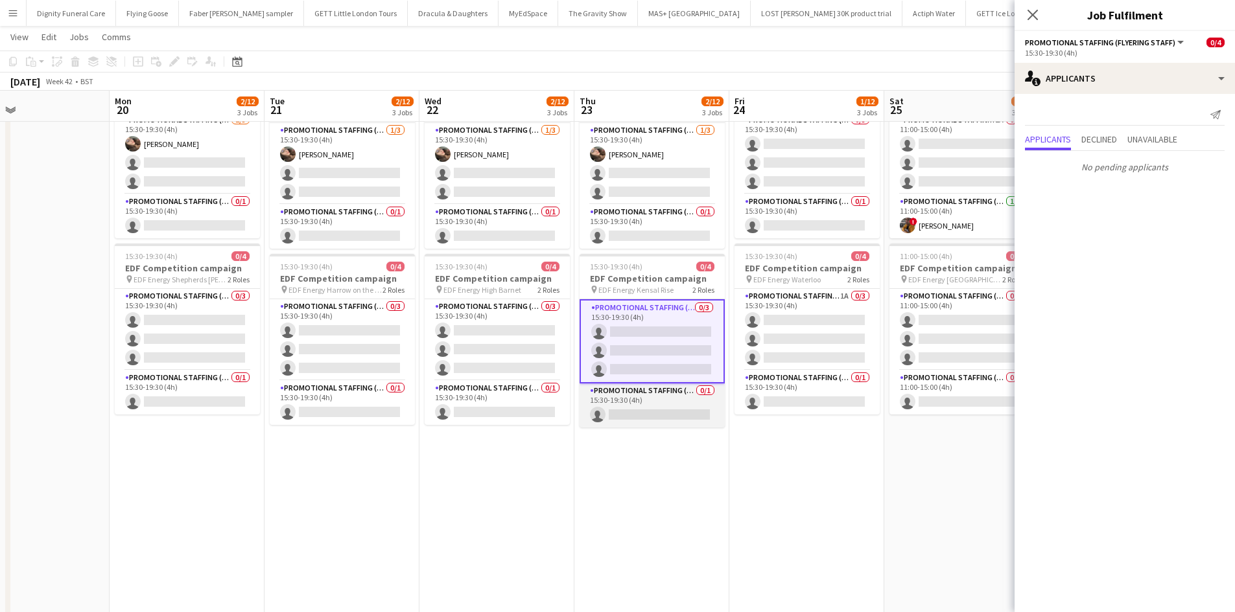
click at [682, 410] on app-card-role "Promotional Staffing (Team Leader) 0/1 15:30-19:30 (4h) single-neutral-actions" at bounding box center [651, 406] width 145 height 44
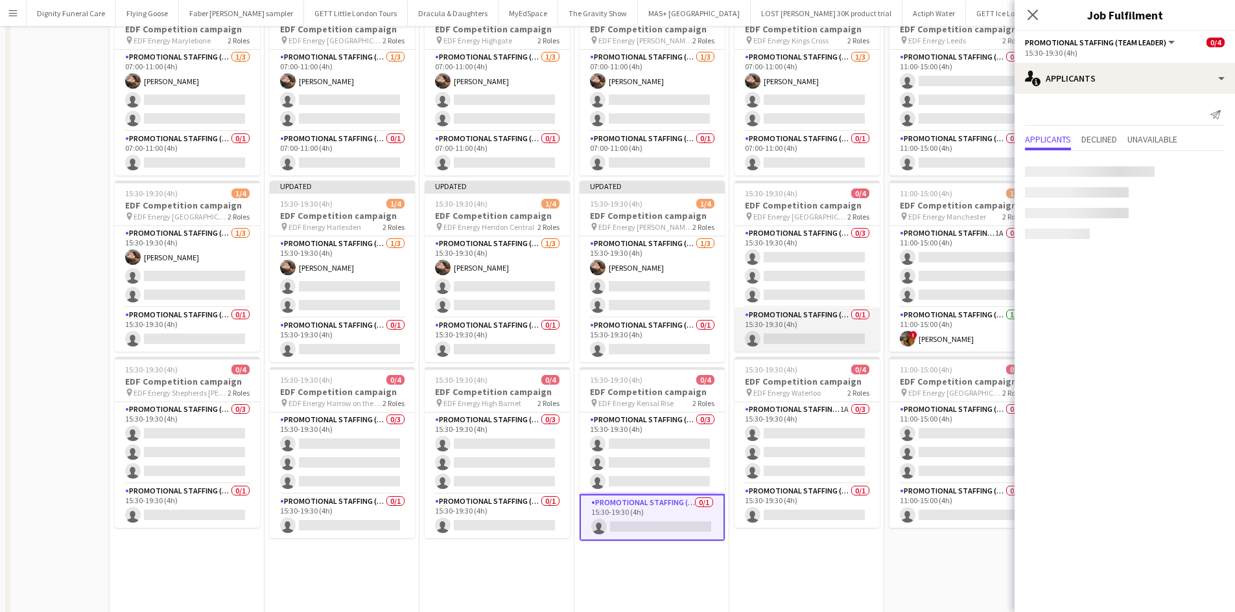
scroll to position [0, 0]
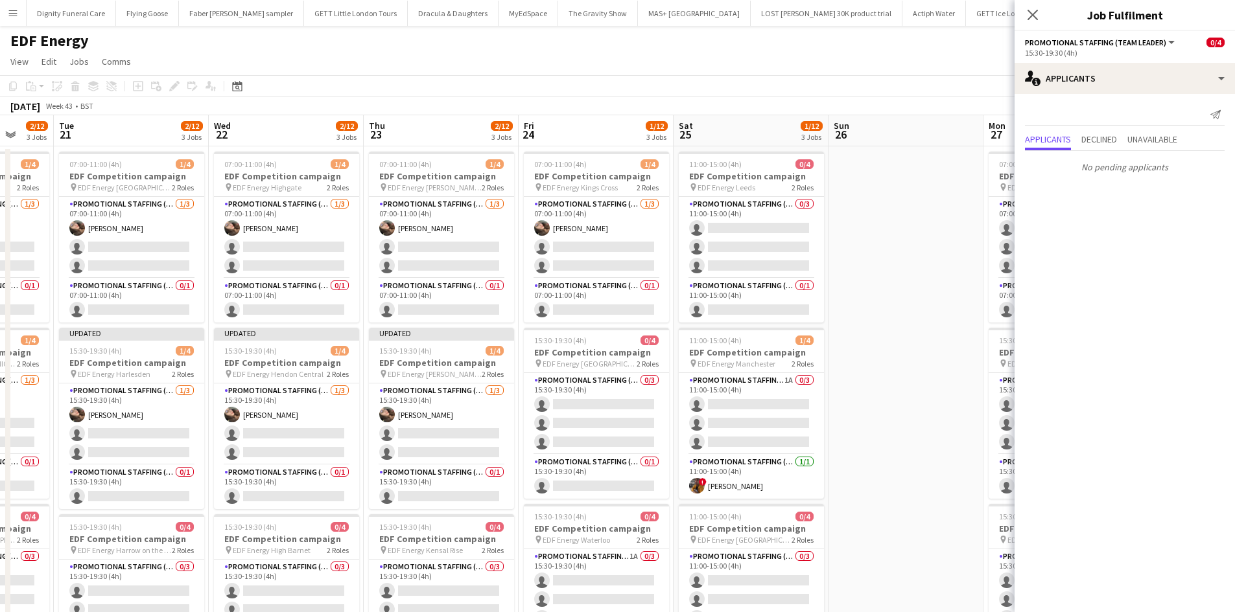
drag, startPoint x: 868, startPoint y: 350, endPoint x: 641, endPoint y: 351, distance: 227.5
click at [642, 351] on app-calendar-viewport "Fri 17 2/12 3 Jobs Sat 18 1/12 3 Jobs Sun 19 Mon 20 2/12 3 Jobs Tue 21 2/12 3 J…" at bounding box center [617, 521] width 1235 height 813
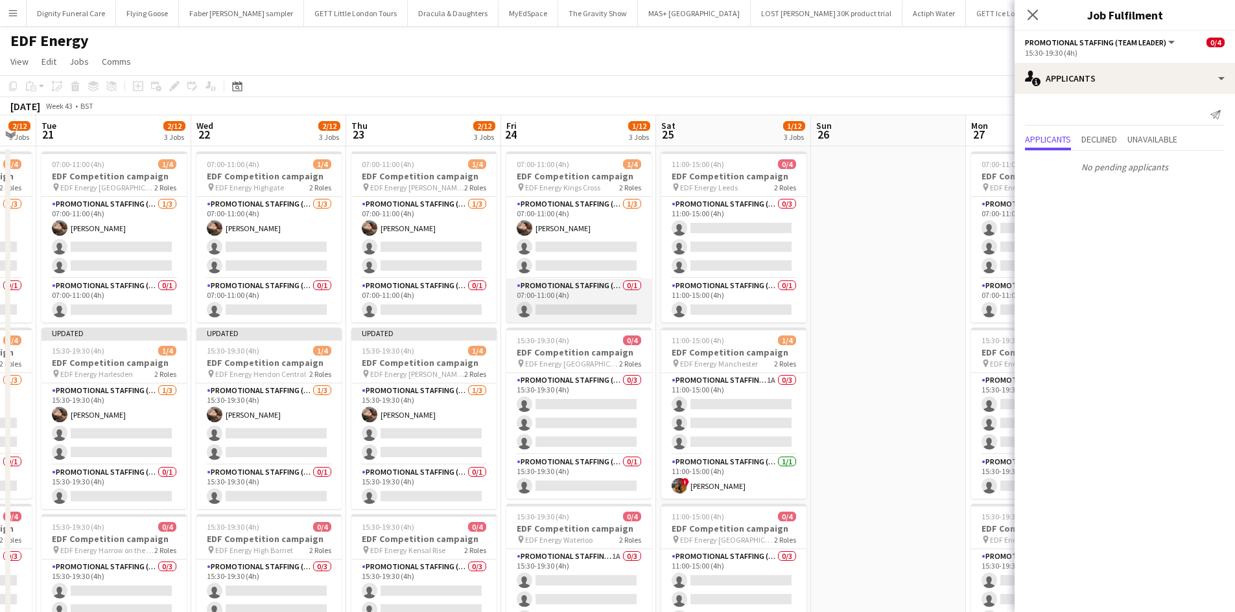
click at [620, 312] on app-card-role "Promotional Staffing (Team Leader) 0/1 07:00-11:00 (4h) single-neutral-actions" at bounding box center [578, 301] width 145 height 44
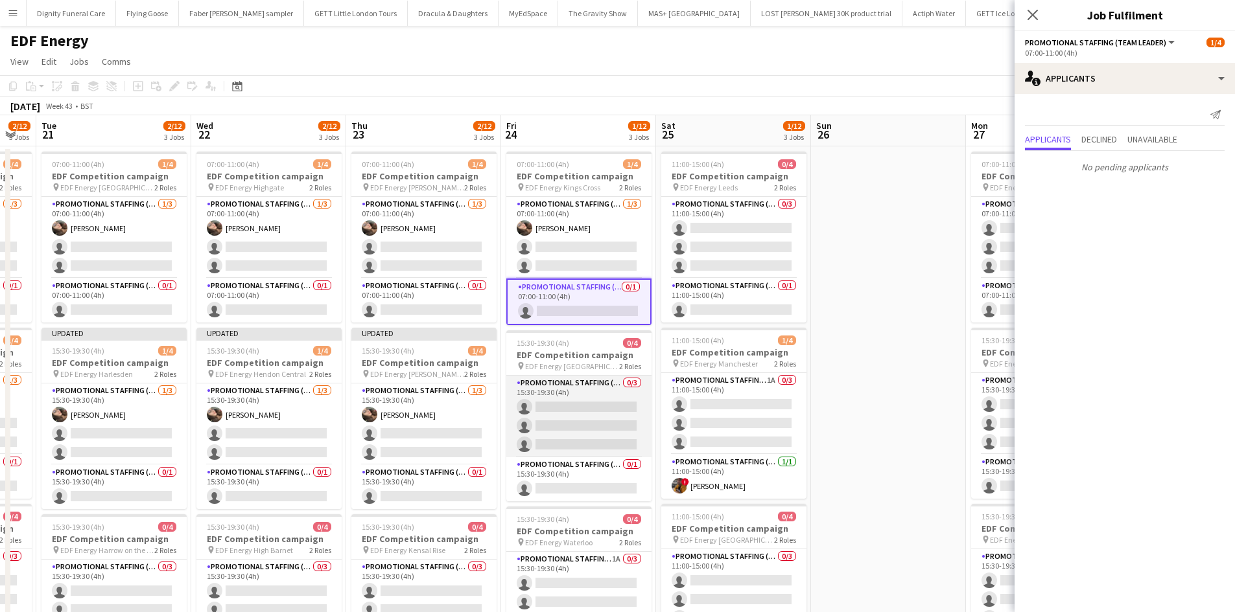
click at [579, 410] on app-card-role "Promotional Staffing (Flyering Staff) 0/3 15:30-19:30 (4h) single-neutral-actio…" at bounding box center [578, 417] width 145 height 82
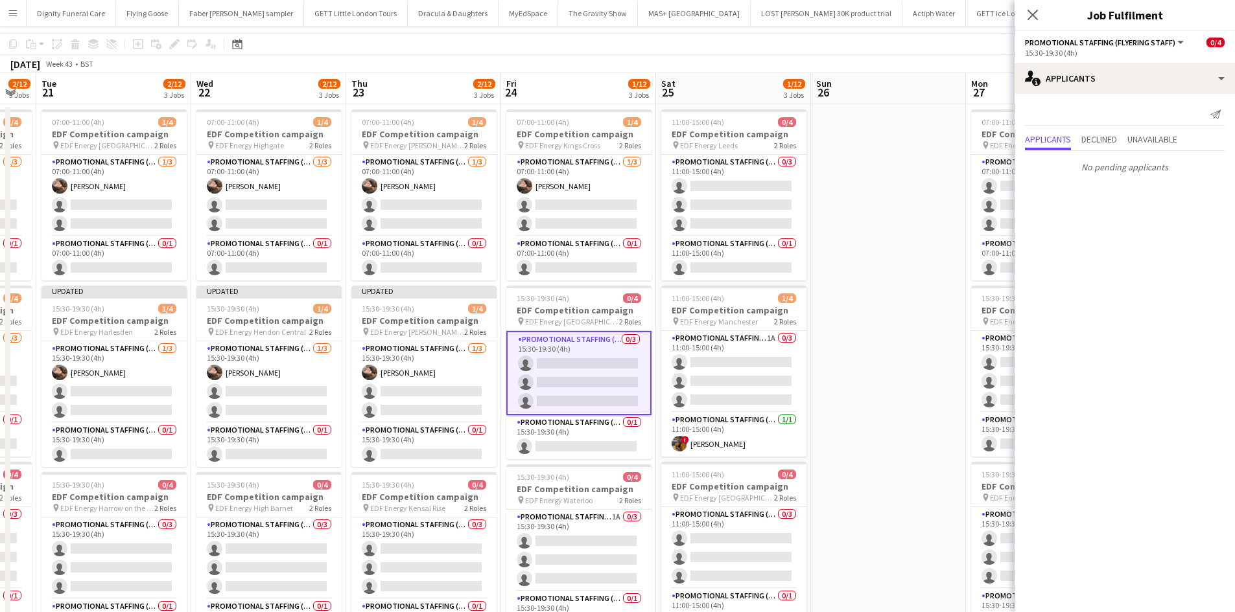
scroll to position [130, 0]
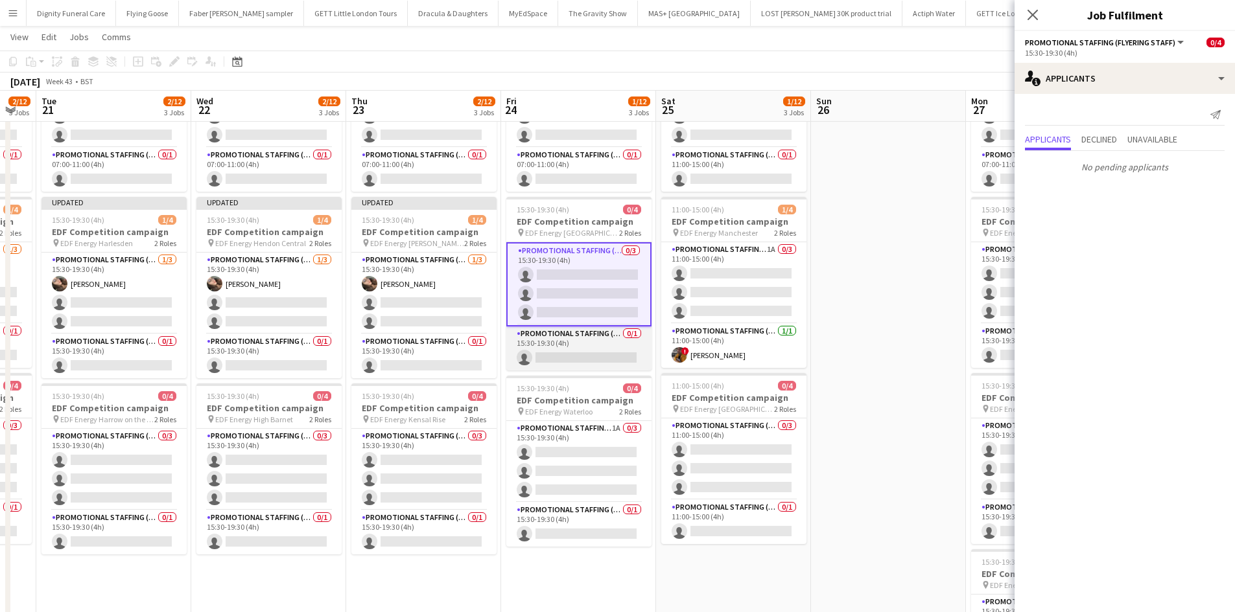
click at [601, 354] on app-card-role "Promotional Staffing (Team Leader) 0/1 15:30-19:30 (4h) single-neutral-actions" at bounding box center [578, 349] width 145 height 44
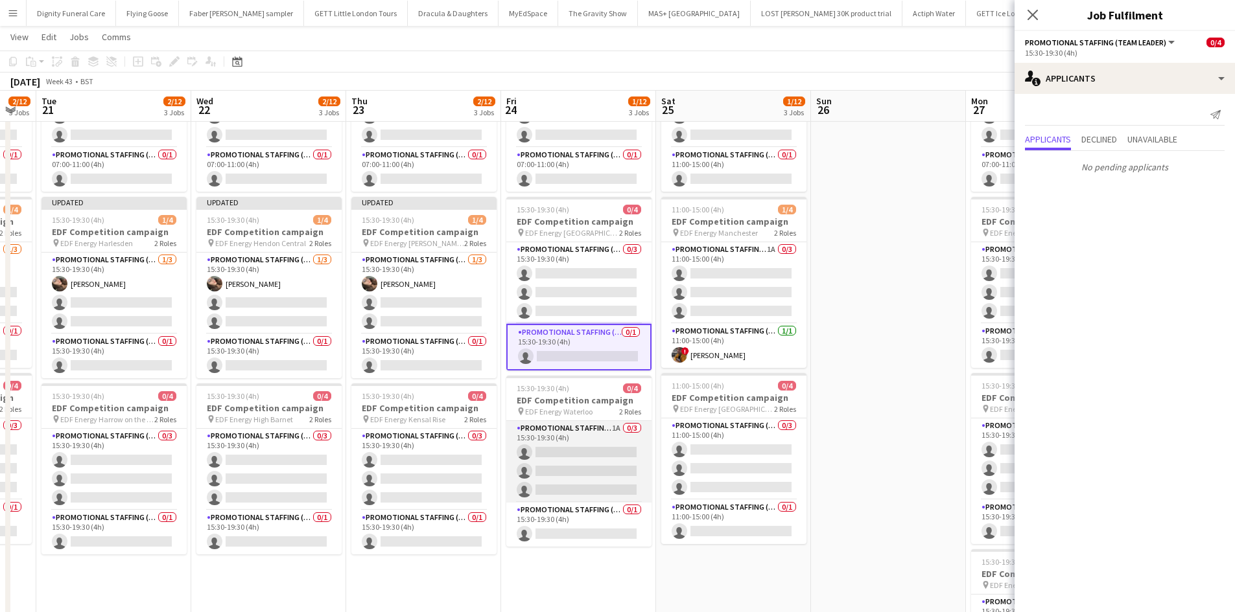
click at [570, 457] on app-card-role "Promotional Staffing (Flyering Staff) 1A 0/3 15:30-19:30 (4h) single-neutral-ac…" at bounding box center [578, 462] width 145 height 82
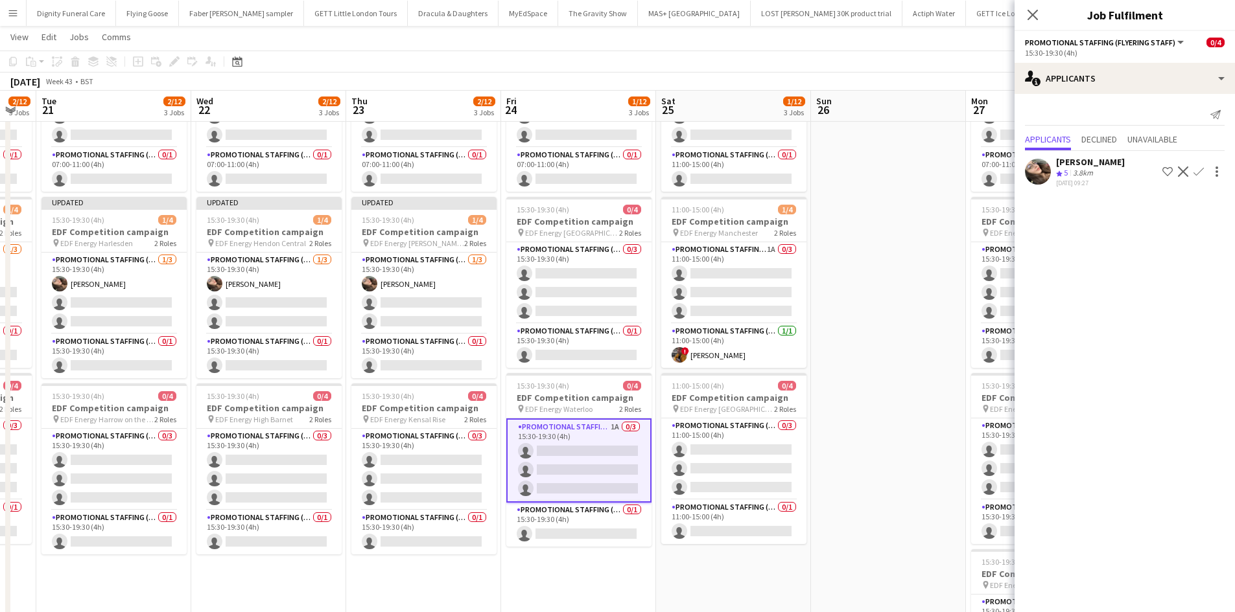
drag, startPoint x: 1200, startPoint y: 167, endPoint x: 1202, endPoint y: 179, distance: 12.6
click at [1200, 167] on app-icon "Confirm" at bounding box center [1198, 172] width 10 height 10
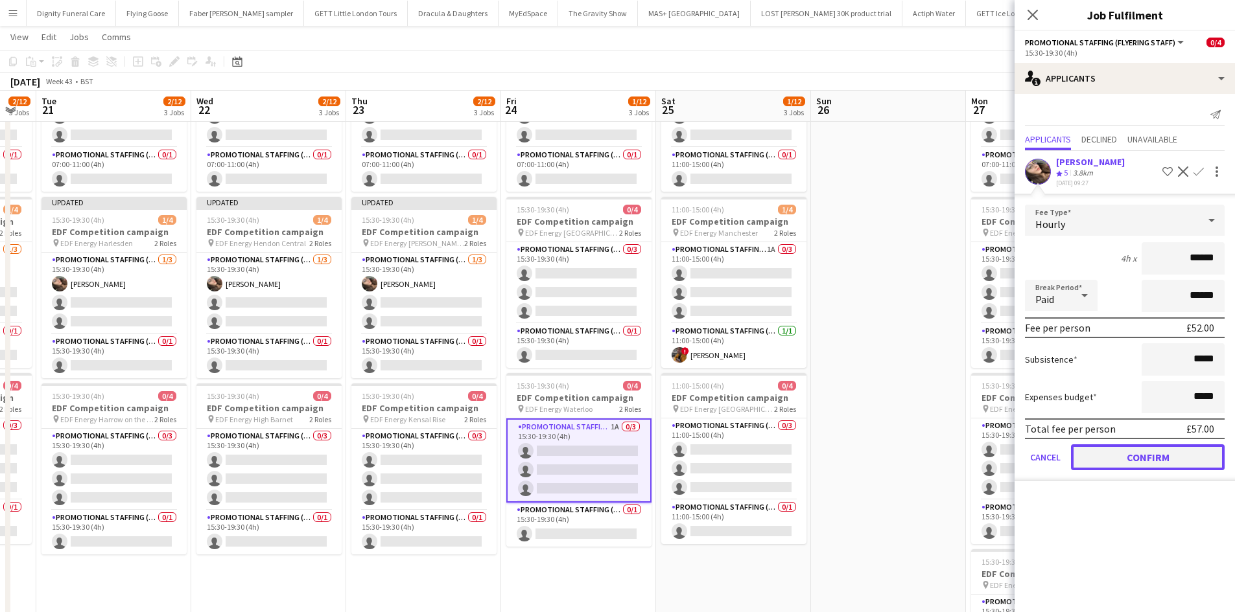
click at [1189, 459] on button "Confirm" at bounding box center [1148, 458] width 154 height 26
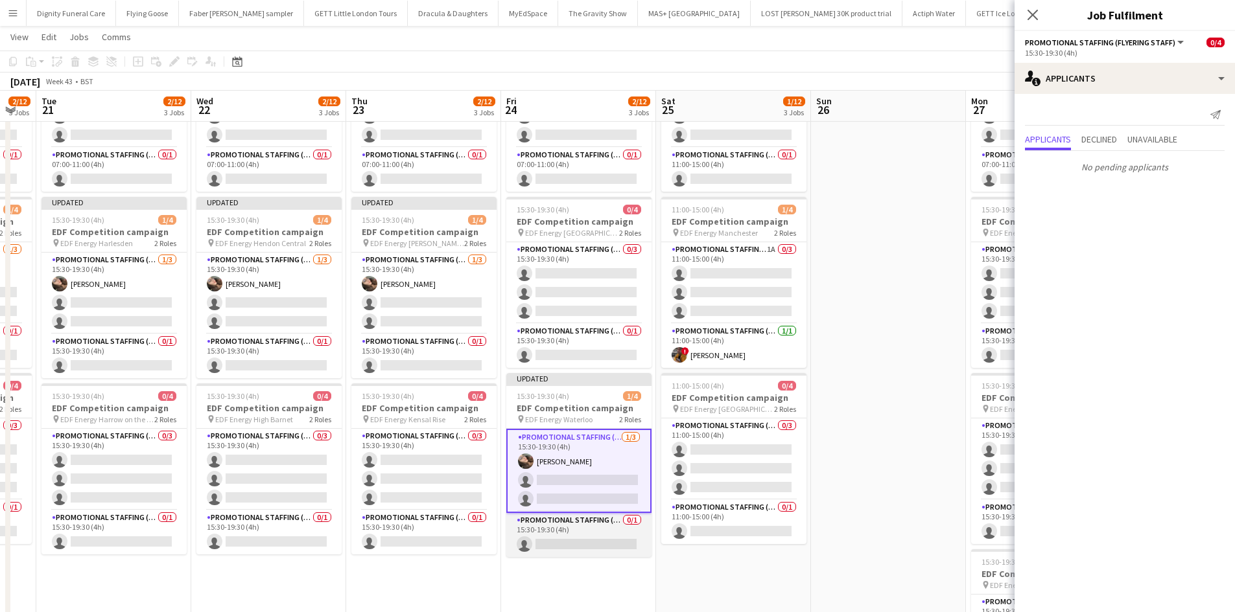
click at [577, 540] on app-card-role "Promotional Staffing (Team Leader) 0/1 15:30-19:30 (4h) single-neutral-actions" at bounding box center [578, 535] width 145 height 44
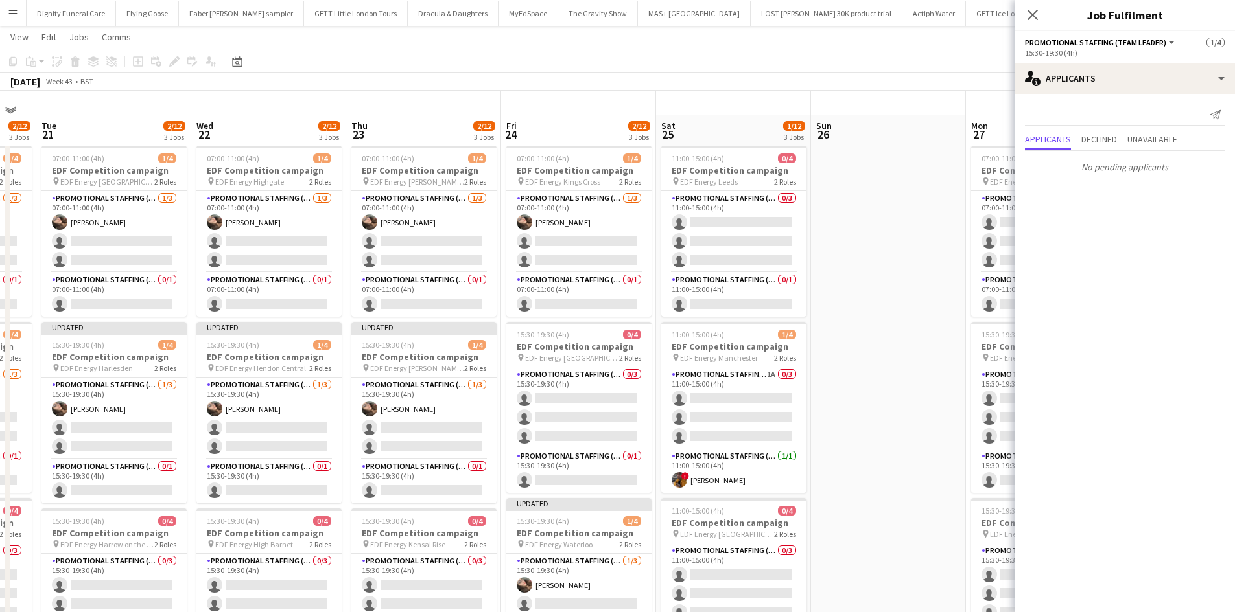
scroll to position [0, 0]
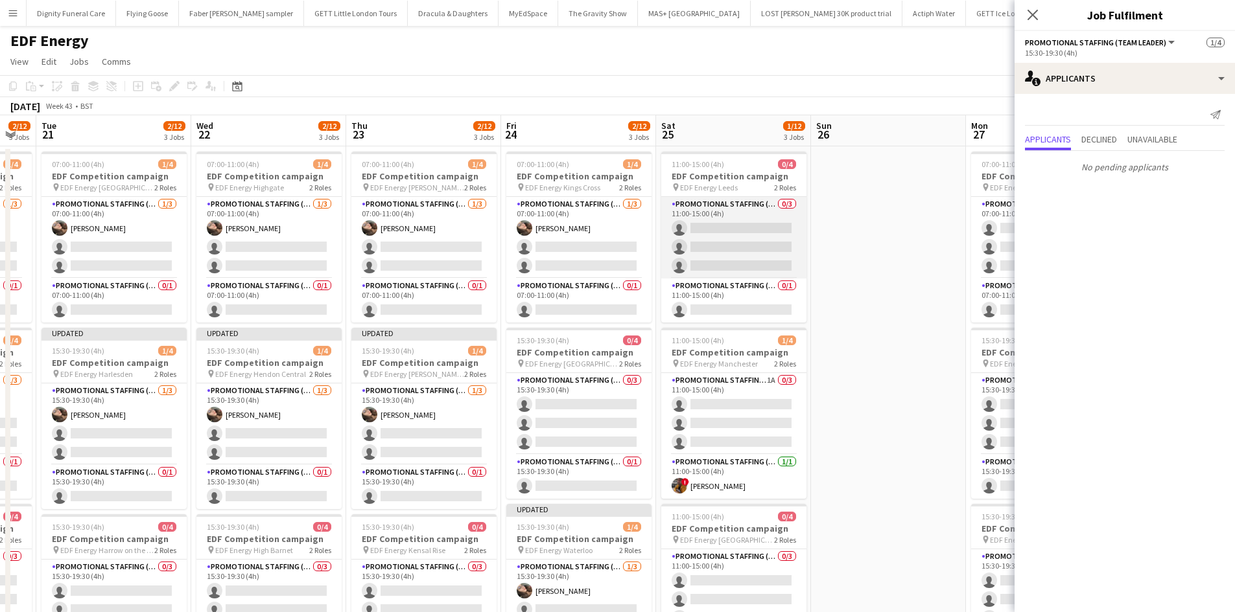
click at [793, 239] on app-card-role "Promotional Staffing (Flyering Staff) 0/3 11:00-15:00 (4h) single-neutral-actio…" at bounding box center [733, 238] width 145 height 82
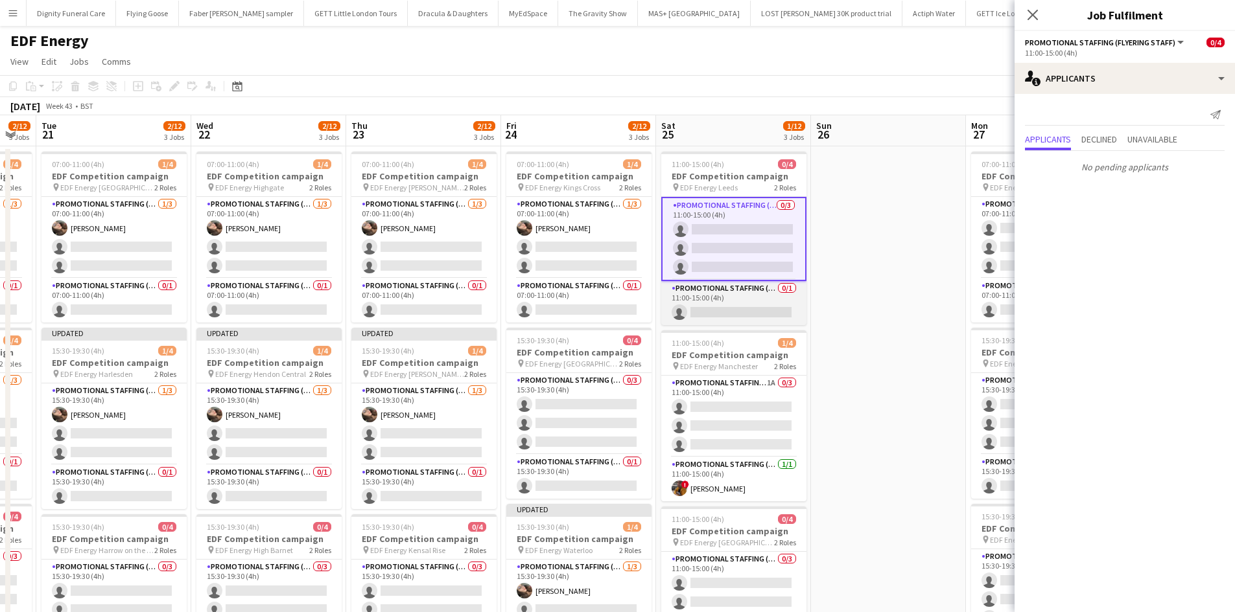
click at [733, 315] on app-card-role "Promotional Staffing (Team Leader) 0/1 11:00-15:00 (4h) single-neutral-actions" at bounding box center [733, 303] width 145 height 44
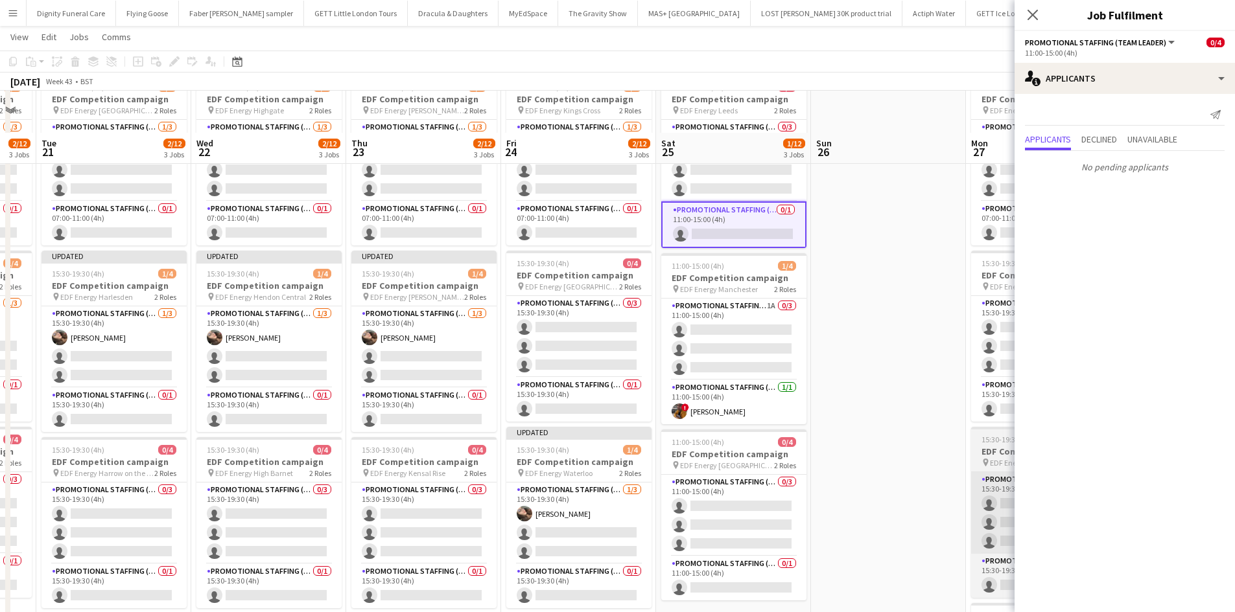
scroll to position [130, 0]
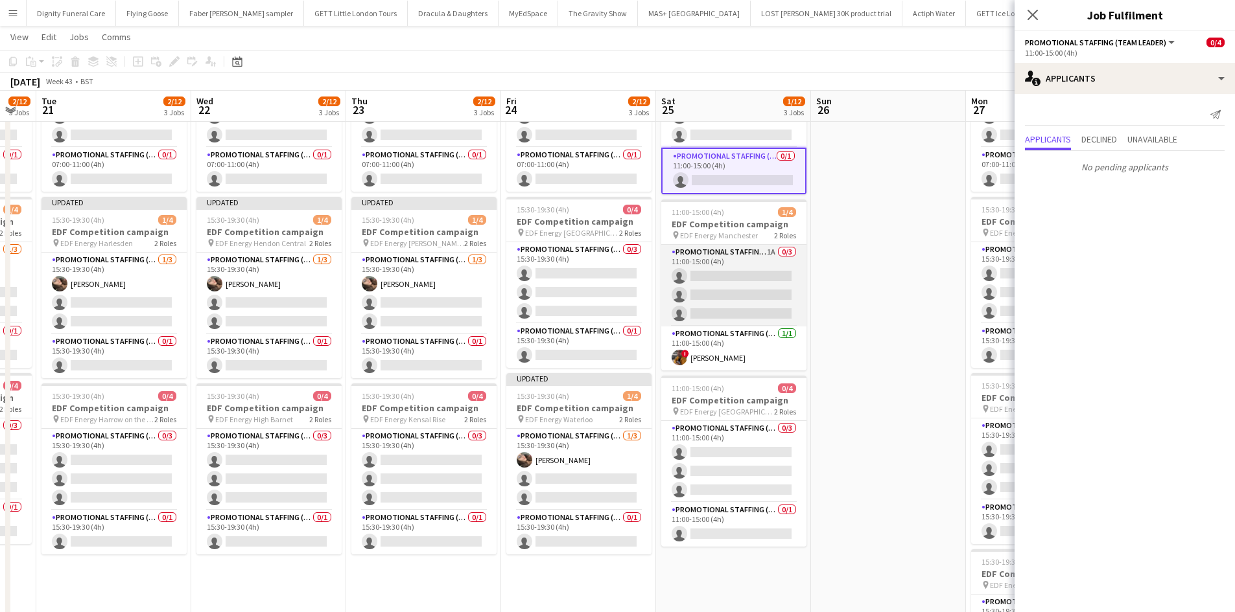
click at [760, 277] on app-card-role "Promotional Staffing (Flyering Staff) 1A 0/3 11:00-15:00 (4h) single-neutral-ac…" at bounding box center [733, 286] width 145 height 82
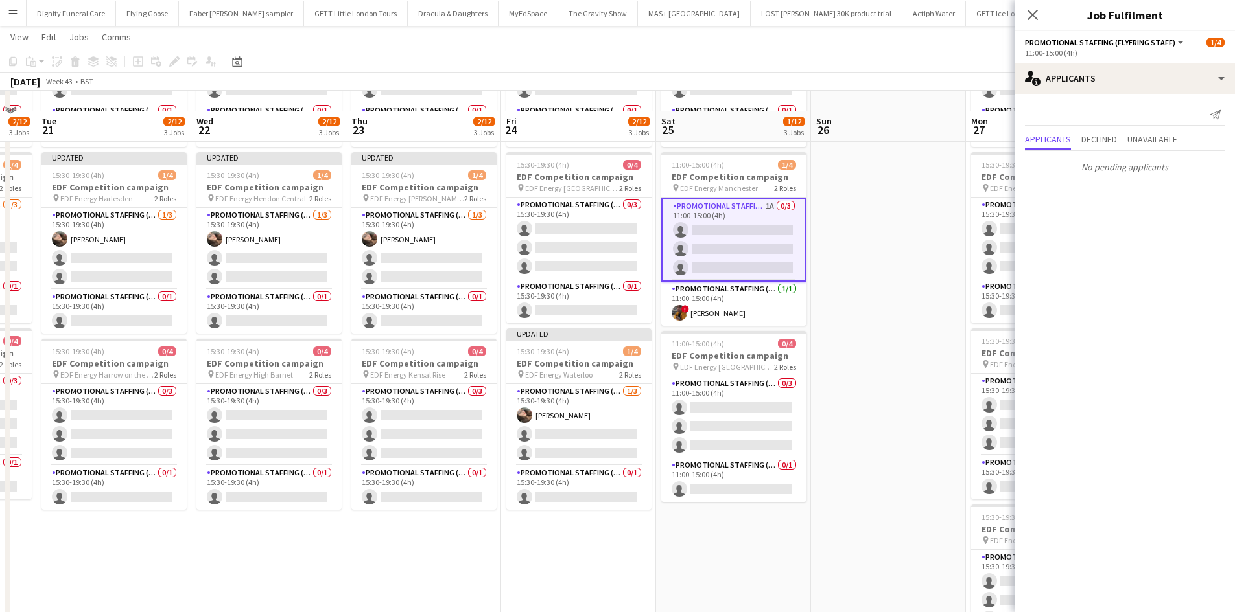
scroll to position [194, 0]
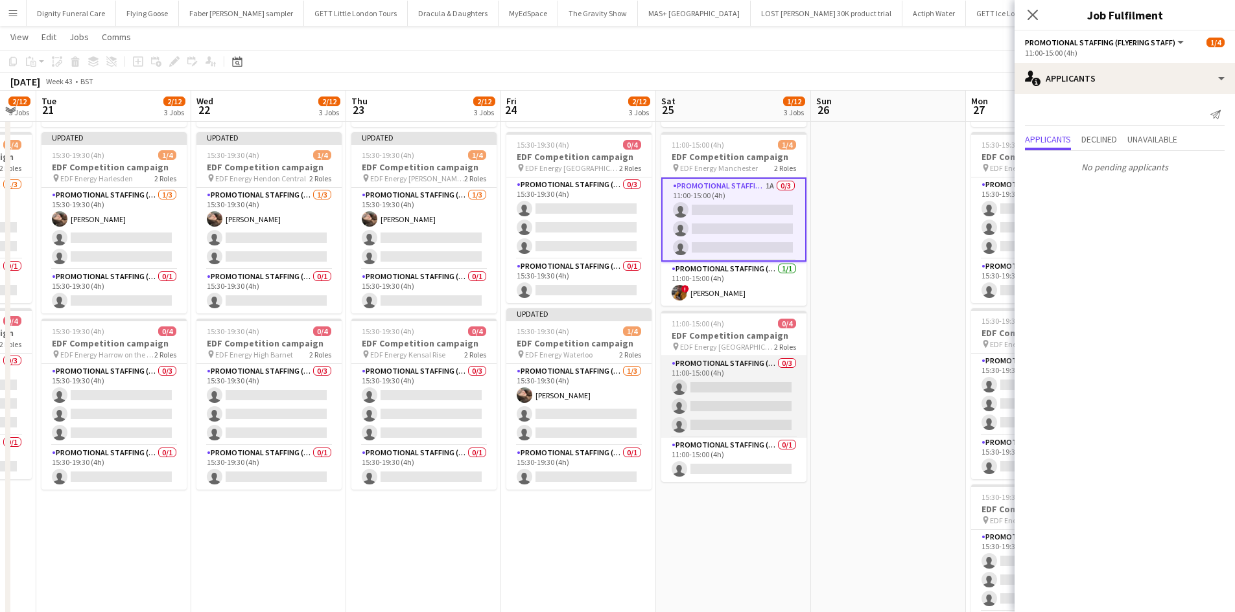
click at [763, 380] on app-card-role "Promotional Staffing (Flyering Staff) 0/3 11:00-15:00 (4h) single-neutral-actio…" at bounding box center [733, 397] width 145 height 82
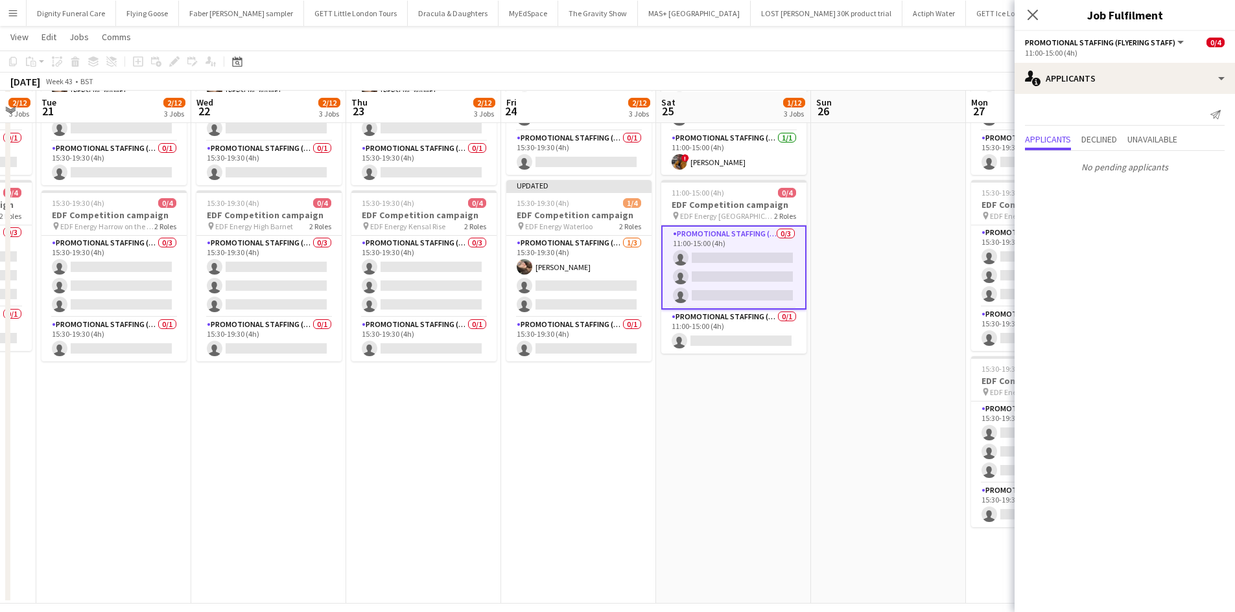
scroll to position [324, 0]
click at [763, 342] on app-card-role "Promotional Staffing (Team Leader) 0/1 11:00-15:00 (4h) single-neutral-actions" at bounding box center [733, 330] width 145 height 44
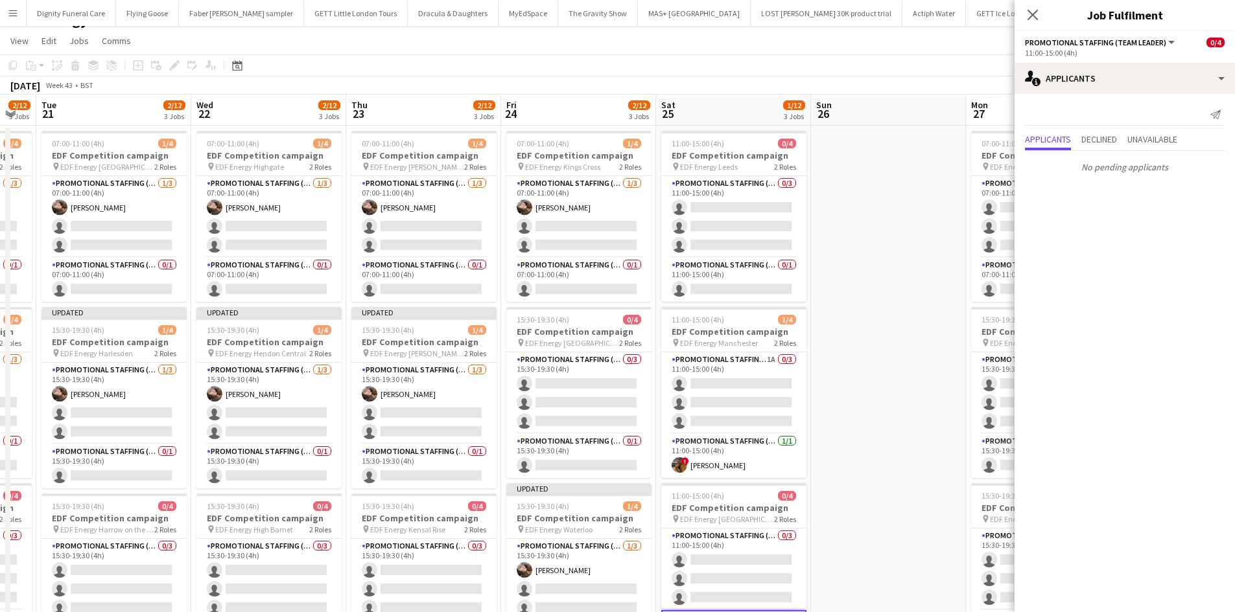
scroll to position [0, 0]
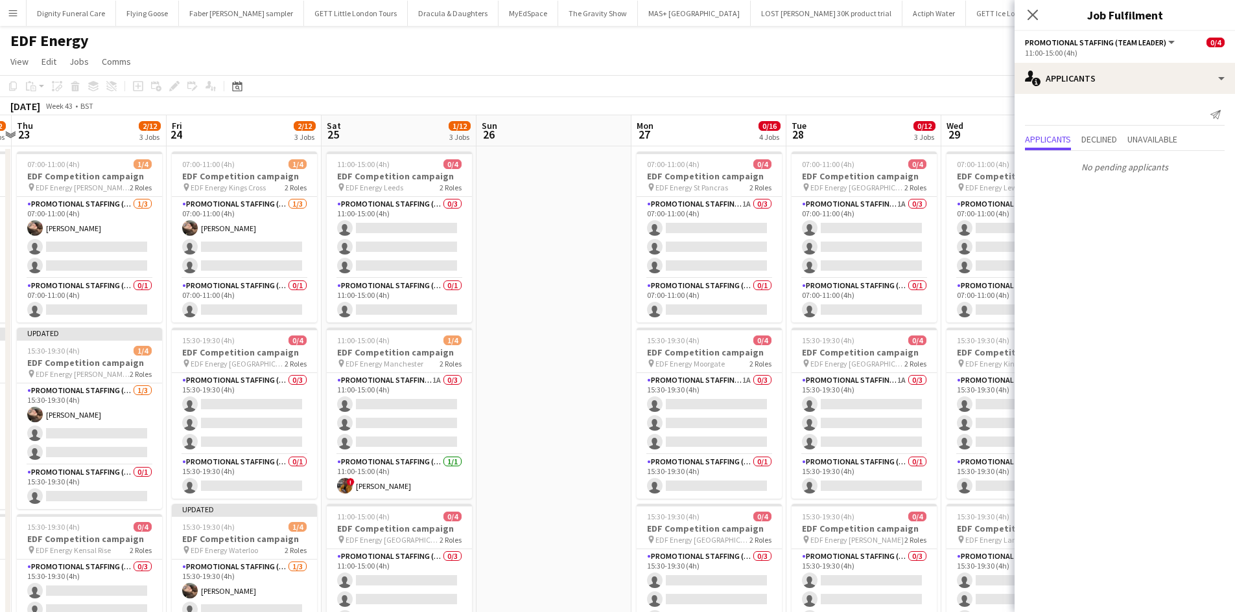
drag, startPoint x: 737, startPoint y: 331, endPoint x: 559, endPoint y: 328, distance: 177.6
click at [558, 328] on app-calendar-viewport "Sun 19 Mon 20 2/12 3 Jobs Tue 21 2/12 3 Jobs Wed 22 2/12 3 Jobs Thu 23 2/12 3 J…" at bounding box center [617, 521] width 1235 height 813
click at [713, 230] on app-card-role "Promotional Staffing (Flyering Staff) 1A 0/3 07:00-11:00 (4h) single-neutral-ac…" at bounding box center [708, 238] width 145 height 82
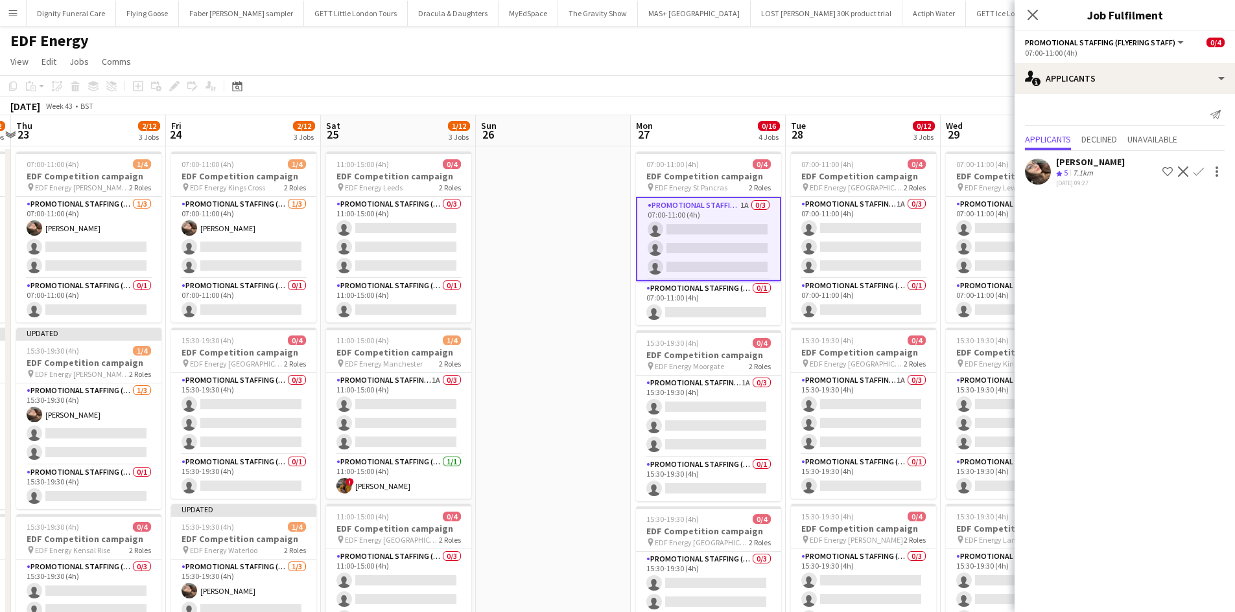
click at [1201, 169] on app-icon "Confirm" at bounding box center [1198, 172] width 10 height 10
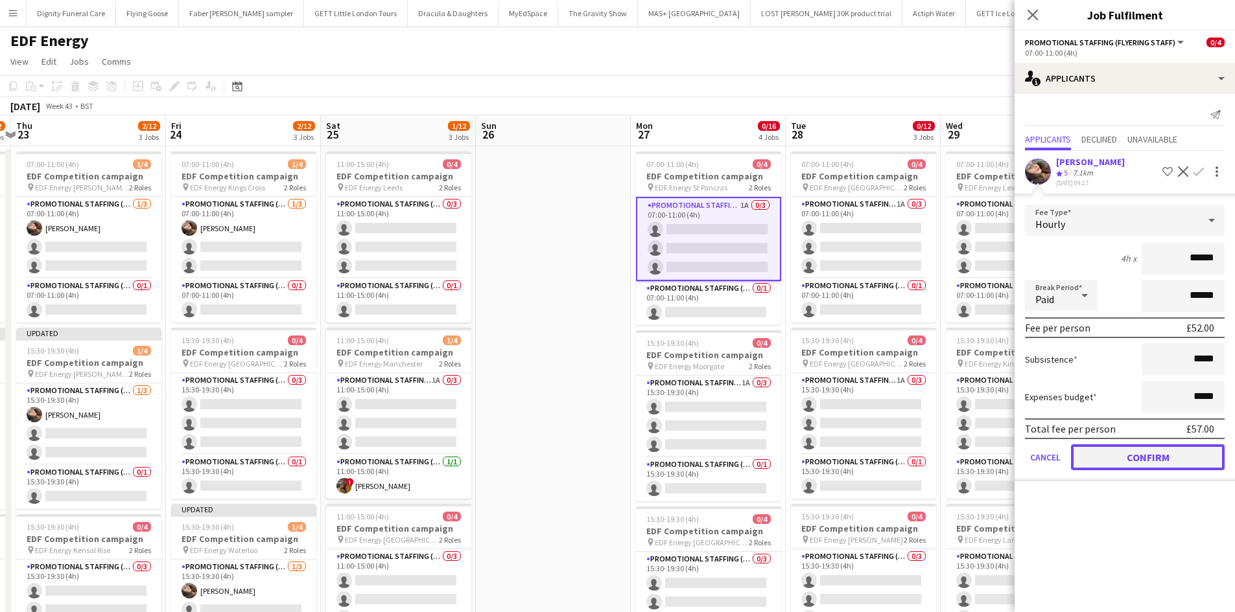
click at [1154, 451] on button "Confirm" at bounding box center [1148, 458] width 154 height 26
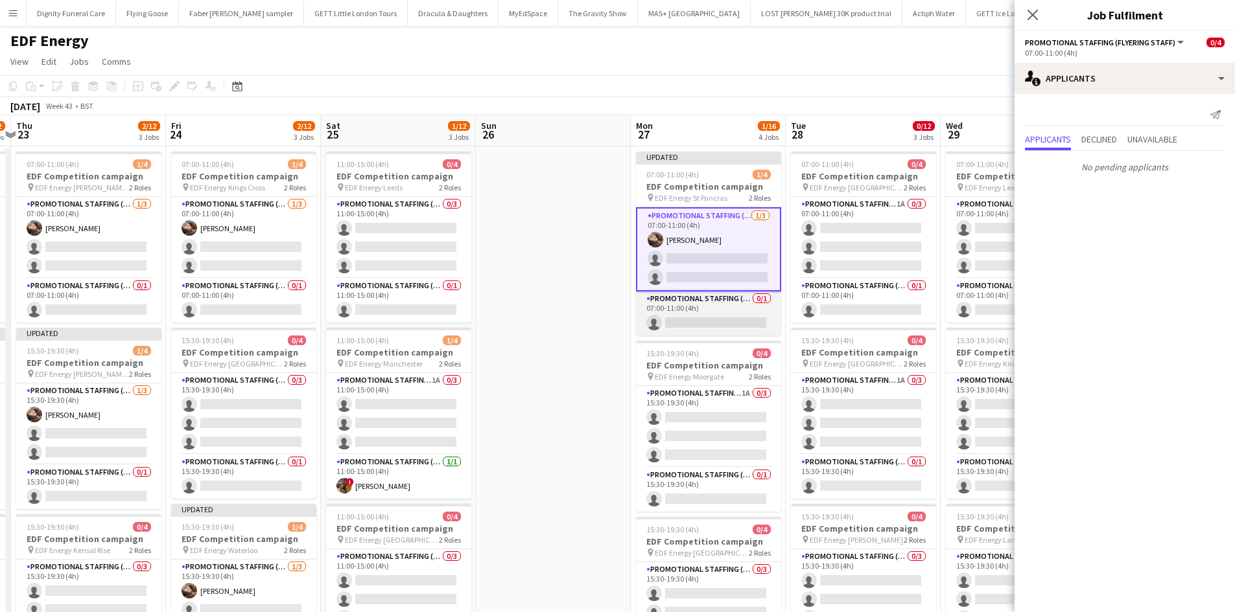
click at [715, 323] on app-card-role "Promotional Staffing (Team Leader) 0/1 07:00-11:00 (4h) single-neutral-actions" at bounding box center [708, 314] width 145 height 44
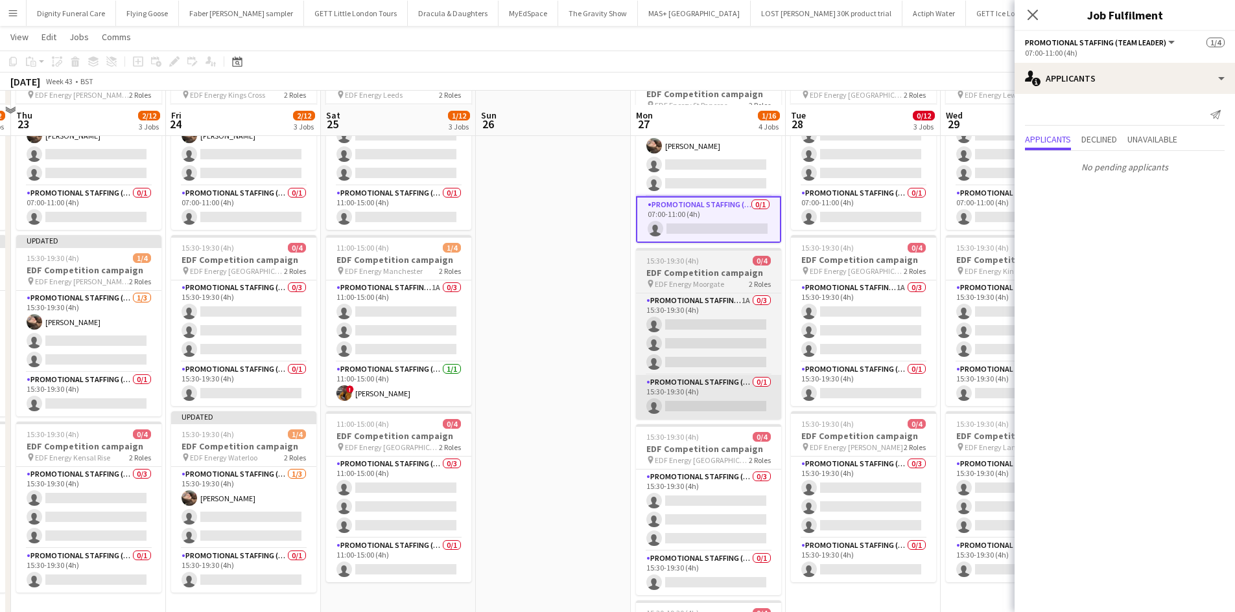
scroll to position [130, 0]
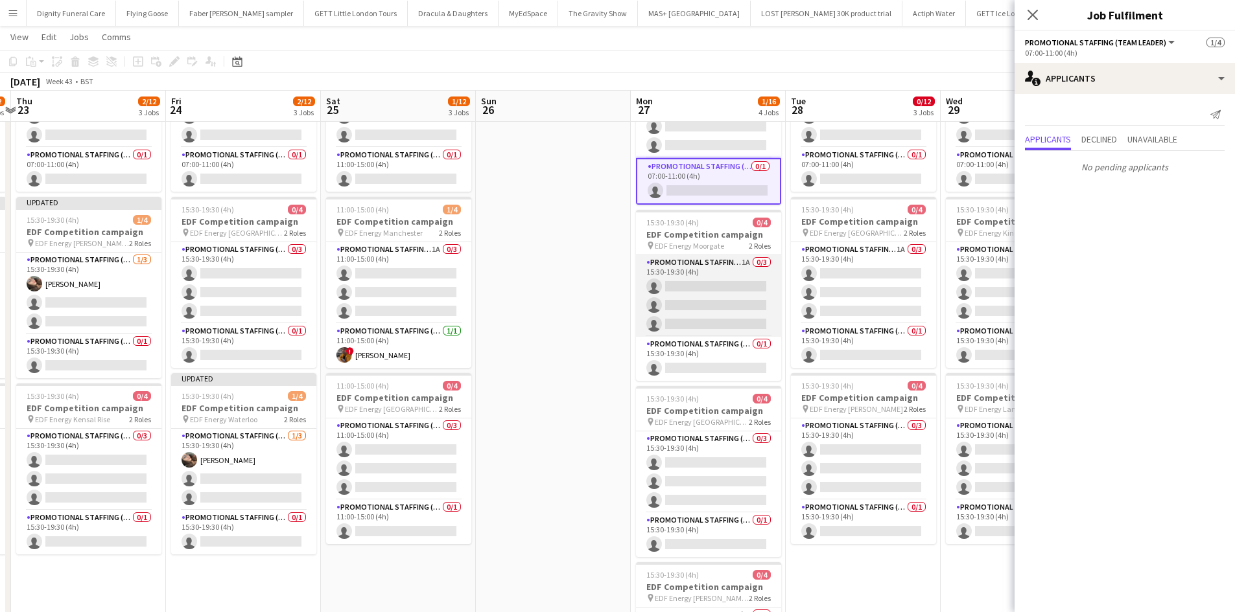
click at [685, 292] on app-card-role "Promotional Staffing (Flyering Staff) 1A 0/3 15:30-19:30 (4h) single-neutral-ac…" at bounding box center [708, 296] width 145 height 82
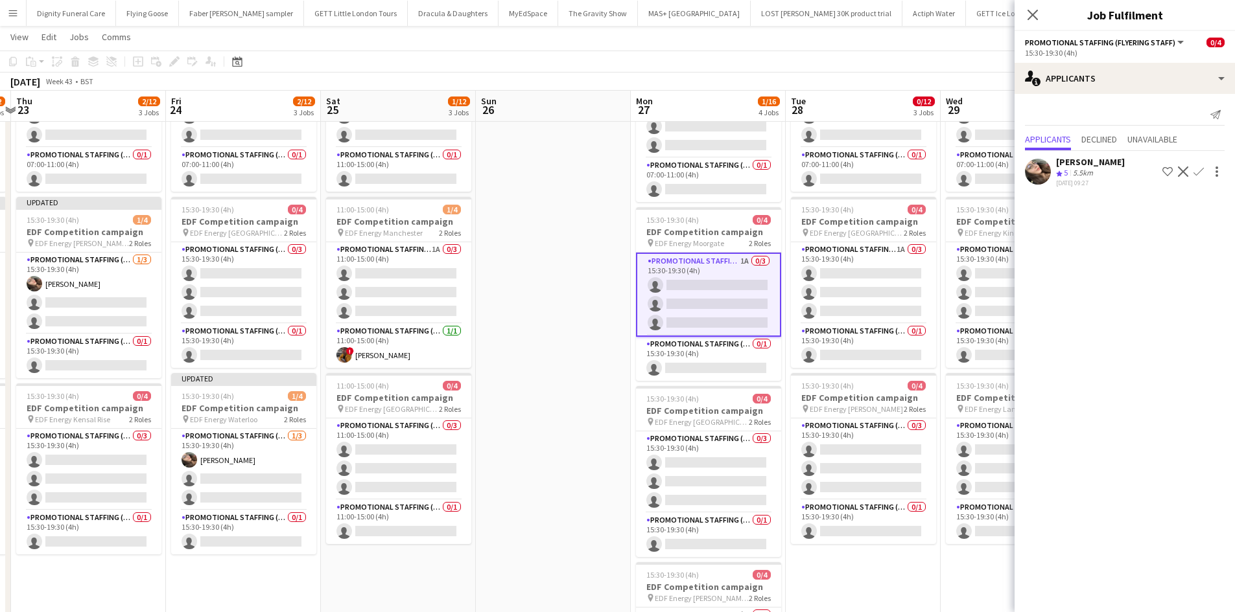
click at [1200, 169] on app-icon "Confirm" at bounding box center [1198, 172] width 10 height 10
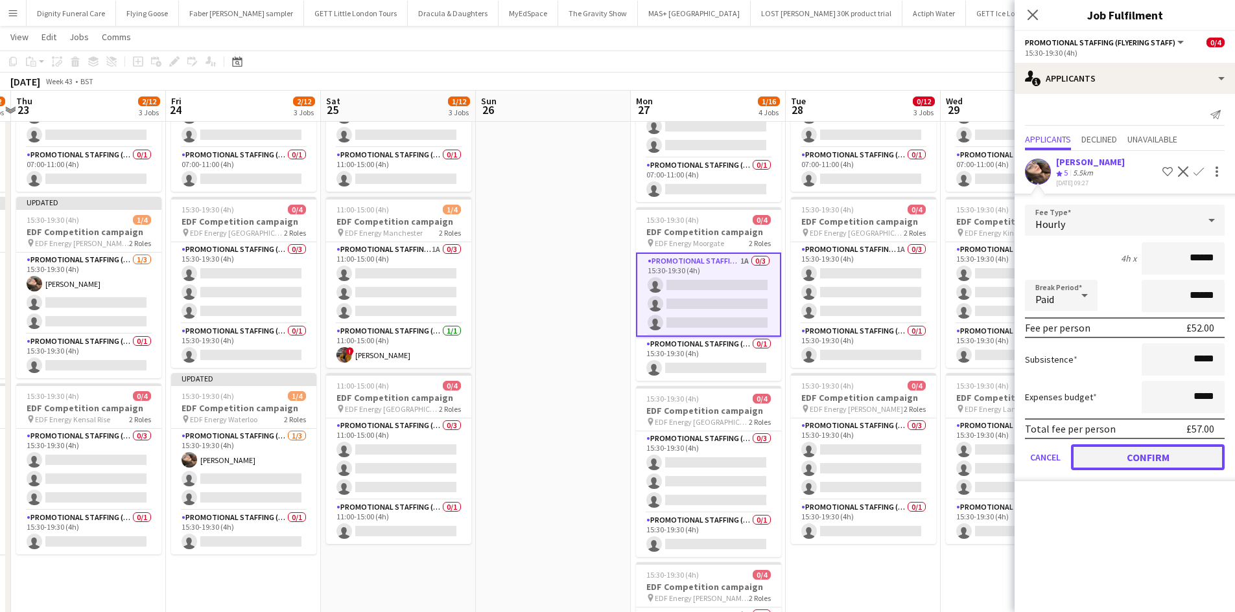
click at [1139, 451] on button "Confirm" at bounding box center [1148, 458] width 154 height 26
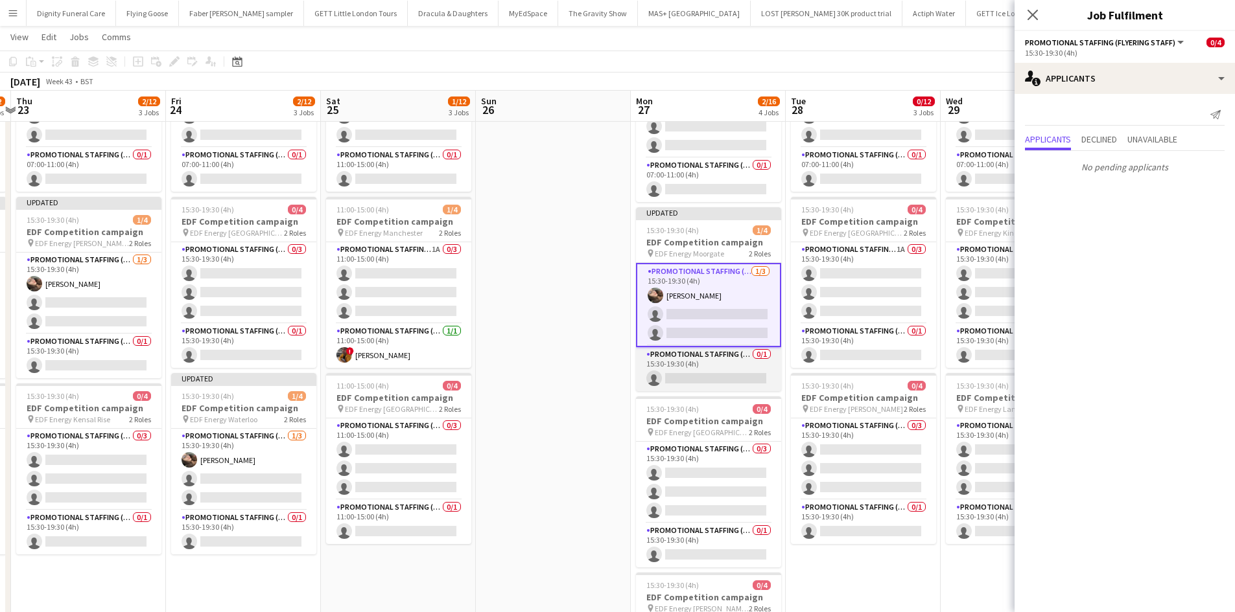
click at [708, 373] on app-card-role "Promotional Staffing (Team Leader) 0/1 15:30-19:30 (4h) single-neutral-actions" at bounding box center [708, 369] width 145 height 44
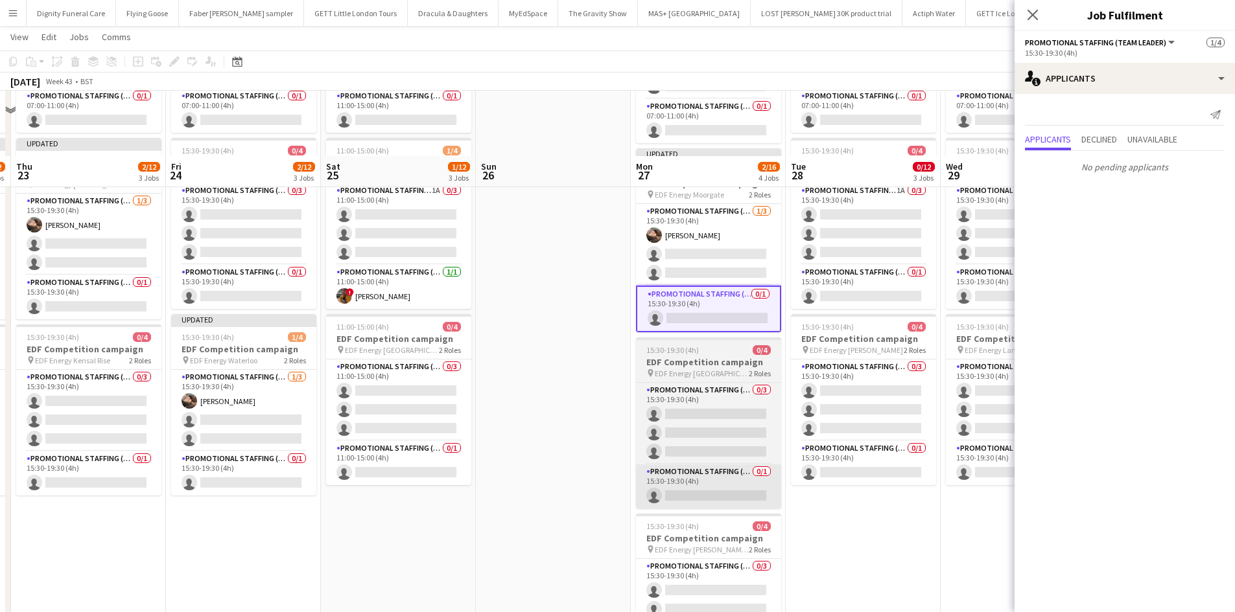
scroll to position [259, 0]
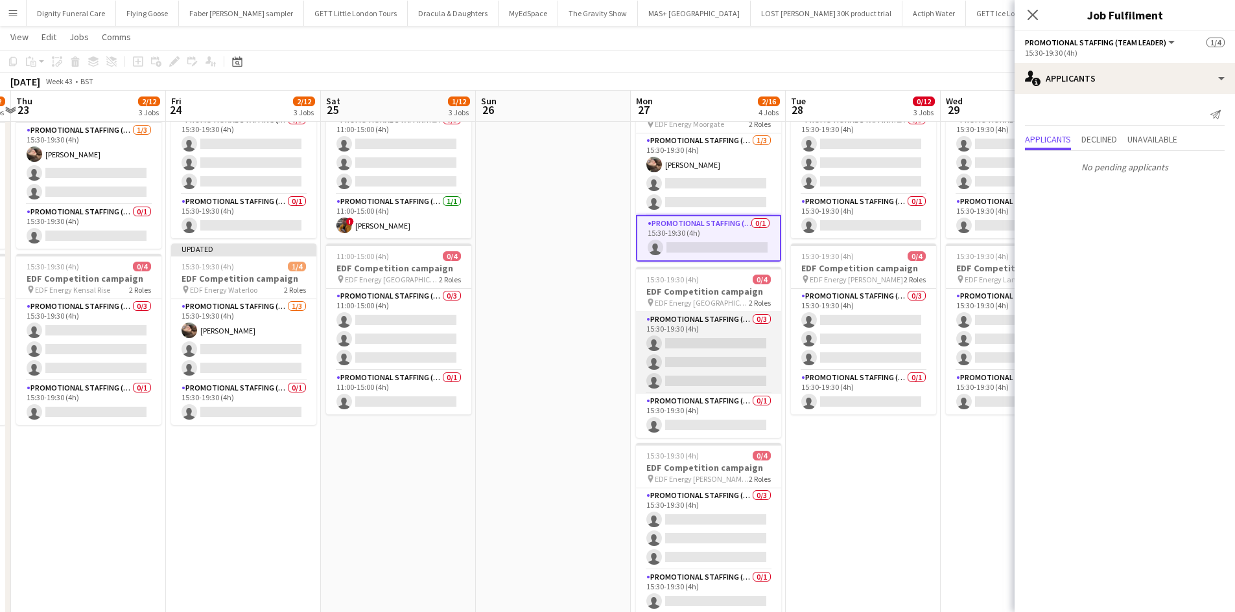
click at [703, 349] on app-card-role "Promotional Staffing (Flyering Staff) 0/3 15:30-19:30 (4h) single-neutral-actio…" at bounding box center [708, 353] width 145 height 82
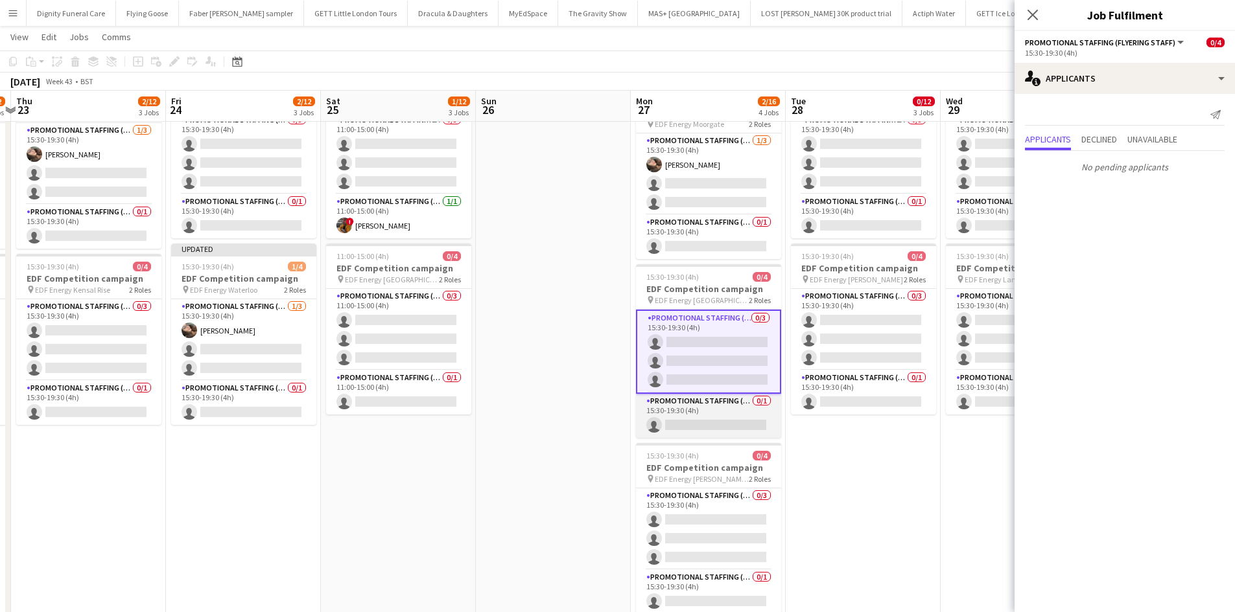
click at [720, 426] on app-card-role "Promotional Staffing (Team Leader) 0/1 15:30-19:30 (4h) single-neutral-actions" at bounding box center [708, 416] width 145 height 44
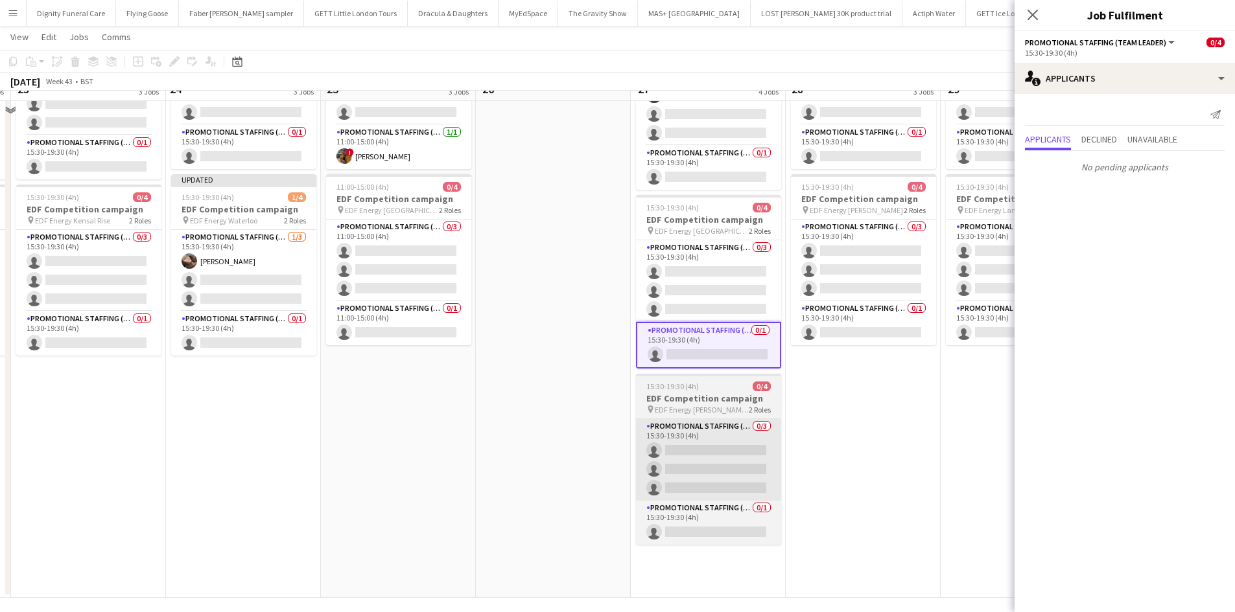
scroll to position [336, 0]
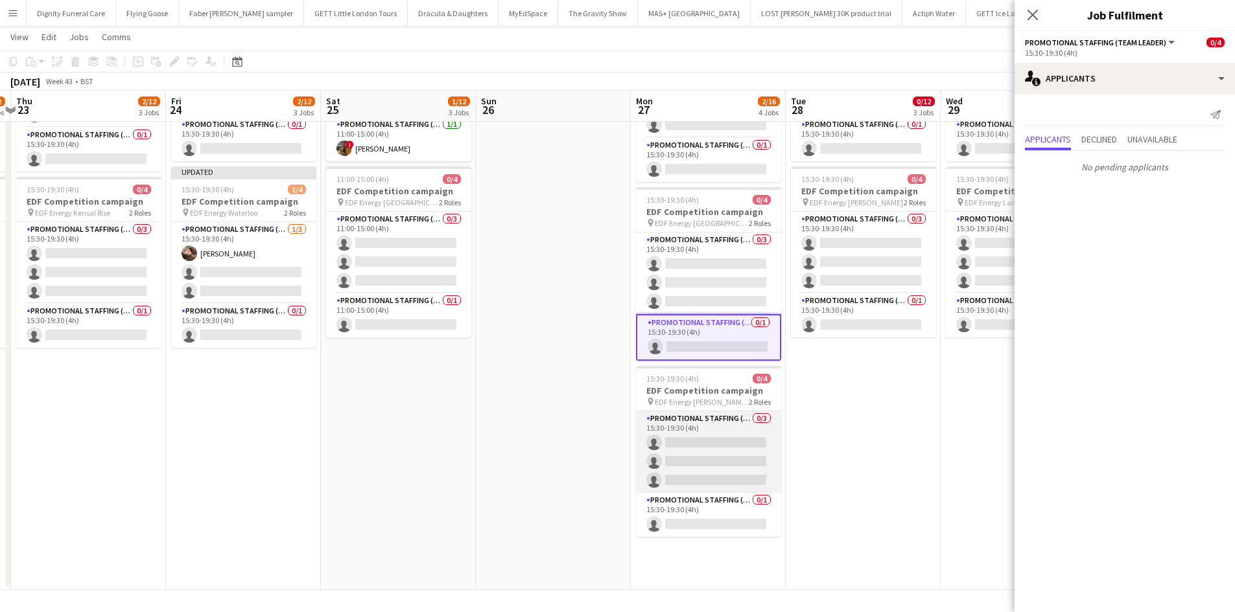
click at [685, 466] on app-card-role "Promotional Staffing (Flyering Staff) 0/3 15:30-19:30 (4h) single-neutral-actio…" at bounding box center [708, 453] width 145 height 82
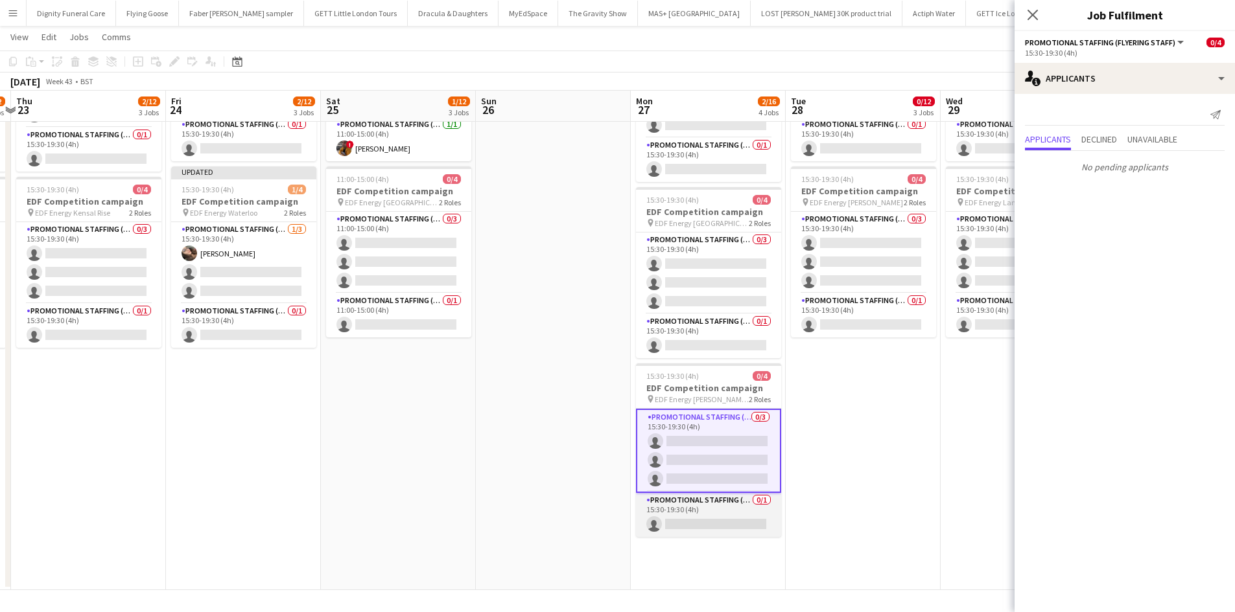
click at [716, 526] on app-card-role "Promotional Staffing (Team Leader) 0/1 15:30-19:30 (4h) single-neutral-actions" at bounding box center [708, 515] width 145 height 44
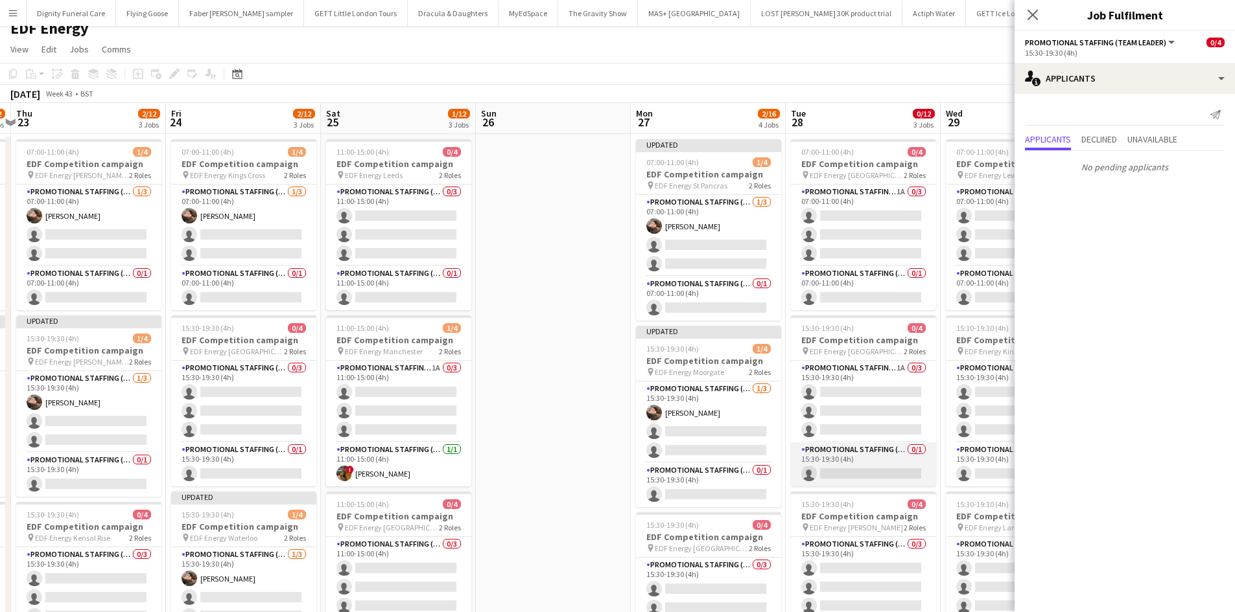
scroll to position [0, 0]
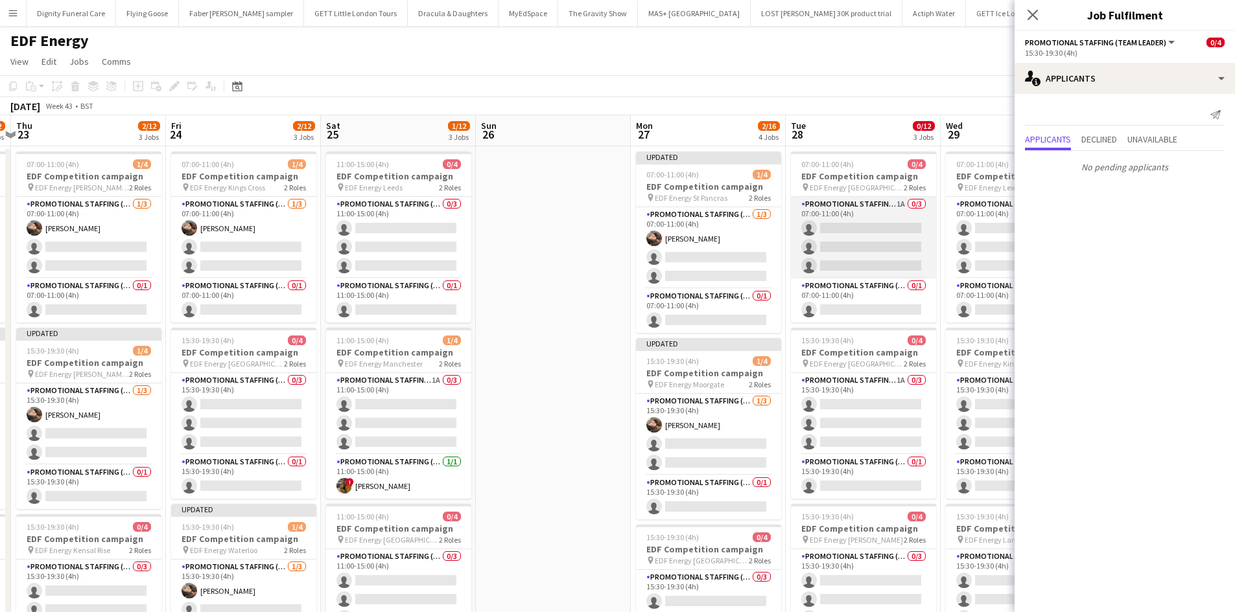
click at [879, 239] on app-card-role "Promotional Staffing (Flyering Staff) 1A 0/3 07:00-11:00 (4h) single-neutral-ac…" at bounding box center [863, 238] width 145 height 82
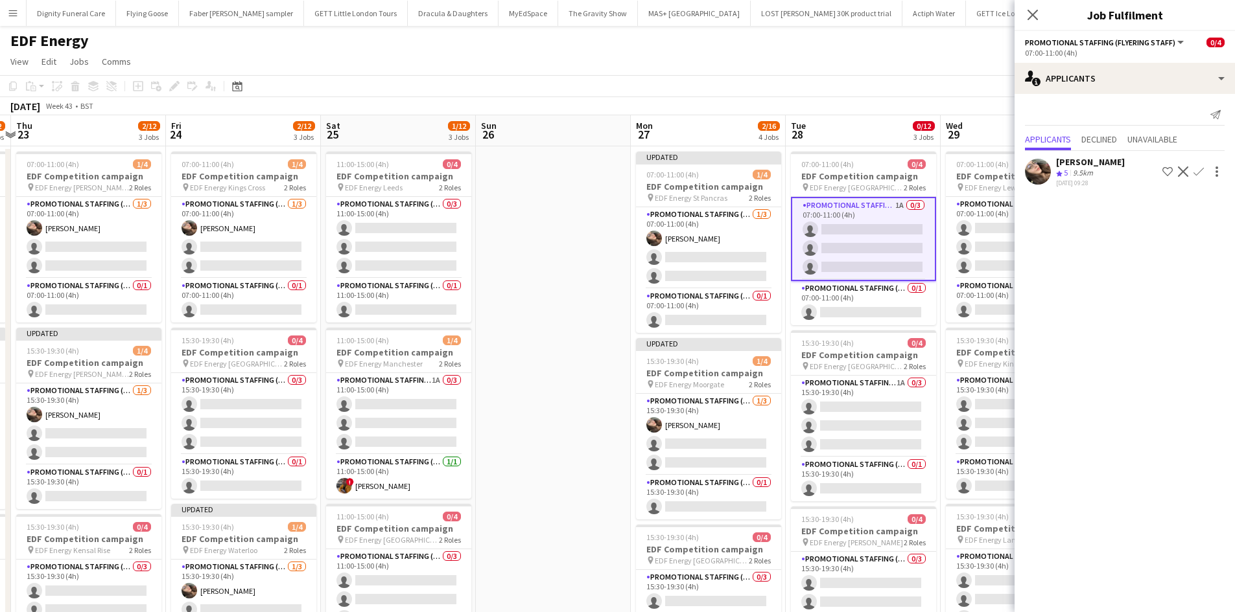
click at [1203, 171] on app-icon "Confirm" at bounding box center [1198, 172] width 10 height 10
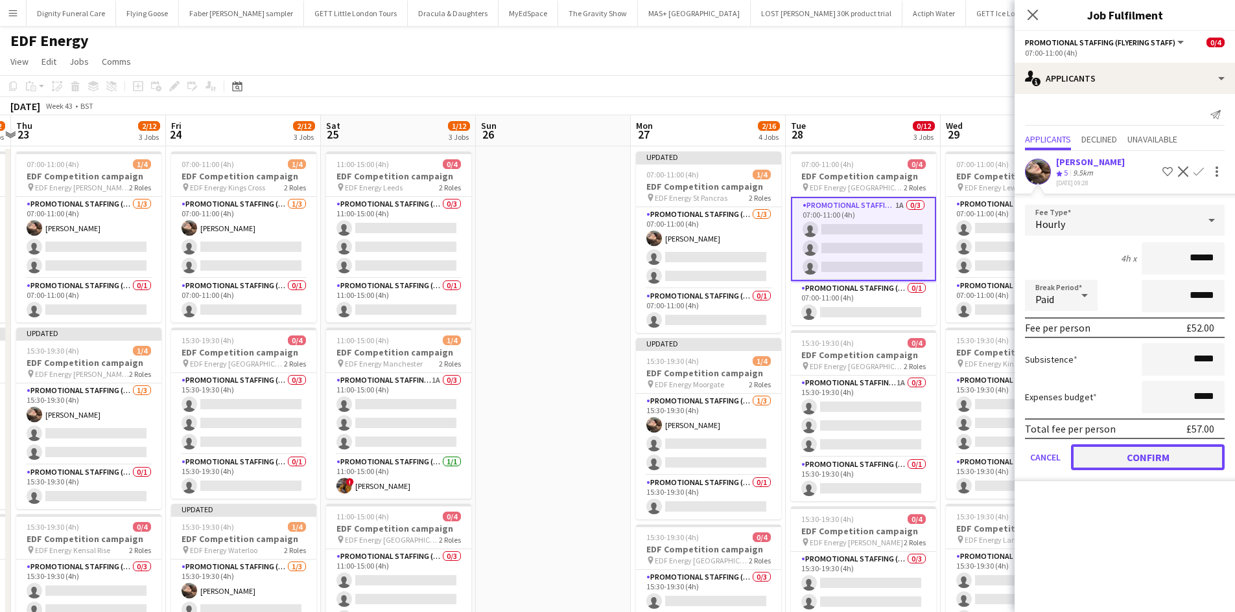
click at [1144, 456] on button "Confirm" at bounding box center [1148, 458] width 154 height 26
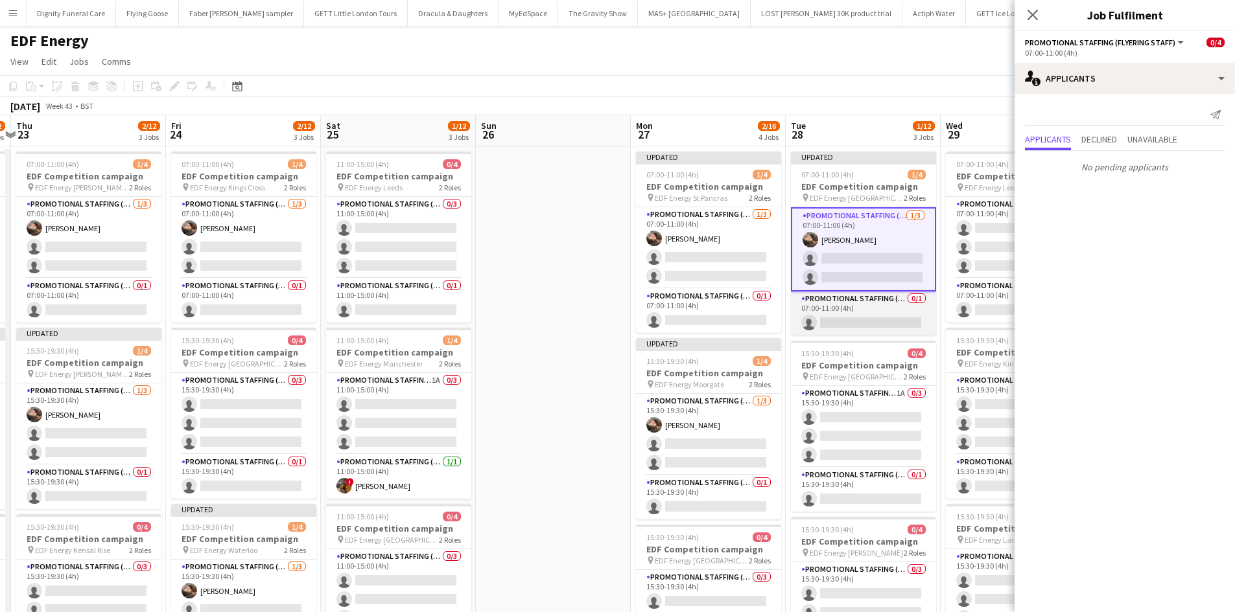
click at [885, 318] on app-card-role "Promotional Staffing (Team Leader) 0/1 07:00-11:00 (4h) single-neutral-actions" at bounding box center [863, 314] width 145 height 44
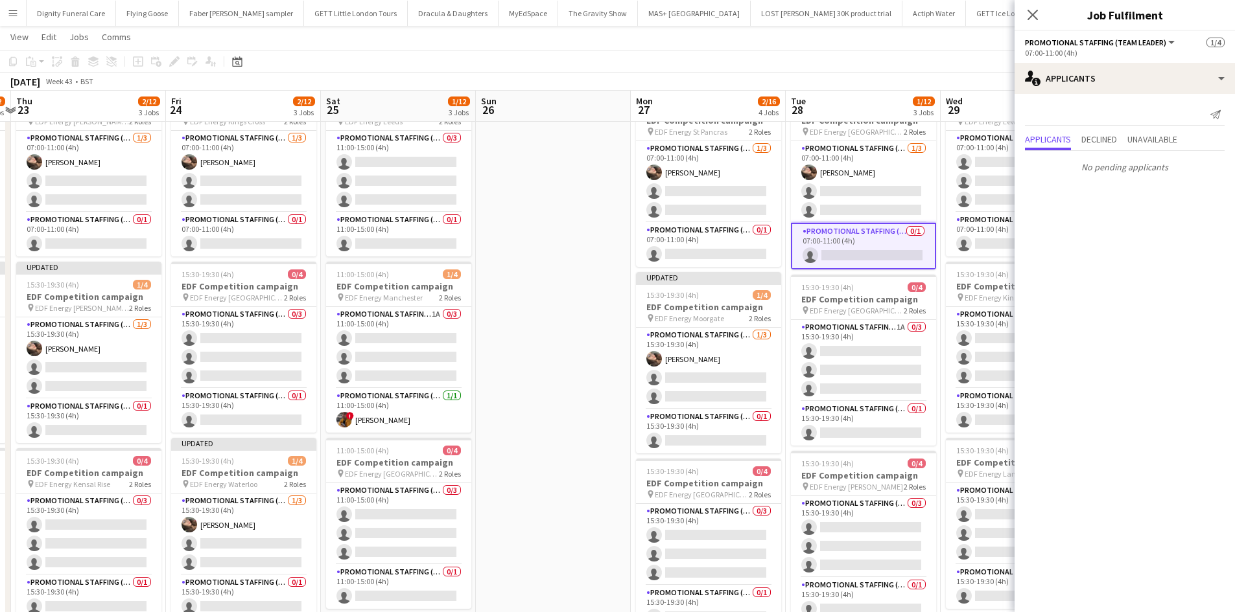
scroll to position [0, 388]
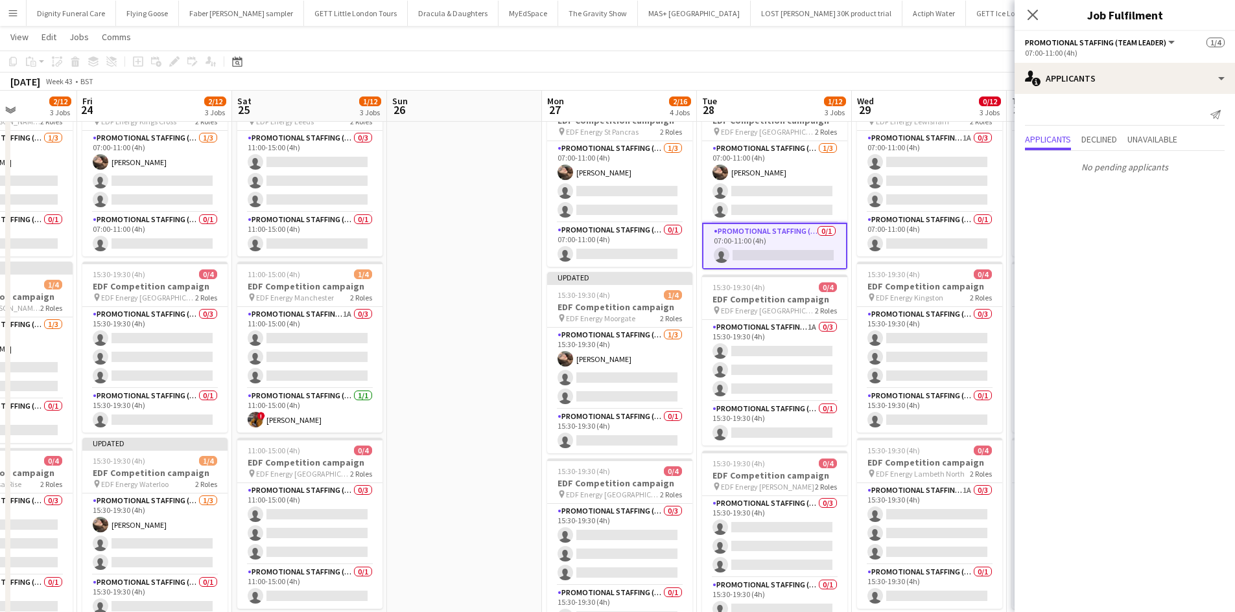
drag, startPoint x: 553, startPoint y: 371, endPoint x: 474, endPoint y: 371, distance: 79.1
click at [474, 371] on app-calendar-viewport "Tue 21 2/12 3 Jobs Wed 22 2/12 3 Jobs Thu 23 2/12 3 Jobs Fri 24 2/12 3 Jobs Sat…" at bounding box center [617, 424] width 1235 height 876
click at [773, 381] on app-card-role "Promotional Staffing (Flyering Staff) 1A 0/3 15:30-19:30 (4h) single-neutral-ac…" at bounding box center [774, 361] width 145 height 82
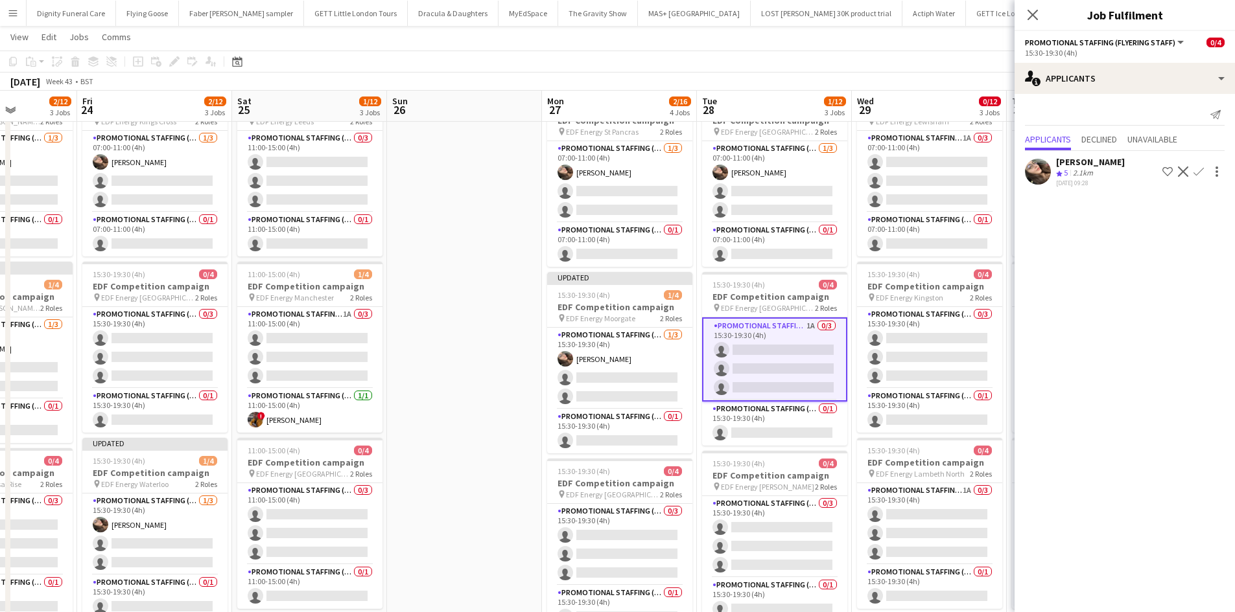
click at [1198, 168] on app-icon "Confirm" at bounding box center [1198, 172] width 10 height 10
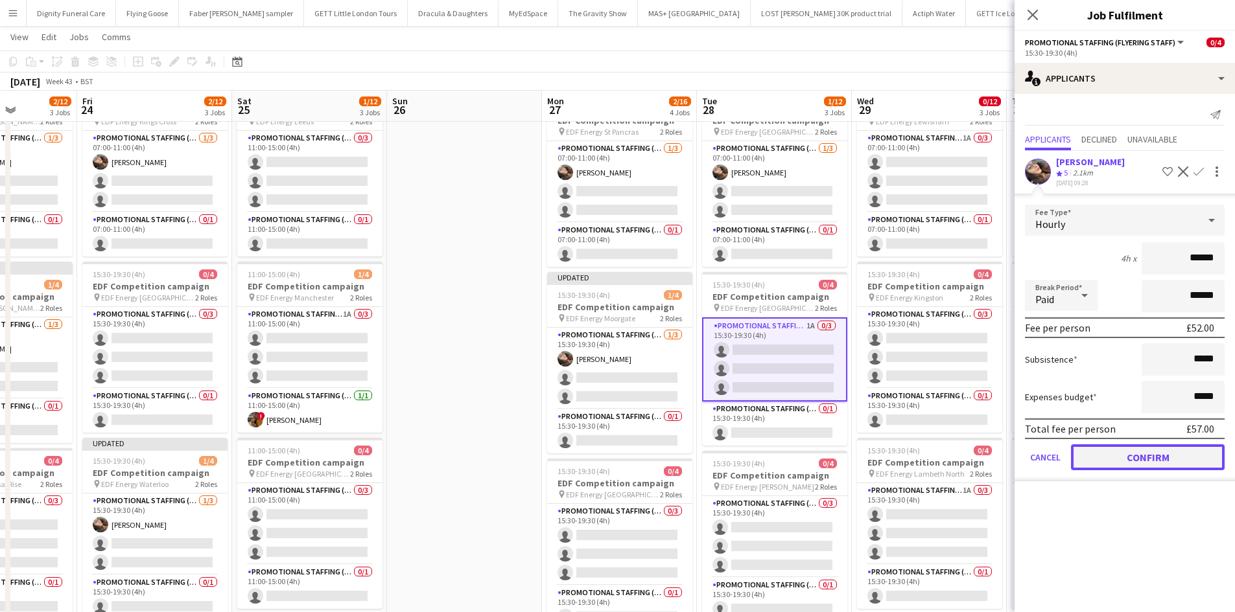
click at [1161, 466] on button "Confirm" at bounding box center [1148, 458] width 154 height 26
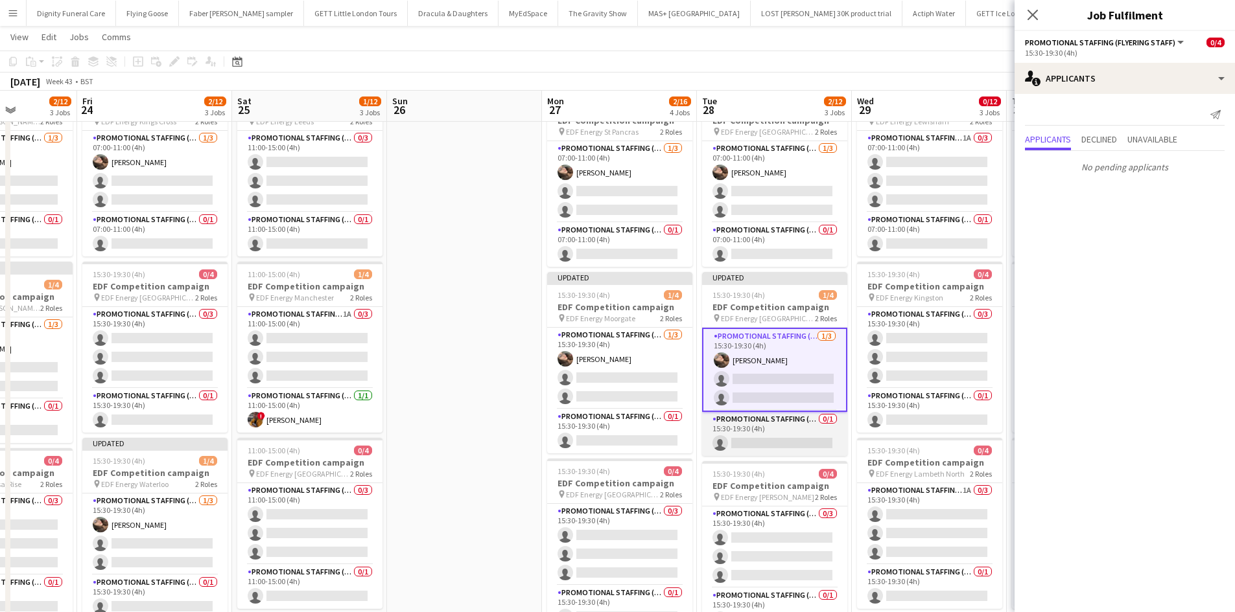
click at [783, 448] on app-card-role "Promotional Staffing (Team Leader) 0/1 15:30-19:30 (4h) single-neutral-actions" at bounding box center [774, 434] width 145 height 44
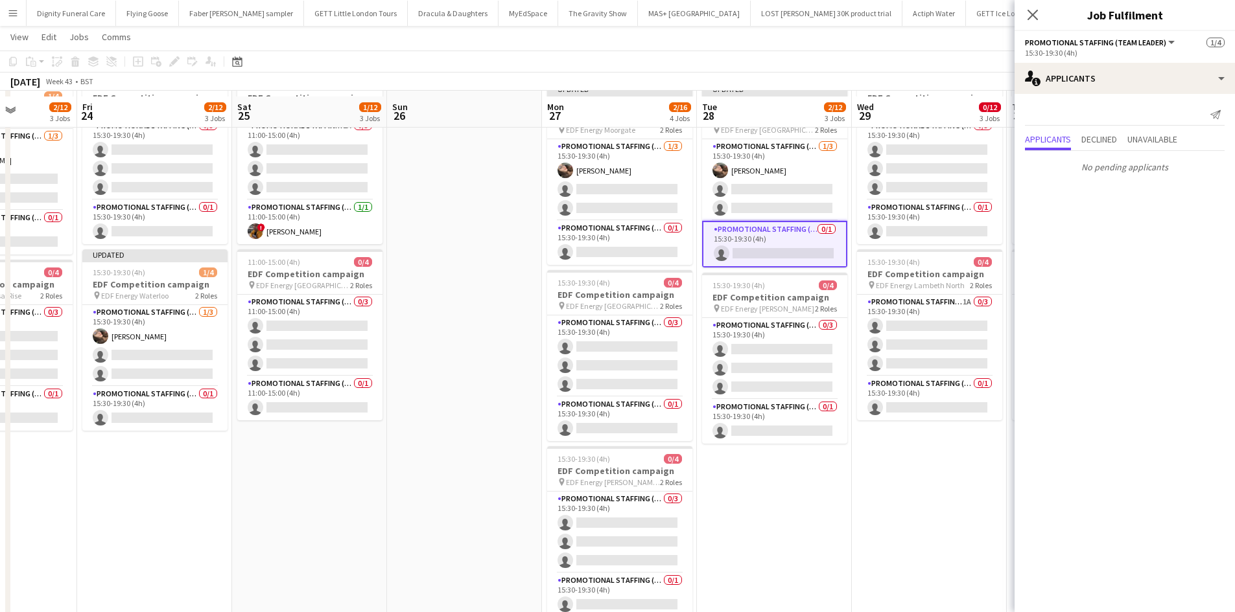
scroll to position [259, 0]
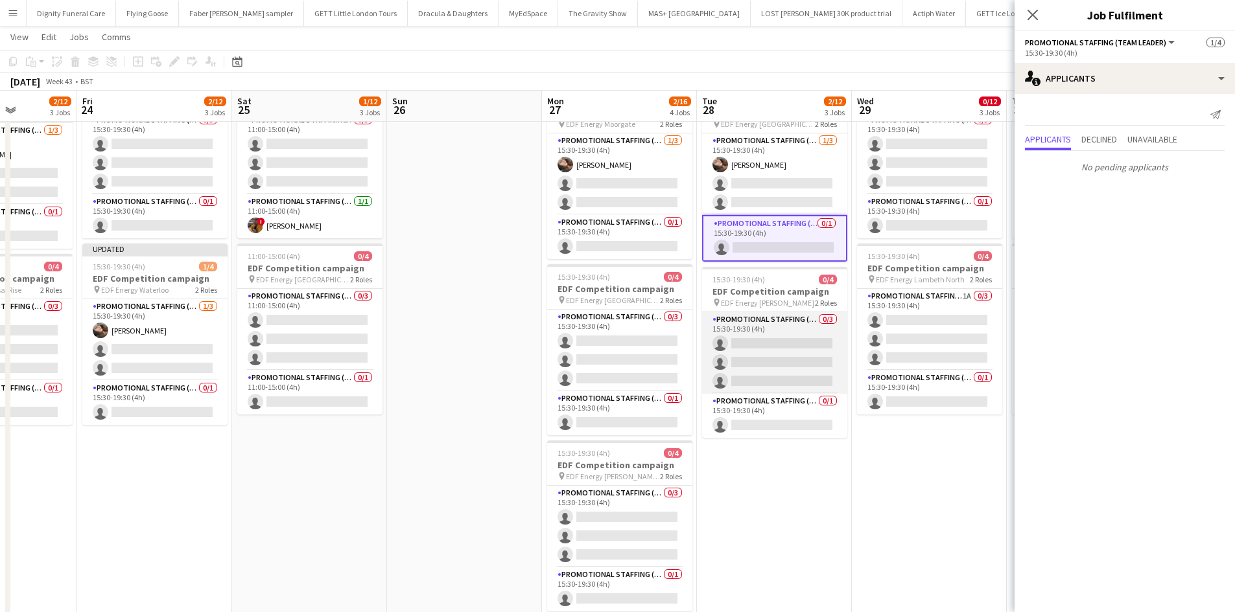
click at [801, 369] on app-card-role "Promotional Staffing (Flyering Staff) 0/3 15:30-19:30 (4h) single-neutral-actio…" at bounding box center [774, 353] width 145 height 82
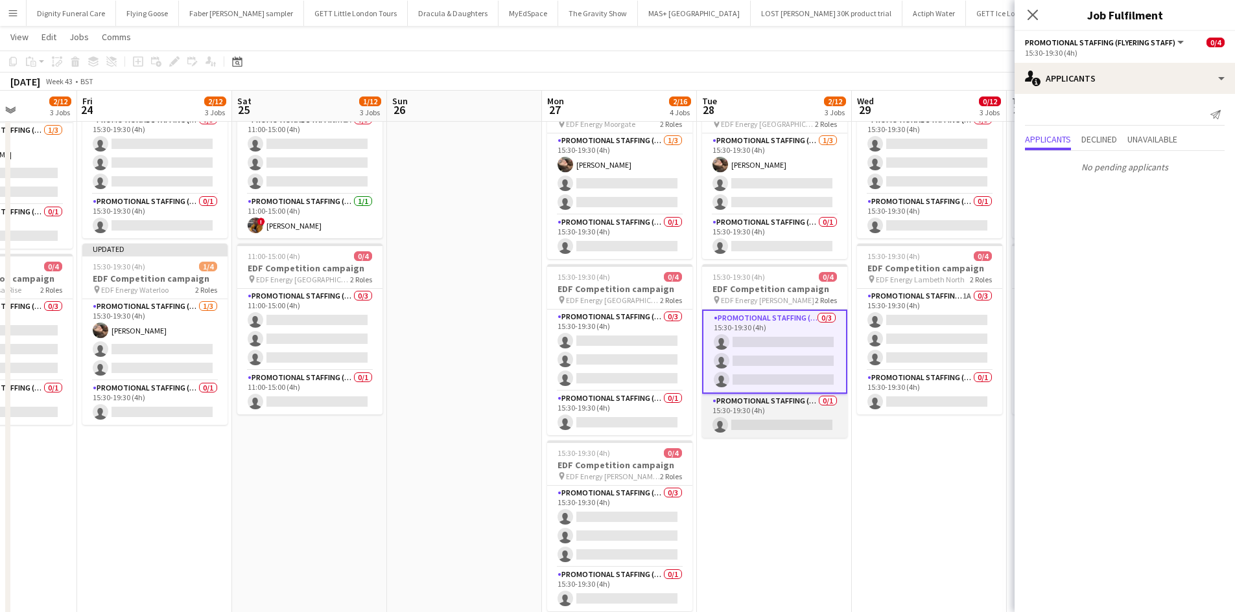
click at [796, 433] on app-card-role "Promotional Staffing (Team Leader) 0/1 15:30-19:30 (4h) single-neutral-actions" at bounding box center [774, 416] width 145 height 44
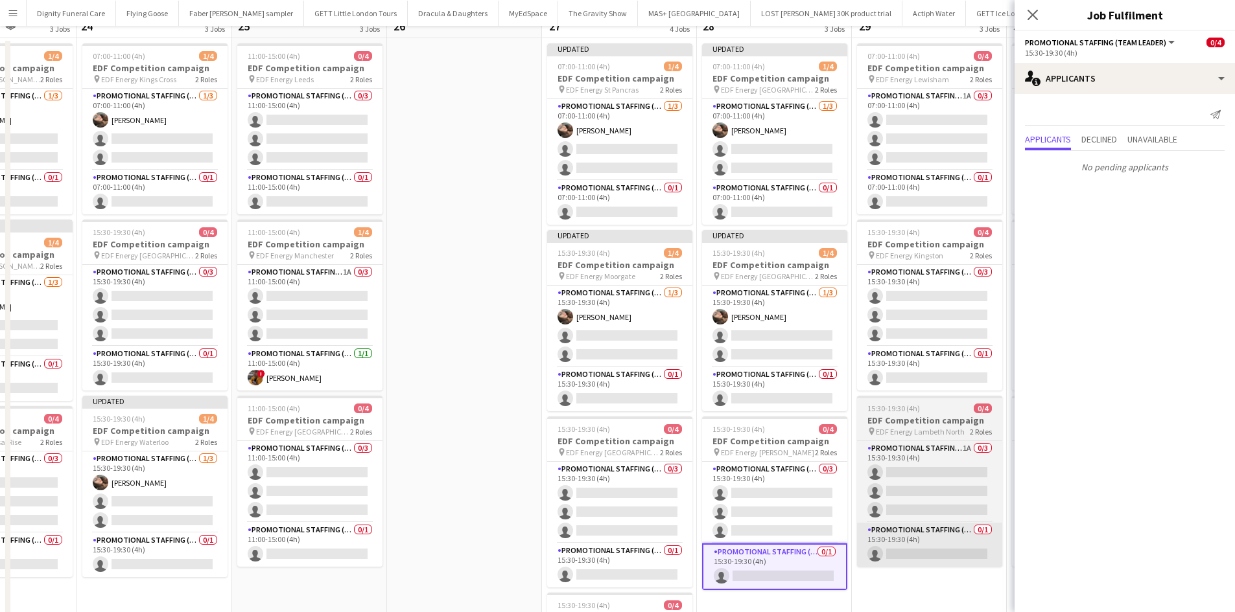
scroll to position [0, 0]
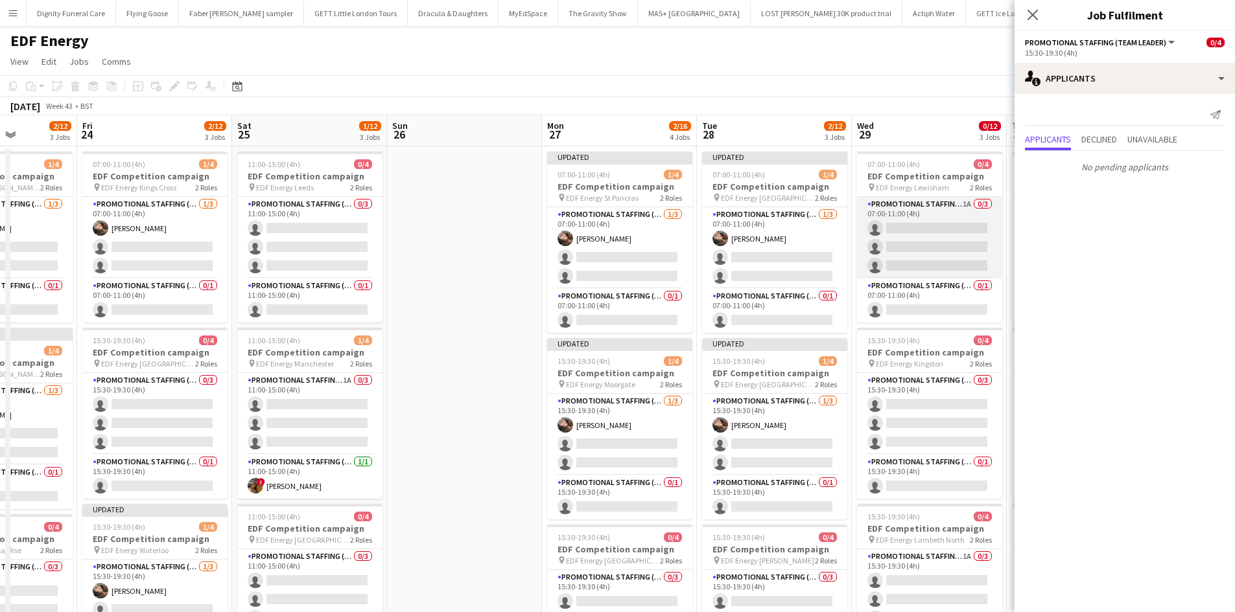
click at [948, 232] on app-card-role "Promotional Staffing (Flyering Staff) 1A 0/3 07:00-11:00 (4h) single-neutral-ac…" at bounding box center [929, 238] width 145 height 82
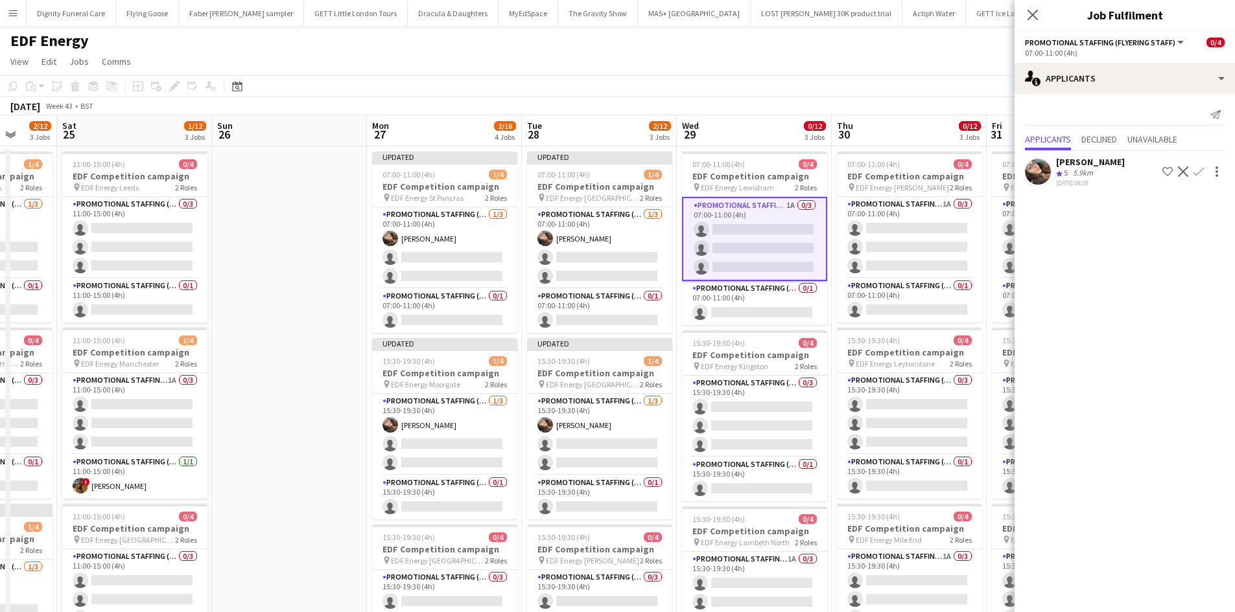
drag, startPoint x: 885, startPoint y: 381, endPoint x: 708, endPoint y: 377, distance: 177.0
click at [708, 377] on app-calendar-viewport "Tue 21 2/12 3 Jobs Wed 22 2/12 3 Jobs Thu 23 2/12 3 Jobs Fri 24 2/12 3 Jobs Sat…" at bounding box center [617, 521] width 1235 height 813
click at [1204, 169] on button "Confirm" at bounding box center [1198, 172] width 16 height 16
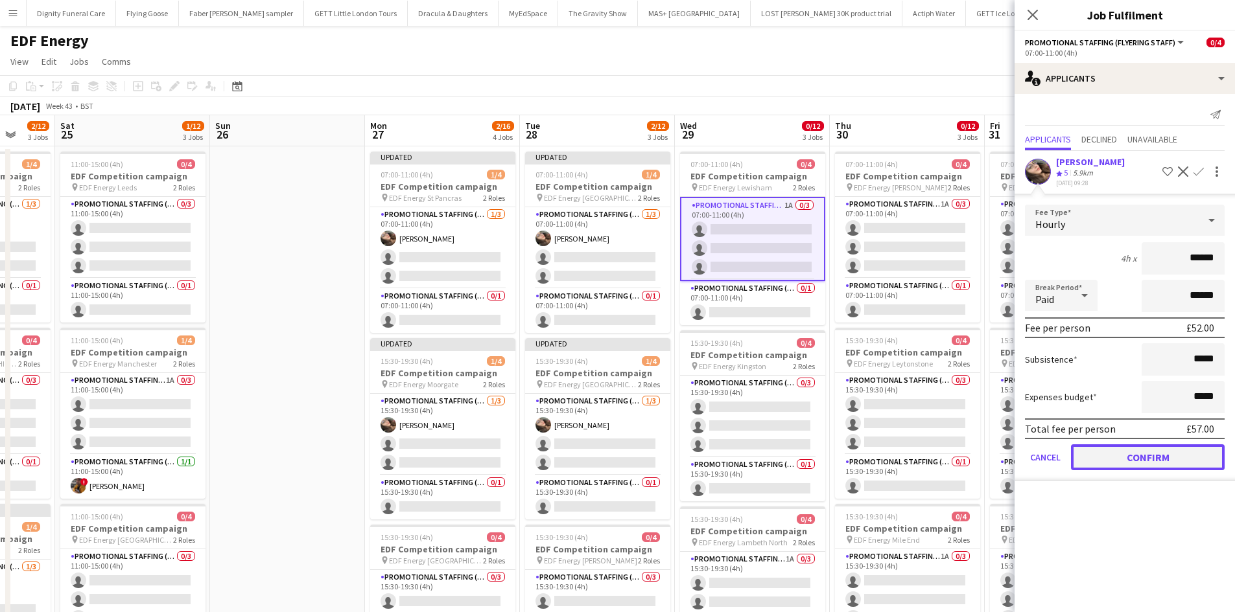
click at [1180, 455] on button "Confirm" at bounding box center [1148, 458] width 154 height 26
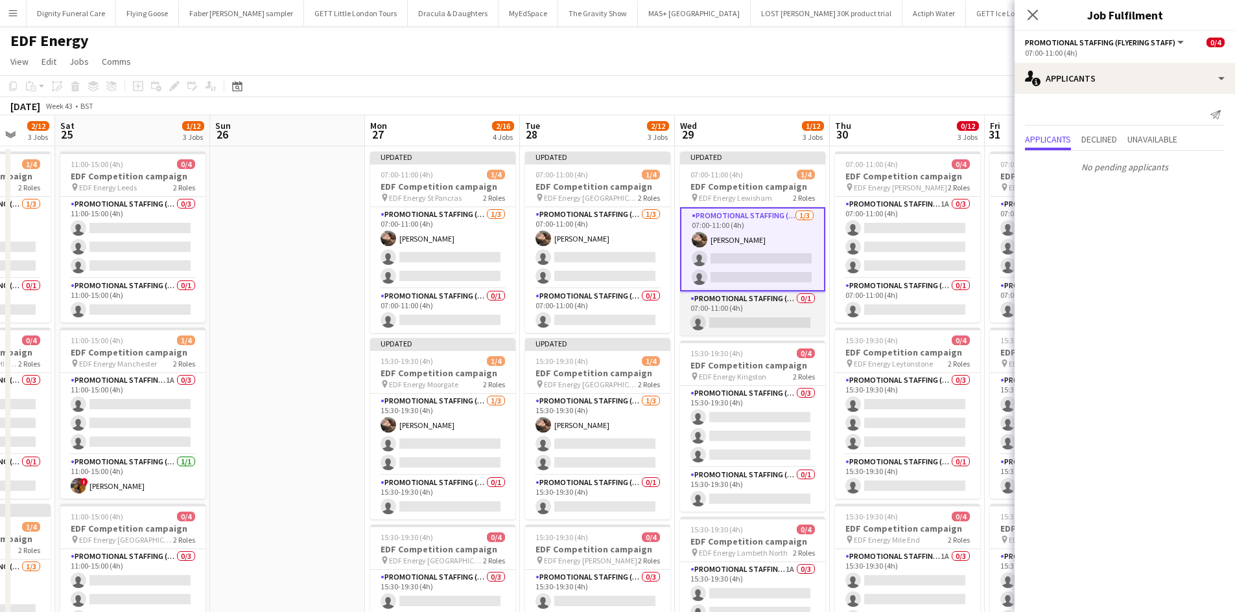
click at [769, 314] on app-card-role "Promotional Staffing (Team Leader) 0/1 07:00-11:00 (4h) single-neutral-actions" at bounding box center [752, 314] width 145 height 44
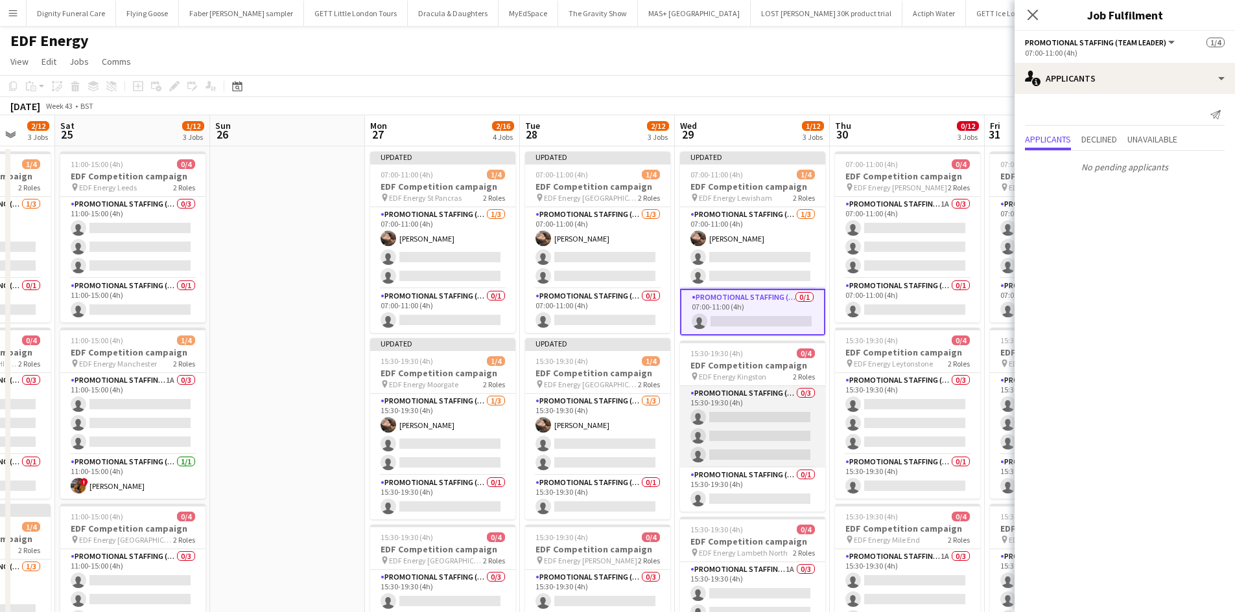
click at [762, 441] on app-card-role "Promotional Staffing (Flyering Staff) 0/3 15:30-19:30 (4h) single-neutral-actio…" at bounding box center [752, 427] width 145 height 82
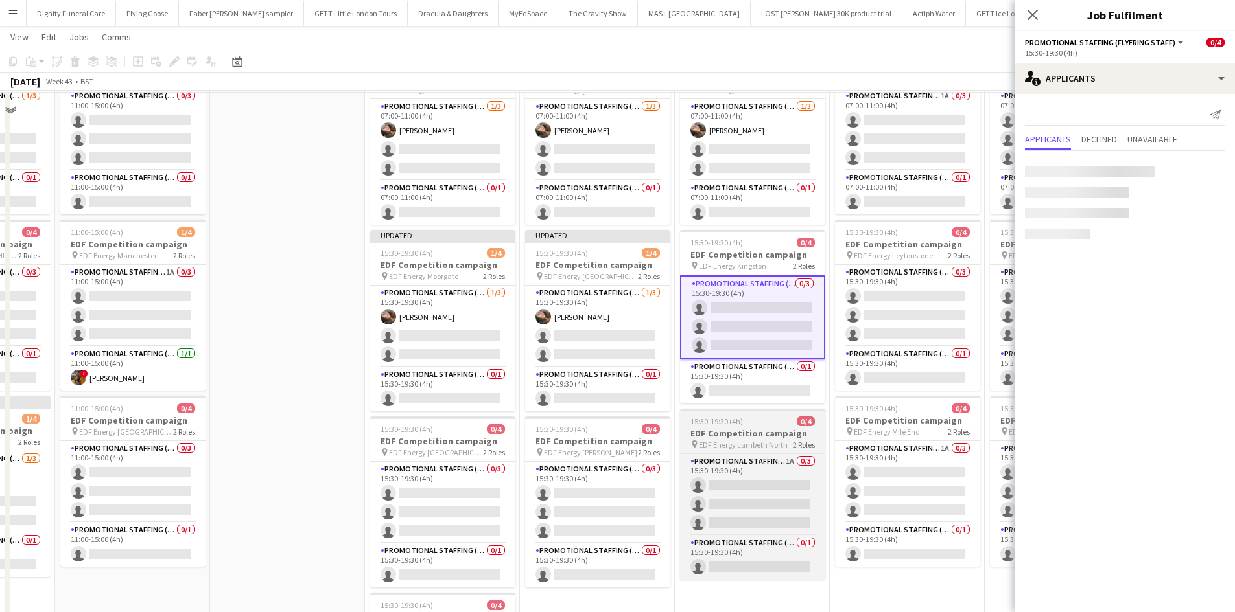
scroll to position [130, 0]
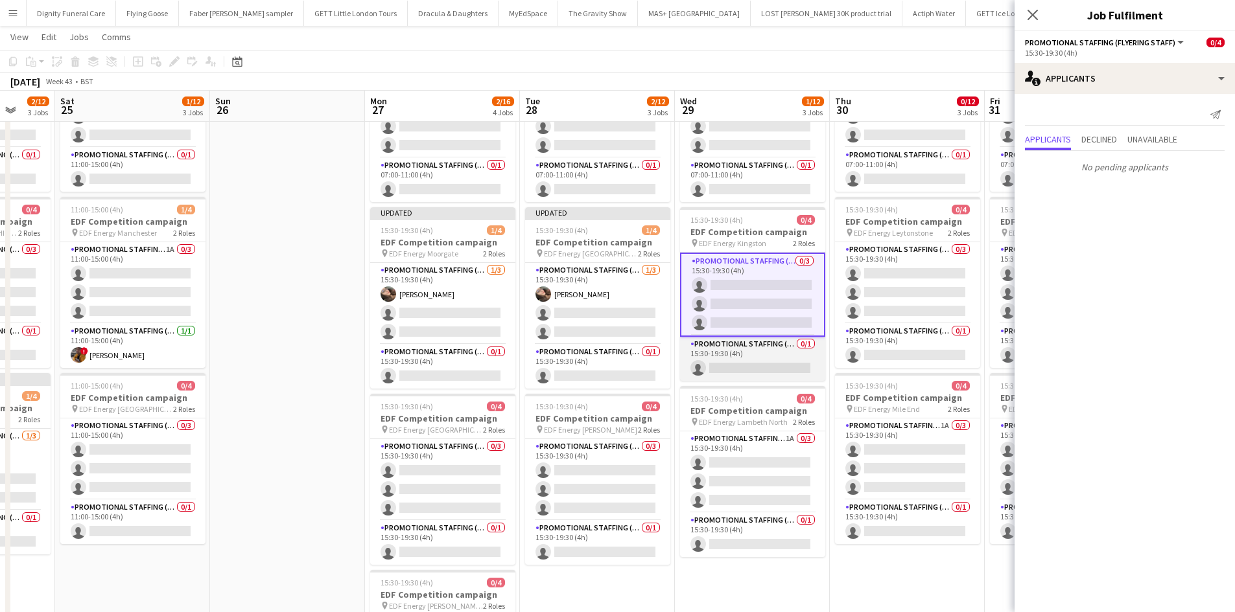
click at [736, 373] on app-card-role "Promotional Staffing (Team Leader) 0/1 15:30-19:30 (4h) single-neutral-actions" at bounding box center [752, 359] width 145 height 44
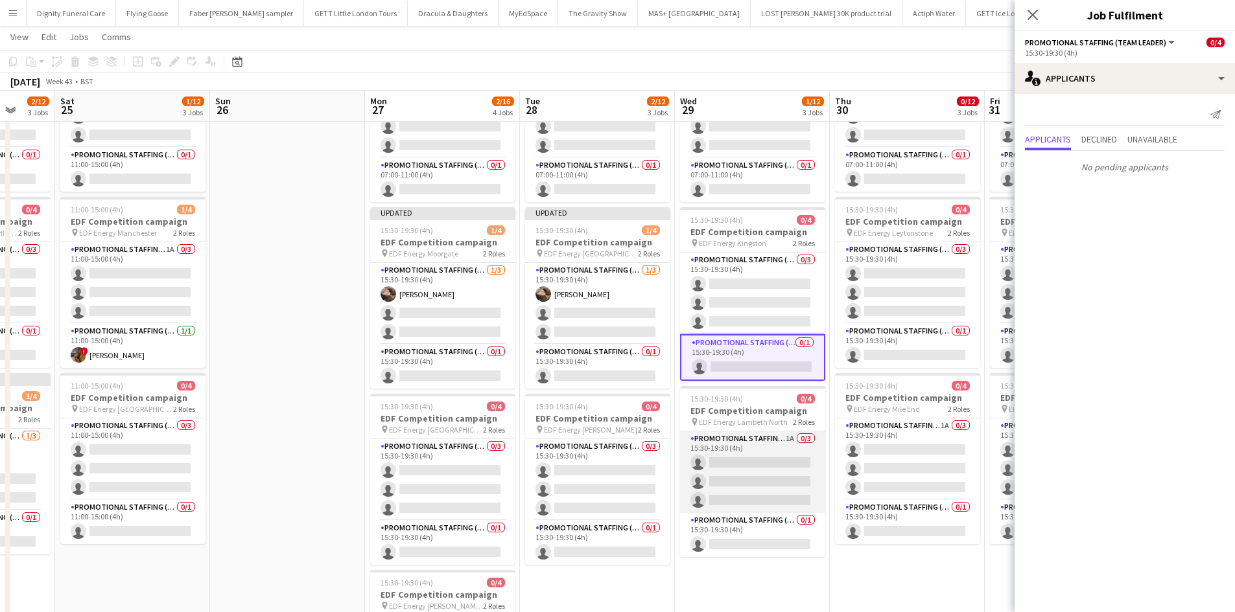
click at [739, 459] on app-card-role "Promotional Staffing (Flyering Staff) 1A 0/3 15:30-19:30 (4h) single-neutral-ac…" at bounding box center [752, 473] width 145 height 82
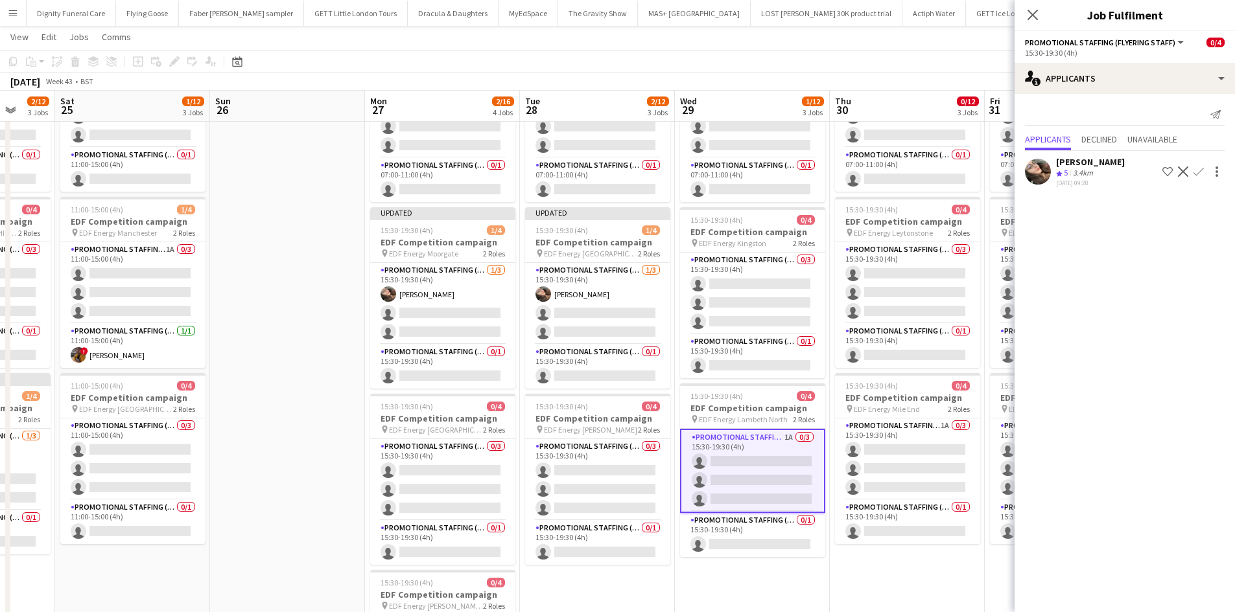
click at [1203, 168] on button "Confirm" at bounding box center [1198, 172] width 16 height 16
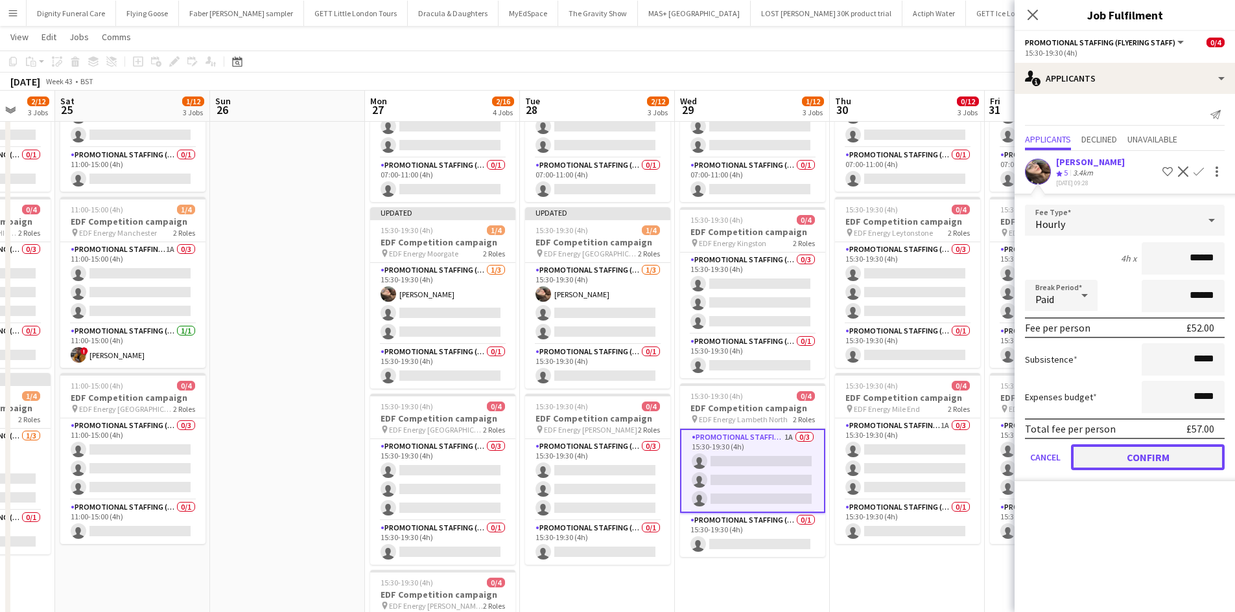
drag, startPoint x: 1155, startPoint y: 447, endPoint x: 1157, endPoint y: 454, distance: 6.8
click at [1157, 448] on button "Confirm" at bounding box center [1148, 458] width 154 height 26
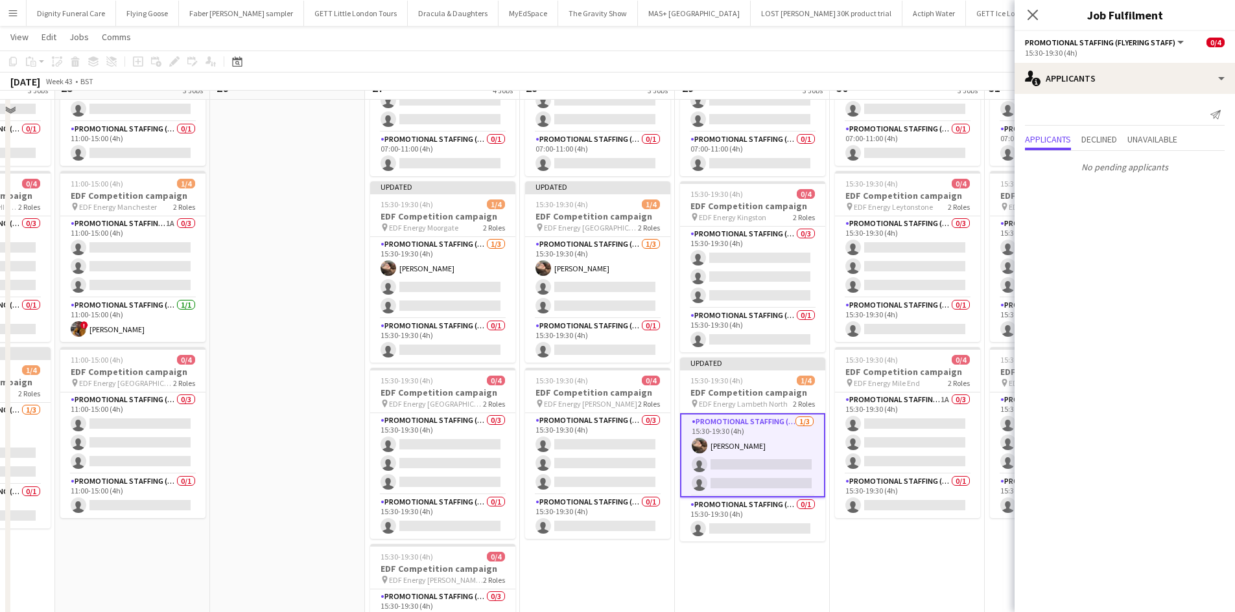
scroll to position [194, 0]
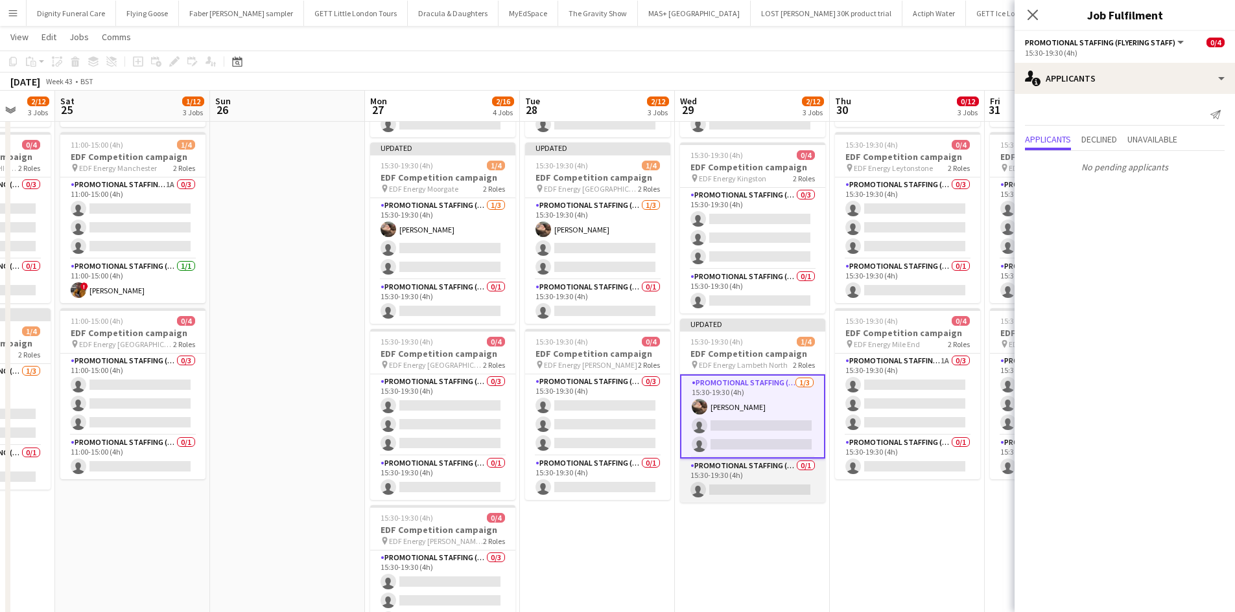
click at [747, 490] on app-card-role "Promotional Staffing (Team Leader) 0/1 15:30-19:30 (4h) single-neutral-actions" at bounding box center [752, 481] width 145 height 44
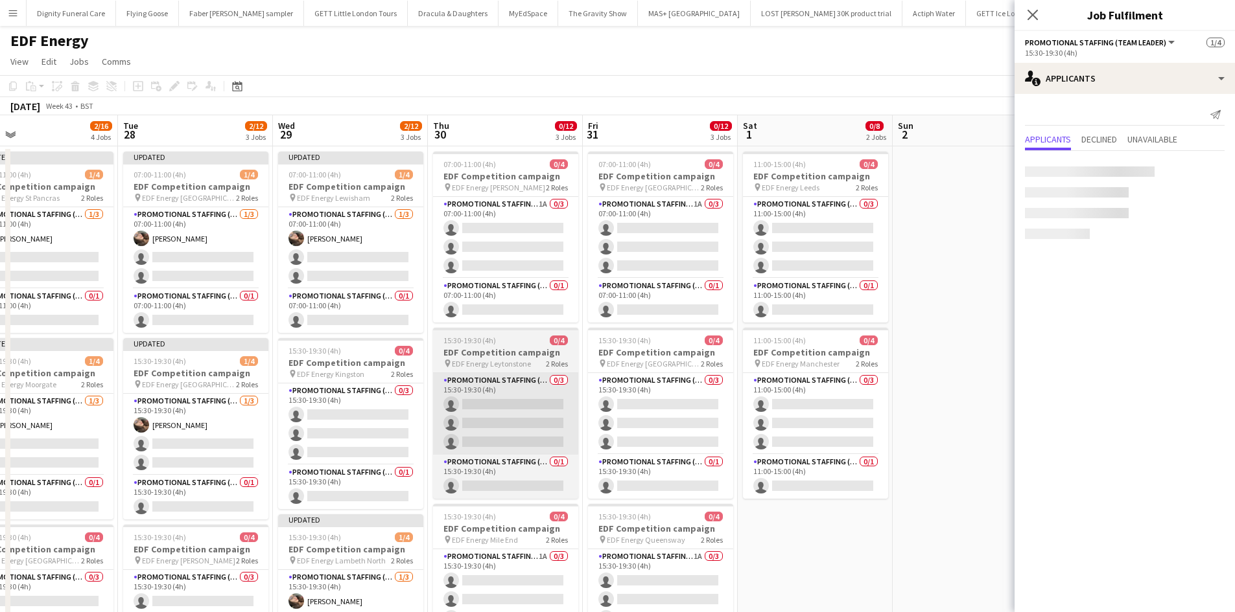
scroll to position [0, 440]
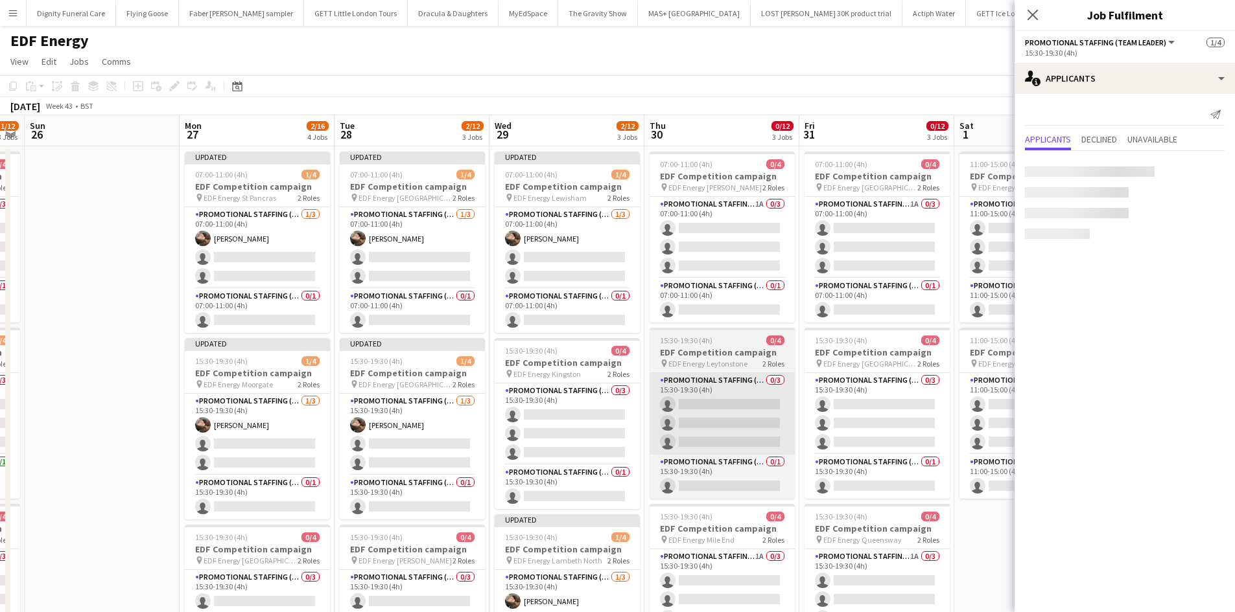
drag, startPoint x: 752, startPoint y: 423, endPoint x: 719, endPoint y: 419, distance: 33.9
click at [721, 419] on app-calendar-viewport "Thu 23 2/12 3 Jobs Fri 24 2/12 3 Jobs Sat 25 1/12 3 Jobs Sun 26 Mon 27 2/16 4 J…" at bounding box center [617, 521] width 1235 height 813
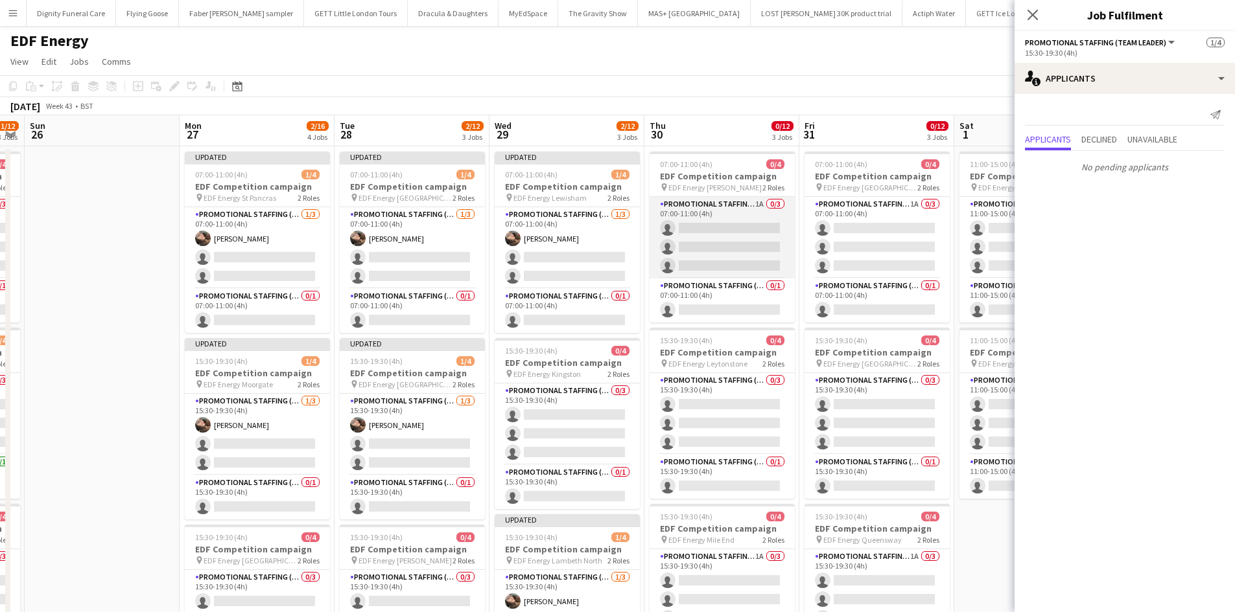
click at [751, 231] on app-card-role "Promotional Staffing (Flyering Staff) 1A 0/3 07:00-11:00 (4h) single-neutral-ac…" at bounding box center [721, 238] width 145 height 82
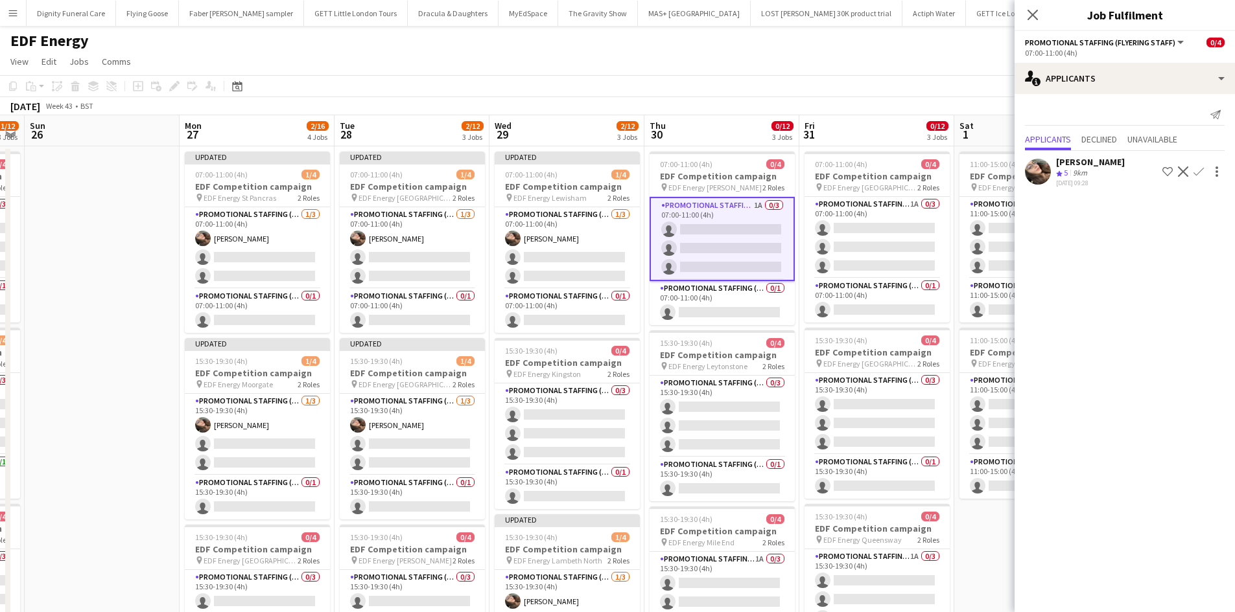
click at [1200, 172] on app-icon "Confirm" at bounding box center [1198, 172] width 10 height 10
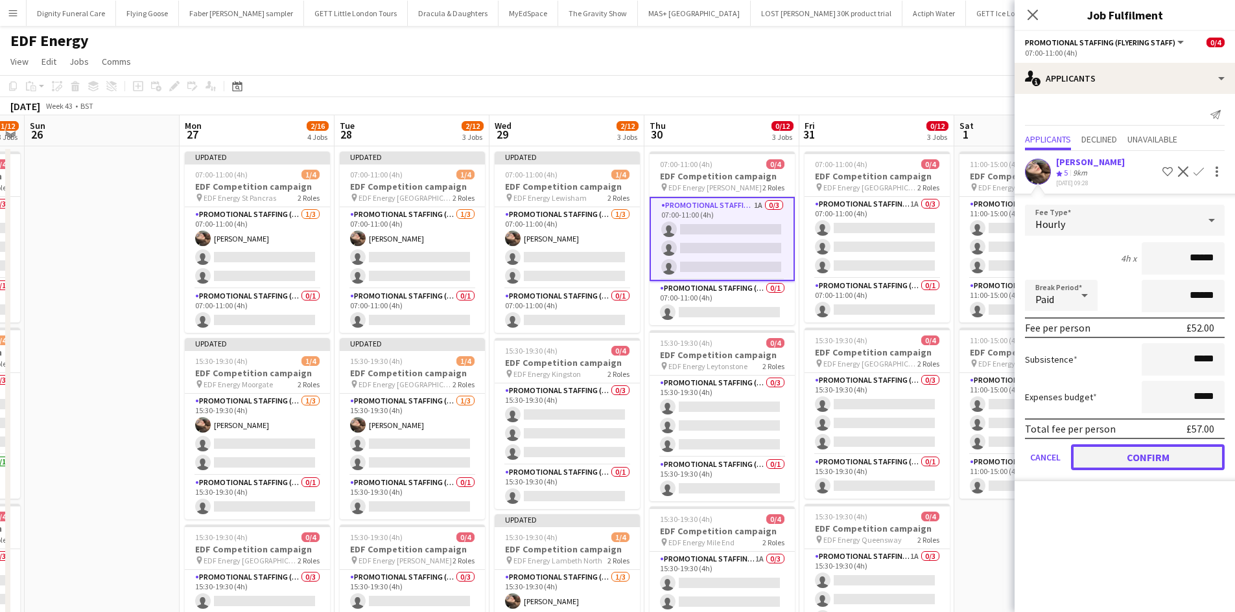
click at [1148, 457] on button "Confirm" at bounding box center [1148, 458] width 154 height 26
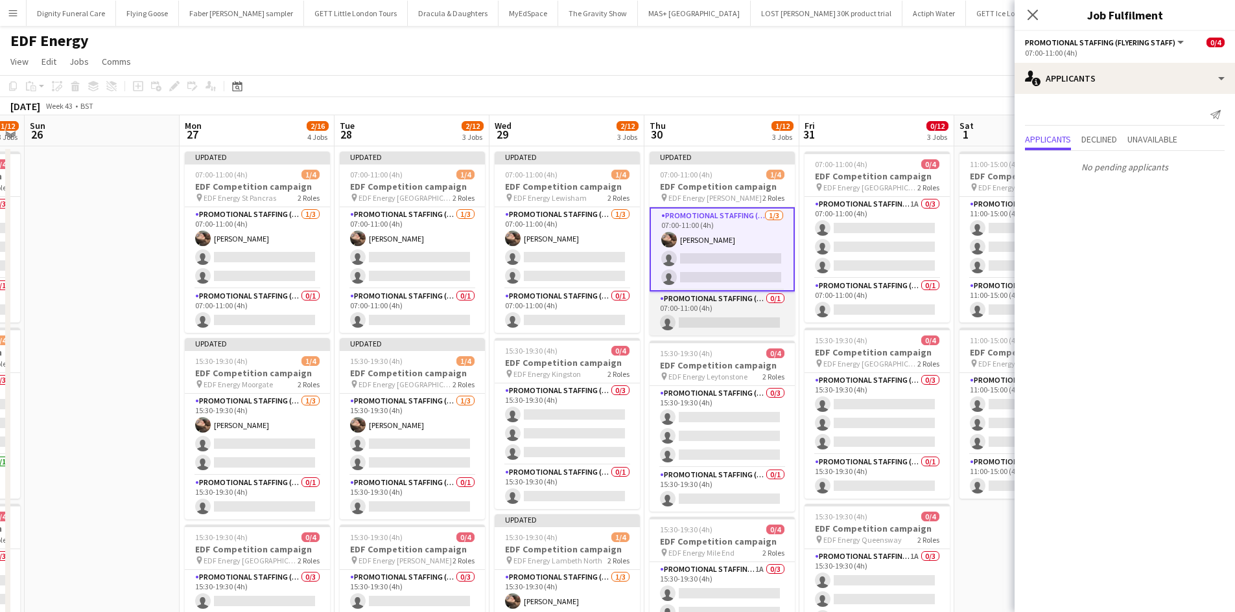
click at [733, 325] on app-card-role "Promotional Staffing (Team Leader) 0/1 07:00-11:00 (4h) single-neutral-actions" at bounding box center [721, 314] width 145 height 44
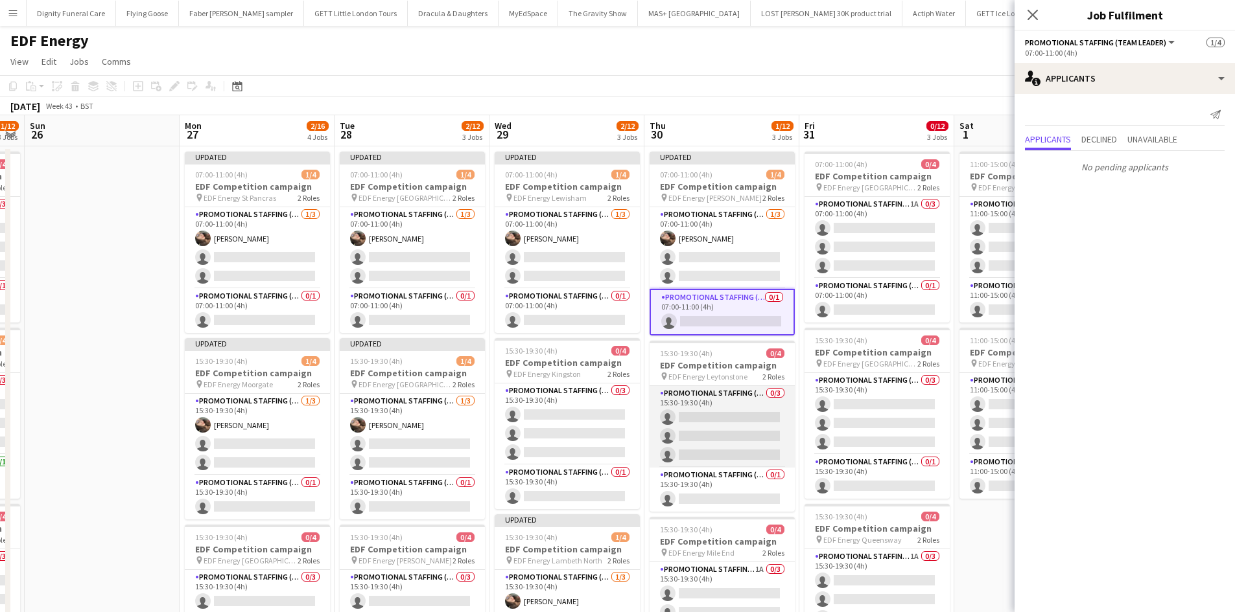
click at [724, 413] on app-card-role "Promotional Staffing (Flyering Staff) 0/3 15:30-19:30 (4h) single-neutral-actio…" at bounding box center [721, 427] width 145 height 82
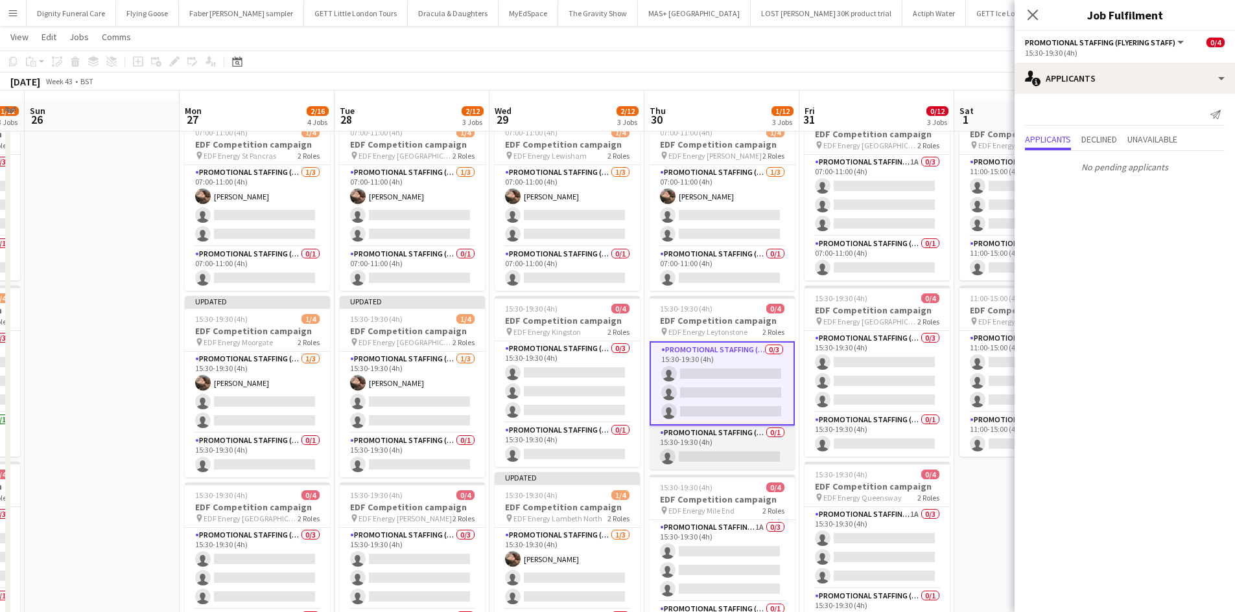
scroll to position [65, 0]
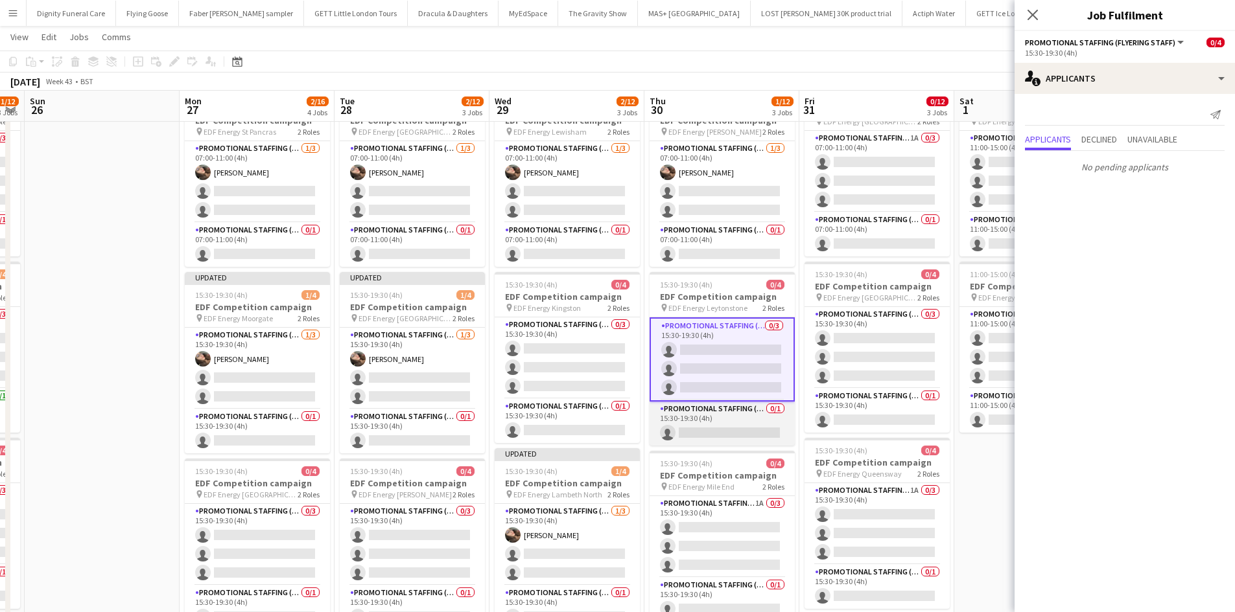
click at [736, 423] on app-card-role "Promotional Staffing (Team Leader) 0/1 15:30-19:30 (4h) single-neutral-actions" at bounding box center [721, 424] width 145 height 44
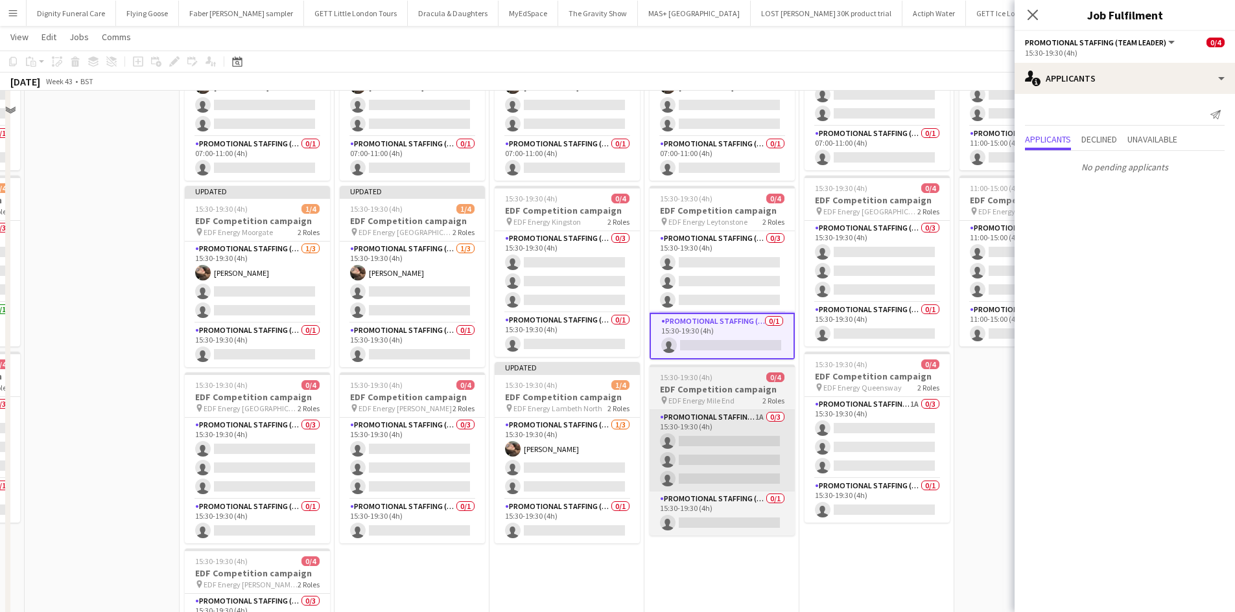
scroll to position [194, 0]
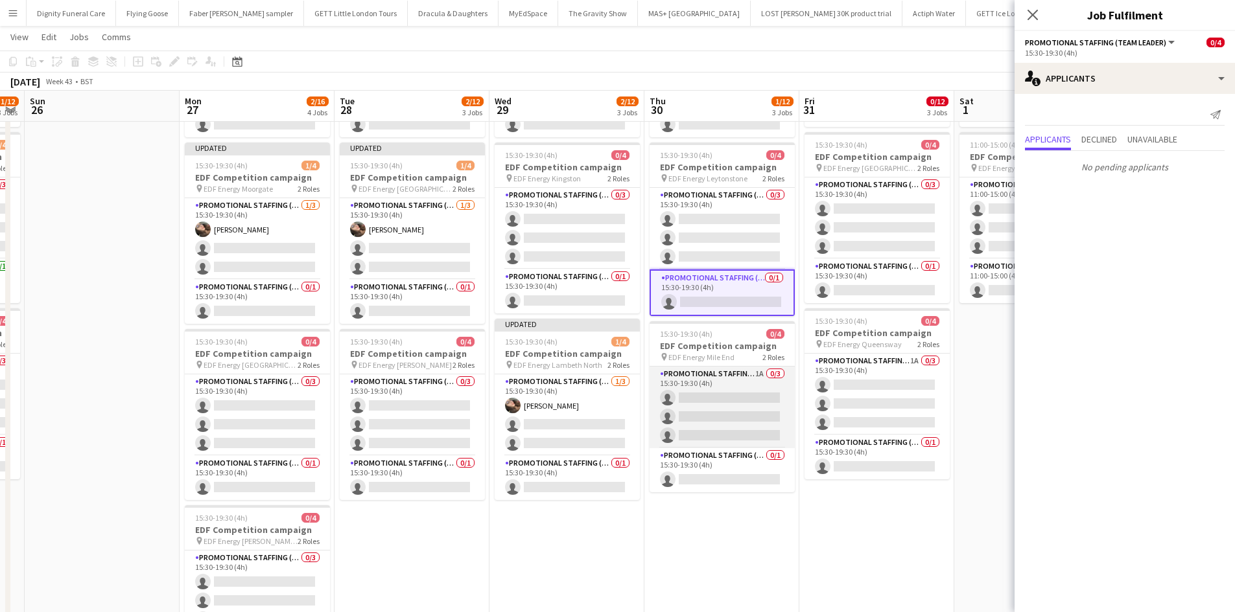
click at [723, 397] on app-card-role "Promotional Staffing (Flyering Staff) 1A 0/3 15:30-19:30 (4h) single-neutral-ac…" at bounding box center [721, 408] width 145 height 82
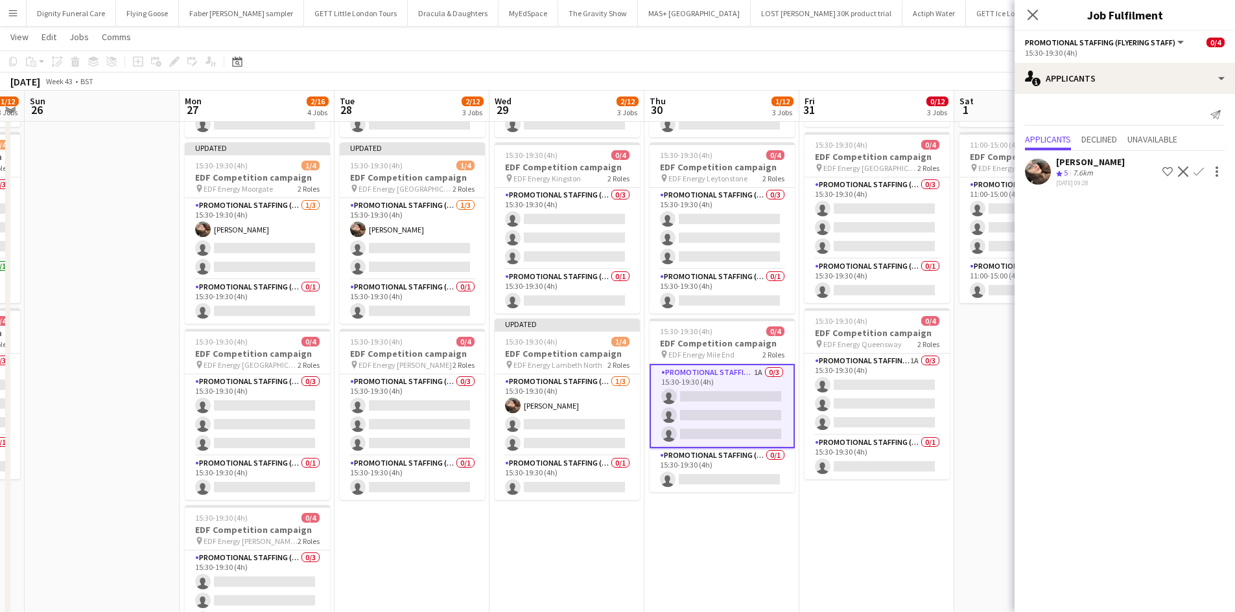
click at [1196, 167] on app-icon "Confirm" at bounding box center [1198, 172] width 10 height 10
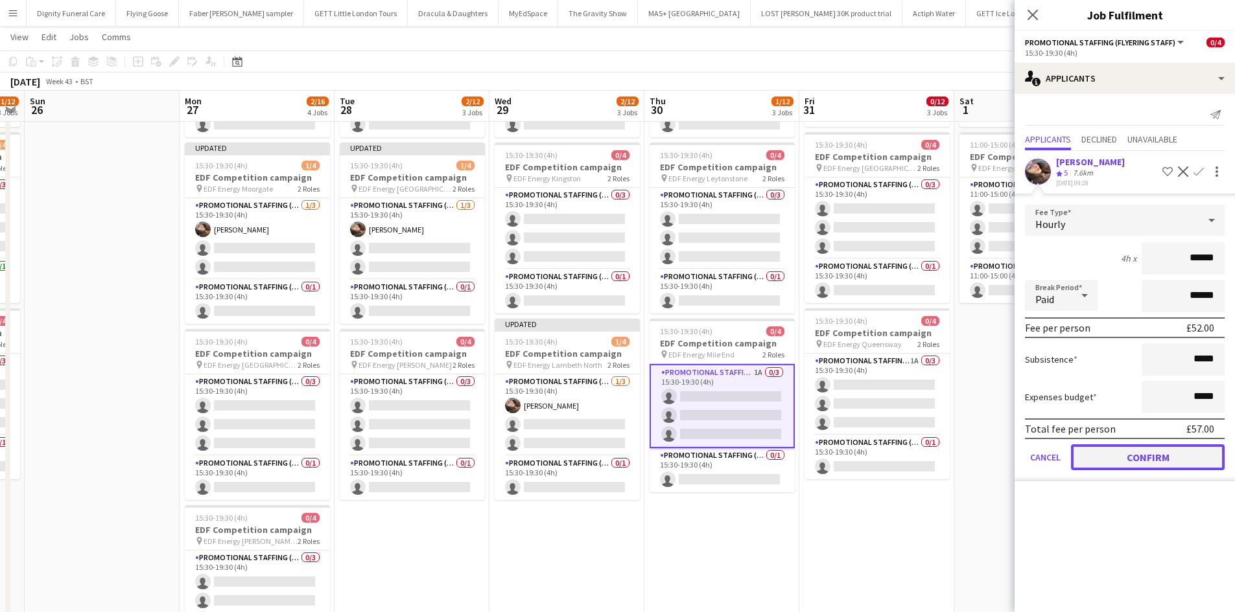
click at [1138, 448] on button "Confirm" at bounding box center [1148, 458] width 154 height 26
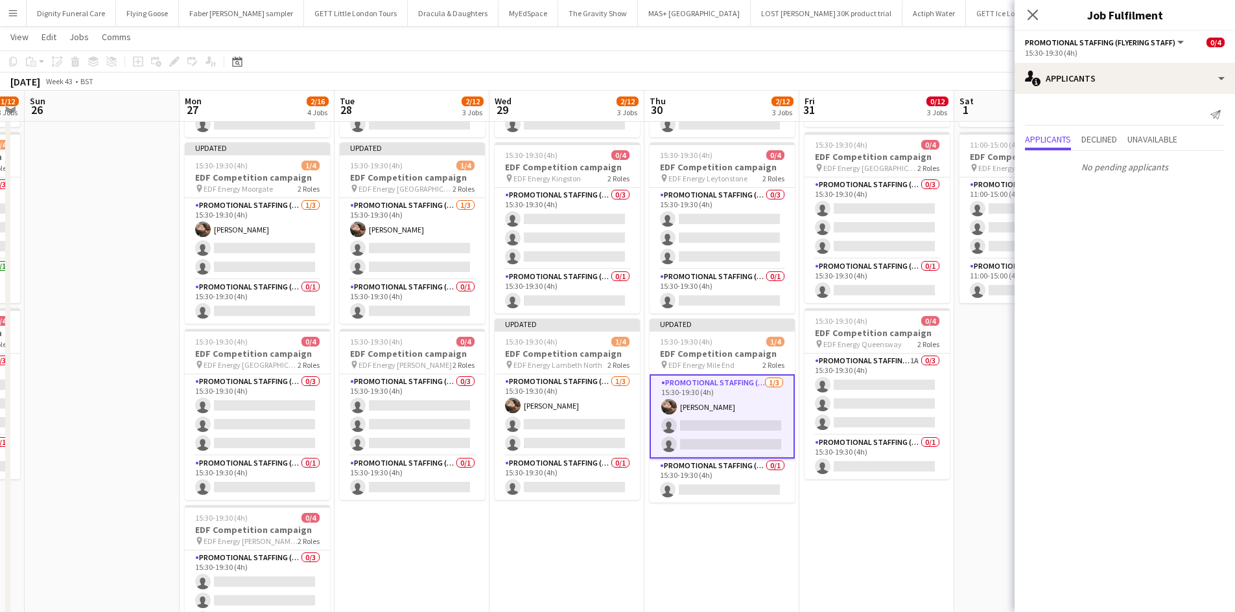
click at [845, 529] on app-date-cell "07:00-11:00 (4h) 0/4 EDF Competition campaign pin EDF Energy Old Street 2 Roles…" at bounding box center [876, 342] width 155 height 782
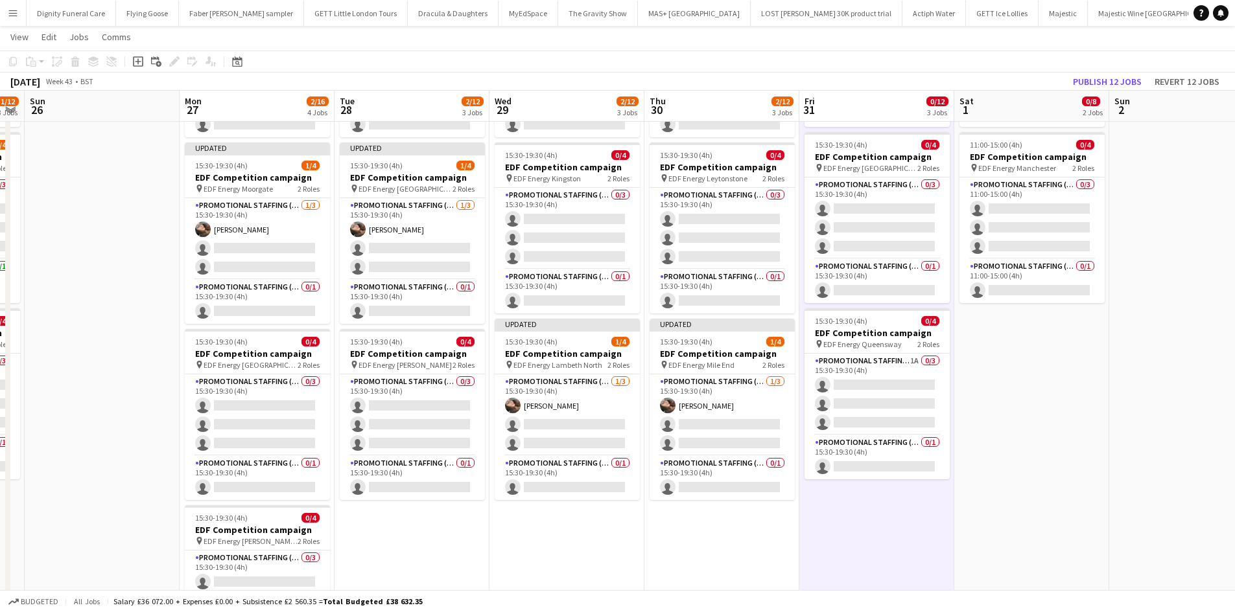
click at [1109, 70] on app-toolbar "Copy Paste Paste Ctrl+V Paste with crew Ctrl+Shift+V Paste linked Job Delete Gr…" at bounding box center [617, 62] width 1235 height 22
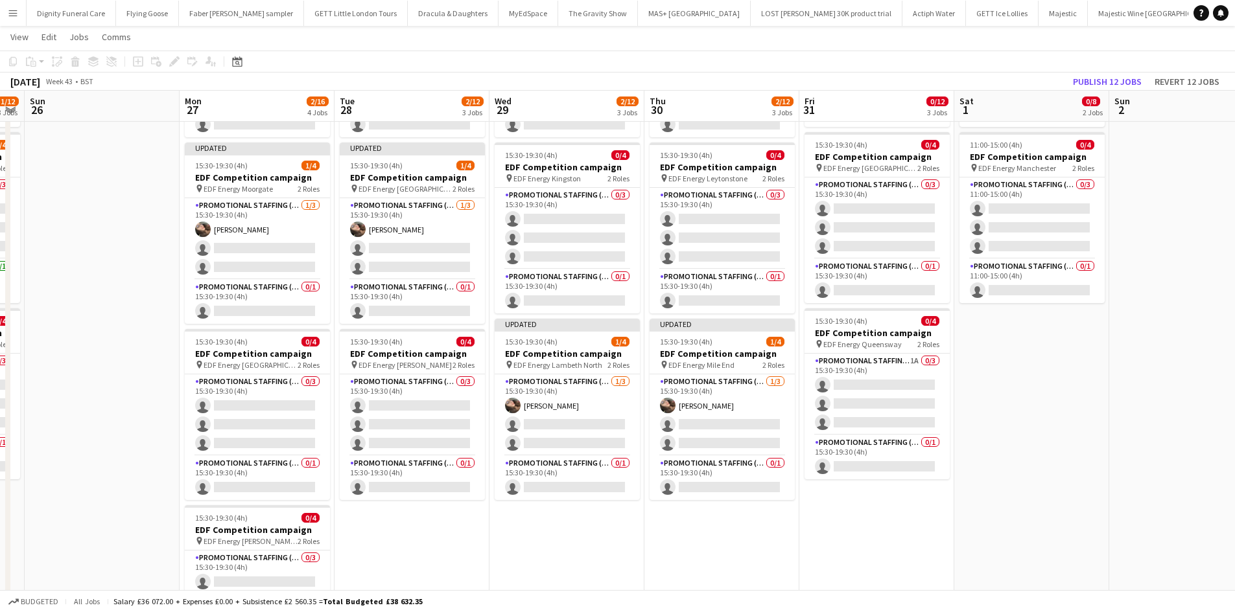
click at [1114, 71] on app-toolbar "Copy Paste Paste Ctrl+V Paste with crew Ctrl+Shift+V Paste linked Job Delete Gr…" at bounding box center [617, 62] width 1235 height 22
click at [1120, 86] on button "Publish 12 jobs" at bounding box center [1106, 81] width 79 height 17
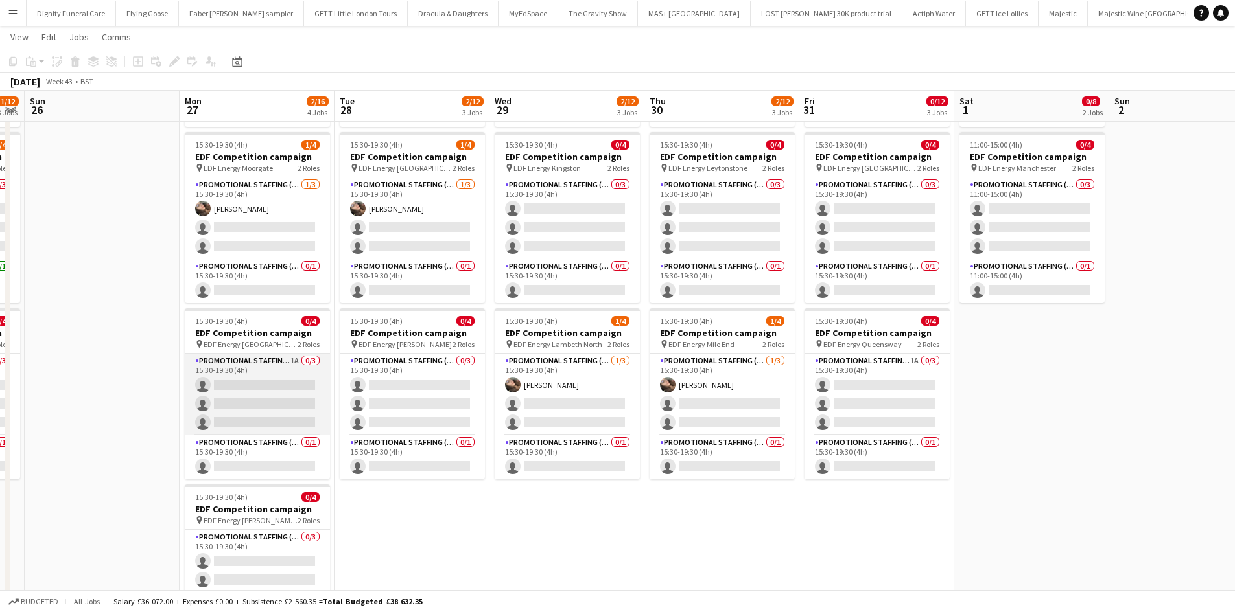
click at [281, 393] on app-card-role "Promotional Staffing (Flyering Staff) 1A 0/3 15:30-19:30 (4h) single-neutral-ac…" at bounding box center [257, 395] width 145 height 82
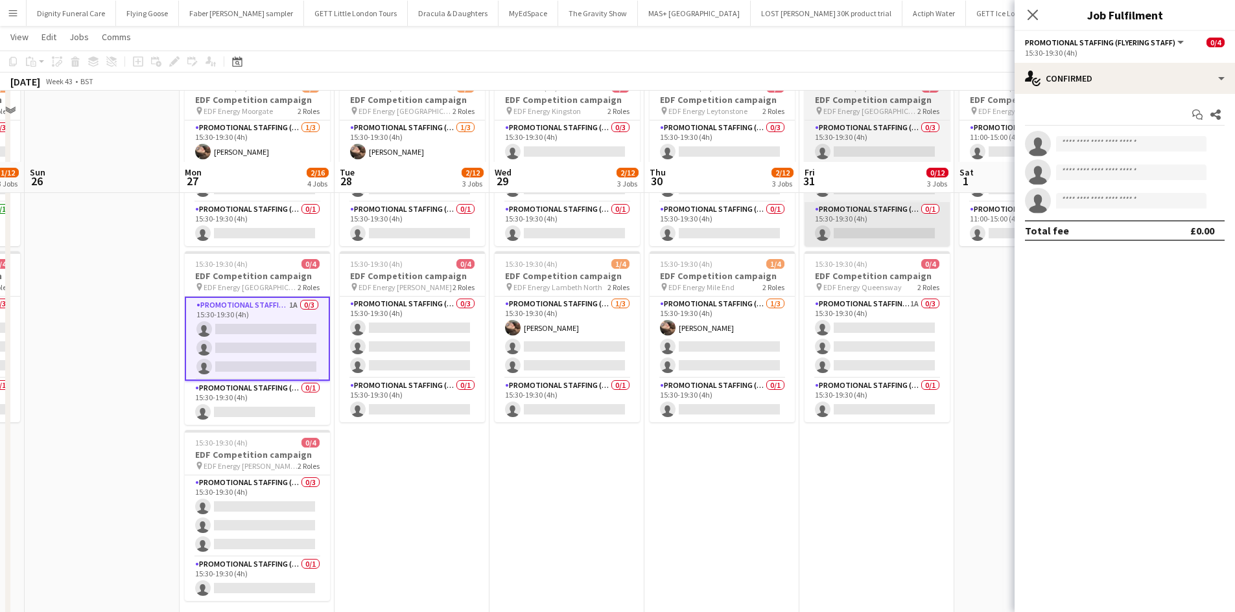
scroll to position [324, 0]
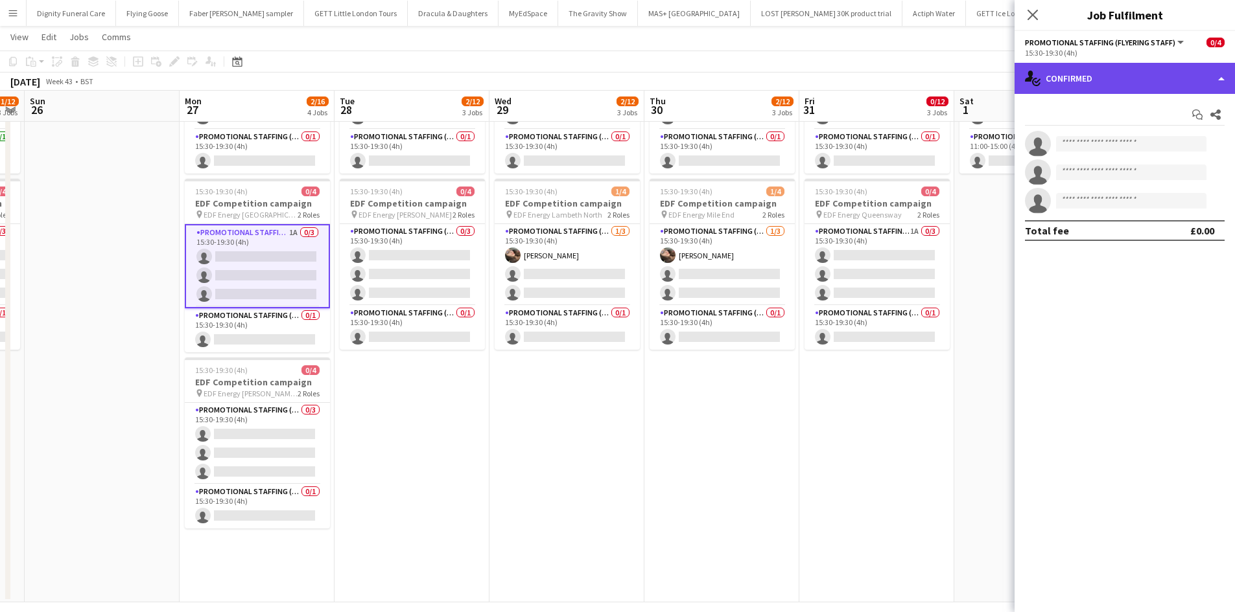
click at [1100, 78] on div "single-neutral-actions-check-2 Confirmed" at bounding box center [1124, 78] width 220 height 31
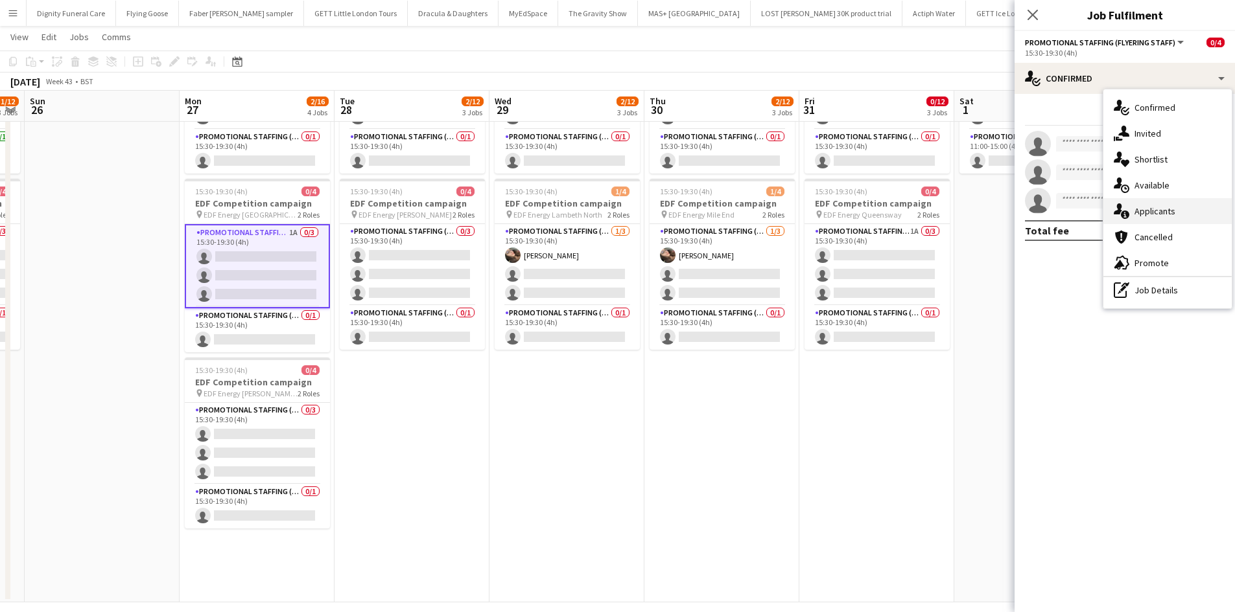
click at [1146, 210] on div "single-neutral-actions-information Applicants" at bounding box center [1167, 211] width 128 height 26
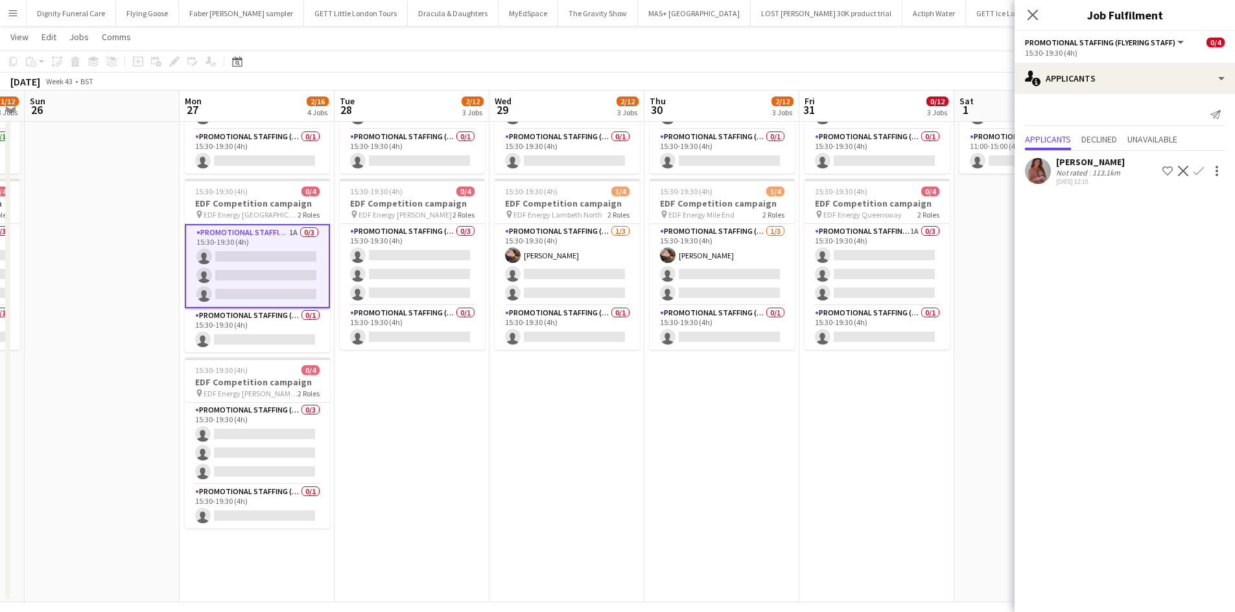
click at [1093, 161] on div "Sally Whitworth" at bounding box center [1090, 162] width 69 height 12
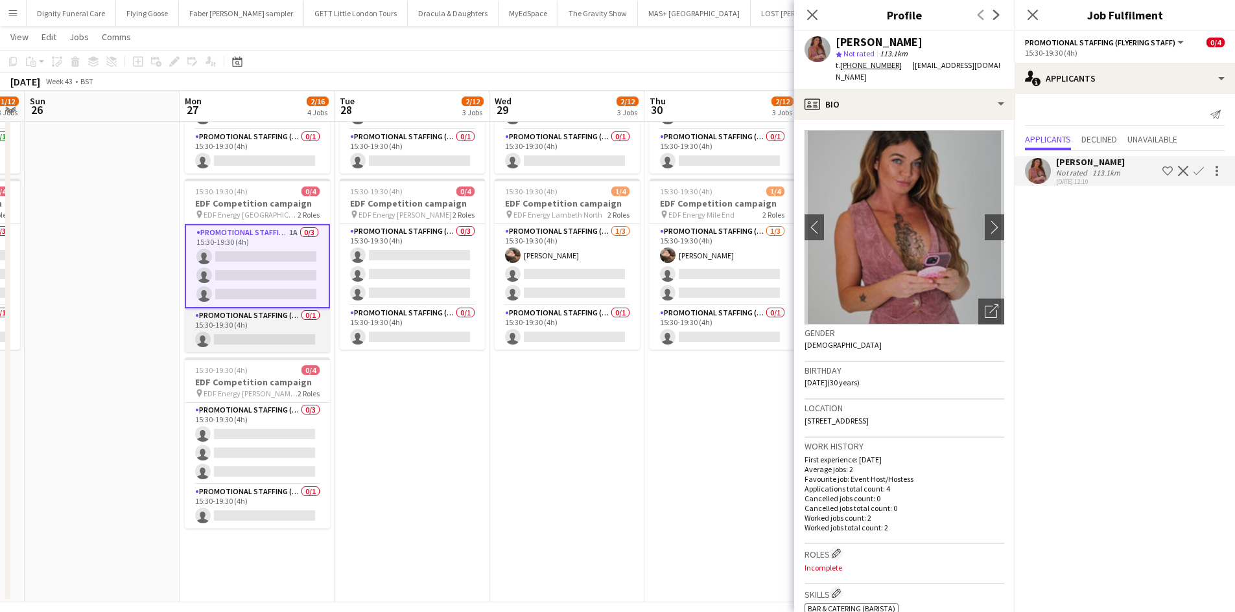
click at [283, 342] on app-card-role "Promotional Staffing (Team Leader) 0/1 15:30-19:30 (4h) single-neutral-actions" at bounding box center [257, 330] width 145 height 44
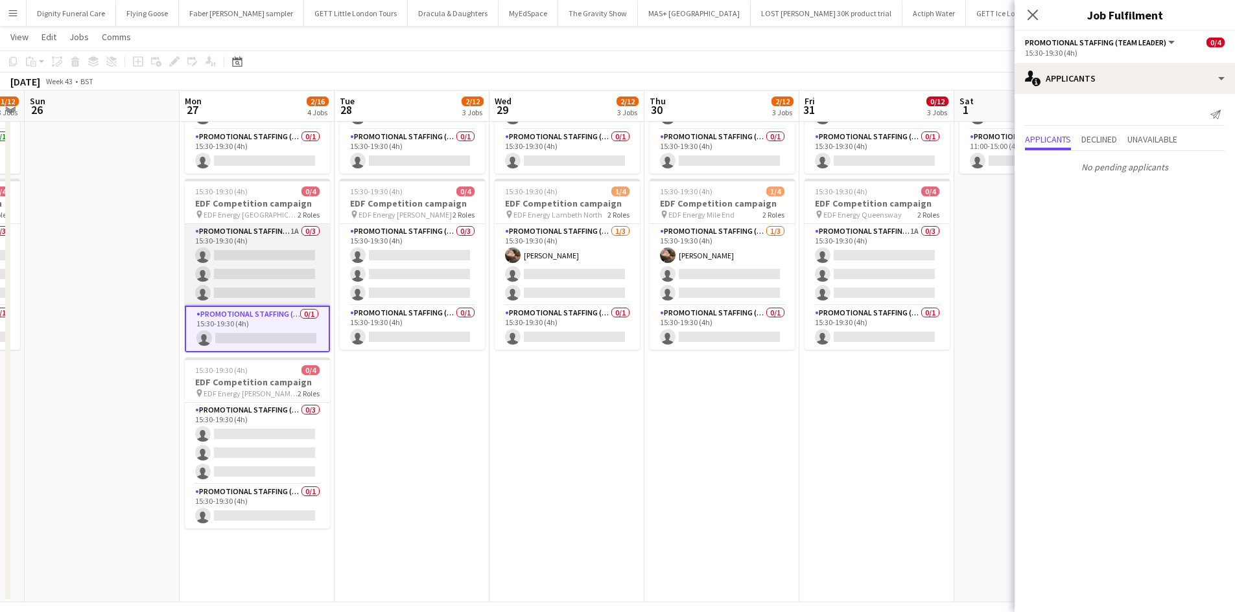
click at [275, 262] on app-card-role "Promotional Staffing (Flyering Staff) 1A 0/3 15:30-19:30 (4h) single-neutral-ac…" at bounding box center [257, 265] width 145 height 82
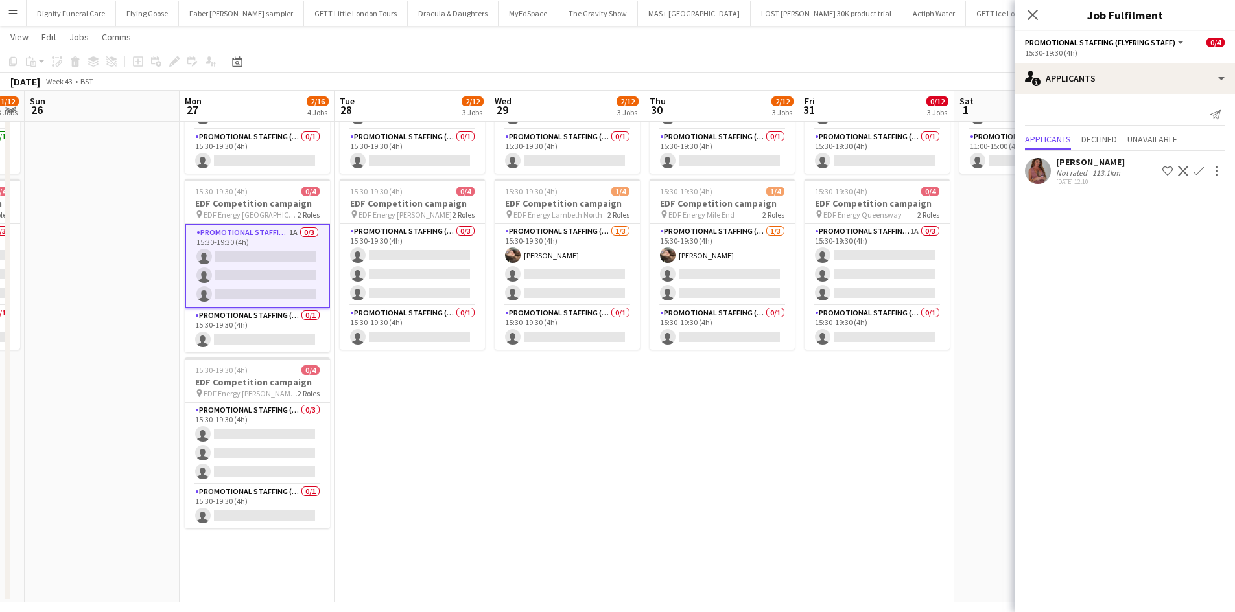
click at [1199, 168] on app-icon "Confirm" at bounding box center [1198, 171] width 10 height 10
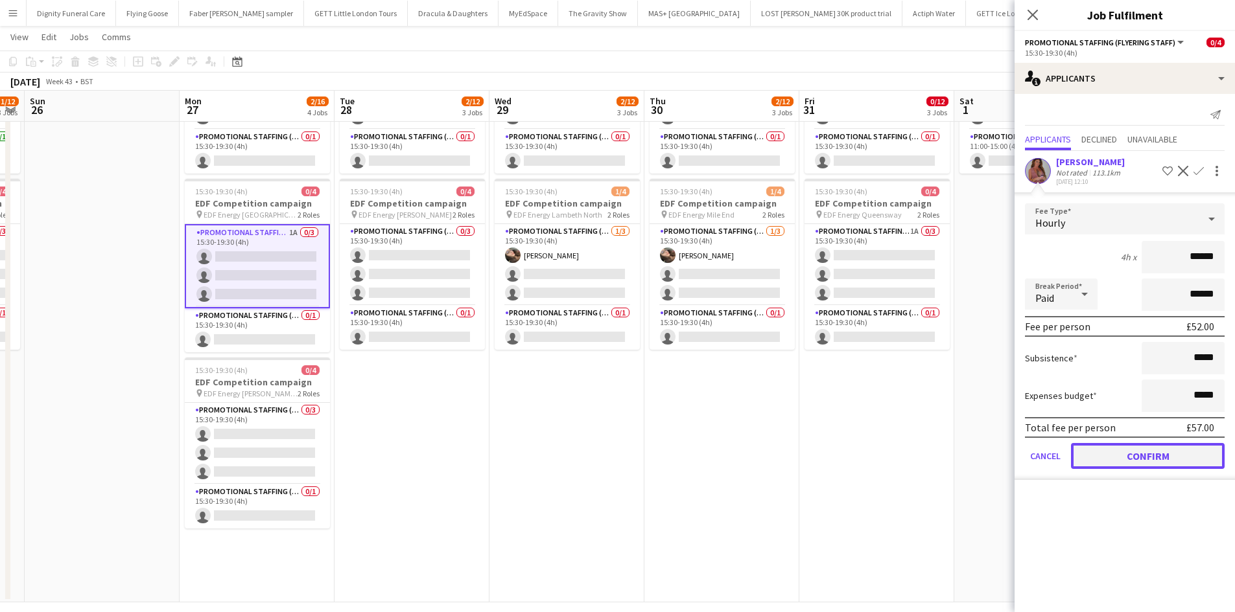
click at [1152, 450] on button "Confirm" at bounding box center [1148, 456] width 154 height 26
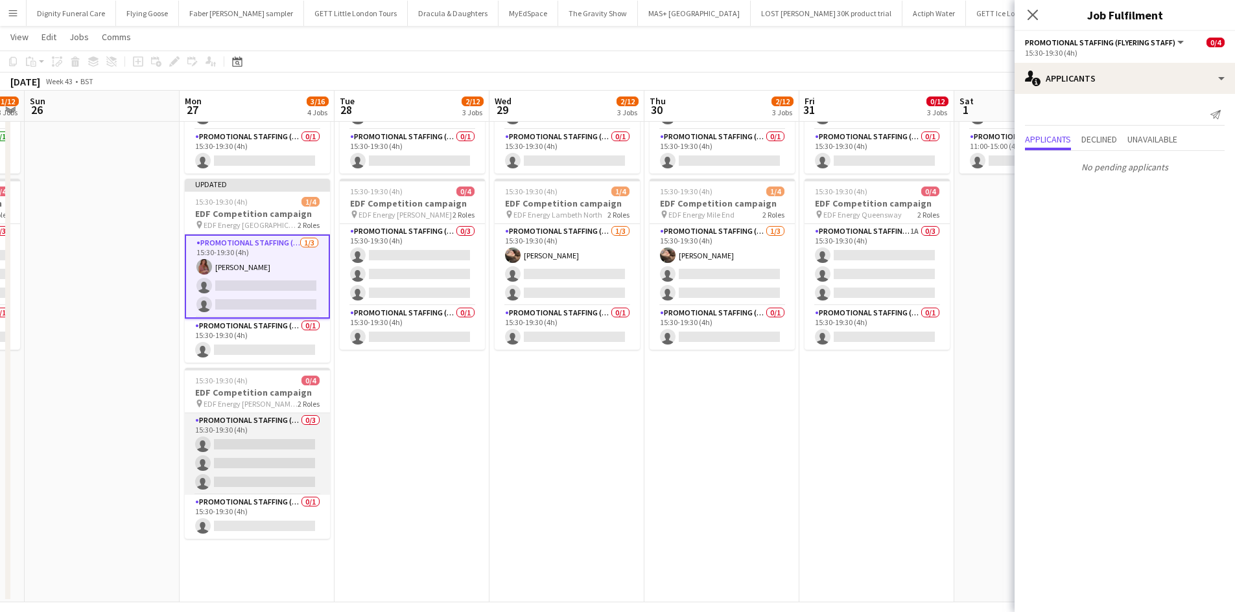
click at [261, 436] on app-card-role "Promotional Staffing (Flyering Staff) 0/3 15:30-19:30 (4h) single-neutral-actio…" at bounding box center [257, 454] width 145 height 82
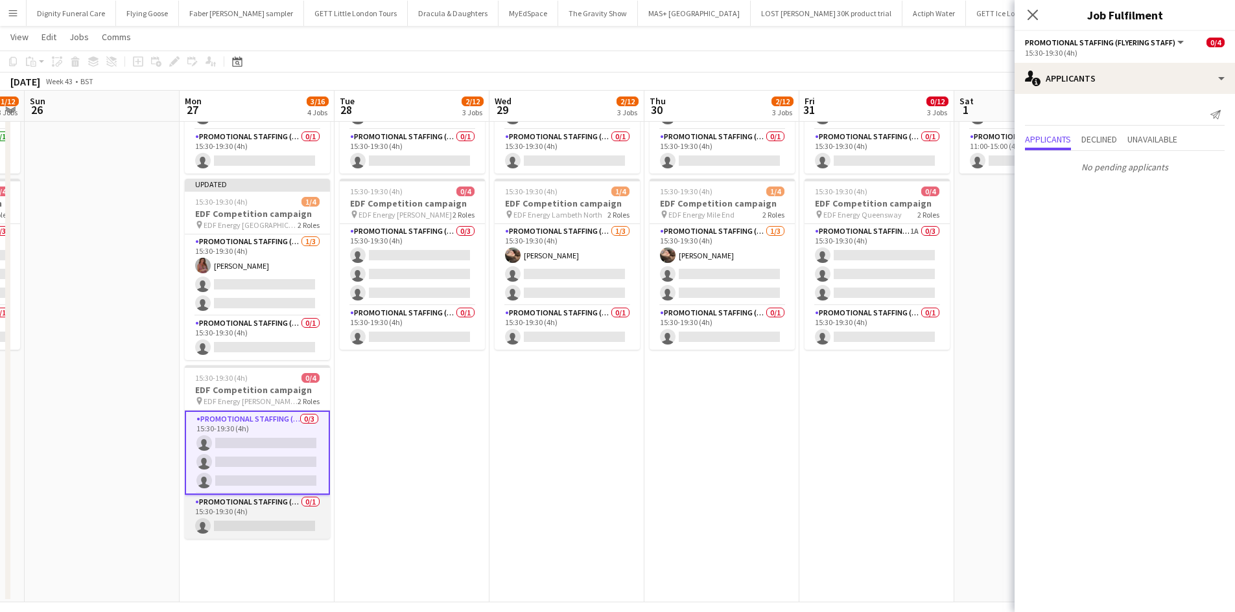
click at [257, 523] on app-card-role "Promotional Staffing (Team Leader) 0/1 15:30-19:30 (4h) single-neutral-actions" at bounding box center [257, 517] width 145 height 44
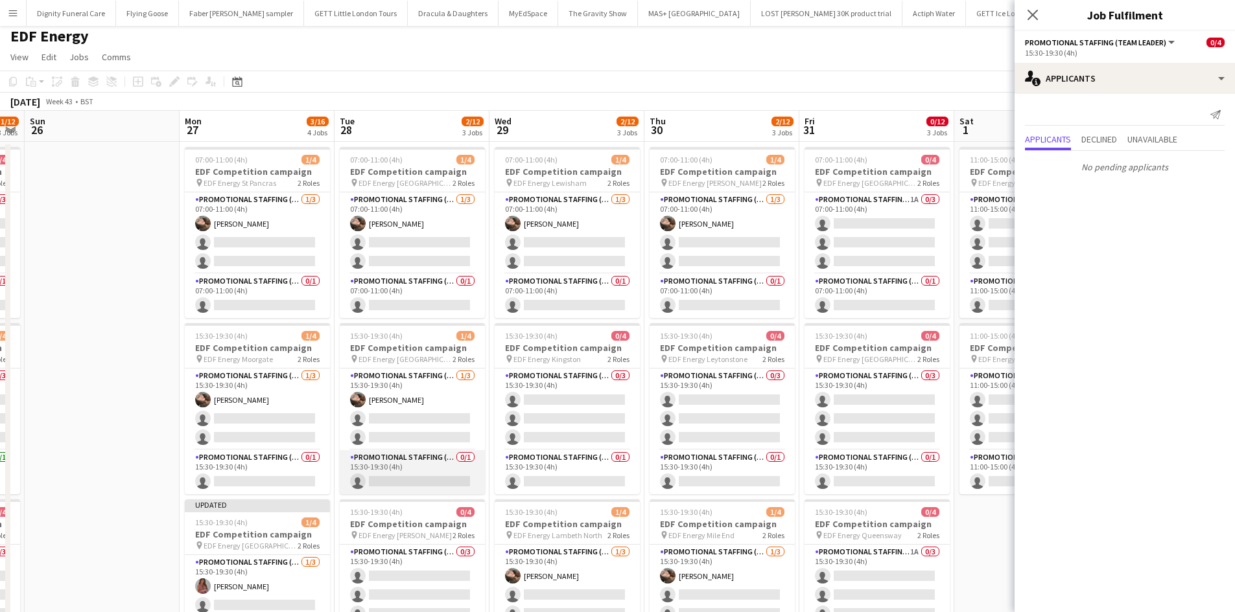
scroll to position [0, 0]
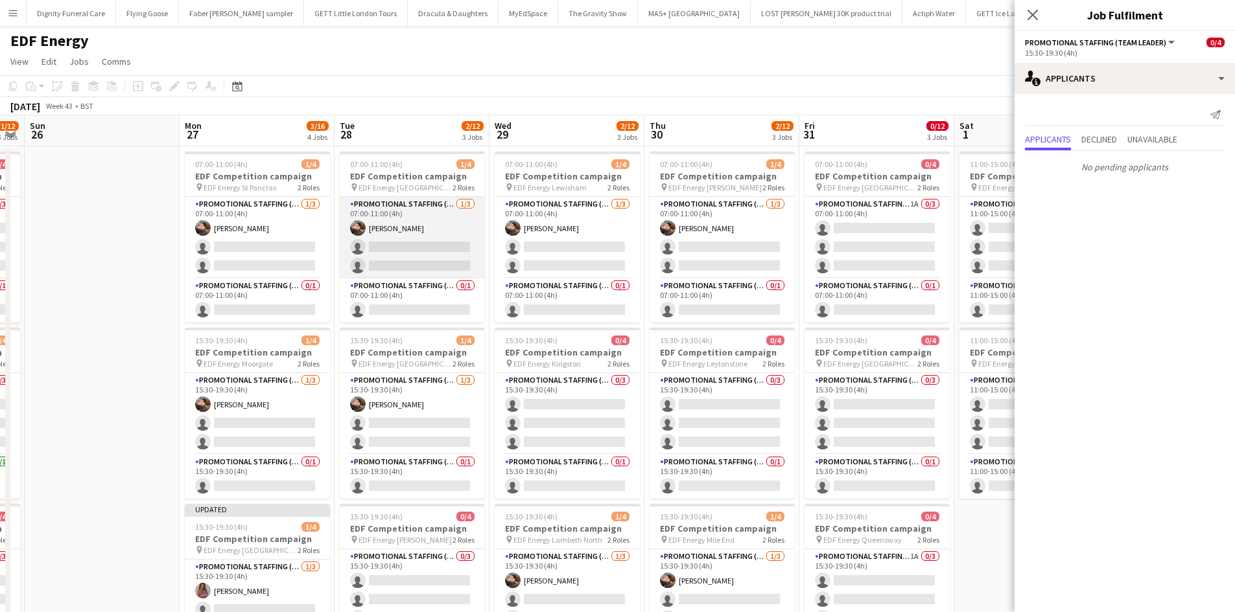
click at [418, 250] on app-card-role "Promotional Staffing (Flyering Staff) 1/3 07:00-11:00 (4h) Anastasiia Meleshko …" at bounding box center [412, 238] width 145 height 82
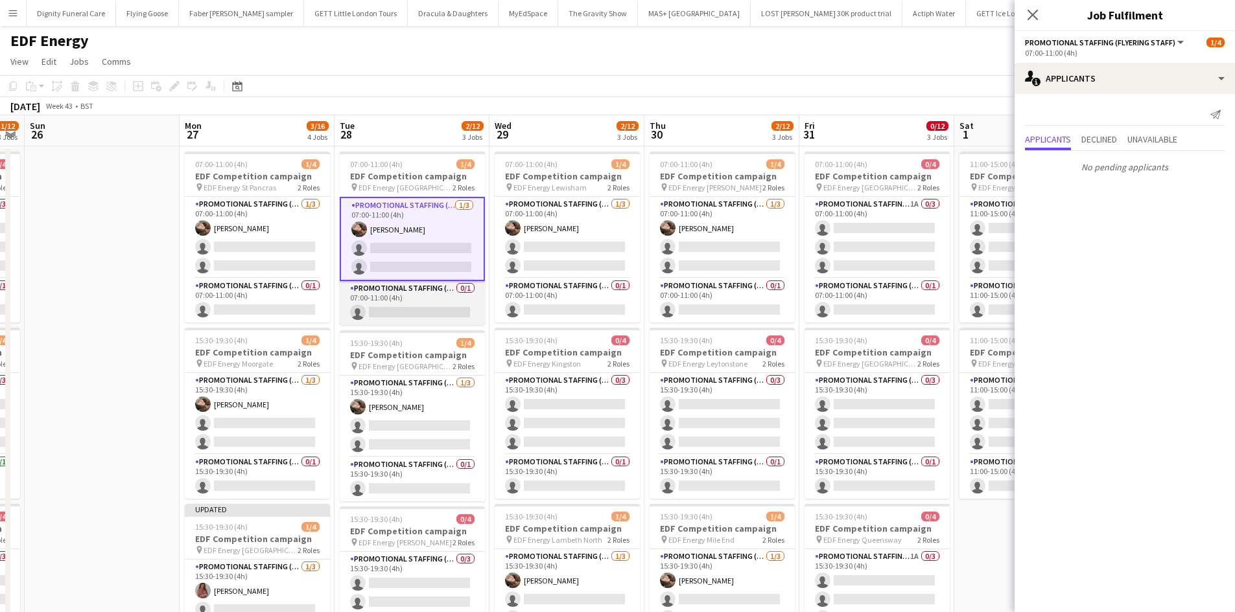
click at [422, 307] on app-card-role "Promotional Staffing (Team Leader) 0/1 07:00-11:00 (4h) single-neutral-actions" at bounding box center [412, 303] width 145 height 44
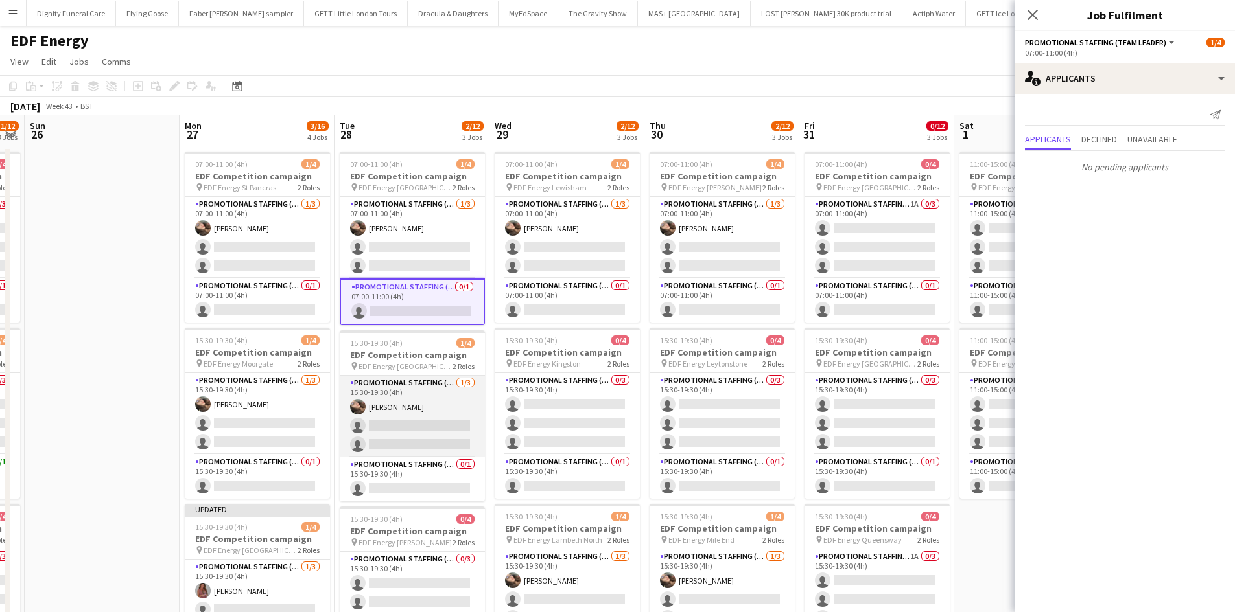
click at [428, 427] on app-card-role "Promotional Staffing (Flyering Staff) 1/3 15:30-19:30 (4h) Anastasiia Meleshko …" at bounding box center [412, 417] width 145 height 82
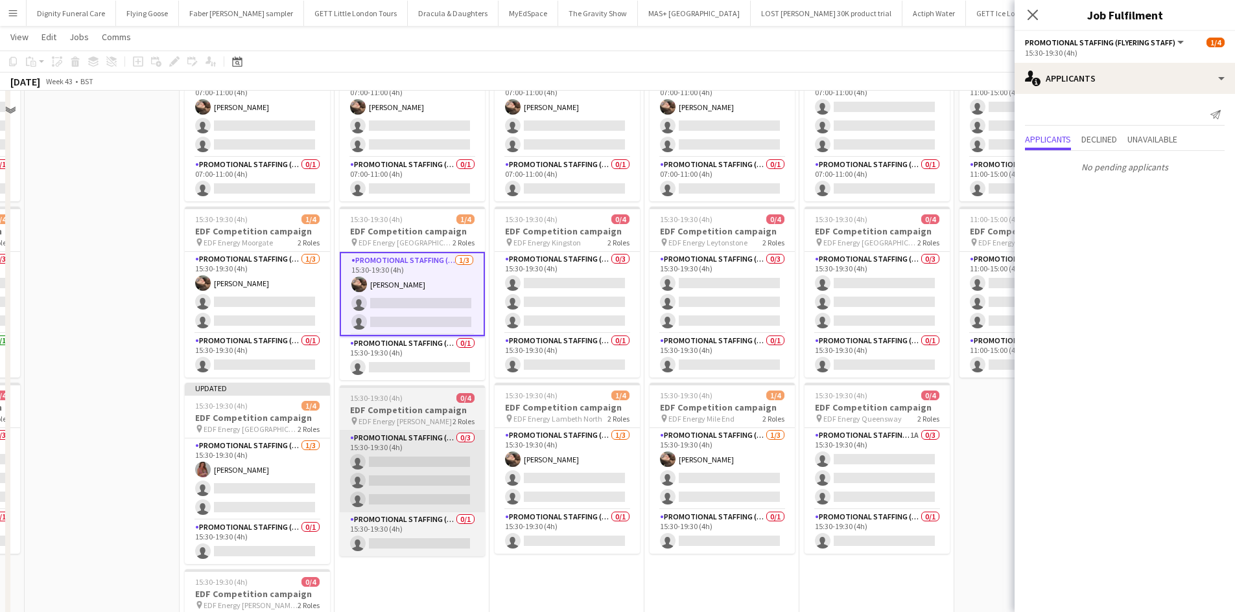
scroll to position [130, 0]
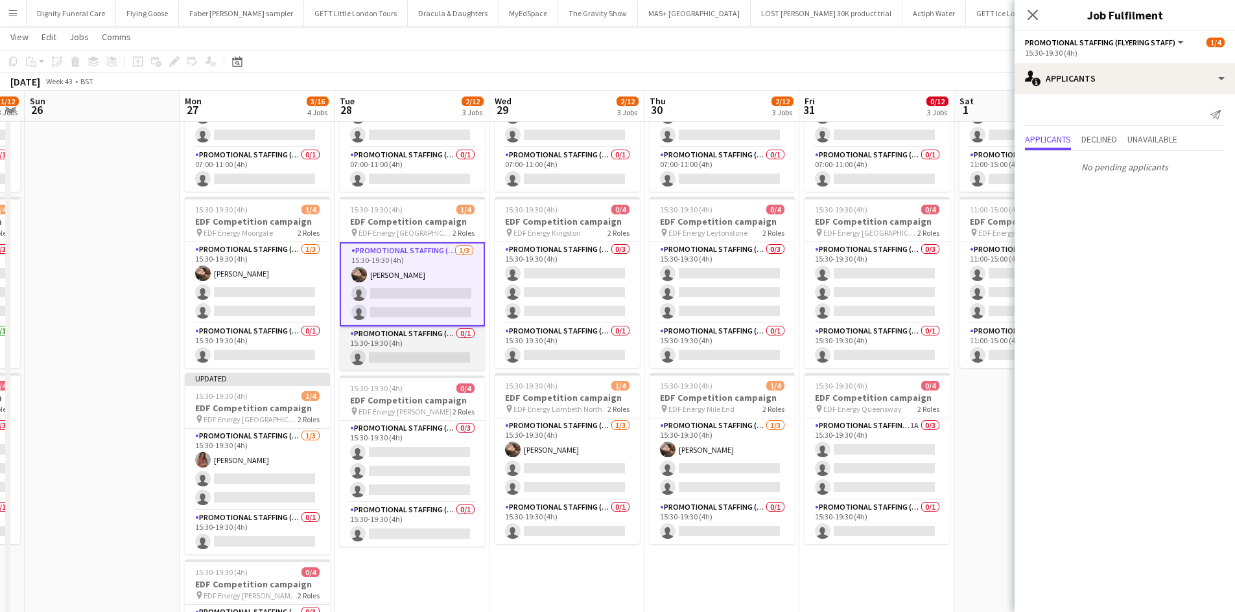
click at [414, 355] on app-card-role "Promotional Staffing (Team Leader) 0/1 15:30-19:30 (4h) single-neutral-actions" at bounding box center [412, 349] width 145 height 44
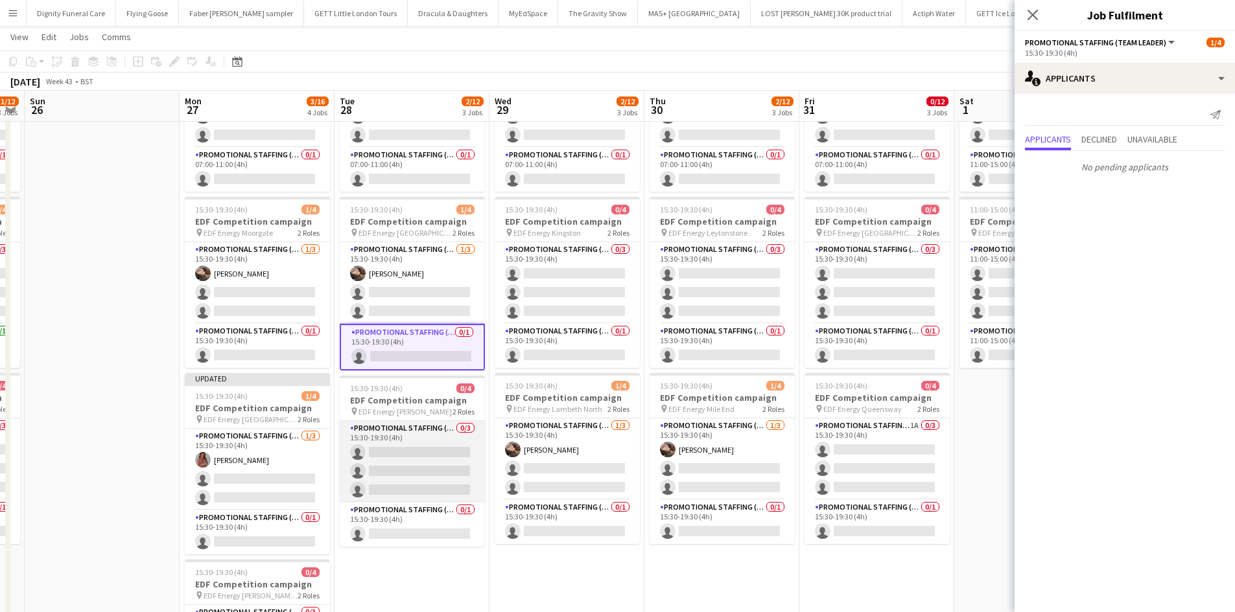
click at [384, 456] on app-card-role "Promotional Staffing (Flyering Staff) 0/3 15:30-19:30 (4h) single-neutral-actio…" at bounding box center [412, 462] width 145 height 82
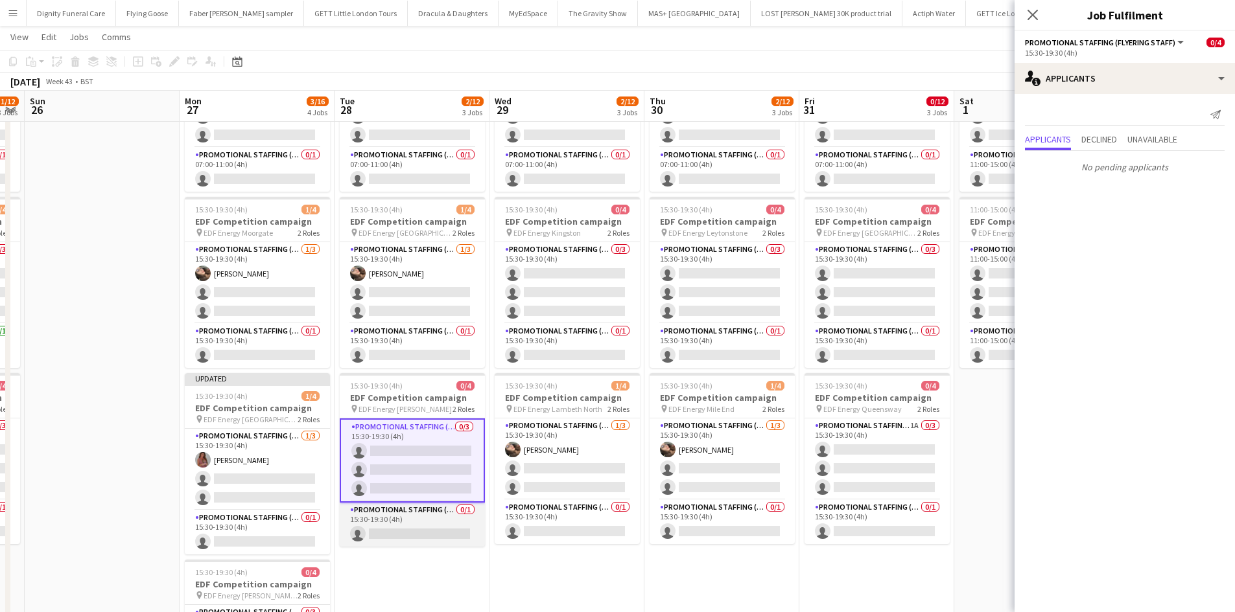
click at [448, 531] on app-card-role "Promotional Staffing (Team Leader) 0/1 15:30-19:30 (4h) single-neutral-actions" at bounding box center [412, 525] width 145 height 44
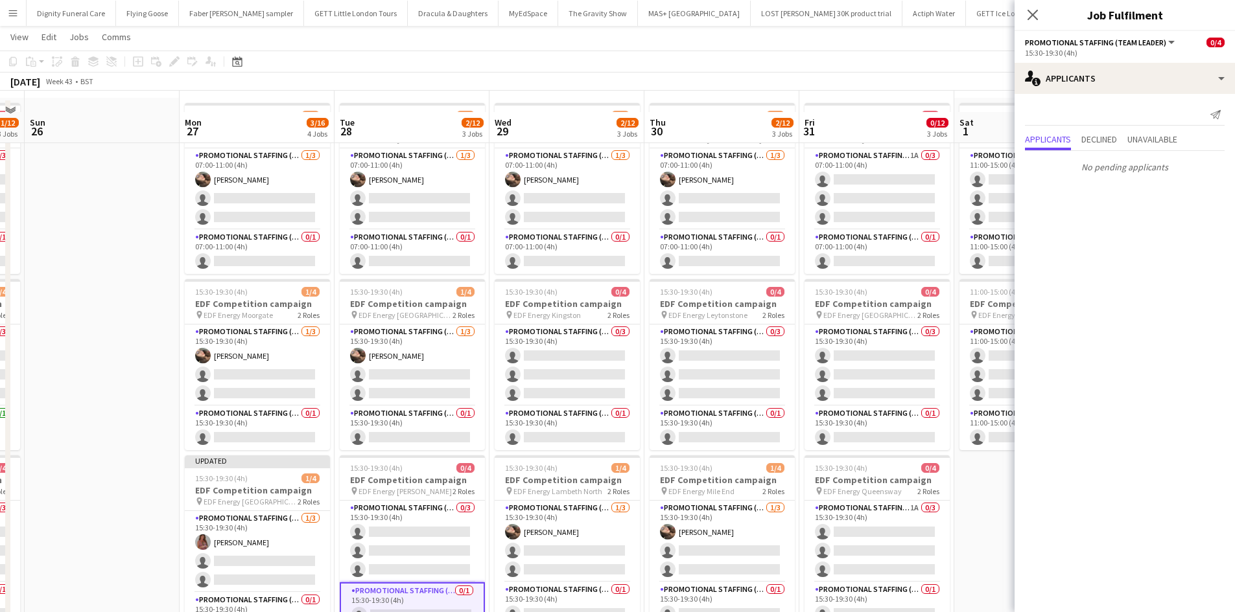
scroll to position [0, 0]
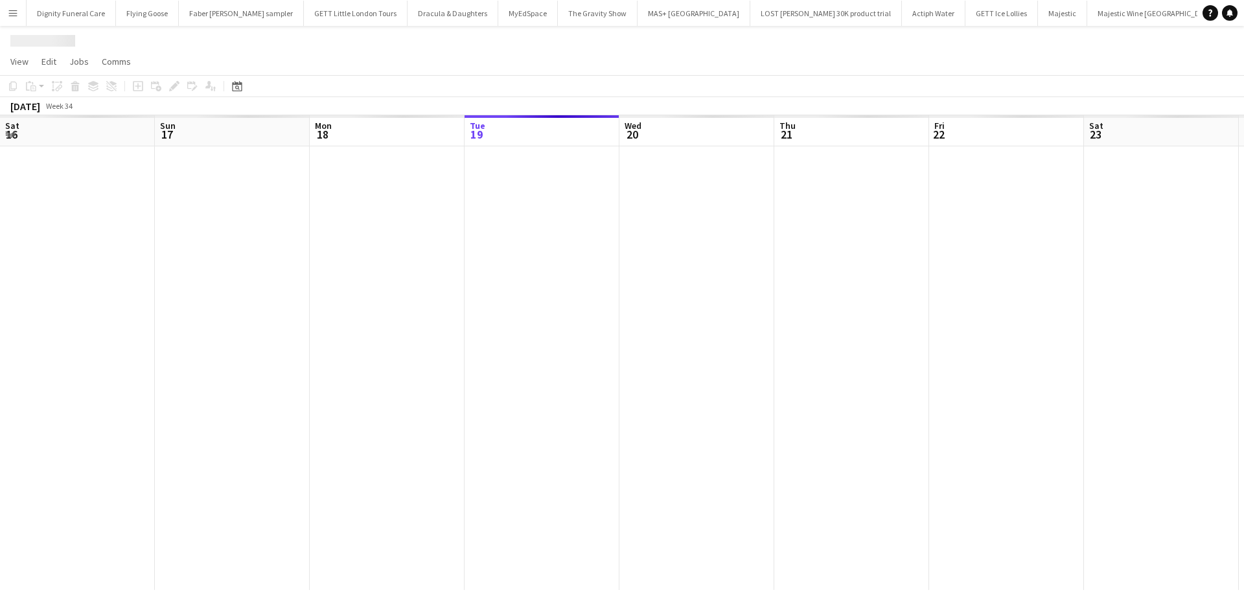
scroll to position [0, 310]
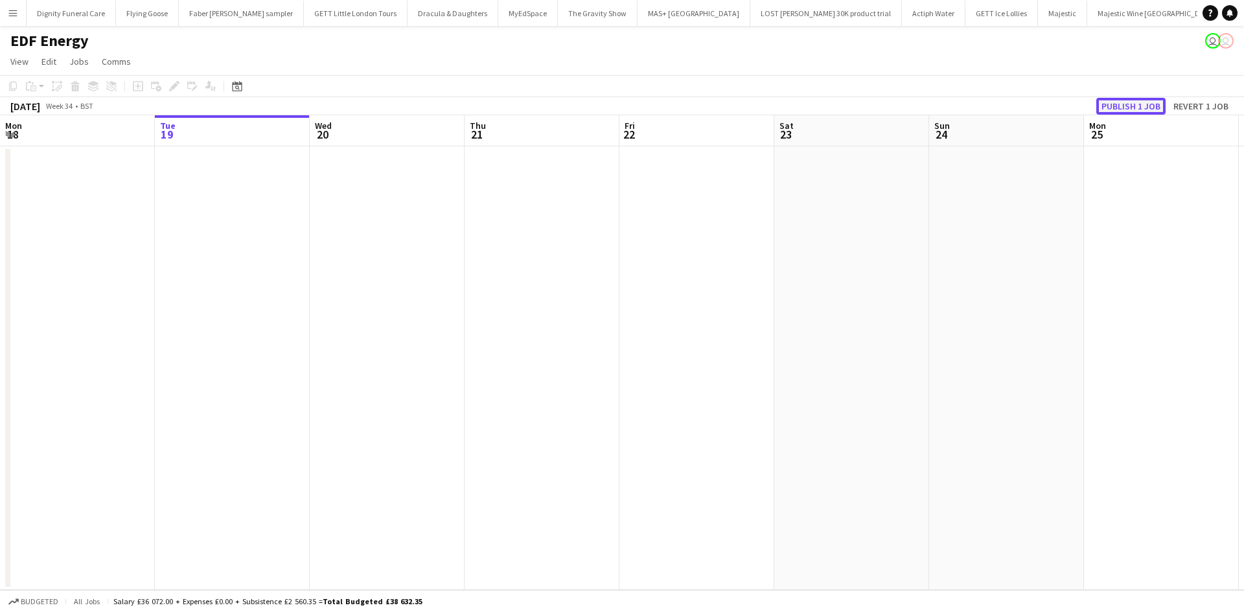
click at [1126, 106] on button "Publish 1 job" at bounding box center [1130, 106] width 69 height 17
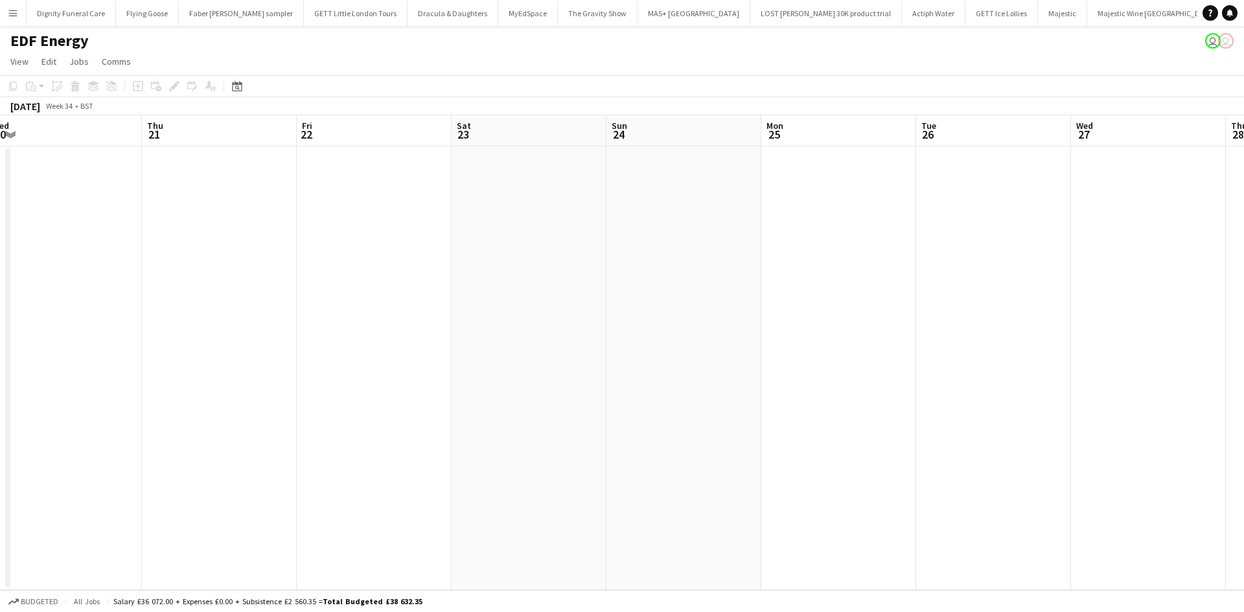
drag, startPoint x: 340, startPoint y: 266, endPoint x: -157, endPoint y: 231, distance: 498.2
click at [0, 231] on html "Menu Boards Boards Boards All jobs Status Workforce Workforce My Workforce Recr…" at bounding box center [622, 306] width 1244 height 612
drag, startPoint x: 53, startPoint y: 275, endPoint x: 134, endPoint y: 299, distance: 84.7
click at [0, 269] on html "Menu Boards Boards Boards All jobs Status Workforce Workforce My Workforce Recr…" at bounding box center [622, 306] width 1244 height 612
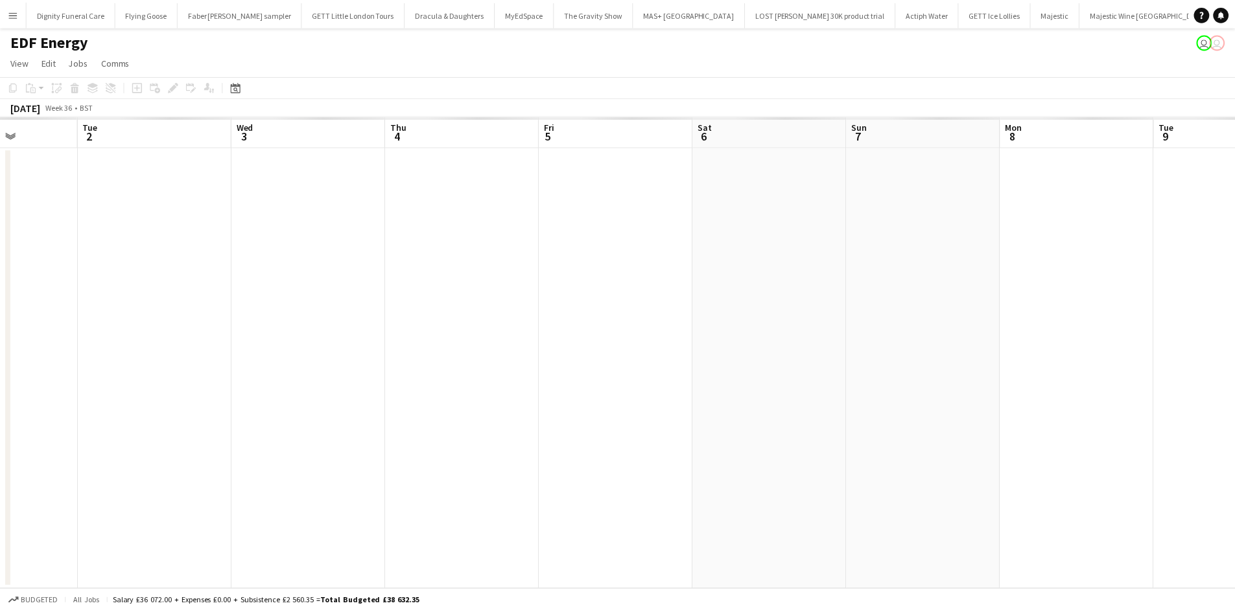
scroll to position [0, 642]
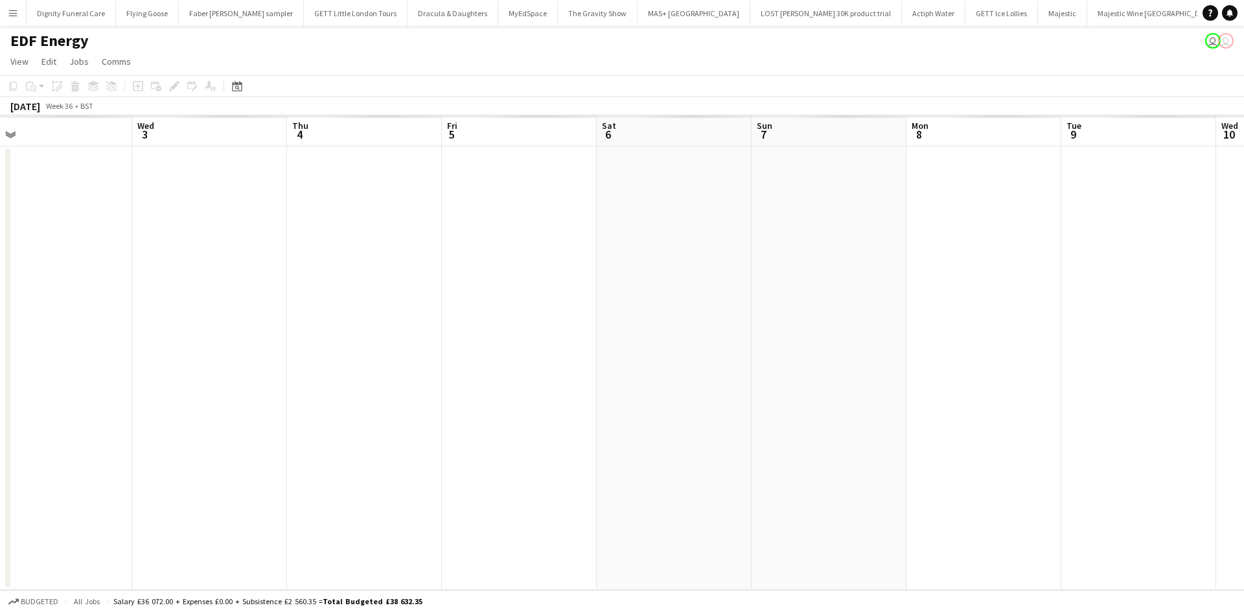
drag, startPoint x: 175, startPoint y: 331, endPoint x: 212, endPoint y: 347, distance: 40.1
click at [0, 319] on html "Menu Boards Boards Boards All jobs Status Workforce Workforce My Workforce Recr…" at bounding box center [622, 306] width 1244 height 612
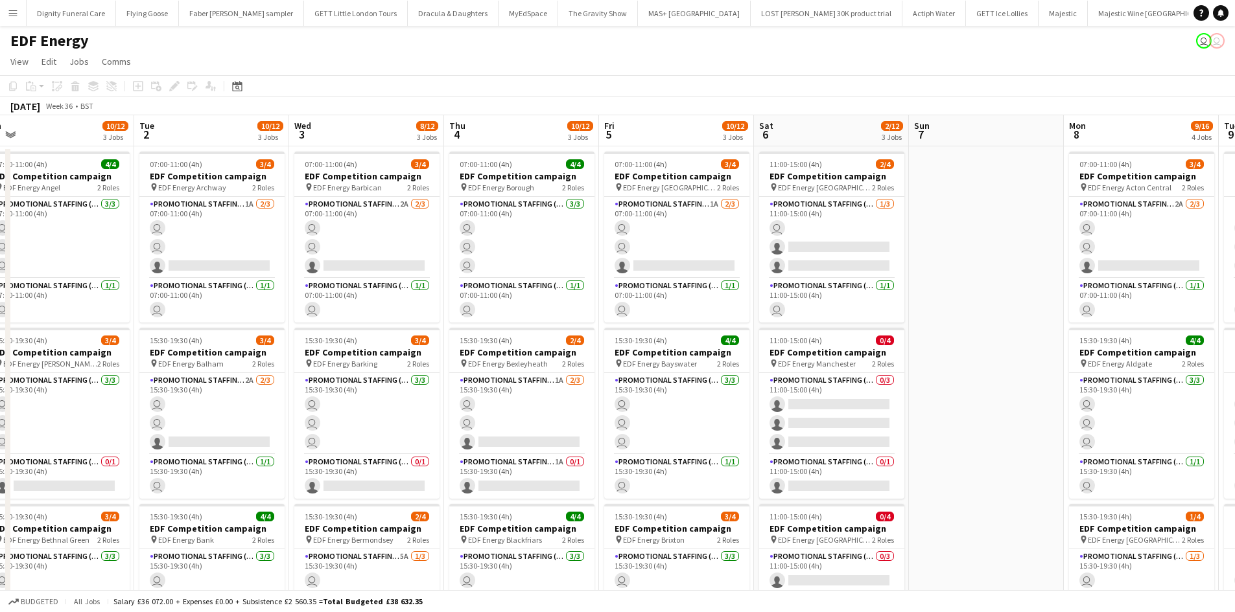
drag, startPoint x: 732, startPoint y: 358, endPoint x: 73, endPoint y: 353, distance: 659.1
click at [73, 353] on app-calendar-viewport "Fri 29 Sat 30 Sun 31 Mon 1 10/12 3 Jobs Tue 2 10/12 3 Jobs Wed 3 8/12 3 Jobs Th…" at bounding box center [617, 521] width 1235 height 813
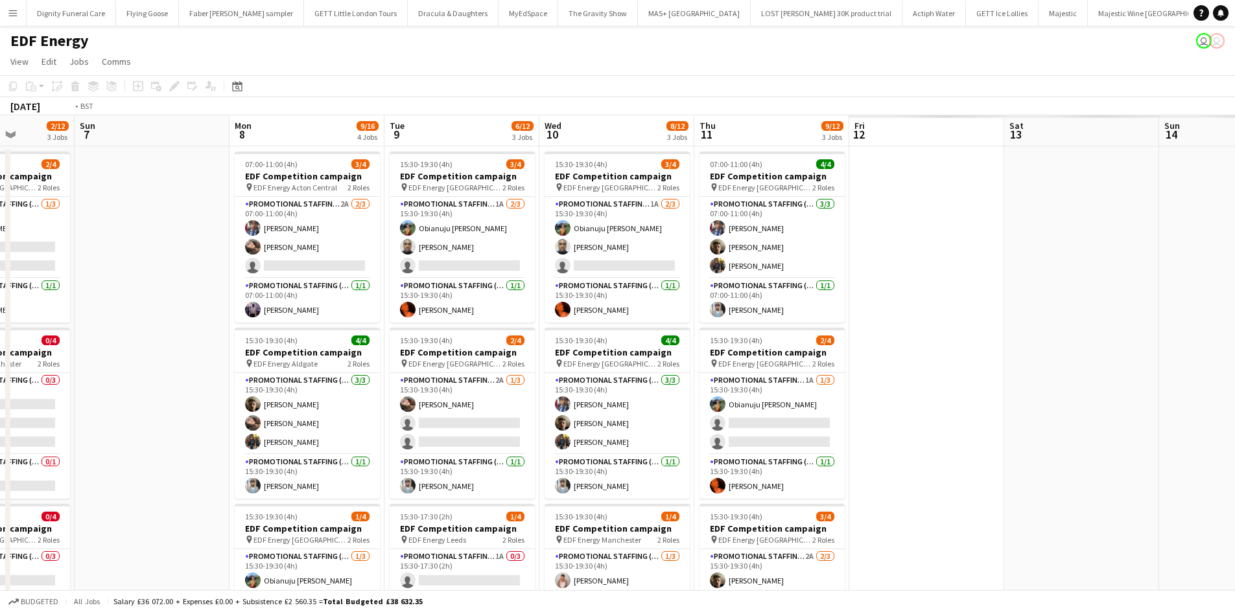
drag, startPoint x: 848, startPoint y: 355, endPoint x: 226, endPoint y: 377, distance: 621.8
click at [0, 358] on html "Menu Boards Boards Boards All jobs Status Workforce Workforce My Workforce Recr…" at bounding box center [617, 475] width 1235 height 950
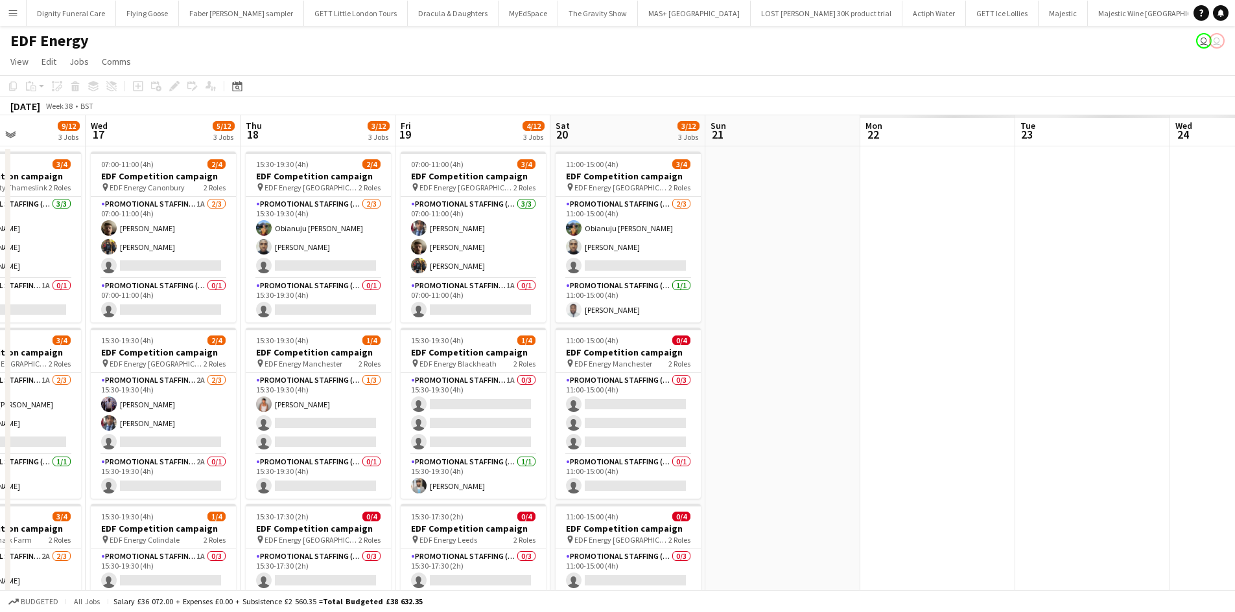
drag, startPoint x: 768, startPoint y: 375, endPoint x: -135, endPoint y: 364, distance: 903.4
click at [0, 364] on html "Menu Boards Boards Boards All jobs Status Workforce Workforce My Workforce Recr…" at bounding box center [617, 475] width 1235 height 950
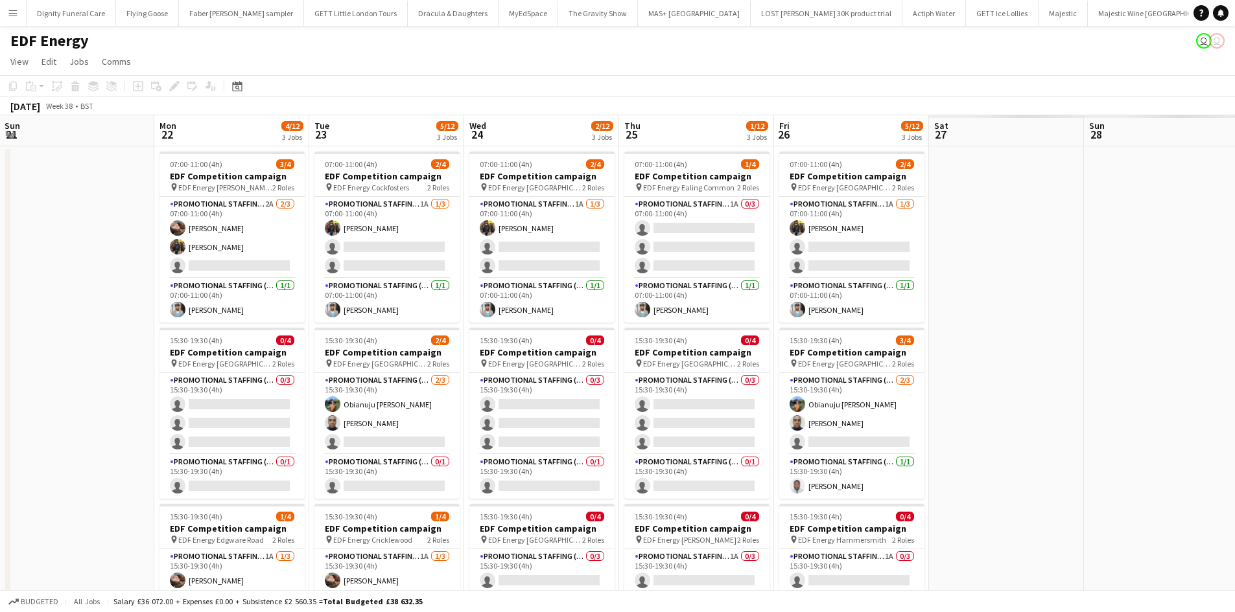
scroll to position [0, 402]
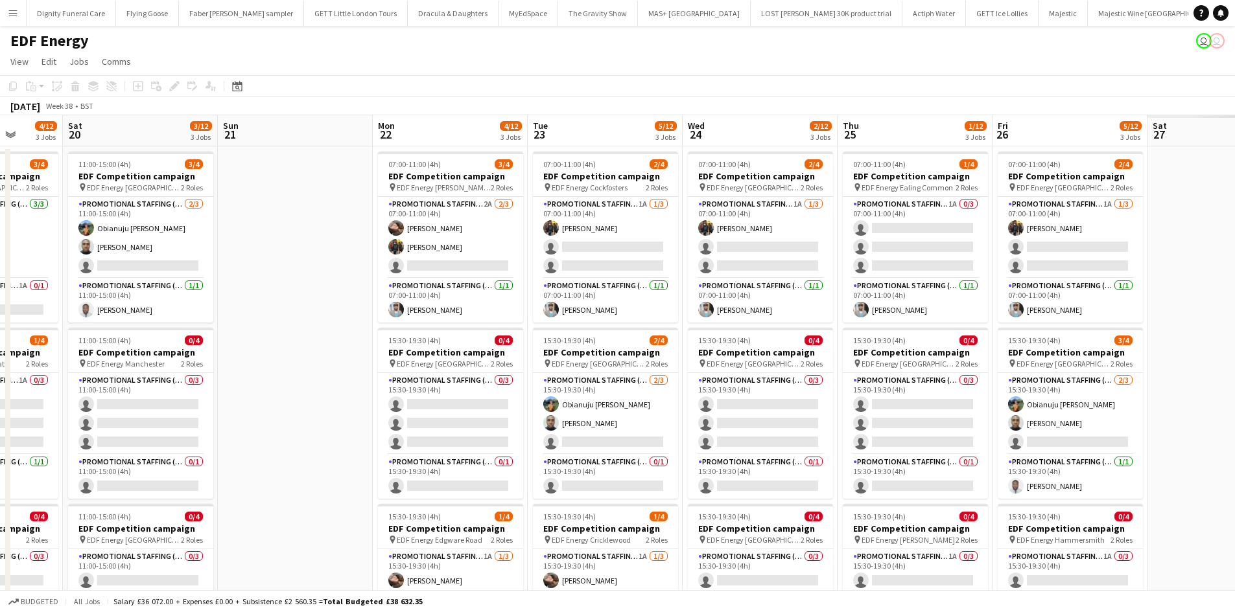
drag, startPoint x: 572, startPoint y: 365, endPoint x: 85, endPoint y: 365, distance: 487.3
click at [85, 365] on app-calendar-viewport "Wed 17 5/12 3 Jobs Thu 18 3/12 3 Jobs Fri 19 4/12 3 Jobs Sat 20 3/12 3 Jobs Sun…" at bounding box center [617, 521] width 1235 height 813
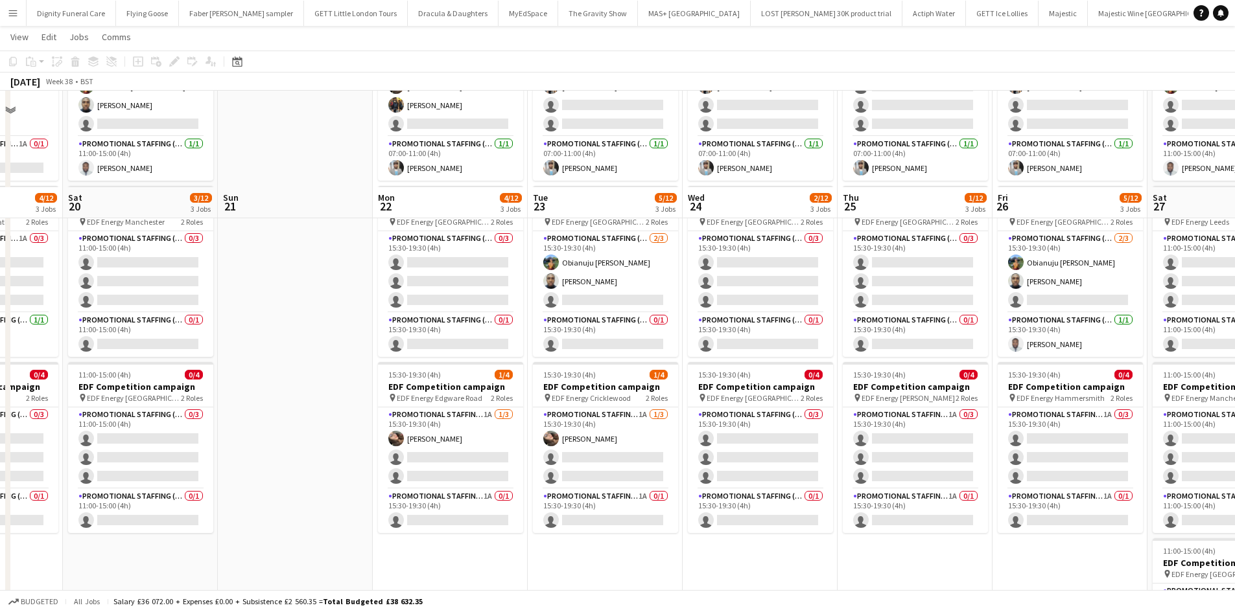
scroll to position [259, 0]
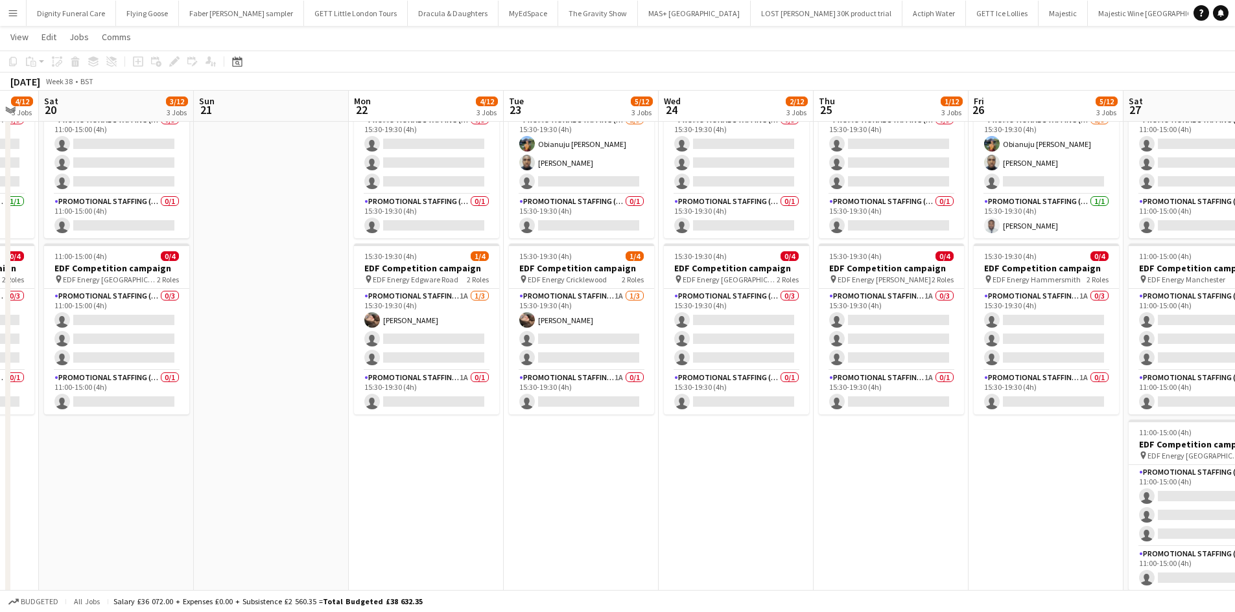
drag, startPoint x: 677, startPoint y: 476, endPoint x: 387, endPoint y: 498, distance: 291.2
click at [388, 498] on app-calendar-viewport "Wed 17 5/12 3 Jobs Thu 18 3/12 3 Jobs Fri 19 4/12 3 Jobs Sat 20 3/12 3 Jobs Sun…" at bounding box center [617, 229] width 1235 height 876
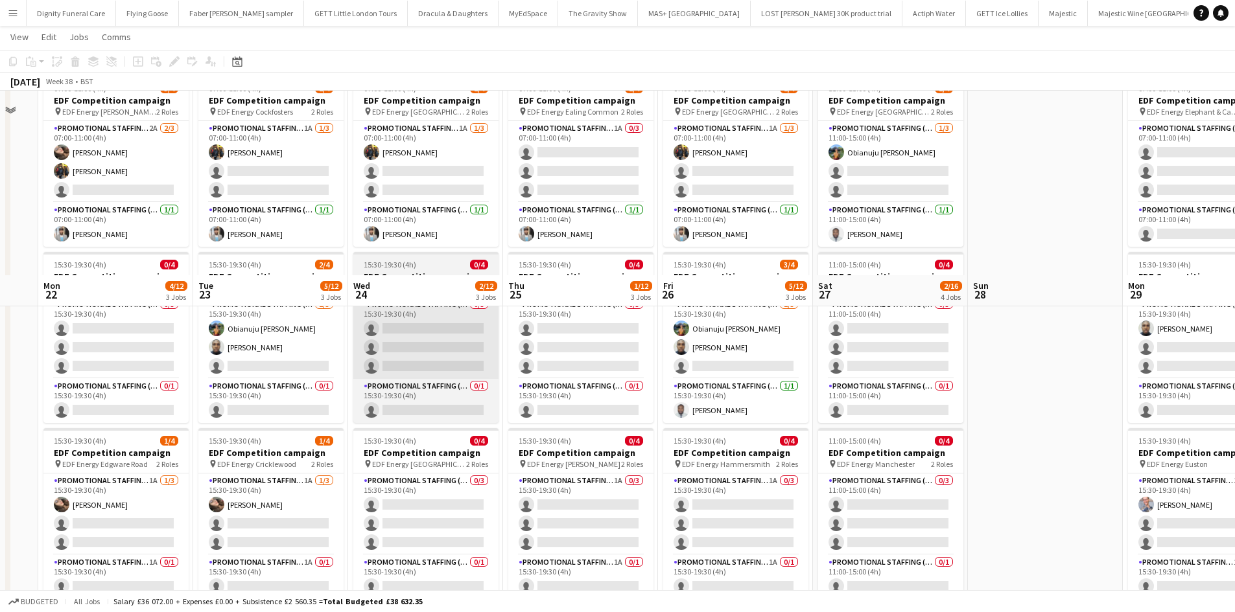
scroll to position [0, 0]
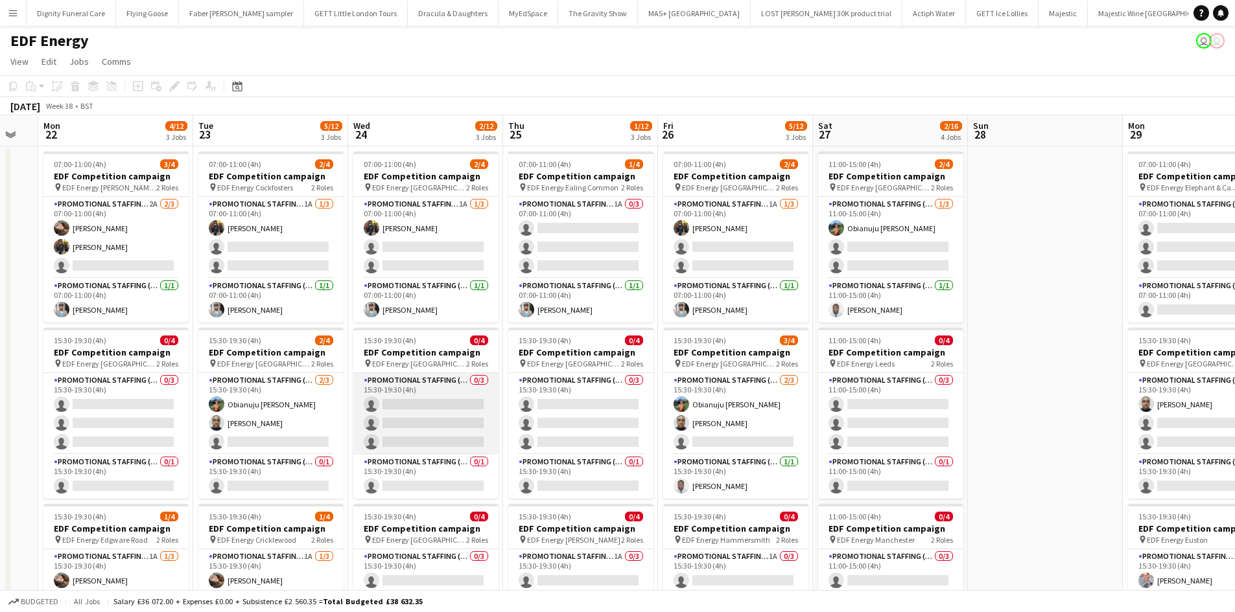
click at [434, 406] on app-card-role "Promotional Staffing (Flyering Staff) 0/3 15:30-19:30 (4h) single-neutral-actio…" at bounding box center [425, 414] width 145 height 82
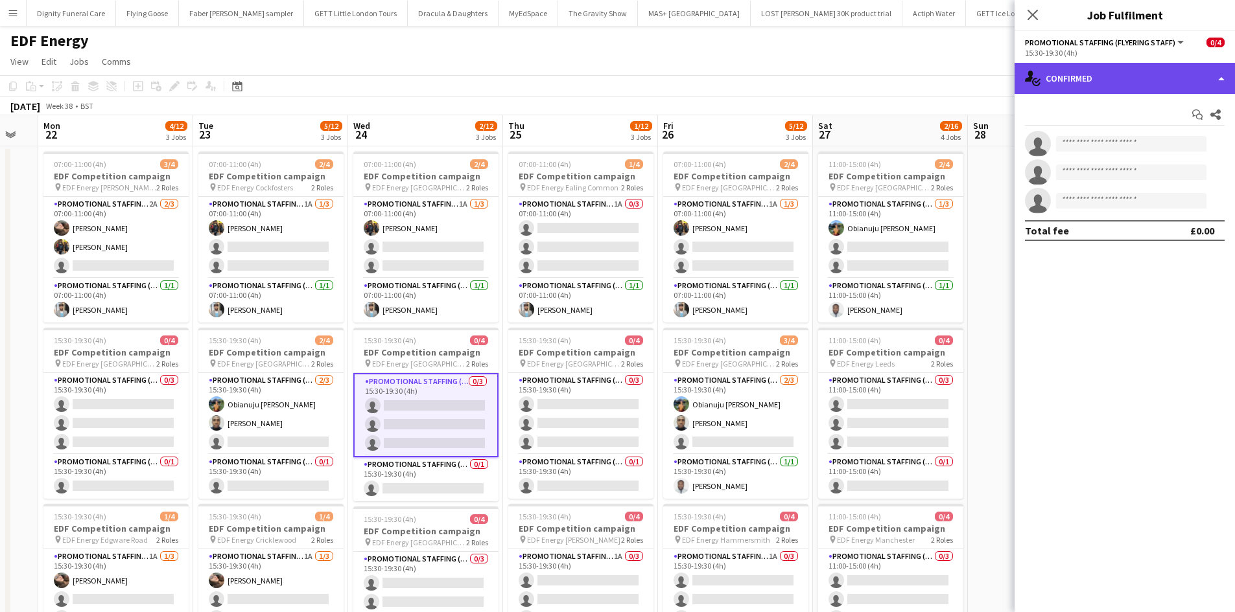
drag, startPoint x: 1054, startPoint y: 80, endPoint x: 1061, endPoint y: 89, distance: 11.5
click at [1055, 80] on div "single-neutral-actions-check-2 Confirmed" at bounding box center [1124, 78] width 220 height 31
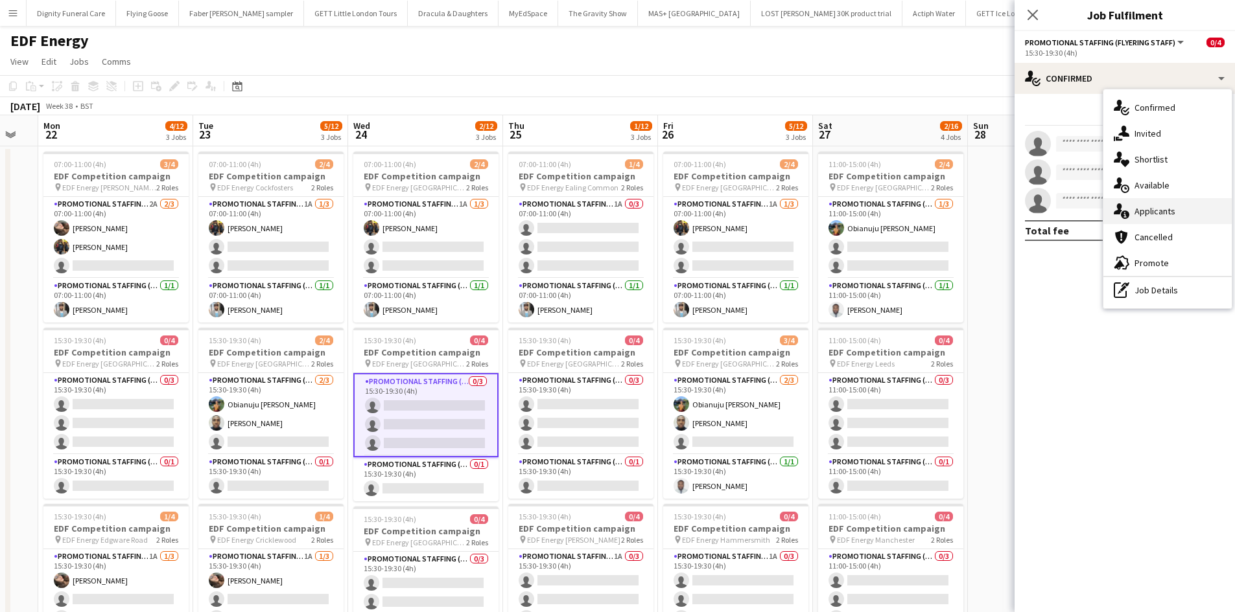
click at [1165, 217] on div "single-neutral-actions-information Applicants" at bounding box center [1167, 211] width 128 height 26
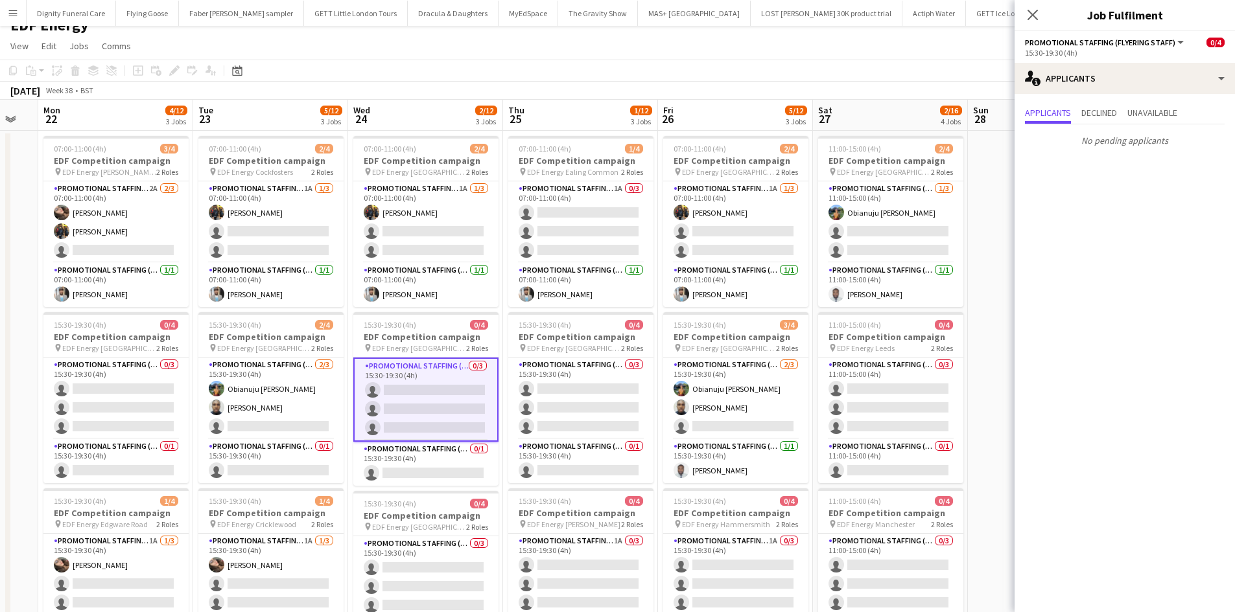
scroll to position [65, 0]
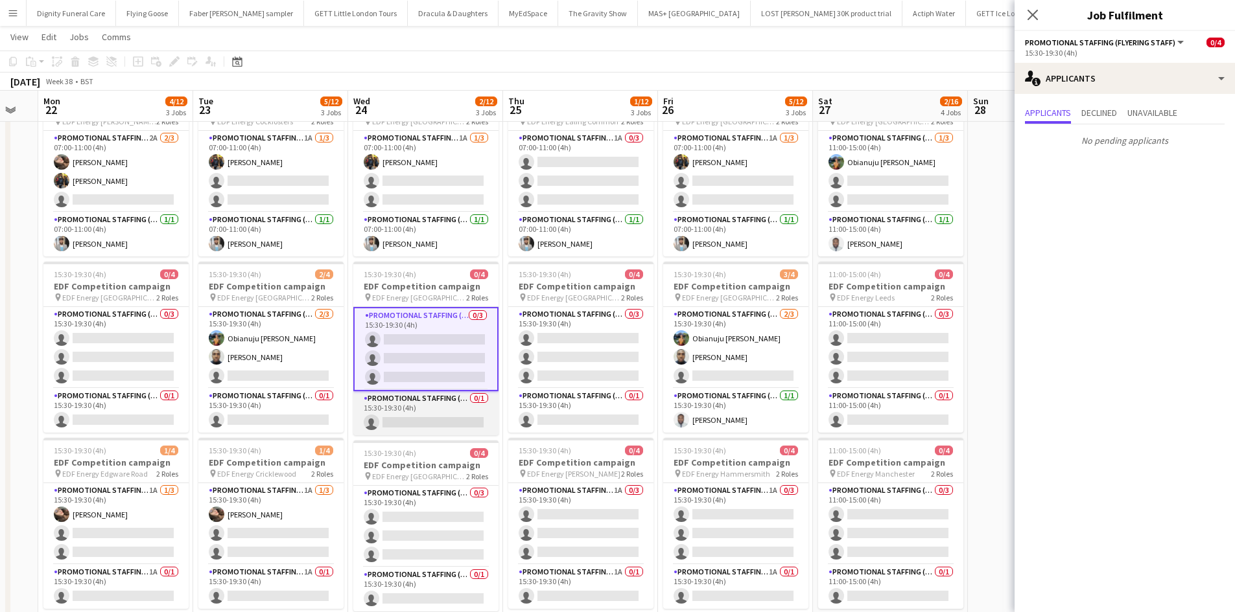
click at [452, 417] on app-card-role "Promotional Staffing (Team Leader) 0/1 15:30-19:30 (4h) single-neutral-actions" at bounding box center [425, 413] width 145 height 44
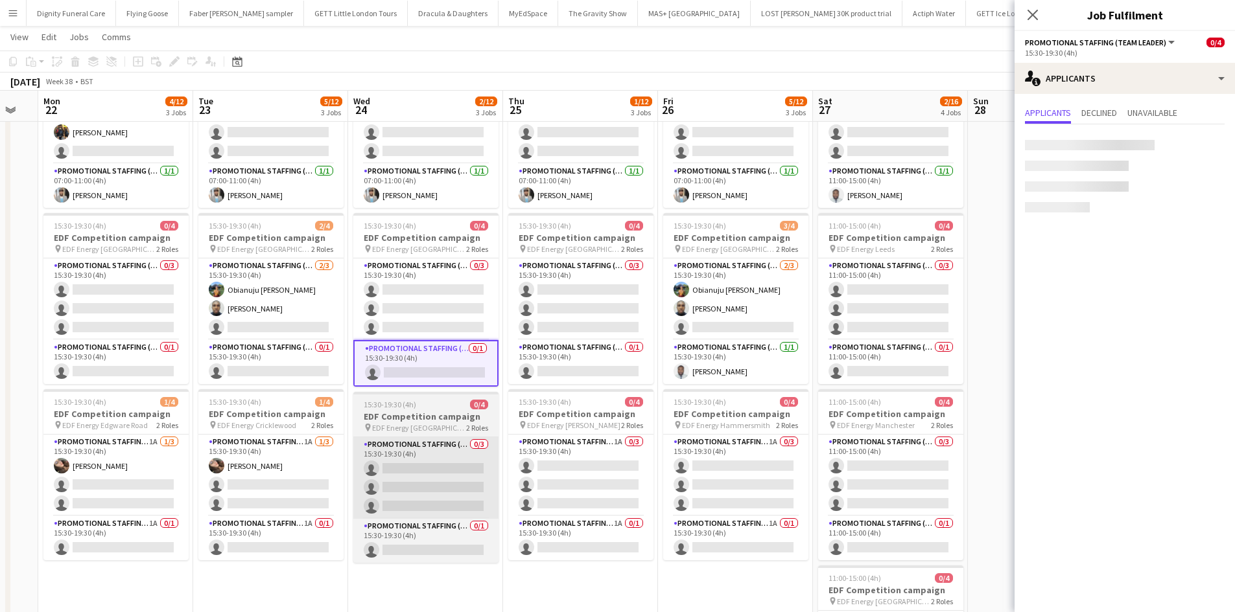
scroll to position [130, 0]
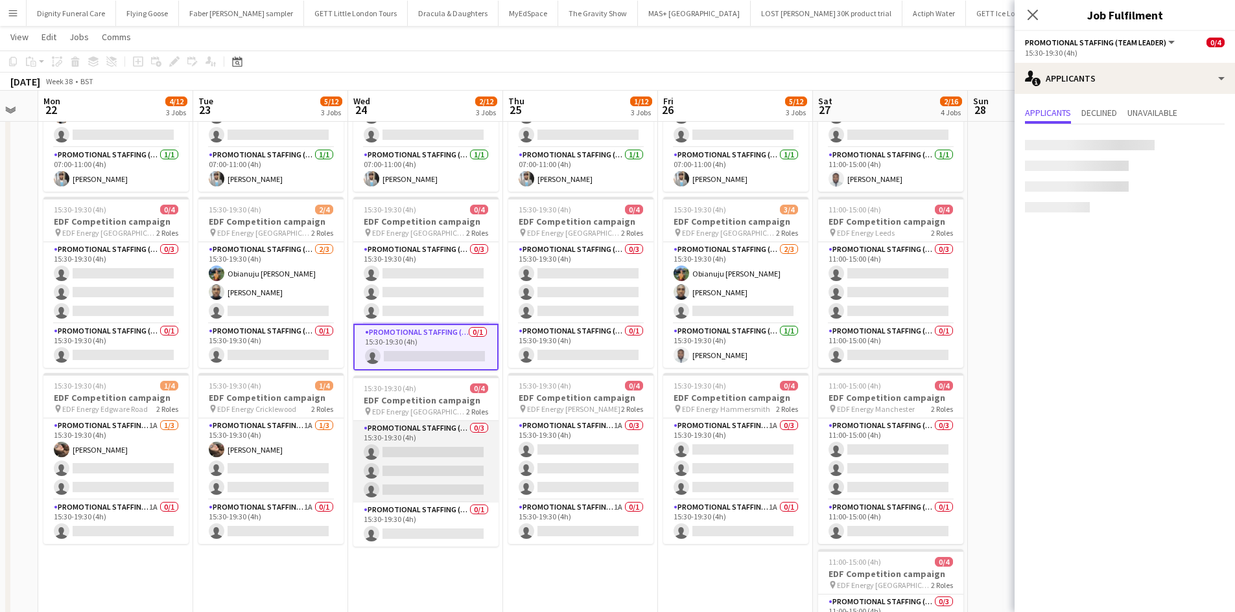
click at [441, 453] on app-card-role "Promotional Staffing (Flyering Staff) 0/3 15:30-19:30 (4h) single-neutral-actio…" at bounding box center [425, 462] width 145 height 82
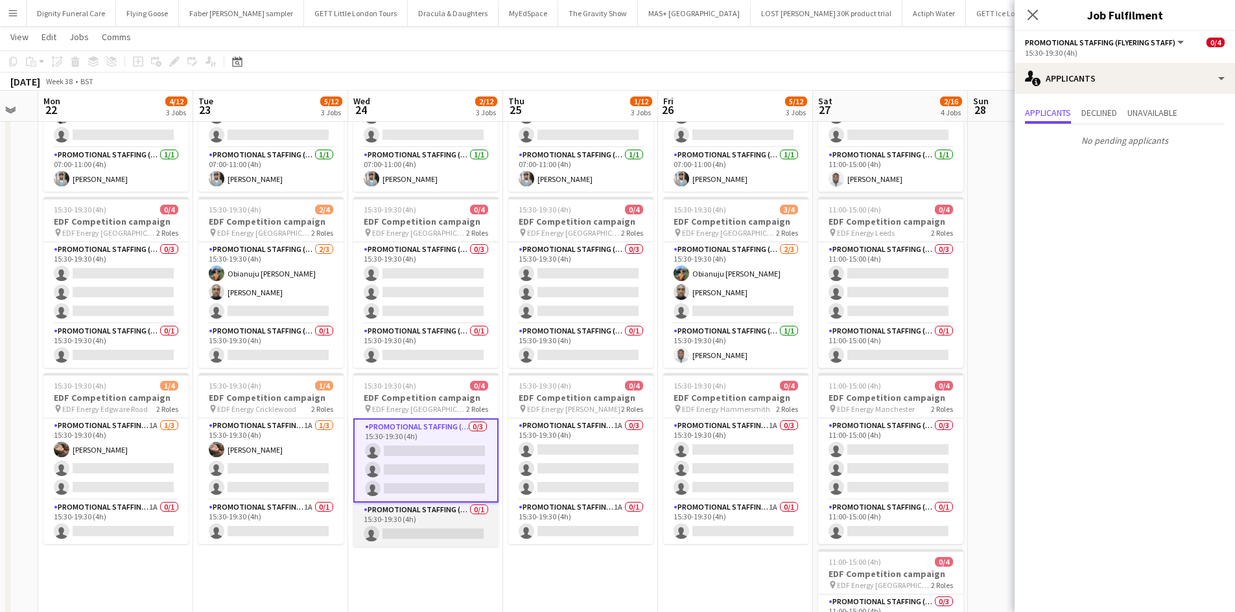
click at [415, 528] on app-card-role "Promotional Staffing (Team Leader) 0/1 15:30-19:30 (4h) single-neutral-actions" at bounding box center [425, 525] width 145 height 44
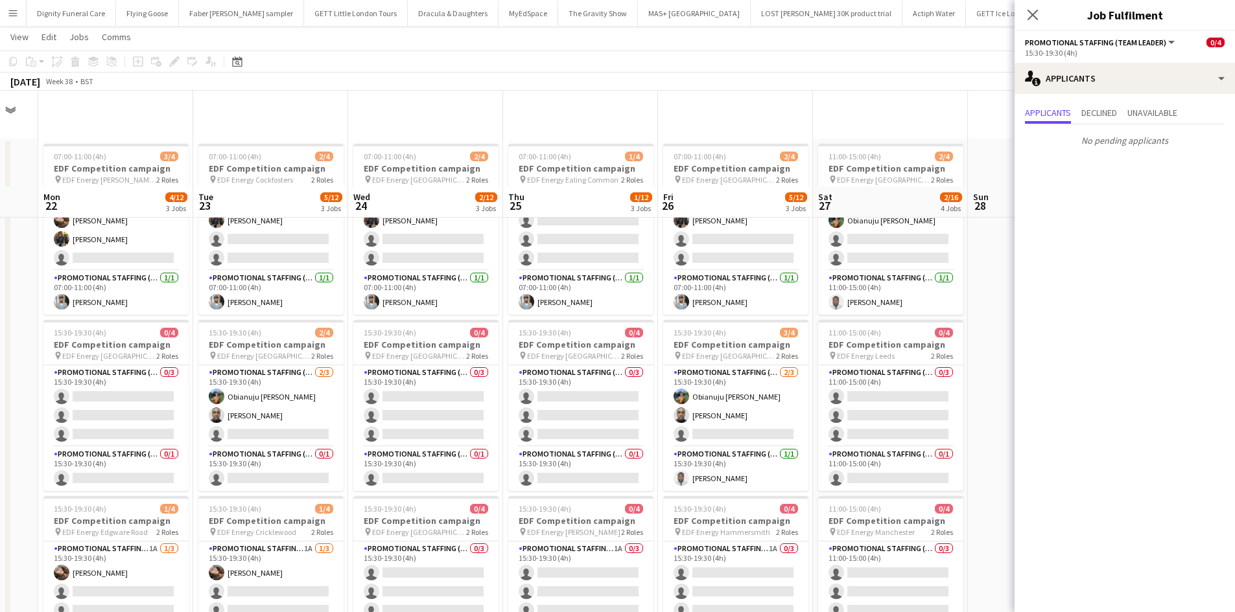
scroll to position [0, 0]
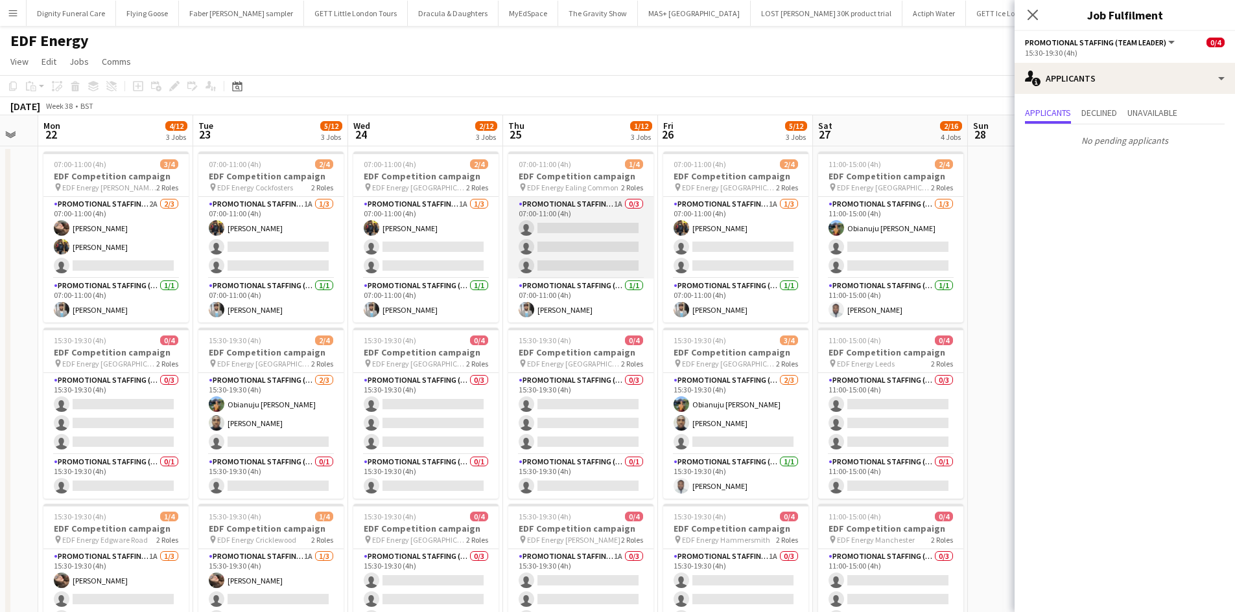
click at [574, 239] on app-card-role "Promotional Staffing (Flyering Staff) 1A 0/3 07:00-11:00 (4h) single-neutral-ac…" at bounding box center [580, 238] width 145 height 82
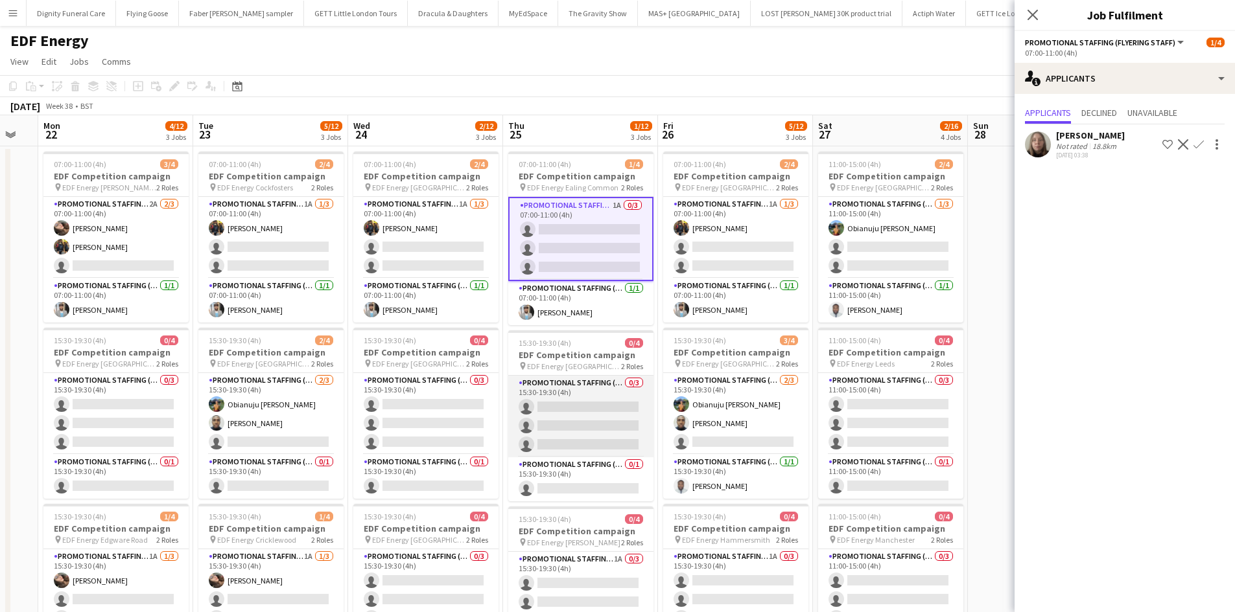
click at [597, 410] on app-card-role "Promotional Staffing (Flyering Staff) 0/3 15:30-19:30 (4h) single-neutral-actio…" at bounding box center [580, 417] width 145 height 82
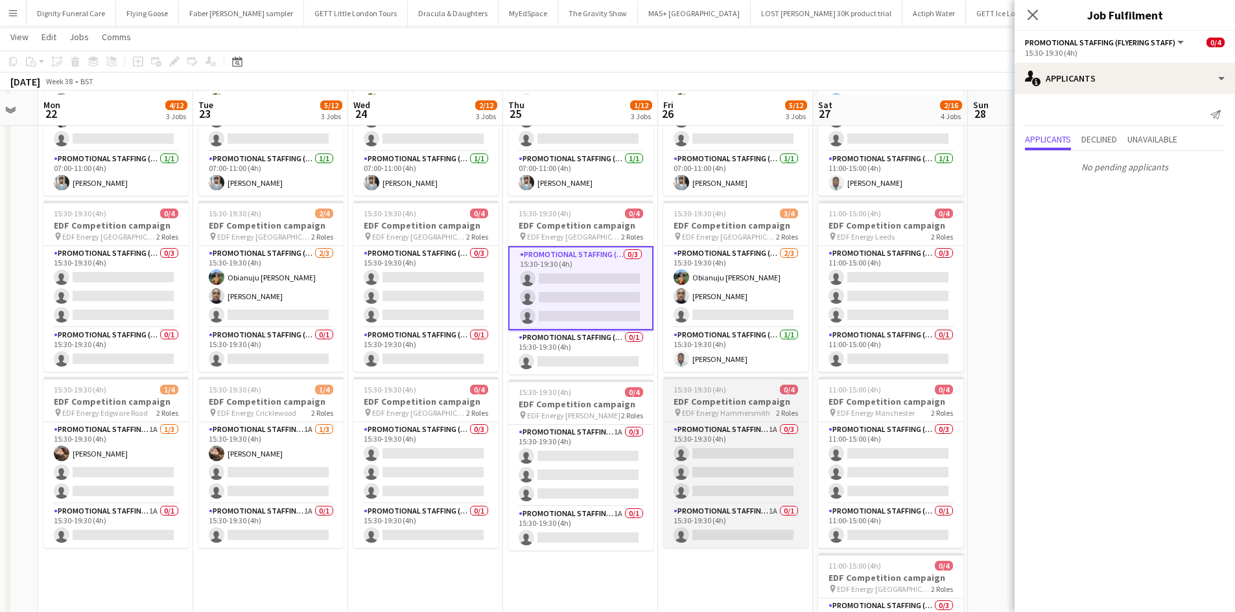
scroll to position [130, 0]
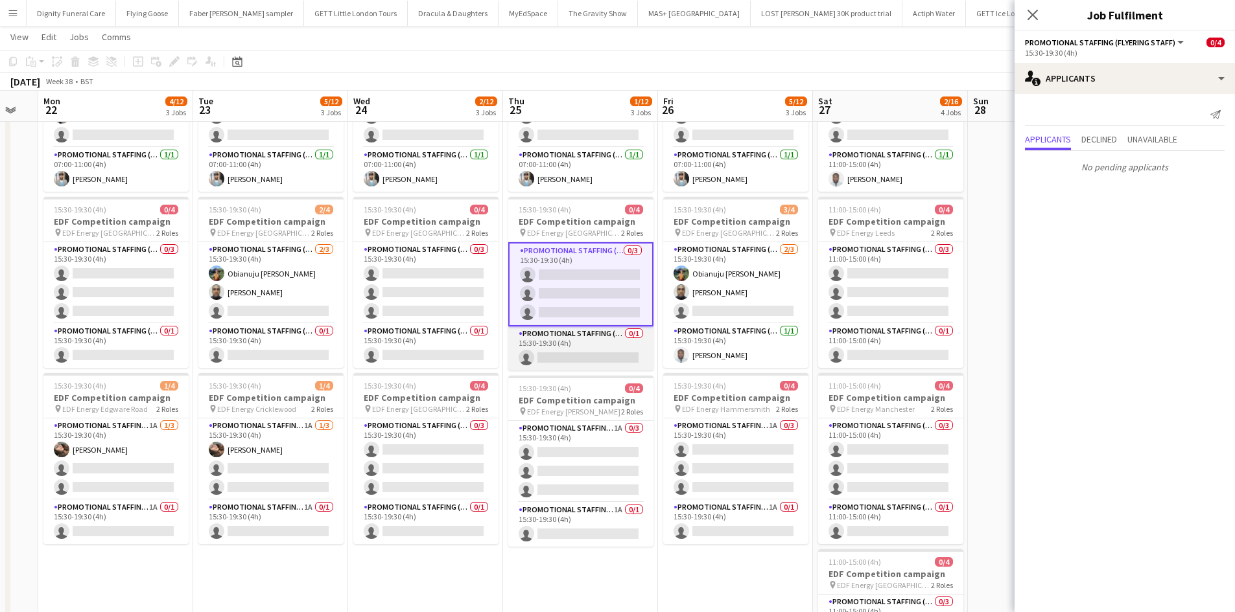
click at [595, 354] on app-card-role "Promotional Staffing (Team Leader) 0/1 15:30-19:30 (4h) single-neutral-actions" at bounding box center [580, 349] width 145 height 44
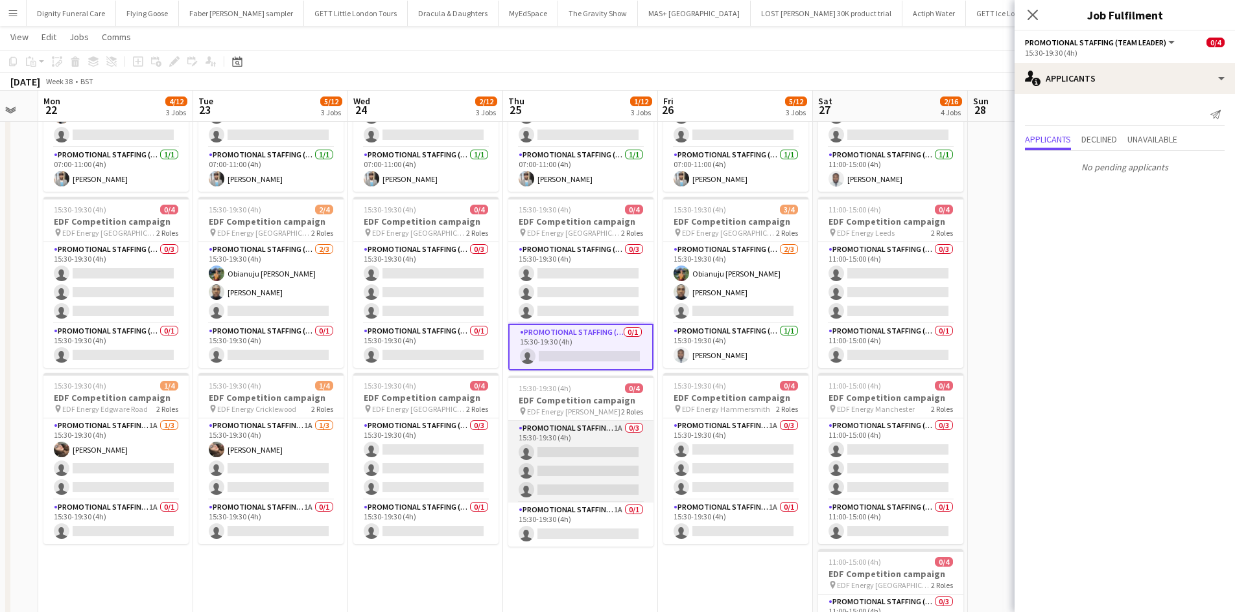
click at [587, 454] on app-card-role "Promotional Staffing (Flyering Staff) 1A 0/3 15:30-19:30 (4h) single-neutral-ac…" at bounding box center [580, 462] width 145 height 82
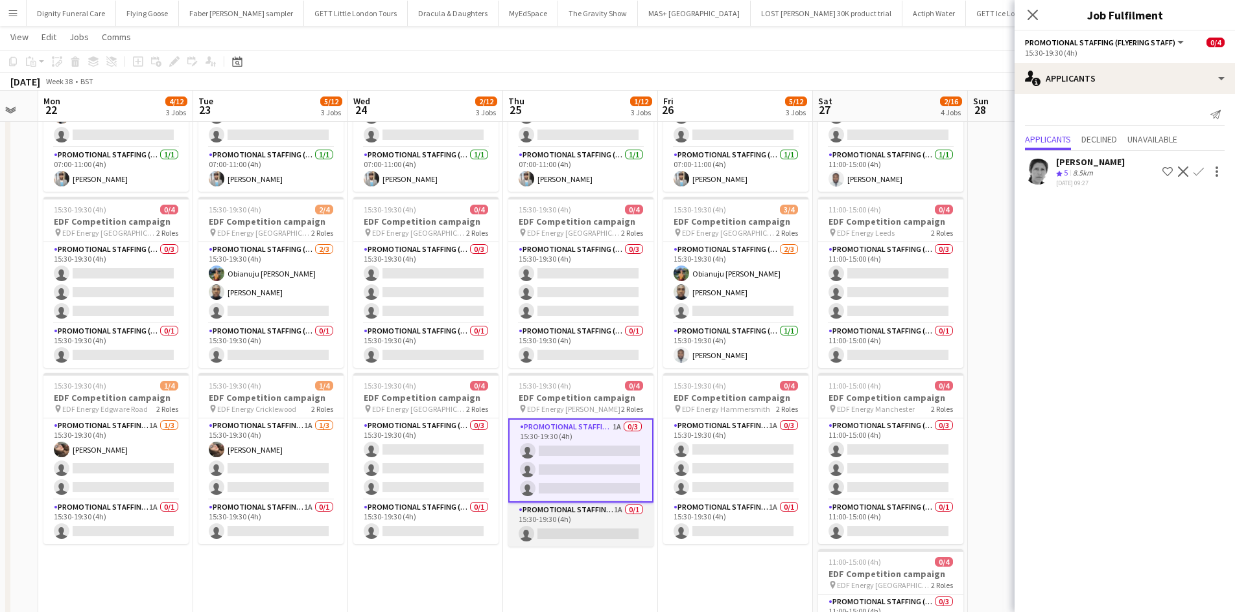
click at [586, 530] on app-card-role "Promotional Staffing (Team Leader) 1A 0/1 15:30-19:30 (4h) single-neutral-actio…" at bounding box center [580, 525] width 145 height 44
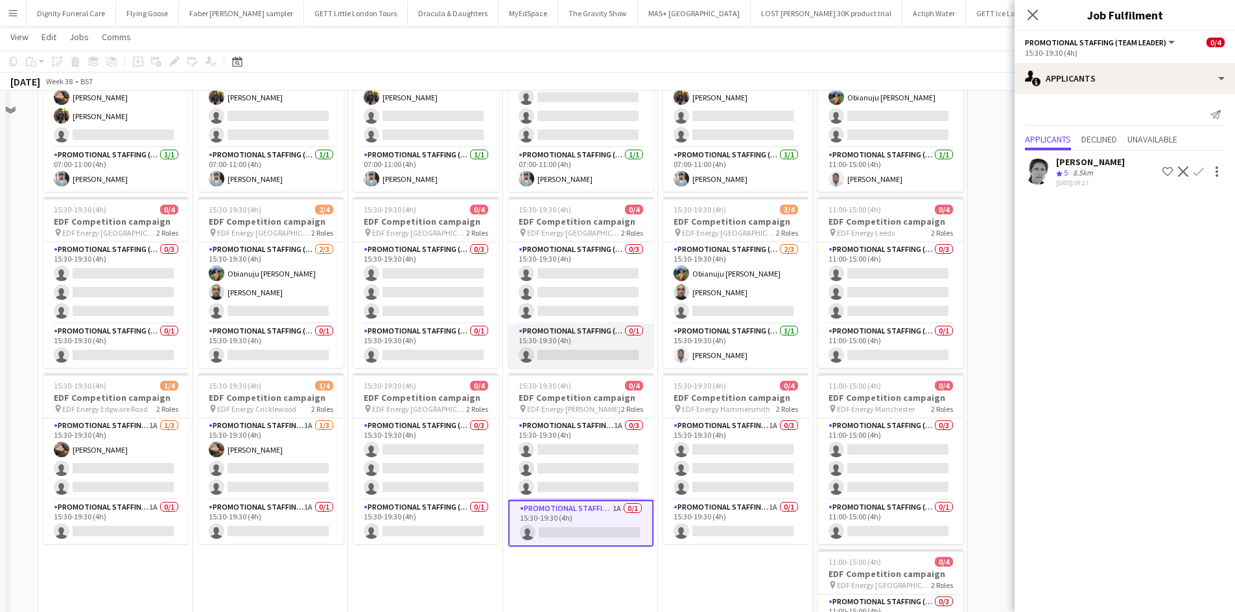
scroll to position [0, 0]
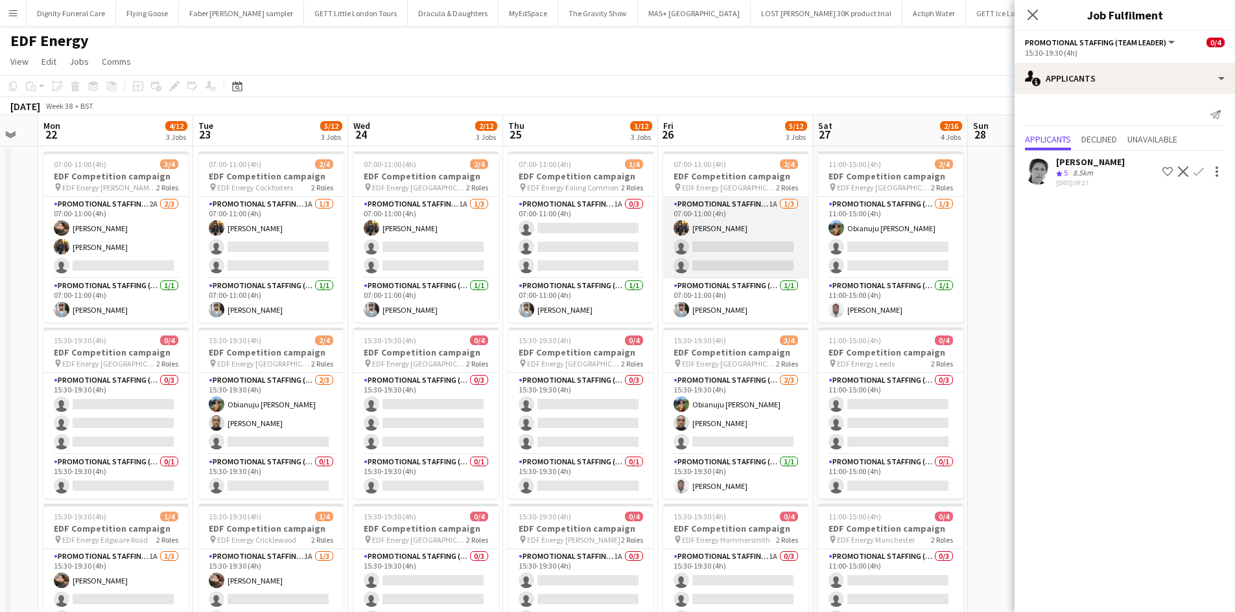
click at [731, 262] on app-card-role "Promotional Staffing (Flyering Staff) 1A 1/3 07:00-11:00 (4h) Martin Brady sing…" at bounding box center [735, 238] width 145 height 82
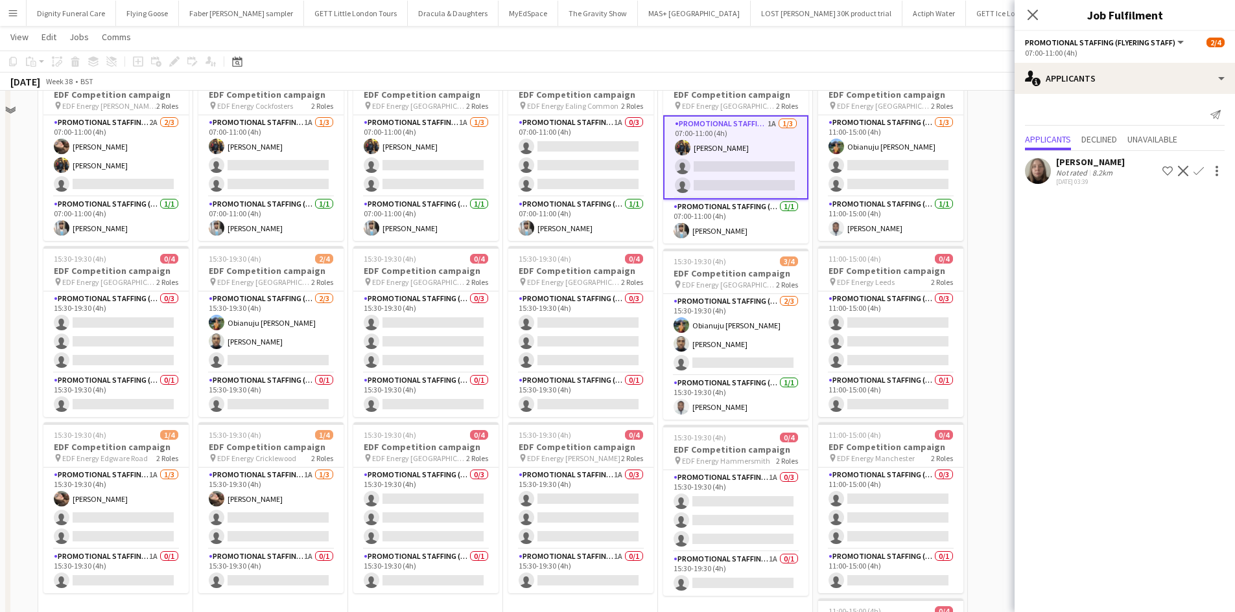
scroll to position [130, 0]
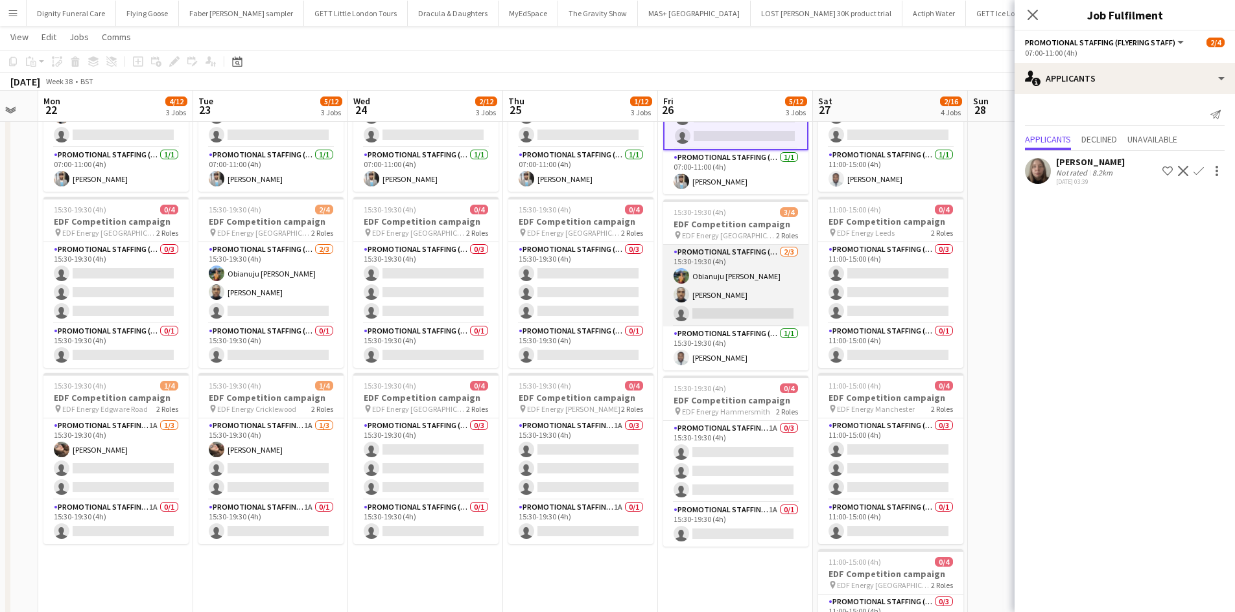
click at [728, 318] on app-card-role "Promotional Staffing (Flyering Staff) 2/3 15:30-19:30 (4h) Obianuju Rosemary Of…" at bounding box center [735, 286] width 145 height 82
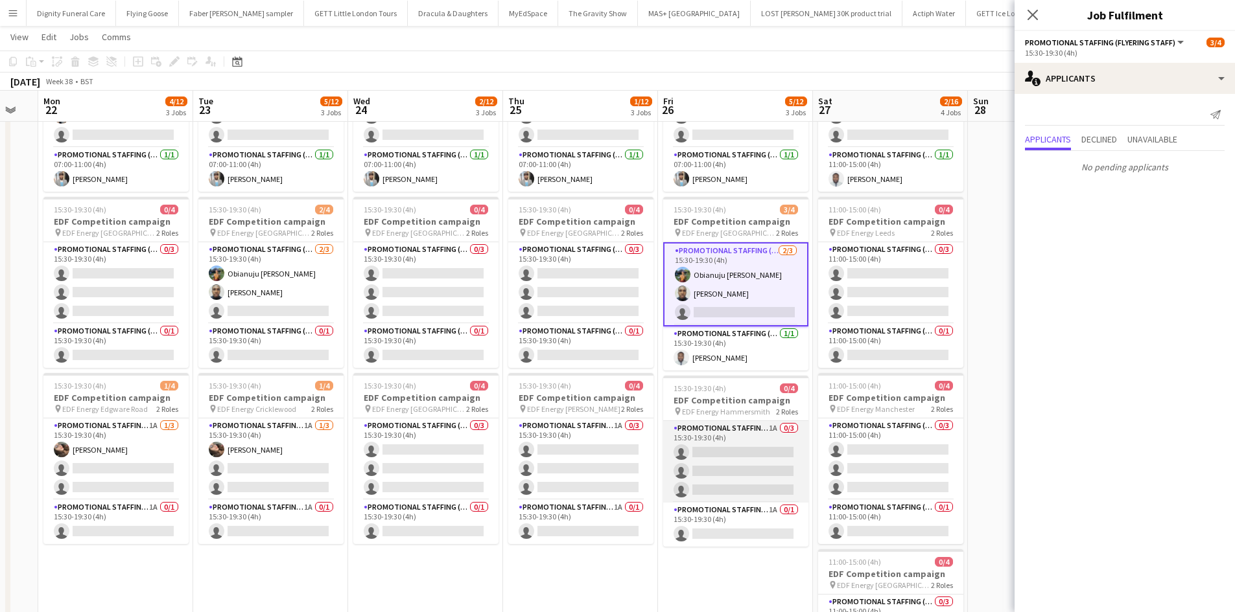
click at [710, 454] on app-card-role "Promotional Staffing (Flyering Staff) 1A 0/3 15:30-19:30 (4h) single-neutral-ac…" at bounding box center [735, 462] width 145 height 82
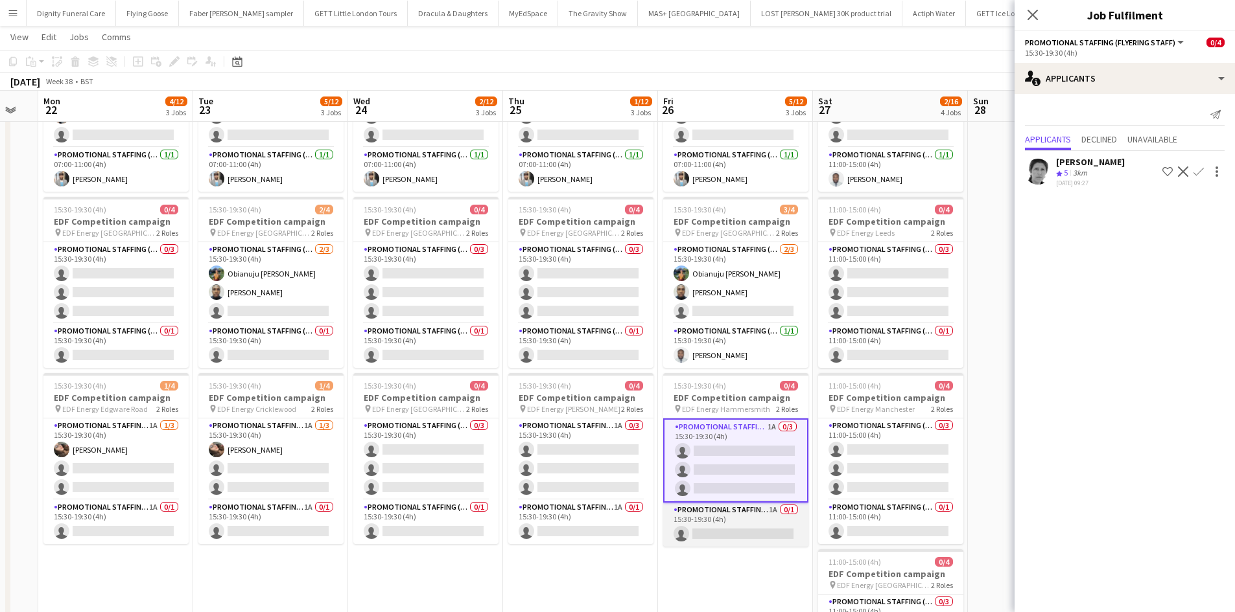
click at [736, 539] on app-card-role "Promotional Staffing (Team Leader) 1A 0/1 15:30-19:30 (4h) single-neutral-actio…" at bounding box center [735, 525] width 145 height 44
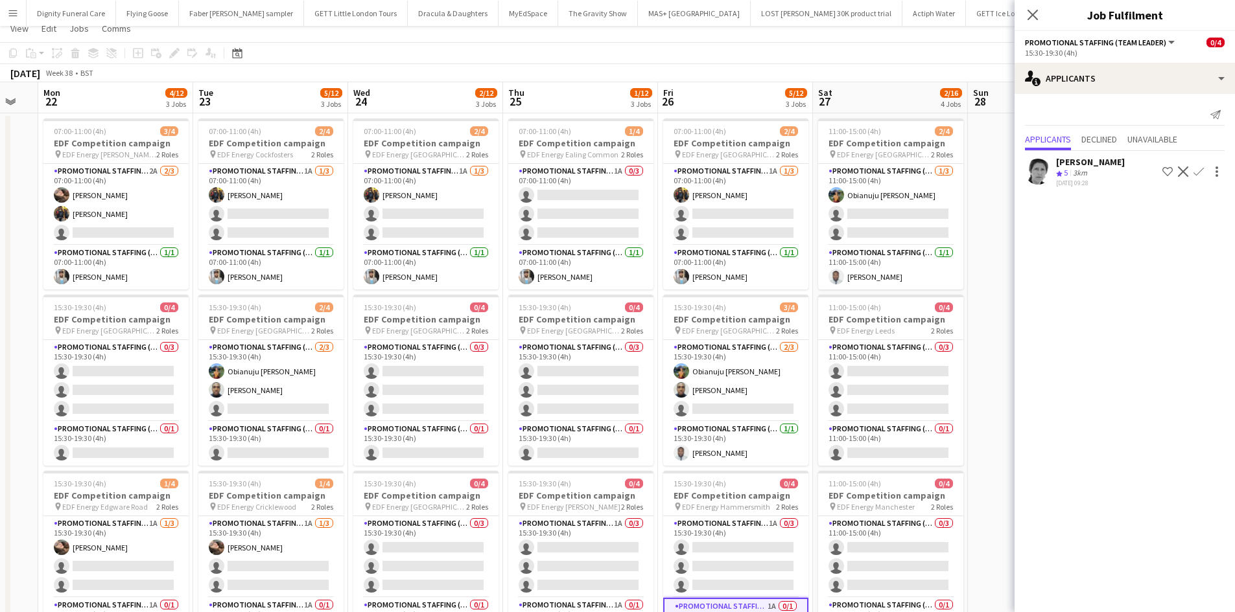
scroll to position [0, 0]
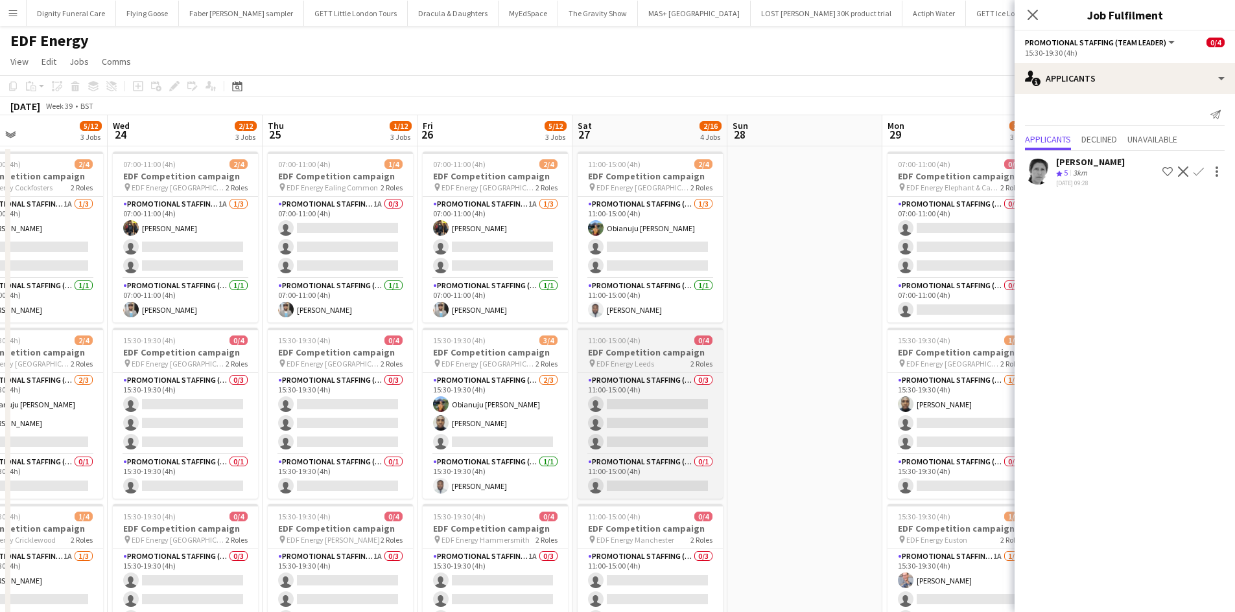
drag, startPoint x: 914, startPoint y: 341, endPoint x: 688, endPoint y: 345, distance: 226.8
click at [709, 343] on app-calendar-viewport "Fri 19 4/12 3 Jobs Sat 20 3/12 3 Jobs Sun 21 Mon 22 4/12 3 Jobs Tue 23 5/12 3 J…" at bounding box center [617, 521] width 1235 height 813
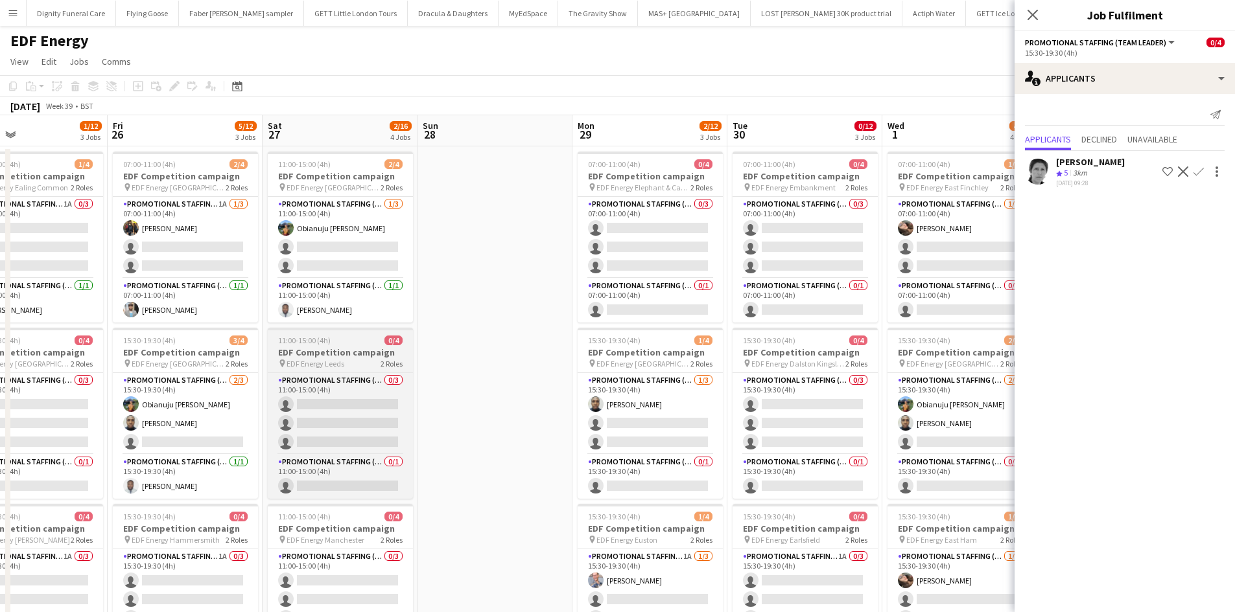
scroll to position [0, 379]
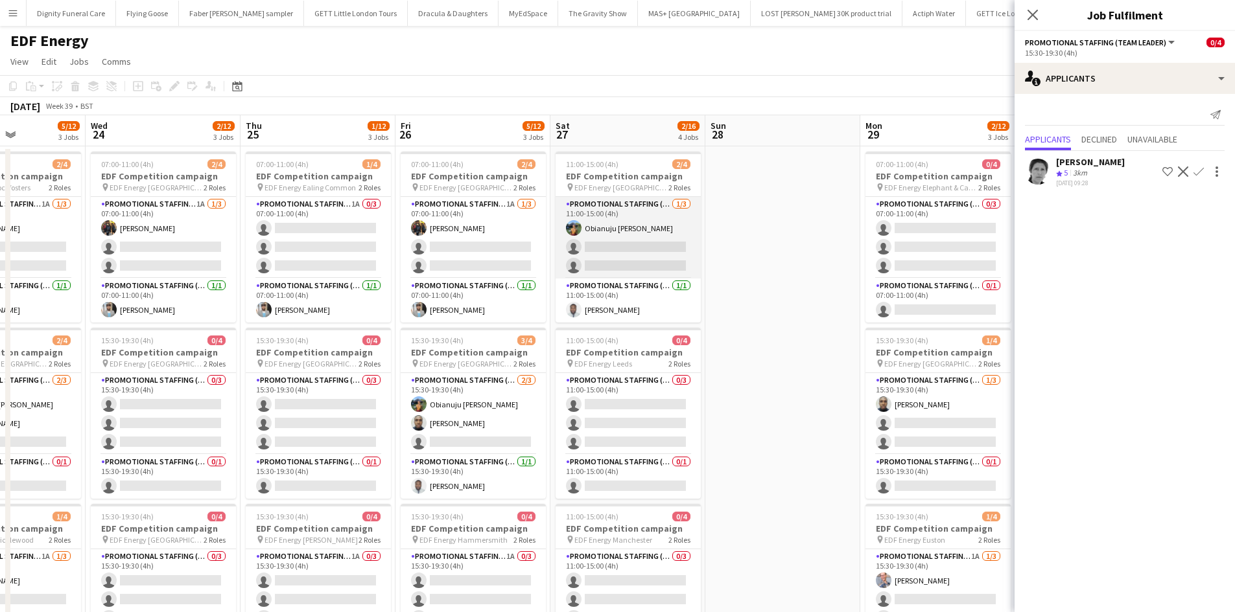
click at [636, 257] on app-card-role "Promotional Staffing (Flyering Staff) 1/3 11:00-15:00 (4h) Obianuju Rosemary Of…" at bounding box center [627, 238] width 145 height 82
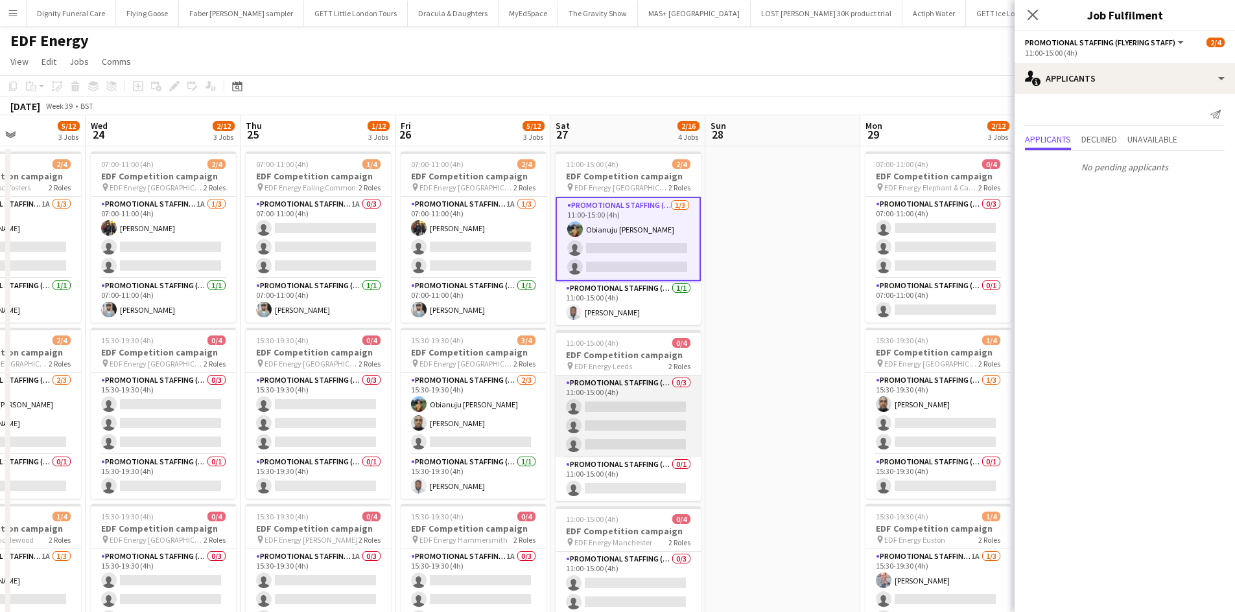
click at [632, 428] on app-card-role "Promotional Staffing (Flyering Staff) 0/3 11:00-15:00 (4h) single-neutral-actio…" at bounding box center [627, 417] width 145 height 82
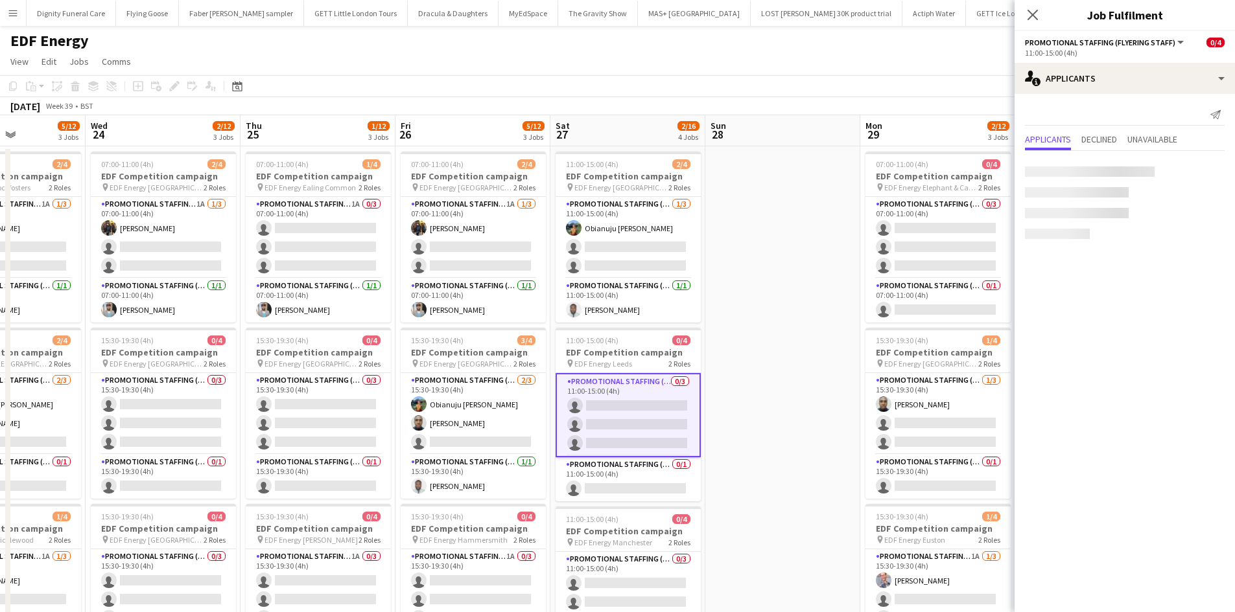
scroll to position [0, 378]
click at [646, 489] on app-card-role "Promotional Staffing (Team Leader) 0/1 11:00-15:00 (4h) single-neutral-actions" at bounding box center [628, 480] width 145 height 44
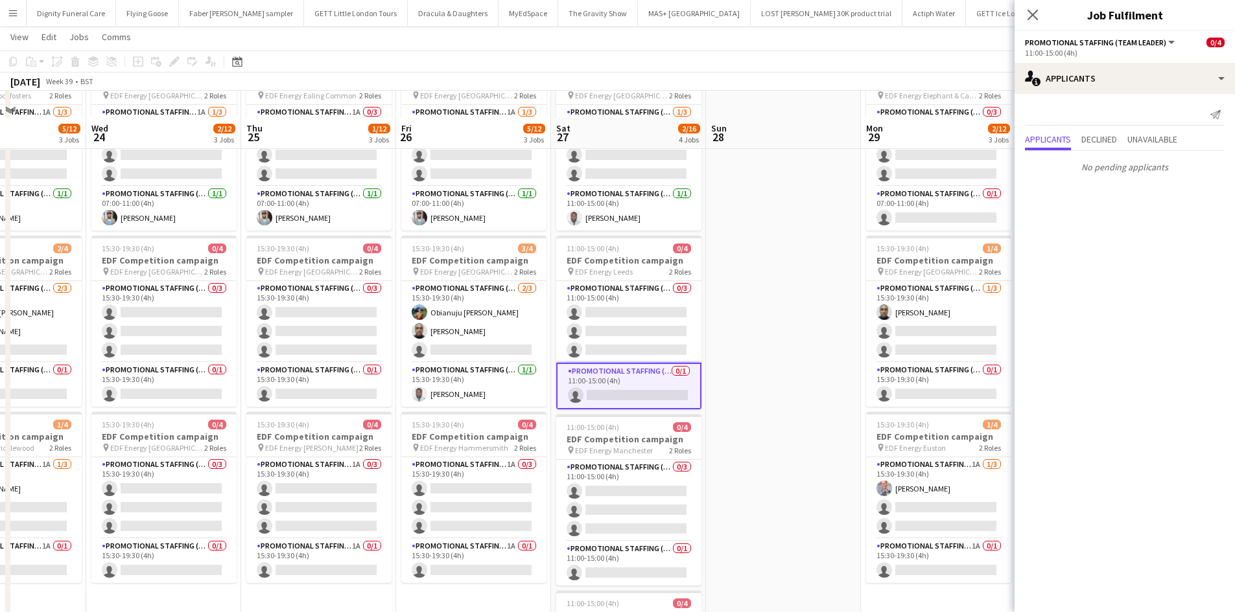
scroll to position [130, 0]
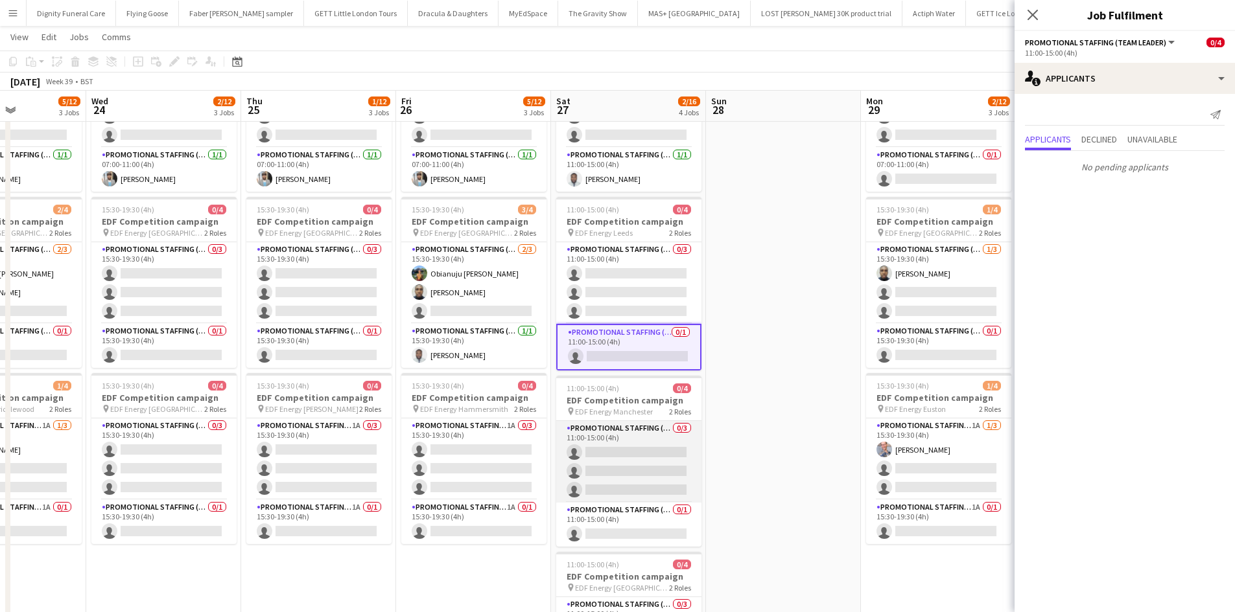
click at [659, 453] on app-card-role "Promotional Staffing (Flyering Staff) 0/3 11:00-15:00 (4h) single-neutral-actio…" at bounding box center [628, 462] width 145 height 82
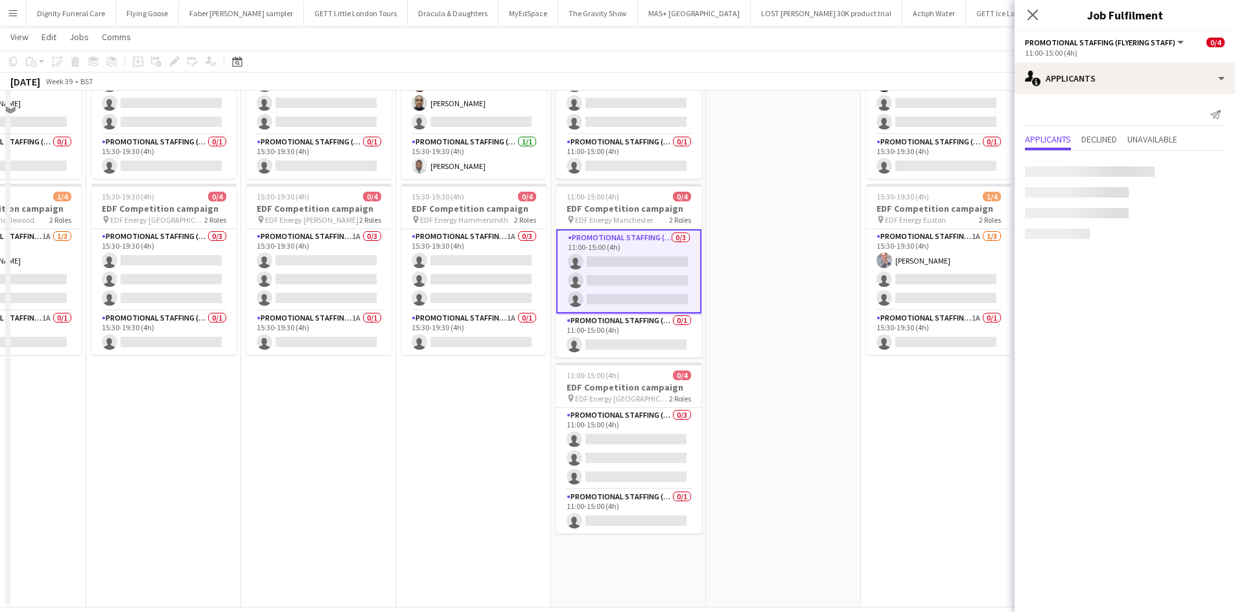
scroll to position [324, 0]
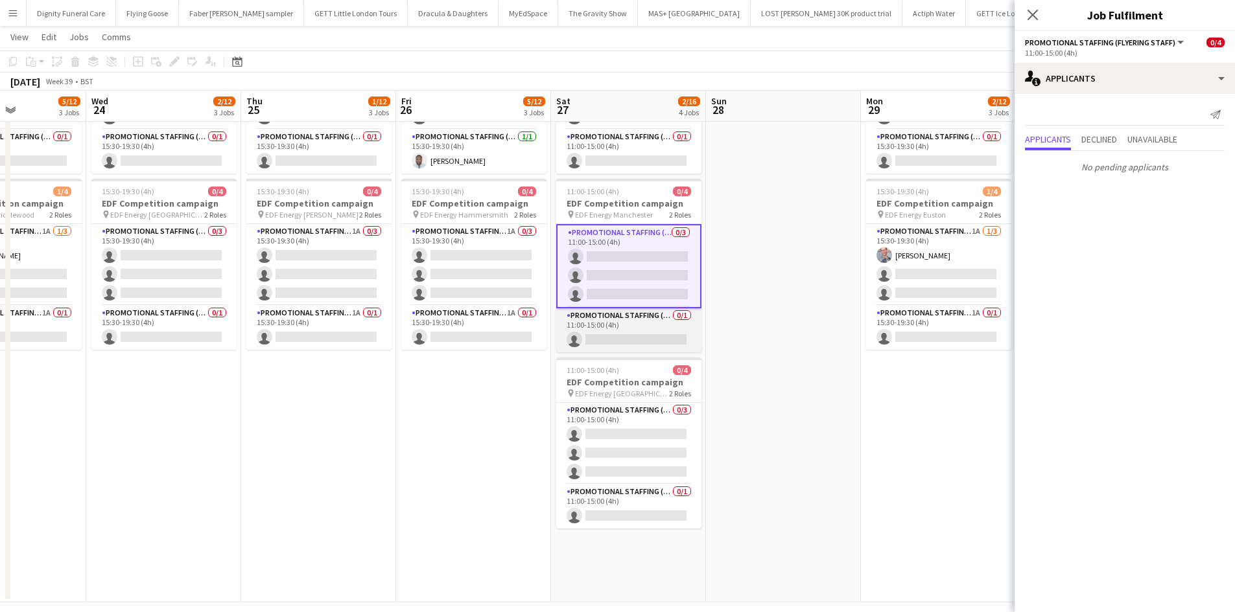
click at [643, 342] on app-card-role "Promotional Staffing (Team Leader) 0/1 11:00-15:00 (4h) single-neutral-actions" at bounding box center [628, 330] width 145 height 44
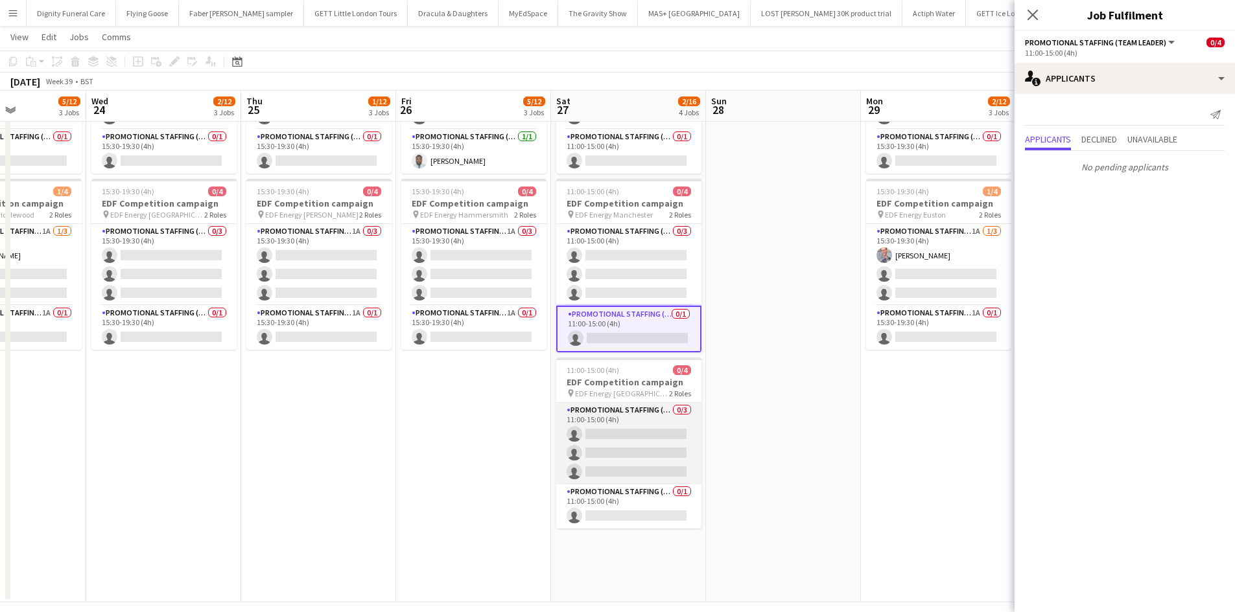
click at [629, 449] on app-card-role "Promotional Staffing (Flyering Staff) 0/3 11:00-15:00 (4h) single-neutral-actio…" at bounding box center [628, 444] width 145 height 82
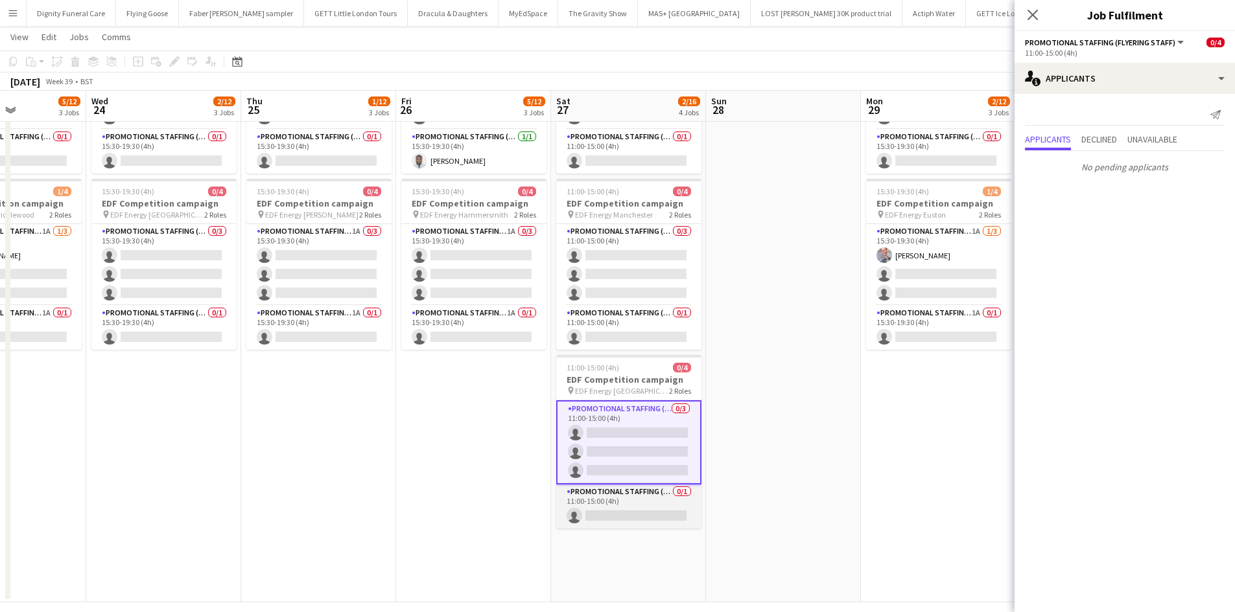
click at [651, 514] on app-card-role "Promotional Staffing (Team Leader) 0/1 11:00-15:00 (4h) single-neutral-actions" at bounding box center [628, 507] width 145 height 44
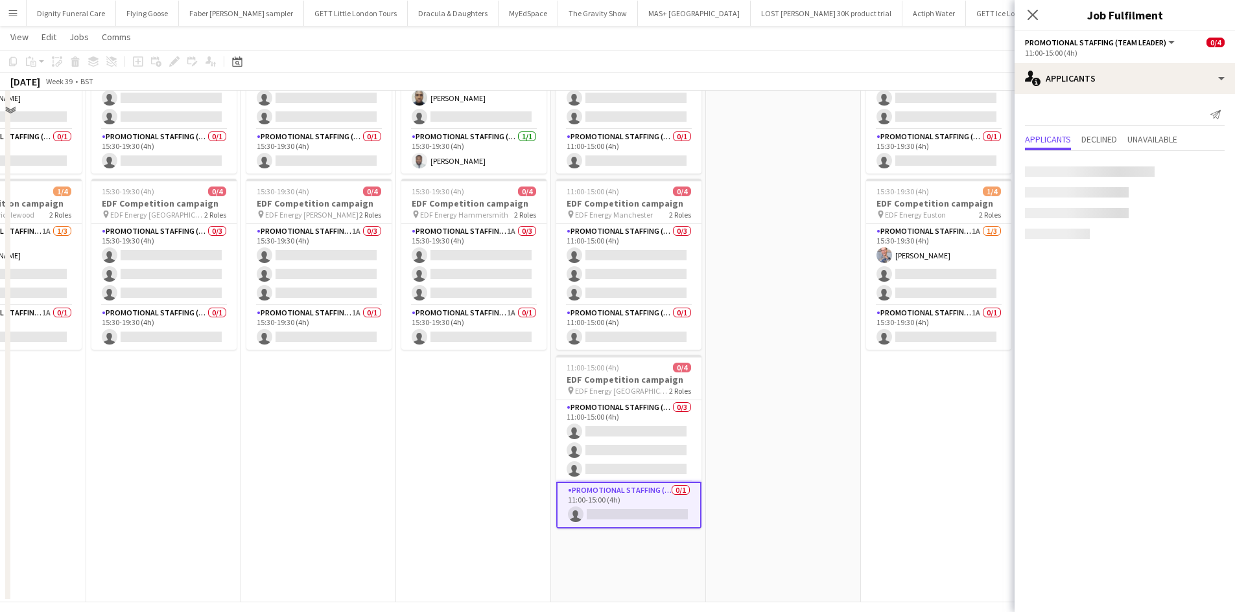
scroll to position [0, 0]
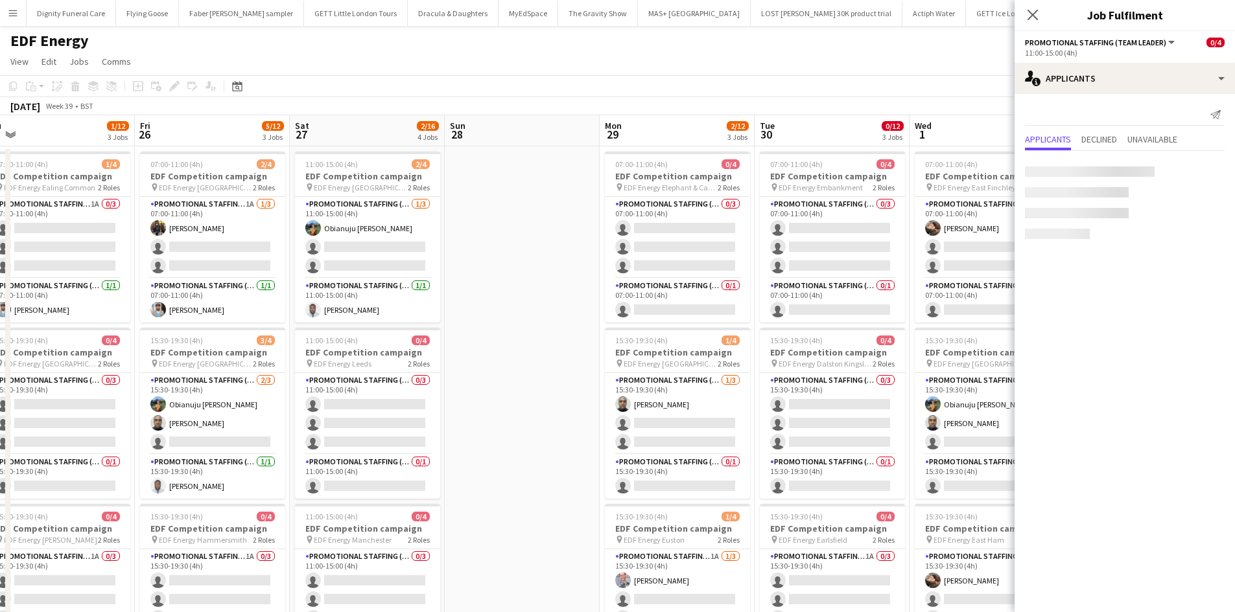
drag, startPoint x: 807, startPoint y: 371, endPoint x: 534, endPoint y: 380, distance: 273.0
click at [539, 378] on app-calendar-viewport "Sun 21 Mon 22 4/12 3 Jobs Tue 23 5/12 3 Jobs Wed 24 2/12 3 Jobs Thu 25 1/12 3 J…" at bounding box center [617, 521] width 1235 height 813
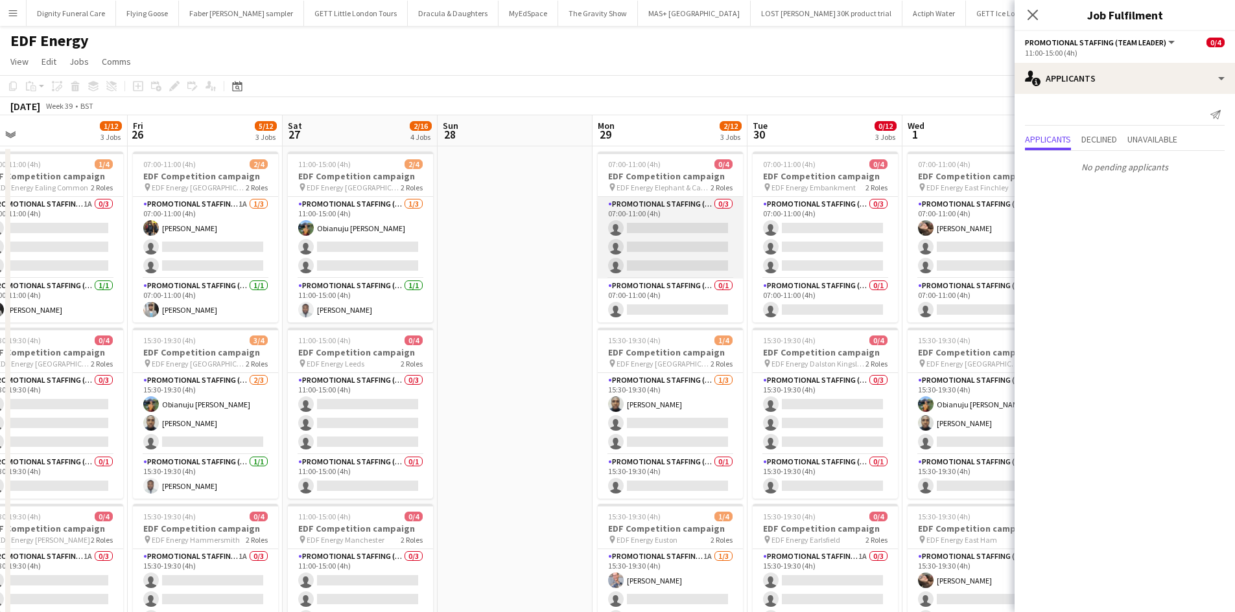
click at [666, 231] on app-card-role "Promotional Staffing (Flyering Staff) 0/3 07:00-11:00 (4h) single-neutral-actio…" at bounding box center [669, 238] width 145 height 82
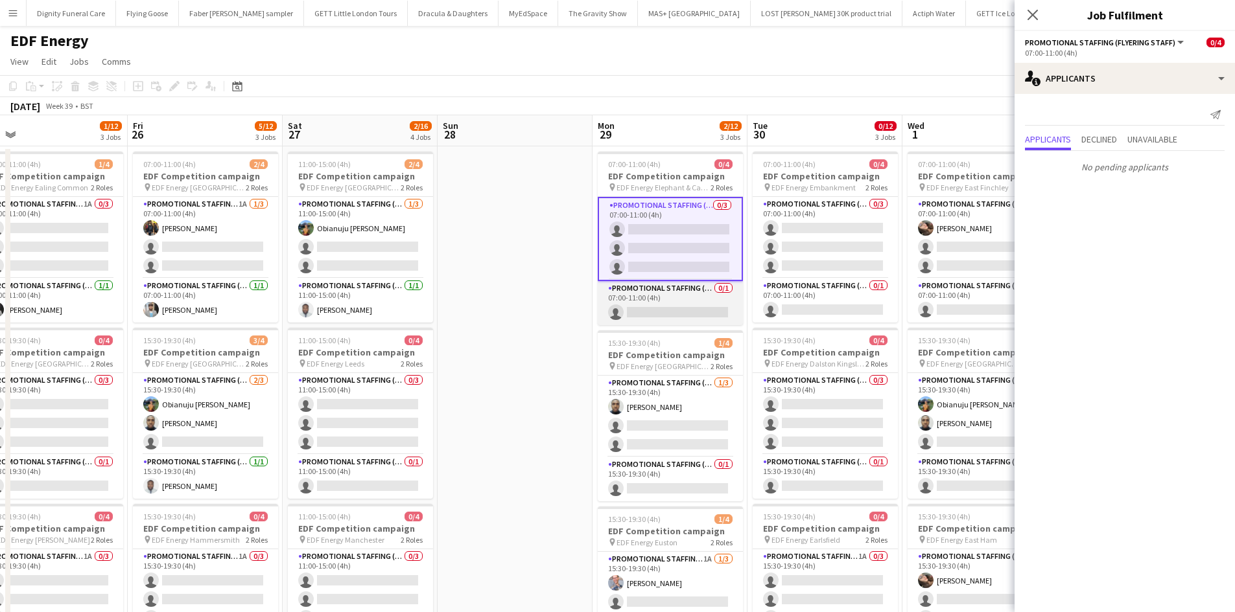
click at [648, 303] on app-card-role "Promotional Staffing (Team Leader) 0/1 07:00-11:00 (4h) single-neutral-actions" at bounding box center [669, 303] width 145 height 44
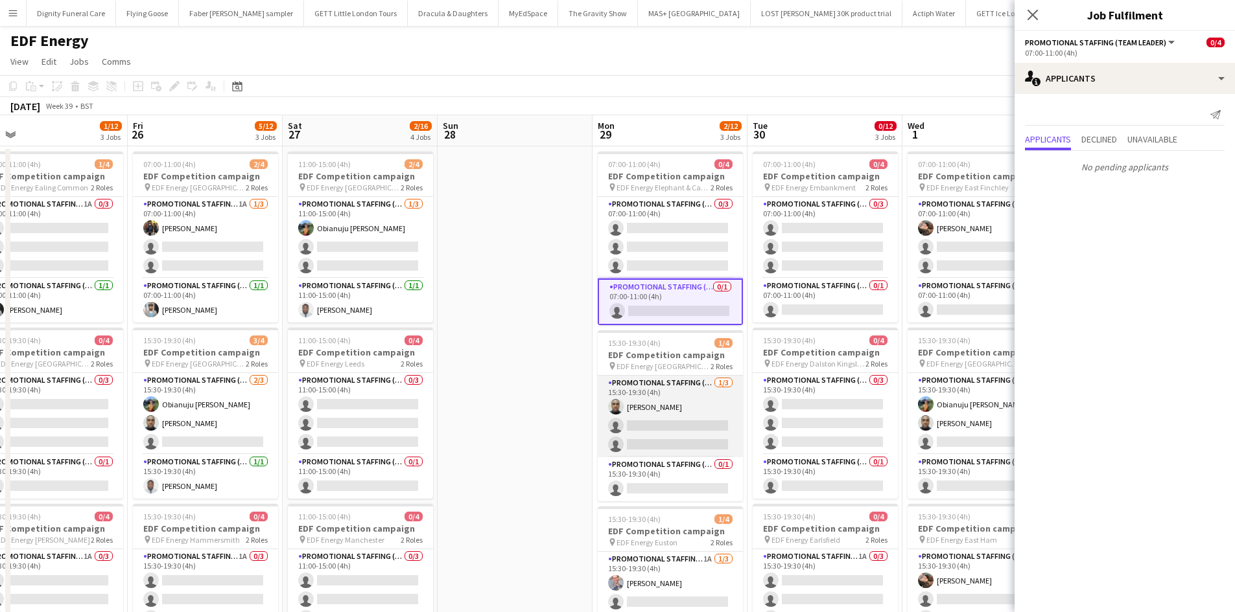
click at [677, 428] on app-card-role "Promotional Staffing (Flyering Staff) 1/3 15:30-19:30 (4h) Ayomipo Adegeye sing…" at bounding box center [669, 417] width 145 height 82
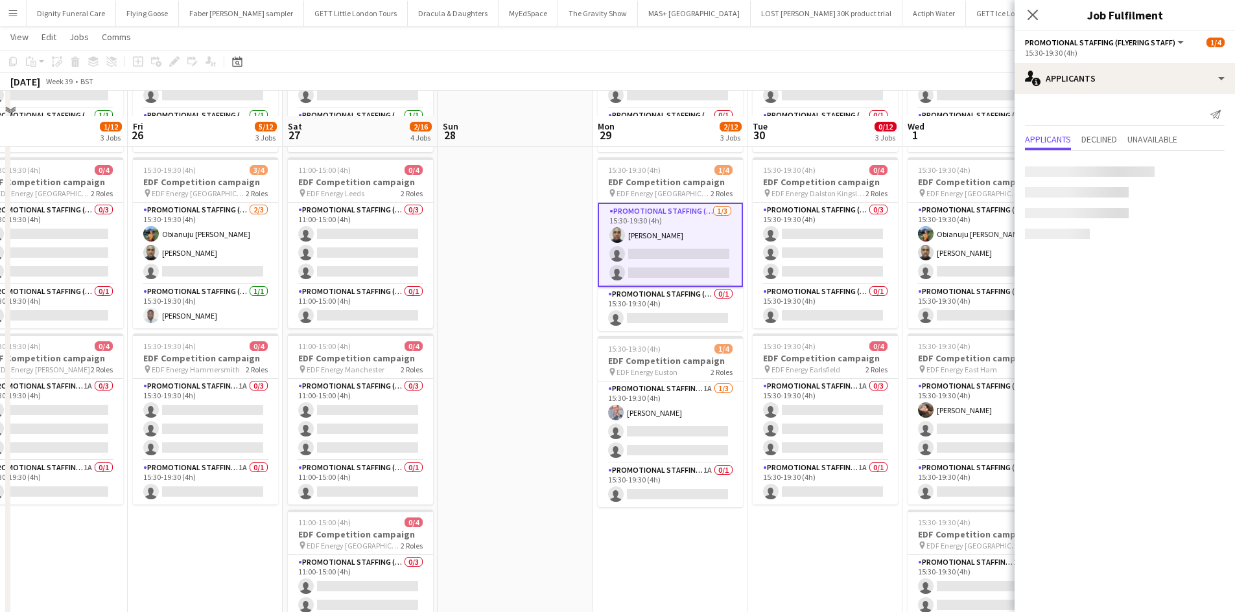
scroll to position [194, 0]
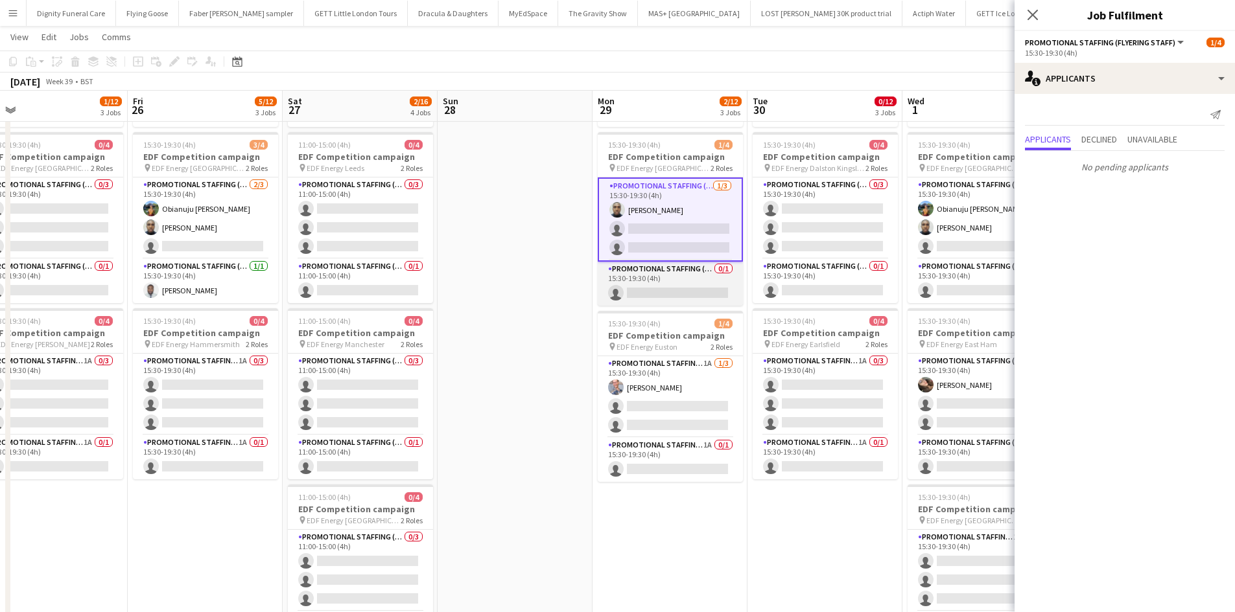
click at [707, 294] on app-card-role "Promotional Staffing (Team Leader) 0/1 15:30-19:30 (4h) single-neutral-actions" at bounding box center [669, 284] width 145 height 44
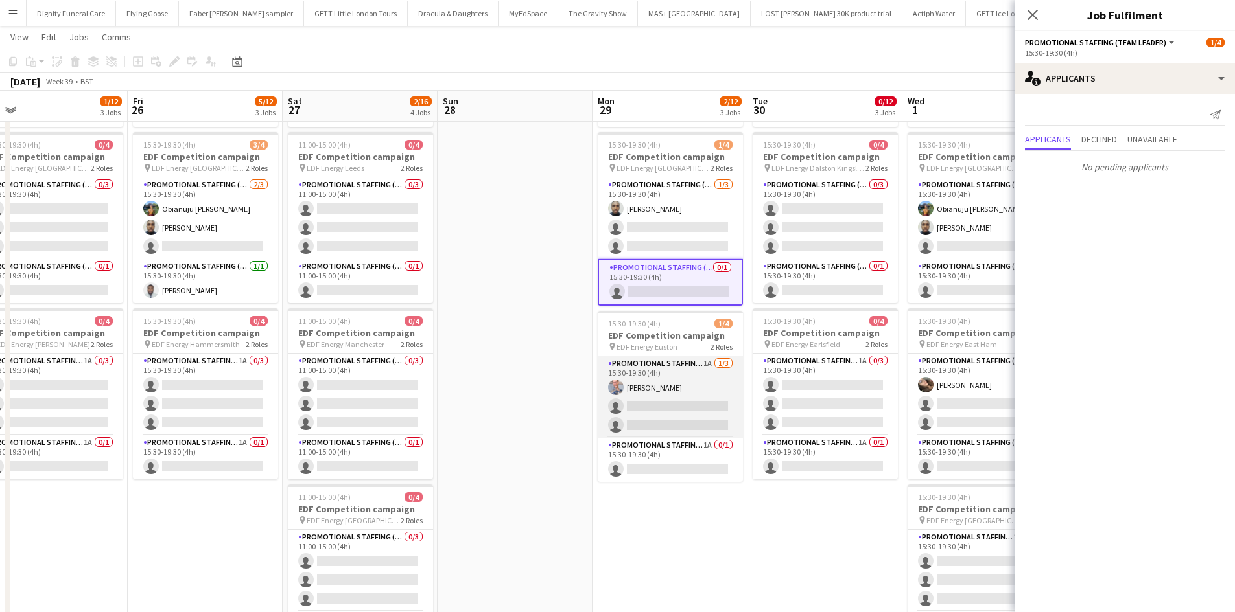
click at [673, 409] on app-card-role "Promotional Staffing (Flyering Staff) 1A 1/3 15:30-19:30 (4h) SIMON GREIFF sing…" at bounding box center [669, 397] width 145 height 82
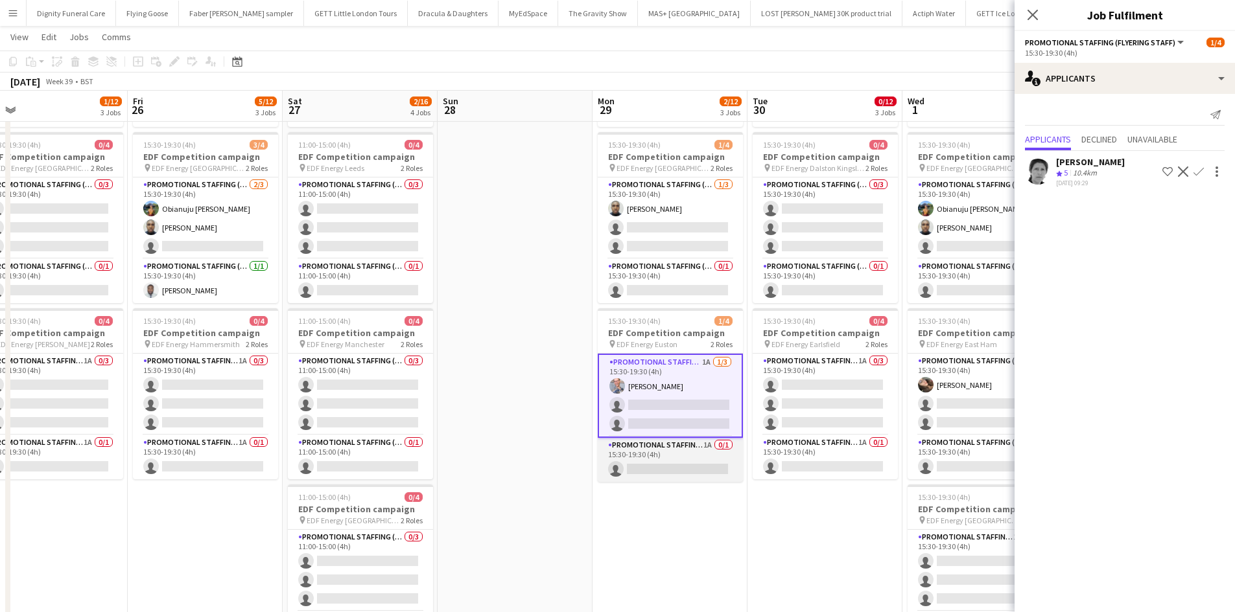
click at [672, 468] on app-card-role "Promotional Staffing (Team Leader) 1A 0/1 15:30-19:30 (4h) single-neutral-actio…" at bounding box center [669, 460] width 145 height 44
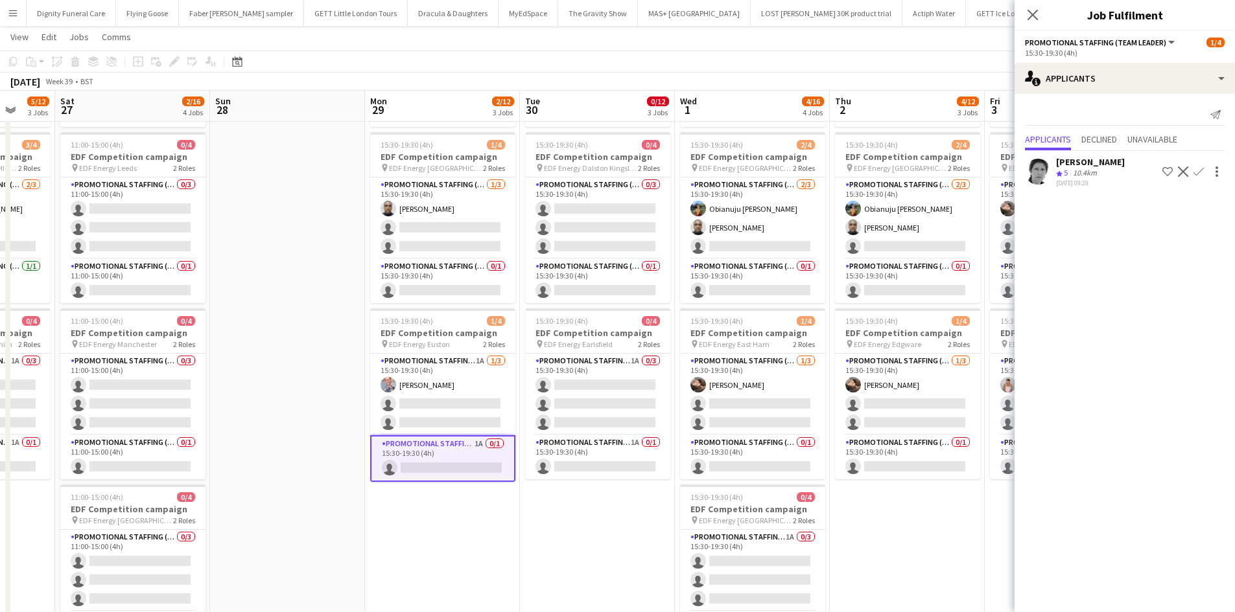
drag, startPoint x: 783, startPoint y: 554, endPoint x: 596, endPoint y: 510, distance: 192.4
click at [550, 535] on app-calendar-viewport "Tue 23 5/12 3 Jobs Wed 24 2/12 3 Jobs Thu 25 1/12 3 Jobs Fri 26 5/12 3 Jobs Sat…" at bounding box center [617, 294] width 1235 height 876
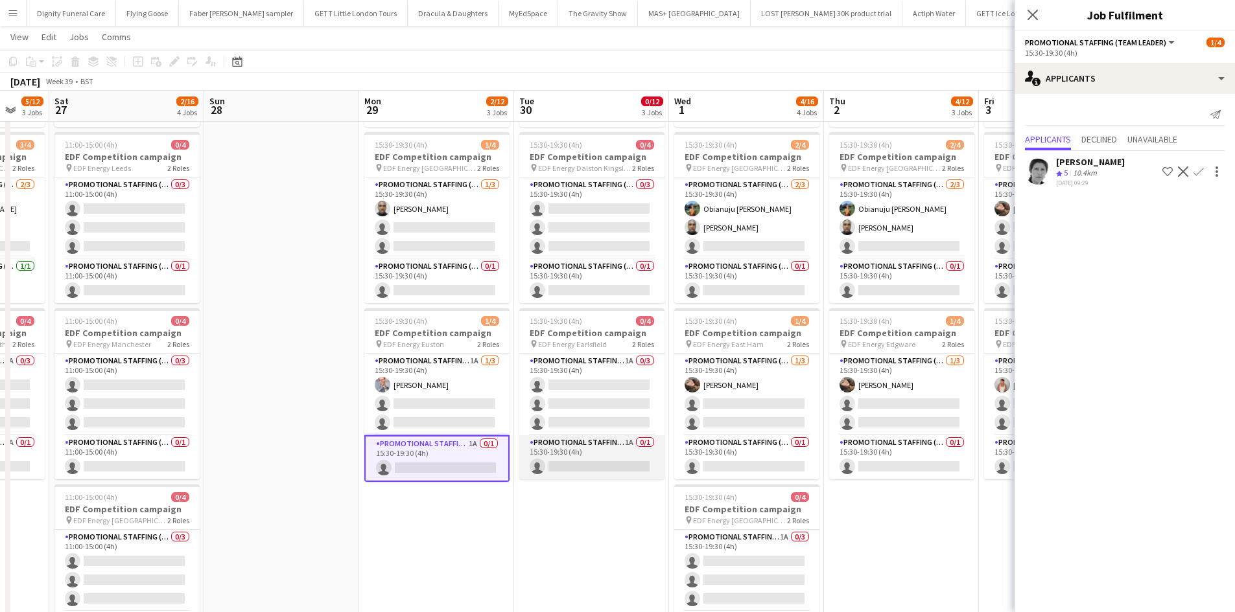
click at [616, 465] on app-card-role "Promotional Staffing (Team Leader) 1A 0/1 15:30-19:30 (4h) single-neutral-actio…" at bounding box center [591, 457] width 145 height 44
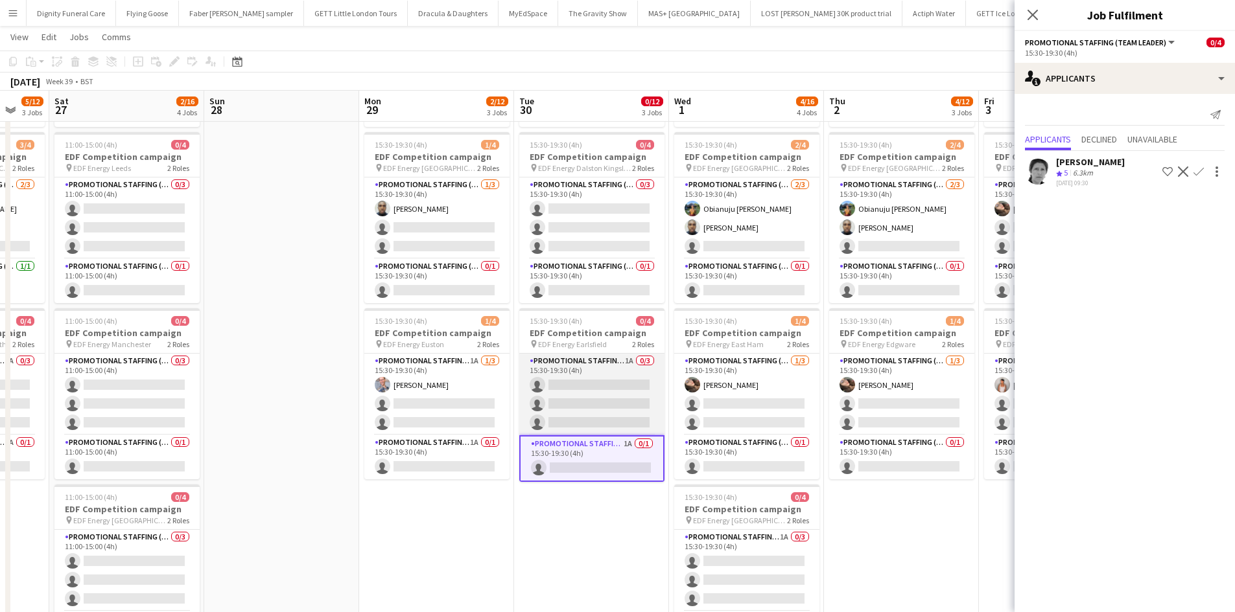
click at [597, 391] on app-card-role "Promotional Staffing (Flyering Staff) 1A 0/3 15:30-19:30 (4h) single-neutral-ac…" at bounding box center [591, 395] width 145 height 82
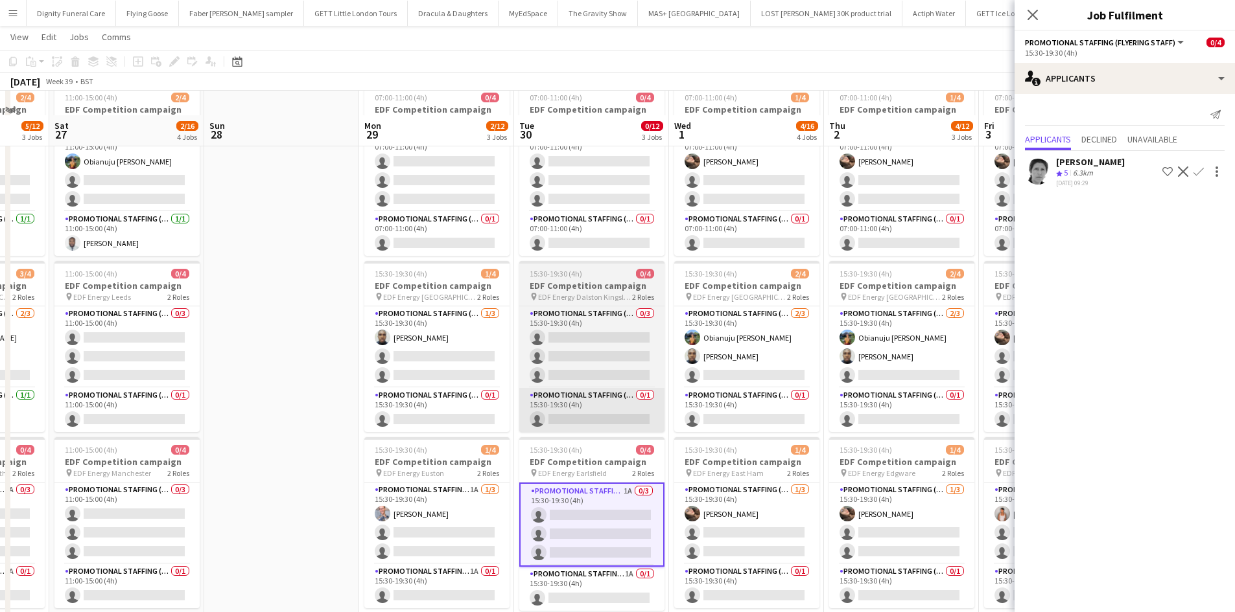
scroll to position [65, 0]
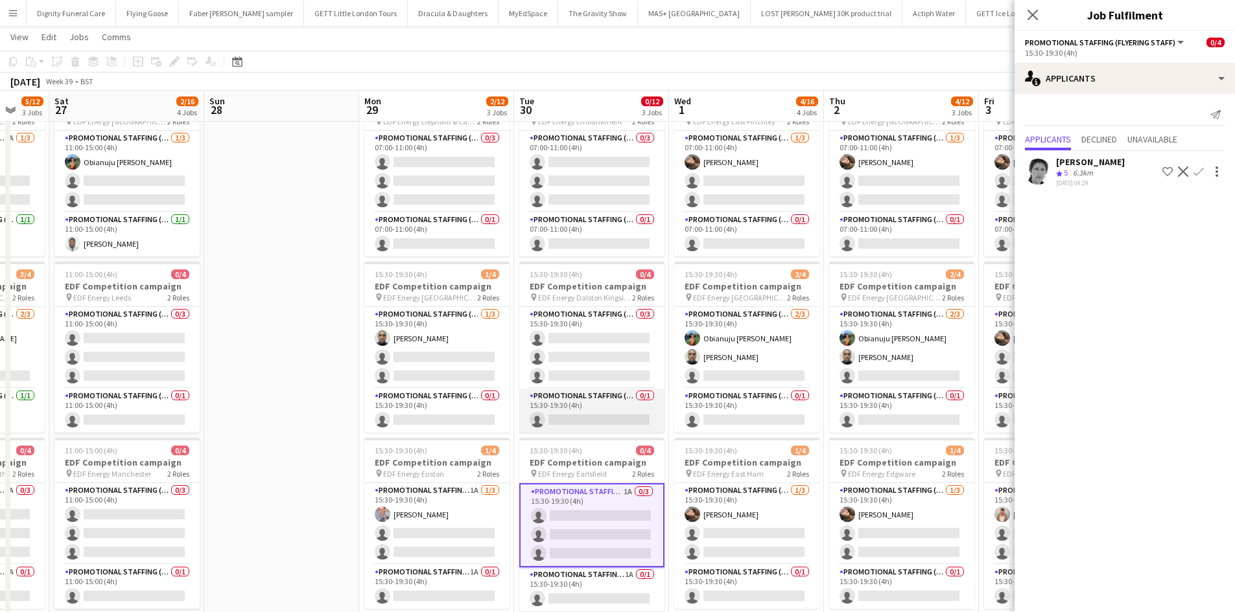
click at [607, 421] on app-card-role "Promotional Staffing (Team Leader) 0/1 15:30-19:30 (4h) single-neutral-actions" at bounding box center [591, 411] width 145 height 44
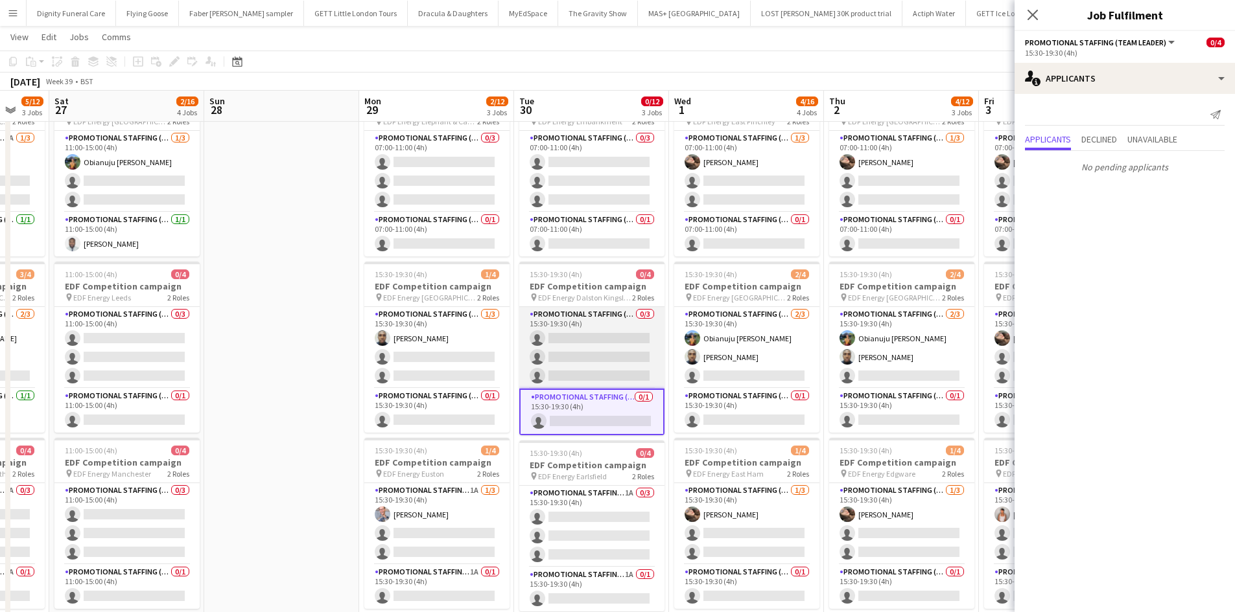
click at [612, 353] on app-card-role "Promotional Staffing (Flyering Staff) 0/3 15:30-19:30 (4h) single-neutral-actio…" at bounding box center [591, 348] width 145 height 82
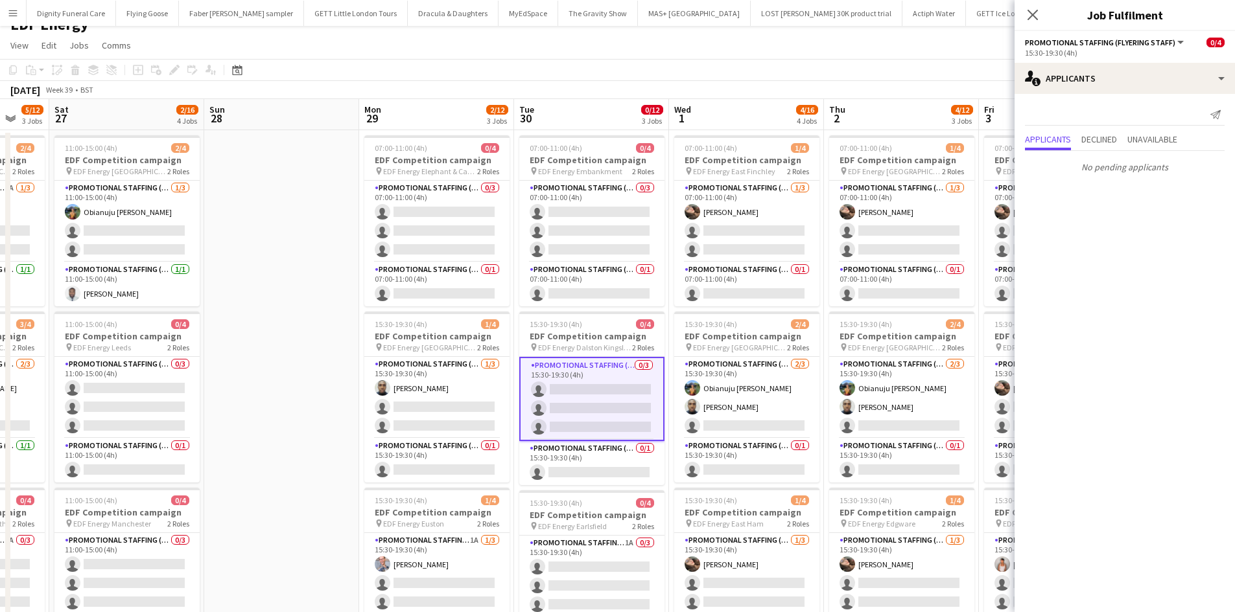
scroll to position [0, 0]
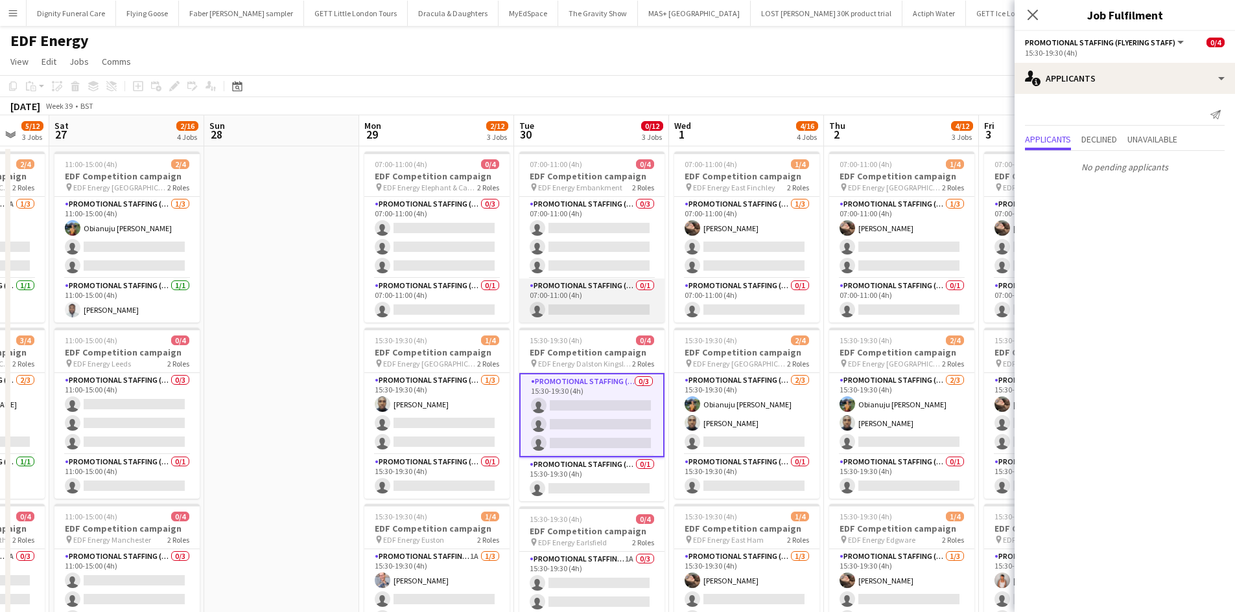
click at [596, 301] on app-card-role "Promotional Staffing (Team Leader) 0/1 07:00-11:00 (4h) single-neutral-actions" at bounding box center [591, 301] width 145 height 44
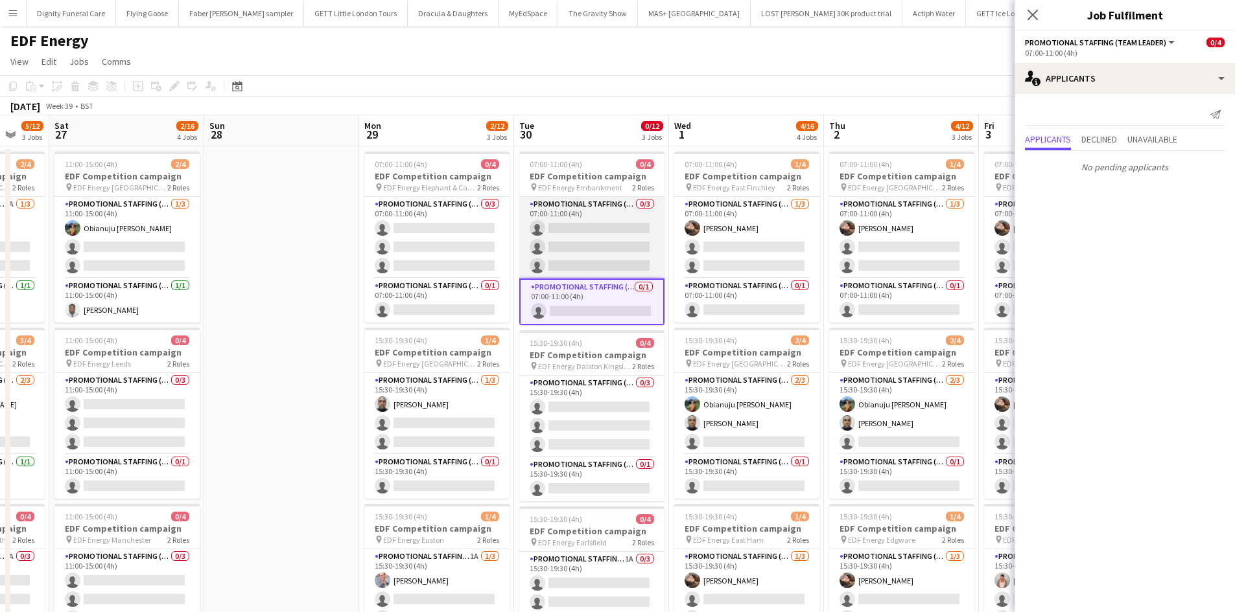
click at [614, 244] on app-card-role "Promotional Staffing (Flyering Staff) 0/3 07:00-11:00 (4h) single-neutral-actio…" at bounding box center [591, 238] width 145 height 82
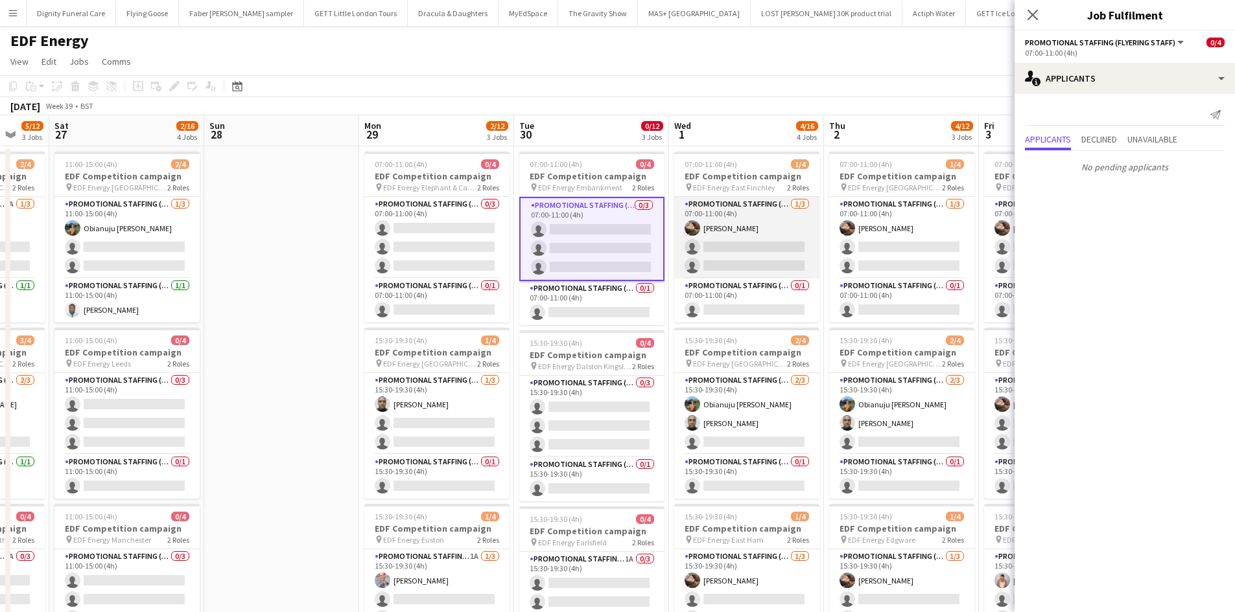
click at [750, 262] on app-card-role "Promotional Staffing (Flyering Staff) 1/3 07:00-11:00 (4h) Anastasiia Meleshko …" at bounding box center [746, 238] width 145 height 82
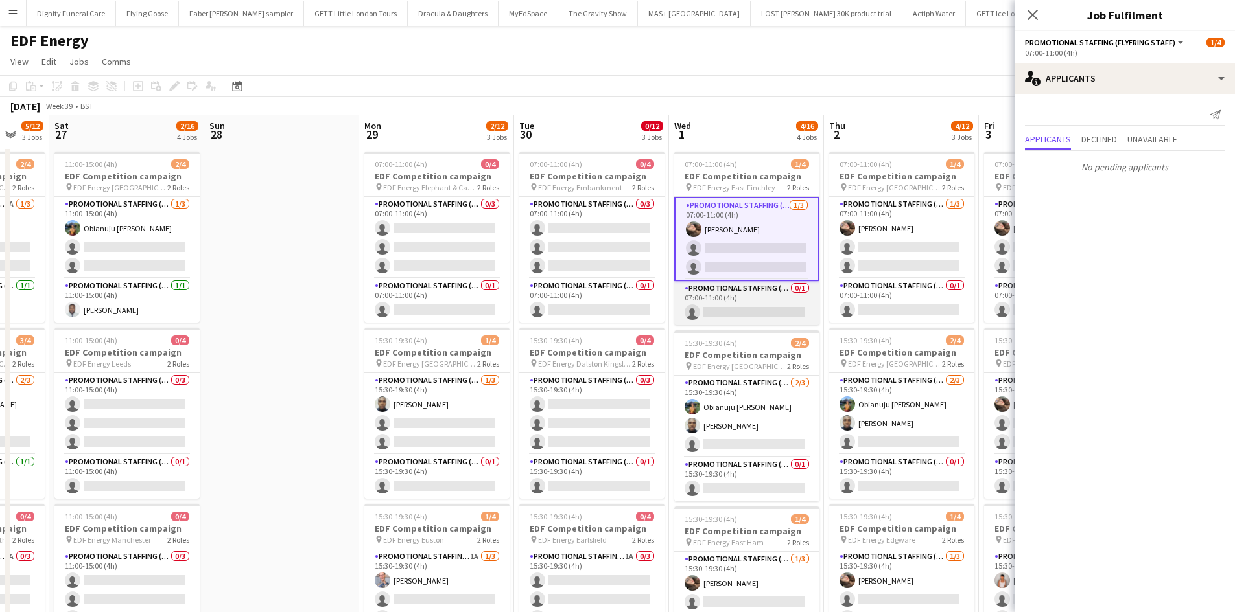
click at [747, 306] on app-card-role "Promotional Staffing (Team Leader) 0/1 07:00-11:00 (4h) single-neutral-actions" at bounding box center [746, 303] width 145 height 44
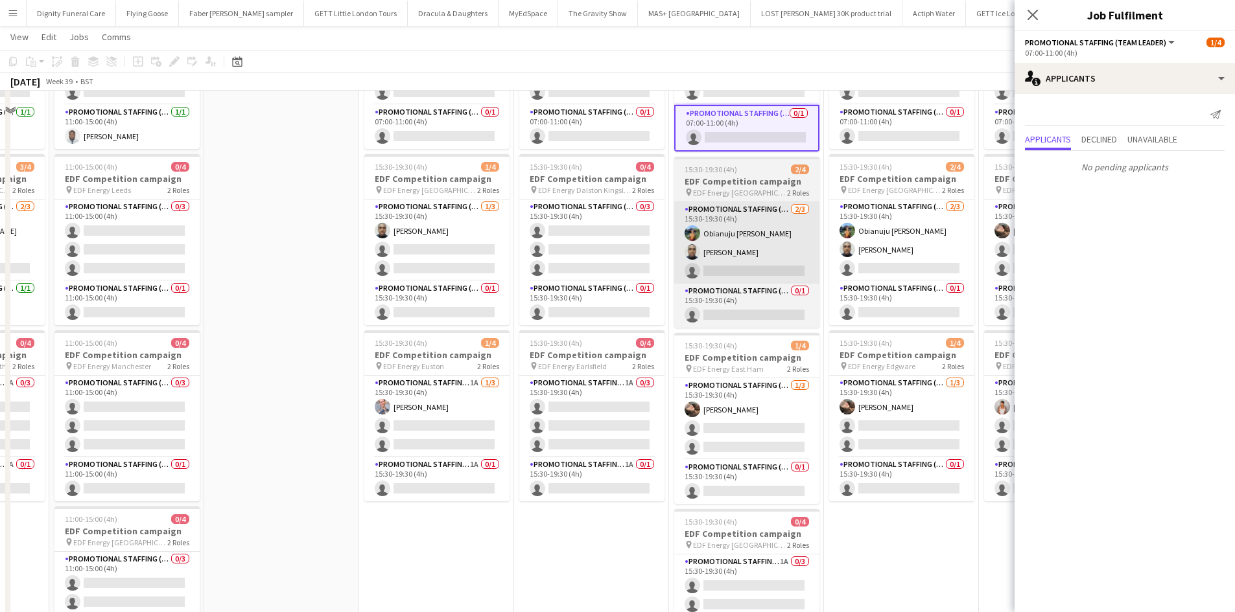
scroll to position [194, 0]
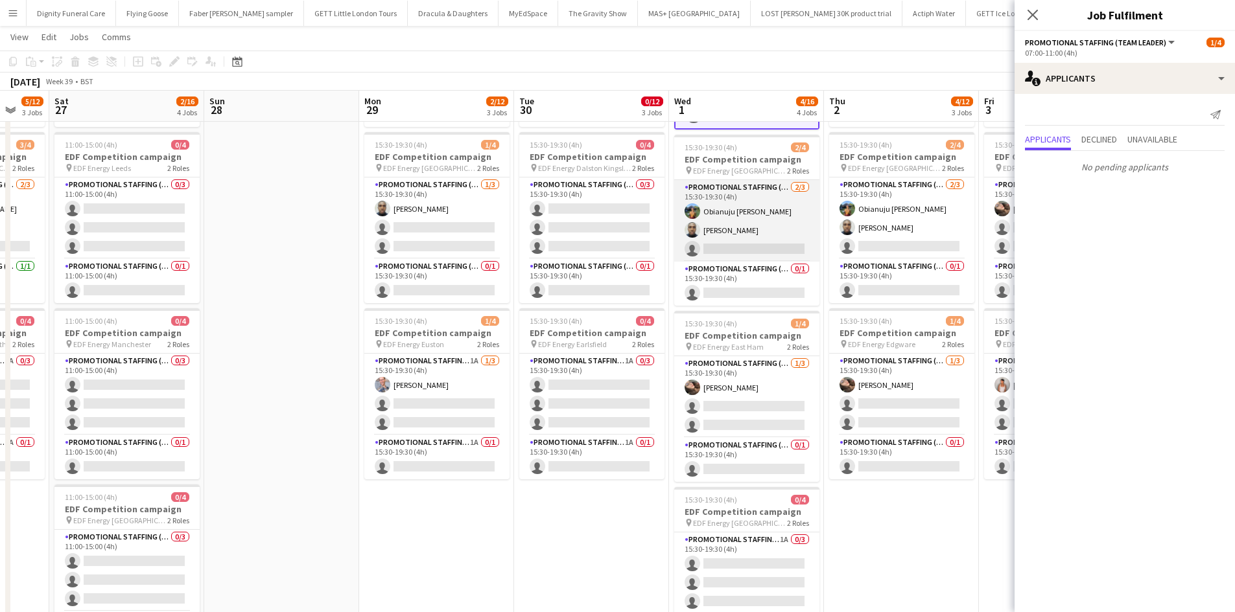
click at [764, 244] on app-card-role "Promotional Staffing (Flyering Staff) 2/3 15:30-19:30 (4h) Obianuju Rosemary Of…" at bounding box center [746, 221] width 145 height 82
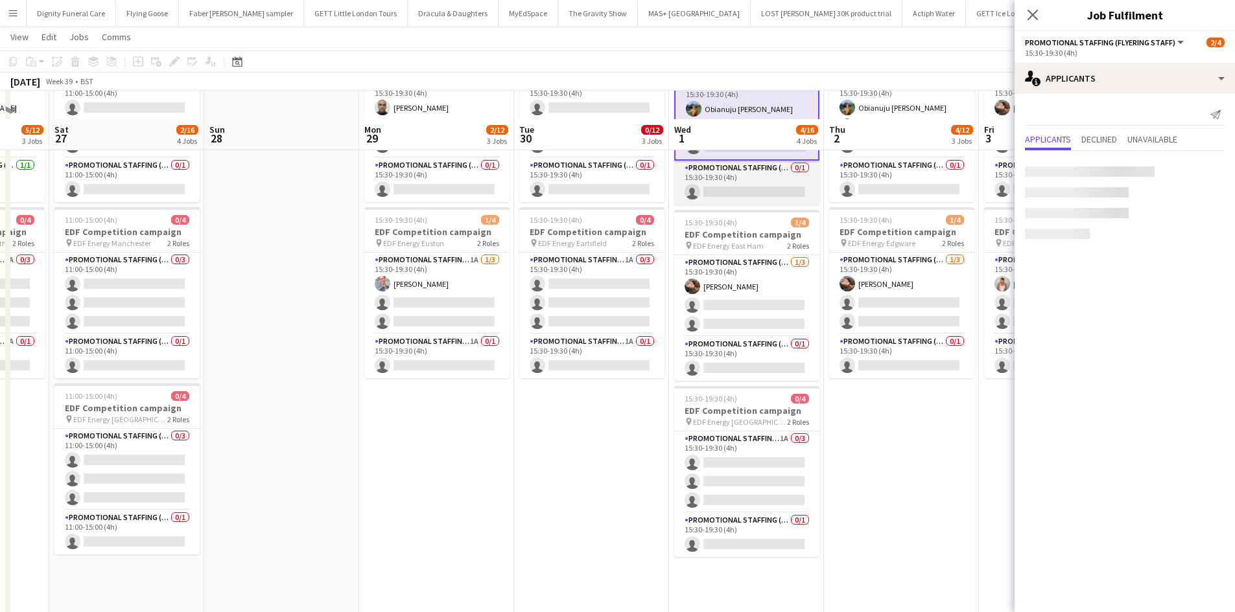
scroll to position [324, 0]
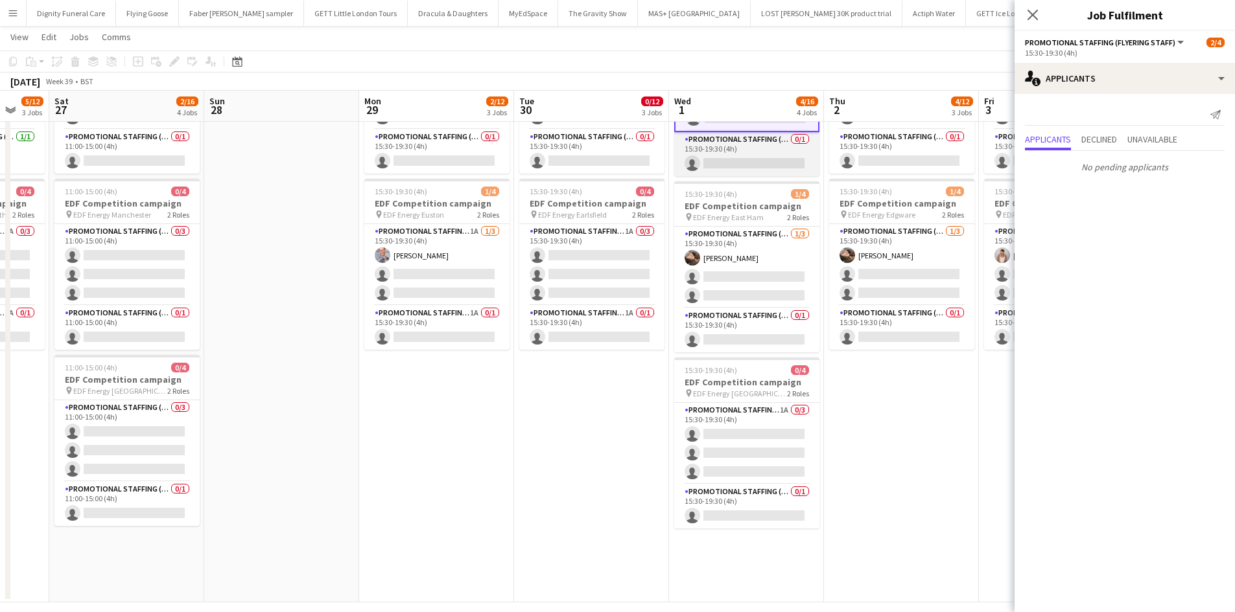
click at [751, 157] on app-card-role "Promotional Staffing (Team Leader) 0/1 15:30-19:30 (4h) single-neutral-actions" at bounding box center [746, 154] width 145 height 44
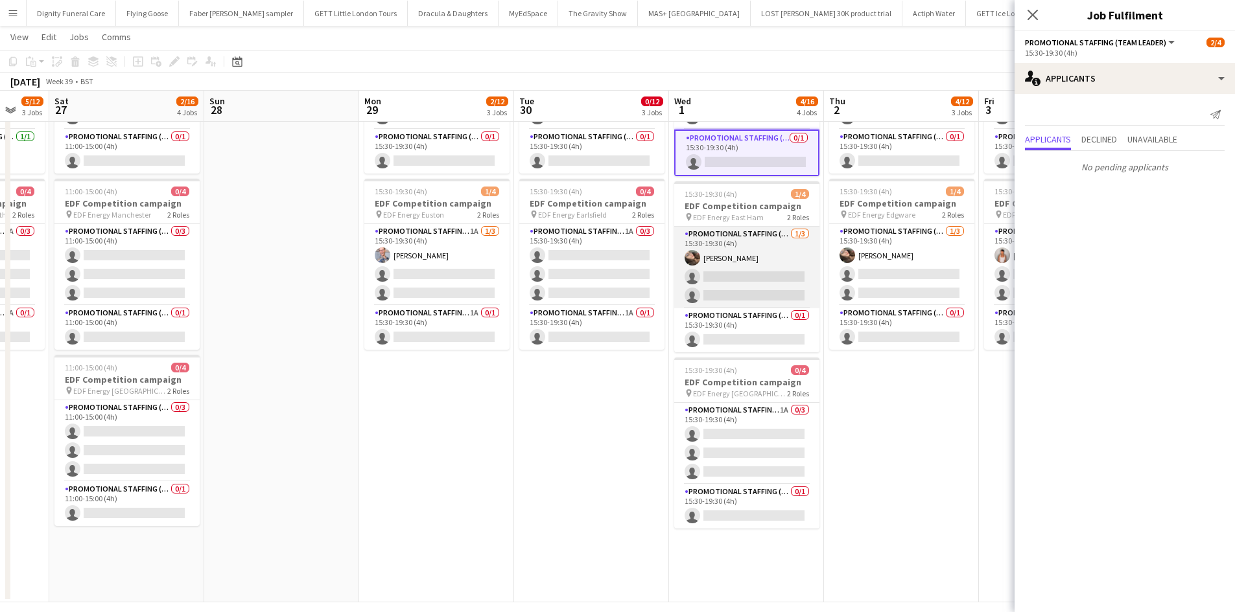
click at [729, 277] on app-card-role "Promotional Staffing (Flyering Staff) 1/3 15:30-19:30 (4h) Anastasiia Meleshko …" at bounding box center [746, 268] width 145 height 82
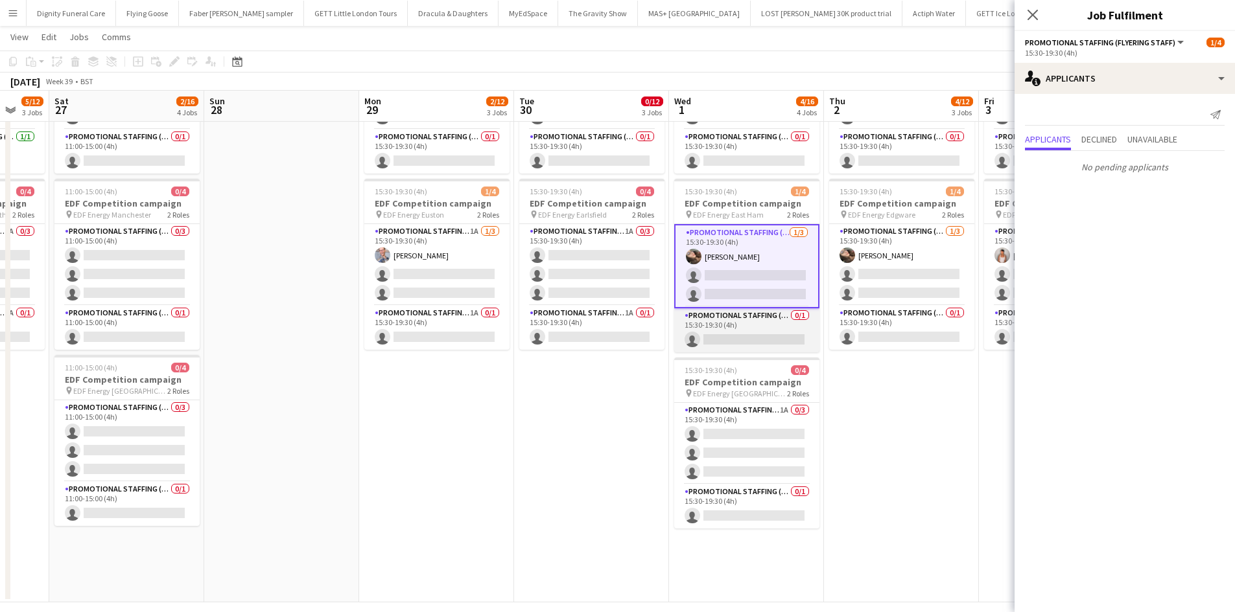
click at [761, 330] on app-card-role "Promotional Staffing (Team Leader) 0/1 15:30-19:30 (4h) single-neutral-actions" at bounding box center [746, 330] width 145 height 44
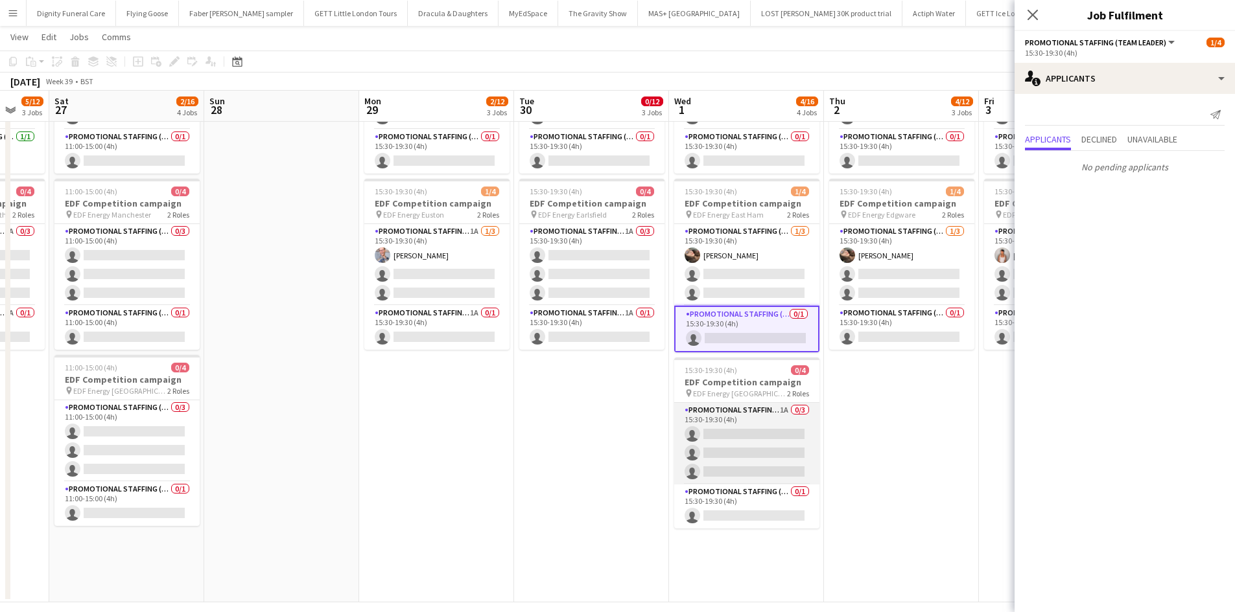
click at [763, 450] on app-card-role "Promotional Staffing (Flyering Staff) 1A 0/3 15:30-19:30 (4h) single-neutral-ac…" at bounding box center [746, 444] width 145 height 82
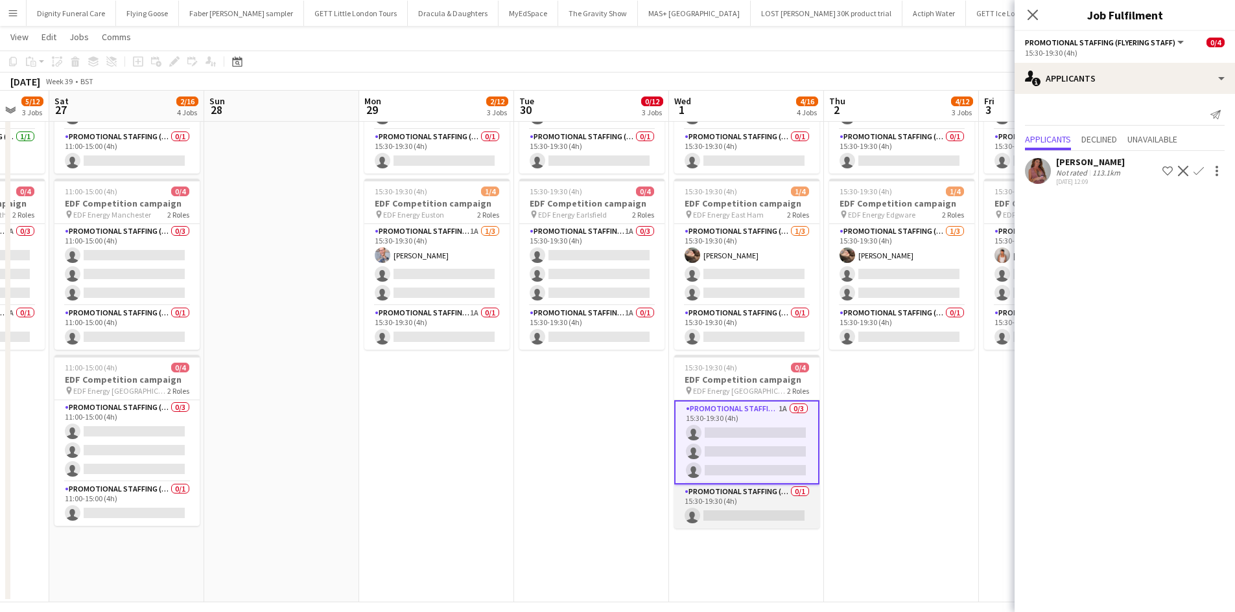
click at [751, 508] on app-card-role "Promotional Staffing (Team Leader) 0/1 15:30-19:30 (4h) single-neutral-actions" at bounding box center [746, 507] width 145 height 44
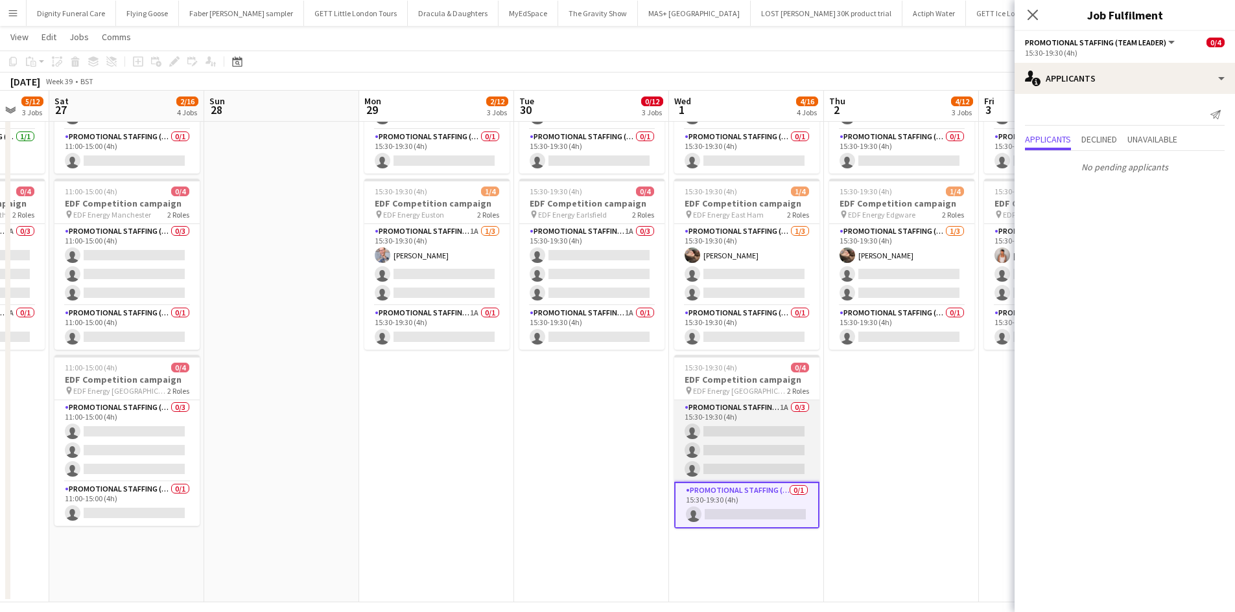
click at [721, 429] on app-card-role "Promotional Staffing (Flyering Staff) 1A 0/3 15:30-19:30 (4h) single-neutral-ac…" at bounding box center [746, 441] width 145 height 82
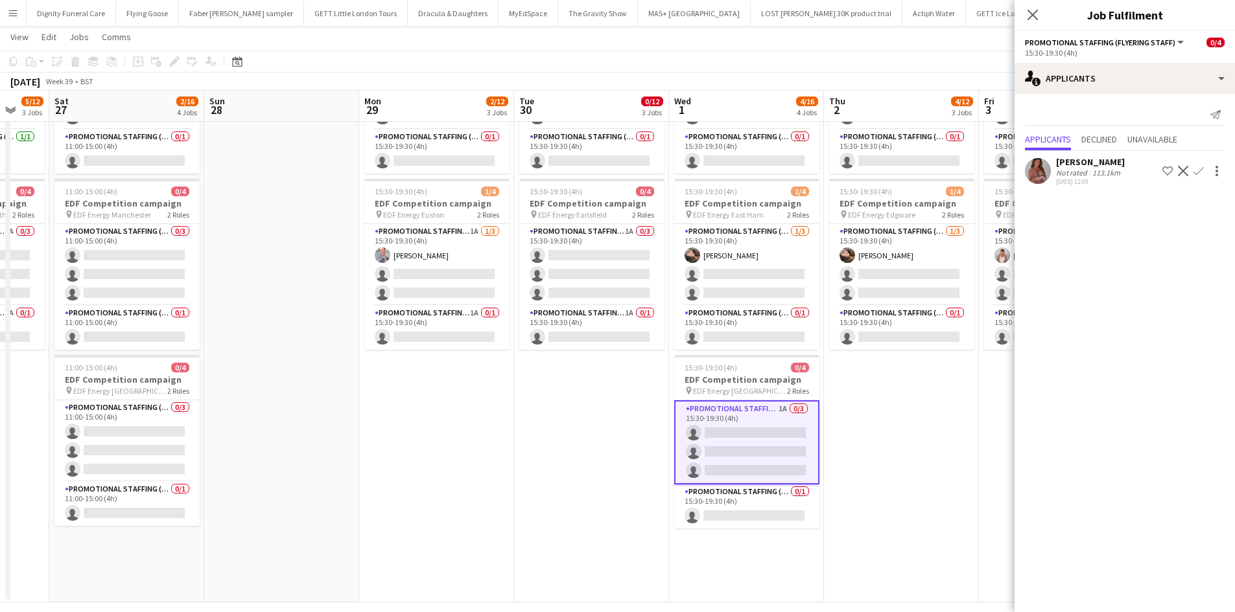
click at [1196, 168] on app-icon "Confirm" at bounding box center [1198, 171] width 10 height 10
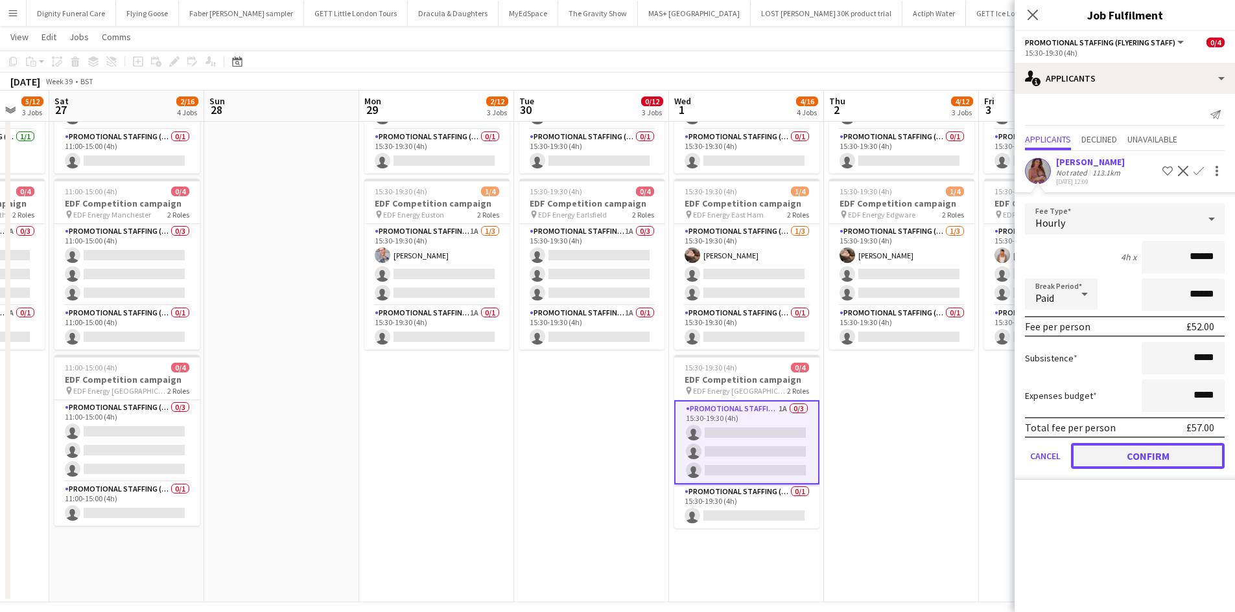
click at [1159, 458] on button "Confirm" at bounding box center [1148, 456] width 154 height 26
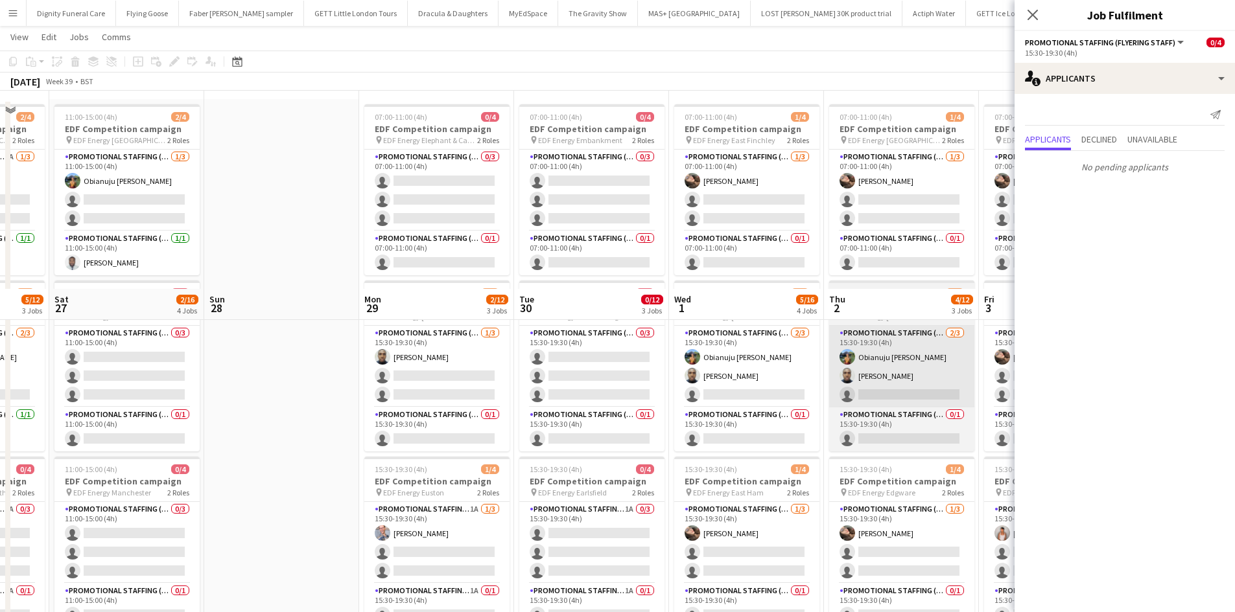
scroll to position [0, 0]
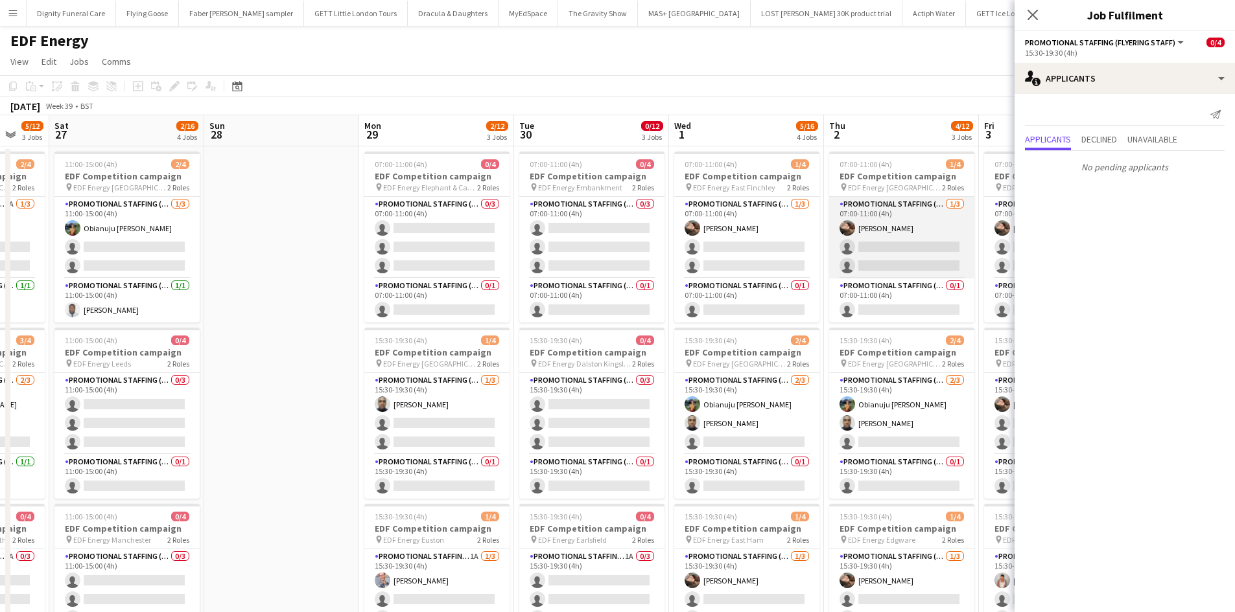
click at [899, 254] on app-card-role "Promotional Staffing (Flyering Staff) 1/3 07:00-11:00 (4h) Anastasiia Meleshko …" at bounding box center [901, 238] width 145 height 82
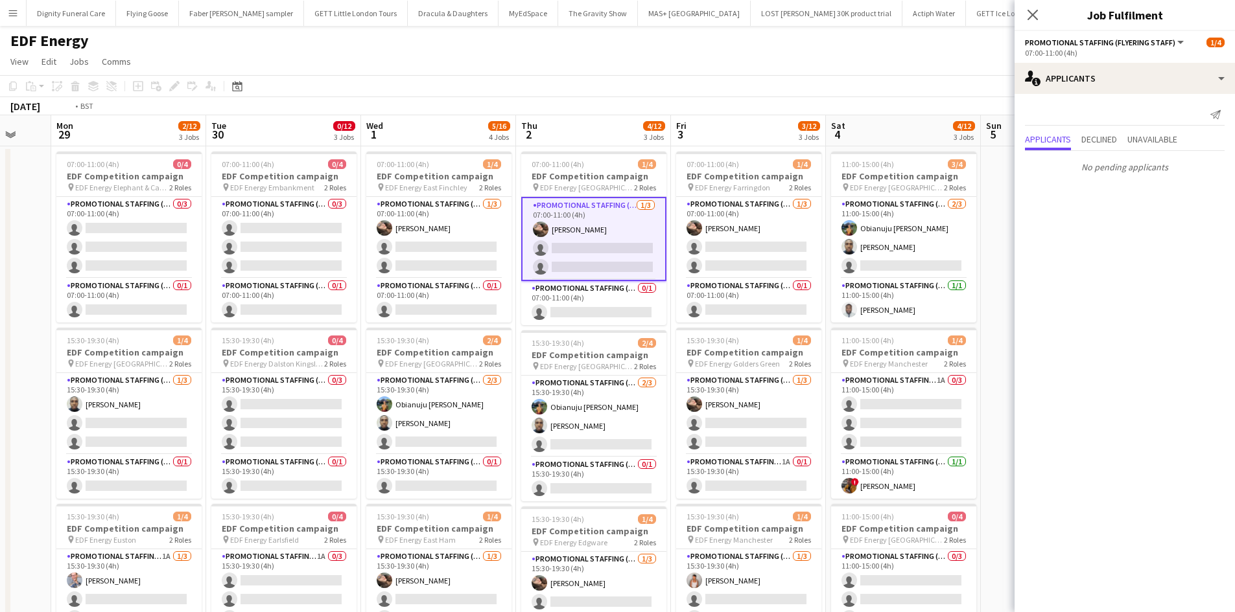
scroll to position [0, 645]
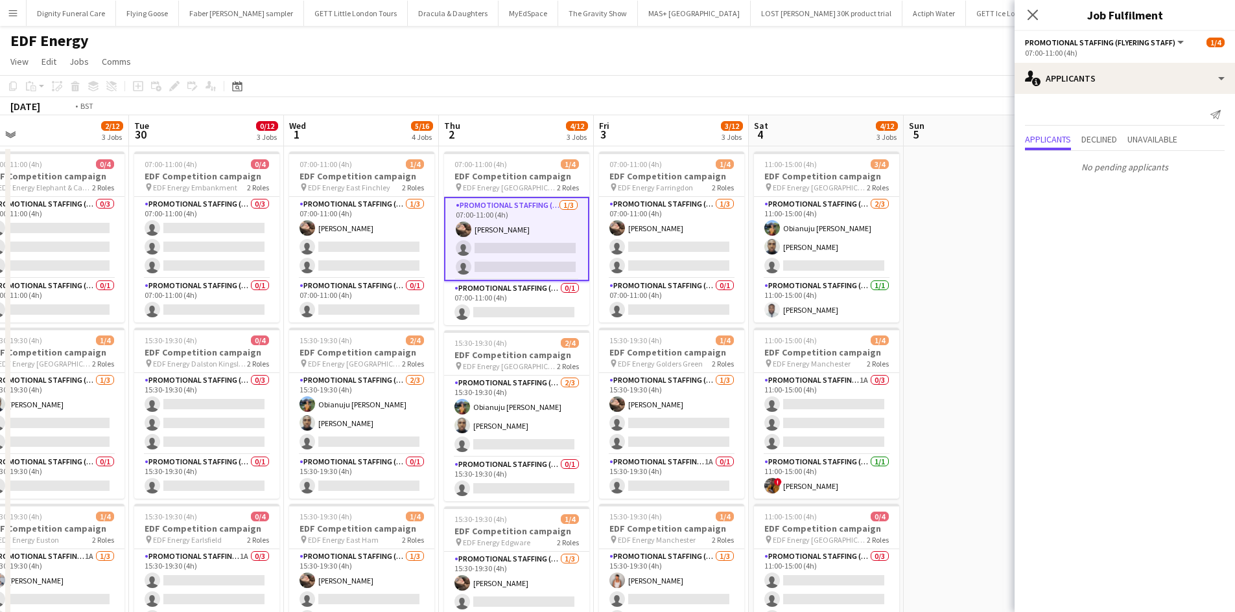
drag, startPoint x: 846, startPoint y: 318, endPoint x: 453, endPoint y: 283, distance: 394.9
click at [461, 289] on app-calendar-viewport "Thu 25 1/12 3 Jobs Fri 26 5/12 3 Jobs Sat 27 2/16 4 Jobs Sun 28 Mon 29 2/12 3 J…" at bounding box center [617, 521] width 1235 height 813
click at [537, 314] on app-card-role "Promotional Staffing (Team Leader) 0/1 07:00-11:00 (4h) single-neutral-actions" at bounding box center [516, 303] width 145 height 44
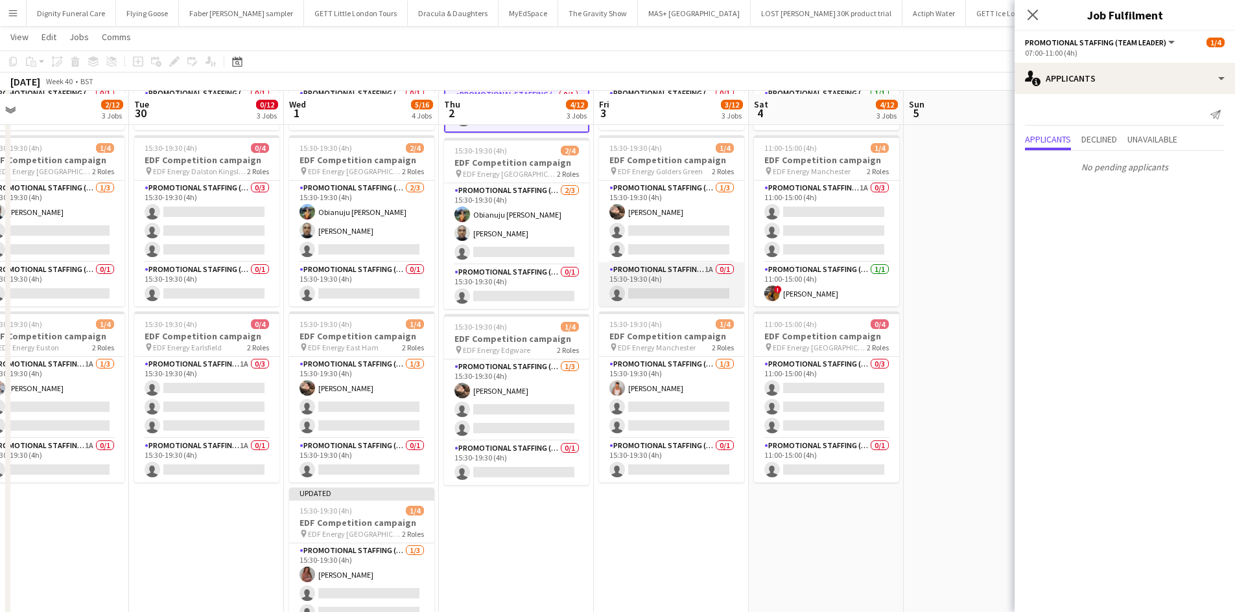
scroll to position [194, 0]
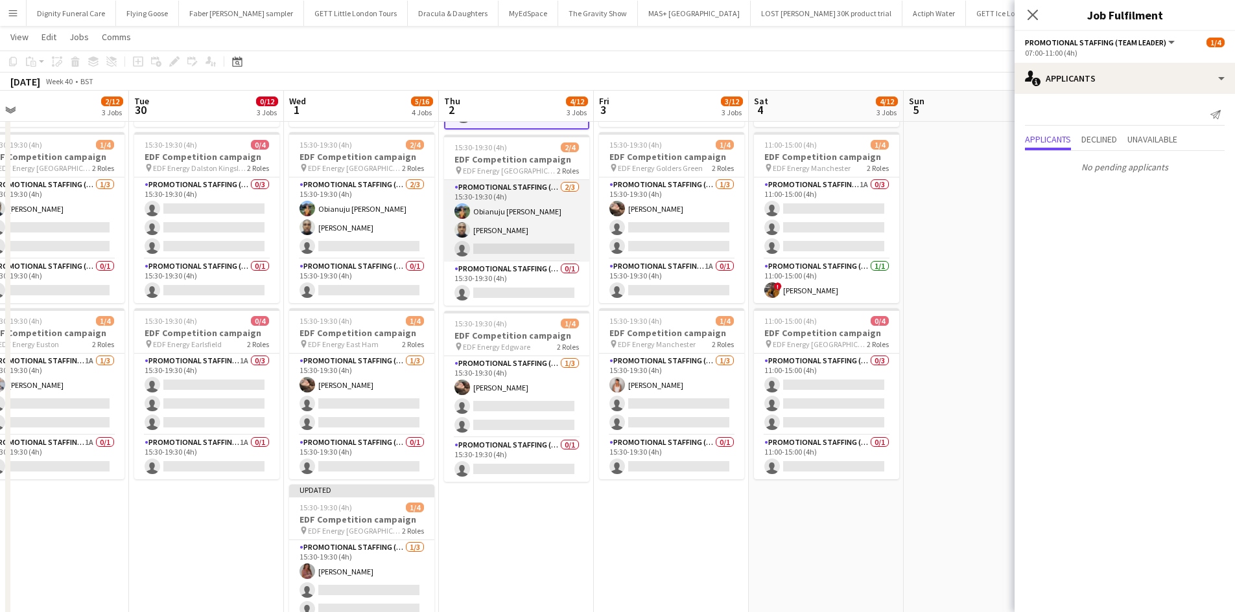
click at [536, 254] on app-card-role "Promotional Staffing (Flyering Staff) 2/3 15:30-19:30 (4h) Obianuju Rosemary Of…" at bounding box center [516, 221] width 145 height 82
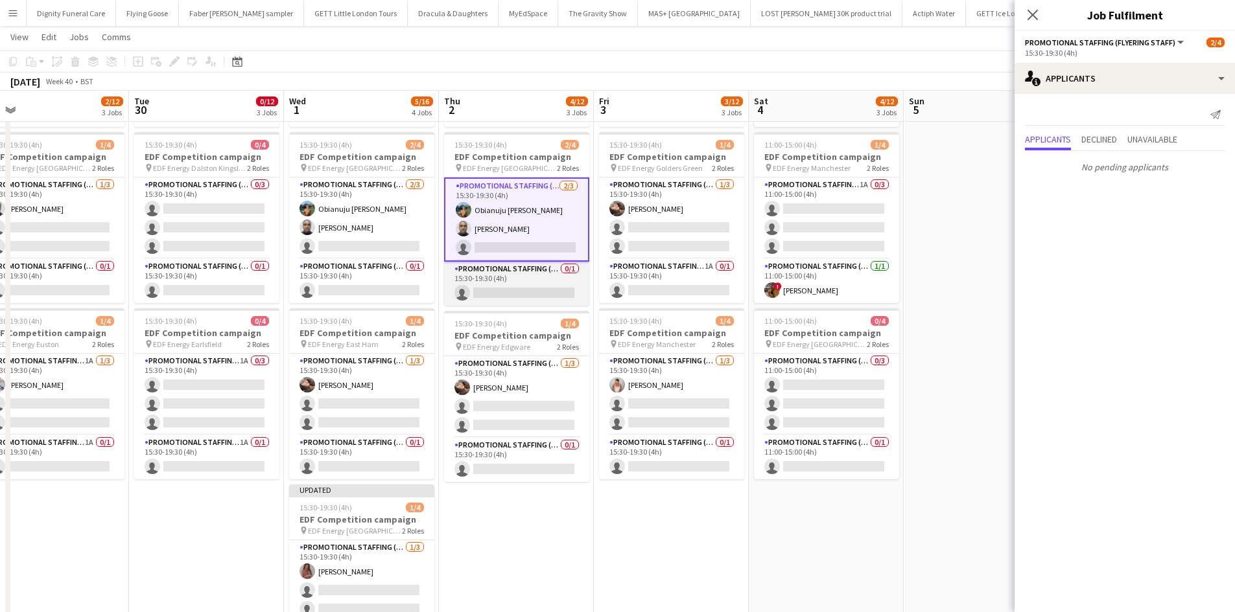
click at [528, 291] on app-card-role "Promotional Staffing (Team Leader) 0/1 15:30-19:30 (4h) single-neutral-actions" at bounding box center [516, 284] width 145 height 44
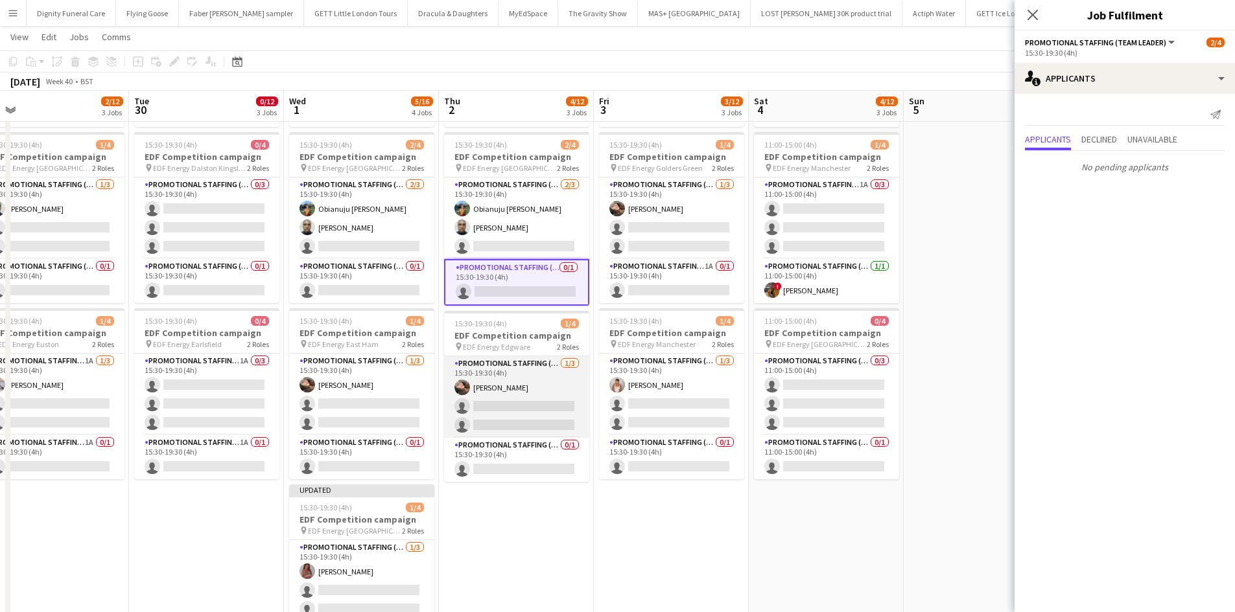
click at [524, 412] on app-card-role "Promotional Staffing (Flyering Staff) 1/3 15:30-19:30 (4h) Anastasiia Meleshko …" at bounding box center [516, 397] width 145 height 82
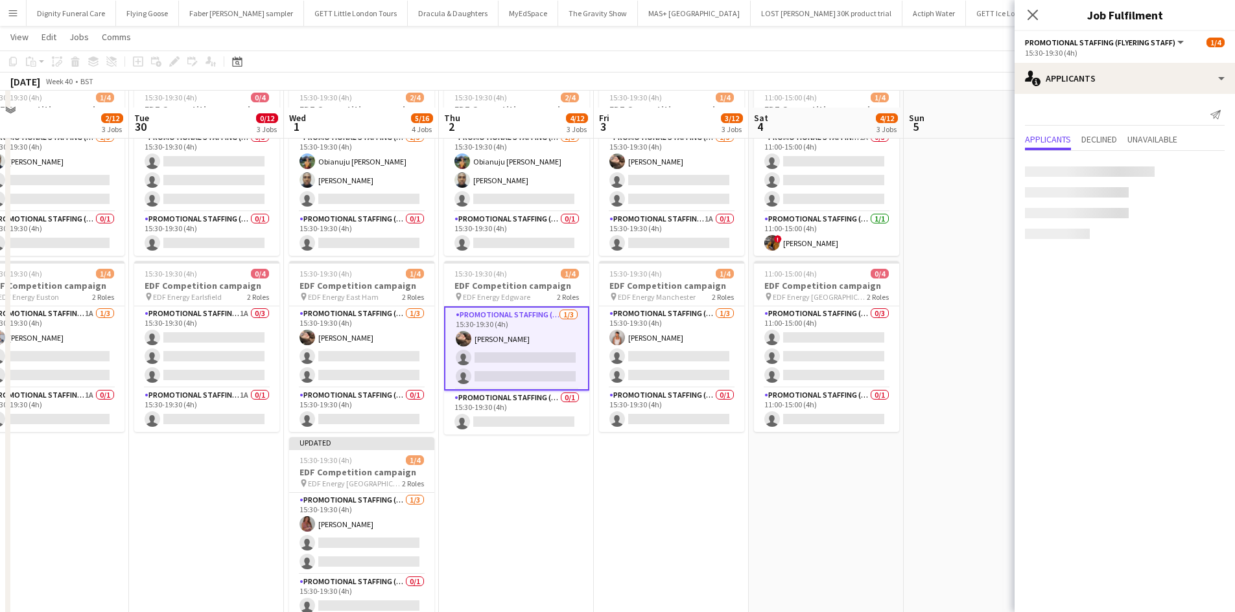
scroll to position [259, 0]
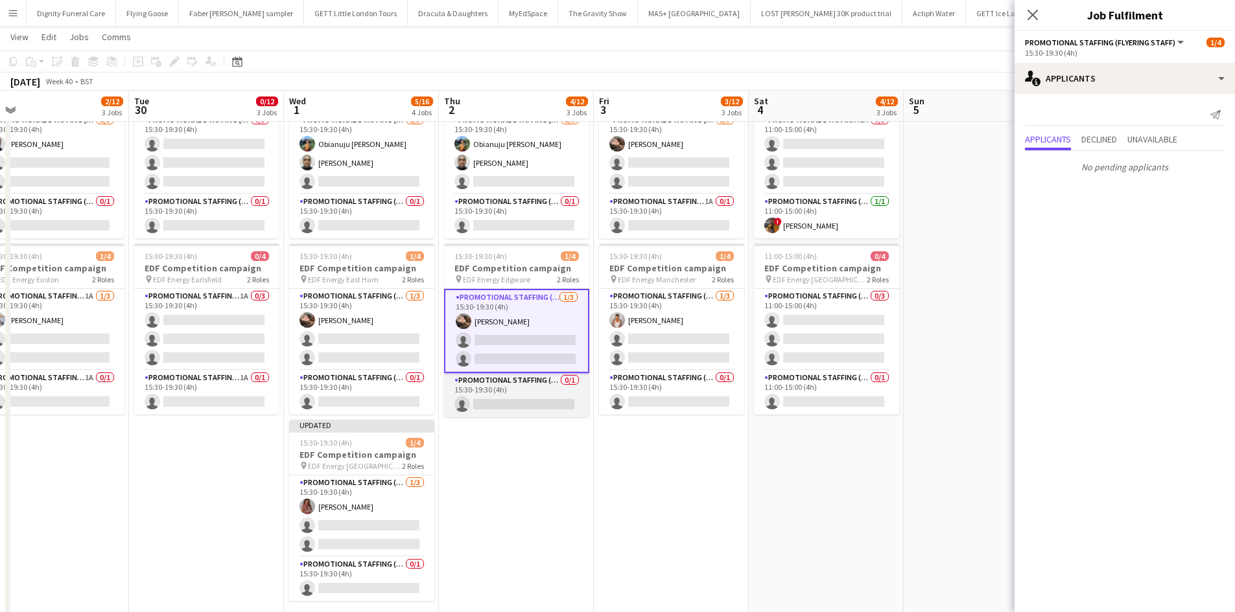
click at [541, 403] on app-card-role "Promotional Staffing (Team Leader) 0/1 15:30-19:30 (4h) single-neutral-actions" at bounding box center [516, 395] width 145 height 44
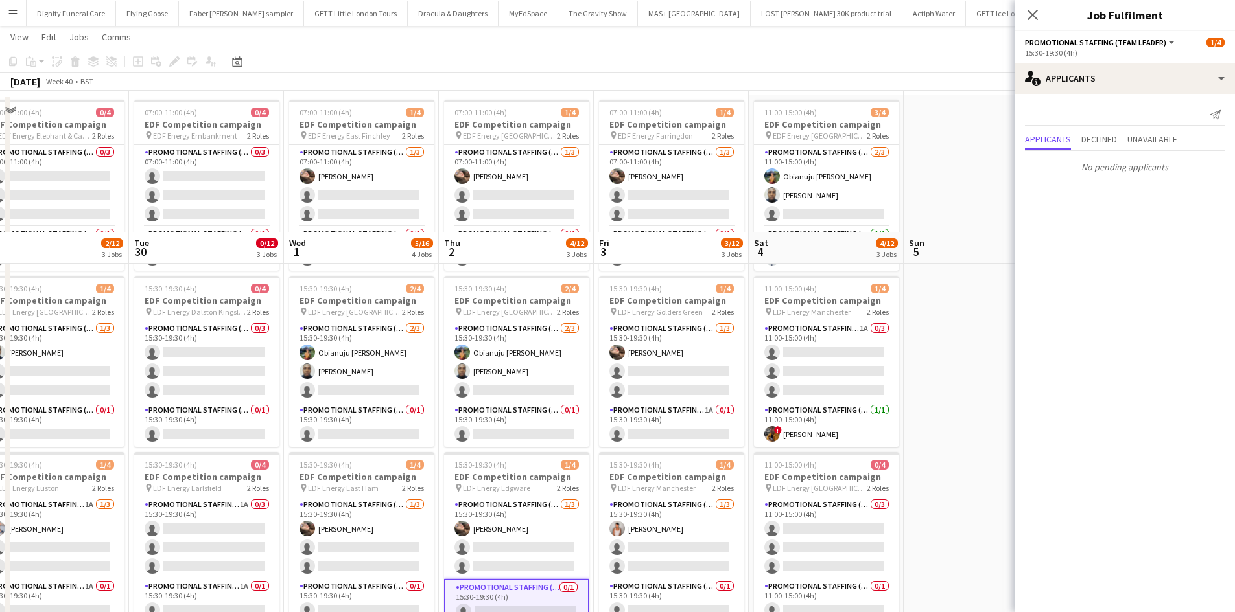
scroll to position [0, 0]
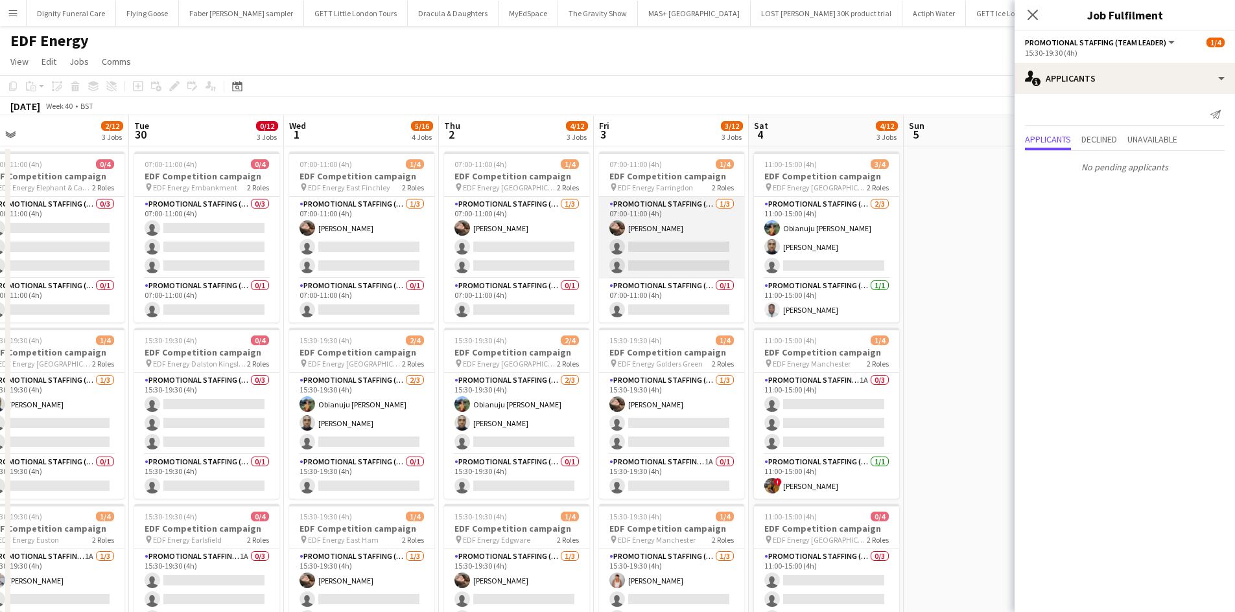
click at [664, 251] on app-card-role "Promotional Staffing (Flyering Staff) 1/3 07:00-11:00 (4h) Anastasiia Meleshko …" at bounding box center [671, 238] width 145 height 82
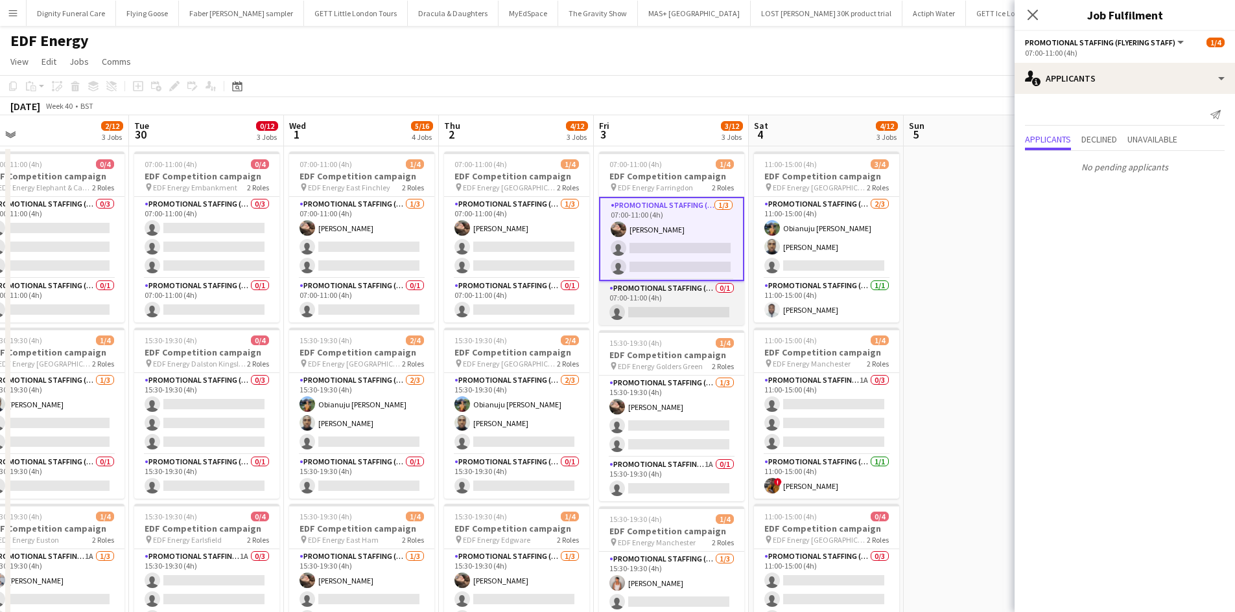
click at [669, 305] on app-card-role "Promotional Staffing (Team Leader) 0/1 07:00-11:00 (4h) single-neutral-actions" at bounding box center [671, 303] width 145 height 44
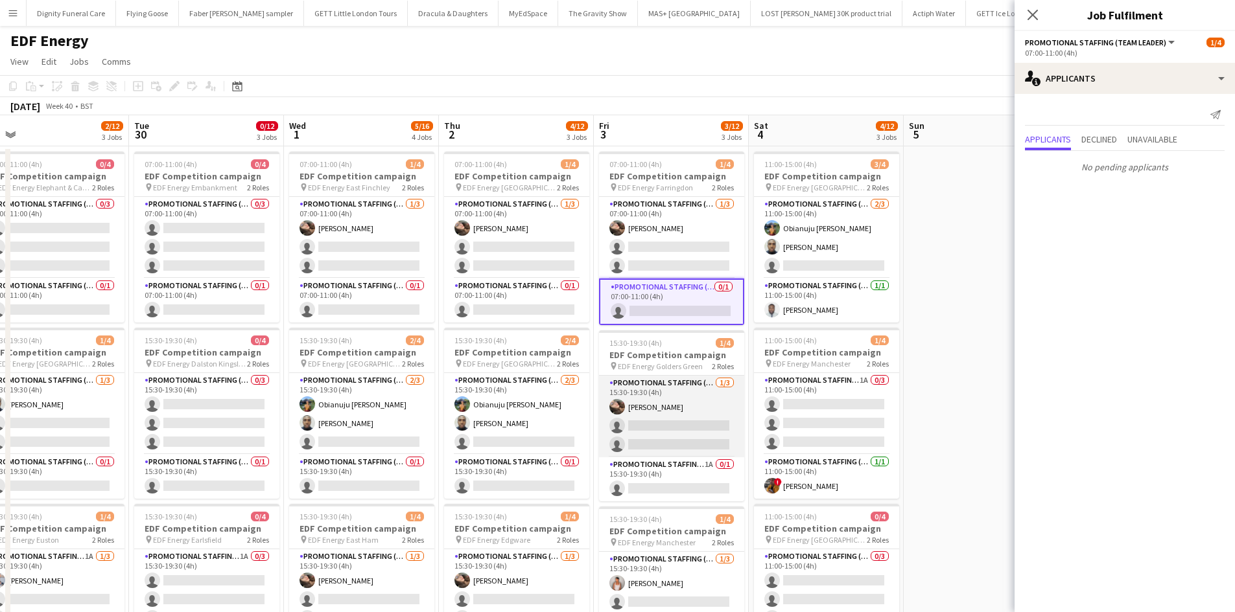
click at [667, 433] on app-card-role "Promotional Staffing (Flyering Staff) 1/3 15:30-19:30 (4h) Anastasiia Meleshko …" at bounding box center [671, 417] width 145 height 82
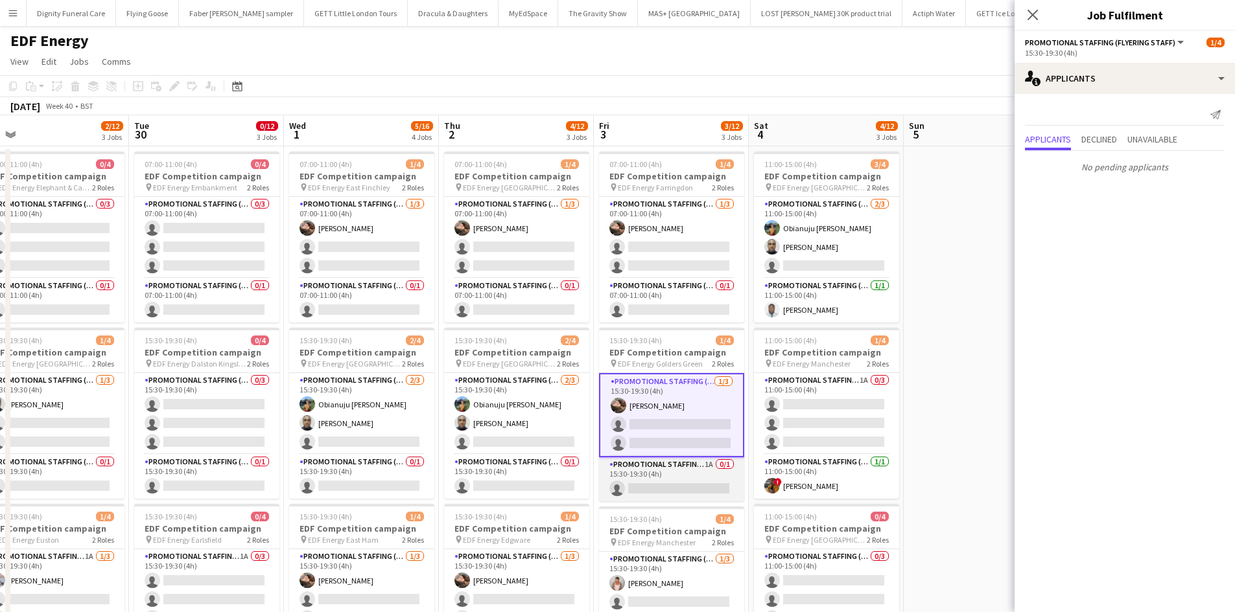
click at [688, 487] on app-card-role "Promotional Staffing (Team Leader) 1A 0/1 15:30-19:30 (4h) single-neutral-actio…" at bounding box center [671, 480] width 145 height 44
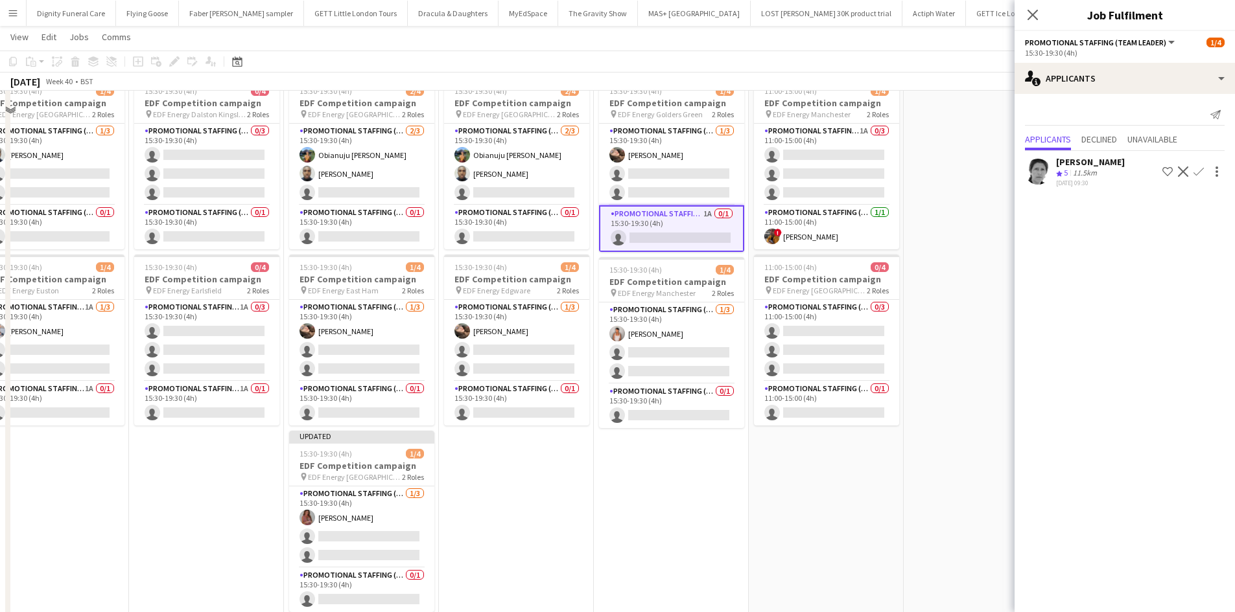
scroll to position [259, 0]
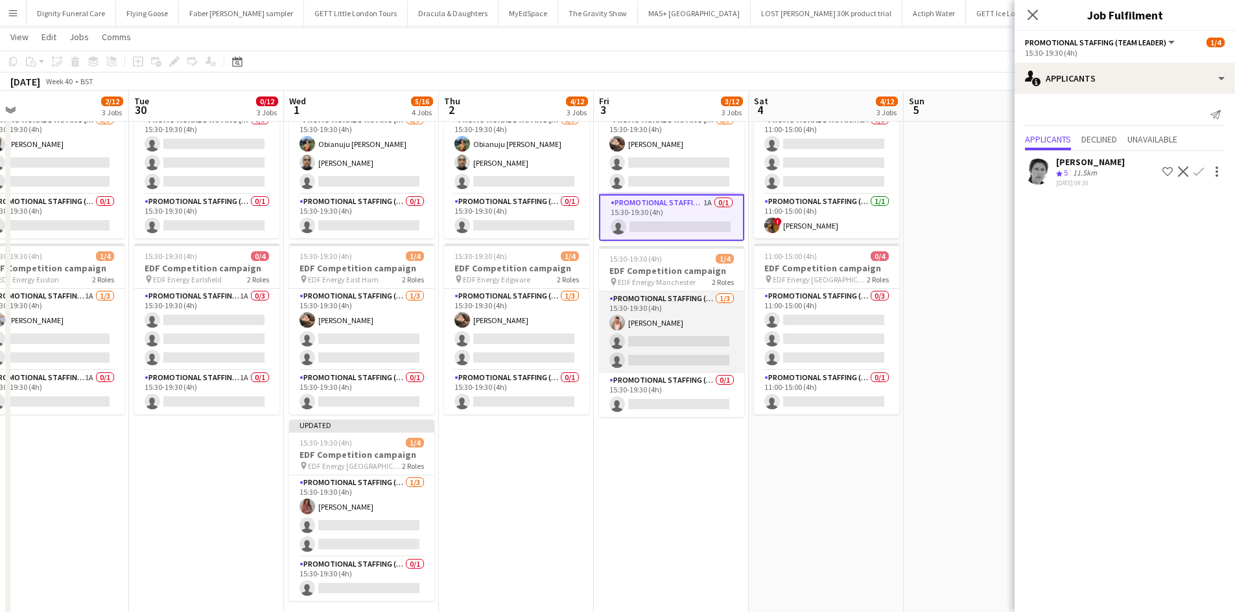
click at [671, 342] on app-card-role "Promotional Staffing (Flyering Staff) 1/3 15:30-19:30 (4h) Jessica Montogmery s…" at bounding box center [671, 333] width 145 height 82
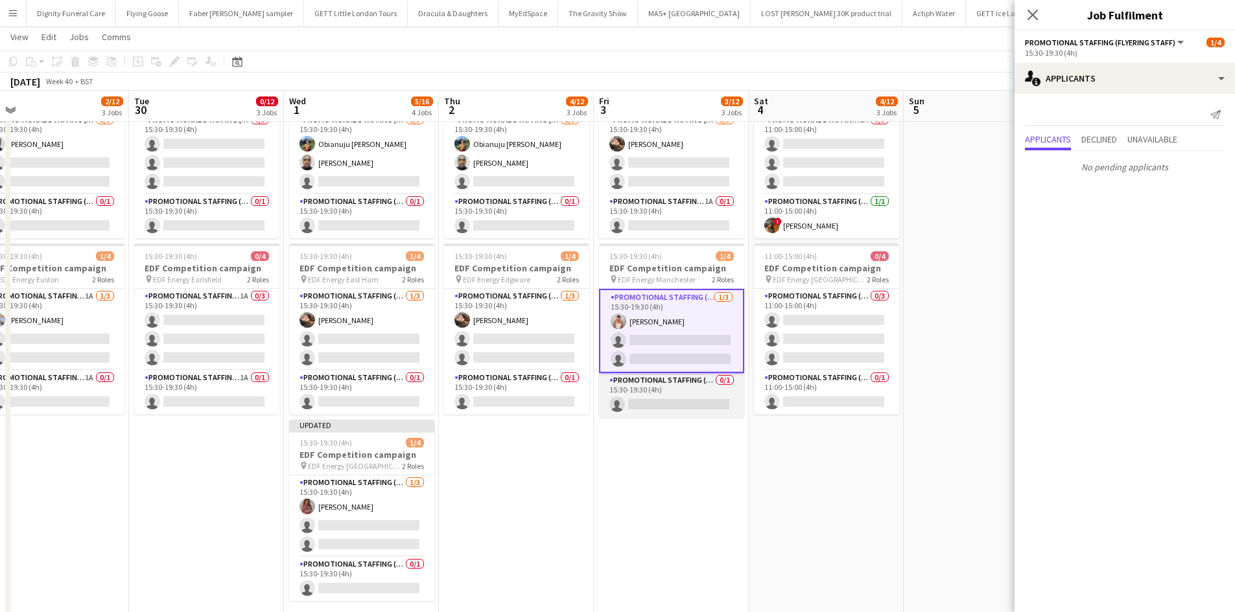
click at [674, 406] on app-card-role "Promotional Staffing (Team Leader) 0/1 15:30-19:30 (4h) single-neutral-actions" at bounding box center [671, 395] width 145 height 44
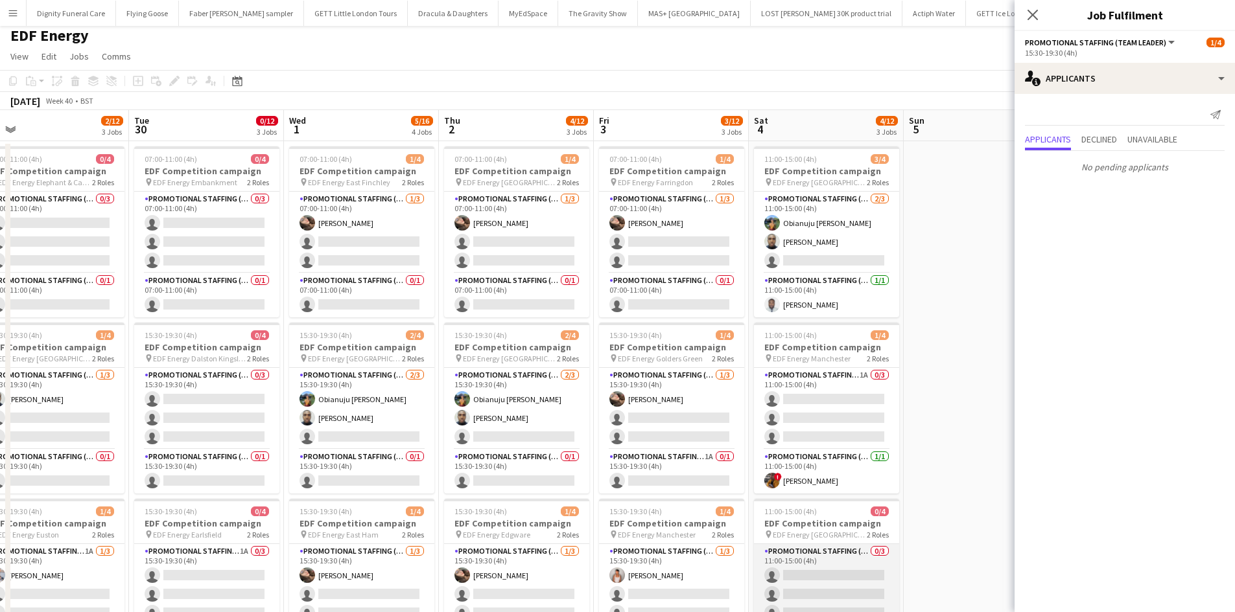
scroll to position [0, 0]
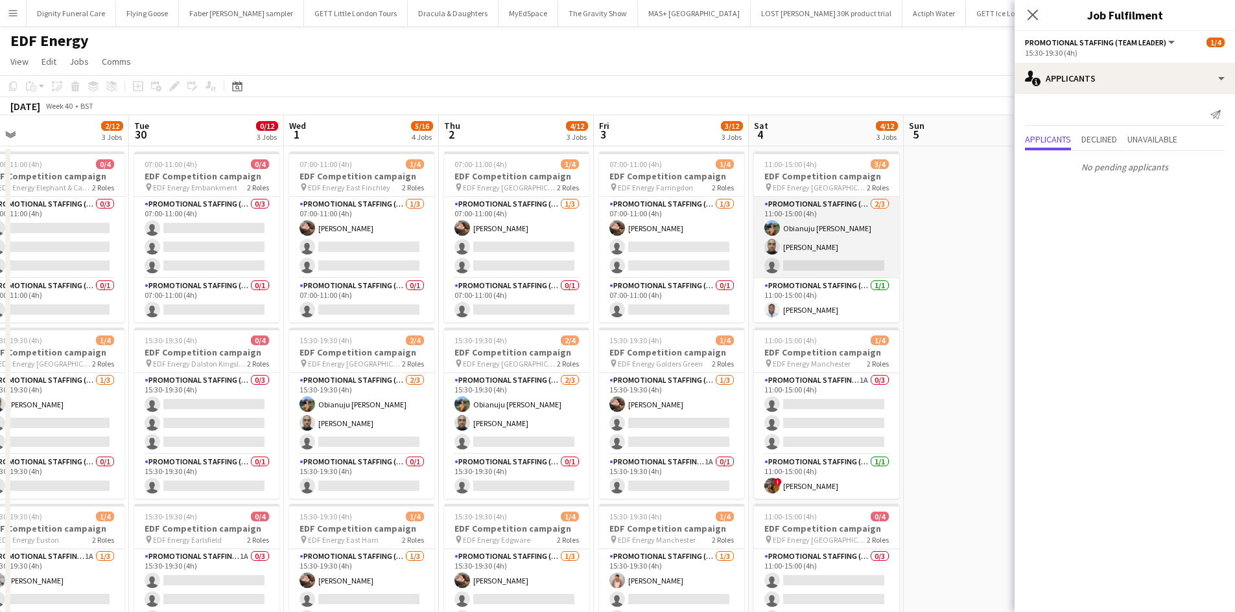
click at [817, 267] on app-card-role "Promotional Staffing (Flyering Staff) 2/3 11:00-15:00 (4h) Obianuju Rosemary Of…" at bounding box center [826, 238] width 145 height 82
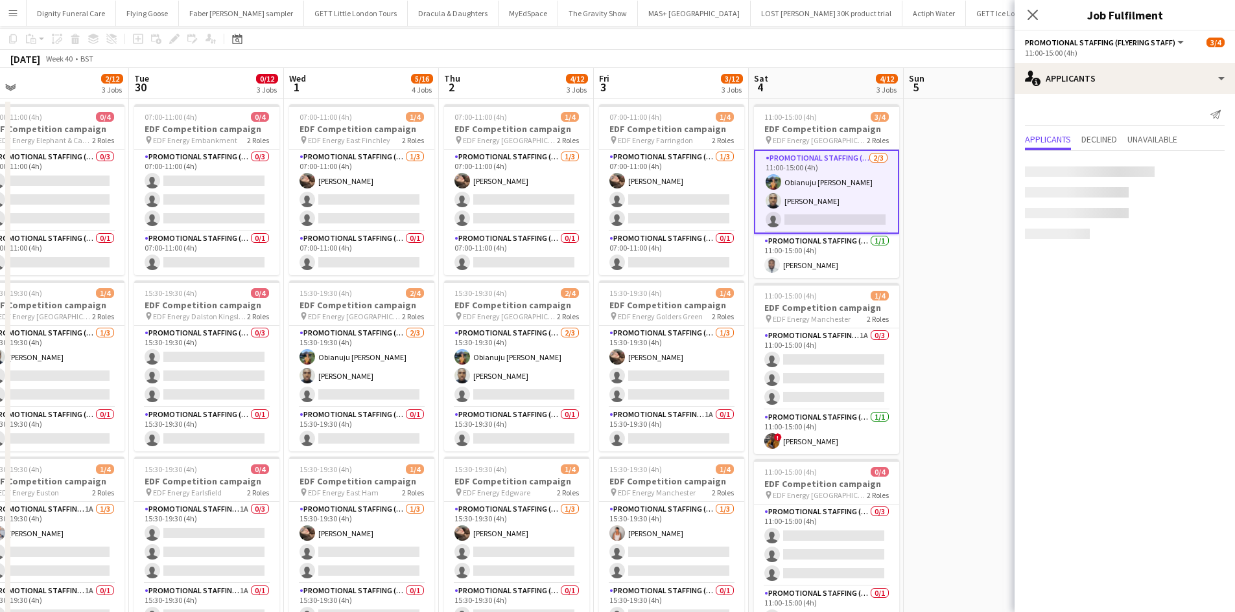
scroll to position [65, 0]
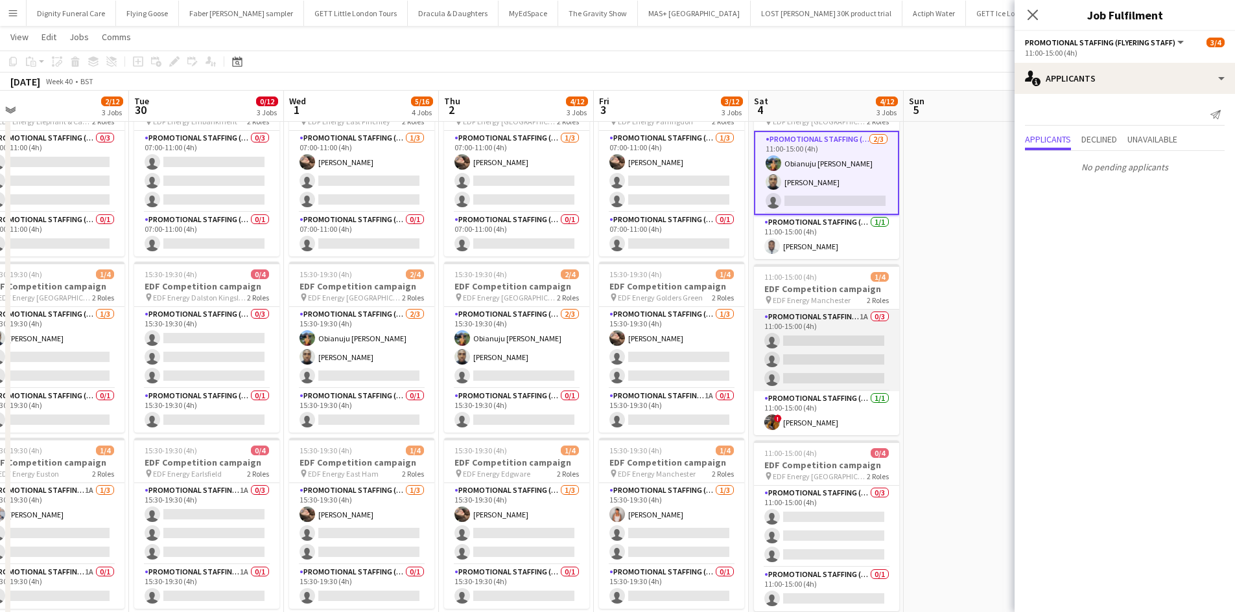
click at [846, 349] on app-card-role "Promotional Staffing (Flyering Staff) 1A 0/3 11:00-15:00 (4h) single-neutral-ac…" at bounding box center [826, 351] width 145 height 82
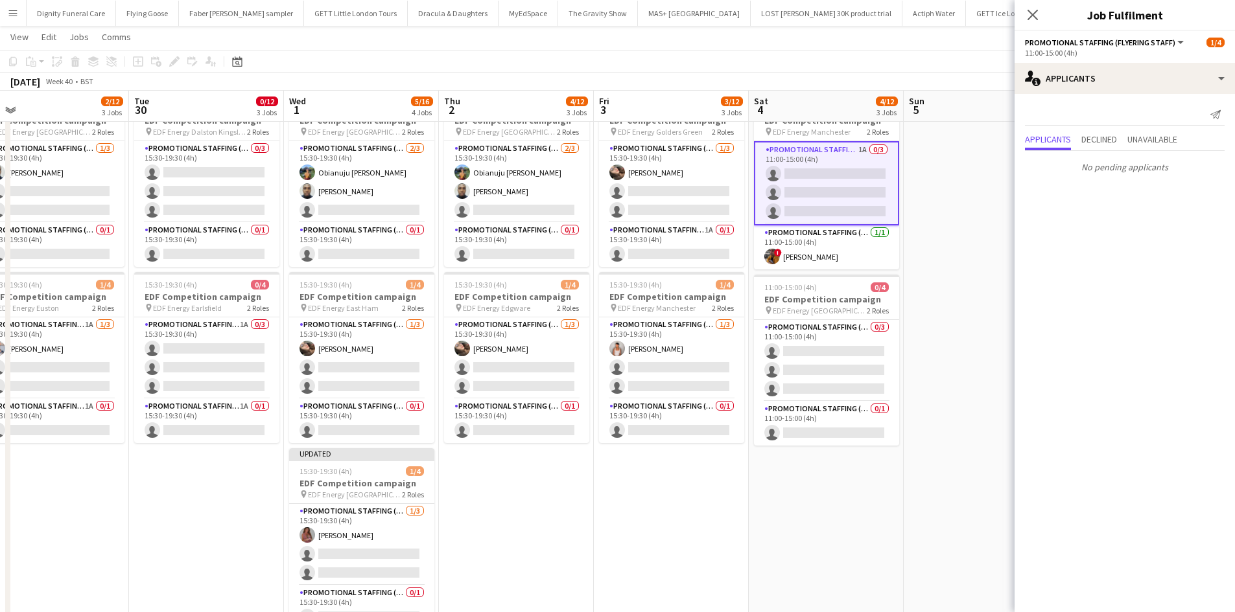
scroll to position [259, 0]
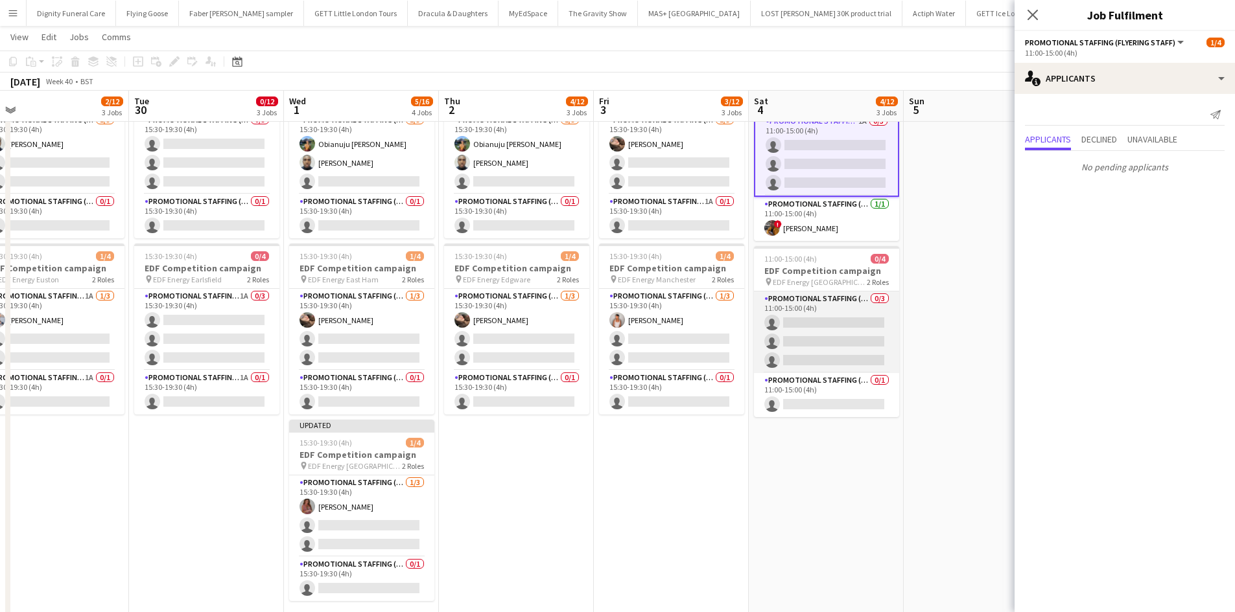
click at [831, 336] on app-card-role "Promotional Staffing (Flyering Staff) 0/3 11:00-15:00 (4h) single-neutral-actio…" at bounding box center [826, 333] width 145 height 82
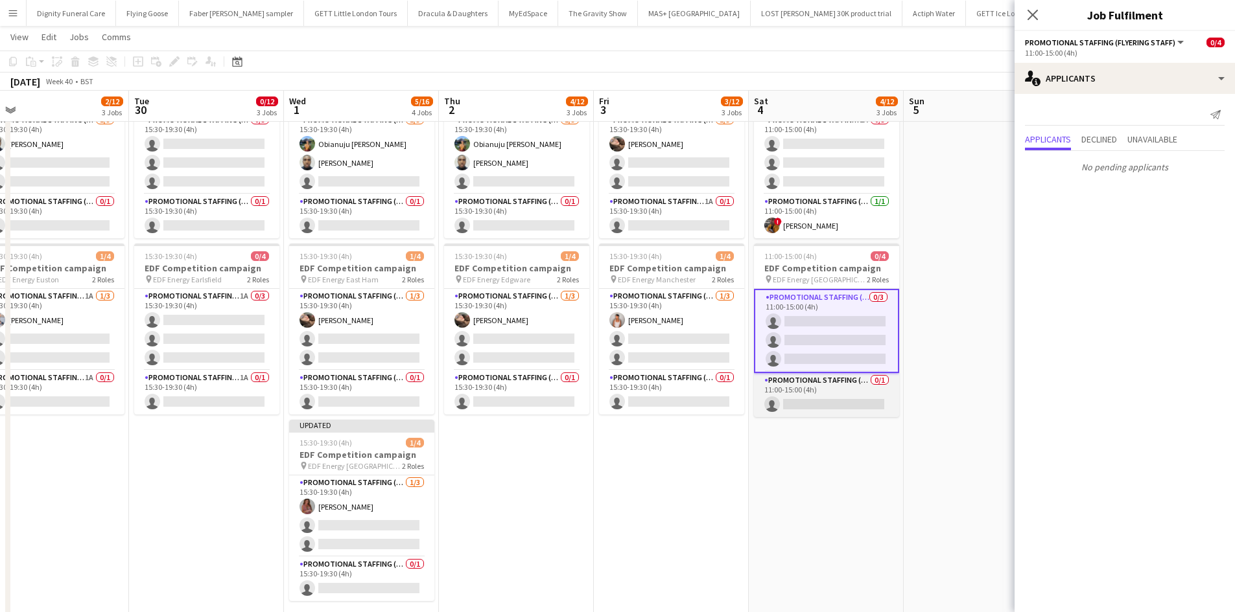
click at [807, 392] on app-card-role "Promotional Staffing (Team Leader) 0/1 11:00-15:00 (4h) single-neutral-actions" at bounding box center [826, 395] width 145 height 44
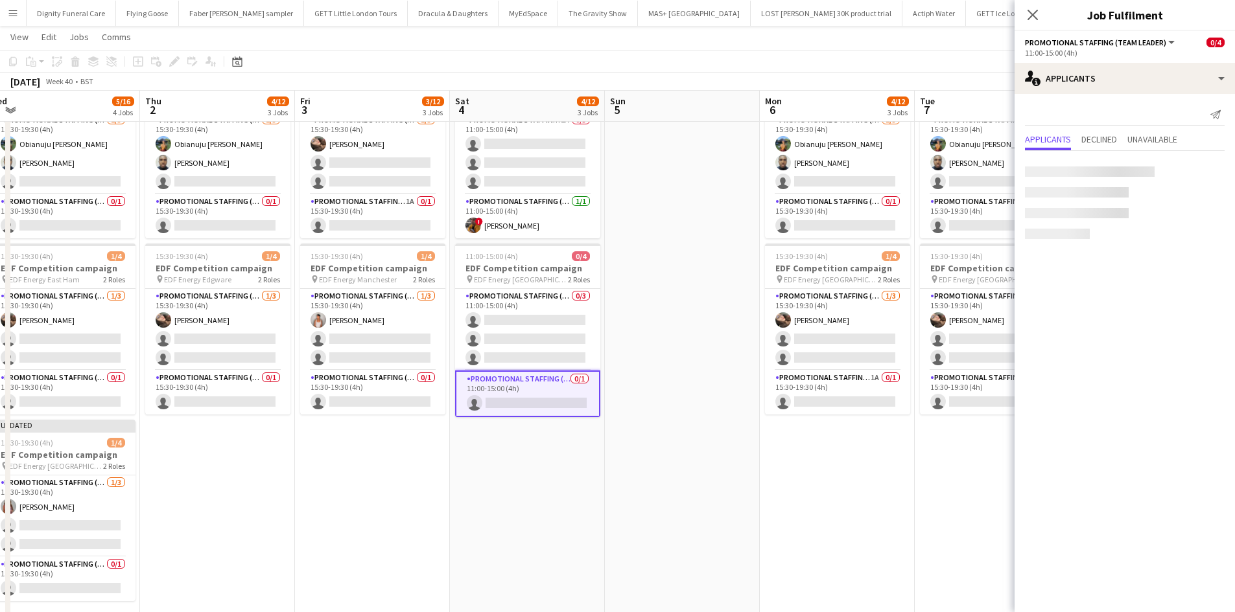
drag, startPoint x: 774, startPoint y: 492, endPoint x: 564, endPoint y: 485, distance: 210.1
click at [566, 485] on app-calendar-viewport "Sat 27 2/16 4 Jobs Sun 28 Mon 29 2/12 3 Jobs Tue 30 0/12 3 Jobs Wed 1 5/16 4 Jo…" at bounding box center [617, 229] width 1235 height 876
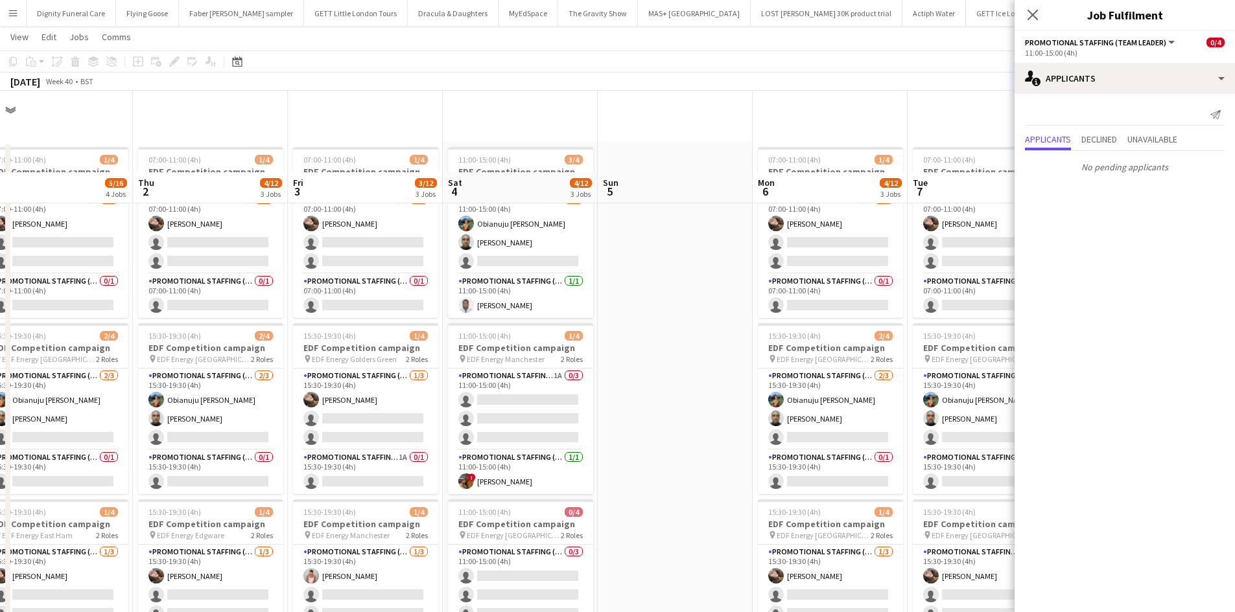
scroll to position [0, 0]
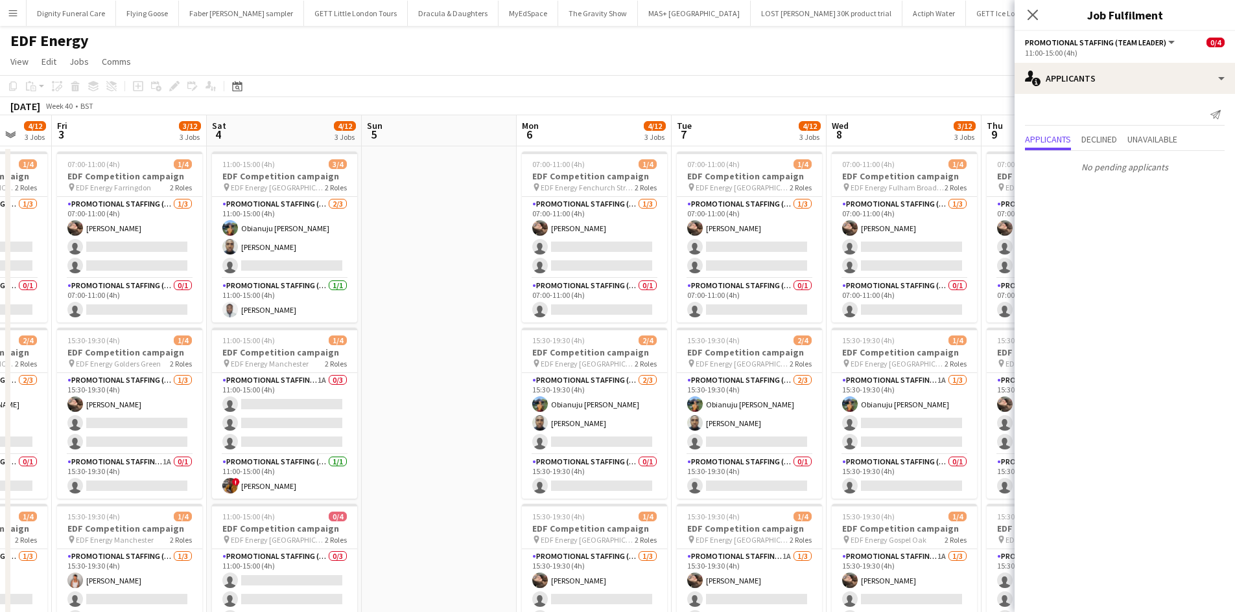
drag, startPoint x: 680, startPoint y: 406, endPoint x: 461, endPoint y: 403, distance: 218.4
click at [461, 403] on app-calendar-viewport "Mon 29 2/12 3 Jobs Tue 30 0/12 3 Jobs Wed 1 5/16 4 Jobs Thu 2 4/12 3 Jobs Fri 3…" at bounding box center [617, 521] width 1235 height 813
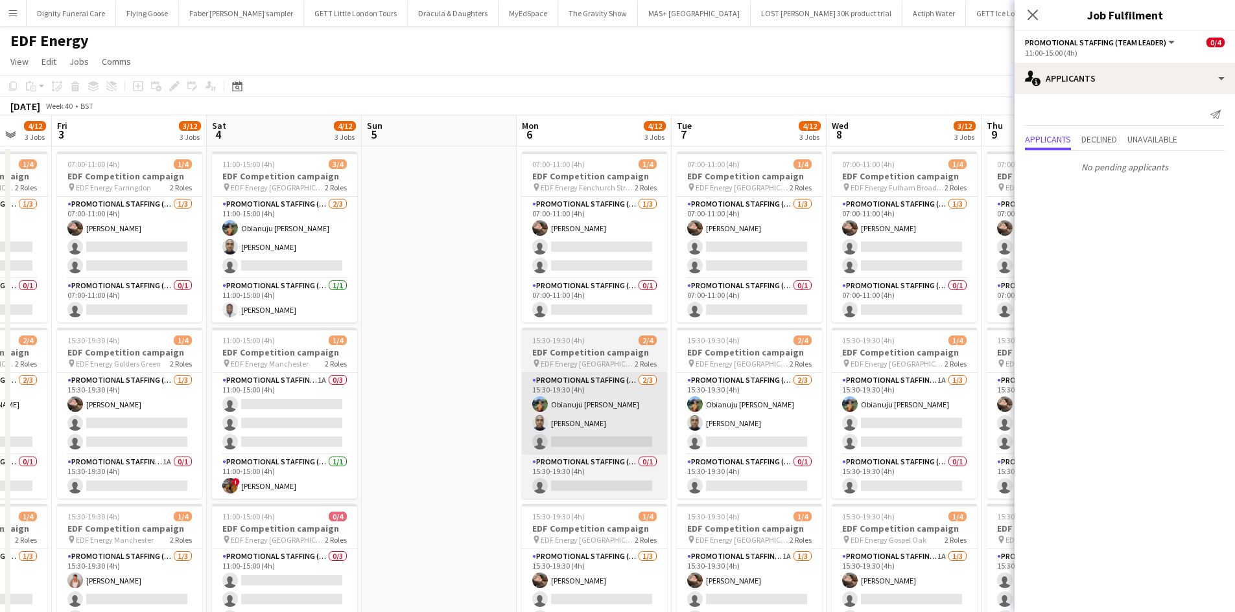
scroll to position [0, 574]
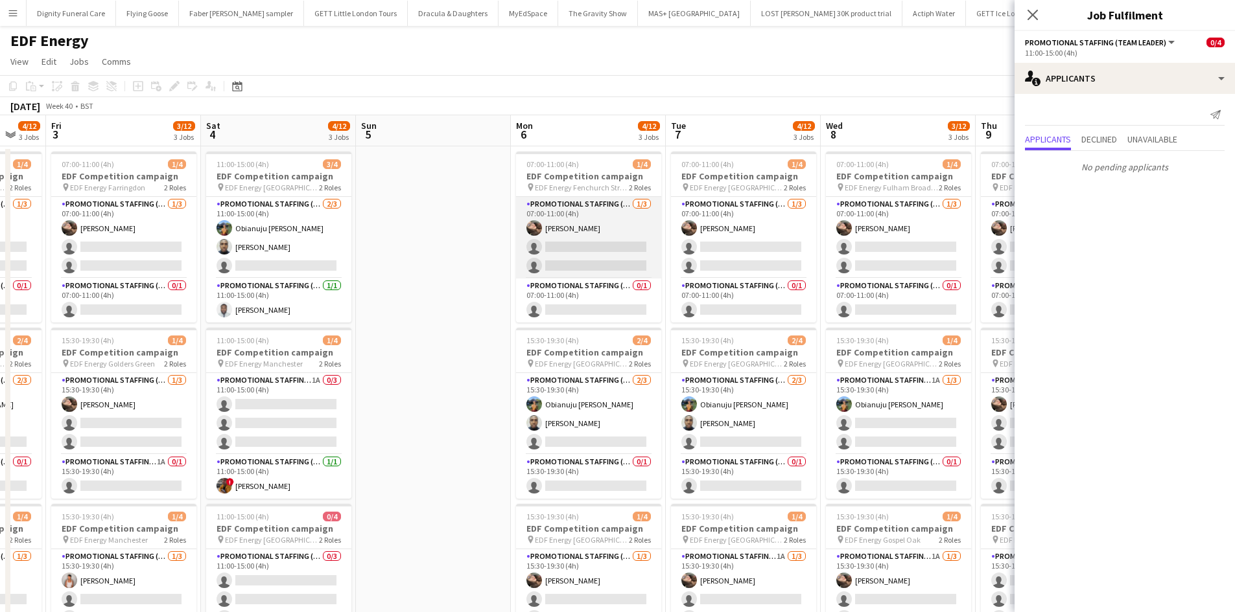
click at [591, 256] on app-card-role "Promotional Staffing (Flyering Staff) 1/3 07:00-11:00 (4h) Anastasiia Meleshko …" at bounding box center [588, 238] width 145 height 82
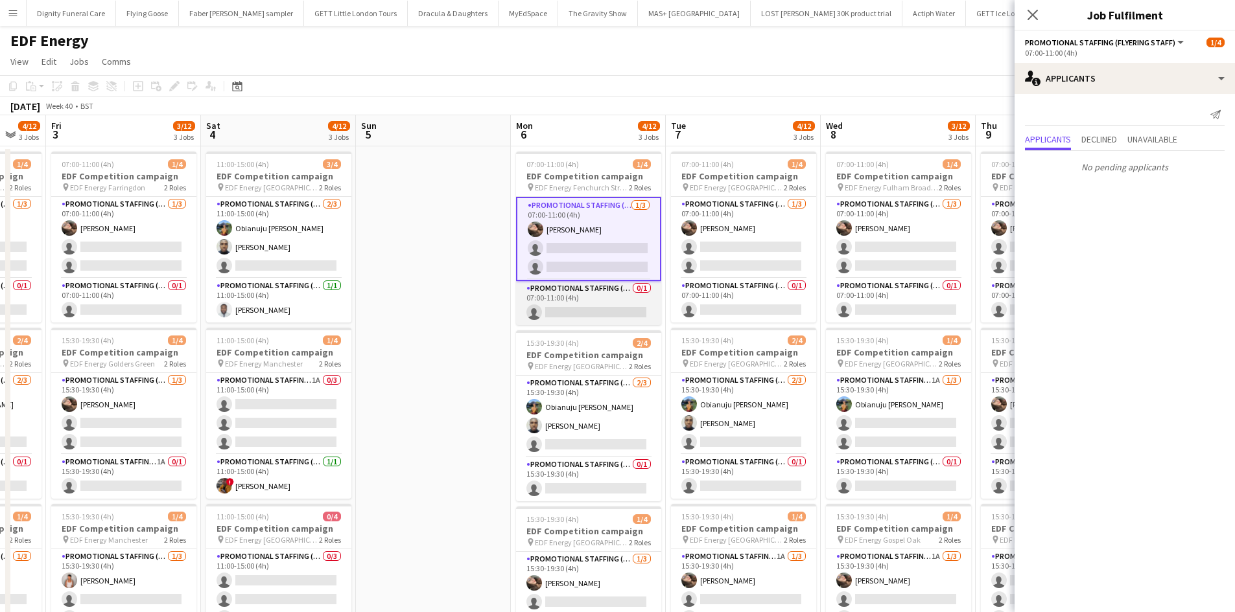
click at [597, 304] on app-card-role "Promotional Staffing (Team Leader) 0/1 07:00-11:00 (4h) single-neutral-actions" at bounding box center [588, 303] width 145 height 44
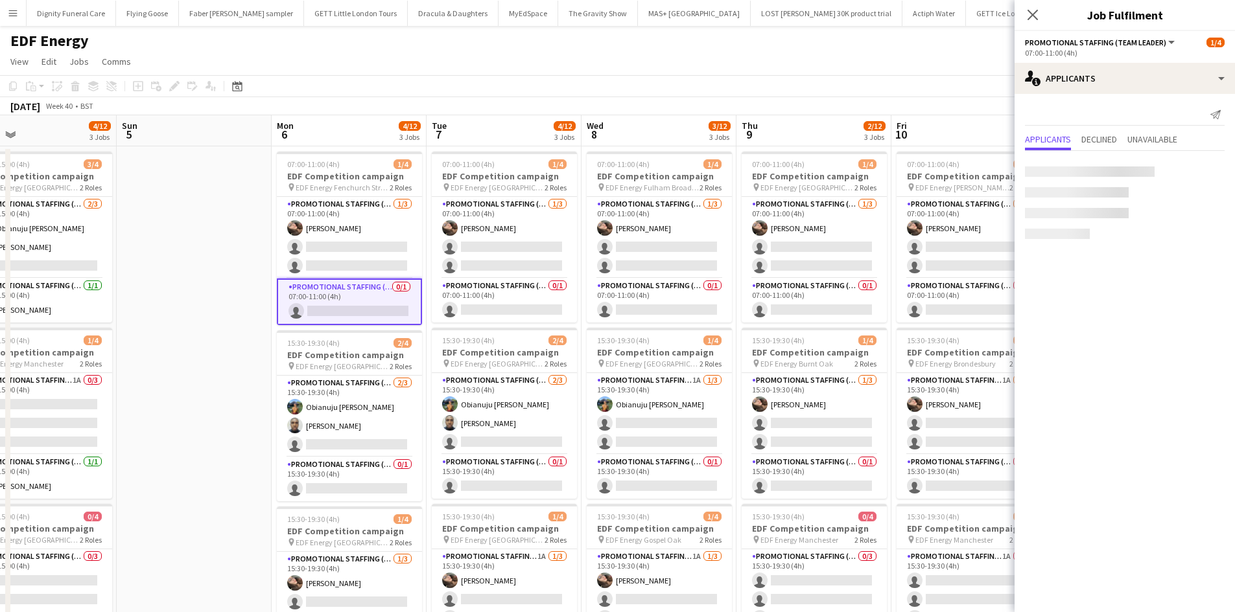
drag, startPoint x: 299, startPoint y: 341, endPoint x: 167, endPoint y: 347, distance: 132.4
click at [163, 343] on app-calendar-viewport "Wed 1 5/16 4 Jobs Thu 2 4/12 3 Jobs Fri 3 3/12 3 Jobs Sat 4 4/12 3 Jobs Sun 5 M…" at bounding box center [617, 521] width 1235 height 813
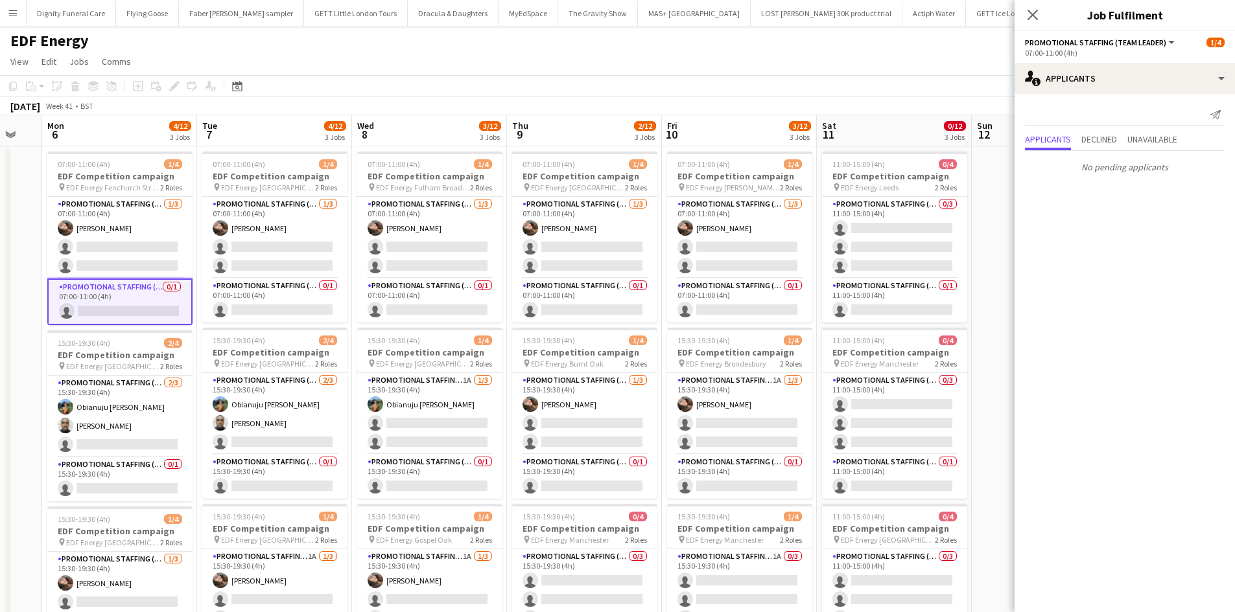
scroll to position [0, 509]
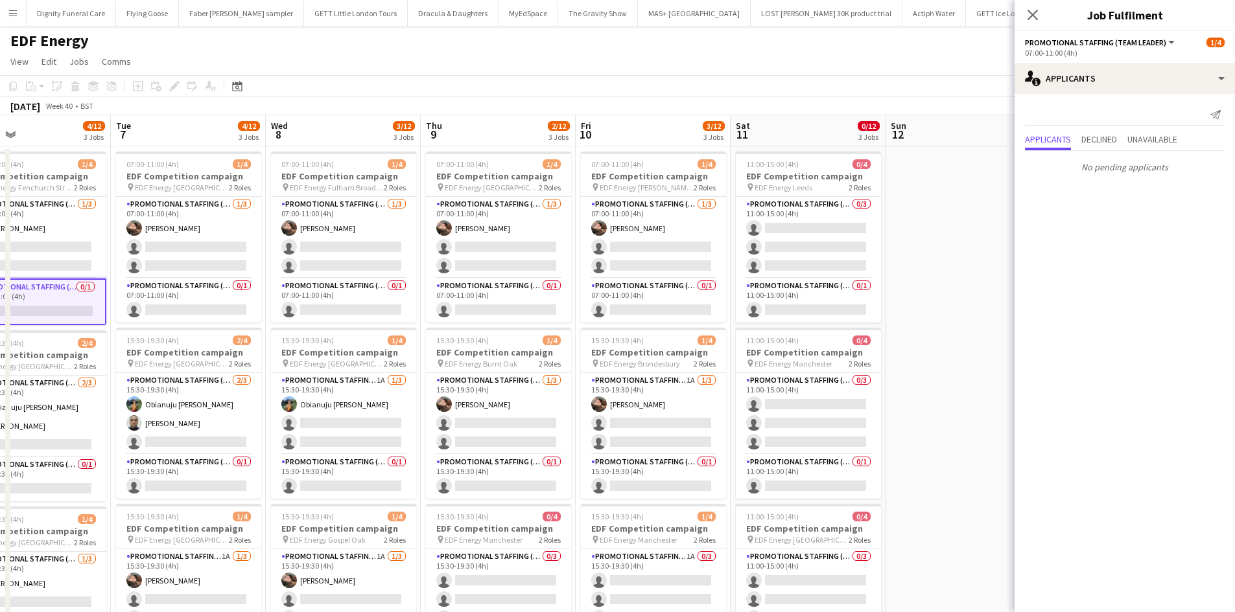
drag, startPoint x: 758, startPoint y: 487, endPoint x: 485, endPoint y: 438, distance: 277.1
click at [485, 438] on app-calendar-viewport "Fri 3 3/12 3 Jobs Sat 4 4/12 3 Jobs Sun 5 Mon 6 4/12 3 Jobs Tue 7 4/12 3 Jobs W…" at bounding box center [617, 521] width 1235 height 813
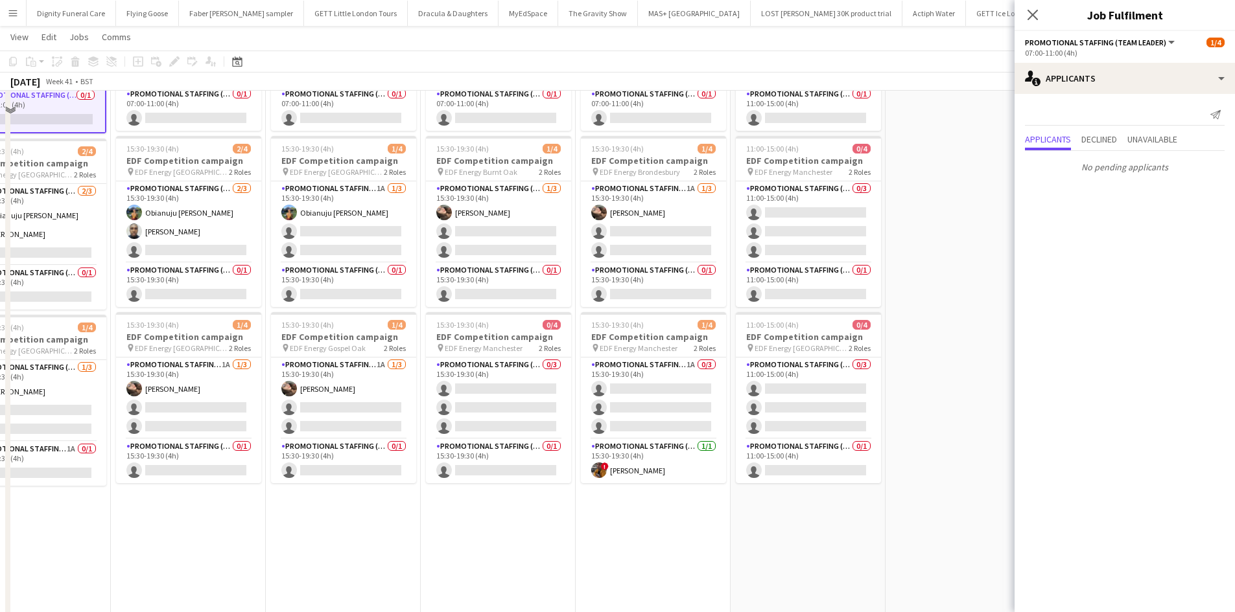
scroll to position [194, 0]
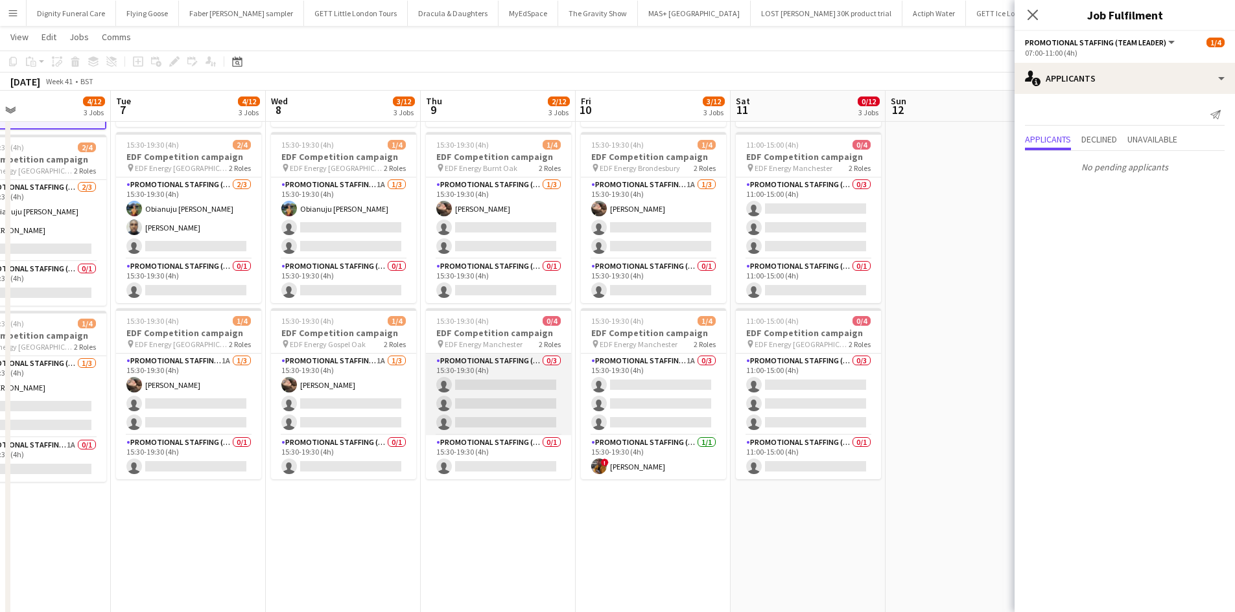
click at [519, 379] on app-card-role "Promotional Staffing (Flyering Staff) 0/3 15:30-19:30 (4h) single-neutral-actio…" at bounding box center [498, 395] width 145 height 82
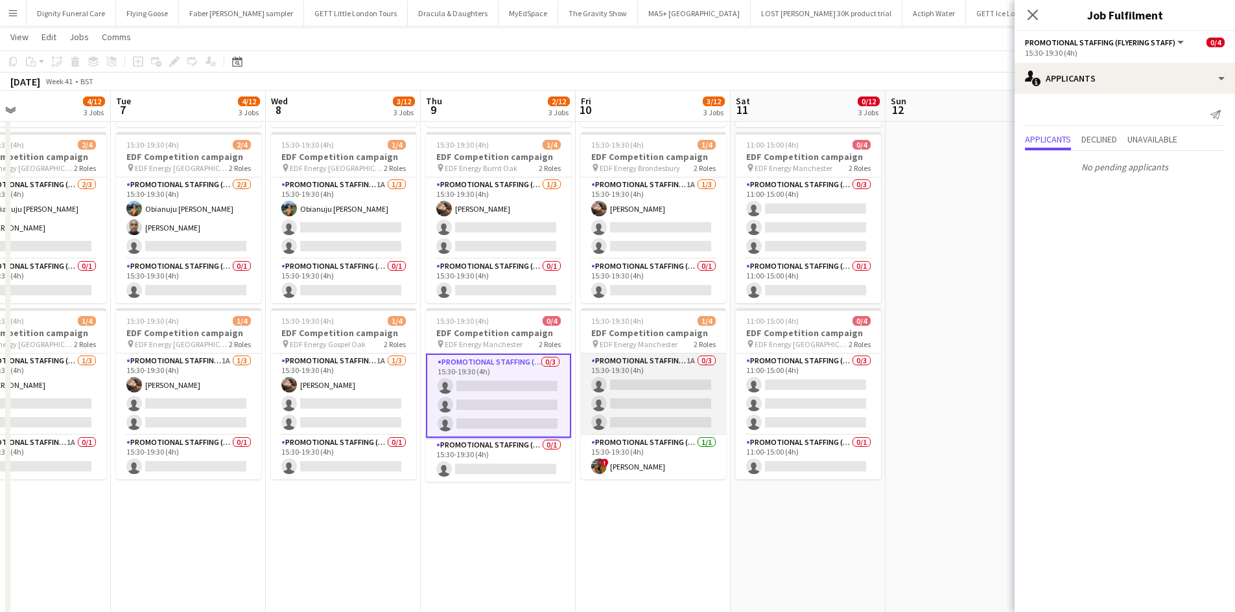
click at [675, 391] on app-card-role "Promotional Staffing (Flyering Staff) 1A 0/3 15:30-19:30 (4h) single-neutral-ac…" at bounding box center [653, 395] width 145 height 82
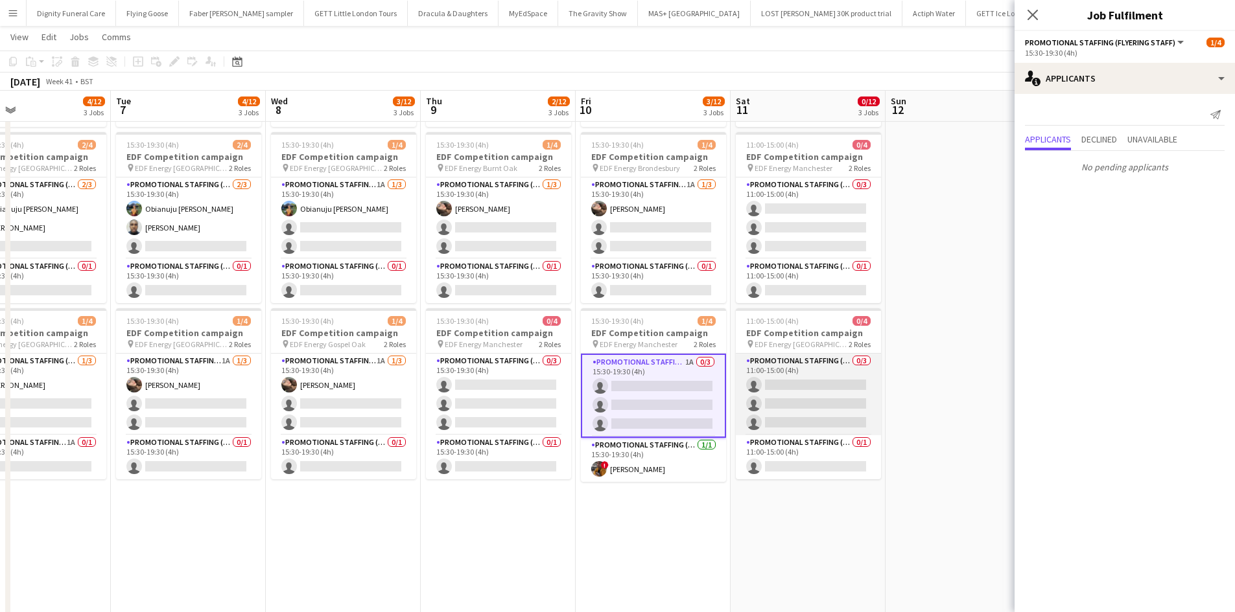
click at [805, 385] on app-card-role "Promotional Staffing (Flyering Staff) 0/3 11:00-15:00 (4h) single-neutral-actio…" at bounding box center [808, 395] width 145 height 82
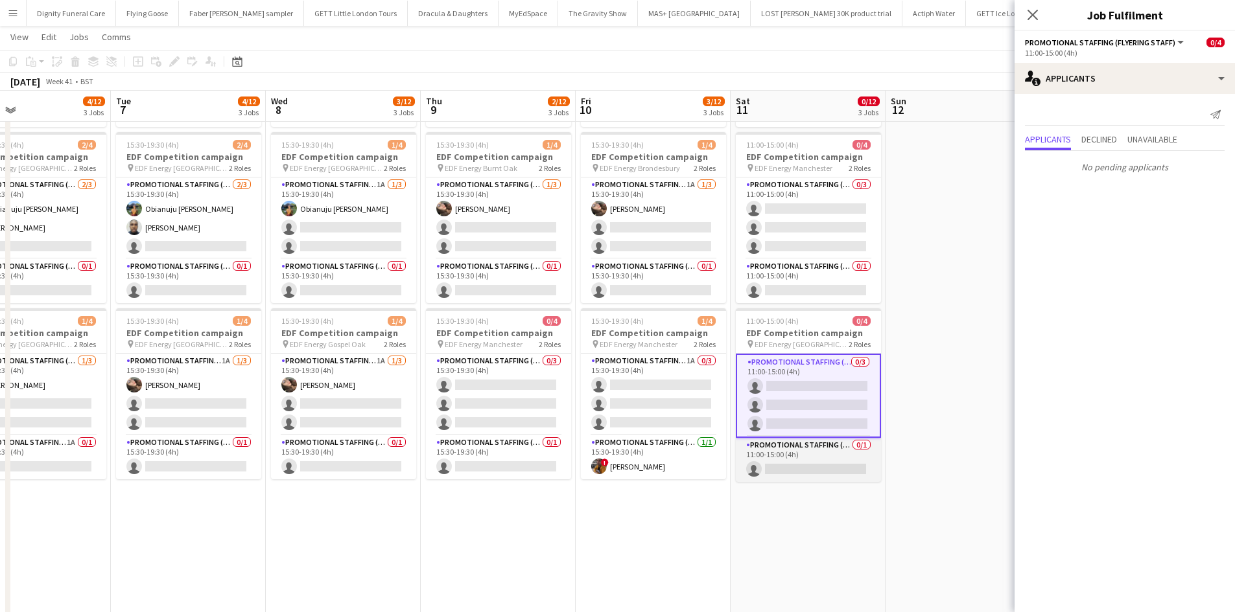
scroll to position [0, 508]
click at [805, 463] on app-card-role "Promotional Staffing (Team Leader) 0/1 11:00-15:00 (4h) single-neutral-actions" at bounding box center [808, 460] width 145 height 44
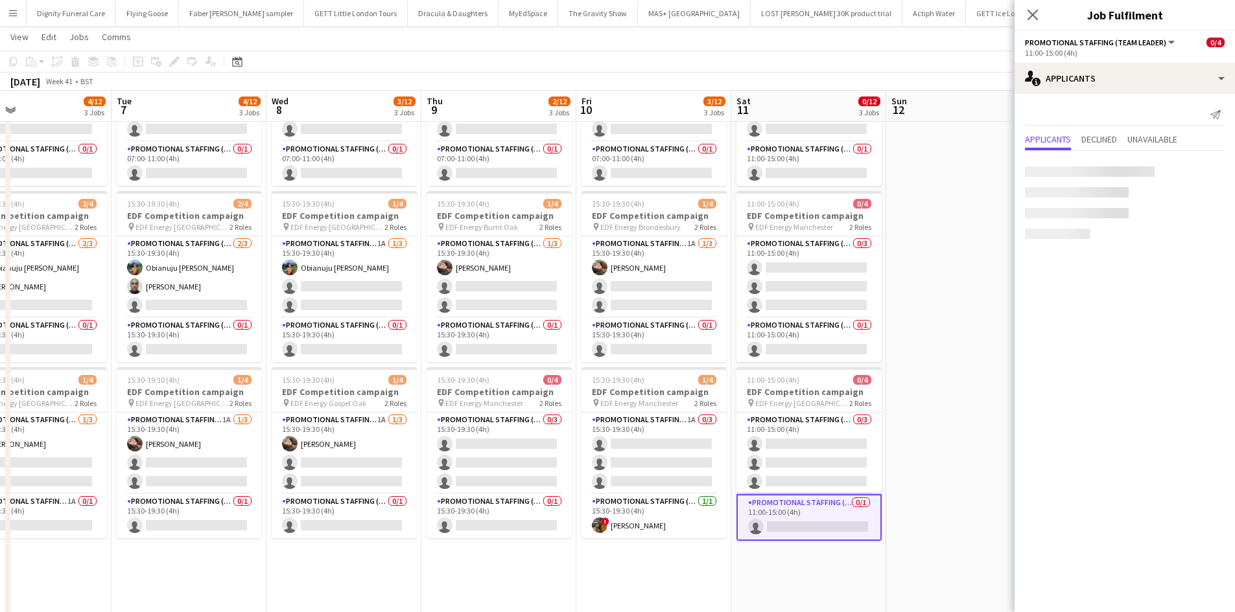
scroll to position [65, 0]
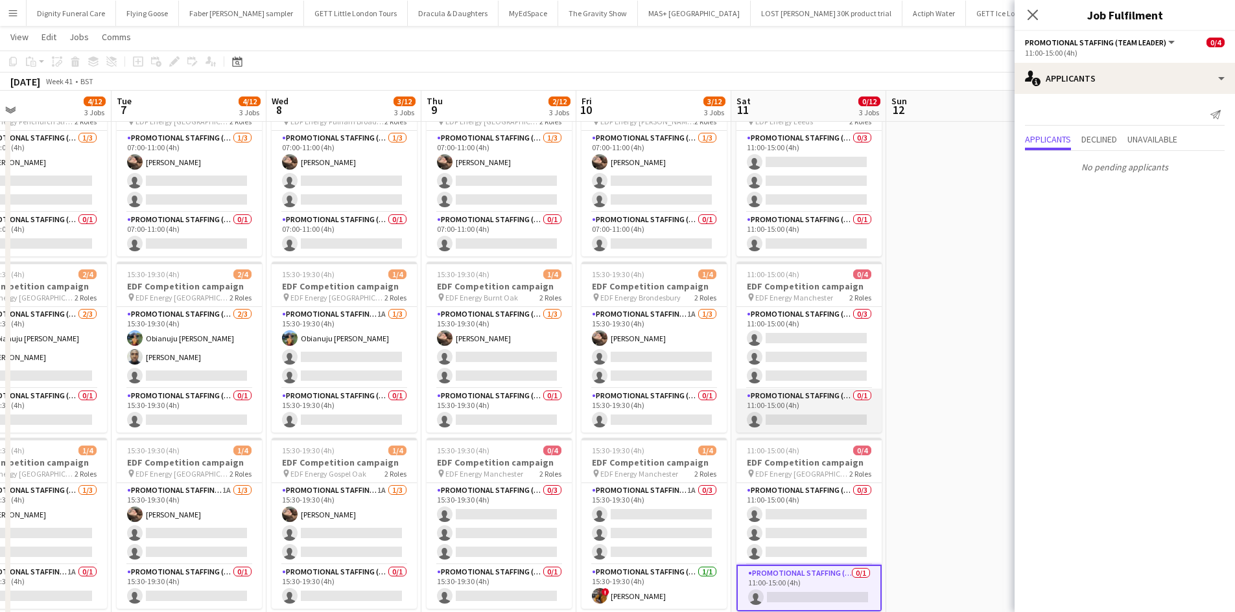
click at [802, 418] on app-card-role "Promotional Staffing (Team Leader) 0/1 11:00-15:00 (4h) single-neutral-actions" at bounding box center [808, 411] width 145 height 44
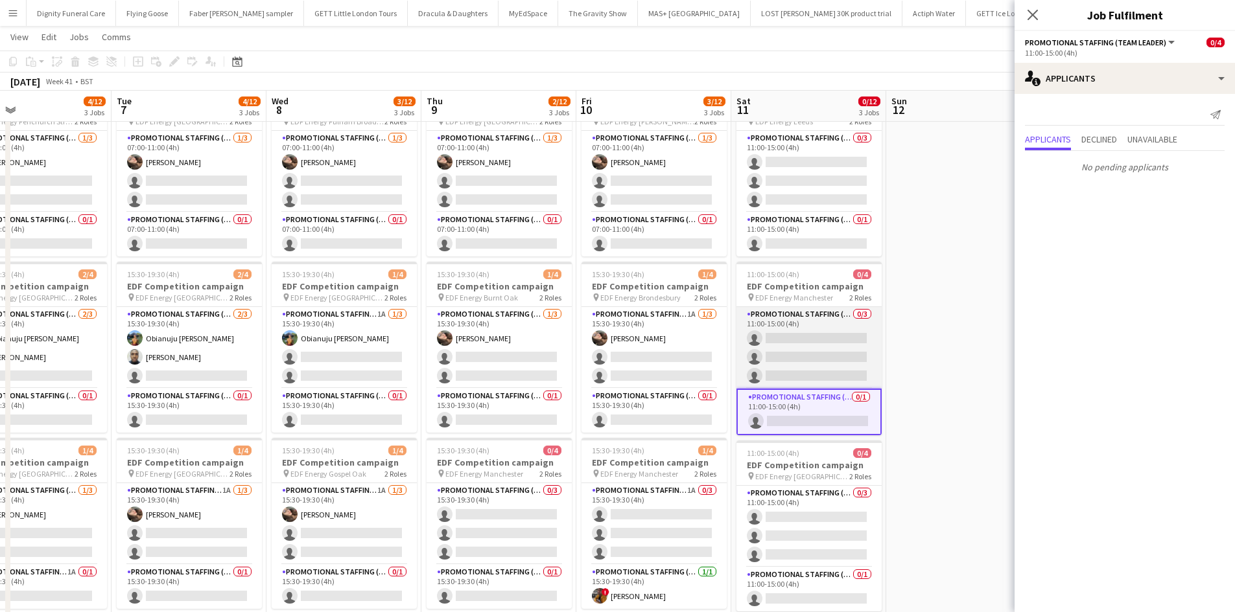
click at [817, 340] on app-card-role "Promotional Staffing (Flyering Staff) 0/3 11:00-15:00 (4h) single-neutral-actio…" at bounding box center [808, 348] width 145 height 82
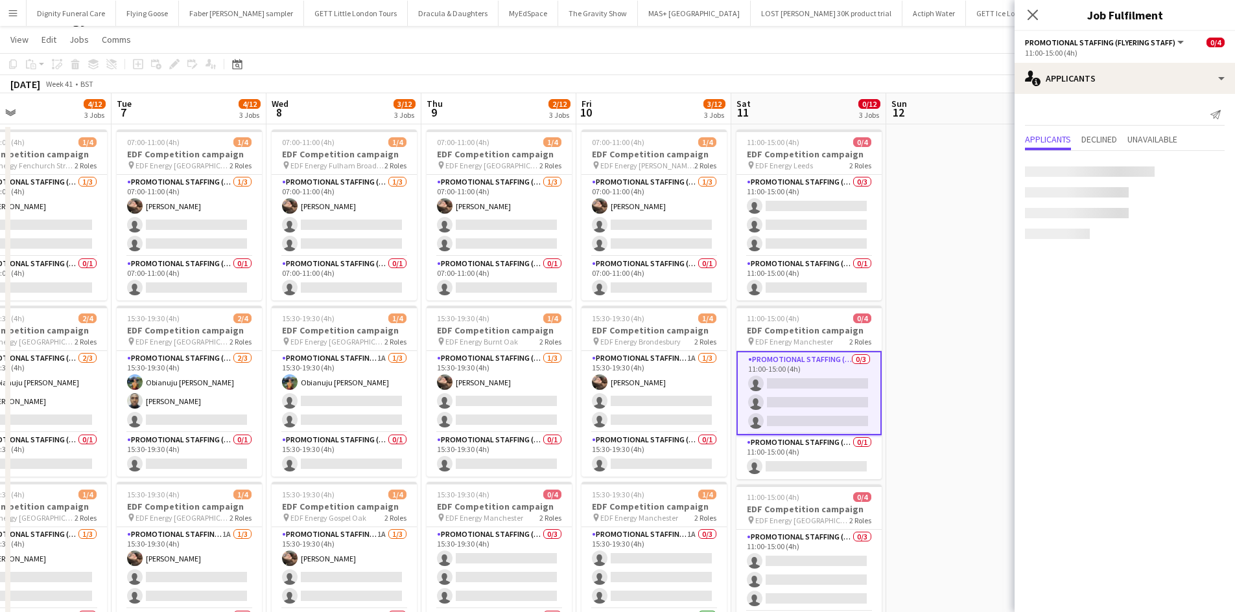
scroll to position [0, 0]
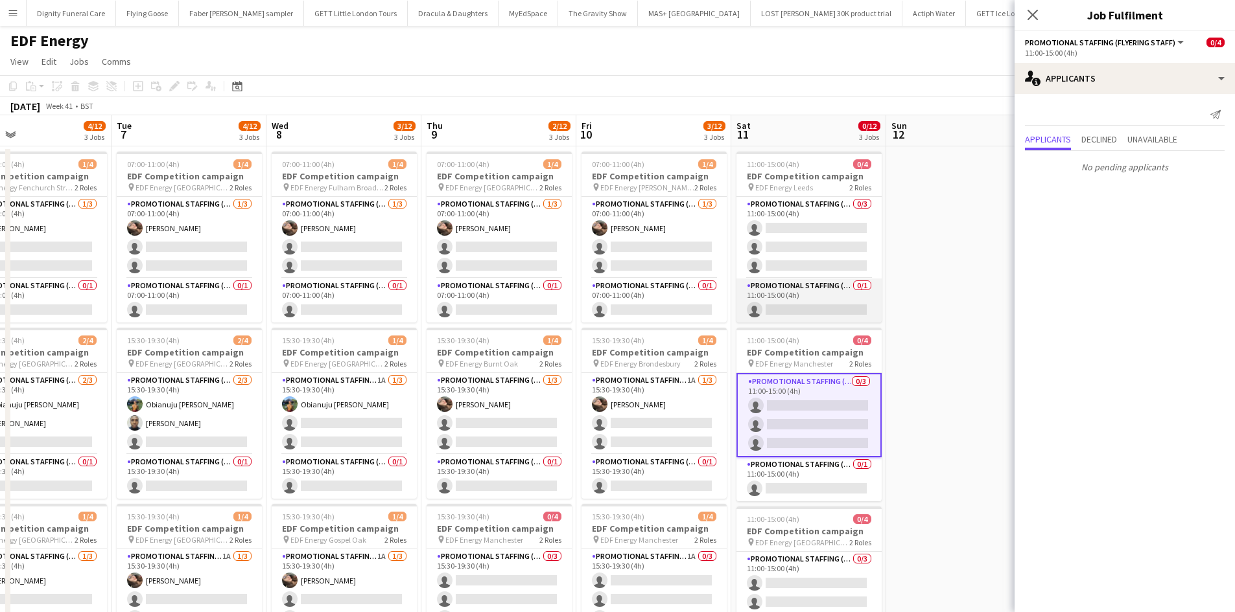
drag, startPoint x: 827, startPoint y: 309, endPoint x: 844, endPoint y: 316, distance: 18.3
click at [828, 309] on app-card-role "Promotional Staffing (Team Leader) 0/1 11:00-15:00 (4h) single-neutral-actions" at bounding box center [808, 301] width 145 height 44
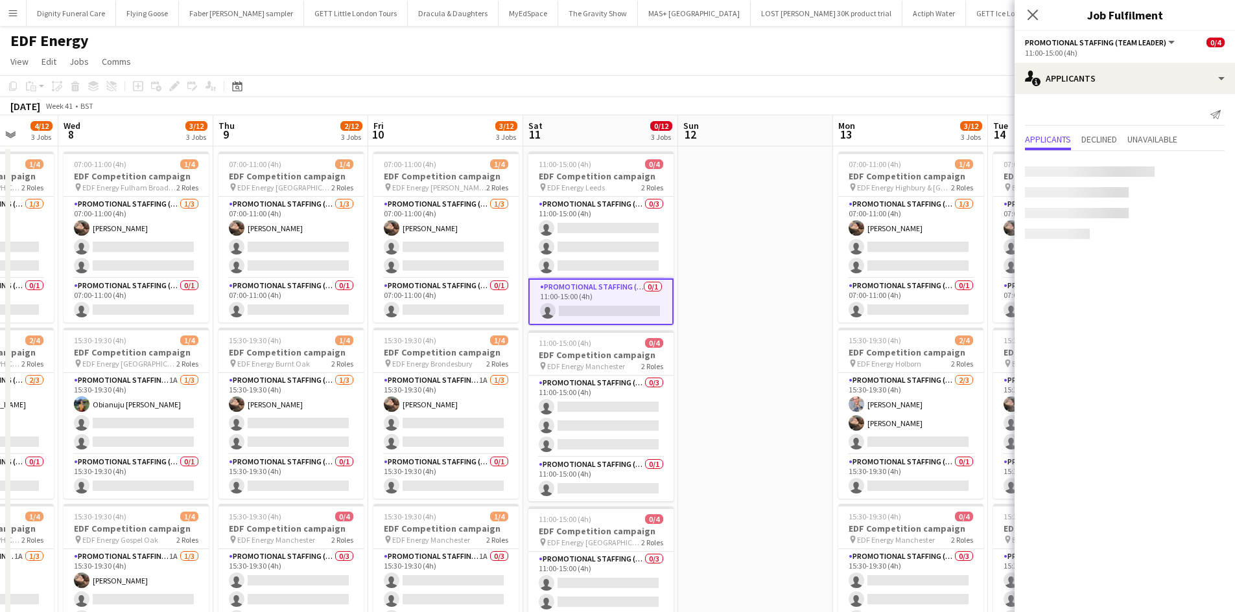
drag, startPoint x: 883, startPoint y: 356, endPoint x: 750, endPoint y: 358, distance: 132.2
click at [751, 358] on app-calendar-viewport "Sun 5 Mon 6 4/12 3 Jobs Tue 7 4/12 3 Jobs Wed 8 3/12 3 Jobs Thu 9 2/12 3 Jobs F…" at bounding box center [617, 521] width 1235 height 813
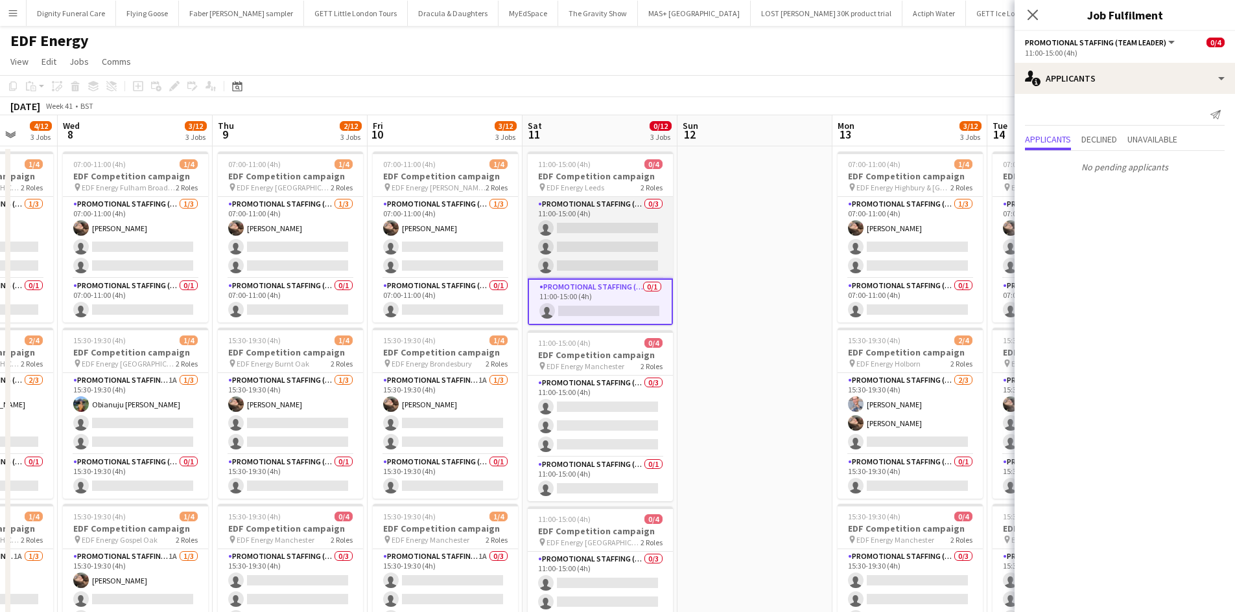
click at [613, 243] on app-card-role "Promotional Staffing (Flyering Staff) 0/3 11:00-15:00 (4h) single-neutral-actio…" at bounding box center [600, 238] width 145 height 82
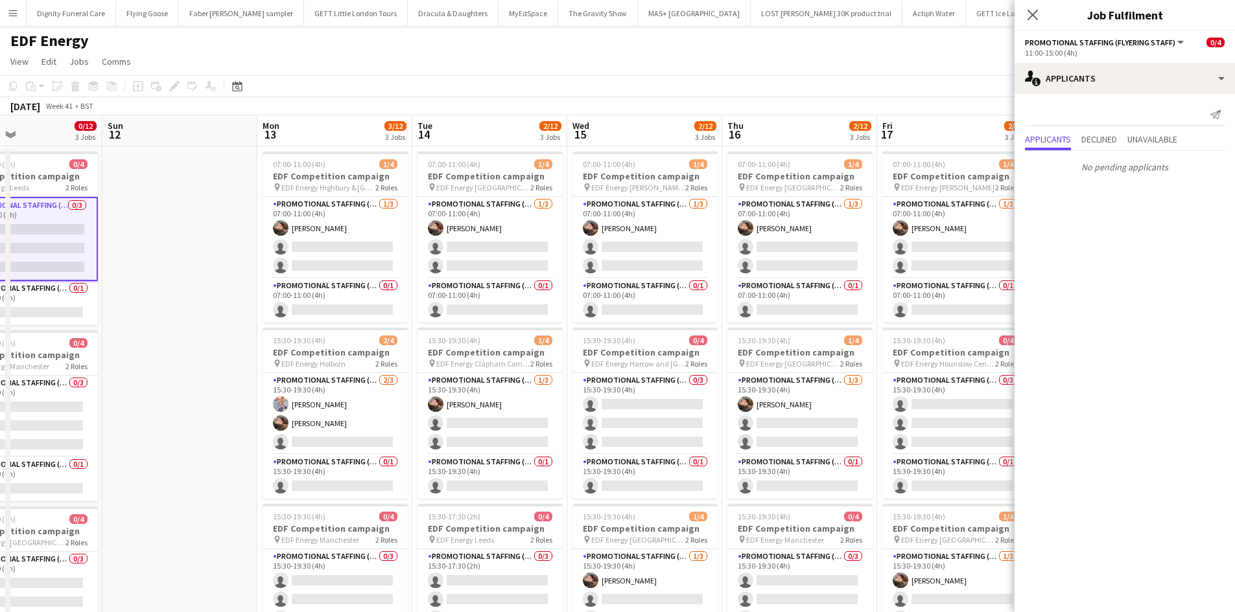
scroll to position [0, 386]
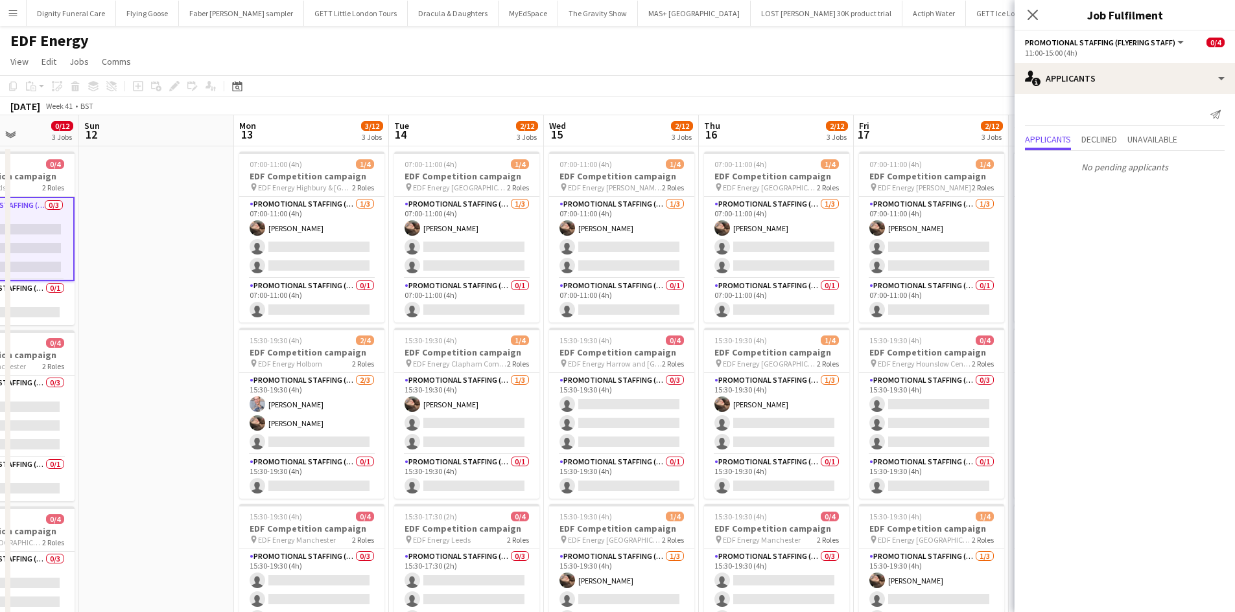
drag, startPoint x: 658, startPoint y: 323, endPoint x: 153, endPoint y: 303, distance: 505.8
click at [153, 303] on app-calendar-viewport "Thu 9 2/12 3 Jobs Fri 10 3/12 3 Jobs Sat 11 0/12 3 Jobs Sun 12 Mon 13 3/12 3 Jo…" at bounding box center [617, 521] width 1235 height 813
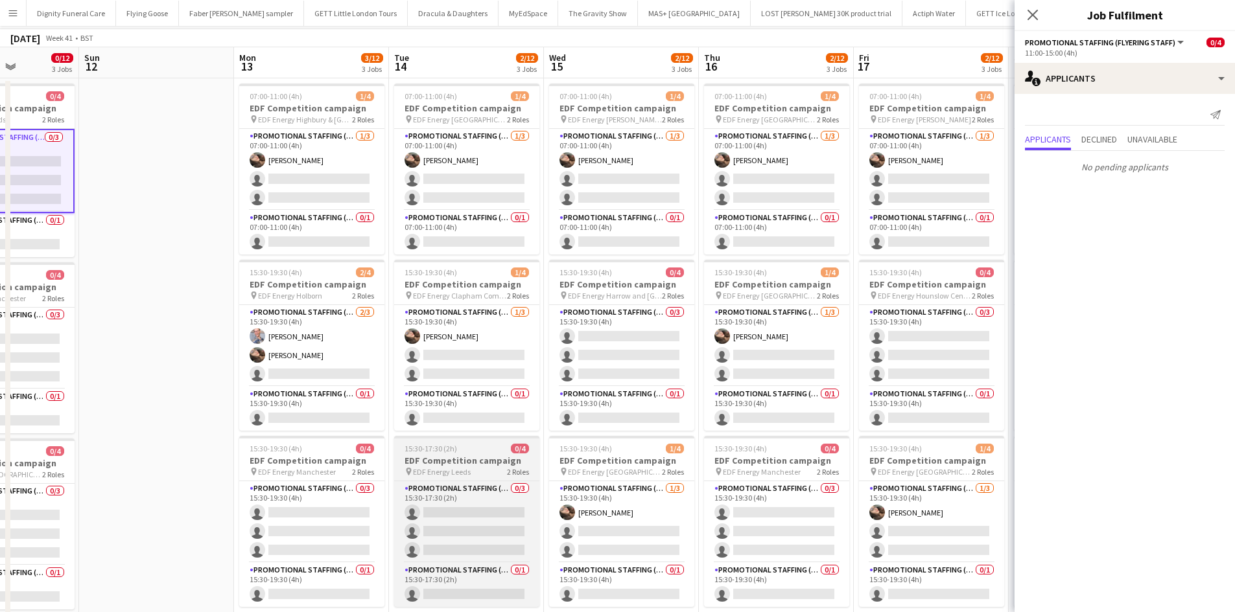
scroll to position [130, 0]
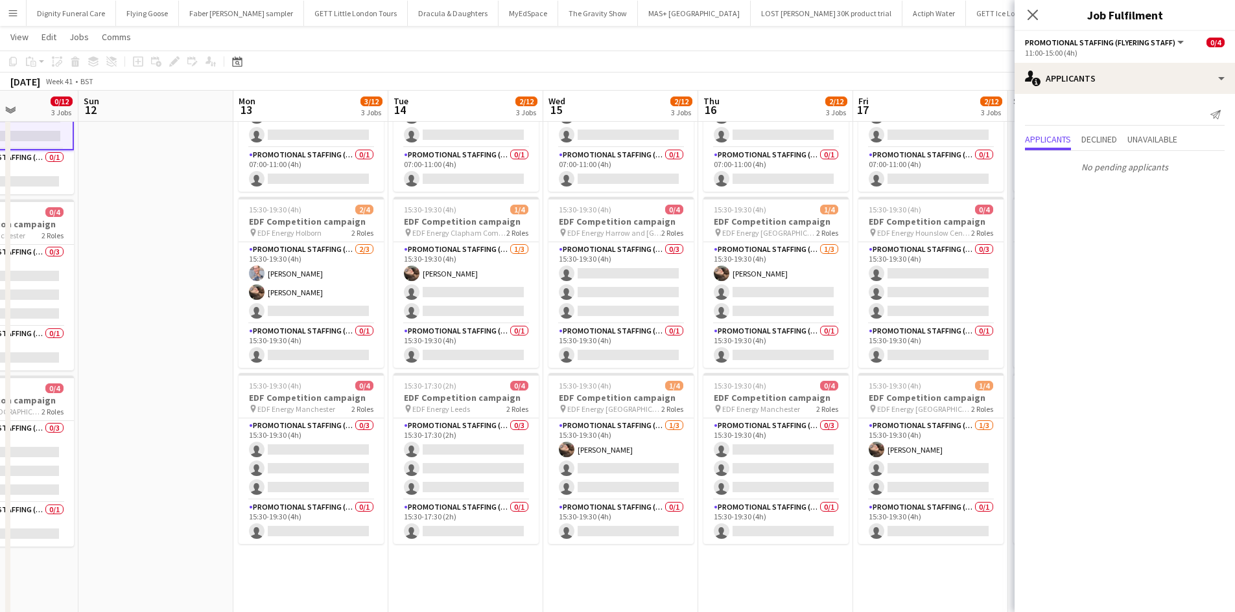
drag, startPoint x: 488, startPoint y: 590, endPoint x: 169, endPoint y: 579, distance: 319.0
click at [169, 579] on app-calendar-viewport "Thu 9 2/12 3 Jobs Fri 10 3/12 3 Jobs Sat 11 0/12 3 Jobs Sun 12 Mon 13 3/12 3 Jo…" at bounding box center [617, 359] width 1235 height 876
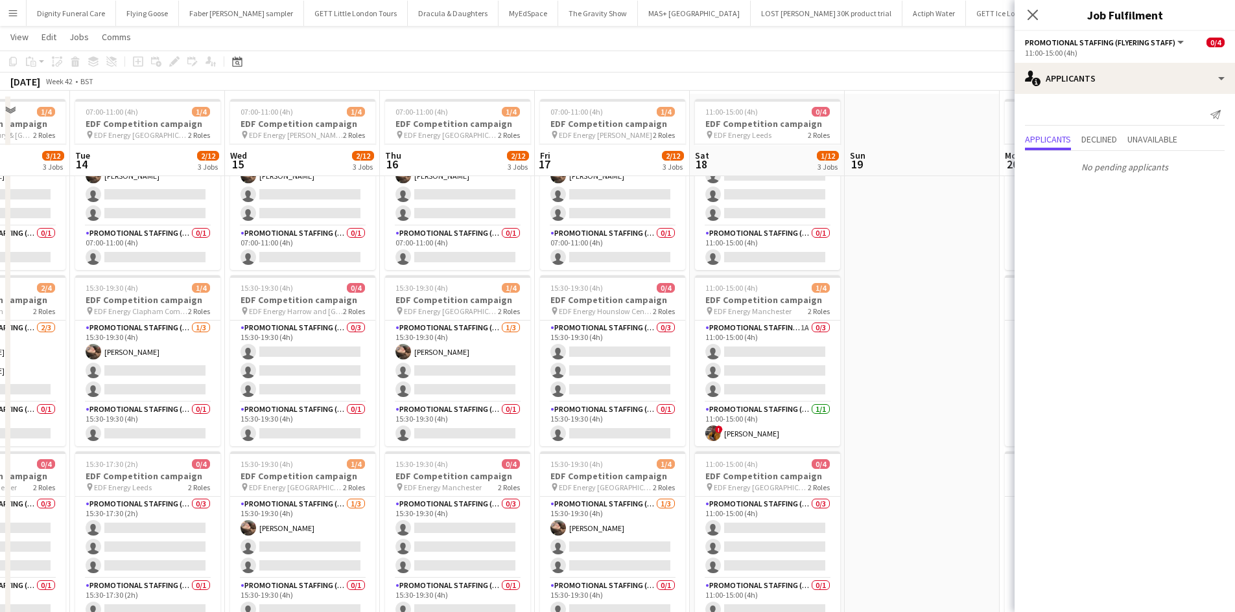
scroll to position [0, 0]
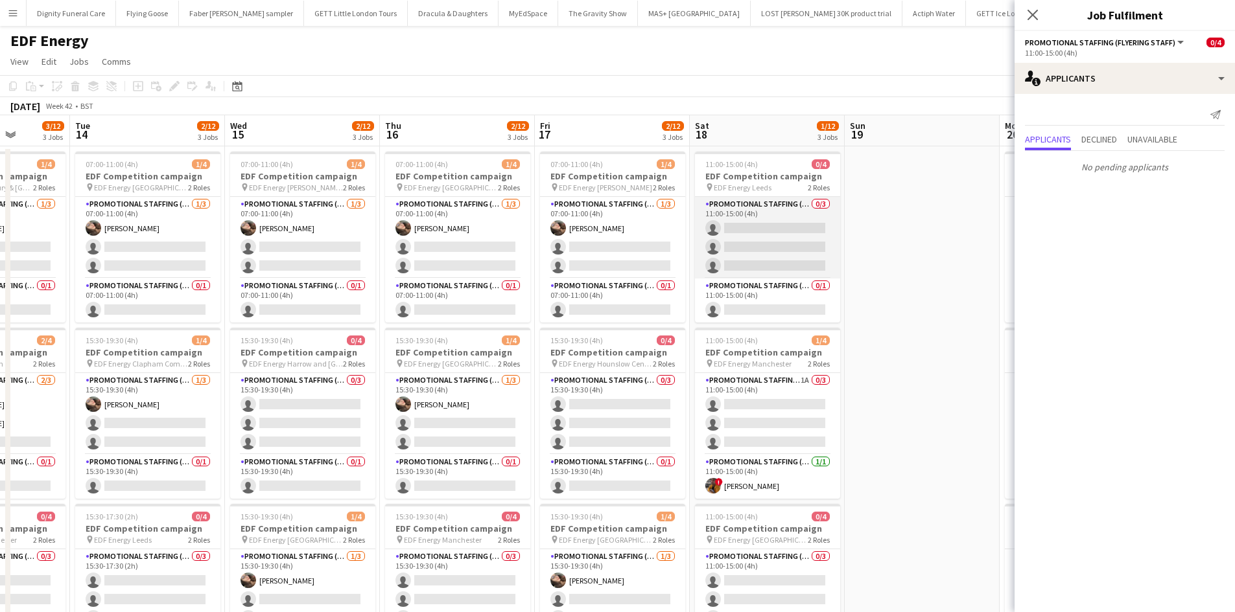
click at [764, 257] on app-card-role "Promotional Staffing (Flyering Staff) 0/3 11:00-15:00 (4h) single-neutral-actio…" at bounding box center [767, 238] width 145 height 82
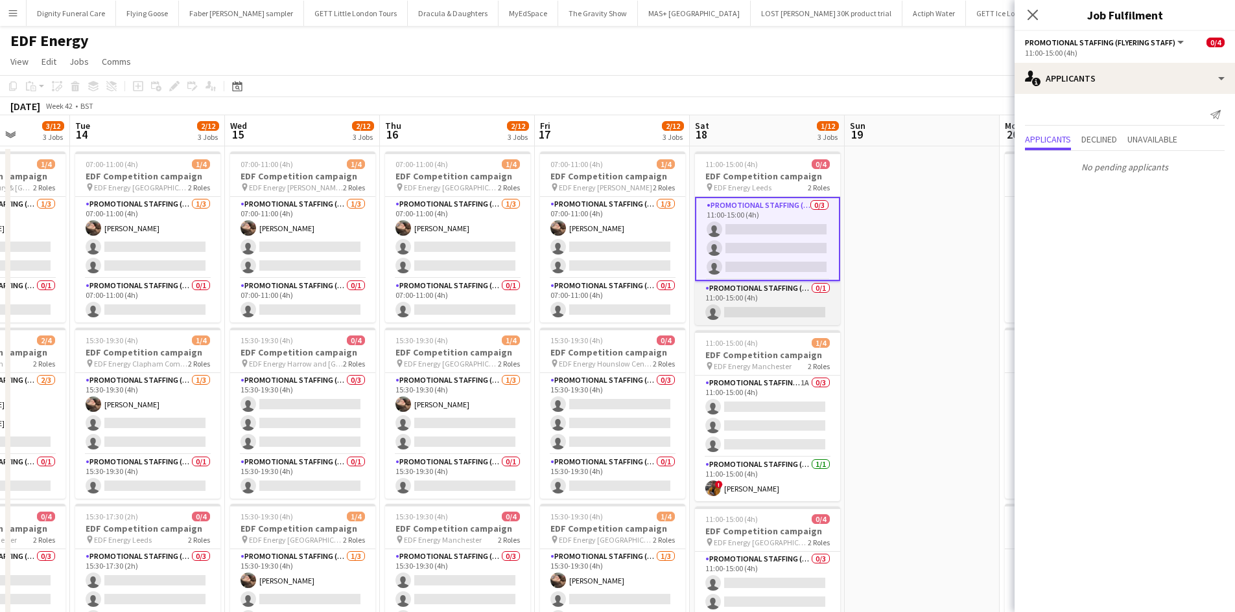
click at [765, 305] on app-card-role "Promotional Staffing (Team Leader) 0/1 11:00-15:00 (4h) single-neutral-actions" at bounding box center [767, 303] width 145 height 44
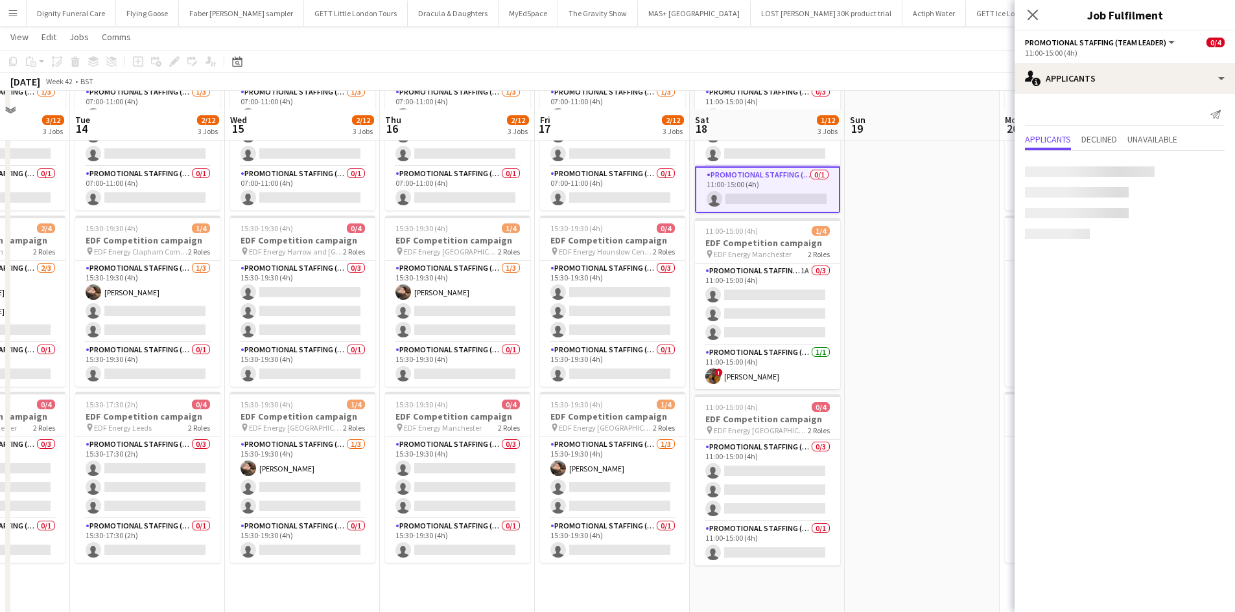
scroll to position [130, 0]
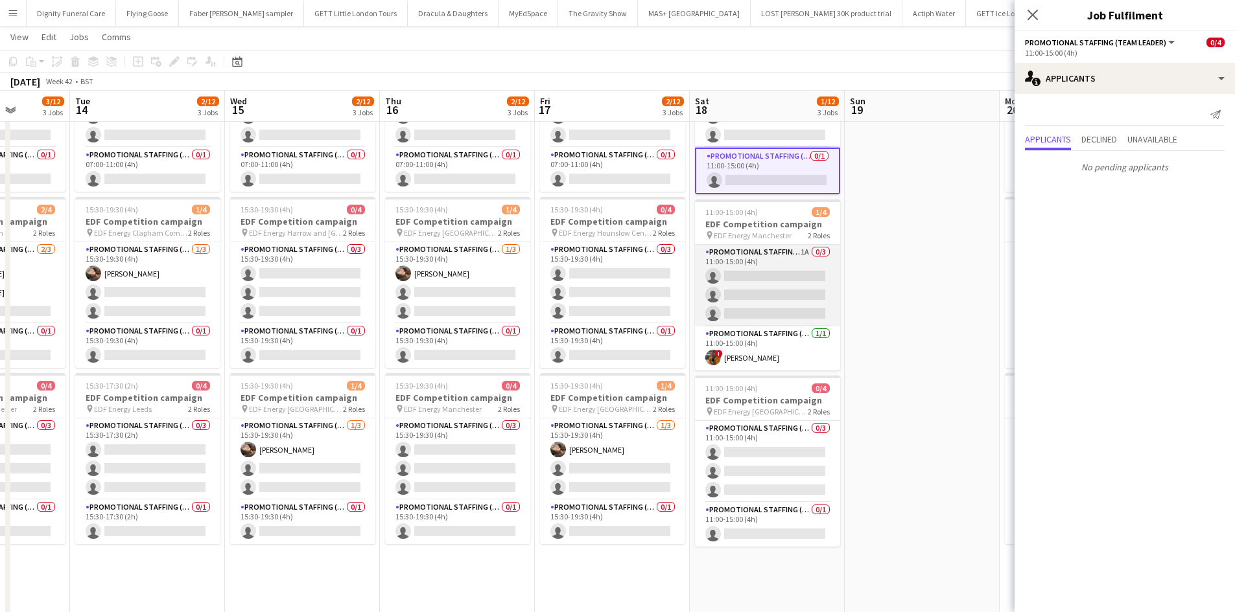
click at [754, 279] on app-card-role "Promotional Staffing (Flyering Staff) 1A 0/3 11:00-15:00 (4h) single-neutral-ac…" at bounding box center [767, 286] width 145 height 82
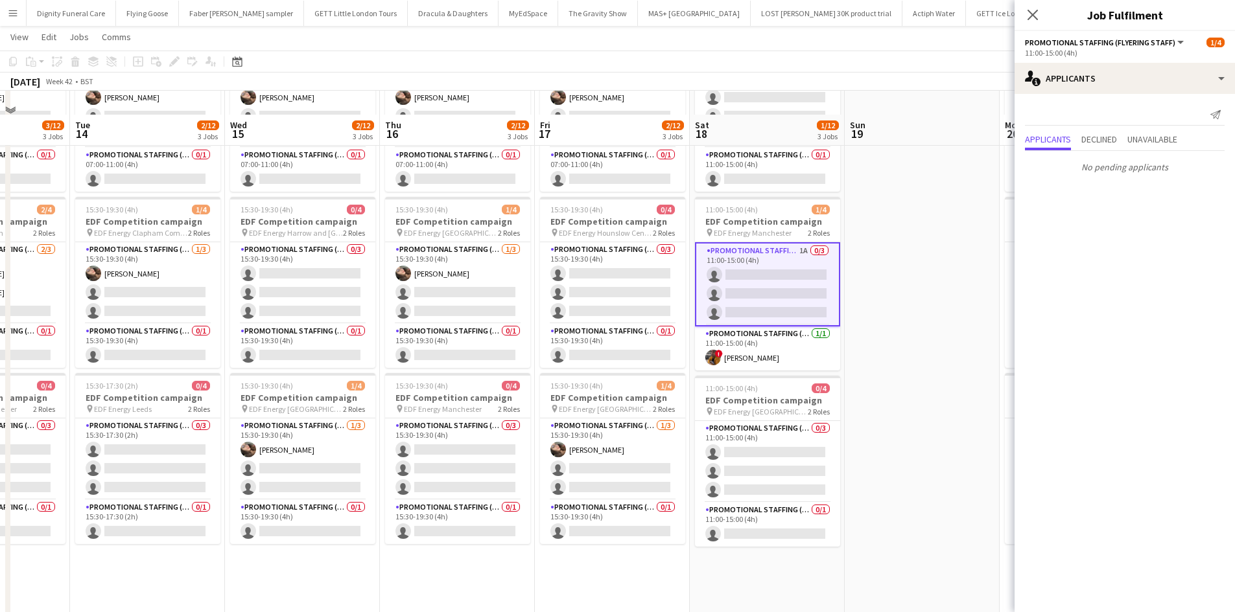
scroll to position [194, 0]
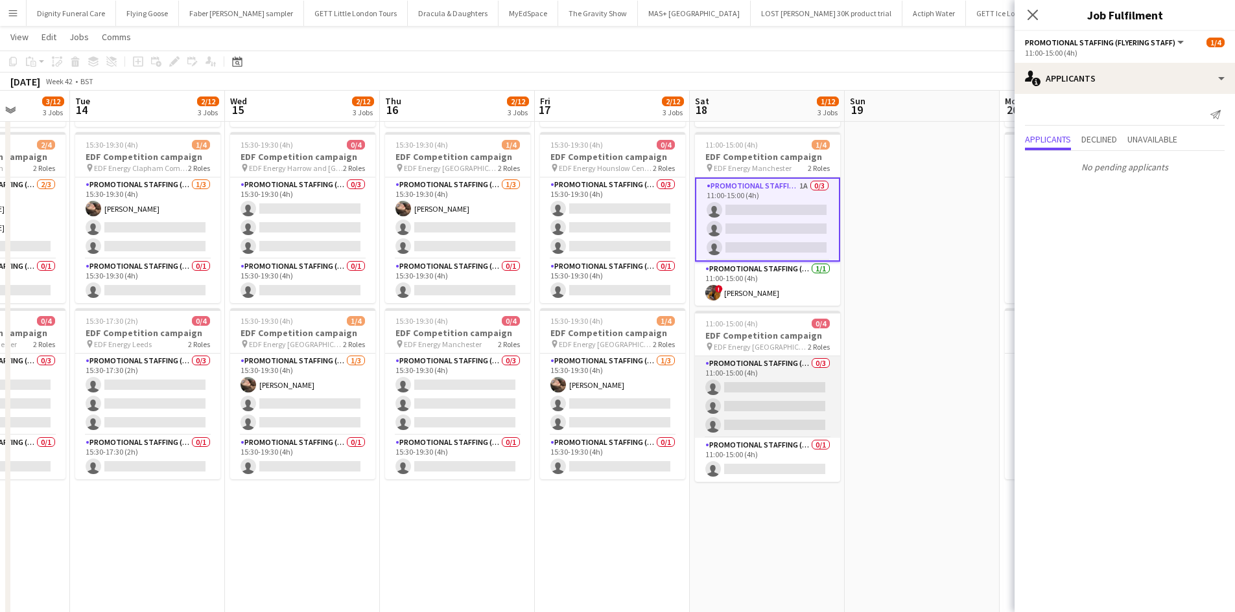
click at [758, 389] on app-card-role "Promotional Staffing (Flyering Staff) 0/3 11:00-15:00 (4h) single-neutral-actio…" at bounding box center [767, 397] width 145 height 82
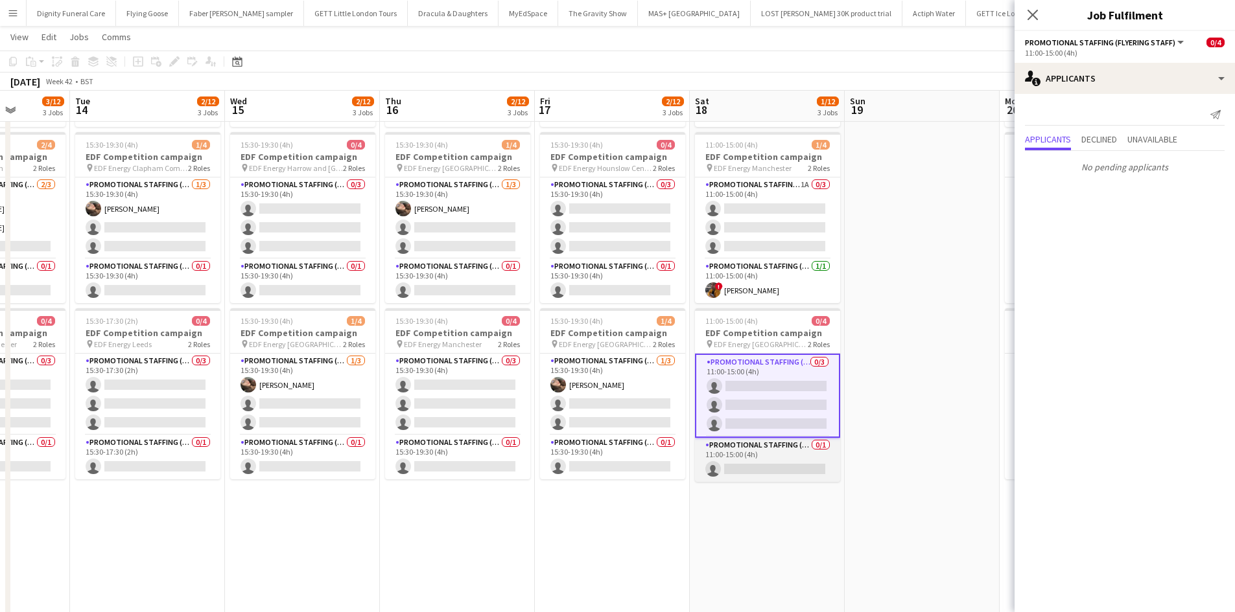
click at [803, 461] on app-card-role "Promotional Staffing (Team Leader) 0/1 11:00-15:00 (4h) single-neutral-actions" at bounding box center [767, 460] width 145 height 44
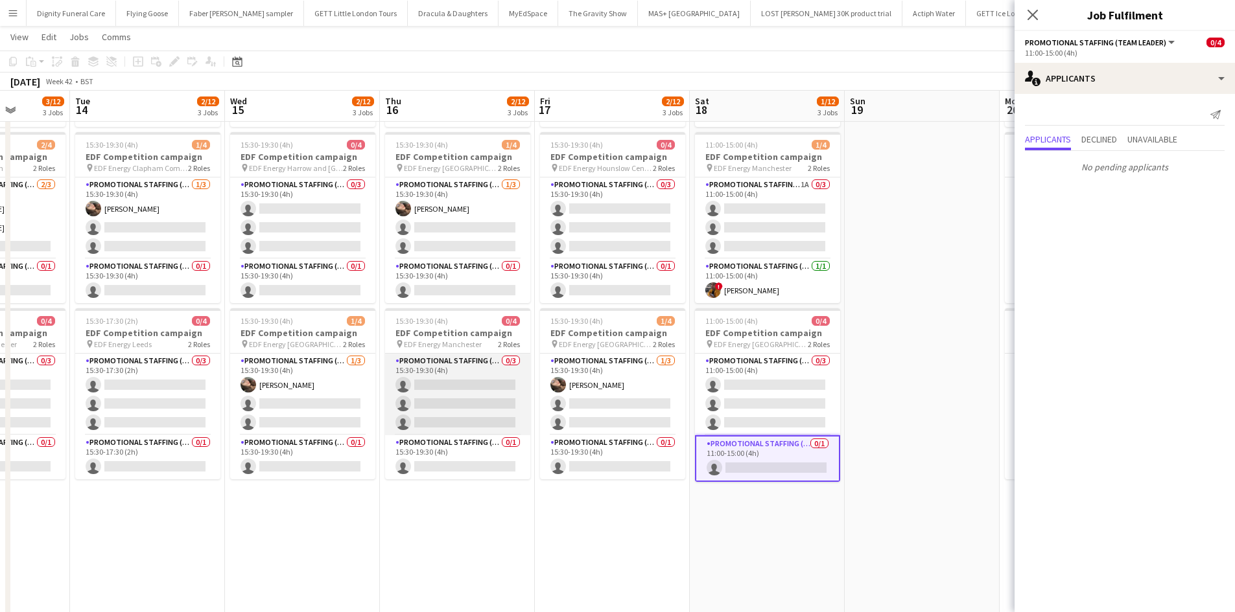
click at [485, 404] on app-card-role "Promotional Staffing (Flyering Staff) 0/3 15:30-19:30 (4h) single-neutral-actio…" at bounding box center [457, 395] width 145 height 82
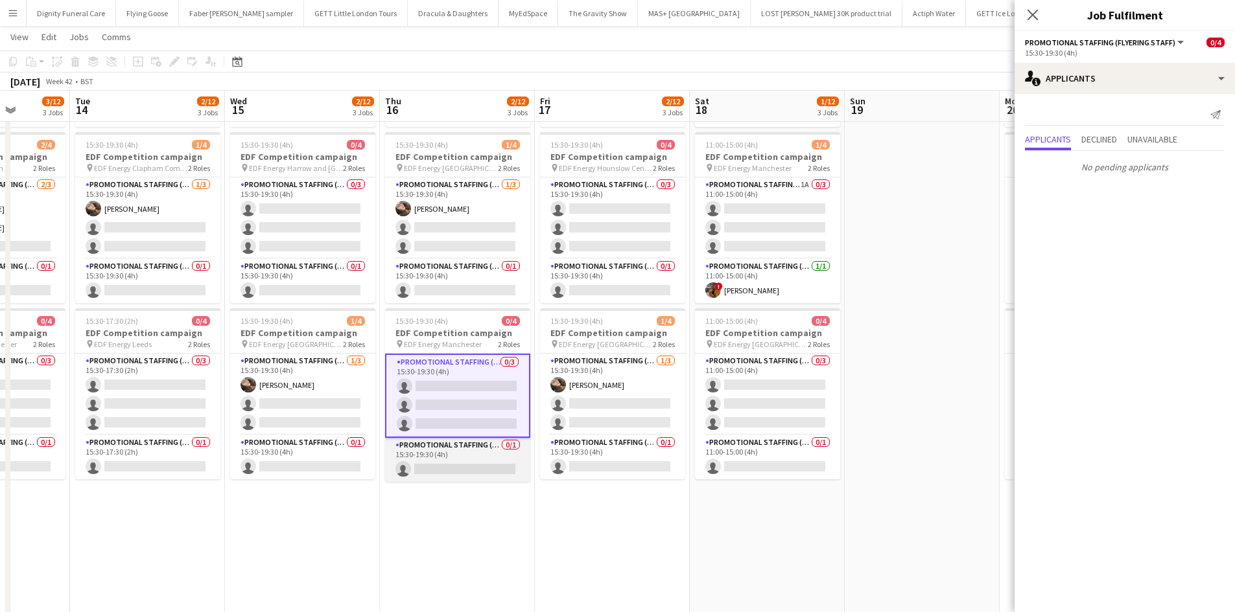
click at [455, 461] on app-card-role "Promotional Staffing (Team Leader) 0/1 15:30-19:30 (4h) single-neutral-actions" at bounding box center [457, 460] width 145 height 44
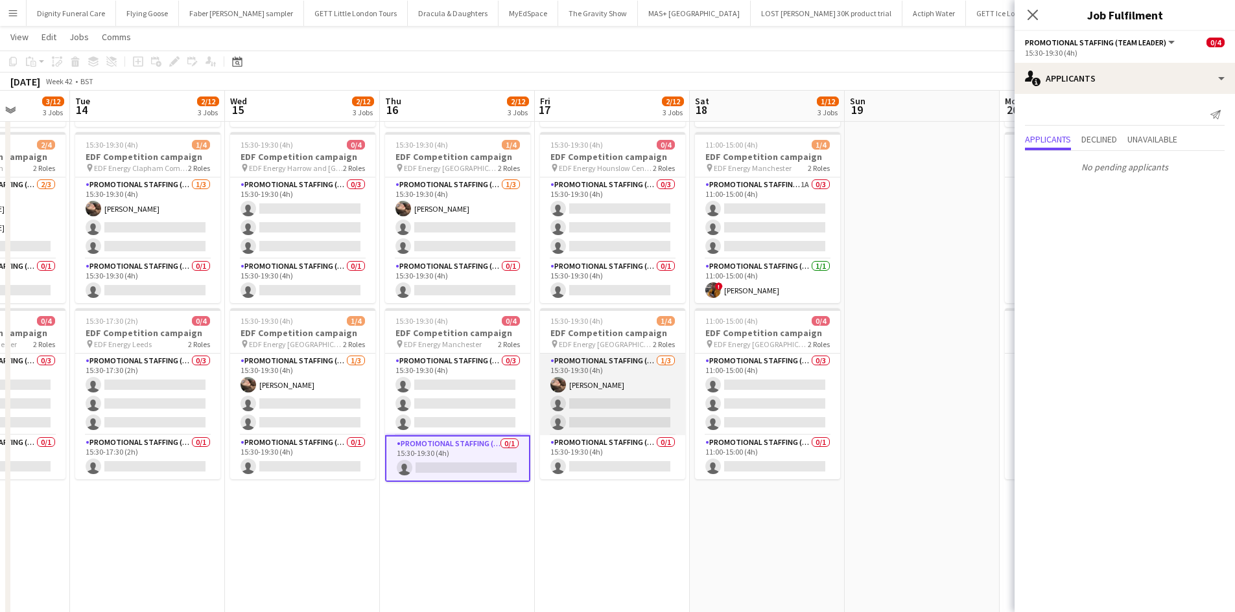
click at [618, 408] on app-card-role "Promotional Staffing (Flyering Staff) 1/3 15:30-19:30 (4h) Anastasiia Meleshko …" at bounding box center [612, 395] width 145 height 82
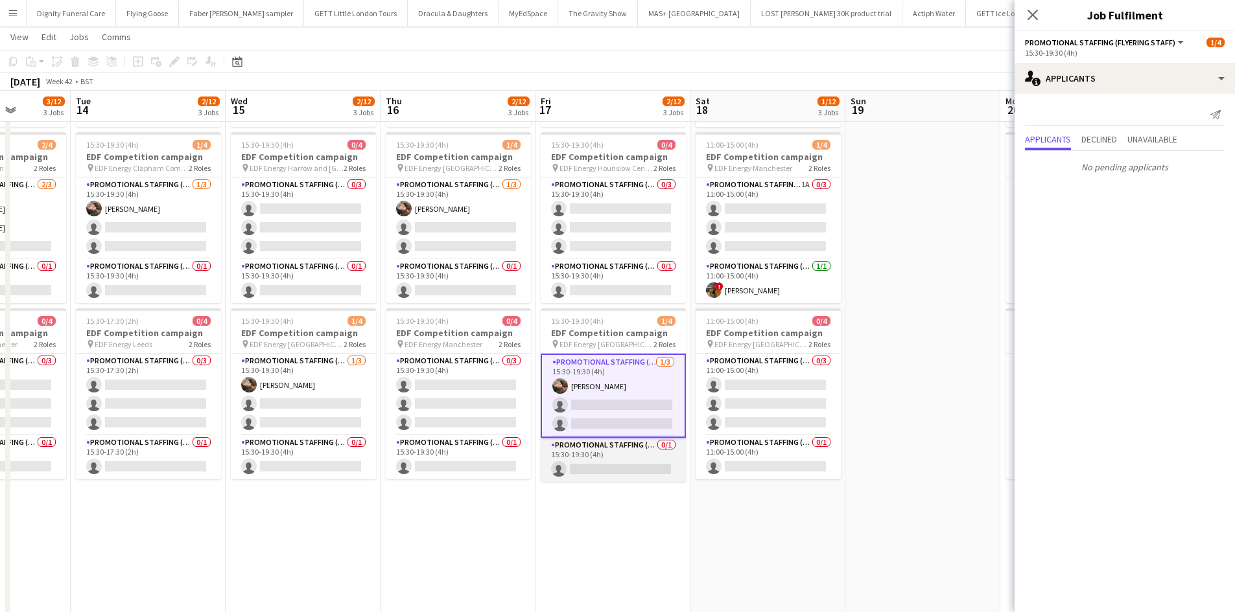
click at [635, 465] on app-card-role "Promotional Staffing (Team Leader) 0/1 15:30-19:30 (4h) single-neutral-actions" at bounding box center [612, 460] width 145 height 44
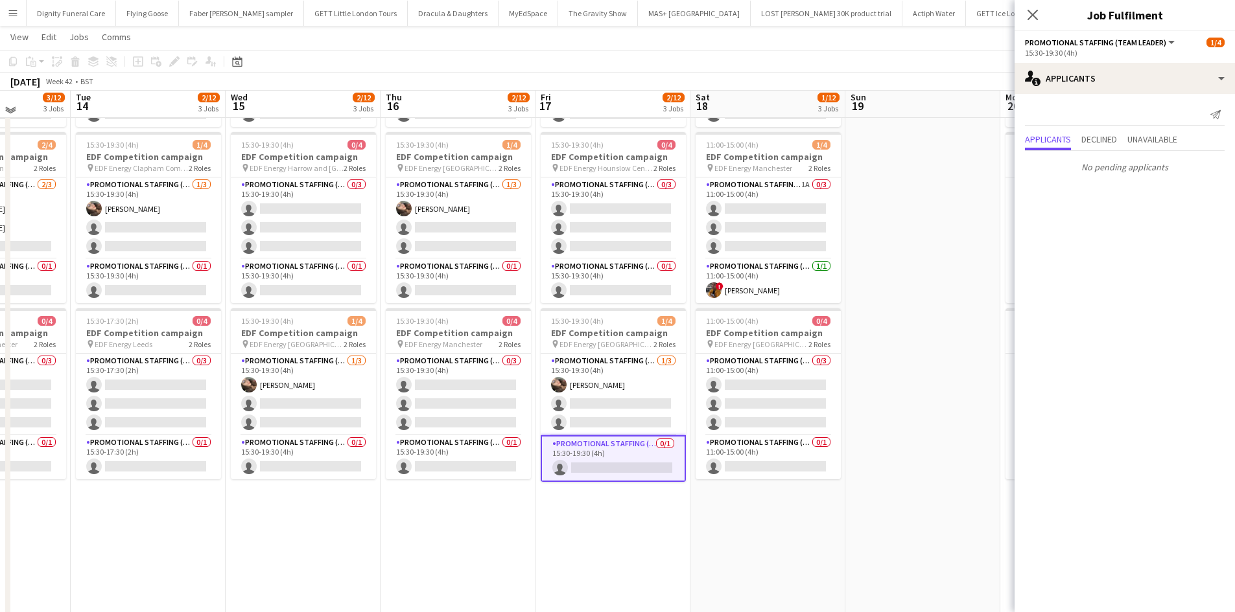
scroll to position [130, 0]
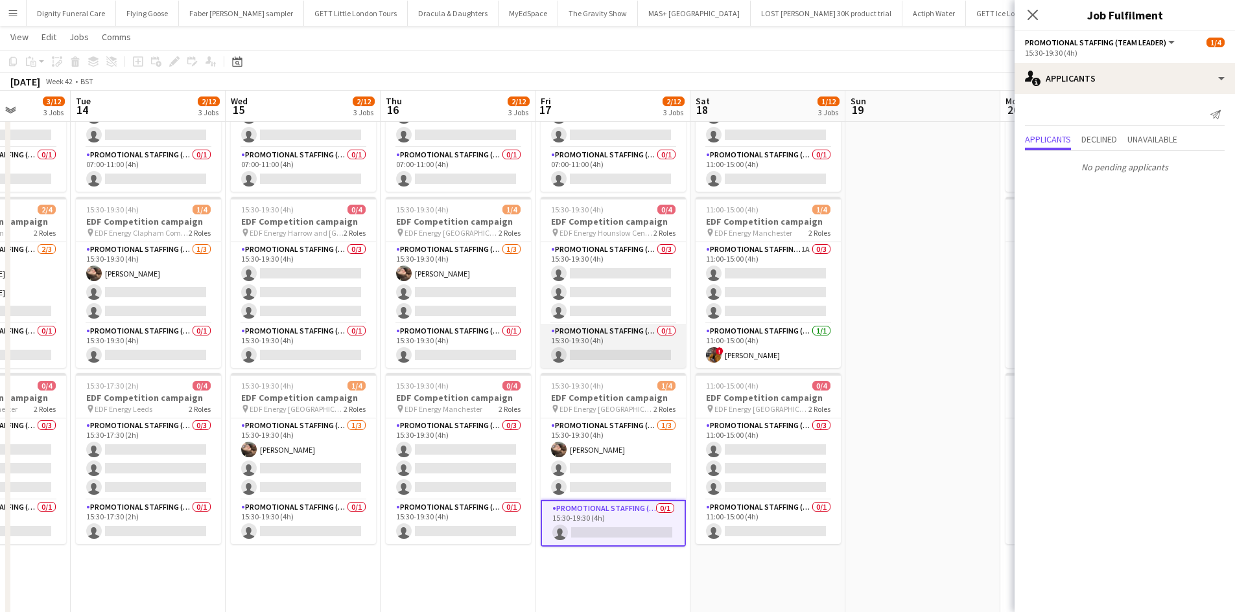
click at [613, 352] on app-card-role "Promotional Staffing (Team Leader) 0/1 15:30-19:30 (4h) single-neutral-actions" at bounding box center [612, 346] width 145 height 44
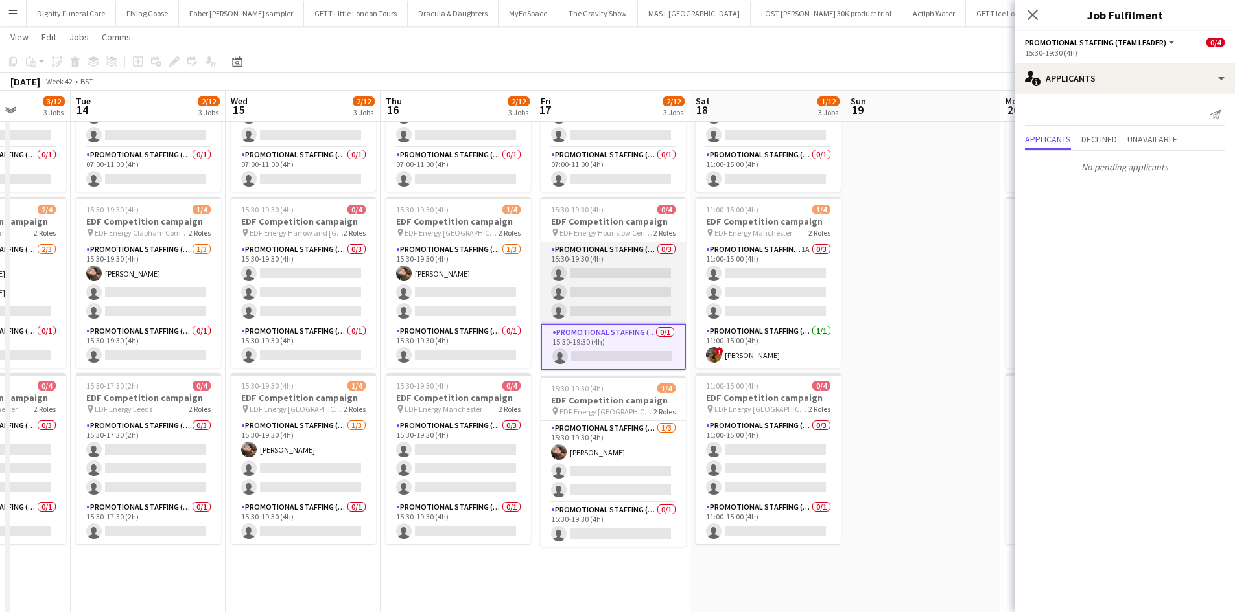
click at [606, 296] on app-card-role "Promotional Staffing (Flyering Staff) 0/3 15:30-19:30 (4h) single-neutral-actio…" at bounding box center [612, 283] width 145 height 82
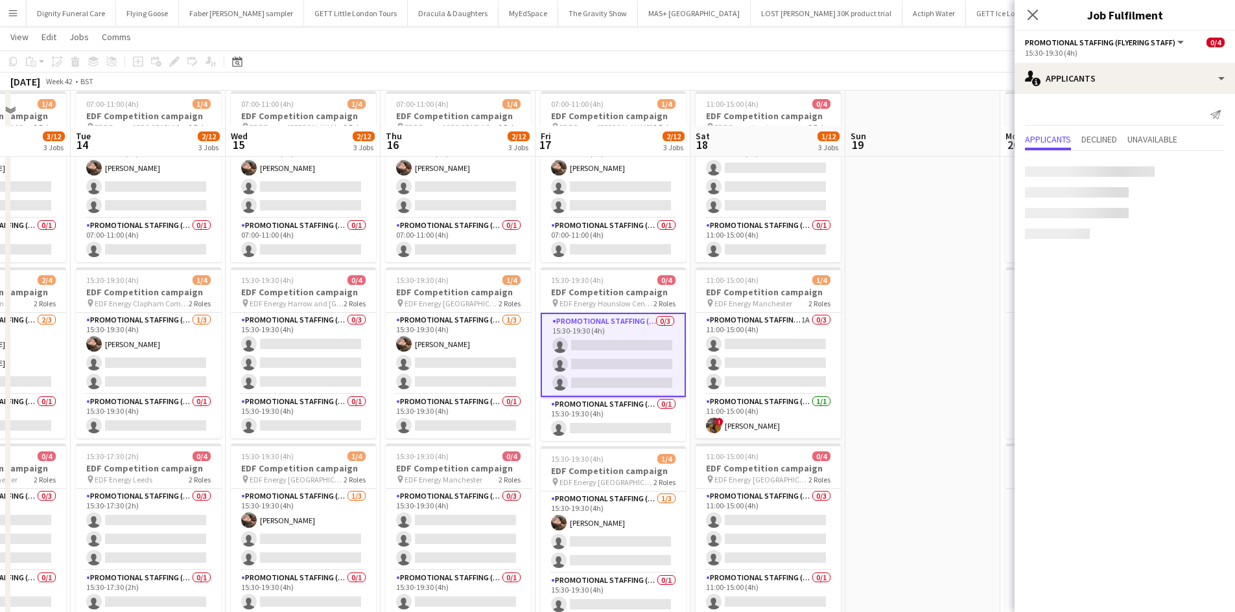
scroll to position [0, 0]
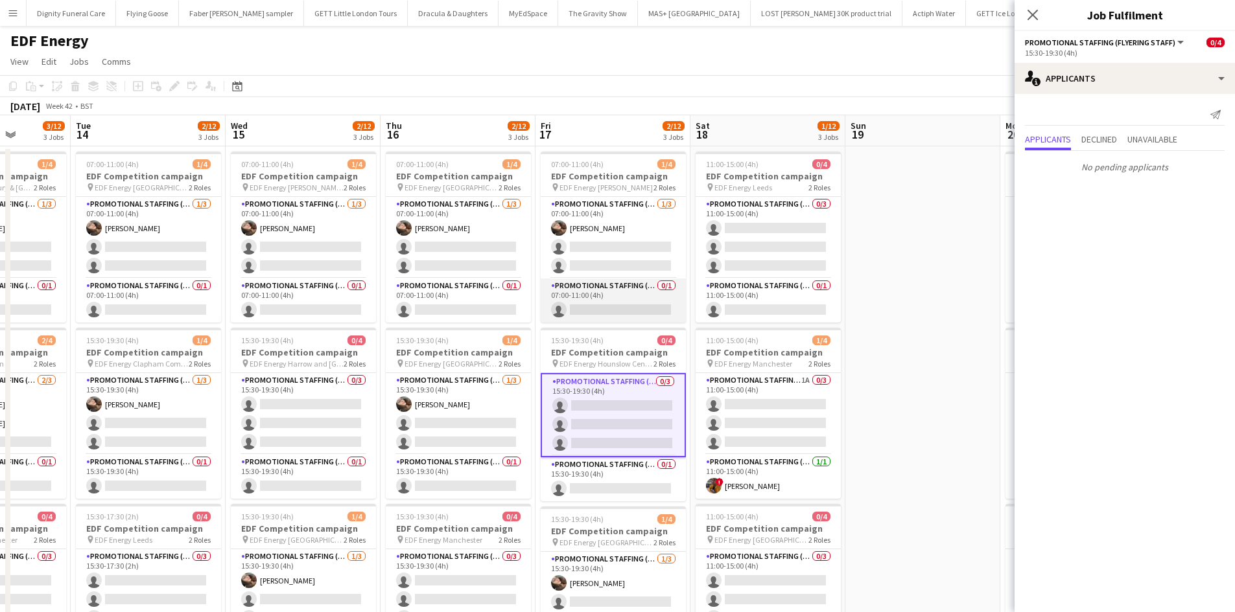
drag, startPoint x: 608, startPoint y: 296, endPoint x: 620, endPoint y: 301, distance: 12.8
click at [609, 297] on app-card-role "Promotional Staffing (Team Leader) 0/1 07:00-11:00 (4h) single-neutral-actions" at bounding box center [612, 301] width 145 height 44
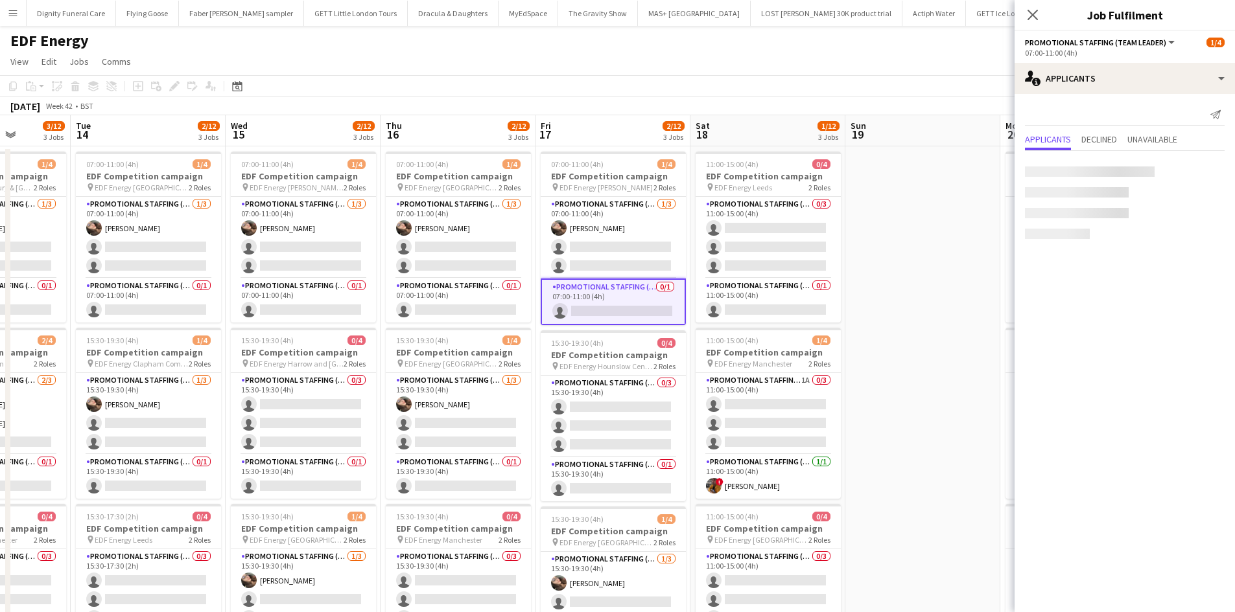
scroll to position [0, 393]
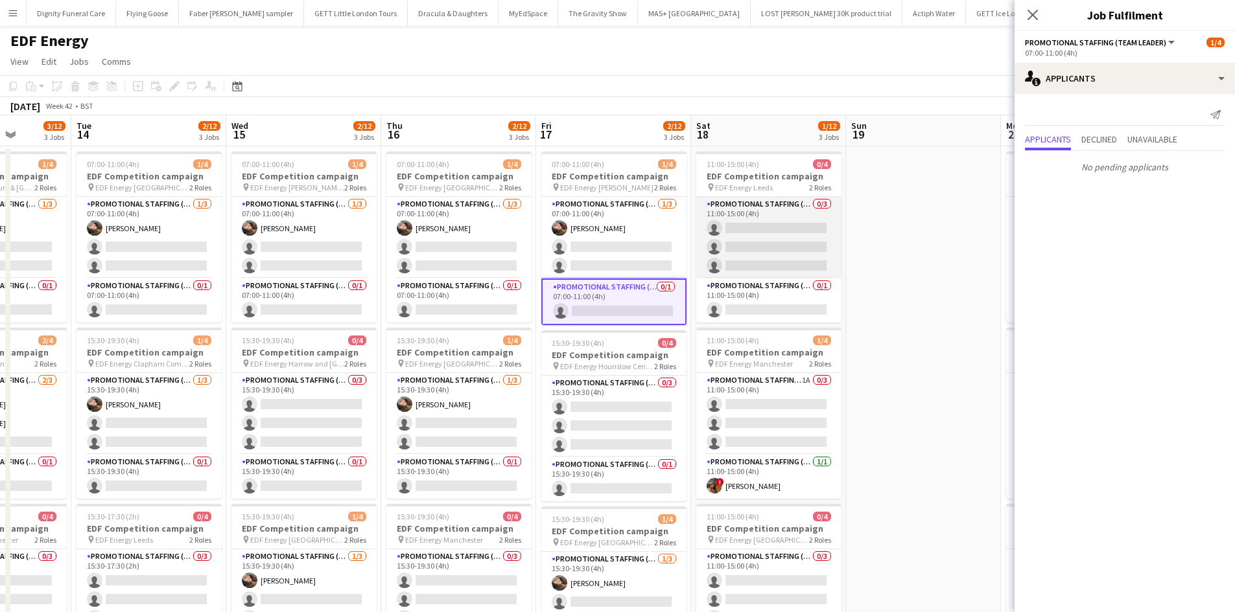
click at [808, 246] on app-card-role "Promotional Staffing (Flyering Staff) 0/3 11:00-15:00 (4h) single-neutral-actio…" at bounding box center [768, 238] width 145 height 82
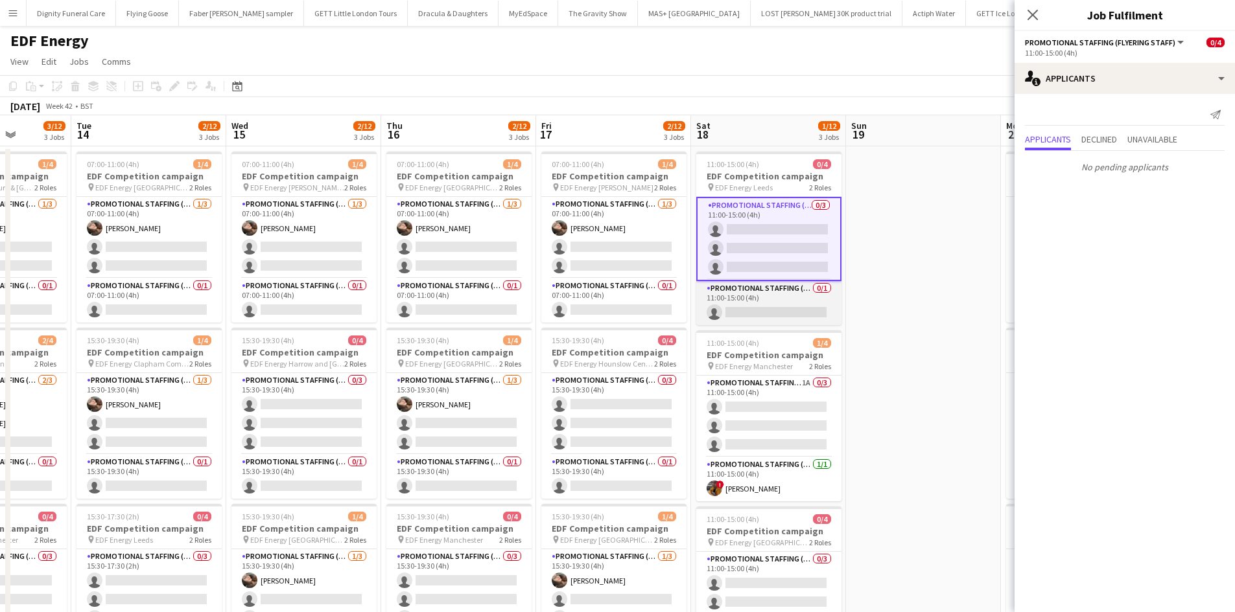
click at [783, 311] on app-card-role "Promotional Staffing (Team Leader) 0/1 11:00-15:00 (4h) single-neutral-actions" at bounding box center [768, 303] width 145 height 44
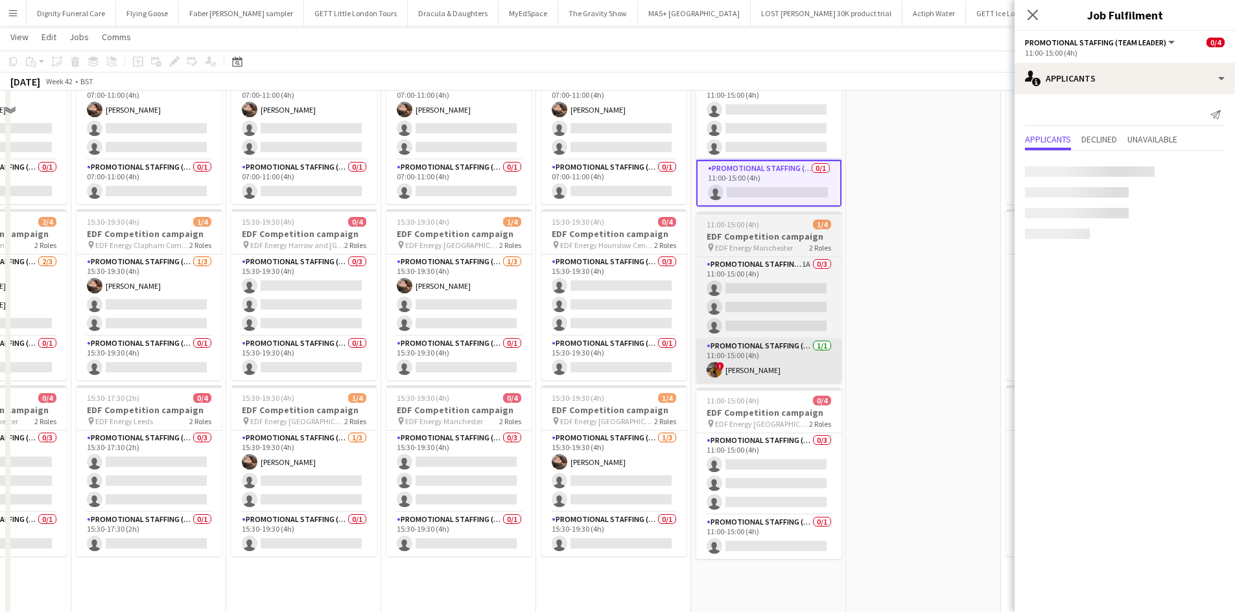
scroll to position [130, 0]
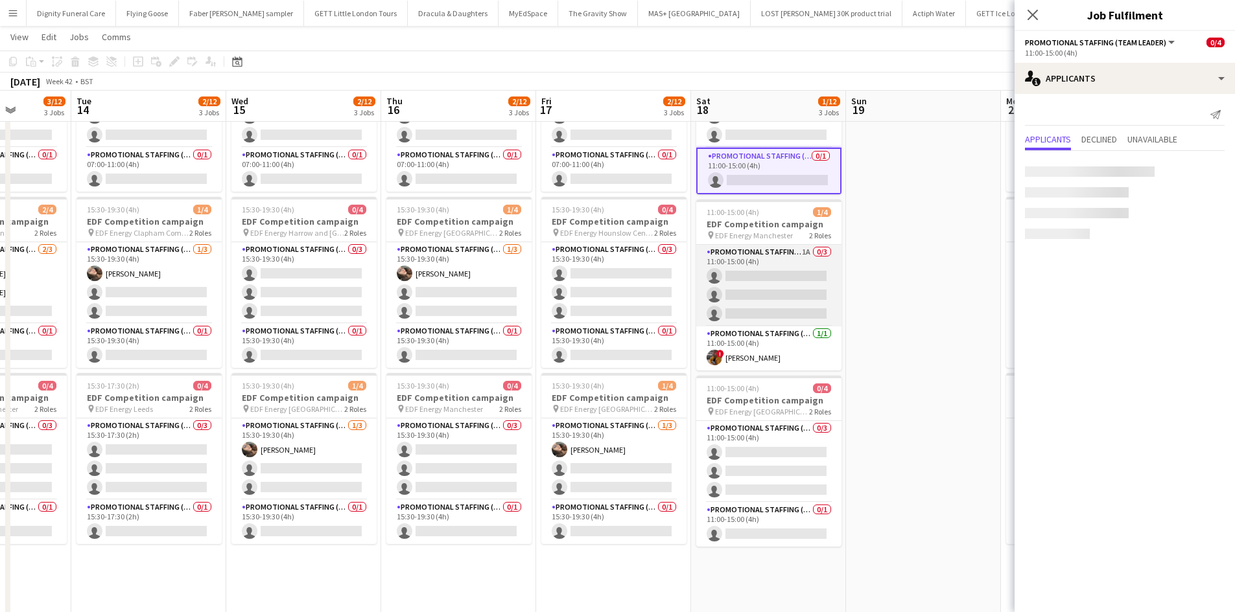
click at [756, 305] on app-card-role "Promotional Staffing (Flyering Staff) 1A 0/3 11:00-15:00 (4h) single-neutral-ac…" at bounding box center [768, 286] width 145 height 82
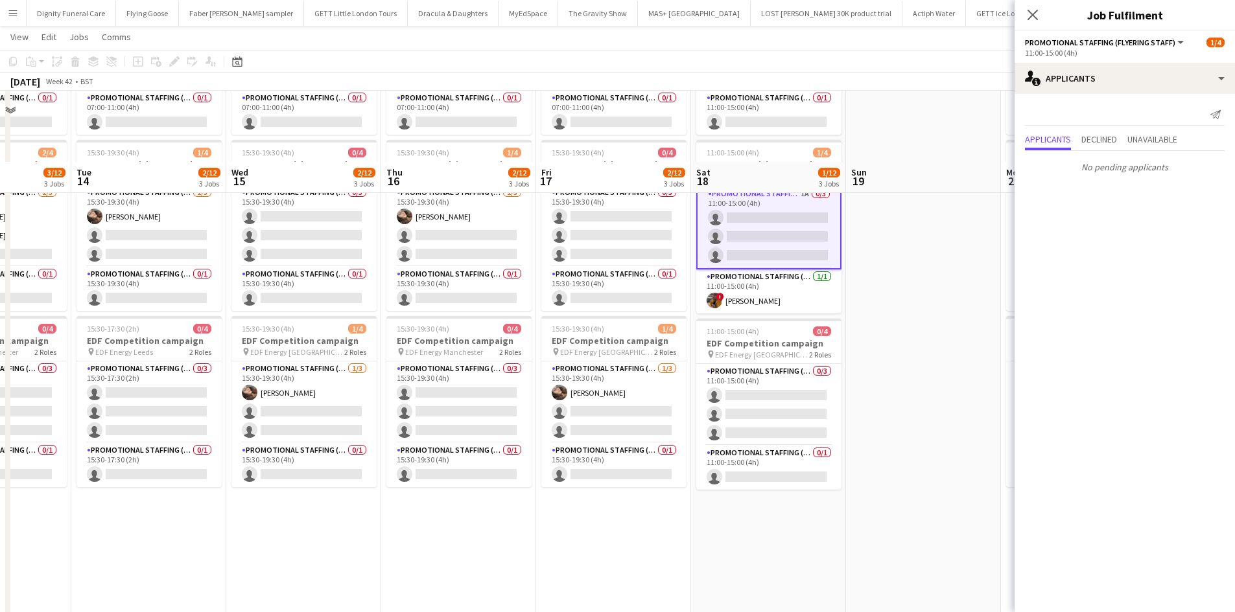
scroll to position [259, 0]
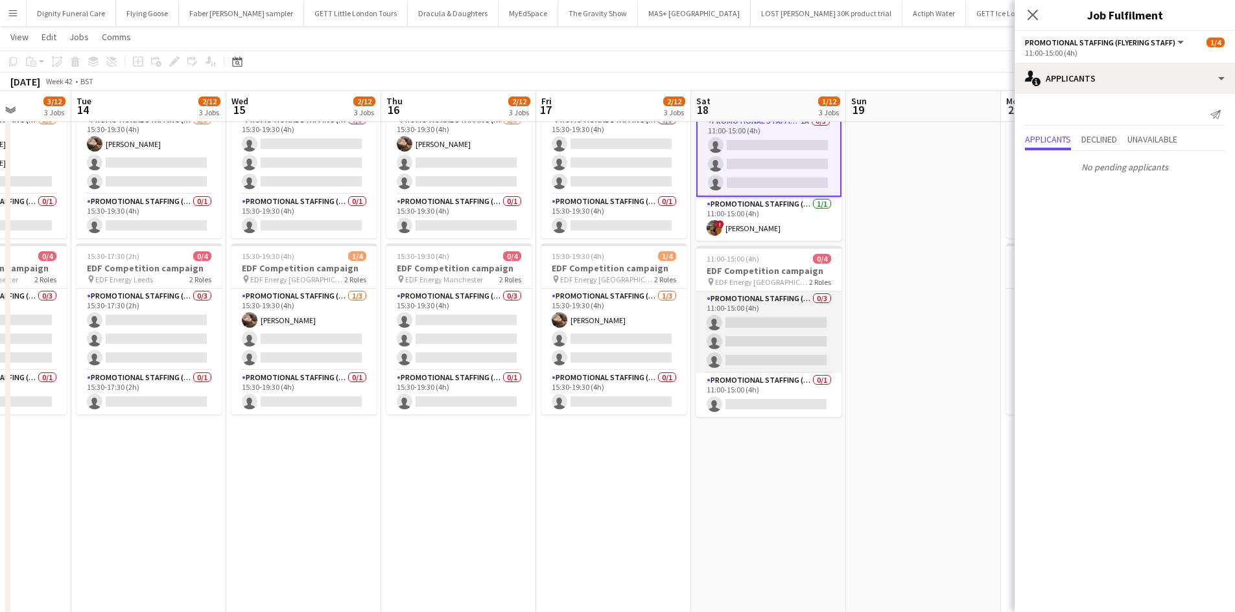
click at [771, 321] on app-card-role "Promotional Staffing (Flyering Staff) 0/3 11:00-15:00 (4h) single-neutral-actio…" at bounding box center [768, 333] width 145 height 82
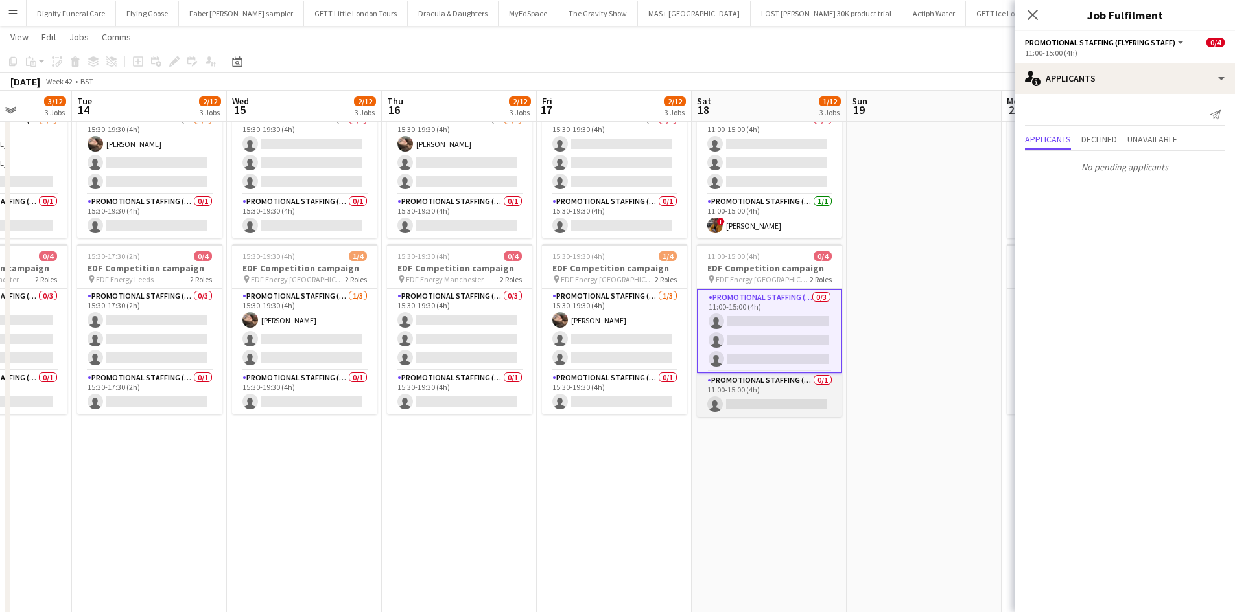
click at [772, 402] on app-card-role "Promotional Staffing (Team Leader) 0/1 11:00-15:00 (4h) single-neutral-actions" at bounding box center [769, 395] width 145 height 44
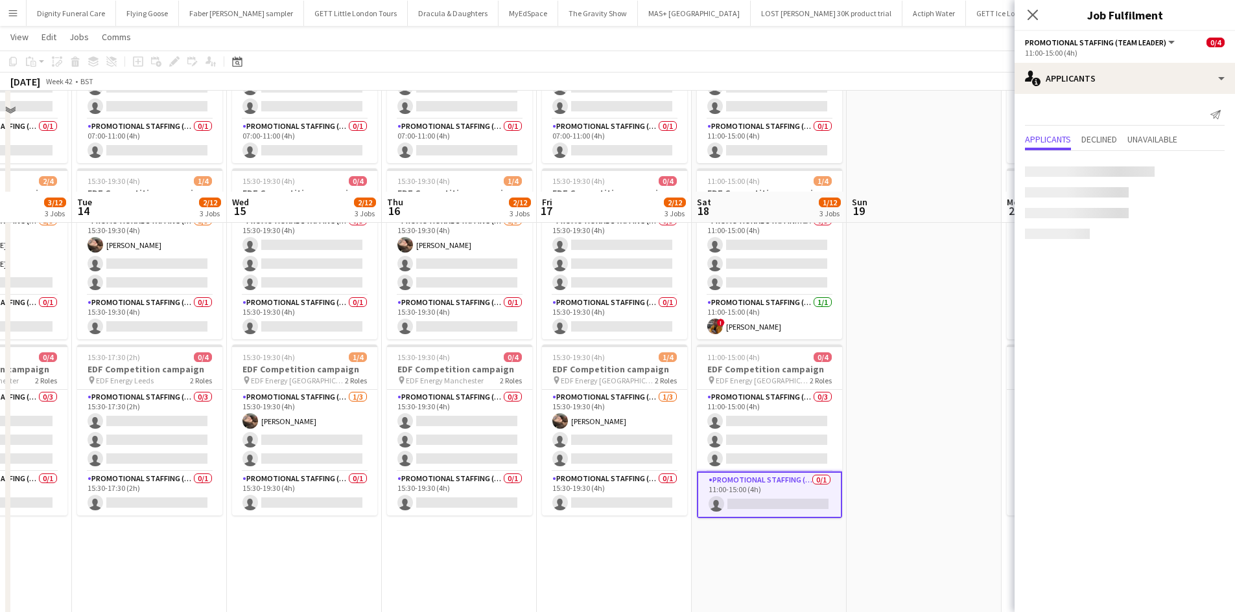
scroll to position [0, 0]
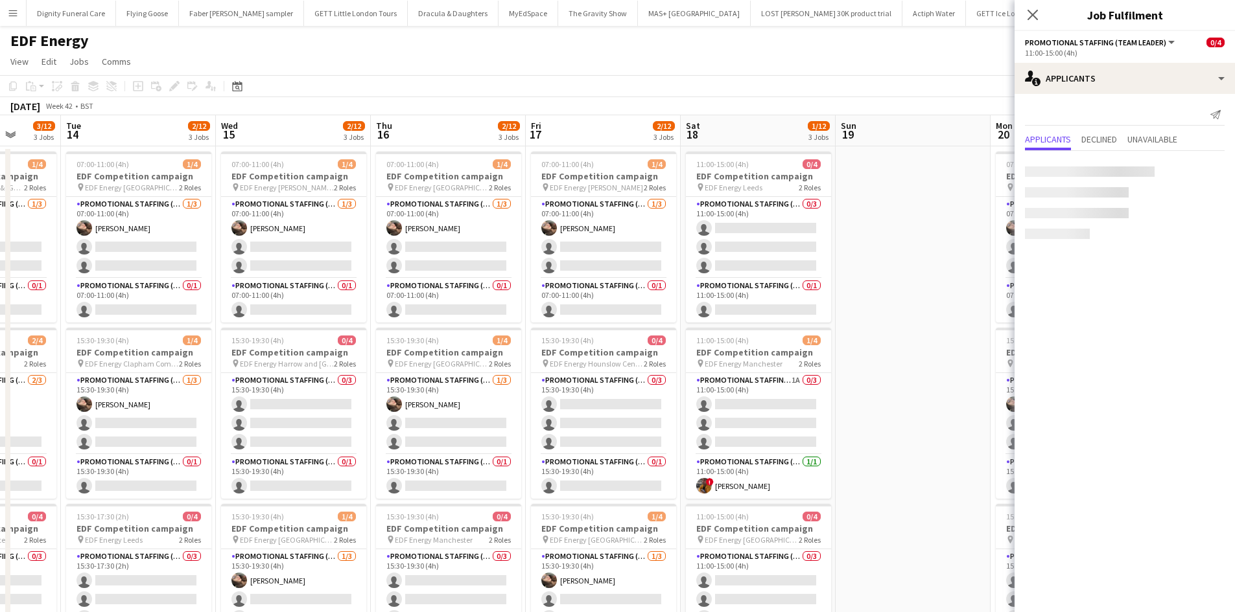
drag, startPoint x: 921, startPoint y: 338, endPoint x: 595, endPoint y: 340, distance: 326.0
click at [595, 340] on app-calendar-viewport "Sat 11 0/12 3 Jobs Sun 12 Mon 13 3/12 3 Jobs Tue 14 2/12 3 Jobs Wed 15 2/12 3 J…" at bounding box center [617, 521] width 1235 height 813
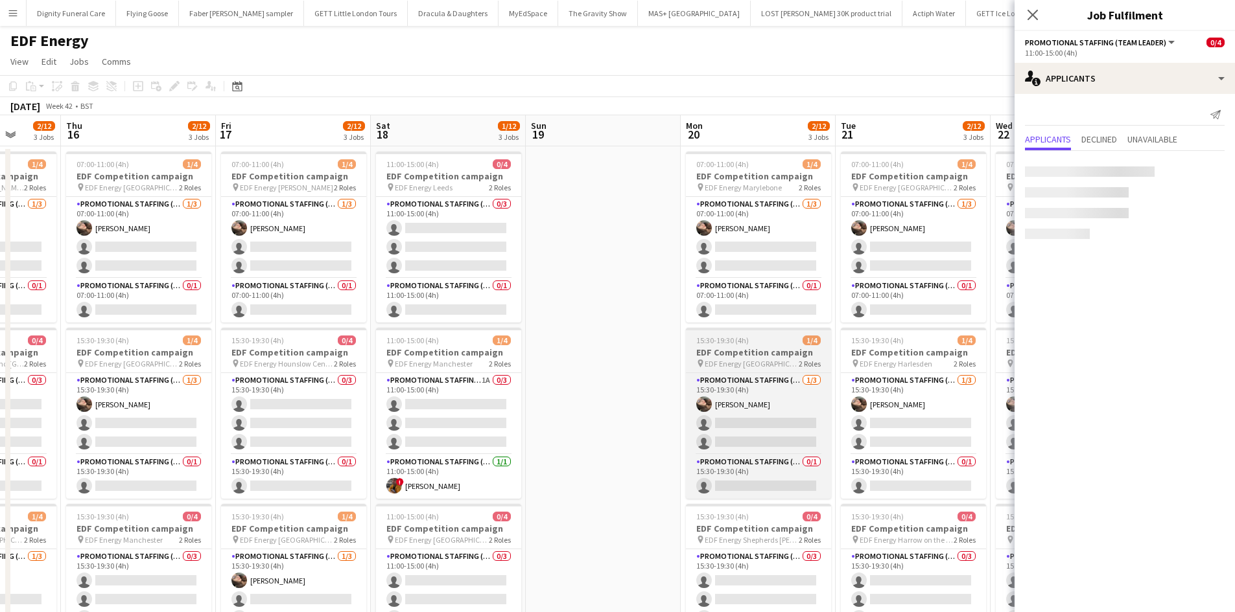
scroll to position [0, 409]
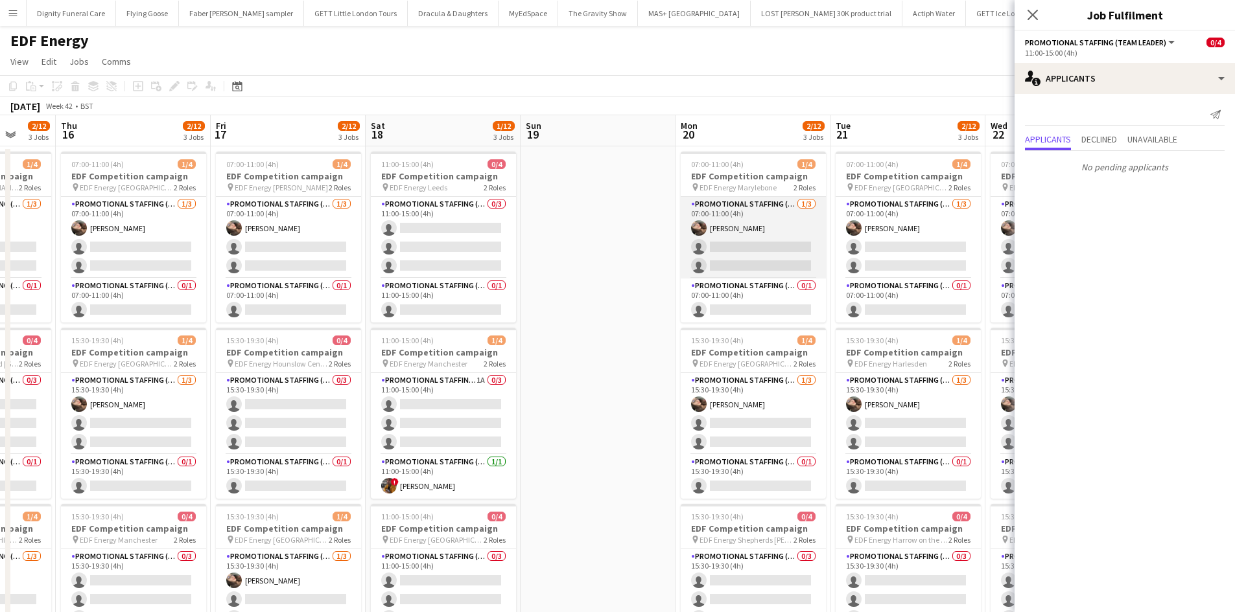
click at [775, 250] on app-card-role "Promotional Staffing (Flyering Staff) 1/3 07:00-11:00 (4h) Anastasiia Meleshko …" at bounding box center [752, 238] width 145 height 82
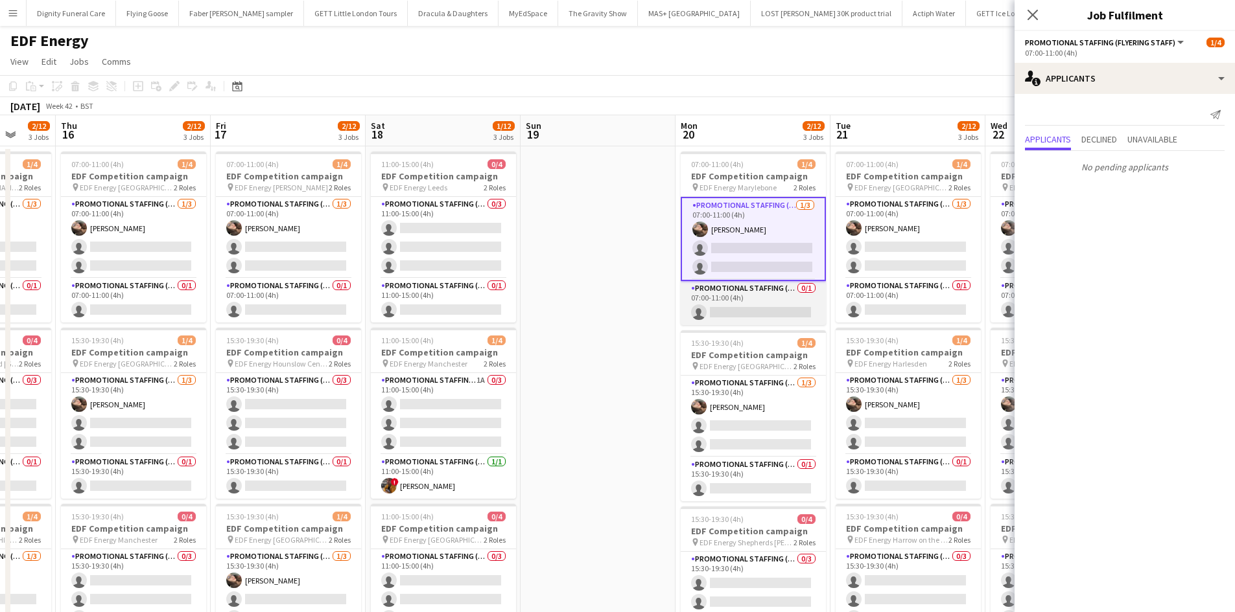
click at [760, 311] on app-card-role "Promotional Staffing (Team Leader) 0/1 07:00-11:00 (4h) single-neutral-actions" at bounding box center [752, 303] width 145 height 44
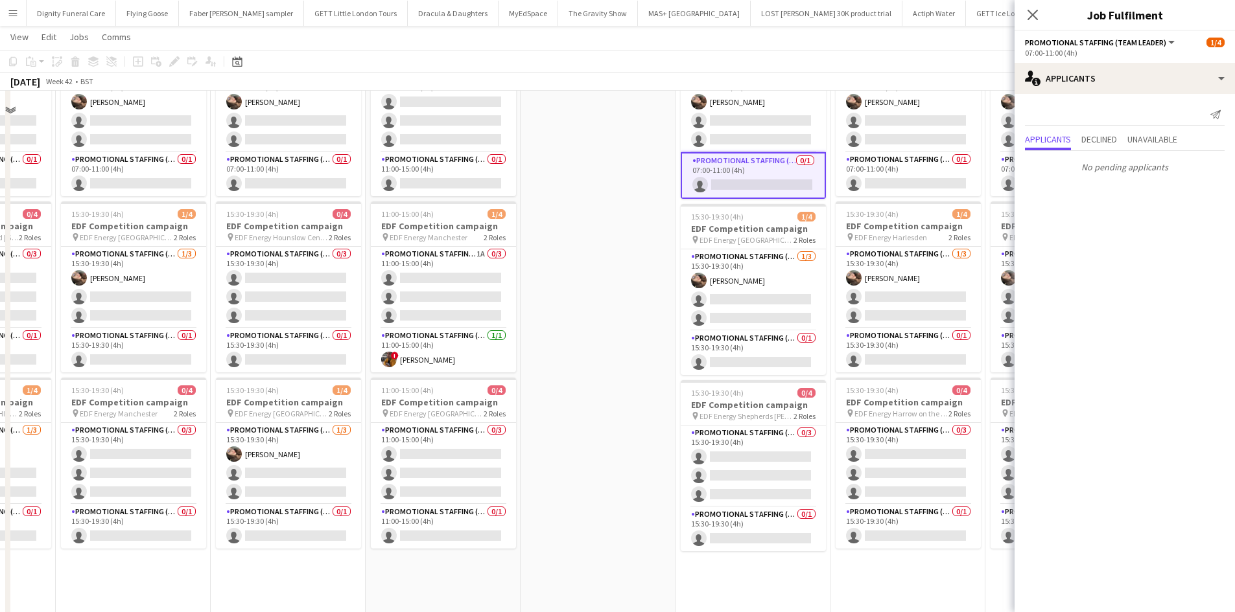
scroll to position [130, 0]
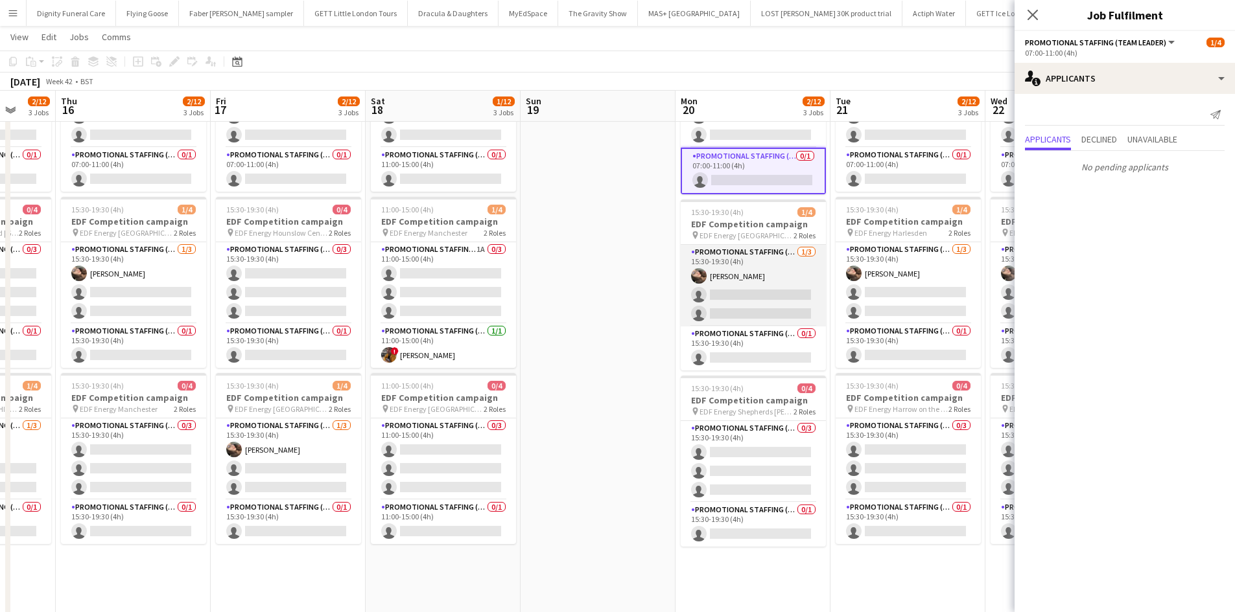
click at [746, 297] on app-card-role "Promotional Staffing (Flyering Staff) 1/3 15:30-19:30 (4h) Anastasiia Meleshko …" at bounding box center [752, 286] width 145 height 82
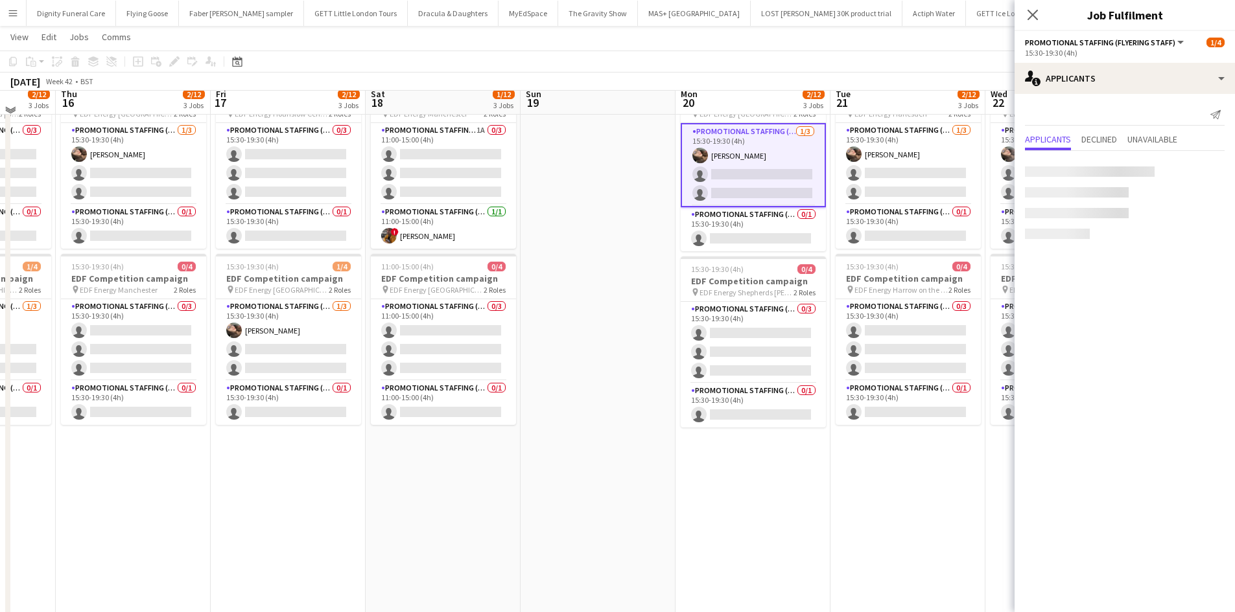
scroll to position [259, 0]
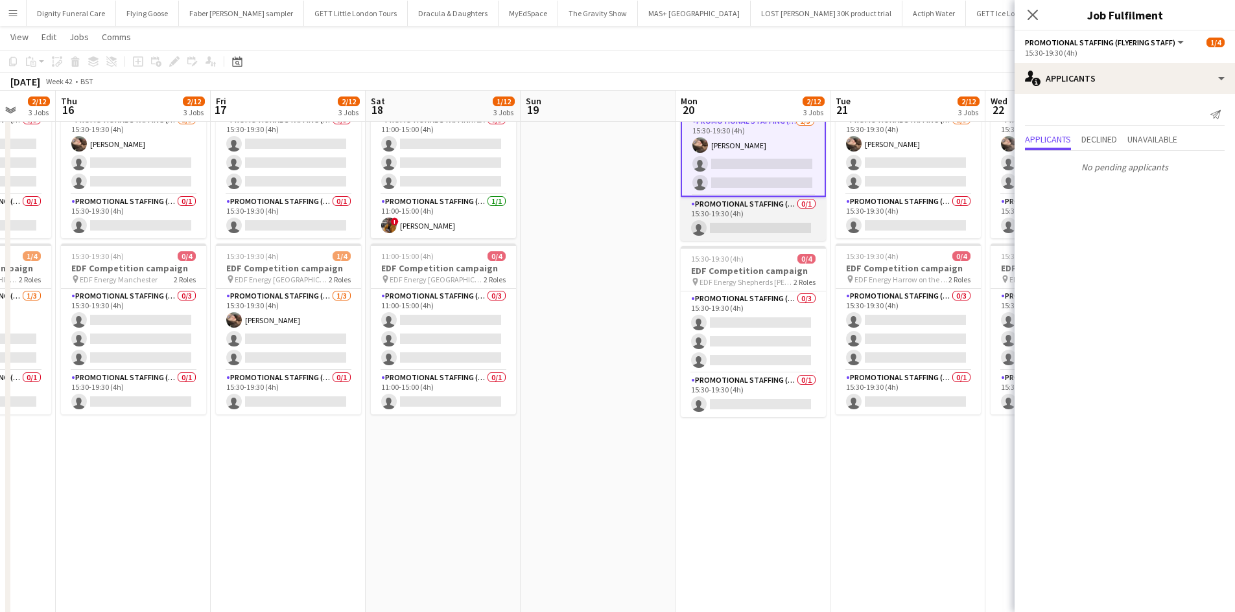
click at [758, 226] on app-card-role "Promotional Staffing (Team Leader) 0/1 15:30-19:30 (4h) single-neutral-actions" at bounding box center [752, 219] width 145 height 44
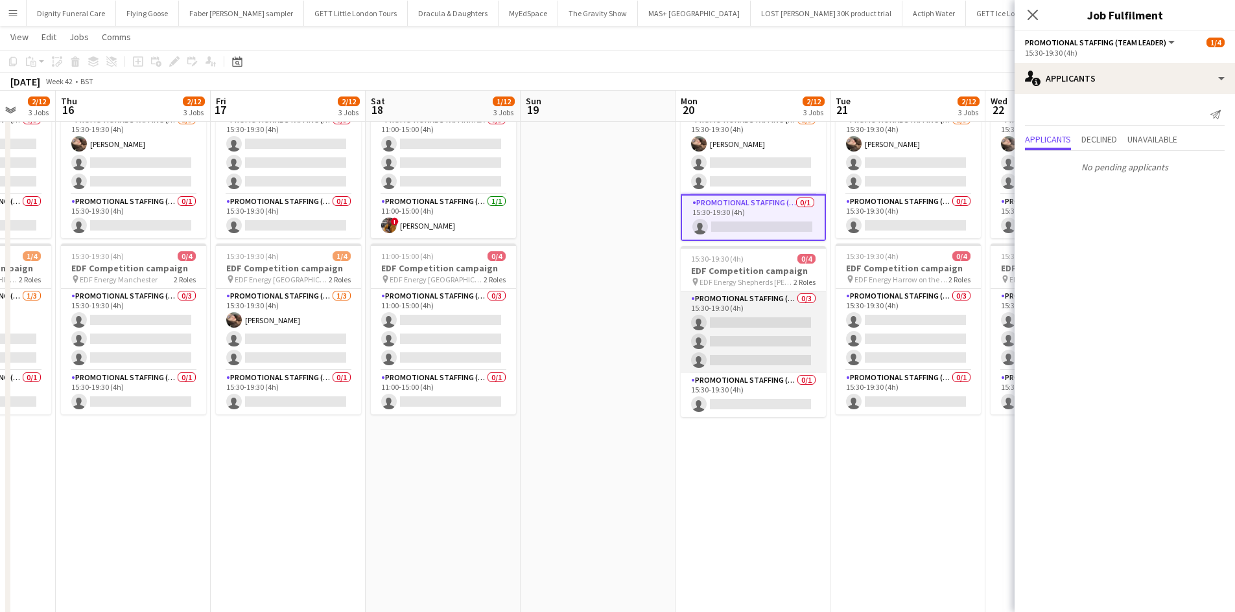
click at [754, 319] on app-card-role "Promotional Staffing (Flyering Staff) 0/3 15:30-19:30 (4h) single-neutral-actio…" at bounding box center [752, 333] width 145 height 82
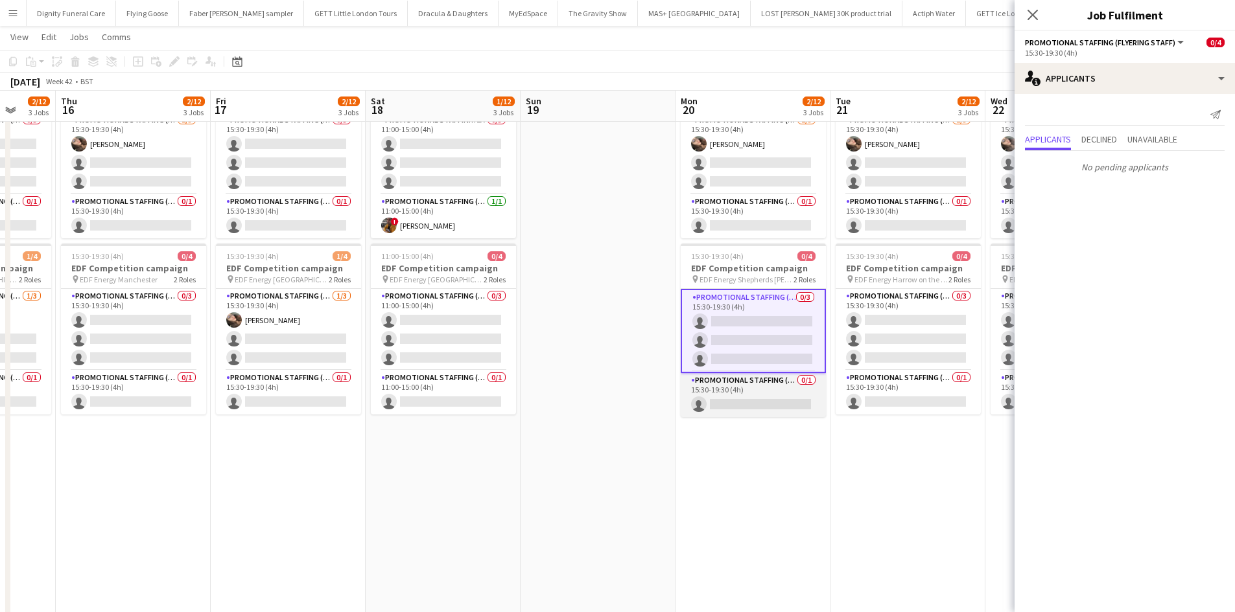
click at [760, 402] on app-card-role "Promotional Staffing (Team Leader) 0/1 15:30-19:30 (4h) single-neutral-actions" at bounding box center [752, 395] width 145 height 44
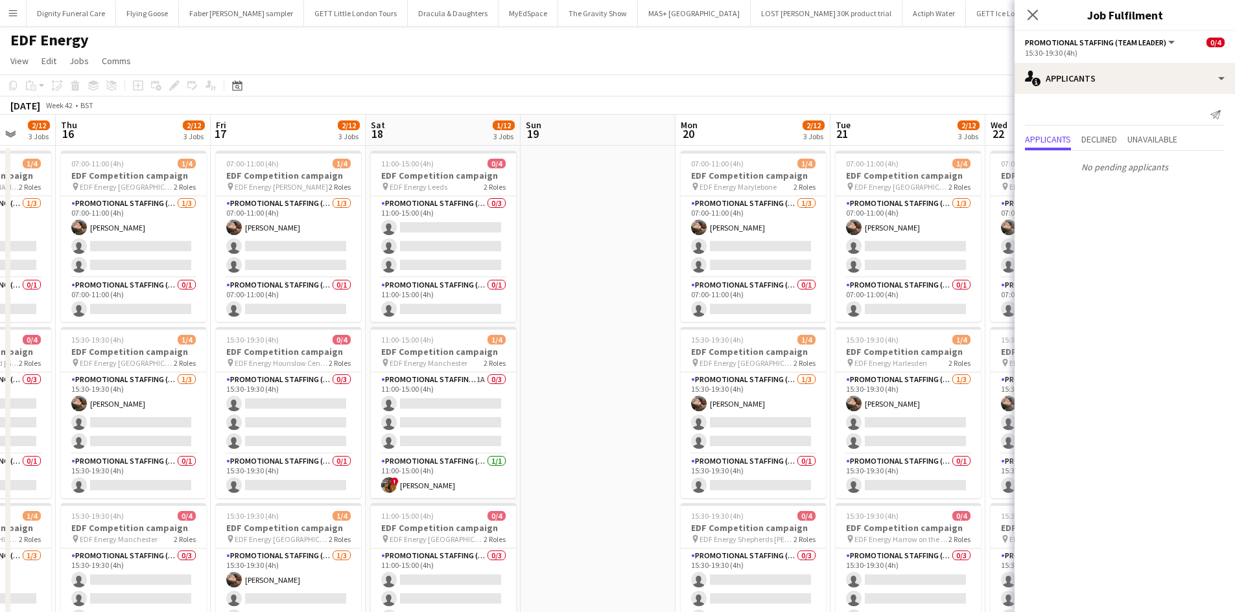
scroll to position [0, 0]
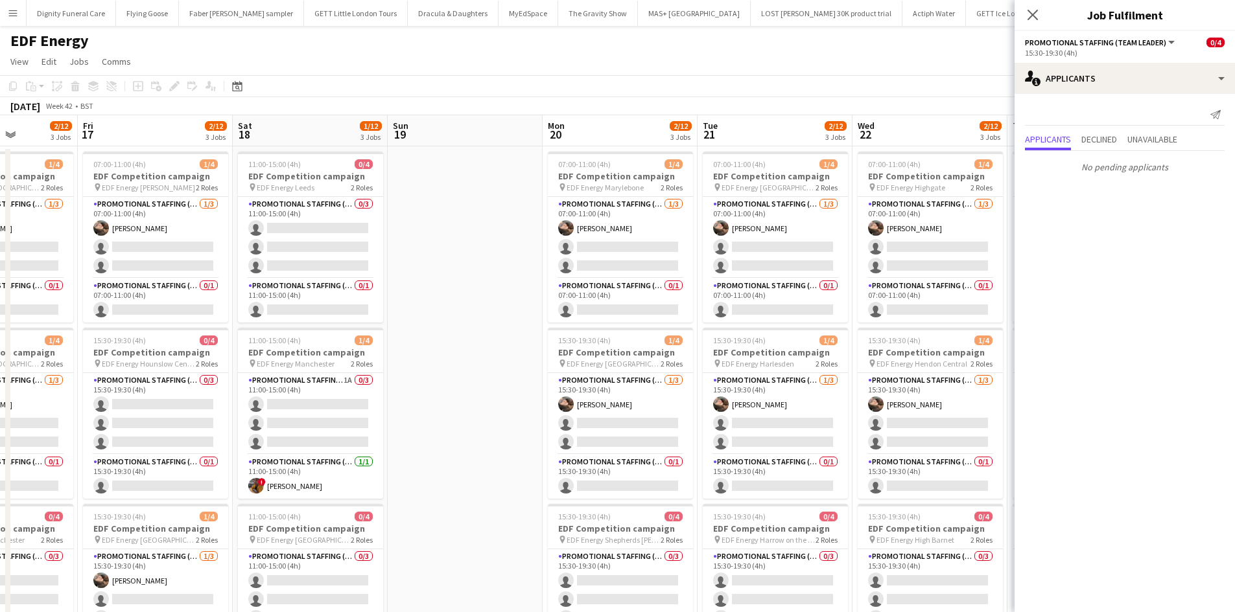
drag, startPoint x: 681, startPoint y: 308, endPoint x: 522, endPoint y: 308, distance: 159.4
click at [523, 308] on app-calendar-viewport "Mon 13 3/12 3 Jobs Tue 14 2/12 3 Jobs Wed 15 2/12 3 Jobs Thu 16 2/12 3 Jobs Fri…" at bounding box center [617, 521] width 1235 height 813
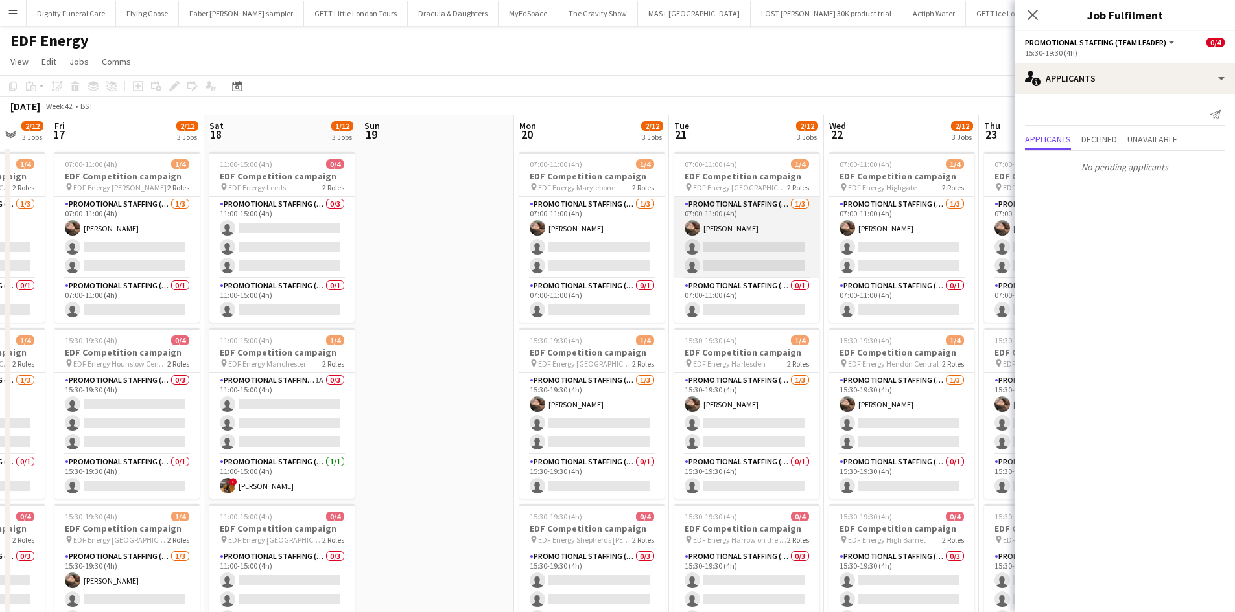
click at [739, 261] on app-card-role "Promotional Staffing (Flyering Staff) 1/3 07:00-11:00 (4h) Anastasiia Meleshko …" at bounding box center [746, 238] width 145 height 82
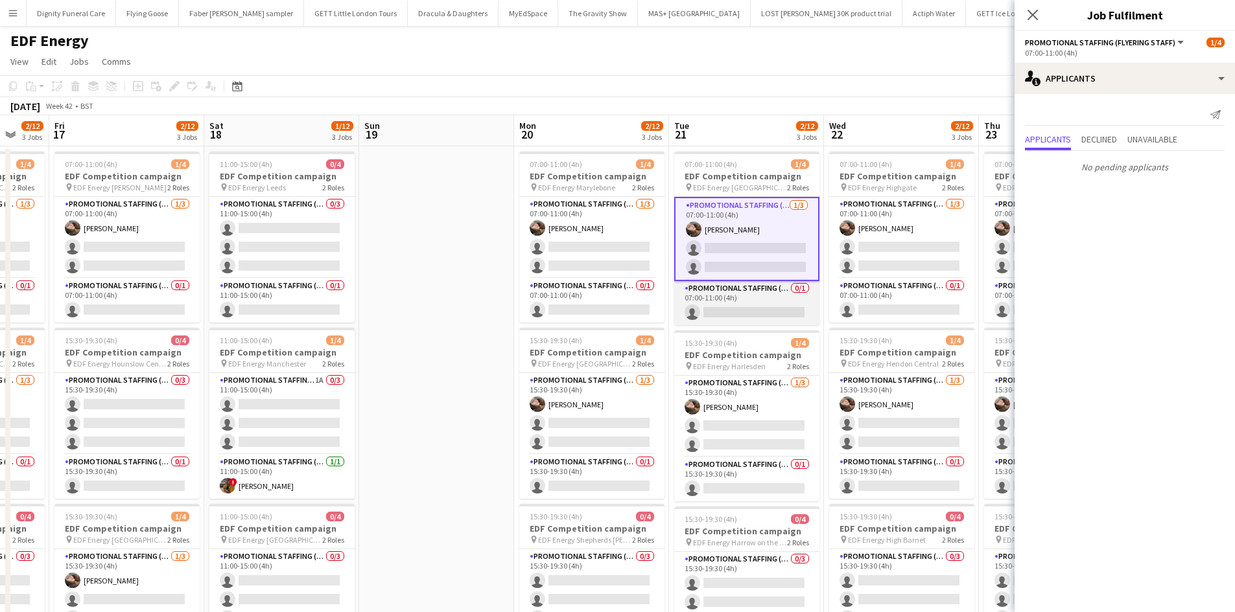
click at [734, 303] on app-card-role "Promotional Staffing (Team Leader) 0/1 07:00-11:00 (4h) single-neutral-actions" at bounding box center [746, 303] width 145 height 44
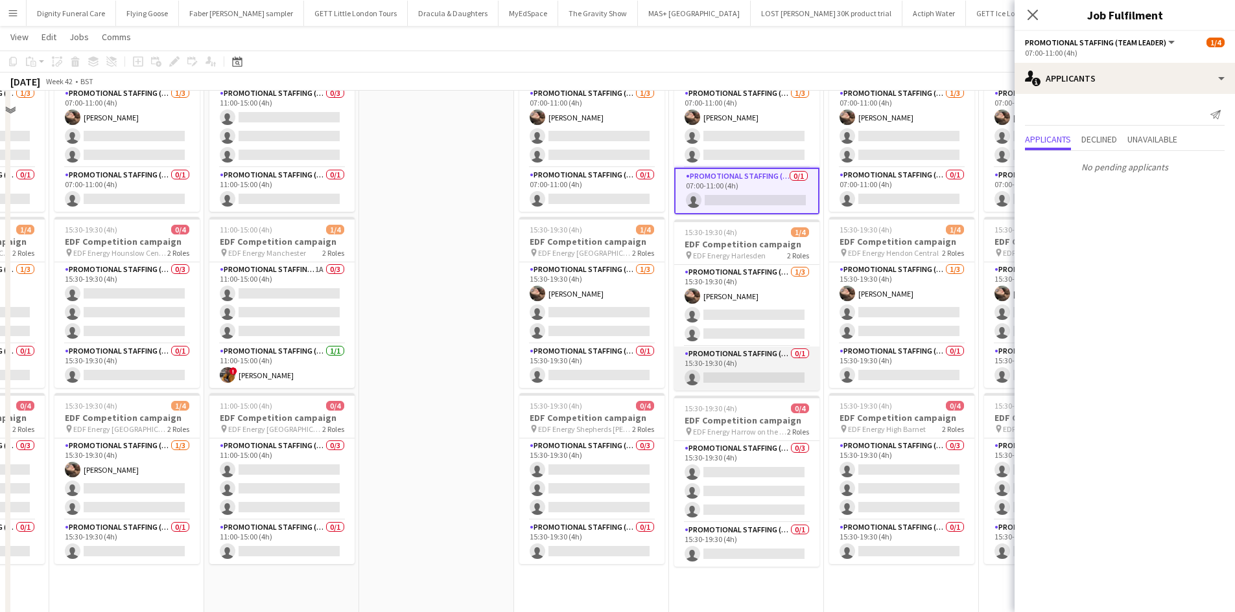
scroll to position [130, 0]
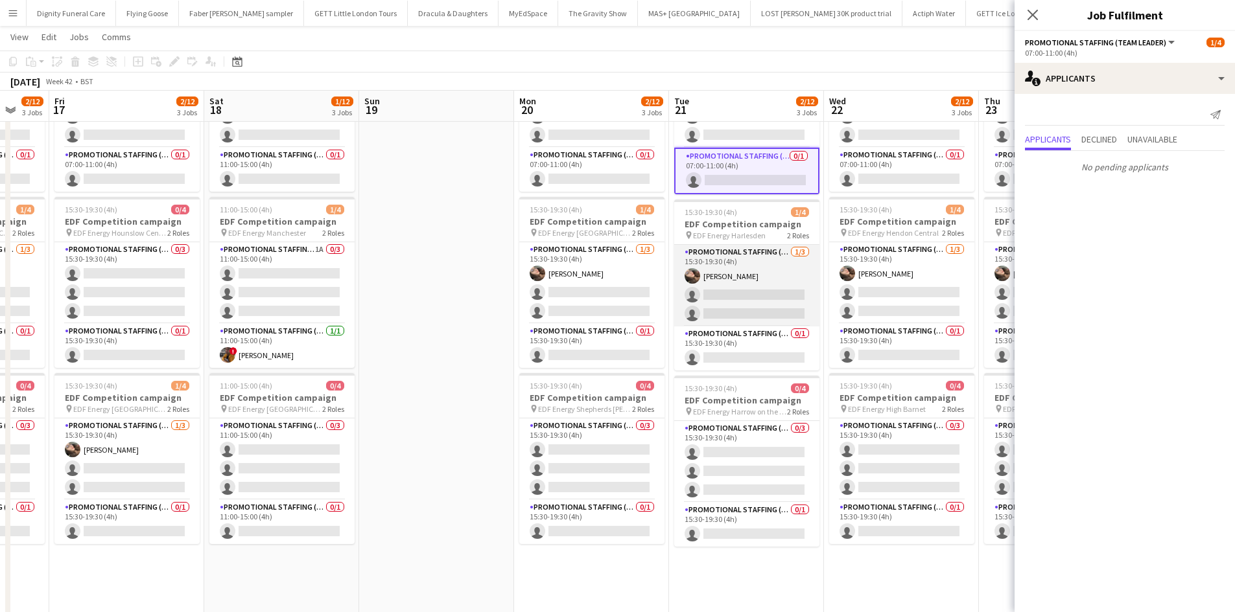
click at [774, 293] on app-card-role "Promotional Staffing (Flyering Staff) 1/3 15:30-19:30 (4h) Anastasiia Meleshko …" at bounding box center [746, 286] width 145 height 82
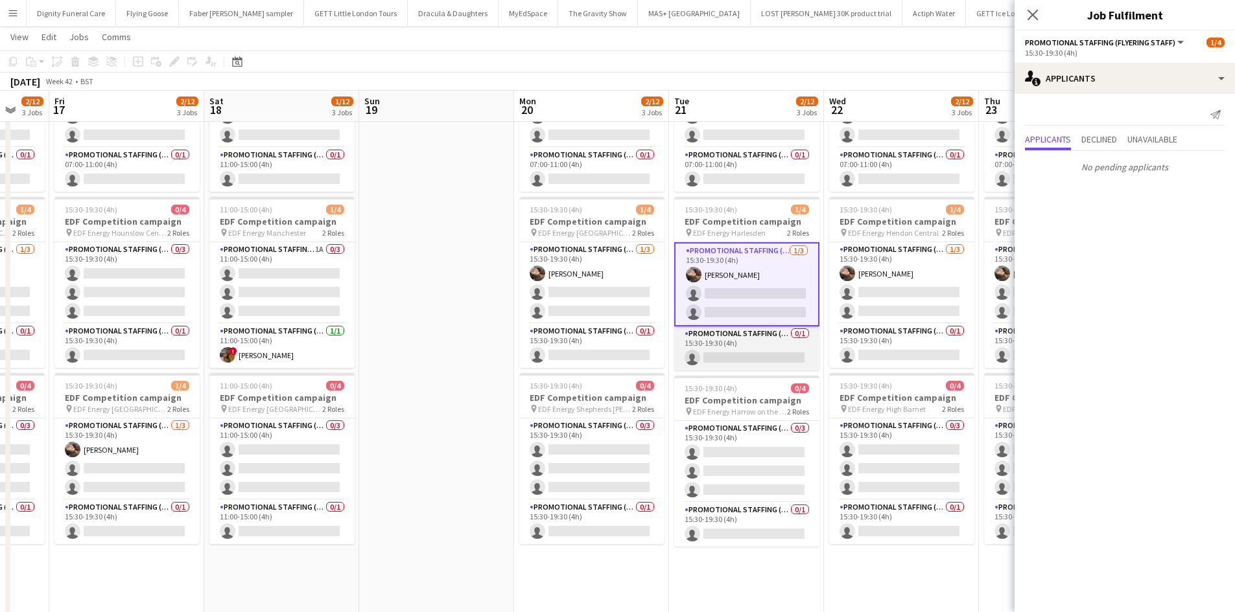
click at [759, 349] on app-card-role "Promotional Staffing (Team Leader) 0/1 15:30-19:30 (4h) single-neutral-actions" at bounding box center [746, 349] width 145 height 44
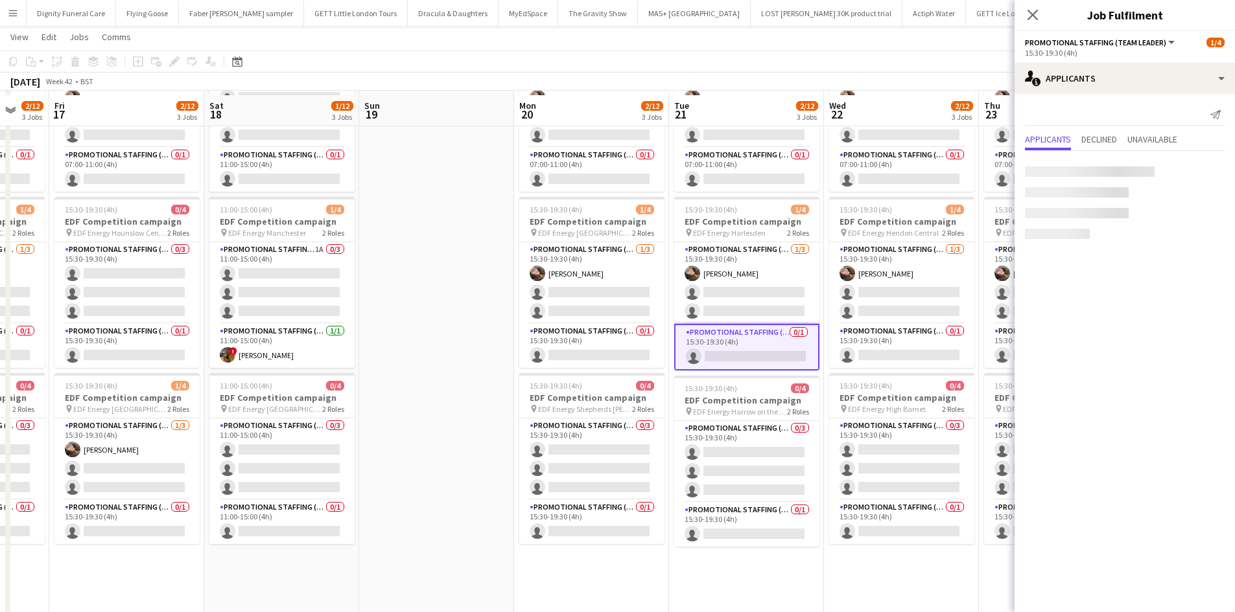
scroll to position [194, 0]
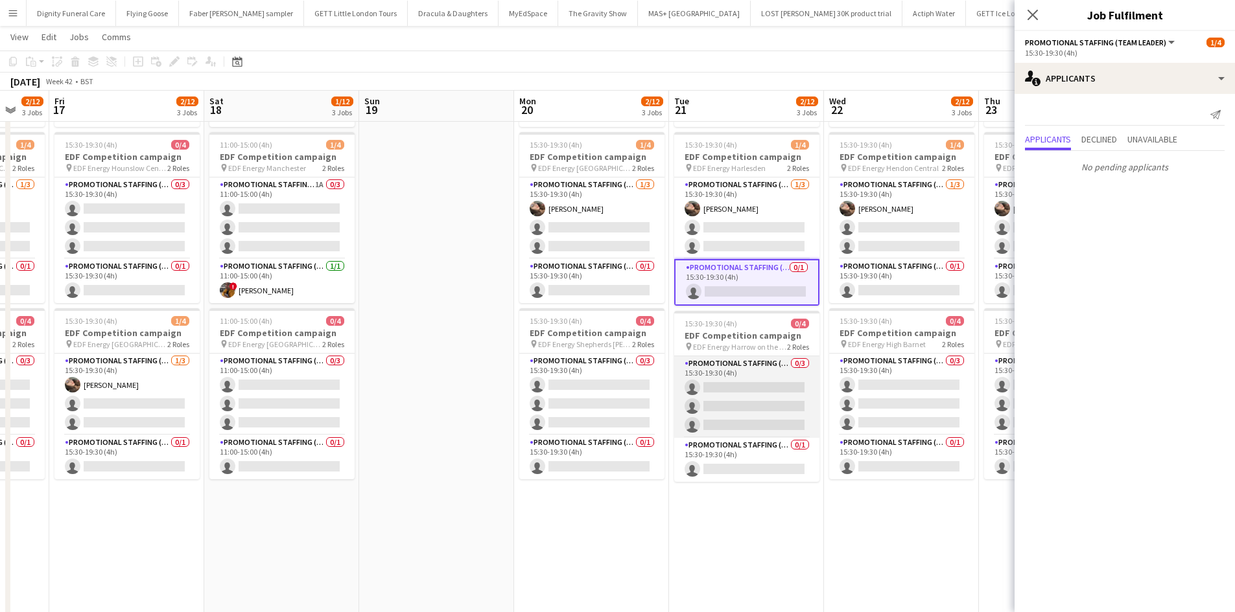
click at [765, 394] on app-card-role "Promotional Staffing (Flyering Staff) 0/3 15:30-19:30 (4h) single-neutral-actio…" at bounding box center [746, 397] width 145 height 82
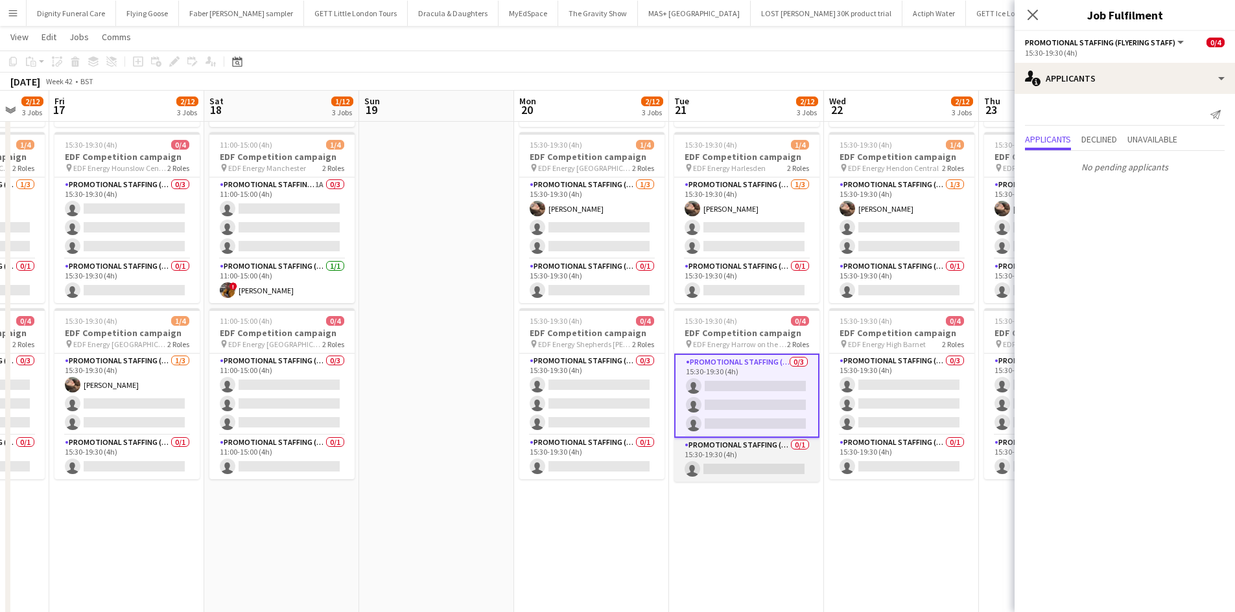
click at [769, 465] on app-card-role "Promotional Staffing (Team Leader) 0/1 15:30-19:30 (4h) single-neutral-actions" at bounding box center [746, 460] width 145 height 44
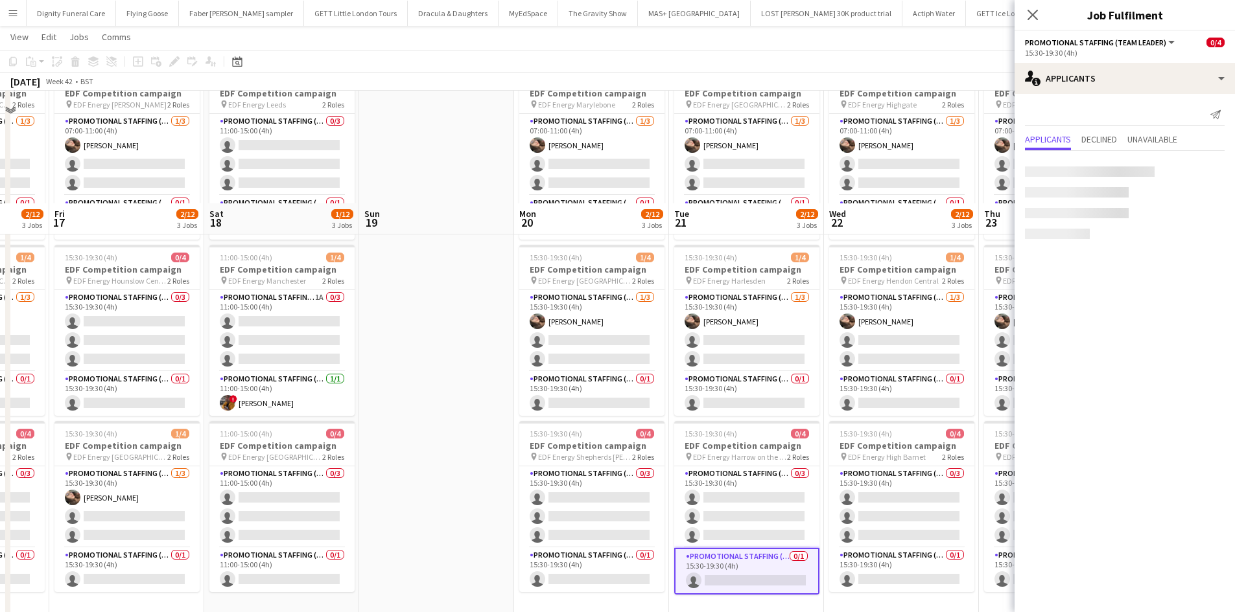
scroll to position [0, 0]
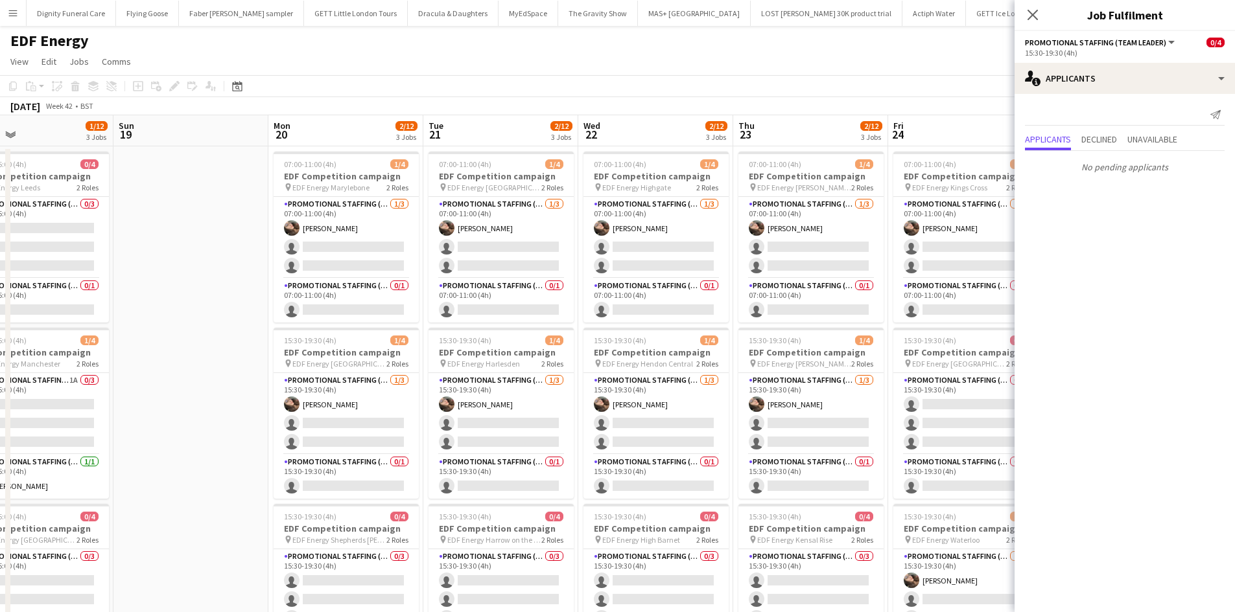
drag, startPoint x: 885, startPoint y: 131, endPoint x: 630, endPoint y: 155, distance: 255.8
click at [630, 155] on app-calendar-viewport "Wed 15 2/12 3 Jobs Thu 16 2/12 3 Jobs Fri 17 2/12 3 Jobs Sat 18 1/12 3 Jobs Sun…" at bounding box center [617, 521] width 1235 height 813
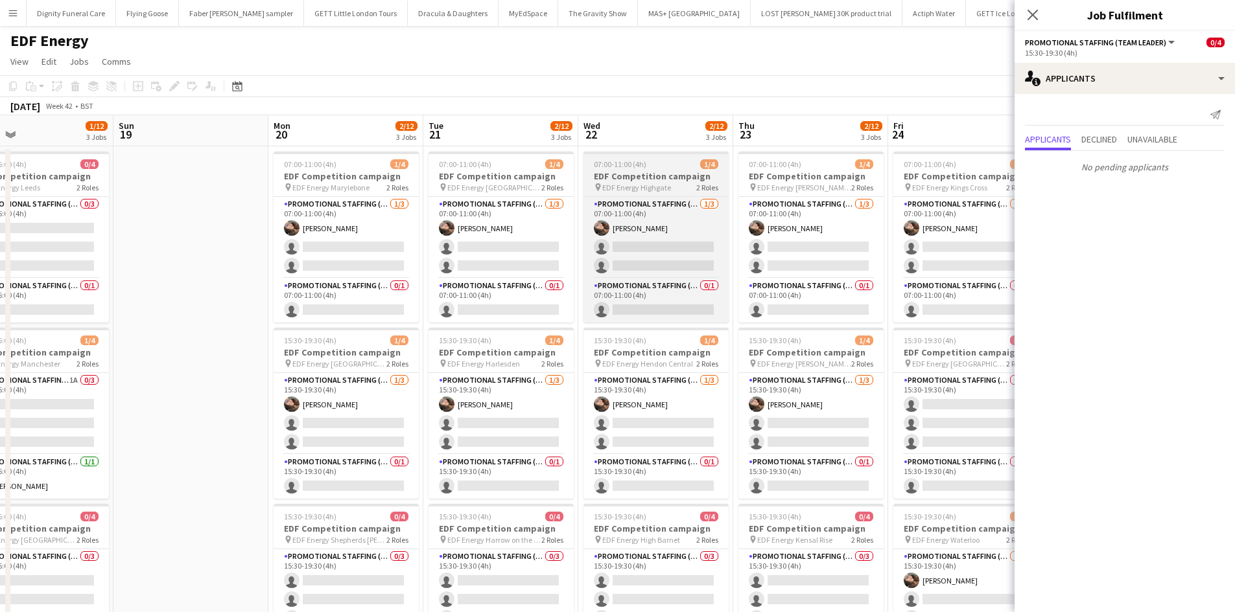
scroll to position [0, 515]
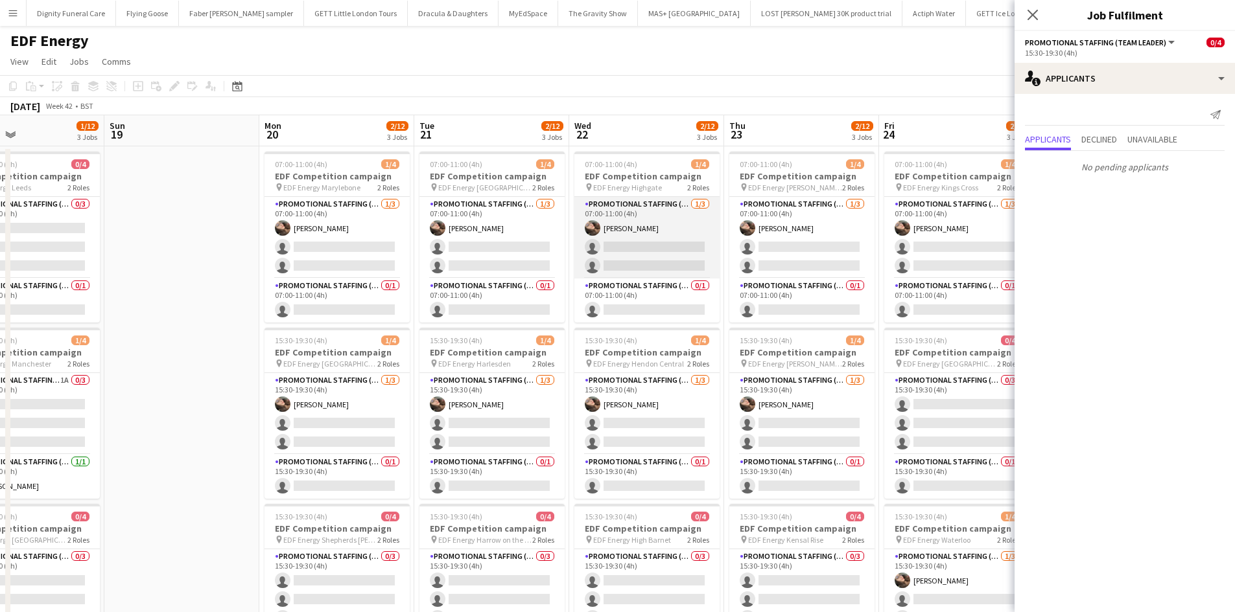
click at [632, 247] on app-card-role "Promotional Staffing (Flyering Staff) 1/3 07:00-11:00 (4h) Anastasiia Meleshko …" at bounding box center [646, 238] width 145 height 82
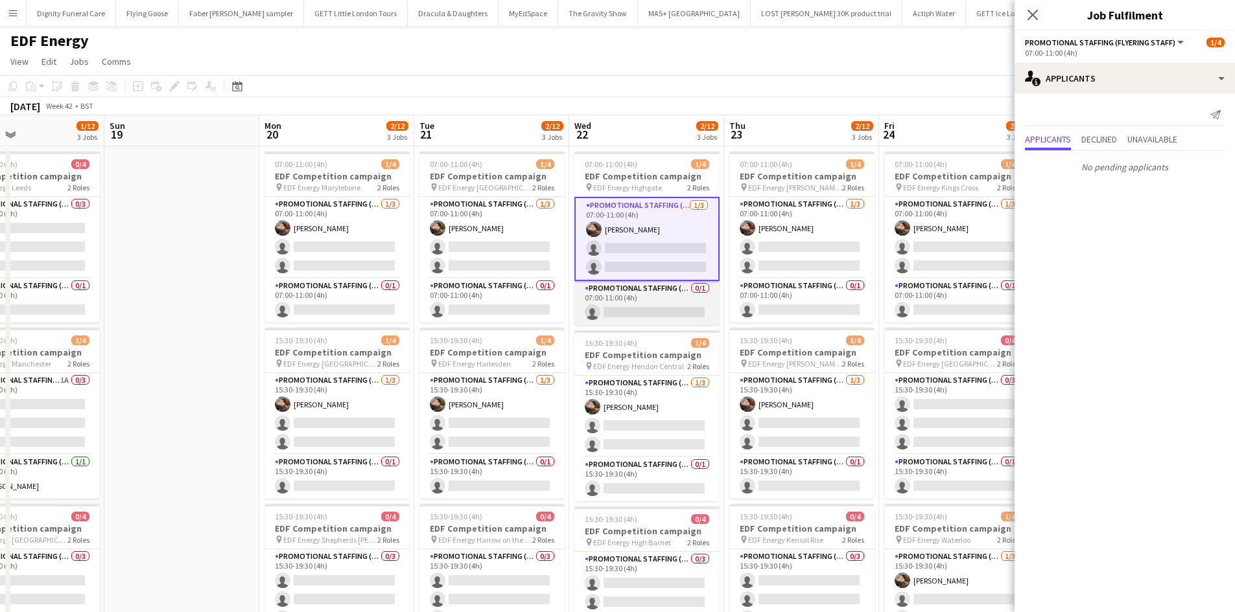
click at [649, 310] on app-card-role "Promotional Staffing (Team Leader) 0/1 07:00-11:00 (4h) single-neutral-actions" at bounding box center [646, 303] width 145 height 44
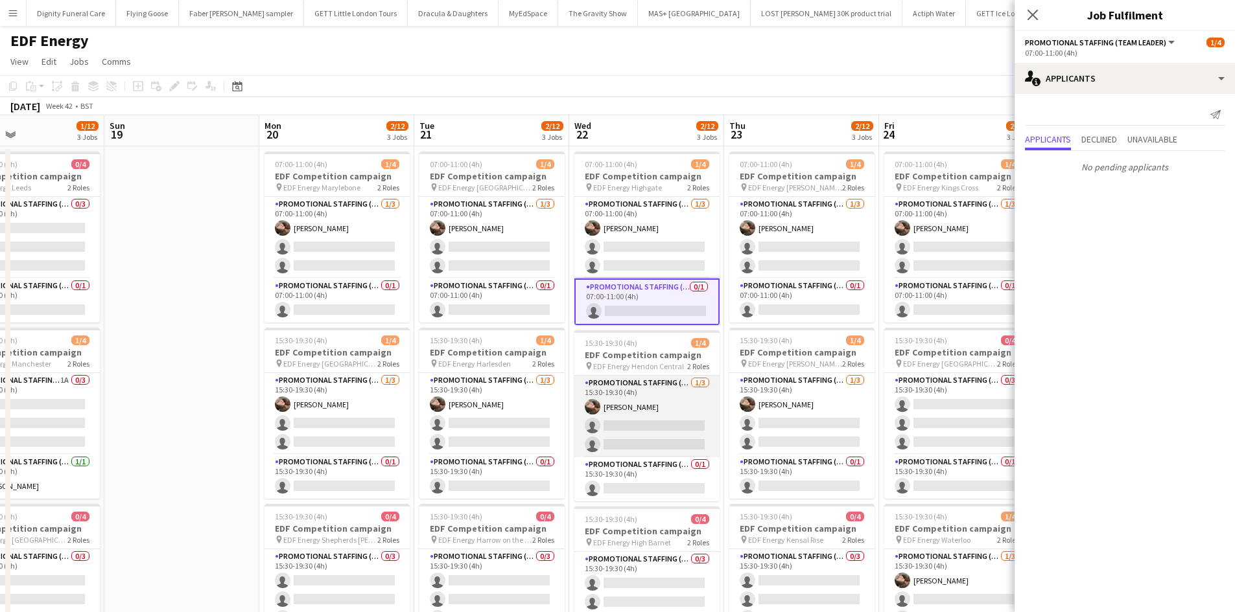
click at [628, 426] on app-card-role "Promotional Staffing (Flyering Staff) 1/3 15:30-19:30 (4h) Anastasiia Meleshko …" at bounding box center [646, 417] width 145 height 82
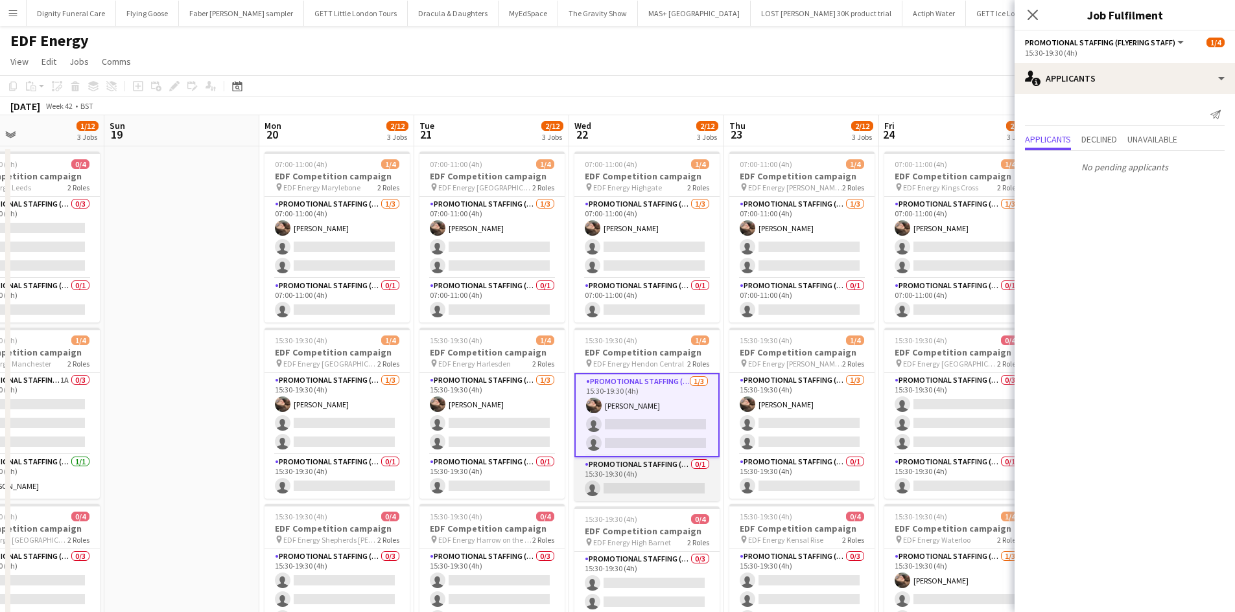
click at [664, 483] on app-card-role "Promotional Staffing (Team Leader) 0/1 15:30-19:30 (4h) single-neutral-actions" at bounding box center [646, 480] width 145 height 44
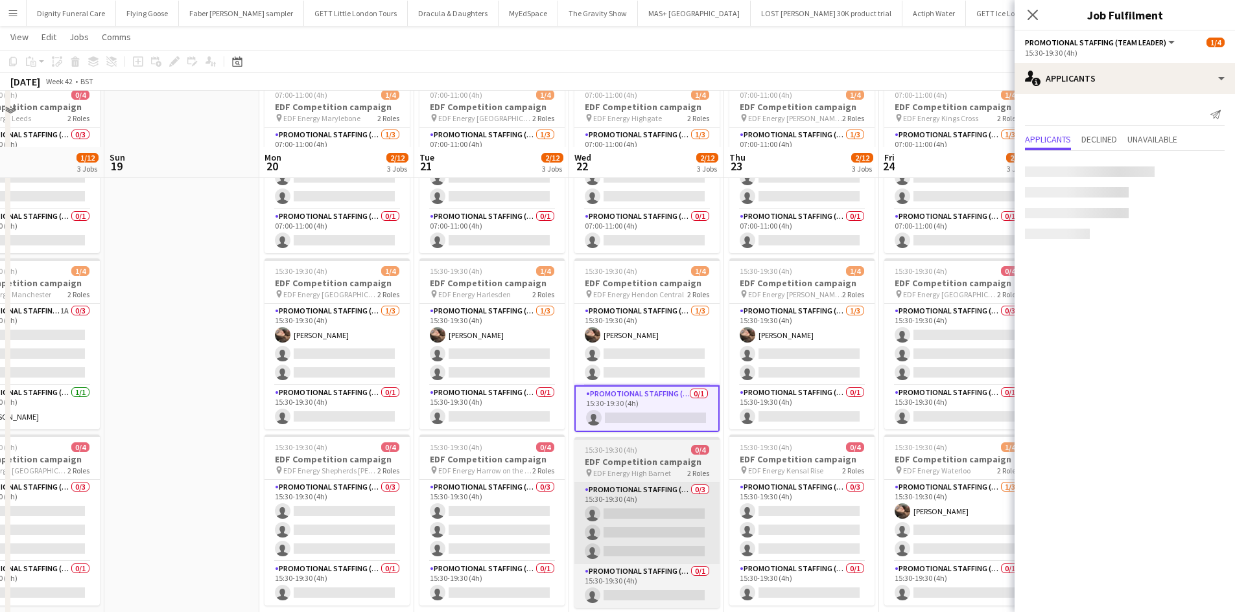
scroll to position [194, 0]
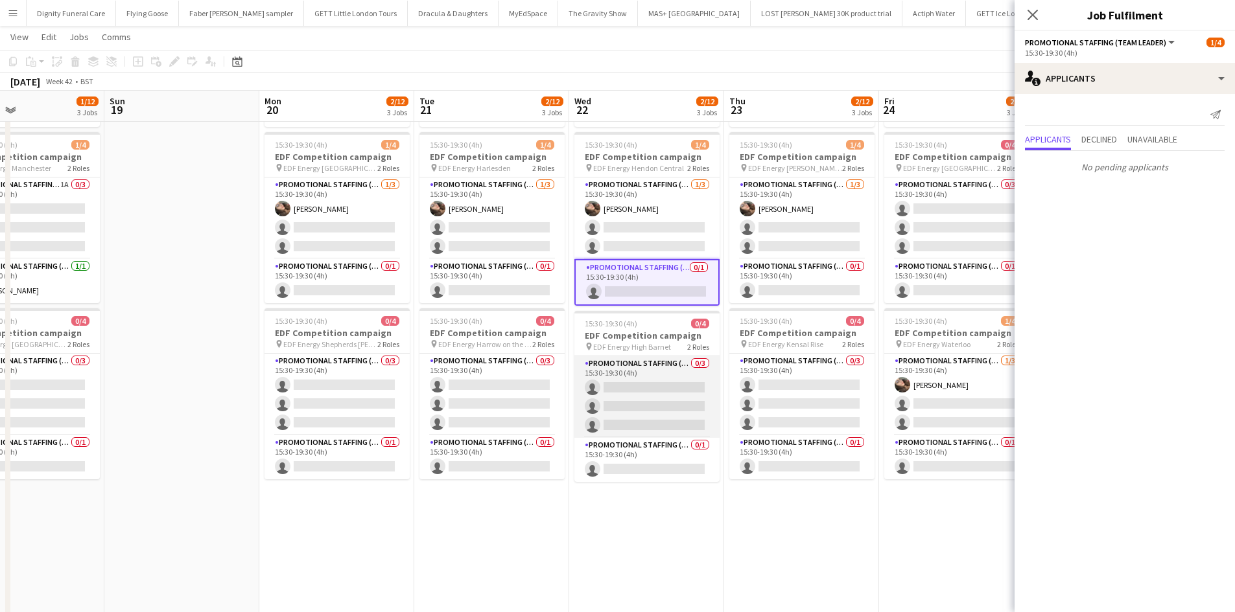
click at [669, 381] on app-card-role "Promotional Staffing (Flyering Staff) 0/3 15:30-19:30 (4h) single-neutral-actio…" at bounding box center [646, 397] width 145 height 82
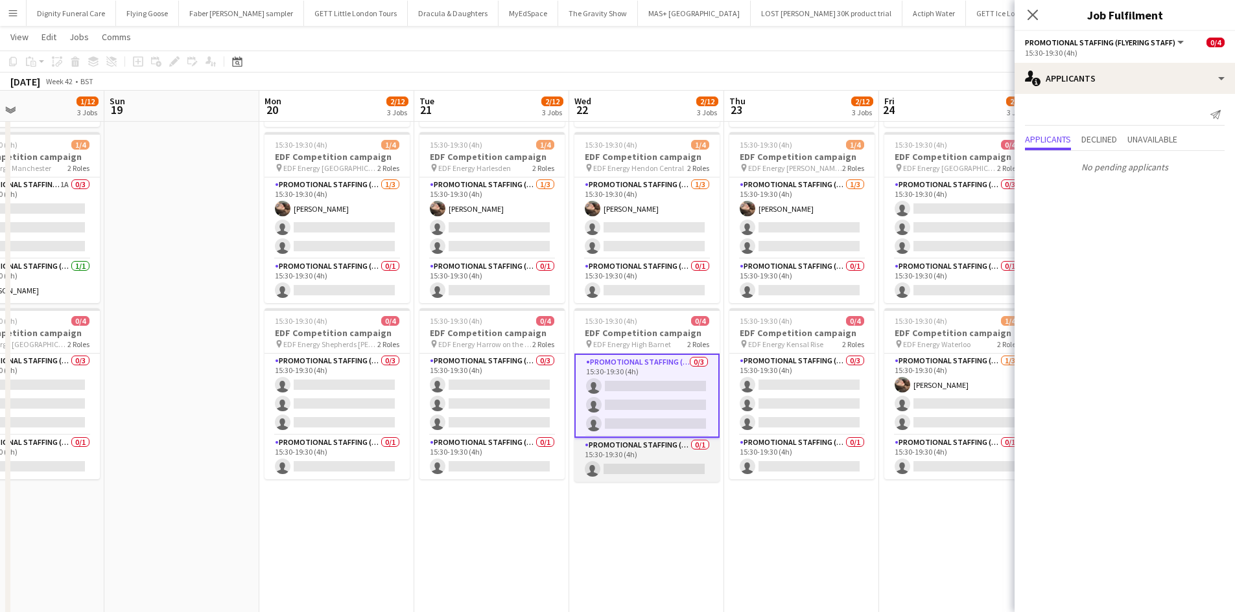
click at [667, 471] on app-card-role "Promotional Staffing (Team Leader) 0/1 15:30-19:30 (4h) single-neutral-actions" at bounding box center [646, 460] width 145 height 44
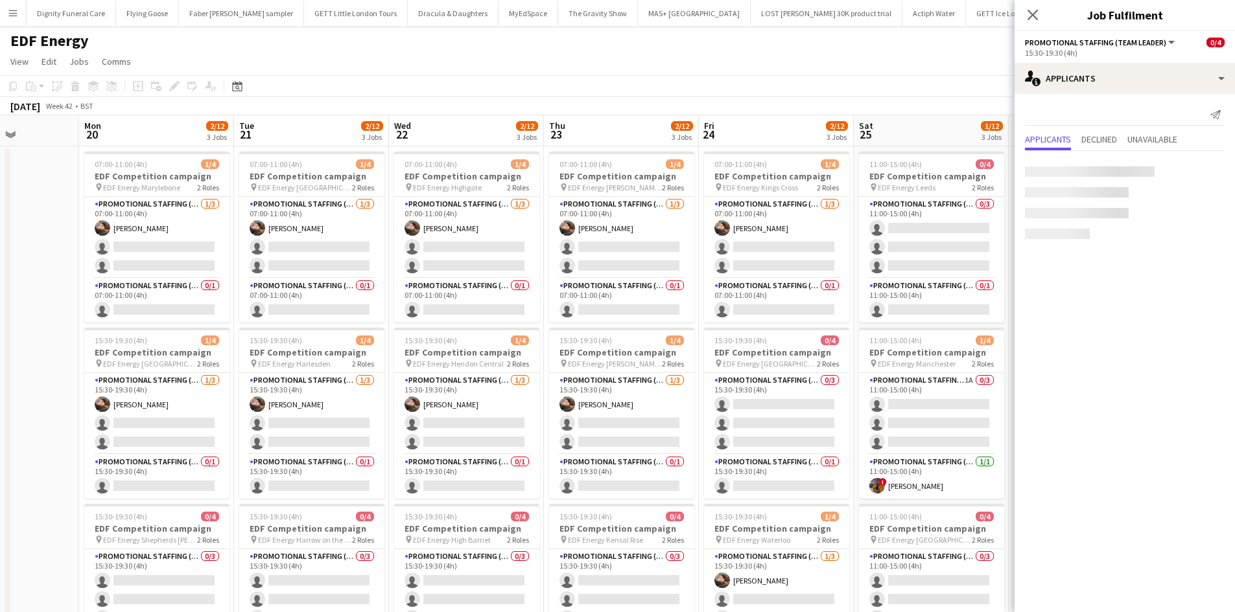
scroll to position [0, 493]
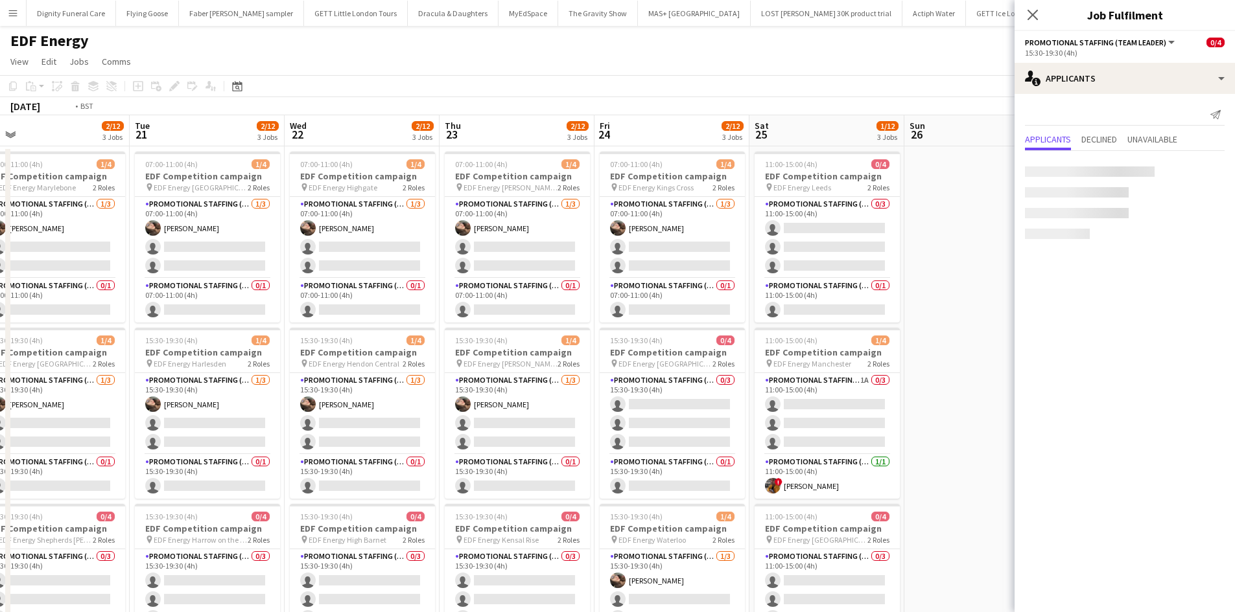
drag, startPoint x: 842, startPoint y: 310, endPoint x: 575, endPoint y: 312, distance: 266.4
click at [575, 312] on app-calendar-viewport "Fri 17 2/12 3 Jobs Sat 18 1/12 3 Jobs Sun 19 Mon 20 2/12 3 Jobs Tue 21 2/12 3 J…" at bounding box center [617, 521] width 1235 height 813
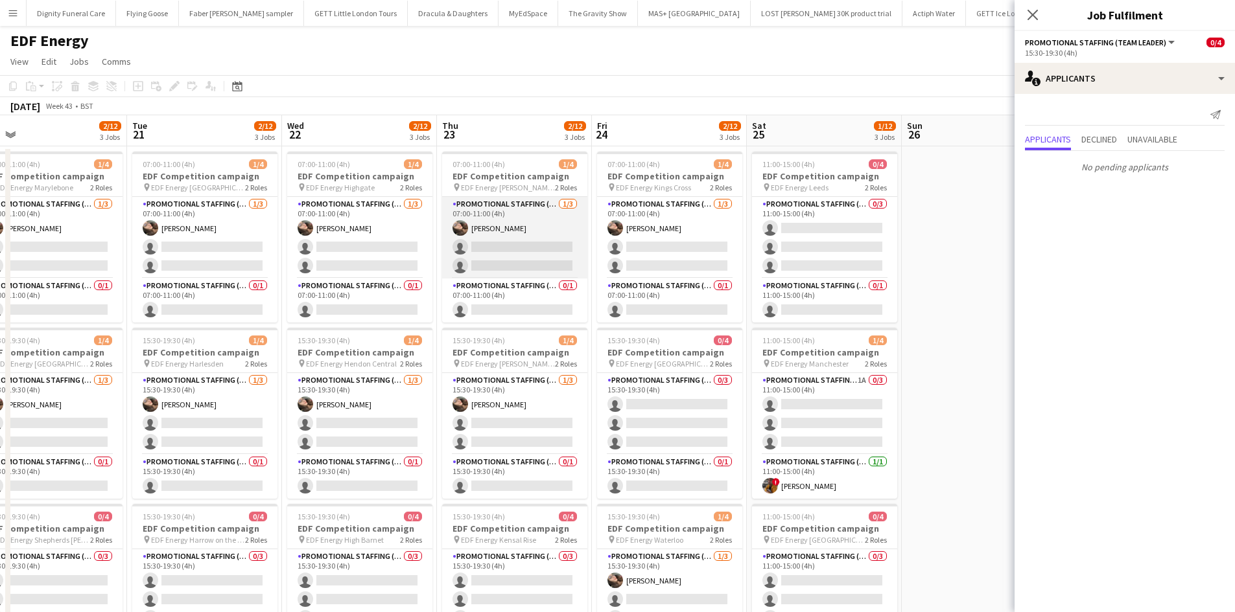
click at [511, 246] on app-card-role "Promotional Staffing (Flyering Staff) 1/3 07:00-11:00 (4h) Anastasiia Meleshko …" at bounding box center [514, 238] width 145 height 82
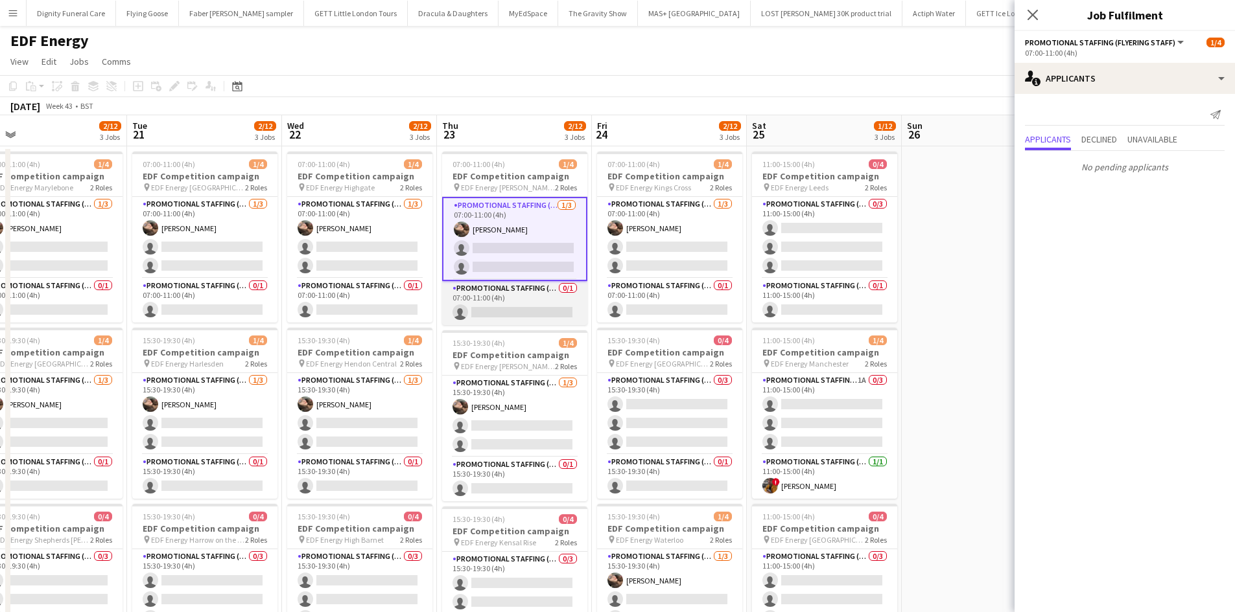
click at [520, 308] on app-card-role "Promotional Staffing (Team Leader) 0/1 07:00-11:00 (4h) single-neutral-actions" at bounding box center [514, 303] width 145 height 44
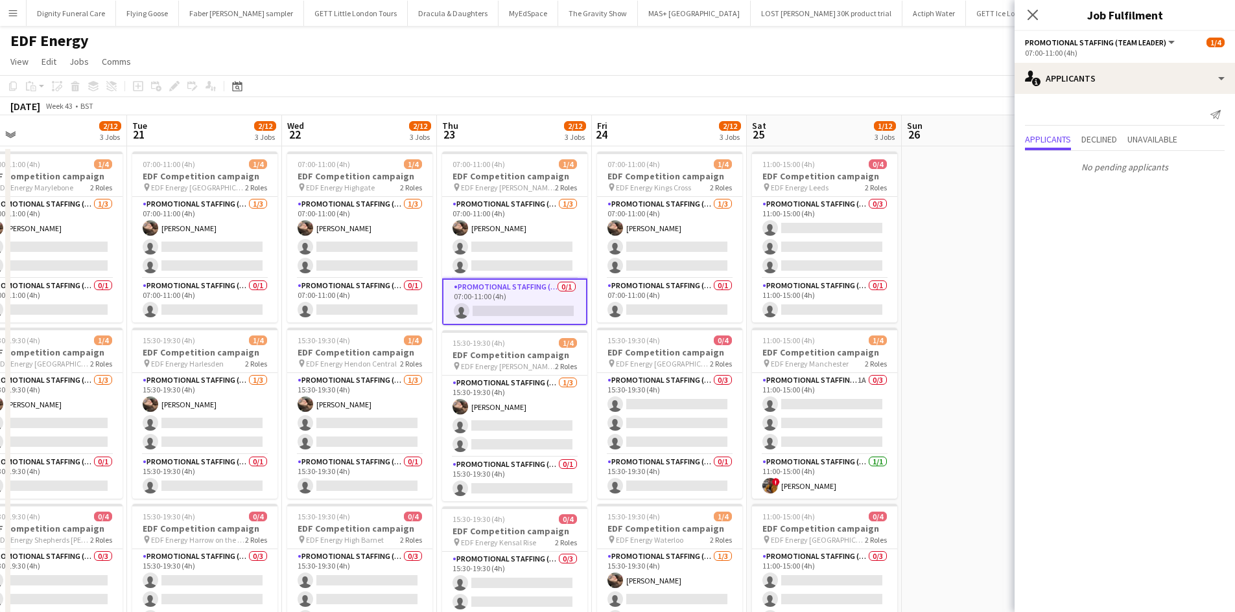
scroll to position [65, 0]
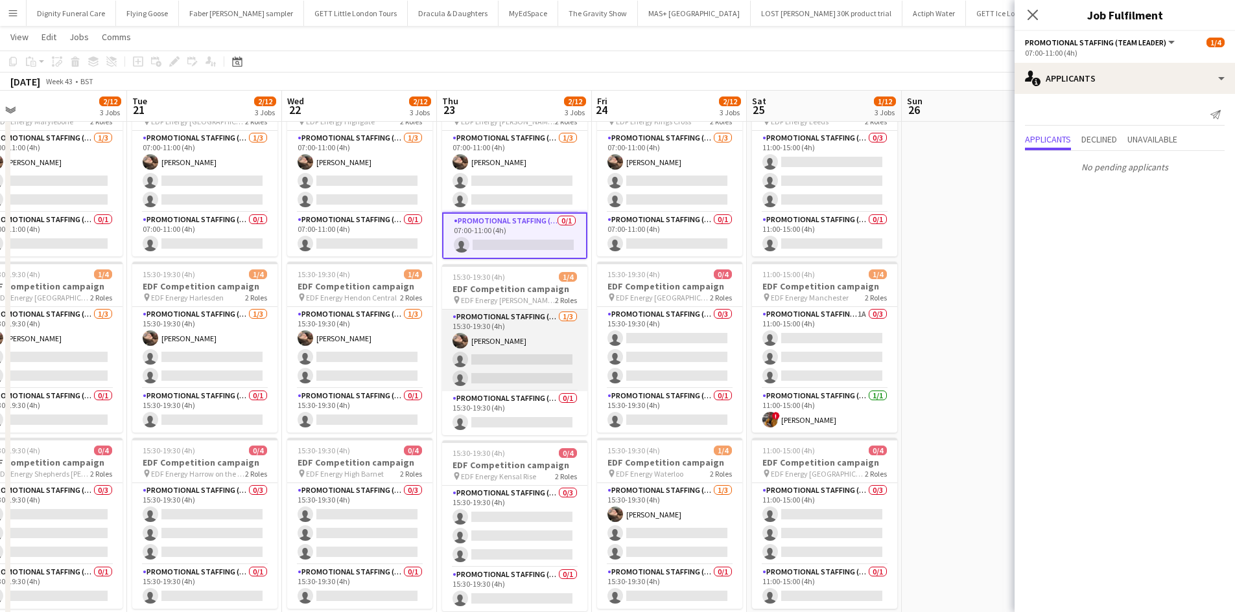
click at [479, 362] on app-card-role "Promotional Staffing (Flyering Staff) 1/3 15:30-19:30 (4h) Anastasiia Meleshko …" at bounding box center [514, 351] width 145 height 82
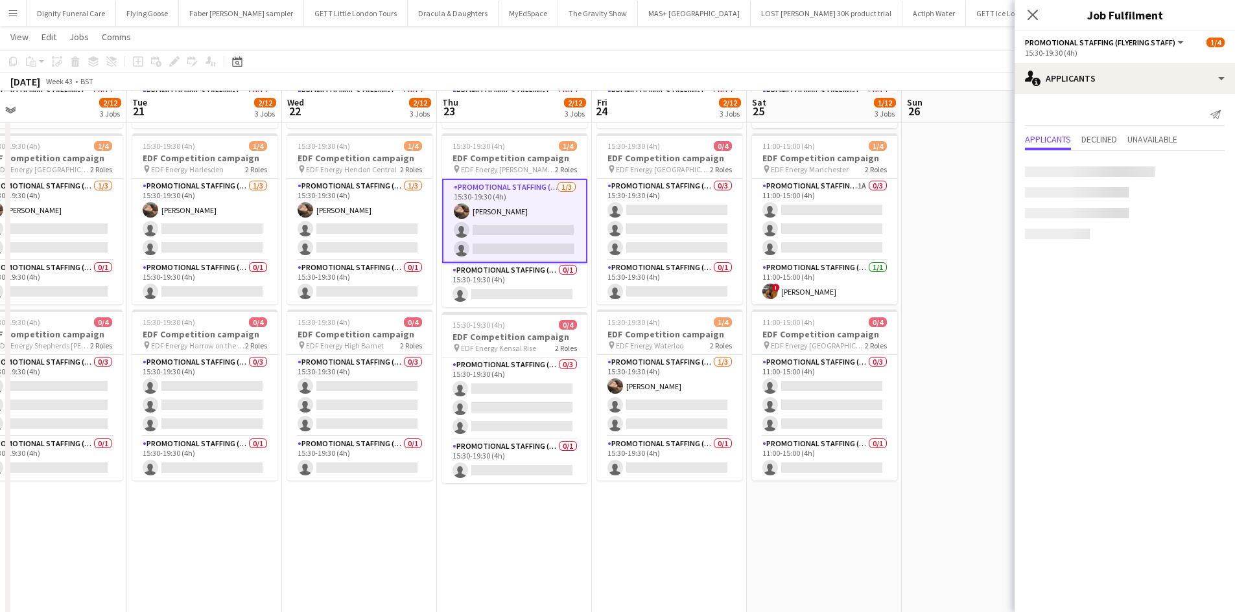
scroll to position [194, 0]
click at [531, 288] on app-card-role "Promotional Staffing (Team Leader) 0/1 15:30-19:30 (4h) single-neutral-actions" at bounding box center [514, 284] width 145 height 44
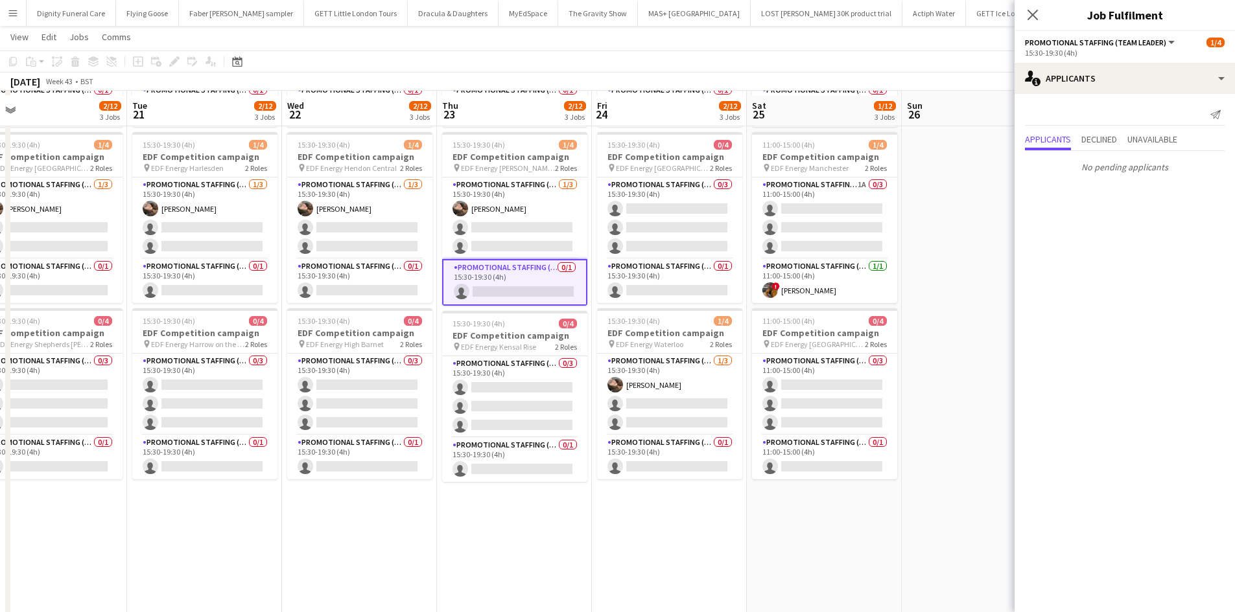
scroll to position [259, 0]
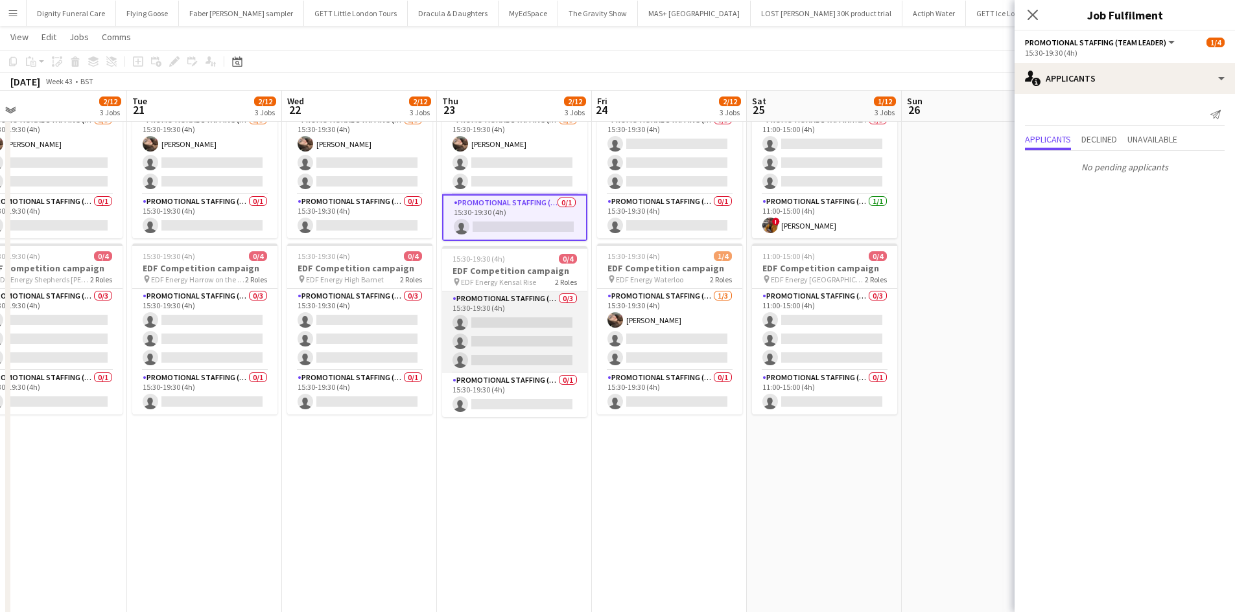
click at [511, 332] on app-card-role "Promotional Staffing (Flyering Staff) 0/3 15:30-19:30 (4h) single-neutral-actio…" at bounding box center [514, 333] width 145 height 82
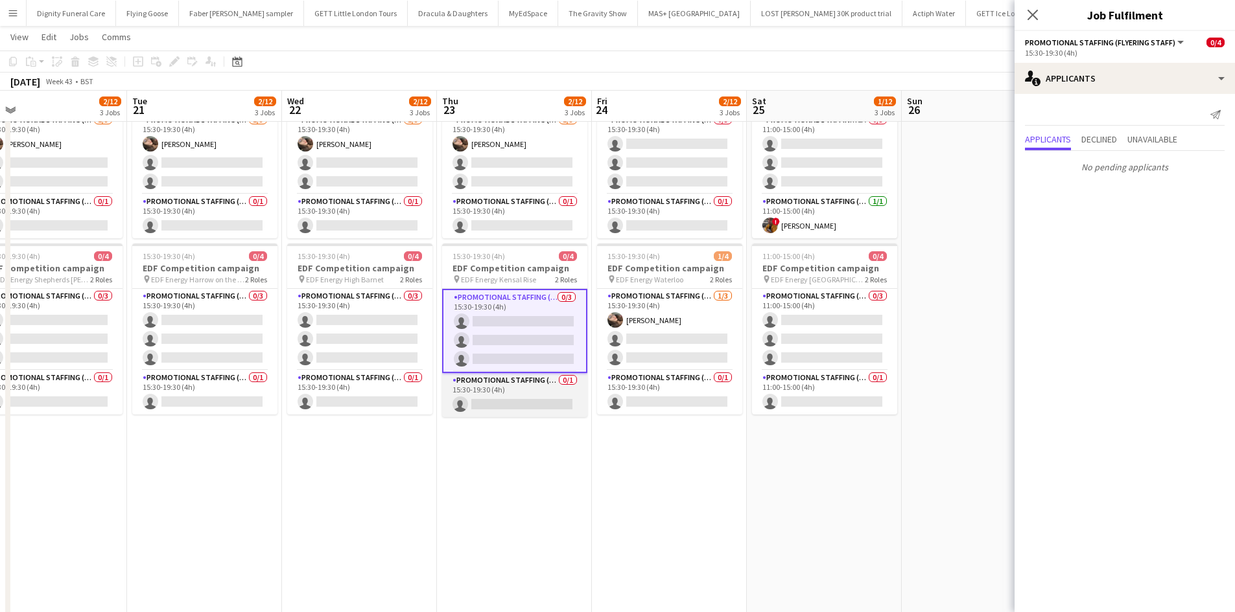
click at [535, 401] on app-card-role "Promotional Staffing (Team Leader) 0/1 15:30-19:30 (4h) single-neutral-actions" at bounding box center [514, 395] width 145 height 44
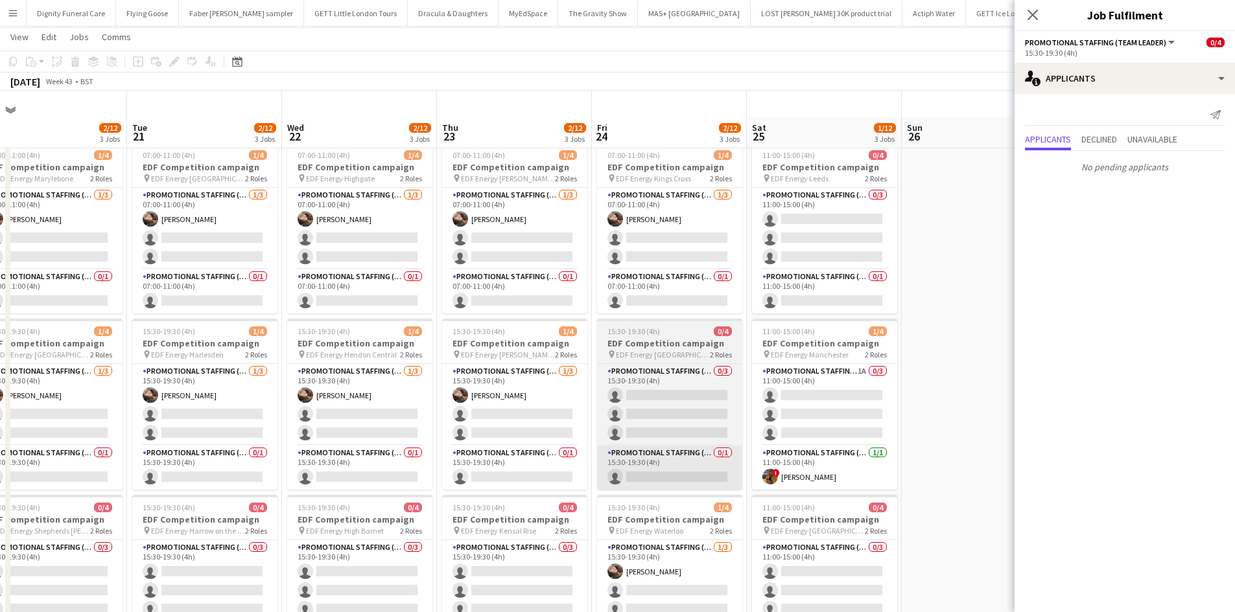
scroll to position [0, 0]
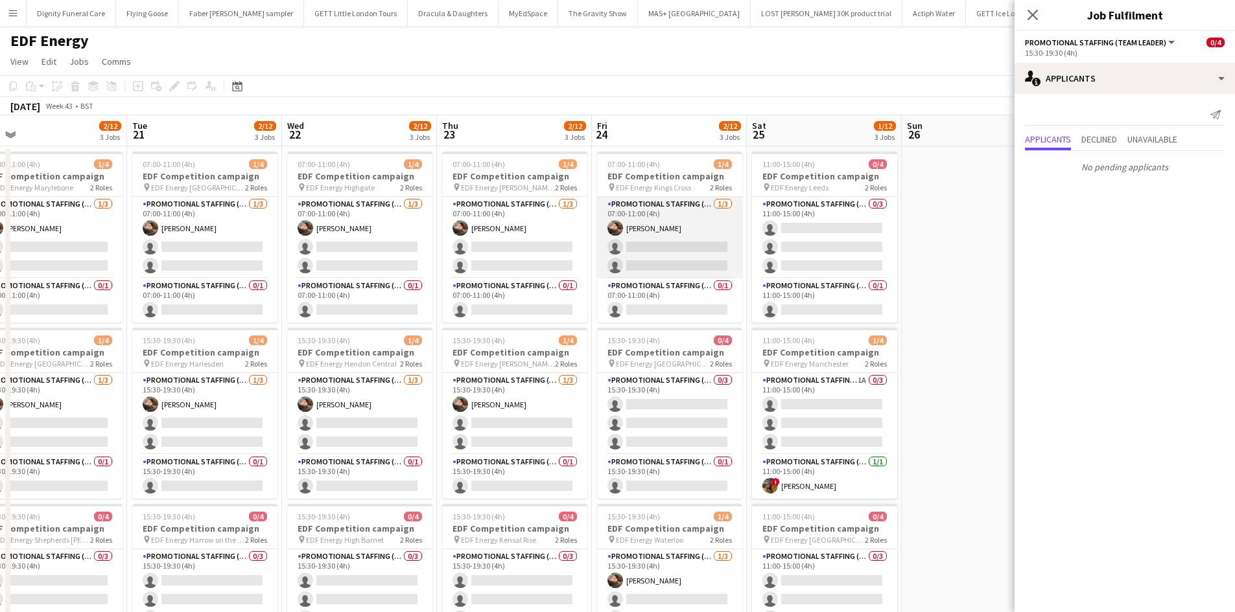
click at [678, 263] on app-card-role "Promotional Staffing (Flyering Staff) 1/3 07:00-11:00 (4h) Anastasiia Meleshko …" at bounding box center [669, 238] width 145 height 82
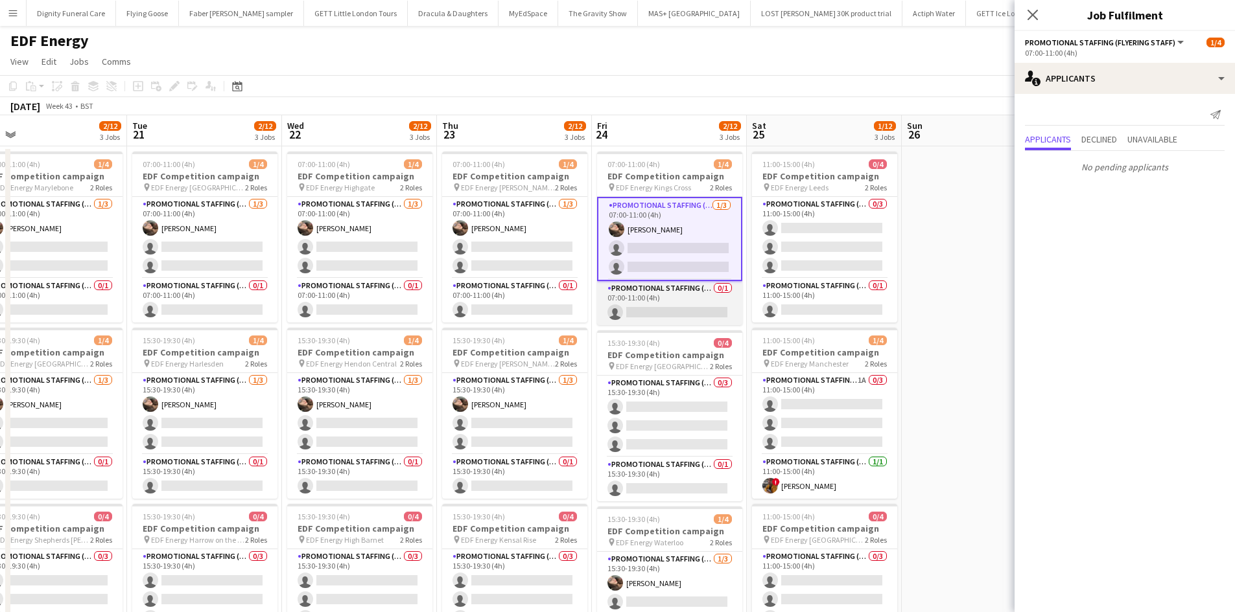
click at [669, 316] on app-card-role "Promotional Staffing (Team Leader) 0/1 07:00-11:00 (4h) single-neutral-actions" at bounding box center [669, 303] width 145 height 44
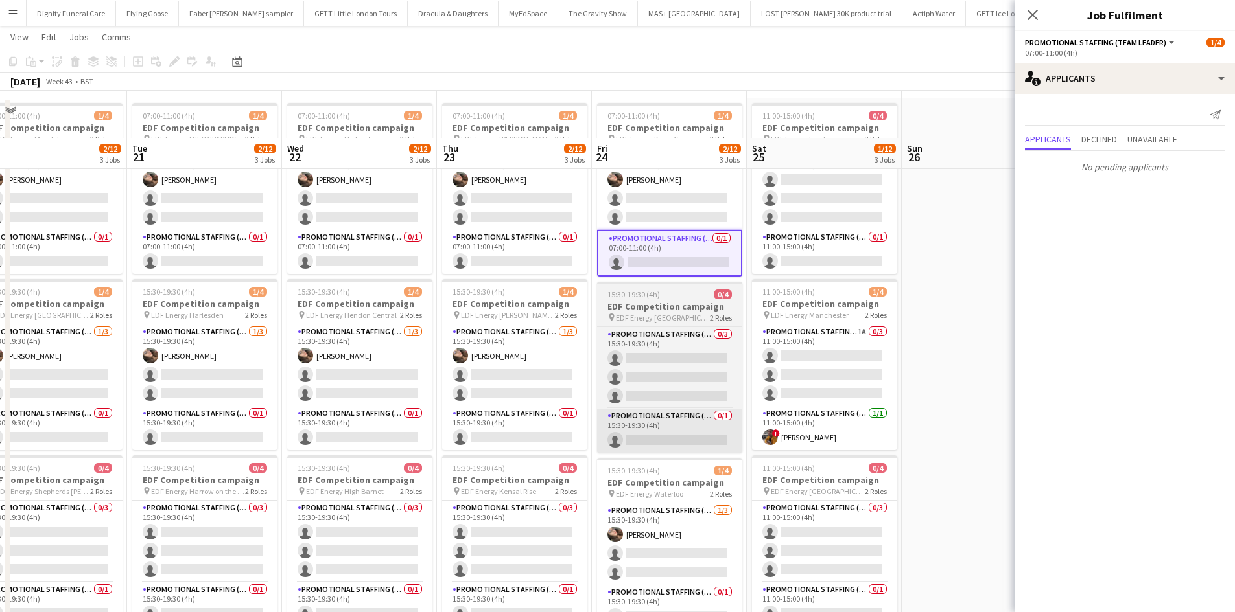
scroll to position [130, 0]
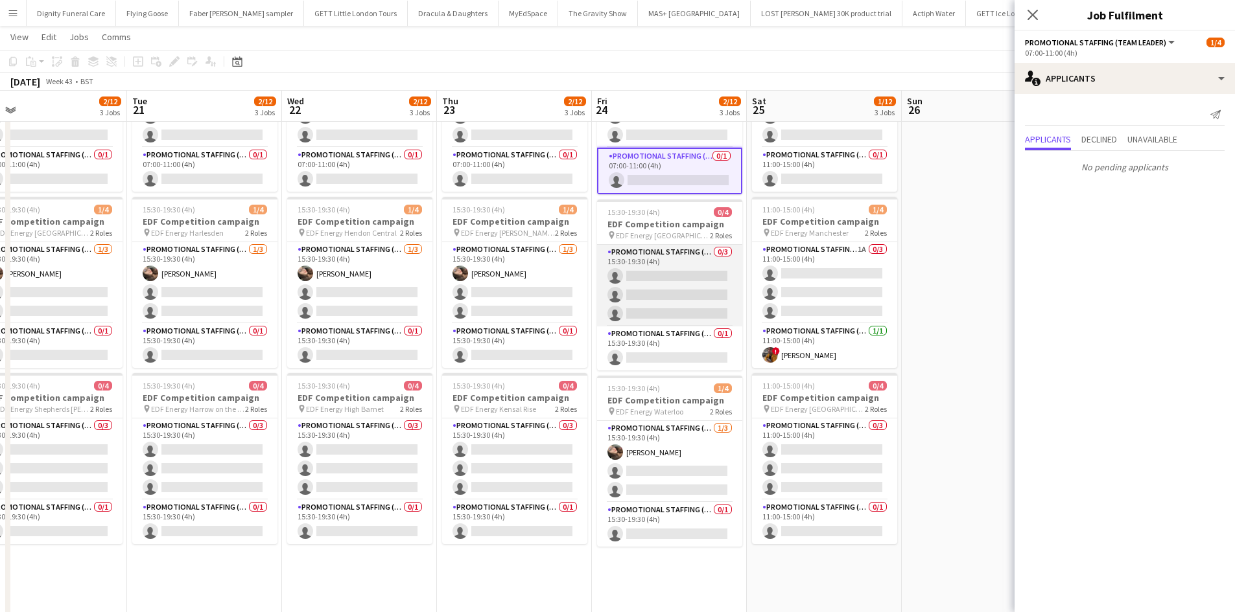
click at [690, 288] on app-card-role "Promotional Staffing (Flyering Staff) 0/3 15:30-19:30 (4h) single-neutral-actio…" at bounding box center [669, 286] width 145 height 82
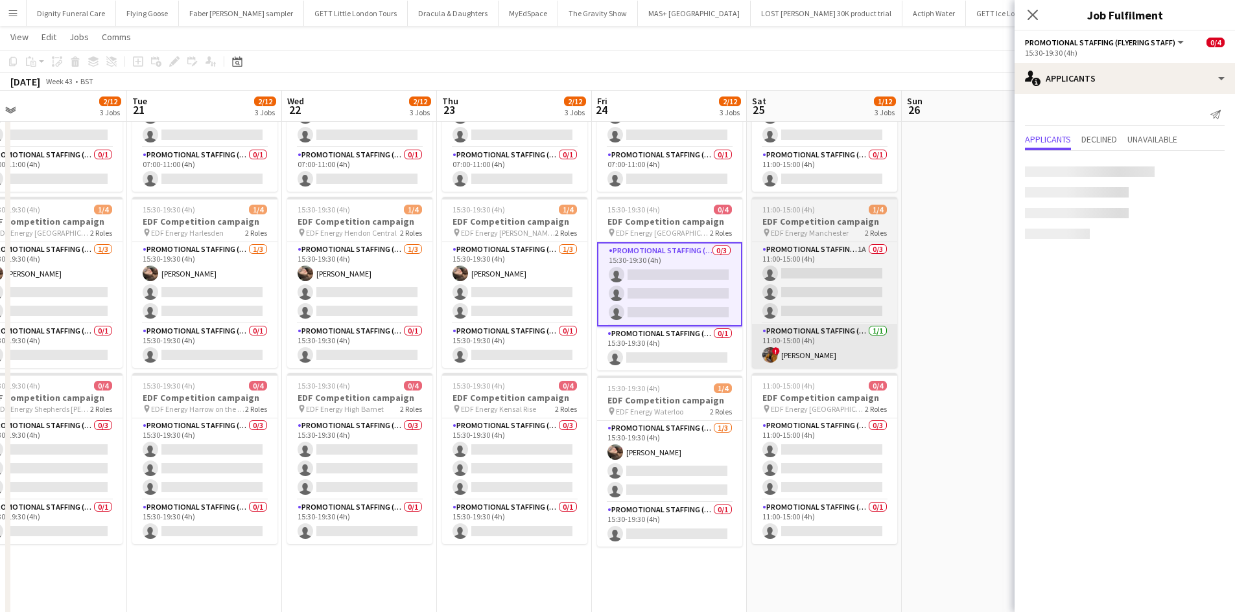
scroll to position [0, 492]
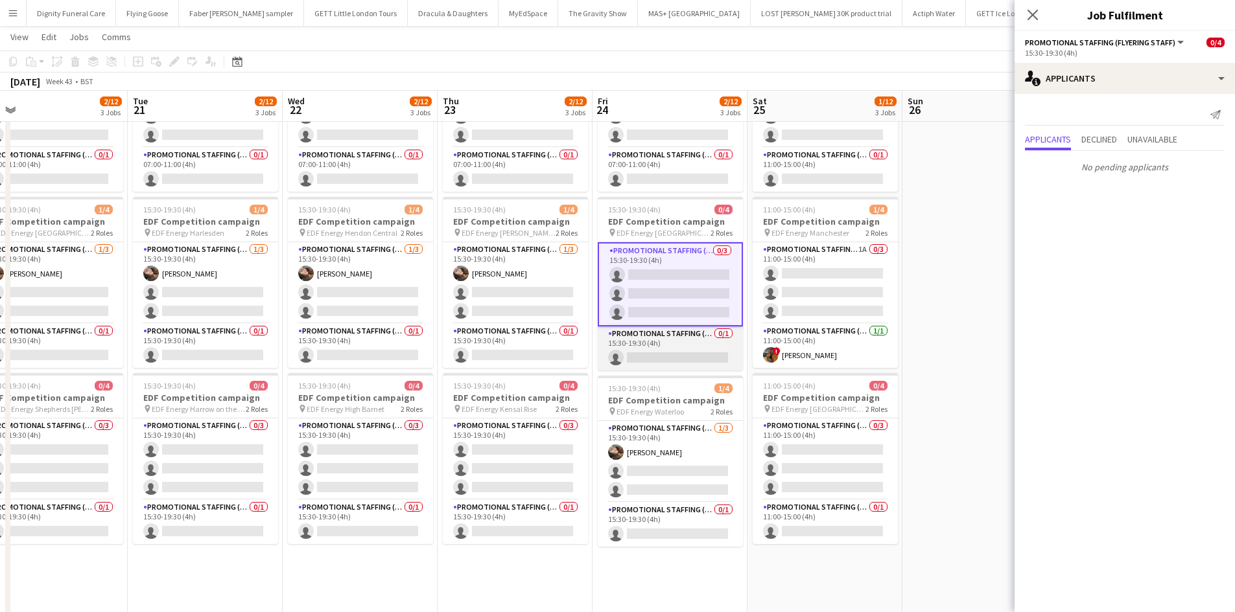
click at [670, 353] on app-card-role "Promotional Staffing (Team Leader) 0/1 15:30-19:30 (4h) single-neutral-actions" at bounding box center [669, 349] width 145 height 44
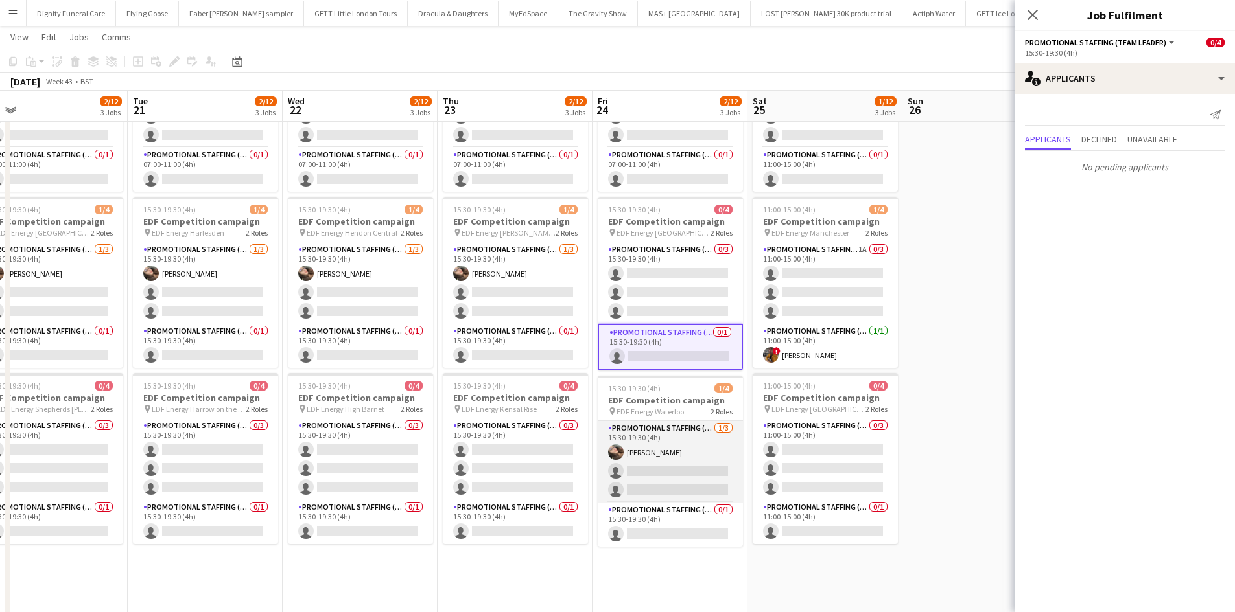
click at [667, 467] on app-card-role "Promotional Staffing (Flyering Staff) 1/3 15:30-19:30 (4h) Anastasiia Meleshko …" at bounding box center [669, 462] width 145 height 82
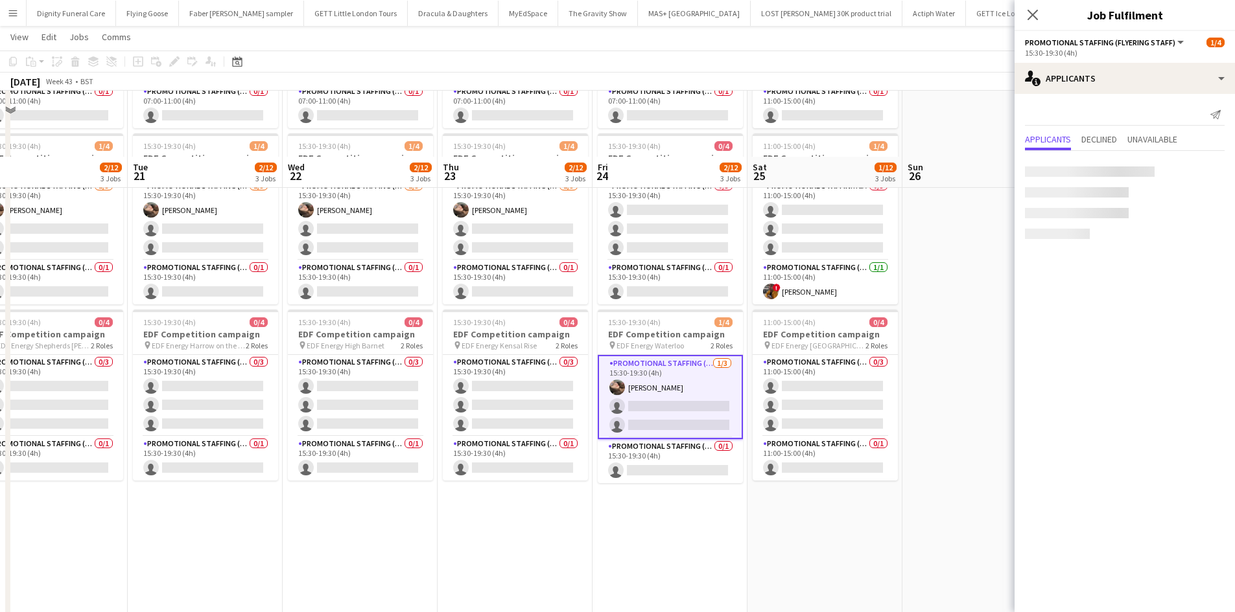
scroll to position [259, 0]
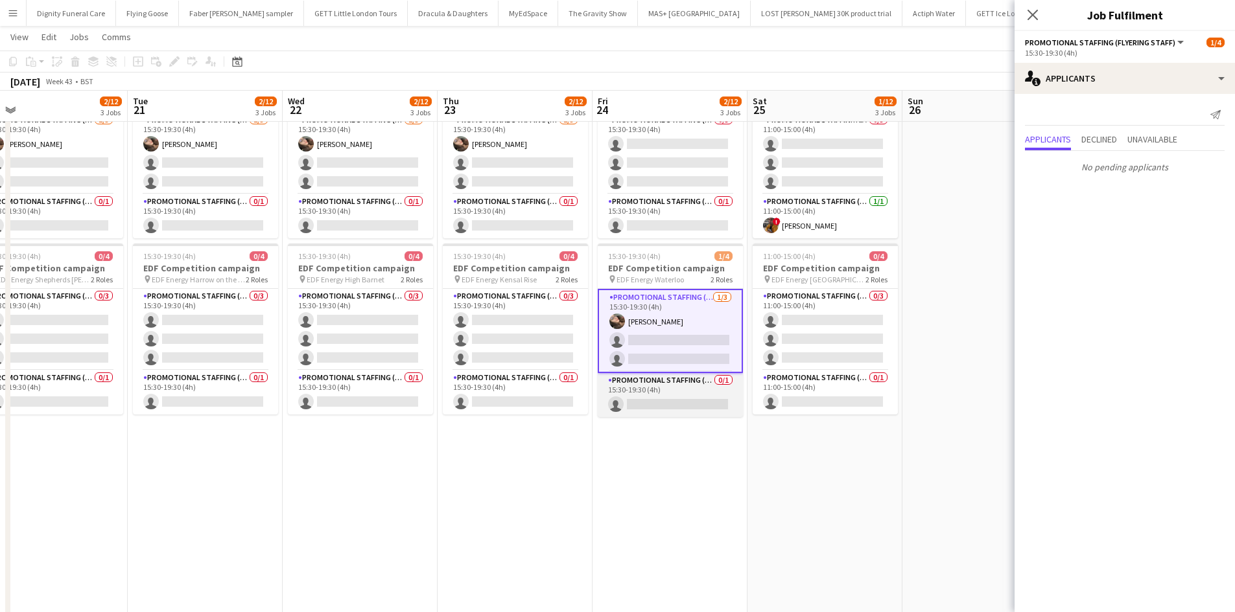
click at [688, 402] on app-card-role "Promotional Staffing (Team Leader) 0/1 15:30-19:30 (4h) single-neutral-actions" at bounding box center [669, 395] width 145 height 44
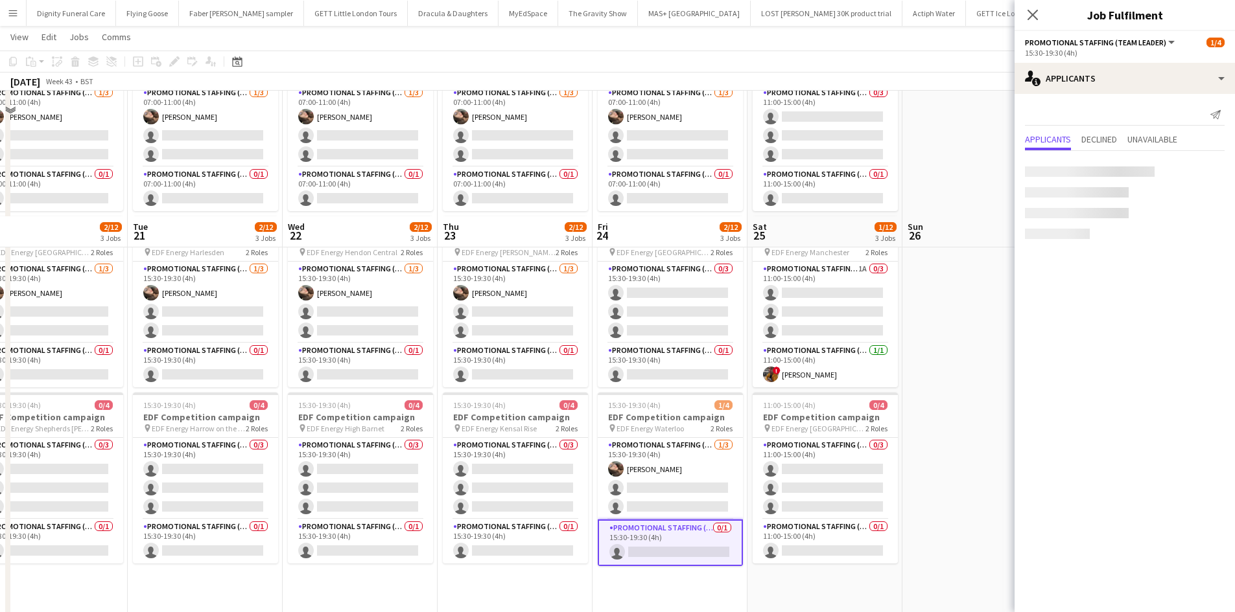
scroll to position [0, 0]
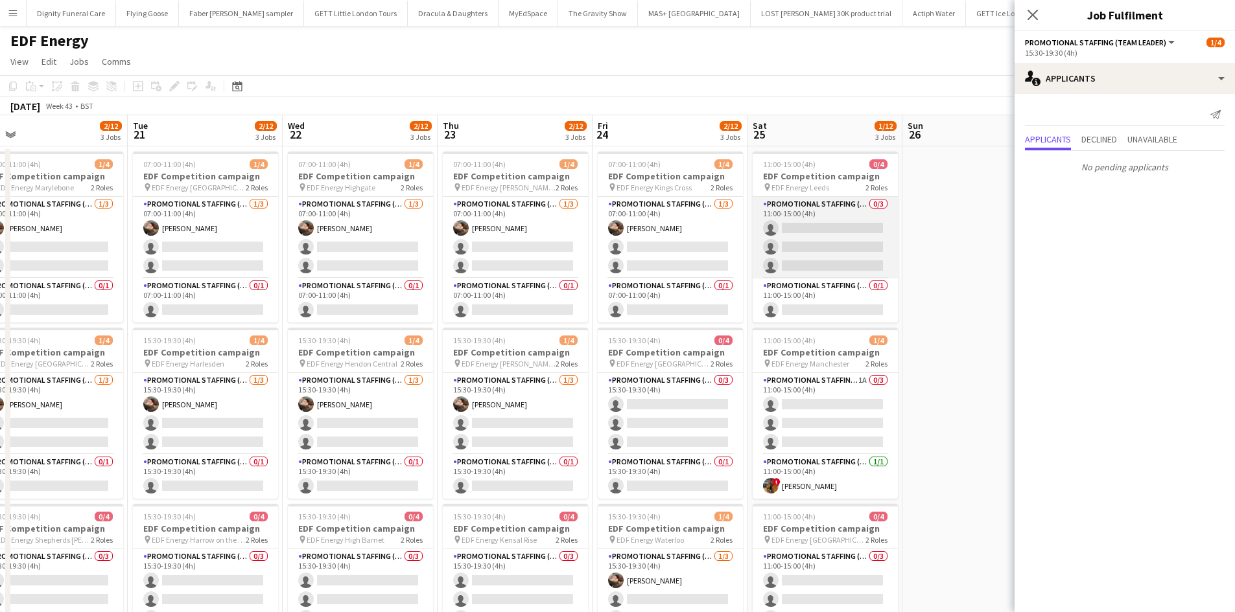
click at [823, 232] on app-card-role "Promotional Staffing (Flyering Staff) 0/3 11:00-15:00 (4h) single-neutral-actio…" at bounding box center [824, 238] width 145 height 82
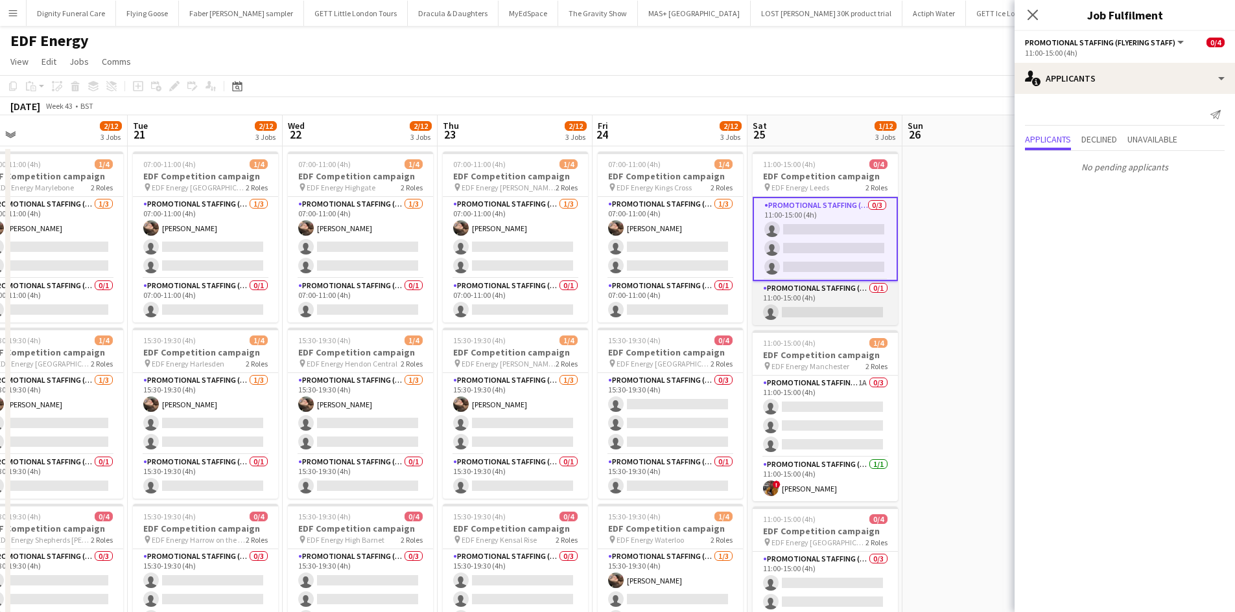
click at [876, 309] on app-card-role "Promotional Staffing (Team Leader) 0/1 11:00-15:00 (4h) single-neutral-actions" at bounding box center [824, 303] width 145 height 44
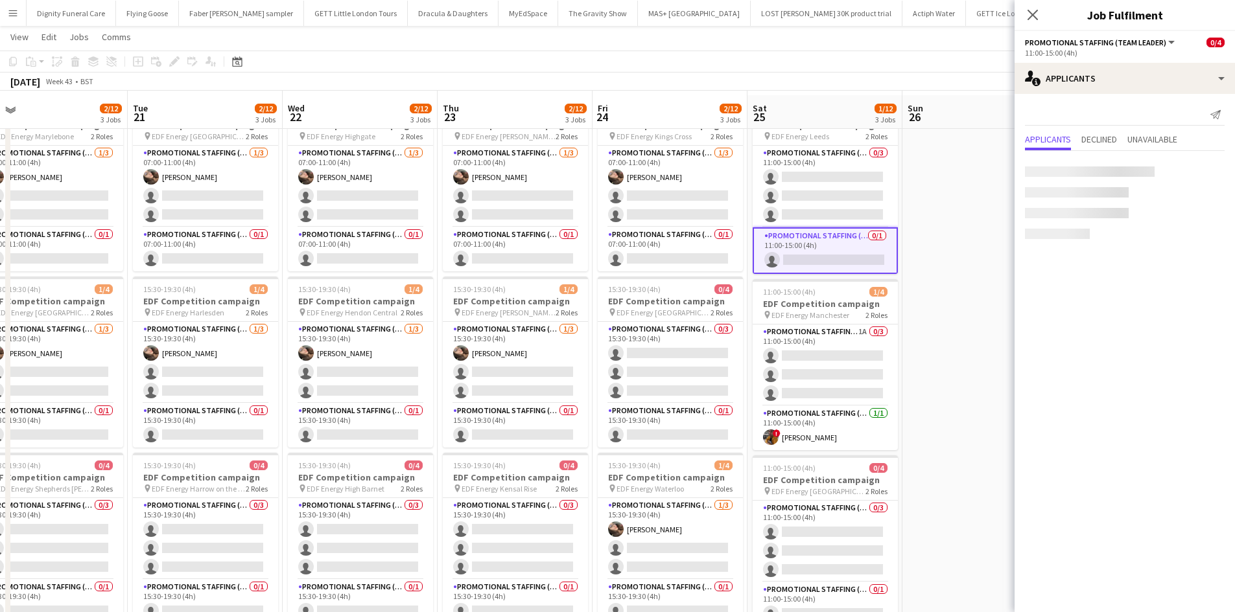
scroll to position [65, 0]
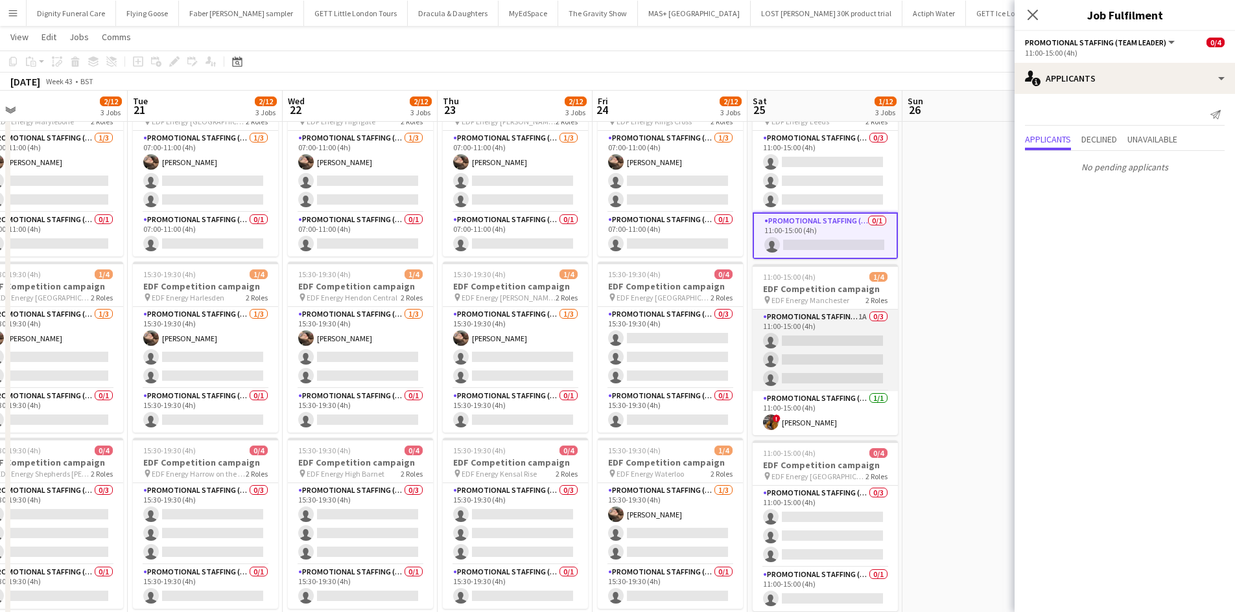
click at [844, 351] on app-card-role "Promotional Staffing (Flyering Staff) 1A 0/3 11:00-15:00 (4h) single-neutral-ac…" at bounding box center [824, 351] width 145 height 82
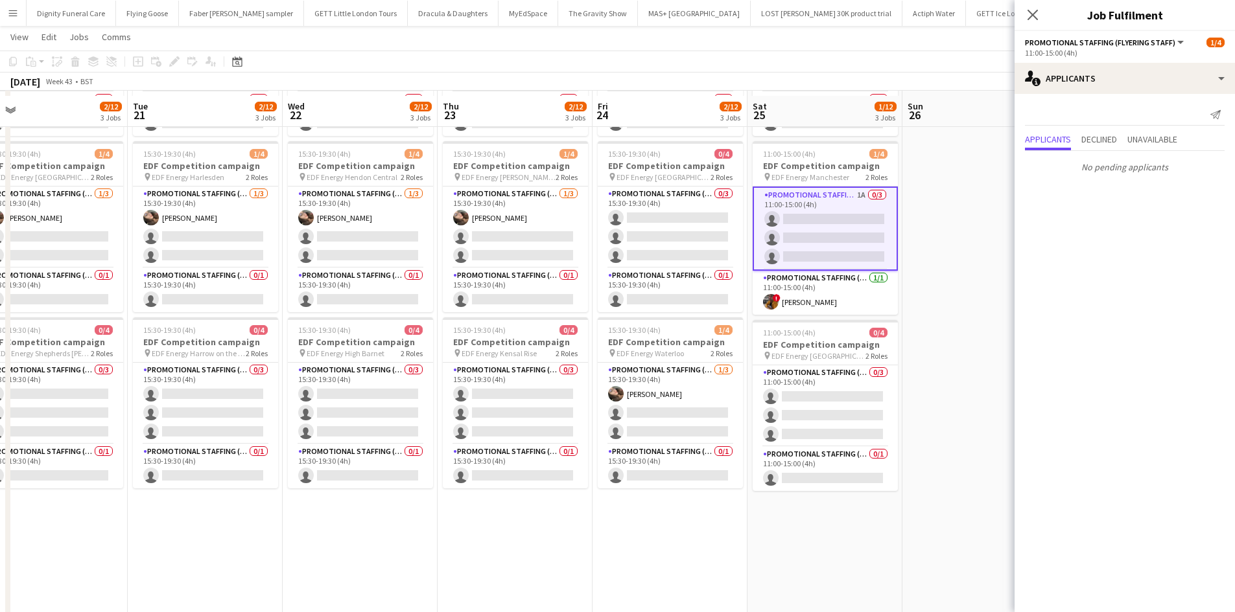
scroll to position [194, 0]
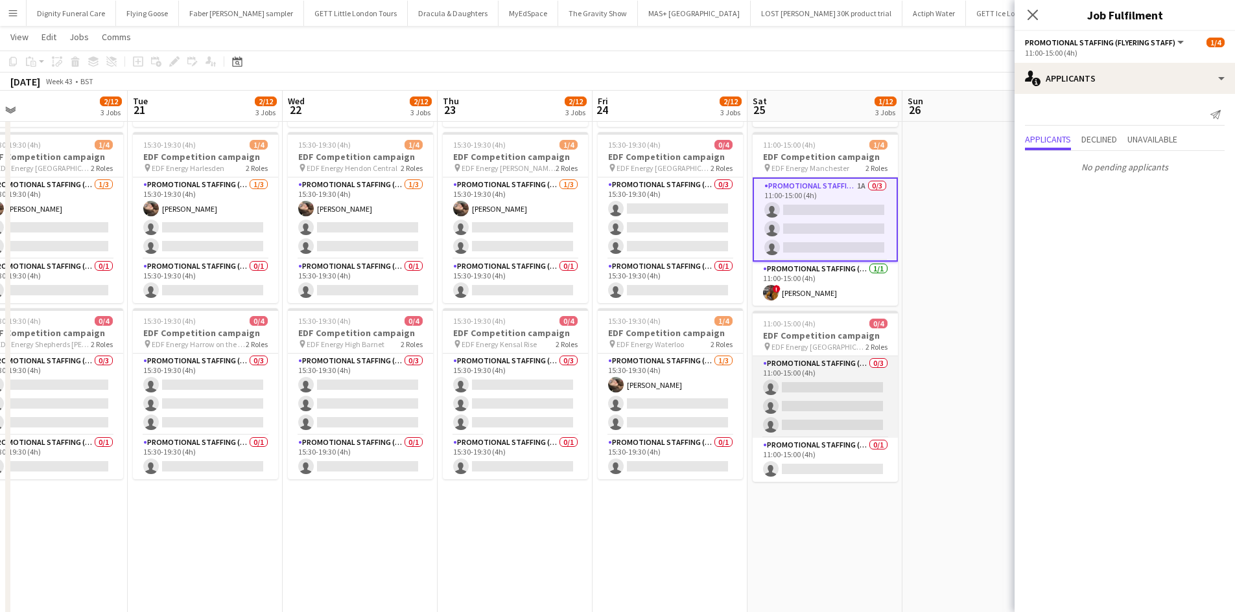
click at [848, 399] on app-card-role "Promotional Staffing (Flyering Staff) 0/3 11:00-15:00 (4h) single-neutral-actio…" at bounding box center [824, 397] width 145 height 82
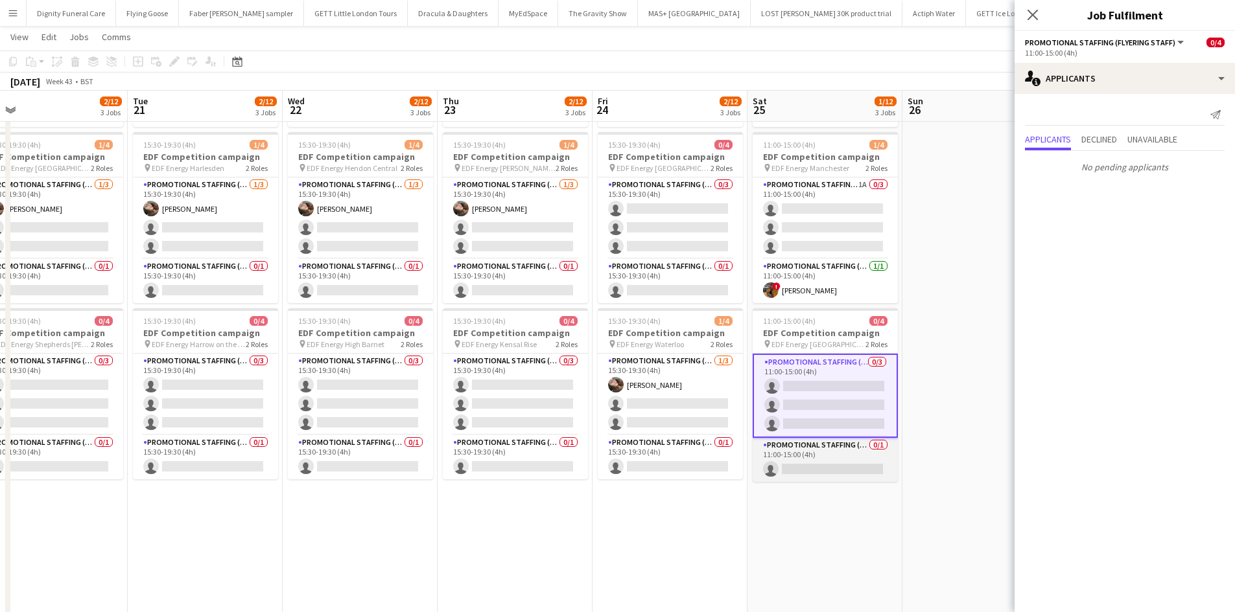
click at [830, 465] on app-card-role "Promotional Staffing (Team Leader) 0/1 11:00-15:00 (4h) single-neutral-actions" at bounding box center [824, 460] width 145 height 44
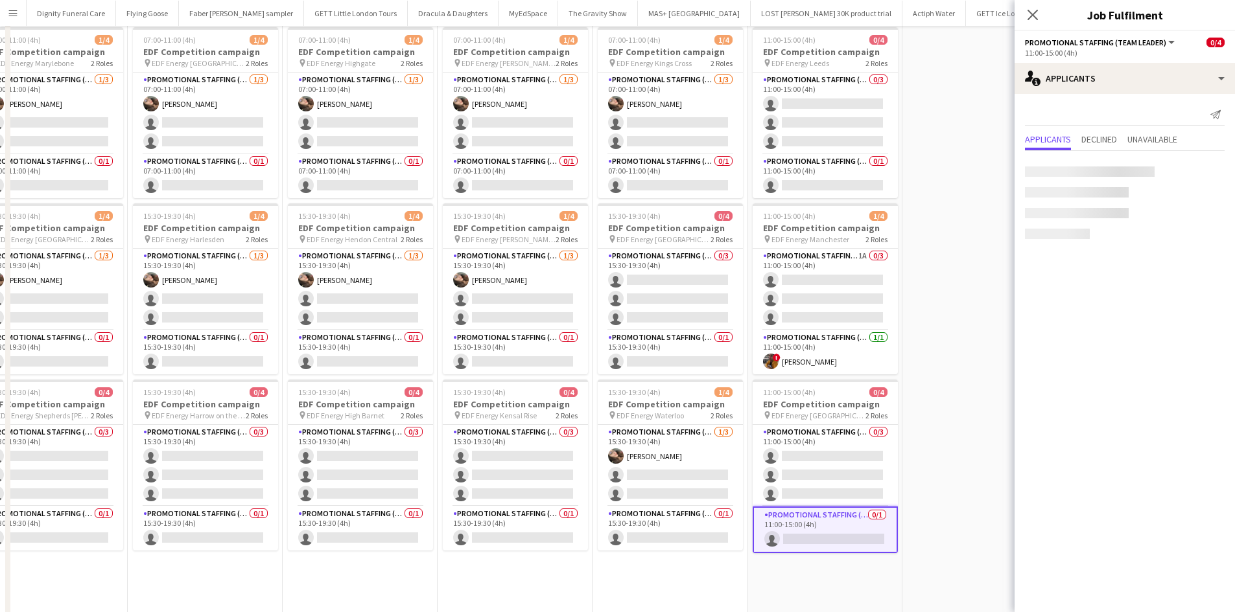
scroll to position [0, 0]
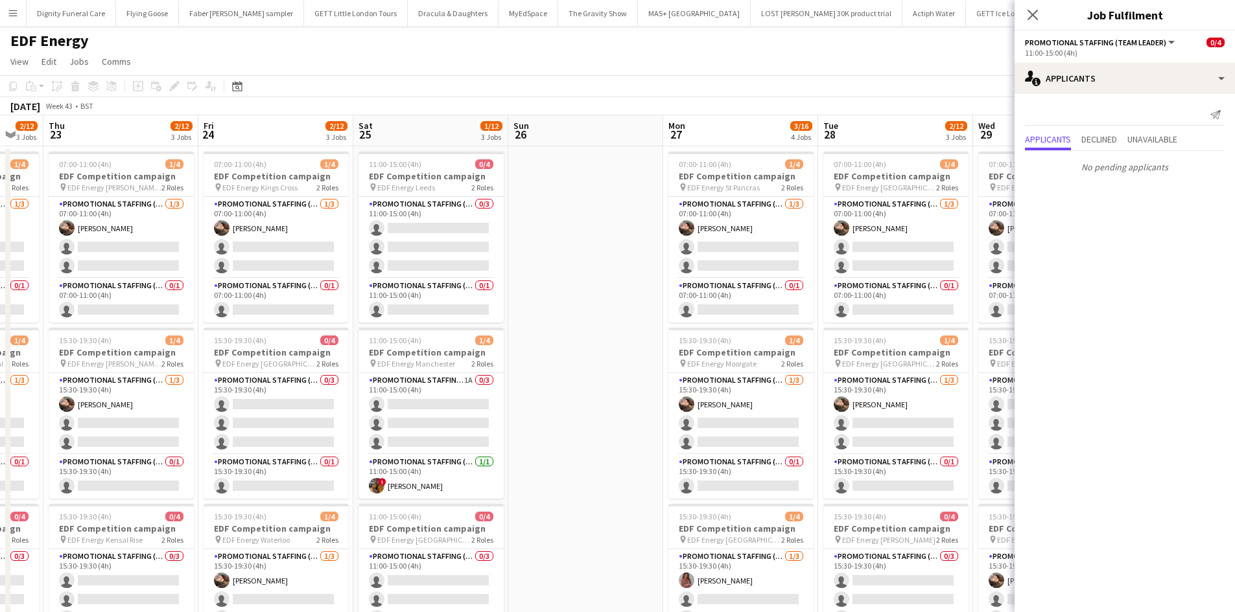
drag, startPoint x: 954, startPoint y: 416, endPoint x: 557, endPoint y: 396, distance: 397.8
click at [556, 396] on app-calendar-viewport "Sun 19 Mon 20 2/12 3 Jobs Tue 21 2/12 3 Jobs Wed 22 2/12 3 Jobs Thu 23 2/12 3 J…" at bounding box center [617, 521] width 1235 height 813
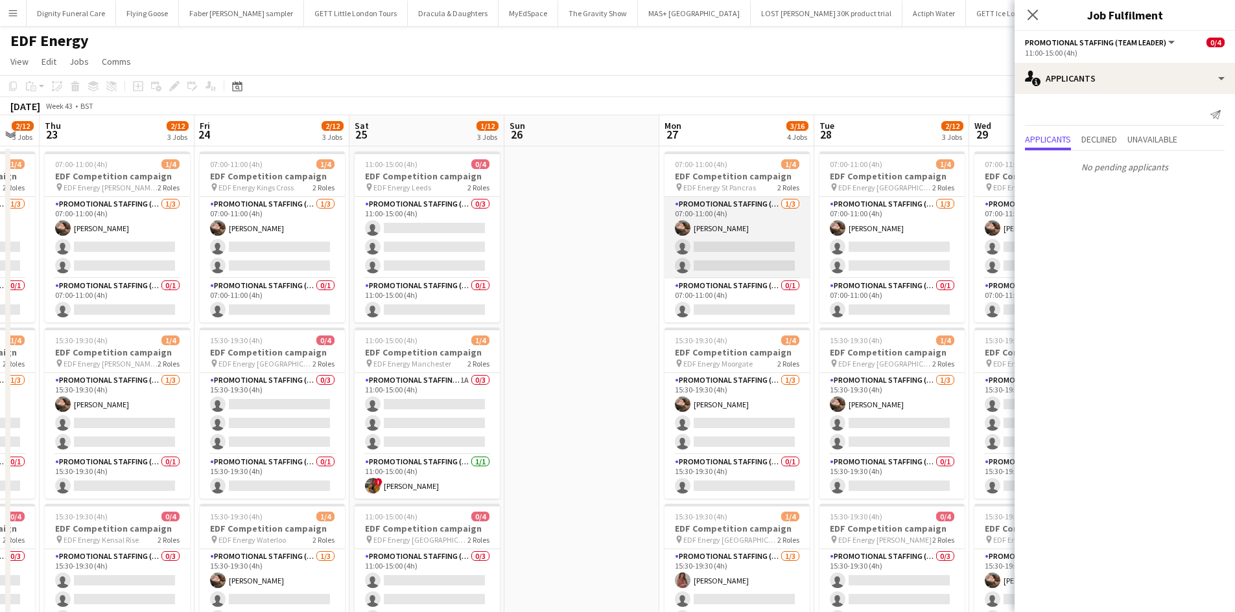
click at [750, 247] on app-card-role "Promotional Staffing (Flyering Staff) 1/3 07:00-11:00 (4h) Anastasiia Meleshko …" at bounding box center [736, 238] width 145 height 82
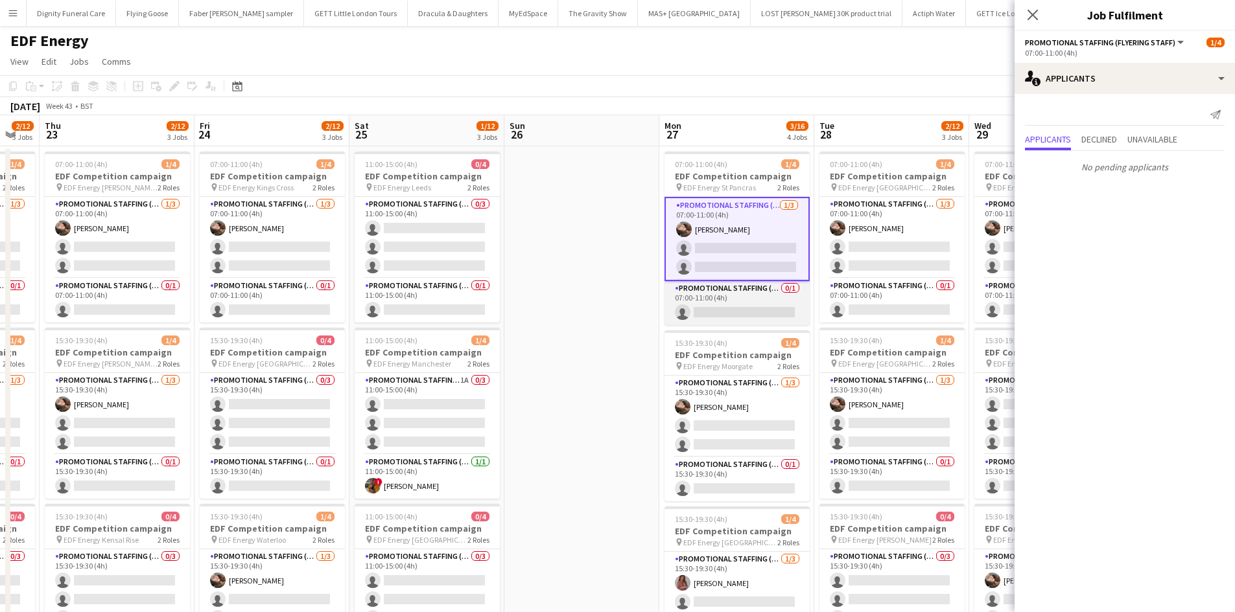
click at [719, 307] on app-card-role "Promotional Staffing (Team Leader) 0/1 07:00-11:00 (4h) single-neutral-actions" at bounding box center [736, 303] width 145 height 44
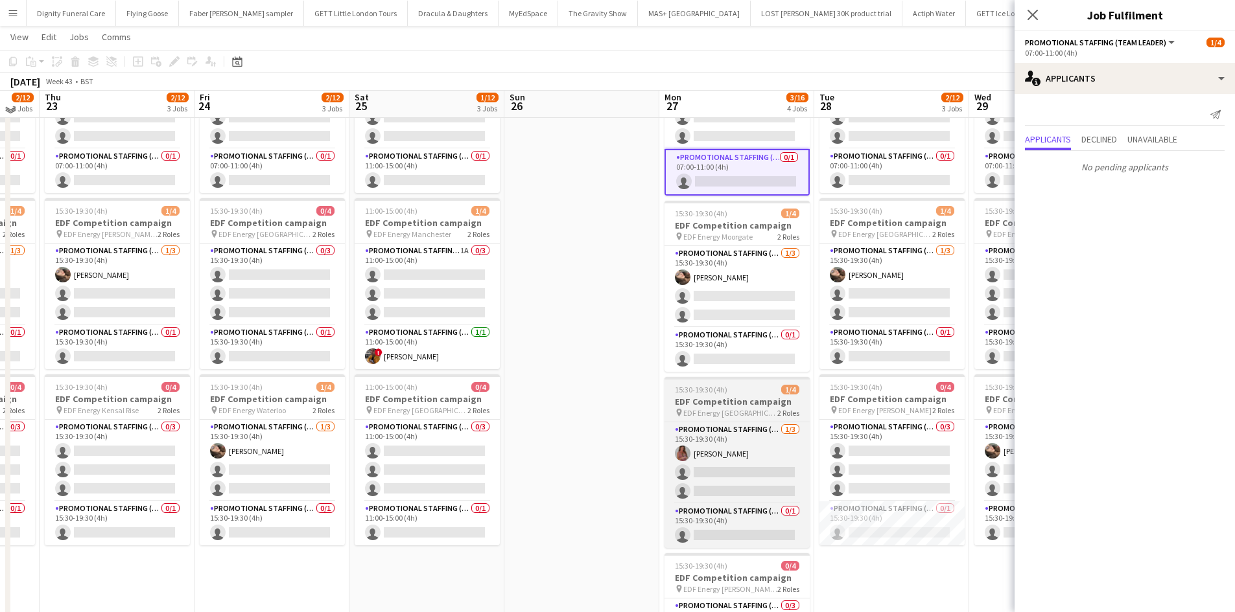
scroll to position [130, 0]
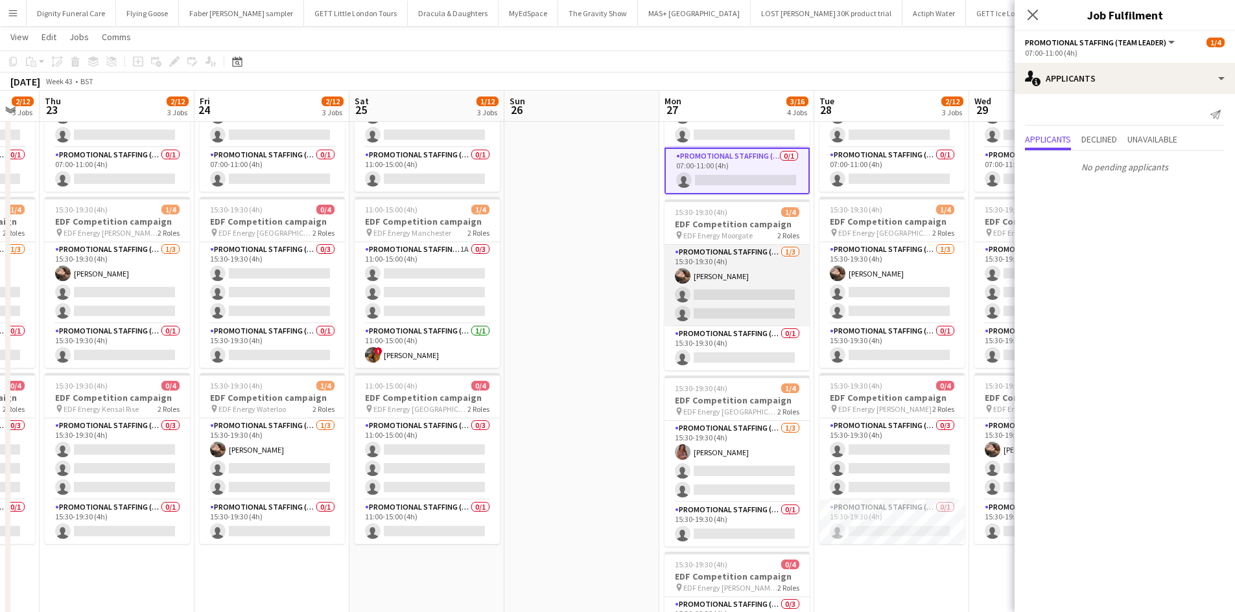
click at [726, 299] on app-card-role "Promotional Staffing (Flyering Staff) 1/3 15:30-19:30 (4h) Anastasiia Meleshko …" at bounding box center [736, 286] width 145 height 82
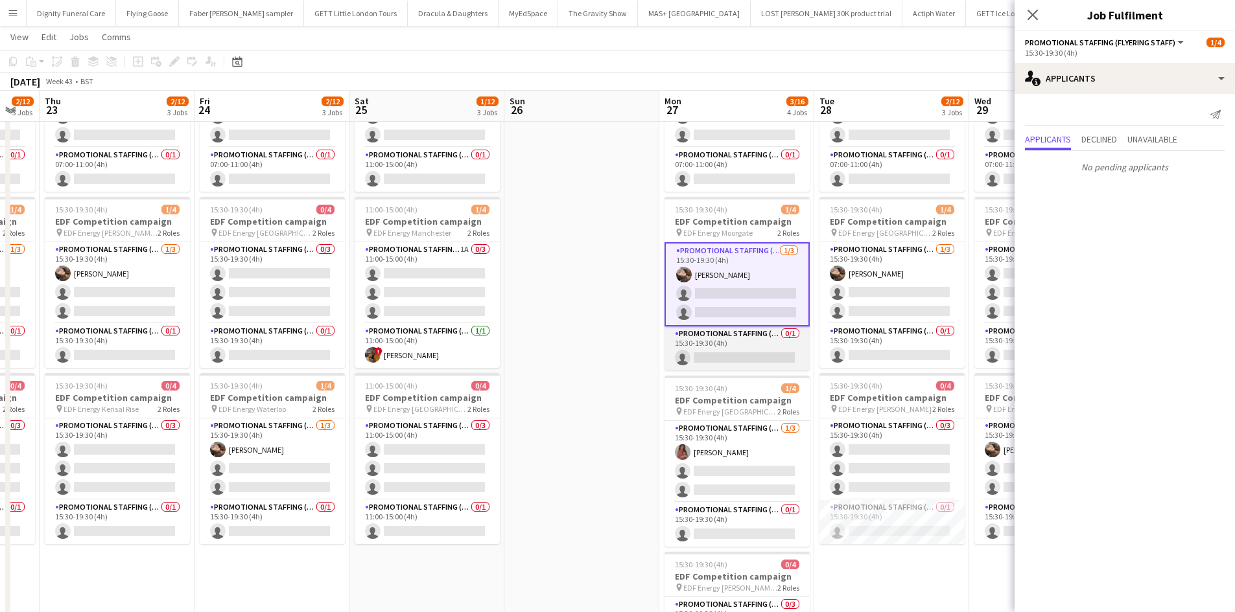
click at [721, 358] on app-card-role "Promotional Staffing (Team Leader) 0/1 15:30-19:30 (4h) single-neutral-actions" at bounding box center [736, 349] width 145 height 44
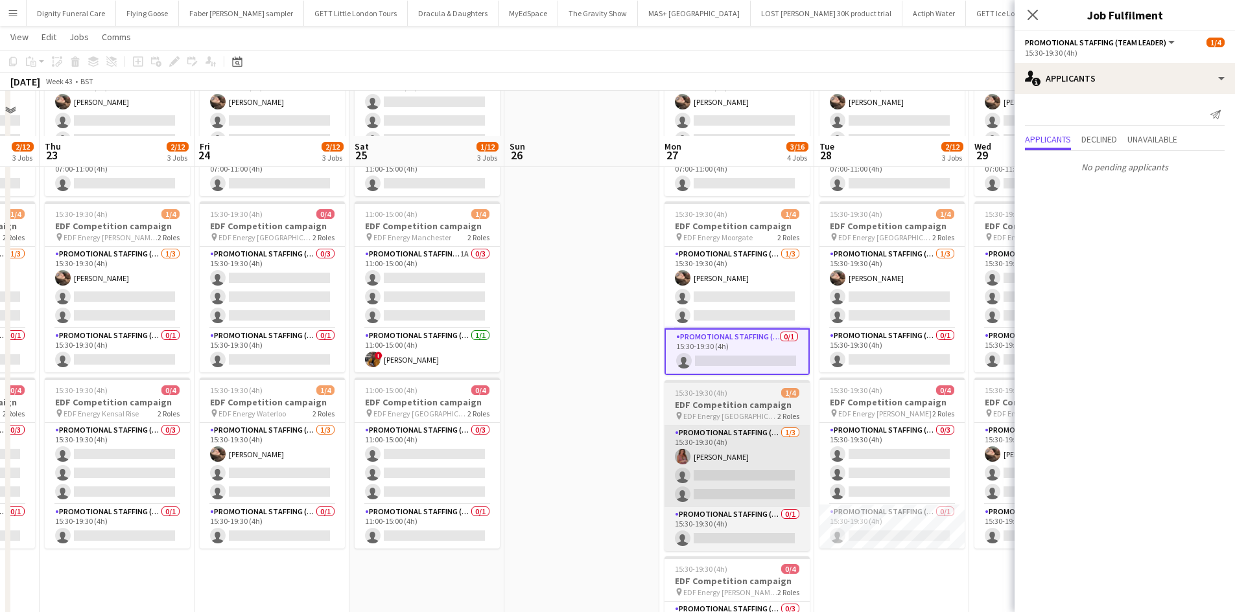
scroll to position [194, 0]
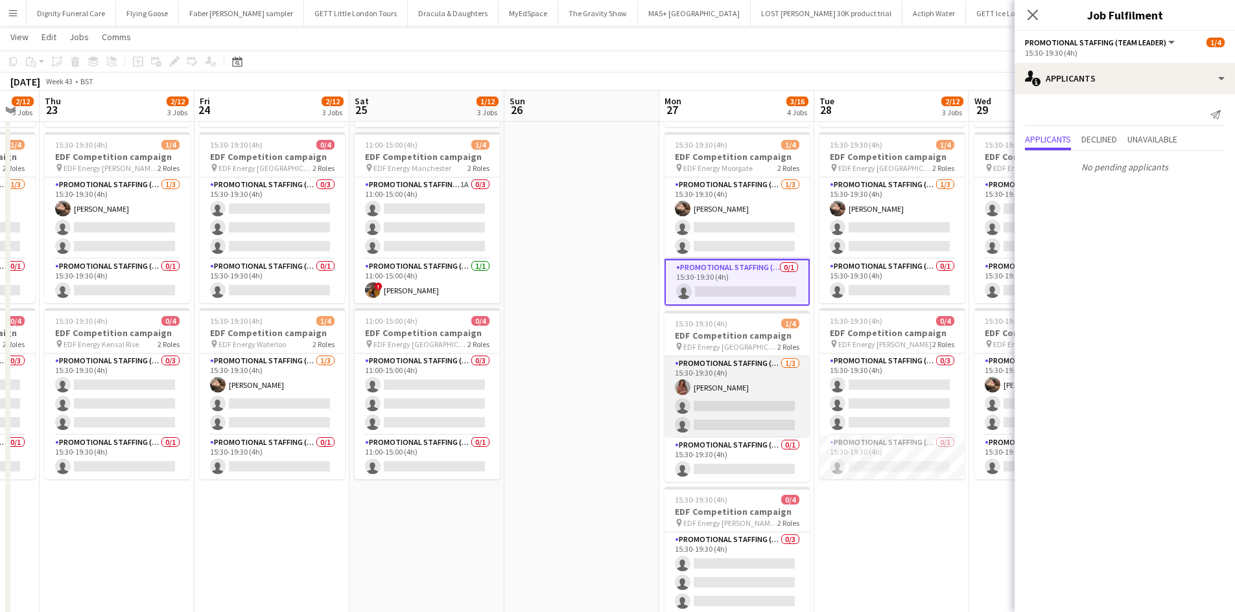
click at [734, 409] on app-card-role "Promotional Staffing (Flyering Staff) 1/3 15:30-19:30 (4h) Sally Whitworth sing…" at bounding box center [736, 397] width 145 height 82
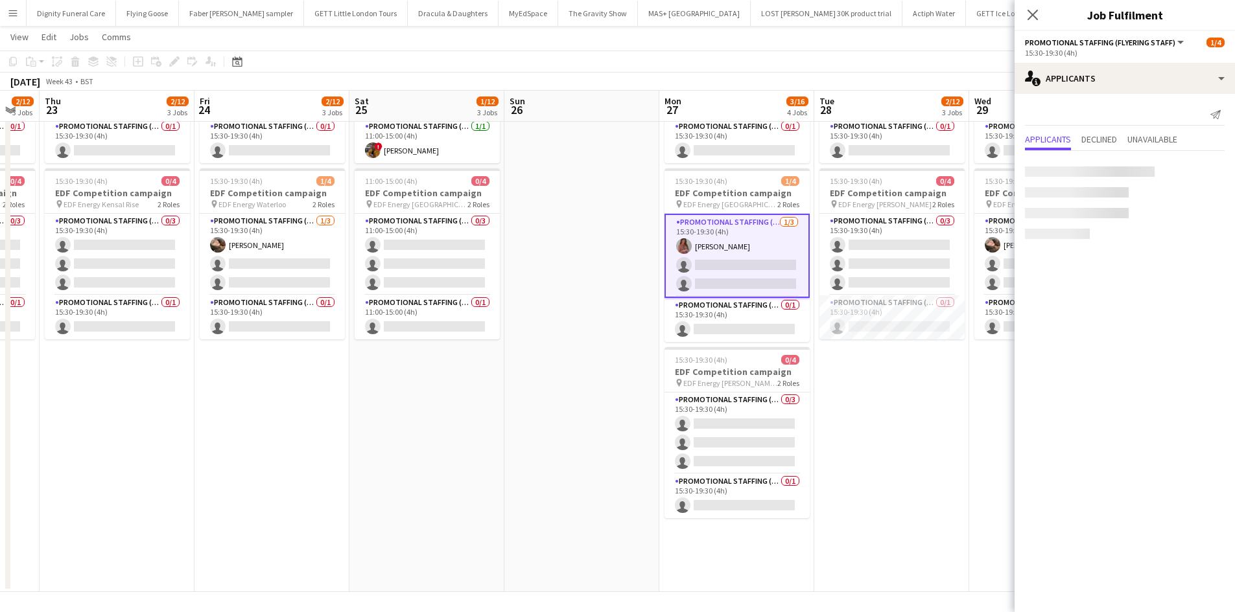
scroll to position [336, 0]
click at [754, 328] on app-card-role "Promotional Staffing (Team Leader) 0/1 15:30-19:30 (4h) single-neutral-actions" at bounding box center [736, 318] width 145 height 44
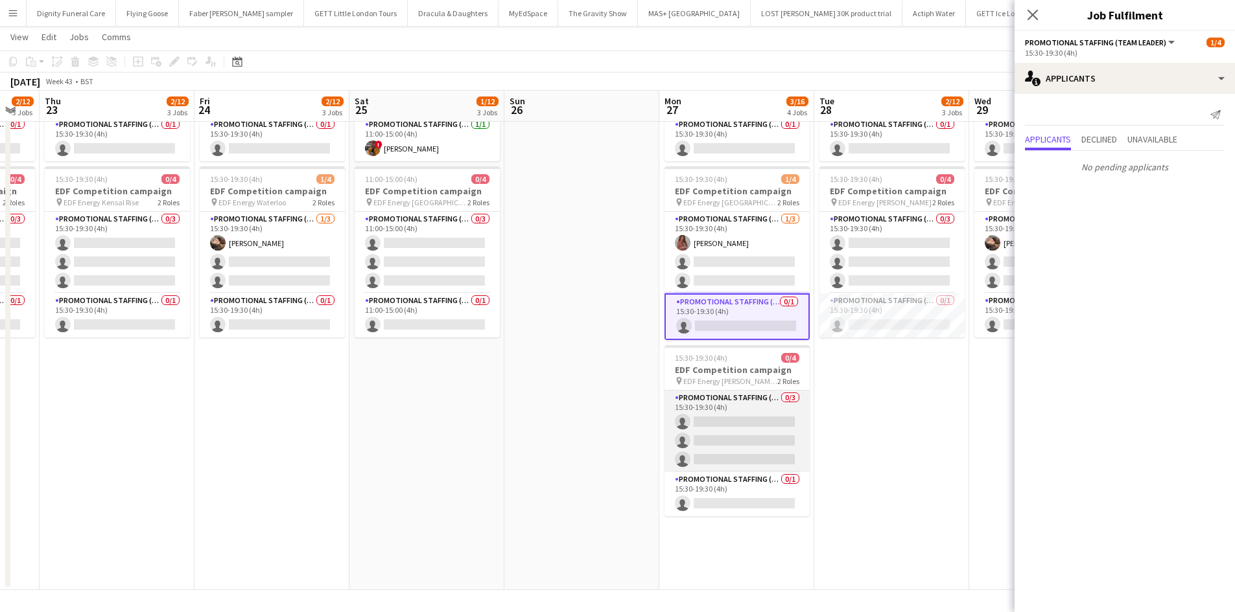
click at [736, 422] on app-card-role "Promotional Staffing (Flyering Staff) 0/3 15:30-19:30 (4h) single-neutral-actio…" at bounding box center [736, 432] width 145 height 82
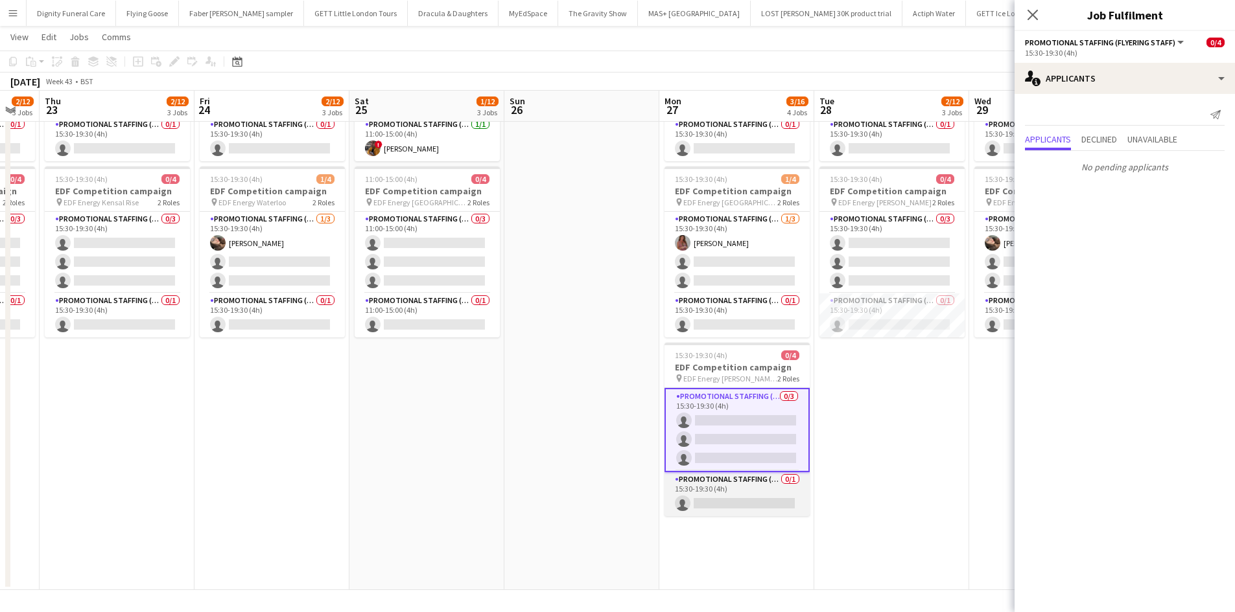
click at [746, 498] on app-card-role "Promotional Staffing (Team Leader) 0/1 15:30-19:30 (4h) single-neutral-actions" at bounding box center [736, 494] width 145 height 44
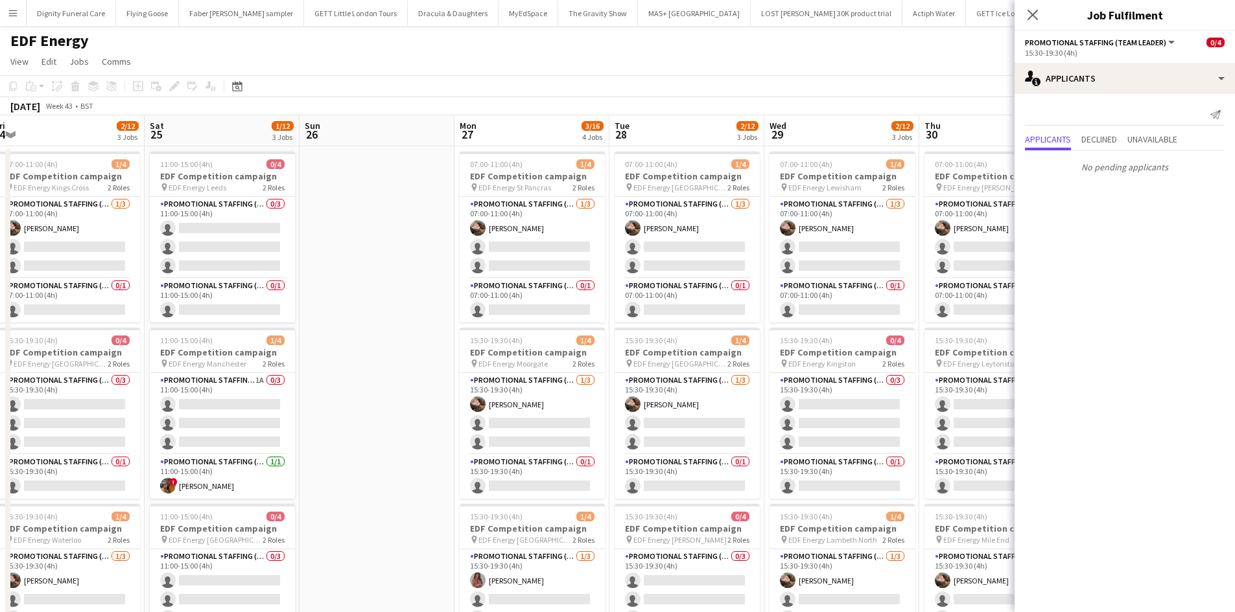
scroll to position [0, 478]
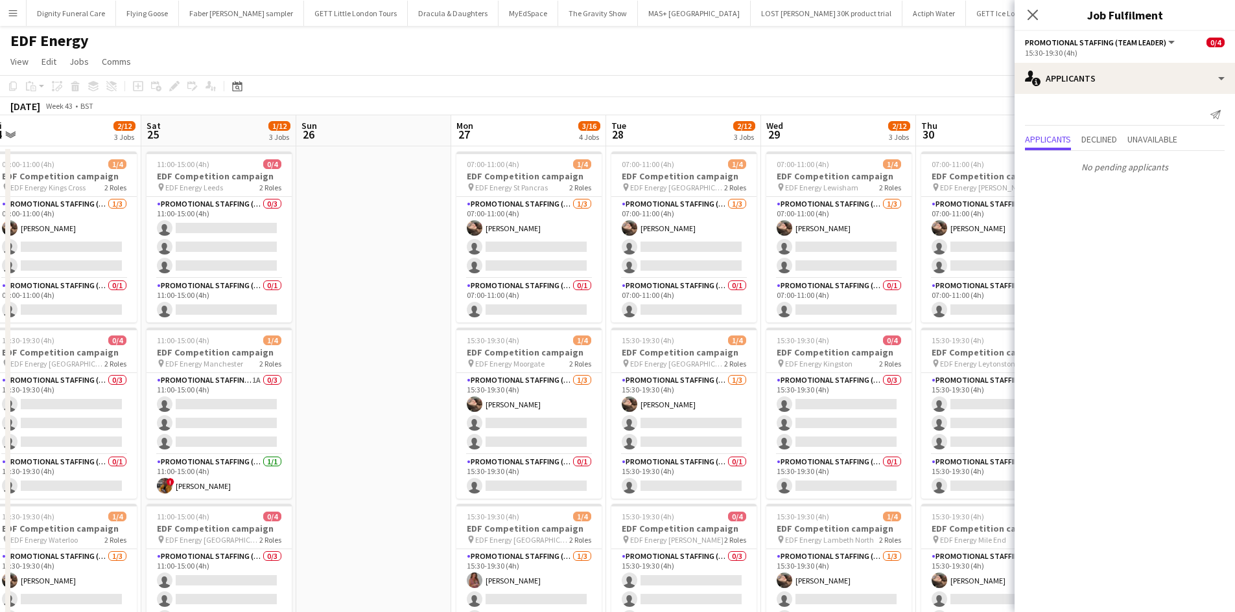
drag, startPoint x: 555, startPoint y: 273, endPoint x: 396, endPoint y: 261, distance: 159.8
click at [396, 261] on app-calendar-viewport "Tue 21 2/12 3 Jobs Wed 22 2/12 3 Jobs Thu 23 2/12 3 Jobs Fri 24 2/12 3 Jobs Sat…" at bounding box center [617, 521] width 1235 height 813
click at [733, 58] on app-page-menu "View Day view expanded Day view collapsed Month view Date picker Jump to today …" at bounding box center [617, 63] width 1235 height 25
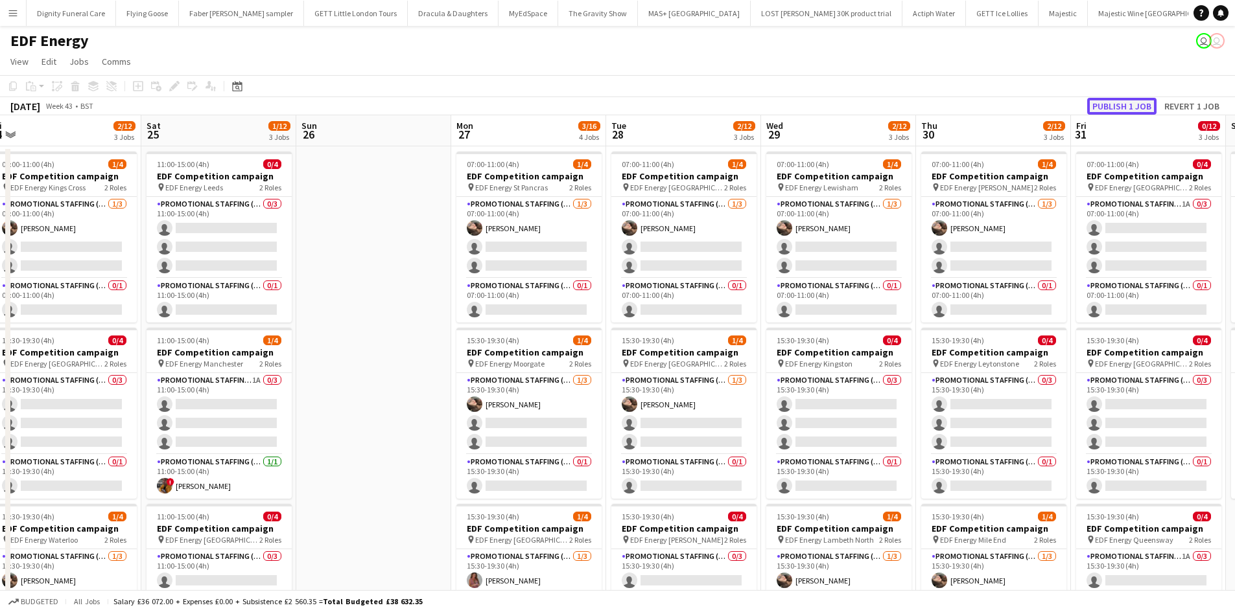
click at [1127, 103] on button "Publish 1 job" at bounding box center [1121, 106] width 69 height 17
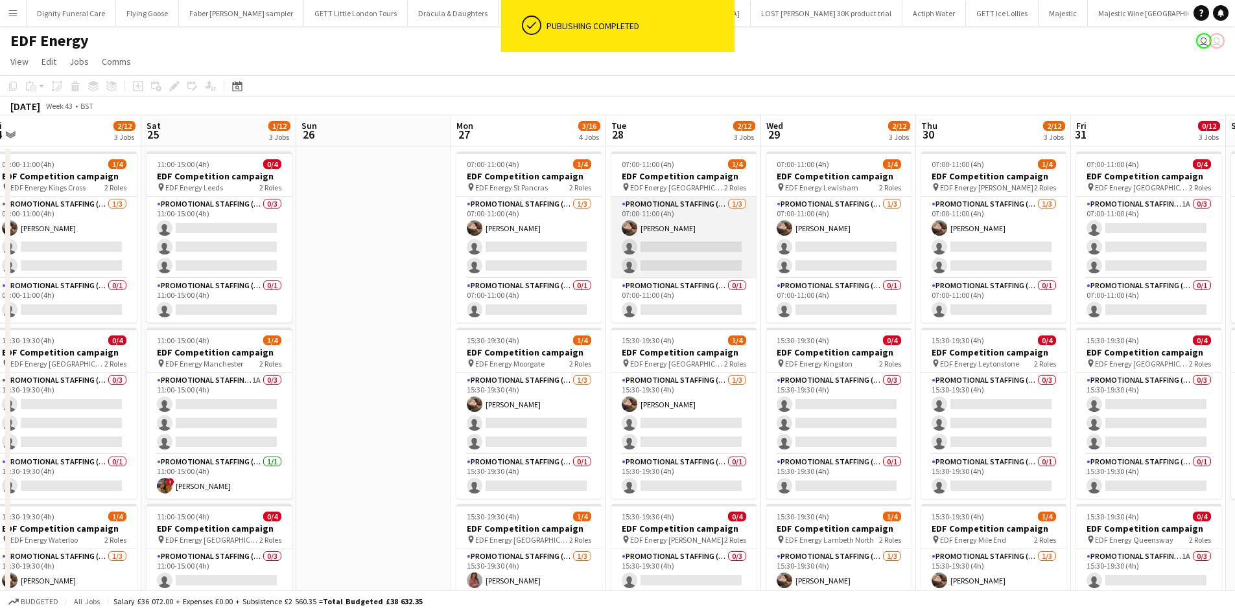
click at [681, 249] on app-card-role "Promotional Staffing (Flyering Staff) 1/3 07:00-11:00 (4h) Anastasiia Meleshko …" at bounding box center [683, 238] width 145 height 82
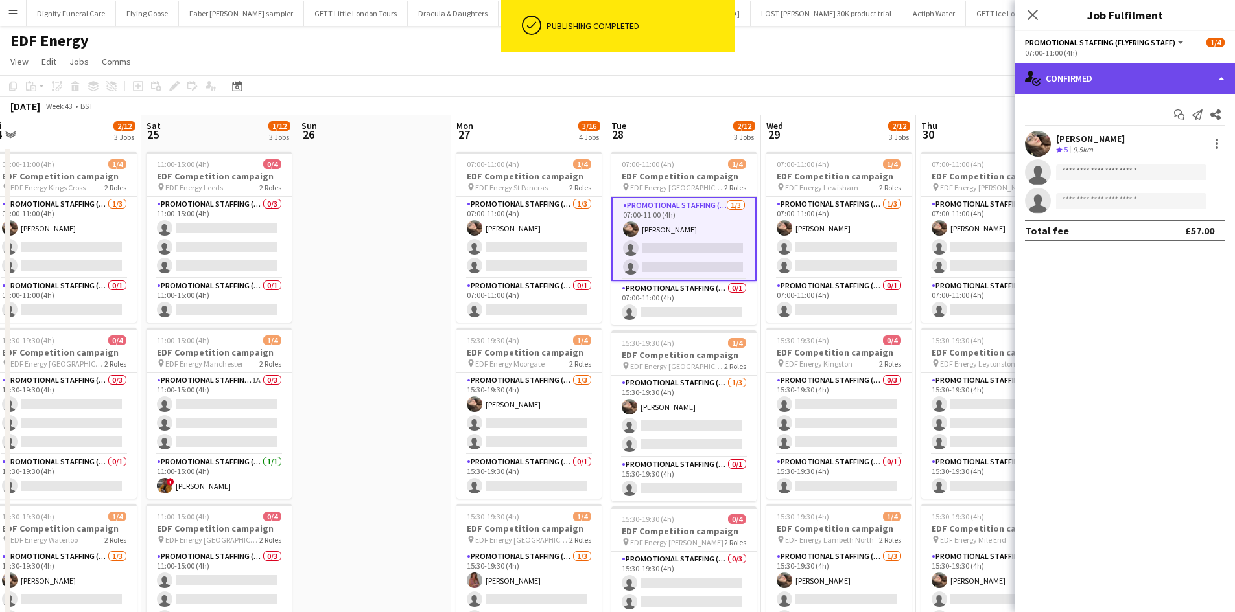
click at [1078, 71] on div "single-neutral-actions-check-2 Confirmed" at bounding box center [1124, 78] width 220 height 31
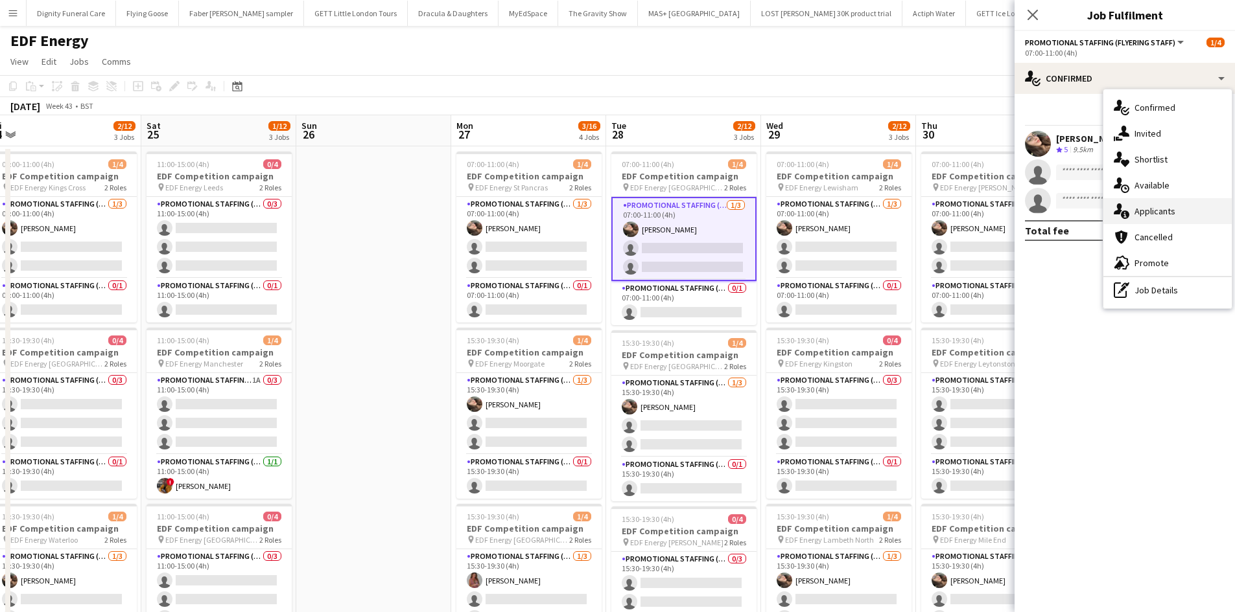
click at [1144, 211] on div "single-neutral-actions-information Applicants" at bounding box center [1167, 211] width 128 height 26
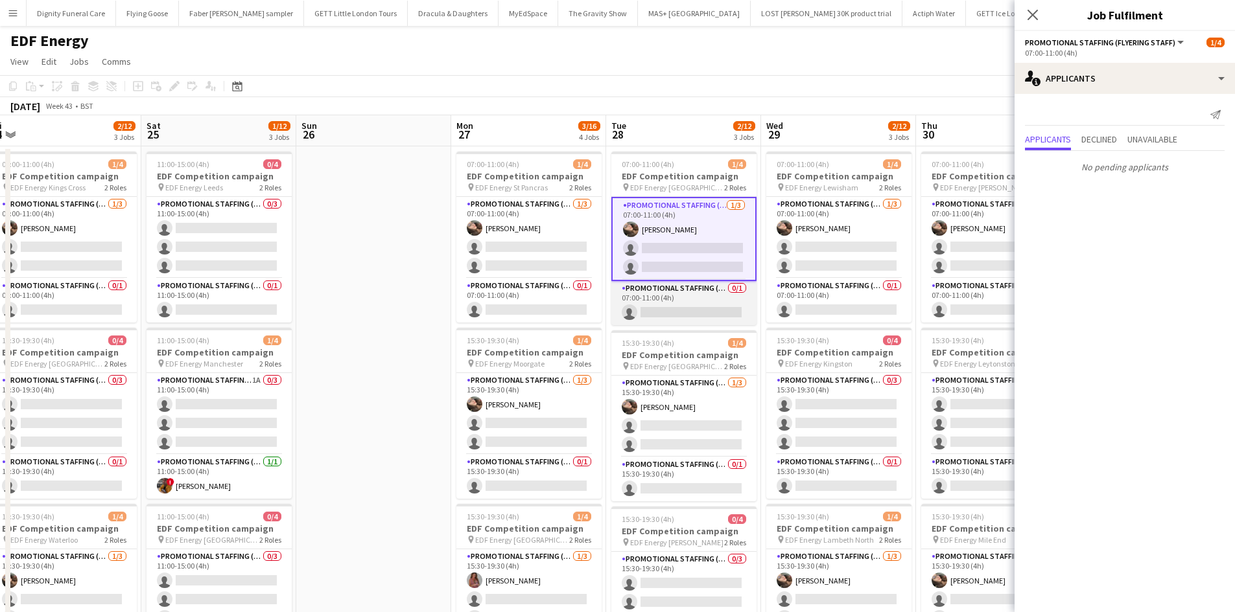
click at [703, 313] on app-card-role "Promotional Staffing (Team Leader) 0/1 07:00-11:00 (4h) single-neutral-actions" at bounding box center [683, 303] width 145 height 44
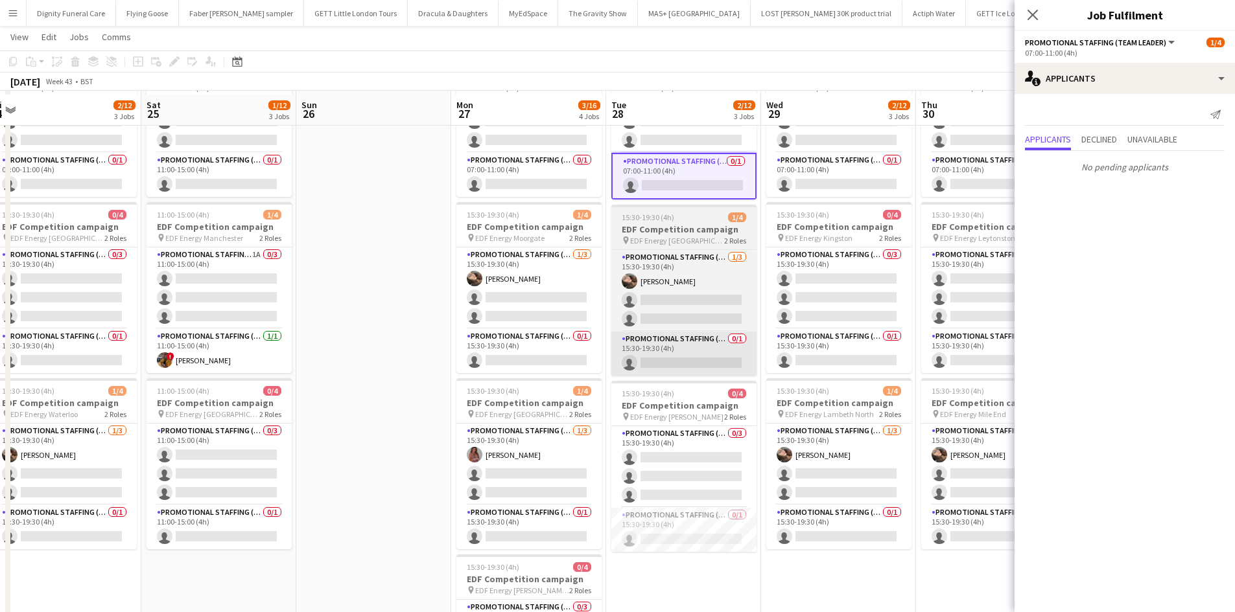
scroll to position [130, 0]
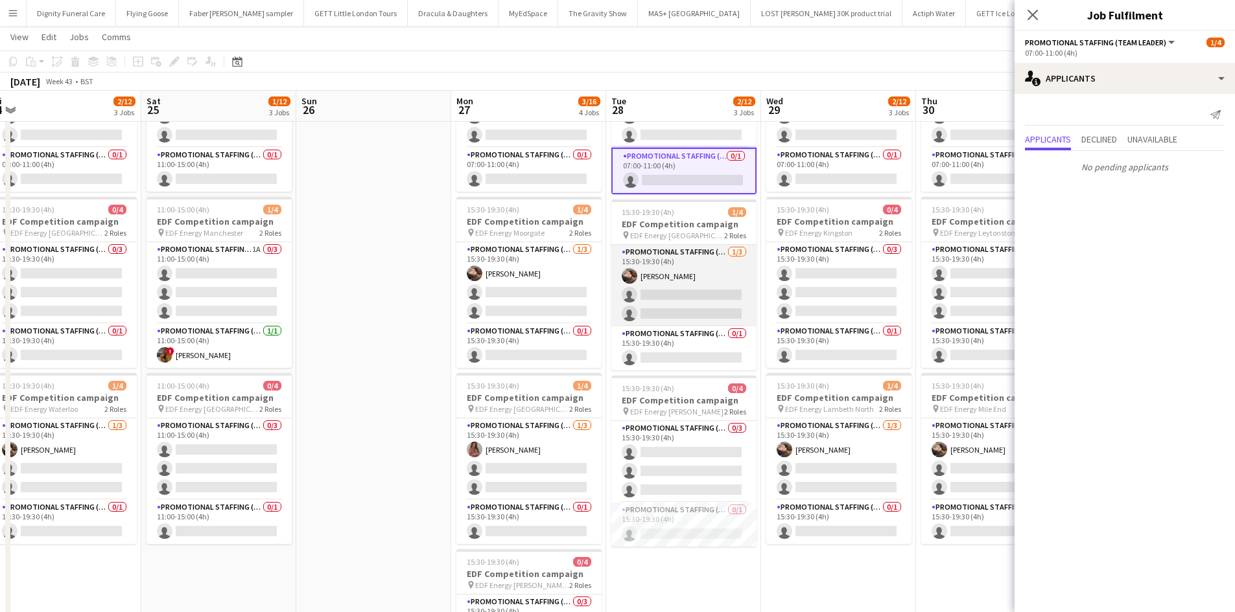
click at [677, 307] on app-card-role "Promotional Staffing (Flyering Staff) 1/3 15:30-19:30 (4h) Anastasiia Meleshko …" at bounding box center [683, 286] width 145 height 82
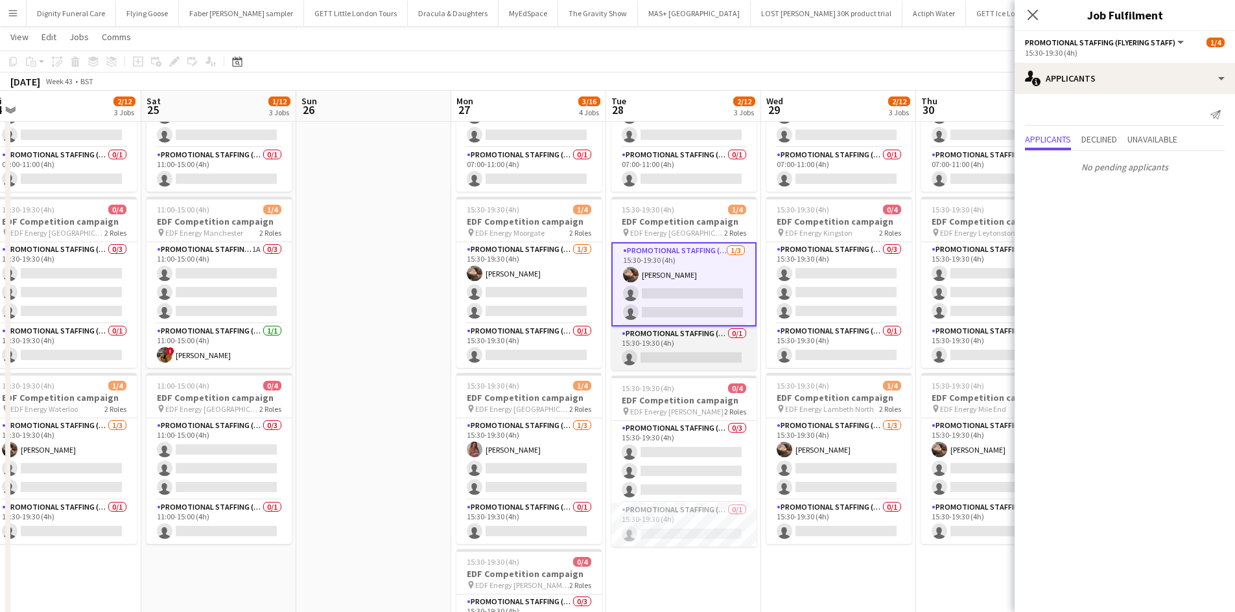
click at [695, 360] on app-card-role "Promotional Staffing (Team Leader) 0/1 15:30-19:30 (4h) single-neutral-actions" at bounding box center [683, 349] width 145 height 44
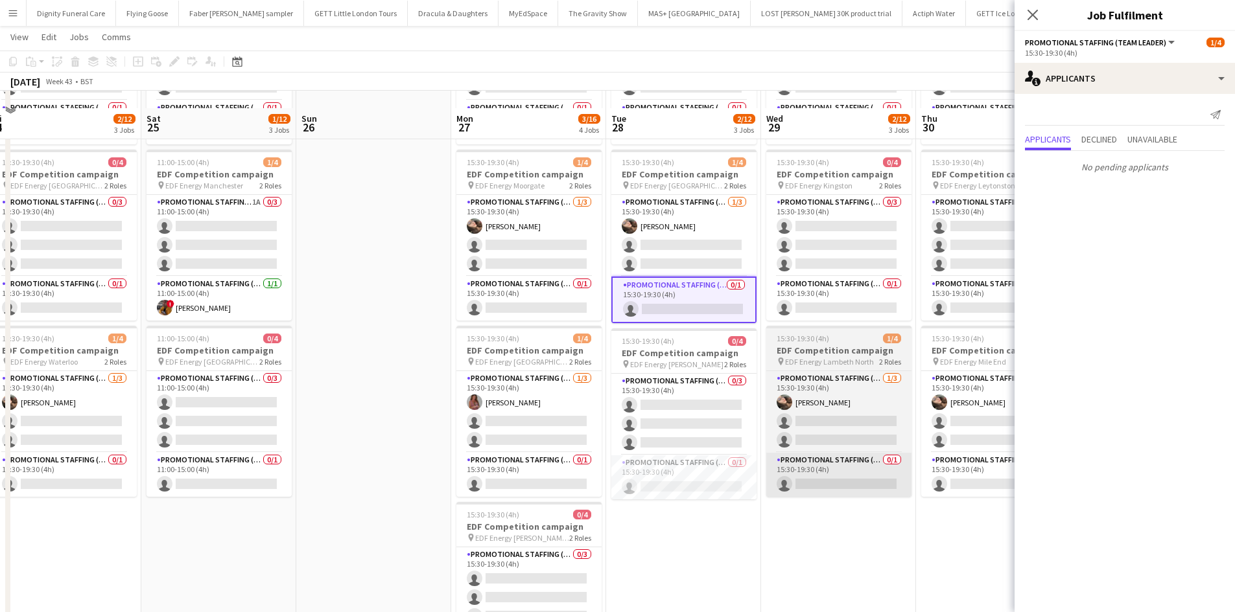
scroll to position [194, 0]
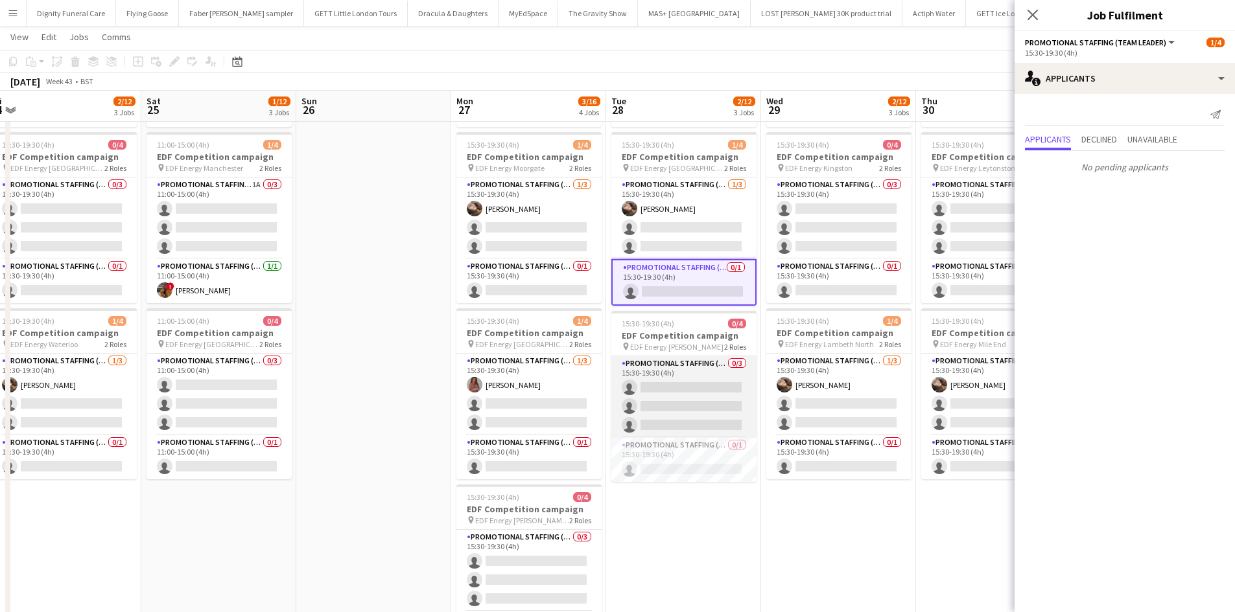
click at [682, 402] on app-card-role "Promotional Staffing (Flyering Staff) 0/3 15:30-19:30 (4h) single-neutral-actio…" at bounding box center [683, 397] width 145 height 82
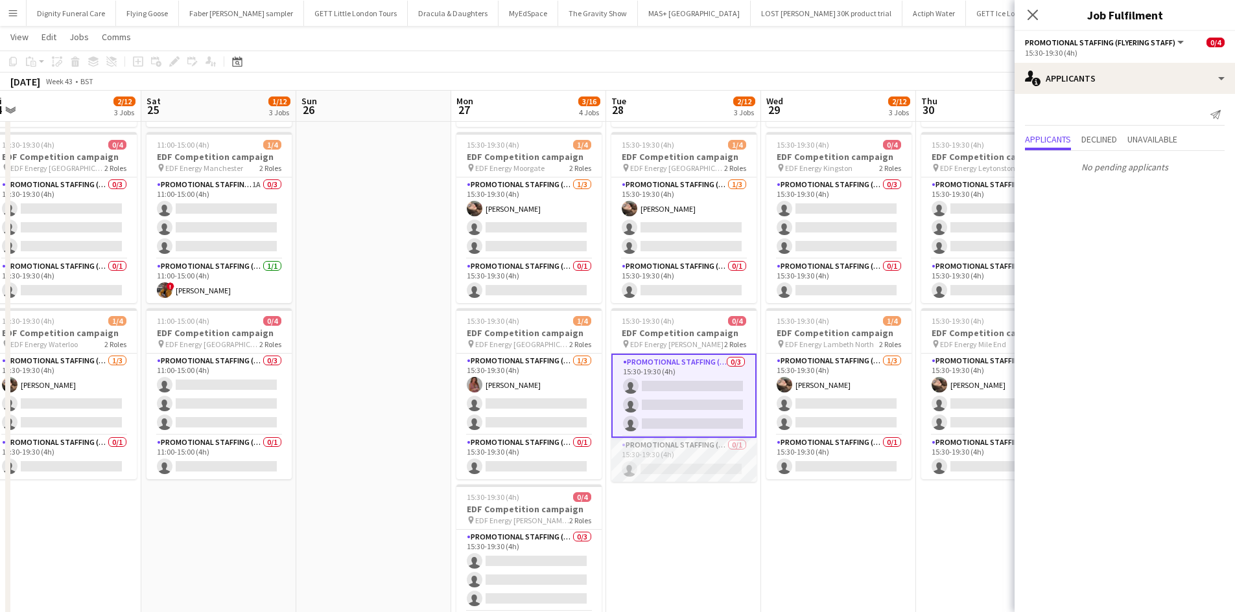
click at [695, 474] on app-card-role "Promotional Staffing (Team Leader) 0/1 15:30-19:30 (4h) single-neutral-actions" at bounding box center [683, 460] width 145 height 44
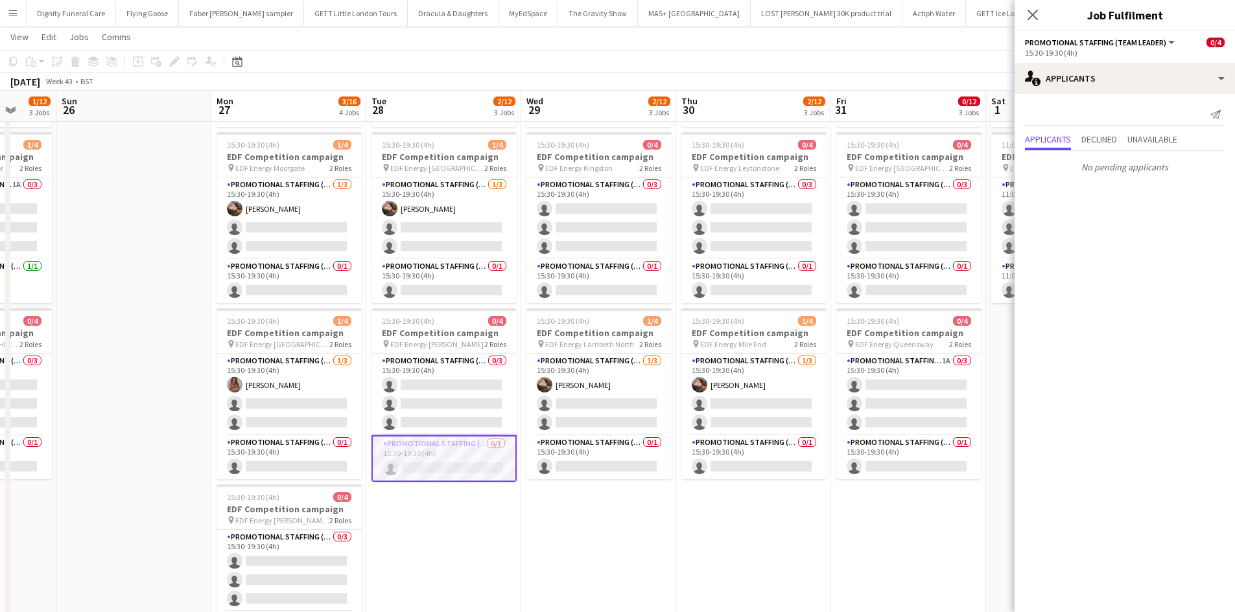
scroll to position [0, 481]
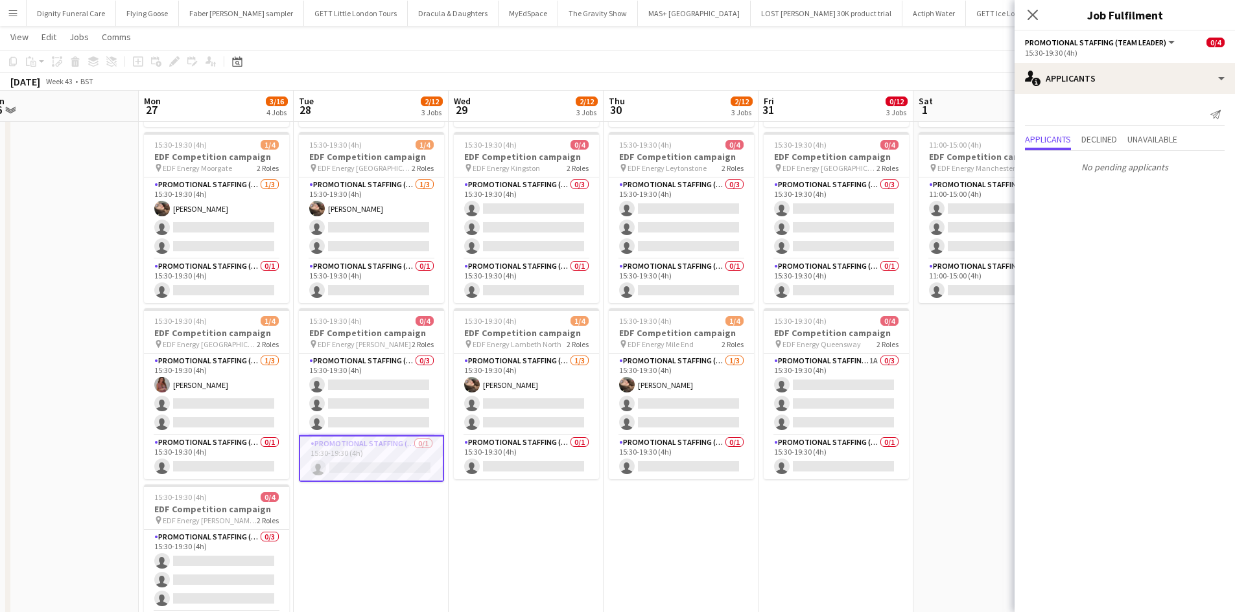
drag, startPoint x: 892, startPoint y: 554, endPoint x: 580, endPoint y: 539, distance: 312.7
click at [580, 539] on app-calendar-viewport "Thu 23 2/12 3 Jobs Fri 24 2/12 3 Jobs Sat 25 1/12 3 Jobs Sun 26 Mon 27 3/16 4 J…" at bounding box center [617, 294] width 1235 height 876
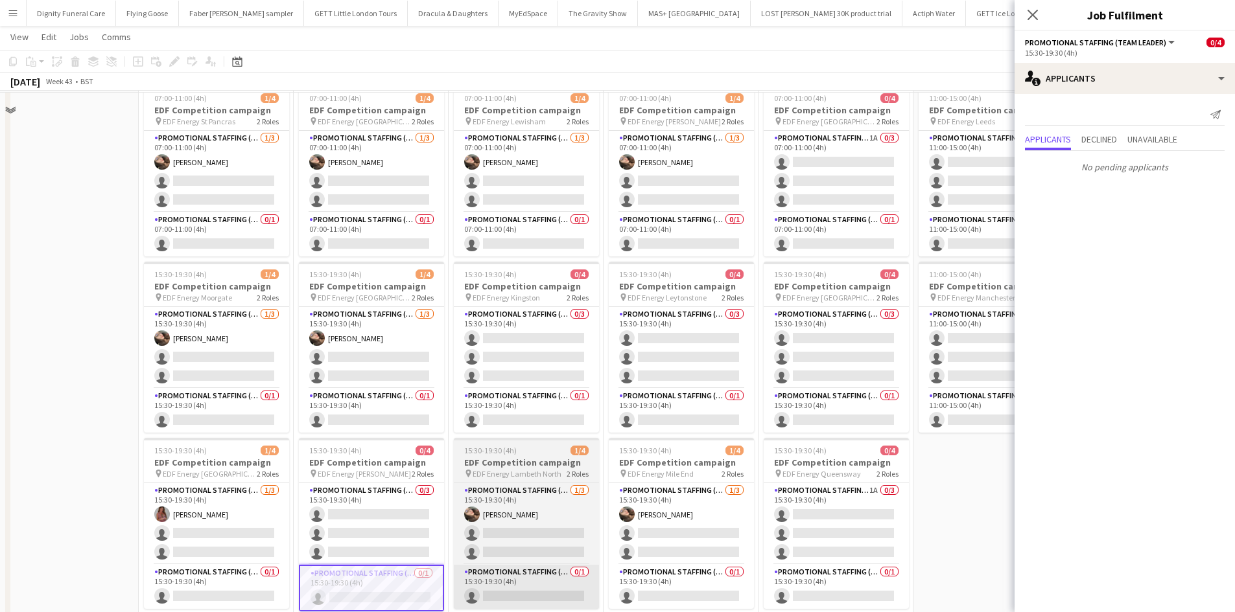
scroll to position [0, 0]
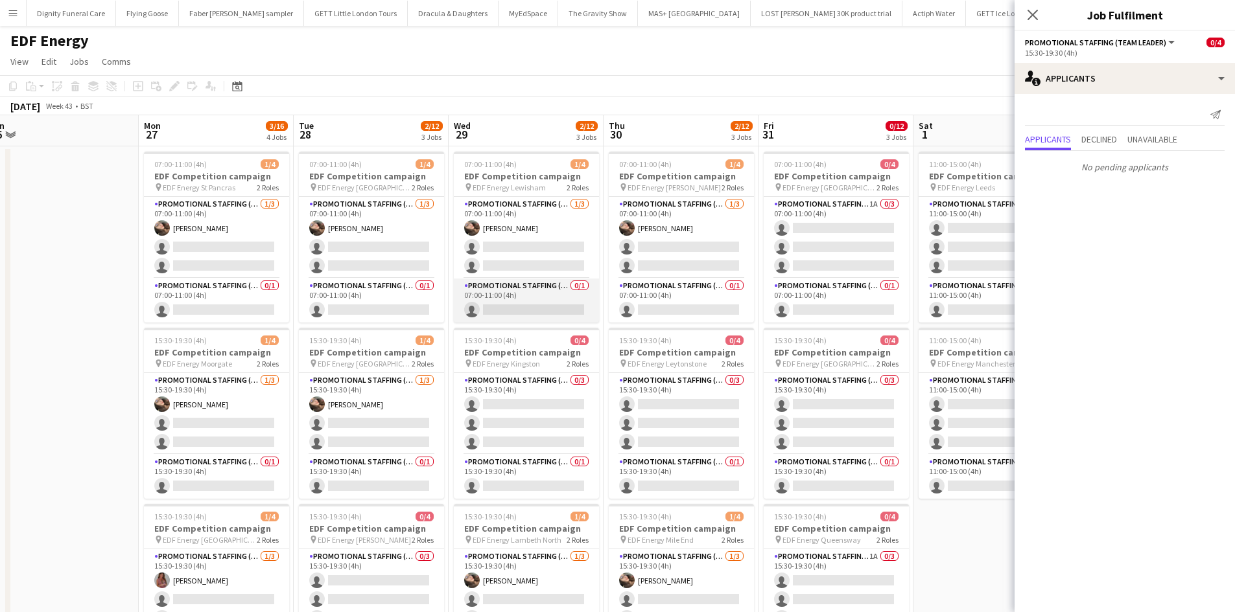
click at [535, 307] on app-card-role "Promotional Staffing (Team Leader) 0/1 07:00-11:00 (4h) single-neutral-actions" at bounding box center [526, 301] width 145 height 44
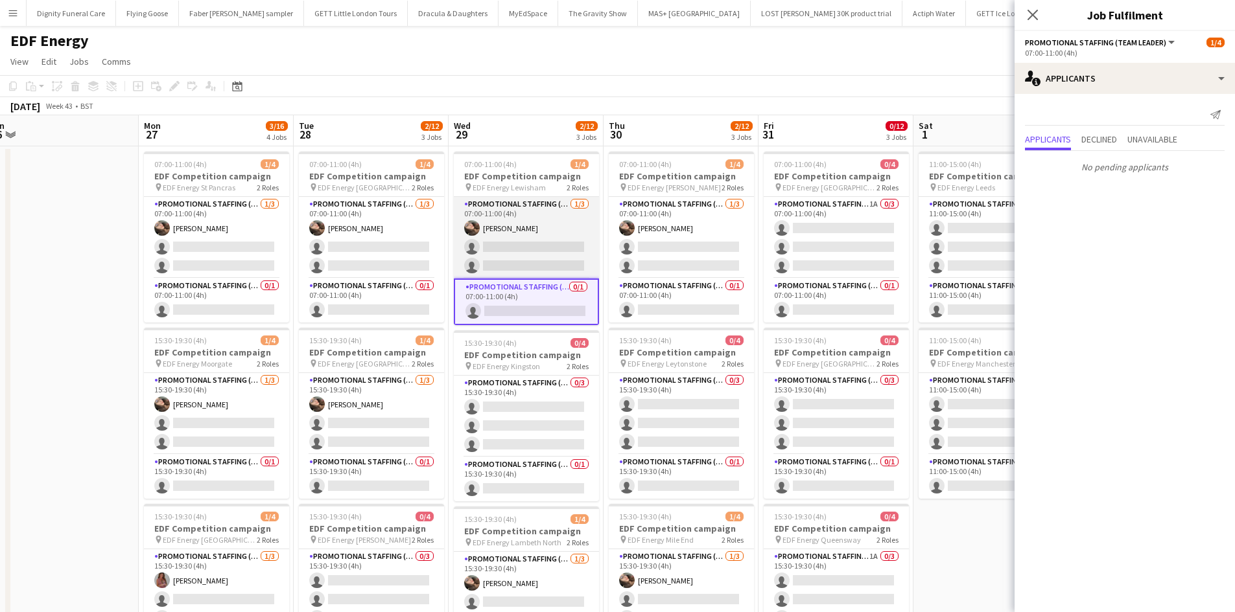
click at [537, 249] on app-card-role "Promotional Staffing (Flyering Staff) 1/3 07:00-11:00 (4h) Anastasiia Meleshko …" at bounding box center [526, 238] width 145 height 82
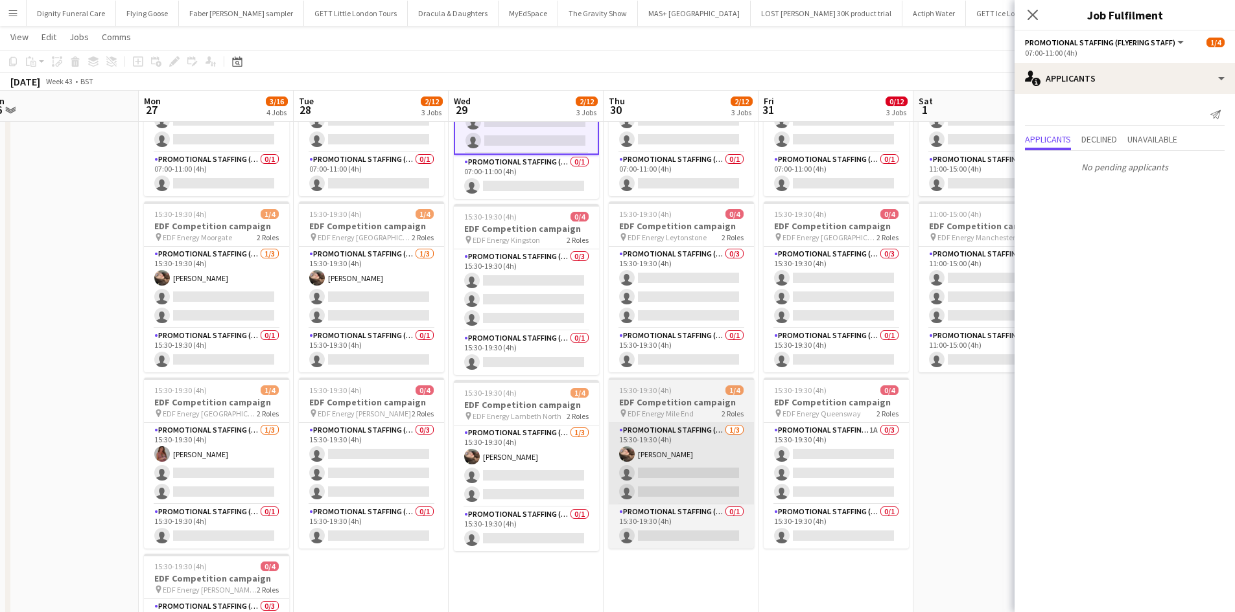
scroll to position [130, 0]
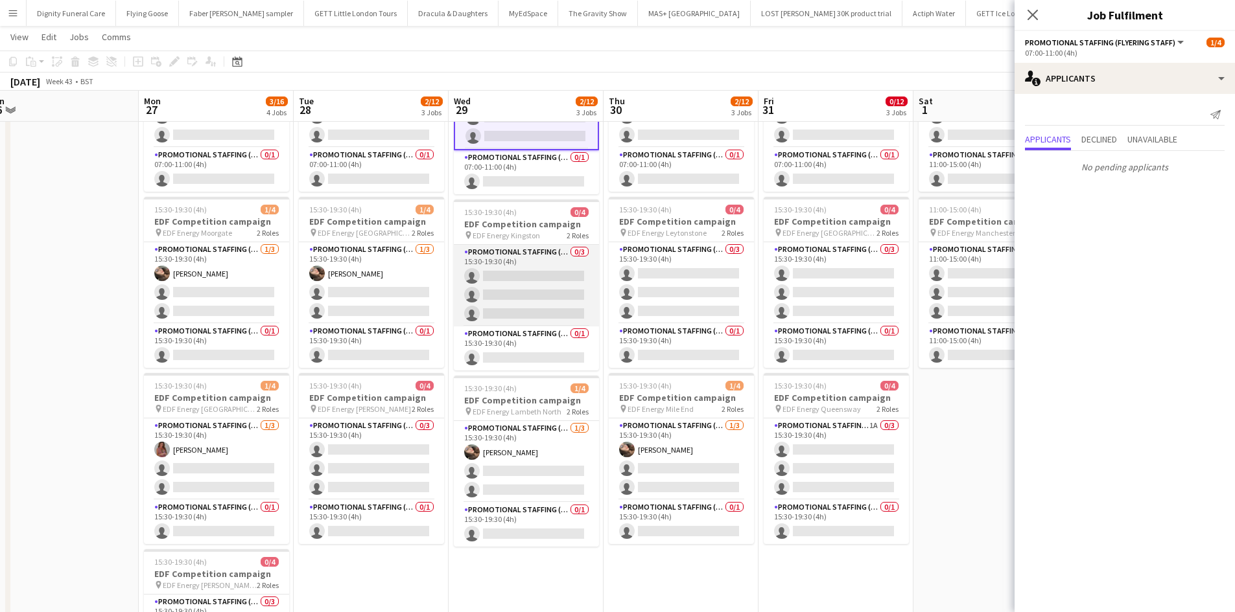
click at [527, 279] on app-card-role "Promotional Staffing (Flyering Staff) 0/3 15:30-19:30 (4h) single-neutral-actio…" at bounding box center [526, 286] width 145 height 82
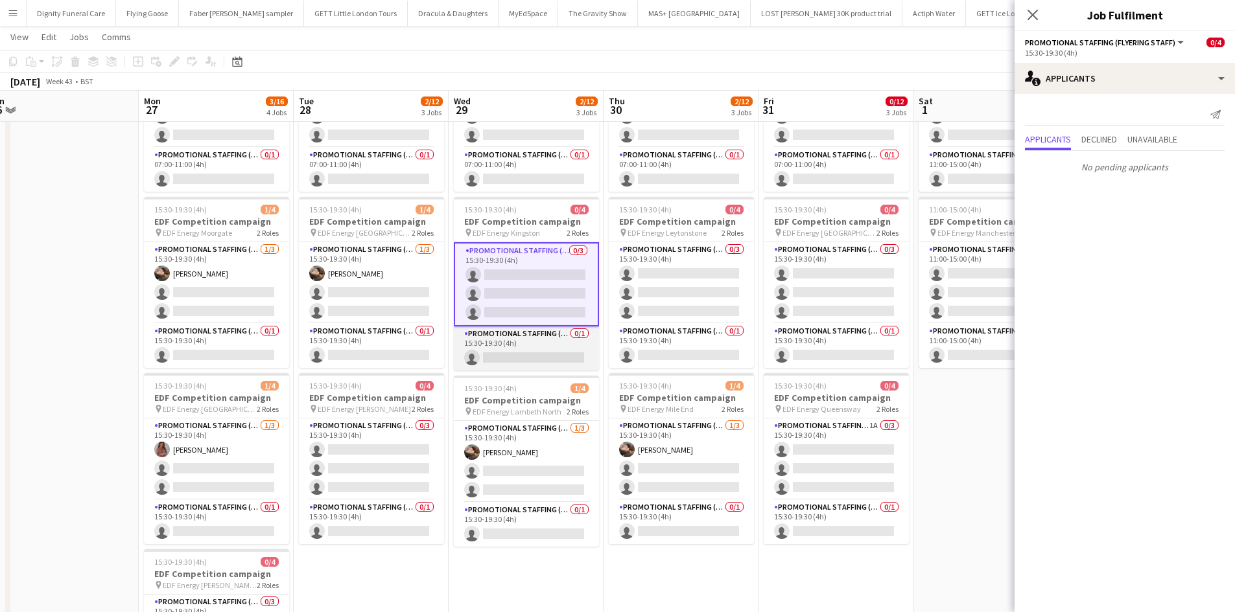
click at [526, 353] on app-card-role "Promotional Staffing (Team Leader) 0/1 15:30-19:30 (4h) single-neutral-actions" at bounding box center [526, 349] width 145 height 44
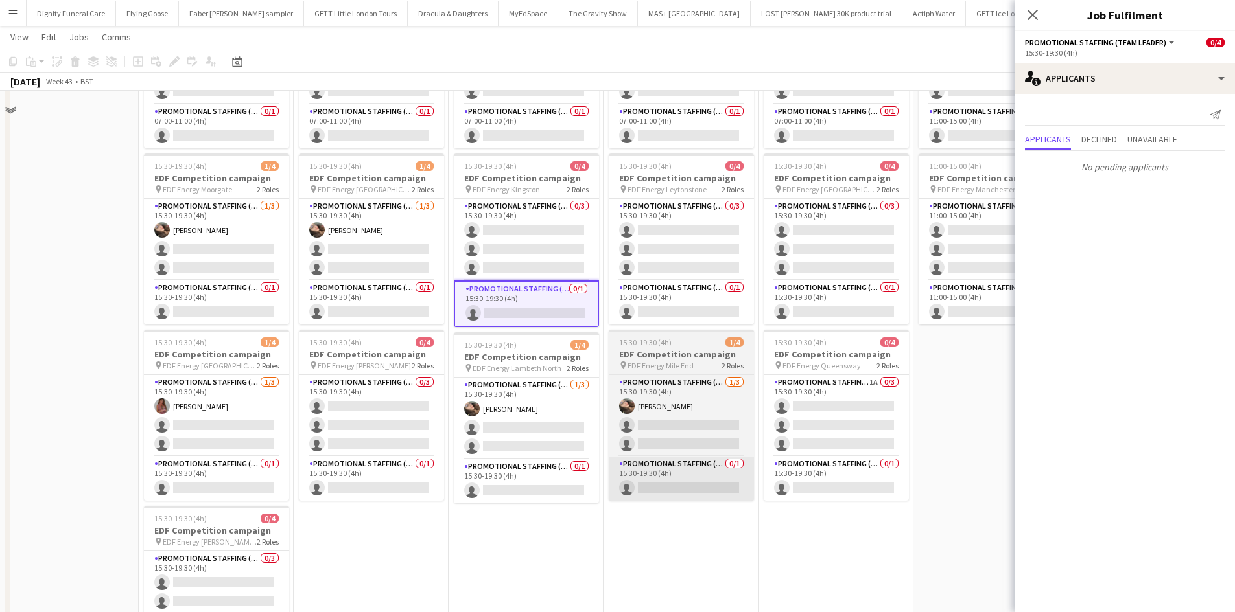
scroll to position [194, 0]
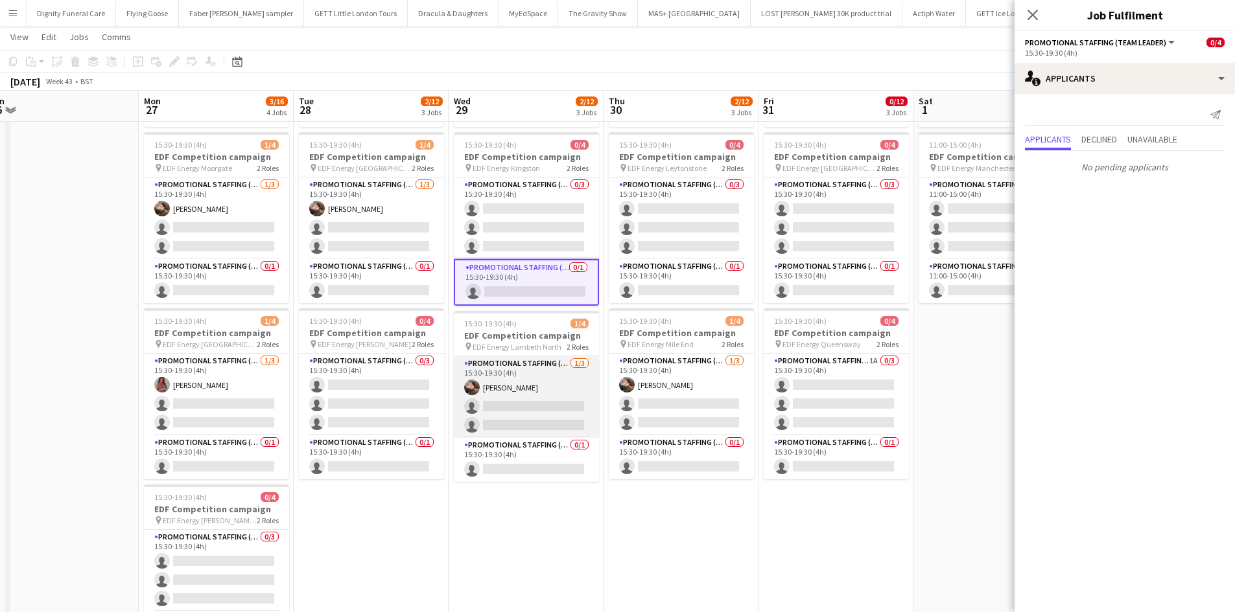
click at [544, 415] on app-card-role "Promotional Staffing (Flyering Staff) 1/3 15:30-19:30 (4h) Anastasiia Meleshko …" at bounding box center [526, 397] width 145 height 82
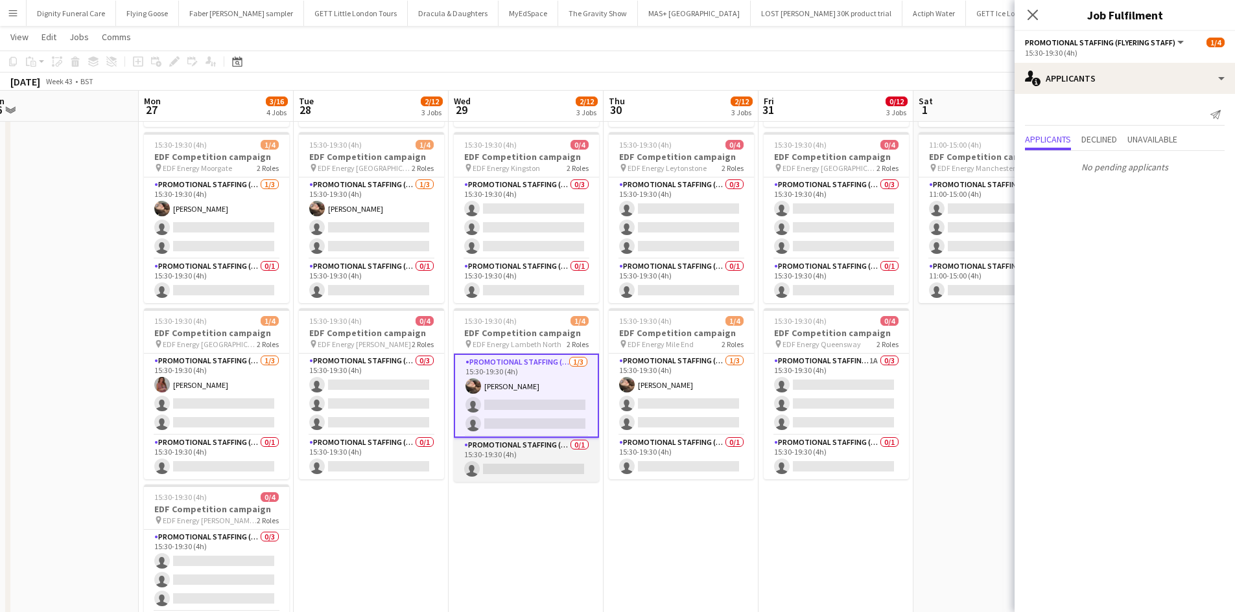
click at [544, 469] on app-card-role "Promotional Staffing (Team Leader) 0/1 15:30-19:30 (4h) single-neutral-actions" at bounding box center [526, 460] width 145 height 44
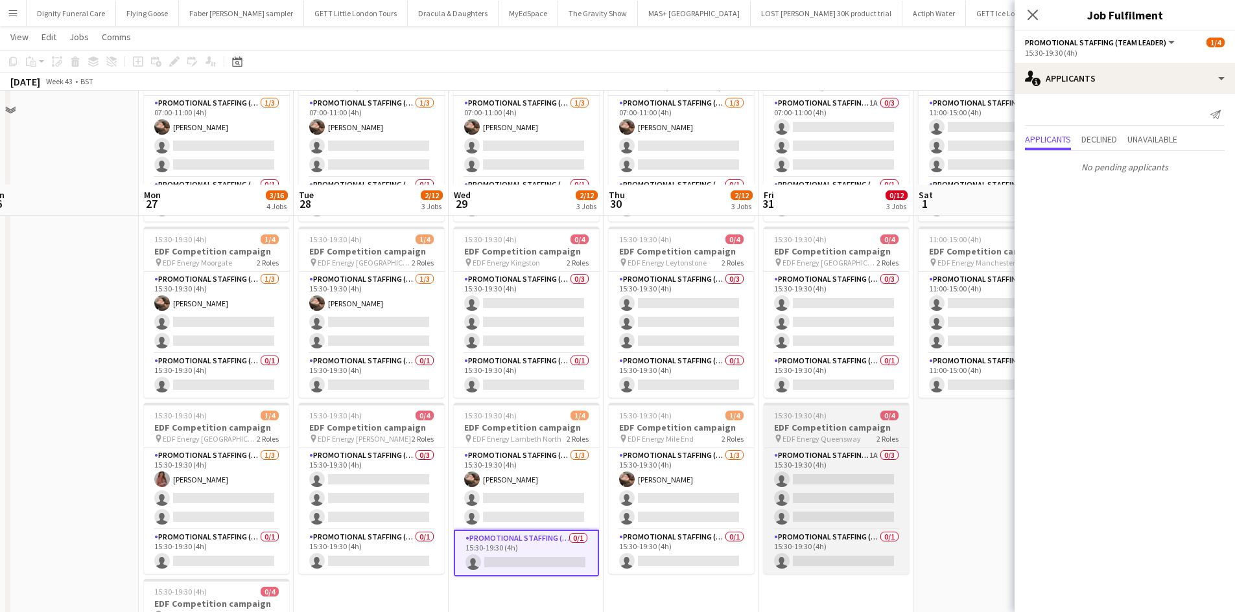
scroll to position [0, 0]
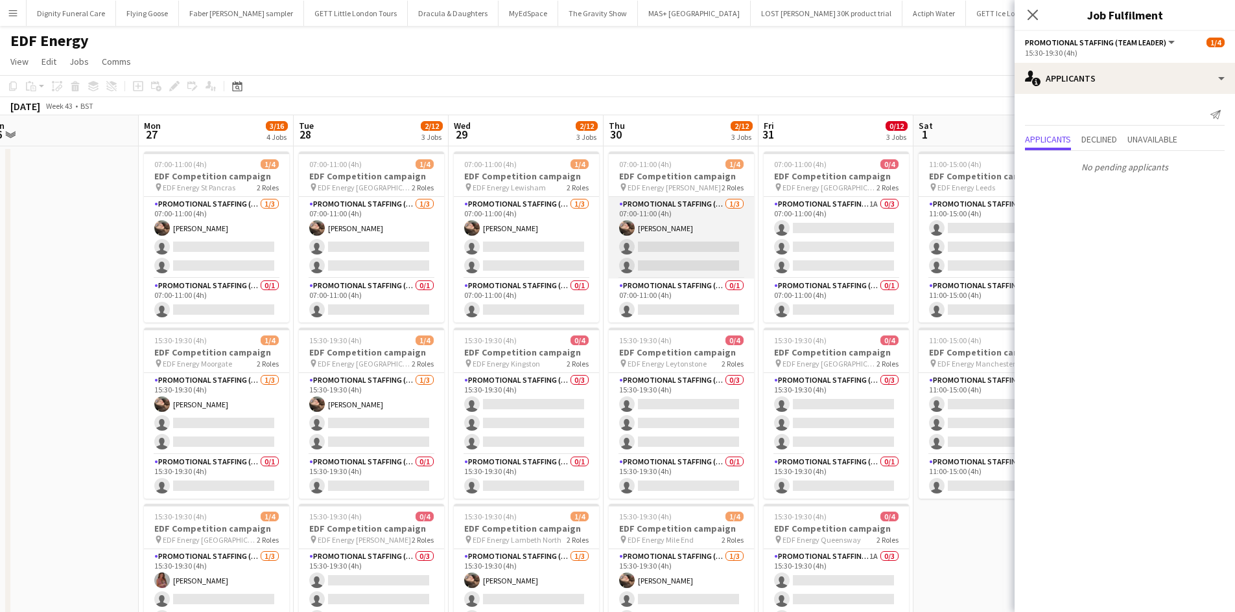
click at [691, 254] on app-card-role "Promotional Staffing (Flyering Staff) 1/3 07:00-11:00 (4h) Anastasiia Meleshko …" at bounding box center [681, 238] width 145 height 82
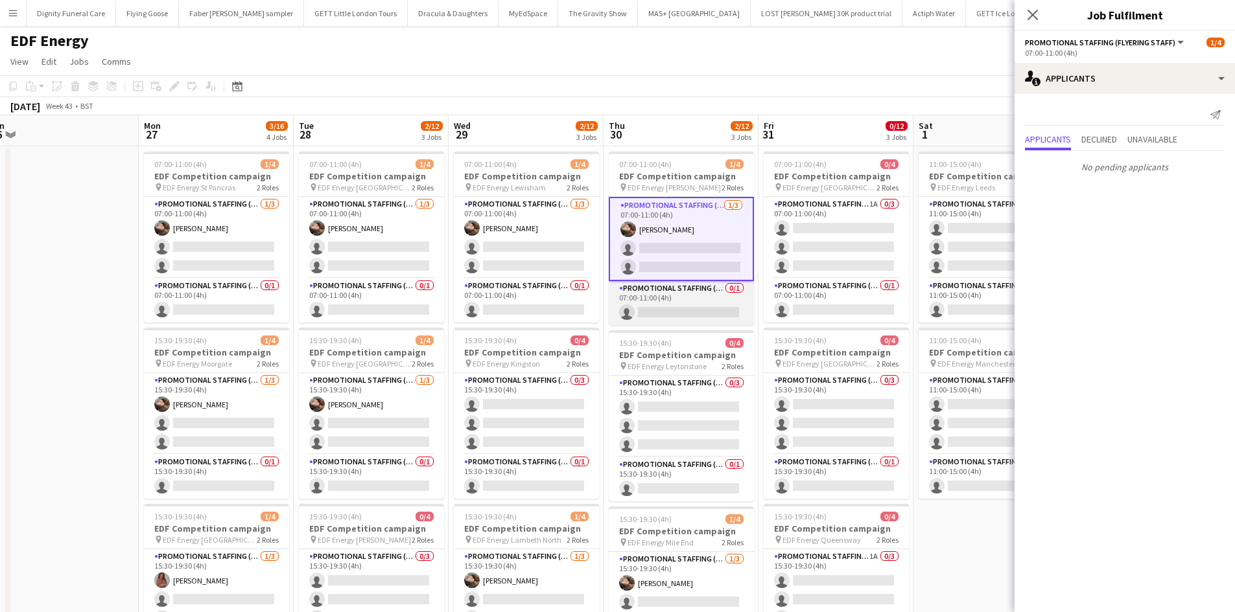
click at [706, 310] on app-card-role "Promotional Staffing (Team Leader) 0/1 07:00-11:00 (4h) single-neutral-actions" at bounding box center [681, 303] width 145 height 44
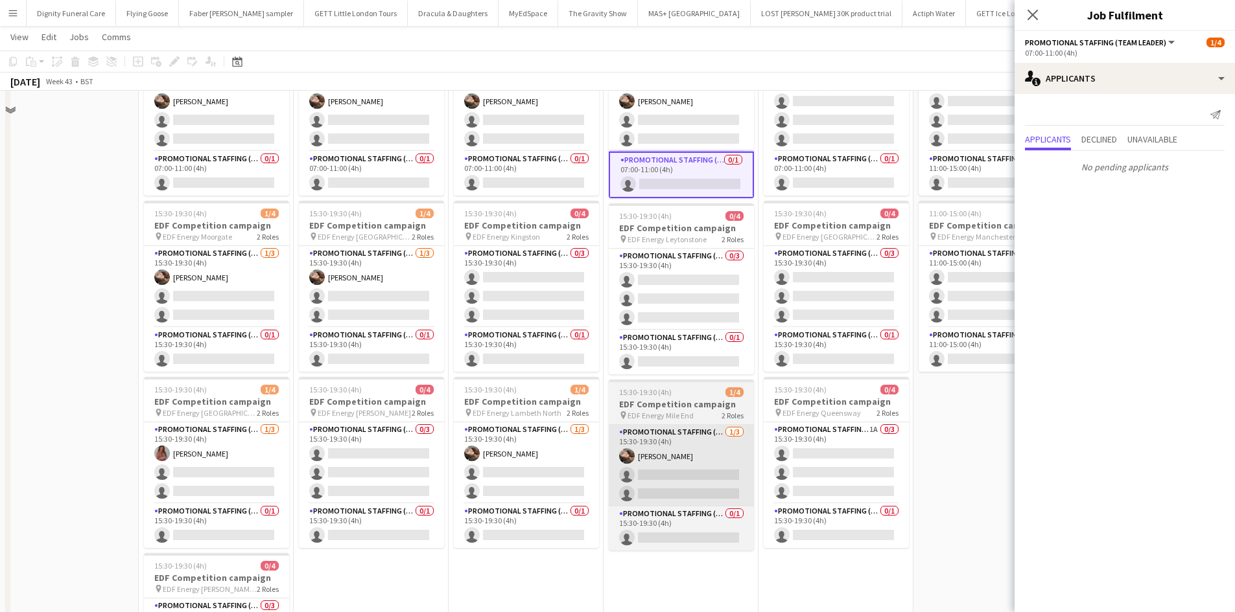
scroll to position [130, 0]
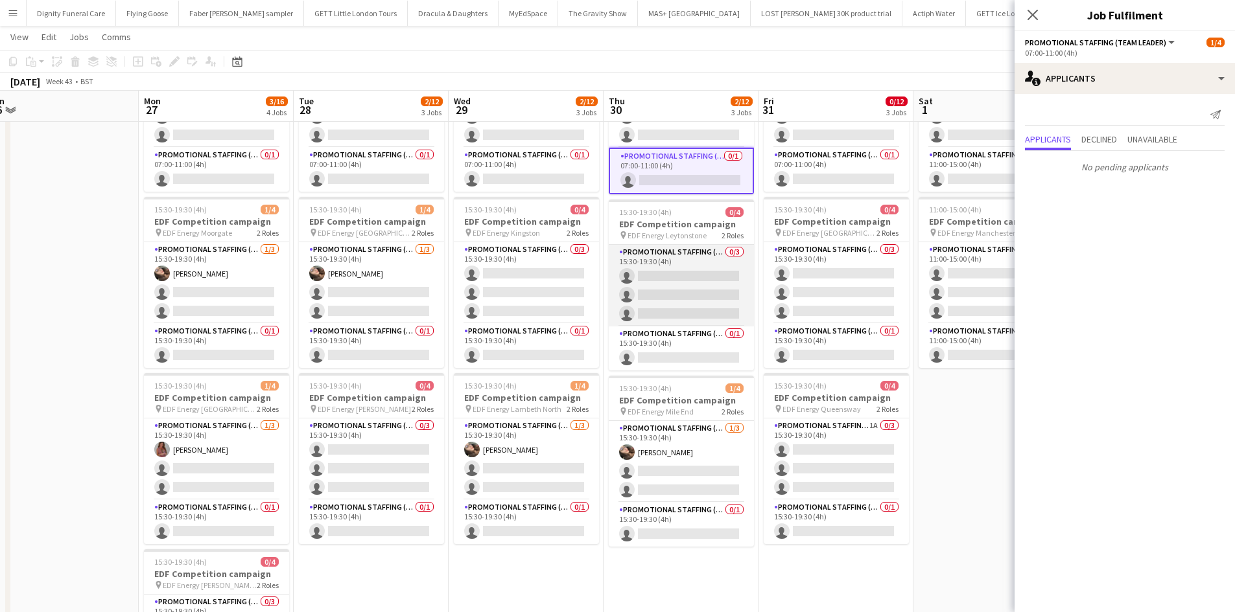
click at [697, 284] on app-card-role "Promotional Staffing (Flyering Staff) 0/3 15:30-19:30 (4h) single-neutral-actio…" at bounding box center [681, 286] width 145 height 82
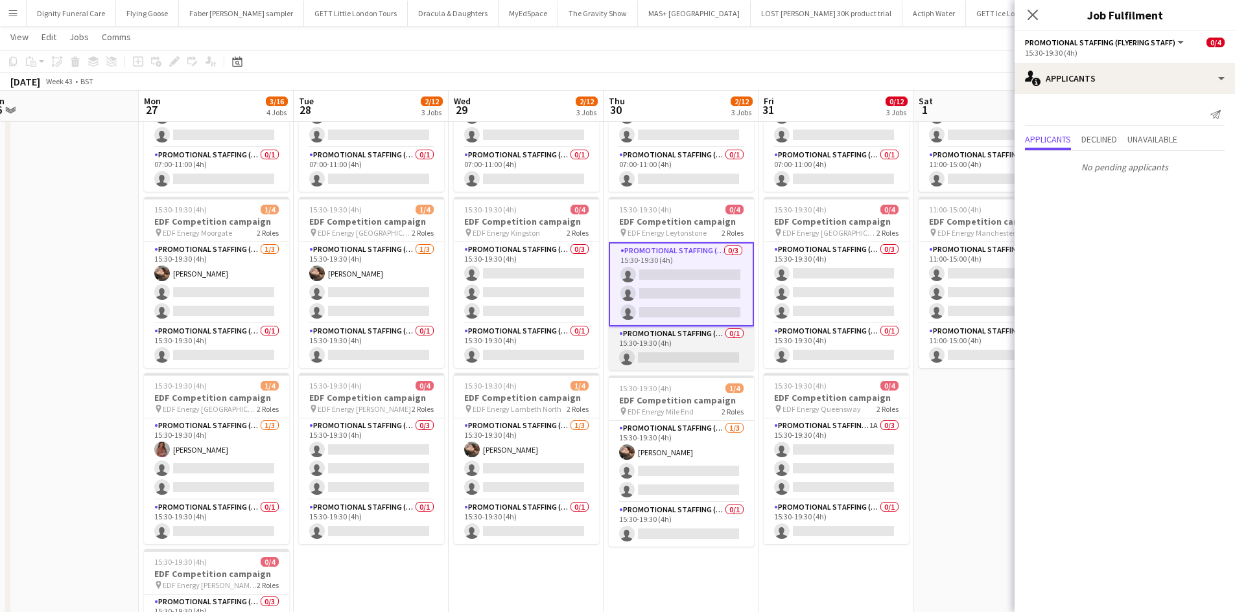
click at [684, 353] on app-card-role "Promotional Staffing (Team Leader) 0/1 15:30-19:30 (4h) single-neutral-actions" at bounding box center [681, 349] width 145 height 44
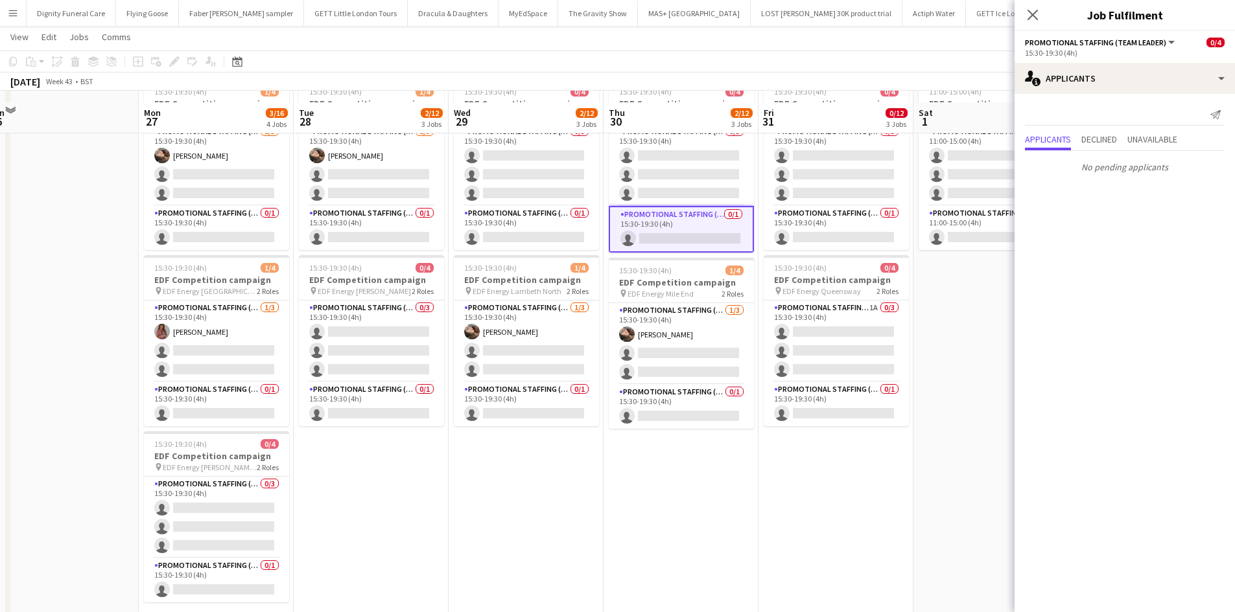
scroll to position [259, 0]
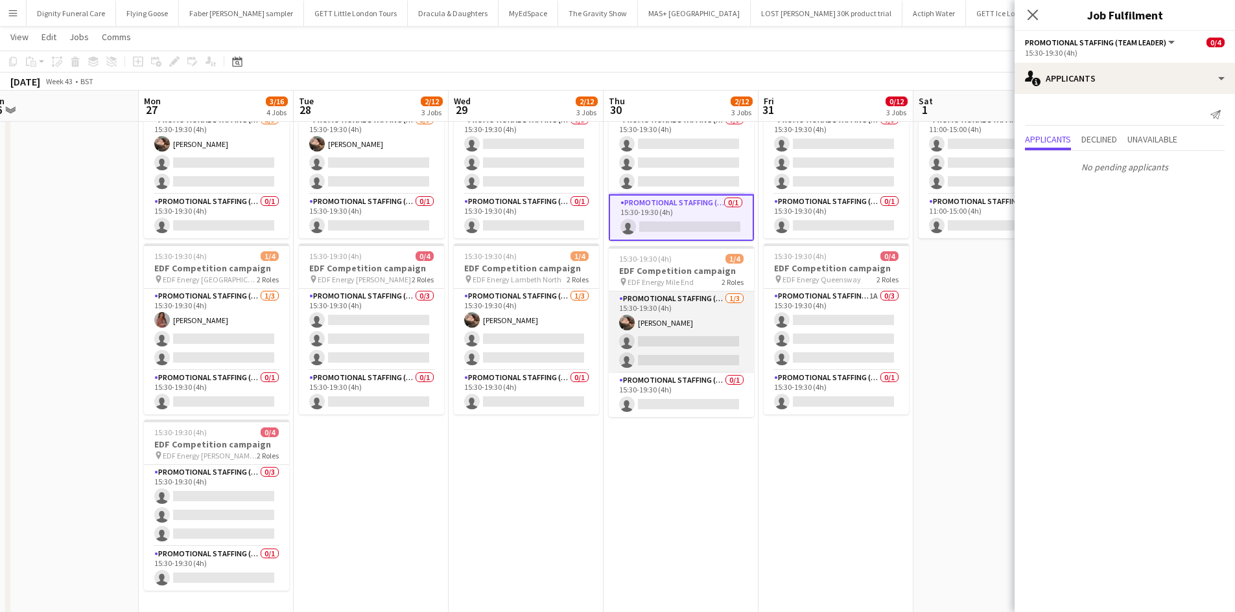
click at [702, 343] on app-card-role "Promotional Staffing (Flyering Staff) 1/3 15:30-19:30 (4h) Anastasiia Meleshko …" at bounding box center [681, 333] width 145 height 82
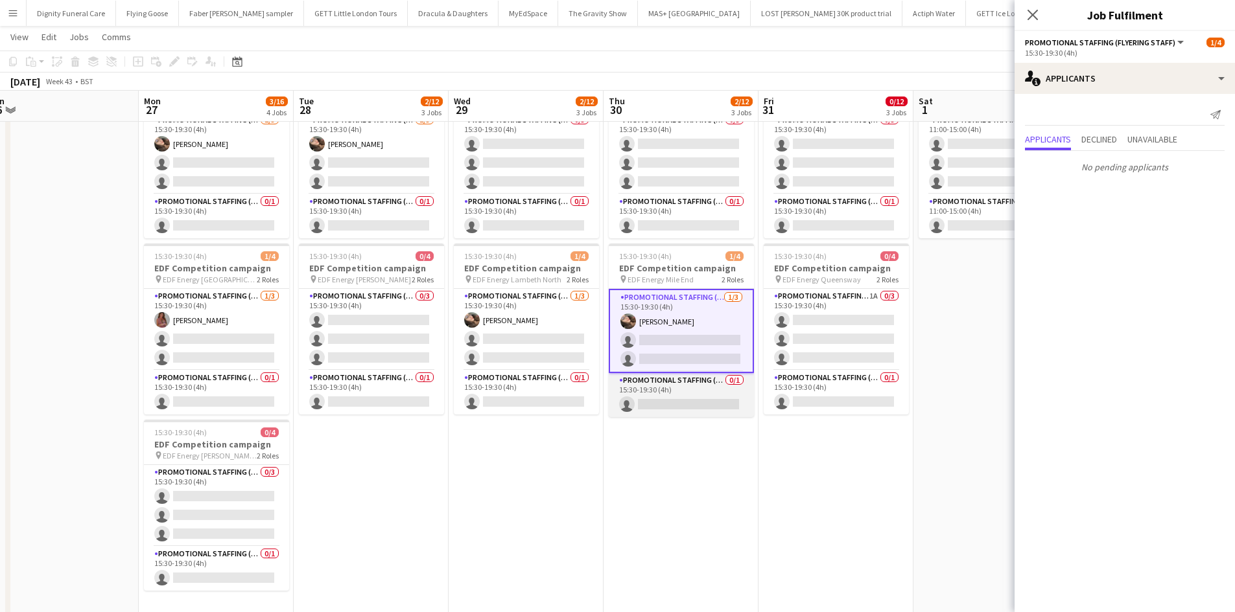
click at [676, 406] on app-card-role "Promotional Staffing (Team Leader) 0/1 15:30-19:30 (4h) single-neutral-actions" at bounding box center [681, 395] width 145 height 44
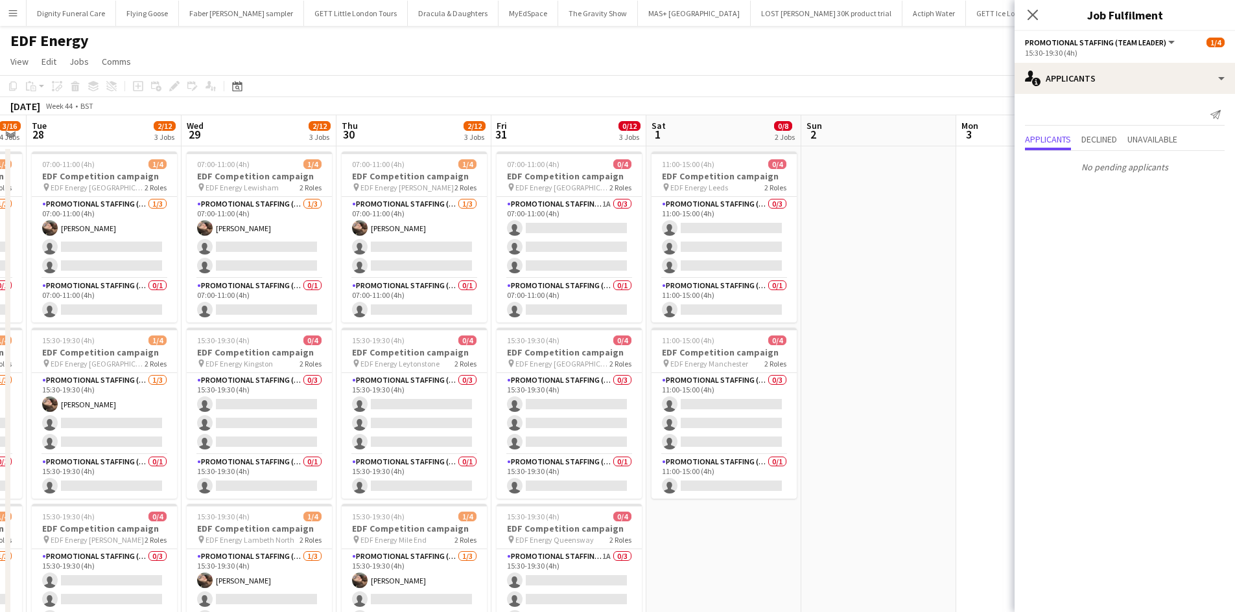
scroll to position [0, 507]
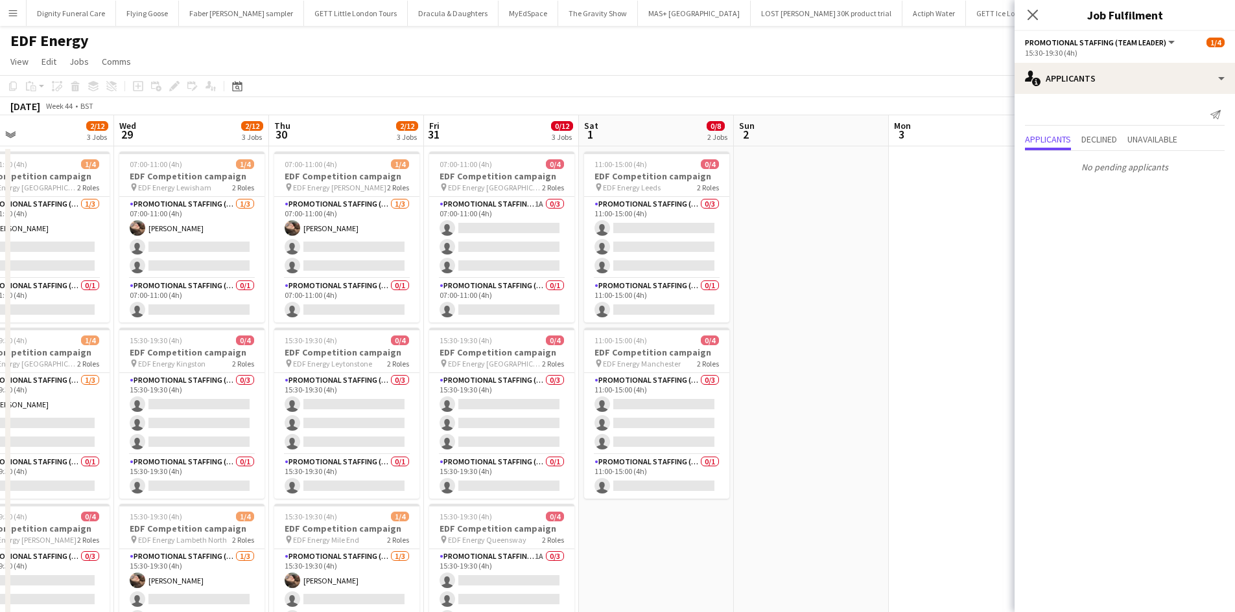
drag, startPoint x: 844, startPoint y: 352, endPoint x: 507, endPoint y: 362, distance: 336.5
click at [507, 360] on app-calendar-viewport "Sat 25 1/12 3 Jobs Sun 26 Mon 27 3/16 4 Jobs Tue 28 2/12 3 Jobs Wed 29 2/12 3 J…" at bounding box center [617, 521] width 1235 height 813
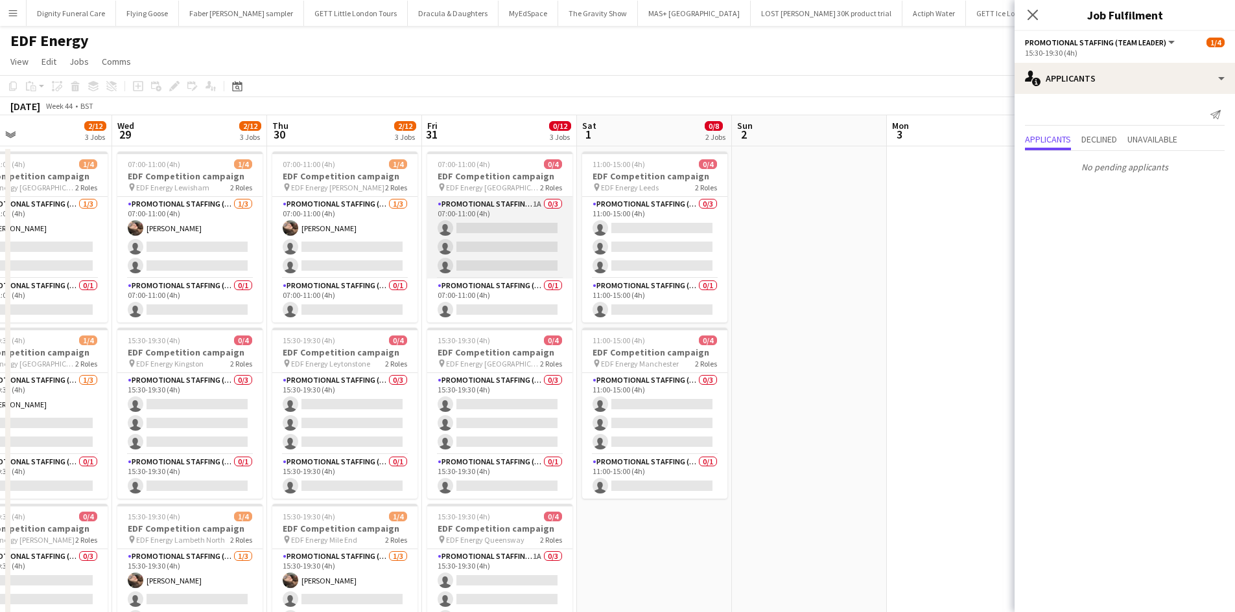
click at [472, 230] on app-card-role "Promotional Staffing (Flyering Staff) 1A 0/3 07:00-11:00 (4h) single-neutral-ac…" at bounding box center [499, 238] width 145 height 82
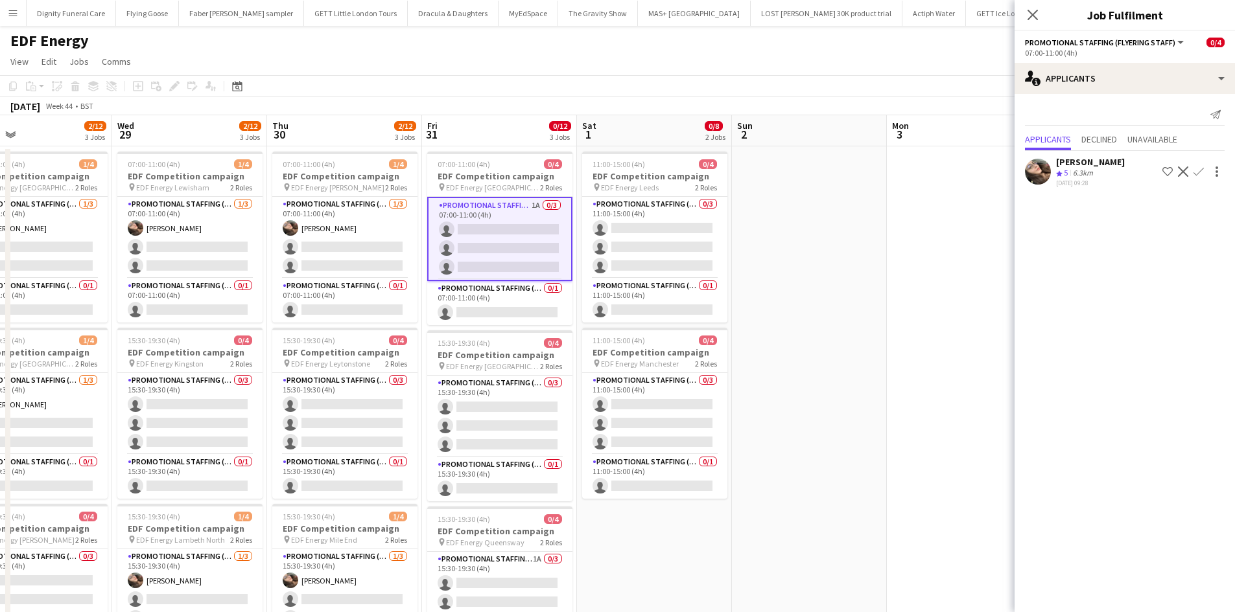
click at [1196, 167] on app-icon "Confirm" at bounding box center [1198, 172] width 10 height 10
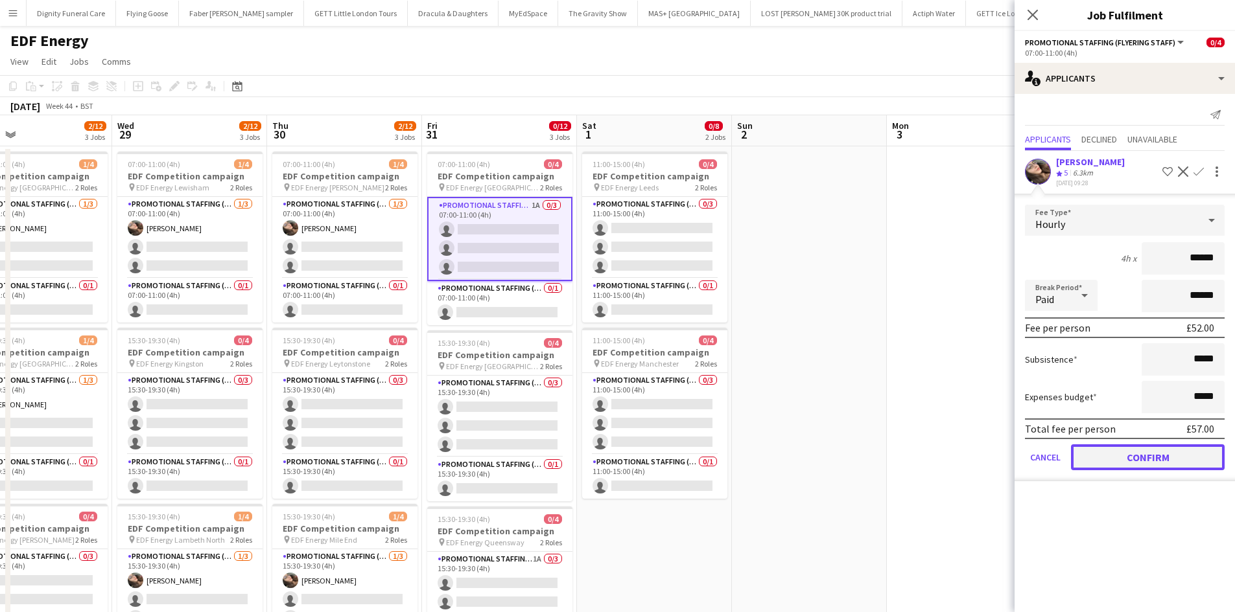
click at [1174, 458] on button "Confirm" at bounding box center [1148, 458] width 154 height 26
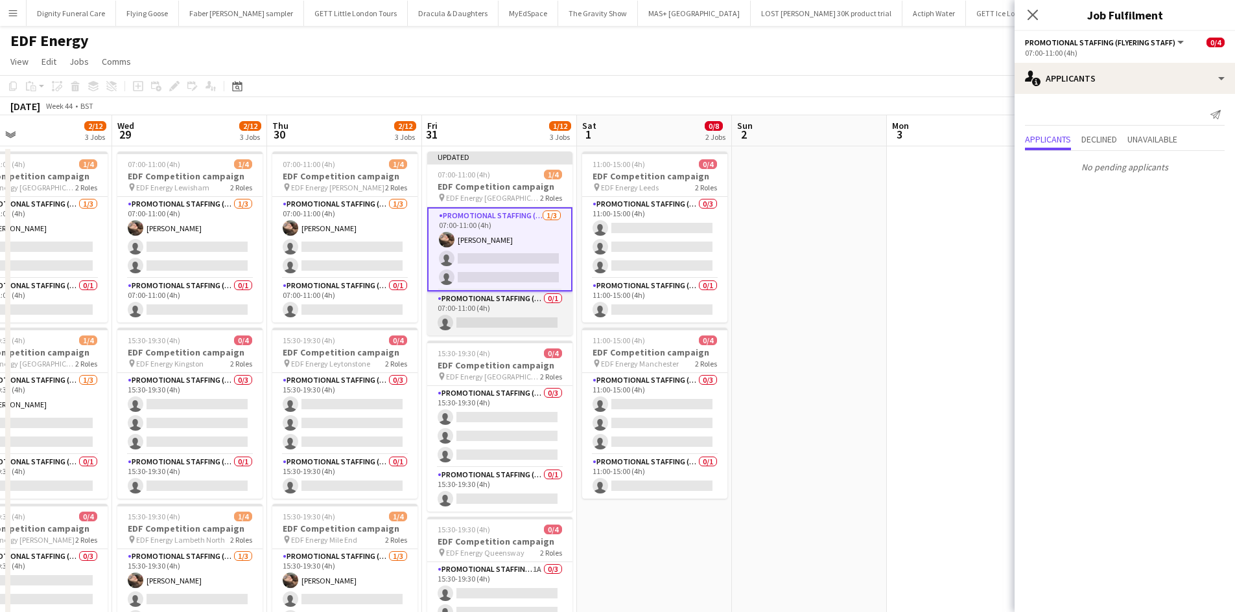
click at [509, 321] on app-card-role "Promotional Staffing (Team Leader) 0/1 07:00-11:00 (4h) single-neutral-actions" at bounding box center [499, 314] width 145 height 44
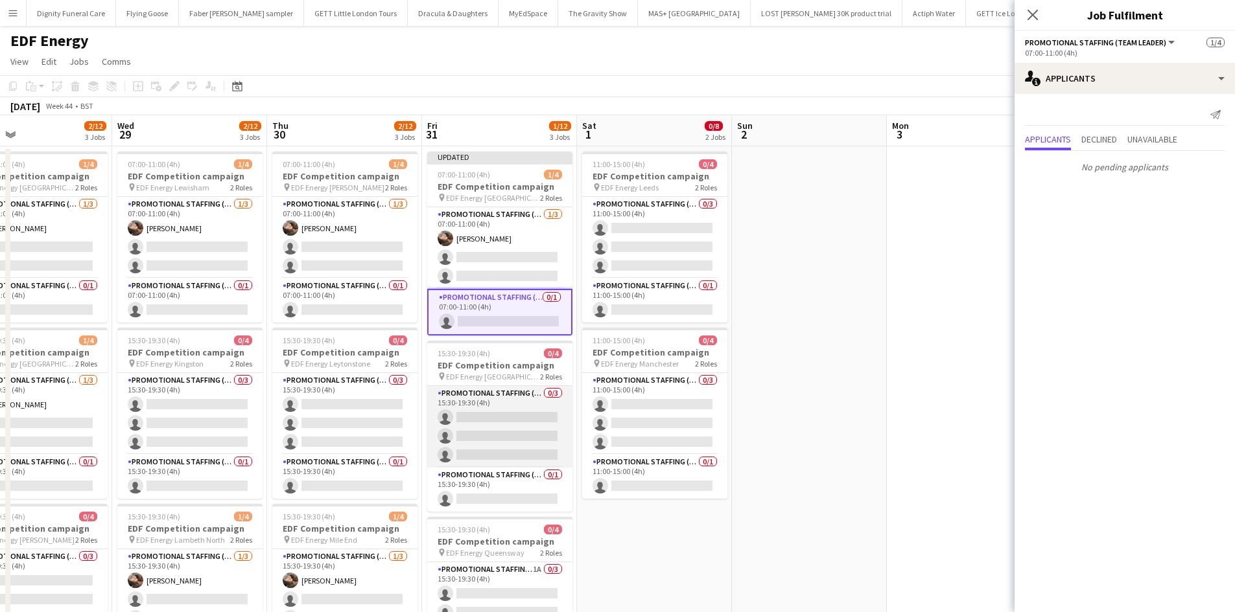
click at [509, 408] on app-card-role "Promotional Staffing (Flyering Staff) 0/3 15:30-19:30 (4h) single-neutral-actio…" at bounding box center [499, 427] width 145 height 82
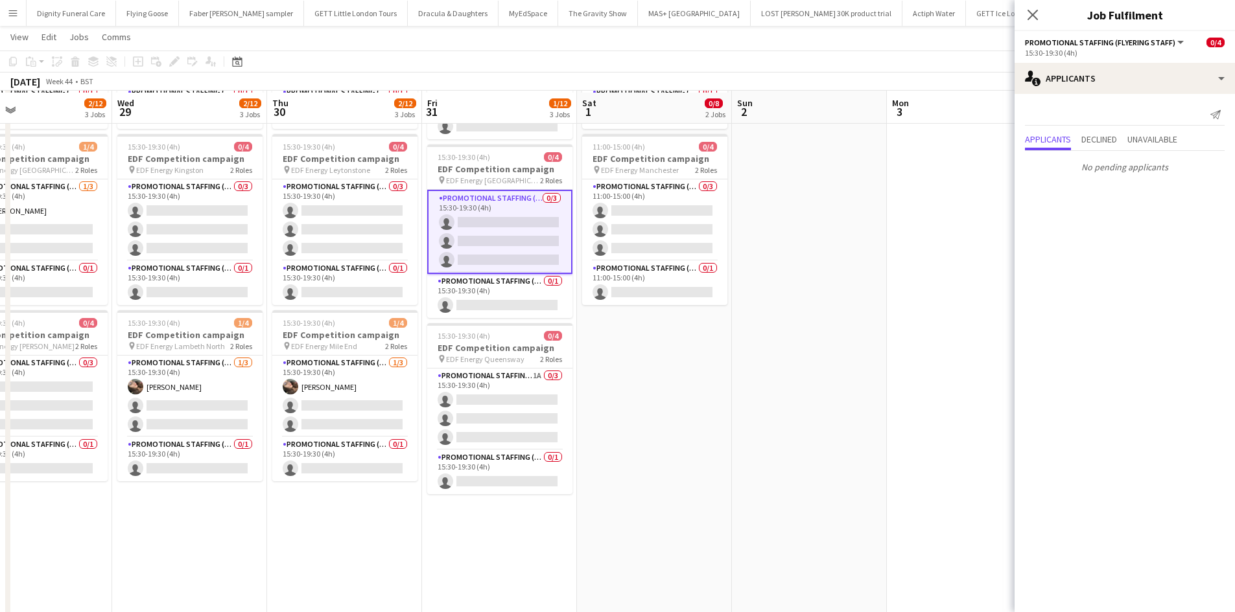
scroll to position [194, 0]
click at [509, 307] on app-card-role "Promotional Staffing (Team Leader) 0/1 15:30-19:30 (4h) single-neutral-actions" at bounding box center [499, 294] width 145 height 44
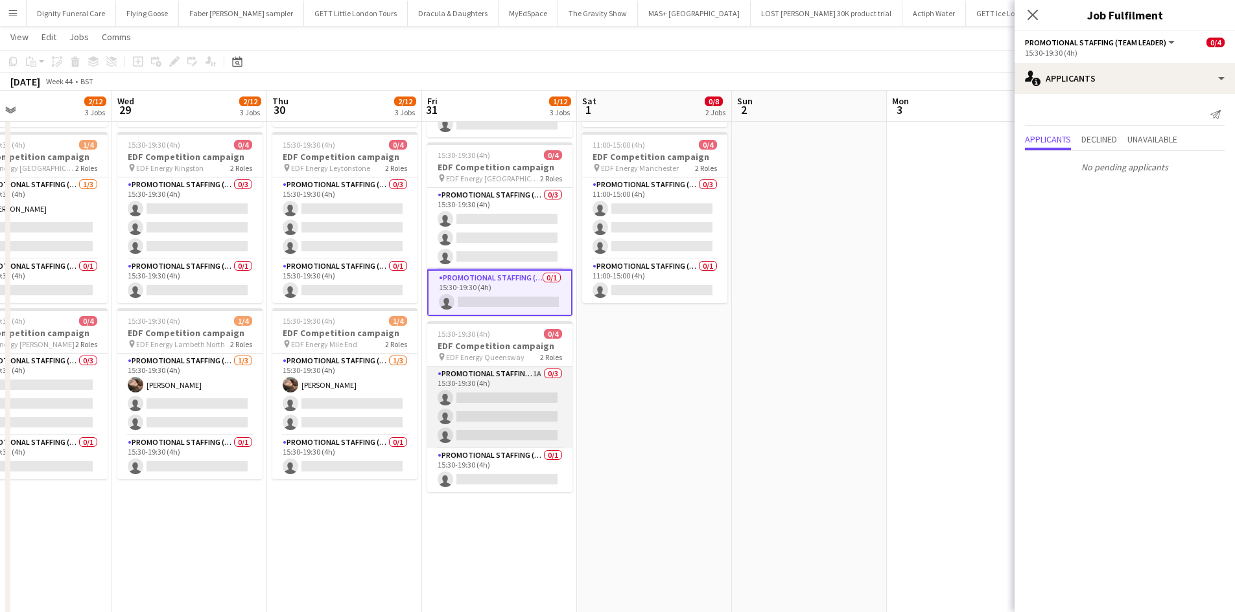
click at [494, 415] on app-card-role "Promotional Staffing (Flyering Staff) 1A 0/3 15:30-19:30 (4h) single-neutral-ac…" at bounding box center [499, 408] width 145 height 82
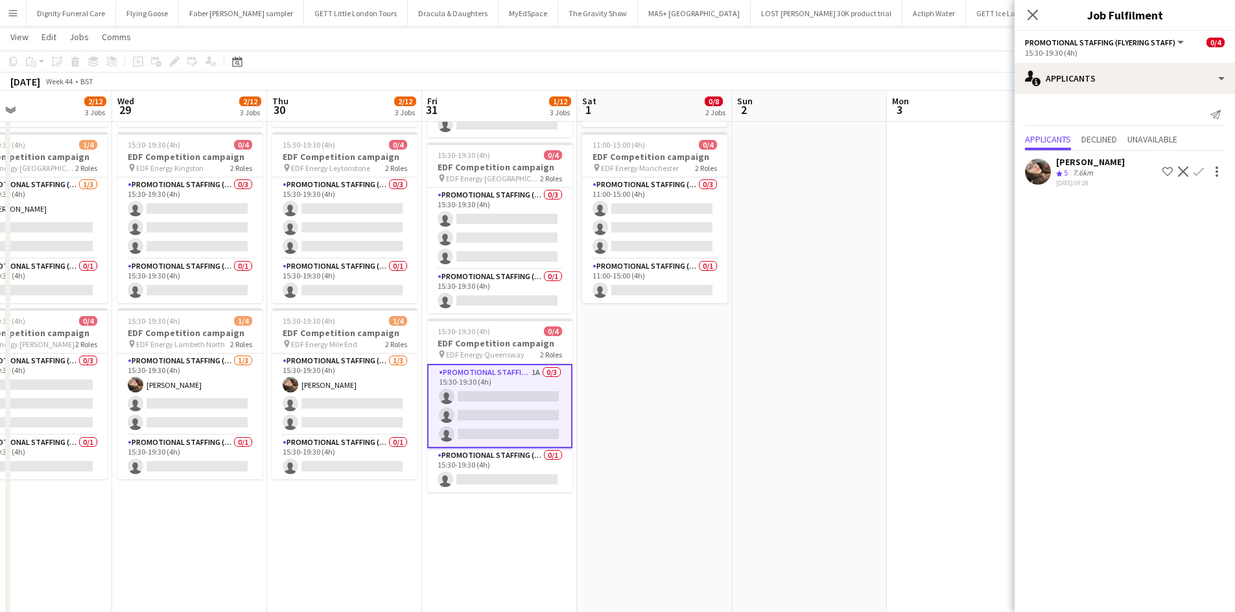
click at [1197, 167] on app-icon "Confirm" at bounding box center [1198, 172] width 10 height 10
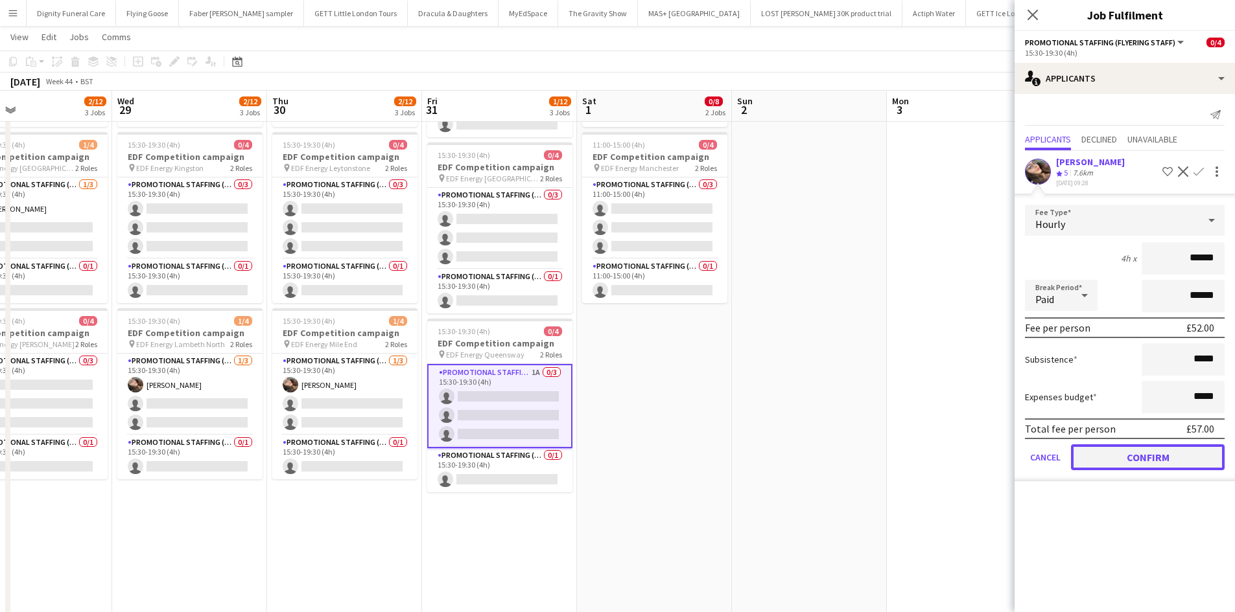
click at [1150, 457] on button "Confirm" at bounding box center [1148, 458] width 154 height 26
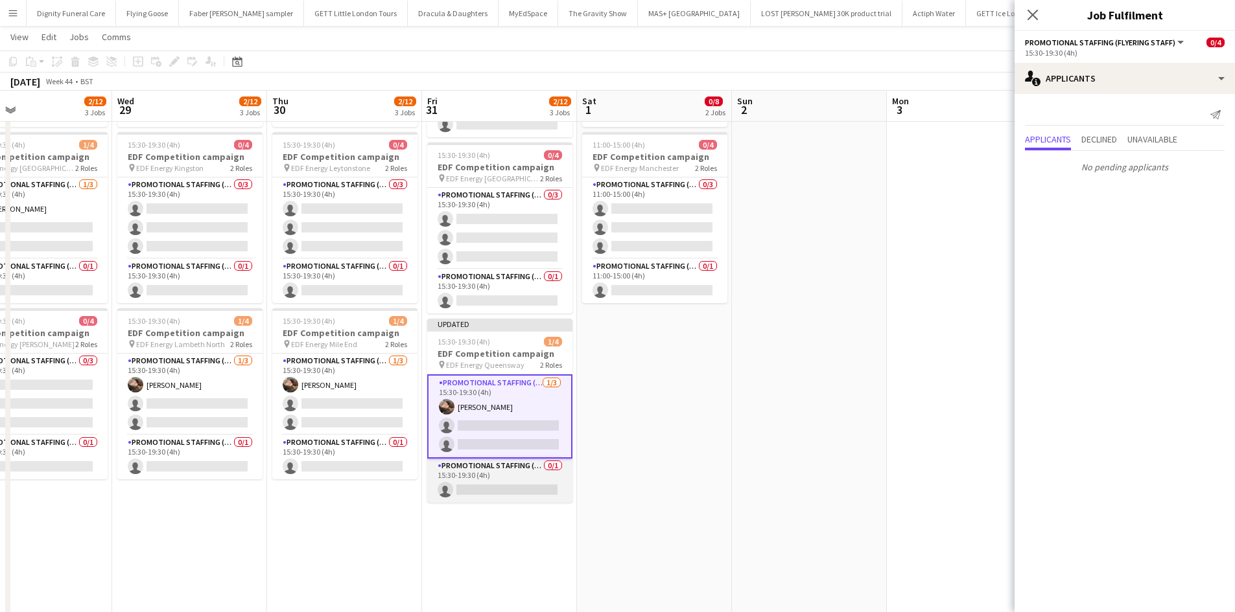
click at [479, 493] on app-card-role "Promotional Staffing (Team Leader) 0/1 15:30-19:30 (4h) single-neutral-actions" at bounding box center [499, 481] width 145 height 44
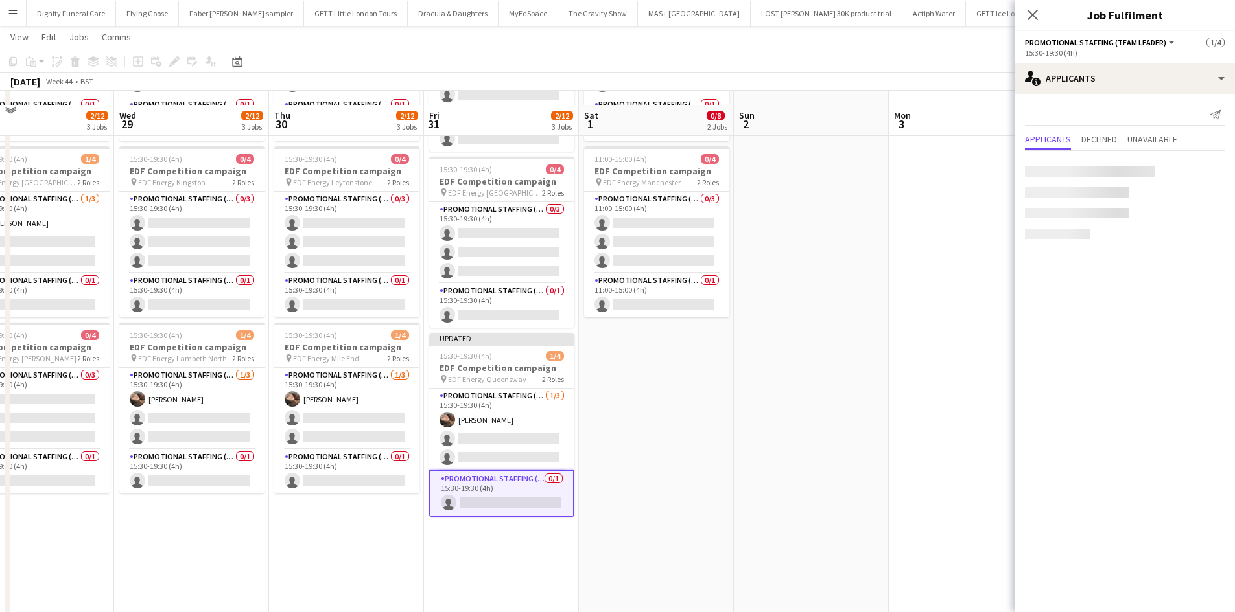
scroll to position [0, 0]
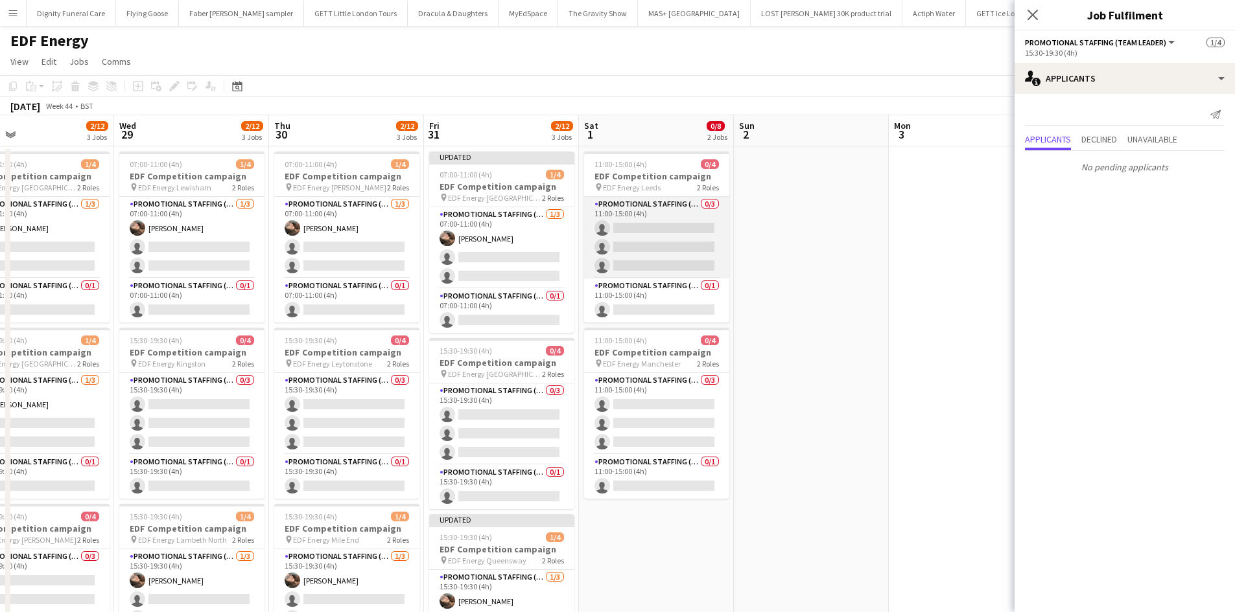
click at [672, 246] on app-card-role "Promotional Staffing (Flyering Staff) 0/3 11:00-15:00 (4h) single-neutral-actio…" at bounding box center [656, 238] width 145 height 82
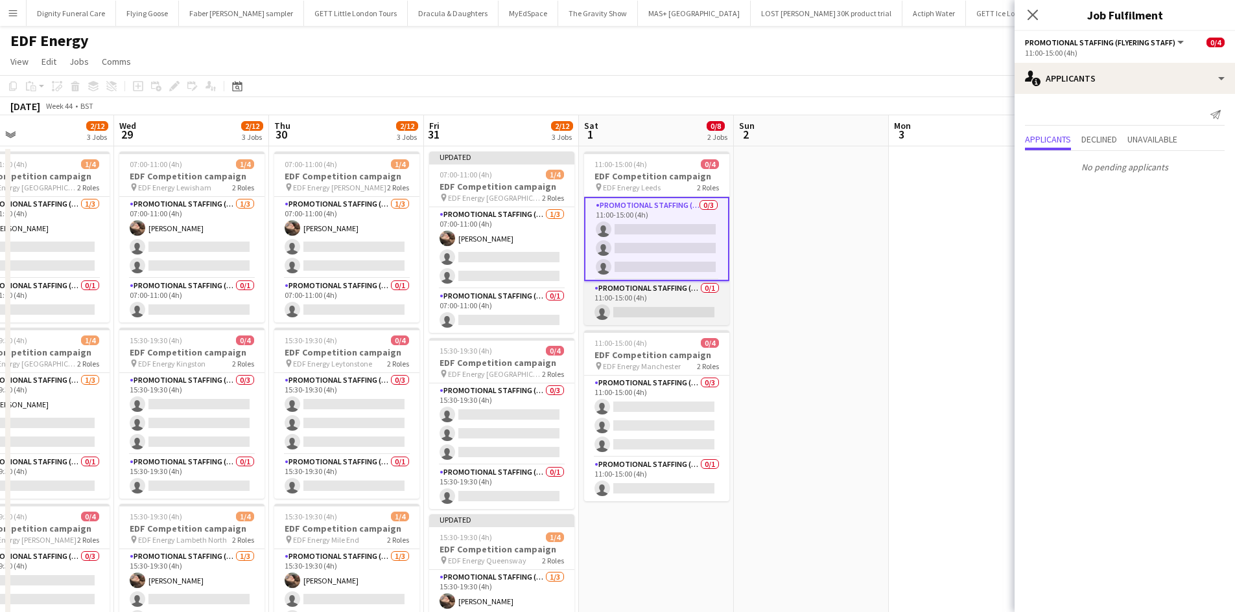
click at [643, 304] on app-card-role "Promotional Staffing (Team Leader) 0/1 11:00-15:00 (4h) single-neutral-actions" at bounding box center [656, 303] width 145 height 44
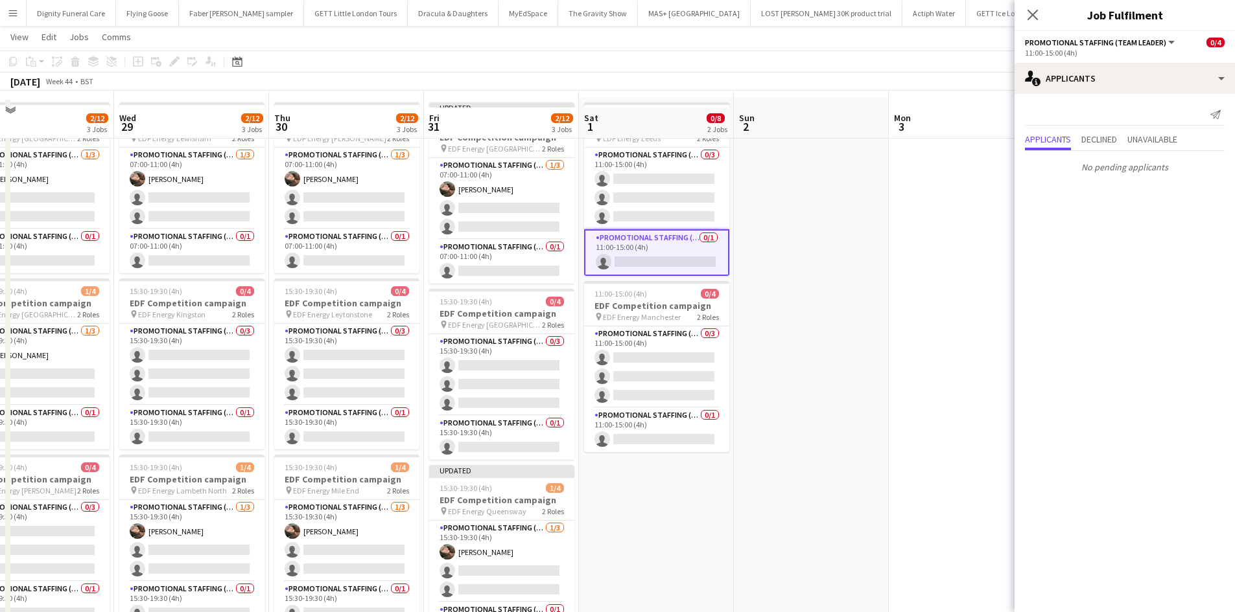
scroll to position [65, 0]
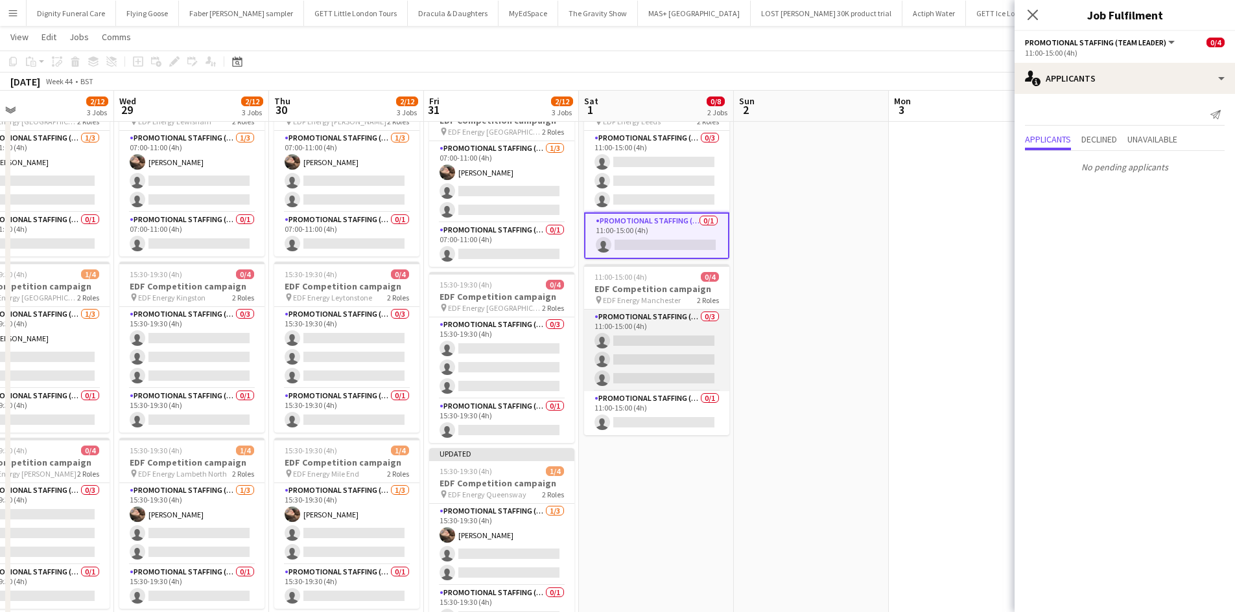
click at [690, 343] on app-card-role "Promotional Staffing (Flyering Staff) 0/3 11:00-15:00 (4h) single-neutral-actio…" at bounding box center [656, 351] width 145 height 82
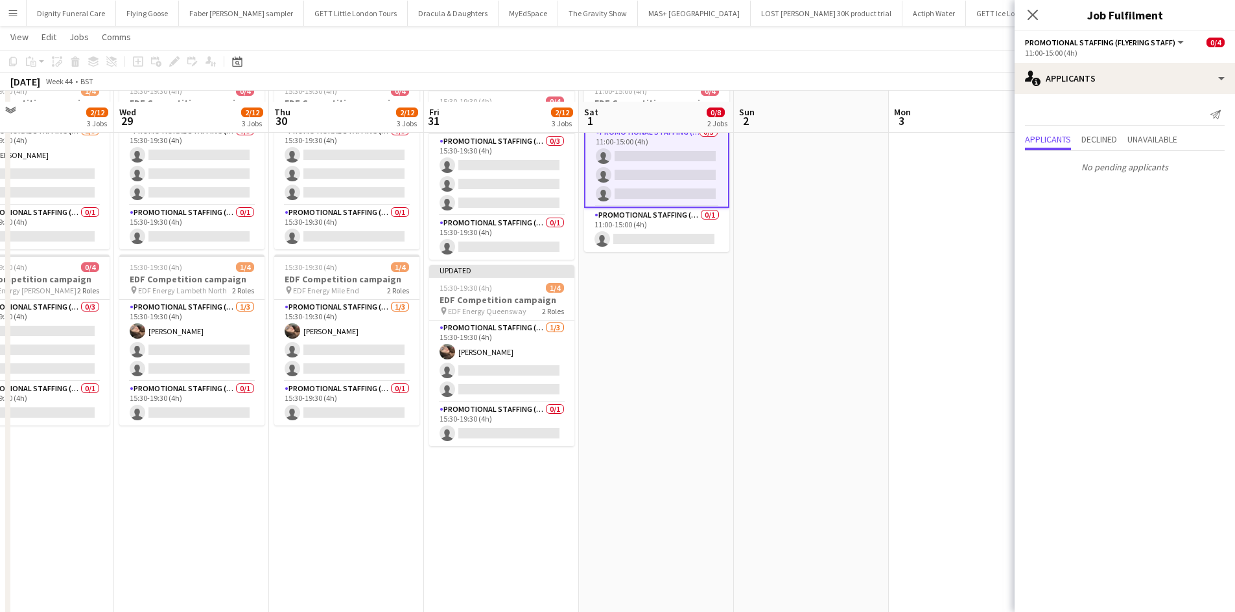
scroll to position [259, 0]
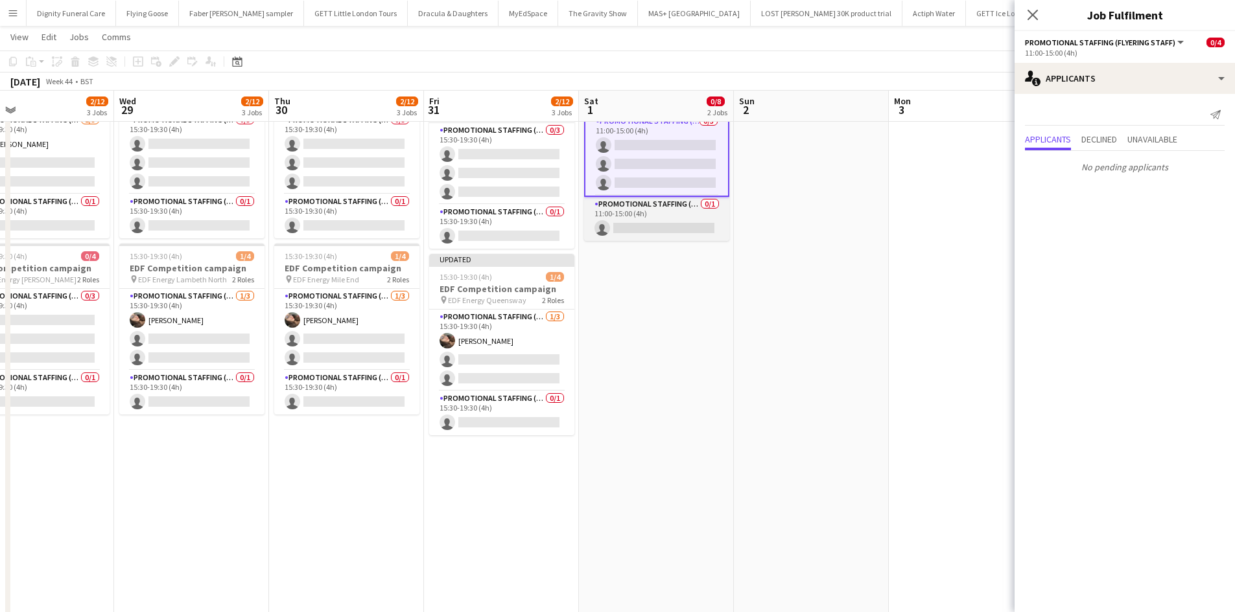
click at [667, 226] on app-card-role "Promotional Staffing (Team Leader) 0/1 11:00-15:00 (4h) single-neutral-actions" at bounding box center [656, 219] width 145 height 44
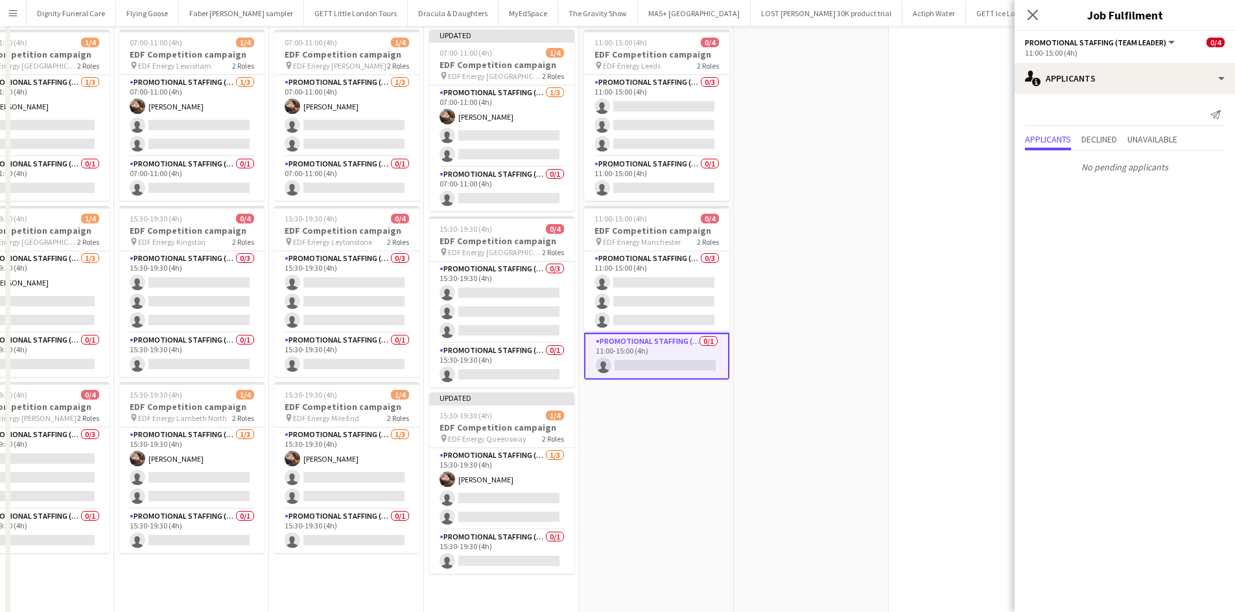
scroll to position [0, 0]
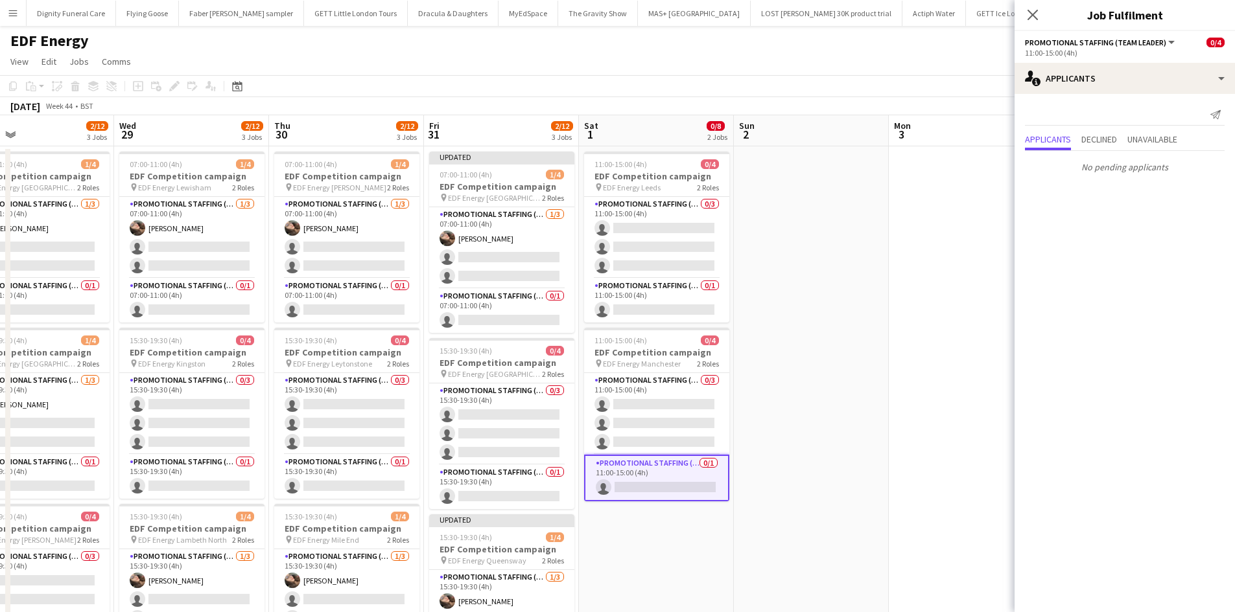
click at [988, 291] on app-date-cell at bounding box center [965, 537] width 155 height 782
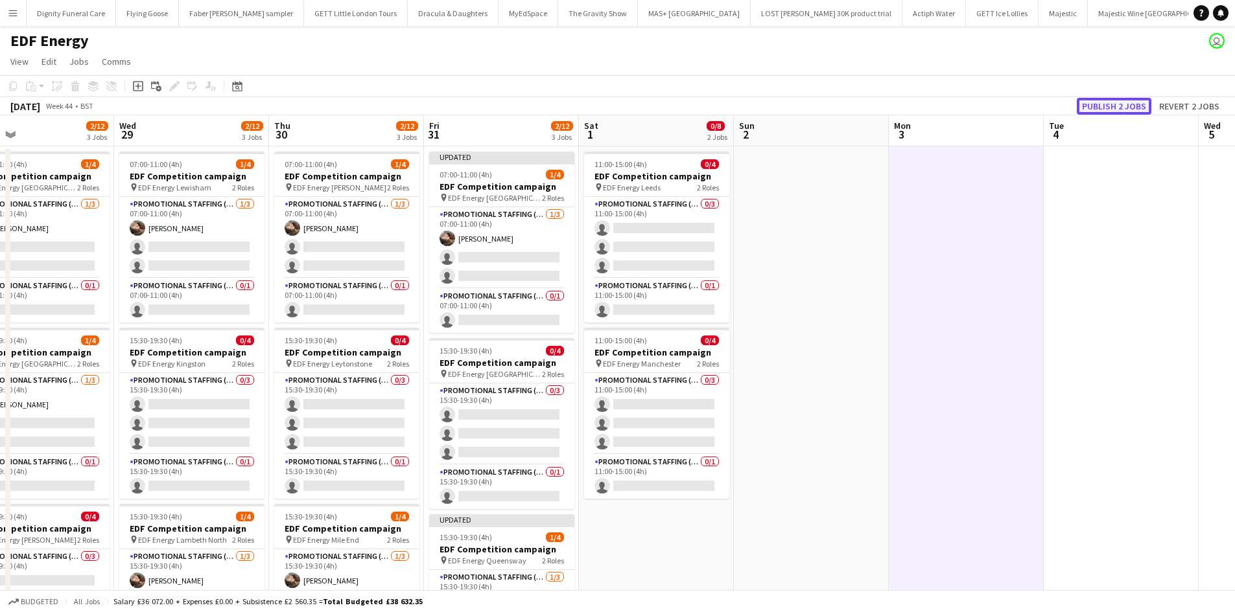
click at [1109, 102] on button "Publish 2 jobs" at bounding box center [1113, 106] width 75 height 17
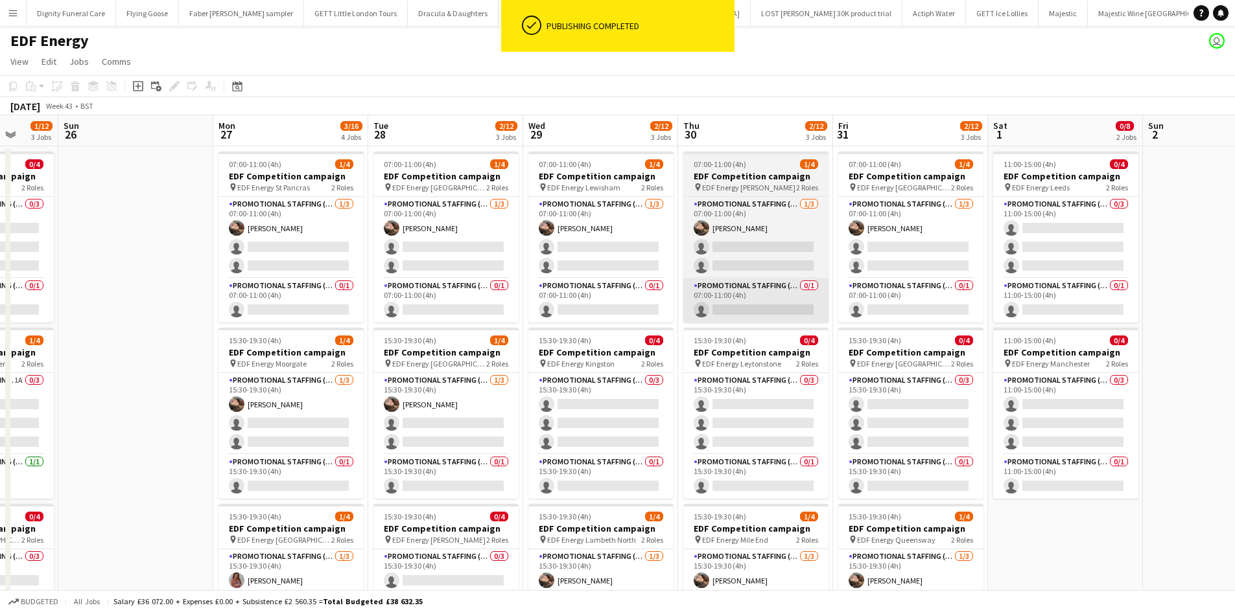
drag, startPoint x: 401, startPoint y: 362, endPoint x: 1225, endPoint y: 299, distance: 826.1
click at [1235, 296] on html "ok-circled Publishing completed Menu Boards Boards Boards All jobs Status Workf…" at bounding box center [617, 475] width 1235 height 950
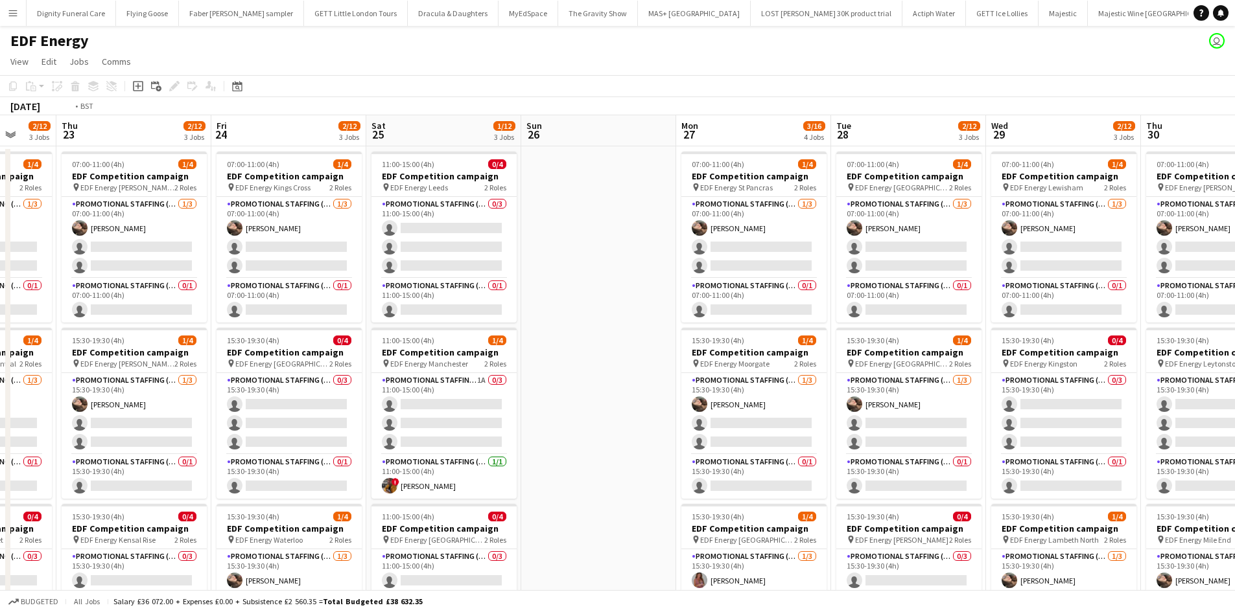
drag, startPoint x: 752, startPoint y: 319, endPoint x: 1244, endPoint y: 266, distance: 494.7
click at [1235, 266] on html "Menu Boards Boards Boards All jobs Status Workforce Workforce My Workforce Recr…" at bounding box center [617, 475] width 1235 height 950
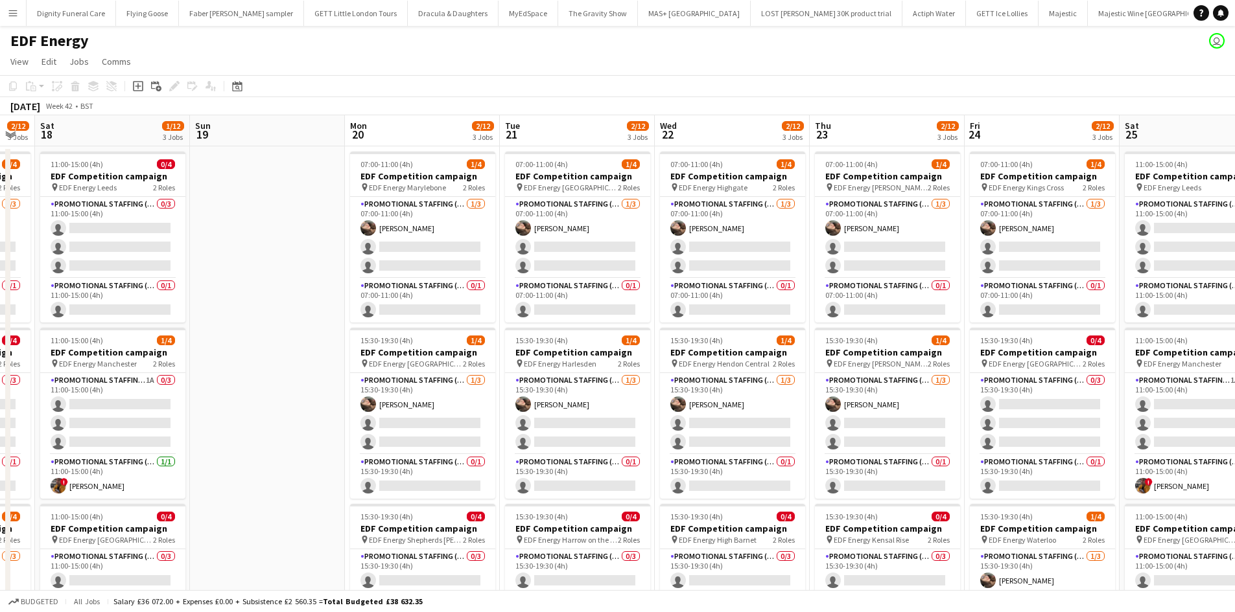
drag, startPoint x: 579, startPoint y: 283, endPoint x: 1224, endPoint y: 262, distance: 644.5
click at [1224, 262] on app-calendar-viewport "Fri 17 2/12 3 Jobs Sat 18 1/12 3 Jobs Sun 19 Mon 20 2/12 3 Jobs Tue 21 2/12 3 J…" at bounding box center [617, 521] width 1235 height 813
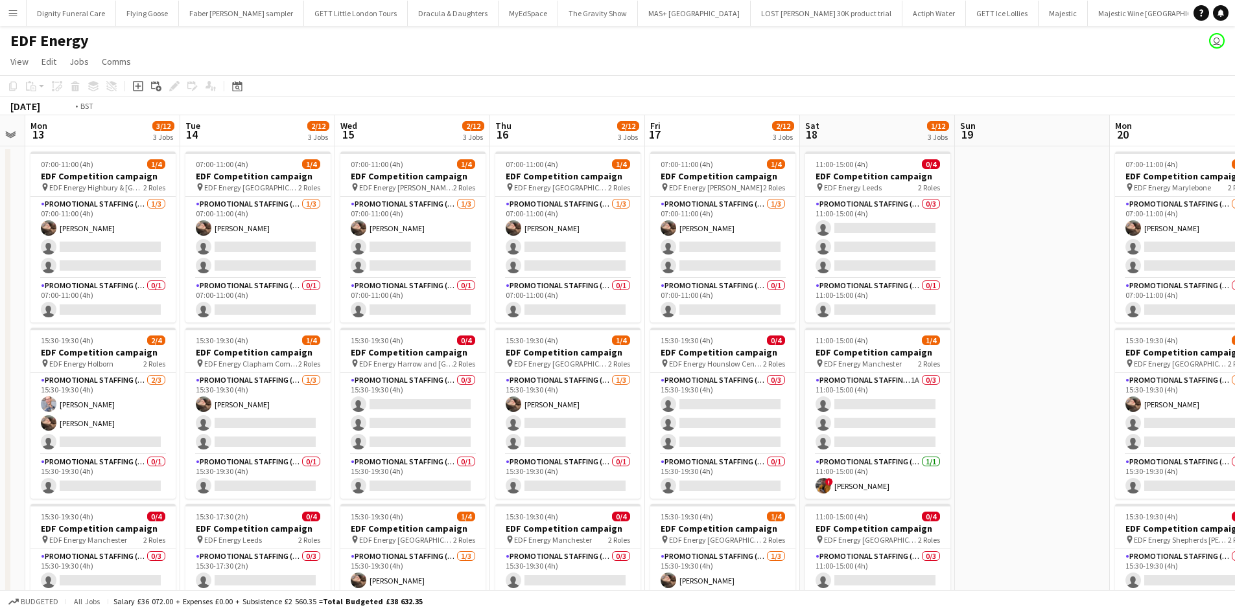
drag, startPoint x: 487, startPoint y: 327, endPoint x: 1239, endPoint y: 292, distance: 752.5
click at [1235, 292] on html "Menu Boards Boards Boards All jobs Status Workforce Workforce My Workforce Recr…" at bounding box center [617, 475] width 1235 height 950
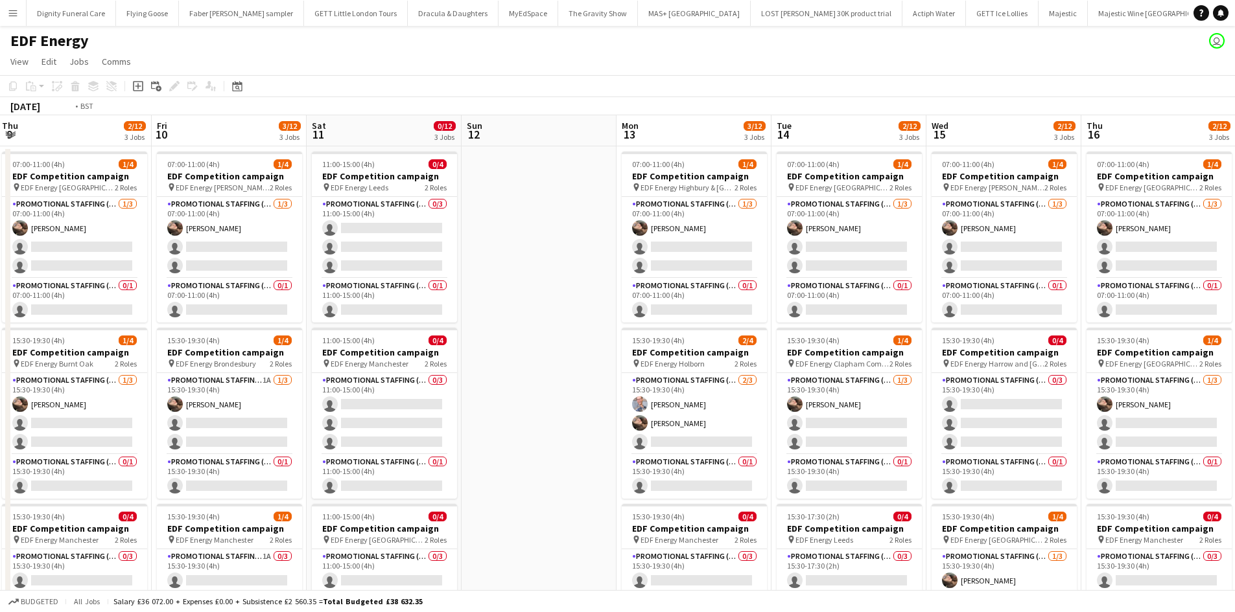
click at [1235, 326] on html "Menu Boards Boards Boards All jobs Status Workforce Workforce My Workforce Recr…" at bounding box center [617, 475] width 1235 height 950
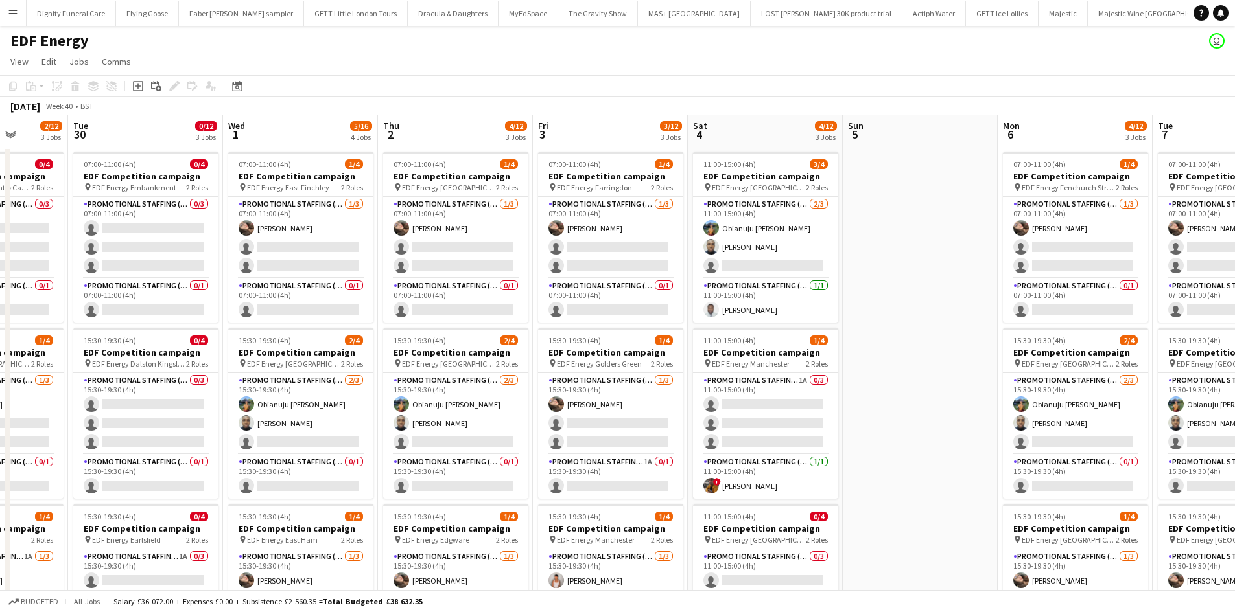
drag, startPoint x: 575, startPoint y: 354, endPoint x: 958, endPoint y: 343, distance: 383.8
click at [1235, 297] on html "Menu Boards Boards Boards All jobs Status Workforce Workforce My Workforce Recr…" at bounding box center [617, 475] width 1235 height 950
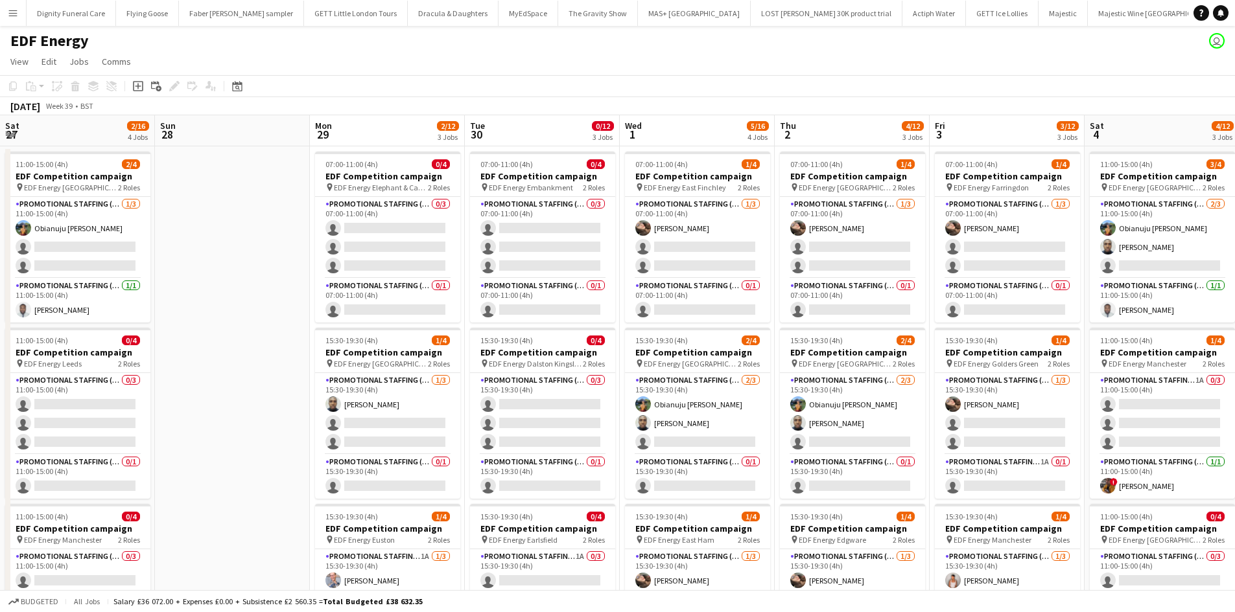
drag, startPoint x: 701, startPoint y: 351, endPoint x: 1244, endPoint y: 304, distance: 544.4
click at [1235, 304] on html "Menu Boards Boards Boards All jobs Status Workforce Workforce My Workforce Recr…" at bounding box center [617, 475] width 1235 height 950
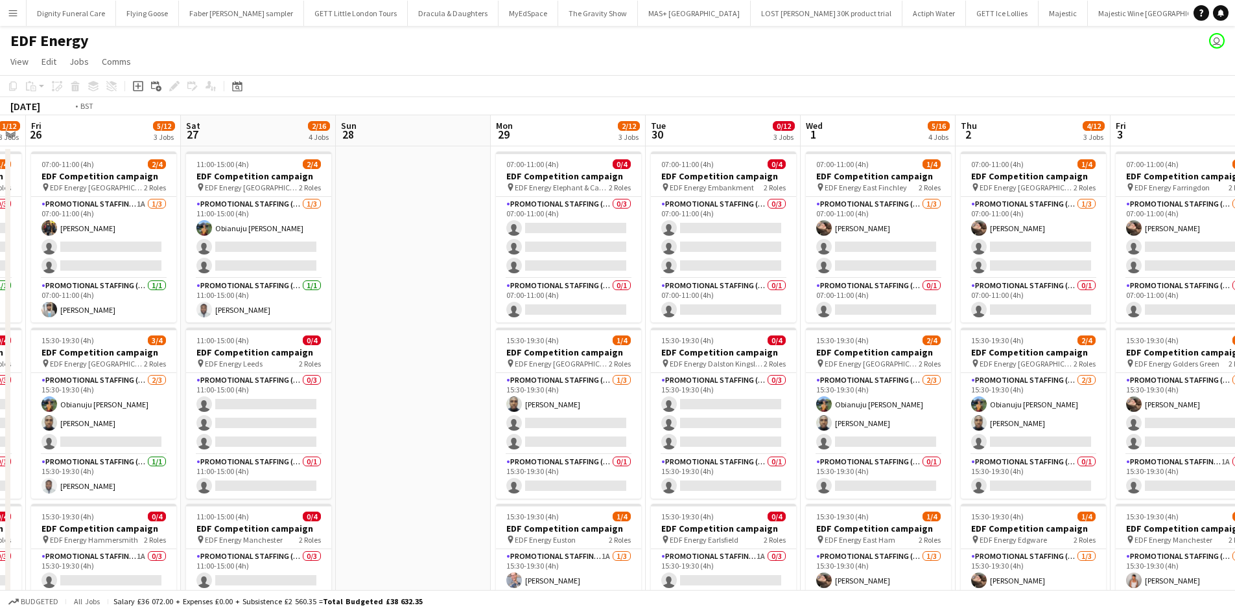
drag, startPoint x: 502, startPoint y: 389, endPoint x: 1244, endPoint y: 308, distance: 746.4
click at [1235, 308] on html "Menu Boards Boards Boards All jobs Status Workforce Workforce My Workforce Recr…" at bounding box center [617, 475] width 1235 height 950
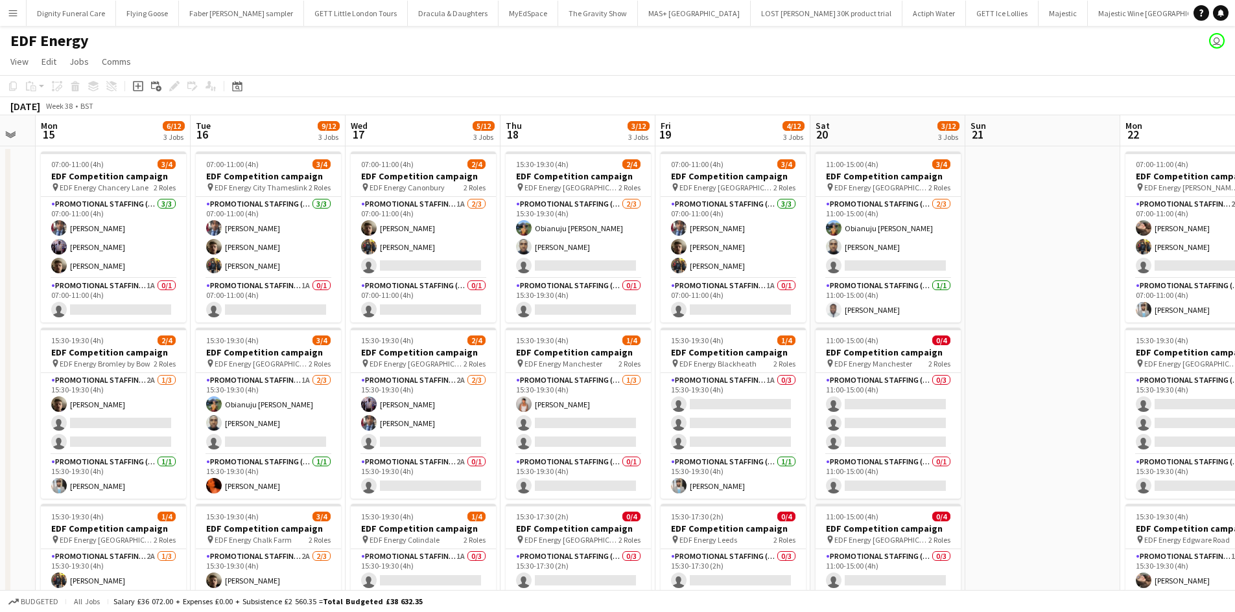
drag, startPoint x: 1016, startPoint y: 380, endPoint x: 1216, endPoint y: 343, distance: 203.6
click at [1233, 343] on app-calendar-viewport "Sun 14 Mon 15 6/12 3 Jobs Tue 16 9/12 3 Jobs Wed 17 5/12 3 Jobs Thu 18 3/12 3 J…" at bounding box center [617, 521] width 1235 height 813
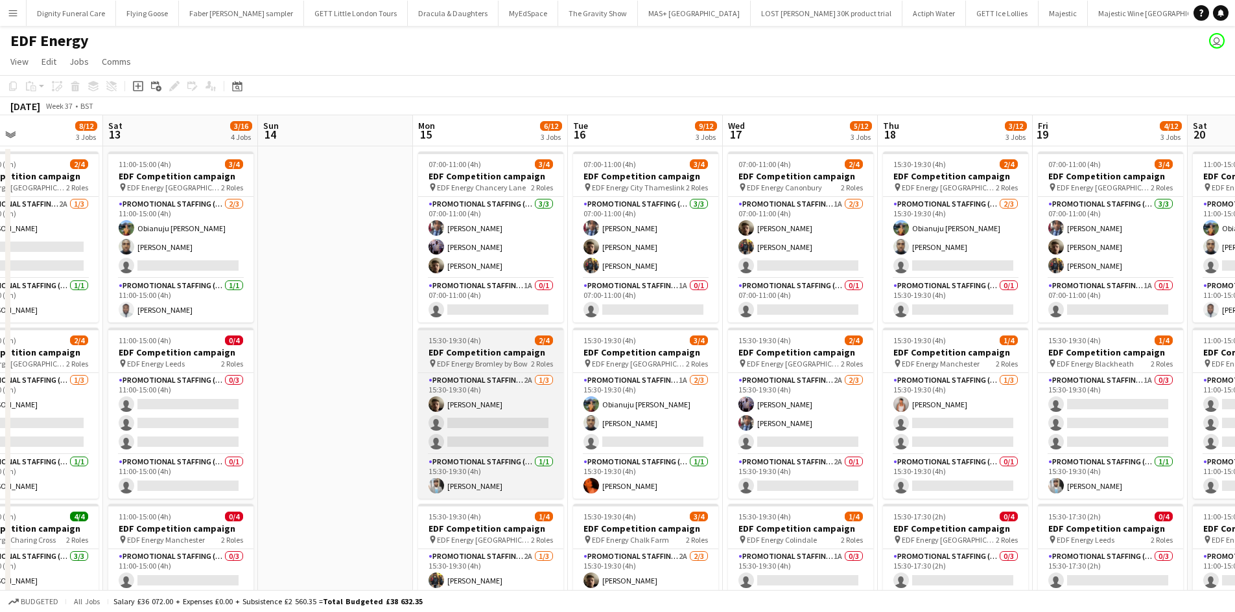
drag, startPoint x: 797, startPoint y: 397, endPoint x: 828, endPoint y: 360, distance: 48.4
click at [1235, 321] on html "Menu Boards Boards Boards All jobs Status Workforce Workforce My Workforce Recr…" at bounding box center [617, 475] width 1235 height 950
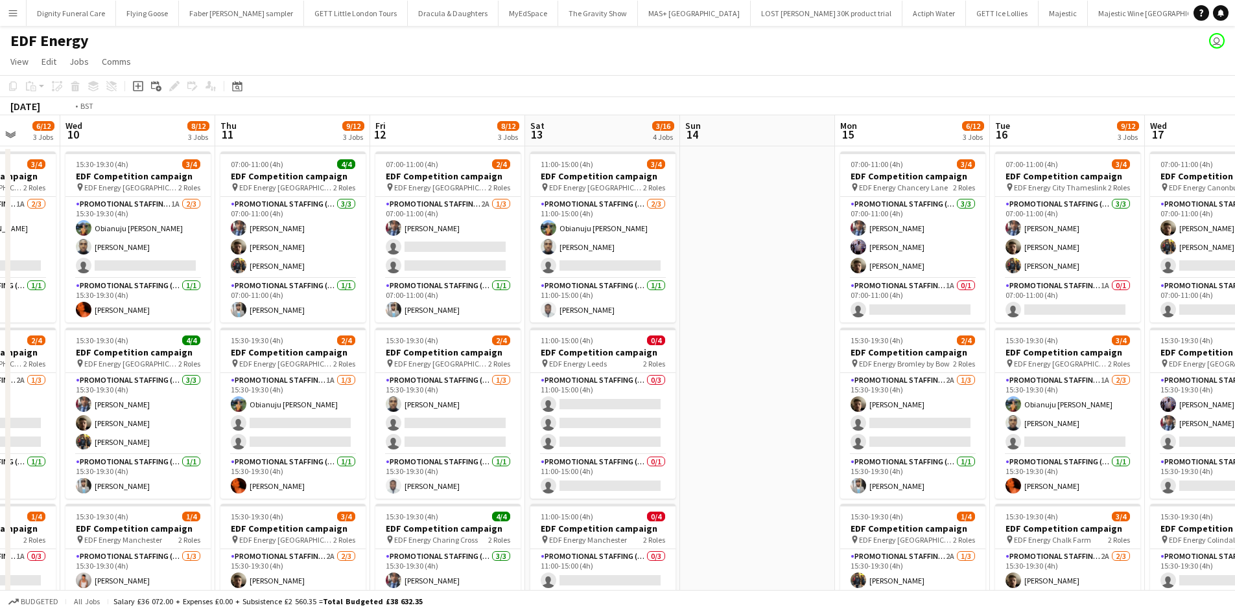
drag, startPoint x: 395, startPoint y: 399, endPoint x: 1244, endPoint y: 332, distance: 851.6
click at [1235, 332] on html "Menu Boards Boards Boards All jobs Status Workforce Workforce My Workforce Recr…" at bounding box center [617, 475] width 1235 height 950
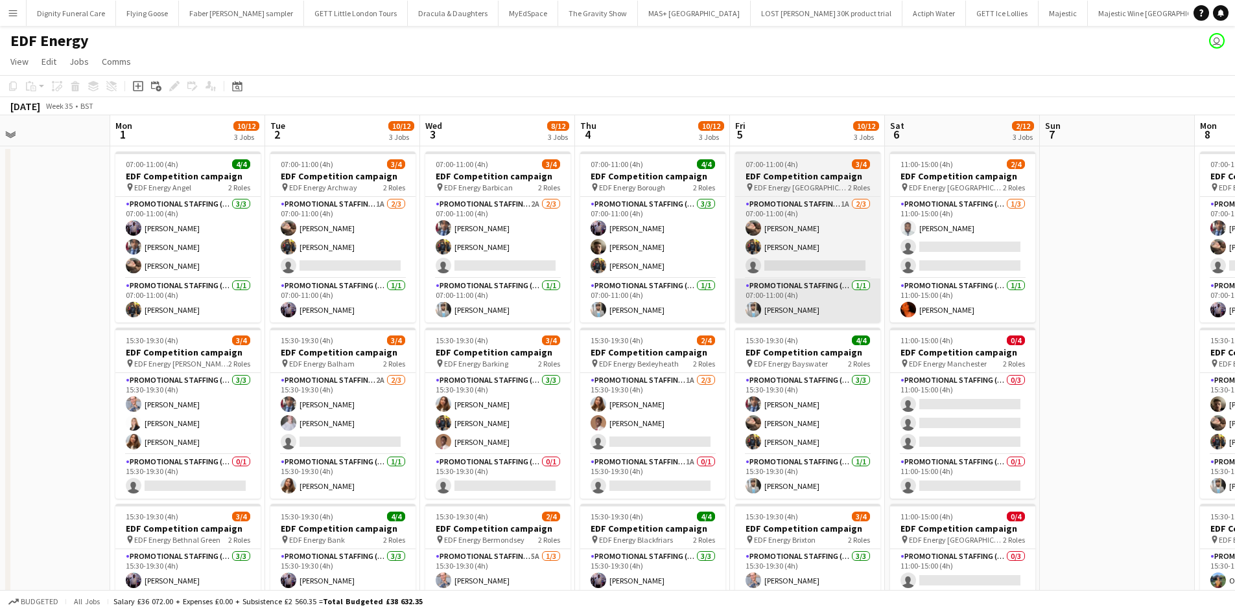
drag, startPoint x: 825, startPoint y: 354, endPoint x: 818, endPoint y: 318, distance: 36.3
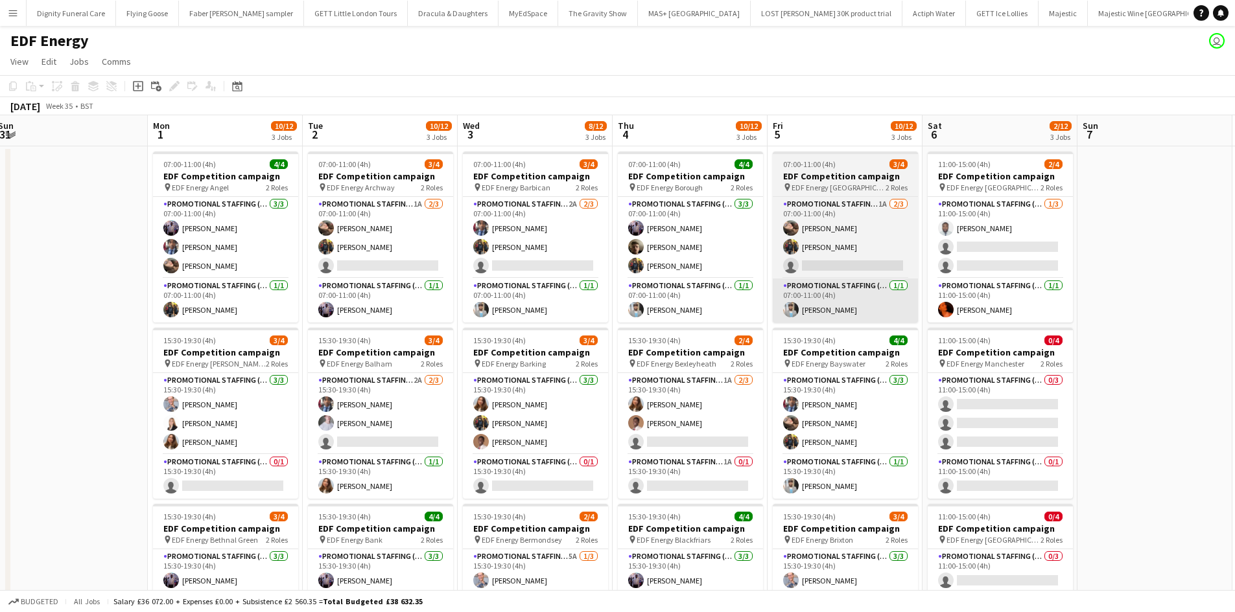
click at [1235, 296] on html "Menu Boards Boards Boards All jobs Status Workforce Workforce My Workforce Recr…" at bounding box center [617, 475] width 1235 height 950
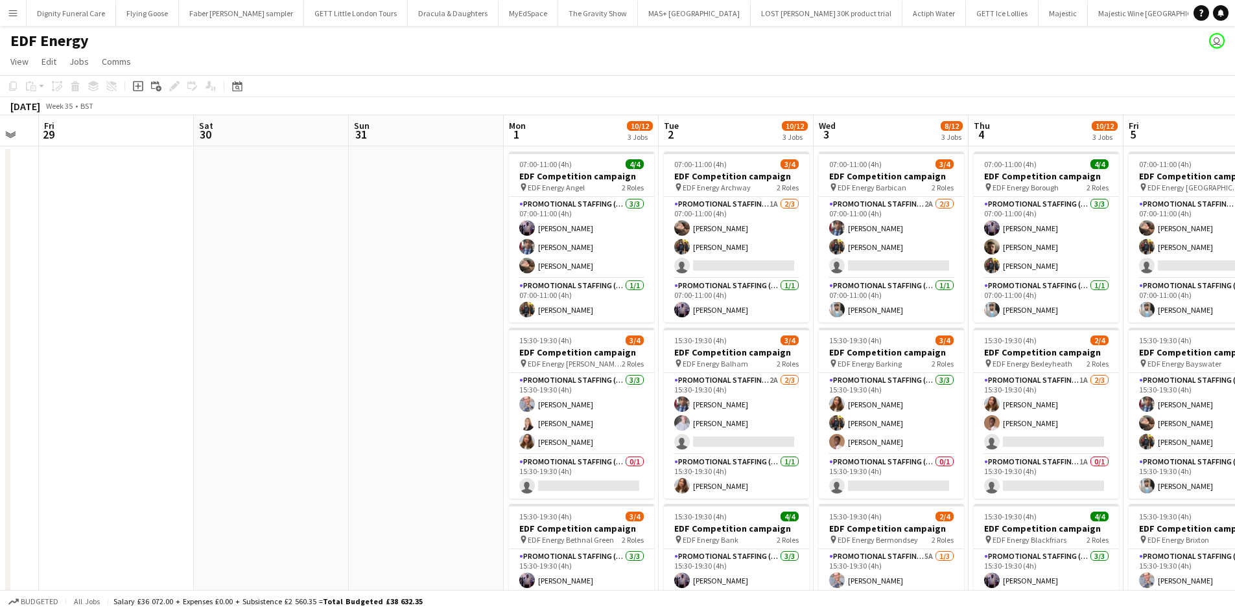
drag, startPoint x: 655, startPoint y: 316, endPoint x: 834, endPoint y: 307, distance: 179.1
click at [838, 306] on app-calendar-viewport "Tue 26 Wed 27 Thu 28 Fri 29 Sat 30 Sun 31 Mon 1 10/12 3 Jobs Tue 2 10/12 3 Jobs…" at bounding box center [617, 521] width 1235 height 813
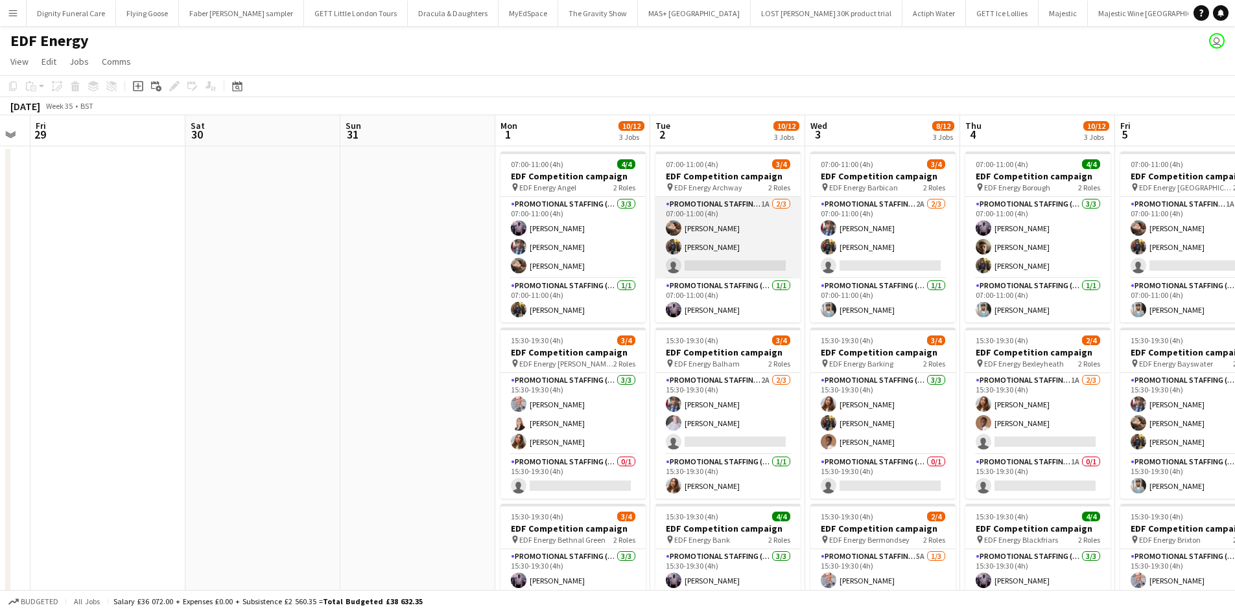
click at [736, 267] on app-card-role "Promotional Staffing (Flyering Staff) 1A 2/3 07:00-11:00 (4h) Anastasiia Melesh…" at bounding box center [727, 238] width 145 height 82
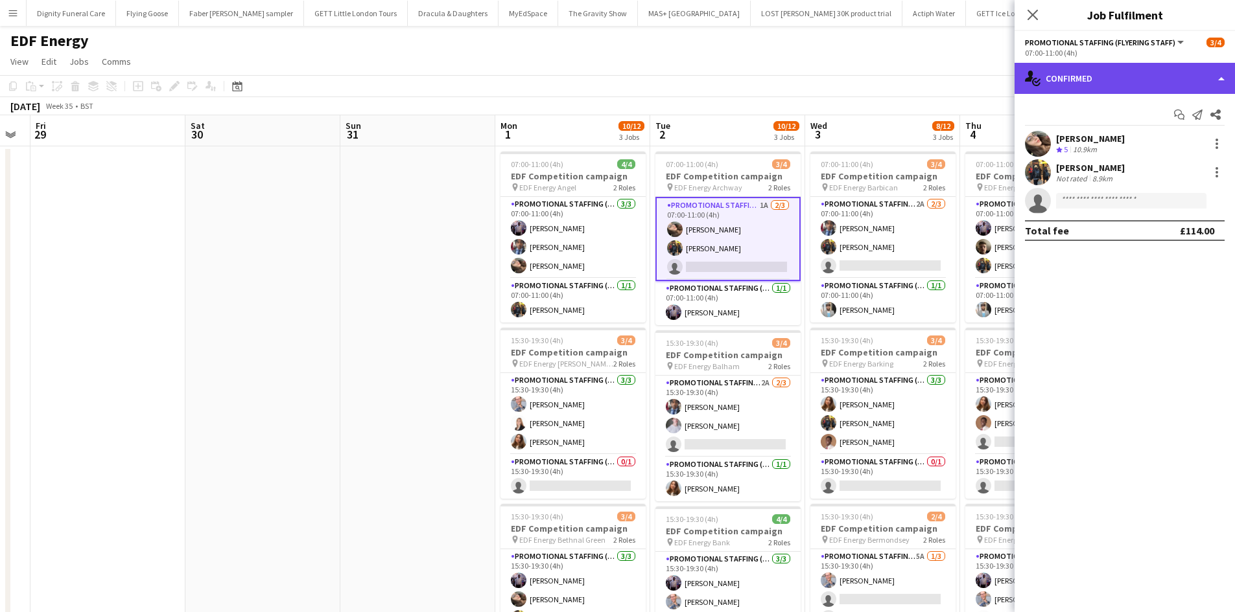
click at [1108, 82] on div "single-neutral-actions-check-2 Confirmed" at bounding box center [1124, 78] width 220 height 31
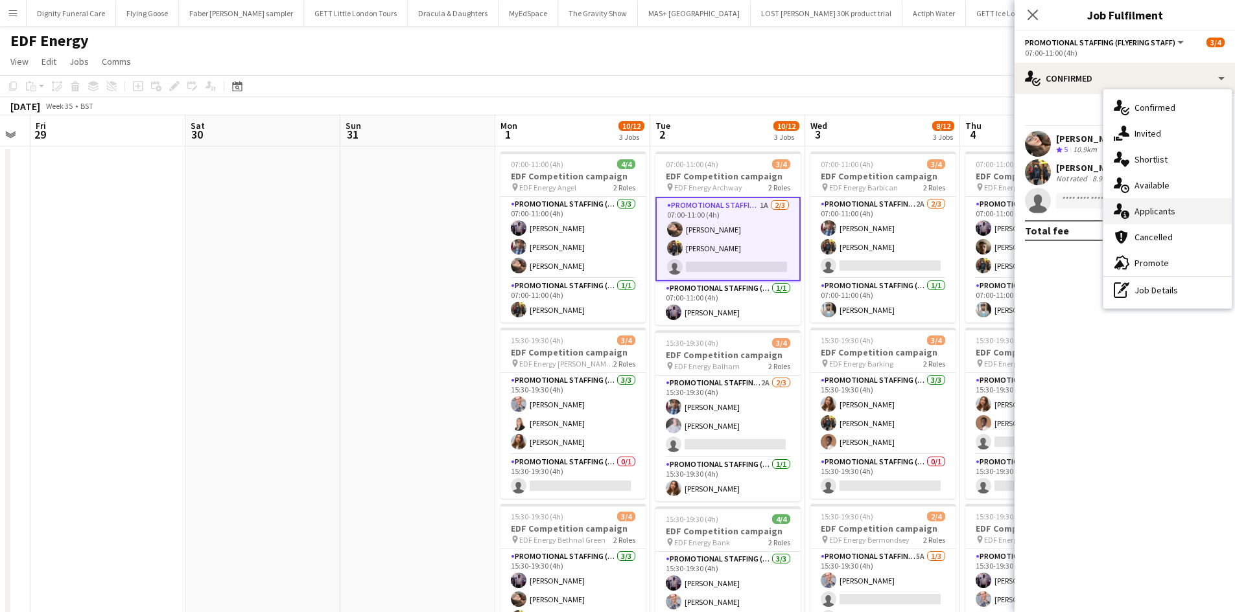
click at [1146, 205] on div "single-neutral-actions-information Applicants" at bounding box center [1167, 211] width 128 height 26
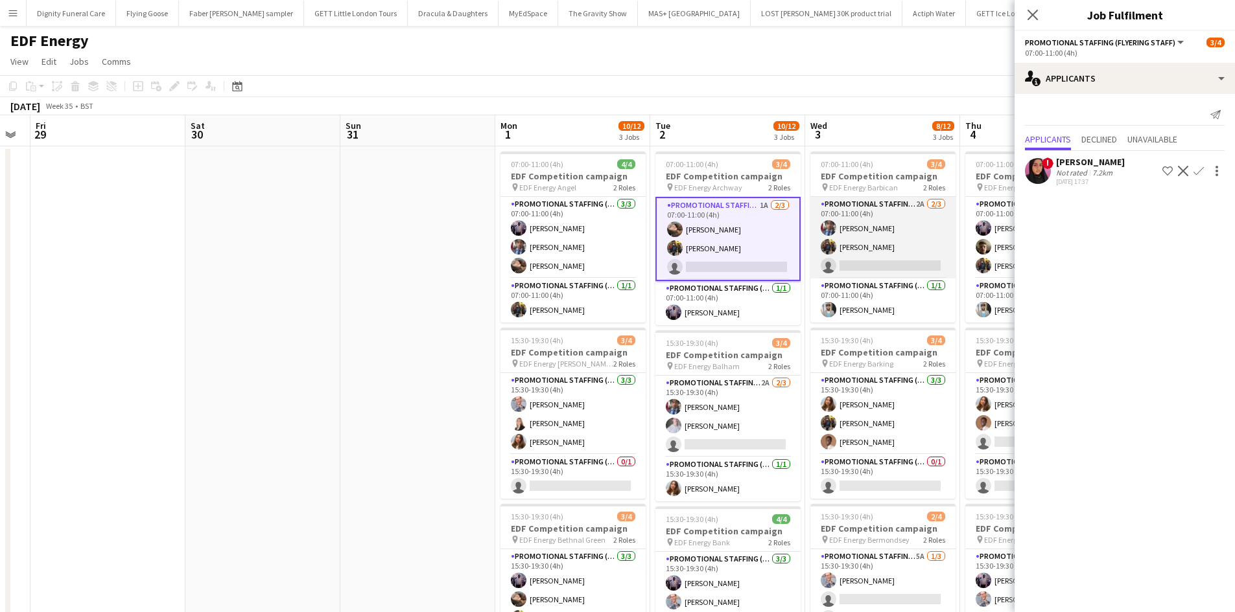
click at [924, 268] on app-card-role "Promotional Staffing (Flyering Staff) 2A 2/3 07:00-11:00 (4h) Seyi Ogunyemi Mar…" at bounding box center [882, 238] width 145 height 82
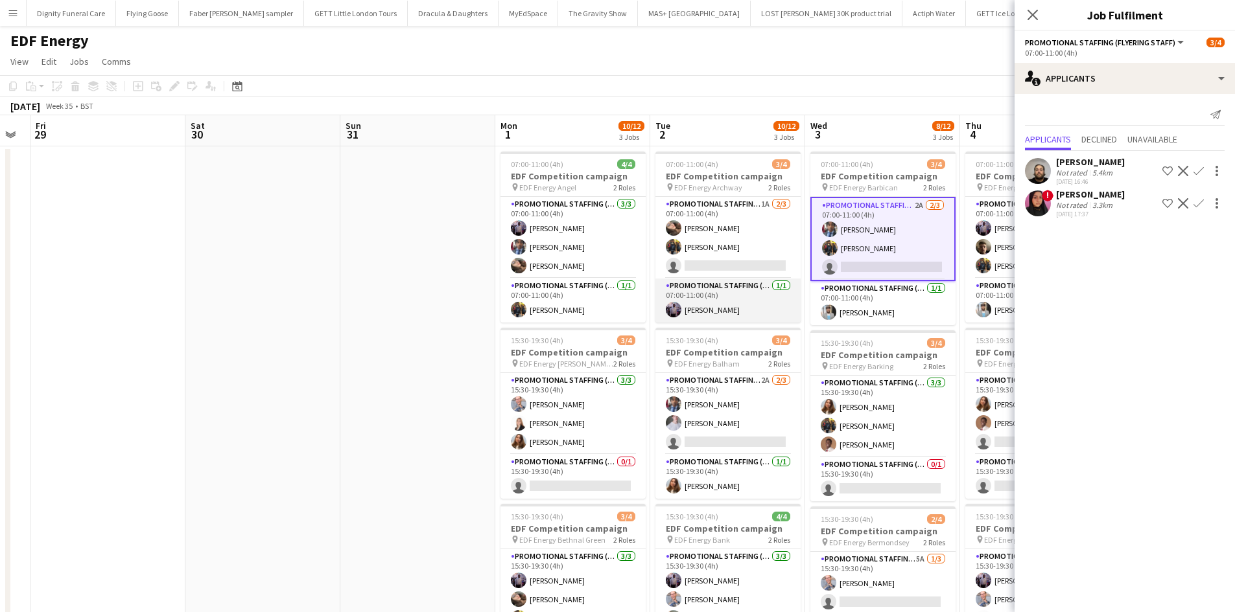
scroll to position [65, 0]
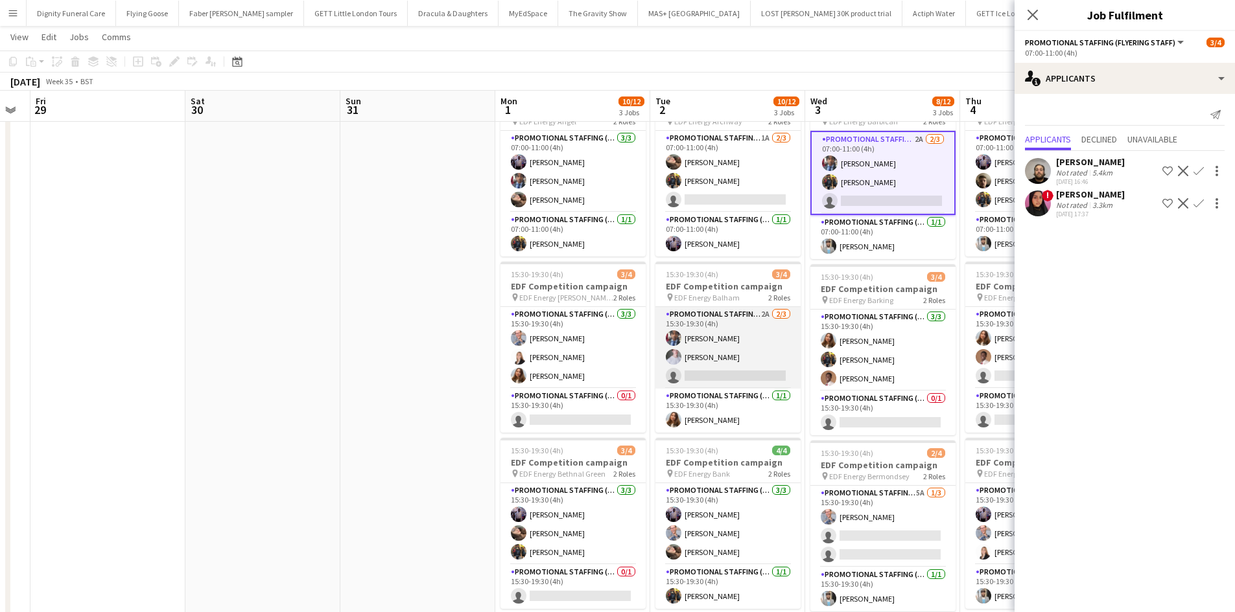
click at [737, 374] on app-card-role "Promotional Staffing (Flyering Staff) 2A 2/3 15:30-19:30 (4h) Seyi Ogunyemi Ben…" at bounding box center [727, 348] width 145 height 82
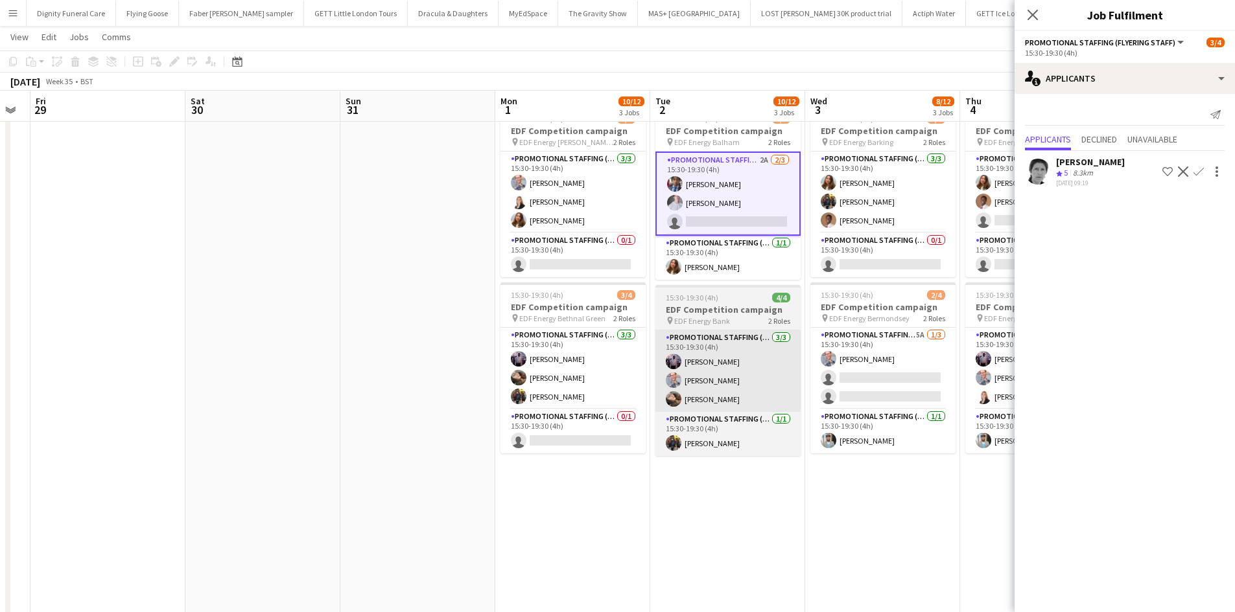
scroll to position [259, 0]
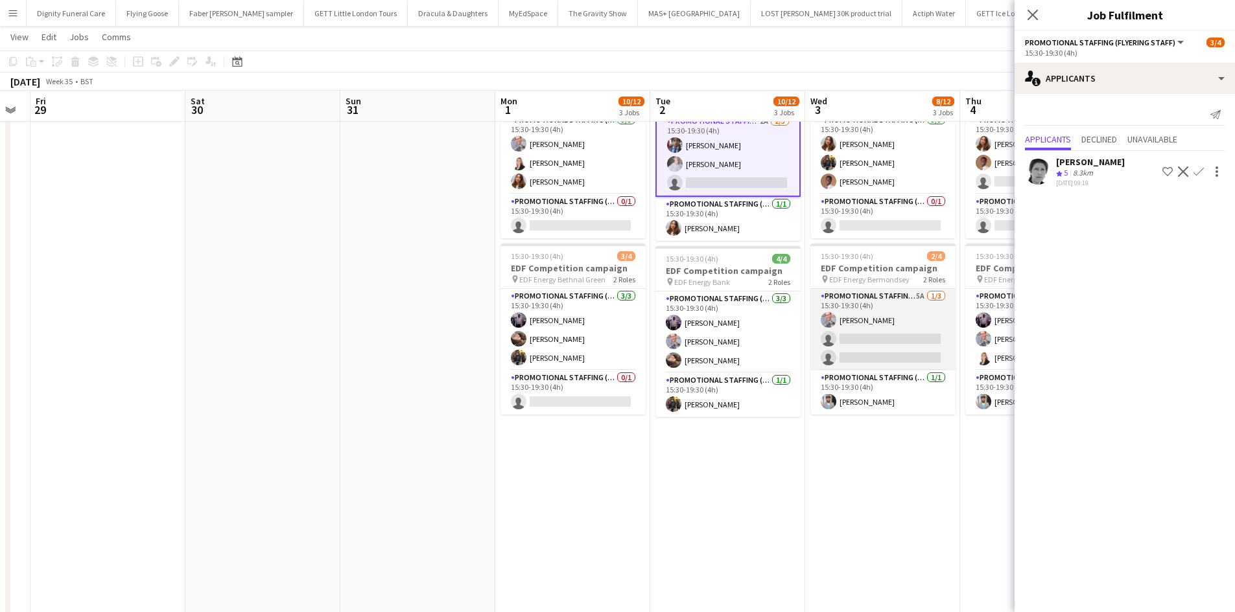
click at [888, 342] on app-card-role "Promotional Staffing (Flyering Staff) 5A 1/3 15:30-19:30 (4h) SIMON GREIFF sing…" at bounding box center [882, 330] width 145 height 82
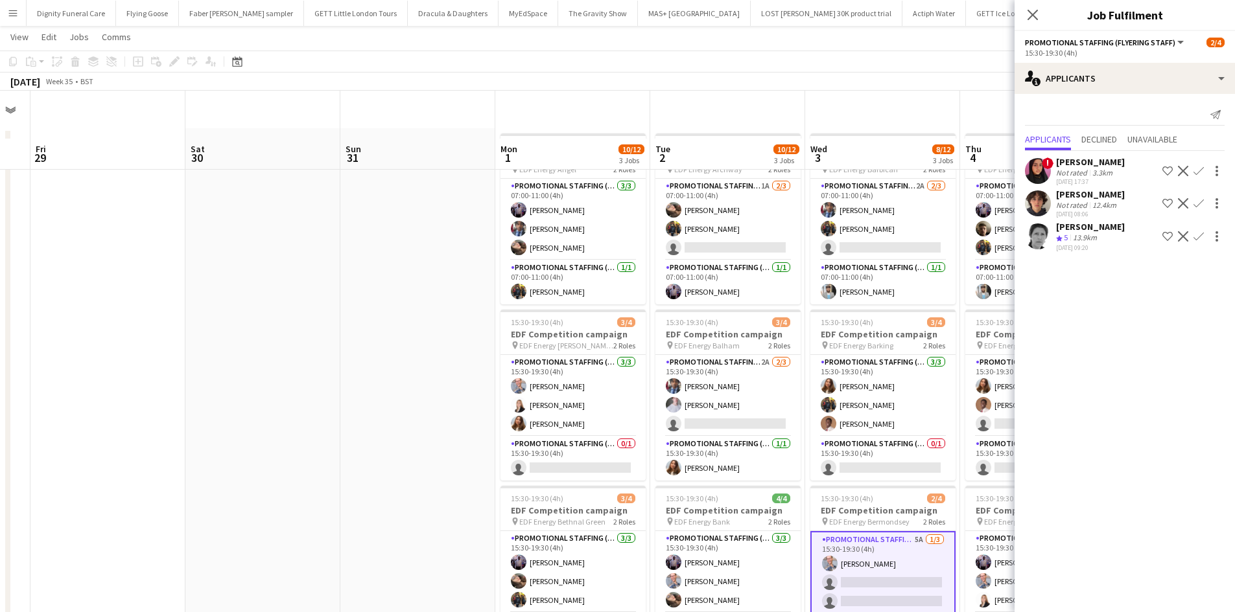
scroll to position [0, 0]
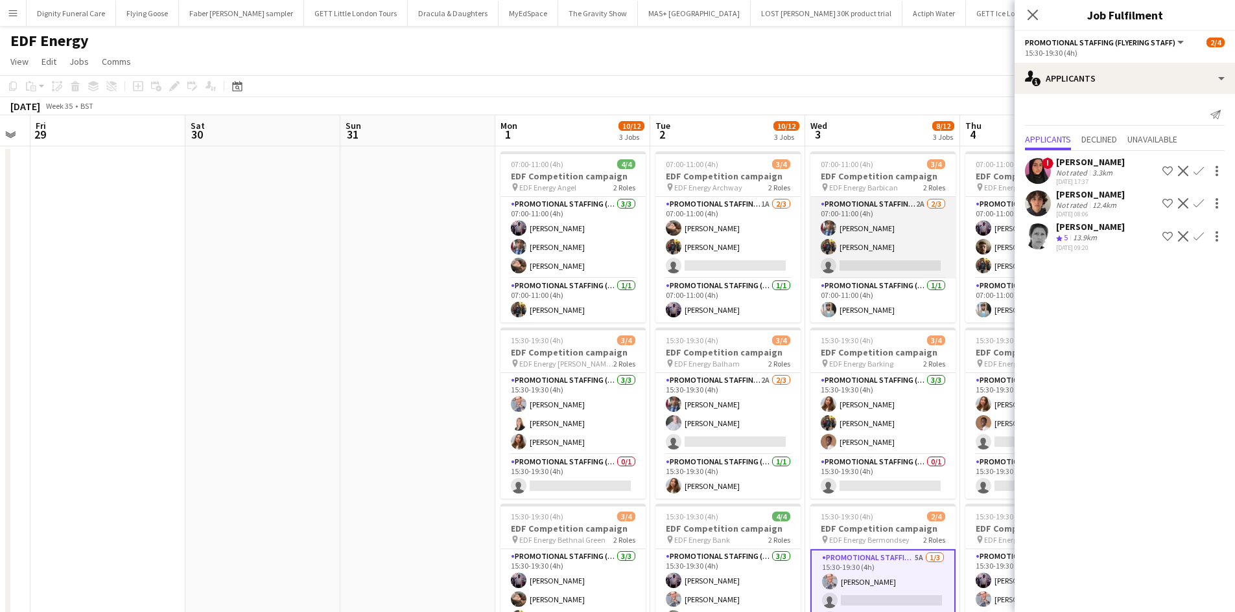
click at [888, 262] on app-card-role "Promotional Staffing (Flyering Staff) 2A 2/3 07:00-11:00 (4h) Seyi Ogunyemi Mar…" at bounding box center [882, 238] width 145 height 82
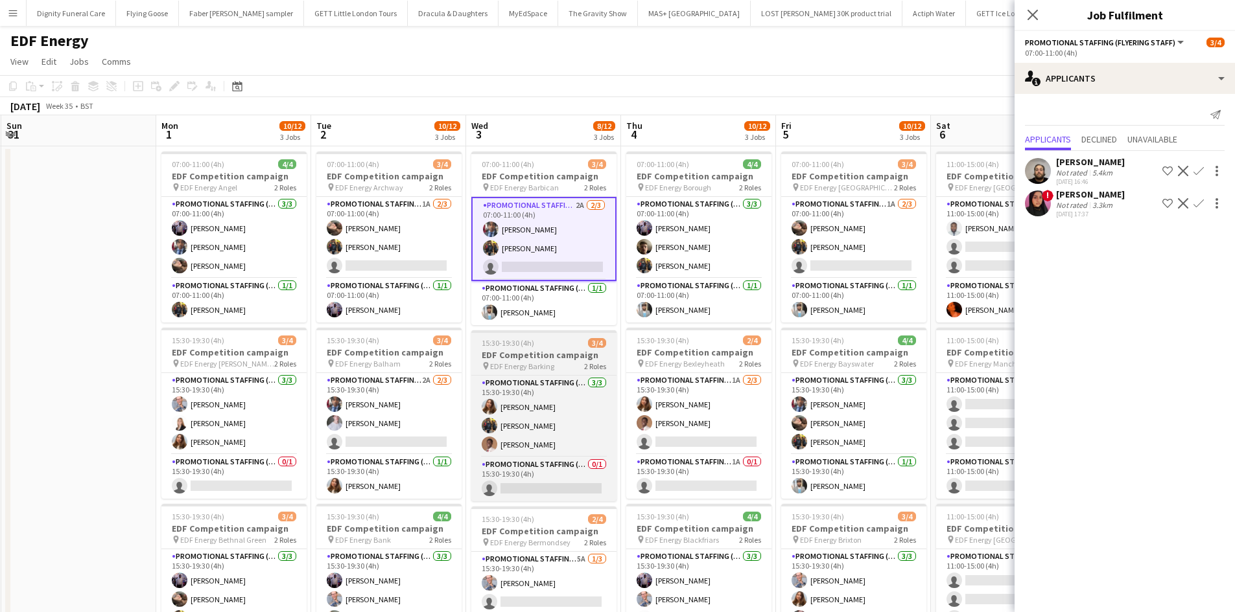
scroll to position [0, 571]
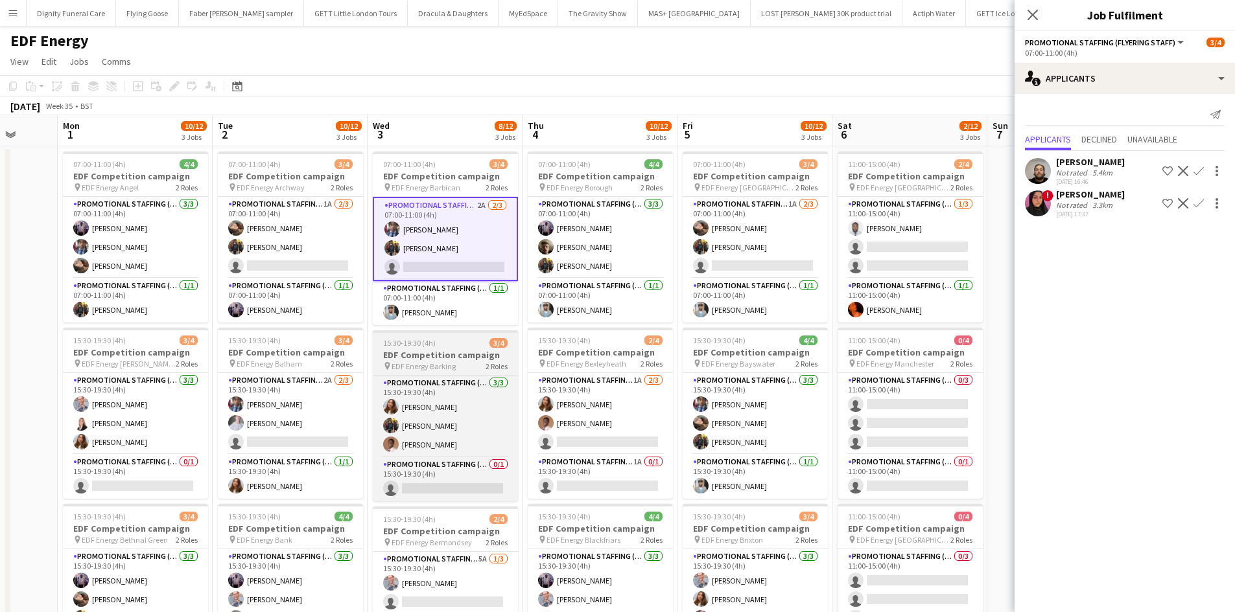
drag, startPoint x: 888, startPoint y: 369, endPoint x: 442, endPoint y: 364, distance: 446.5
click at [442, 365] on app-calendar-viewport "Thu 28 Fri 29 Sat 30 Sun 31 Mon 1 10/12 3 Jobs Tue 2 10/12 3 Jobs Wed 3 8/12 3 …" at bounding box center [617, 521] width 1235 height 813
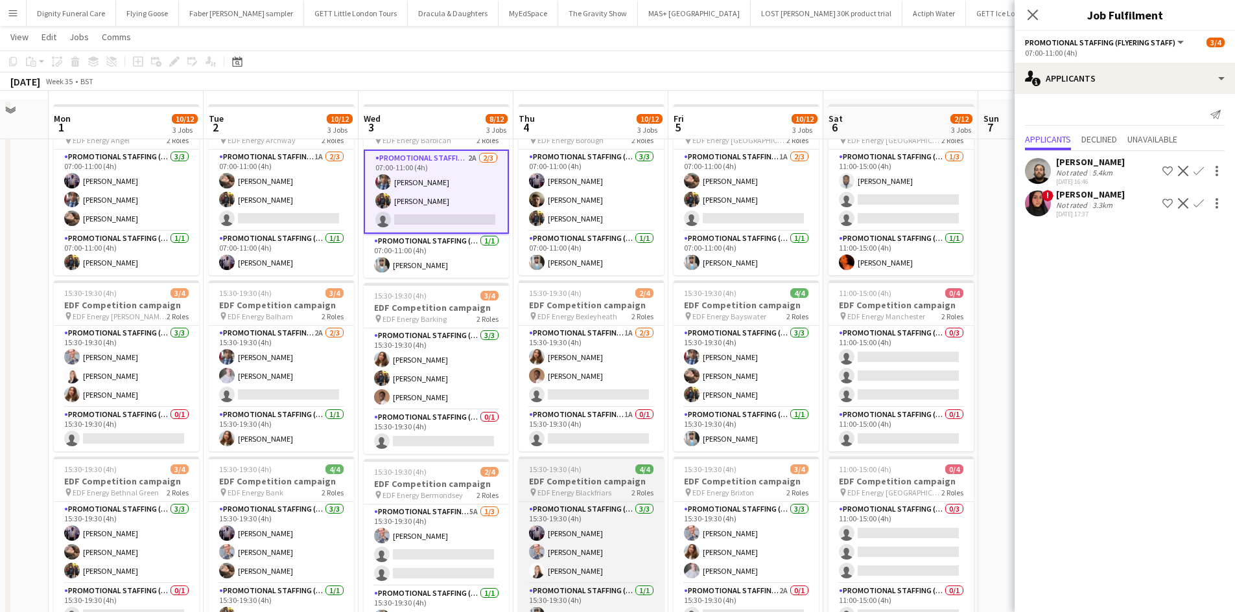
scroll to position [65, 0]
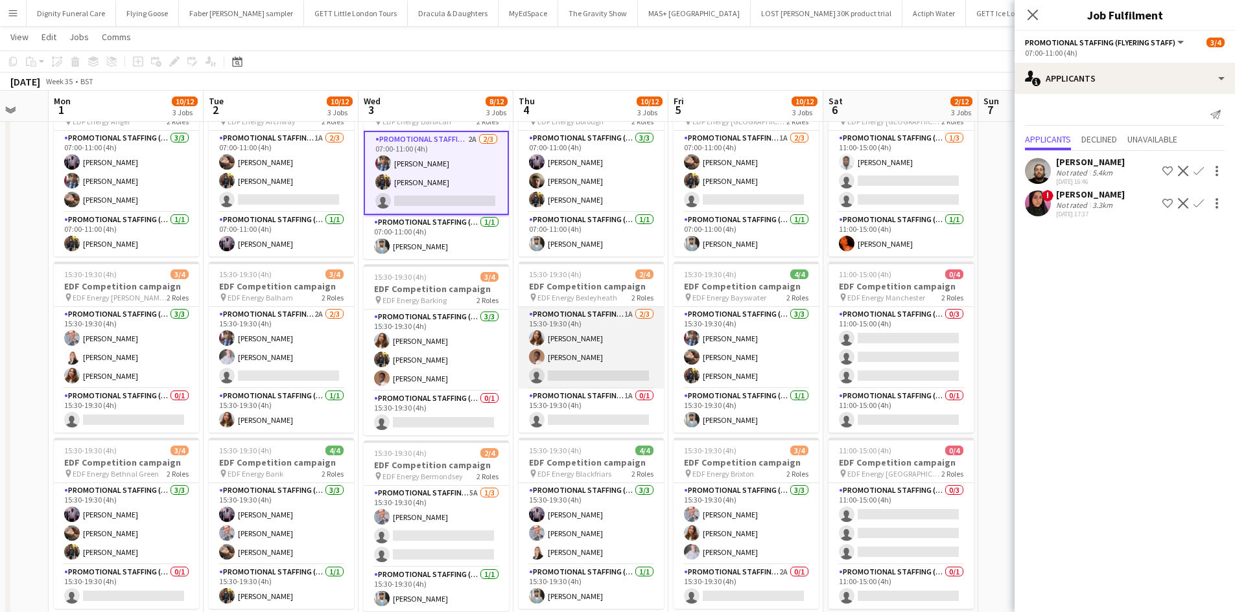
click at [608, 375] on app-card-role "Promotional Staffing (Flyering Staff) 1A 2/3 15:30-19:30 (4h) Tetiana Gerus Ola…" at bounding box center [590, 348] width 145 height 82
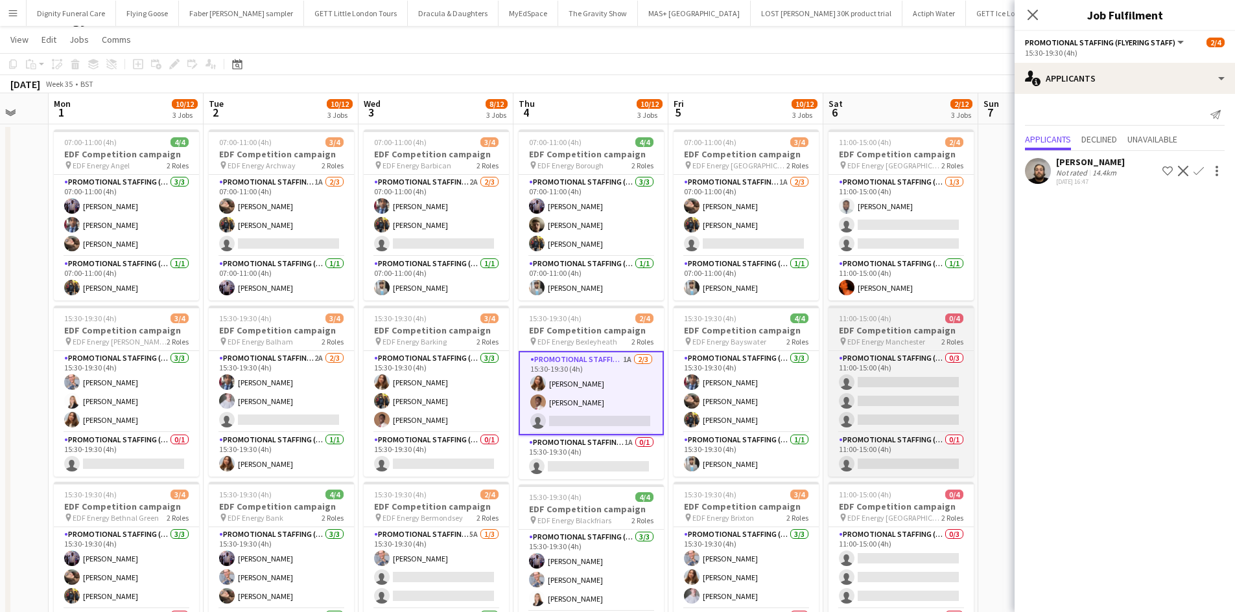
scroll to position [0, 0]
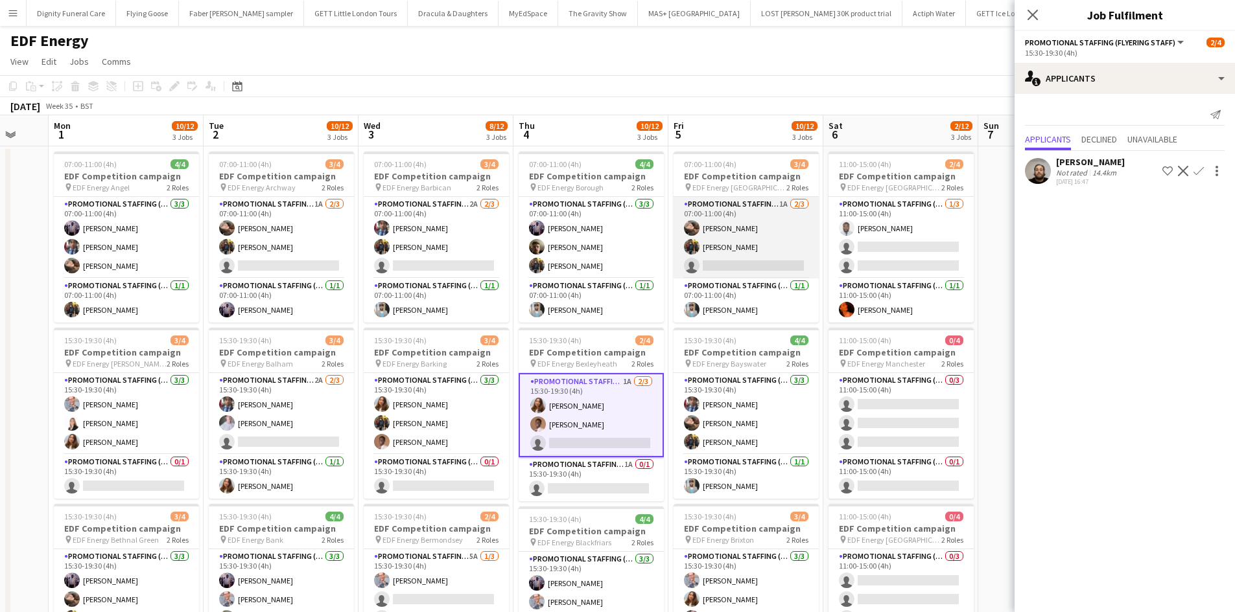
click at [763, 258] on app-card-role "Promotional Staffing (Flyering Staff) 1A 2/3 07:00-11:00 (4h) Anastasiia Melesh…" at bounding box center [745, 238] width 145 height 82
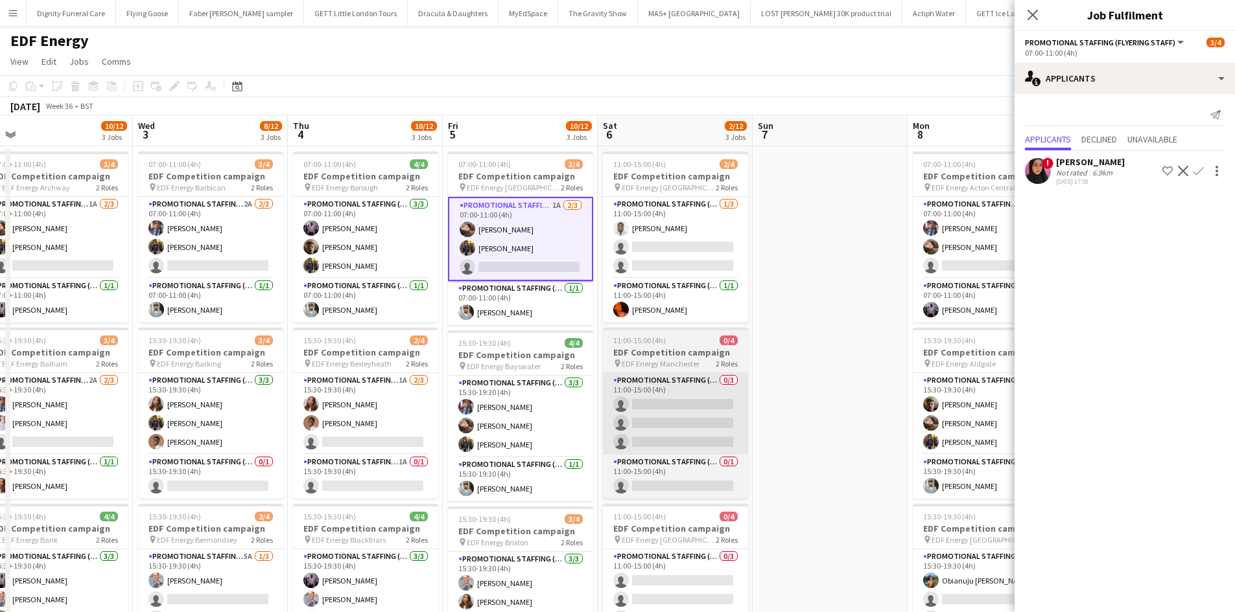
drag, startPoint x: 899, startPoint y: 377, endPoint x: 676, endPoint y: 377, distance: 223.6
click at [671, 380] on app-calendar-viewport "Sat 30 Sun 31 Mon 1 10/12 3 Jobs Tue 2 10/12 3 Jobs Wed 3 8/12 3 Jobs Thu 4 10/…" at bounding box center [617, 521] width 1235 height 813
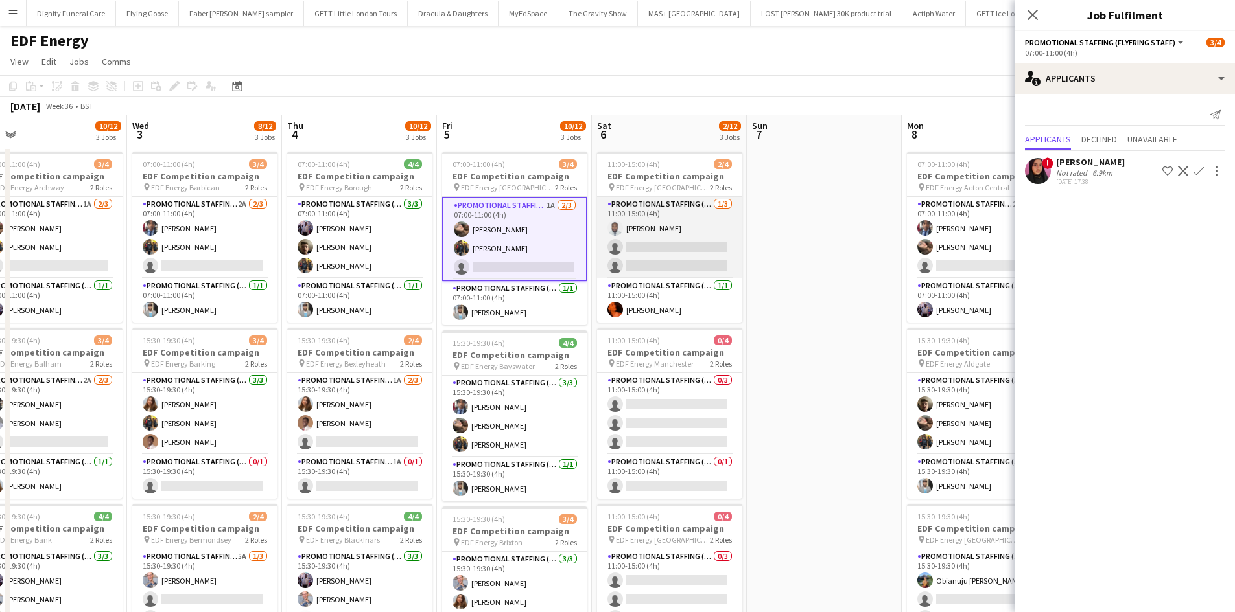
click at [665, 265] on app-card-role "Promotional Staffing (Flyering Staff) 1/3 11:00-15:00 (4h) Hammed Yakub single-…" at bounding box center [669, 238] width 145 height 82
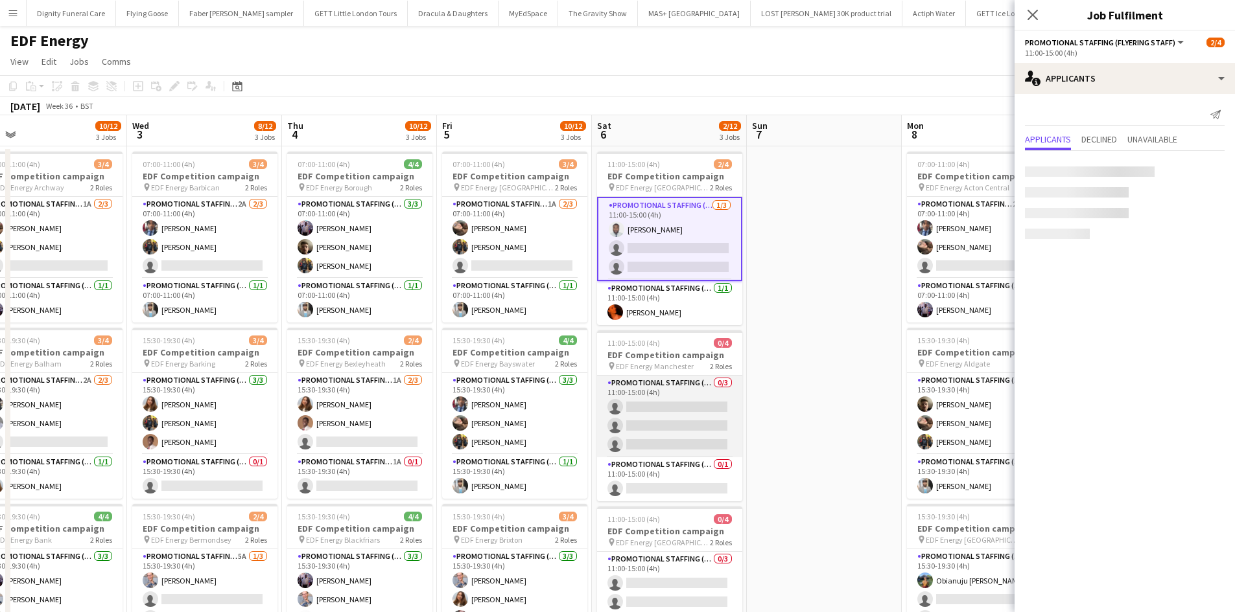
click at [693, 429] on app-card-role "Promotional Staffing (Flyering Staff) 0/3 11:00-15:00 (4h) single-neutral-actio…" at bounding box center [669, 417] width 145 height 82
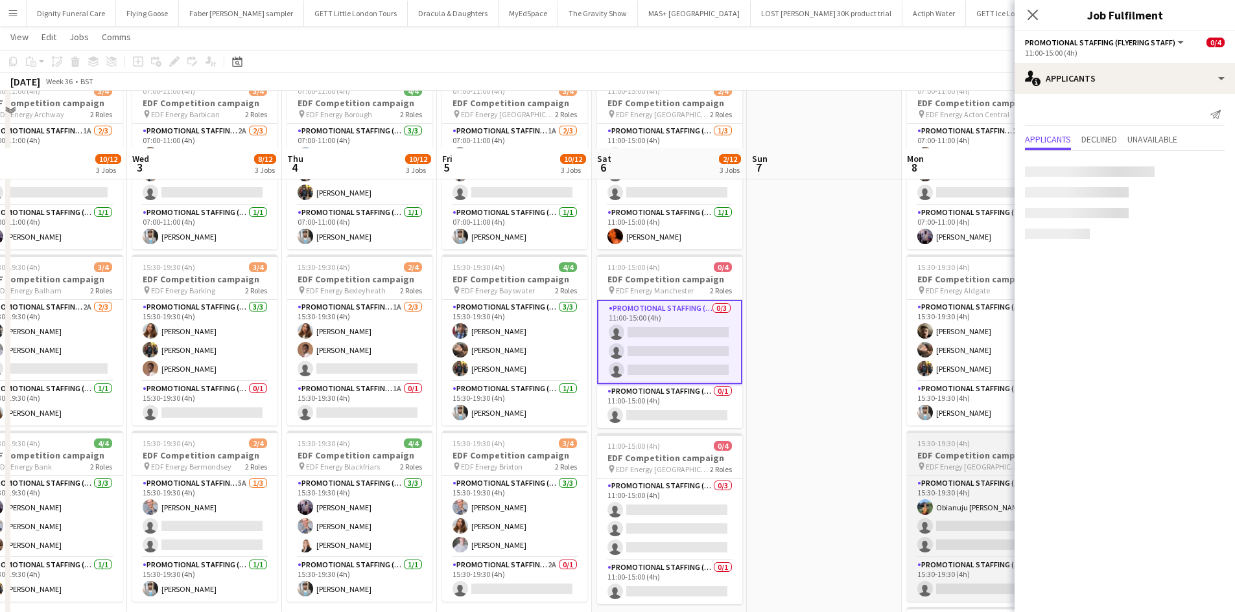
scroll to position [130, 0]
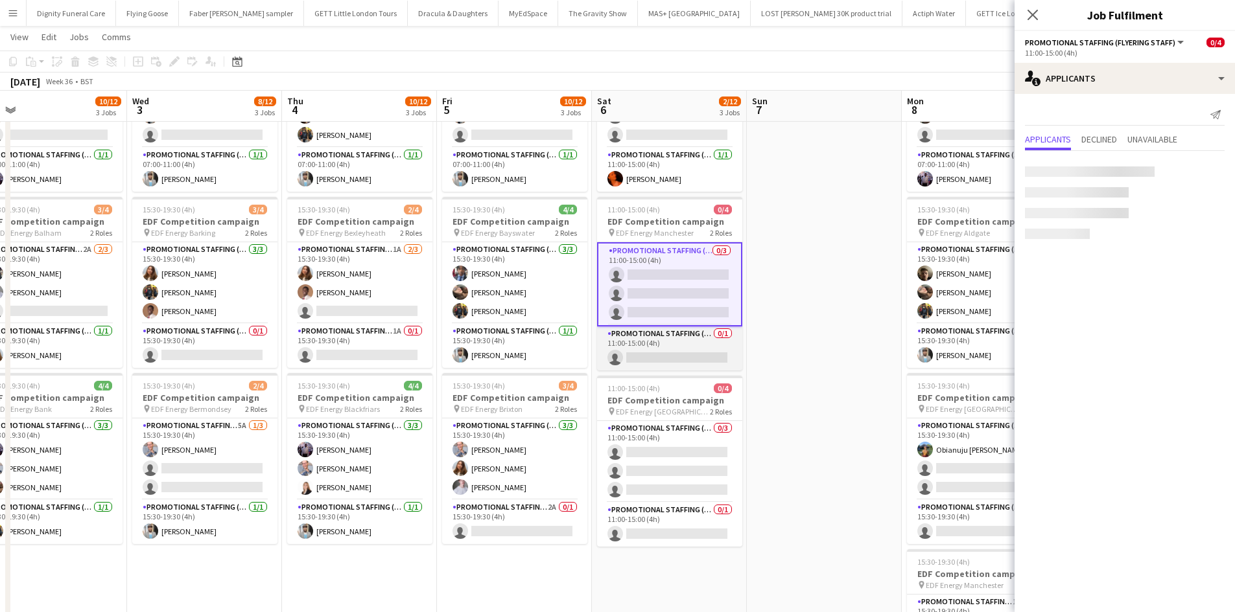
click at [677, 358] on app-card-role "Promotional Staffing (Team Leader) 0/1 11:00-15:00 (4h) single-neutral-actions" at bounding box center [669, 349] width 145 height 44
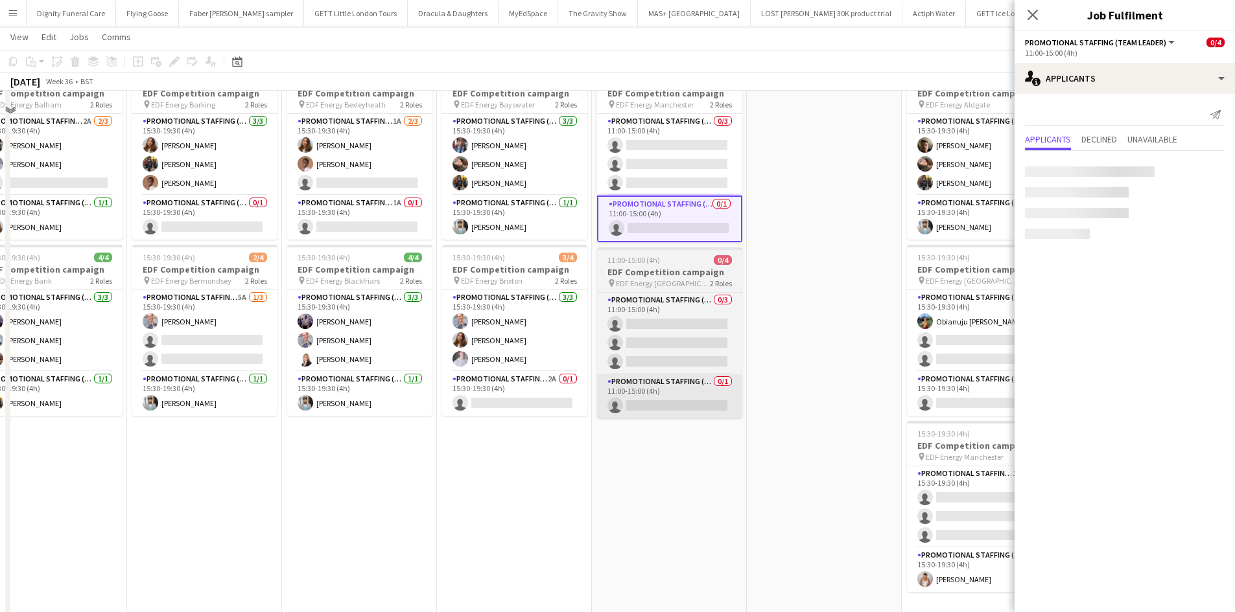
scroll to position [259, 0]
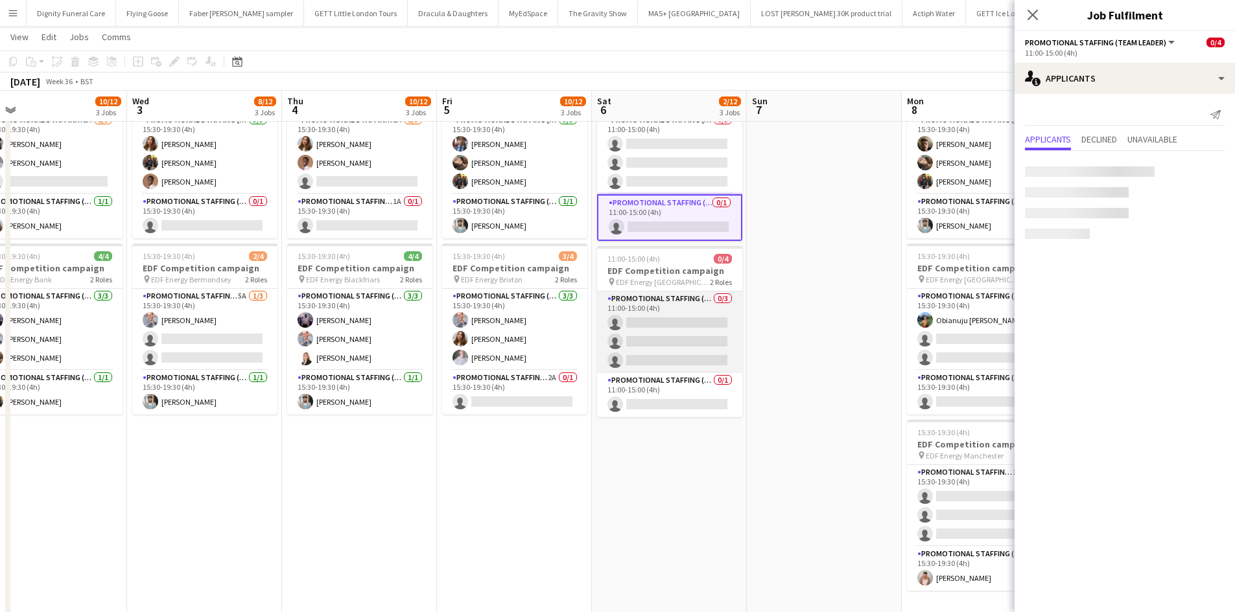
click at [687, 317] on app-card-role "Promotional Staffing (Flyering Staff) 0/3 11:00-15:00 (4h) single-neutral-actio…" at bounding box center [669, 333] width 145 height 82
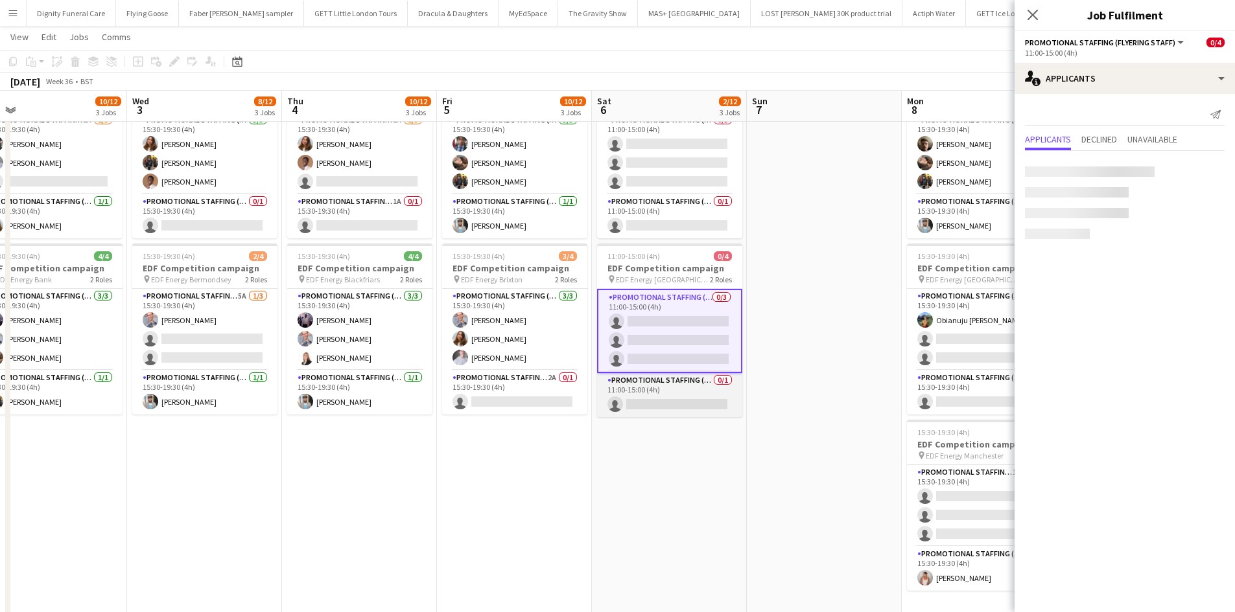
click at [675, 403] on app-card-role "Promotional Staffing (Team Leader) 0/1 11:00-15:00 (4h) single-neutral-actions" at bounding box center [669, 395] width 145 height 44
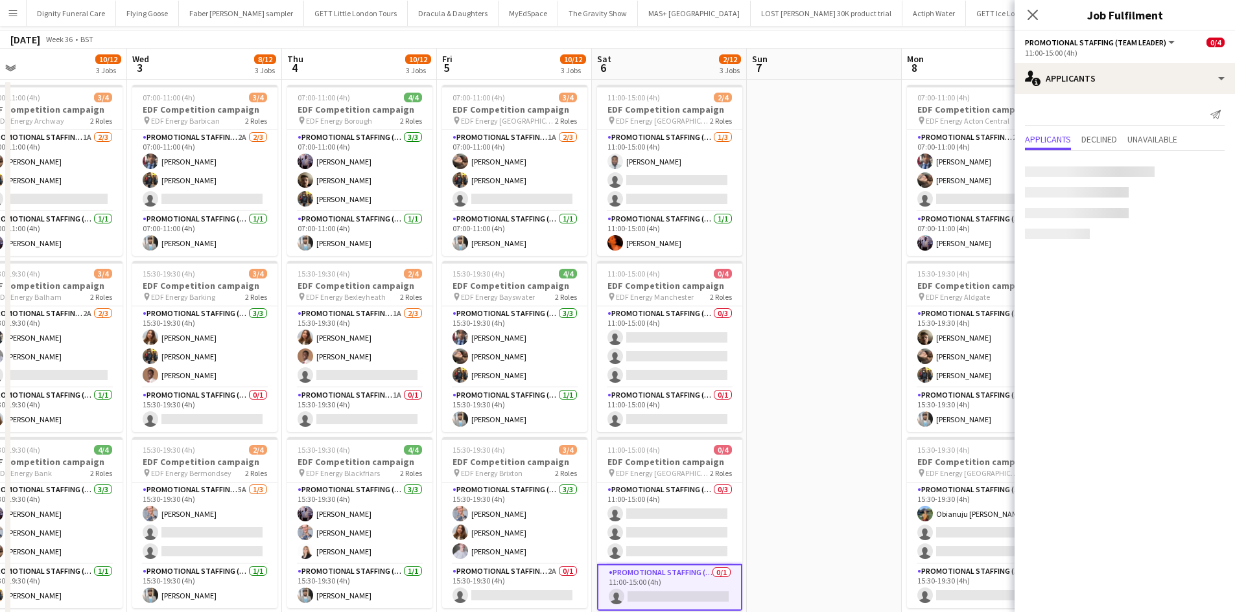
scroll to position [0, 0]
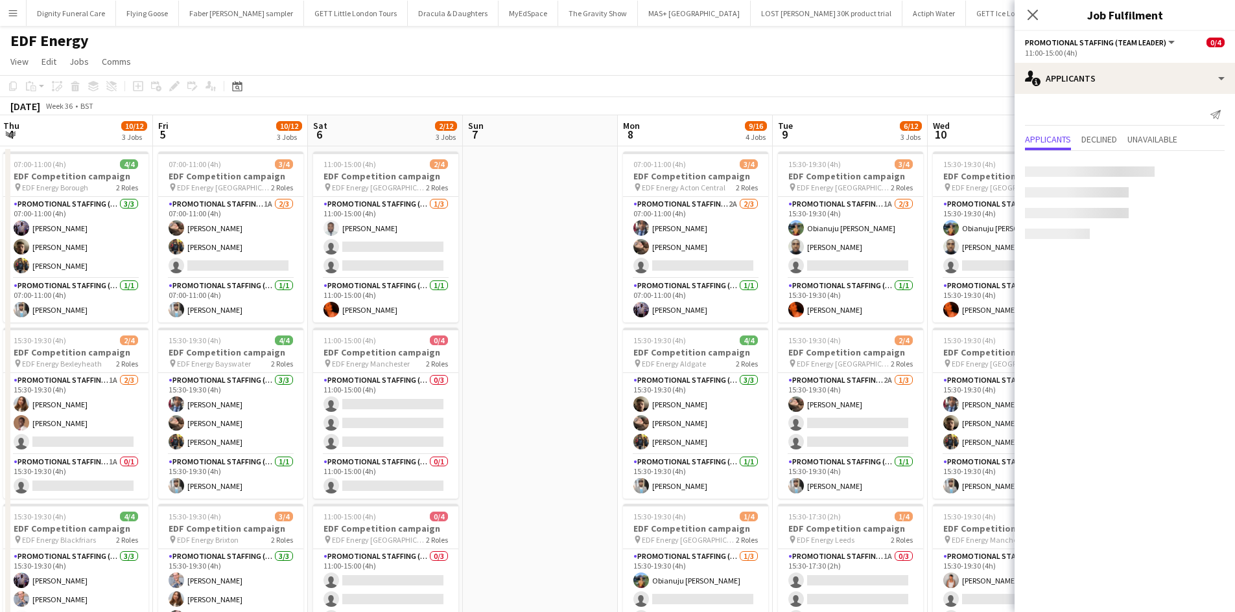
drag, startPoint x: 796, startPoint y: 358, endPoint x: 522, endPoint y: 352, distance: 273.5
click at [519, 354] on app-calendar-viewport "Mon 1 10/12 3 Jobs Tue 2 10/12 3 Jobs Wed 3 8/12 3 Jobs Thu 4 10/12 3 Jobs Fri …" at bounding box center [617, 521] width 1235 height 813
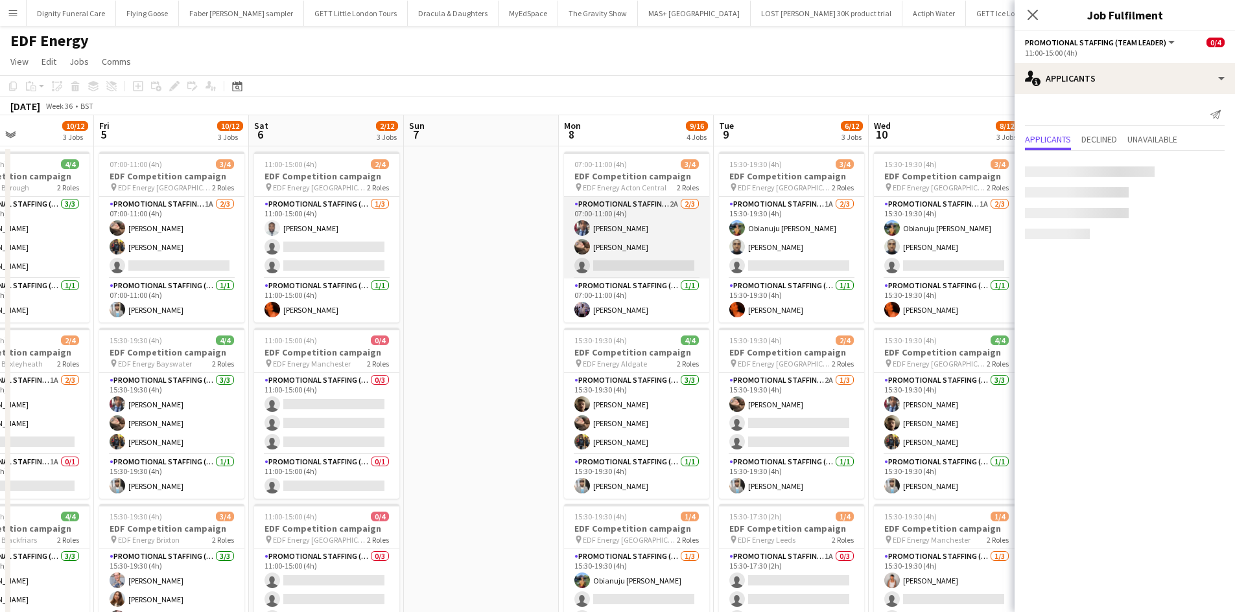
click at [653, 266] on app-card-role "Promotional Staffing (Flyering Staff) 2A 2/3 07:00-11:00 (4h) Seyi Ogunyemi Ana…" at bounding box center [636, 238] width 145 height 82
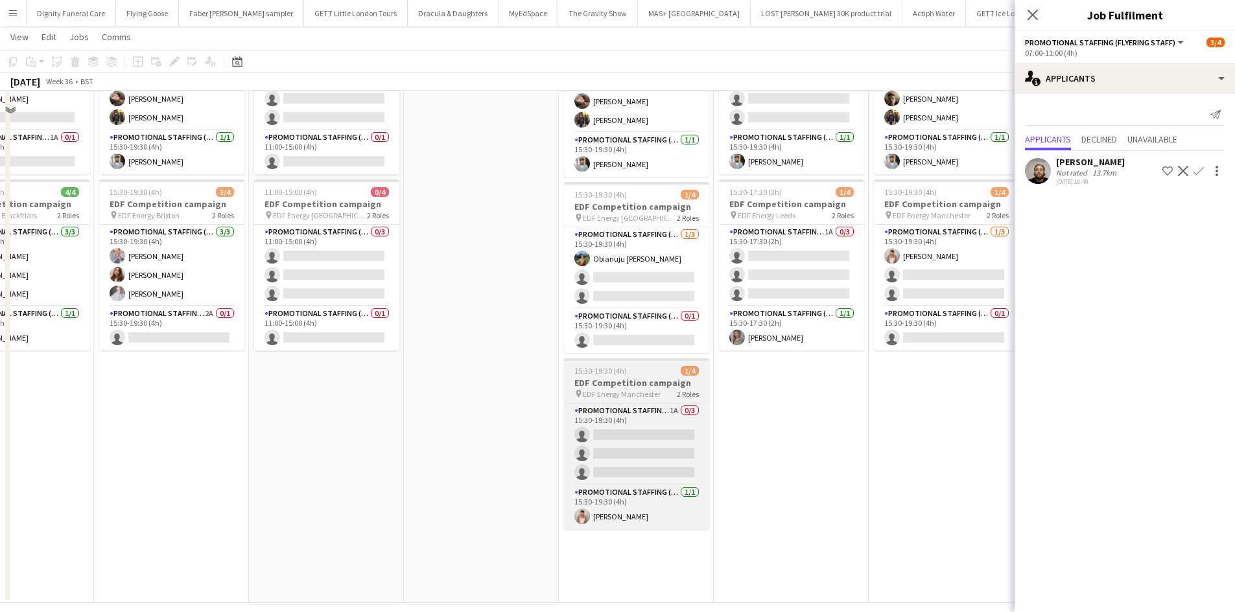
scroll to position [324, 0]
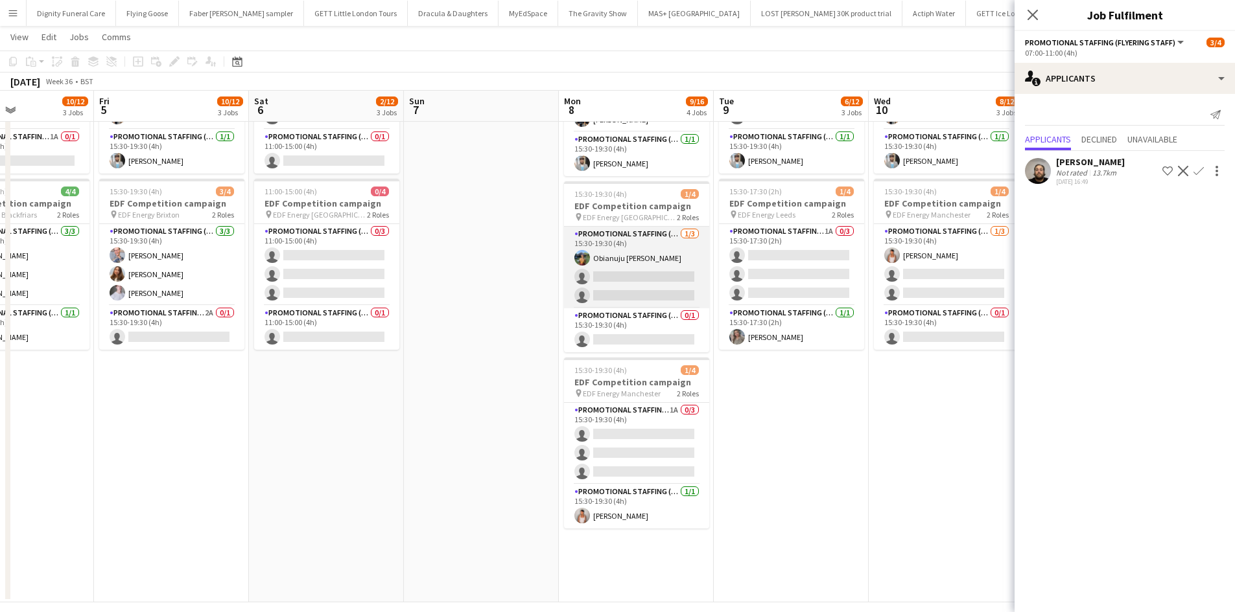
click at [637, 279] on app-card-role "Promotional Staffing (Flyering Staff) 1/3 15:30-19:30 (4h) Obianuju Rosemary Of…" at bounding box center [636, 268] width 145 height 82
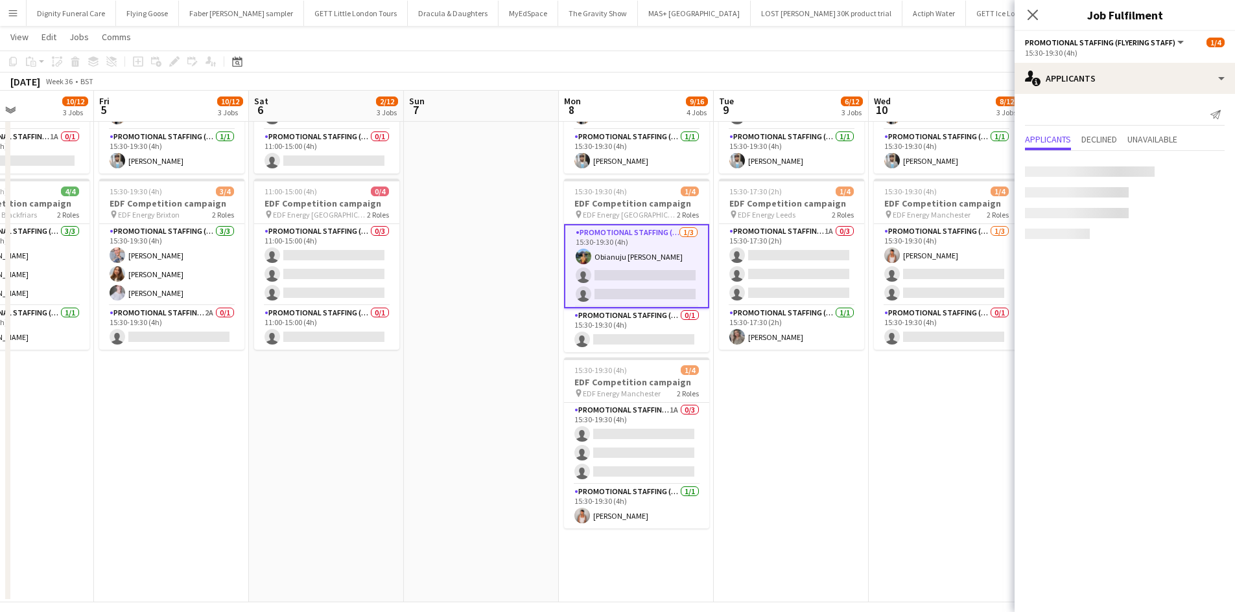
scroll to position [0, 524]
click at [661, 334] on app-card-role "Promotional Staffing (Team Leader) 0/1 15:30-19:30 (4h) single-neutral-actions" at bounding box center [637, 330] width 145 height 44
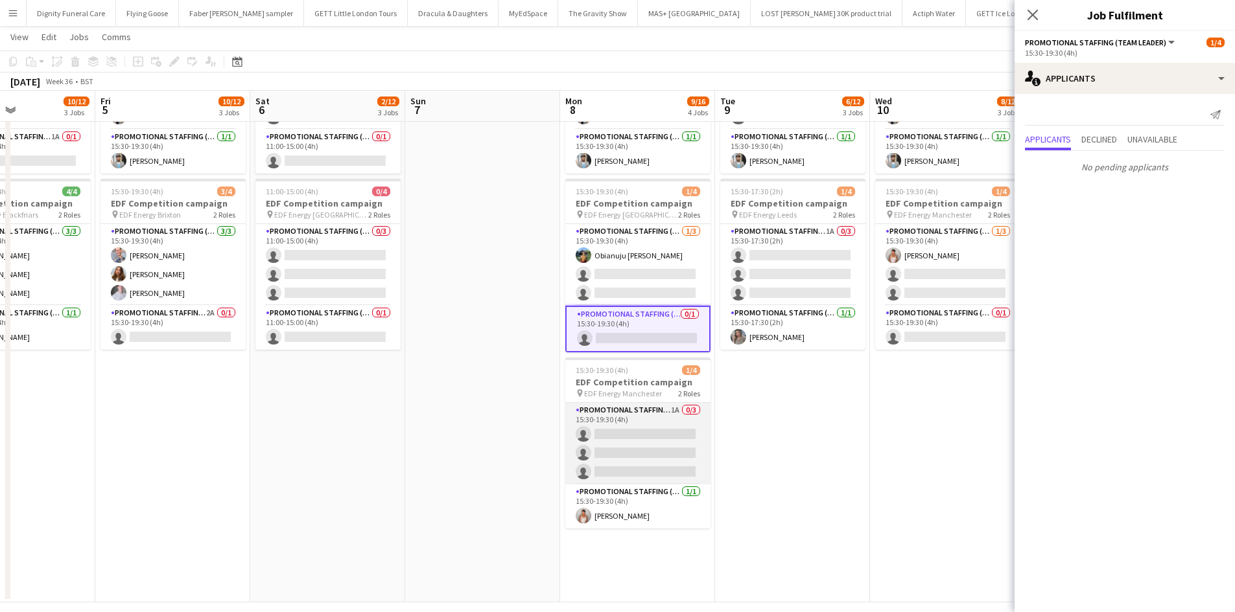
click at [669, 443] on app-card-role "Promotional Staffing (Flyering Staff) 1A 0/3 15:30-19:30 (4h) single-neutral-ac…" at bounding box center [637, 444] width 145 height 82
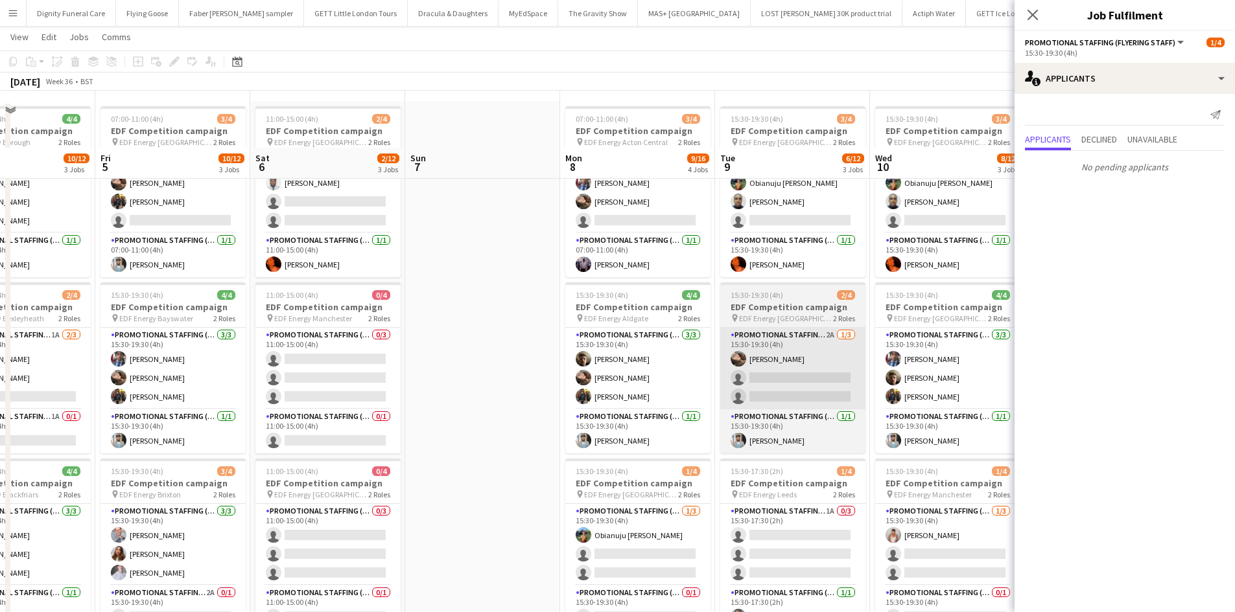
scroll to position [0, 0]
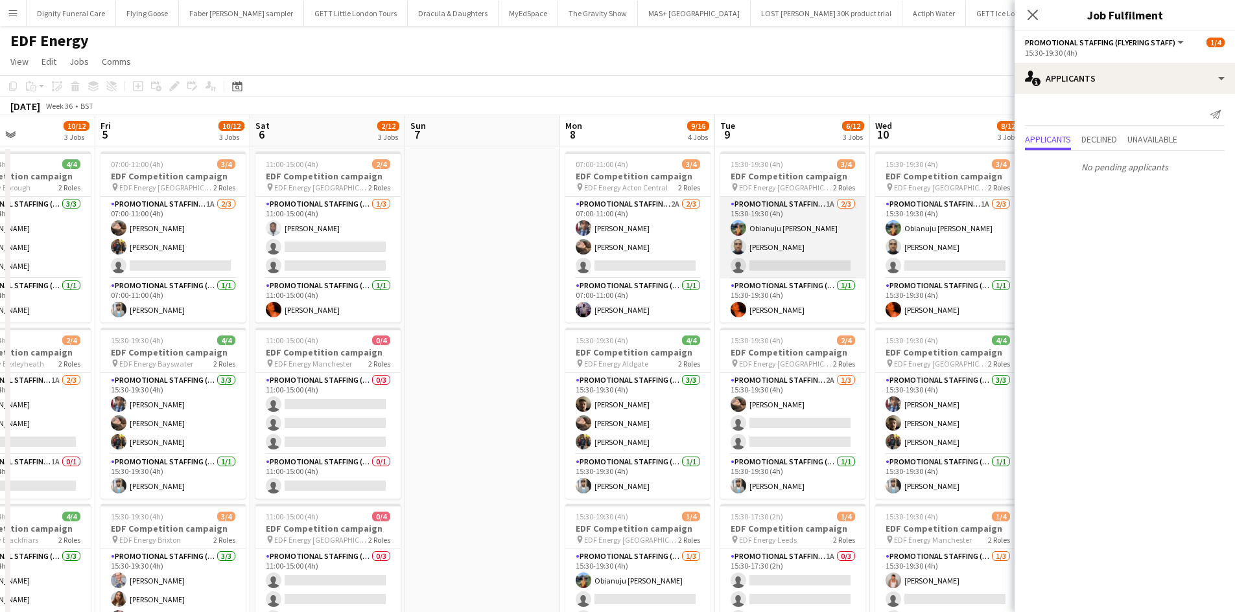
click at [806, 268] on app-card-role "Promotional Staffing (Flyering Staff) 1A 2/3 15:30-19:30 (4h) Obianuju Rosemary…" at bounding box center [792, 238] width 145 height 82
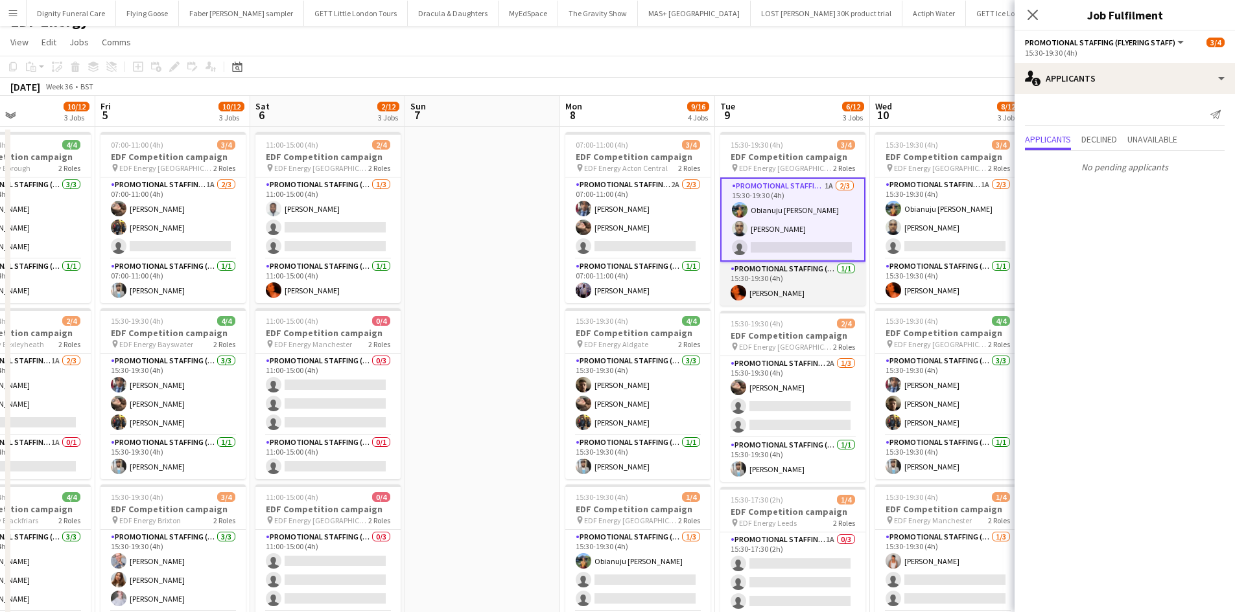
scroll to position [130, 0]
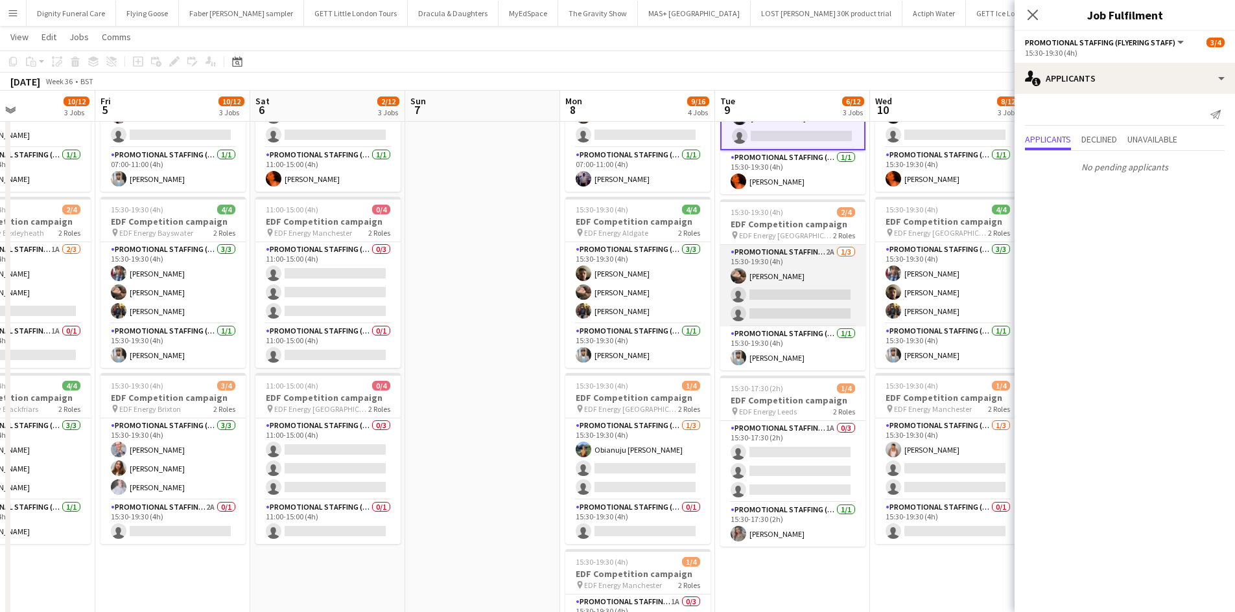
click at [802, 288] on app-card-role "Promotional Staffing (Flyering Staff) 2A 1/3 15:30-19:30 (4h) Anastasiia Melesh…" at bounding box center [792, 286] width 145 height 82
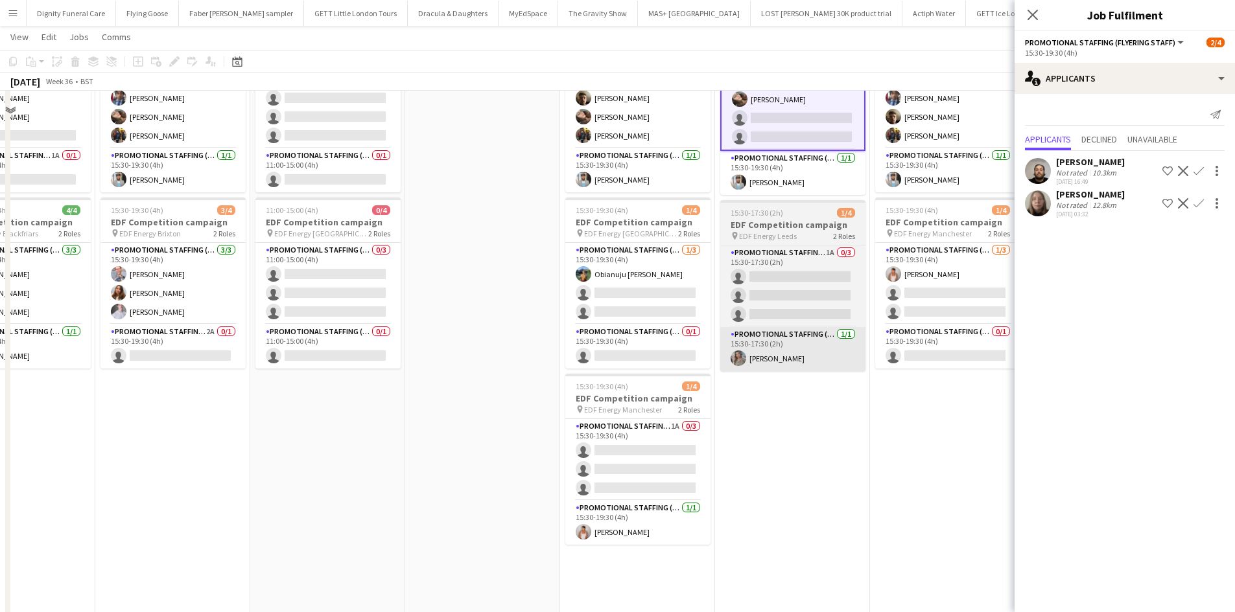
scroll to position [324, 0]
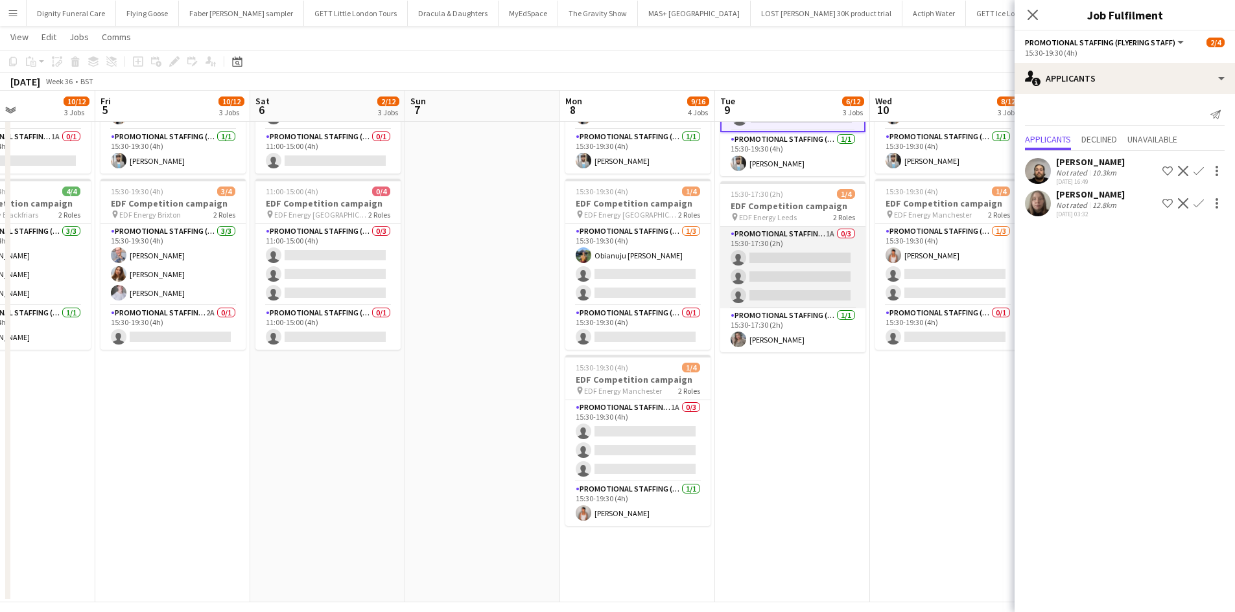
drag, startPoint x: 789, startPoint y: 275, endPoint x: 778, endPoint y: 308, distance: 34.6
click at [790, 275] on app-card-role "Promotional Staffing (Flyering Staff) 1A 0/3 15:30-17:30 (2h) single-neutral-ac…" at bounding box center [792, 268] width 145 height 82
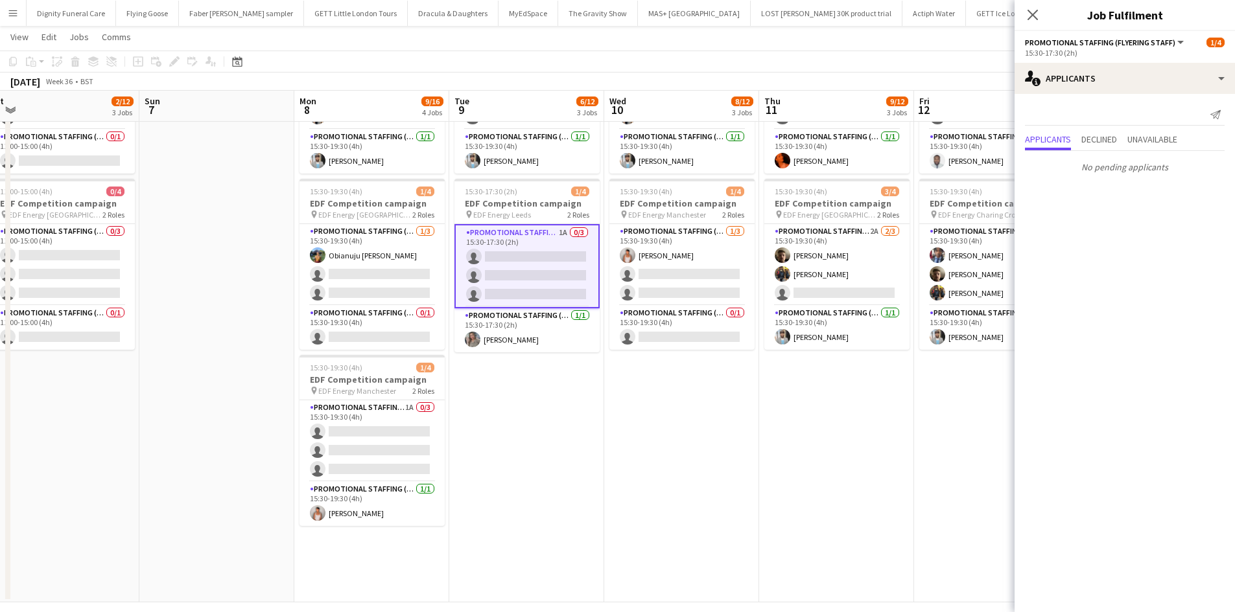
scroll to position [0, 535]
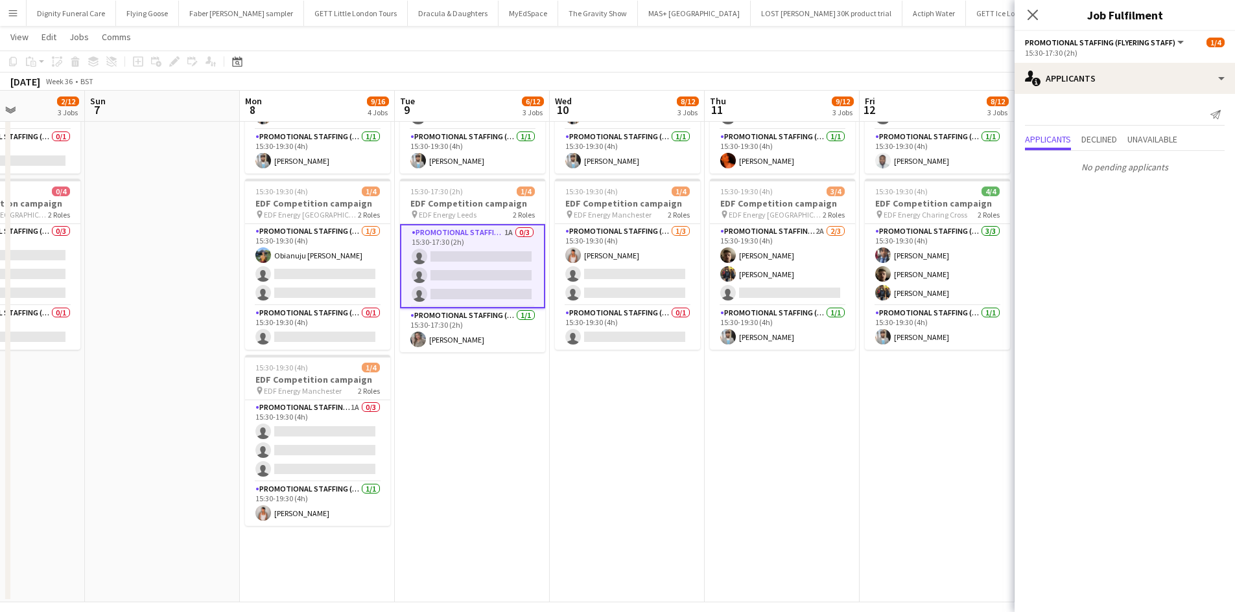
drag, startPoint x: 848, startPoint y: 431, endPoint x: 537, endPoint y: 439, distance: 311.2
click at [526, 439] on app-calendar-viewport "Wed 3 8/12 3 Jobs Thu 4 10/12 3 Jobs Fri 5 10/12 3 Jobs Sat 6 2/12 3 Jobs Sun 7…" at bounding box center [617, 165] width 1235 height 876
click at [629, 338] on app-card-role "Promotional Staffing (Team Leader) 0/1 15:30-19:30 (4h) single-neutral-actions" at bounding box center [627, 328] width 145 height 44
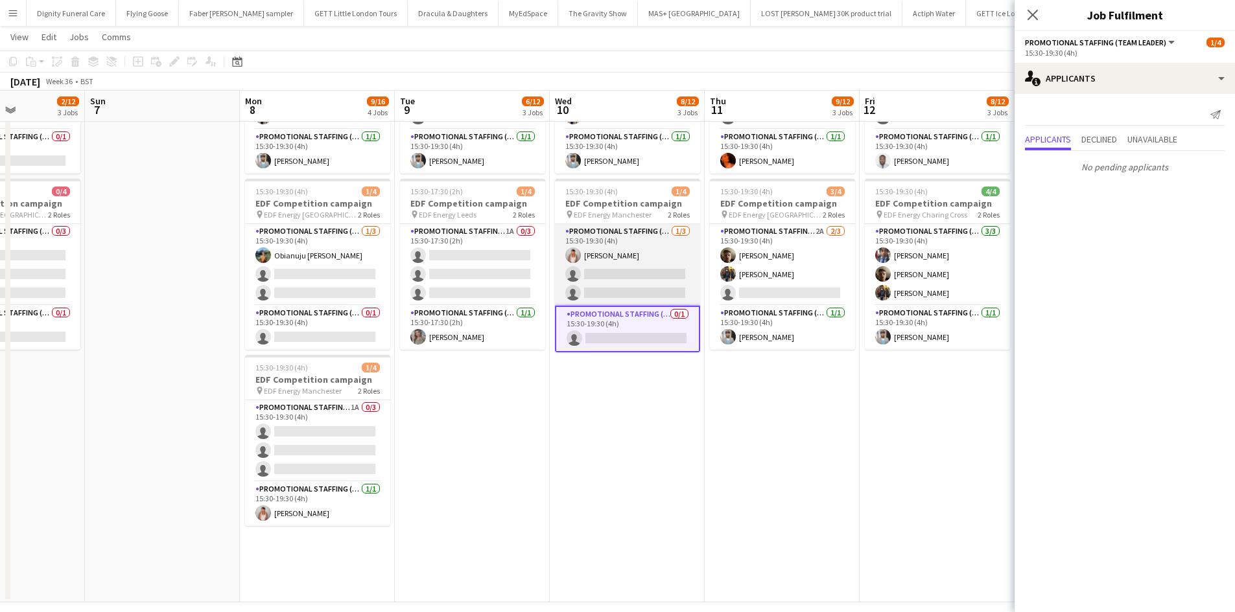
click at [631, 285] on app-card-role "Promotional Staffing (Flyering Staff) 1/3 15:30-19:30 (4h) Jessica Montogmery s…" at bounding box center [627, 265] width 145 height 82
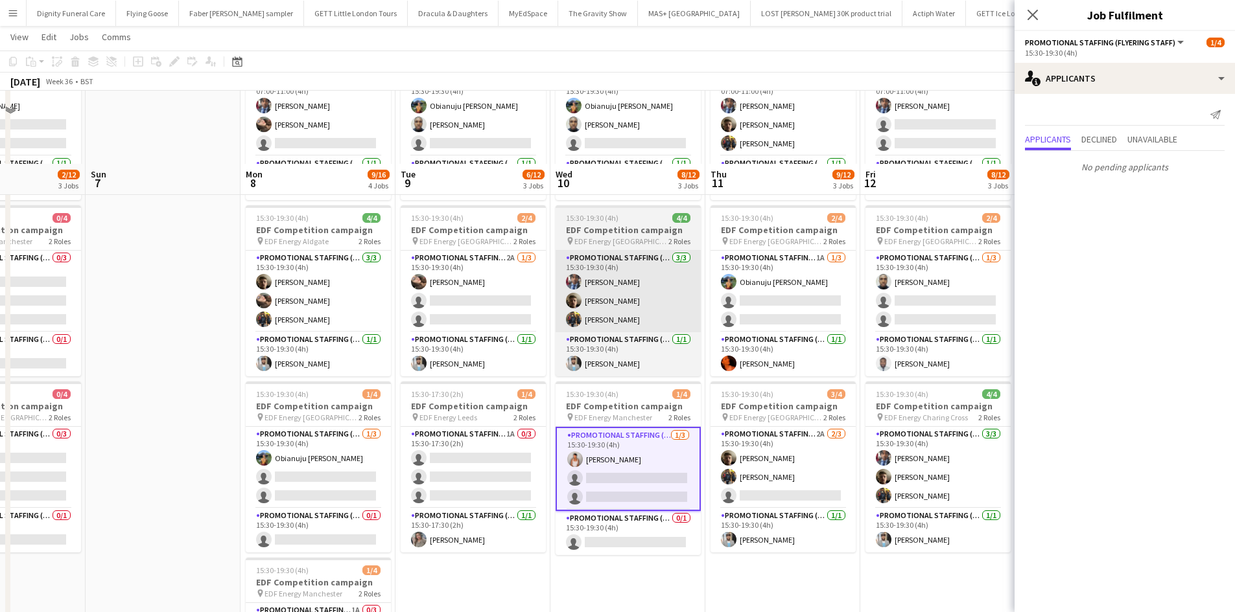
scroll to position [0, 0]
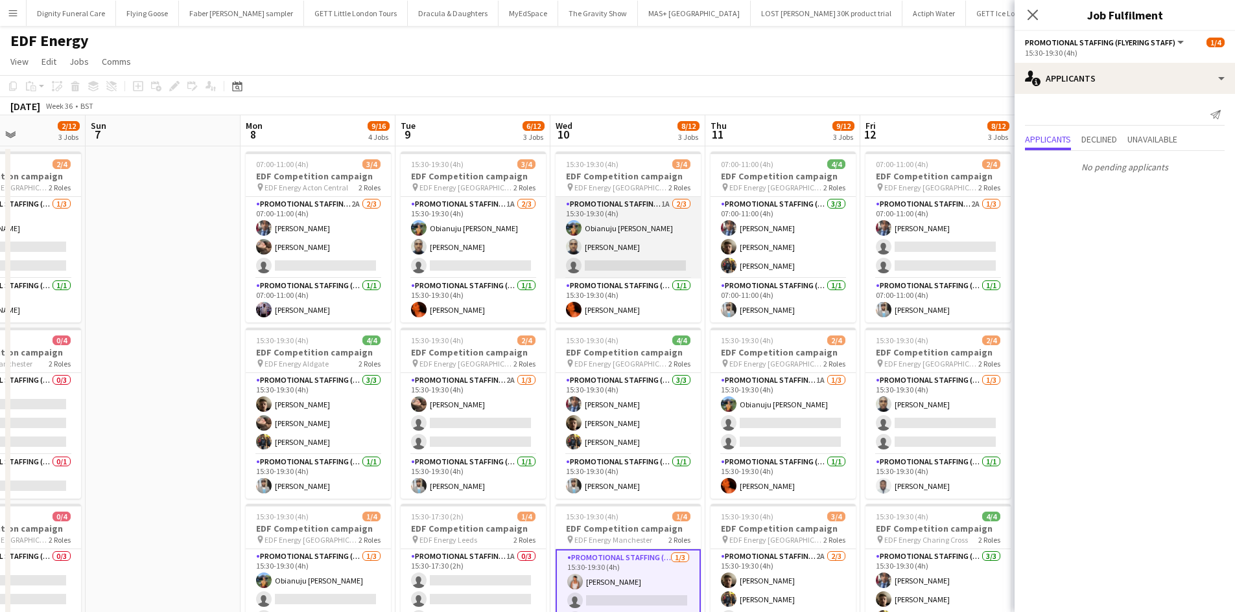
click at [662, 262] on app-card-role "Promotional Staffing (Flyering Staff) 1A 2/3 15:30-19:30 (4h) Obianuju Rosemary…" at bounding box center [627, 238] width 145 height 82
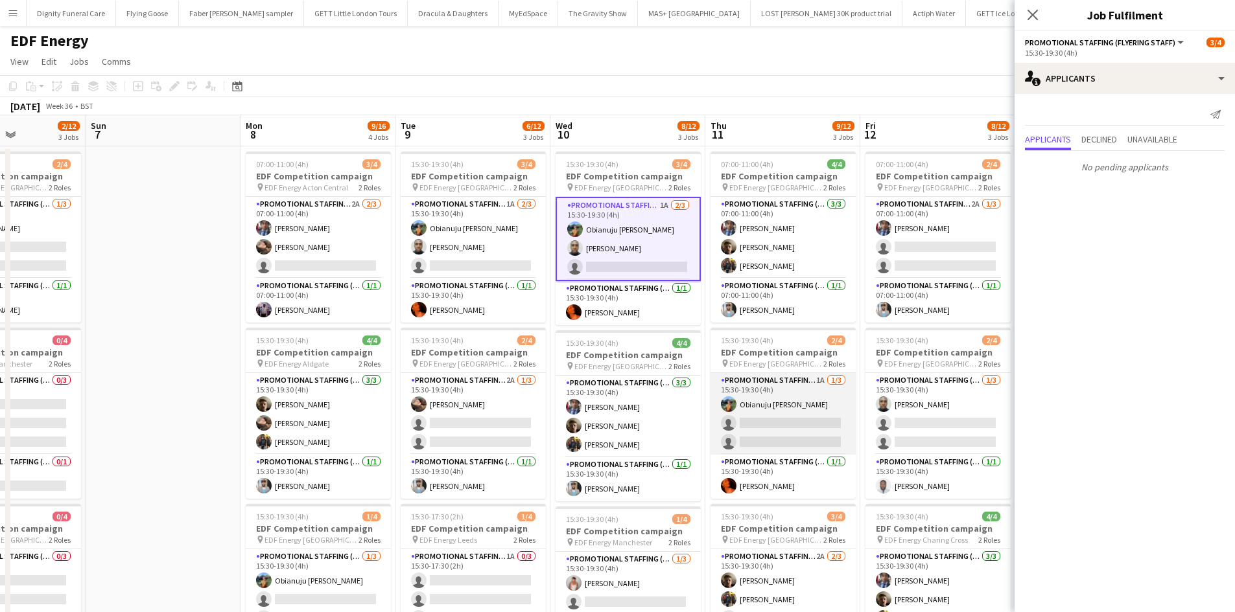
click at [807, 427] on app-card-role "Promotional Staffing (Flyering Staff) 1A 1/3 15:30-19:30 (4h) Obianuju Rosemary…" at bounding box center [782, 414] width 145 height 82
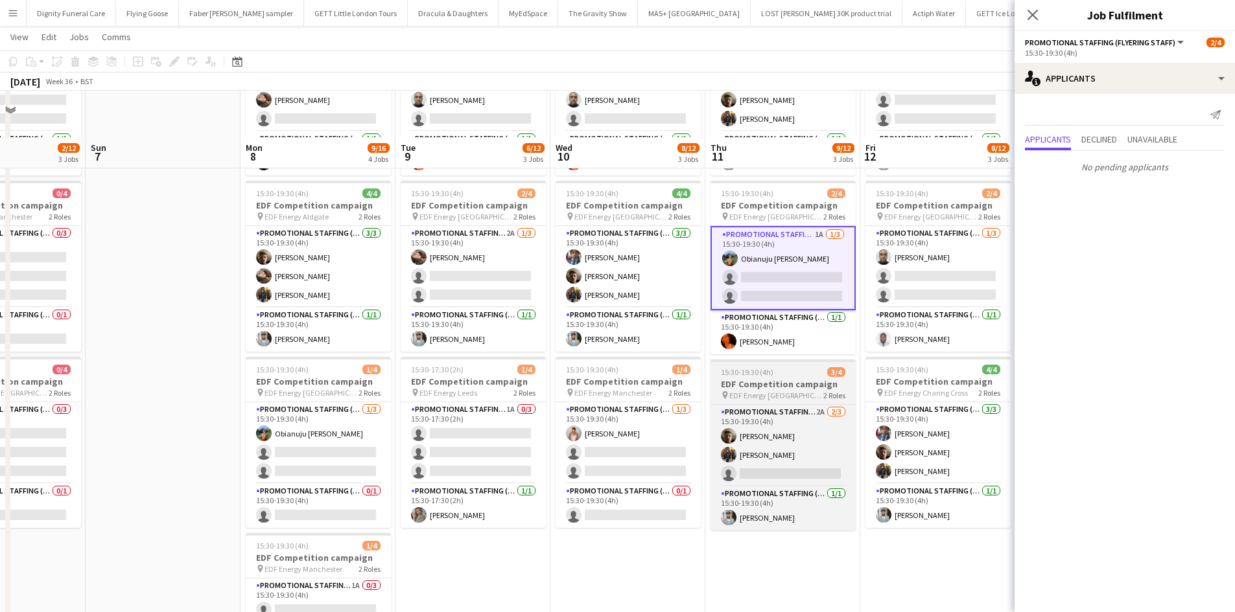
scroll to position [194, 0]
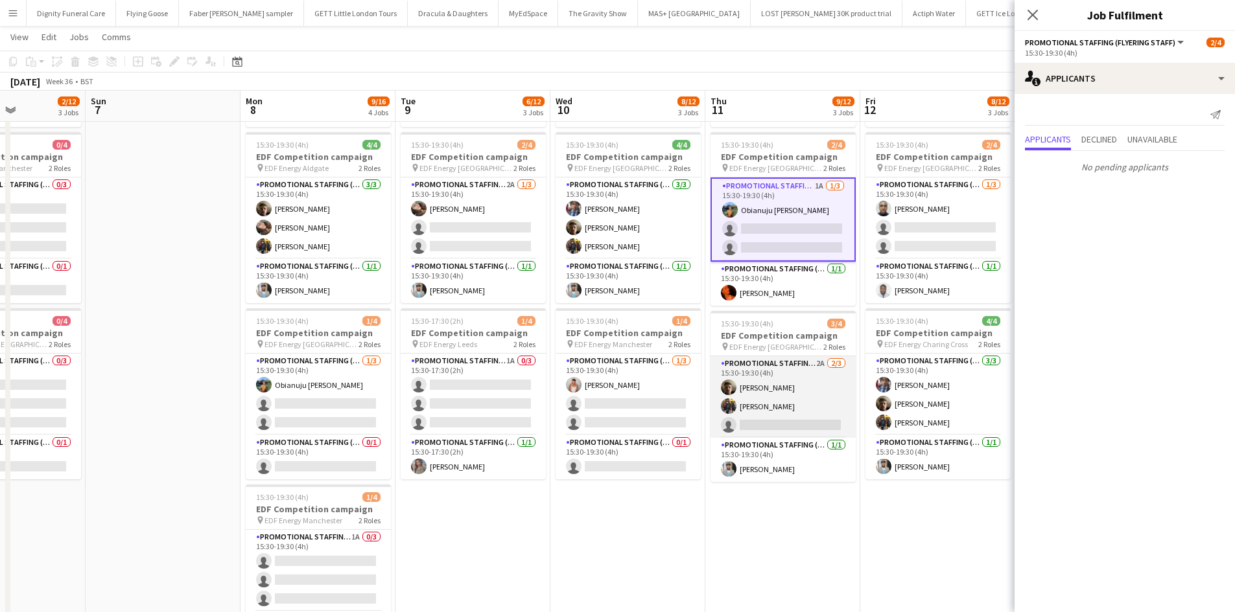
click at [791, 416] on app-card-role "Promotional Staffing (Flyering Staff) 2A 2/3 15:30-19:30 (4h) Alex Jackson-Kemp…" at bounding box center [782, 397] width 145 height 82
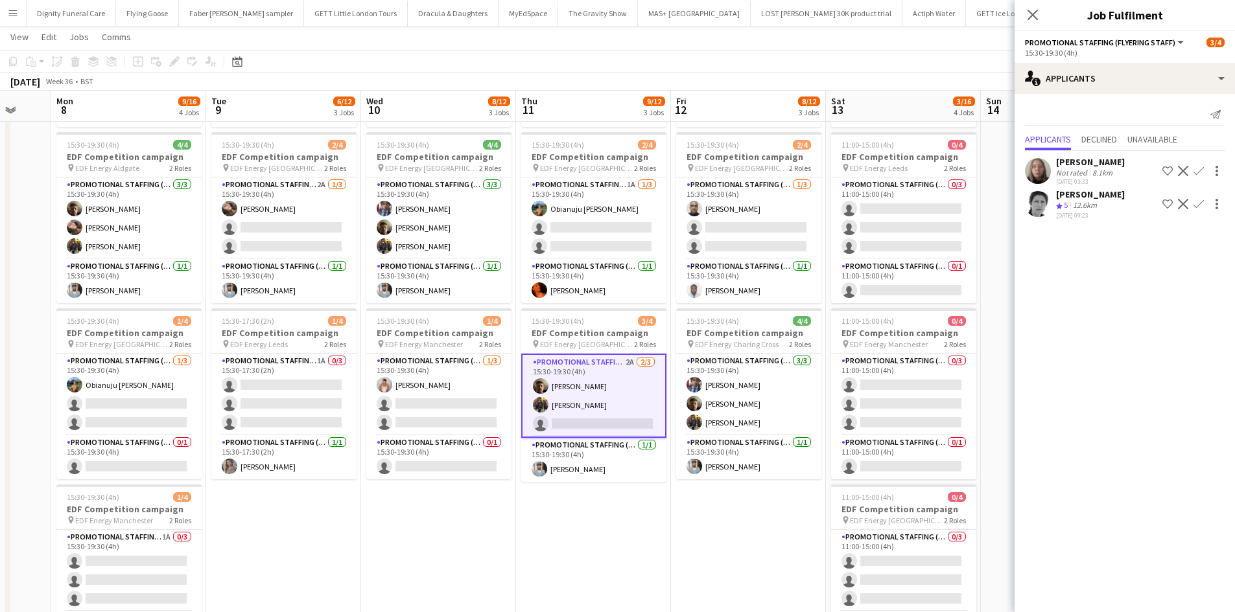
drag, startPoint x: 862, startPoint y: 520, endPoint x: 665, endPoint y: 515, distance: 197.1
click at [667, 517] on app-calendar-viewport "Fri 5 10/12 3 Jobs Sat 6 2/12 3 Jobs Sun 7 Mon 8 9/16 4 Jobs Tue 9 6/12 3 Jobs …" at bounding box center [617, 294] width 1235 height 876
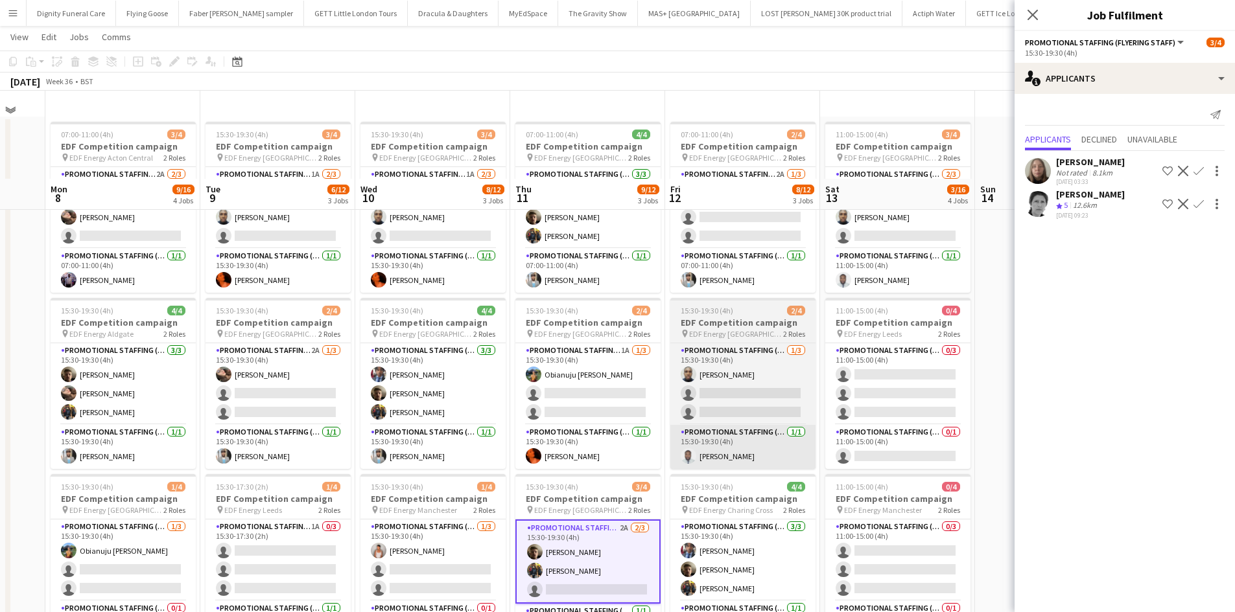
scroll to position [0, 0]
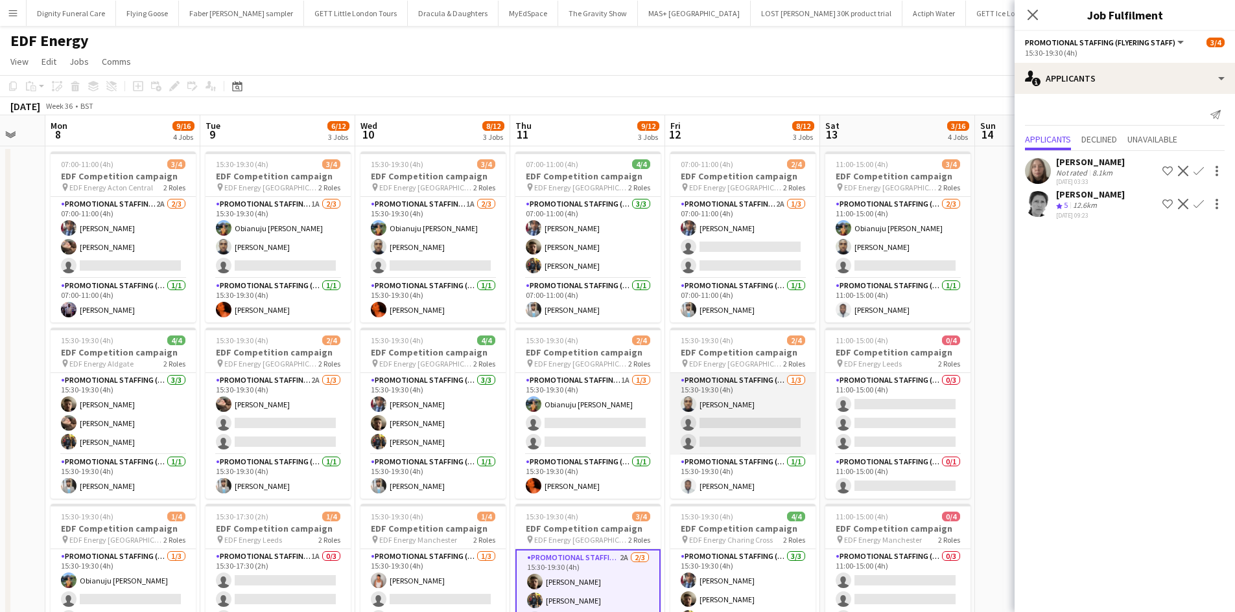
click at [736, 421] on app-card-role "Promotional Staffing (Flyering Staff) 1/3 15:30-19:30 (4h) Ayomipo Adegeye sing…" at bounding box center [742, 414] width 145 height 82
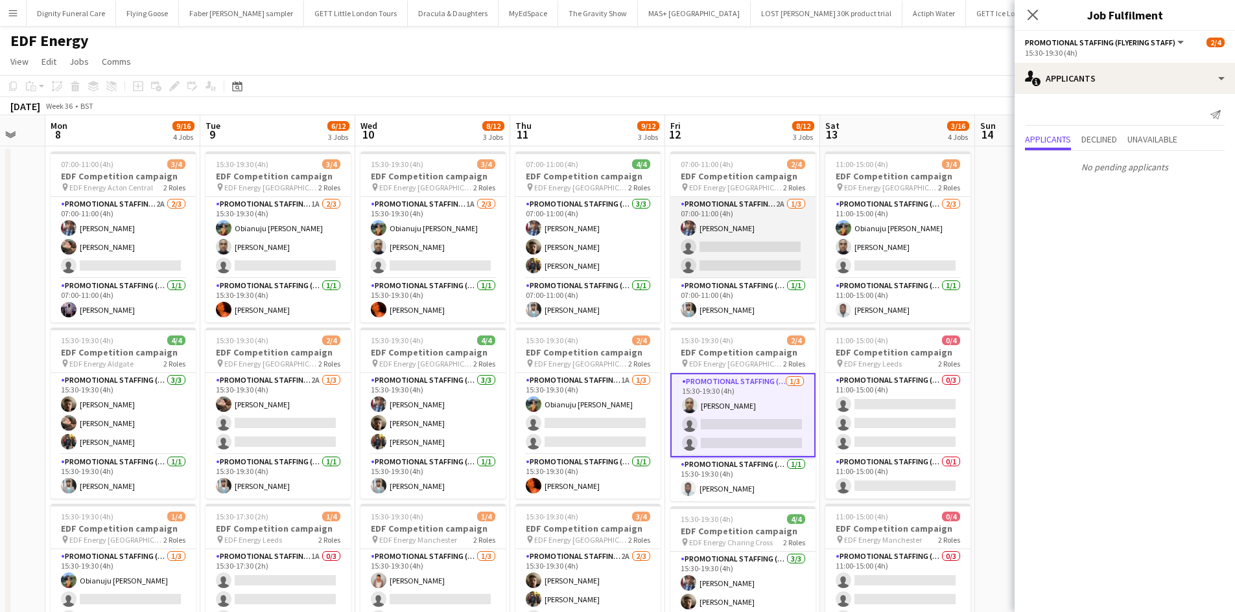
click at [733, 253] on app-card-role "Promotional Staffing (Flyering Staff) 2A 1/3 07:00-11:00 (4h) Seyi Ogunyemi sin…" at bounding box center [742, 238] width 145 height 82
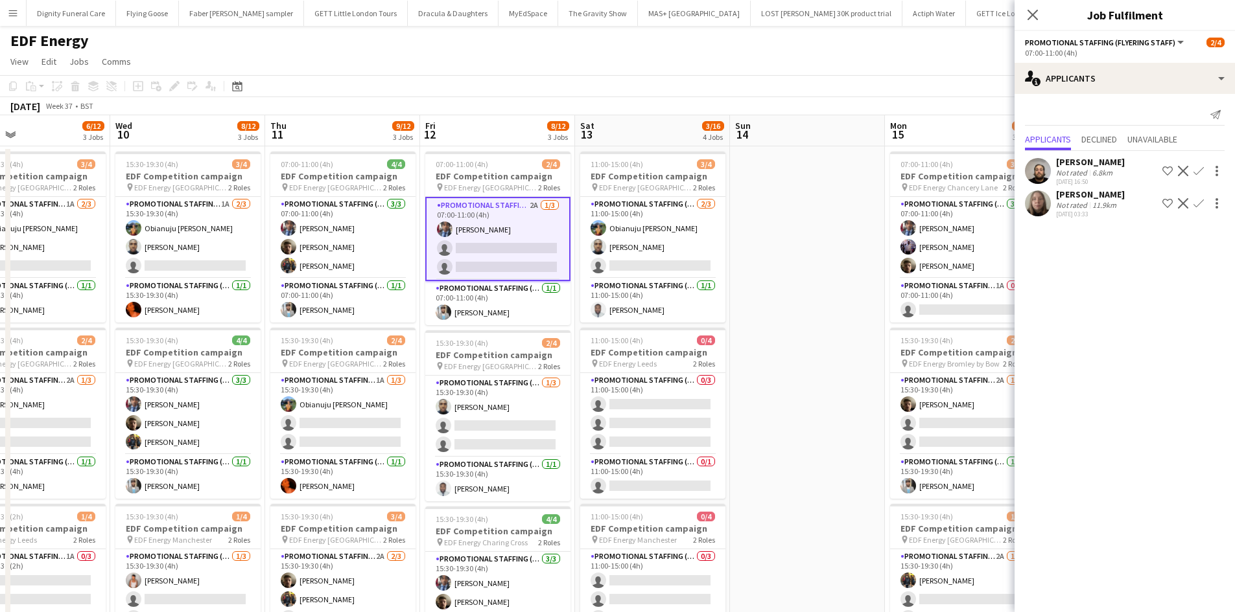
drag, startPoint x: 691, startPoint y: 386, endPoint x: 512, endPoint y: 377, distance: 179.1
click at [512, 377] on app-calendar-viewport "Fri 5 10/12 3 Jobs Sat 6 2/12 3 Jobs Sun 7 Mon 8 9/16 4 Jobs Tue 9 6/12 3 Jobs …" at bounding box center [617, 521] width 1235 height 813
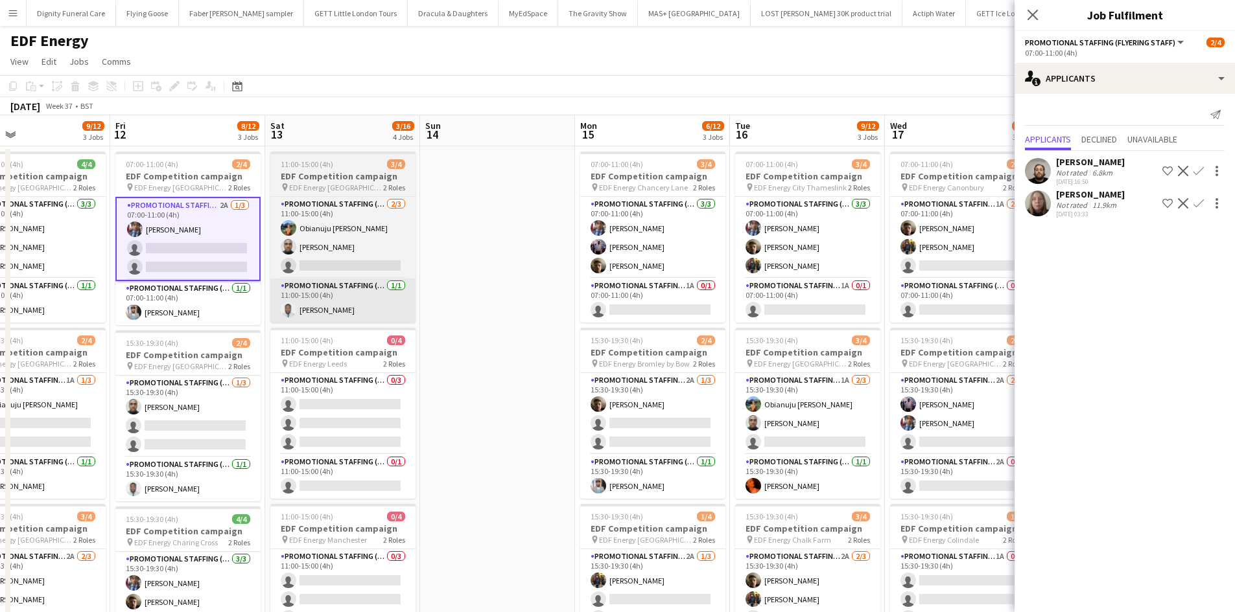
scroll to position [0, 361]
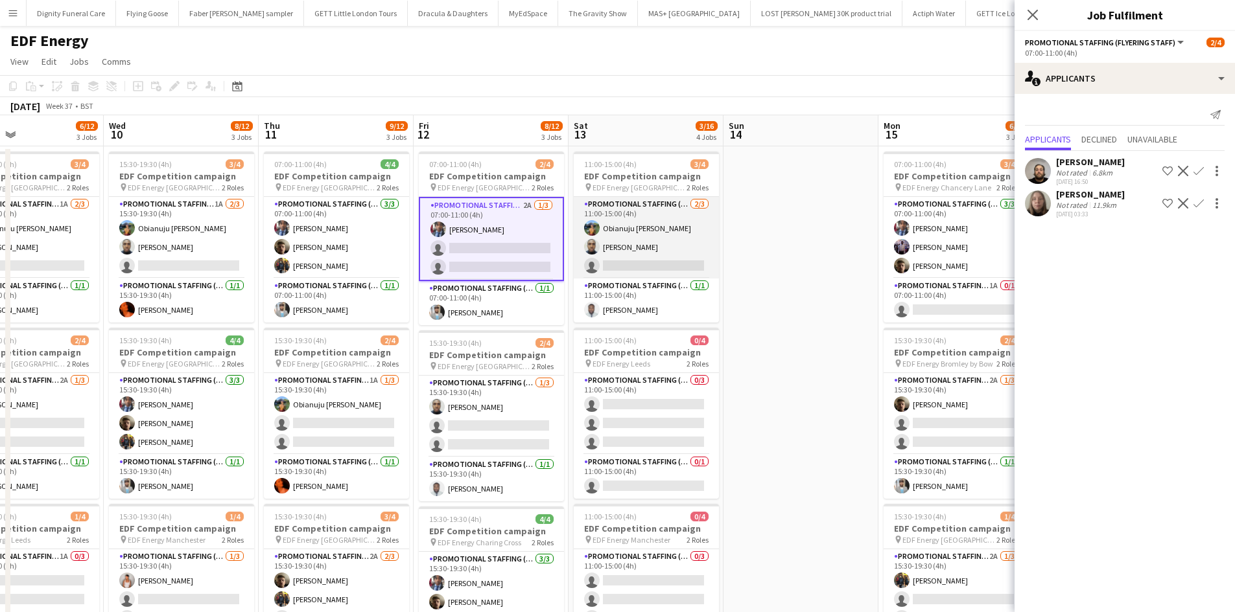
click at [656, 261] on app-card-role "Promotional Staffing (Flyering Staff) 2/3 11:00-15:00 (4h) Obianuju Rosemary Of…" at bounding box center [646, 238] width 145 height 82
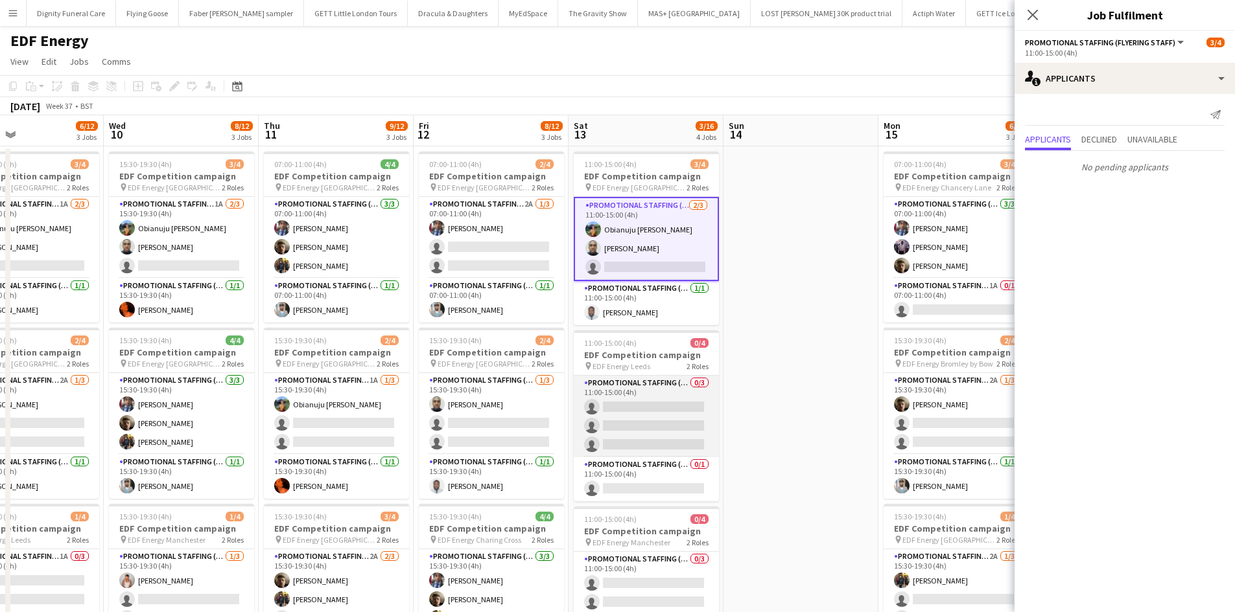
click at [664, 417] on app-card-role "Promotional Staffing (Flyering Staff) 0/3 11:00-15:00 (4h) single-neutral-actio…" at bounding box center [646, 417] width 145 height 82
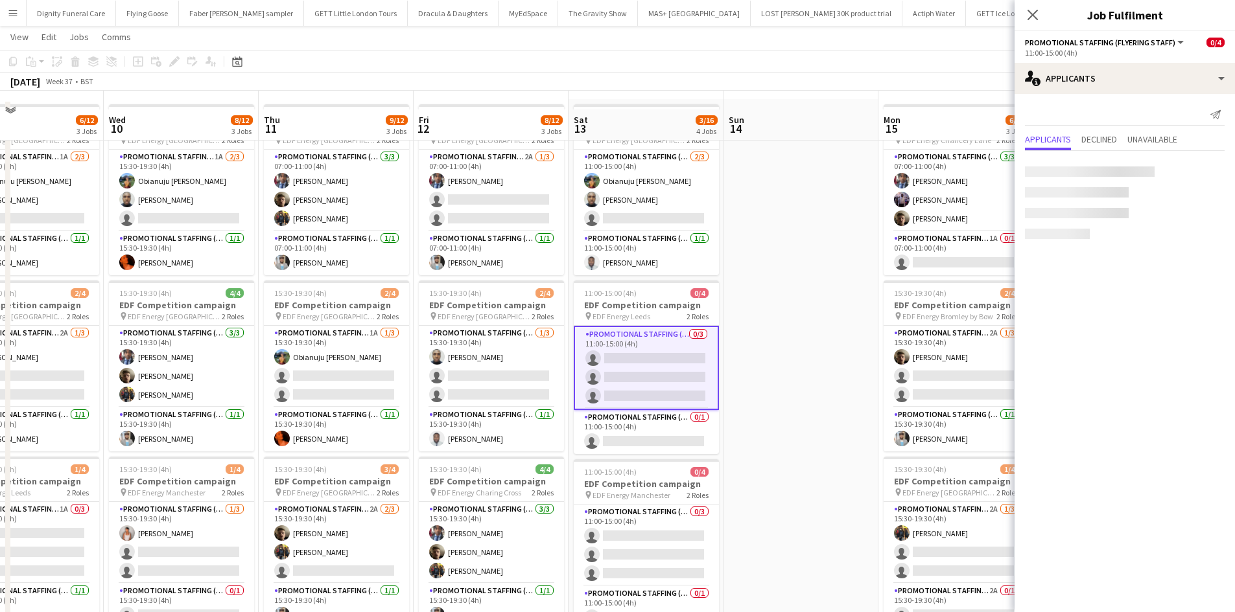
scroll to position [65, 0]
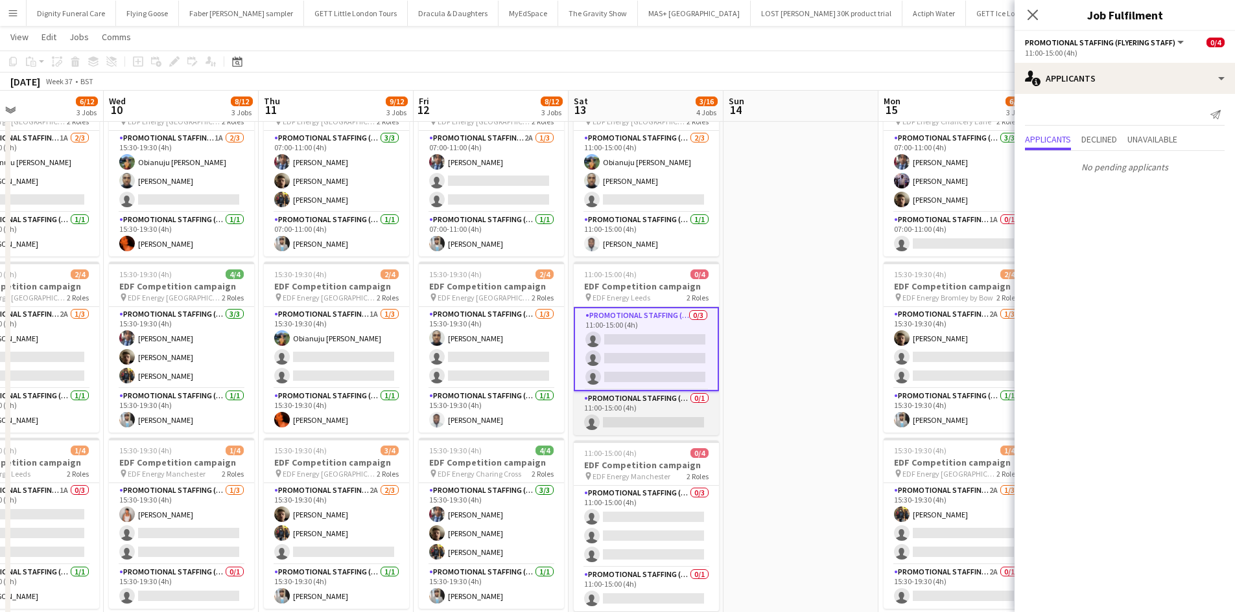
click at [649, 425] on app-card-role "Promotional Staffing (Team Leader) 0/1 11:00-15:00 (4h) single-neutral-actions" at bounding box center [646, 413] width 145 height 44
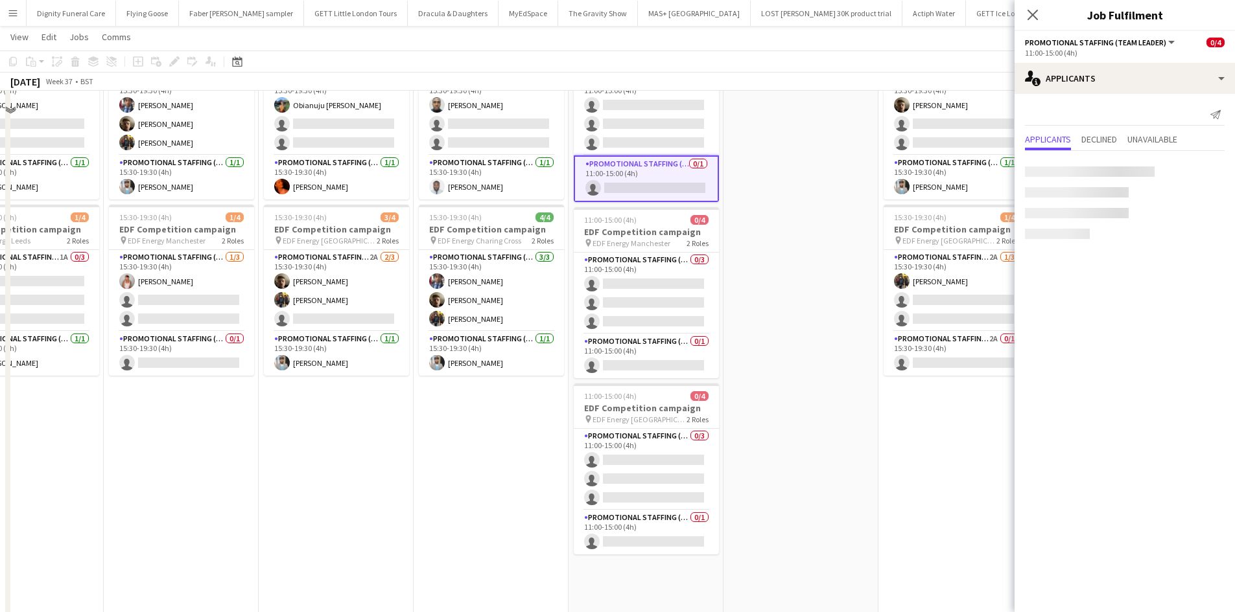
scroll to position [324, 0]
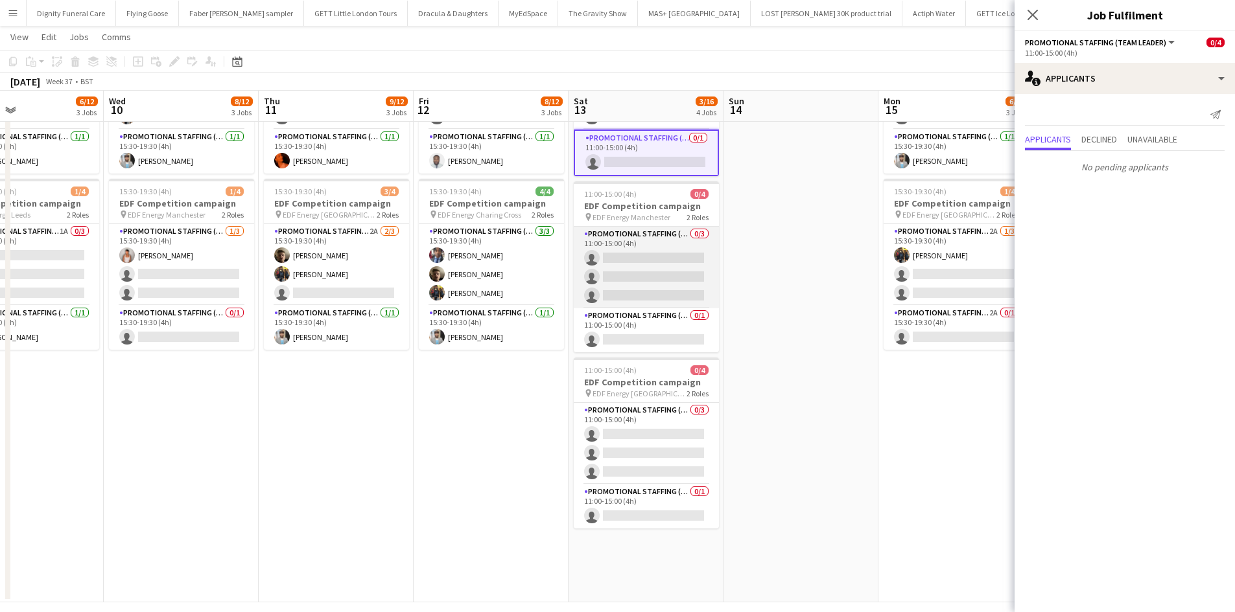
click at [632, 264] on app-card-role "Promotional Staffing (Flyering Staff) 0/3 11:00-15:00 (4h) single-neutral-actio…" at bounding box center [646, 268] width 145 height 82
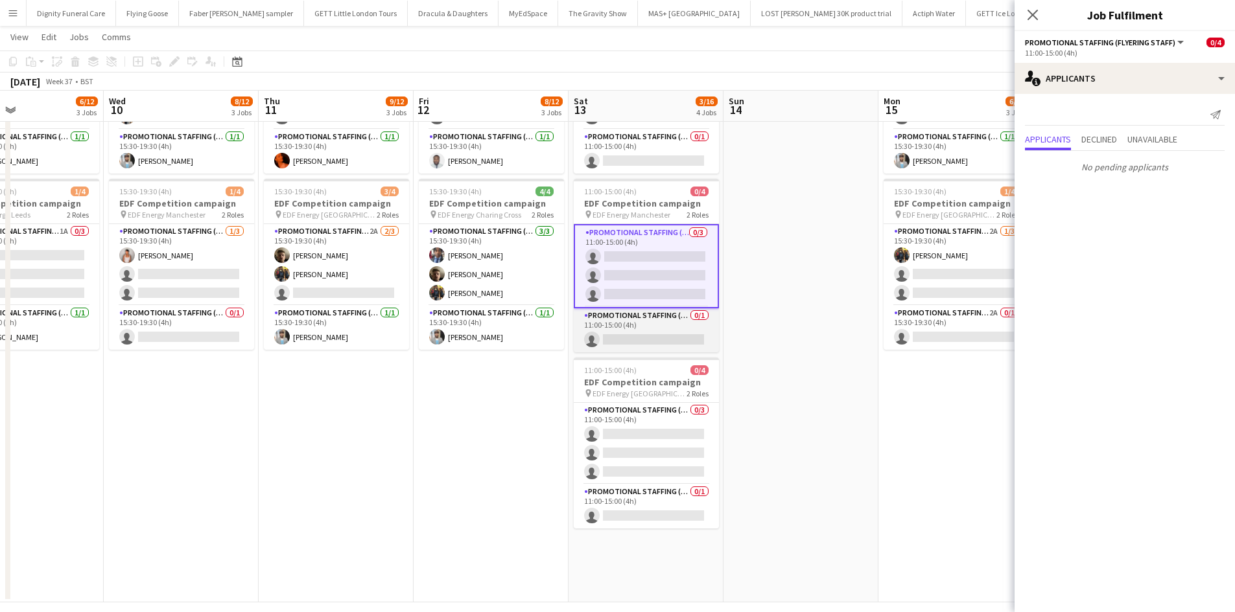
click at [660, 337] on app-card-role "Promotional Staffing (Team Leader) 0/1 11:00-15:00 (4h) single-neutral-actions" at bounding box center [646, 330] width 145 height 44
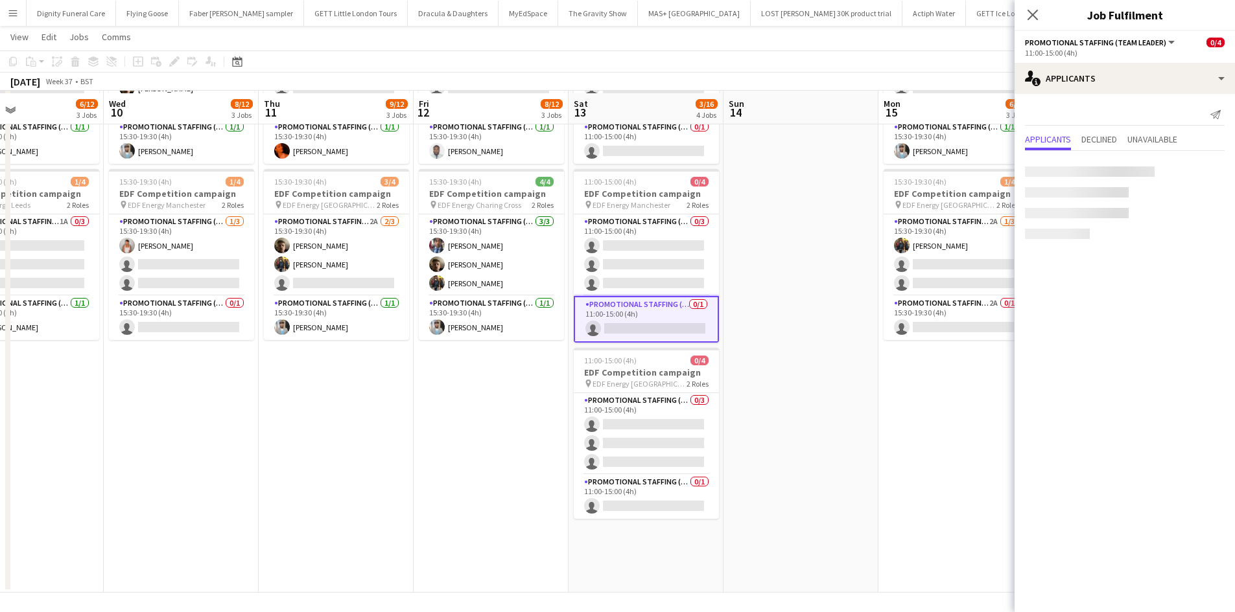
scroll to position [336, 0]
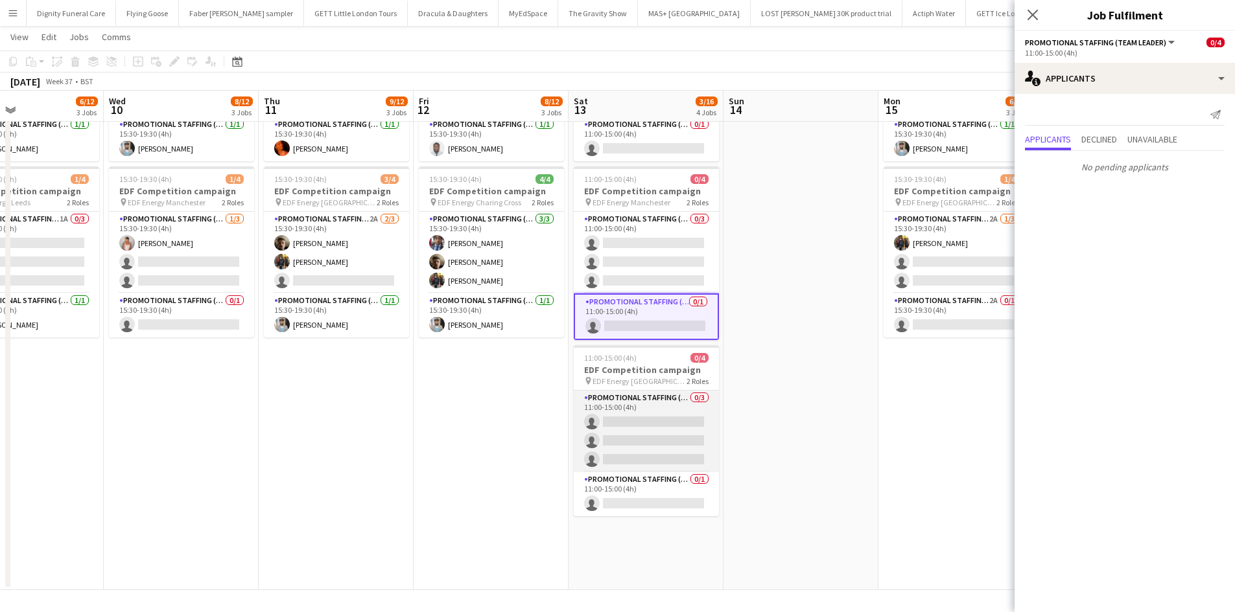
click at [671, 419] on app-card-role "Promotional Staffing (Flyering Staff) 0/3 11:00-15:00 (4h) single-neutral-actio…" at bounding box center [646, 432] width 145 height 82
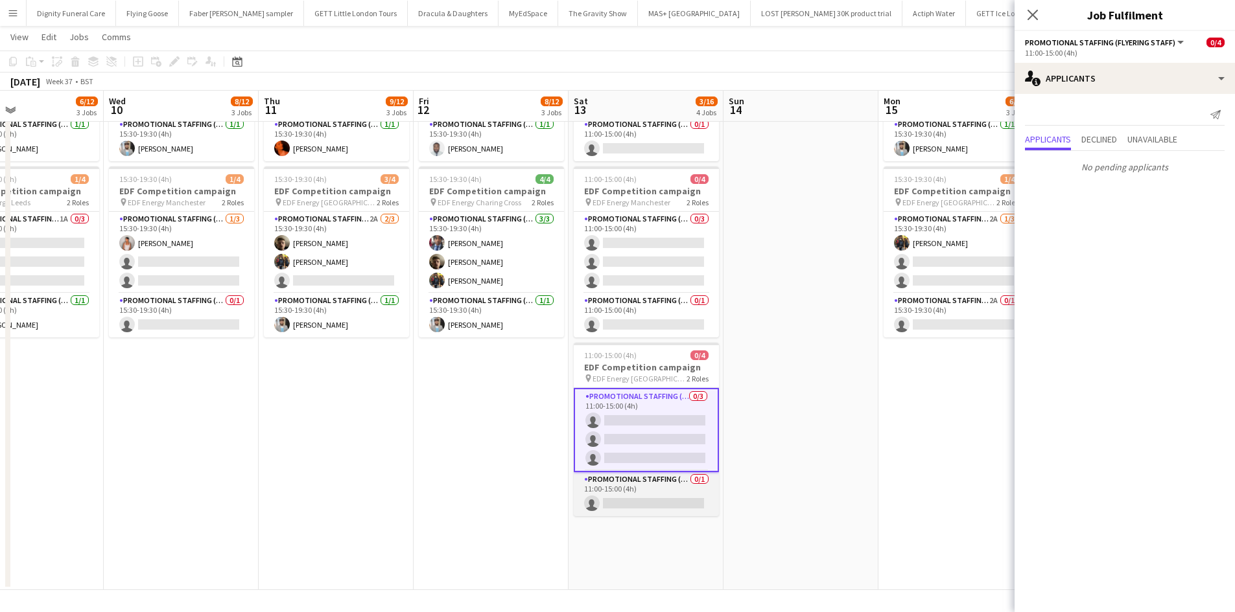
click at [647, 495] on app-card-role "Promotional Staffing (Team Leader) 0/1 11:00-15:00 (4h) single-neutral-actions" at bounding box center [646, 494] width 145 height 44
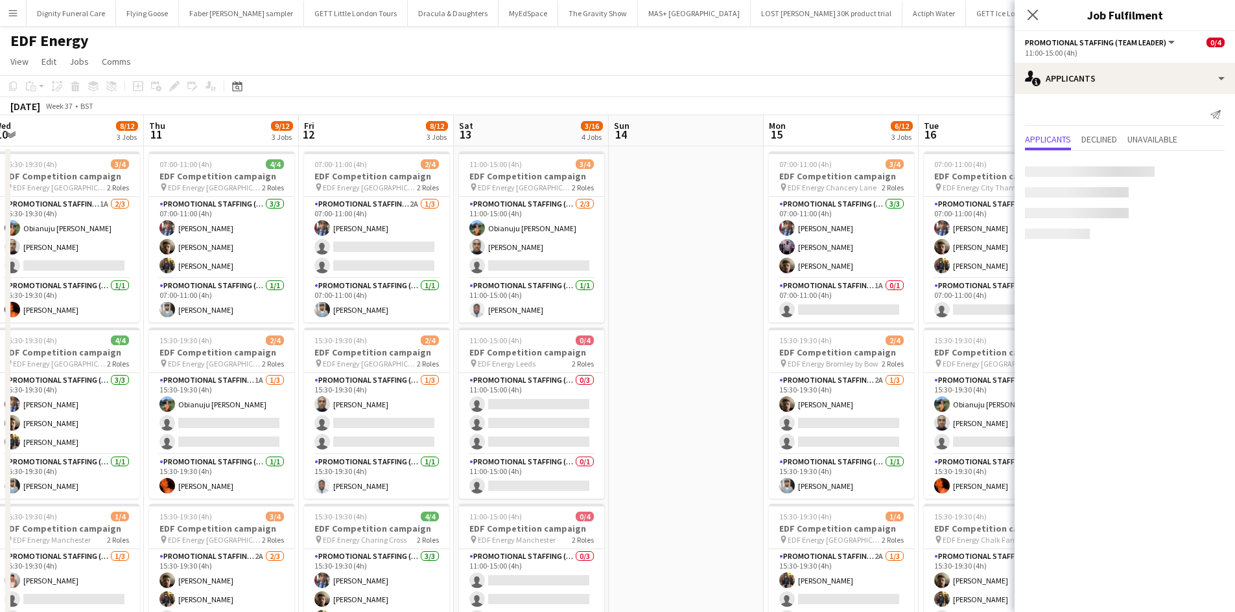
scroll to position [0, 655]
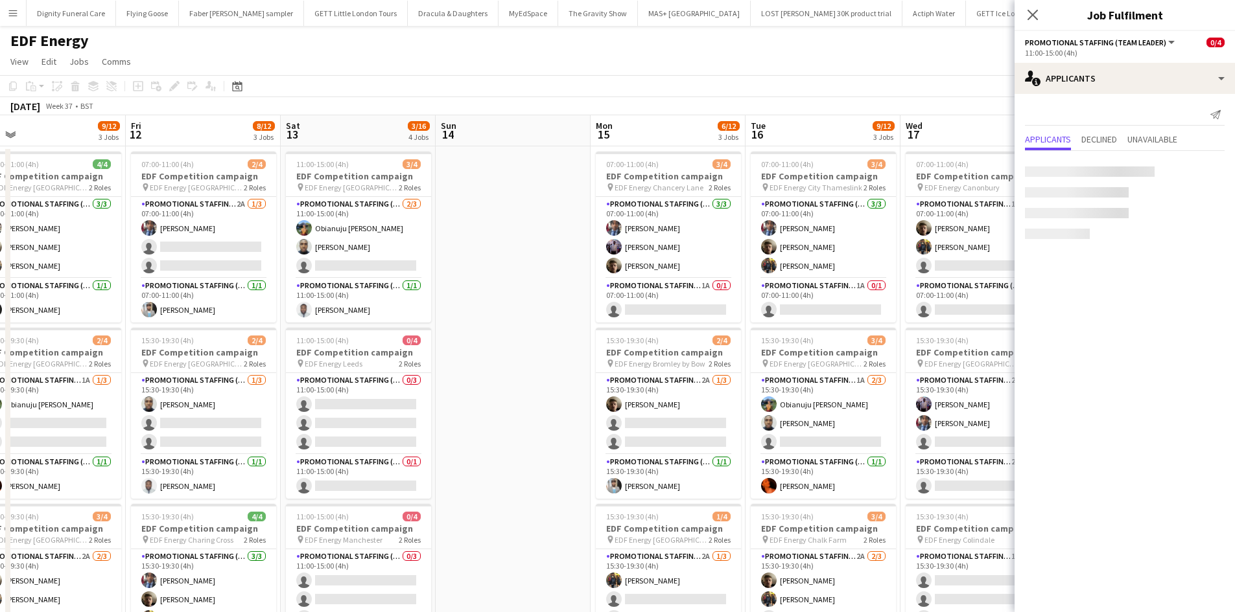
drag, startPoint x: 822, startPoint y: 402, endPoint x: 537, endPoint y: 412, distance: 285.3
click at [536, 411] on app-calendar-viewport "Sun 7 Mon 8 9/16 4 Jobs Tue 9 6/12 3 Jobs Wed 10 8/12 3 Jobs Thu 11 9/12 3 Jobs…" at bounding box center [617, 521] width 1235 height 813
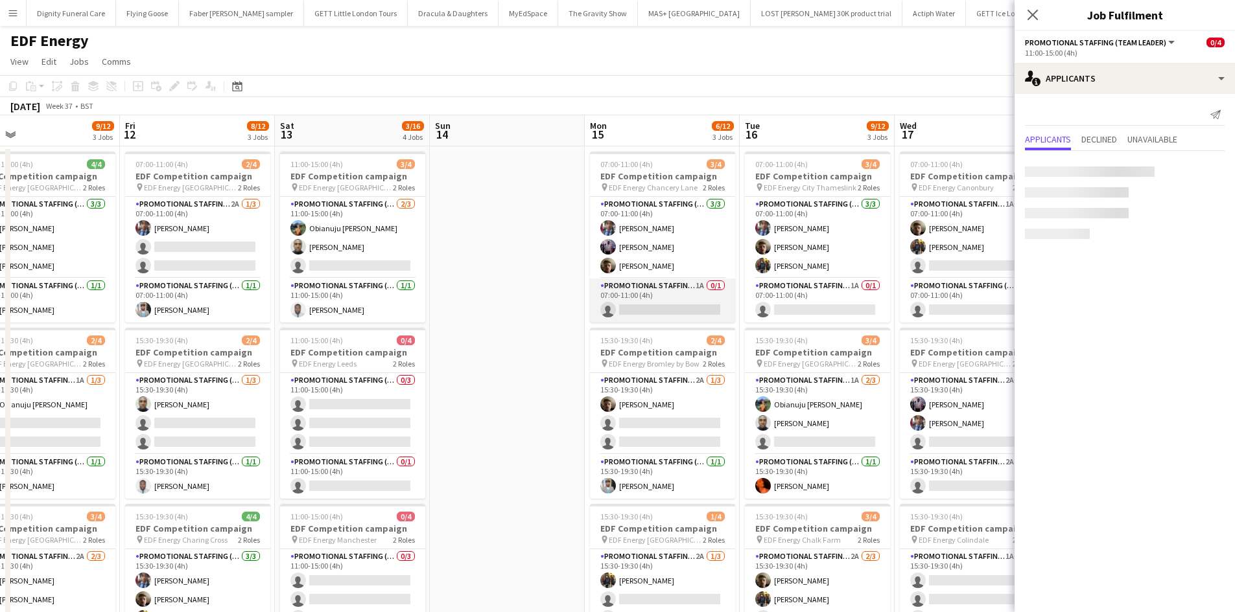
click at [665, 307] on app-card-role "Promotional Staffing (Team Leader) 1A 0/1 07:00-11:00 (4h) single-neutral-actio…" at bounding box center [662, 301] width 145 height 44
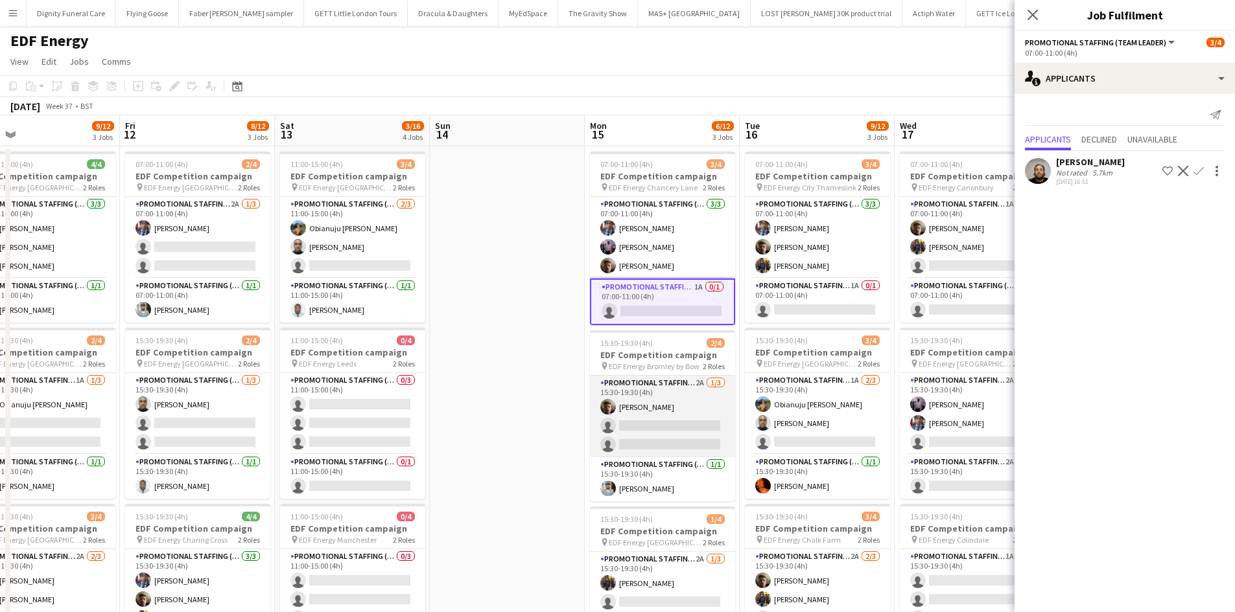
click at [683, 421] on app-card-role "Promotional Staffing (Flyering Staff) 2A 1/3 15:30-19:30 (4h) Alex Jackson-Kemp…" at bounding box center [662, 417] width 145 height 82
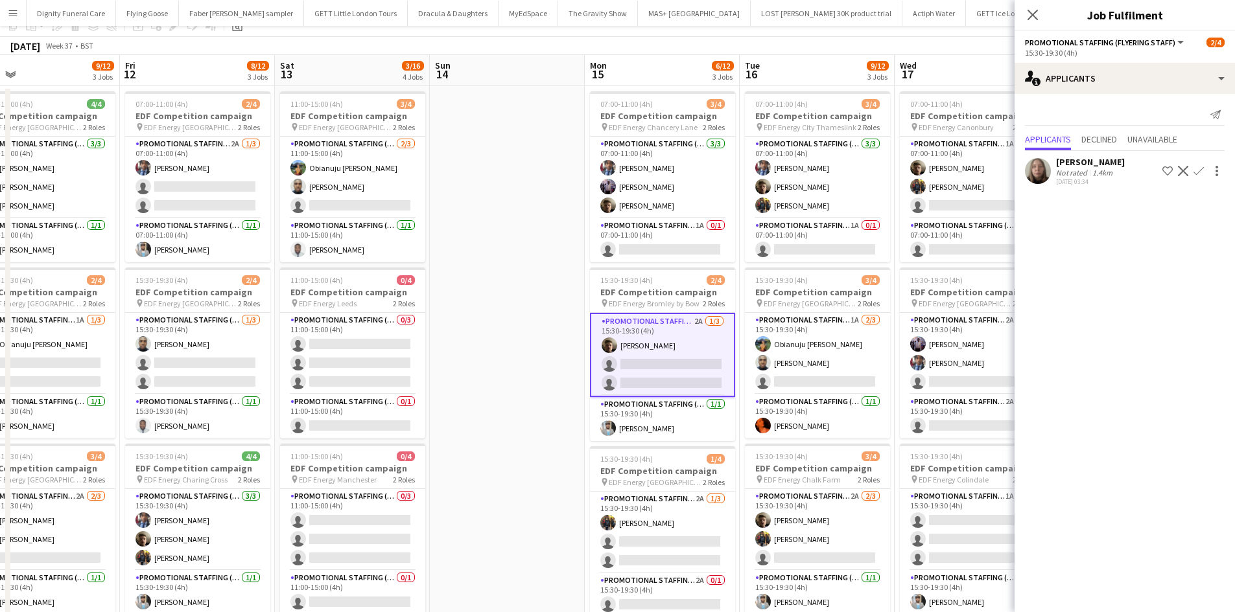
scroll to position [130, 0]
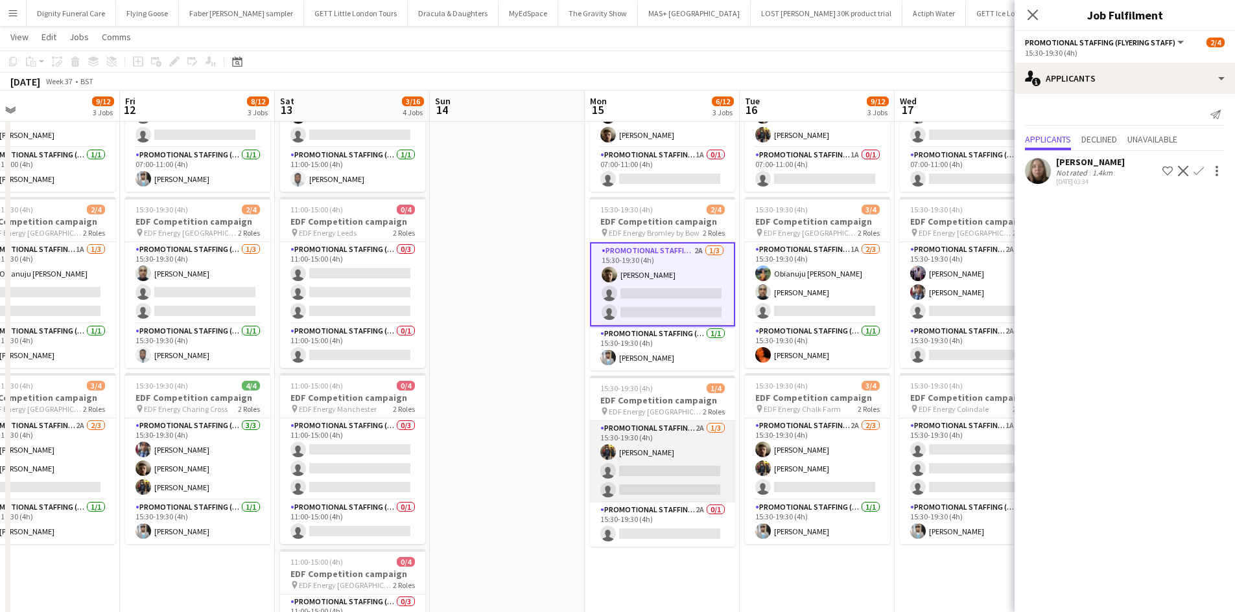
click at [643, 464] on app-card-role "Promotional Staffing (Flyering Staff) 2A 1/3 15:30-19:30 (4h) Martin Brady sing…" at bounding box center [662, 462] width 145 height 82
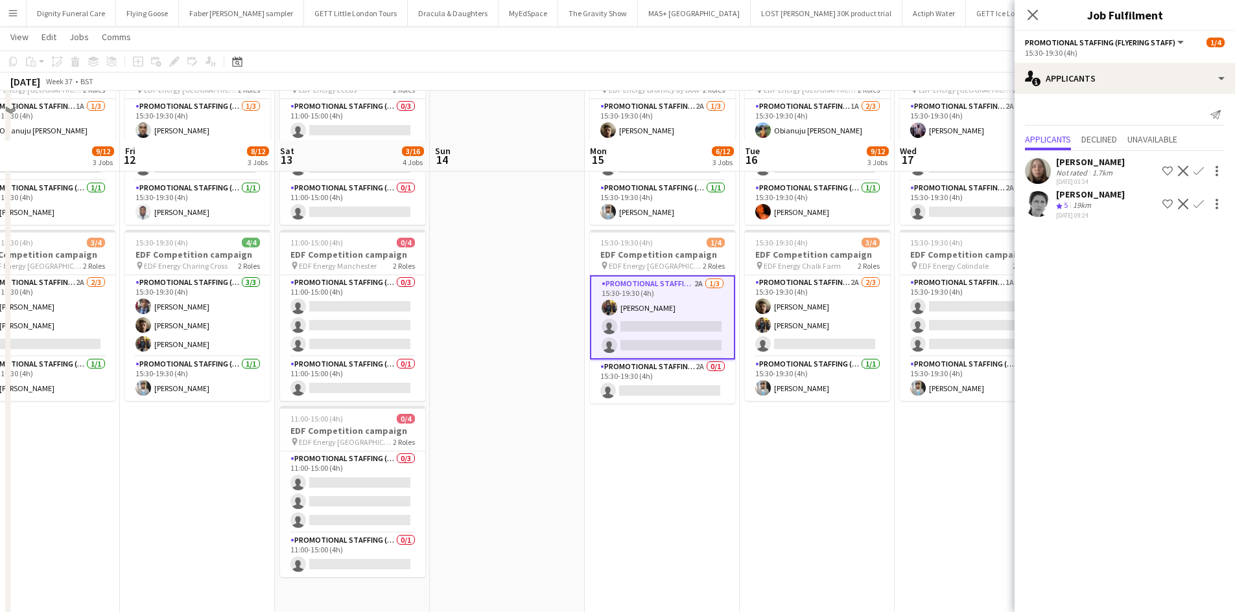
scroll to position [324, 0]
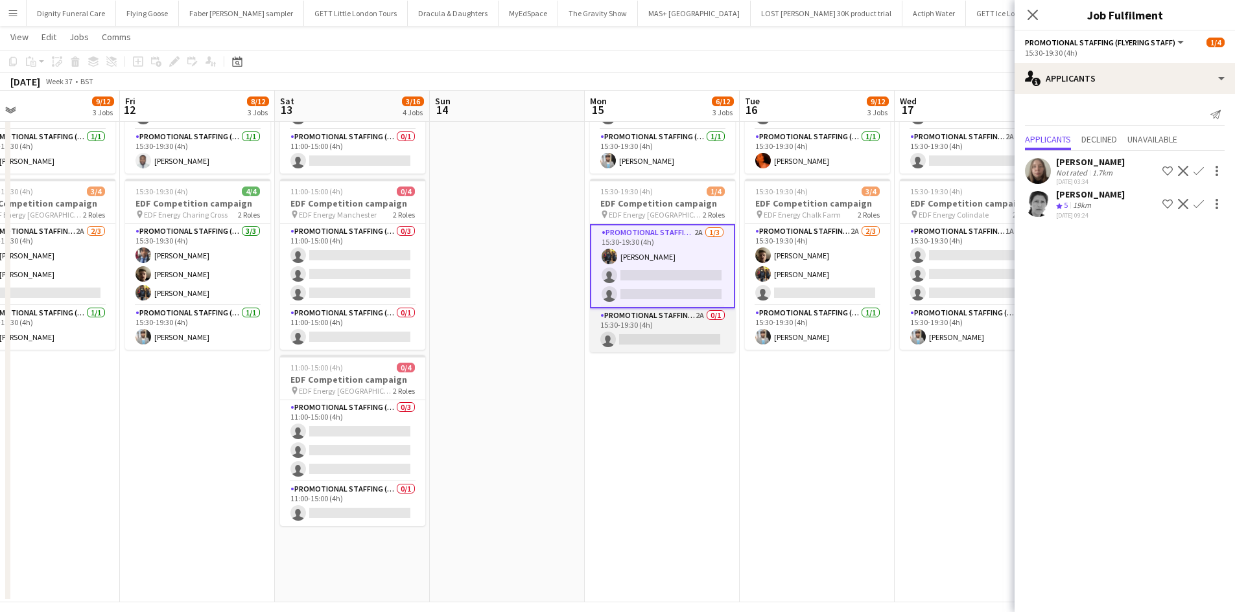
click at [677, 336] on app-card-role "Promotional Staffing (Team Leader) 2A 0/1 15:30-19:30 (4h) single-neutral-actio…" at bounding box center [662, 330] width 145 height 44
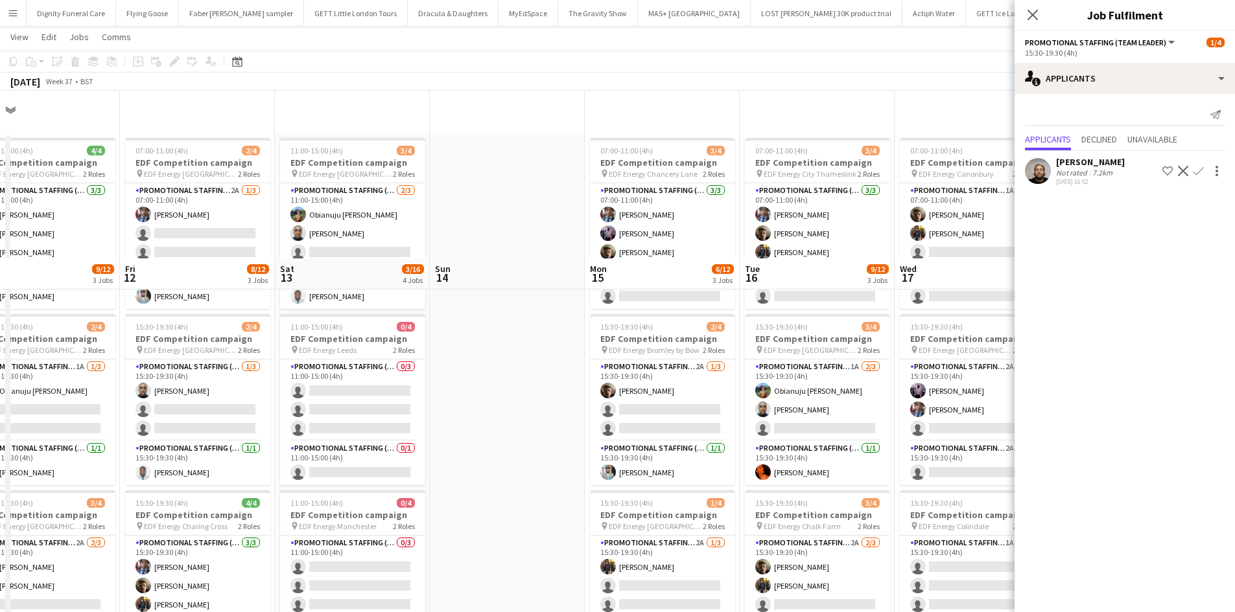
scroll to position [0, 0]
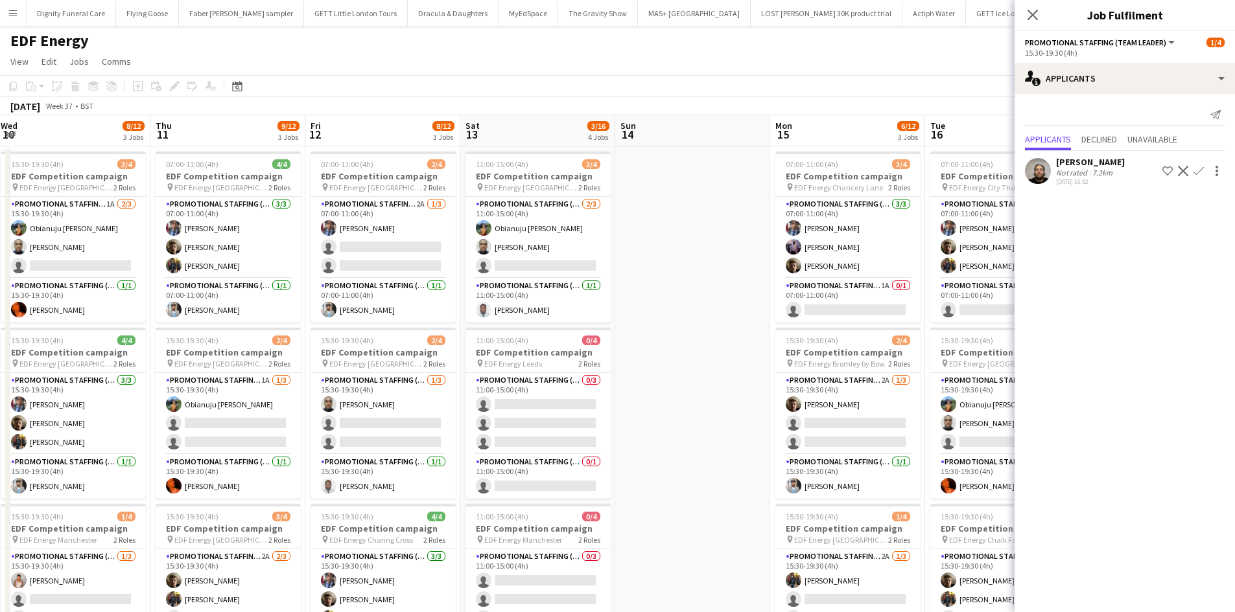
drag, startPoint x: 769, startPoint y: 330, endPoint x: 609, endPoint y: 330, distance: 159.4
click at [611, 330] on app-calendar-viewport "Sun 7 Mon 8 9/16 4 Jobs Tue 9 6/12 3 Jobs Wed 10 8/12 3 Jobs Thu 11 9/12 3 Jobs…" at bounding box center [617, 521] width 1235 height 813
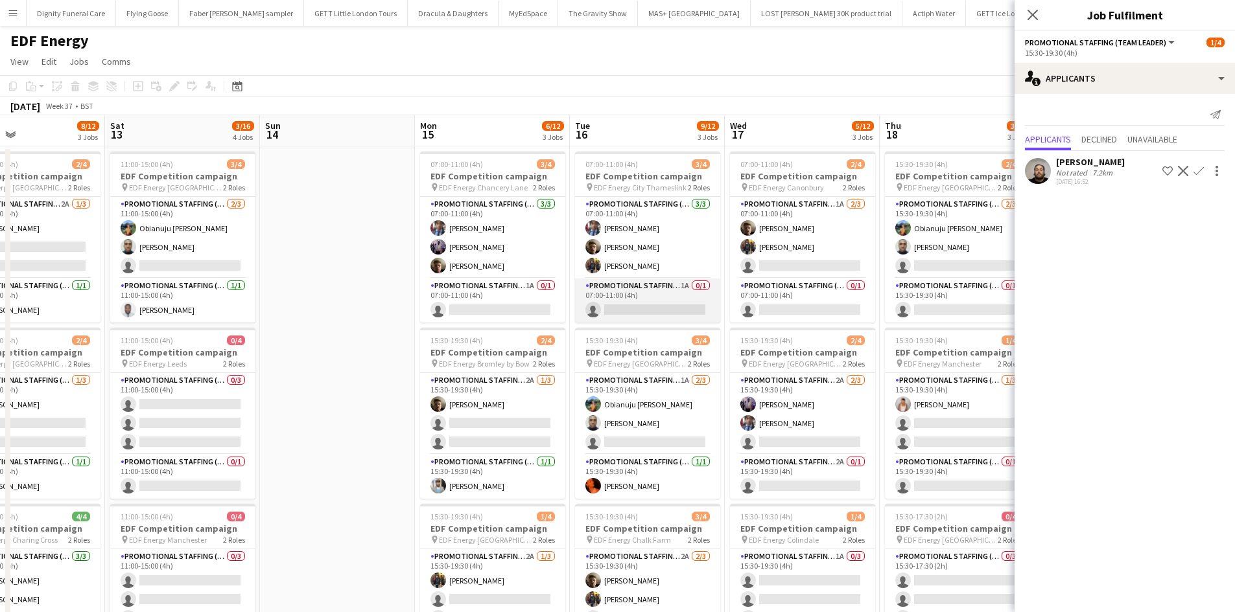
click at [625, 296] on app-card-role "Promotional Staffing (Team Leader) 1A 0/1 07:00-11:00 (4h) single-neutral-actio…" at bounding box center [647, 301] width 145 height 44
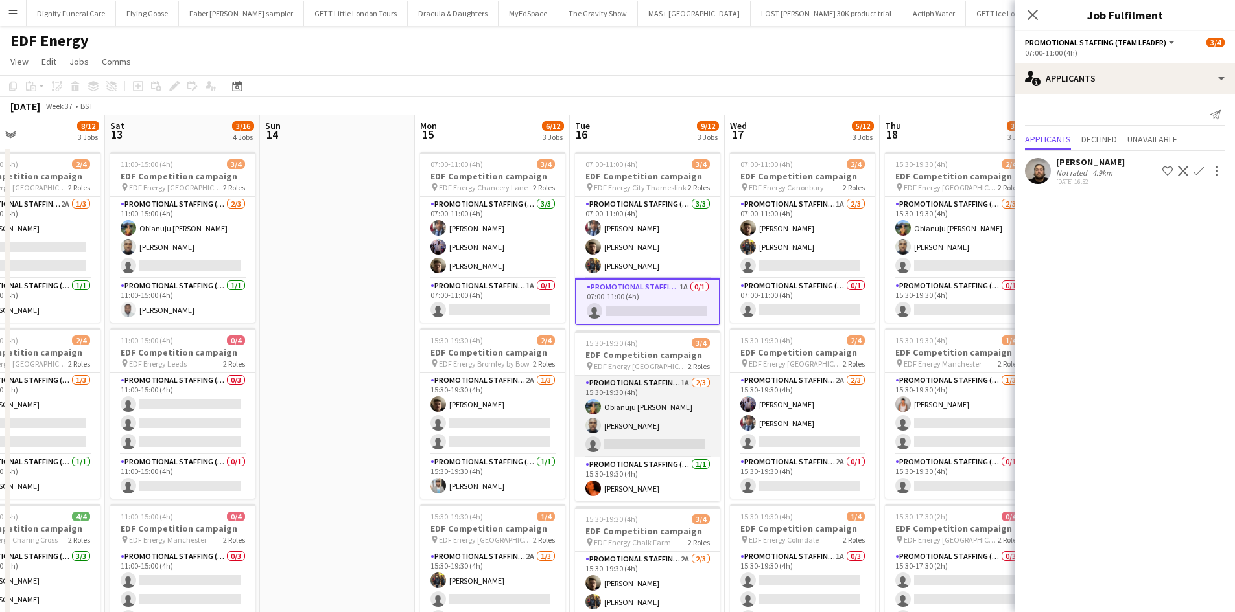
click at [681, 435] on app-card-role "Promotional Staffing (Flyering Staff) 1A 2/3 15:30-19:30 (4h) Obianuju Rosemary…" at bounding box center [647, 417] width 145 height 82
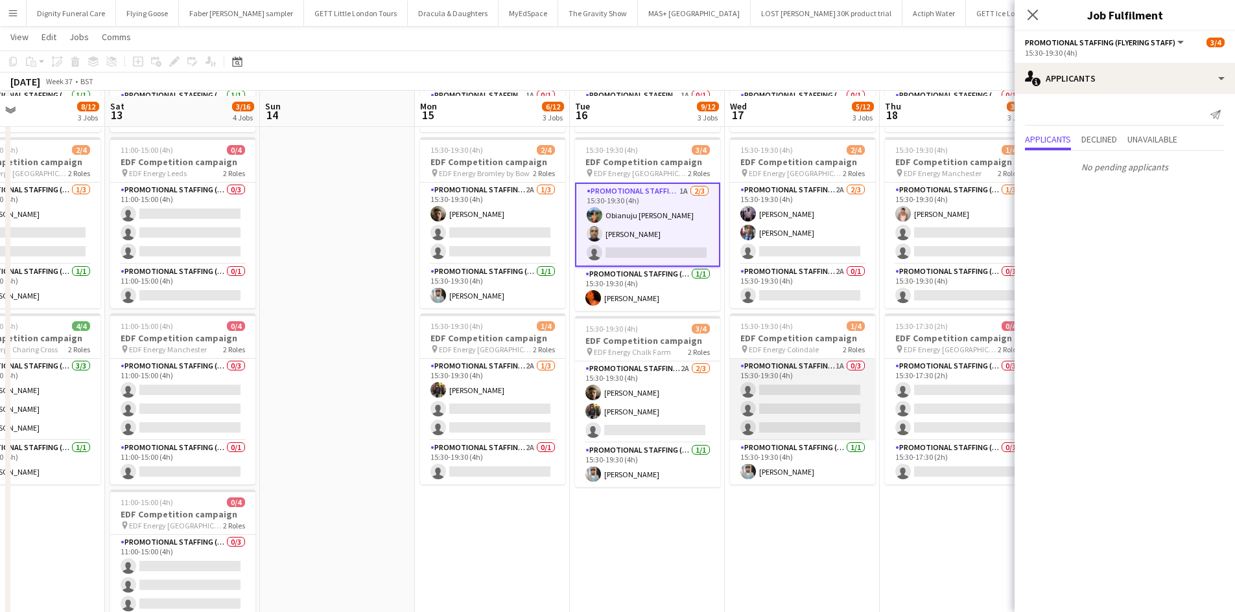
scroll to position [194, 0]
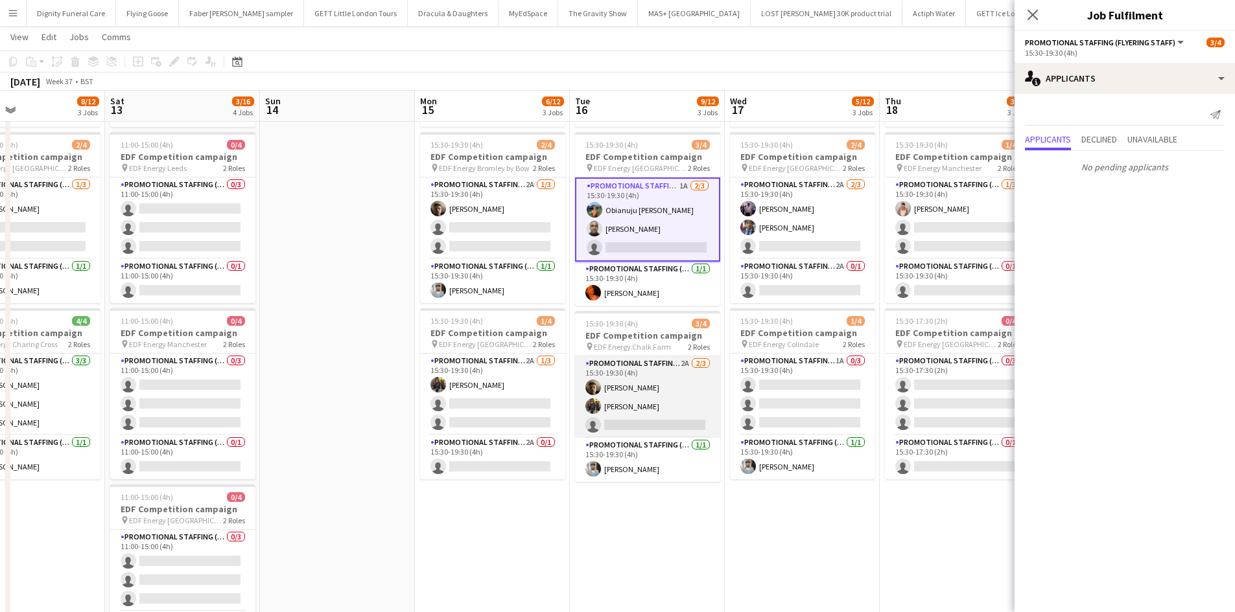
click at [669, 424] on app-card-role "Promotional Staffing (Flyering Staff) 2A 2/3 15:30-19:30 (4h) Alex Jackson-Kemp…" at bounding box center [647, 397] width 145 height 82
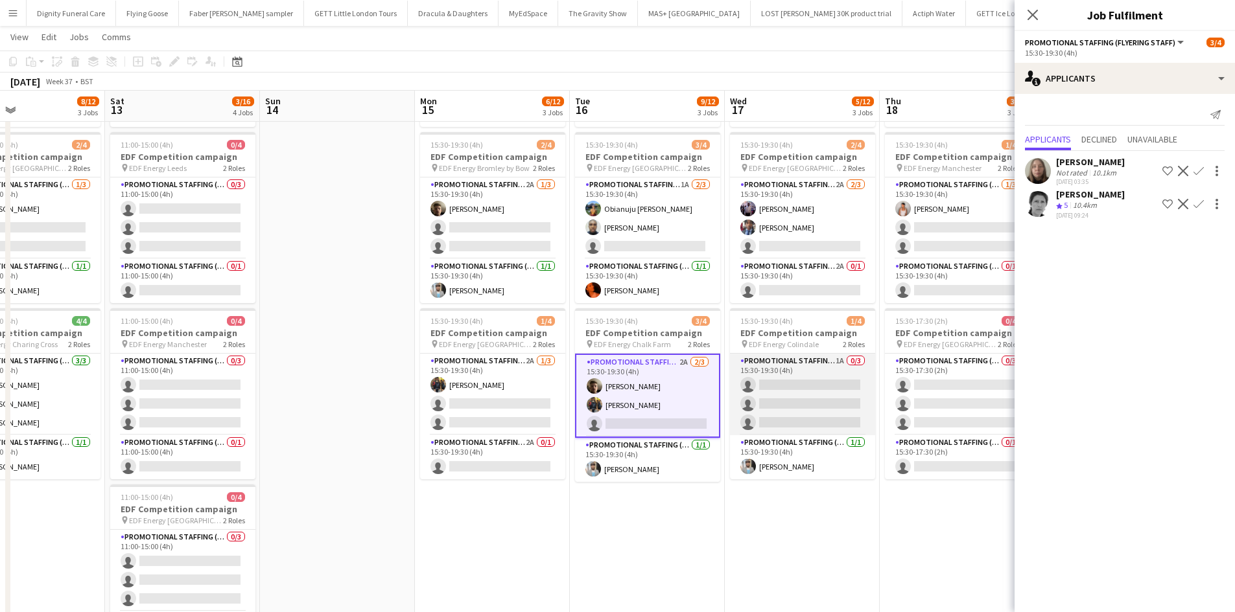
click at [818, 406] on app-card-role "Promotional Staffing (Flyering Staff) 1A 0/3 15:30-19:30 (4h) single-neutral-ac…" at bounding box center [802, 395] width 145 height 82
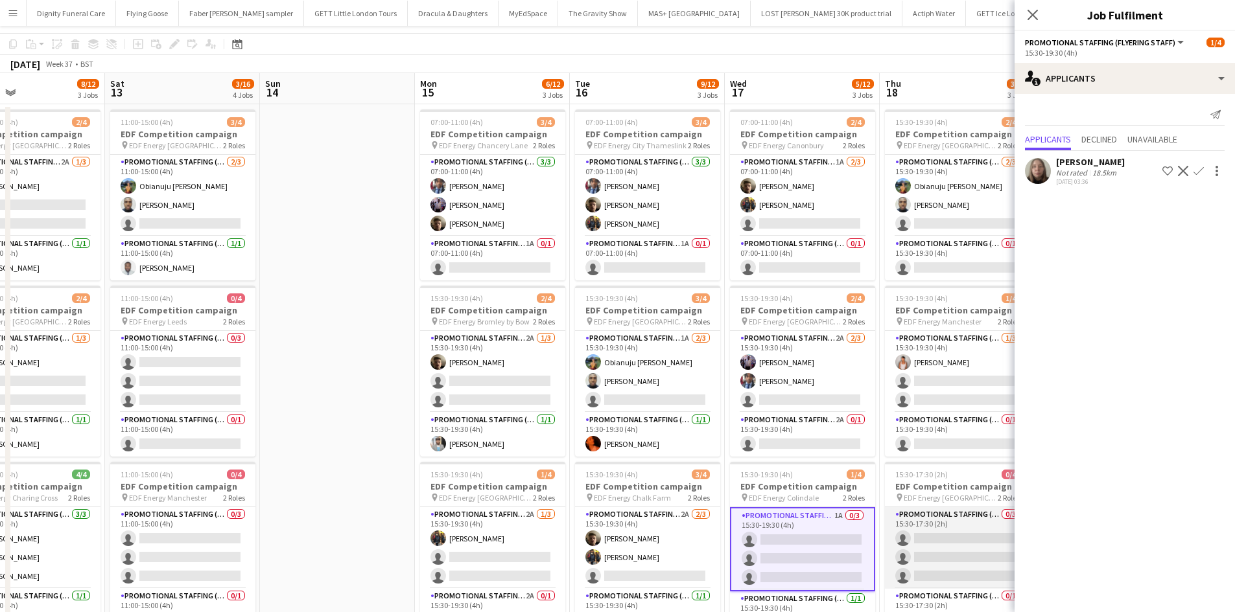
scroll to position [0, 0]
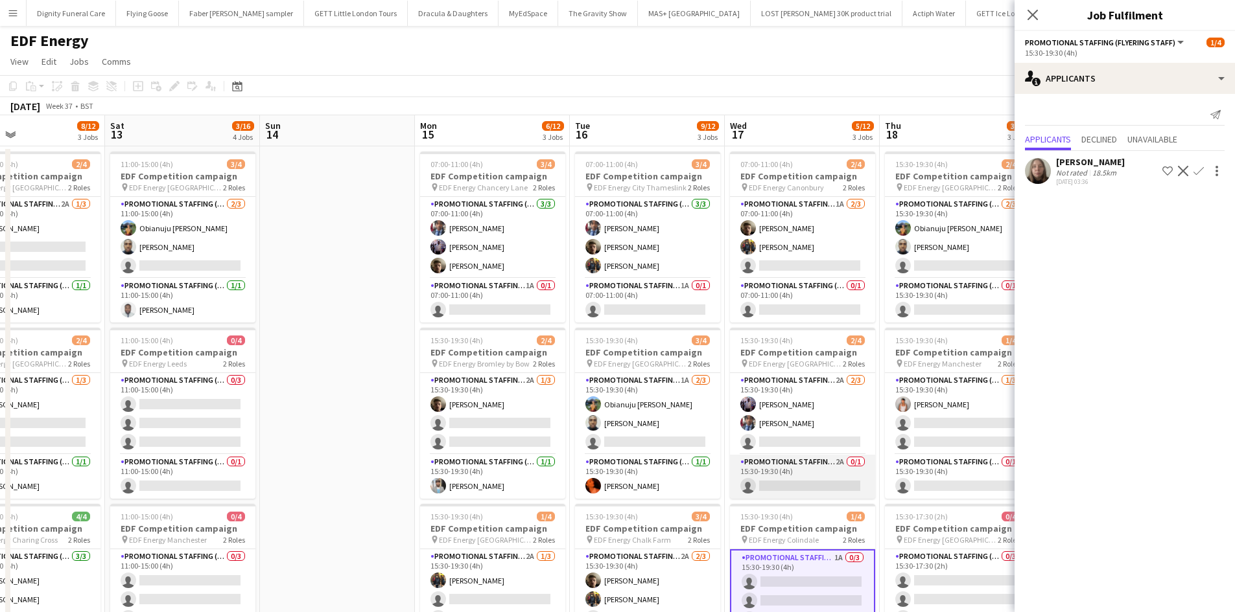
click at [809, 481] on app-card-role "Promotional Staffing (Team Leader) 2A 0/1 15:30-19:30 (4h) single-neutral-actio…" at bounding box center [802, 477] width 145 height 44
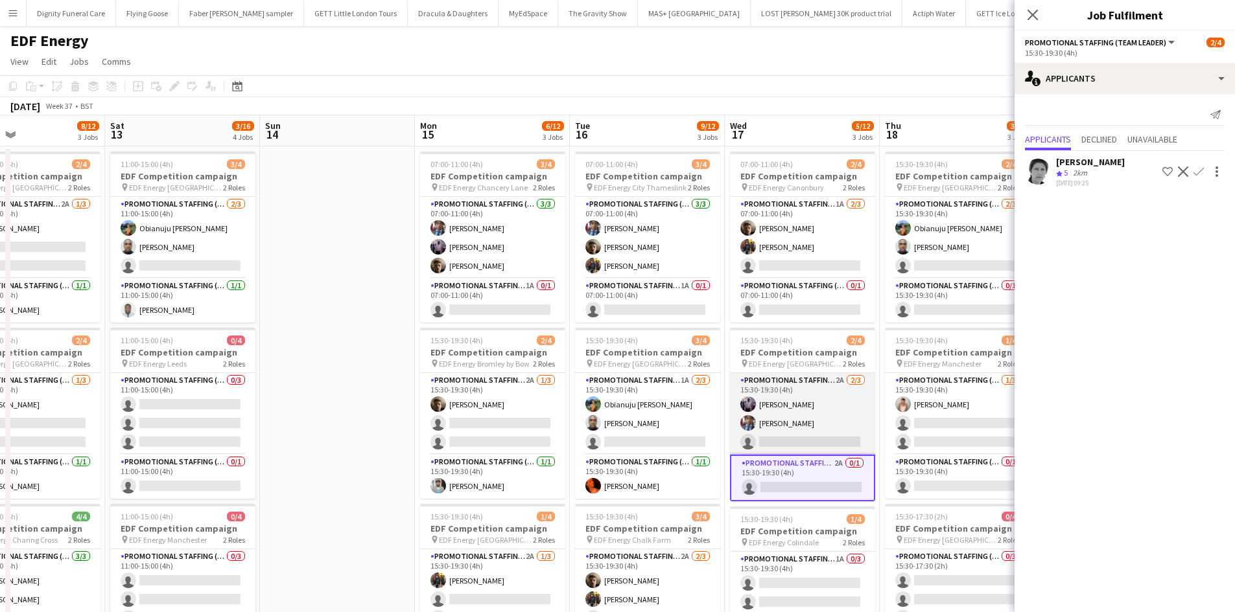
drag, startPoint x: 810, startPoint y: 430, endPoint x: 798, endPoint y: 430, distance: 12.3
click at [811, 430] on app-card-role "Promotional Staffing (Flyering Staff) 2A 2/3 15:30-19:30 (4h) osahon ogunyemi S…" at bounding box center [802, 414] width 145 height 82
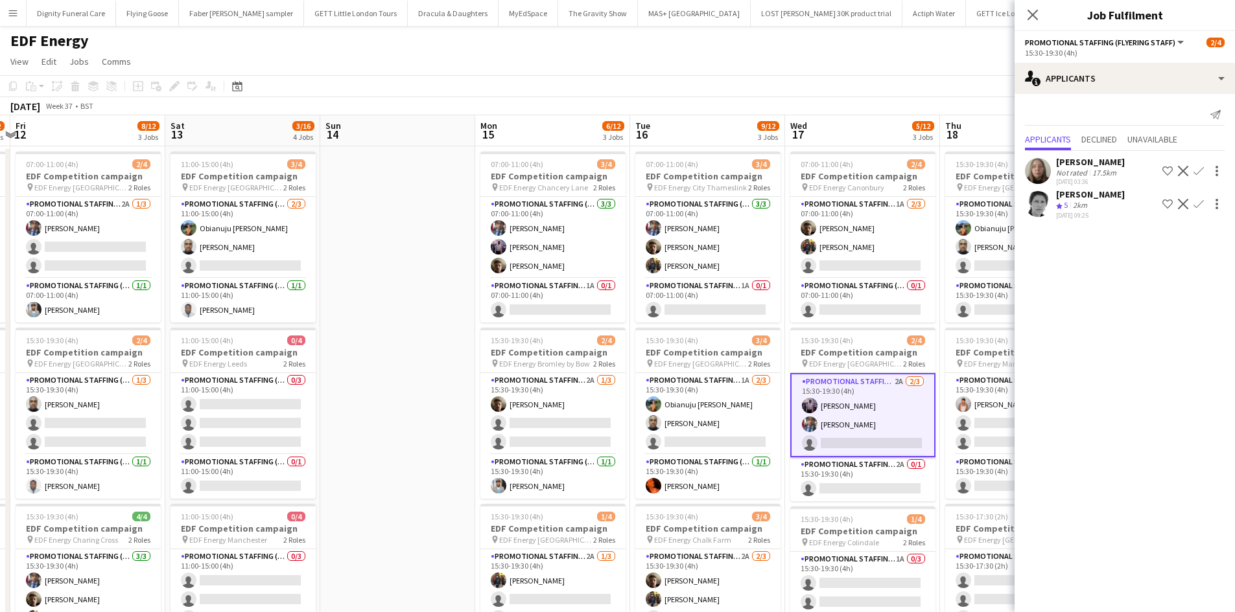
drag, startPoint x: 749, startPoint y: 474, endPoint x: 557, endPoint y: 456, distance: 193.3
click at [557, 456] on app-calendar-viewport "Tue 9 6/12 3 Jobs Wed 10 8/12 3 Jobs Thu 11 9/12 3 Jobs Fri 12 8/12 3 Jobs Sat …" at bounding box center [617, 521] width 1235 height 813
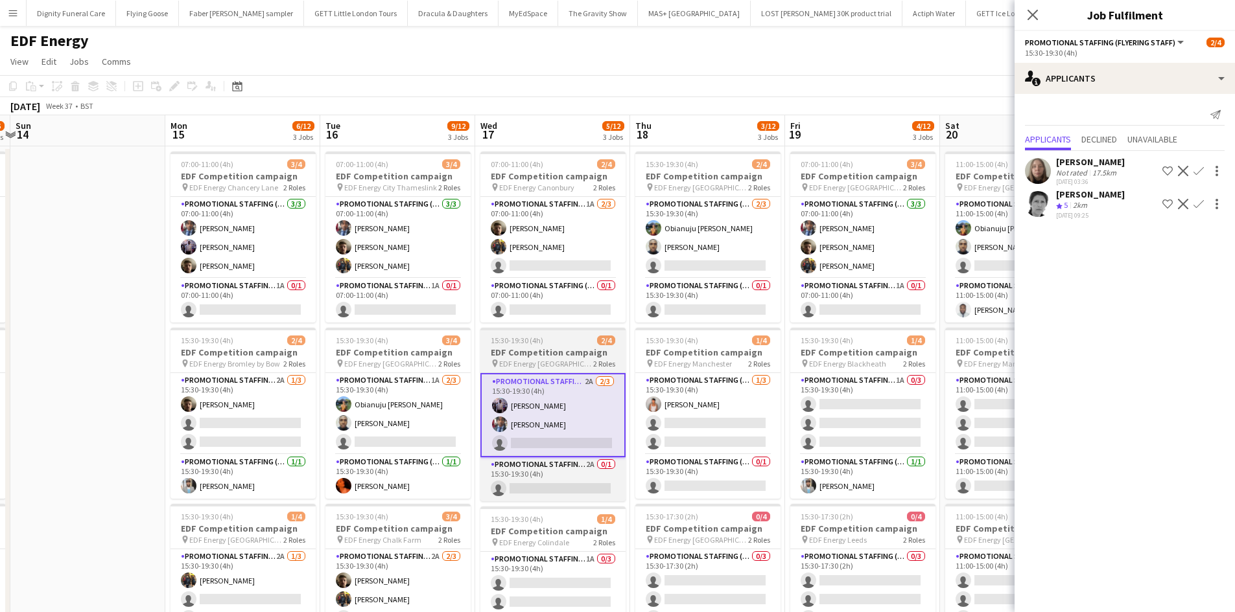
scroll to position [0, 485]
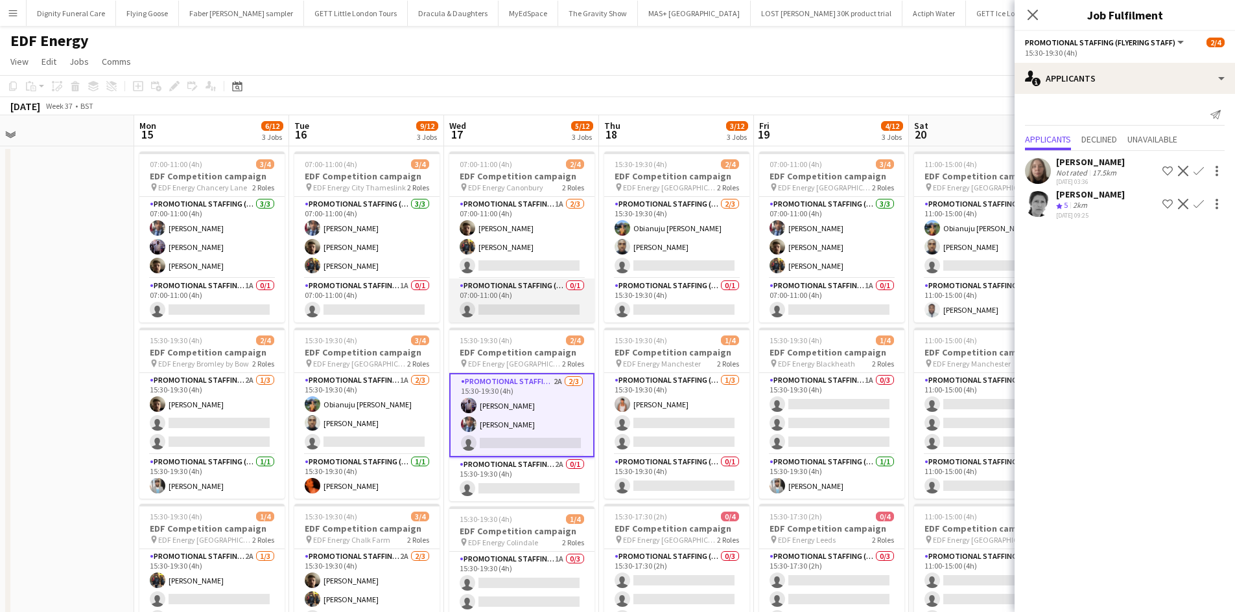
click at [544, 312] on app-card-role "Promotional Staffing (Team Leader) 0/1 07:00-11:00 (4h) single-neutral-actions" at bounding box center [521, 301] width 145 height 44
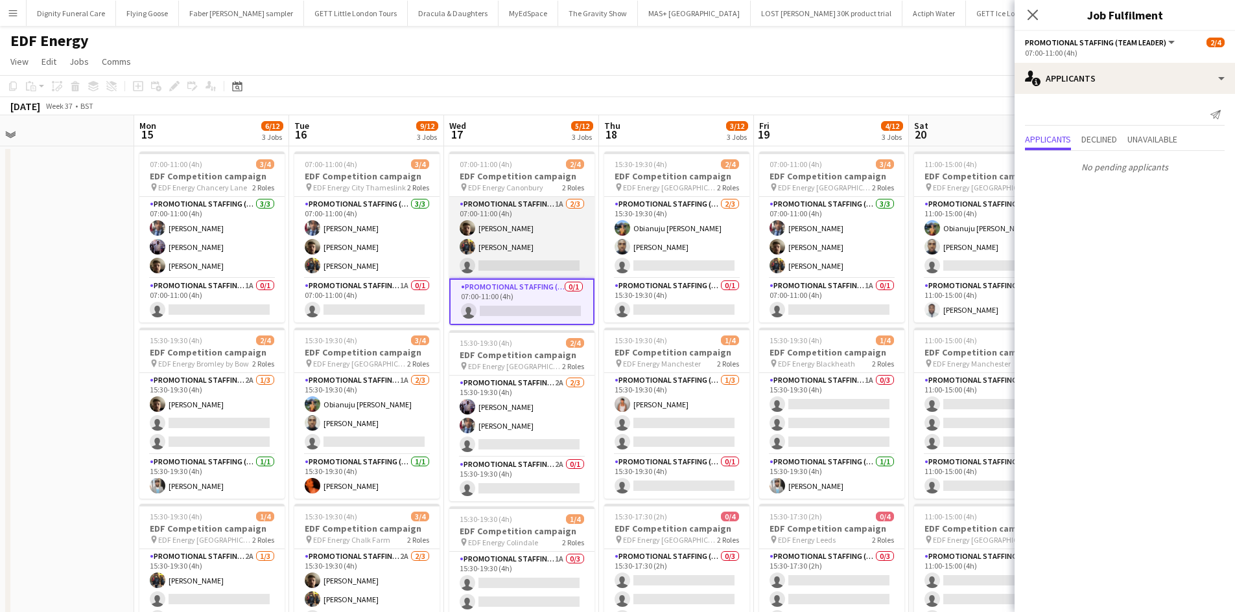
click at [520, 259] on app-card-role "Promotional Staffing (Flyering Staff) 1A 2/3 07:00-11:00 (4h) Alex Jackson-Kemp…" at bounding box center [521, 238] width 145 height 82
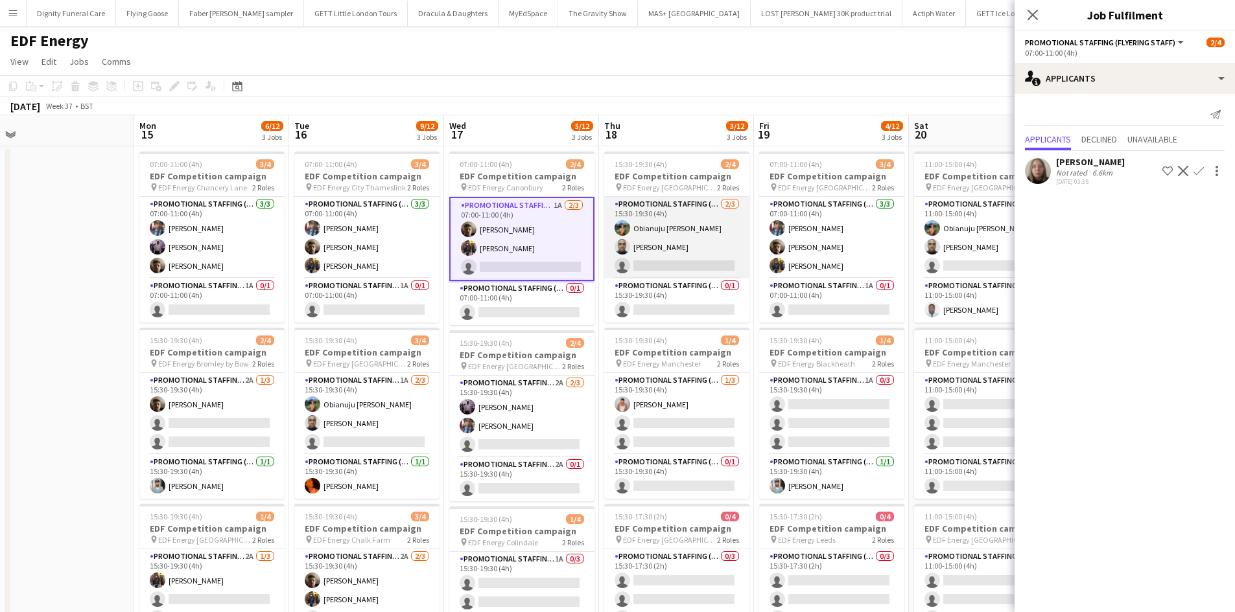
click at [654, 258] on app-card-role "Promotional Staffing (Flyering Staff) 2/3 15:30-19:30 (4h) Obianuju Rosemary Of…" at bounding box center [676, 238] width 145 height 82
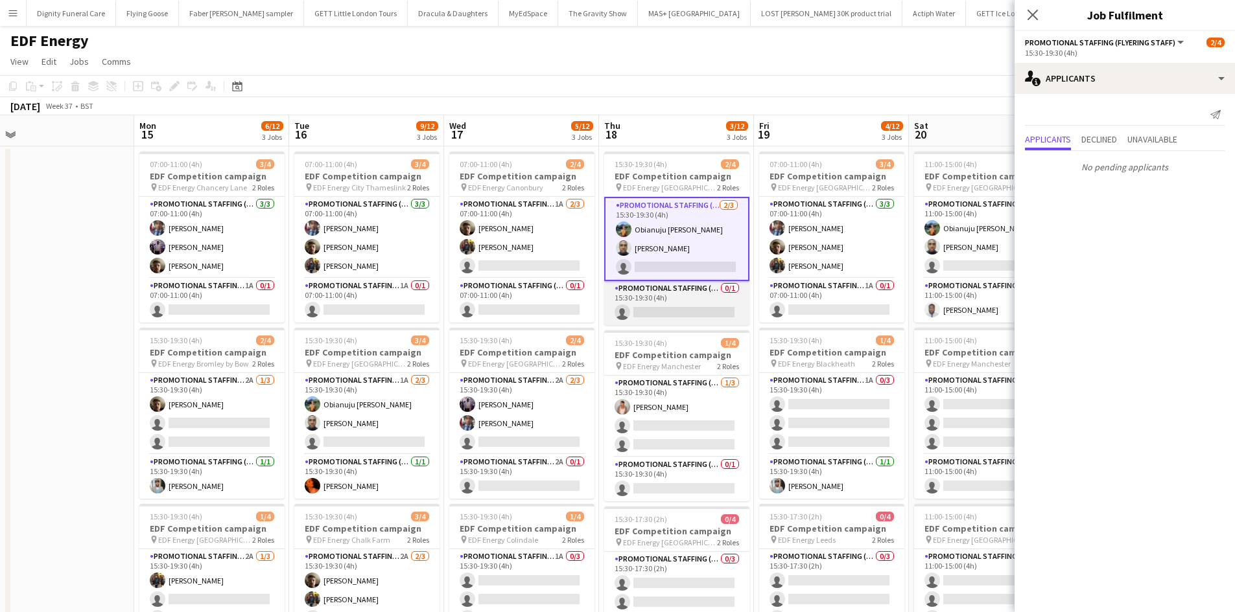
click at [702, 312] on app-card-role "Promotional Staffing (Team Leader) 0/1 15:30-19:30 (4h) single-neutral-actions" at bounding box center [676, 303] width 145 height 44
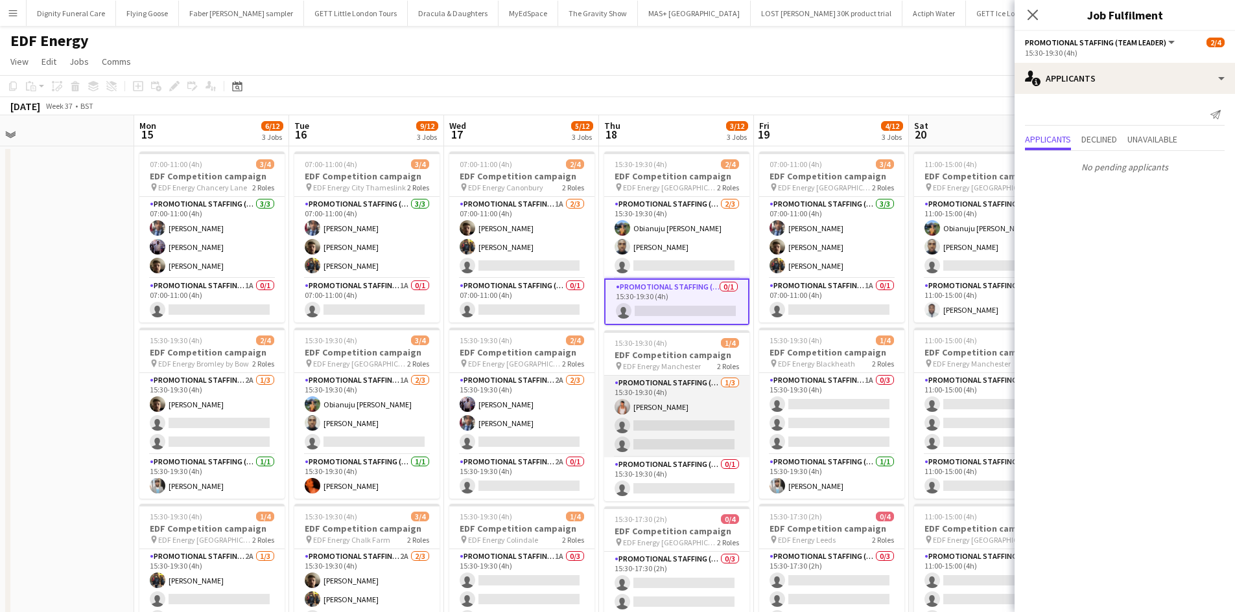
click at [676, 420] on app-card-role "Promotional Staffing (Flyering Staff) 1/3 15:30-19:30 (4h) Jessica Montogmery s…" at bounding box center [676, 417] width 145 height 82
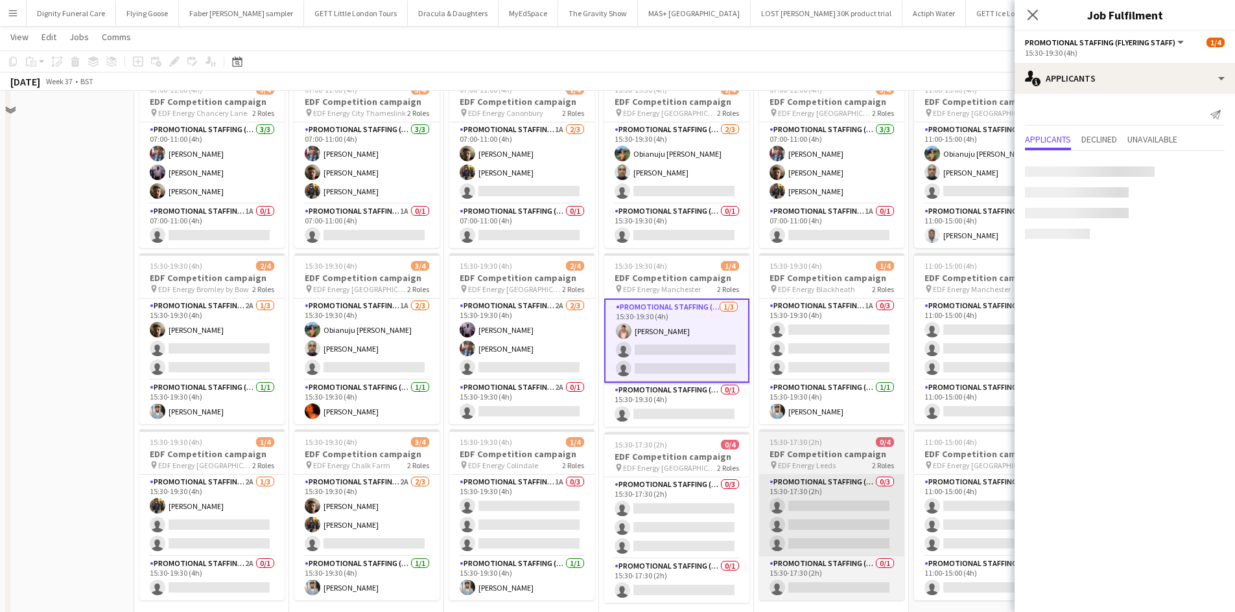
scroll to position [130, 0]
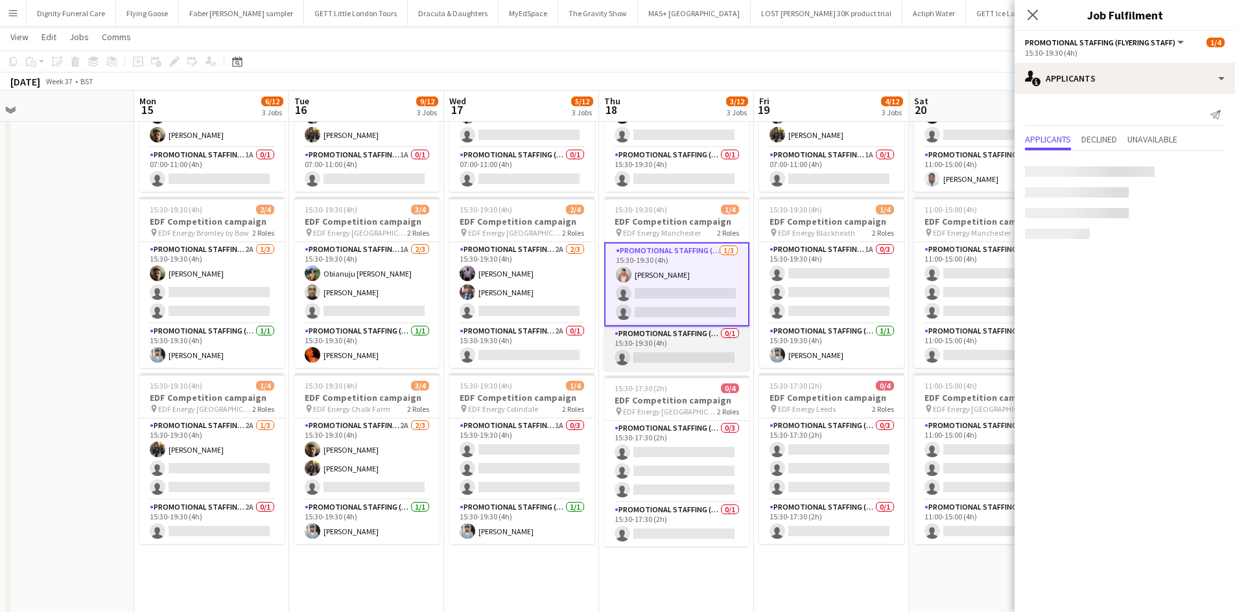
click at [682, 358] on app-card-role "Promotional Staffing (Team Leader) 0/1 15:30-19:30 (4h) single-neutral-actions" at bounding box center [676, 349] width 145 height 44
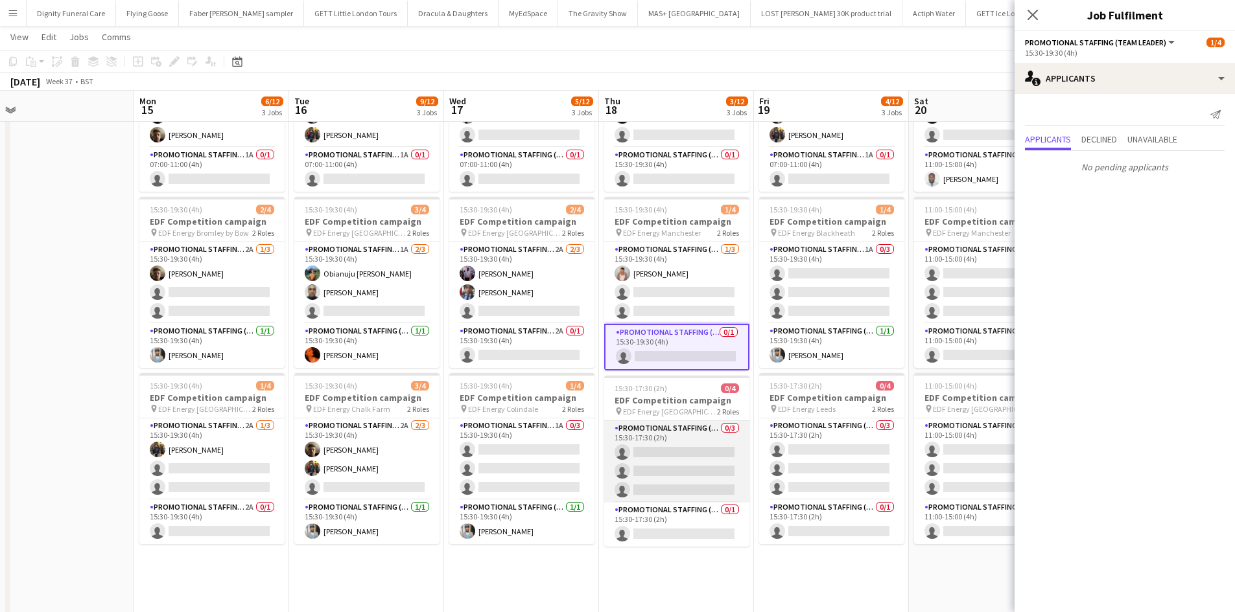
click at [704, 453] on app-card-role "Promotional Staffing (Flyering Staff) 0/3 15:30-17:30 (2h) single-neutral-actio…" at bounding box center [676, 462] width 145 height 82
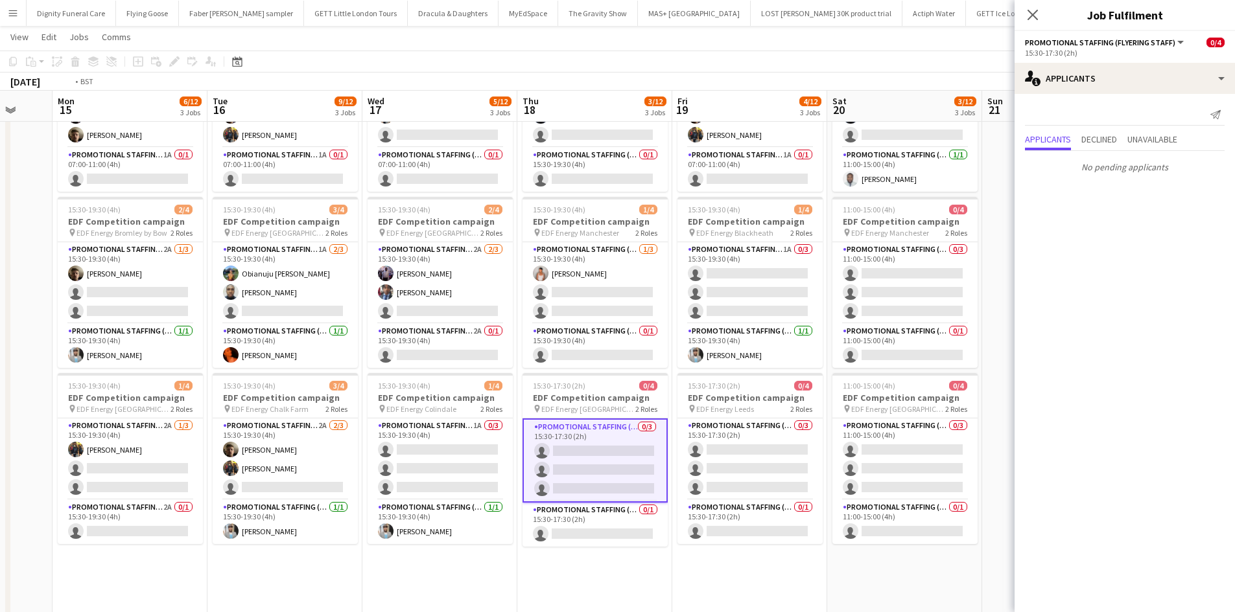
scroll to position [0, 636]
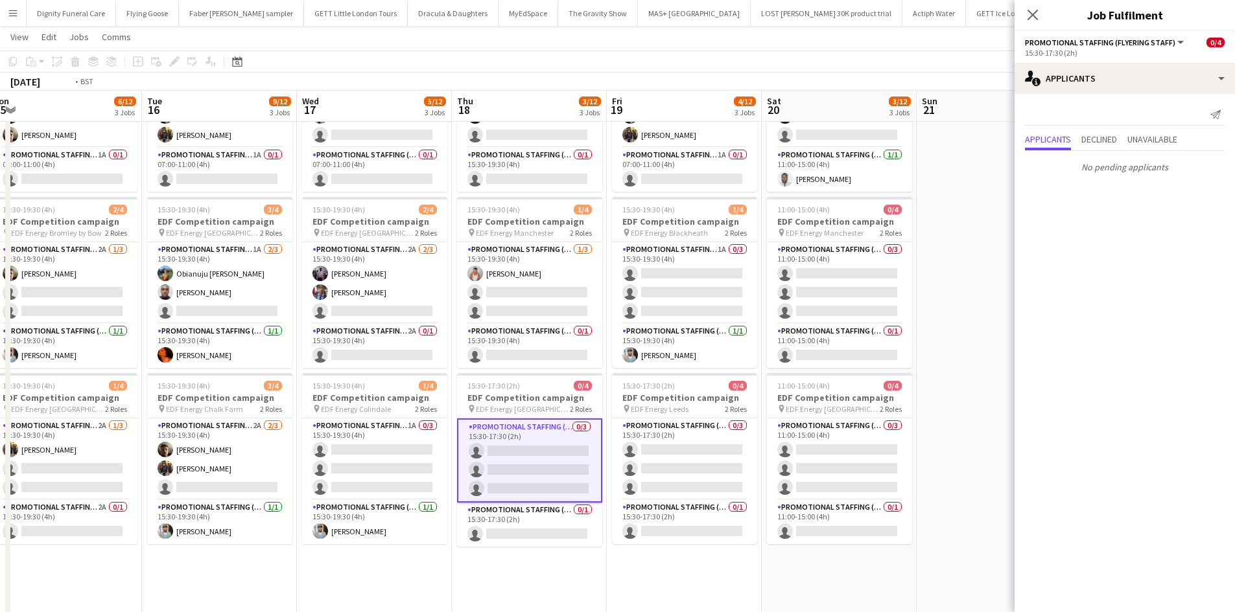
drag, startPoint x: 912, startPoint y: 572, endPoint x: 769, endPoint y: 560, distance: 143.7
click at [763, 558] on app-calendar-viewport "Thu 11 9/12 3 Jobs Fri 12 8/12 3 Jobs Sat 13 3/16 4 Jobs Sun 14 Mon 15 6/12 3 J…" at bounding box center [617, 359] width 1235 height 876
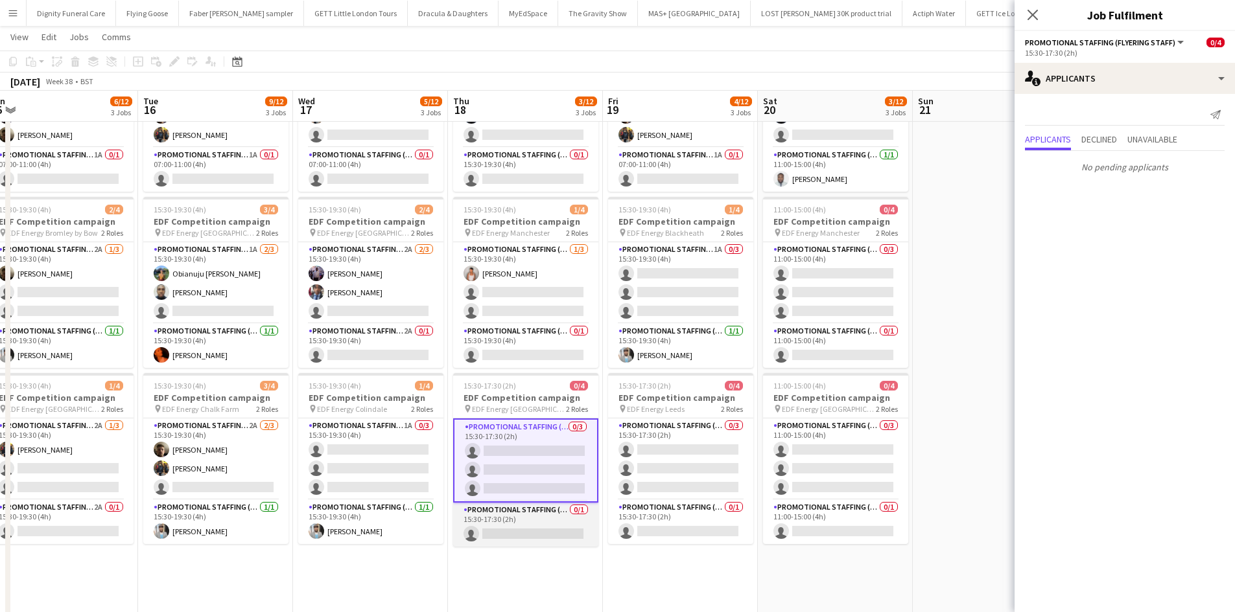
click at [529, 528] on app-card-role "Promotional Staffing (Team Leader) 0/1 15:30-17:30 (2h) single-neutral-actions" at bounding box center [525, 525] width 145 height 44
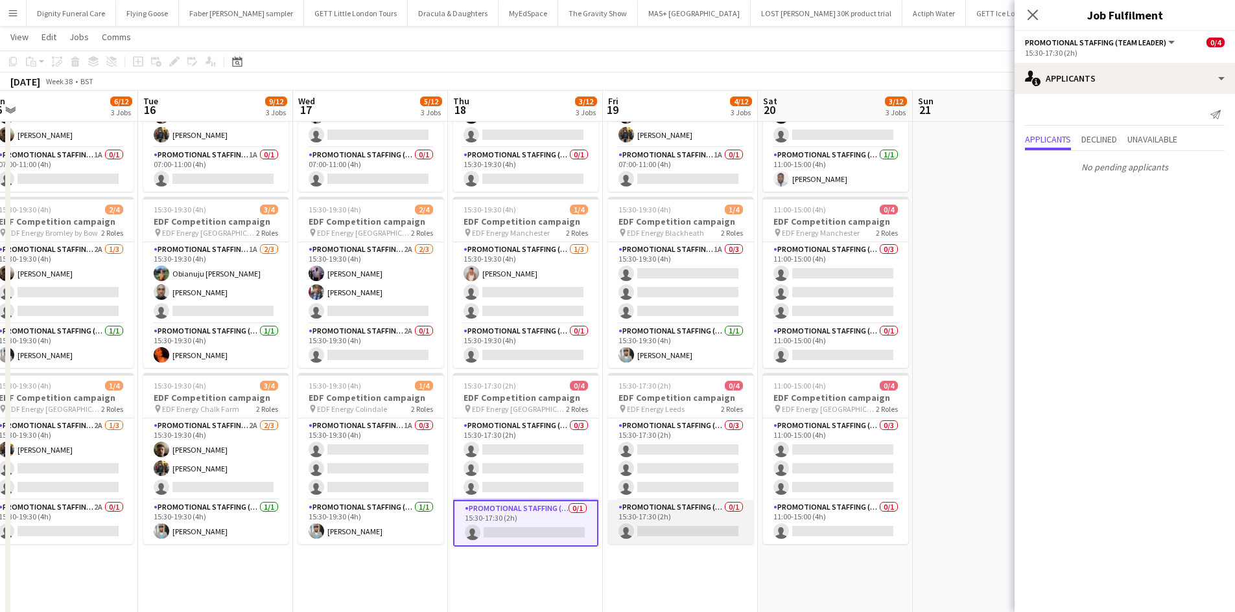
click at [694, 522] on app-card-role "Promotional Staffing (Team Leader) 0/1 15:30-17:30 (2h) single-neutral-actions" at bounding box center [680, 522] width 145 height 44
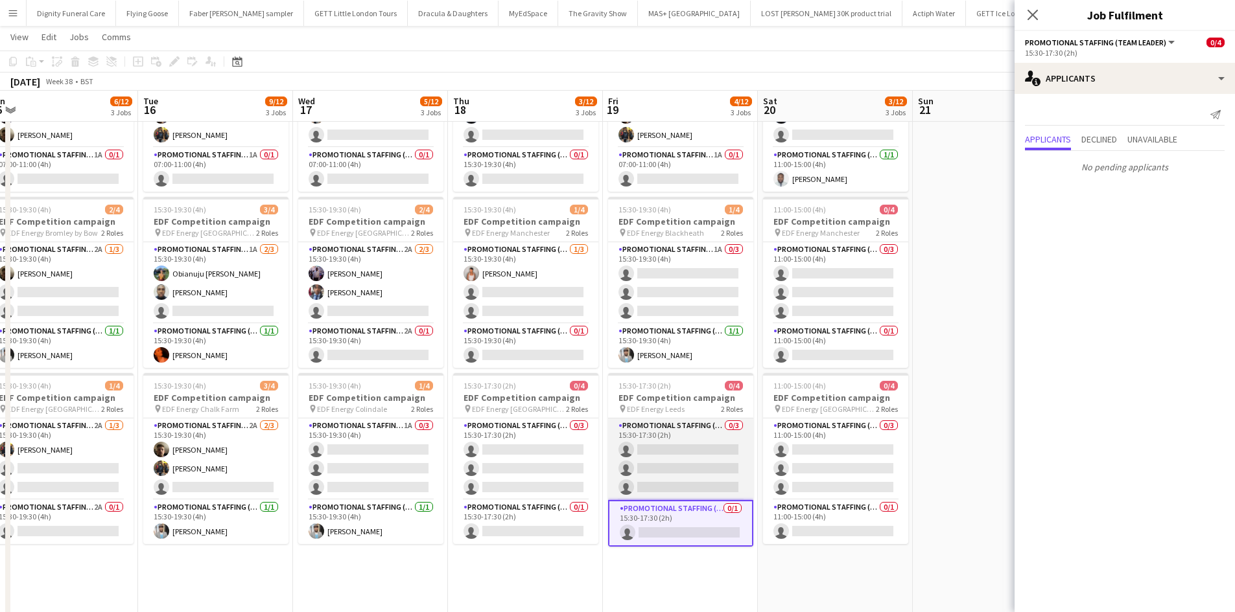
click at [732, 459] on app-card-role "Promotional Staffing (Flyering Staff) 0/3 15:30-17:30 (2h) single-neutral-actio…" at bounding box center [680, 460] width 145 height 82
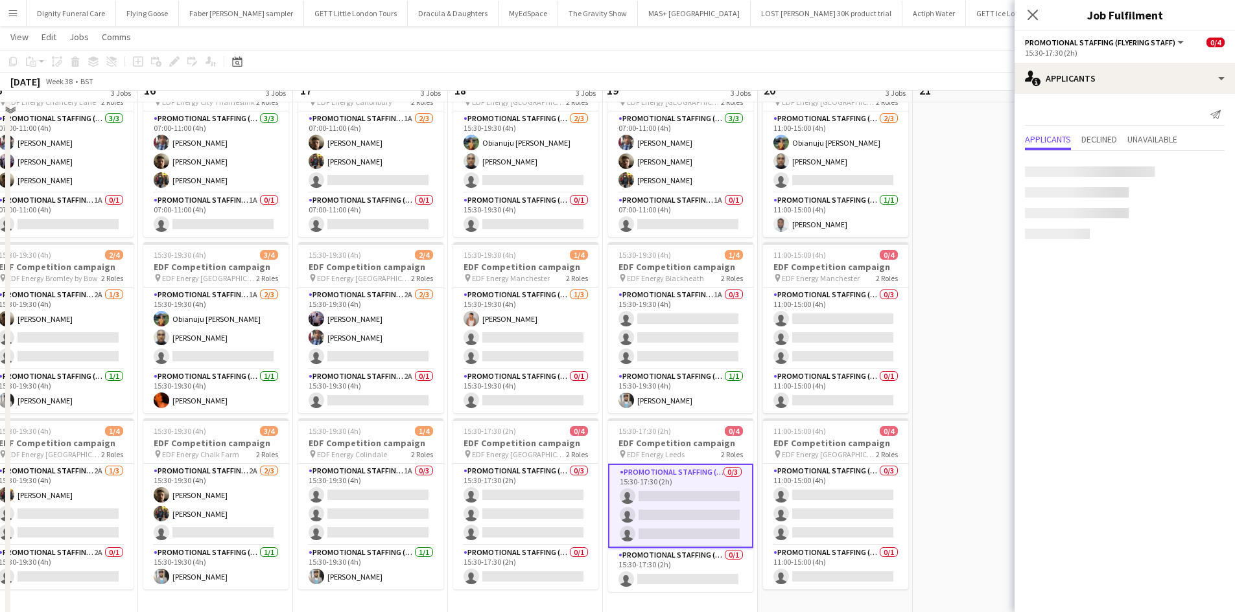
scroll to position [65, 0]
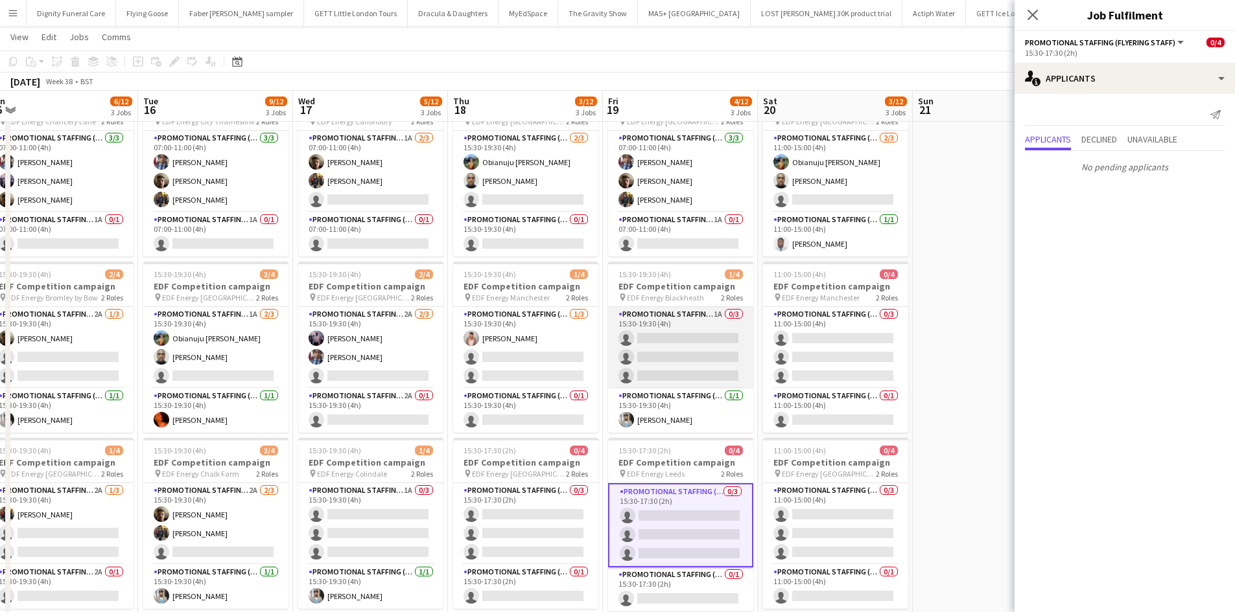
click at [660, 356] on app-card-role "Promotional Staffing (Flyering Staff) 1A 0/3 15:30-19:30 (4h) single-neutral-ac…" at bounding box center [680, 348] width 145 height 82
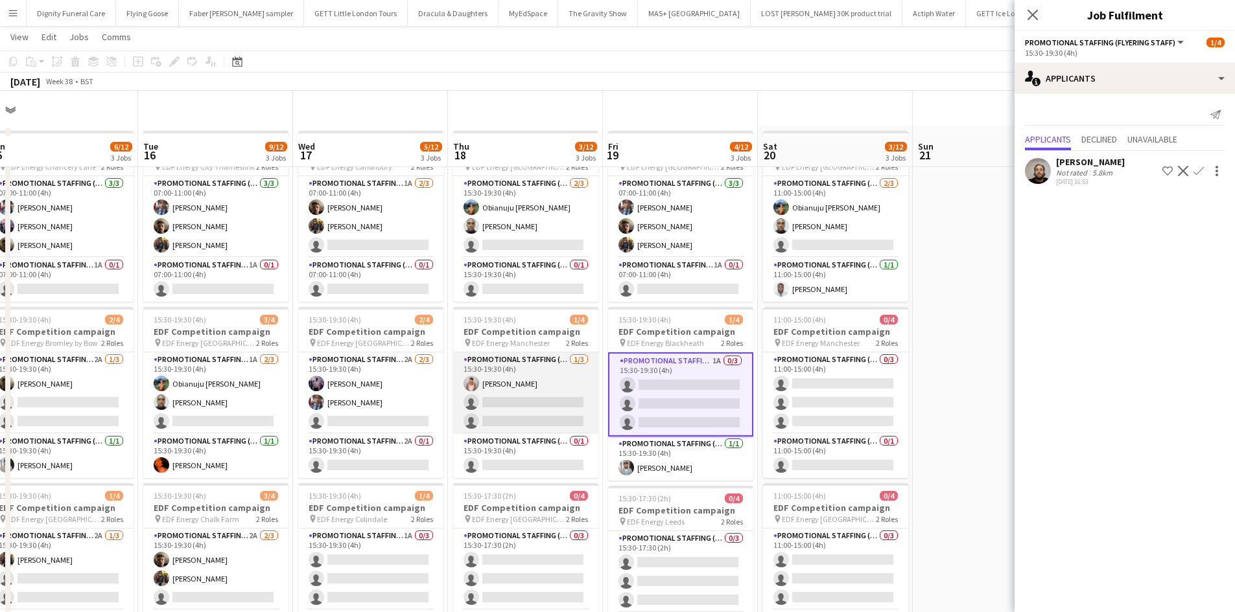
scroll to position [0, 0]
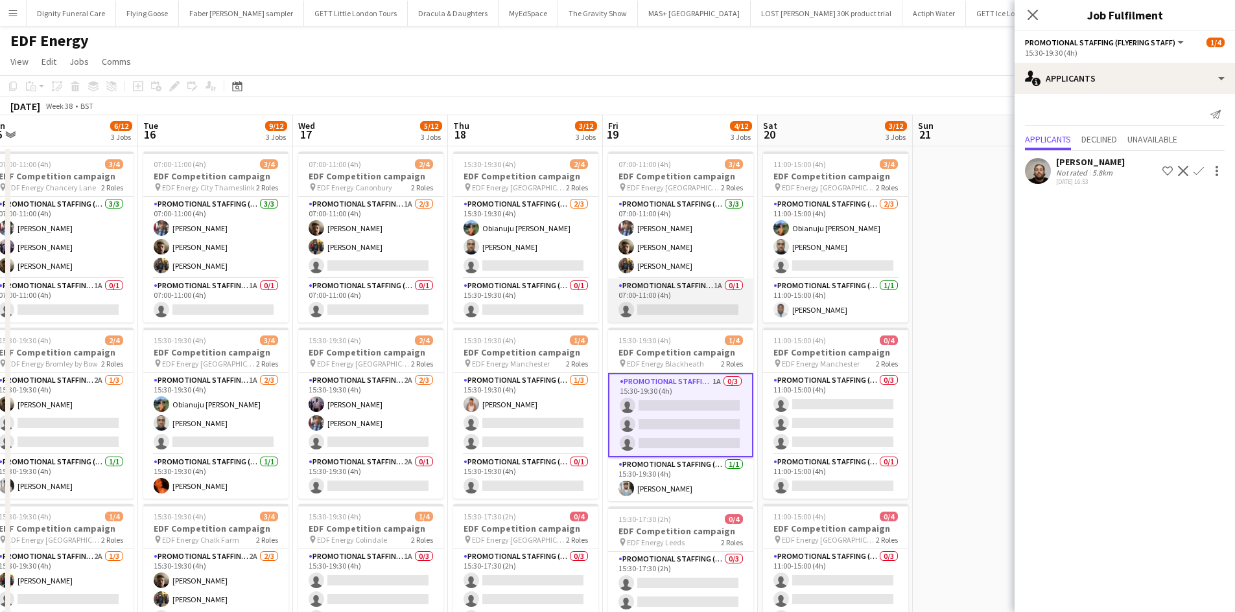
click at [683, 307] on app-card-role "Promotional Staffing (Team Leader) 1A 0/1 07:00-11:00 (4h) single-neutral-actio…" at bounding box center [680, 301] width 145 height 44
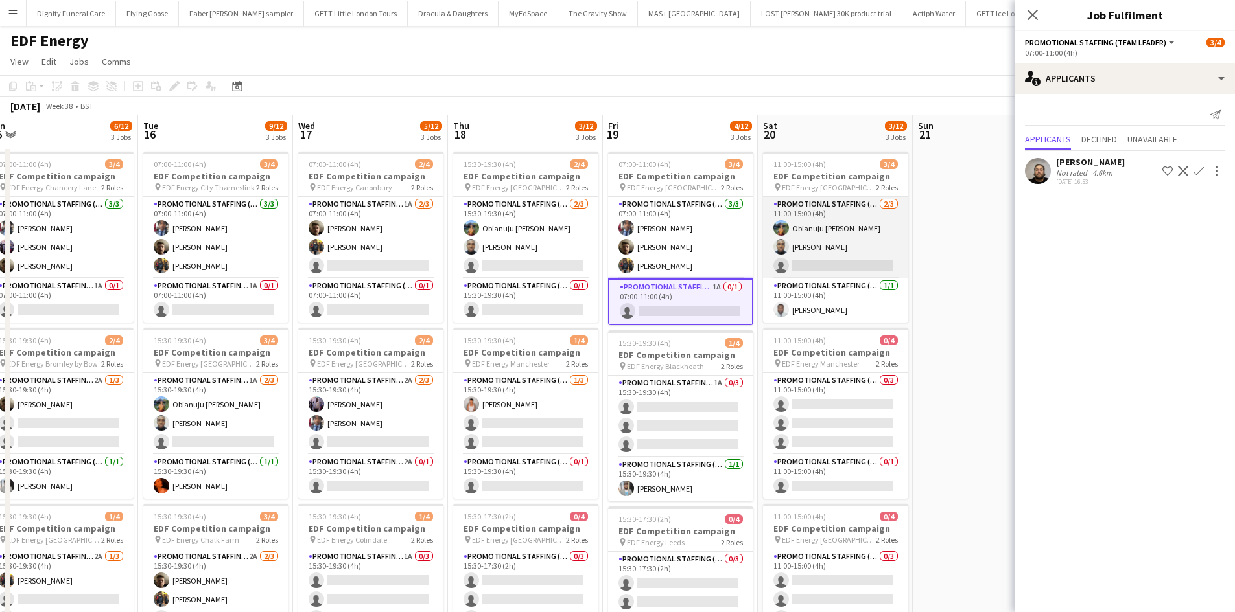
click at [870, 261] on app-card-role "Promotional Staffing (Flyering Staff) 2/3 11:00-15:00 (4h) Obianuju Rosemary Of…" at bounding box center [835, 238] width 145 height 82
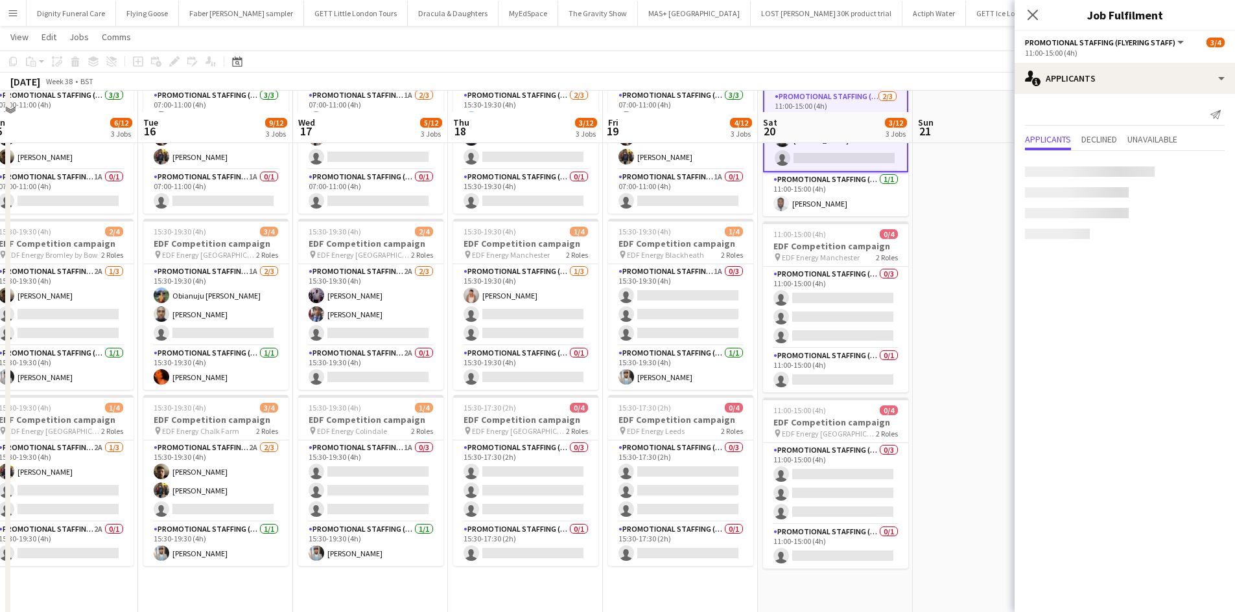
scroll to position [130, 0]
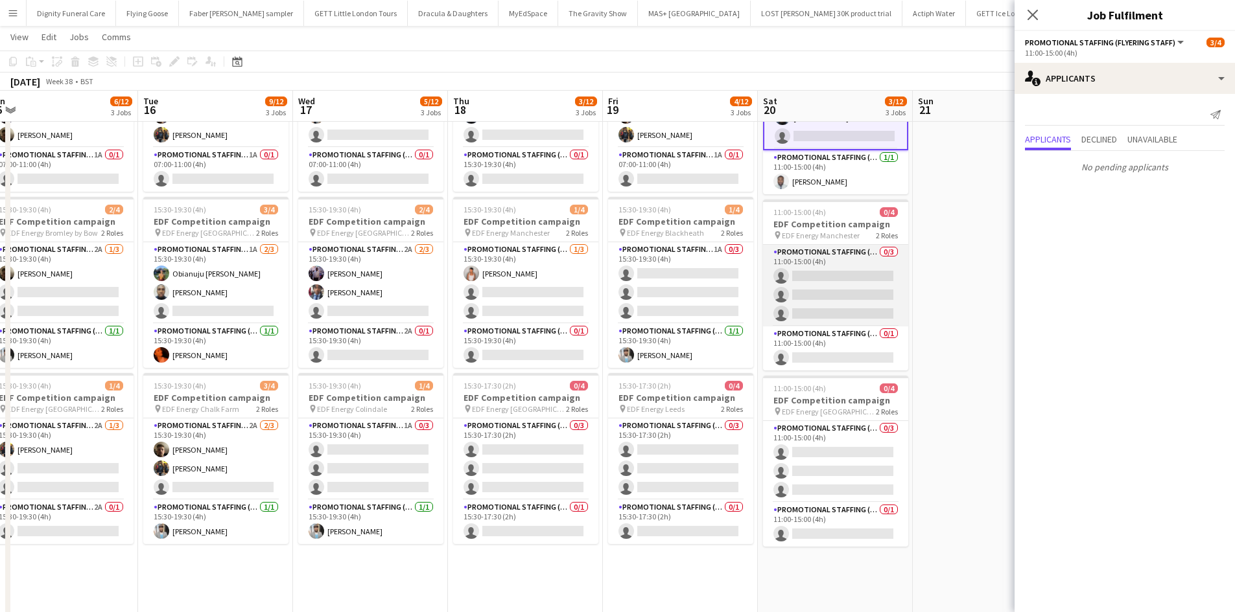
click at [866, 297] on app-card-role "Promotional Staffing (Flyering Staff) 0/3 11:00-15:00 (4h) single-neutral-actio…" at bounding box center [835, 286] width 145 height 82
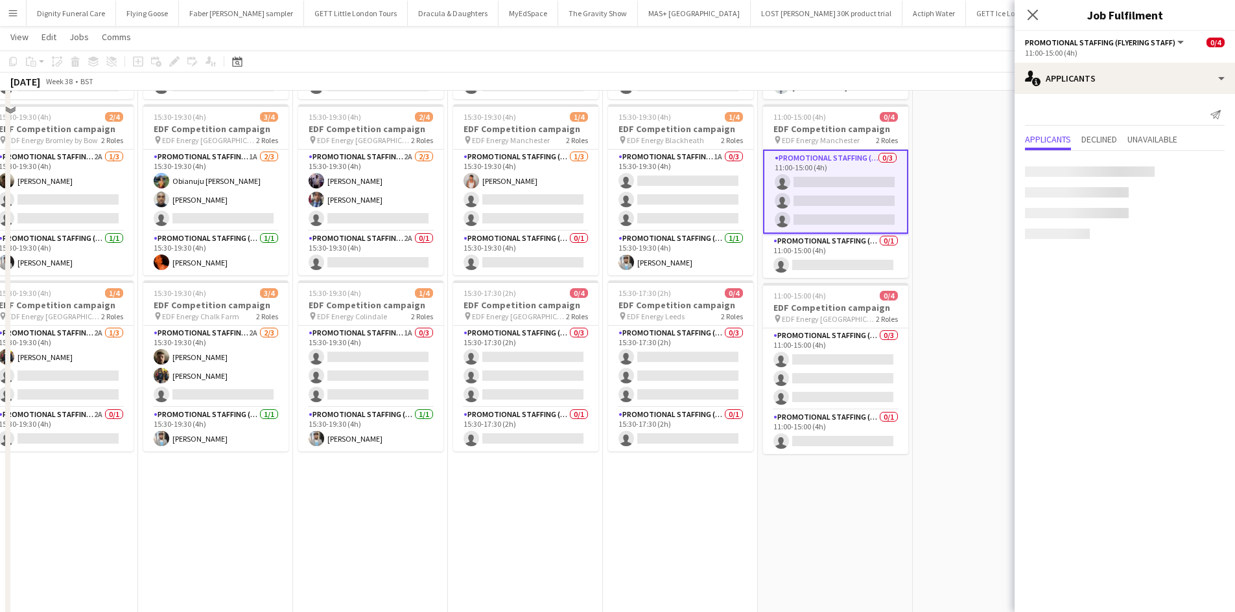
scroll to position [259, 0]
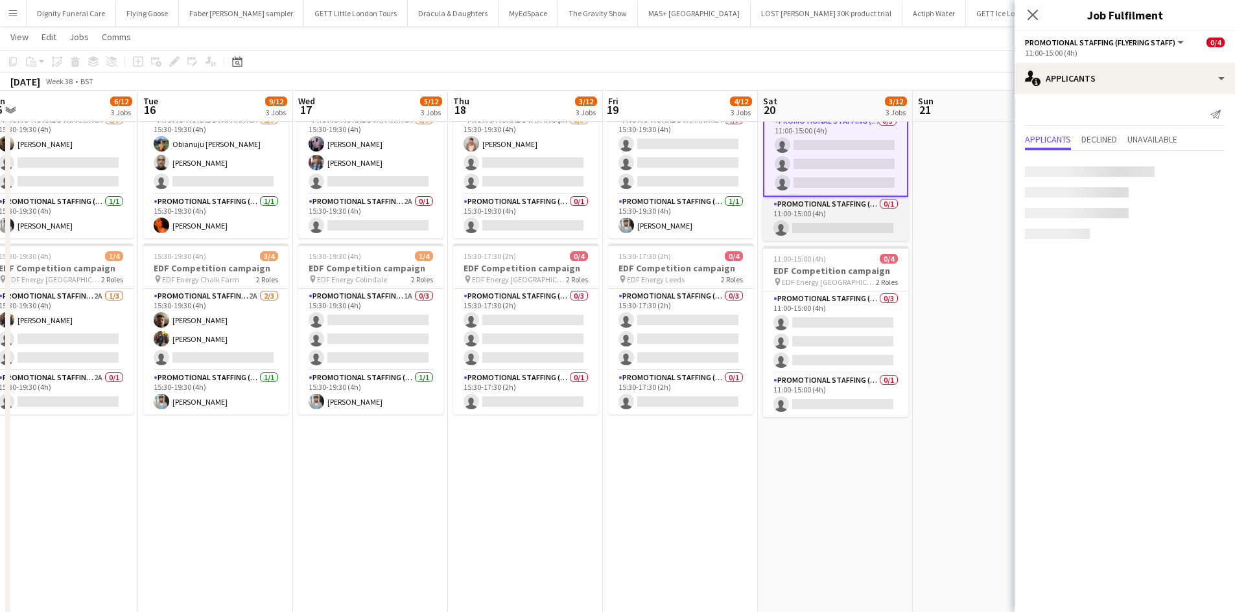
click at [874, 231] on app-card-role "Promotional Staffing (Team Leader) 0/1 11:00-15:00 (4h) single-neutral-actions" at bounding box center [835, 219] width 145 height 44
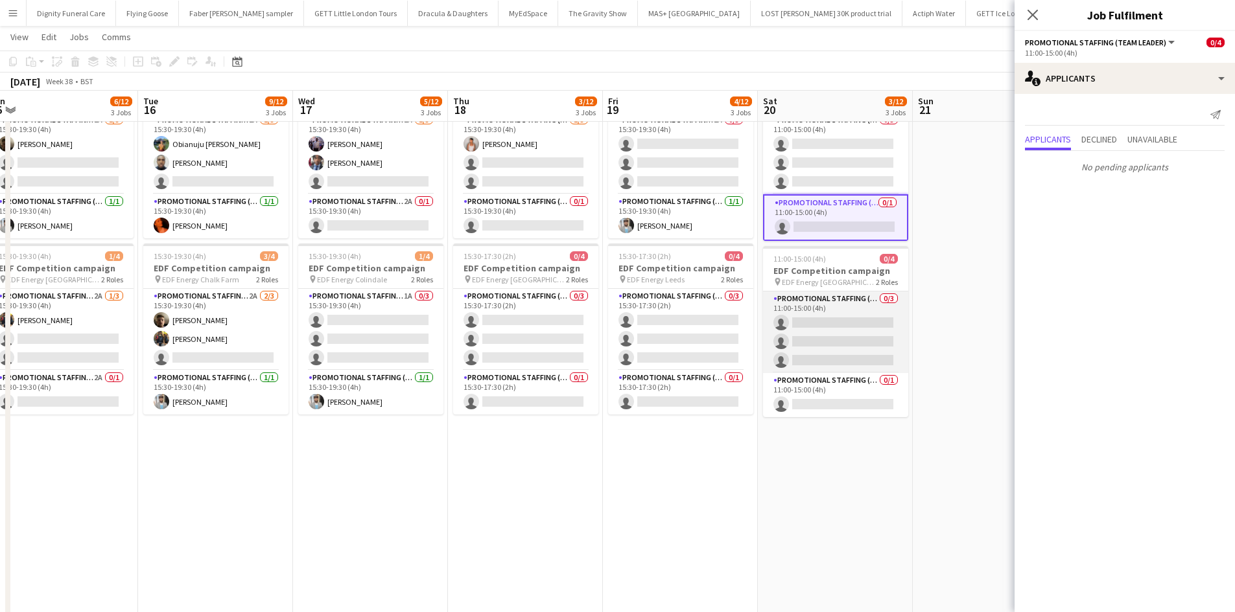
click at [835, 327] on app-card-role "Promotional Staffing (Flyering Staff) 0/3 11:00-15:00 (4h) single-neutral-actio…" at bounding box center [835, 333] width 145 height 82
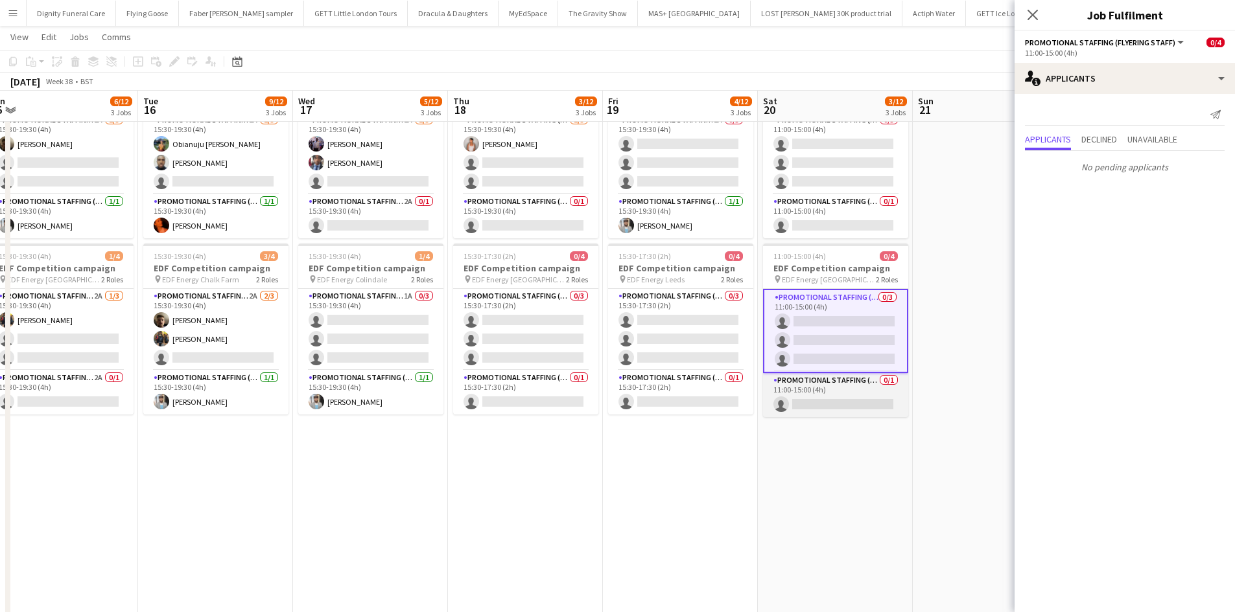
click at [834, 400] on app-card-role "Promotional Staffing (Team Leader) 0/1 11:00-15:00 (4h) single-neutral-actions" at bounding box center [835, 395] width 145 height 44
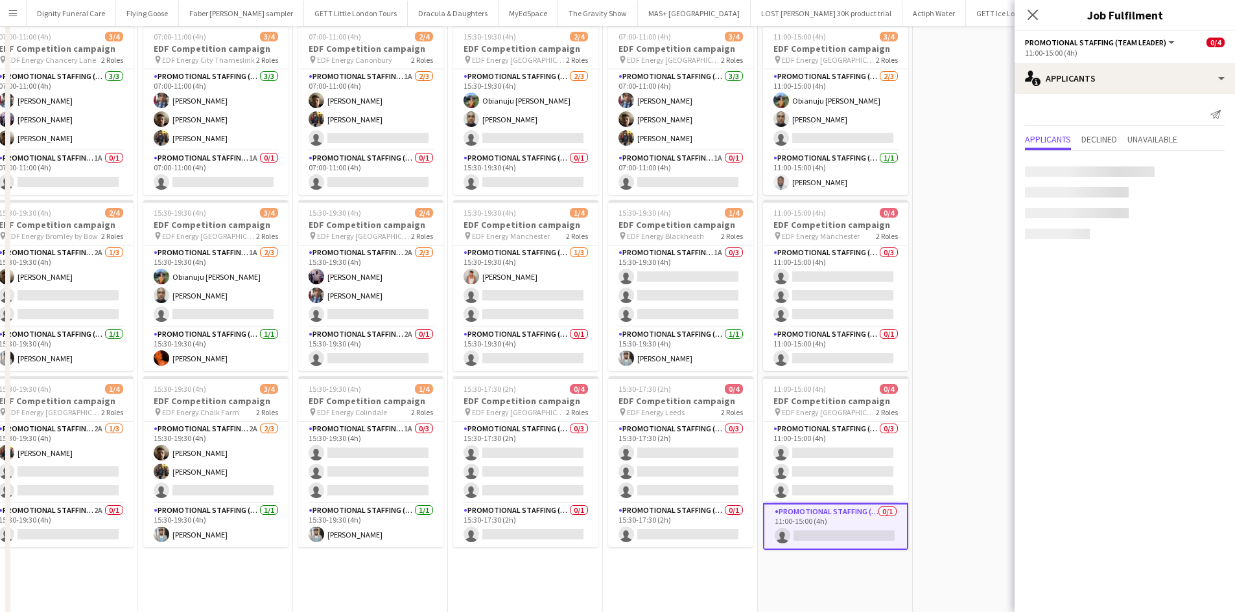
scroll to position [0, 0]
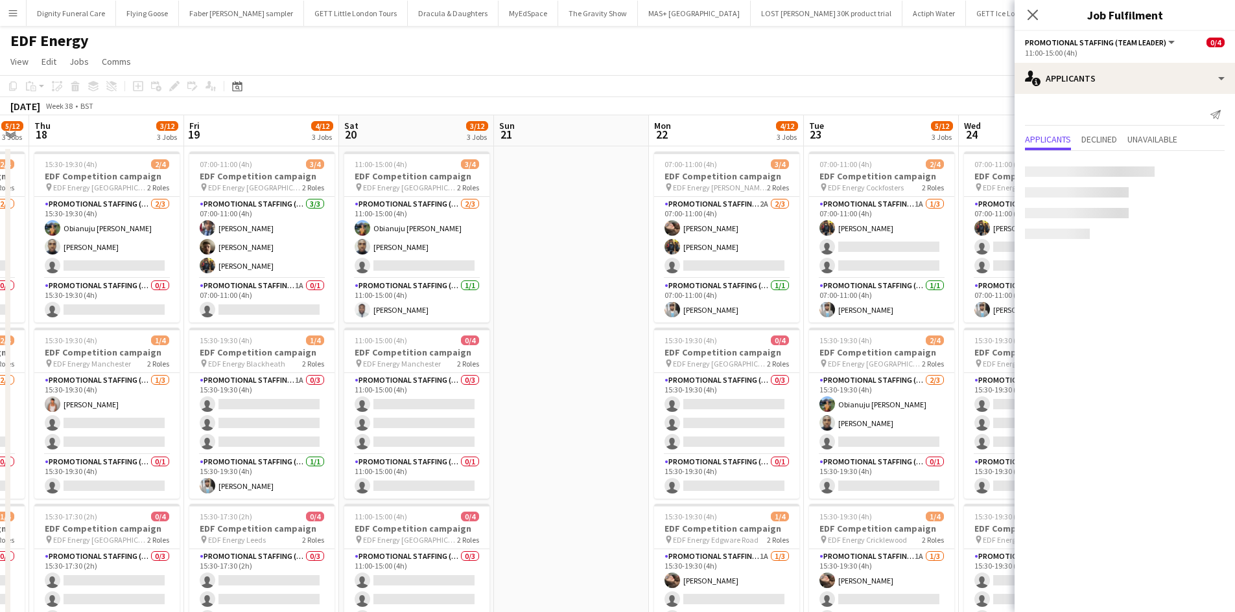
drag, startPoint x: 942, startPoint y: 367, endPoint x: 511, endPoint y: 365, distance: 430.3
click at [511, 365] on app-calendar-viewport "Mon 15 6/12 3 Jobs Tue 16 9/12 3 Jobs Wed 17 5/12 3 Jobs Thu 18 3/12 3 Jobs Fri…" at bounding box center [617, 521] width 1235 height 813
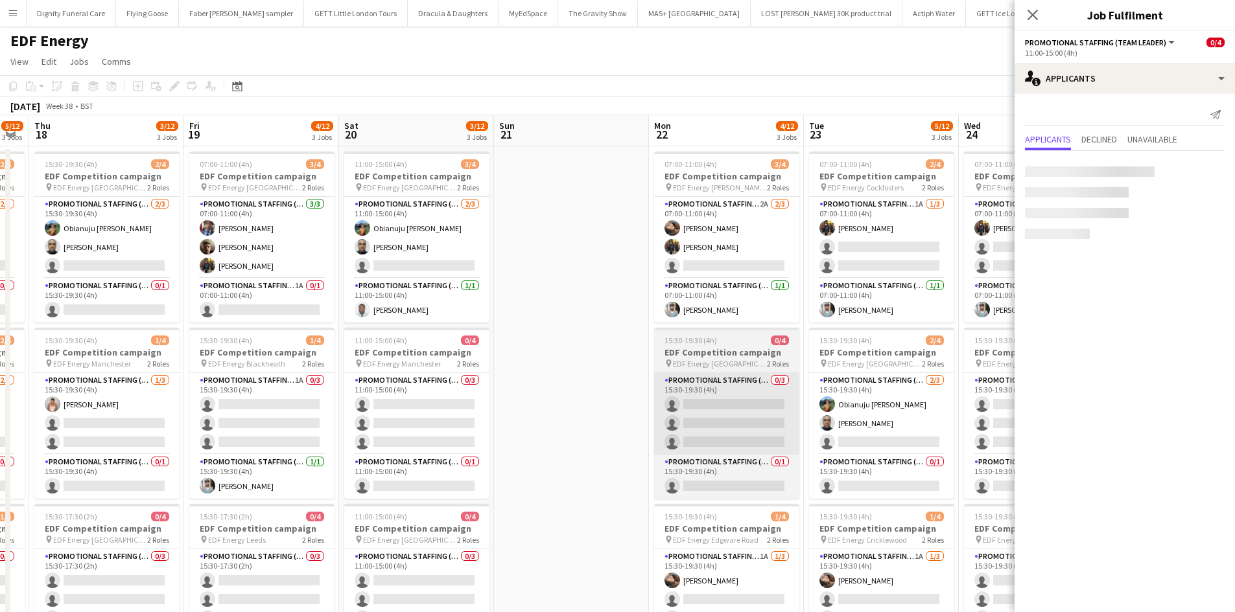
scroll to position [0, 447]
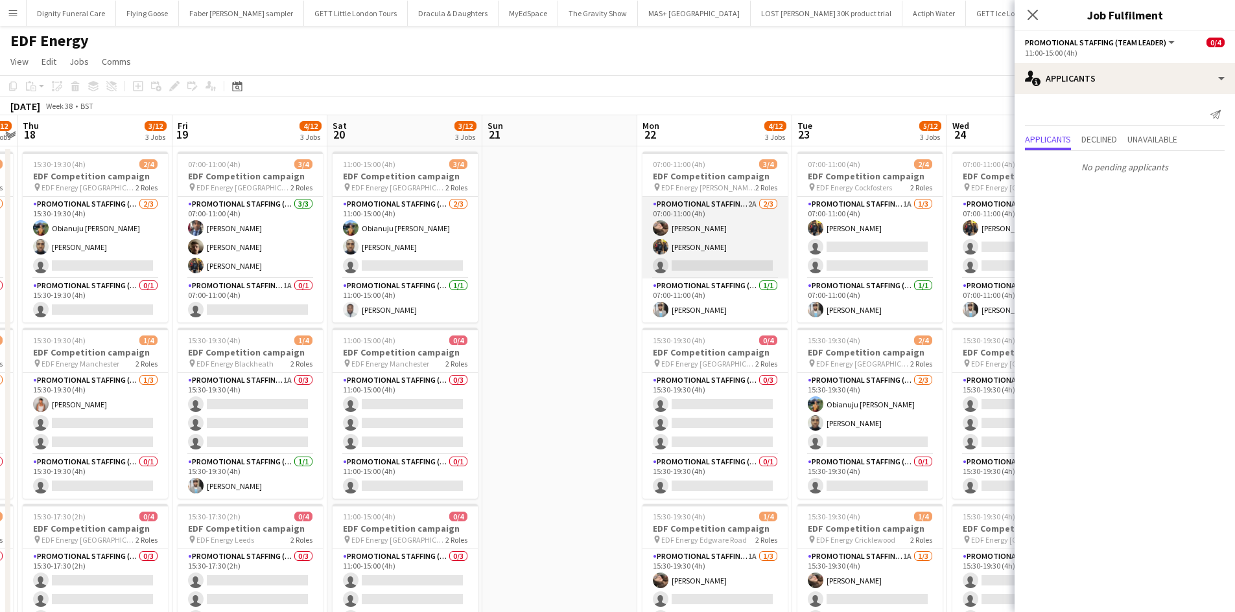
click at [721, 269] on app-card-role "Promotional Staffing (Flyering Staff) 2A 2/3 07:00-11:00 (4h) Anastasiia Melesh…" at bounding box center [714, 238] width 145 height 82
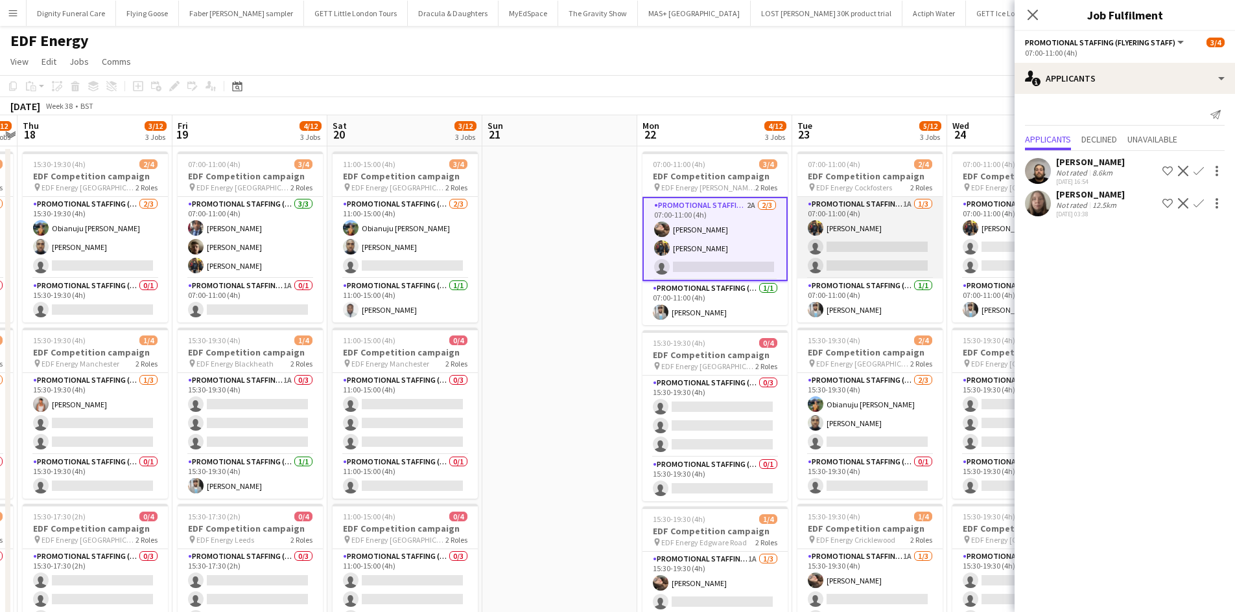
click at [877, 249] on app-card-role "Promotional Staffing (Flyering Staff) 1A 1/3 07:00-11:00 (4h) Martin Brady sing…" at bounding box center [869, 238] width 145 height 82
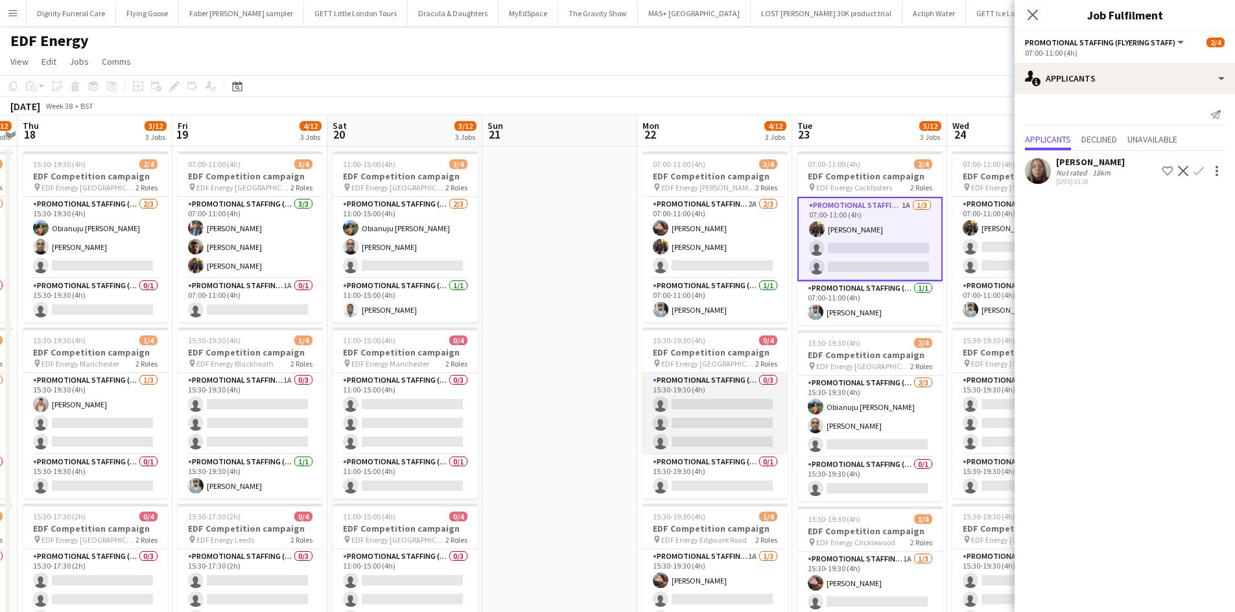
click at [721, 395] on app-card-role "Promotional Staffing (Flyering Staff) 0/3 15:30-19:30 (4h) single-neutral-actio…" at bounding box center [714, 414] width 145 height 82
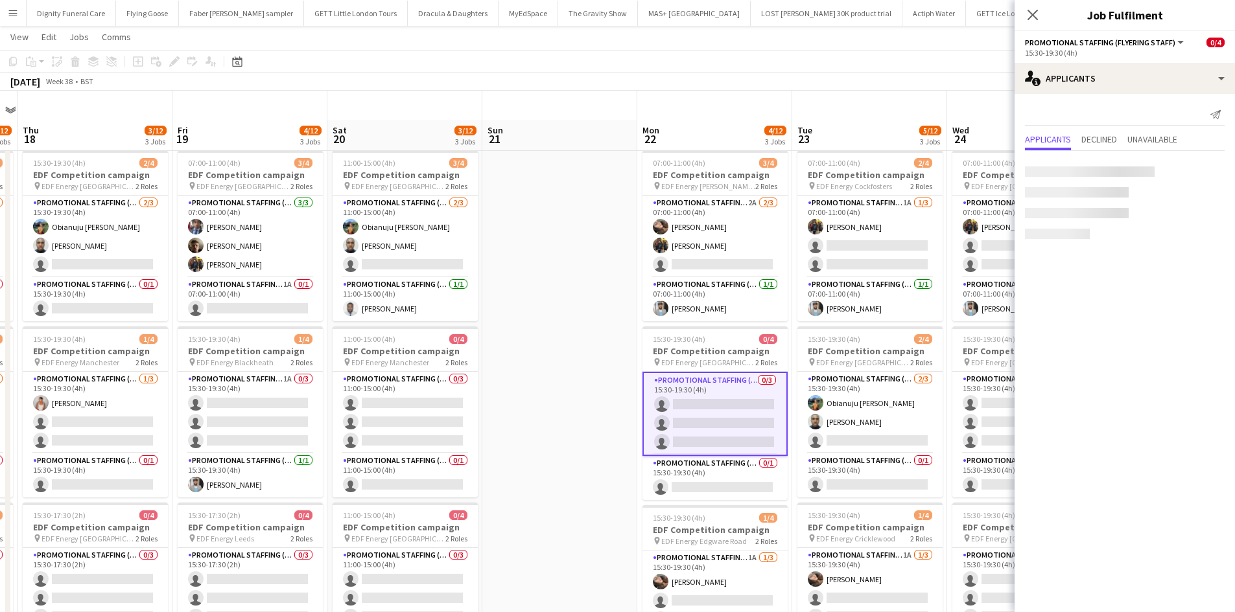
scroll to position [65, 0]
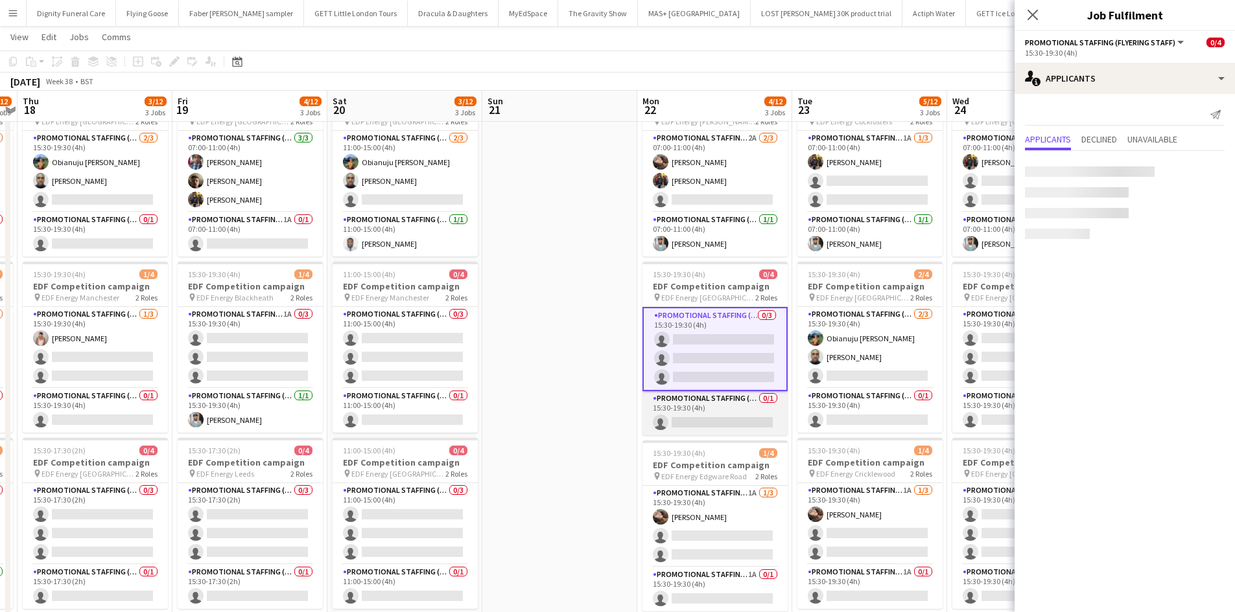
click at [732, 418] on app-card-role "Promotional Staffing (Team Leader) 0/1 15:30-19:30 (4h) single-neutral-actions" at bounding box center [714, 413] width 145 height 44
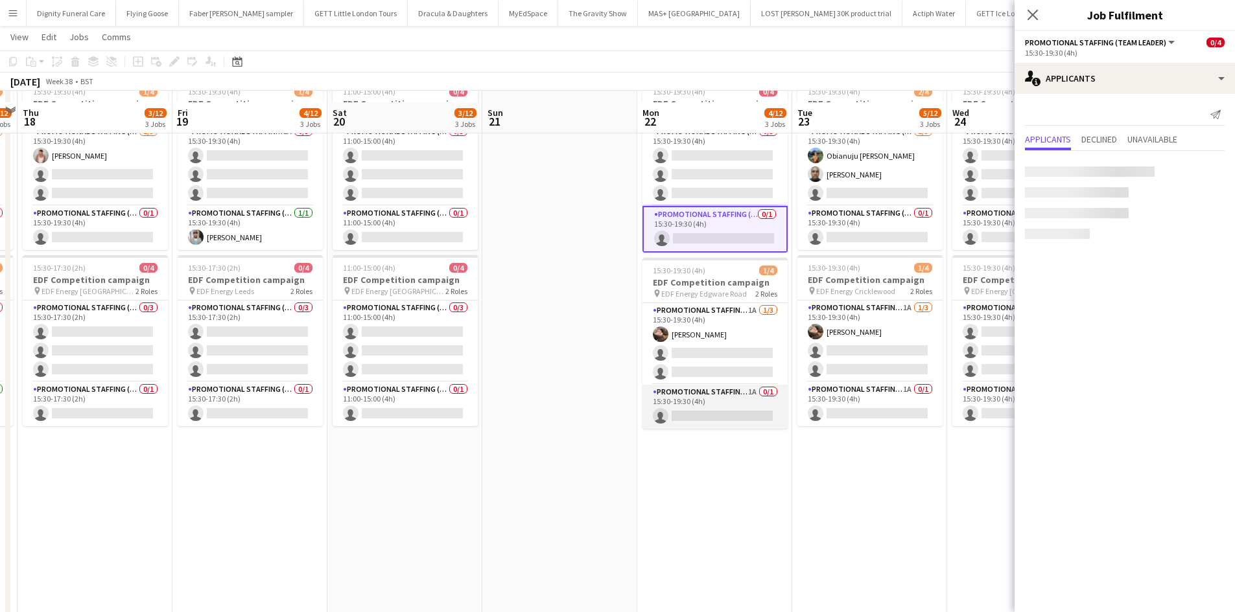
scroll to position [259, 0]
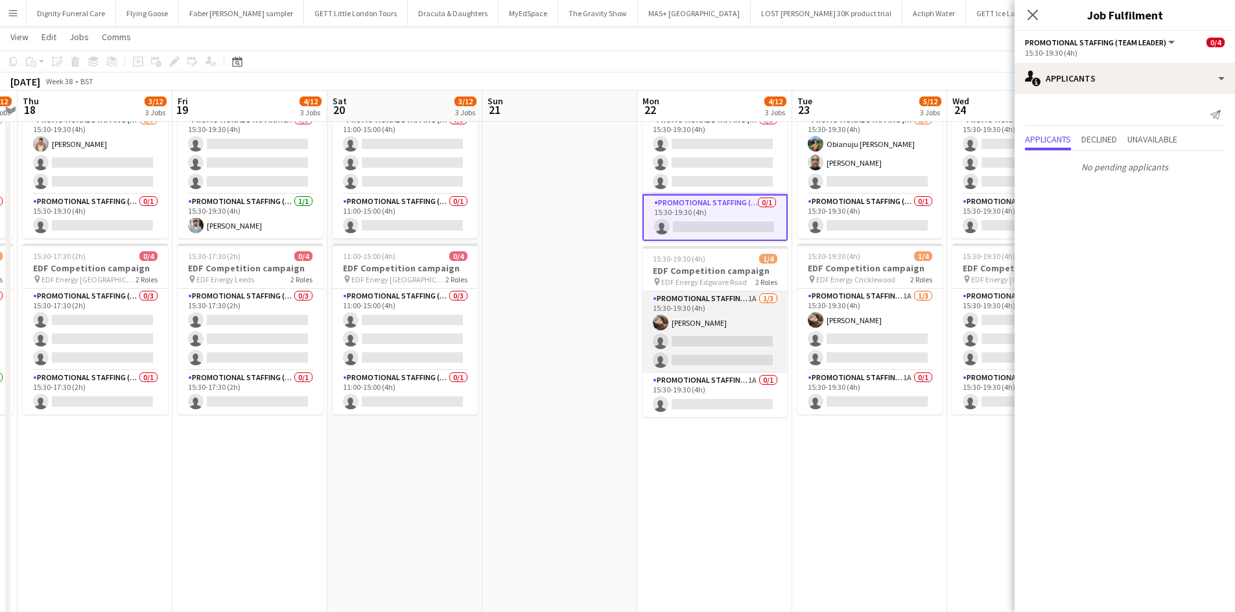
click at [715, 334] on app-card-role "Promotional Staffing (Flyering Staff) 1A 1/3 15:30-19:30 (4h) Anastasiia Melesh…" at bounding box center [714, 333] width 145 height 82
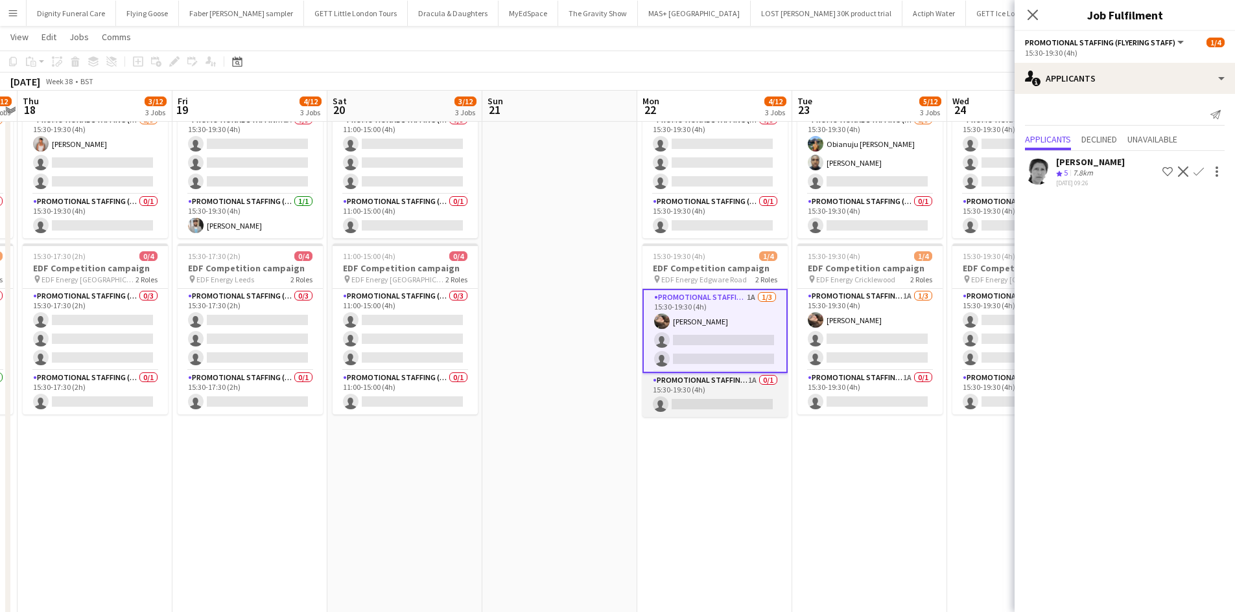
click at [706, 402] on app-card-role "Promotional Staffing (Team Leader) 1A 0/1 15:30-19:30 (4h) single-neutral-actio…" at bounding box center [714, 395] width 145 height 44
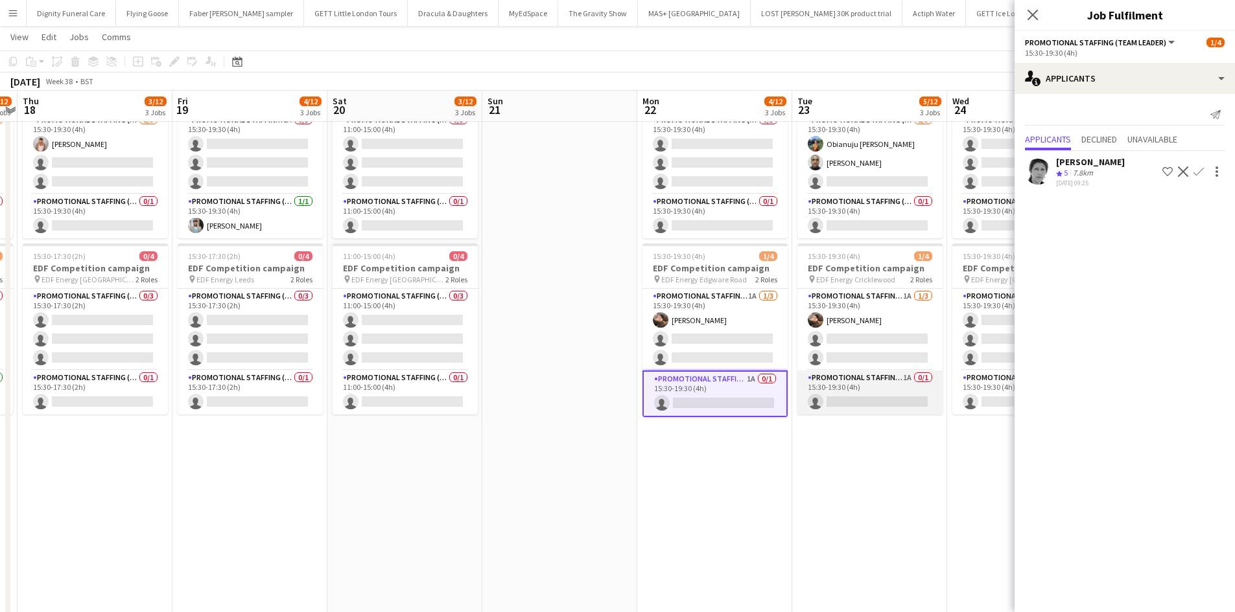
click at [881, 403] on app-card-role "Promotional Staffing (Team Leader) 1A 0/1 15:30-19:30 (4h) single-neutral-actio…" at bounding box center [869, 393] width 145 height 44
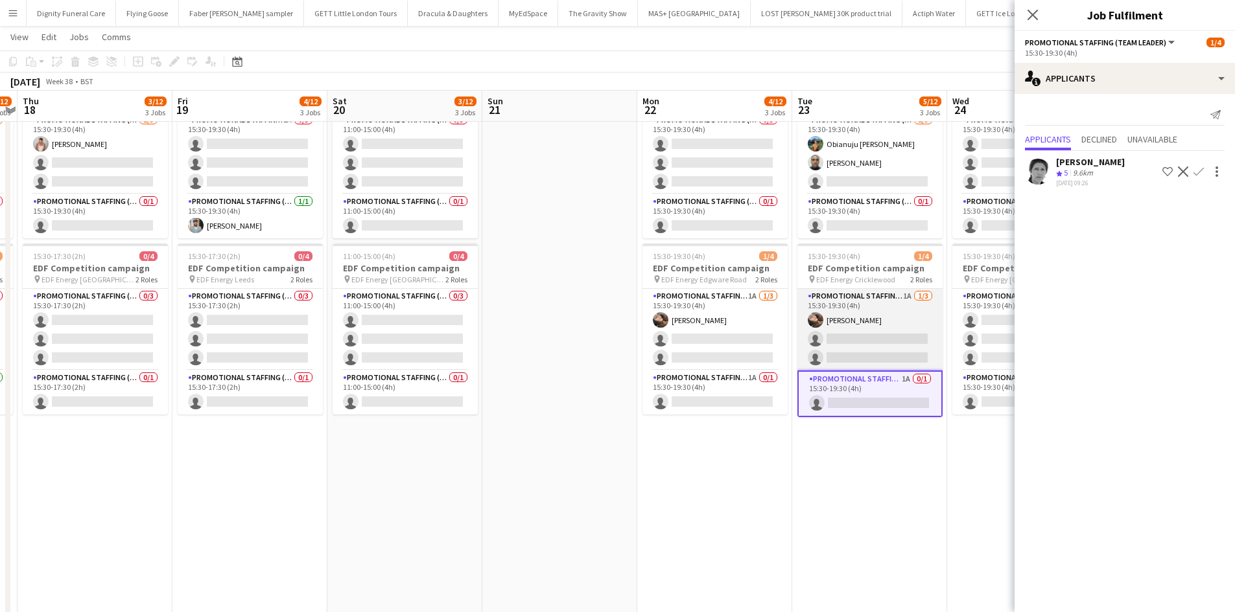
click at [884, 319] on app-card-role "Promotional Staffing (Flyering Staff) 1A 1/3 15:30-19:30 (4h) Anastasiia Melesh…" at bounding box center [869, 330] width 145 height 82
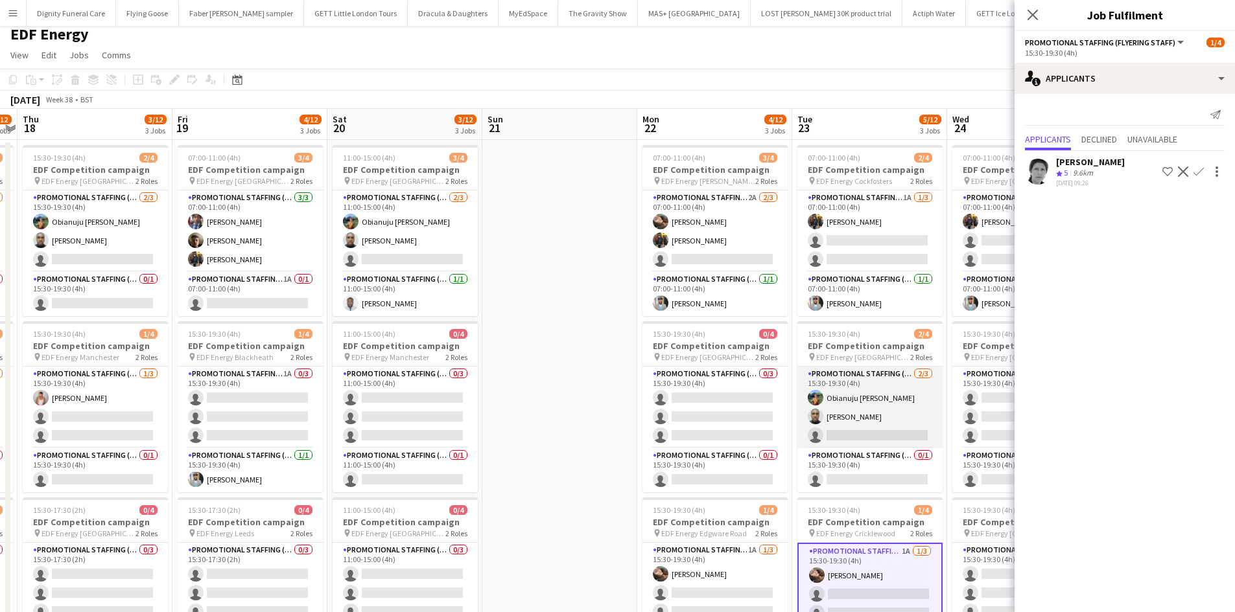
scroll to position [0, 0]
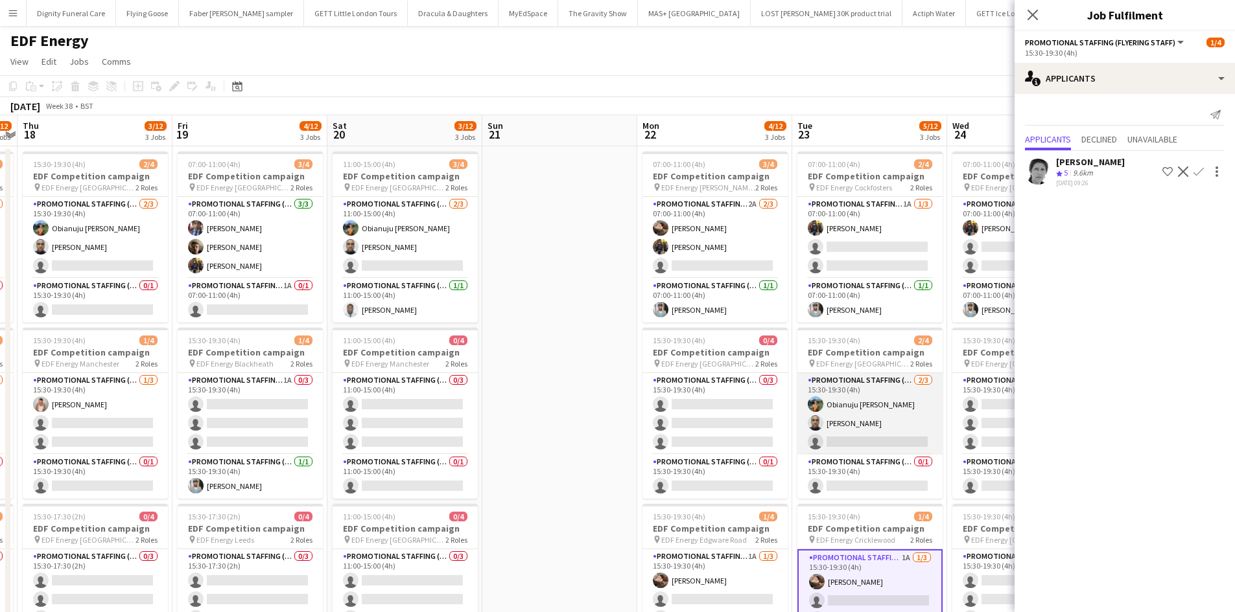
click at [863, 437] on app-card-role "Promotional Staffing (Flyering Staff) 2/3 15:30-19:30 (4h) Obianuju Rosemary Of…" at bounding box center [869, 414] width 145 height 82
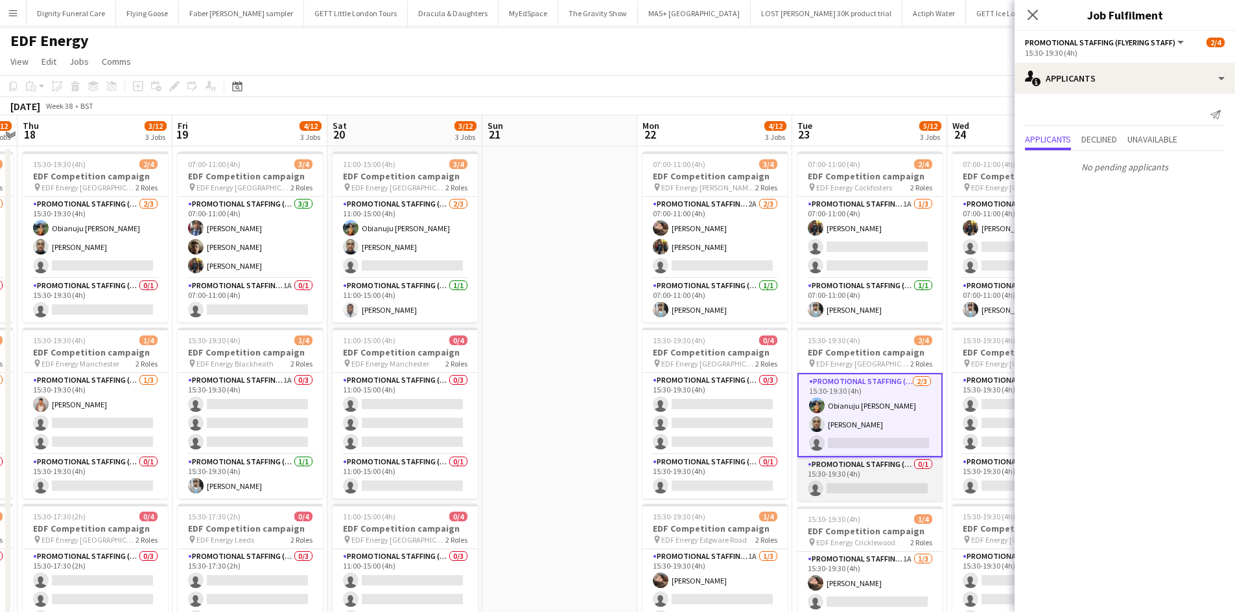
click at [881, 484] on app-card-role "Promotional Staffing (Team Leader) 0/1 15:30-19:30 (4h) single-neutral-actions" at bounding box center [869, 480] width 145 height 44
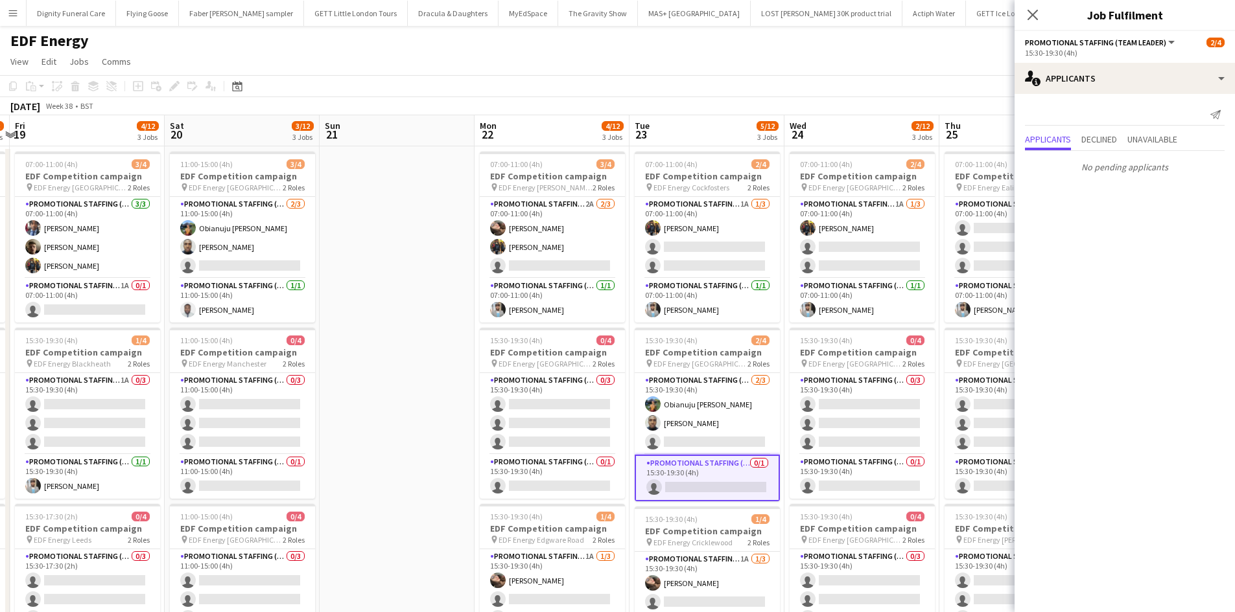
drag, startPoint x: 572, startPoint y: 373, endPoint x: 372, endPoint y: 367, distance: 200.3
click at [372, 367] on app-calendar-viewport "Mon 15 6/12 3 Jobs Tue 16 9/12 3 Jobs Wed 17 5/12 3 Jobs Thu 18 3/12 3 Jobs Fri…" at bounding box center [617, 521] width 1235 height 813
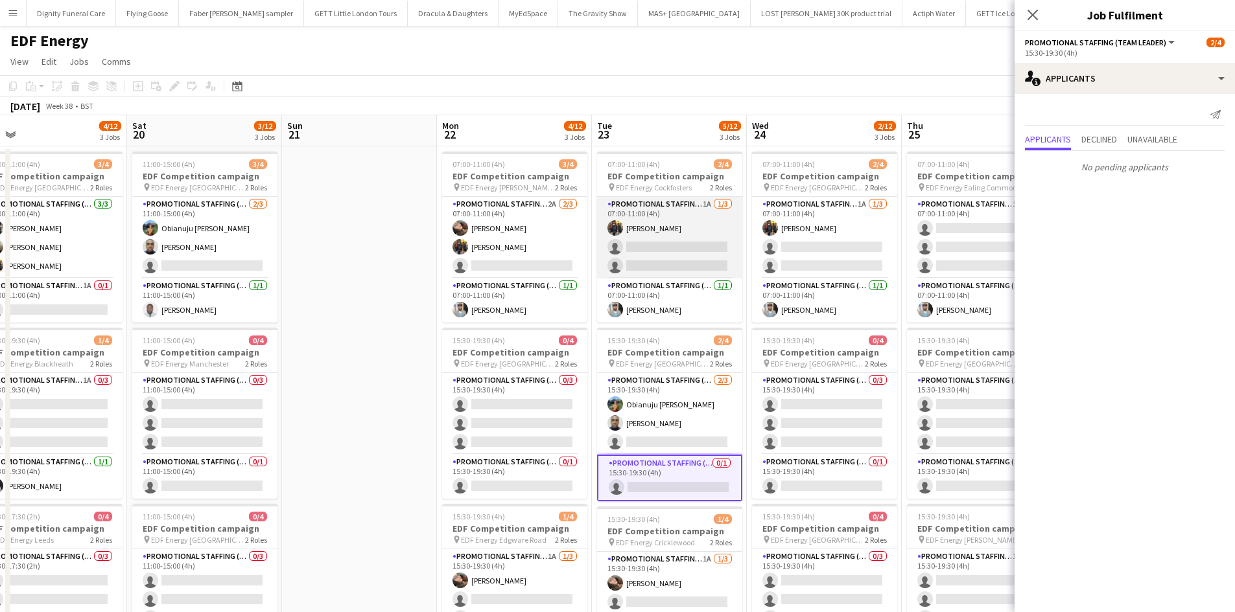
click at [697, 245] on app-card-role "Promotional Staffing (Flyering Staff) 1A 1/3 07:00-11:00 (4h) Martin Brady sing…" at bounding box center [669, 238] width 145 height 82
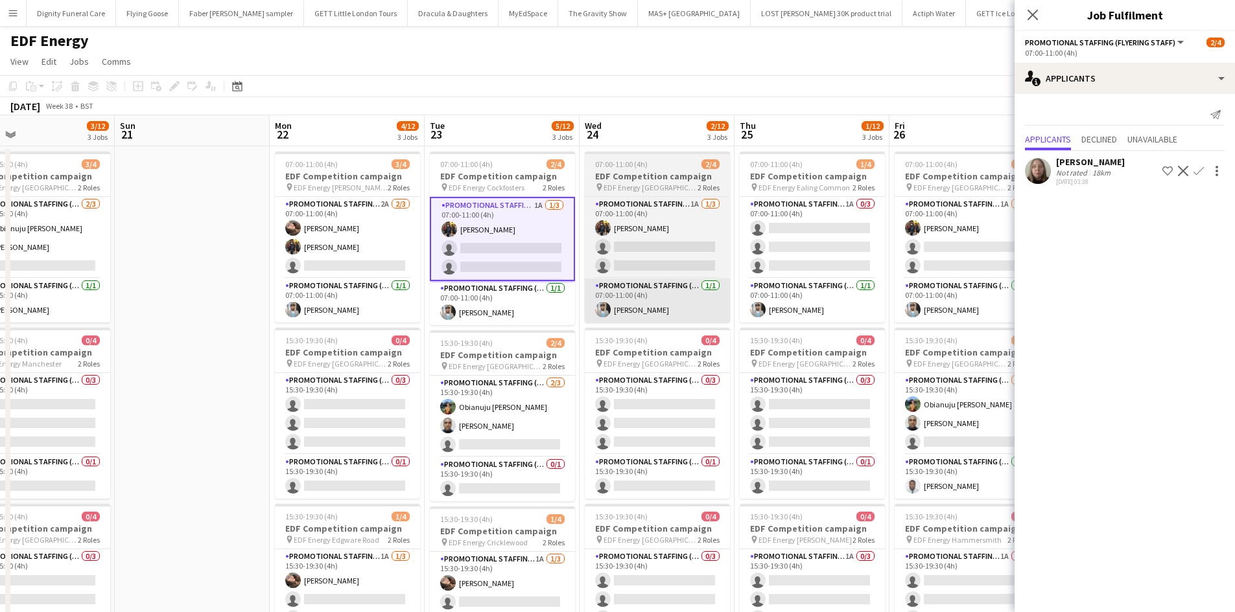
scroll to position [0, 588]
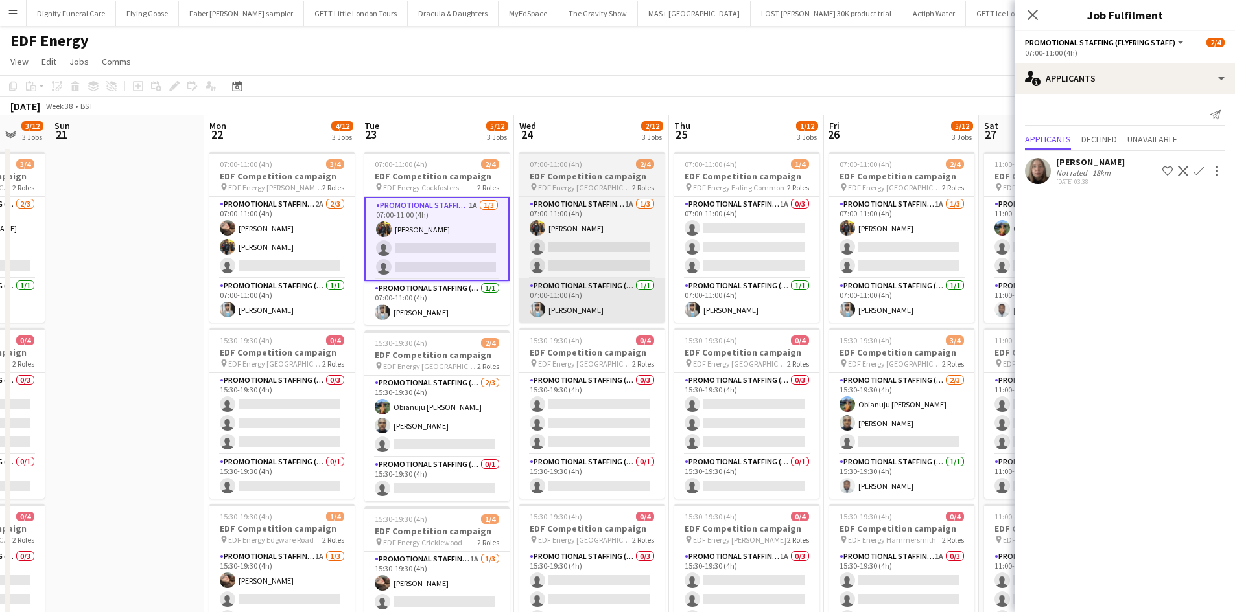
drag, startPoint x: 873, startPoint y: 381, endPoint x: 557, endPoint y: 317, distance: 322.1
click at [623, 375] on app-calendar-viewport "Wed 17 5/12 3 Jobs Thu 18 3/12 3 Jobs Fri 19 4/12 3 Jobs Sat 20 3/12 3 Jobs Sun…" at bounding box center [617, 521] width 1235 height 813
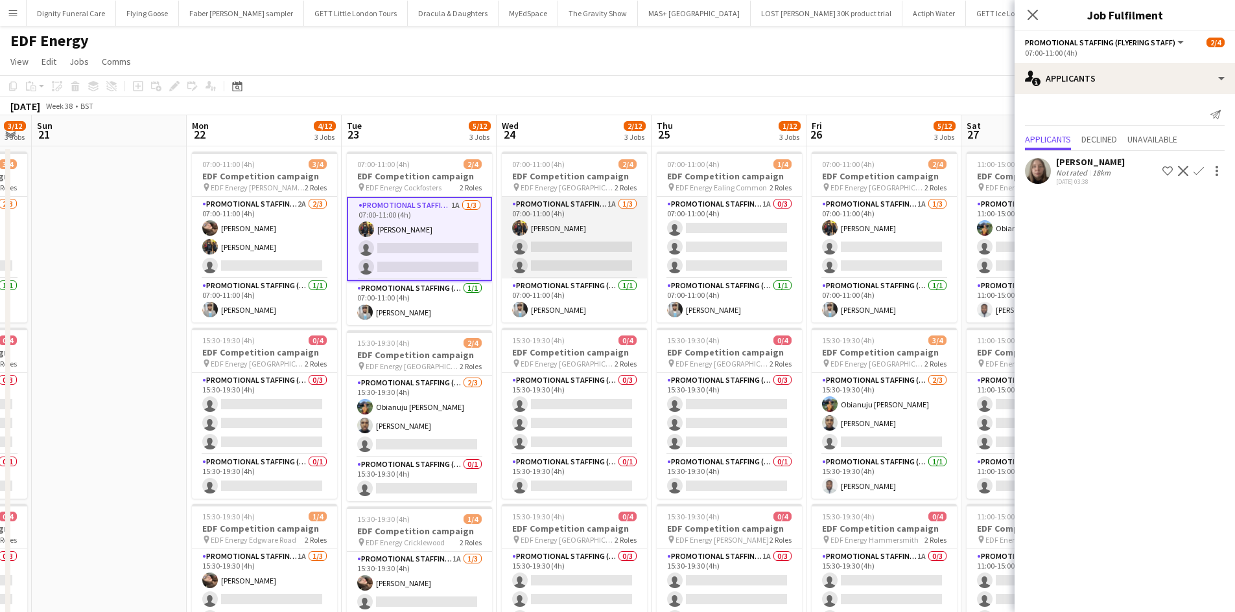
click at [585, 243] on app-card-role "Promotional Staffing (Flyering Staff) 1A 1/3 07:00-11:00 (4h) Martin Brady sing…" at bounding box center [574, 238] width 145 height 82
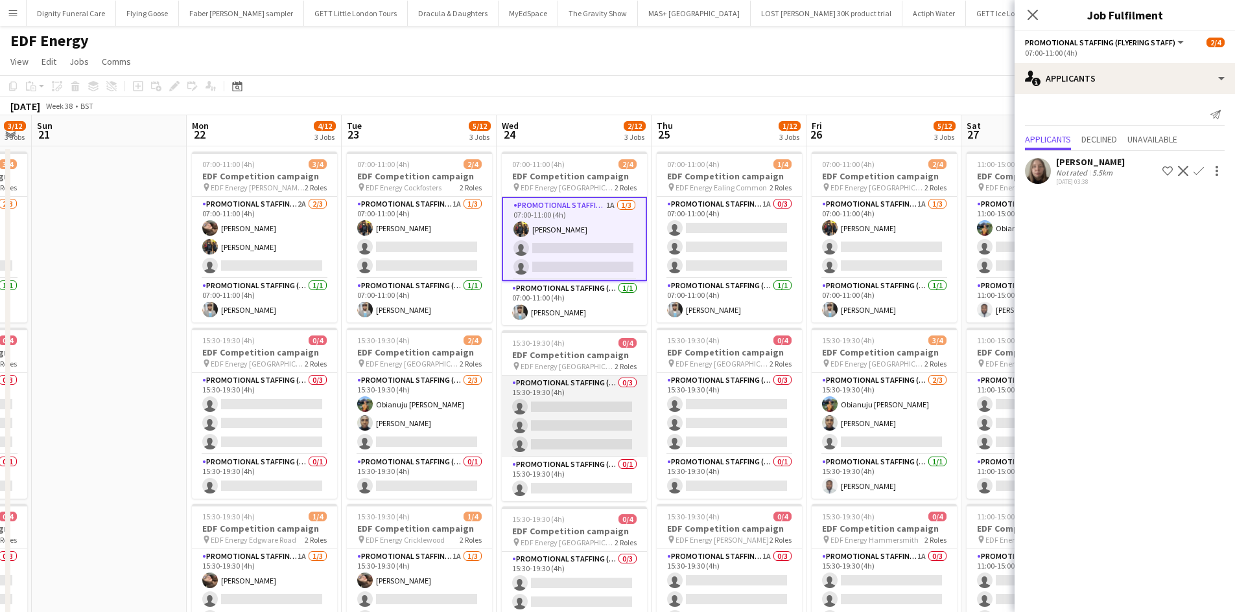
click at [614, 410] on app-card-role "Promotional Staffing (Flyering Staff) 0/3 15:30-19:30 (4h) single-neutral-actio…" at bounding box center [574, 417] width 145 height 82
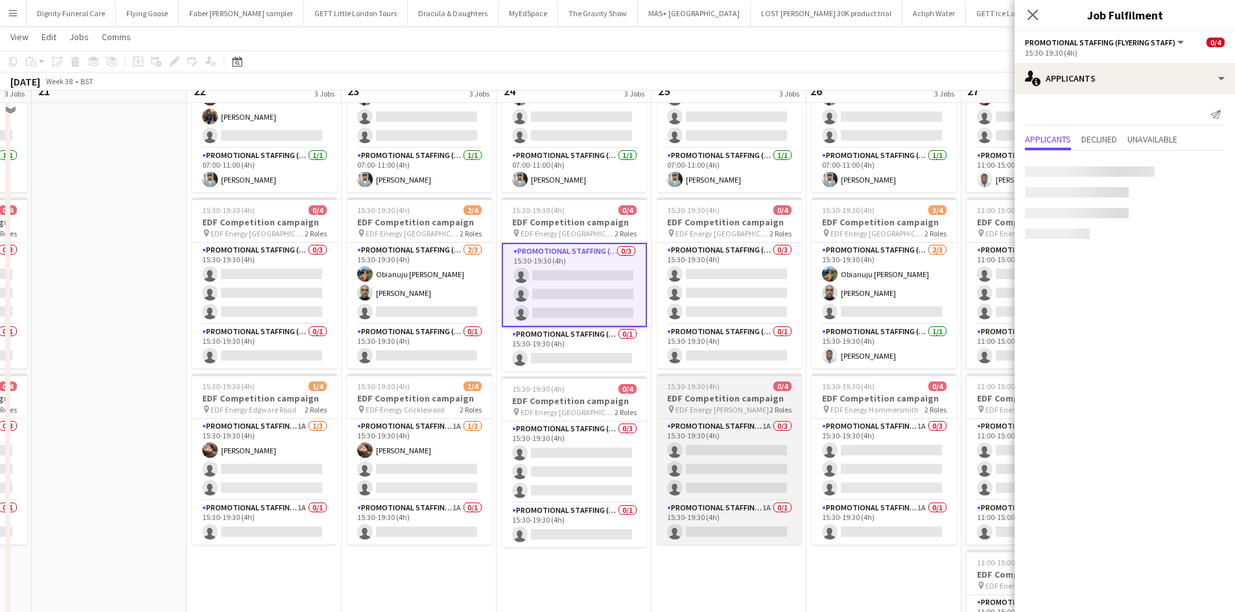
scroll to position [130, 0]
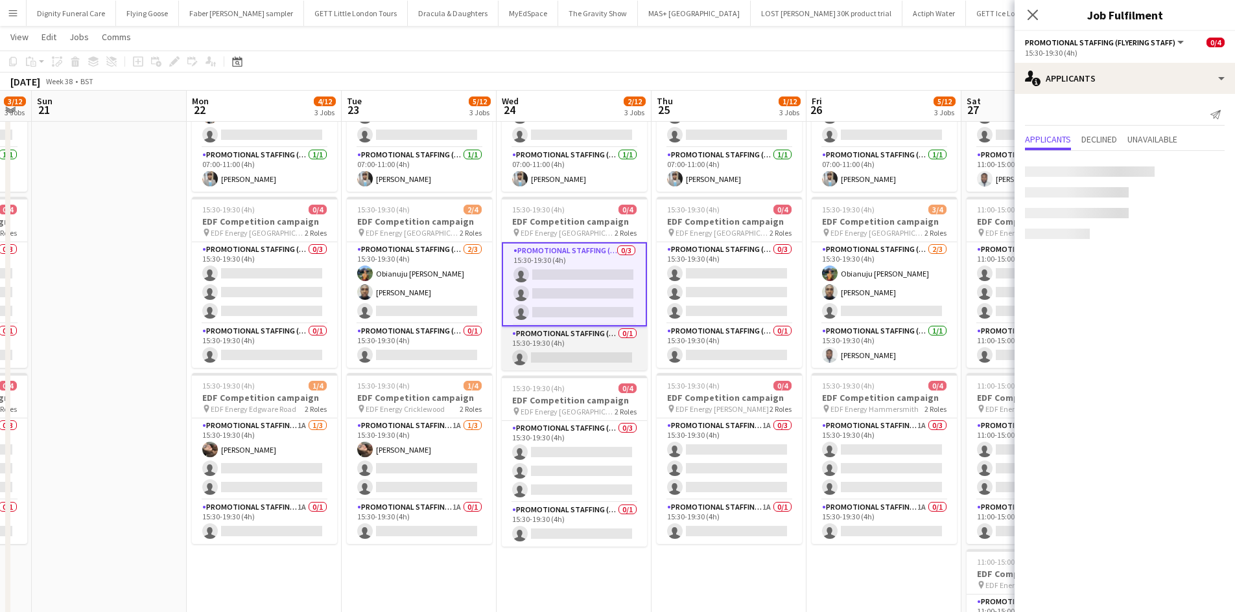
click at [575, 358] on app-card-role "Promotional Staffing (Team Leader) 0/1 15:30-19:30 (4h) single-neutral-actions" at bounding box center [574, 349] width 145 height 44
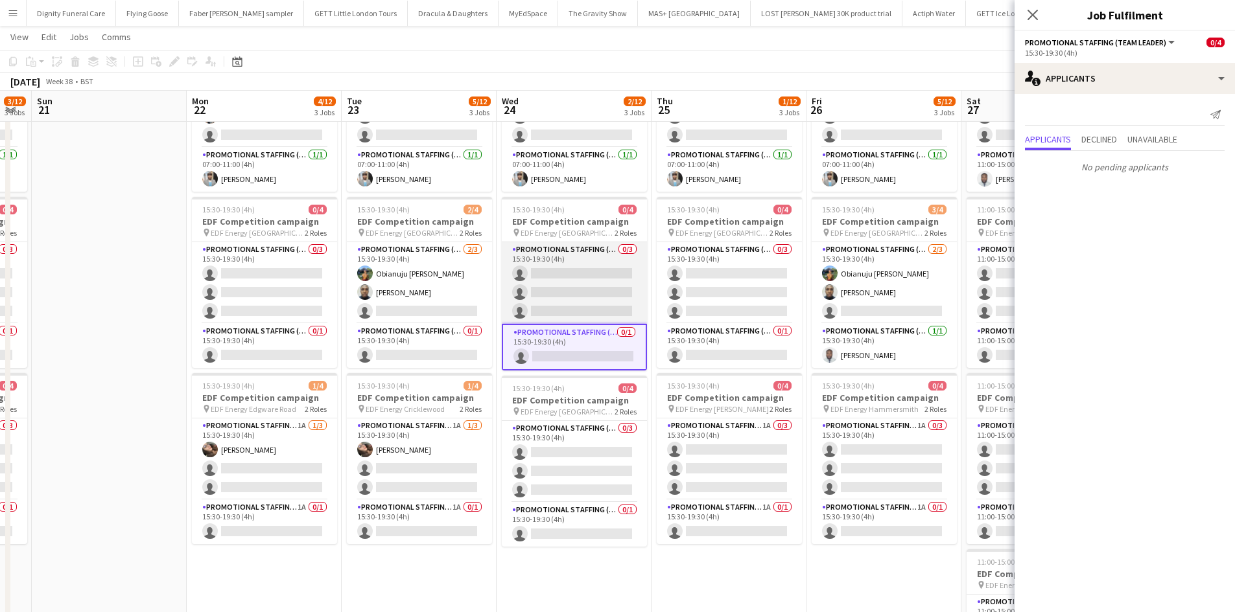
click at [612, 288] on app-card-role "Promotional Staffing (Flyering Staff) 0/3 15:30-19:30 (4h) single-neutral-actio…" at bounding box center [574, 283] width 145 height 82
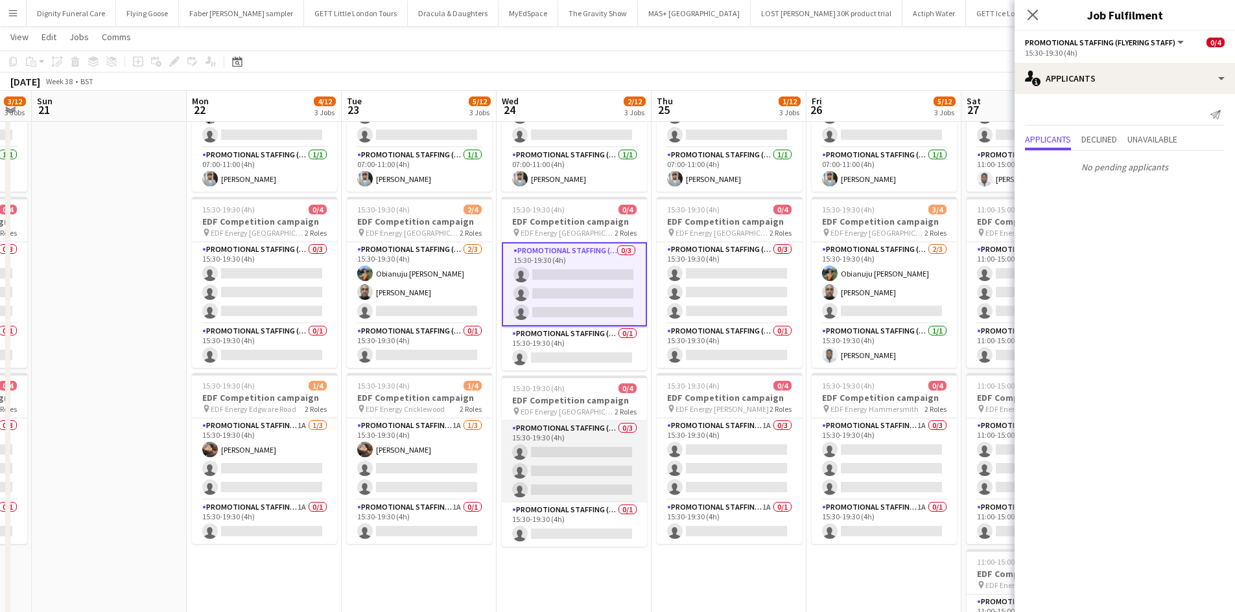
click at [581, 447] on app-card-role "Promotional Staffing (Flyering Staff) 0/3 15:30-19:30 (4h) single-neutral-actio…" at bounding box center [574, 462] width 145 height 82
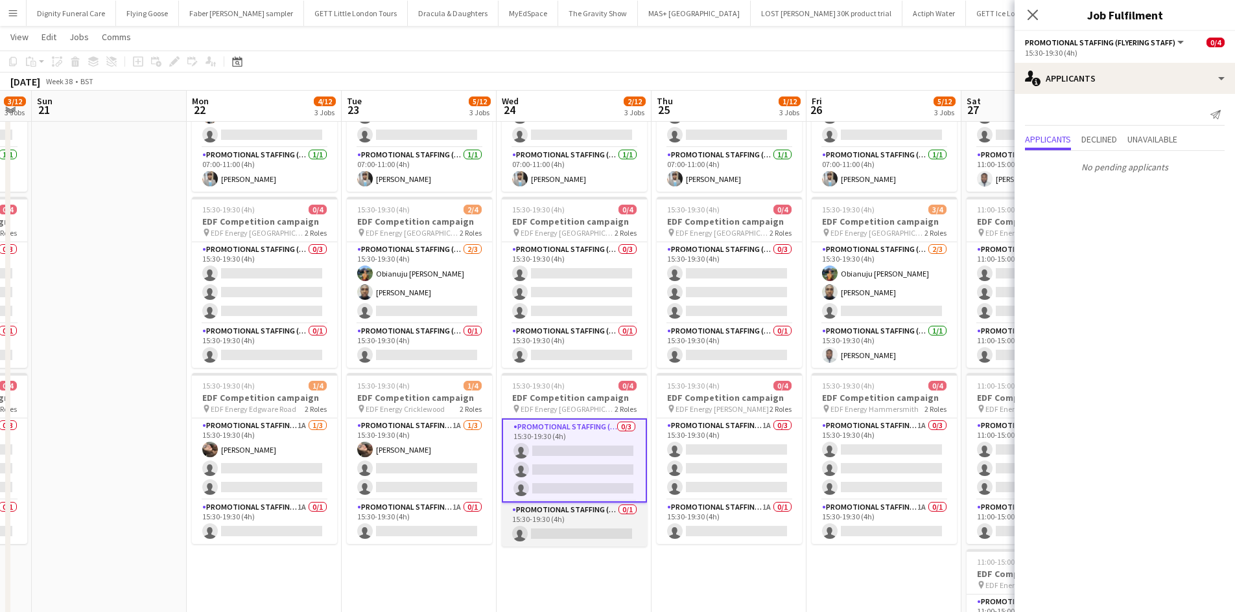
click at [588, 530] on app-card-role "Promotional Staffing (Team Leader) 0/1 15:30-19:30 (4h) single-neutral-actions" at bounding box center [574, 525] width 145 height 44
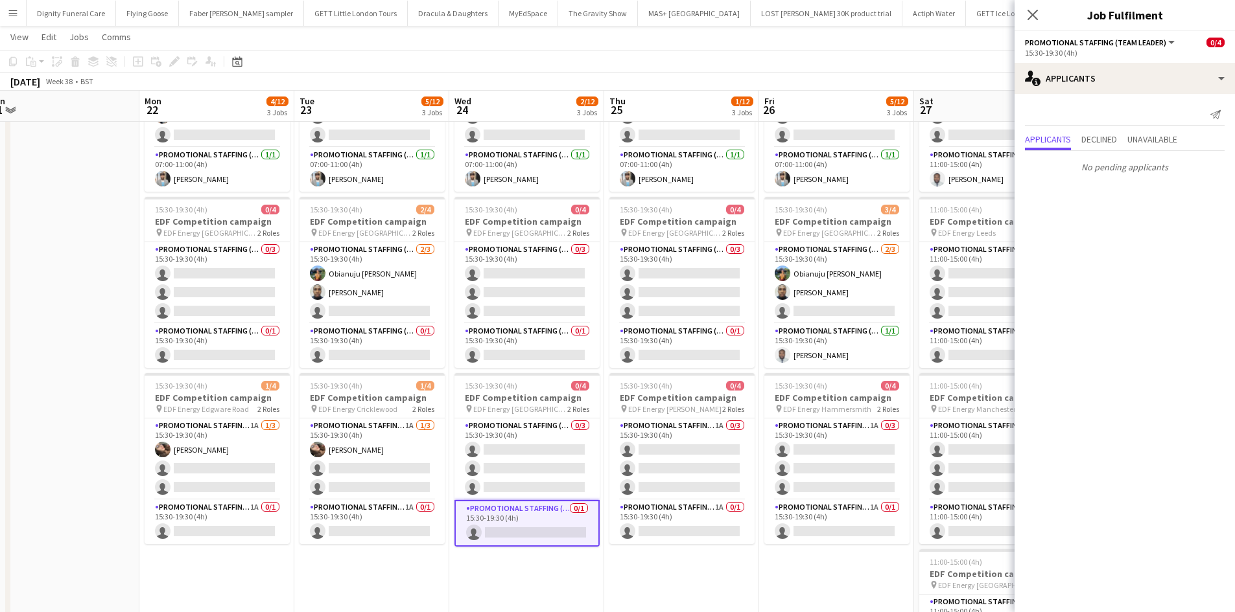
scroll to position [0, 647]
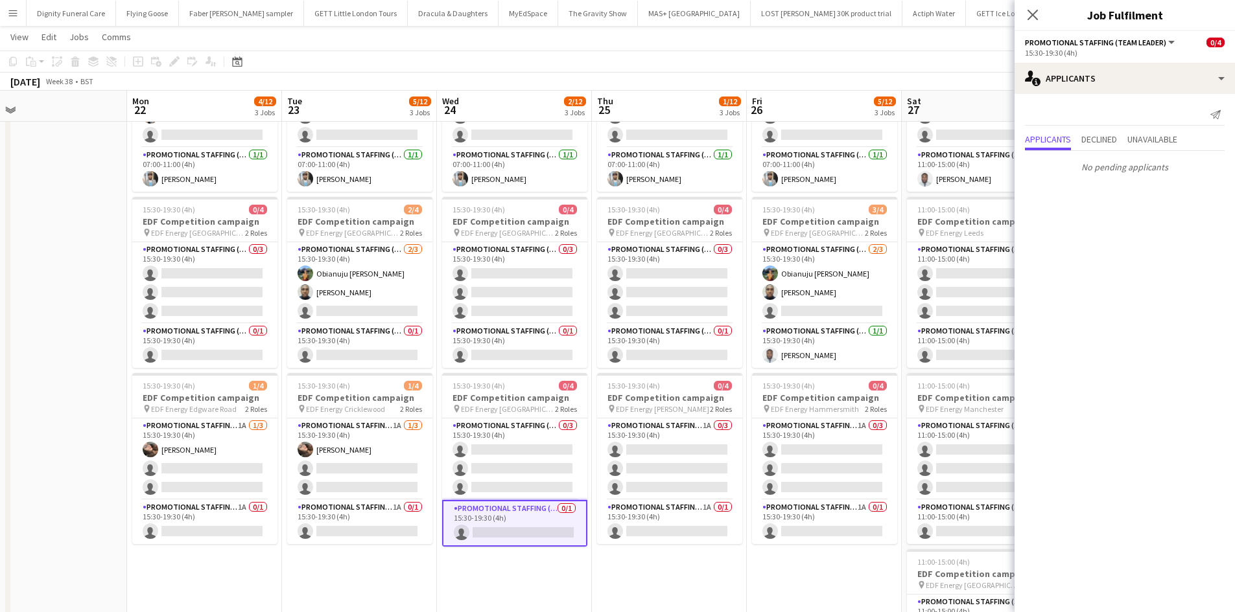
drag, startPoint x: 712, startPoint y: 566, endPoint x: 659, endPoint y: 562, distance: 53.3
click at [656, 566] on app-calendar-viewport "Wed 17 5/12 3 Jobs Thu 18 3/12 3 Jobs Fri 19 4/12 3 Jobs Sat 20 3/12 3 Jobs Sun…" at bounding box center [617, 359] width 1235 height 876
click at [688, 531] on app-card-role "Promotional Staffing (Team Leader) 1A 0/1 15:30-19:30 (4h) single-neutral-actio…" at bounding box center [669, 522] width 145 height 44
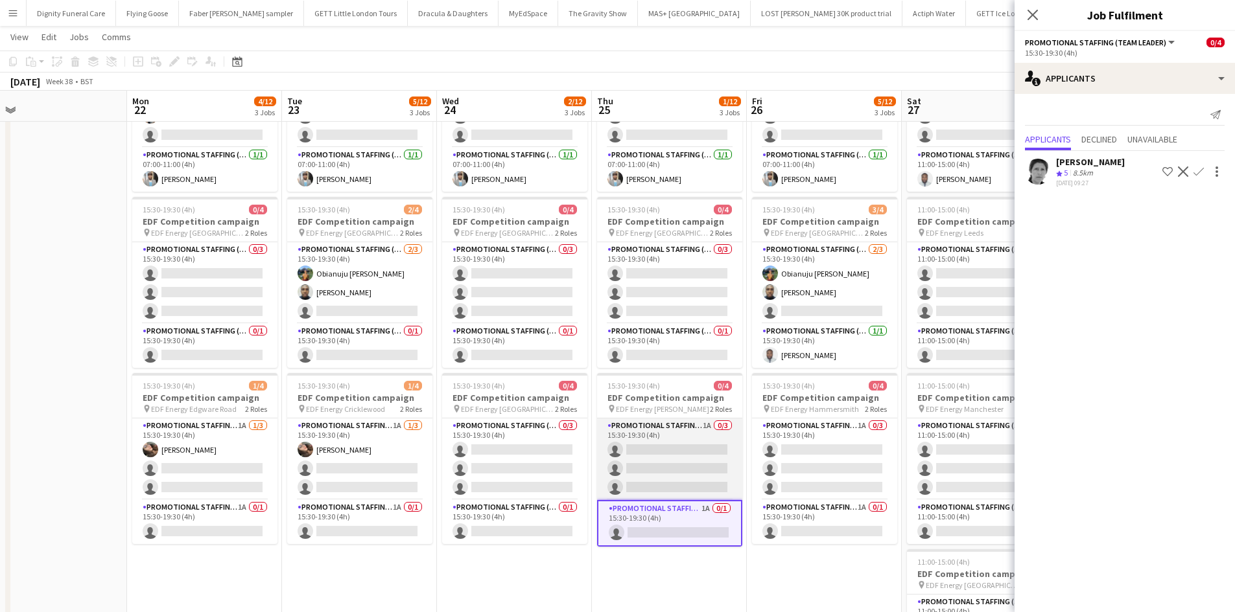
click at [642, 454] on app-card-role "Promotional Staffing (Flyering Staff) 1A 0/3 15:30-19:30 (4h) single-neutral-ac…" at bounding box center [669, 460] width 145 height 82
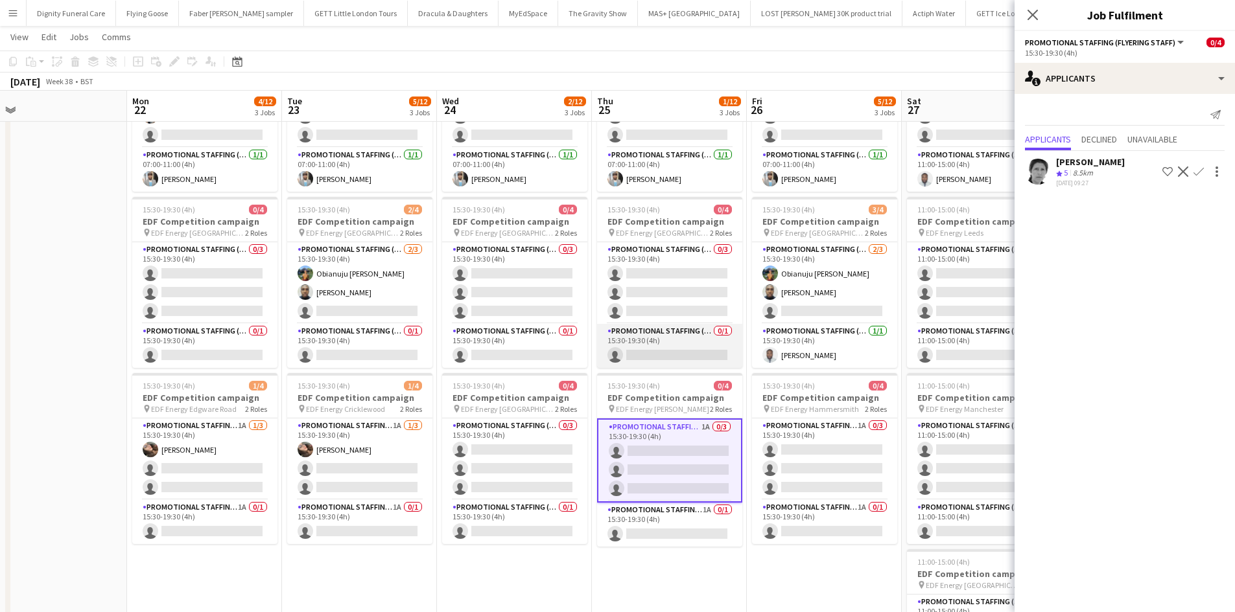
click at [666, 350] on app-card-role "Promotional Staffing (Team Leader) 0/1 15:30-19:30 (4h) single-neutral-actions" at bounding box center [669, 346] width 145 height 44
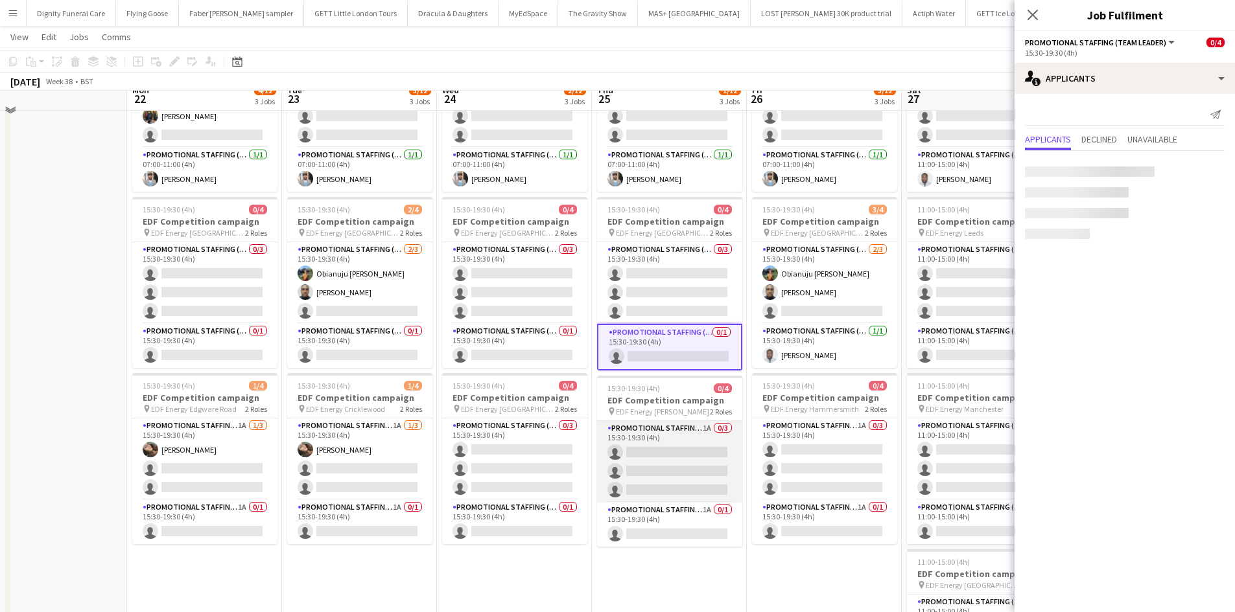
scroll to position [65, 0]
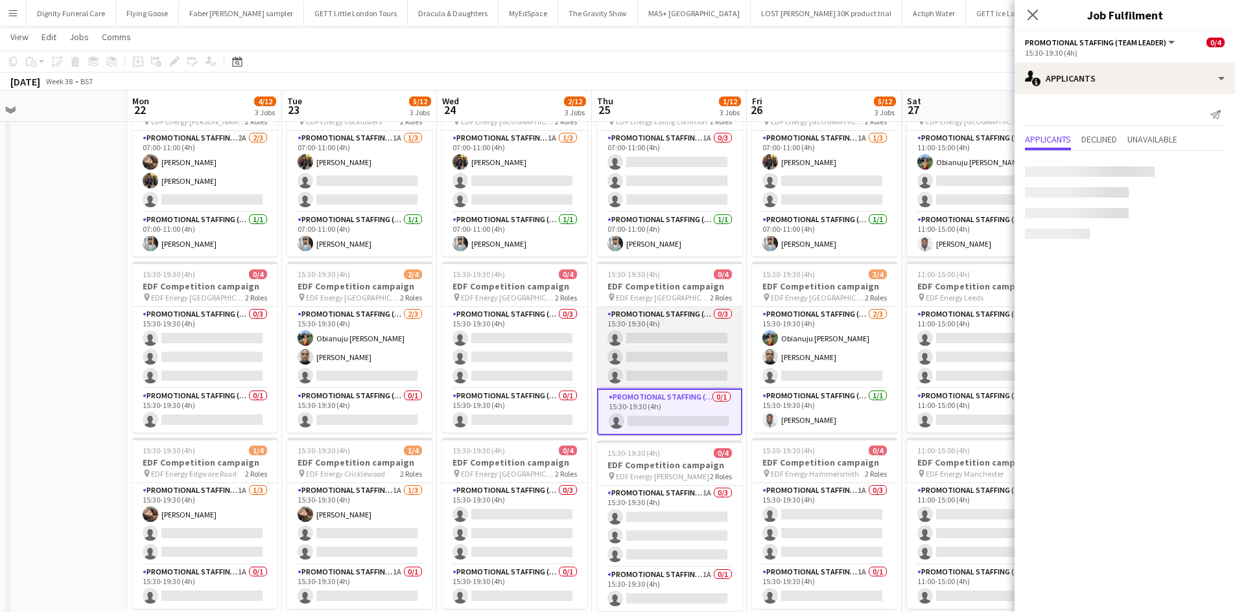
click at [657, 361] on app-card-role "Promotional Staffing (Flyering Staff) 0/3 15:30-19:30 (4h) single-neutral-actio…" at bounding box center [669, 348] width 145 height 82
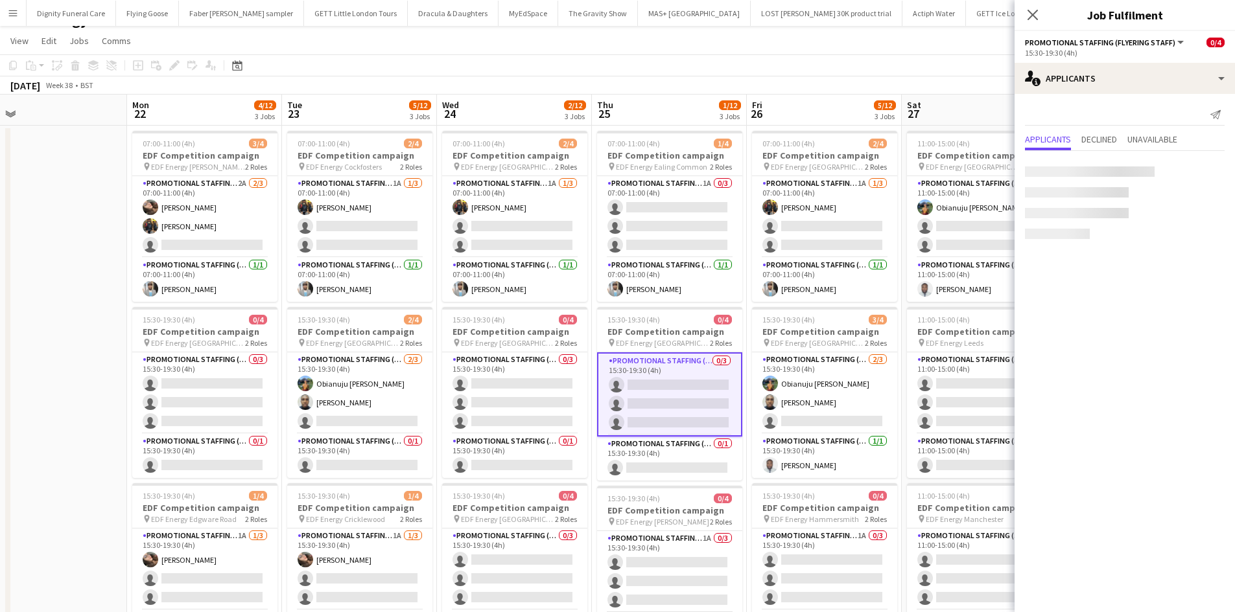
scroll to position [0, 0]
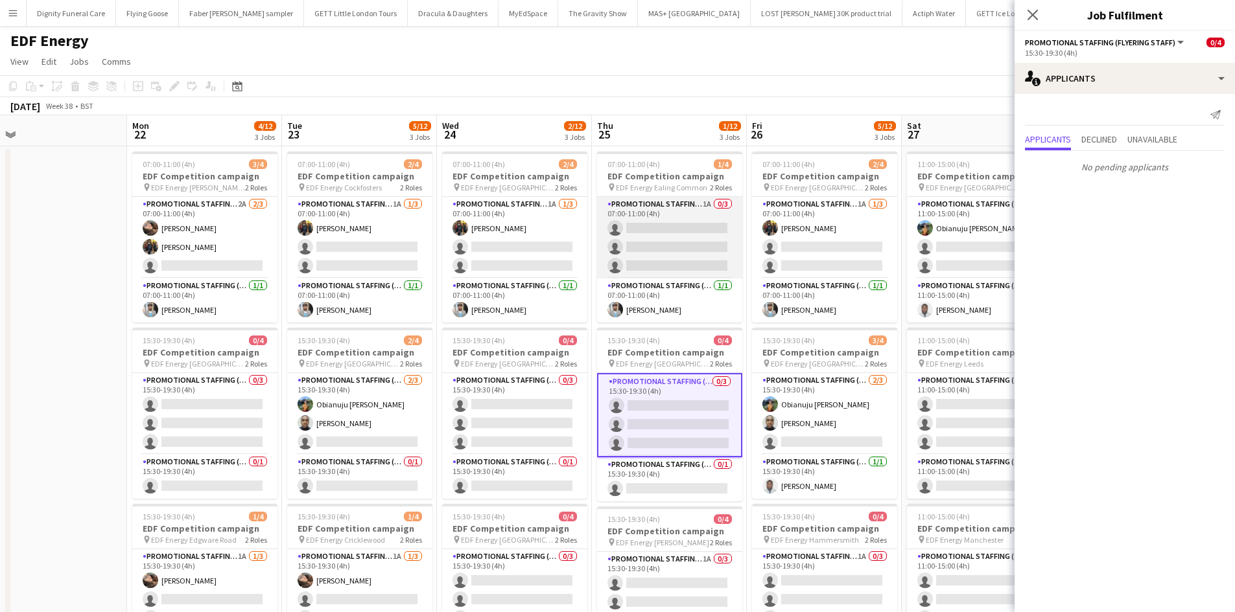
click at [645, 231] on app-card-role "Promotional Staffing (Flyering Staff) 1A 0/3 07:00-11:00 (4h) single-neutral-ac…" at bounding box center [669, 238] width 145 height 82
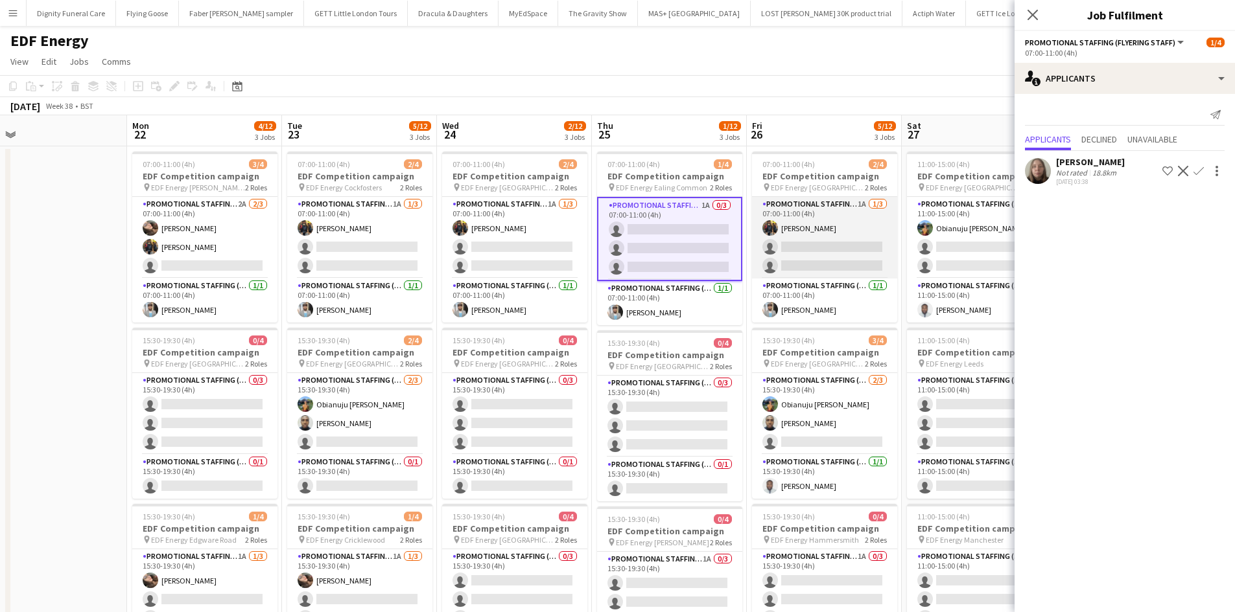
click at [819, 254] on app-card-role "Promotional Staffing (Flyering Staff) 1A 1/3 07:00-11:00 (4h) Martin Brady sing…" at bounding box center [824, 238] width 145 height 82
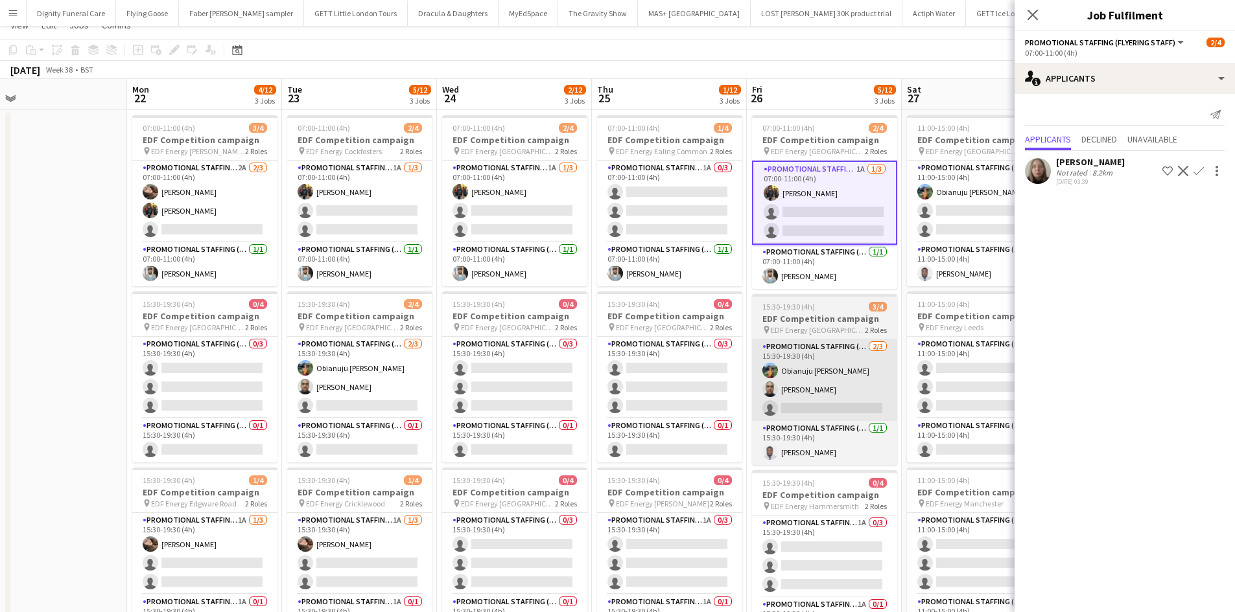
scroll to position [65, 0]
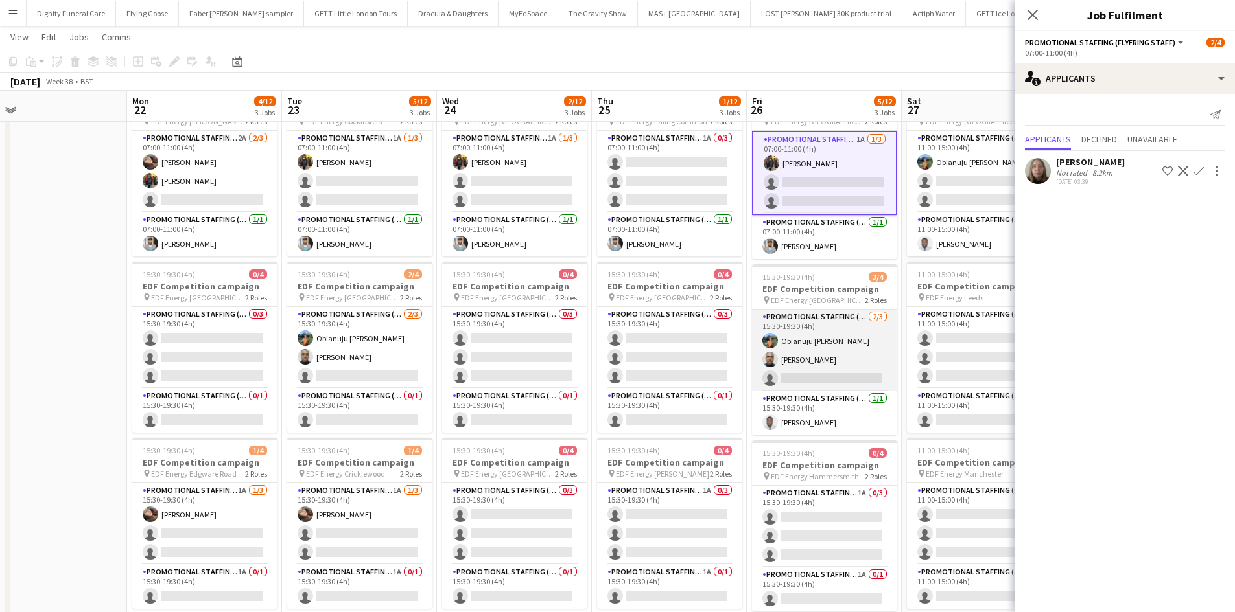
click at [798, 381] on app-card-role "Promotional Staffing (Flyering Staff) 2/3 15:30-19:30 (4h) Obianuju Rosemary Of…" at bounding box center [824, 351] width 145 height 82
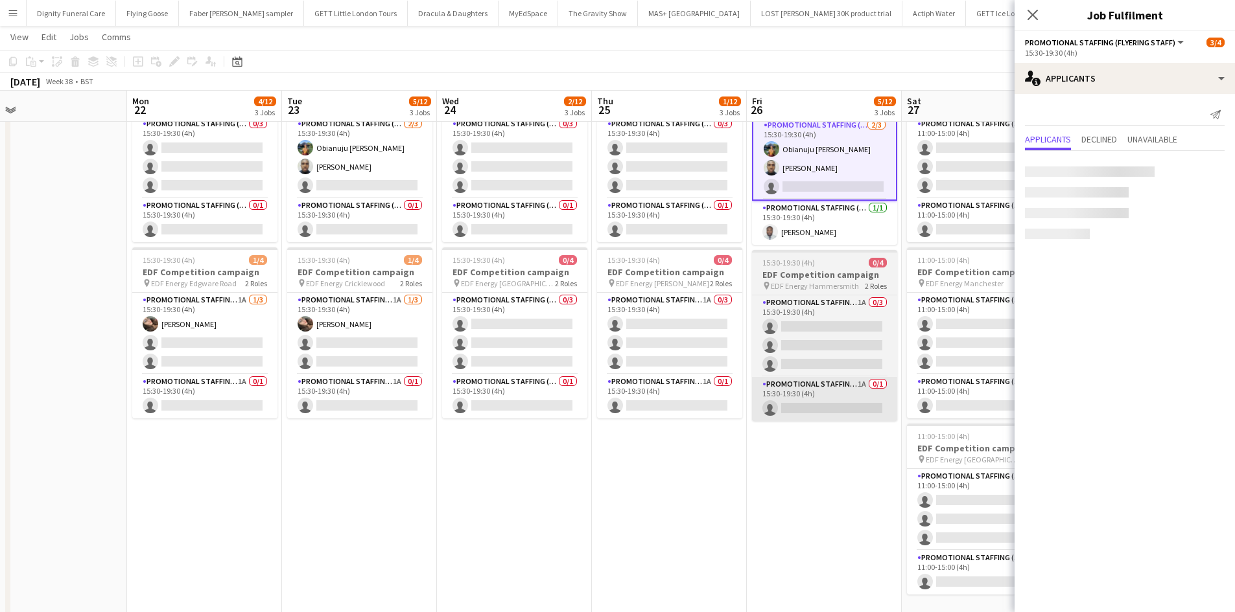
scroll to position [259, 0]
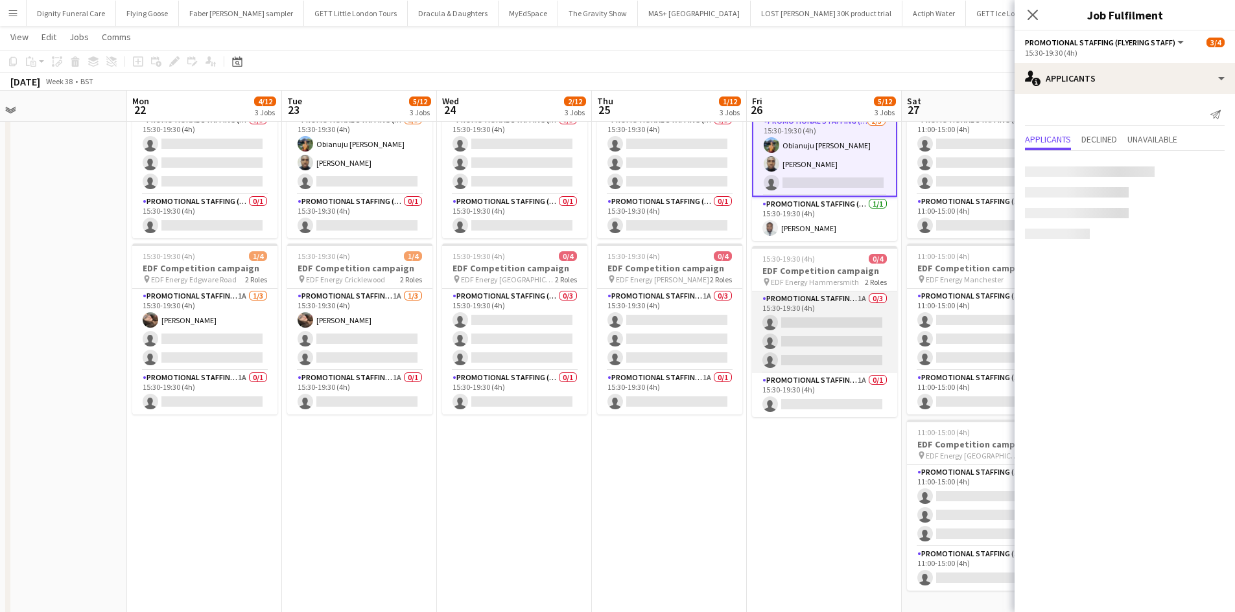
click at [835, 320] on app-card-role "Promotional Staffing (Flyering Staff) 1A 0/3 15:30-19:30 (4h) single-neutral-ac…" at bounding box center [824, 333] width 145 height 82
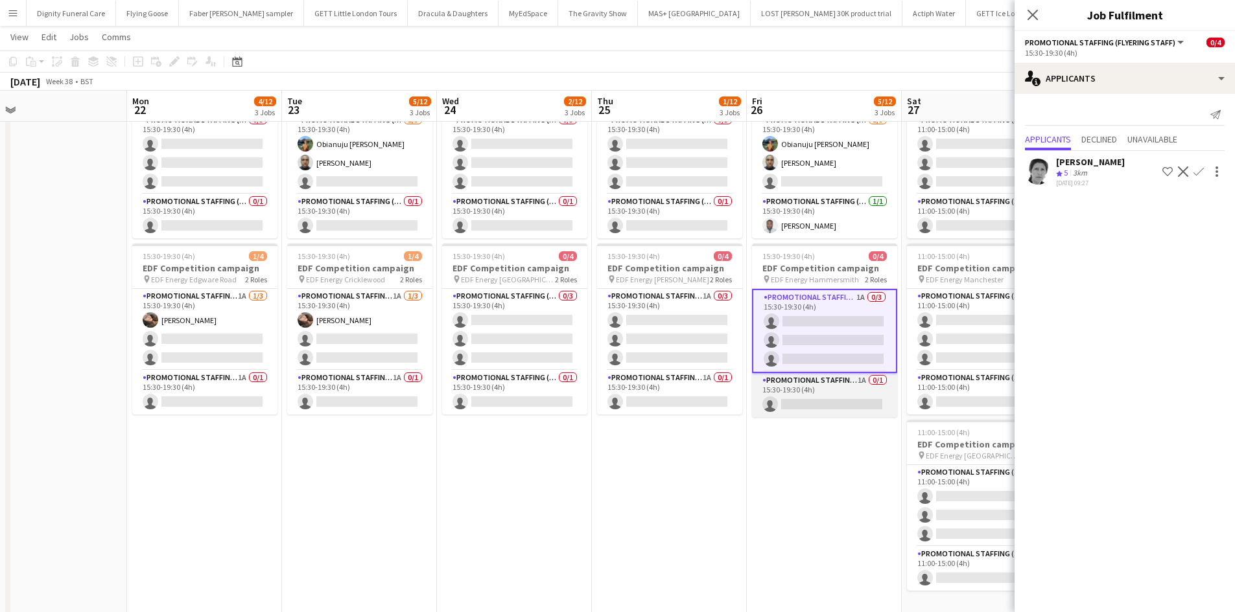
click at [829, 397] on app-card-role "Promotional Staffing (Team Leader) 1A 0/1 15:30-19:30 (4h) single-neutral-actio…" at bounding box center [824, 395] width 145 height 44
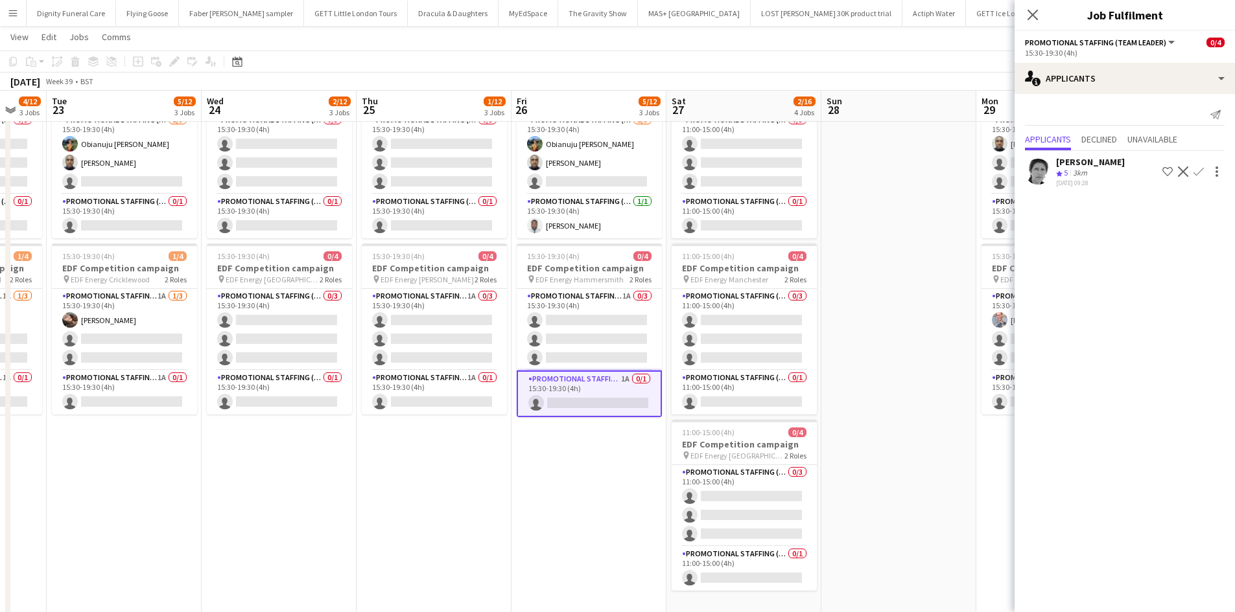
drag, startPoint x: 655, startPoint y: 460, endPoint x: 507, endPoint y: 461, distance: 147.8
click at [507, 461] on app-calendar-viewport "Fri 19 4/12 3 Jobs Sat 20 3/12 3 Jobs Sun 21 Mon 22 4/12 3 Jobs Tue 23 5/12 3 J…" at bounding box center [617, 229] width 1235 height 876
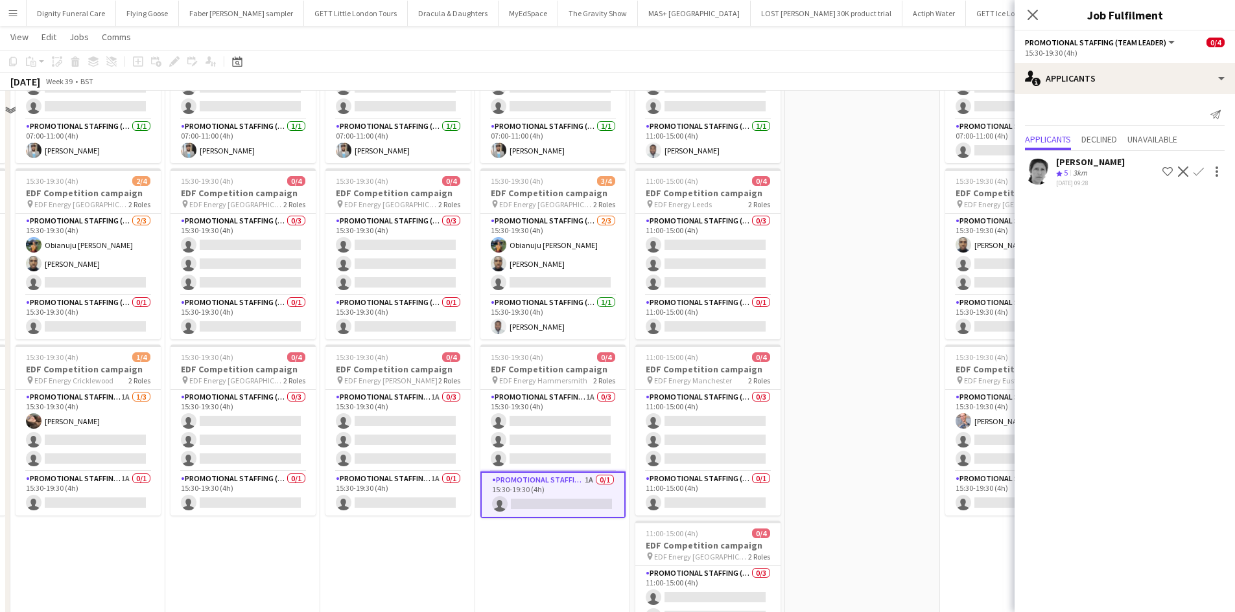
scroll to position [0, 0]
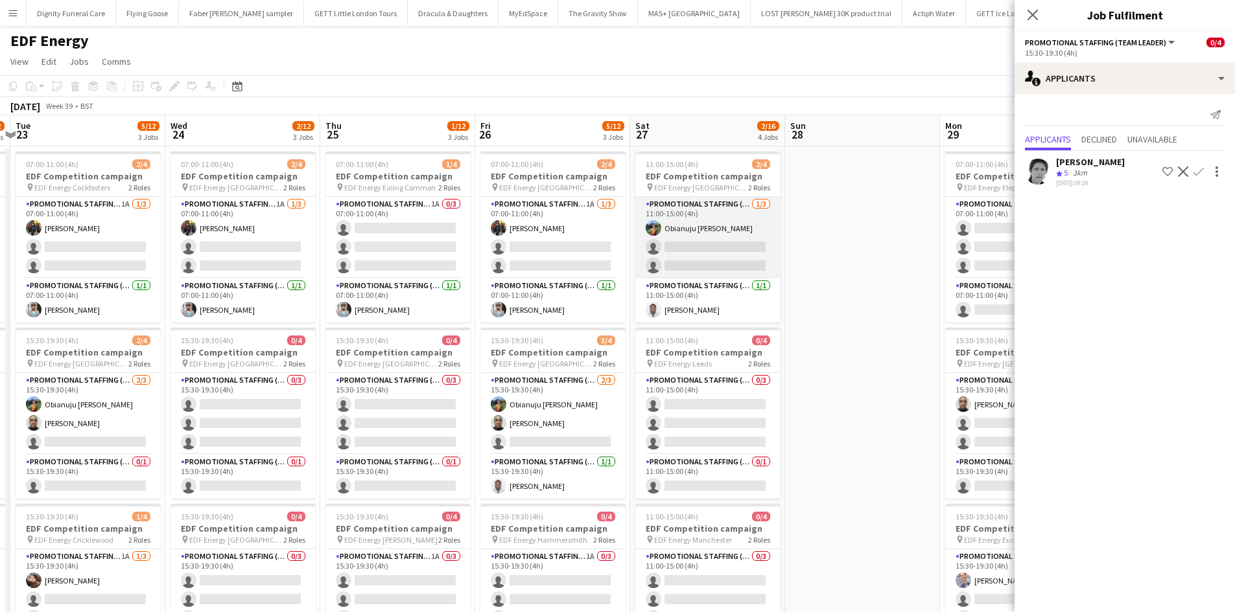
click at [708, 252] on app-card-role "Promotional Staffing (Flyering Staff) 1/3 11:00-15:00 (4h) Obianuju Rosemary Of…" at bounding box center [707, 238] width 145 height 82
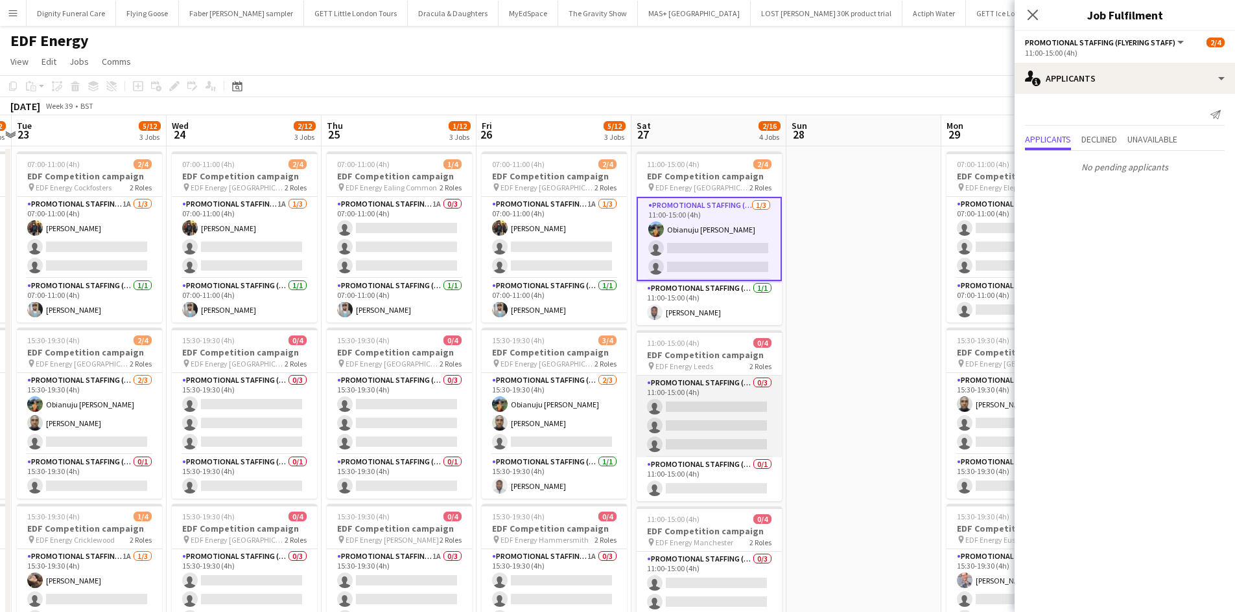
drag, startPoint x: 725, startPoint y: 399, endPoint x: 758, endPoint y: 384, distance: 35.4
click at [727, 399] on app-card-role "Promotional Staffing (Flyering Staff) 0/3 11:00-15:00 (4h) single-neutral-actio…" at bounding box center [708, 417] width 145 height 82
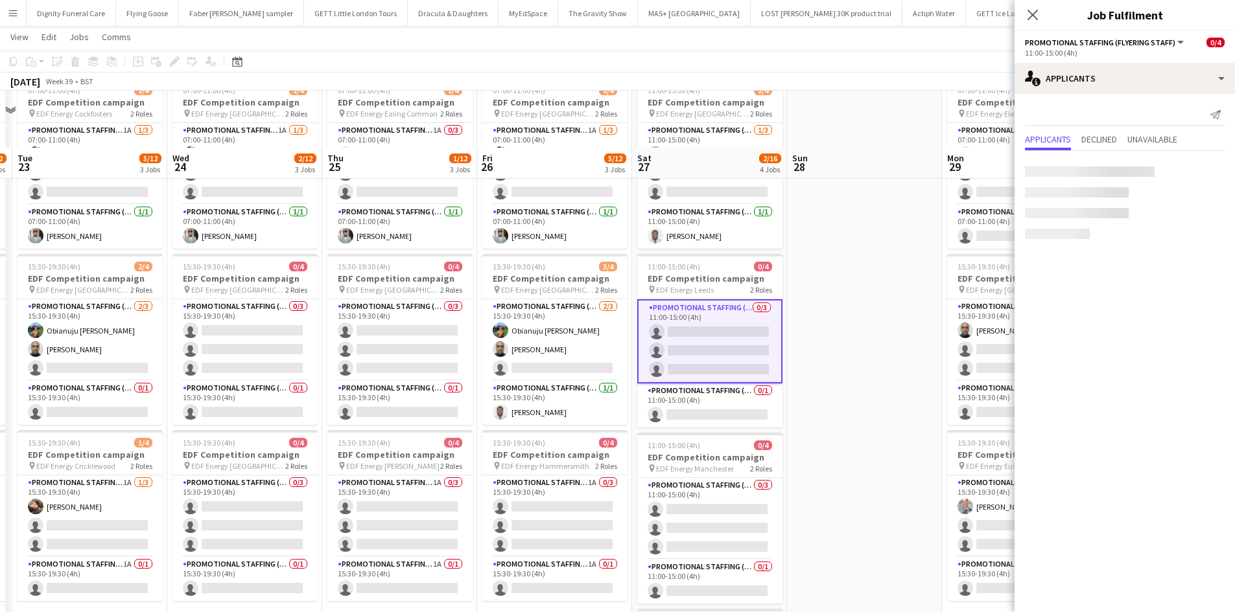
scroll to position [130, 0]
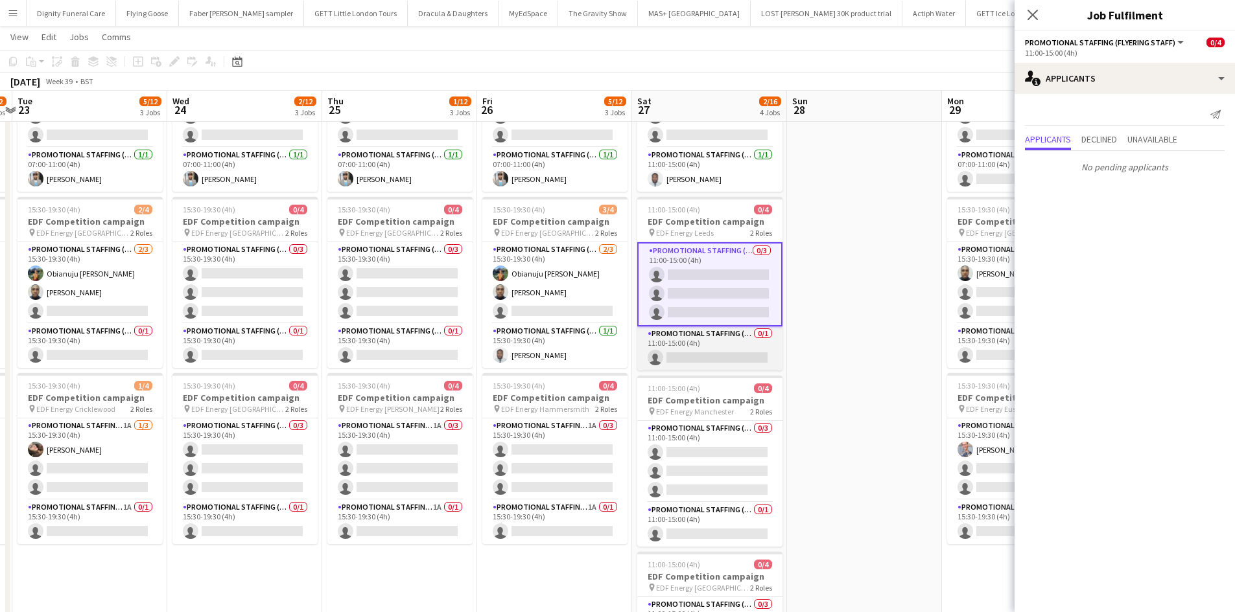
click at [737, 358] on app-card-role "Promotional Staffing (Team Leader) 0/1 11:00-15:00 (4h) single-neutral-actions" at bounding box center [709, 349] width 145 height 44
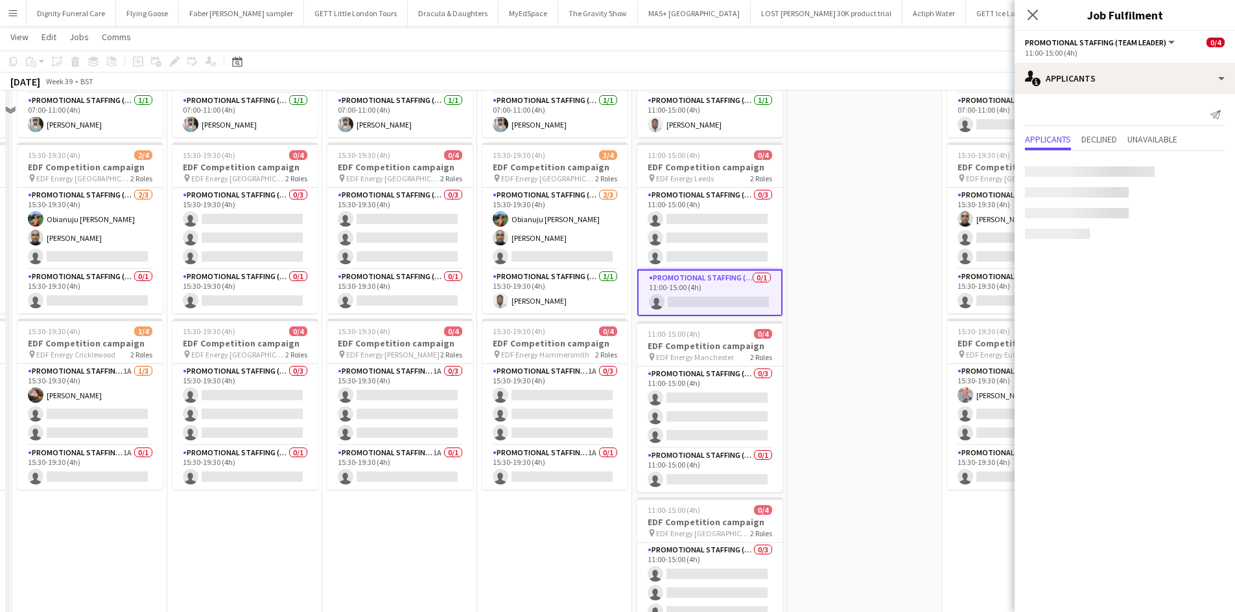
scroll to position [259, 0]
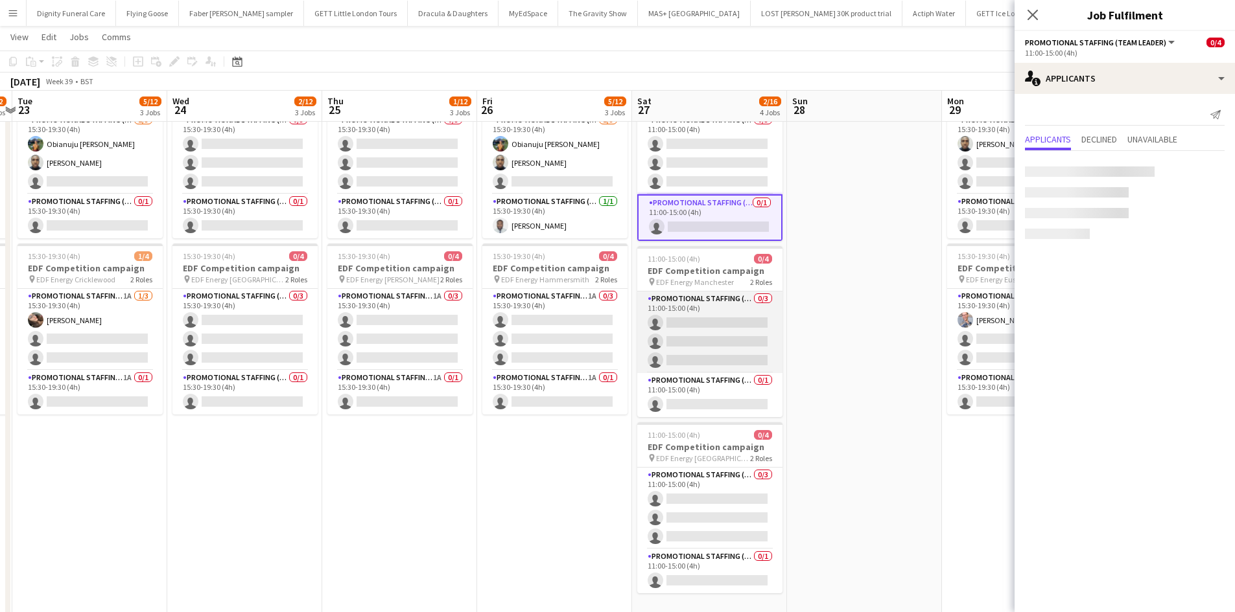
click at [755, 329] on app-card-role "Promotional Staffing (Flyering Staff) 0/3 11:00-15:00 (4h) single-neutral-actio…" at bounding box center [709, 333] width 145 height 82
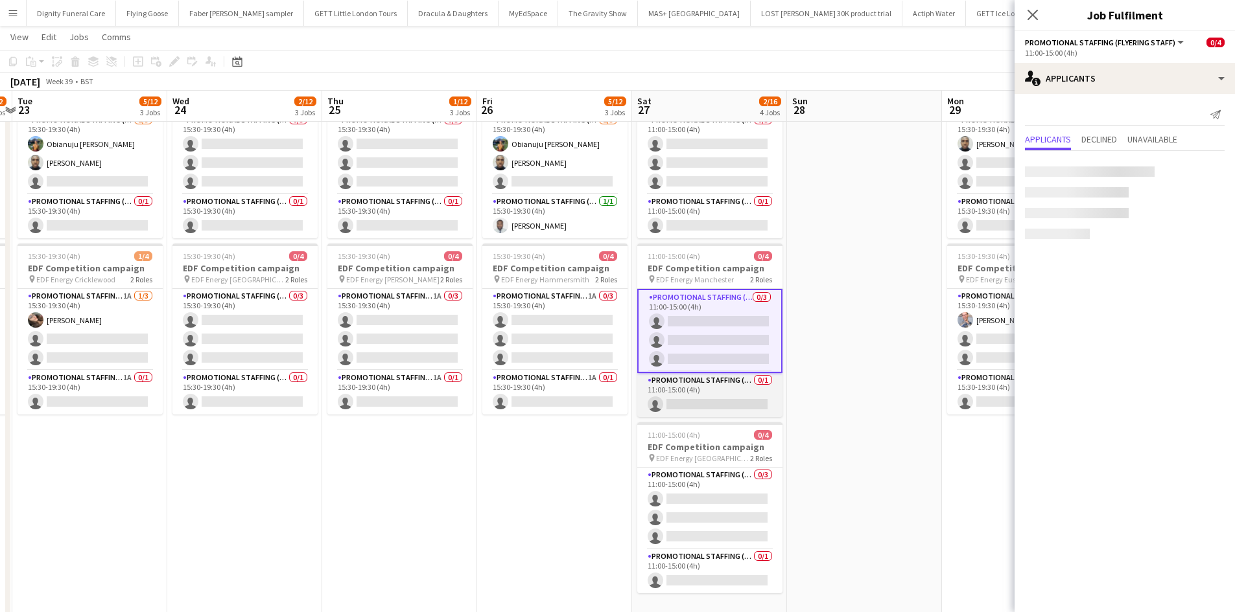
click at [743, 397] on app-card-role "Promotional Staffing (Team Leader) 0/1 11:00-15:00 (4h) single-neutral-actions" at bounding box center [709, 395] width 145 height 44
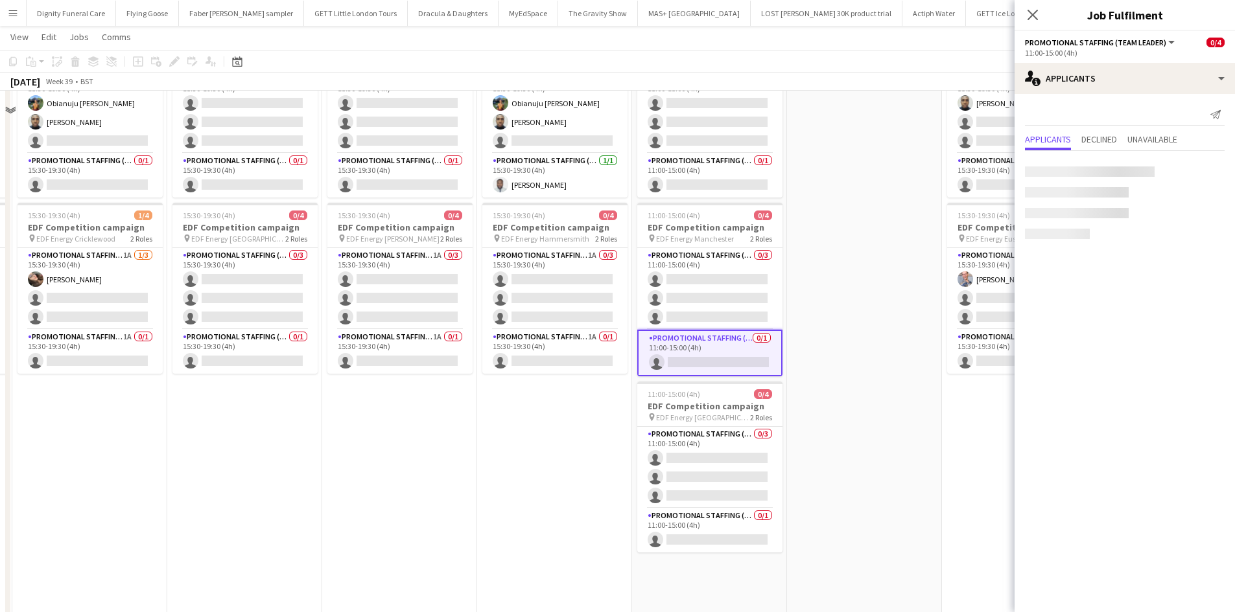
scroll to position [336, 0]
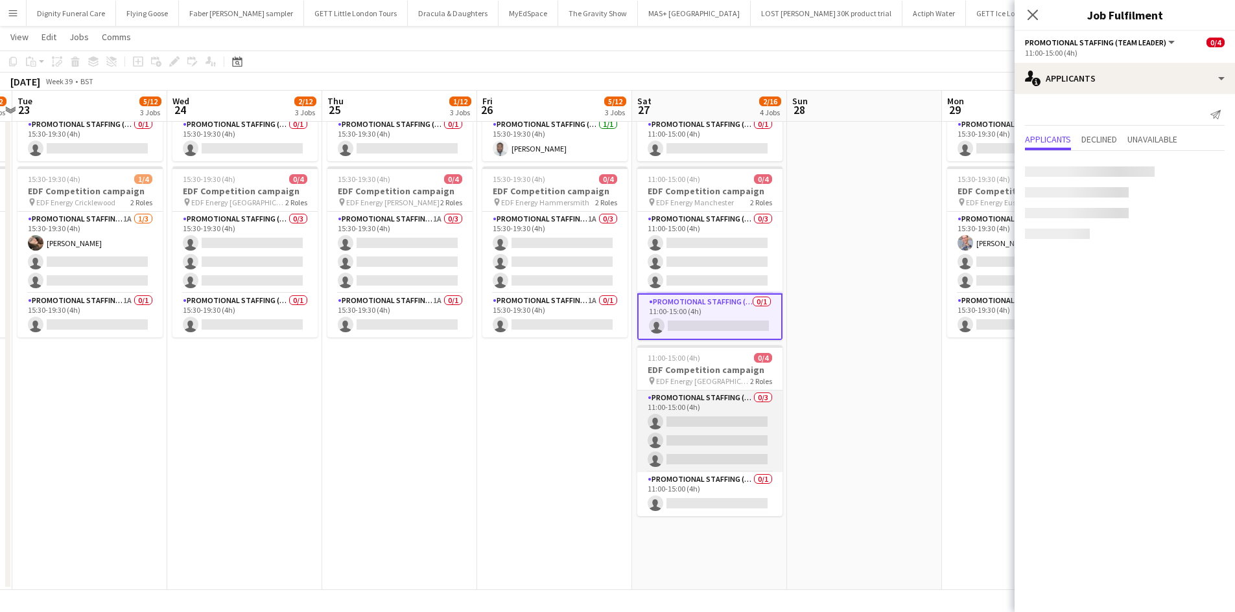
click at [725, 428] on app-card-role "Promotional Staffing (Flyering Staff) 0/3 11:00-15:00 (4h) single-neutral-actio…" at bounding box center [709, 432] width 145 height 82
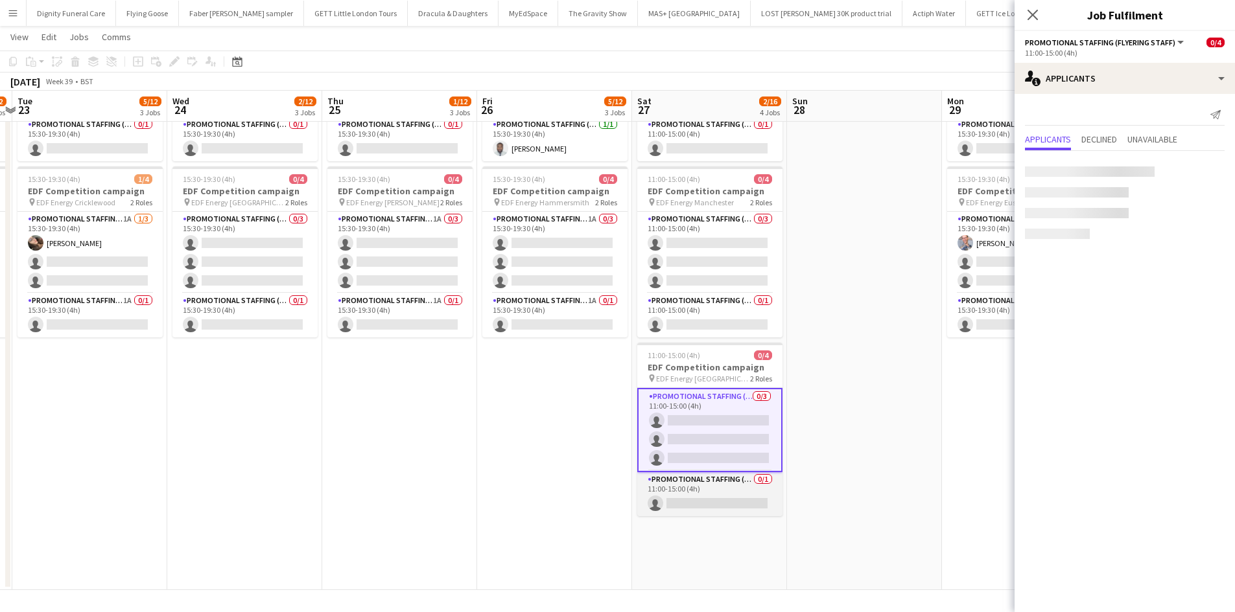
click at [695, 504] on app-card-role "Promotional Staffing (Team Leader) 0/1 11:00-15:00 (4h) single-neutral-actions" at bounding box center [709, 494] width 145 height 44
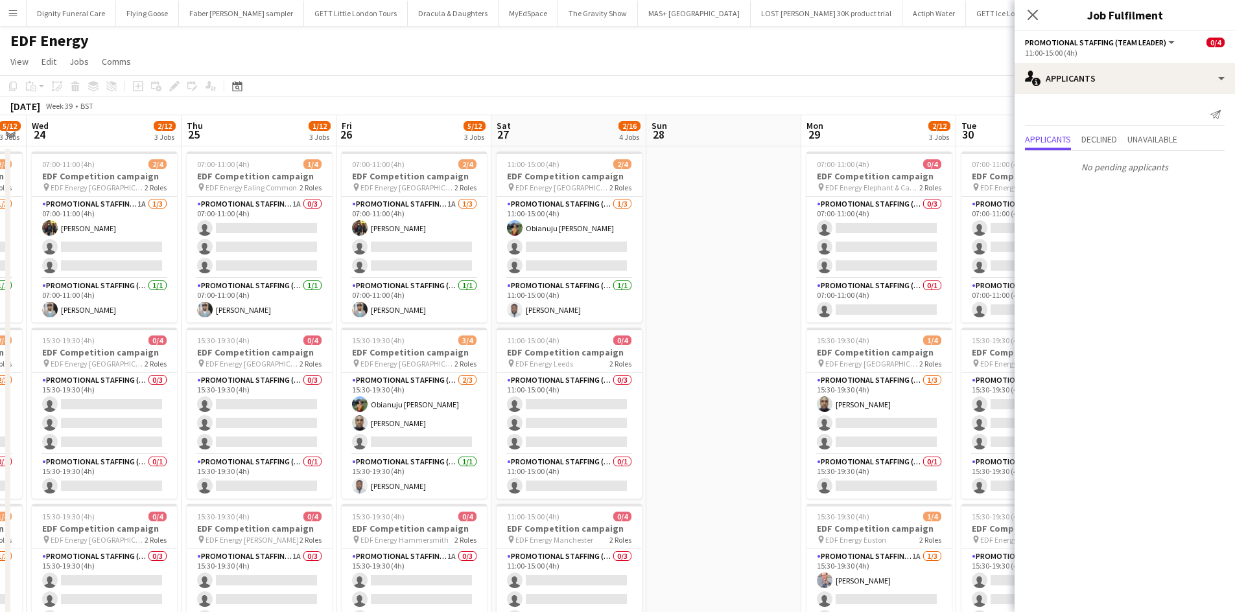
scroll to position [0, 463]
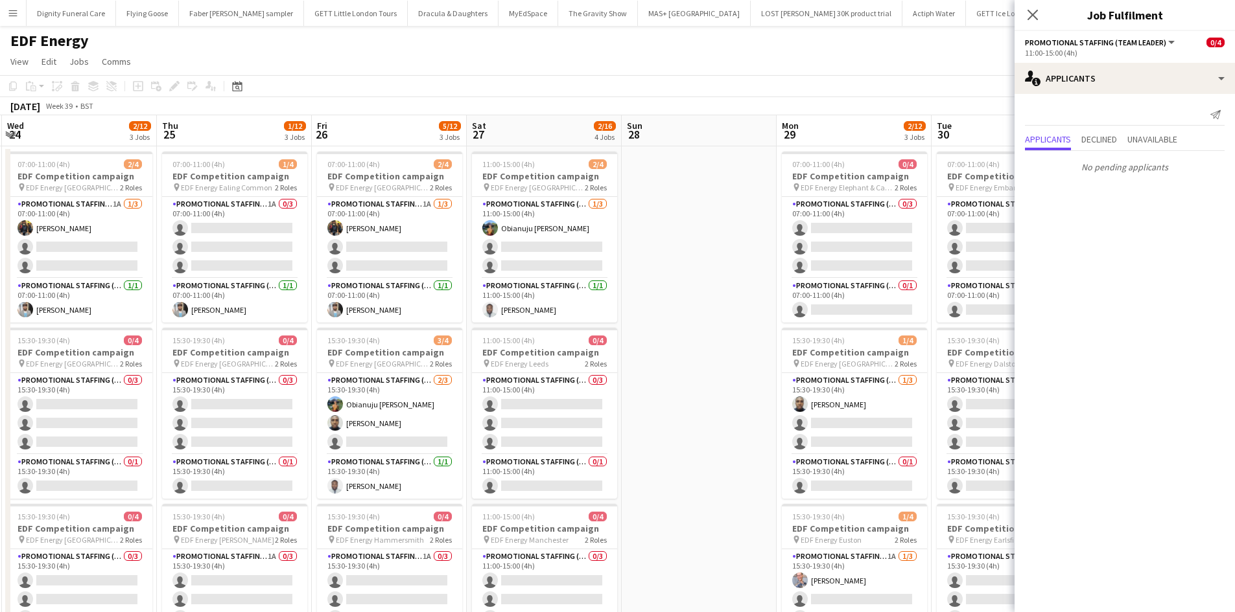
drag, startPoint x: 905, startPoint y: 362, endPoint x: 739, endPoint y: 360, distance: 165.3
click at [739, 360] on app-calendar-viewport "Sun 21 Mon 22 4/12 3 Jobs Tue 23 5/12 3 Jobs Wed 24 2/12 3 Jobs Thu 25 1/12 3 J…" at bounding box center [617, 521] width 1235 height 813
click at [223, 228] on app-card-role "Promotional Staffing (Flyering Staff) 1A 0/3 07:00-11:00 (4h) single-neutral-ac…" at bounding box center [234, 238] width 145 height 82
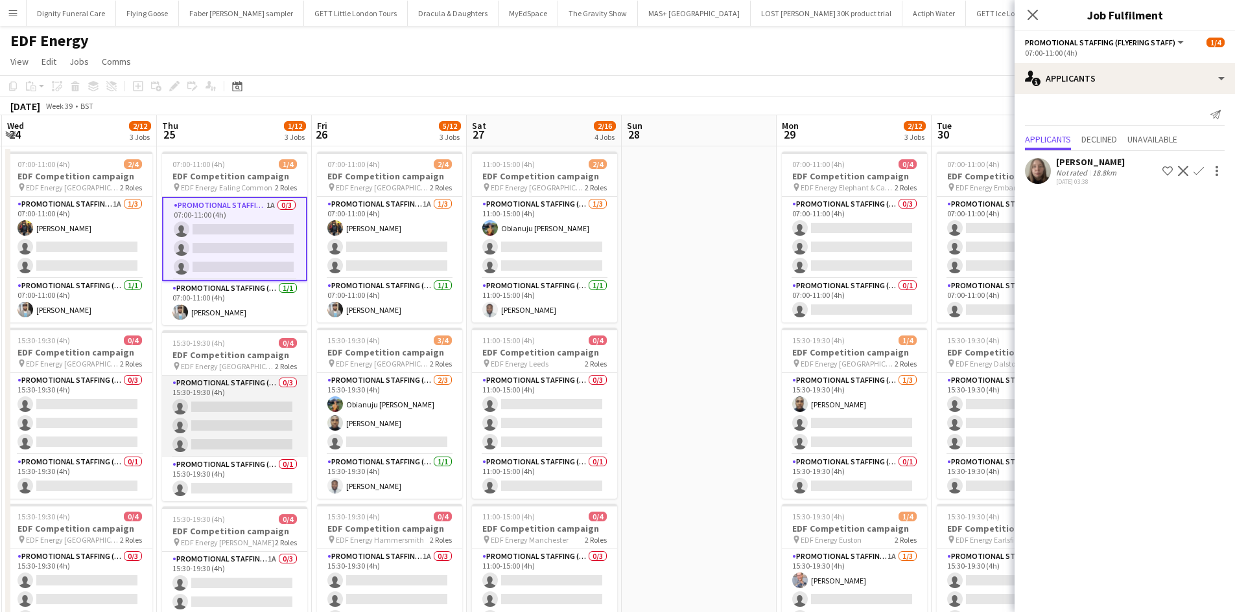
click at [257, 422] on app-card-role "Promotional Staffing (Flyering Staff) 0/3 15:30-19:30 (4h) single-neutral-actio…" at bounding box center [234, 417] width 145 height 82
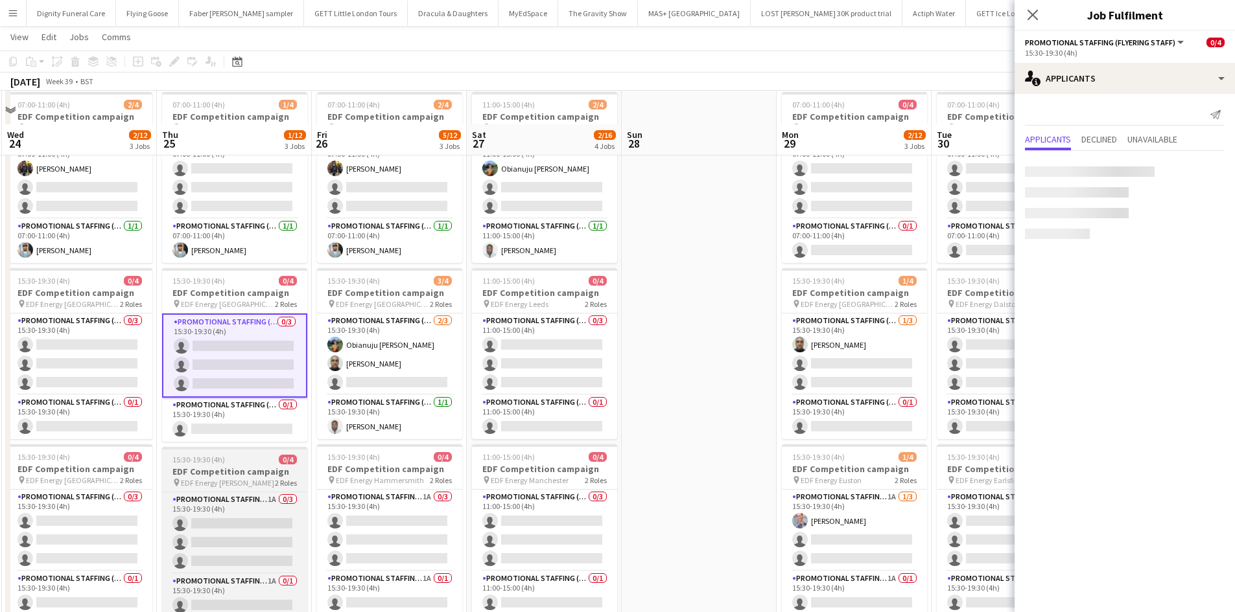
scroll to position [130, 0]
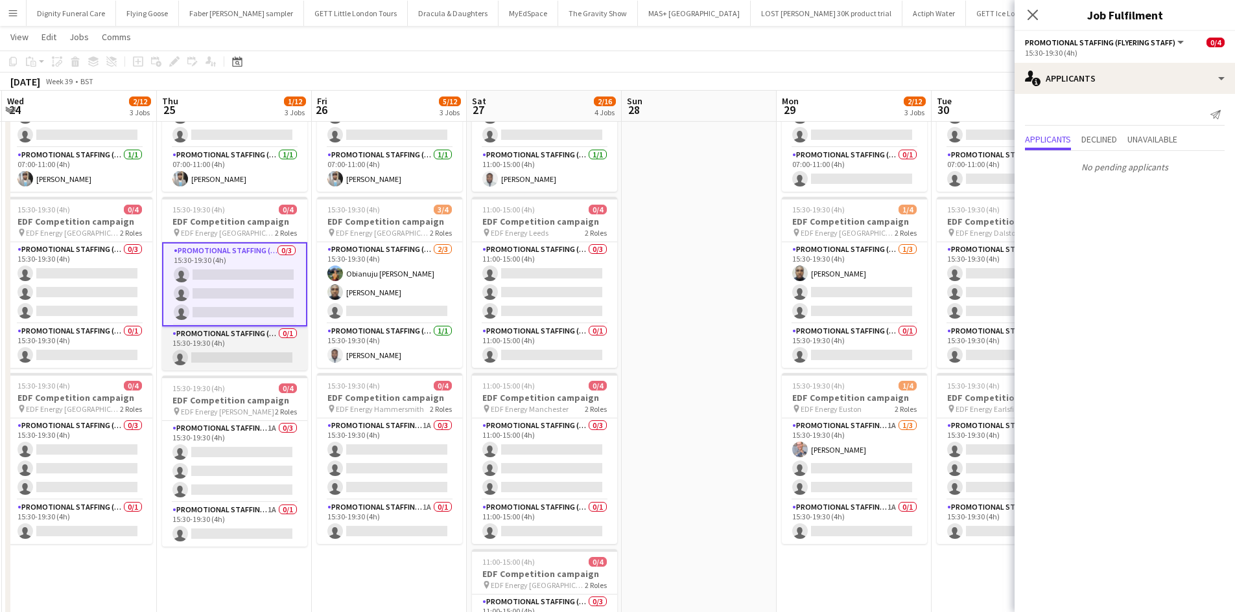
click at [238, 353] on app-card-role "Promotional Staffing (Team Leader) 0/1 15:30-19:30 (4h) single-neutral-actions" at bounding box center [234, 349] width 145 height 44
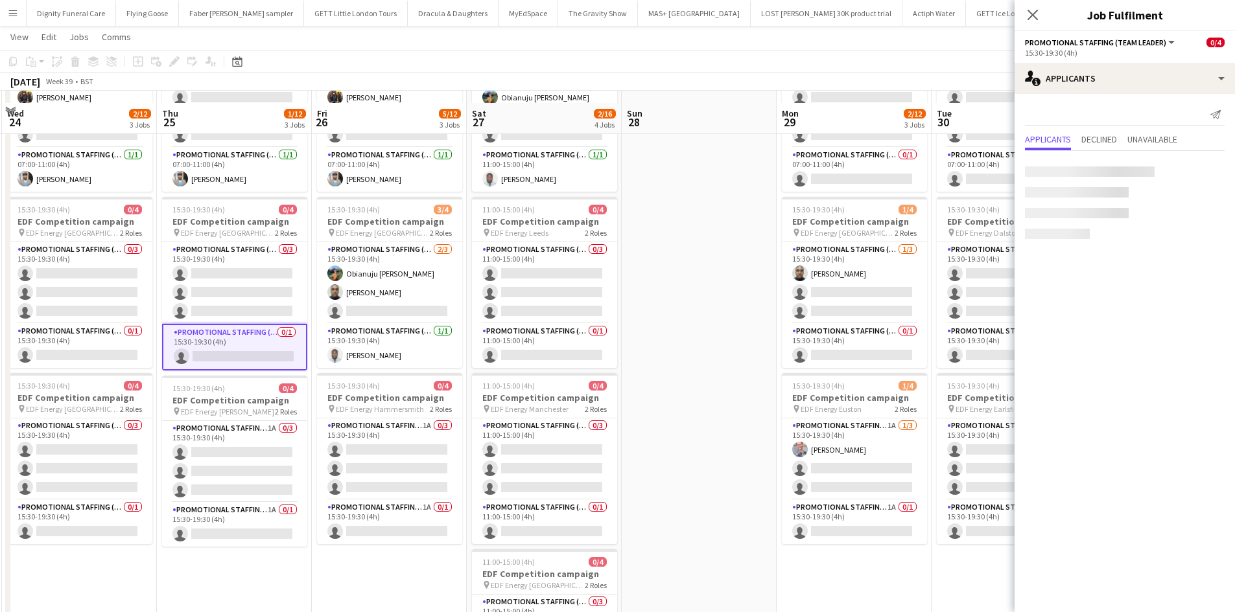
scroll to position [194, 0]
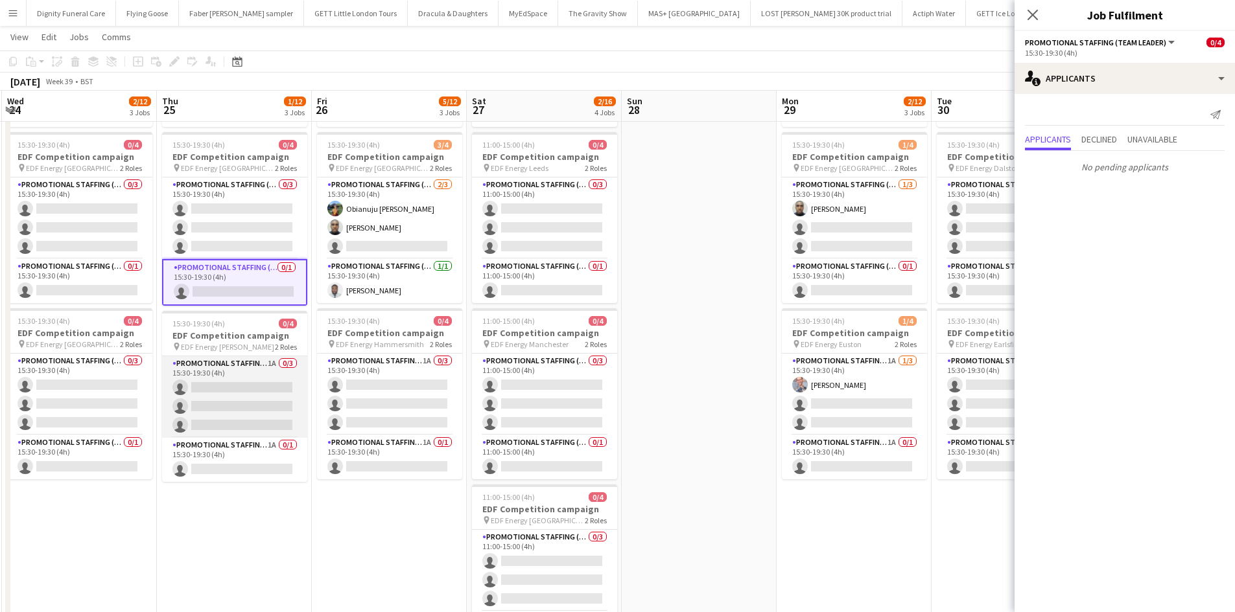
click at [242, 391] on app-card-role "Promotional Staffing (Flyering Staff) 1A 0/3 15:30-19:30 (4h) single-neutral-ac…" at bounding box center [234, 397] width 145 height 82
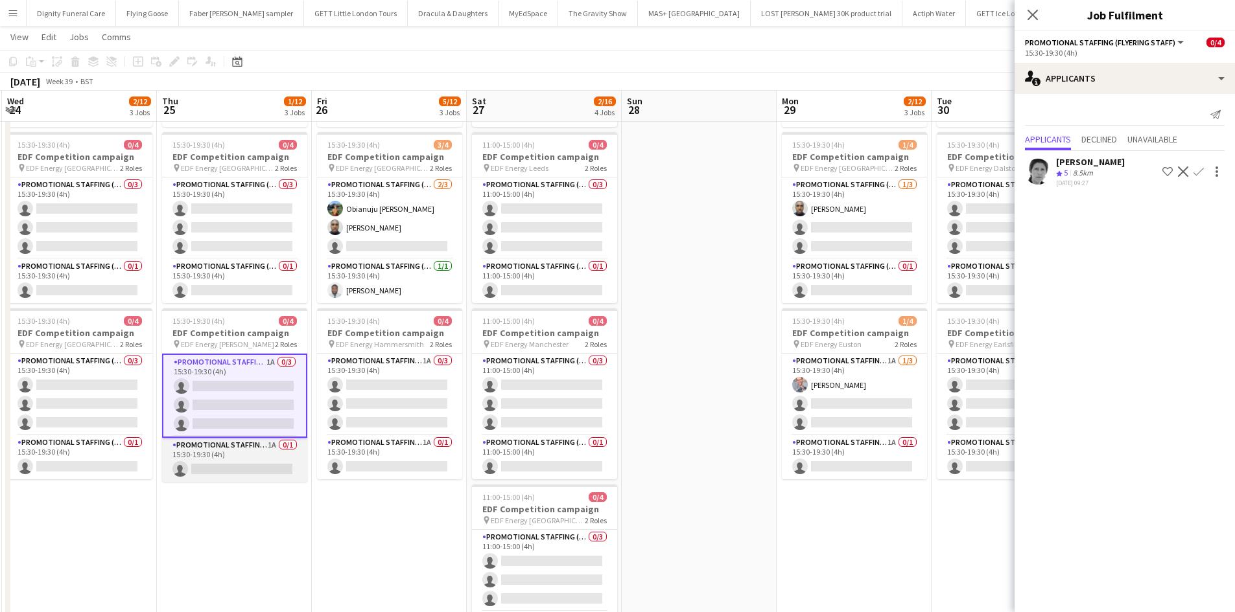
click at [262, 464] on app-card-role "Promotional Staffing (Team Leader) 1A 0/1 15:30-19:30 (4h) single-neutral-actio…" at bounding box center [234, 460] width 145 height 44
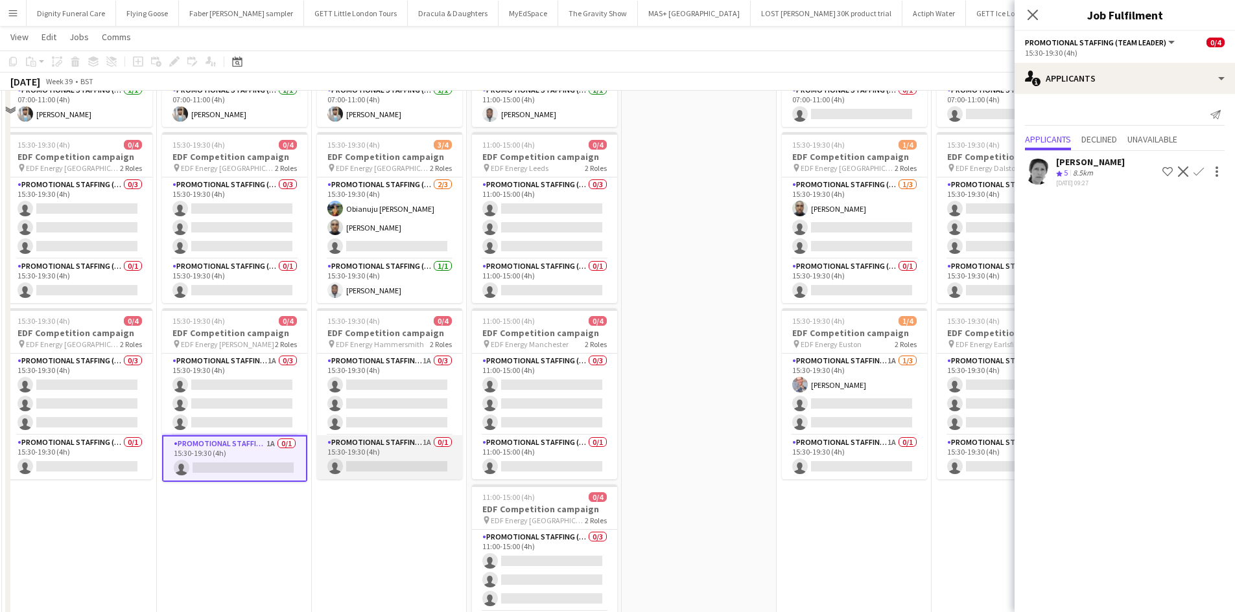
scroll to position [65, 0]
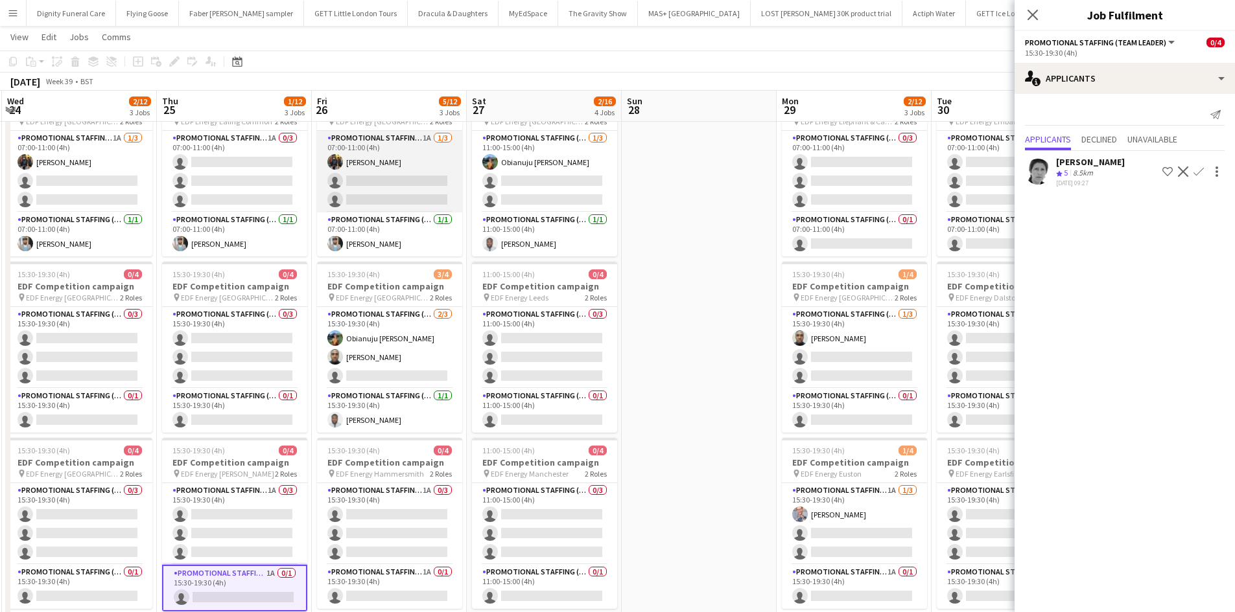
click at [416, 189] on app-card-role "Promotional Staffing (Flyering Staff) 1A 1/3 07:00-11:00 (4h) Martin Brady sing…" at bounding box center [389, 172] width 145 height 82
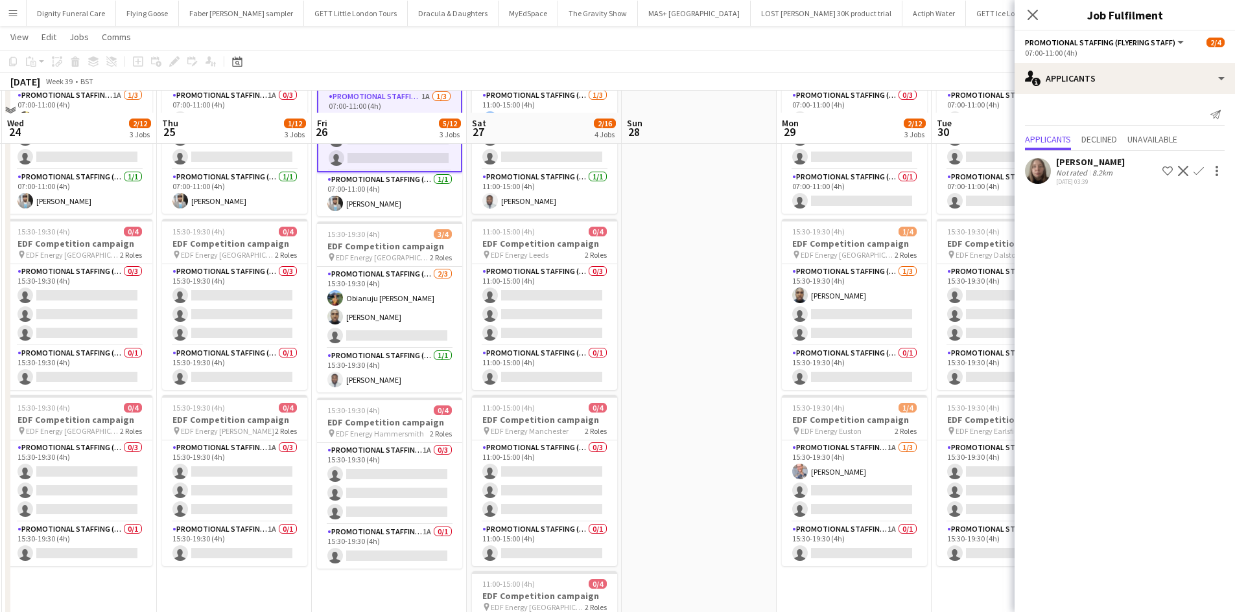
scroll to position [130, 0]
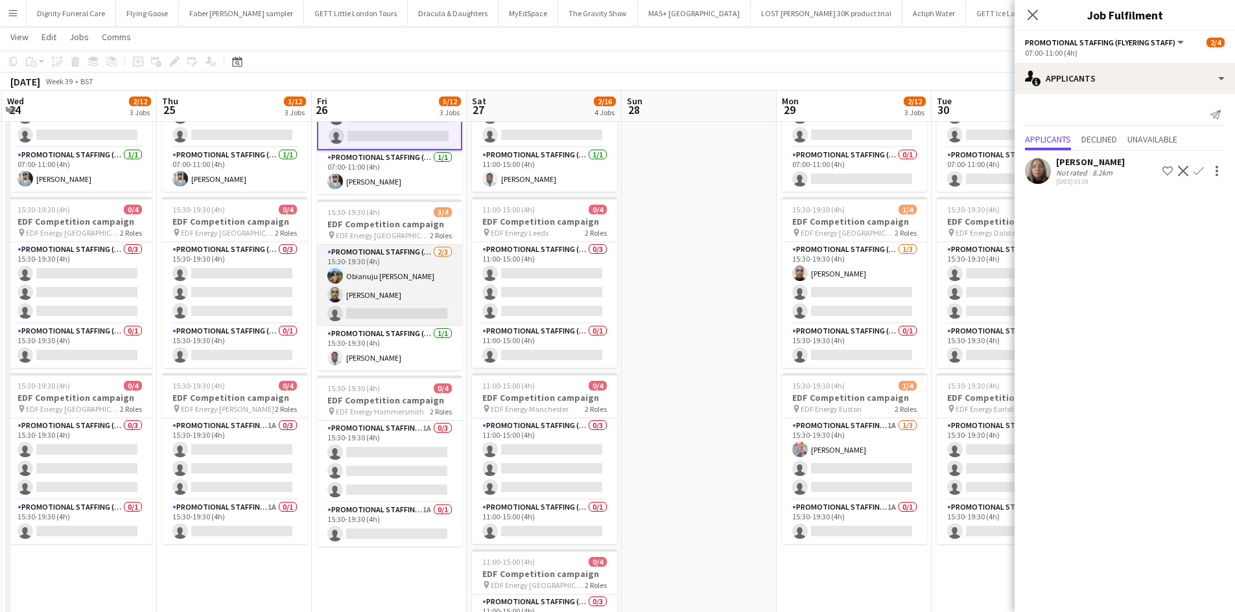
click at [408, 305] on app-card-role "Promotional Staffing (Flyering Staff) 2/3 15:30-19:30 (4h) Obianuju Rosemary Of…" at bounding box center [389, 286] width 145 height 82
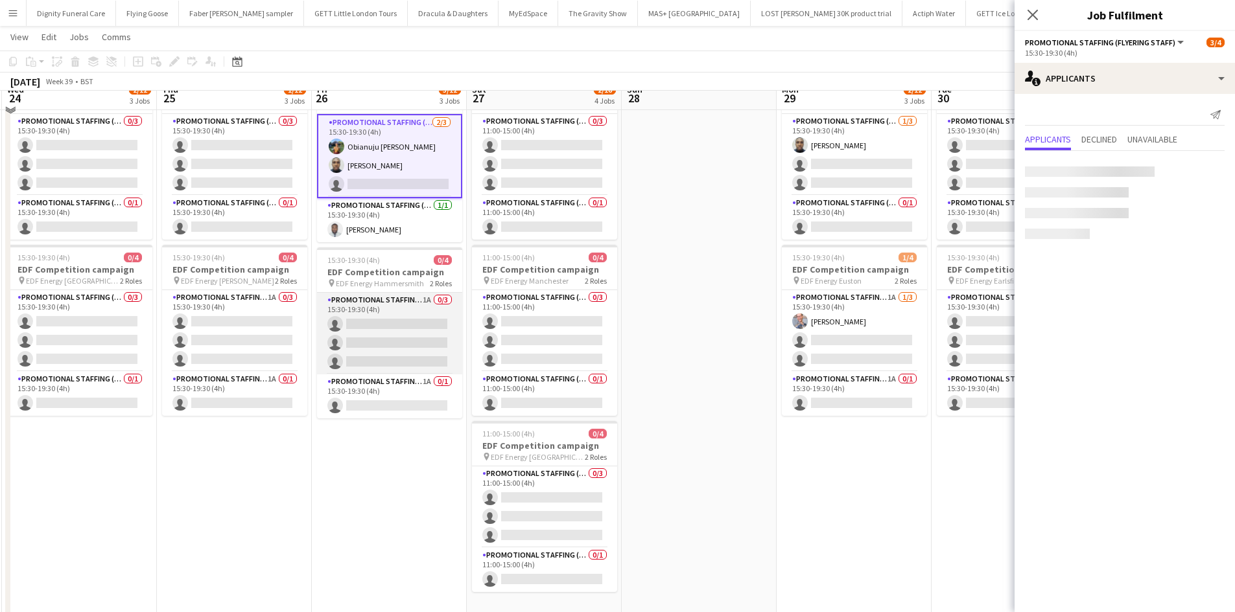
scroll to position [259, 0]
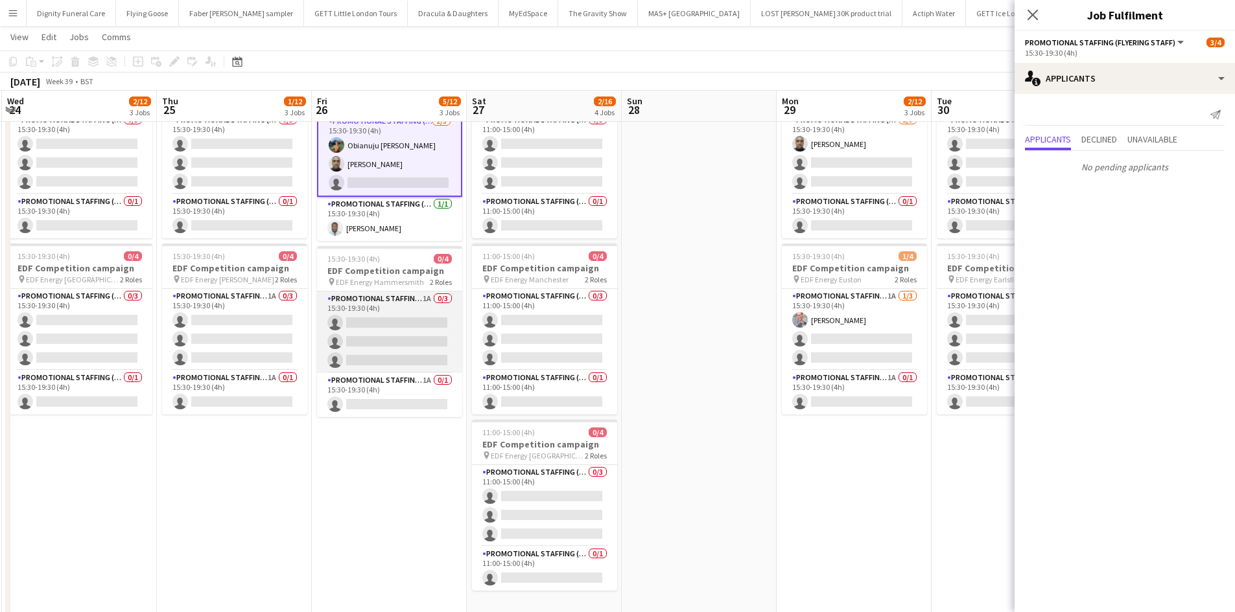
click at [406, 316] on app-card-role "Promotional Staffing (Flyering Staff) 1A 0/3 15:30-19:30 (4h) single-neutral-ac…" at bounding box center [389, 333] width 145 height 82
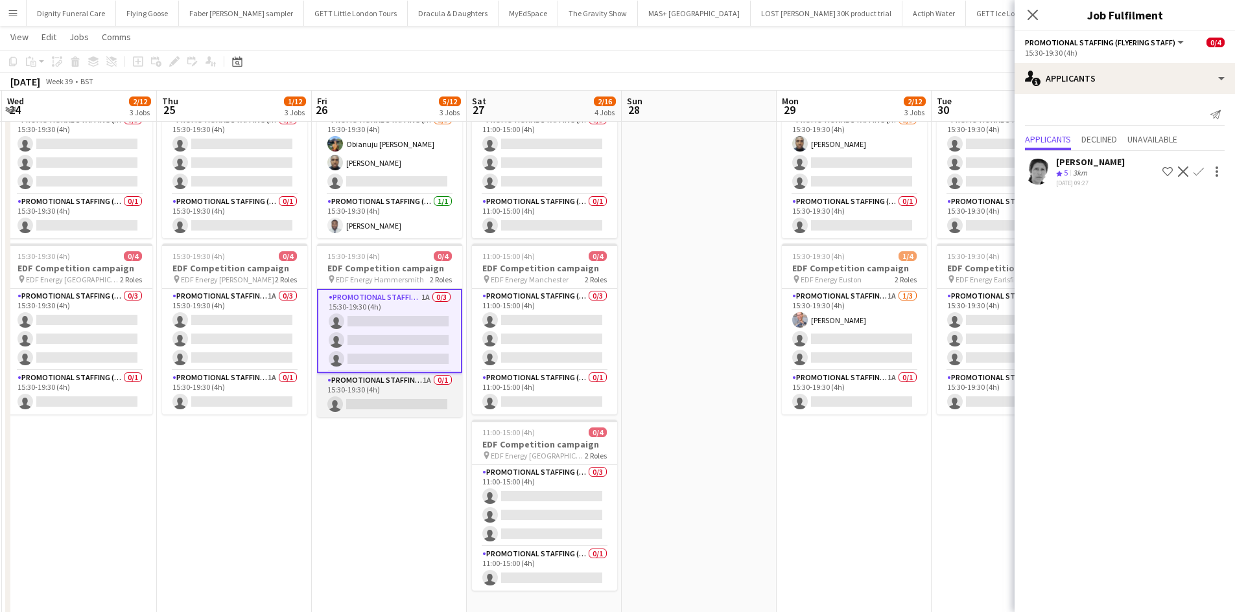
click at [405, 397] on app-card-role "Promotional Staffing (Team Leader) 1A 0/1 15:30-19:30 (4h) single-neutral-actio…" at bounding box center [389, 395] width 145 height 44
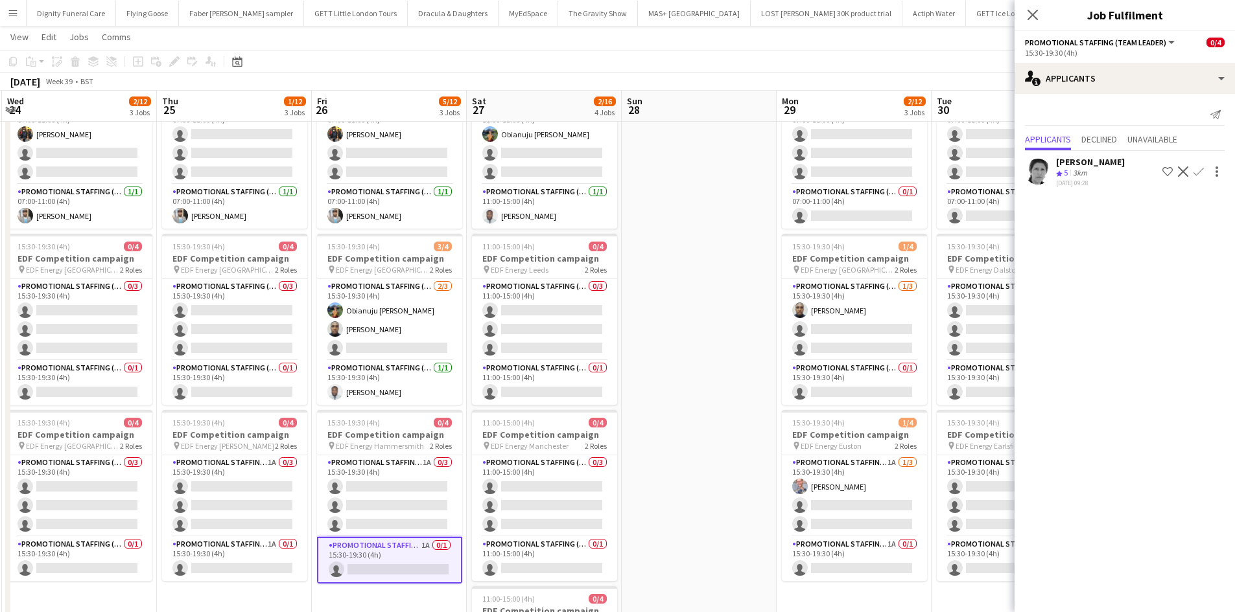
scroll to position [0, 0]
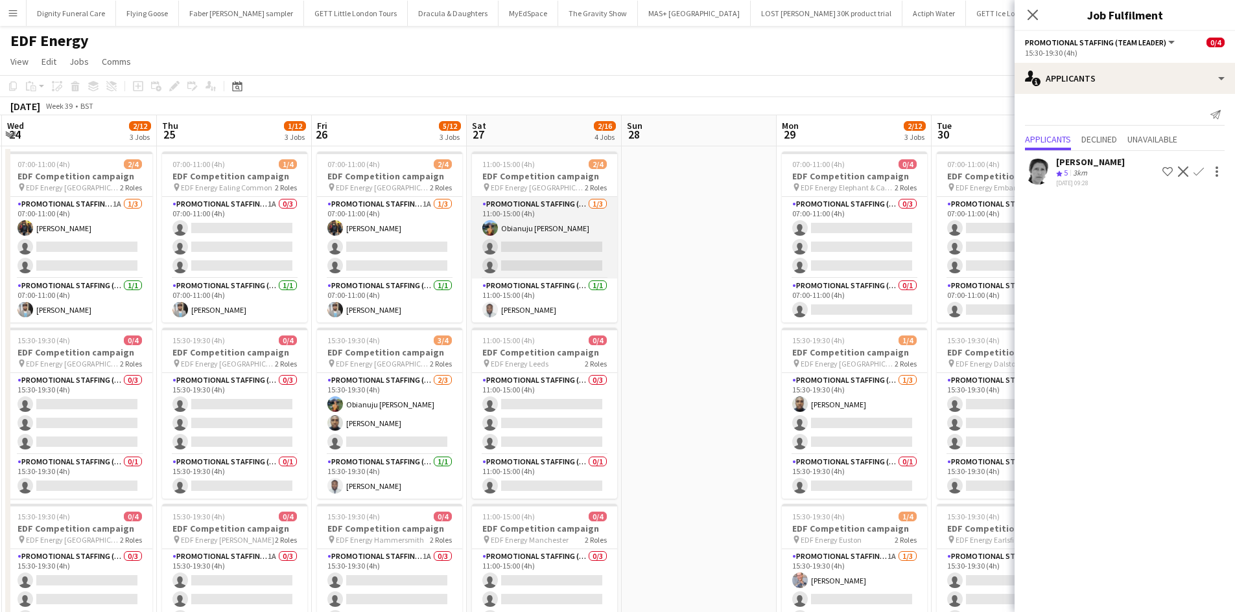
click at [548, 266] on app-card-role "Promotional Staffing (Flyering Staff) 1/3 11:00-15:00 (4h) Obianuju Rosemary Of…" at bounding box center [544, 238] width 145 height 82
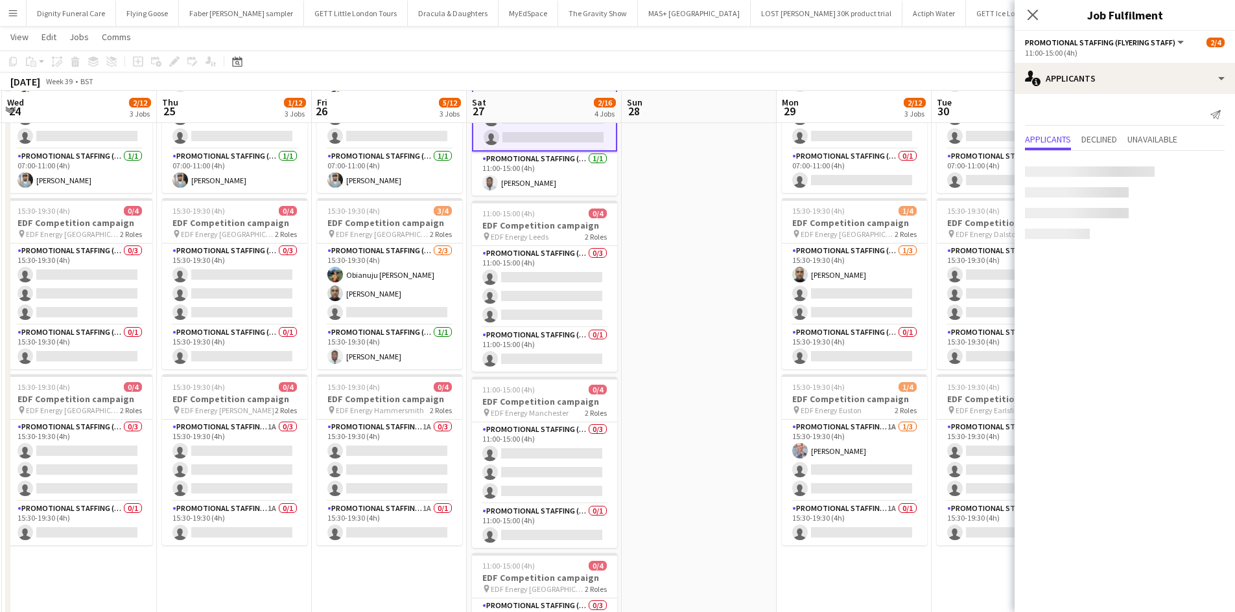
scroll to position [130, 0]
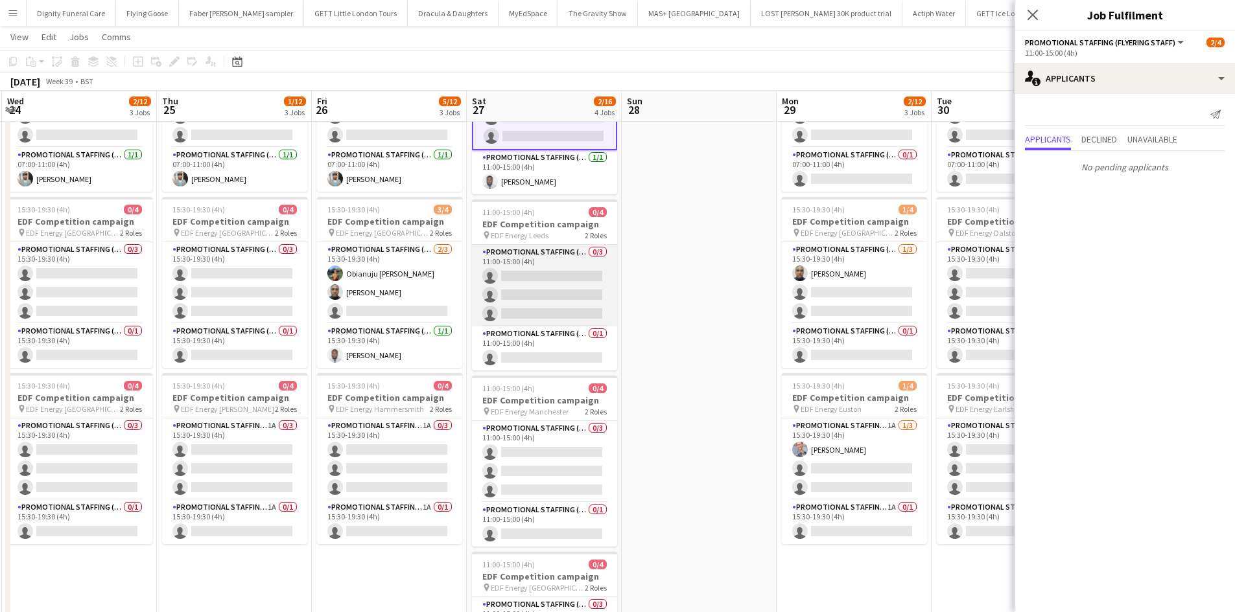
click at [573, 281] on app-card-role "Promotional Staffing (Flyering Staff) 0/3 11:00-15:00 (4h) single-neutral-actio…" at bounding box center [544, 286] width 145 height 82
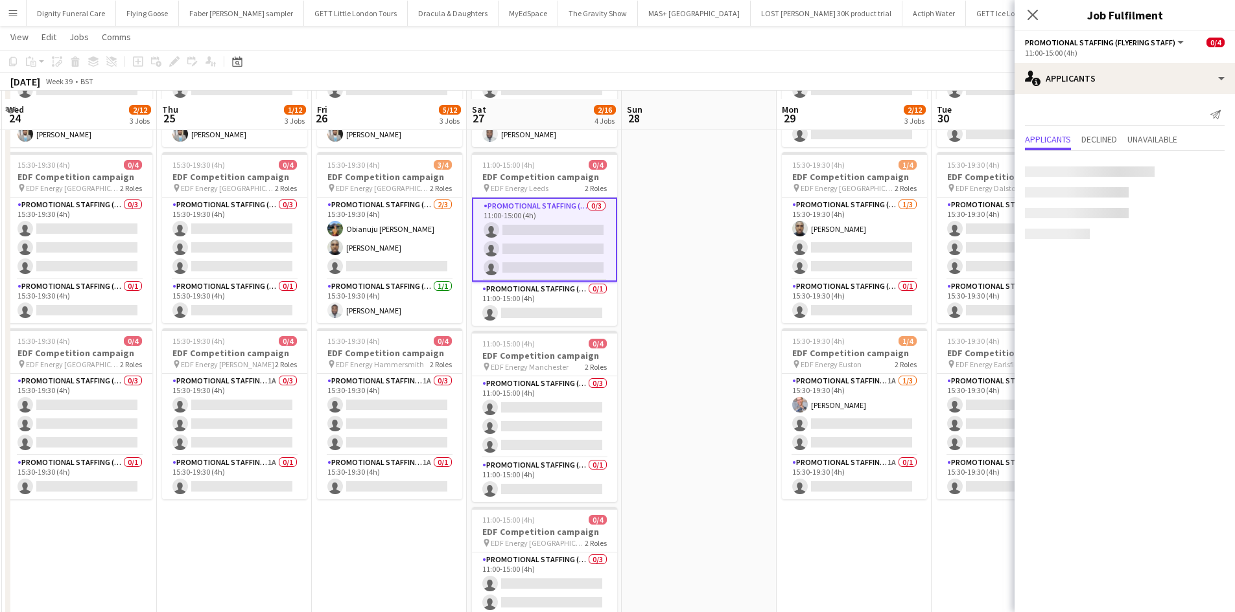
scroll to position [194, 0]
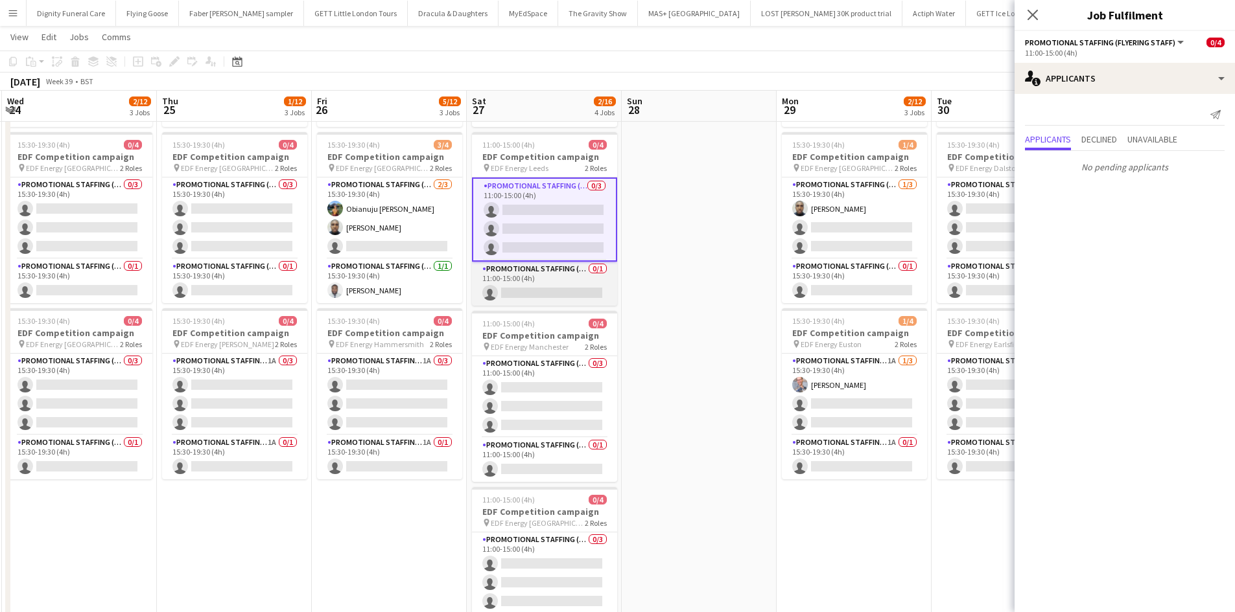
click at [554, 287] on app-card-role "Promotional Staffing (Team Leader) 0/1 11:00-15:00 (4h) single-neutral-actions" at bounding box center [544, 284] width 145 height 44
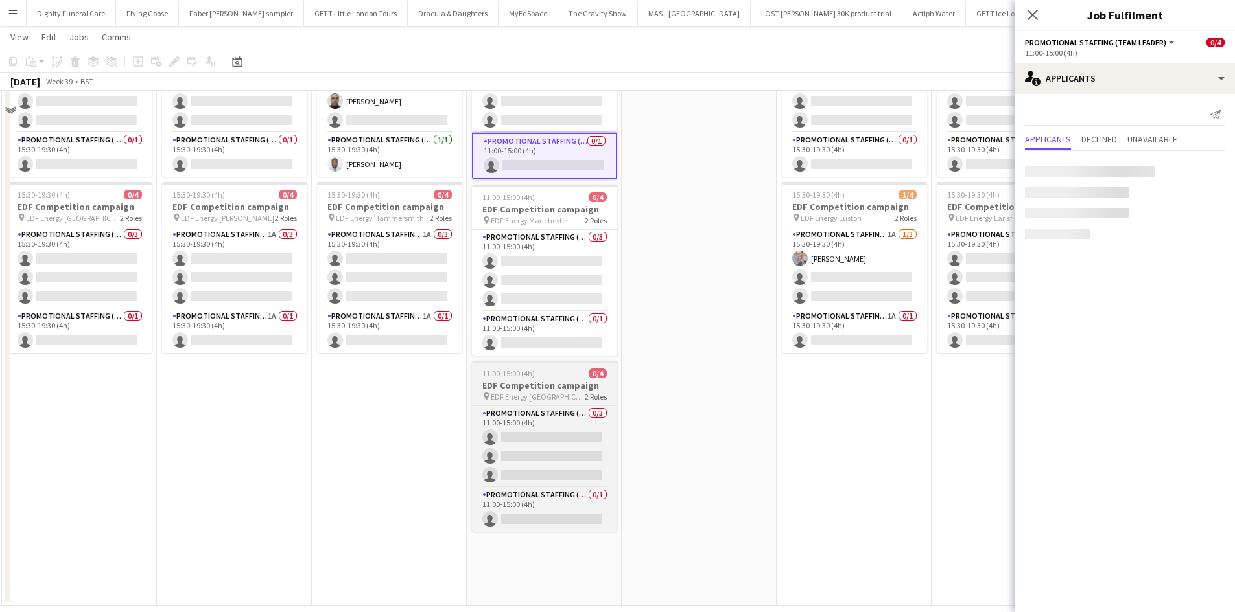
scroll to position [324, 0]
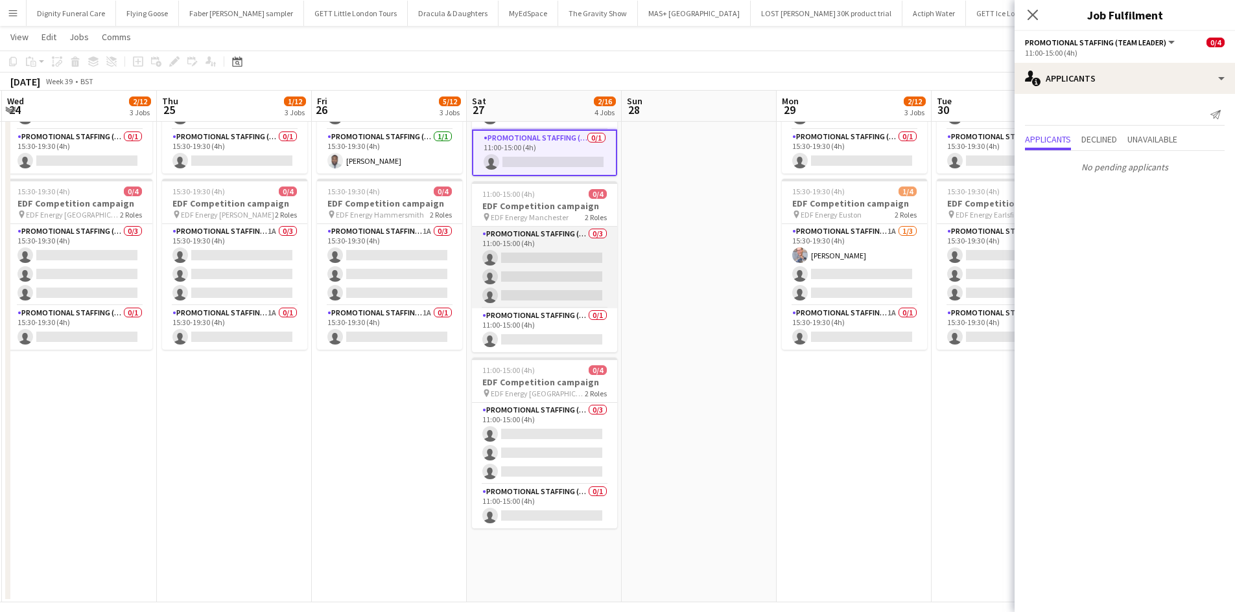
click at [561, 263] on app-card-role "Promotional Staffing (Flyering Staff) 0/3 11:00-15:00 (4h) single-neutral-actio…" at bounding box center [544, 268] width 145 height 82
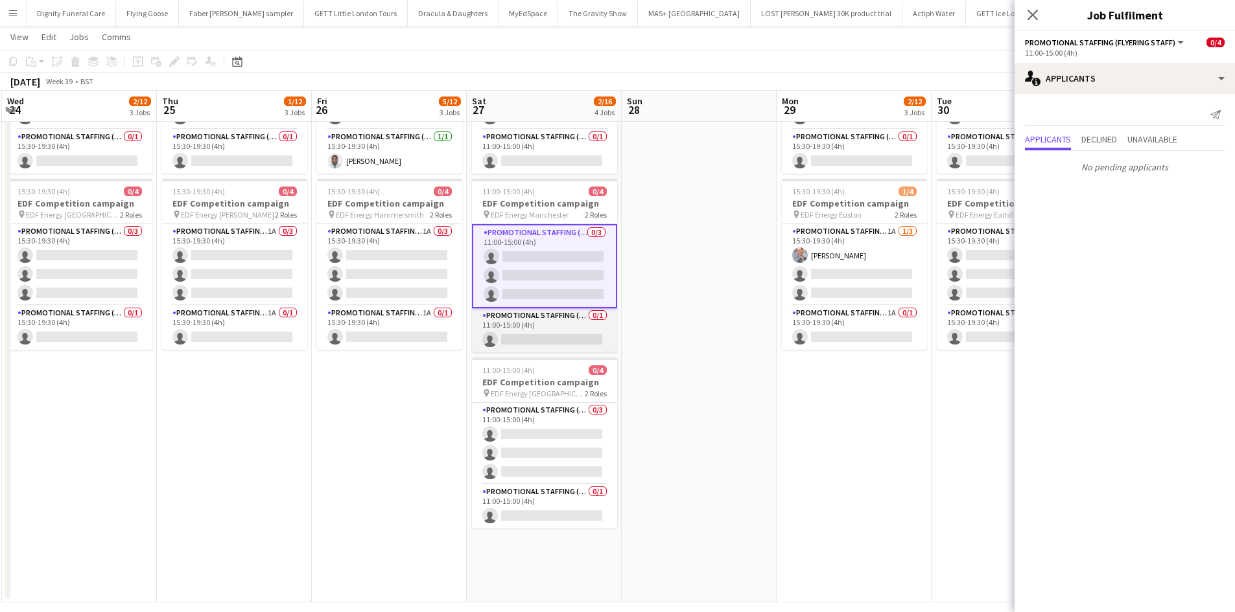
click at [557, 331] on app-card-role "Promotional Staffing (Team Leader) 0/1 11:00-15:00 (4h) single-neutral-actions" at bounding box center [544, 330] width 145 height 44
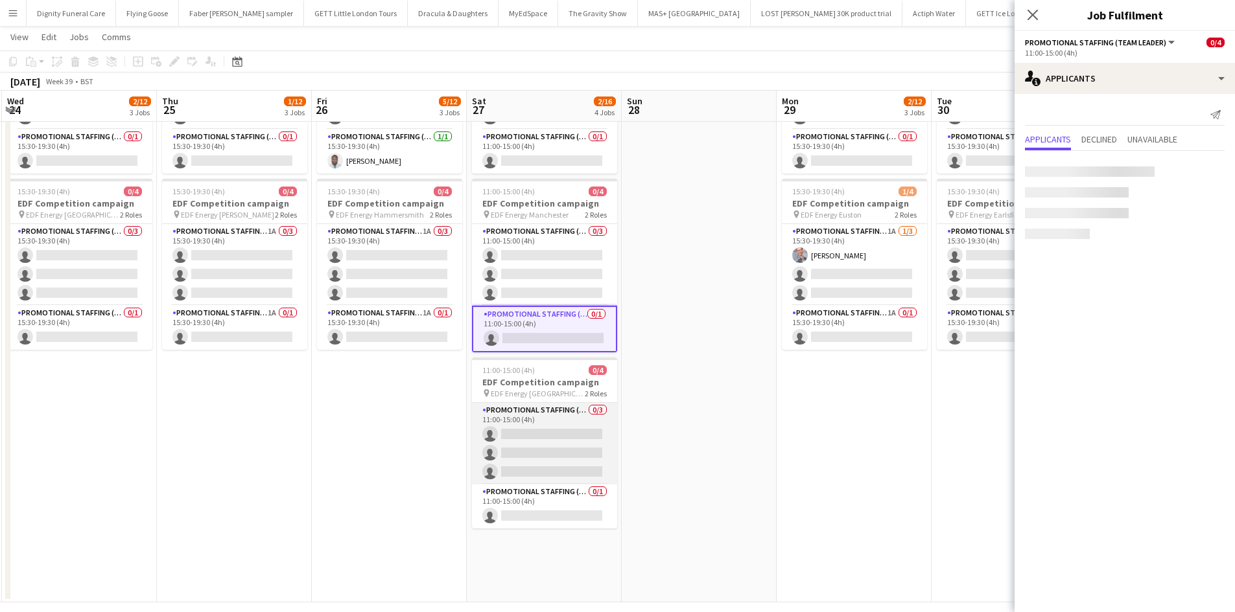
click at [536, 444] on app-card-role "Promotional Staffing (Flyering Staff) 0/3 11:00-15:00 (4h) single-neutral-actio…" at bounding box center [544, 444] width 145 height 82
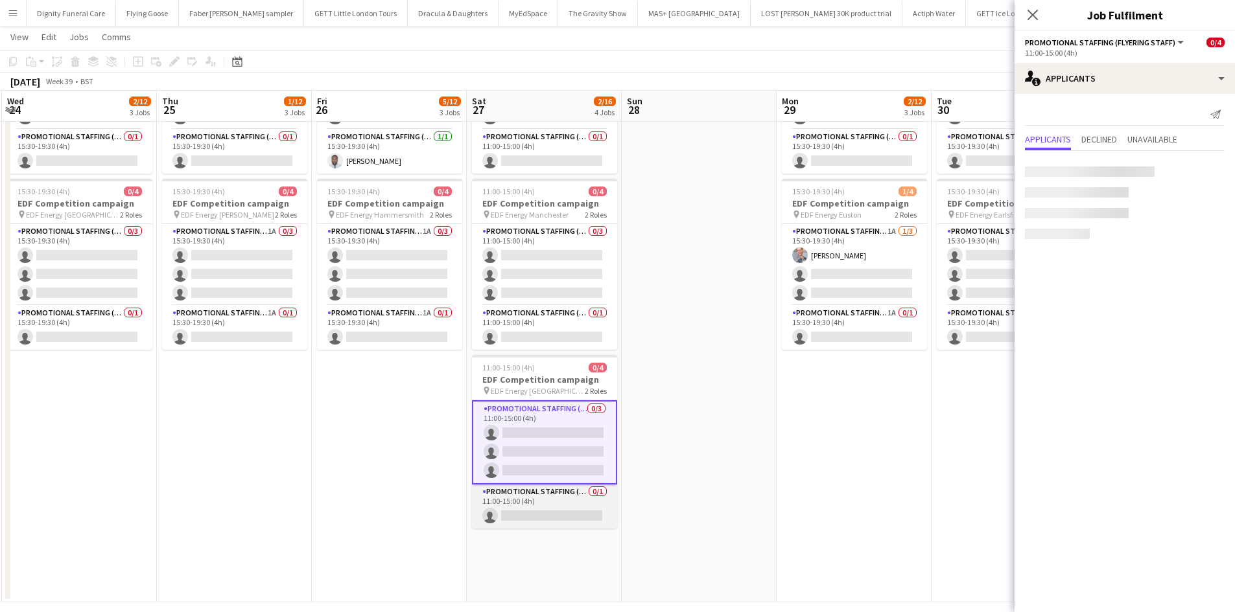
click at [547, 511] on app-card-role "Promotional Staffing (Team Leader) 0/1 11:00-15:00 (4h) single-neutral-actions" at bounding box center [544, 507] width 145 height 44
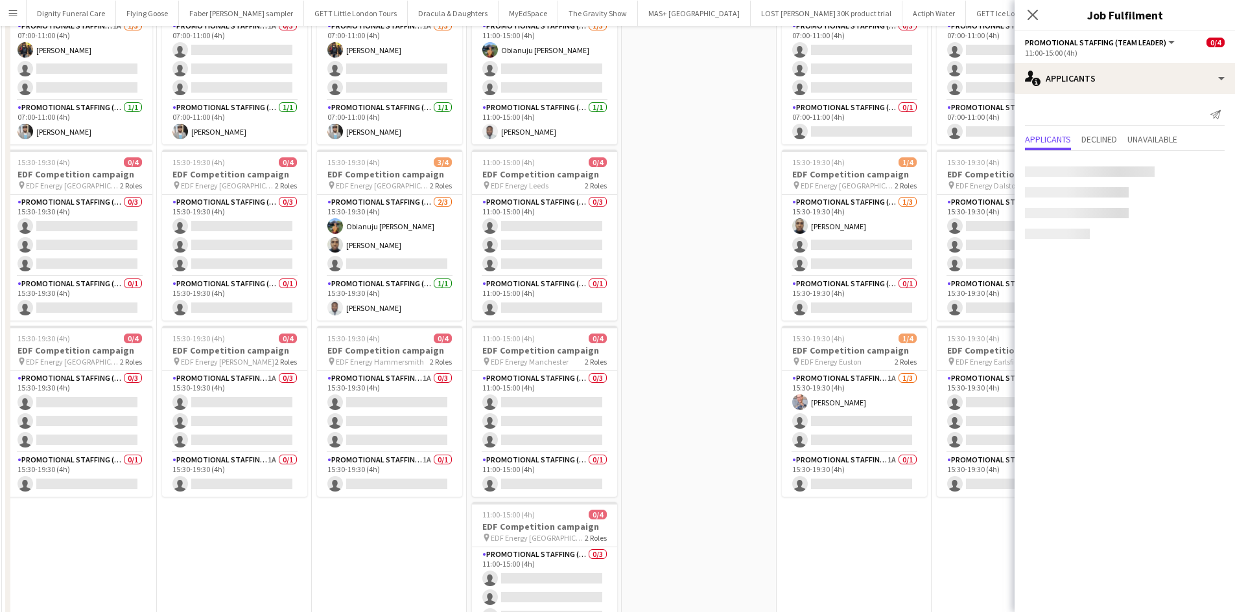
scroll to position [0, 0]
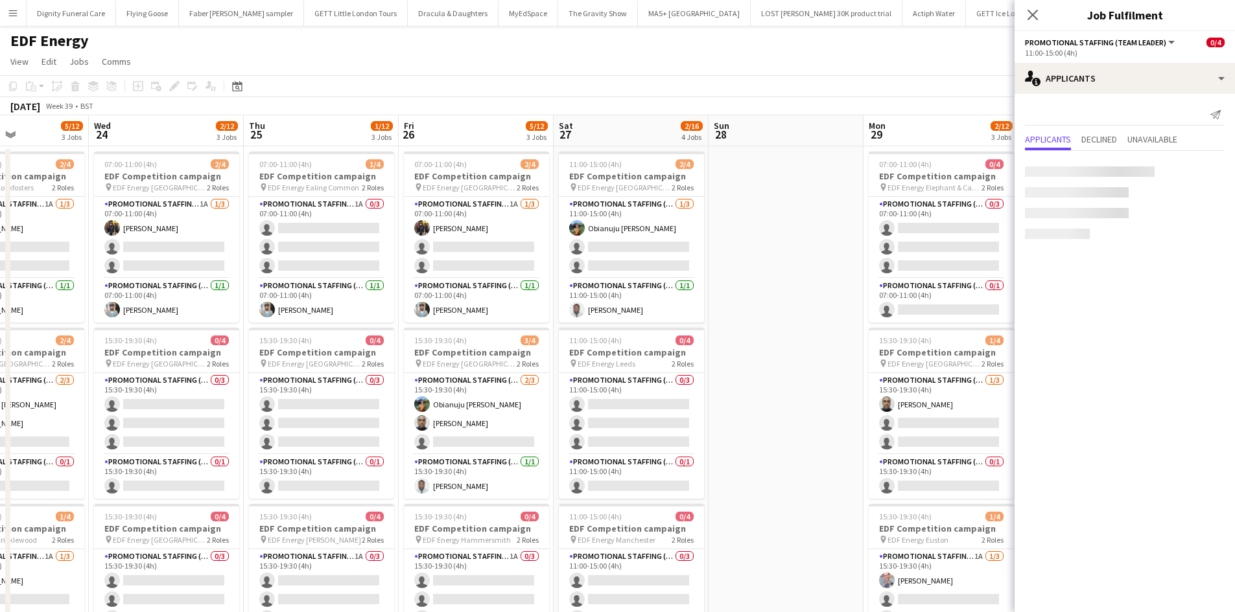
drag, startPoint x: 743, startPoint y: 396, endPoint x: 518, endPoint y: 419, distance: 226.7
click at [518, 419] on app-calendar-viewport "Sun 21 Mon 22 4/12 3 Jobs Tue 23 5/12 3 Jobs Wed 24 2/12 3 Jobs Thu 25 1/12 3 J…" at bounding box center [617, 521] width 1235 height 813
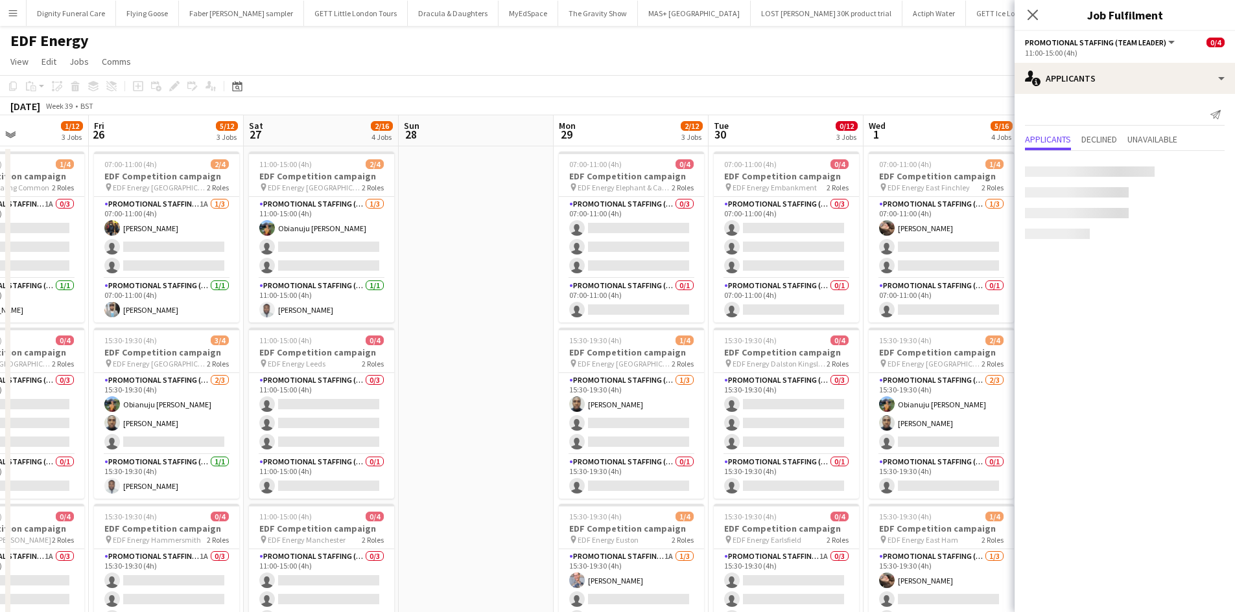
scroll to position [0, 378]
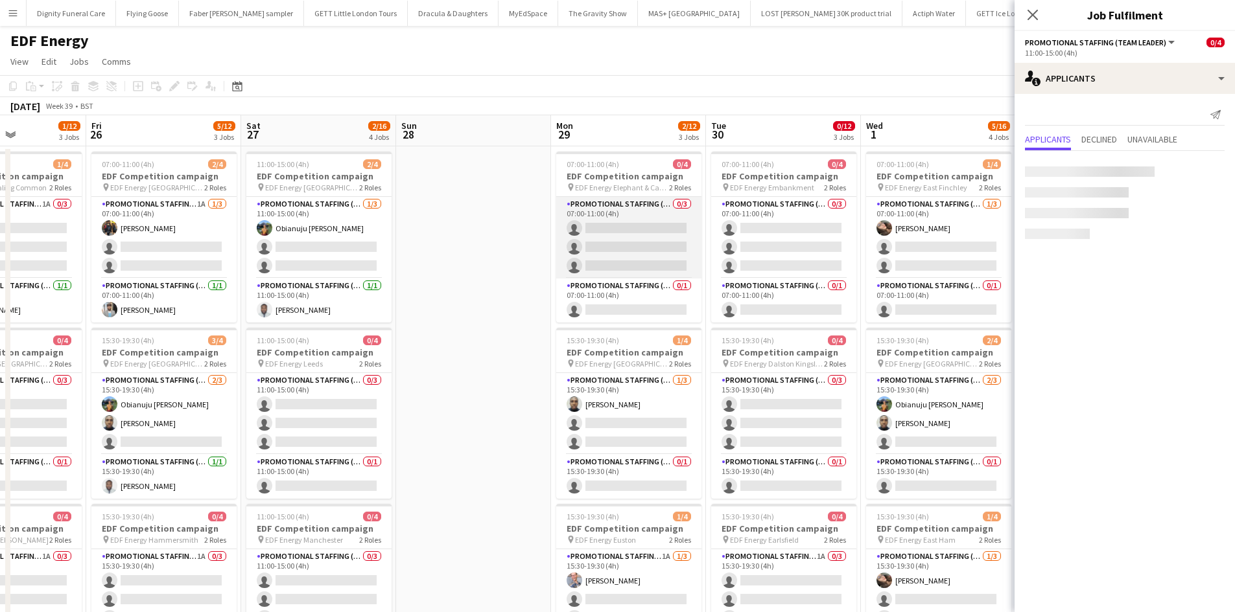
click at [656, 250] on app-card-role "Promotional Staffing (Flyering Staff) 0/3 07:00-11:00 (4h) single-neutral-actio…" at bounding box center [628, 238] width 145 height 82
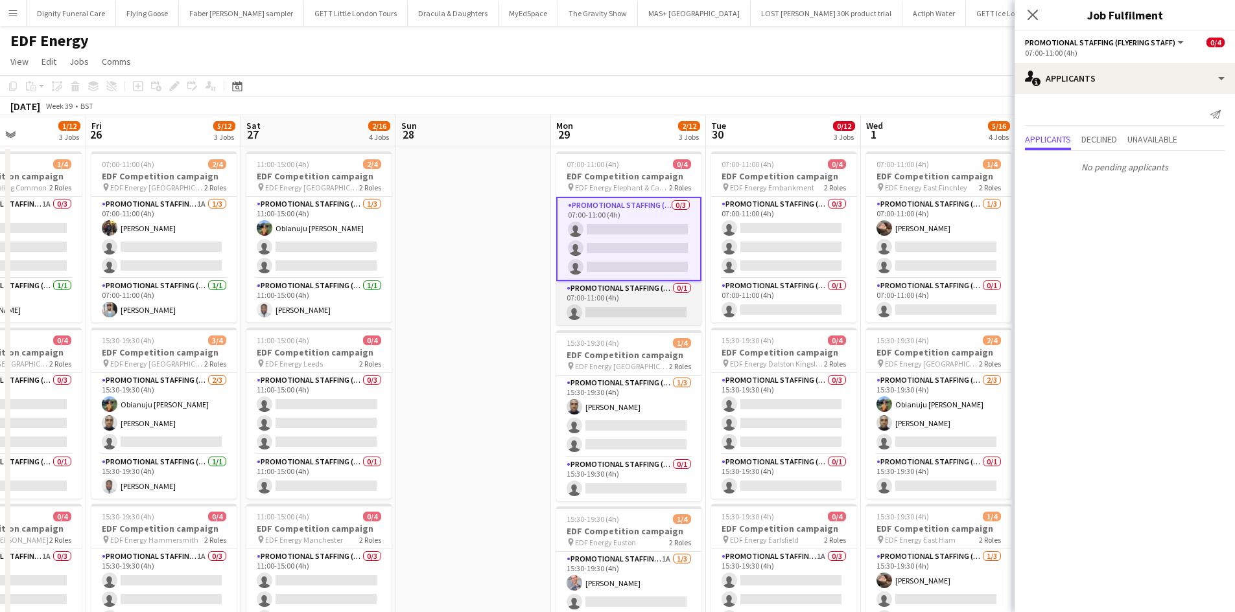
click at [647, 313] on app-card-role "Promotional Staffing (Team Leader) 0/1 07:00-11:00 (4h) single-neutral-actions" at bounding box center [628, 303] width 145 height 44
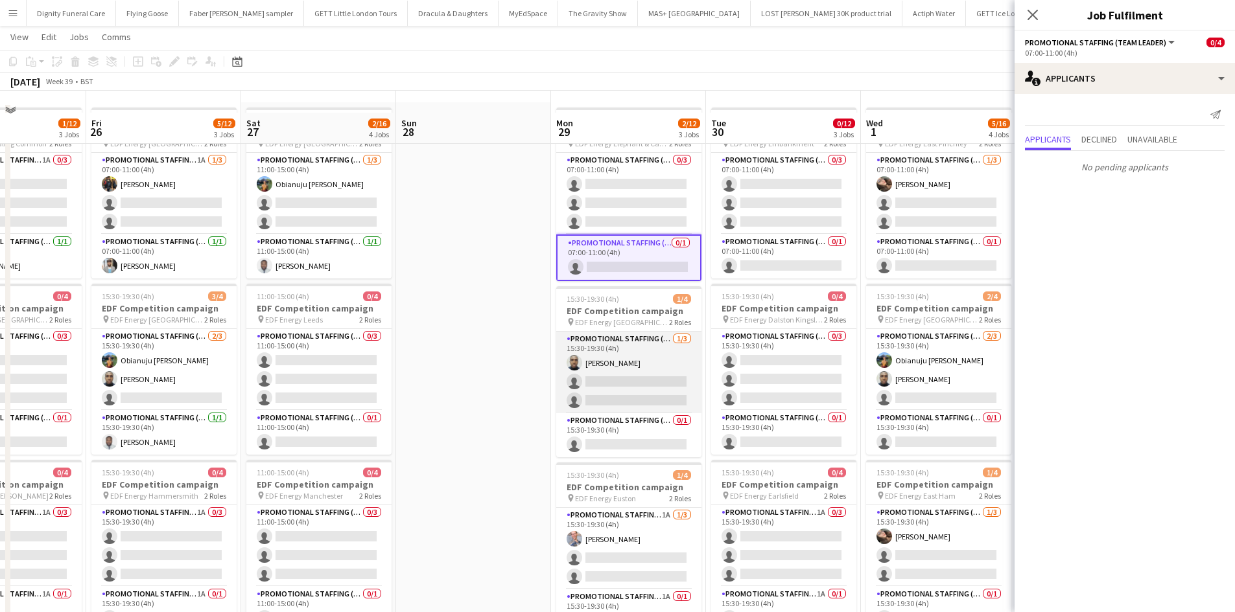
scroll to position [65, 0]
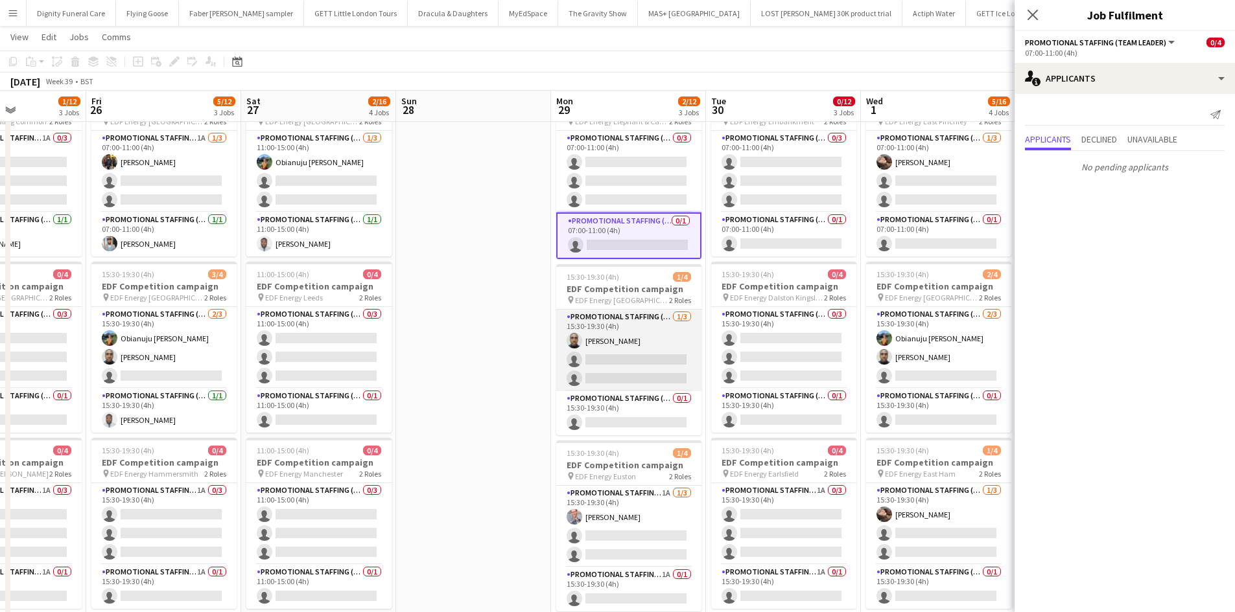
click at [644, 371] on app-card-role "Promotional Staffing (Flyering Staff) 1/3 15:30-19:30 (4h) Ayomipo Adegeye sing…" at bounding box center [628, 351] width 145 height 82
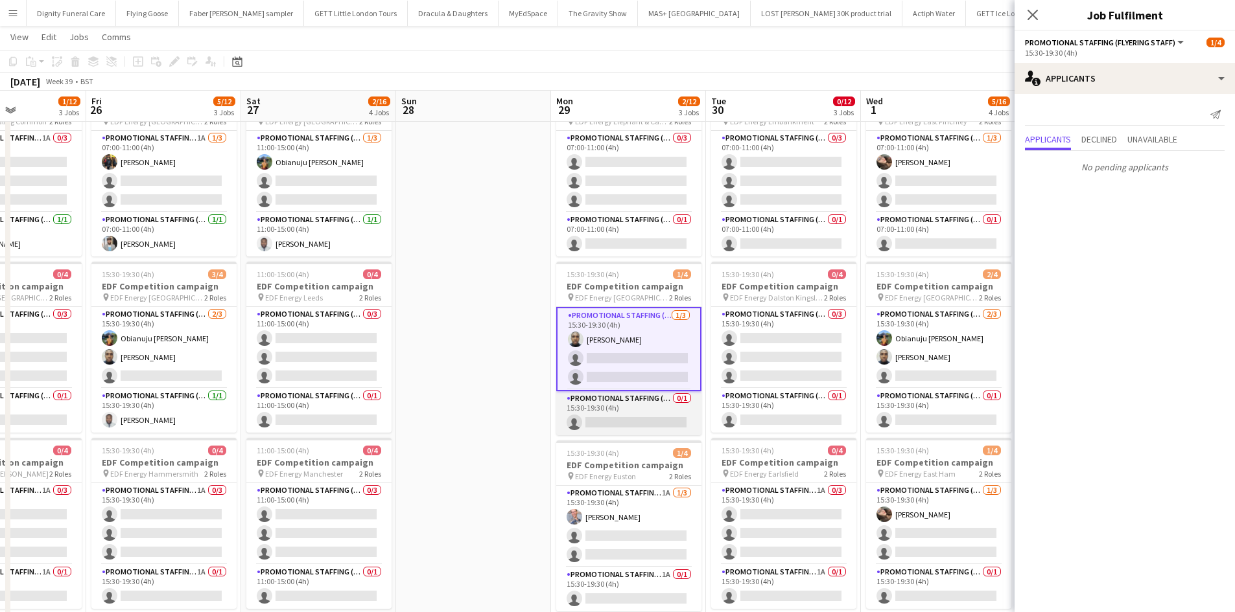
click at [623, 423] on app-card-role "Promotional Staffing (Team Leader) 0/1 15:30-19:30 (4h) single-neutral-actions" at bounding box center [628, 413] width 145 height 44
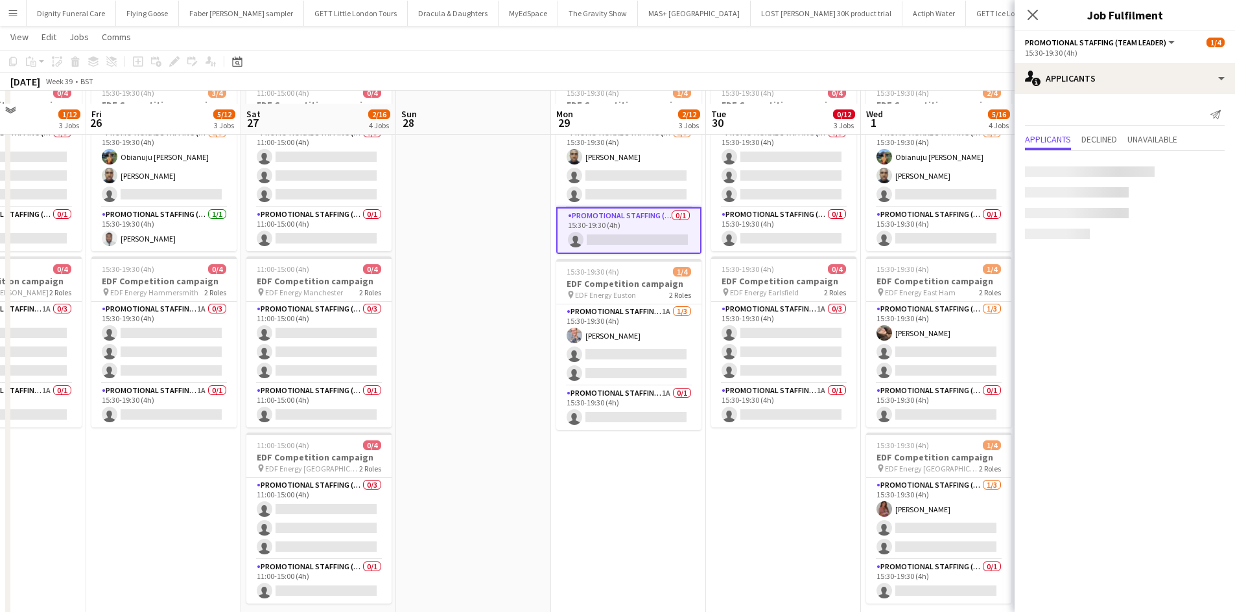
scroll to position [259, 0]
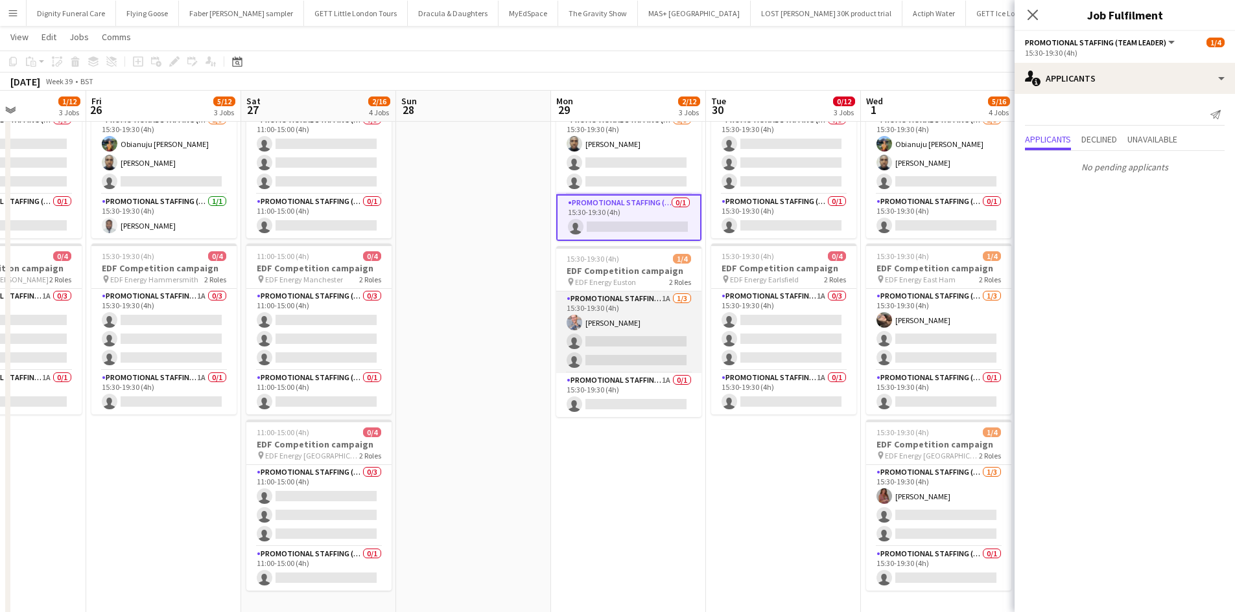
click at [648, 350] on app-card-role "Promotional Staffing (Flyering Staff) 1A 1/3 15:30-19:30 (4h) SIMON GREIFF sing…" at bounding box center [628, 333] width 145 height 82
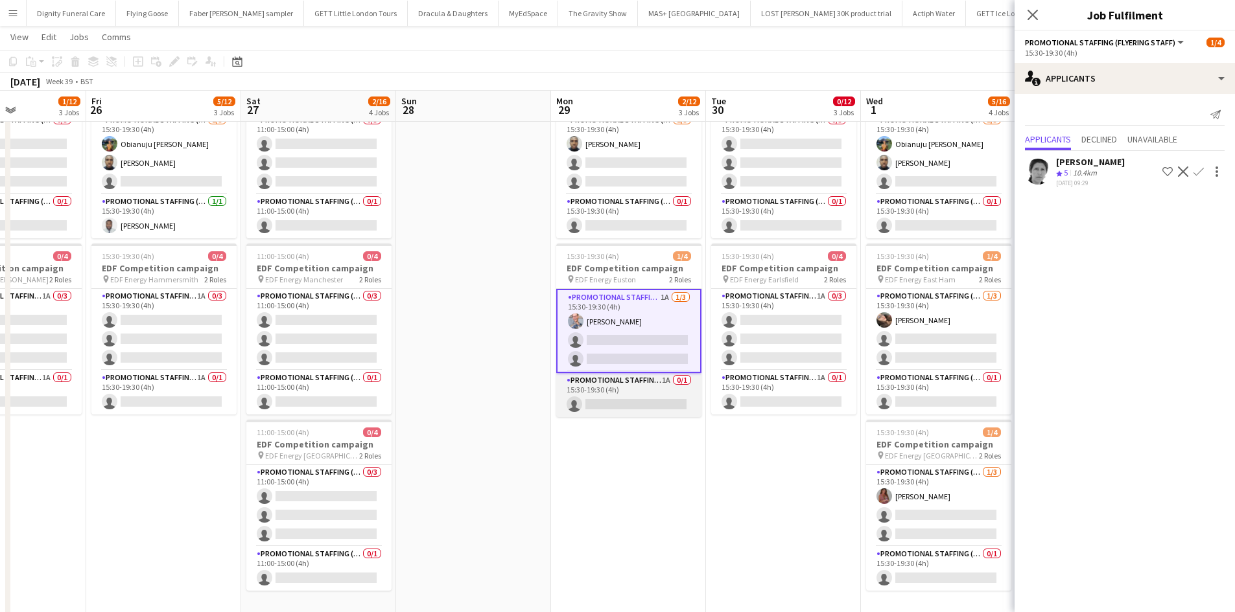
click at [631, 403] on app-card-role "Promotional Staffing (Team Leader) 1A 0/1 15:30-19:30 (4h) single-neutral-actio…" at bounding box center [628, 395] width 145 height 44
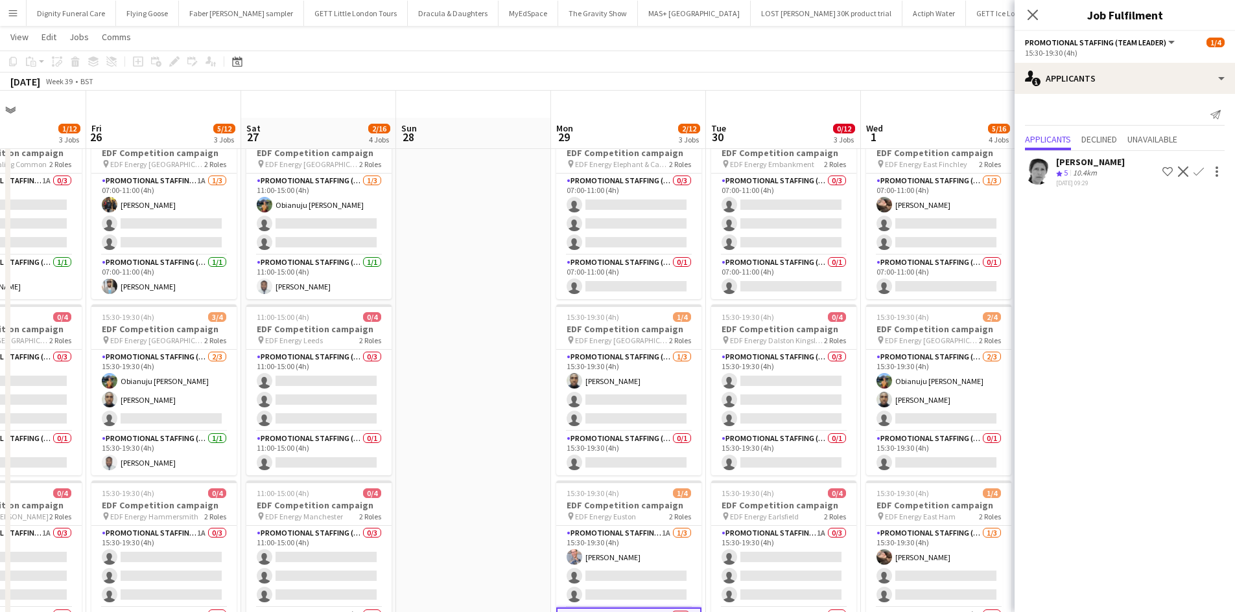
scroll to position [0, 0]
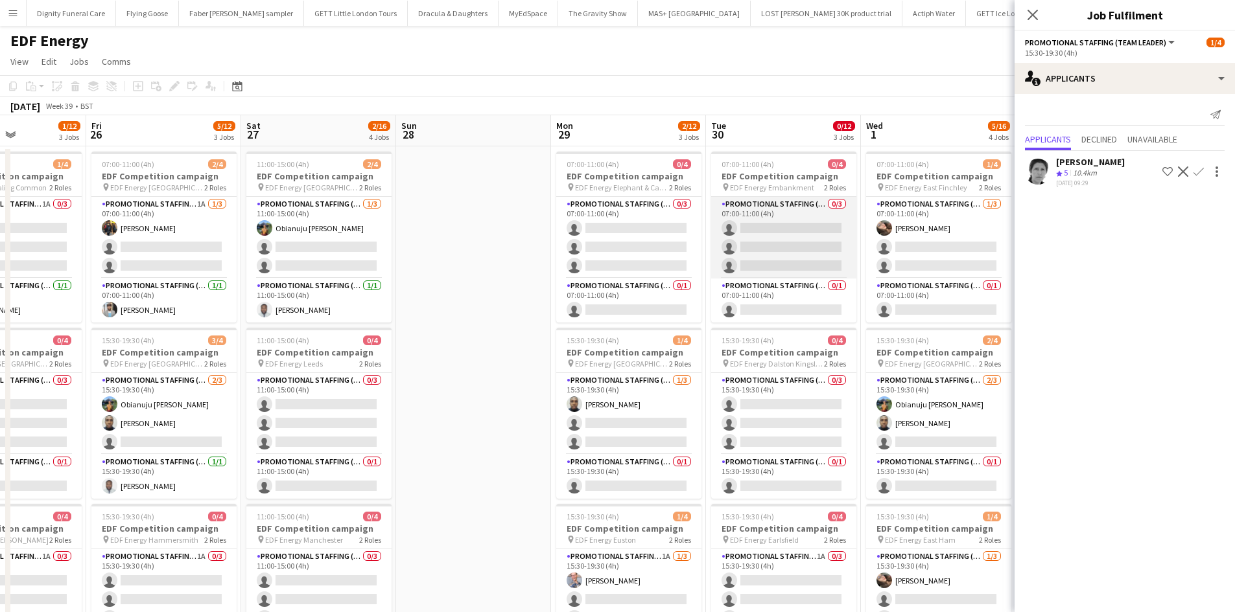
click at [817, 244] on app-card-role "Promotional Staffing (Flyering Staff) 0/3 07:00-11:00 (4h) single-neutral-actio…" at bounding box center [783, 238] width 145 height 82
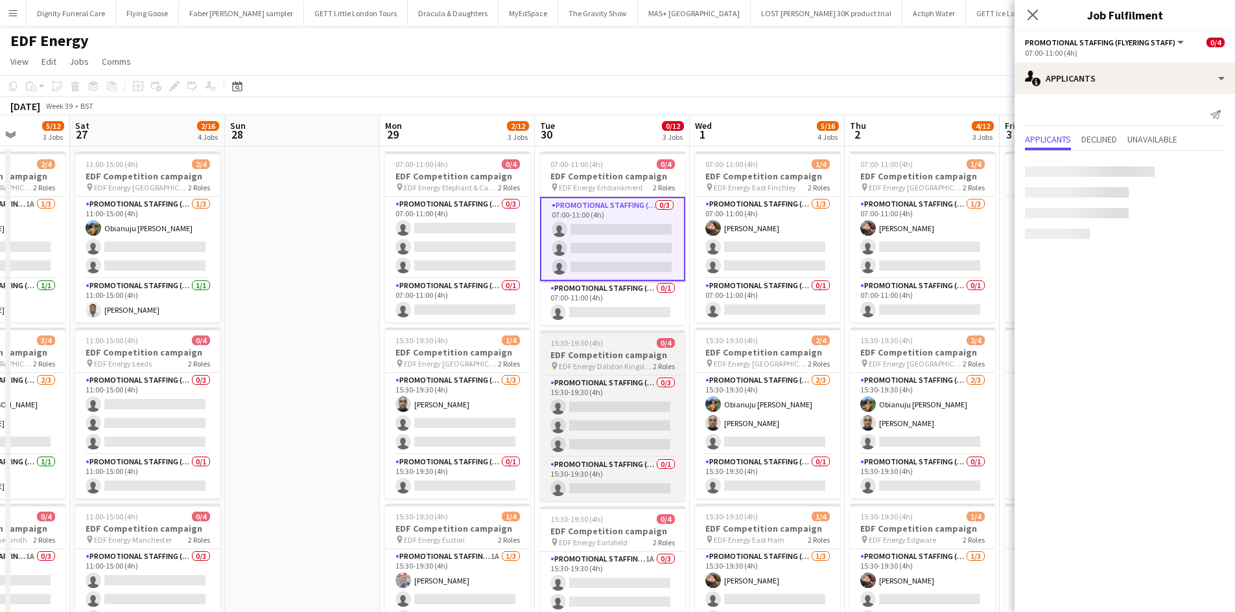
drag, startPoint x: 555, startPoint y: 365, endPoint x: 524, endPoint y: 371, distance: 31.6
click at [362, 366] on app-calendar-viewport "Tue 23 5/12 3 Jobs Wed 24 2/12 3 Jobs Thu 25 1/12 3 Jobs Fri 26 5/12 3 Jobs Sat…" at bounding box center [617, 521] width 1235 height 813
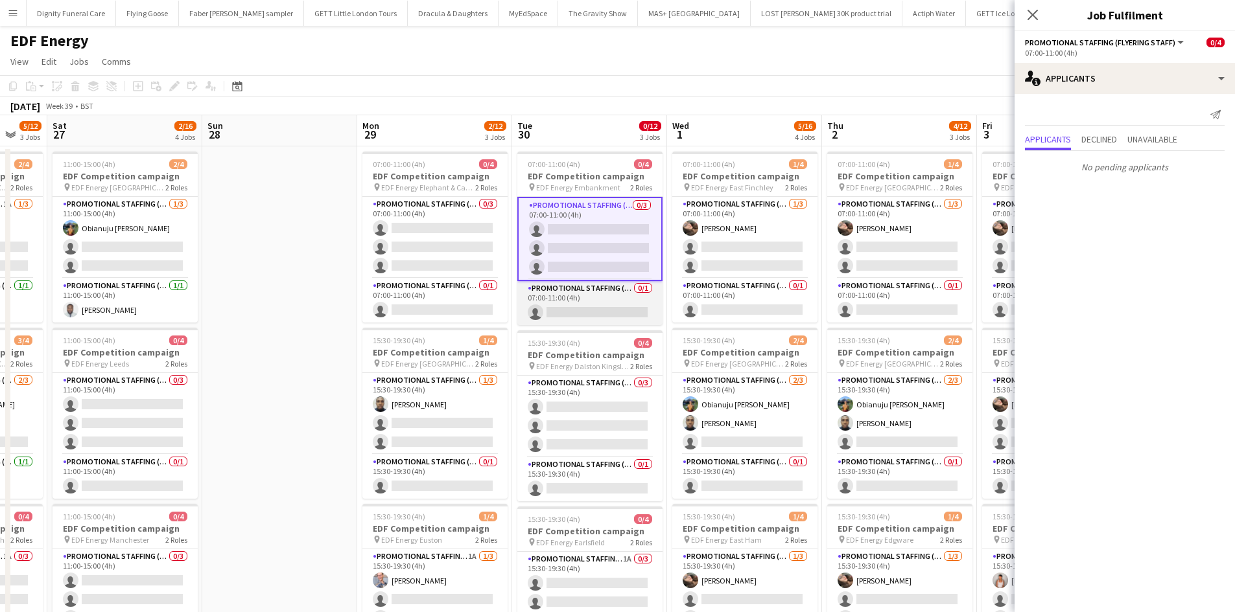
click at [608, 321] on app-card-role "Promotional Staffing (Team Leader) 0/1 07:00-11:00 (4h) single-neutral-actions" at bounding box center [589, 303] width 145 height 44
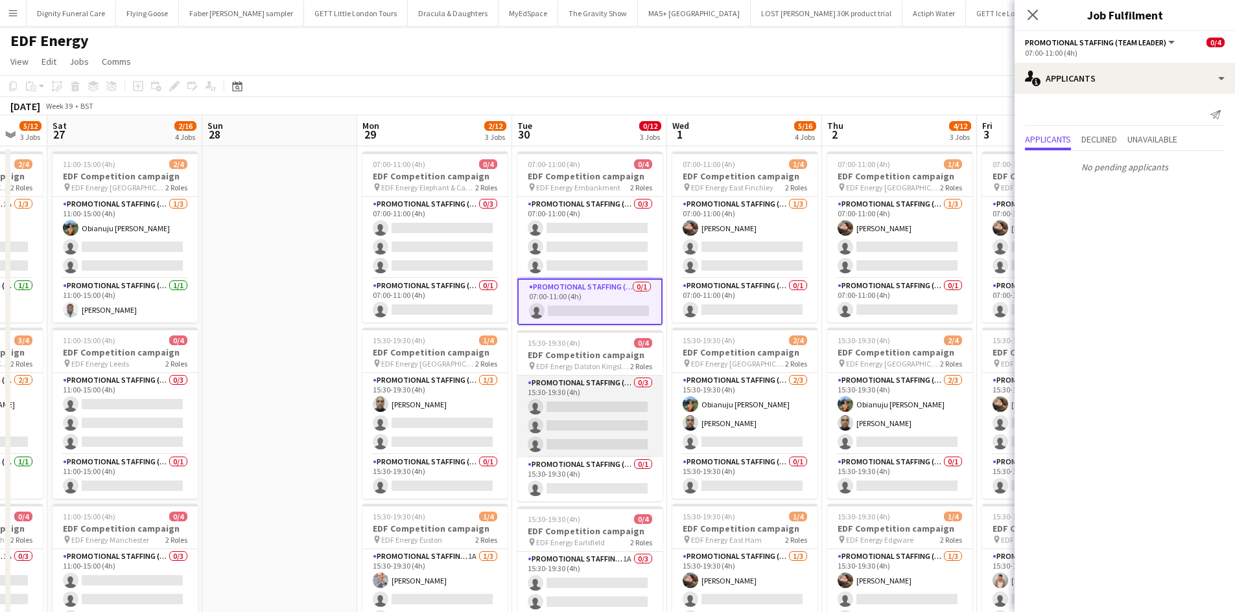
click at [591, 419] on app-card-role "Promotional Staffing (Flyering Staff) 0/3 15:30-19:30 (4h) single-neutral-actio…" at bounding box center [589, 417] width 145 height 82
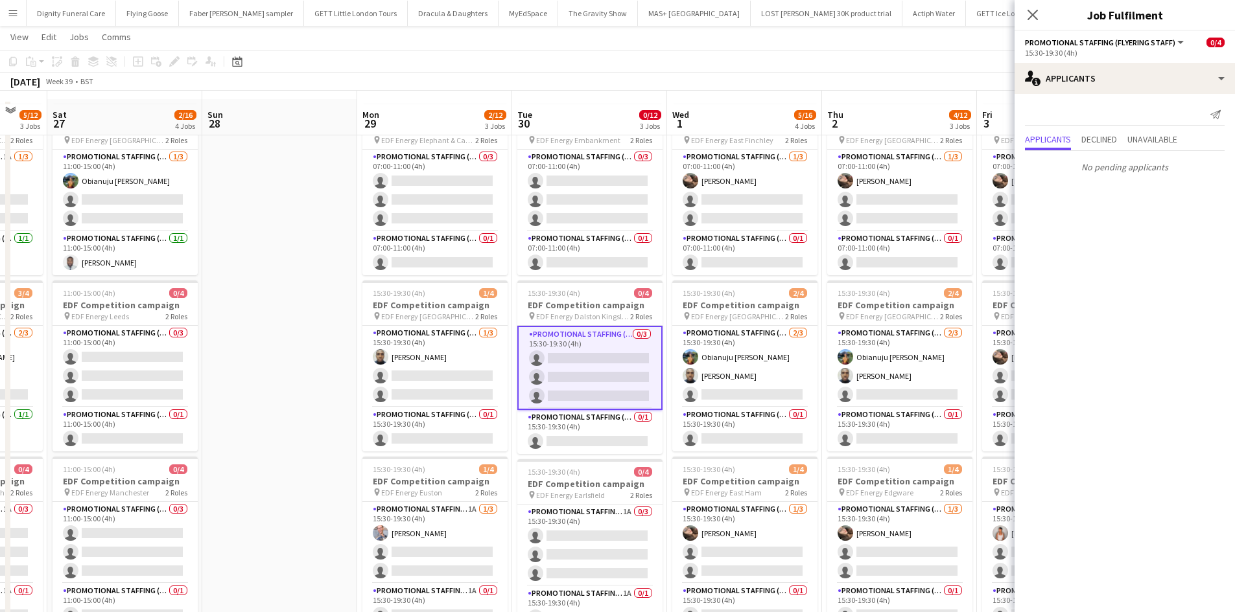
scroll to position [65, 0]
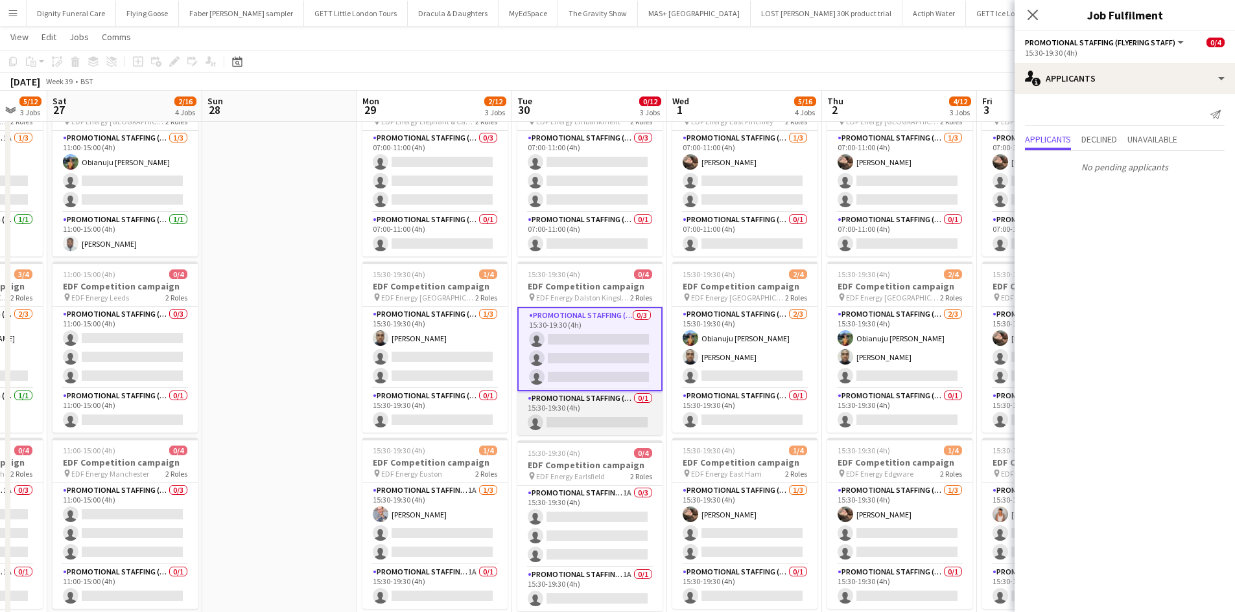
click at [583, 416] on app-card-role "Promotional Staffing (Team Leader) 0/1 15:30-19:30 (4h) single-neutral-actions" at bounding box center [589, 413] width 145 height 44
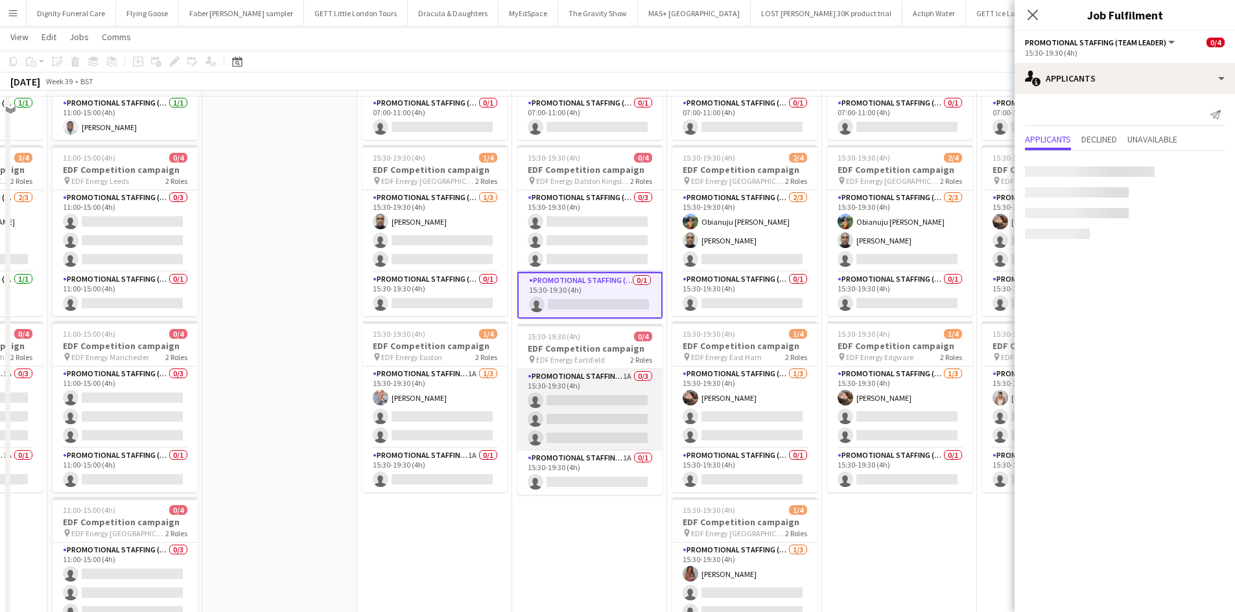
scroll to position [194, 0]
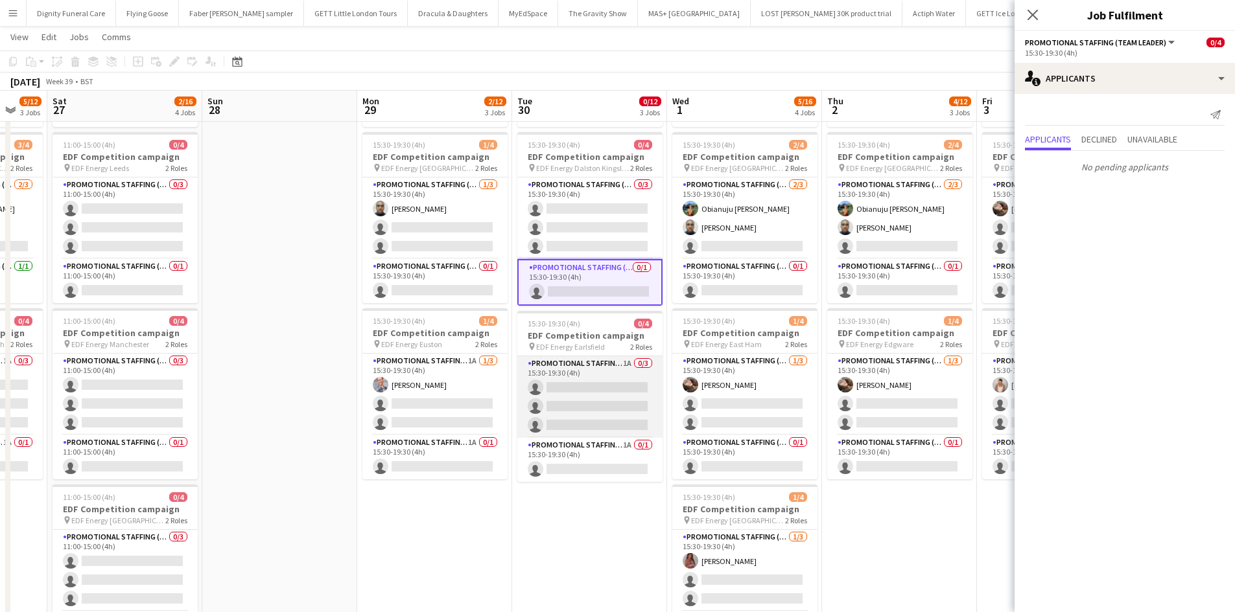
click at [623, 400] on app-card-role "Promotional Staffing (Flyering Staff) 1A 0/3 15:30-19:30 (4h) single-neutral-ac…" at bounding box center [589, 397] width 145 height 82
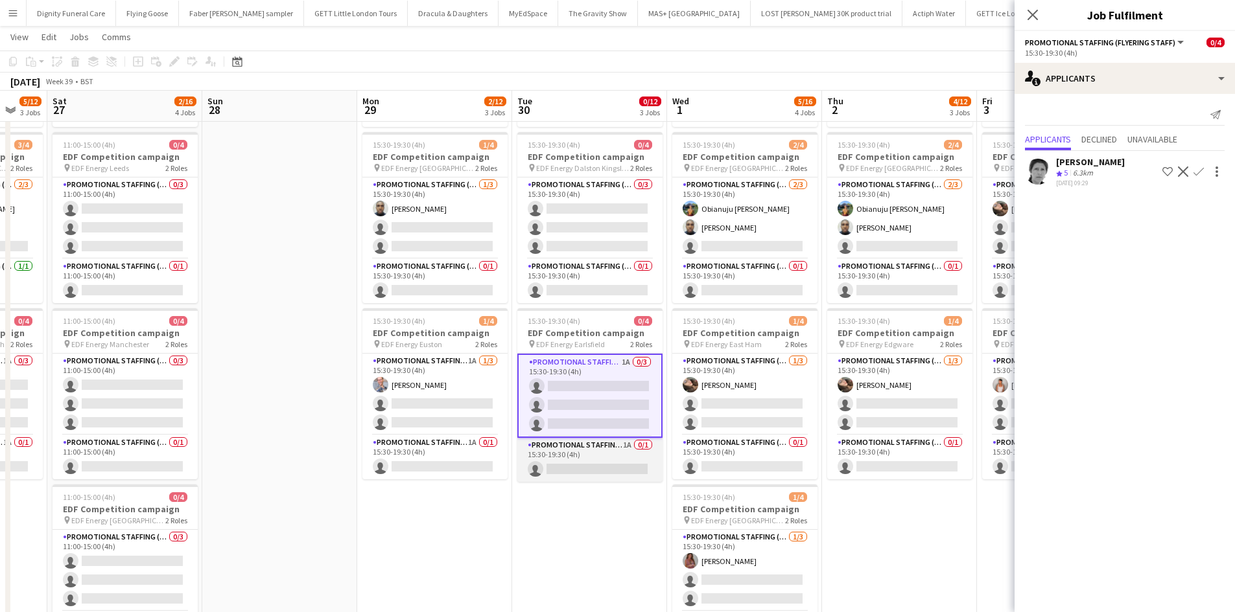
click at [593, 465] on app-card-role "Promotional Staffing (Team Leader) 1A 0/1 15:30-19:30 (4h) single-neutral-actio…" at bounding box center [589, 460] width 145 height 44
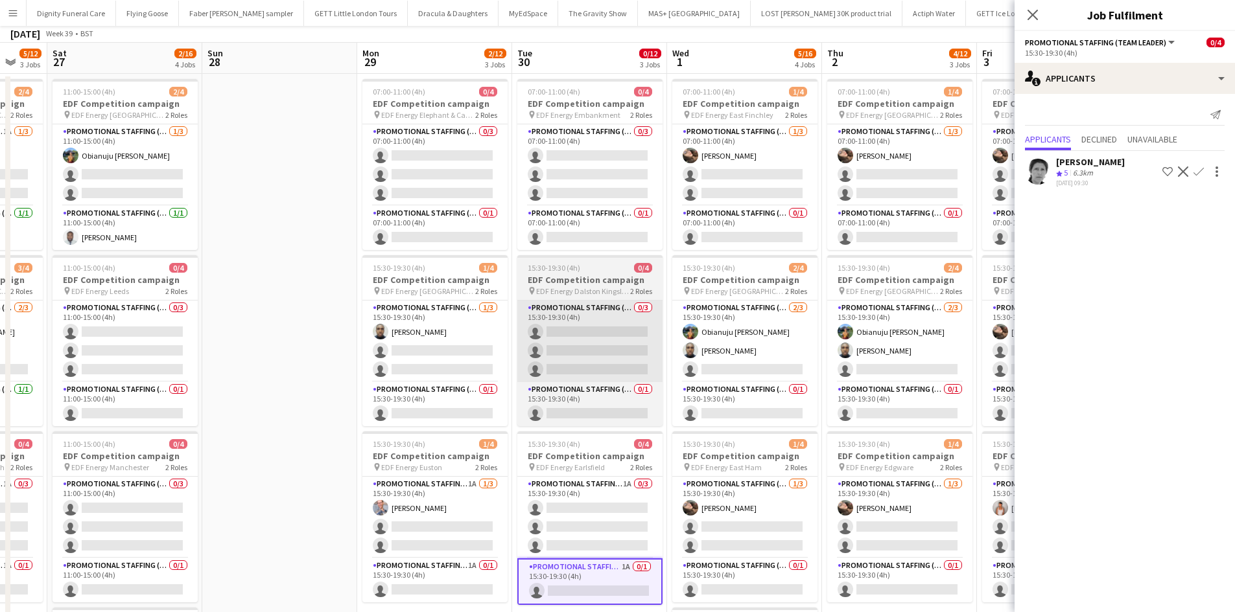
scroll to position [0, 0]
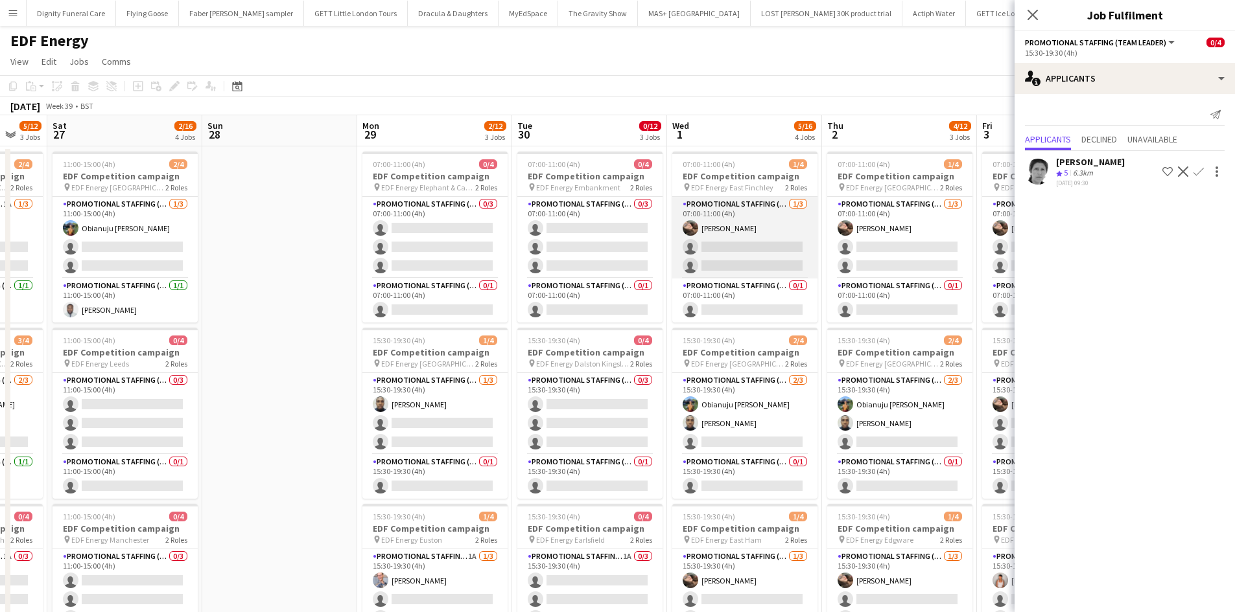
click at [783, 253] on app-card-role "Promotional Staffing (Flyering Staff) 1/3 07:00-11:00 (4h) Anastasiia Meleshko …" at bounding box center [744, 238] width 145 height 82
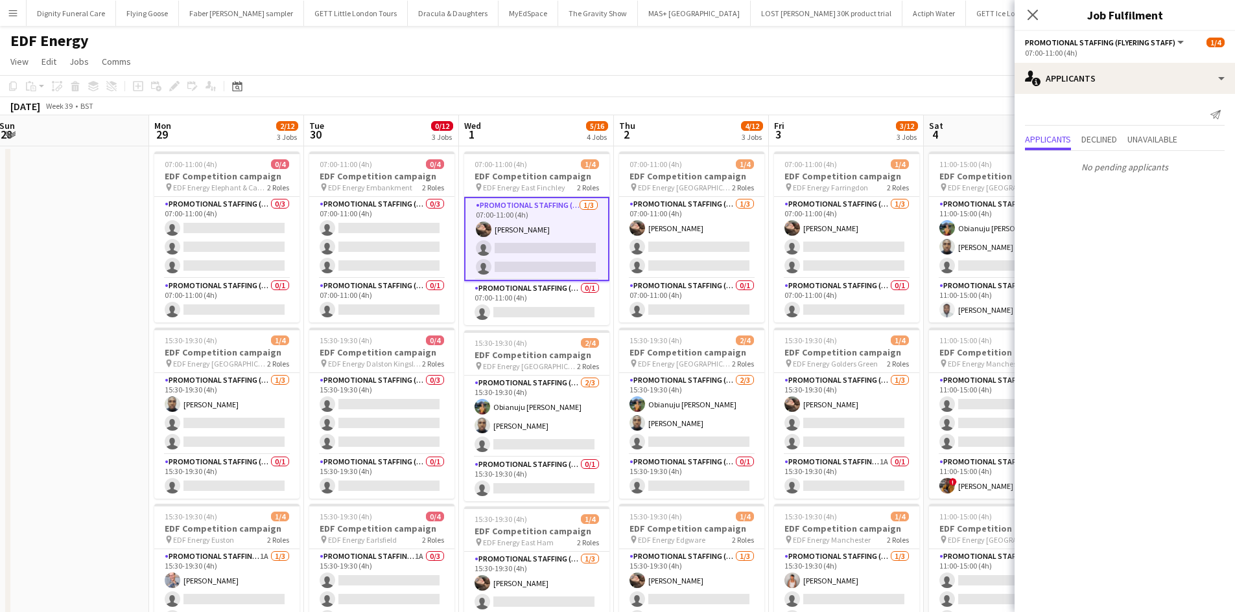
drag, startPoint x: 686, startPoint y: 381, endPoint x: 534, endPoint y: 374, distance: 151.8
click at [534, 374] on app-calendar-viewport "Thu 25 1/12 3 Jobs Fri 26 5/12 3 Jobs Sat 27 2/16 4 Jobs Sun 28 Mon 29 2/12 3 J…" at bounding box center [617, 521] width 1235 height 813
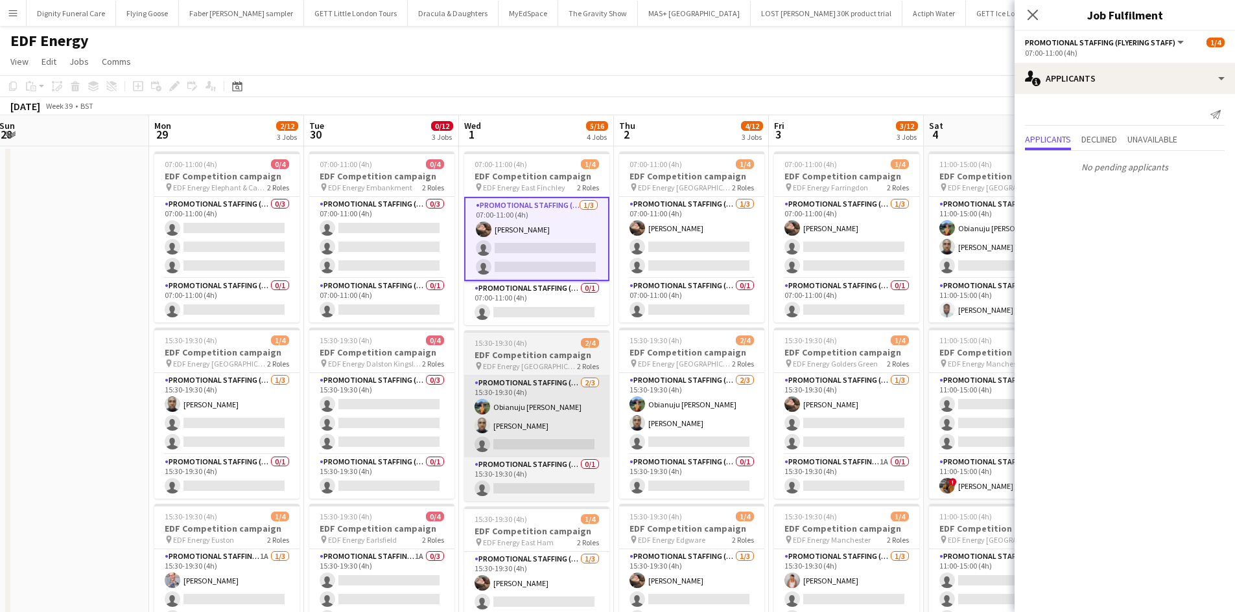
scroll to position [0, 478]
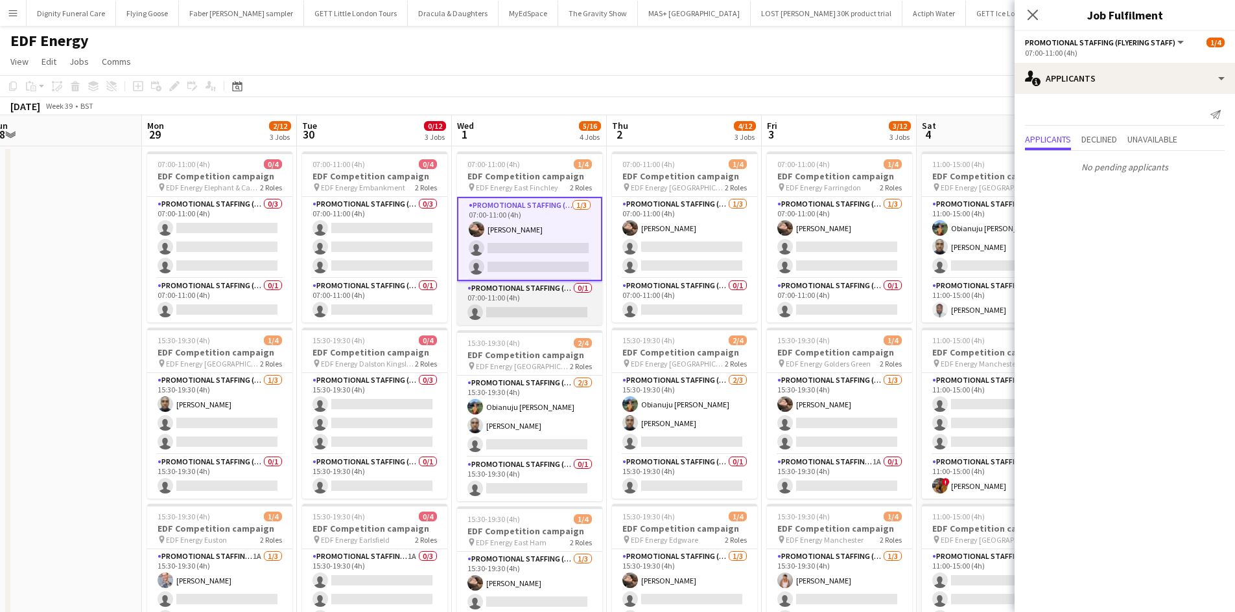
click at [520, 305] on app-card-role "Promotional Staffing (Team Leader) 0/1 07:00-11:00 (4h) single-neutral-actions" at bounding box center [529, 303] width 145 height 44
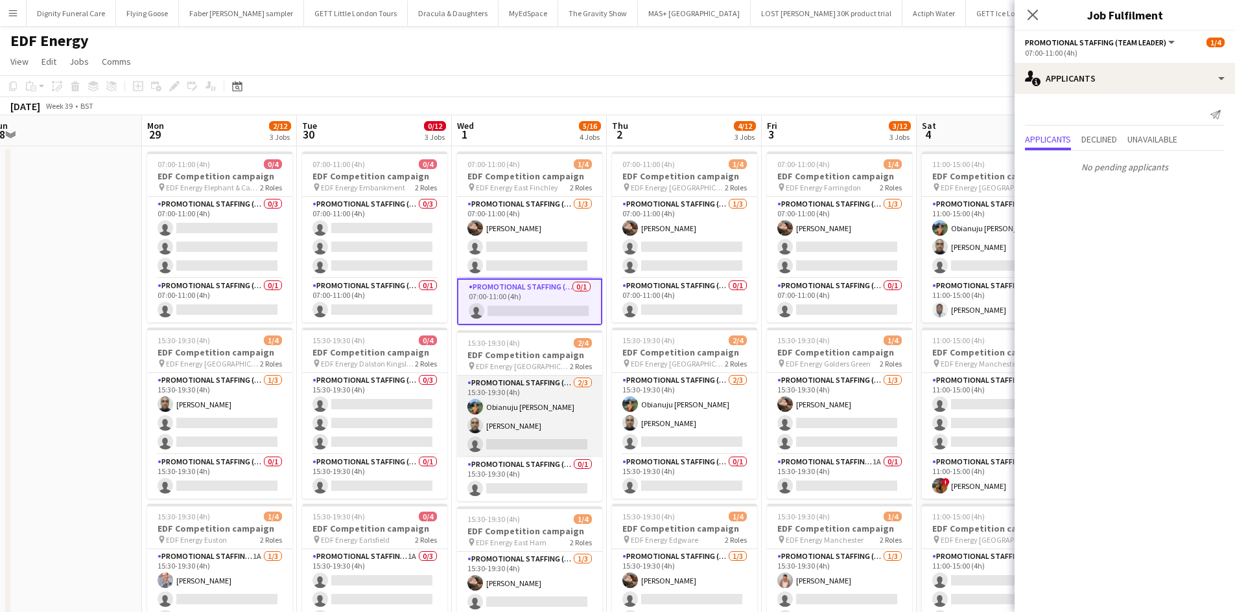
click at [529, 441] on app-card-role "Promotional Staffing (Flyering Staff) 2/3 15:30-19:30 (4h) Obianuju Rosemary Of…" at bounding box center [529, 417] width 145 height 82
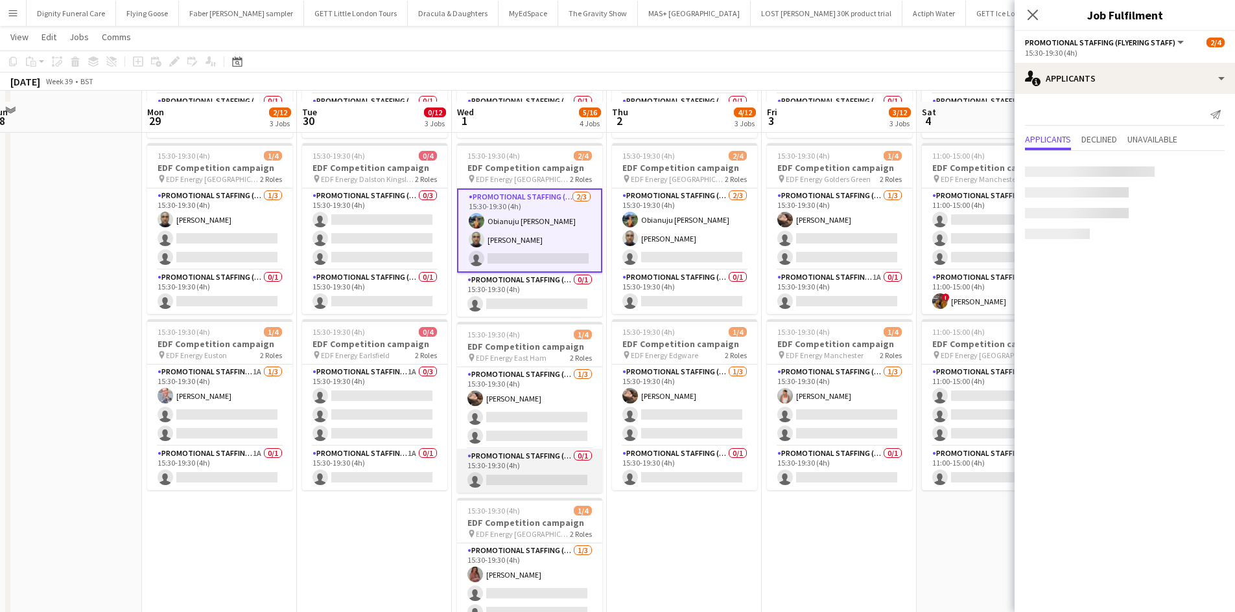
scroll to position [194, 0]
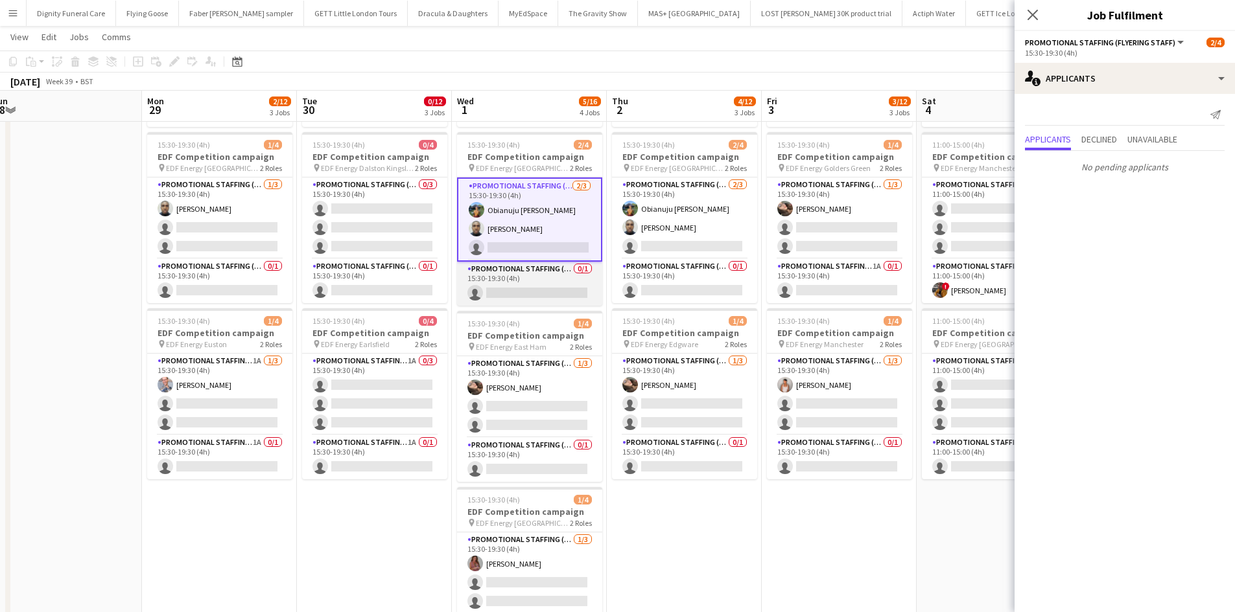
click at [528, 290] on app-card-role "Promotional Staffing (Team Leader) 0/1 15:30-19:30 (4h) single-neutral-actions" at bounding box center [529, 284] width 145 height 44
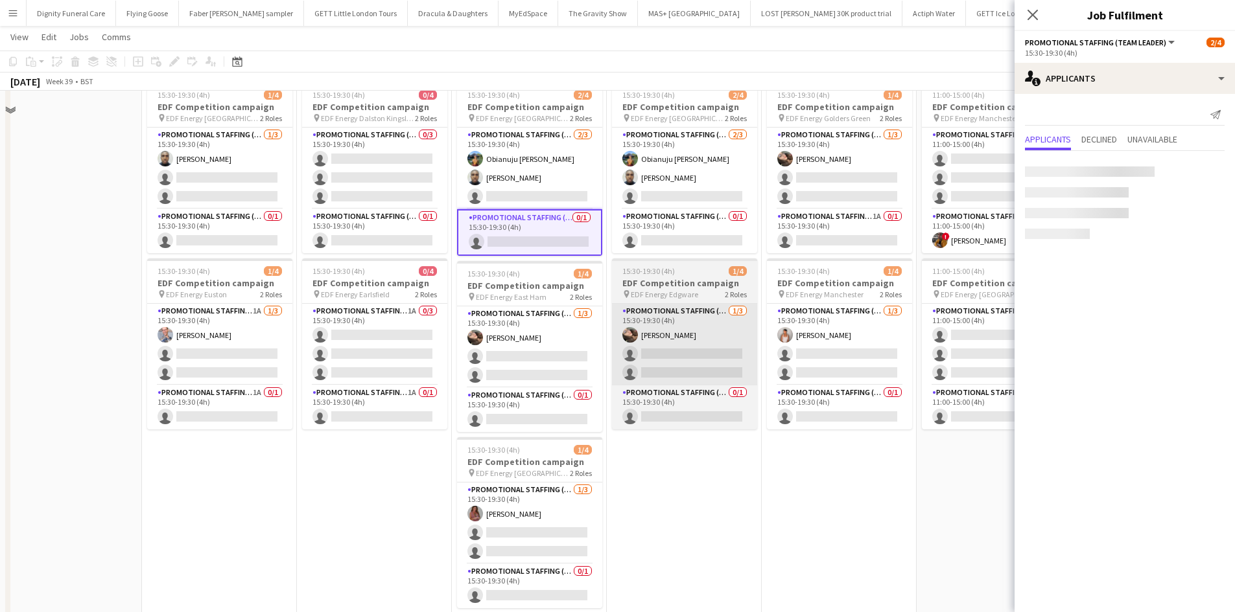
scroll to position [259, 0]
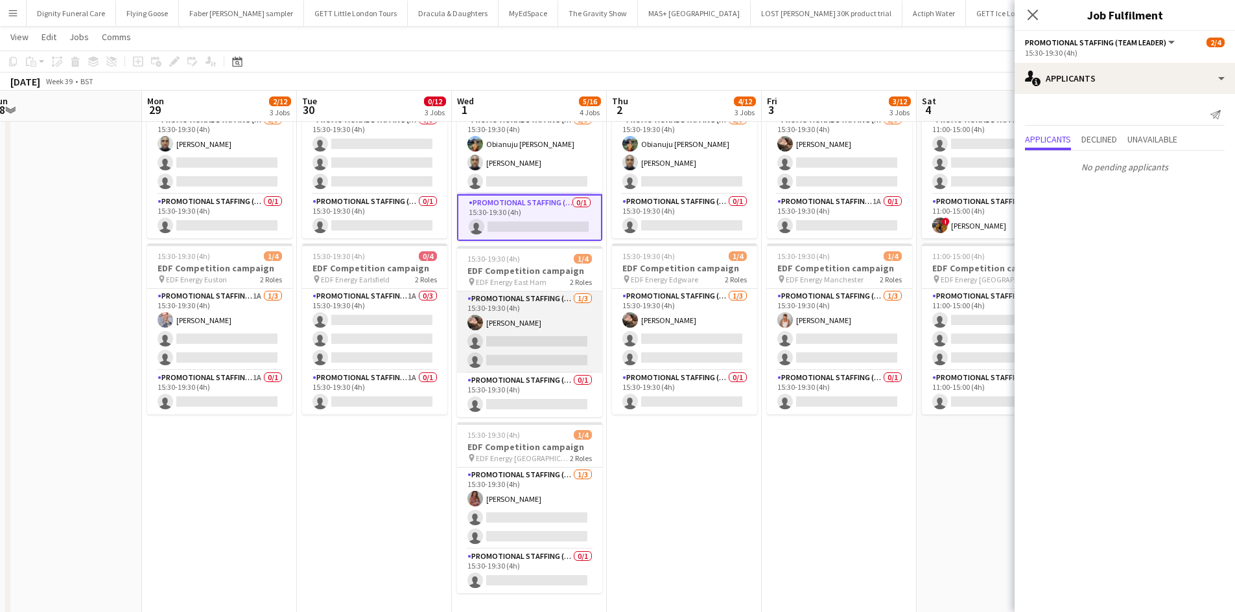
click at [552, 345] on app-card-role "Promotional Staffing (Flyering Staff) 1/3 15:30-19:30 (4h) Anastasiia Meleshko …" at bounding box center [529, 333] width 145 height 82
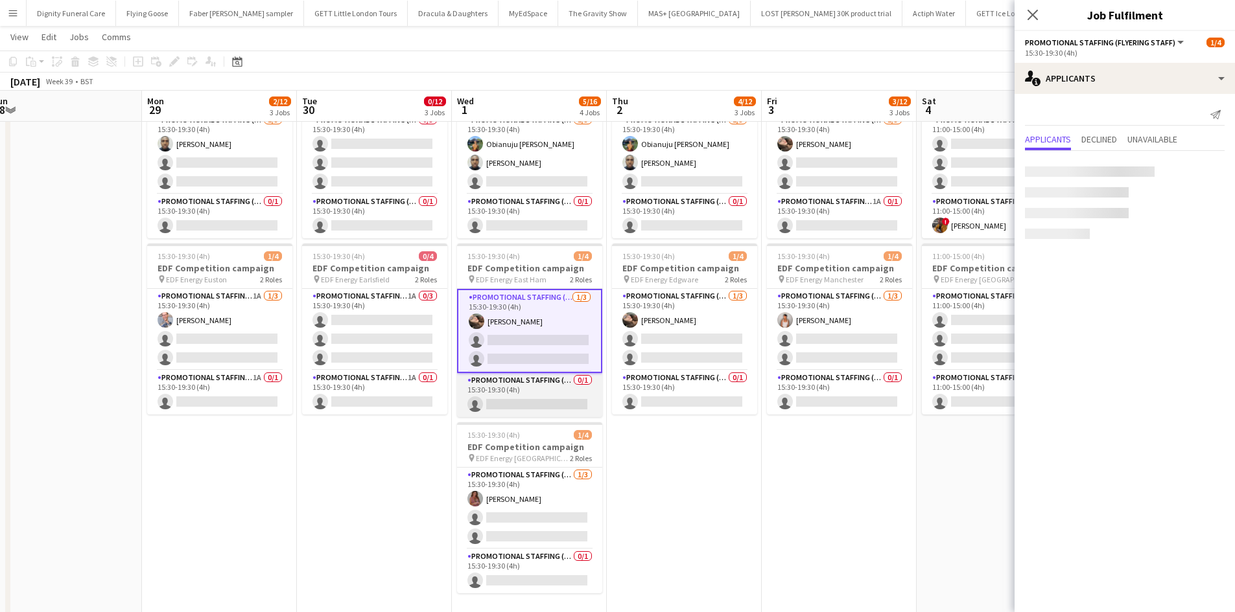
click at [523, 402] on app-card-role "Promotional Staffing (Team Leader) 0/1 15:30-19:30 (4h) single-neutral-actions" at bounding box center [529, 395] width 145 height 44
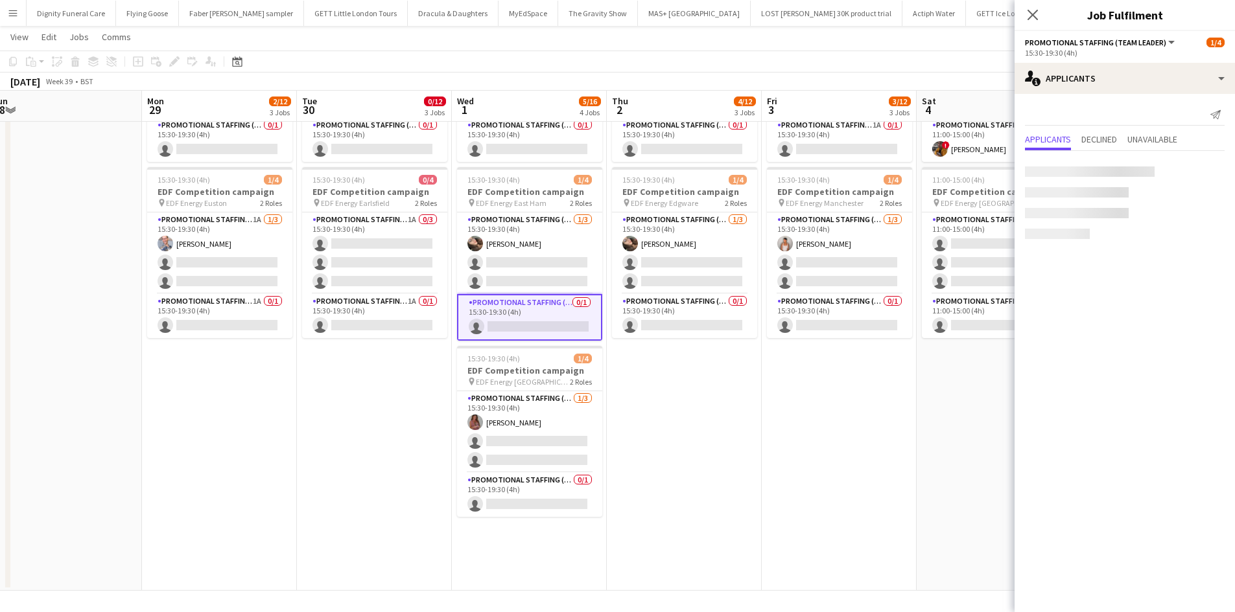
scroll to position [336, 0]
click at [517, 502] on app-card-role "Promotional Staffing (Team Leader) 0/1 15:30-19:30 (4h) single-neutral-actions" at bounding box center [529, 494] width 145 height 44
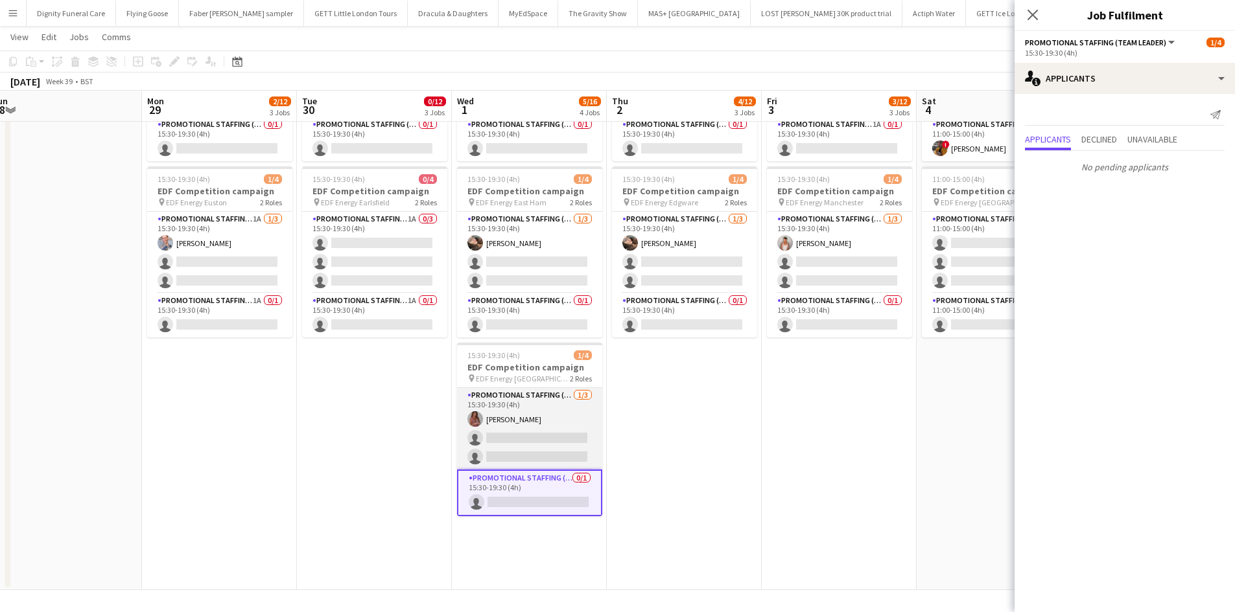
click at [548, 438] on app-card-role "Promotional Staffing (Flyering Staff) 1/3 15:30-19:30 (4h) Sally Whitworth sing…" at bounding box center [529, 429] width 145 height 82
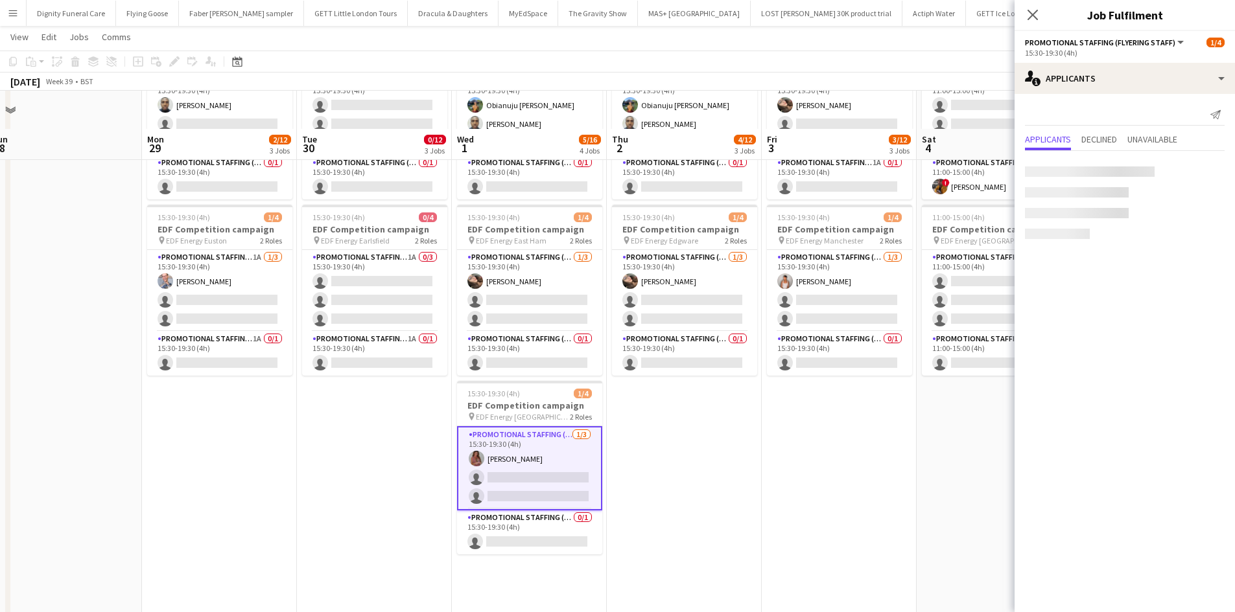
scroll to position [272, 0]
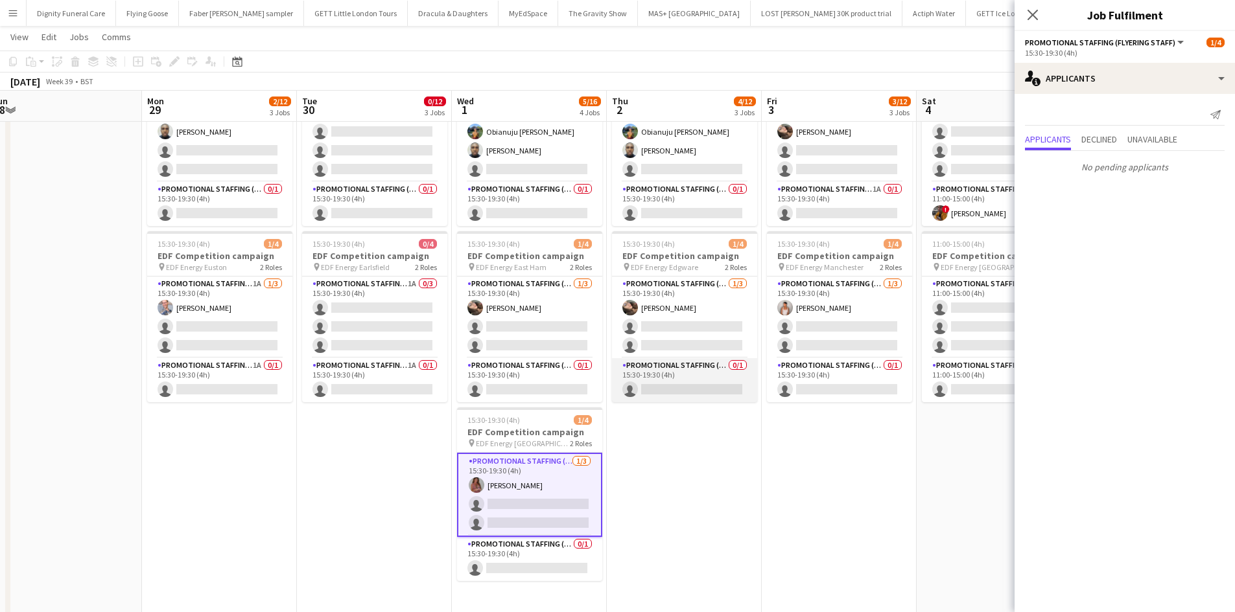
click at [699, 382] on app-card-role "Promotional Staffing (Team Leader) 0/1 15:30-19:30 (4h) single-neutral-actions" at bounding box center [684, 380] width 145 height 44
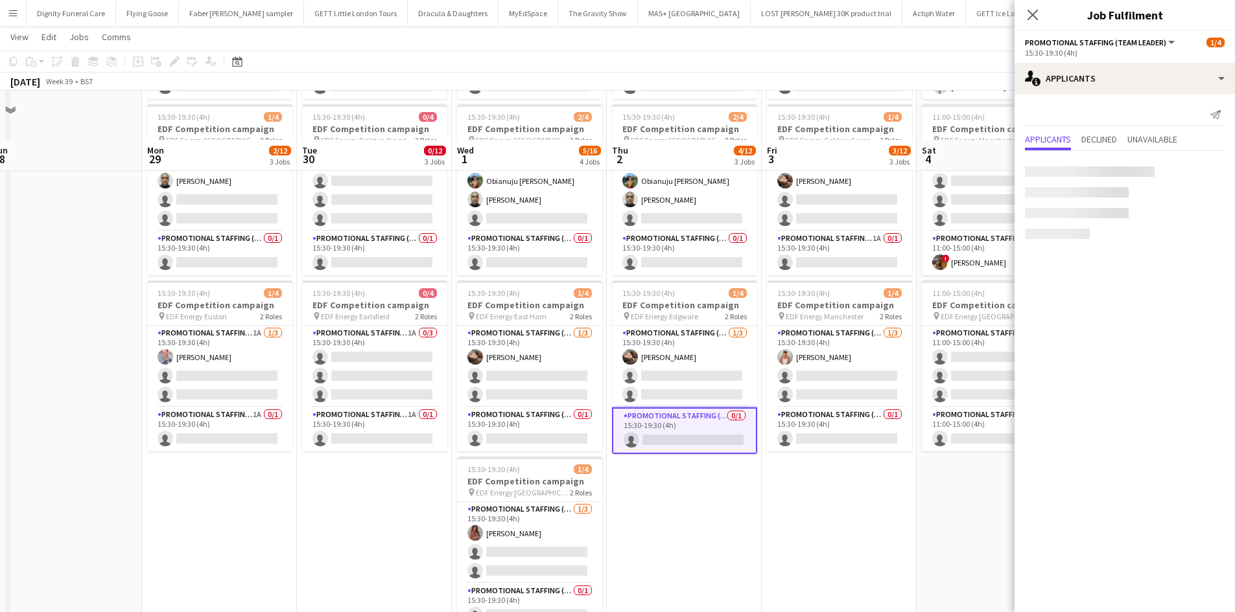
scroll to position [207, 0]
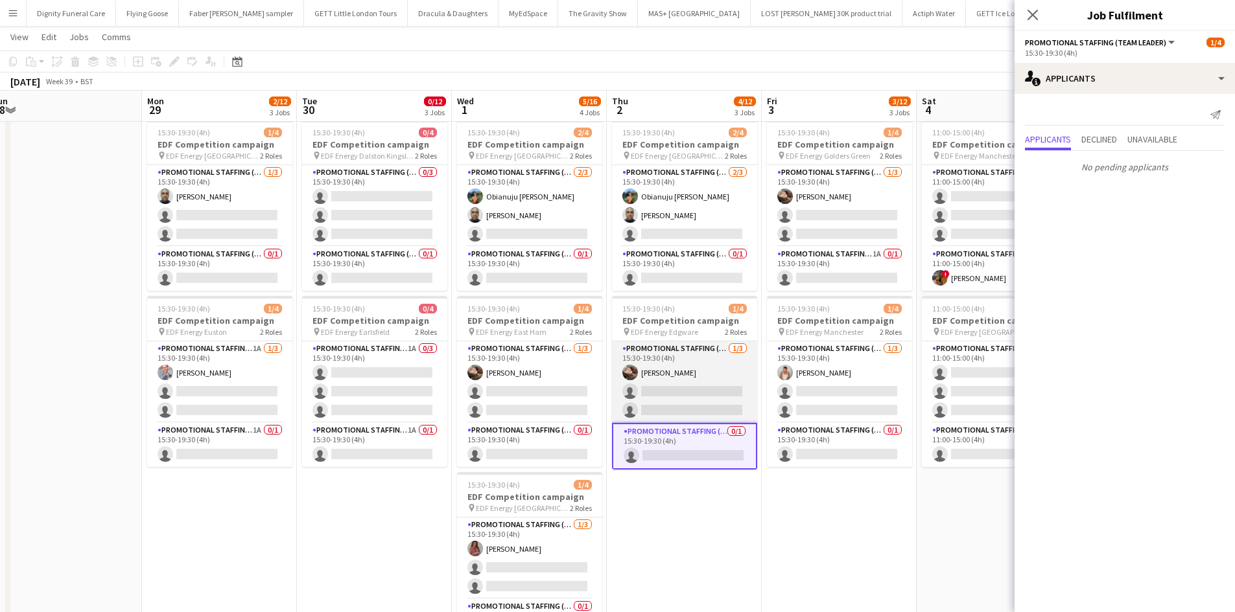
click at [693, 394] on app-card-role "Promotional Staffing (Flyering Staff) 1/3 15:30-19:30 (4h) Anastasiia Meleshko …" at bounding box center [684, 383] width 145 height 82
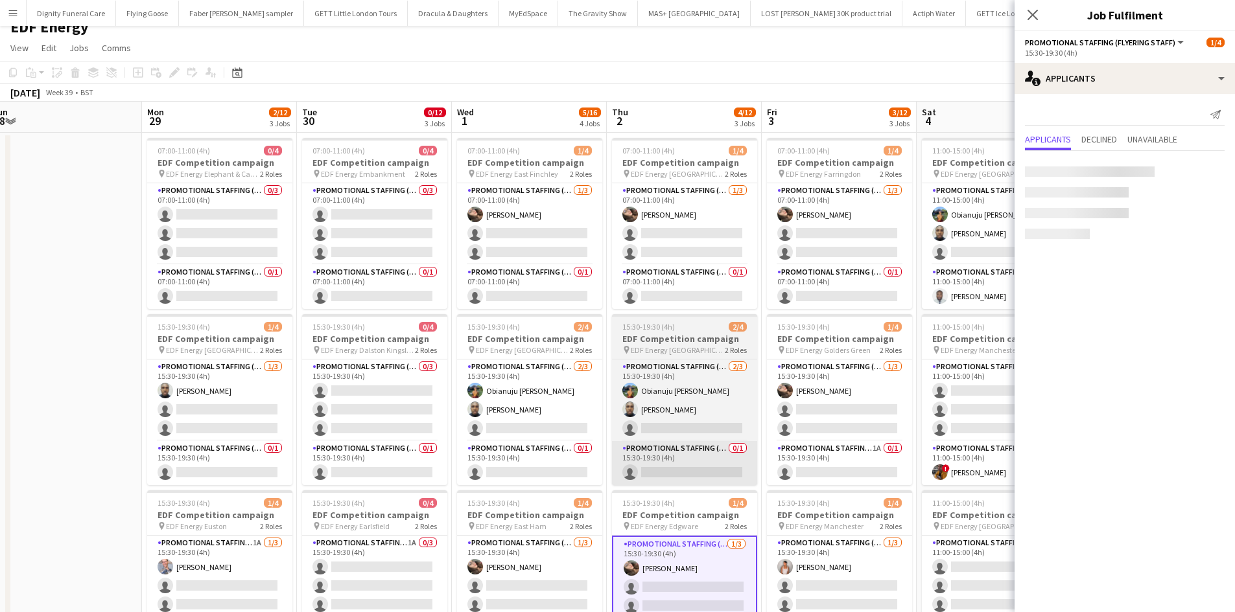
scroll to position [12, 0]
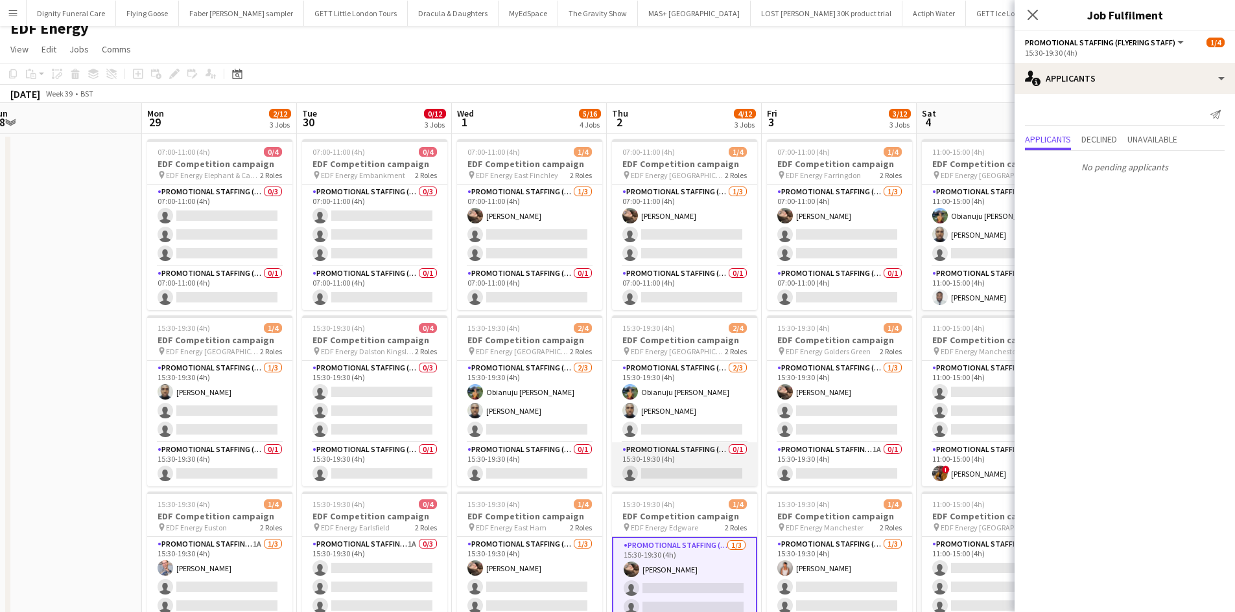
click at [676, 470] on app-card-role "Promotional Staffing (Team Leader) 0/1 15:30-19:30 (4h) single-neutral-actions" at bounding box center [684, 465] width 145 height 44
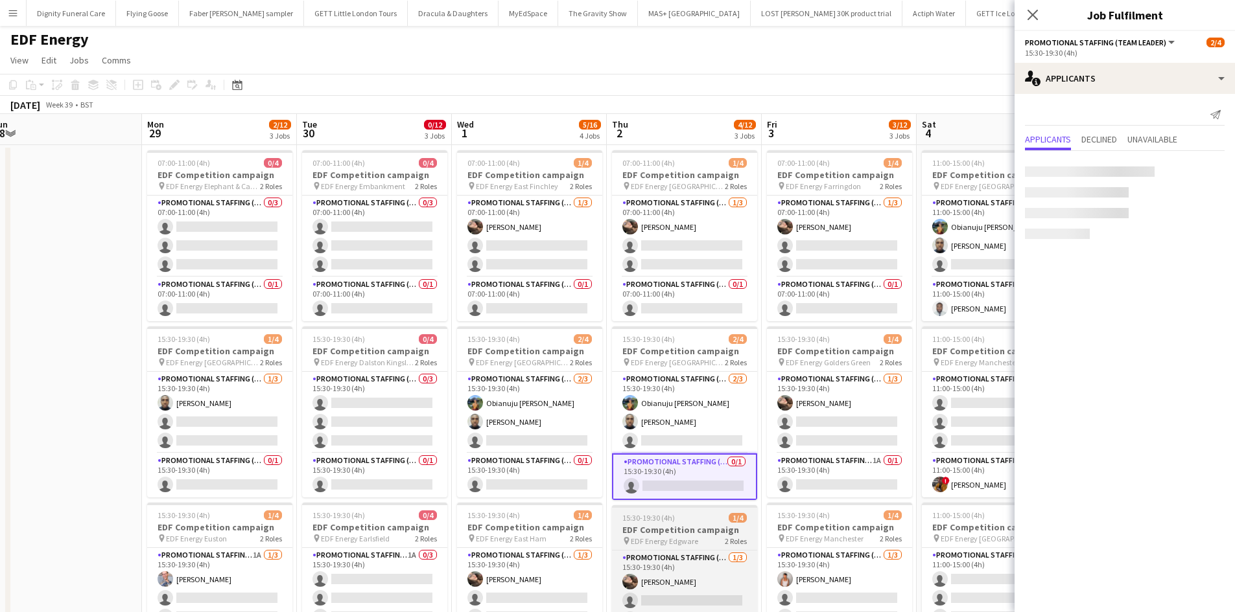
scroll to position [0, 0]
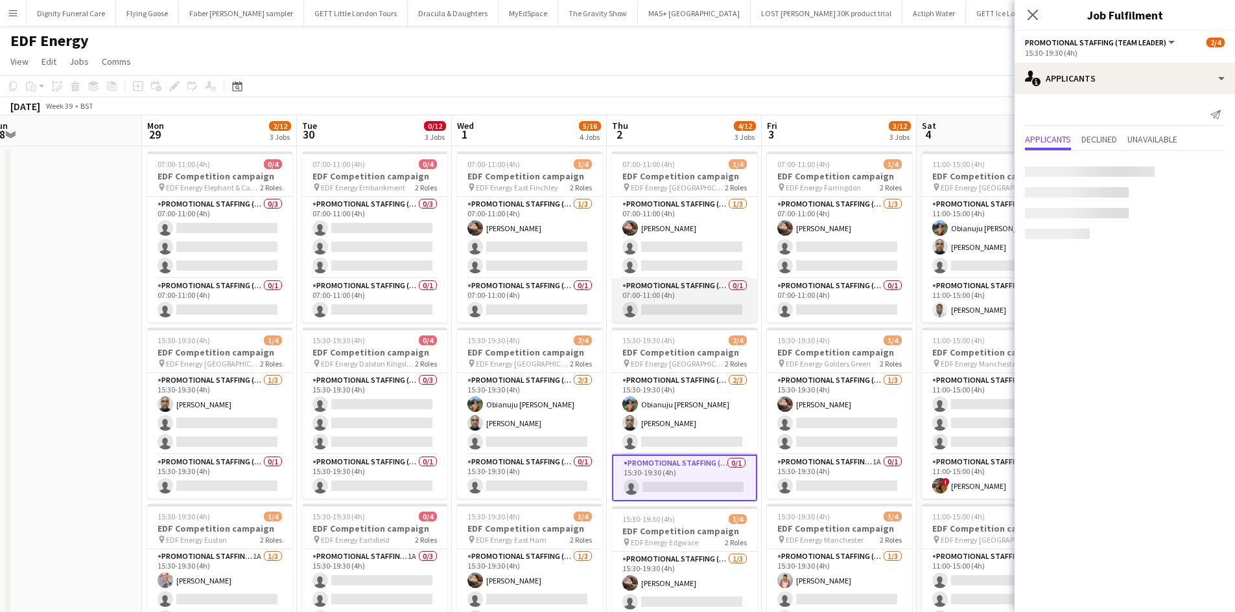
click at [680, 296] on app-card-role "Promotional Staffing (Team Leader) 0/1 07:00-11:00 (4h) single-neutral-actions" at bounding box center [684, 301] width 145 height 44
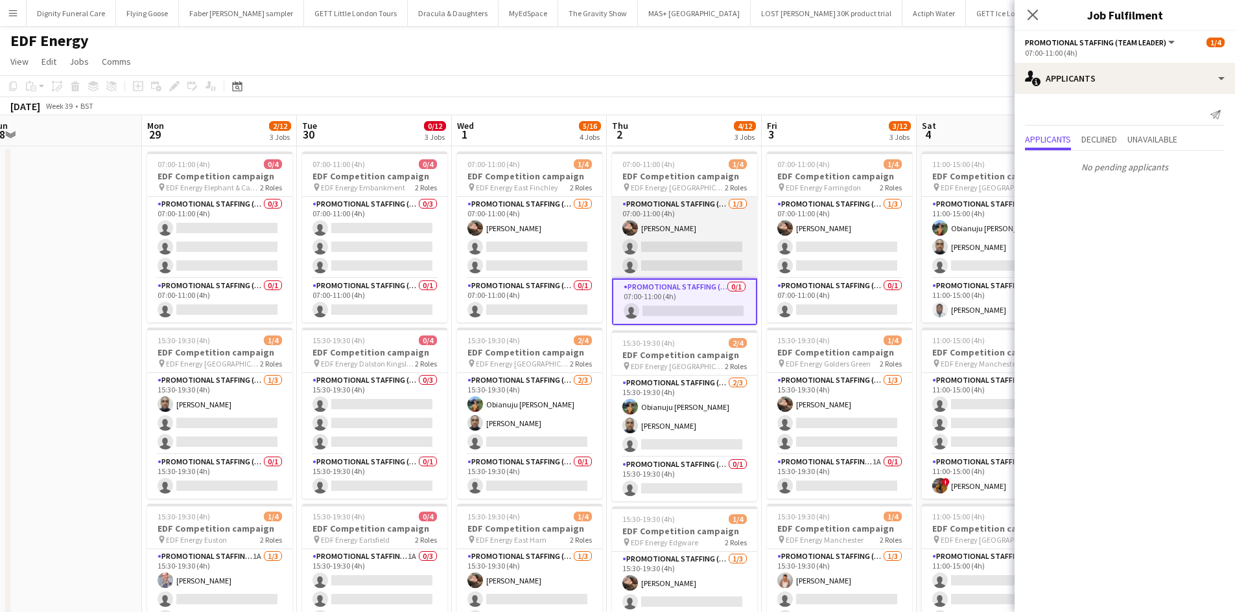
click at [704, 244] on app-card-role "Promotional Staffing (Flyering Staff) 1/3 07:00-11:00 (4h) Anastasiia Meleshko …" at bounding box center [684, 238] width 145 height 82
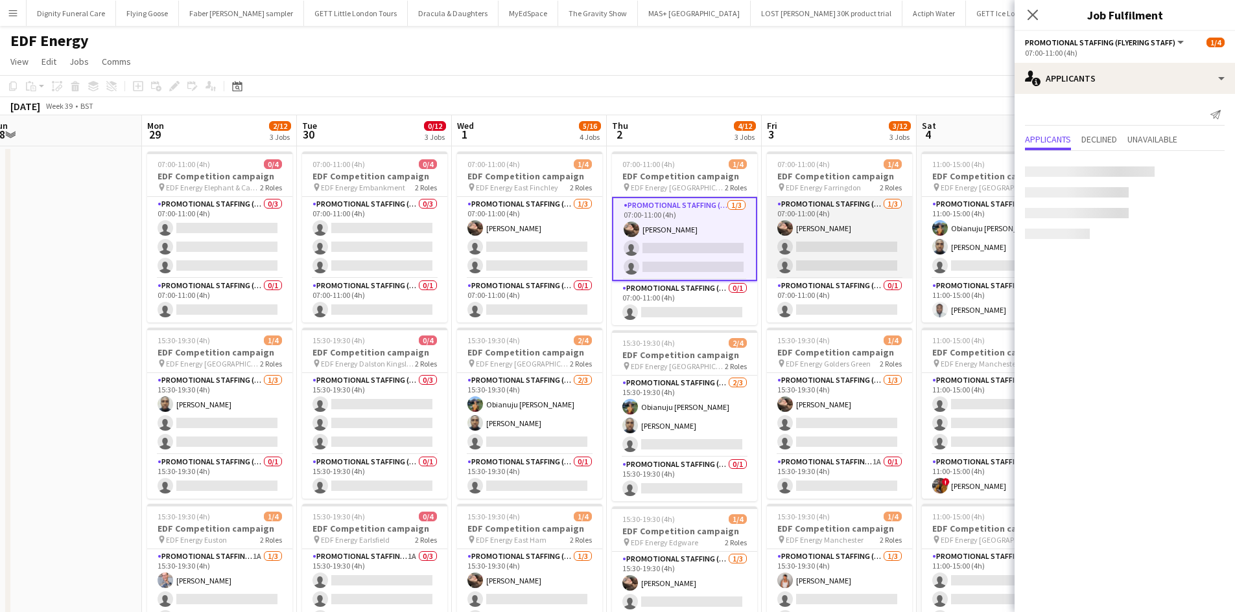
click at [839, 255] on app-card-role "Promotional Staffing (Flyering Staff) 1/3 07:00-11:00 (4h) Anastasiia Meleshko …" at bounding box center [839, 238] width 145 height 82
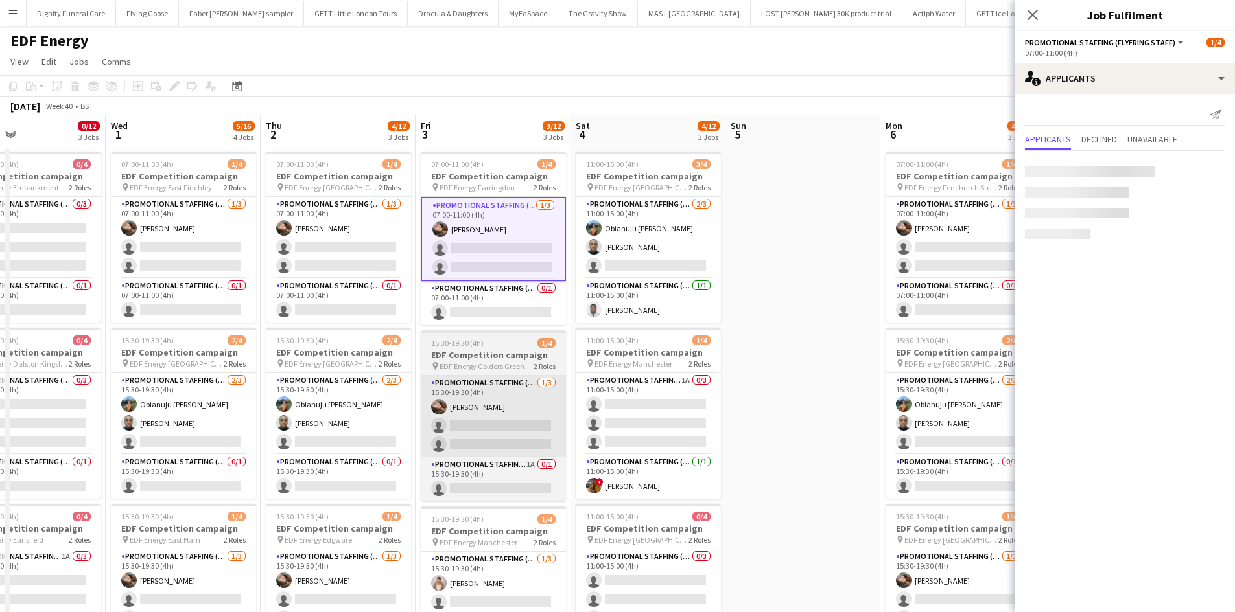
drag, startPoint x: 868, startPoint y: 389, endPoint x: 528, endPoint y: 384, distance: 340.3
click at [531, 384] on app-calendar-viewport "Sat 27 2/16 4 Jobs Sun 28 Mon 29 2/12 3 Jobs Tue 30 0/12 3 Jobs Wed 1 5/16 4 Jo…" at bounding box center [617, 521] width 1235 height 813
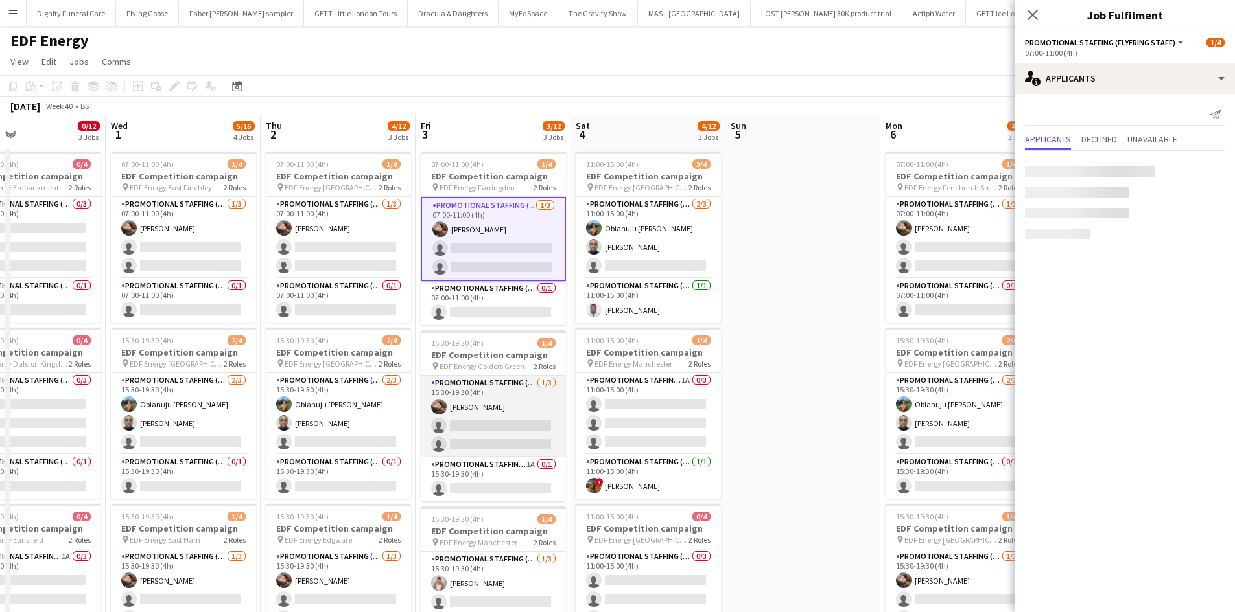
scroll to position [0, 516]
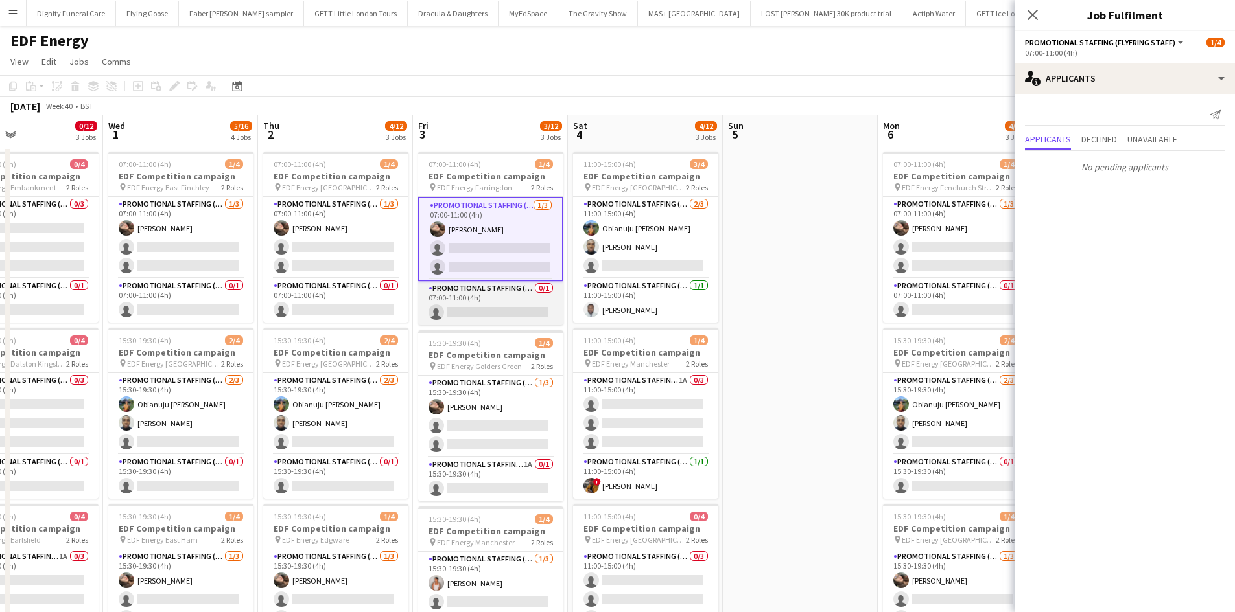
click at [513, 312] on app-card-role "Promotional Staffing (Team Leader) 0/1 07:00-11:00 (4h) single-neutral-actions" at bounding box center [490, 303] width 145 height 44
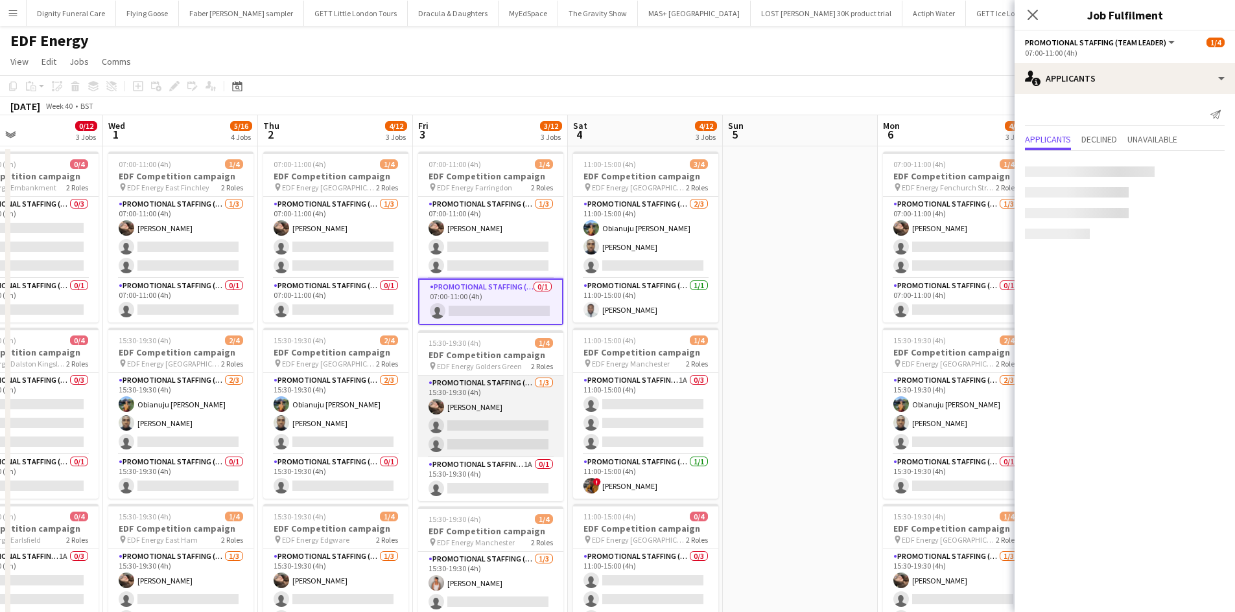
click at [490, 430] on app-card-role "Promotional Staffing (Flyering Staff) 1/3 15:30-19:30 (4h) Anastasiia Meleshko …" at bounding box center [490, 417] width 145 height 82
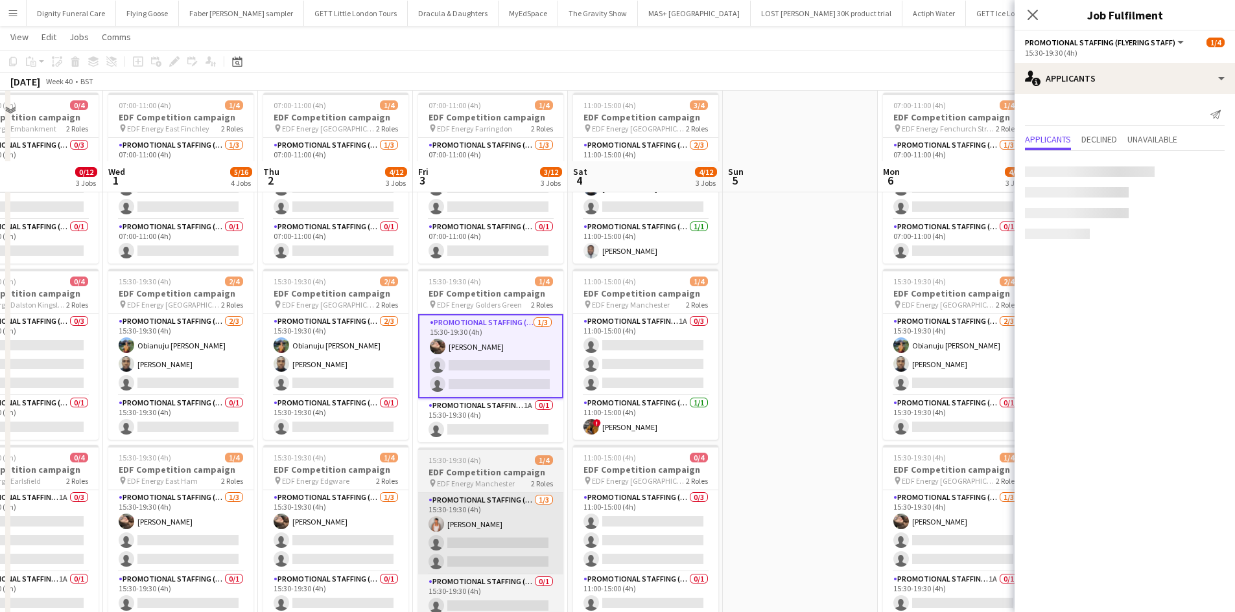
scroll to position [130, 0]
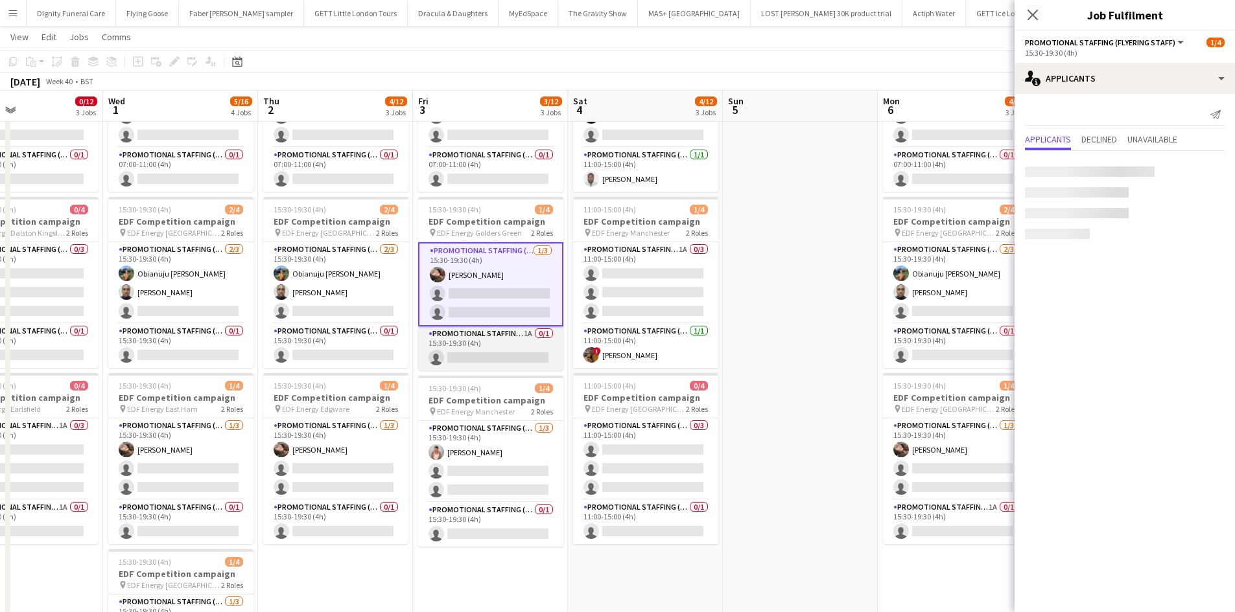
click at [498, 358] on app-card-role "Promotional Staffing (Team Leader) 1A 0/1 15:30-19:30 (4h) single-neutral-actio…" at bounding box center [490, 349] width 145 height 44
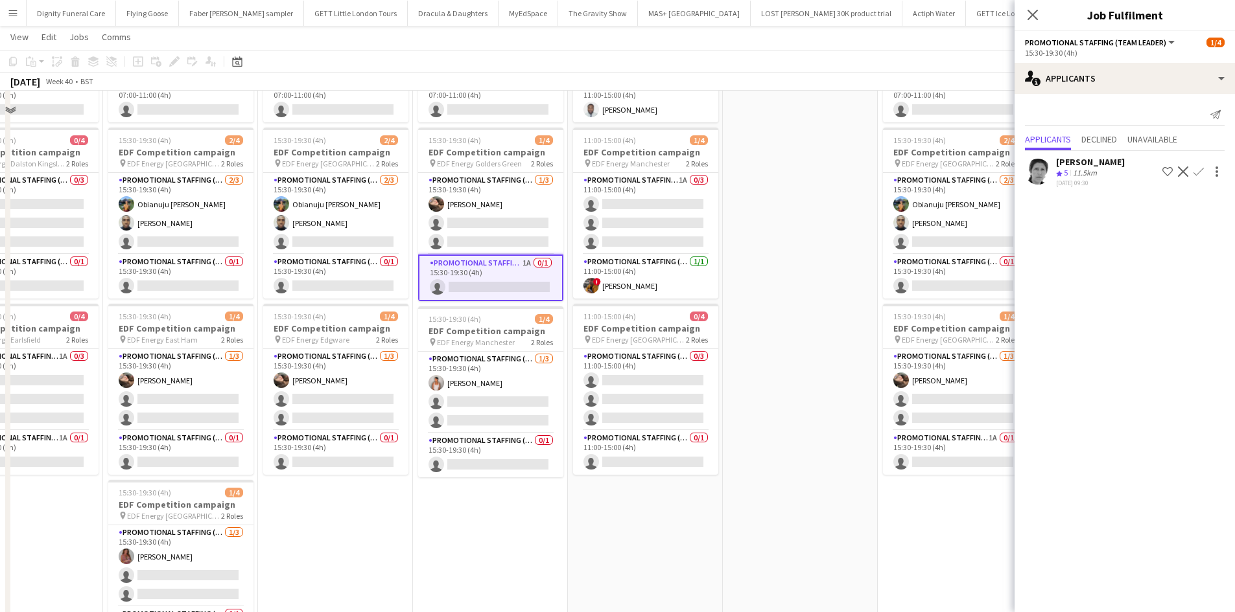
scroll to position [259, 0]
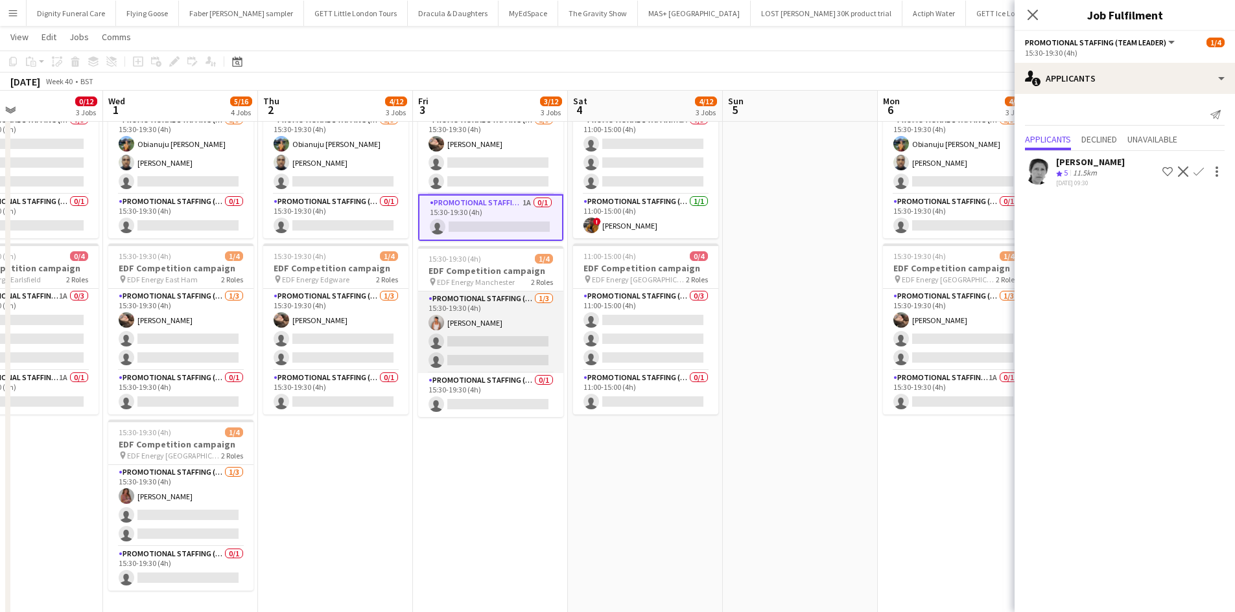
click at [496, 354] on app-card-role "Promotional Staffing (Flyering Staff) 1/3 15:30-19:30 (4h) Jessica Montogmery s…" at bounding box center [490, 333] width 145 height 82
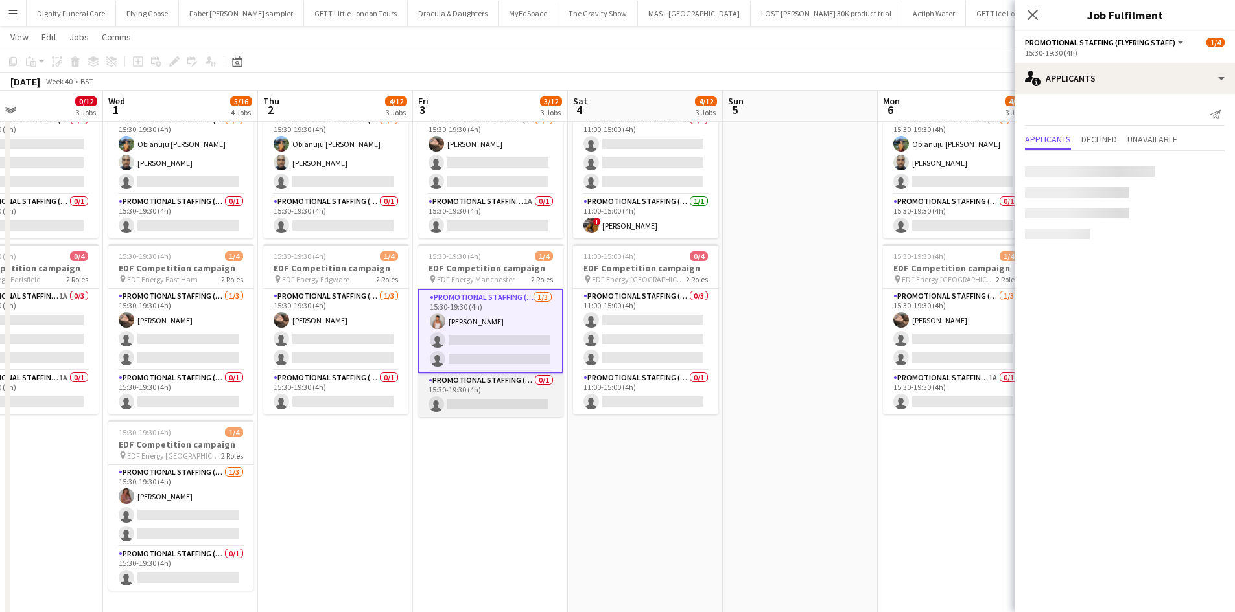
click at [475, 399] on app-card-role "Promotional Staffing (Team Leader) 0/1 15:30-19:30 (4h) single-neutral-actions" at bounding box center [490, 395] width 145 height 44
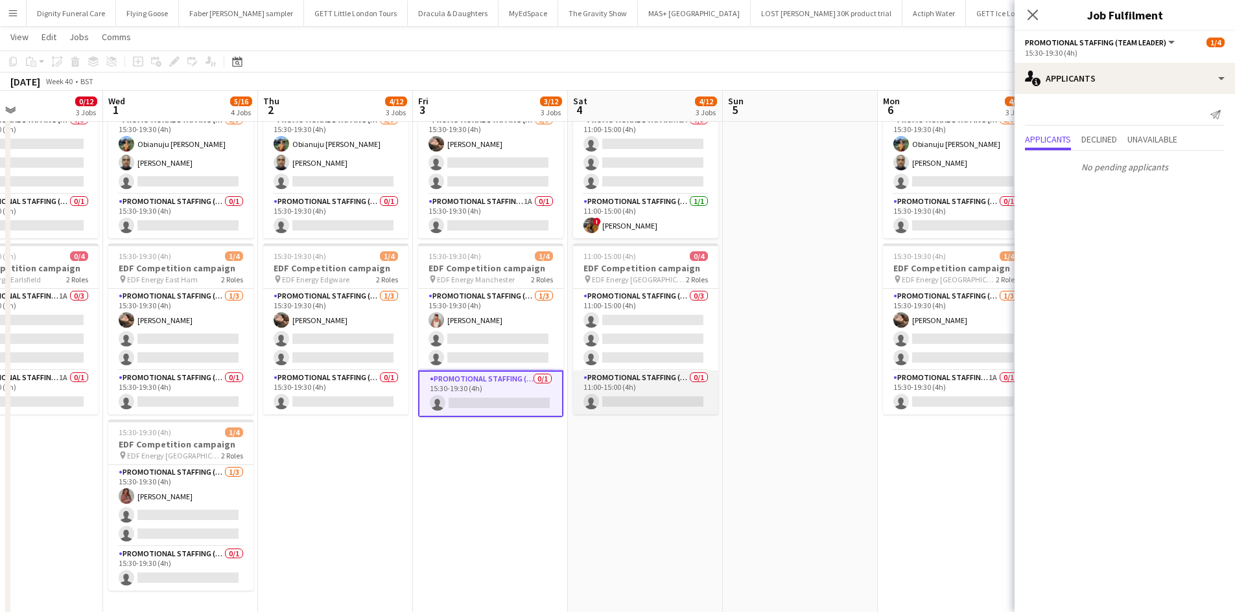
click at [674, 399] on app-card-role "Promotional Staffing (Team Leader) 0/1 11:00-15:00 (4h) single-neutral-actions" at bounding box center [645, 393] width 145 height 44
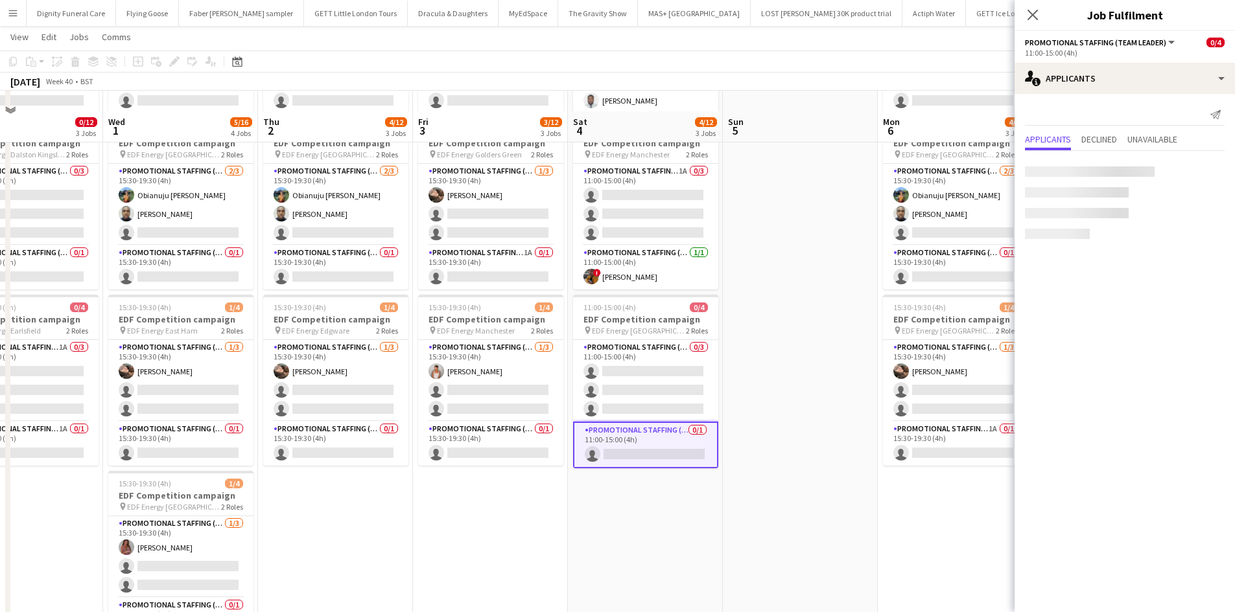
scroll to position [194, 0]
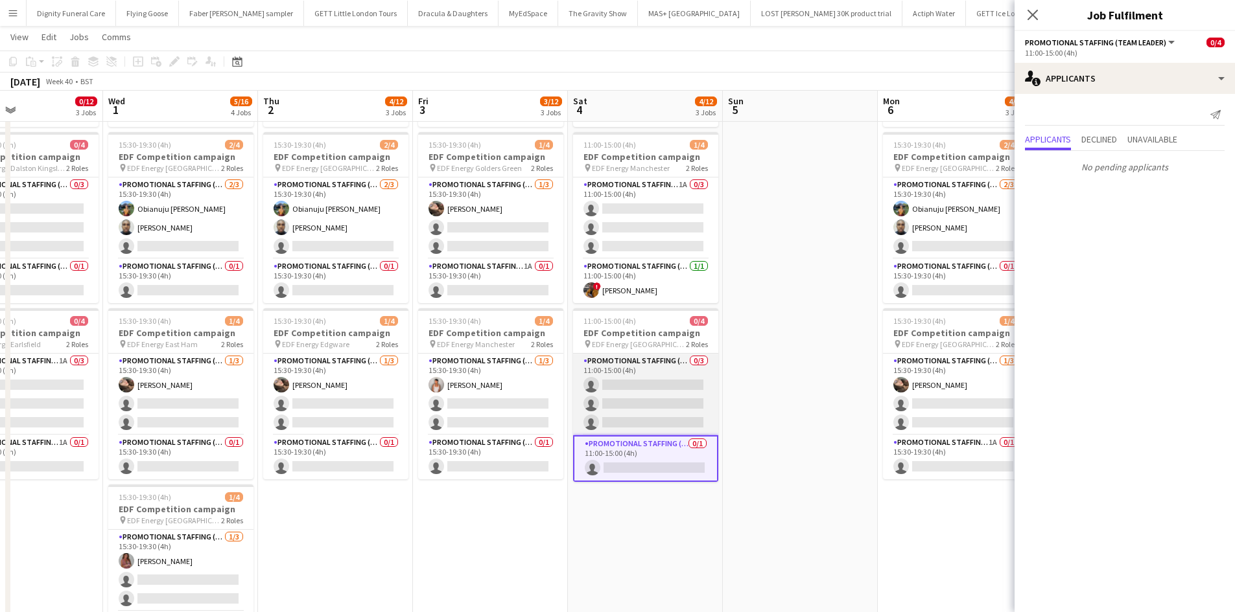
click at [656, 397] on app-card-role "Promotional Staffing (Flyering Staff) 0/3 11:00-15:00 (4h) single-neutral-actio…" at bounding box center [645, 395] width 145 height 82
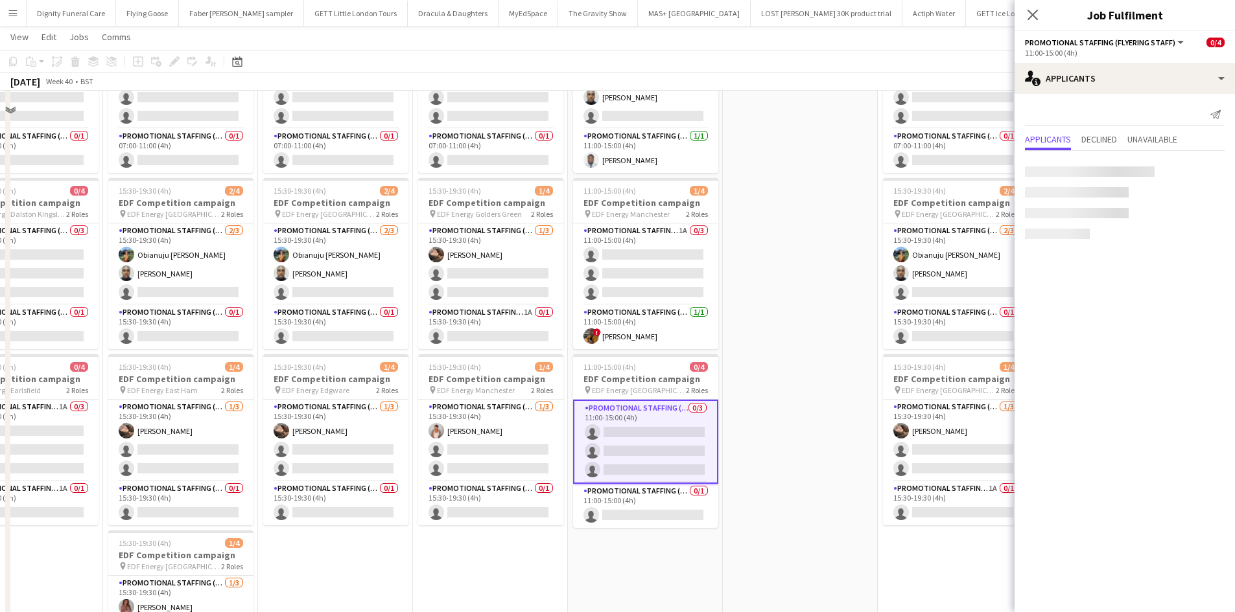
scroll to position [0, 0]
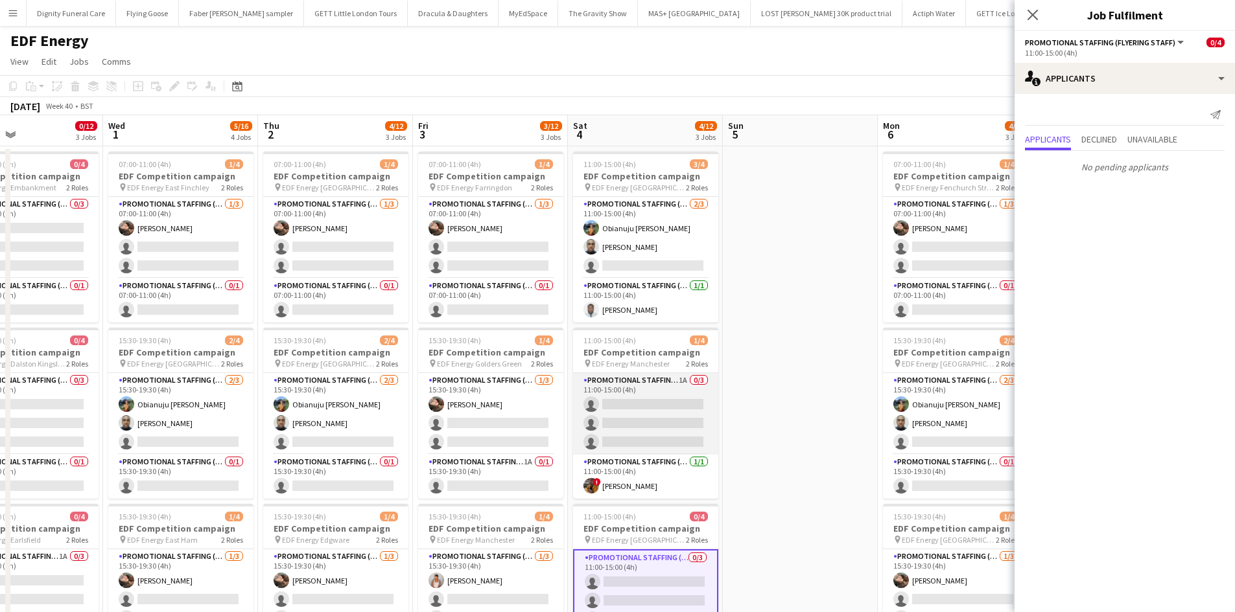
click at [646, 392] on app-card-role "Promotional Staffing (Flyering Staff) 1A 0/3 11:00-15:00 (4h) single-neutral-ac…" at bounding box center [645, 414] width 145 height 82
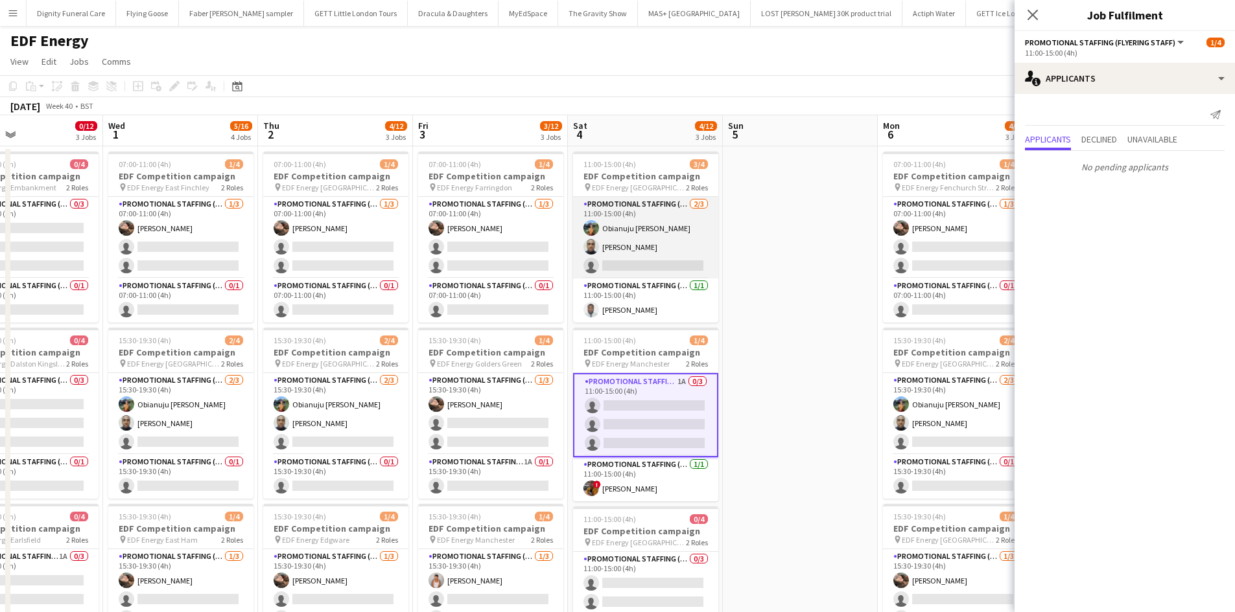
click at [660, 261] on app-card-role "Promotional Staffing (Flyering Staff) 2/3 11:00-15:00 (4h) Obianuju Rosemary Of…" at bounding box center [645, 238] width 145 height 82
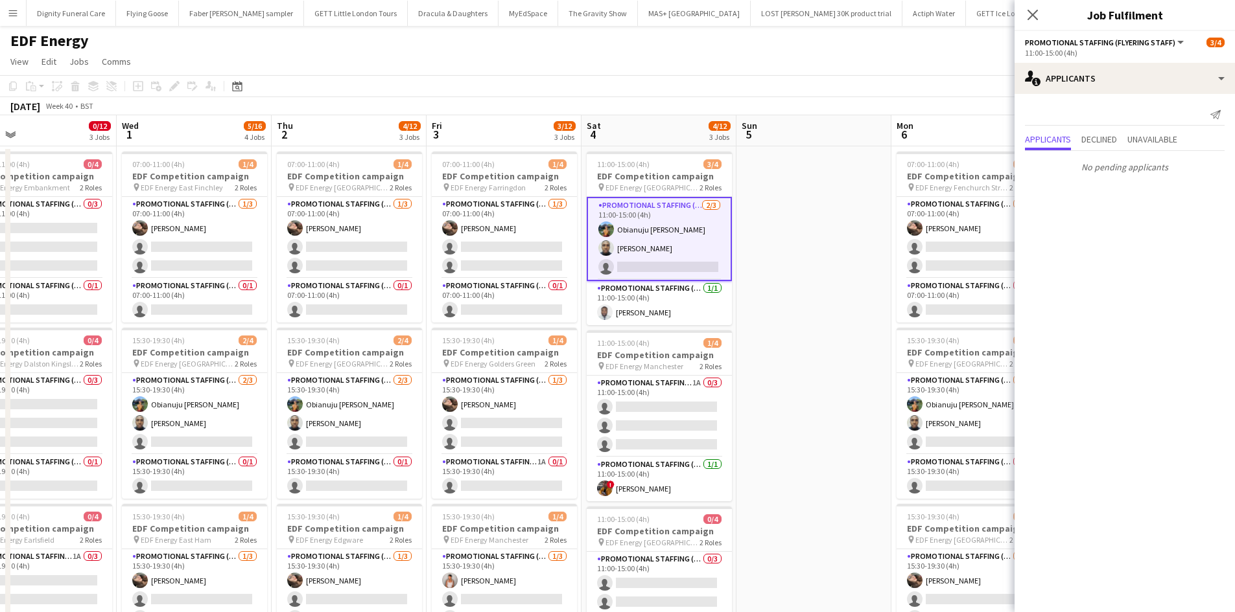
drag, startPoint x: 817, startPoint y: 387, endPoint x: 487, endPoint y: 393, distance: 329.3
click at [489, 392] on app-calendar-viewport "Sat 27 2/16 4 Jobs Sun 28 Mon 29 2/12 3 Jobs Tue 30 0/12 3 Jobs Wed 1 5/16 4 Jo…" at bounding box center [617, 521] width 1235 height 813
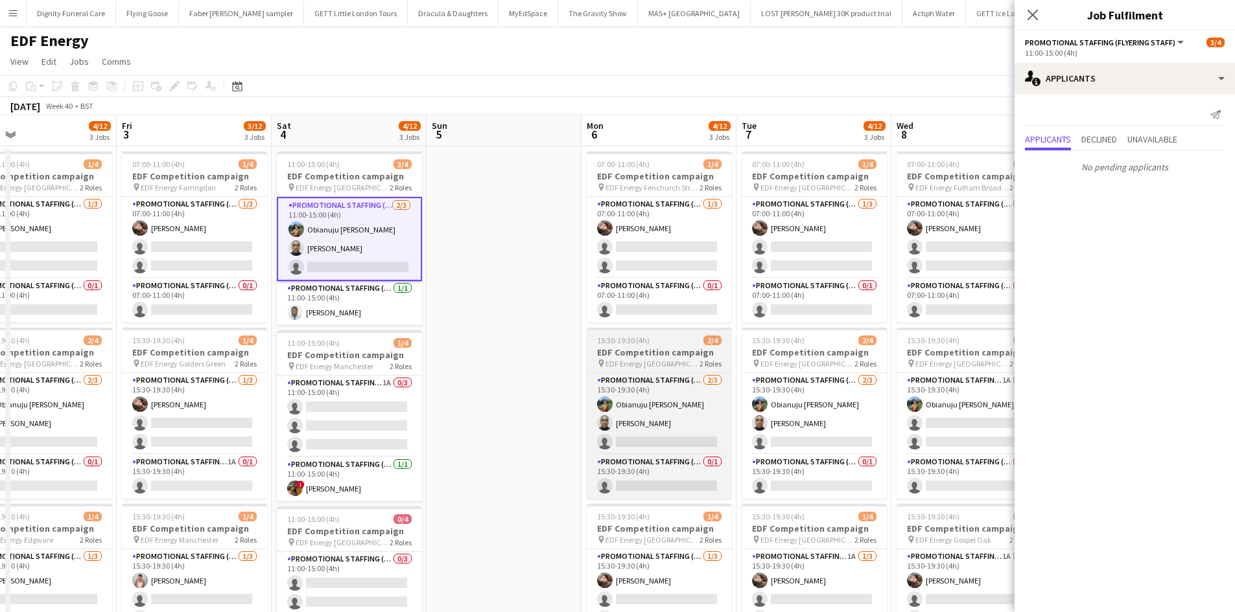
scroll to position [0, 535]
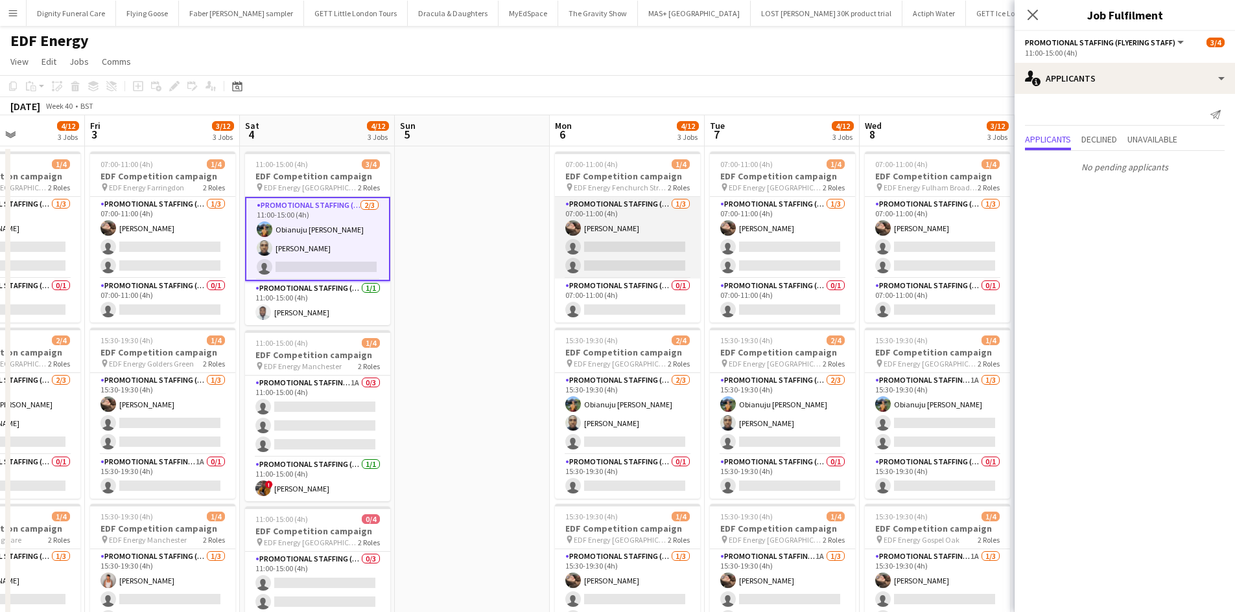
click at [615, 262] on app-card-role "Promotional Staffing (Flyering Staff) 1/3 07:00-11:00 (4h) Anastasiia Meleshko …" at bounding box center [627, 238] width 145 height 82
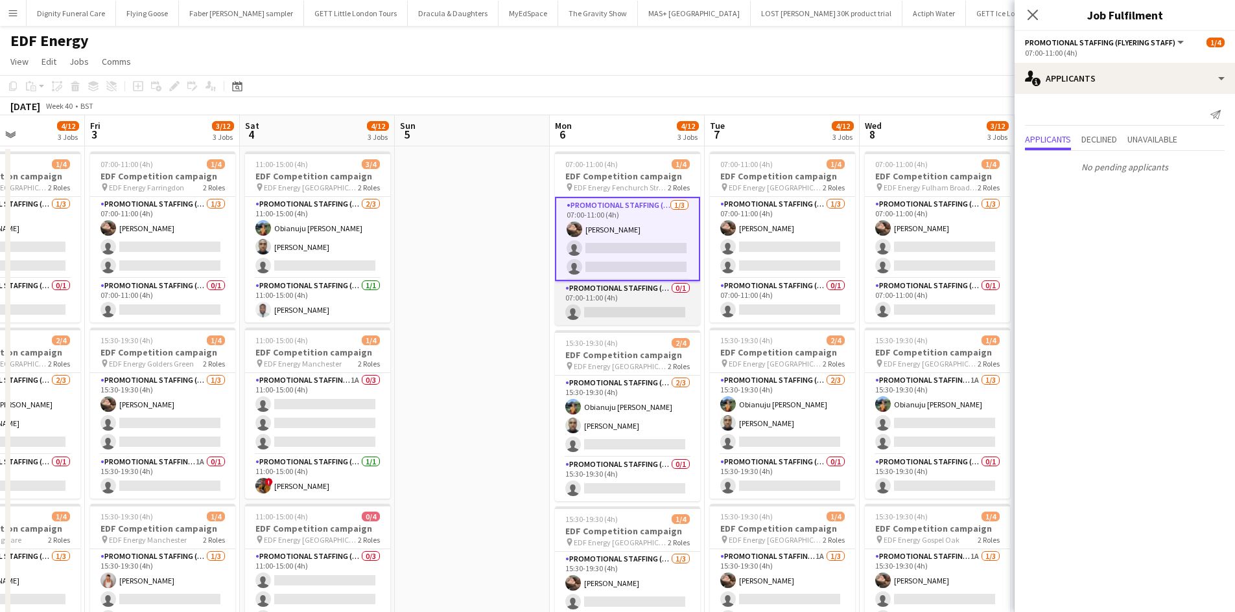
click at [632, 309] on app-card-role "Promotional Staffing (Team Leader) 0/1 07:00-11:00 (4h) single-neutral-actions" at bounding box center [627, 303] width 145 height 44
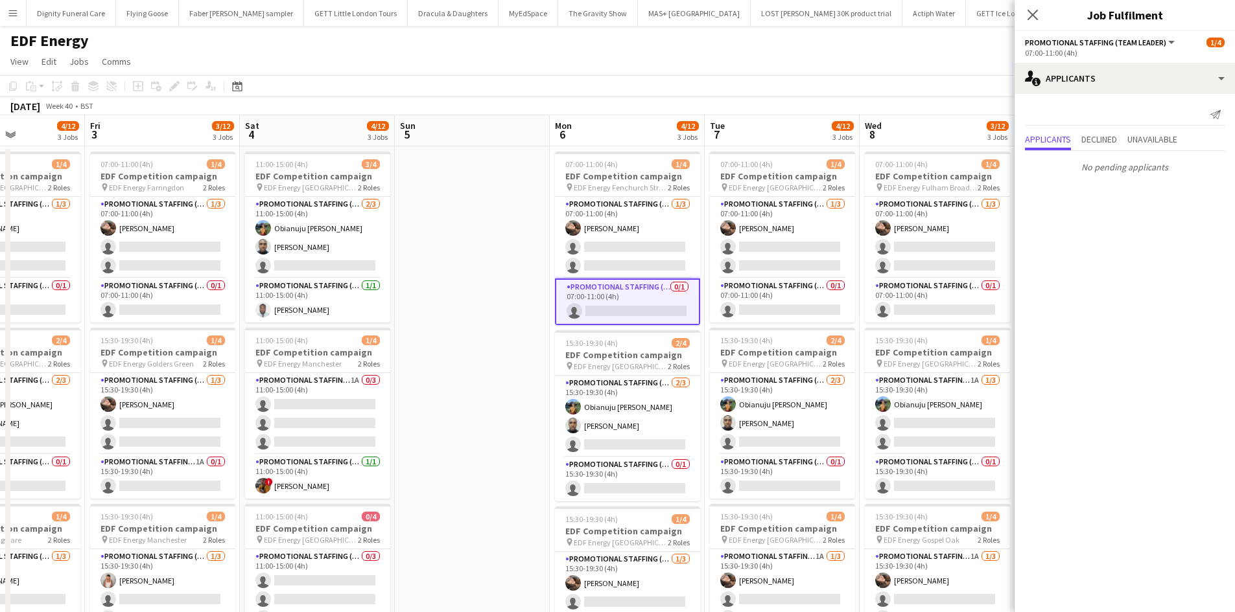
click at [448, 300] on app-date-cell at bounding box center [472, 537] width 155 height 782
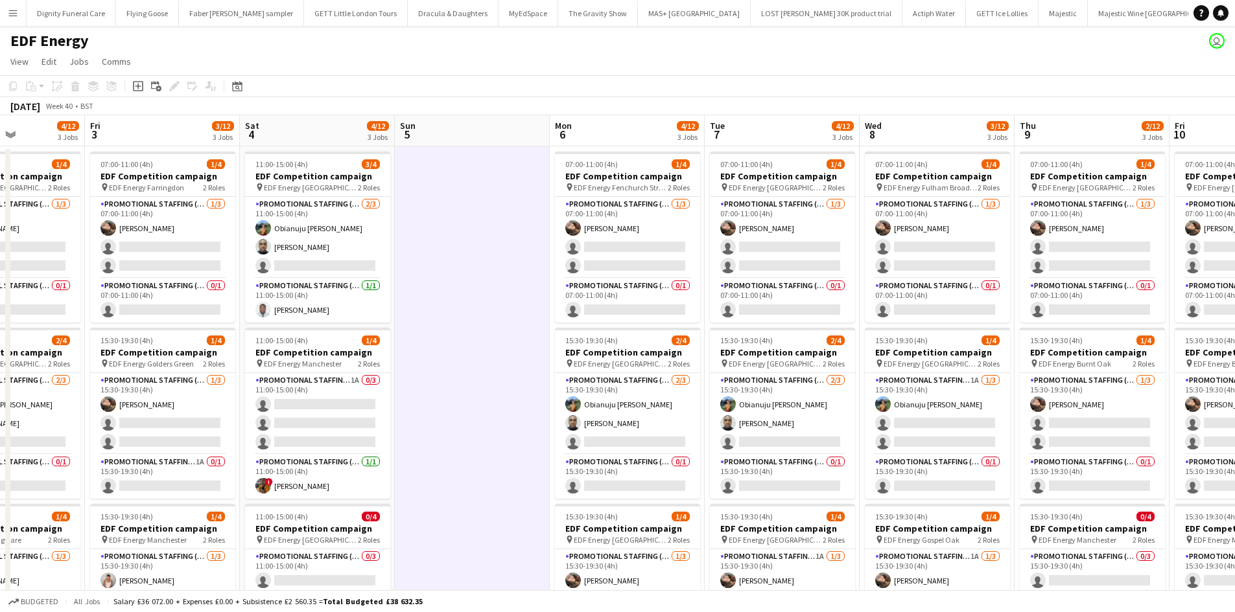
scroll to position [0, 533]
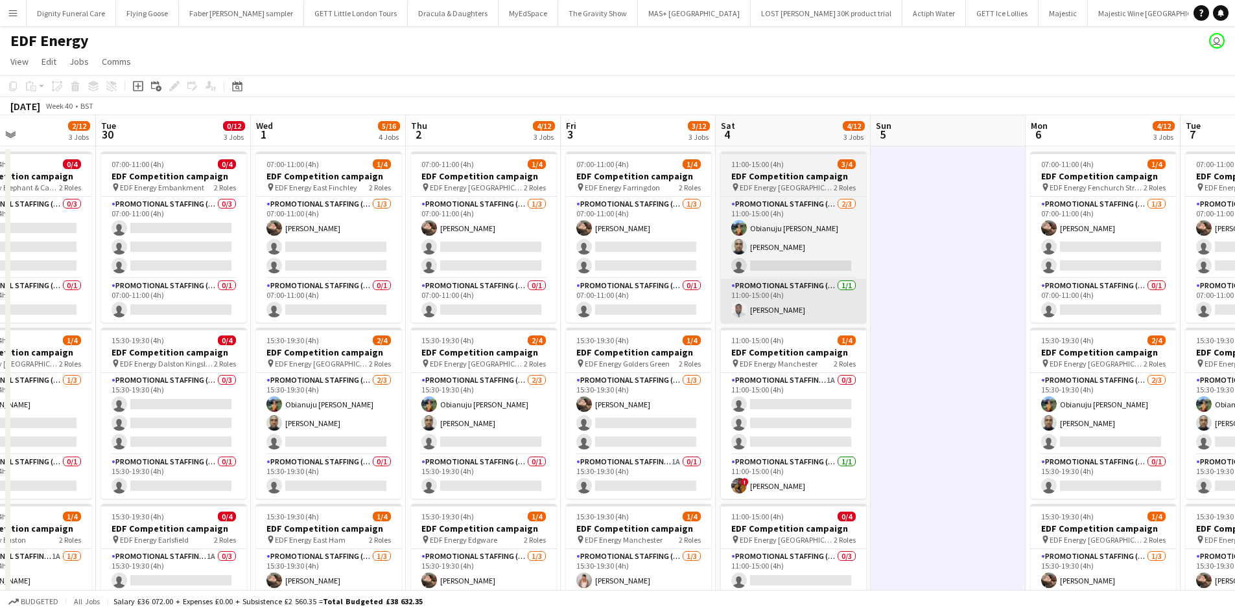
drag, startPoint x: 618, startPoint y: 279, endPoint x: 726, endPoint y: 314, distance: 113.5
click at [1235, 214] on html "Menu Boards Boards Boards All jobs Status Workforce Workforce My Workforce Recr…" at bounding box center [617, 475] width 1235 height 950
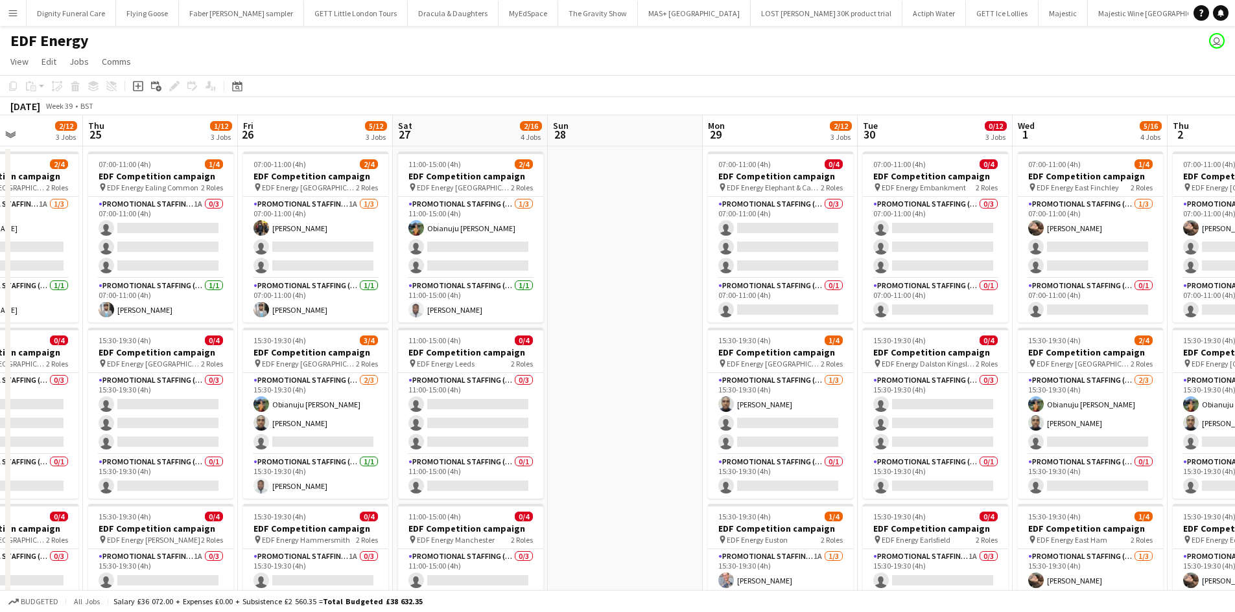
drag, startPoint x: 360, startPoint y: 332, endPoint x: 1121, endPoint y: 278, distance: 763.4
click at [1121, 278] on app-calendar-viewport "Mon 22 4/12 3 Jobs Tue 23 5/12 3 Jobs Wed 24 2/12 3 Jobs Thu 25 1/12 3 Jobs Fri…" at bounding box center [617, 521] width 1235 height 813
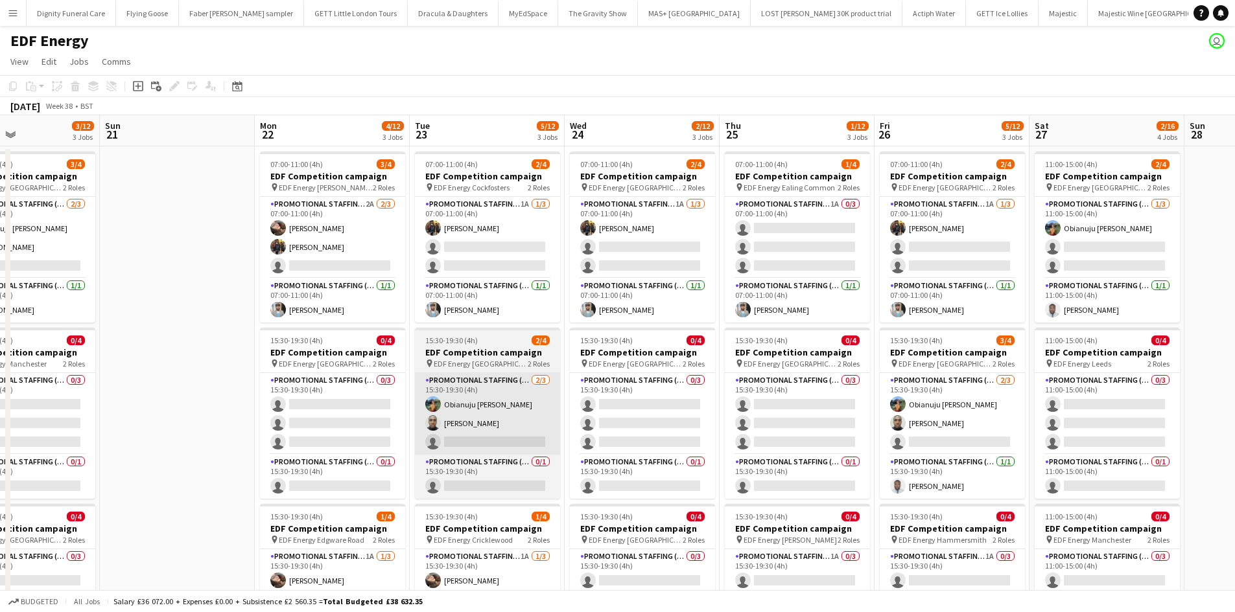
drag, startPoint x: 315, startPoint y: 364, endPoint x: 735, endPoint y: 379, distance: 420.2
click at [1218, 361] on app-calendar-viewport "Thu 18 3/12 3 Jobs Fri 19 4/12 3 Jobs Sat 20 3/12 3 Jobs Sun 21 Mon 22 4/12 3 J…" at bounding box center [617, 521] width 1235 height 813
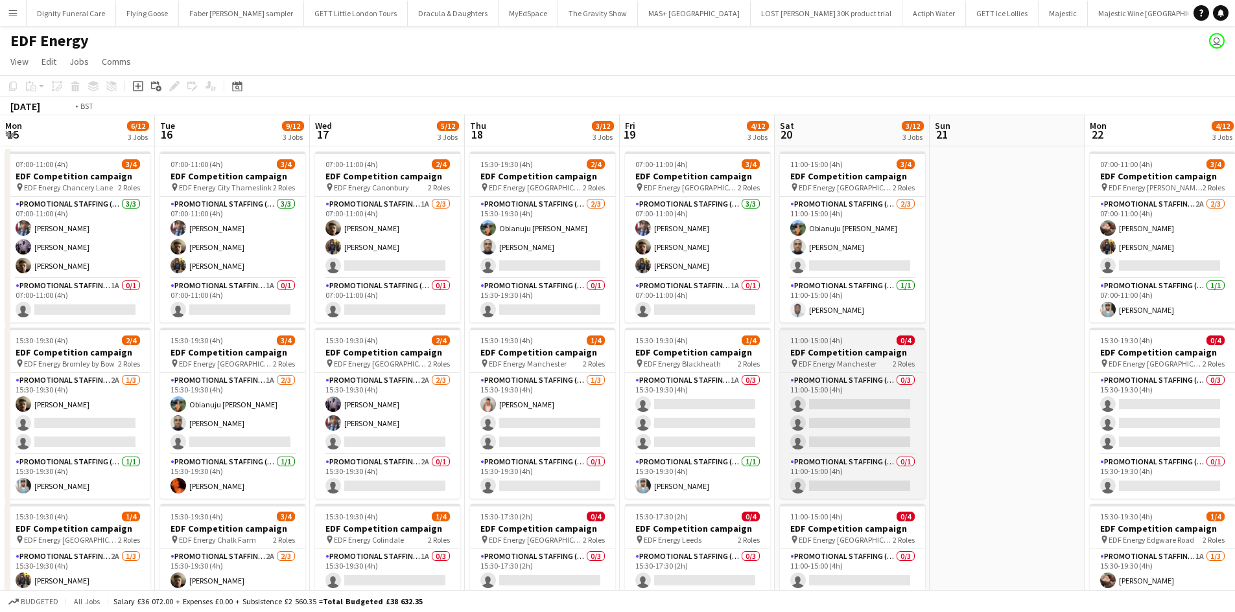
drag, startPoint x: 1155, startPoint y: 375, endPoint x: 1093, endPoint y: 355, distance: 65.4
click at [1235, 353] on html "Menu Boards Boards Boards All jobs Status Workforce Workforce My Workforce Recr…" at bounding box center [617, 475] width 1235 height 950
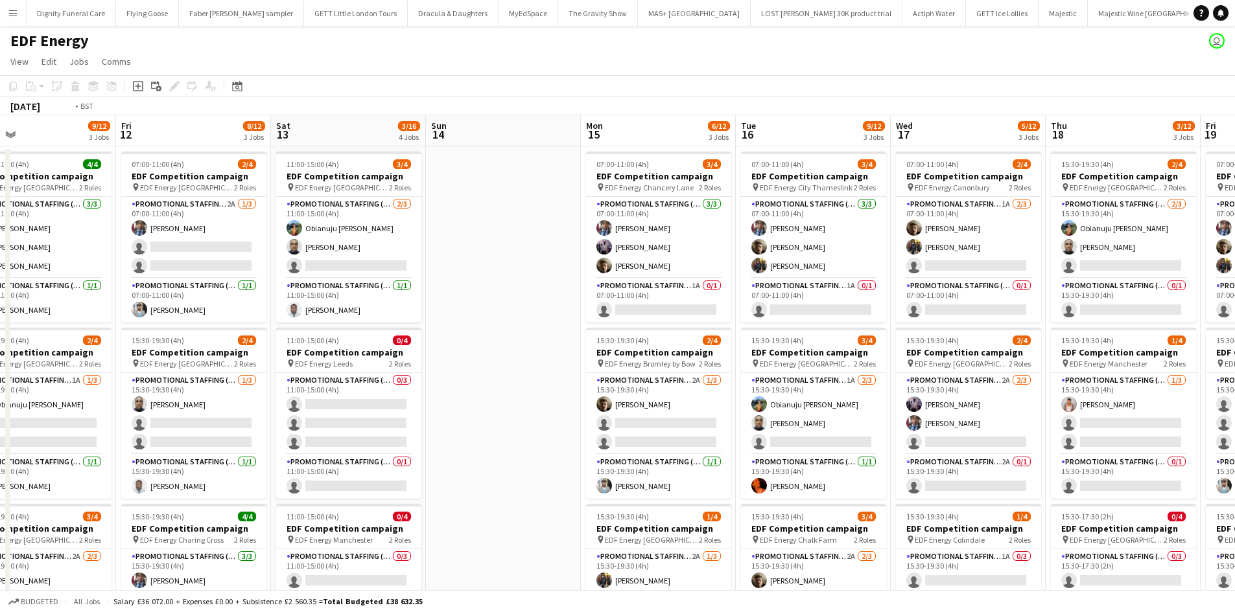
drag, startPoint x: 795, startPoint y: 391, endPoint x: 1185, endPoint y: 390, distance: 390.8
click at [1215, 390] on app-calendar-viewport "Tue 9 6/12 3 Jobs Wed 10 8/12 3 Jobs Thu 11 9/12 3 Jobs Fri 12 8/12 3 Jobs Sat …" at bounding box center [617, 521] width 1235 height 813
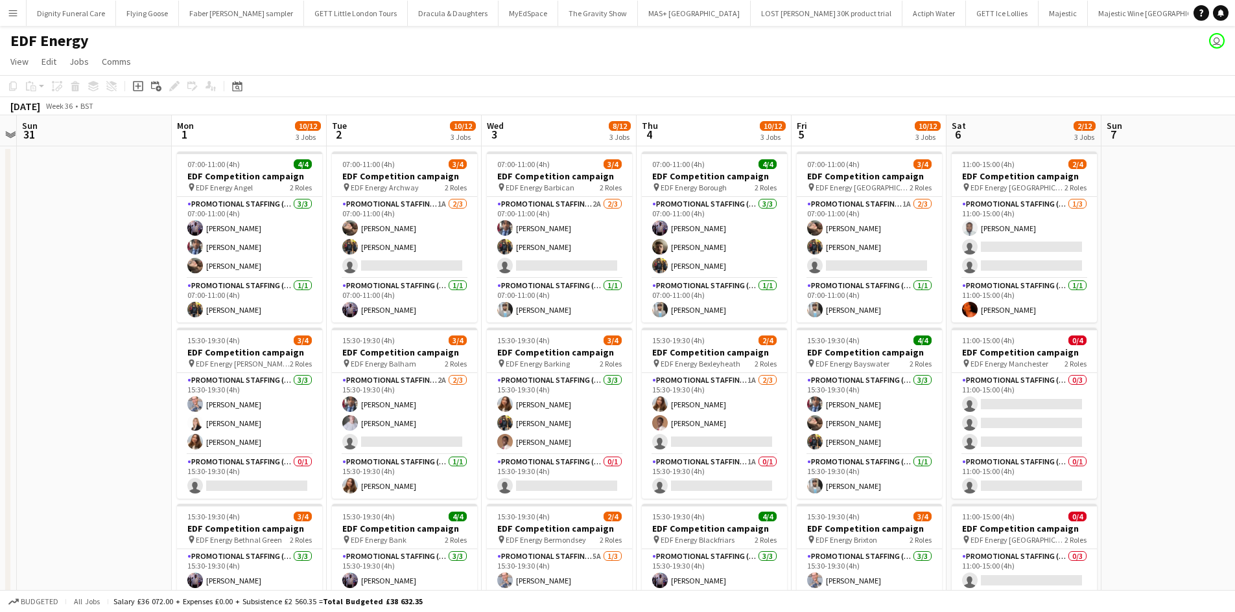
drag, startPoint x: 525, startPoint y: 392, endPoint x: 1244, endPoint y: 388, distance: 718.7
click at [1235, 388] on html "Menu Boards Boards Boards All jobs Status Workforce Workforce My Workforce Recr…" at bounding box center [617, 475] width 1235 height 950
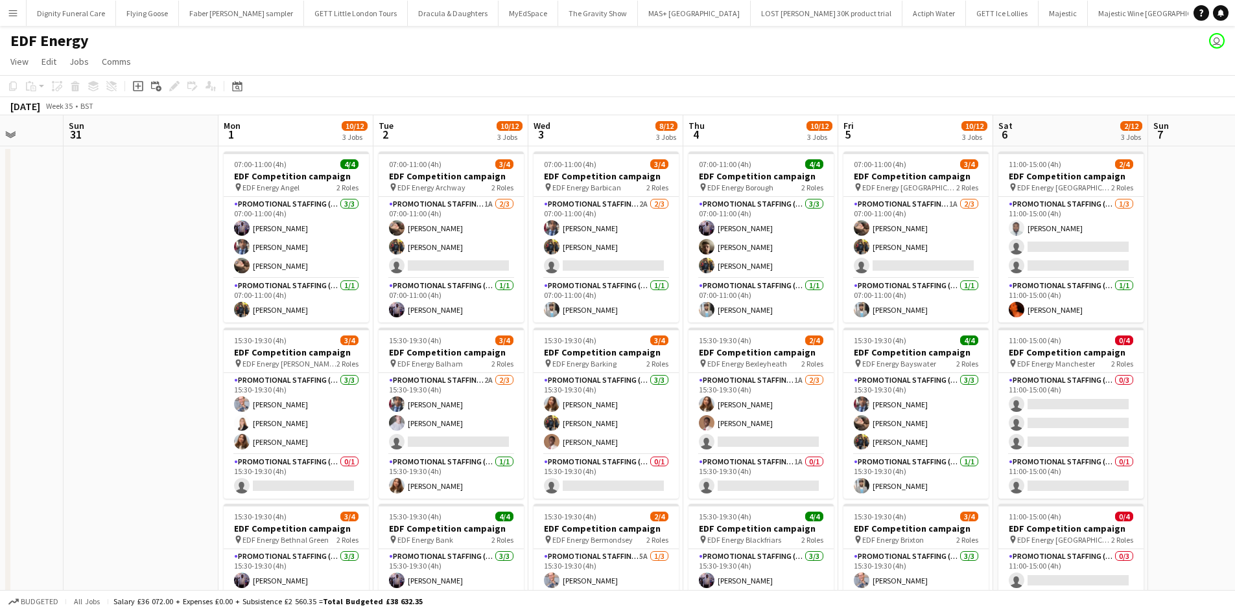
scroll to position [0, 335]
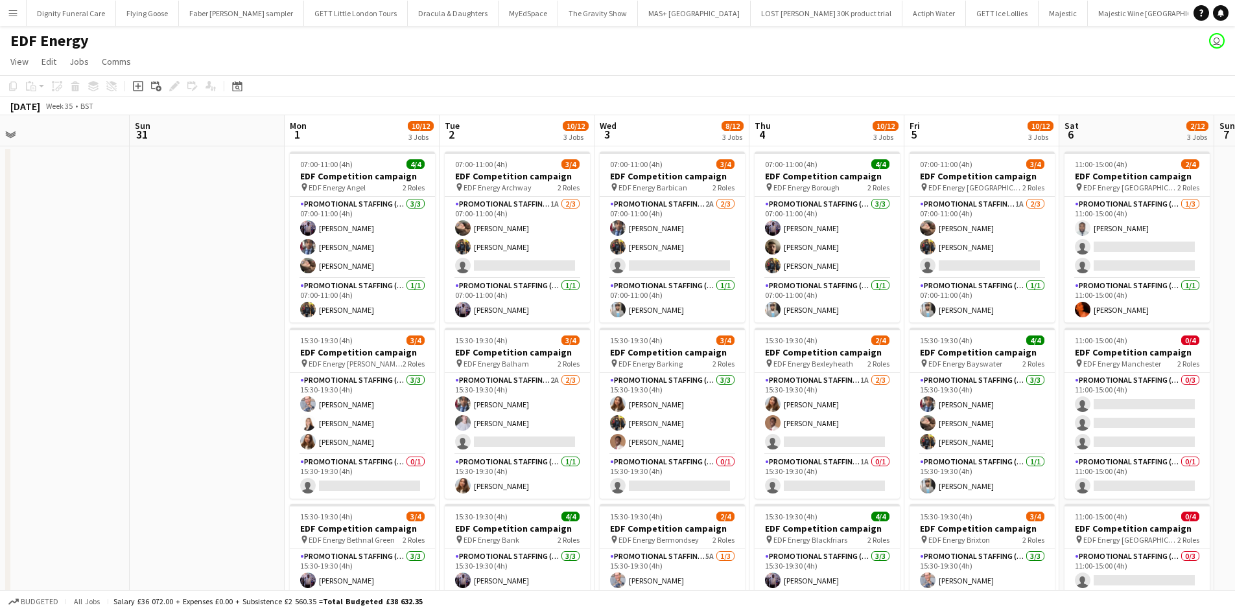
drag, startPoint x: 329, startPoint y: 399, endPoint x: 1242, endPoint y: 359, distance: 914.6
click at [1235, 359] on html "Menu Boards Boards Boards All jobs Status Workforce Workforce My Workforce Recr…" at bounding box center [617, 475] width 1235 height 950
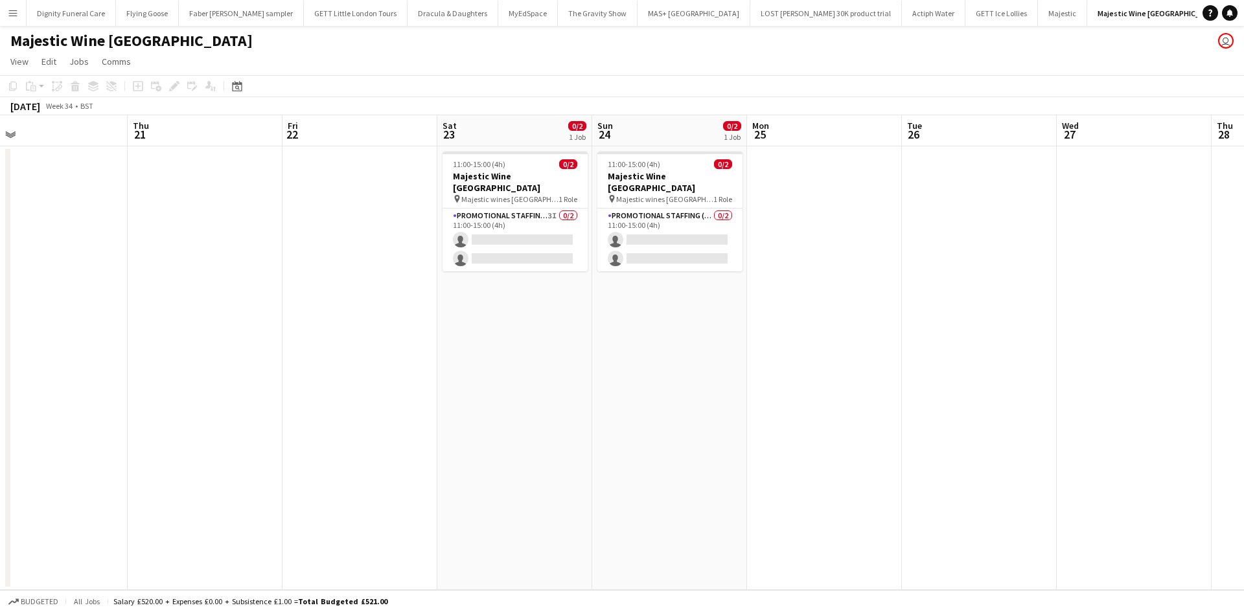
scroll to position [0, 524]
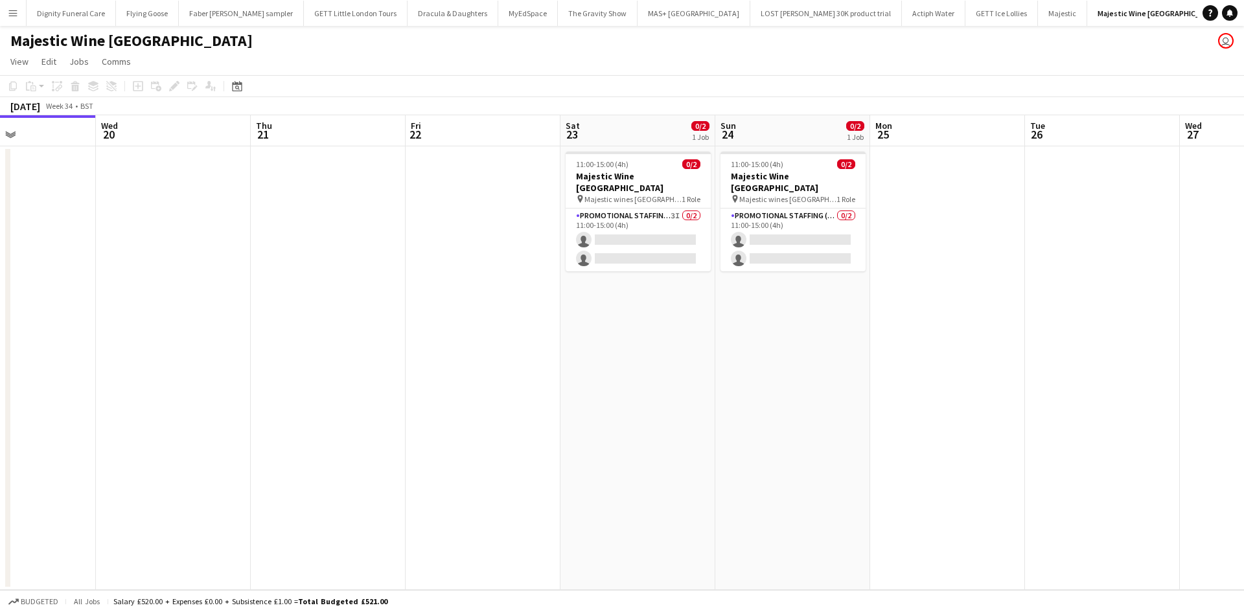
drag, startPoint x: 628, startPoint y: 248, endPoint x: 220, endPoint y: 258, distance: 408.4
click at [220, 257] on app-calendar-viewport "Sat 16 Sun 17 Mon 18 Tue 19 Wed 20 Thu 21 Fri 22 Sat 23 0/2 1 Job Sun 24 0/2 1 …" at bounding box center [622, 352] width 1244 height 475
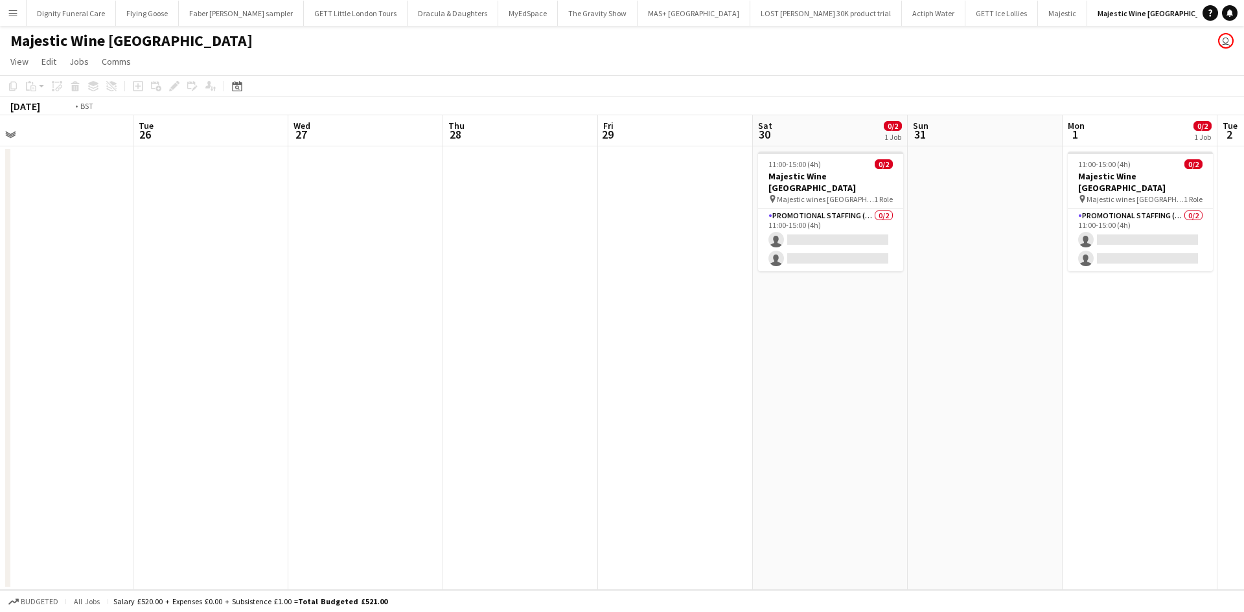
scroll to position [0, 489]
drag, startPoint x: 513, startPoint y: 336, endPoint x: 126, endPoint y: 332, distance: 386.9
click at [126, 332] on app-calendar-viewport "Fri 22 Sat 23 0/2 1 Job Sun 24 0/2 1 Job Mon 25 Tue 26 Wed 27 Thu 28 Fri 29 Sat…" at bounding box center [622, 352] width 1244 height 475
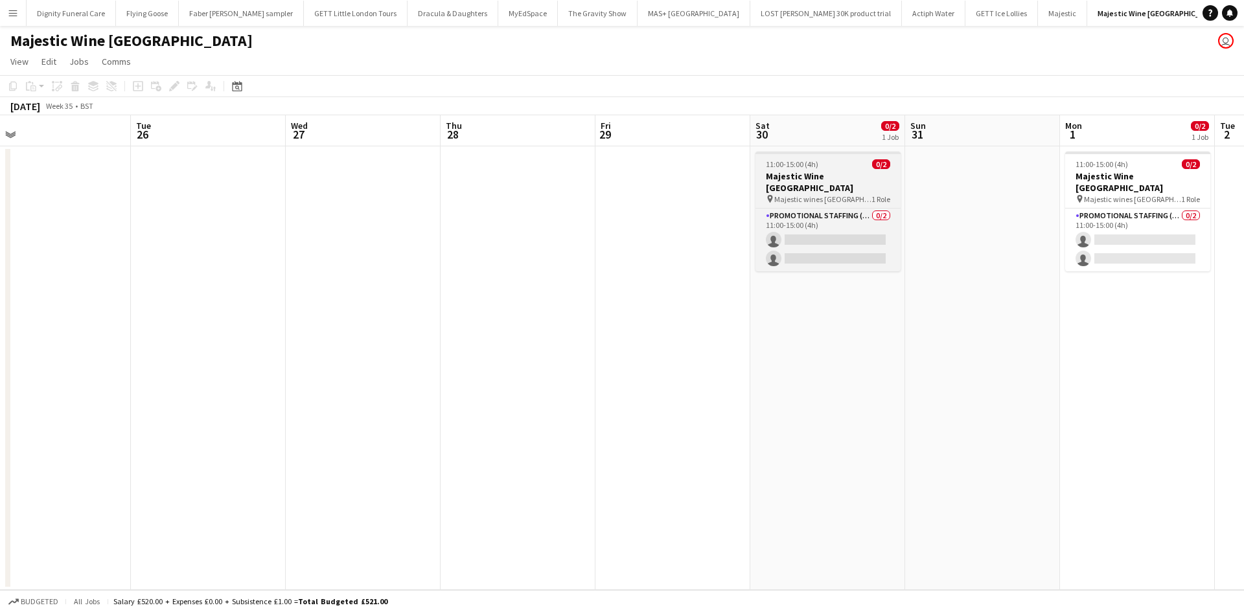
click at [831, 173] on h3 "Majestic Wine [GEOGRAPHIC_DATA]" at bounding box center [828, 181] width 145 height 23
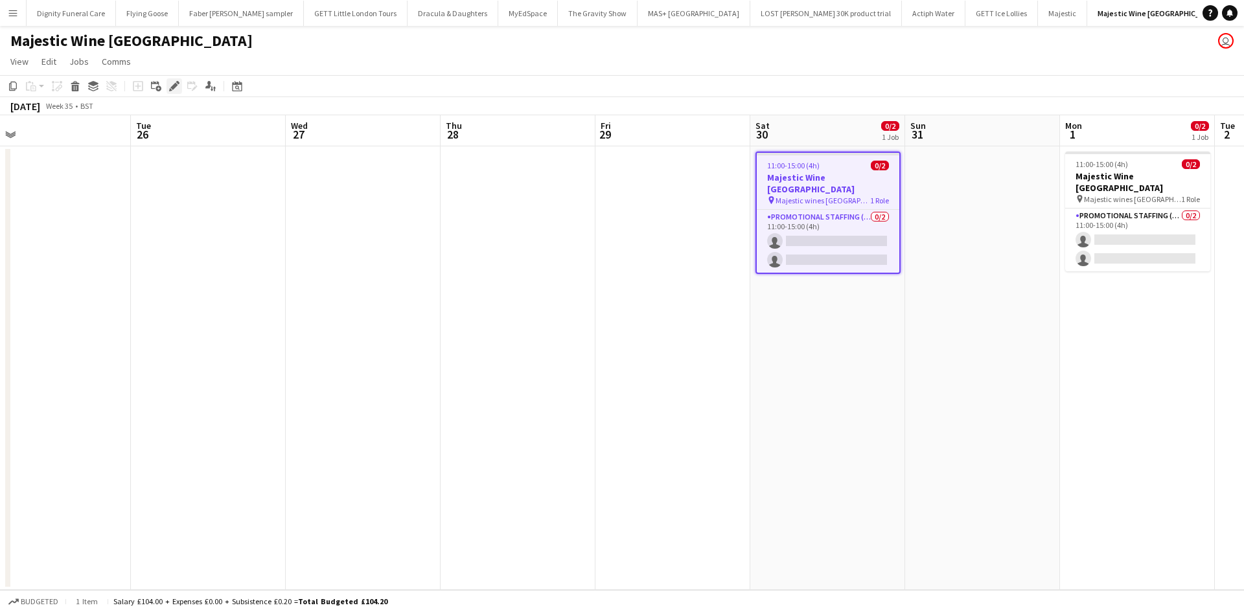
click at [174, 84] on icon "Edit" at bounding box center [174, 86] width 10 height 10
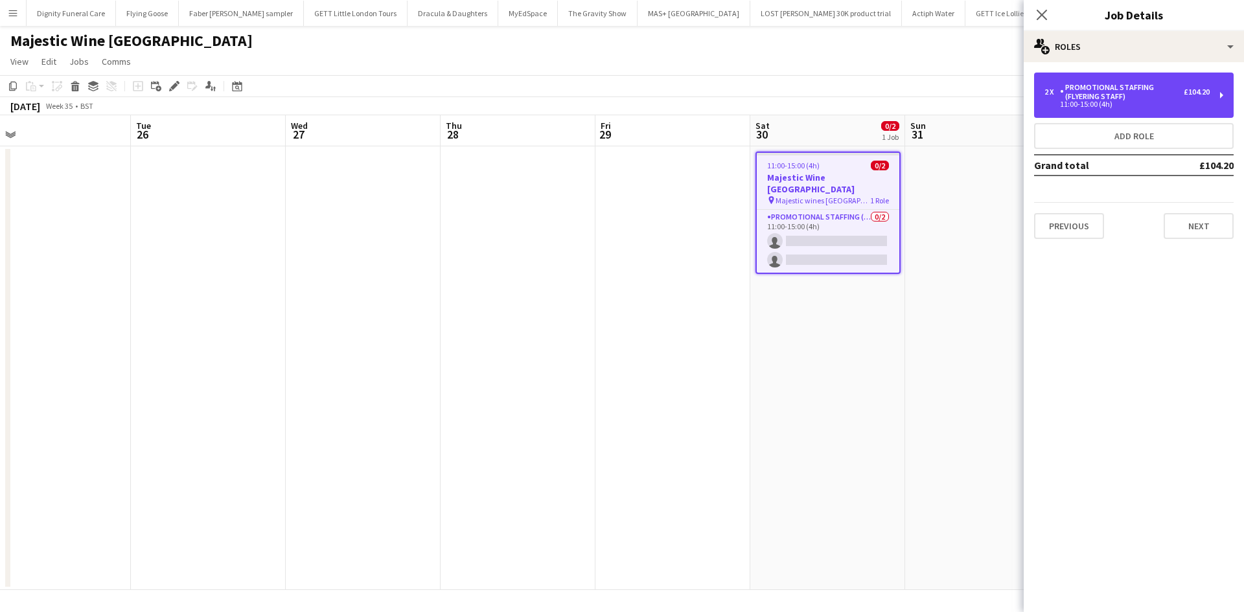
drag, startPoint x: 1106, startPoint y: 89, endPoint x: 1074, endPoint y: 163, distance: 80.2
click at [1106, 89] on div "Promotional Staffing (Flyering Staff)" at bounding box center [1122, 92] width 124 height 18
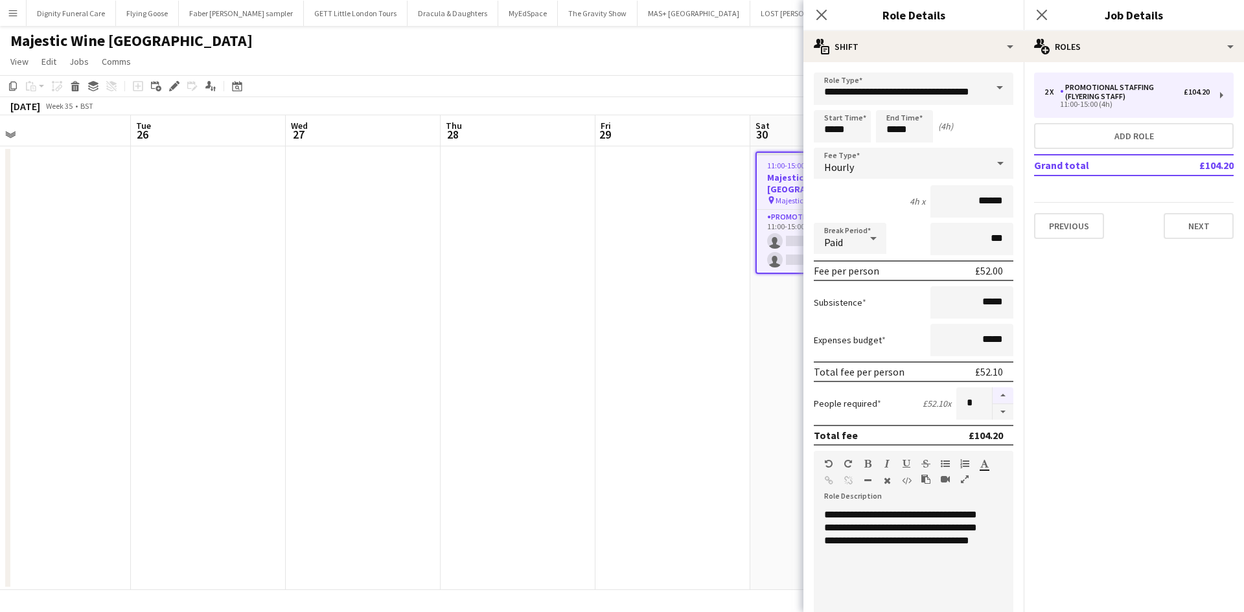
click at [995, 393] on button "button" at bounding box center [1003, 396] width 21 height 17
click at [993, 410] on button "button" at bounding box center [1003, 412] width 21 height 16
type input "*"
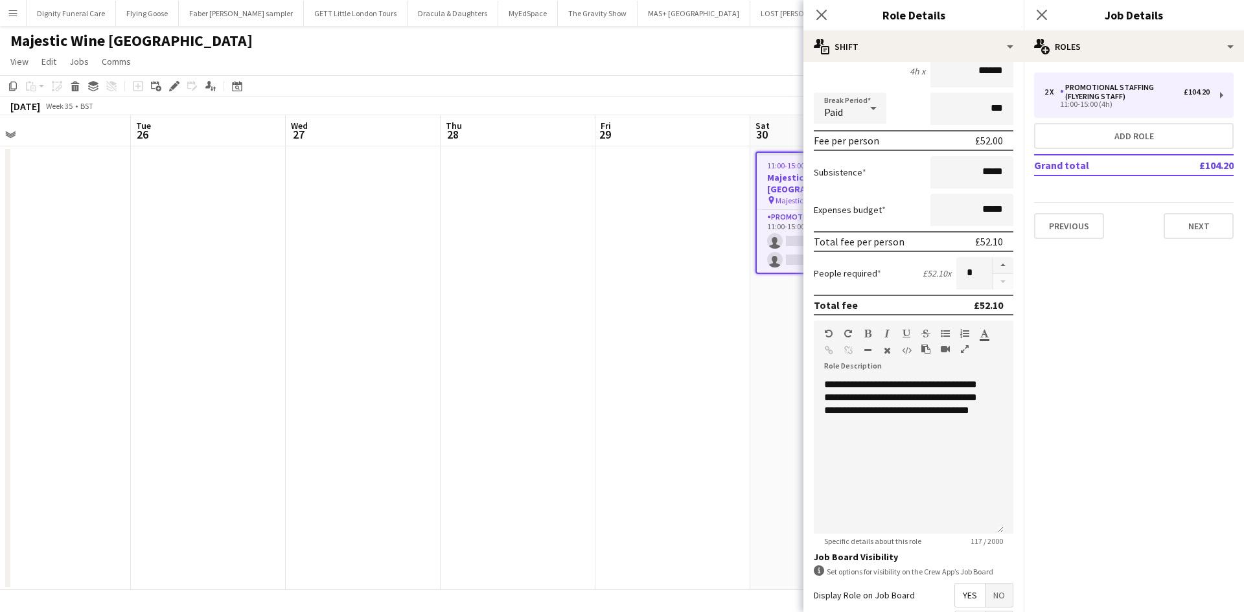
scroll to position [266, 0]
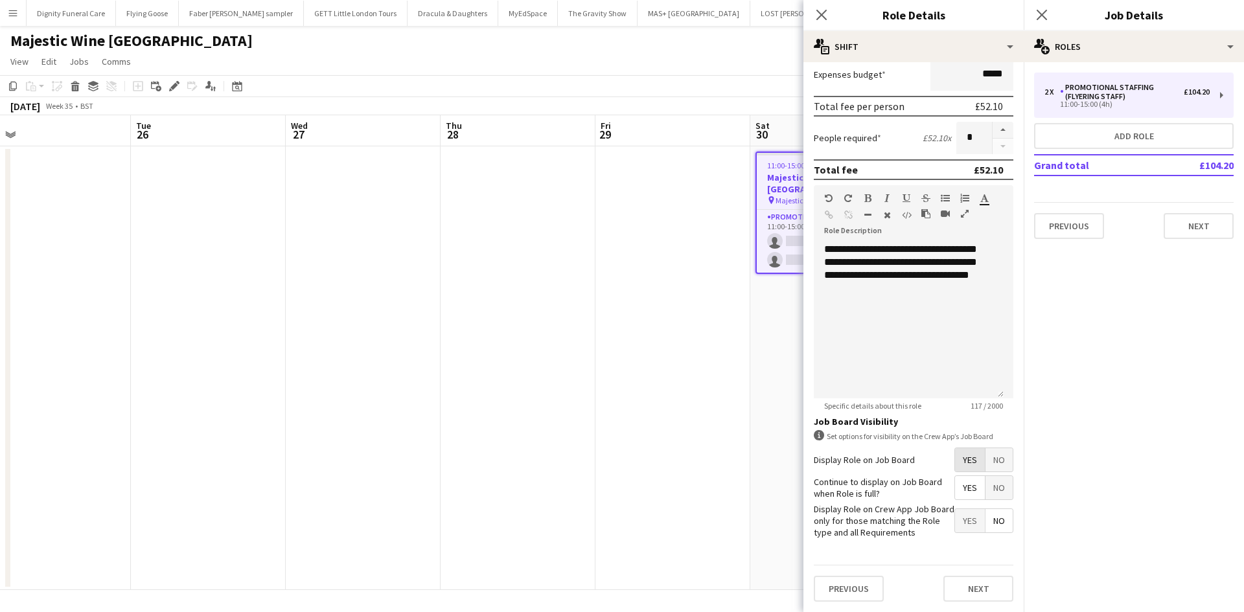
click at [962, 458] on span "Yes" at bounding box center [970, 459] width 30 height 23
click at [957, 487] on span "Yes" at bounding box center [970, 487] width 30 height 23
click at [987, 515] on span "No" at bounding box center [999, 520] width 27 height 23
click at [981, 580] on button "Next" at bounding box center [979, 589] width 70 height 26
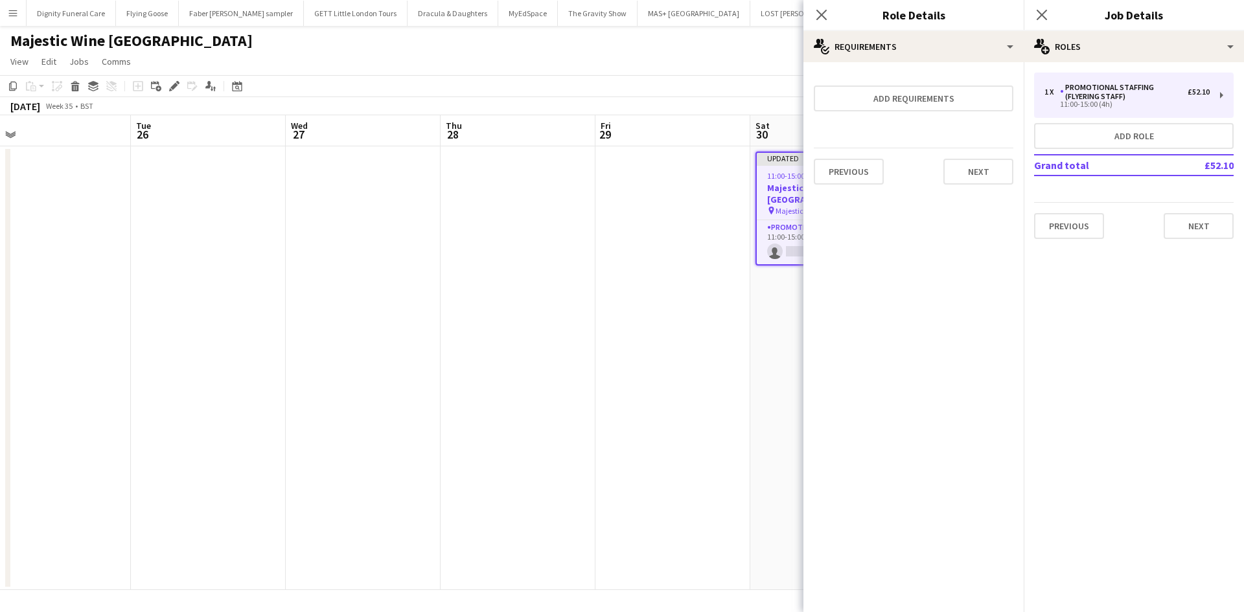
scroll to position [0, 0]
click at [980, 172] on button "Next" at bounding box center [979, 172] width 70 height 26
click at [997, 165] on button "Finish" at bounding box center [989, 174] width 49 height 26
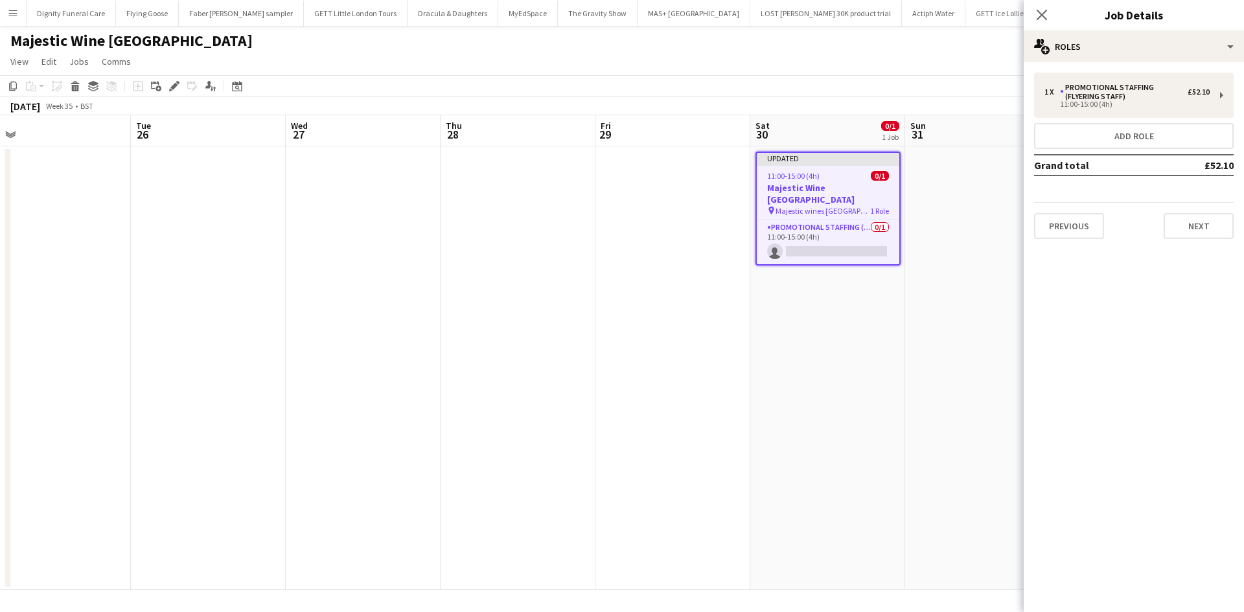
click at [1196, 209] on div "Previous Next" at bounding box center [1134, 220] width 200 height 37
click at [1206, 225] on button "Next" at bounding box center [1199, 226] width 70 height 26
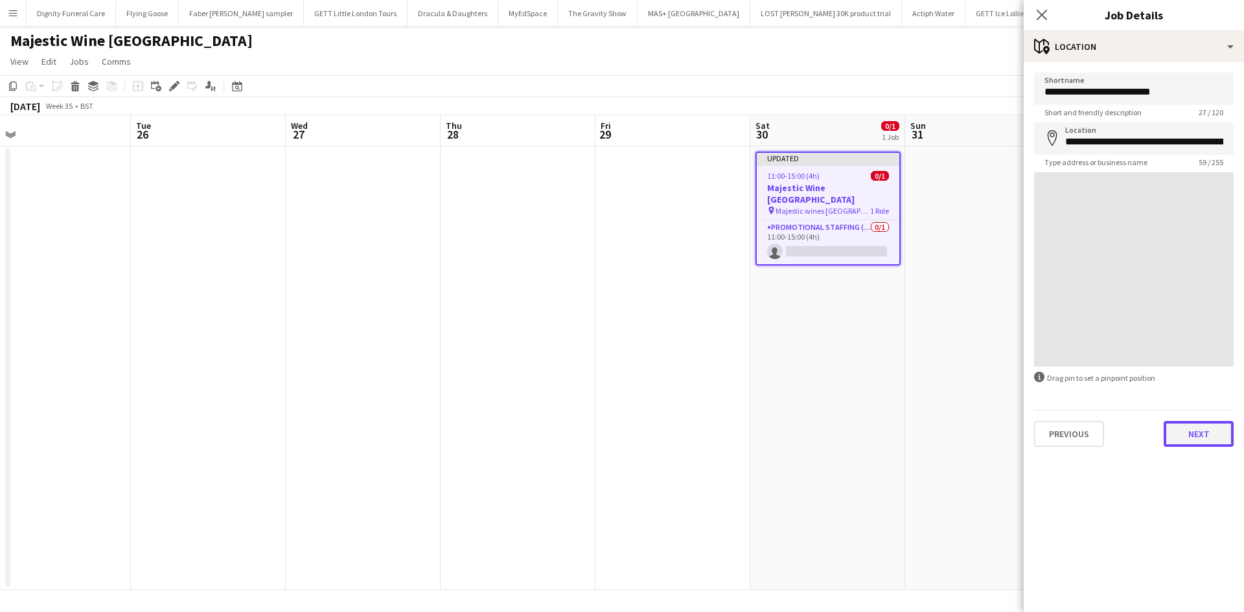
click at [1189, 428] on button "Next" at bounding box center [1199, 434] width 70 height 26
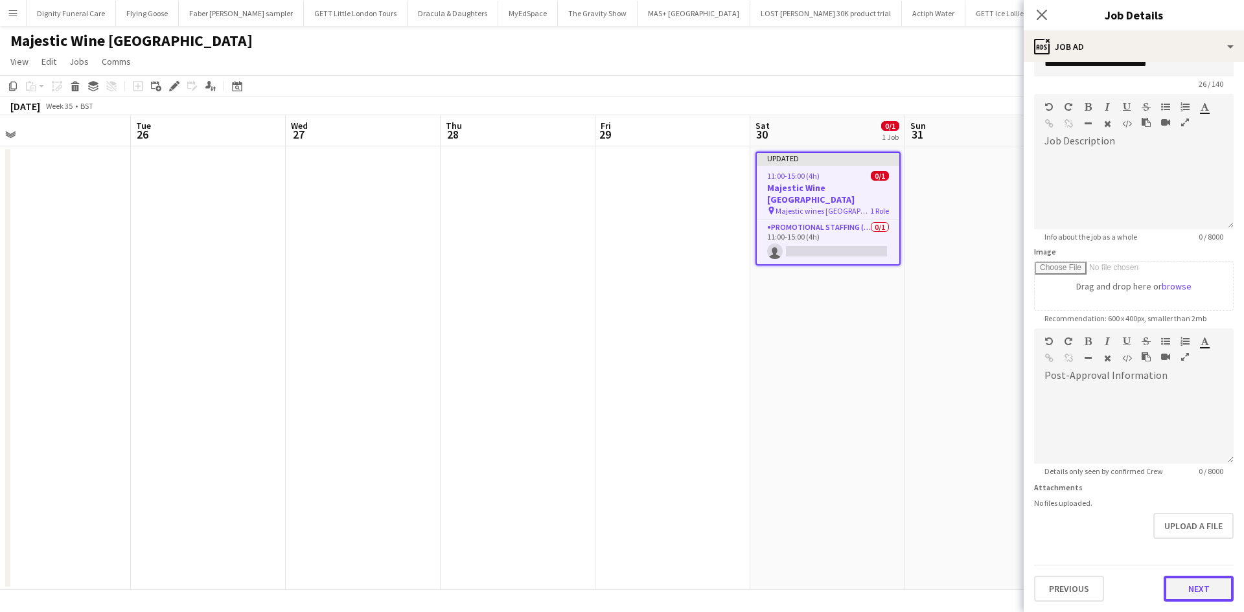
scroll to position [29, 0]
click at [1192, 542] on form "**********" at bounding box center [1134, 323] width 220 height 558
click at [1183, 582] on button "Next" at bounding box center [1199, 589] width 70 height 26
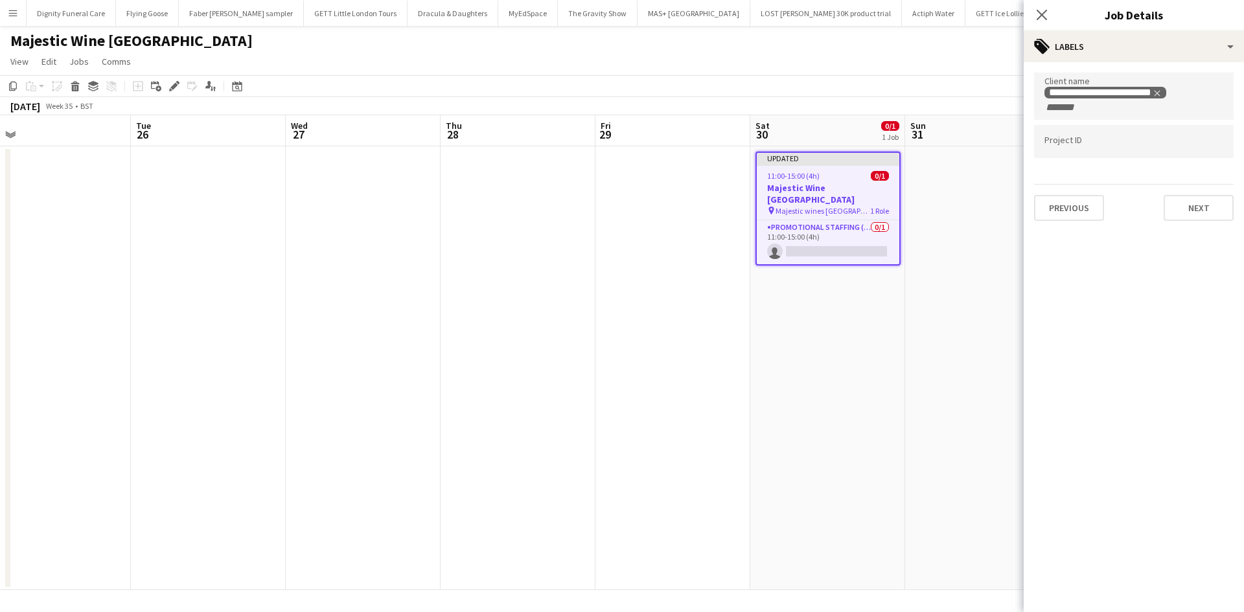
scroll to position [0, 0]
click at [1196, 203] on button "Next" at bounding box center [1199, 208] width 70 height 26
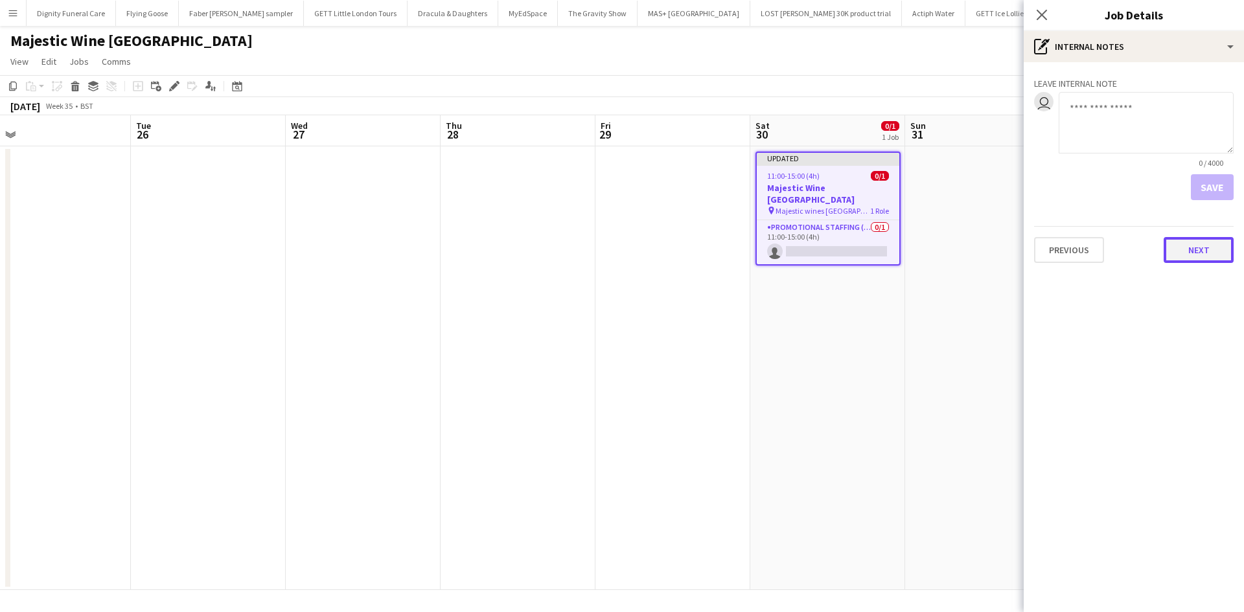
click at [1210, 252] on button "Next" at bounding box center [1199, 250] width 70 height 26
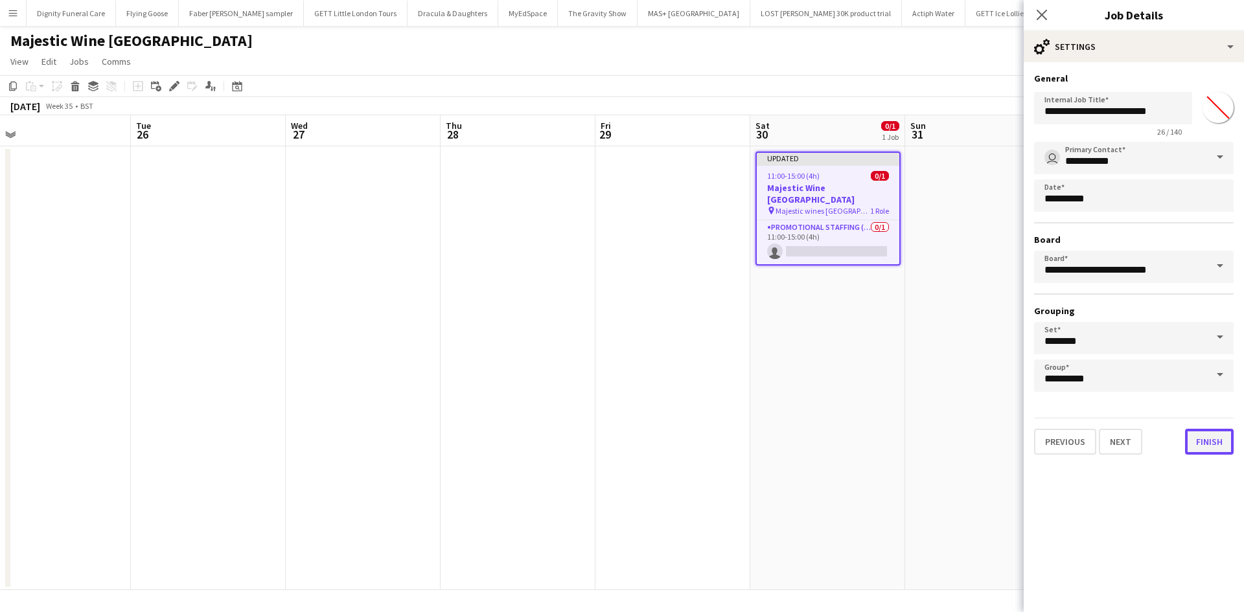
click at [1210, 445] on button "Finish" at bounding box center [1209, 442] width 49 height 26
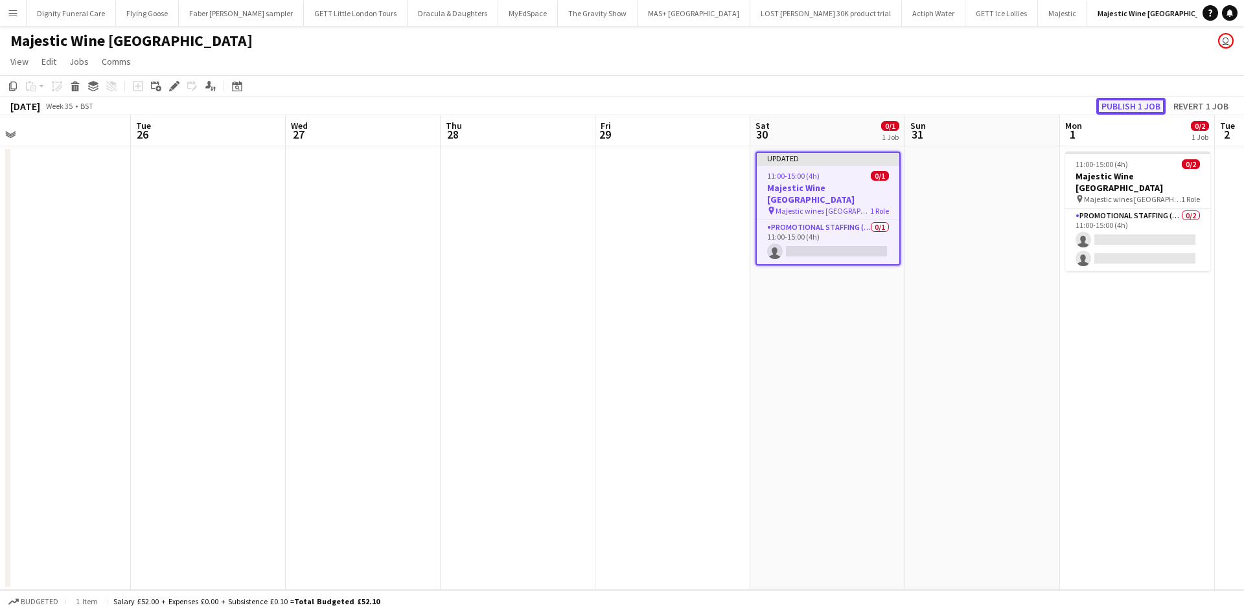
click at [1115, 106] on button "Publish 1 job" at bounding box center [1130, 106] width 69 height 17
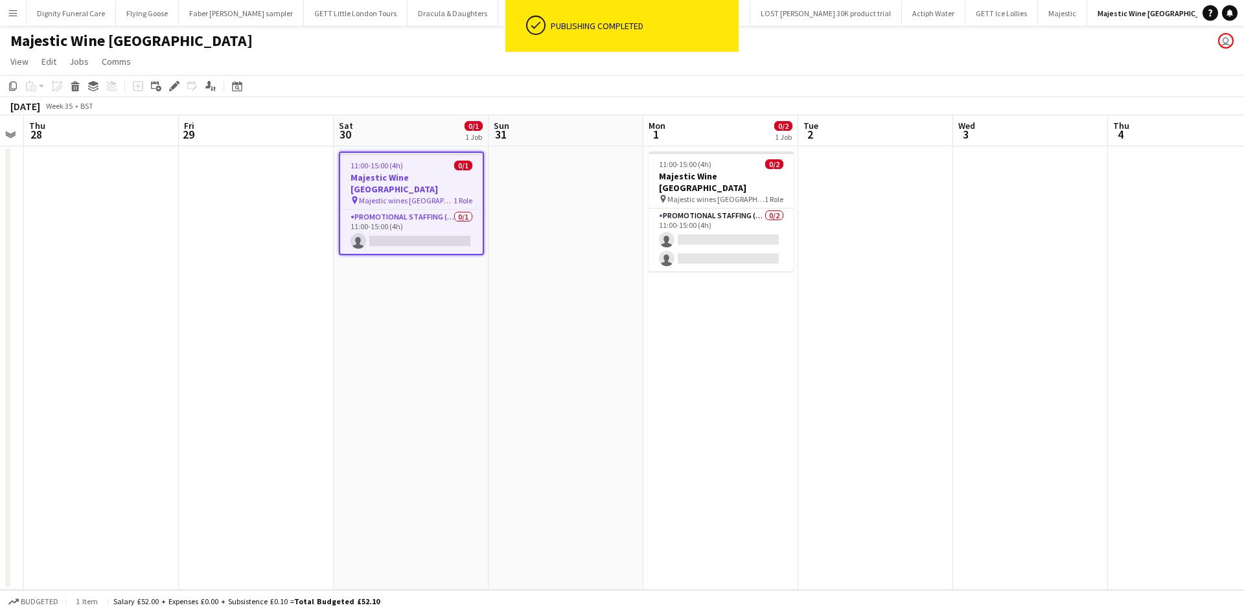
scroll to position [0, 601]
drag, startPoint x: 952, startPoint y: 421, endPoint x: 530, endPoint y: 420, distance: 421.9
click at [530, 420] on app-calendar-viewport "Sun 24 0/2 1 Job Mon 25 Tue 26 Wed 27 Thu 28 Fri 29 Sat 30 0/1 1 Job Sun 31 Mon…" at bounding box center [622, 352] width 1244 height 475
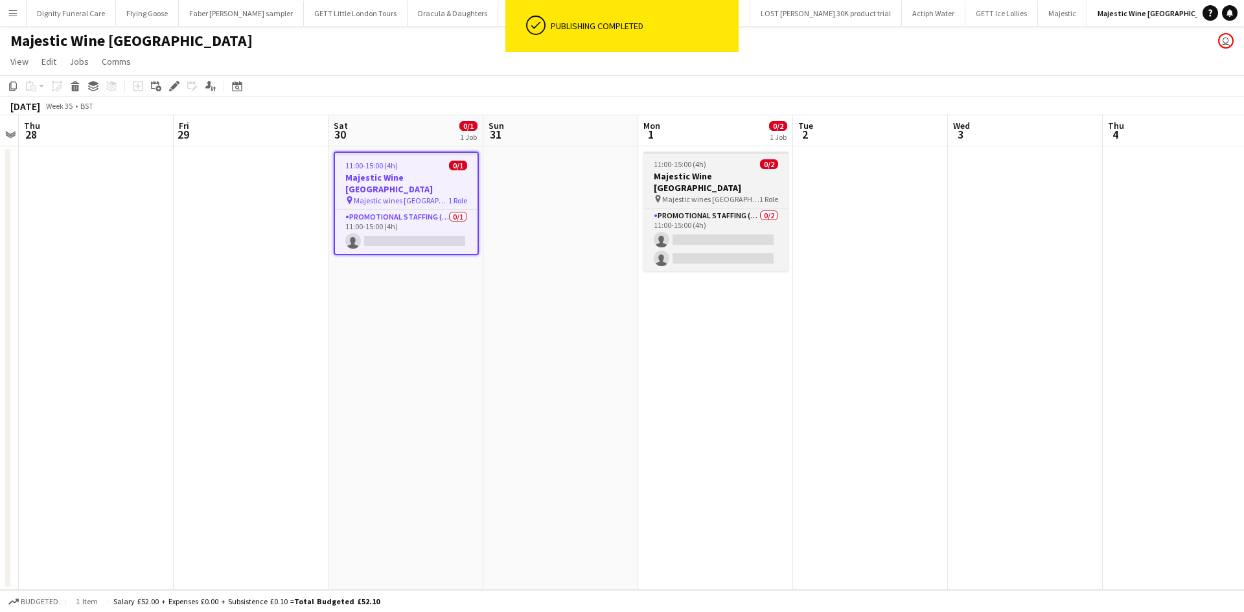
click at [693, 175] on h3 "Majestic Wine [GEOGRAPHIC_DATA]" at bounding box center [716, 181] width 145 height 23
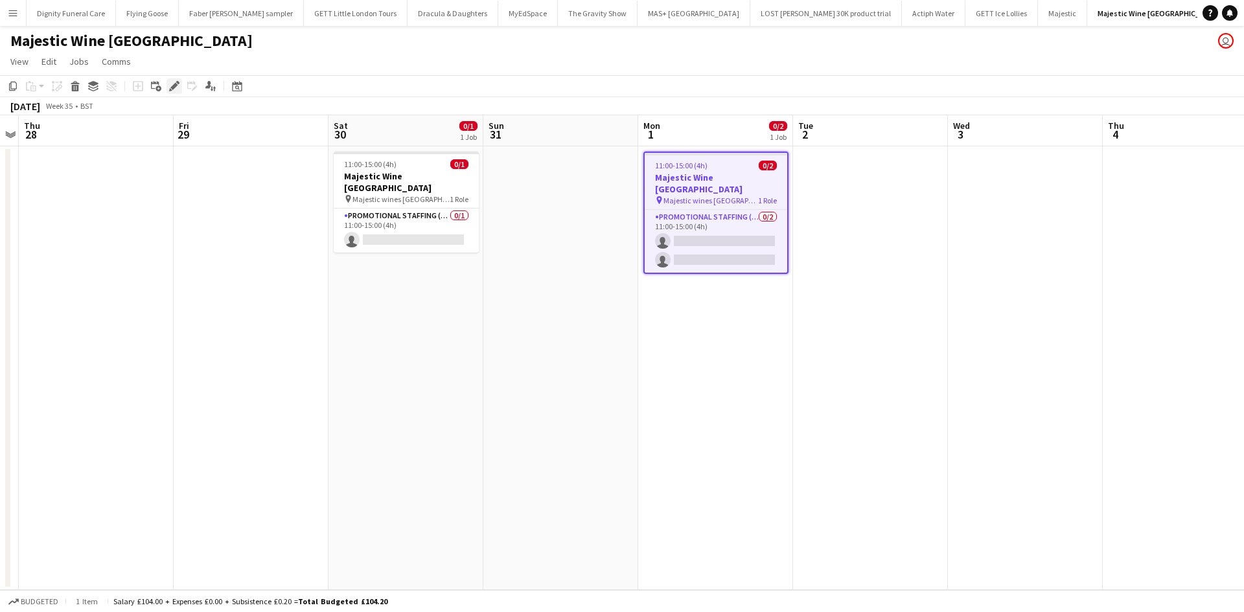
click at [173, 84] on icon "Edit" at bounding box center [174, 86] width 10 height 10
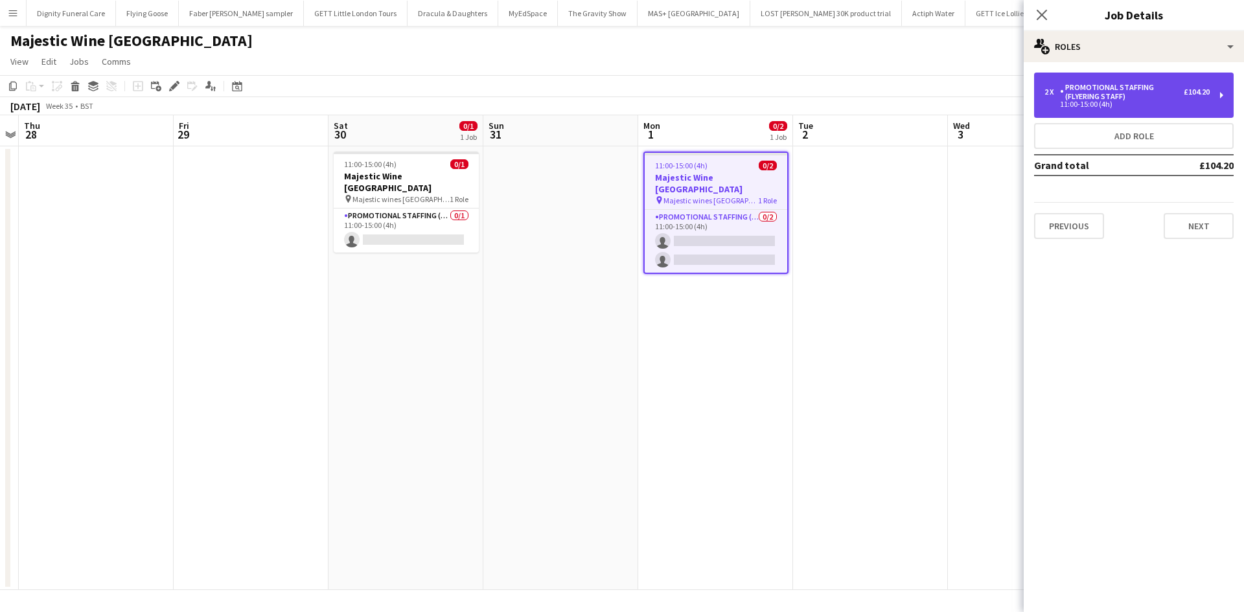
click at [1122, 98] on div "Promotional Staffing (Flyering Staff)" at bounding box center [1122, 92] width 124 height 18
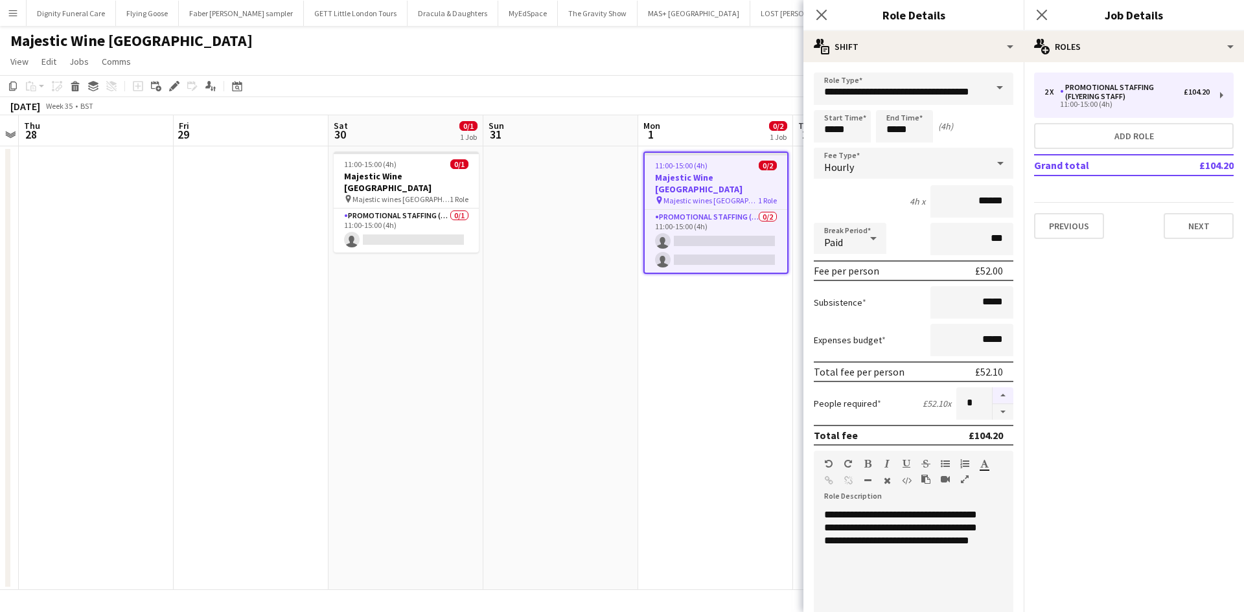
click at [998, 393] on button "button" at bounding box center [1003, 396] width 21 height 17
click at [993, 412] on button "button" at bounding box center [1003, 412] width 21 height 16
type input "*"
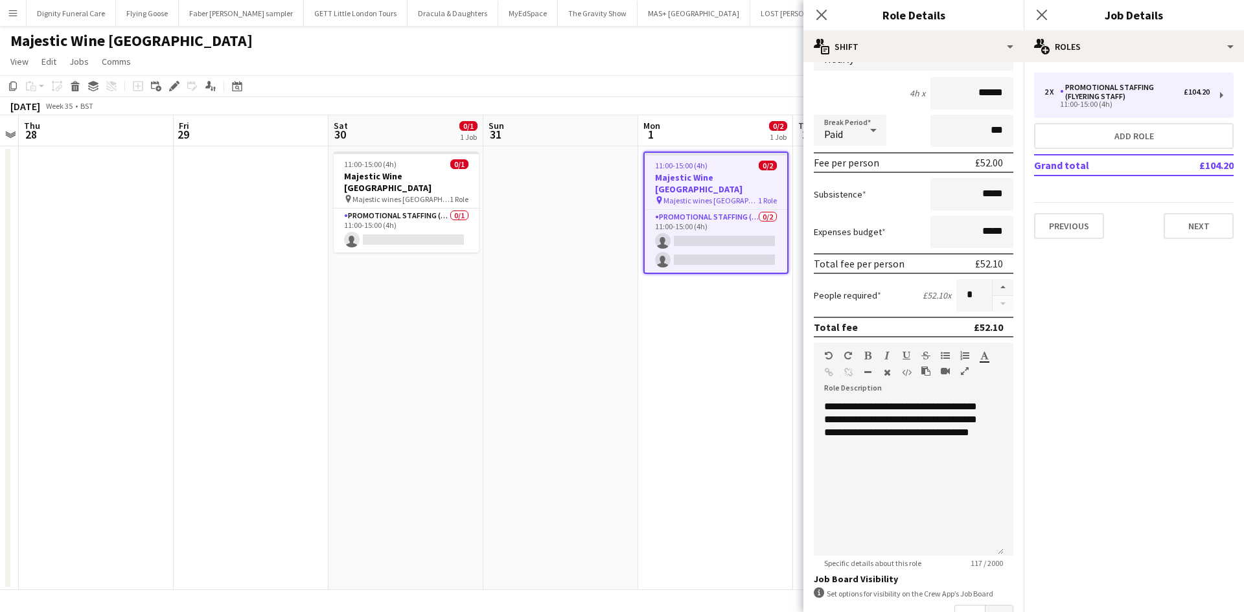
scroll to position [259, 0]
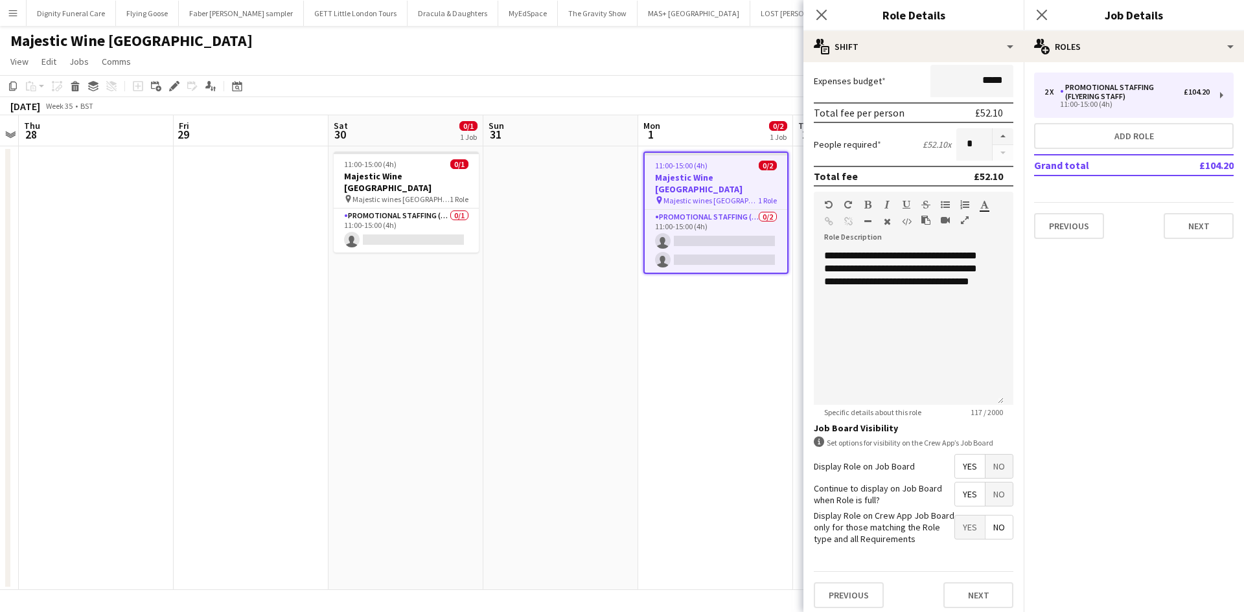
click at [956, 460] on span "Yes" at bounding box center [970, 466] width 30 height 23
click at [961, 495] on span "Yes" at bounding box center [970, 494] width 30 height 23
click at [989, 528] on span "No" at bounding box center [999, 527] width 27 height 23
click at [980, 590] on button "Next" at bounding box center [979, 596] width 70 height 26
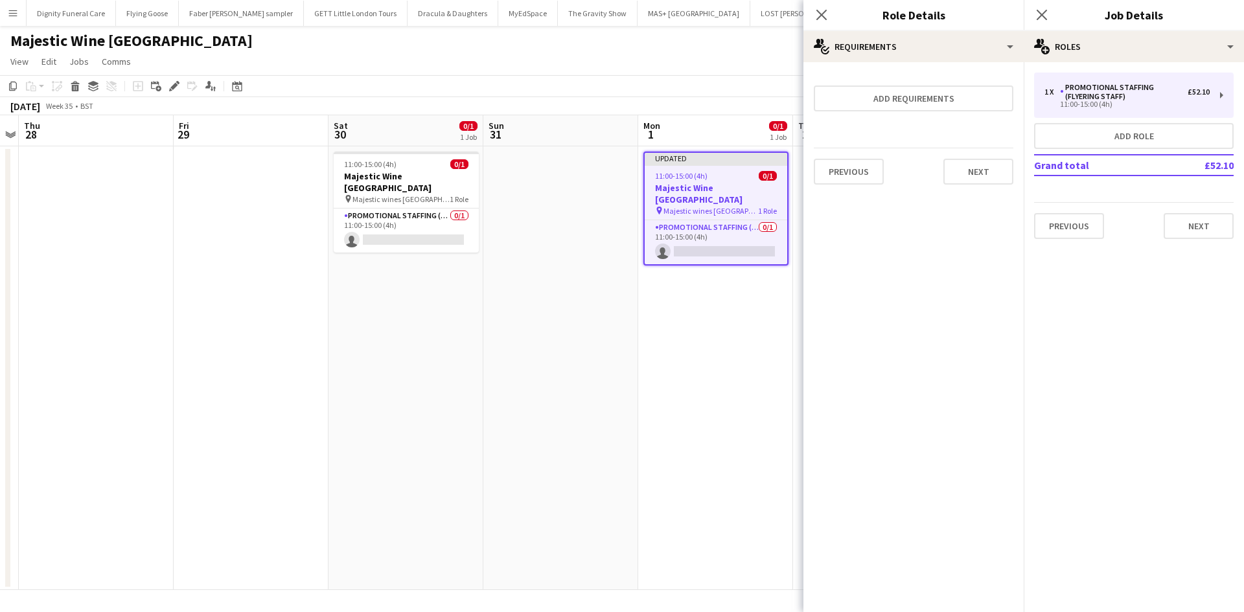
scroll to position [0, 0]
click at [987, 177] on button "Next" at bounding box center [979, 172] width 70 height 26
click at [995, 172] on button "Finish" at bounding box center [989, 174] width 49 height 26
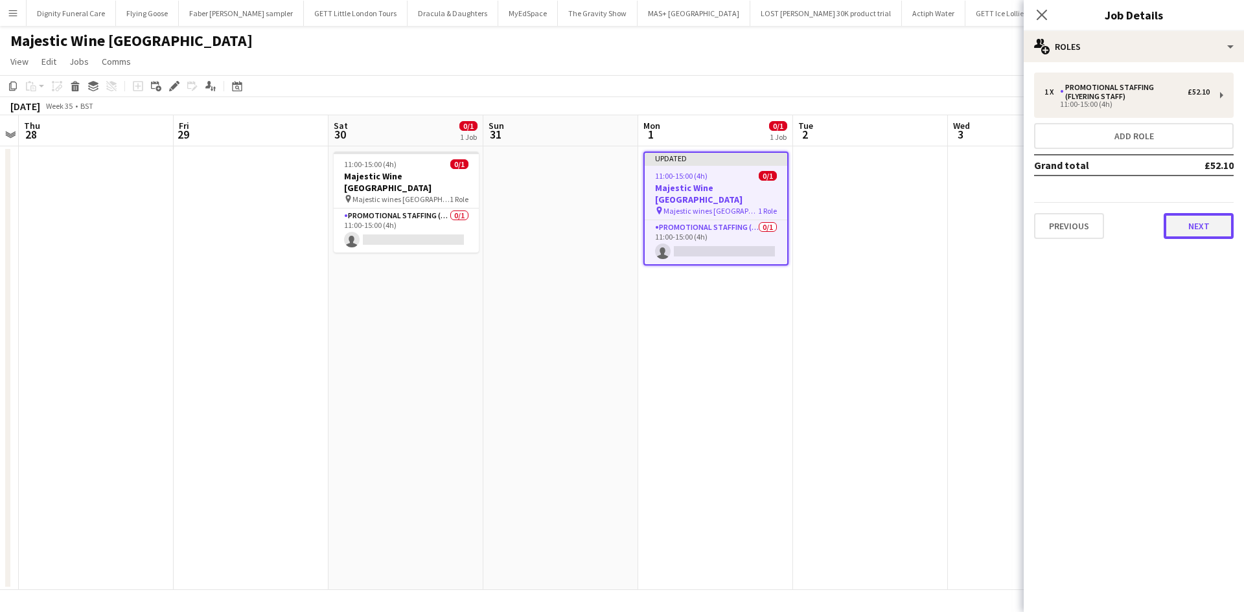
click at [1201, 229] on button "Next" at bounding box center [1199, 226] width 70 height 26
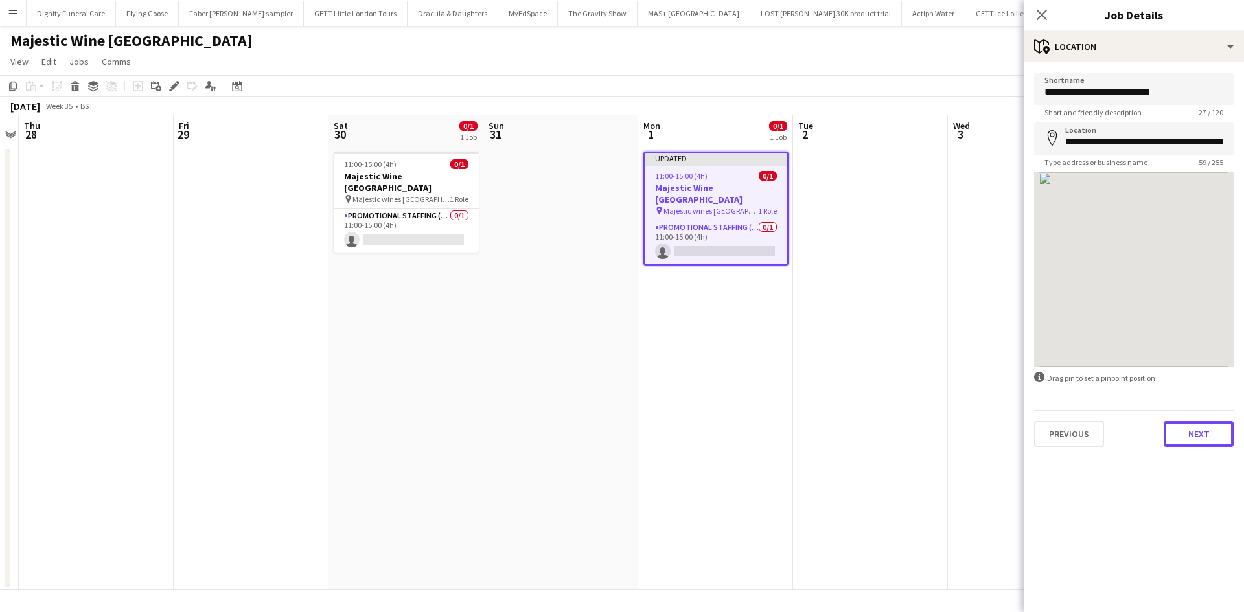
click at [1195, 444] on button "Next" at bounding box center [1199, 434] width 70 height 26
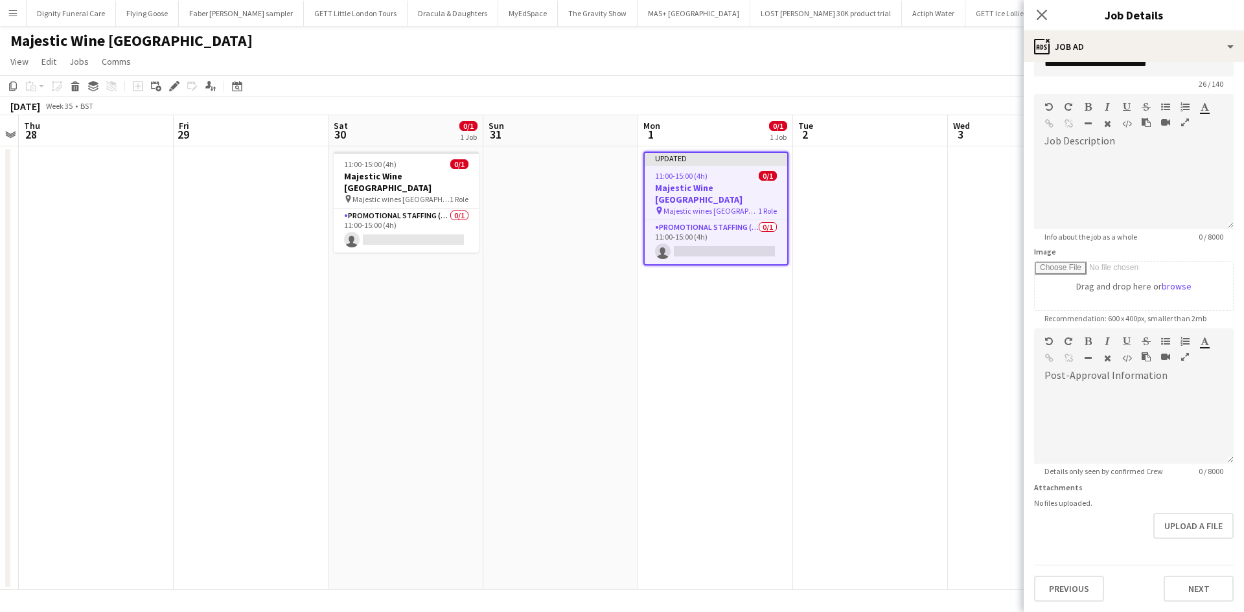
scroll to position [69, 0]
click at [1191, 551] on form "**********" at bounding box center [1134, 323] width 220 height 558
click at [1177, 583] on button "Next" at bounding box center [1199, 589] width 70 height 26
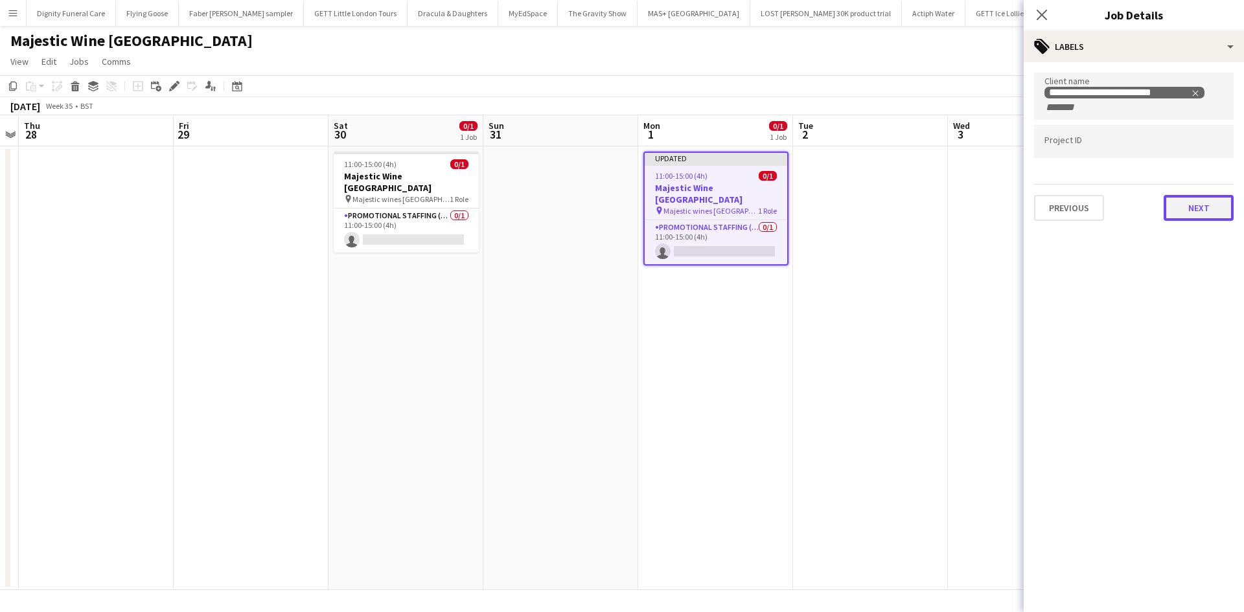
click at [1209, 211] on button "Next" at bounding box center [1199, 208] width 70 height 26
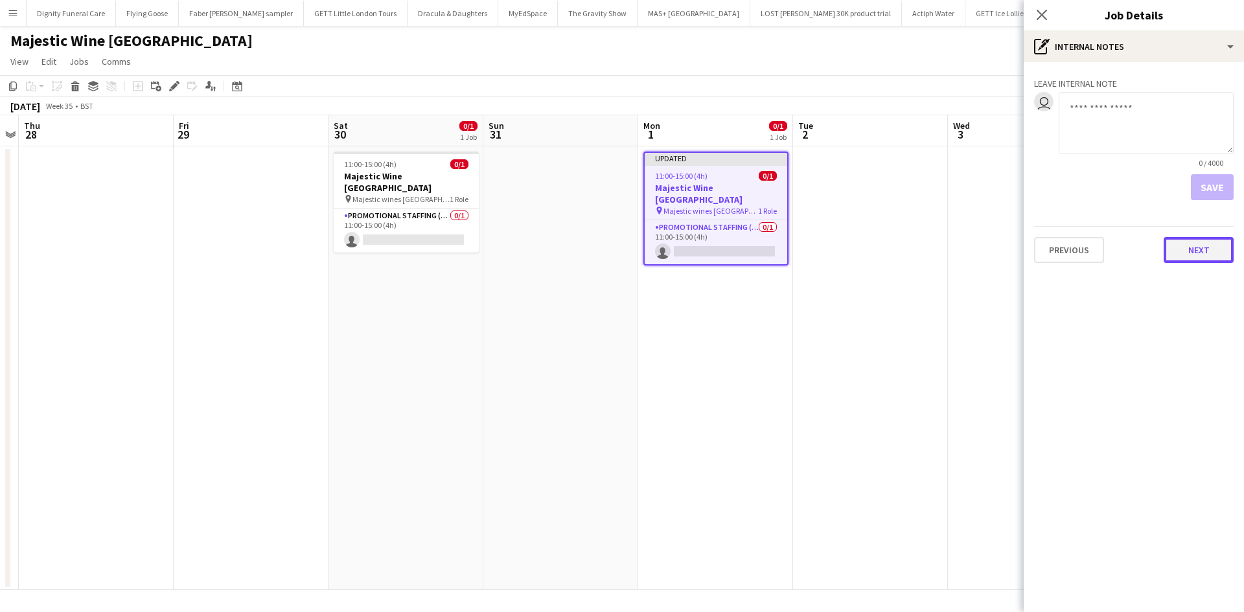
click at [1204, 256] on button "Next" at bounding box center [1199, 250] width 70 height 26
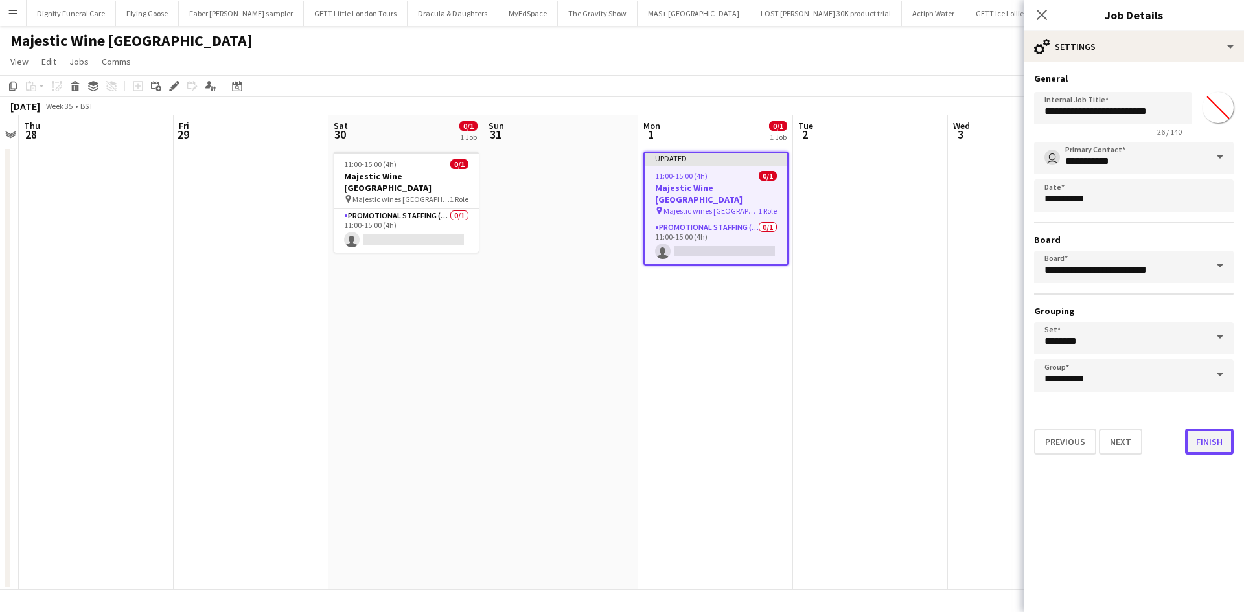
click at [1213, 450] on button "Finish" at bounding box center [1209, 442] width 49 height 26
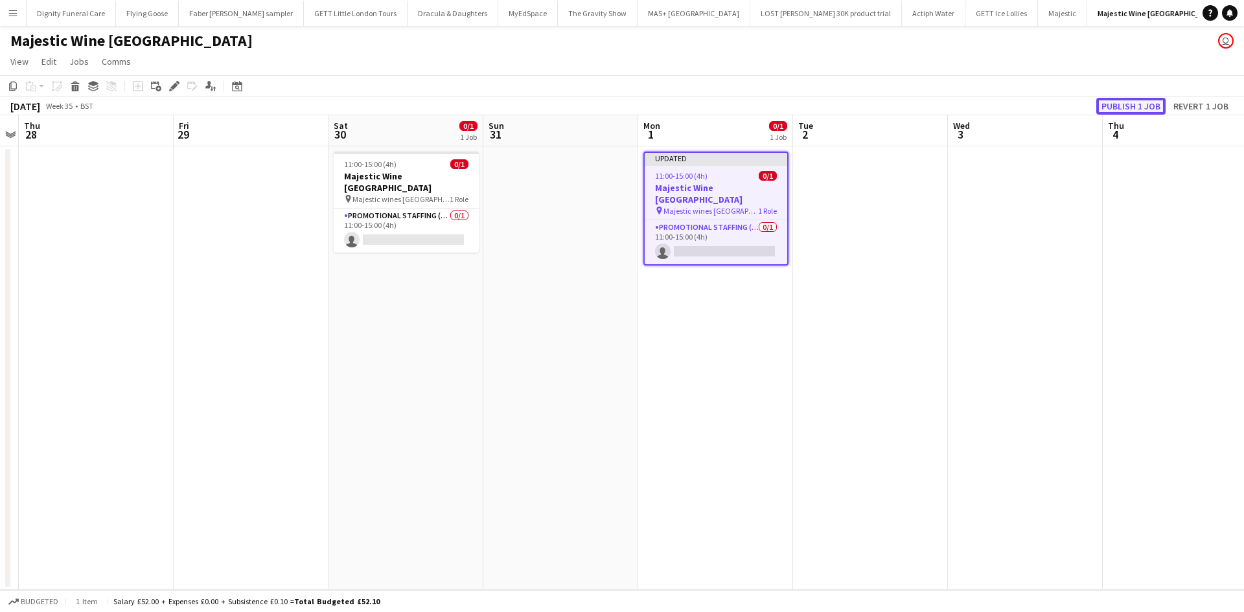
click at [1140, 105] on button "Publish 1 job" at bounding box center [1130, 106] width 69 height 17
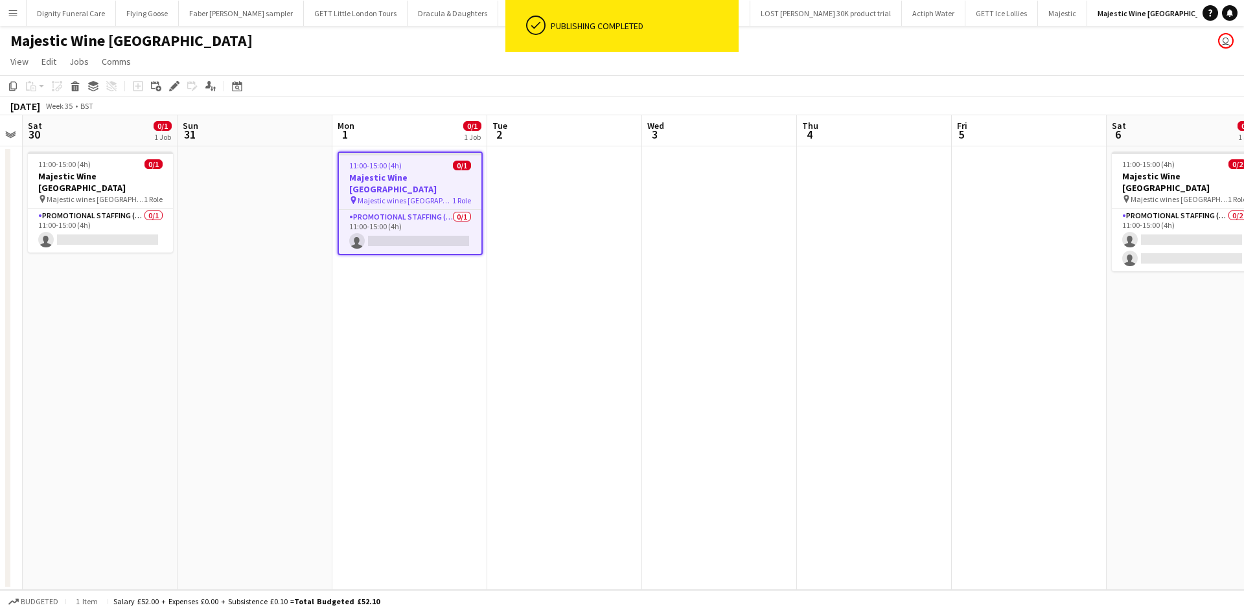
scroll to position [0, 618]
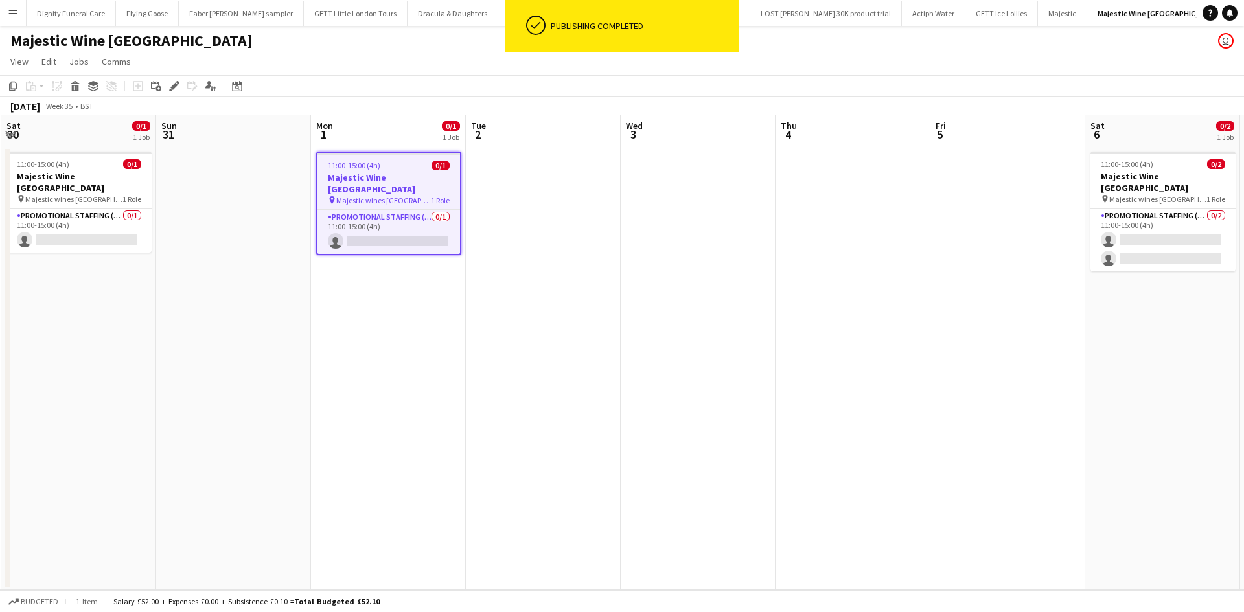
drag, startPoint x: 923, startPoint y: 412, endPoint x: 596, endPoint y: 399, distance: 327.5
click at [596, 399] on app-calendar-viewport "Tue 26 Wed 27 Thu 28 Fri 29 Sat 30 0/1 1 Job Sun 31 Mon 1 0/1 1 Job Tue 2 Wed 3…" at bounding box center [622, 352] width 1244 height 475
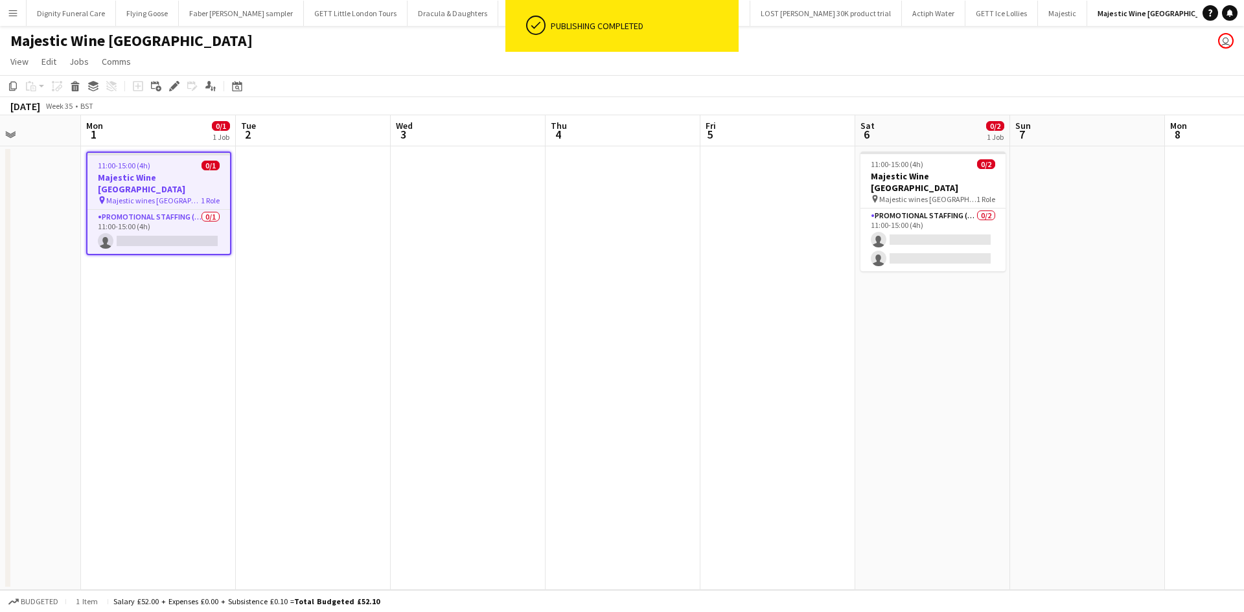
scroll to position [0, 542]
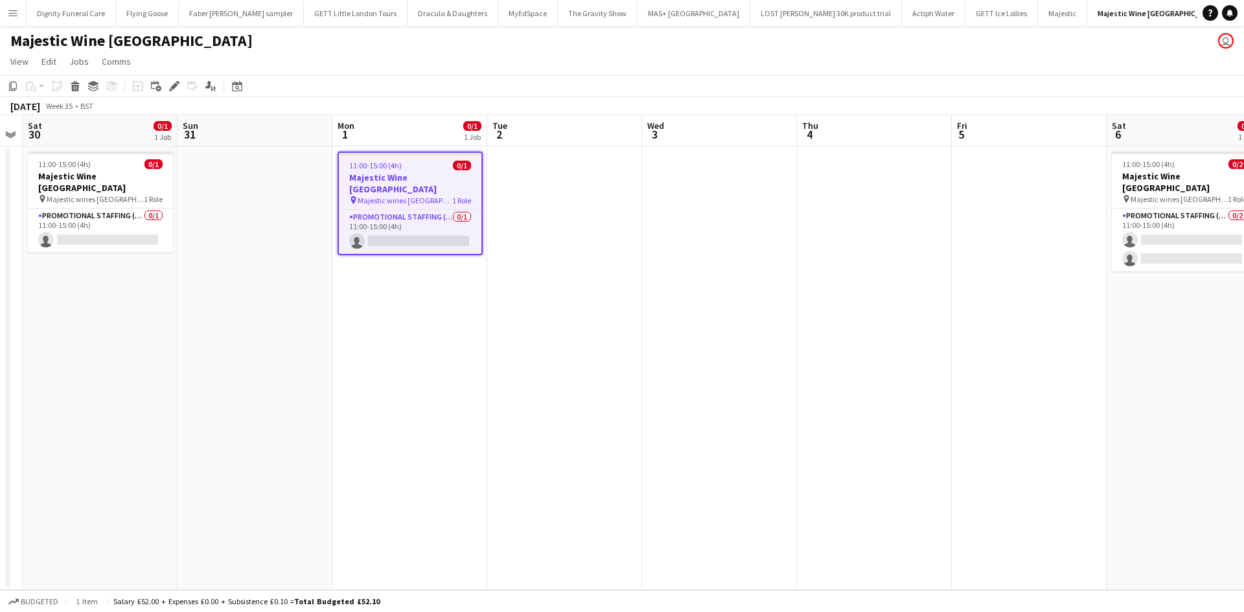
drag, startPoint x: 868, startPoint y: 368, endPoint x: 901, endPoint y: 351, distance: 37.4
click at [901, 351] on app-calendar-viewport "Thu 28 Fri 29 Sat 30 0/1 1 Job Sun 31 Mon 1 0/1 1 Job Tue 2 Wed 3 Thu 4 Fri 5 S…" at bounding box center [622, 352] width 1244 height 475
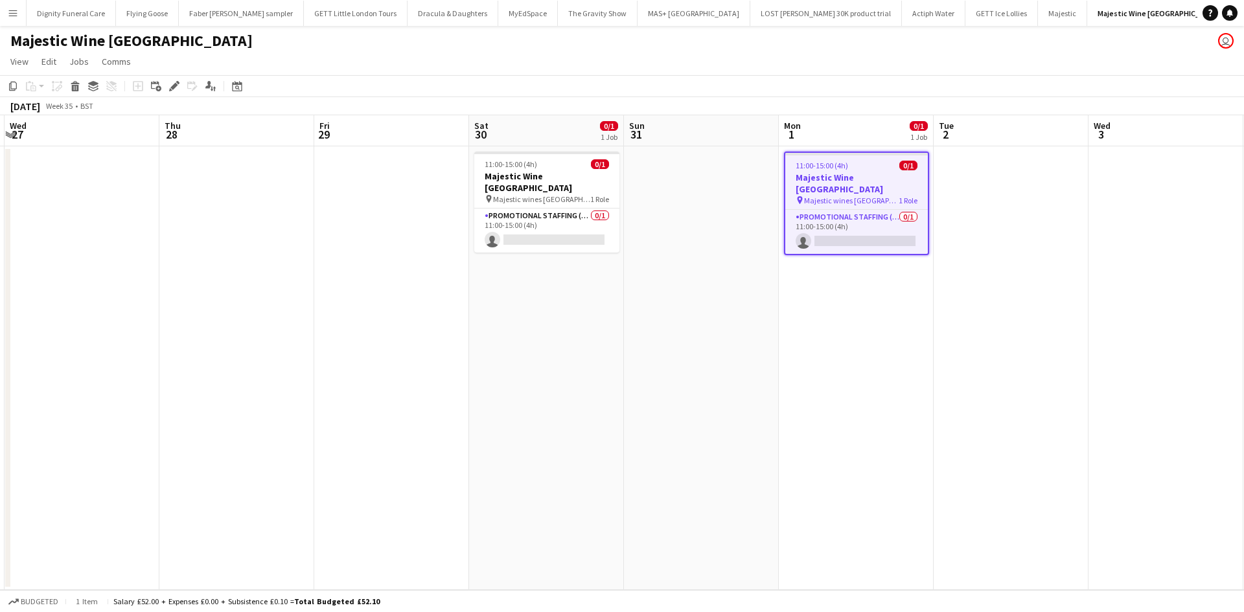
drag, startPoint x: 820, startPoint y: 345, endPoint x: 1026, endPoint y: 310, distance: 209.0
click at [1026, 310] on app-calendar-viewport "Sun 24 0/2 1 Job Mon 25 Tue 26 Wed 27 Thu 28 Fri 29 Sat 30 0/1 1 Job Sun 31 Mon…" at bounding box center [622, 352] width 1244 height 475
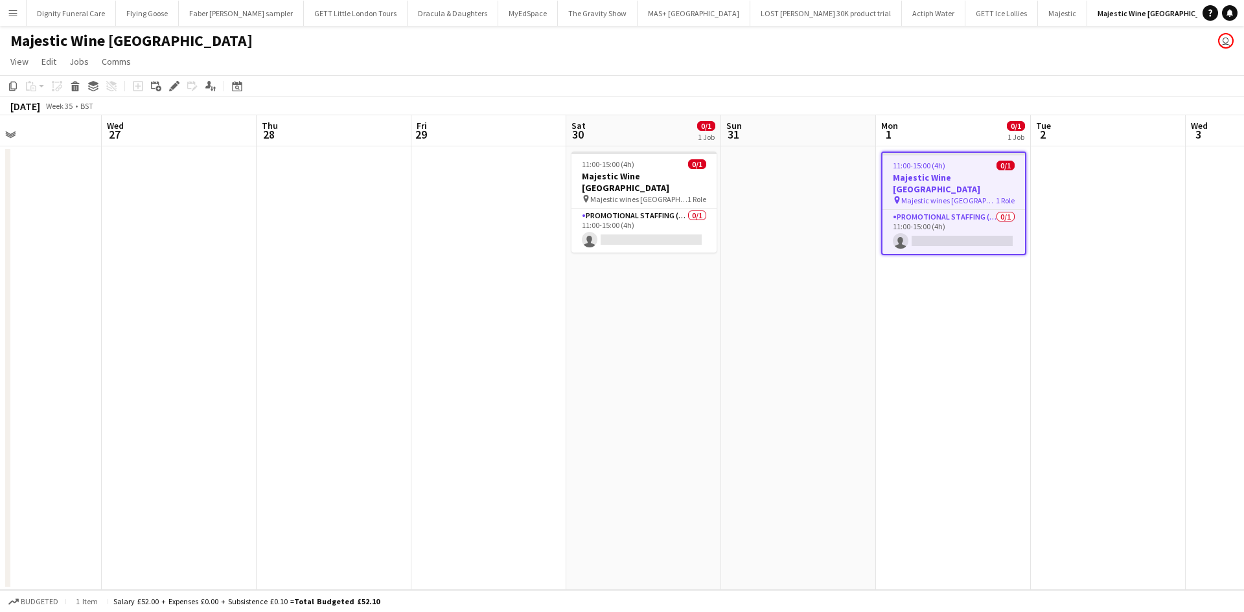
drag, startPoint x: 554, startPoint y: 314, endPoint x: 874, endPoint y: 290, distance: 321.0
click at [1032, 290] on app-calendar-viewport "Sun 24 0/2 1 Job Mon 25 Tue 26 Wed 27 Thu 28 Fri 29 Sat 30 0/1 1 Job Sun 31 Mon…" at bounding box center [622, 352] width 1244 height 475
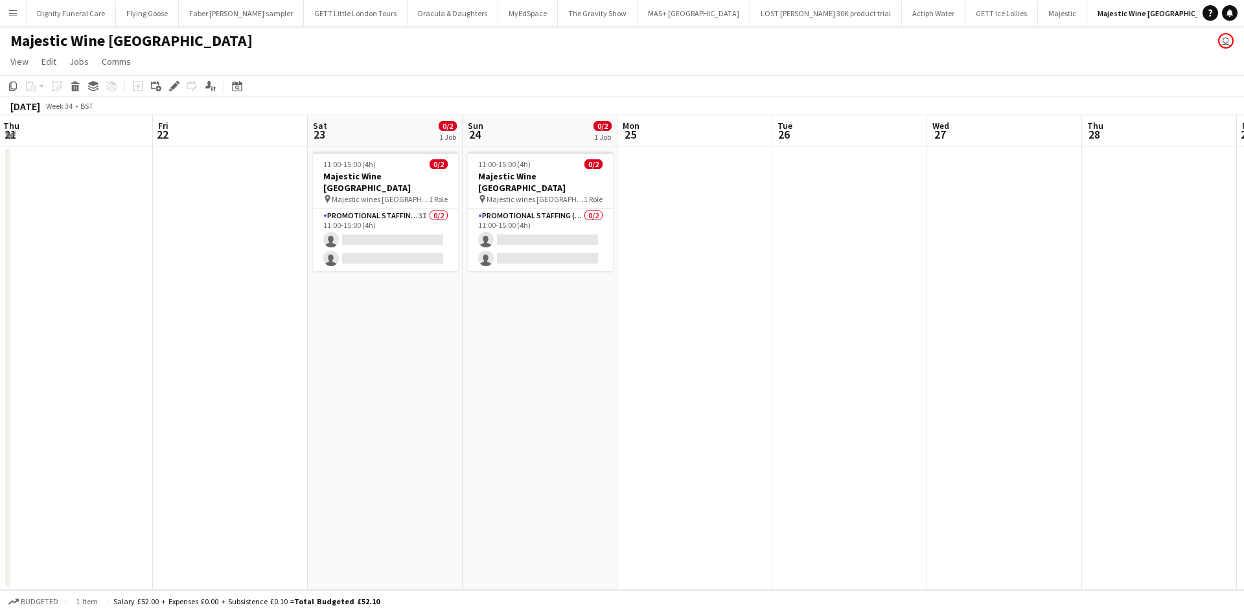
drag, startPoint x: 704, startPoint y: 307, endPoint x: 844, endPoint y: 306, distance: 140.0
click at [918, 305] on app-calendar-viewport "Tue 19 Wed 20 Thu 21 Fri 22 Sat 23 0/2 1 Job Sun 24 0/2 1 Job Mon 25 Tue 26 Wed…" at bounding box center [622, 352] width 1244 height 475
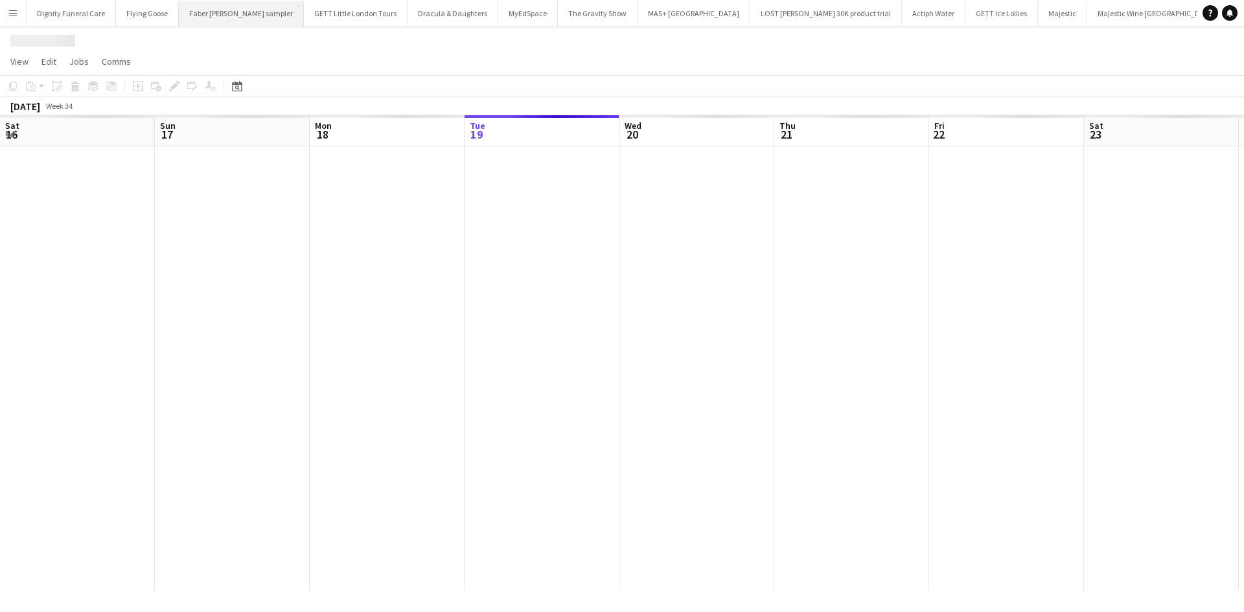
scroll to position [0, 310]
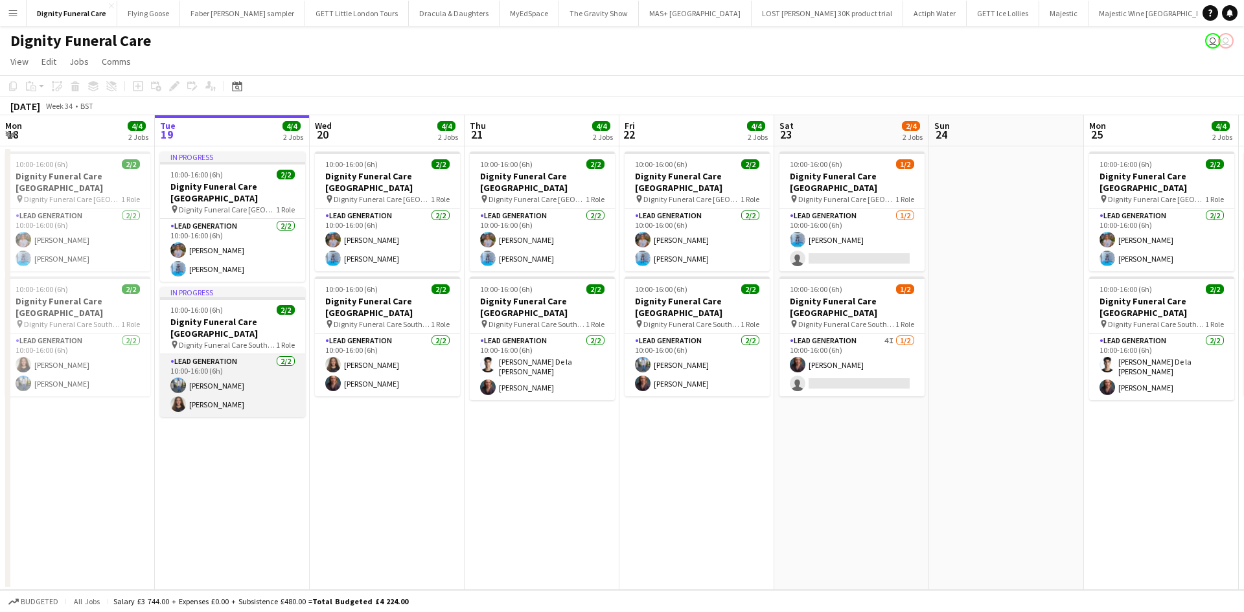
click at [213, 391] on app-card-role "Lead Generation [DATE] 10:00-16:00 (6h) [PERSON_NAME] [PERSON_NAME]" at bounding box center [232, 385] width 145 height 63
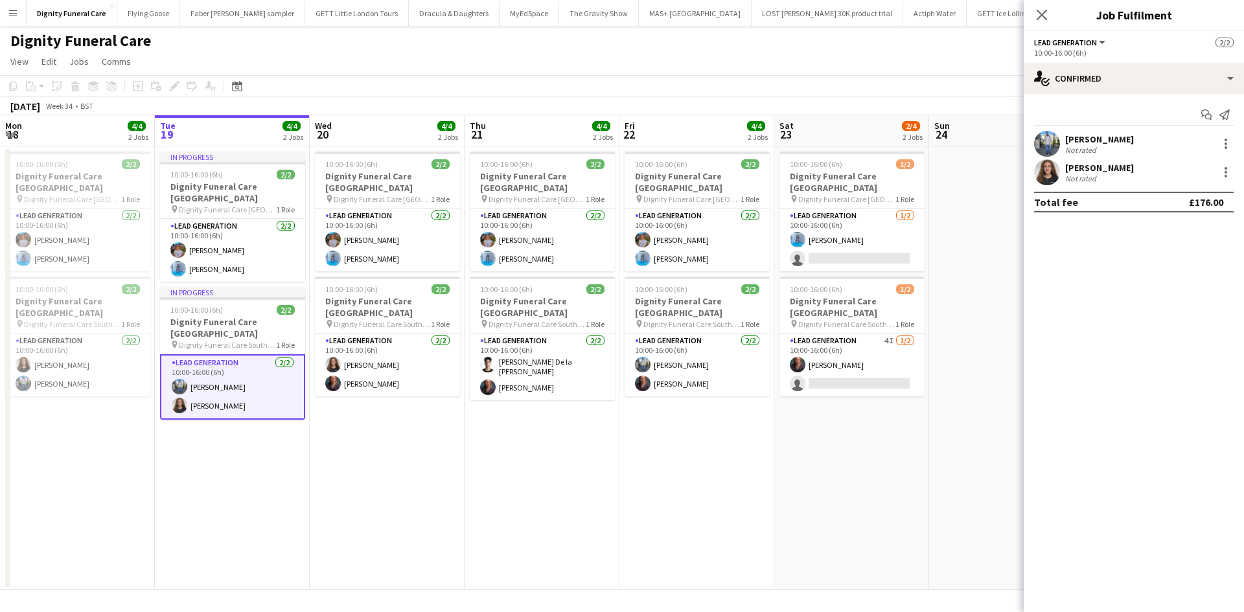
click at [1073, 167] on div "[PERSON_NAME]" at bounding box center [1099, 168] width 69 height 12
click at [1088, 168] on div "[PERSON_NAME]" at bounding box center [1099, 168] width 69 height 12
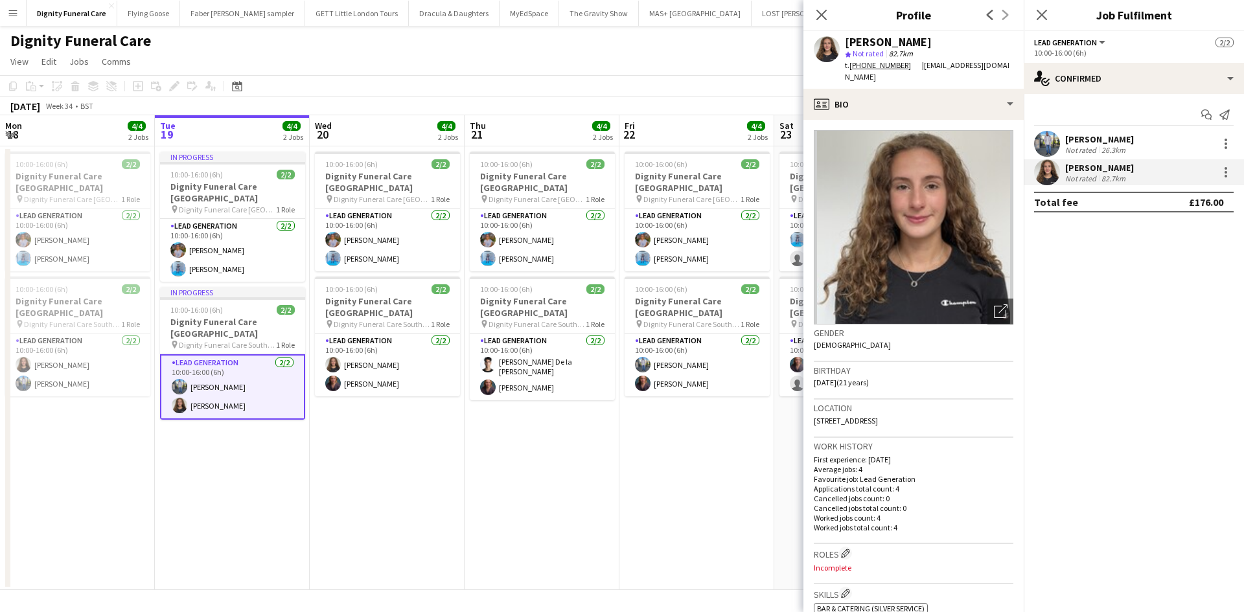
click at [411, 405] on app-date-cell "10:00-16:00 (6h) 2/2 Dignity Funeral Care [GEOGRAPHIC_DATA] pin Dignity Funeral…" at bounding box center [387, 368] width 155 height 444
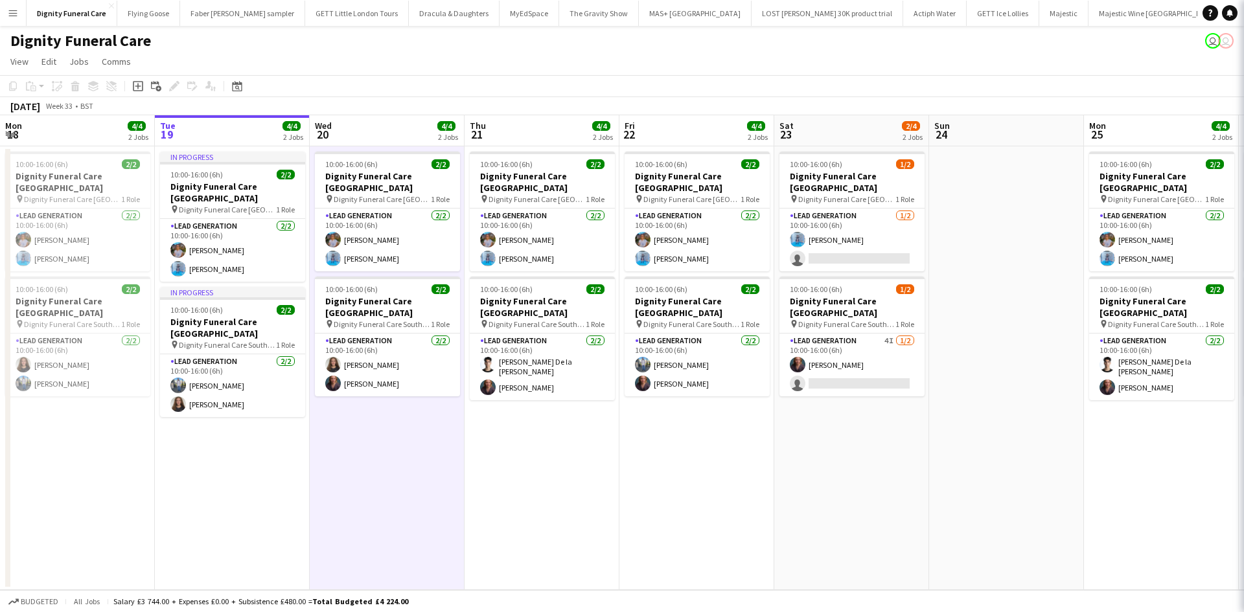
scroll to position [0, 308]
